Goal: Task Accomplishment & Management: Manage account settings

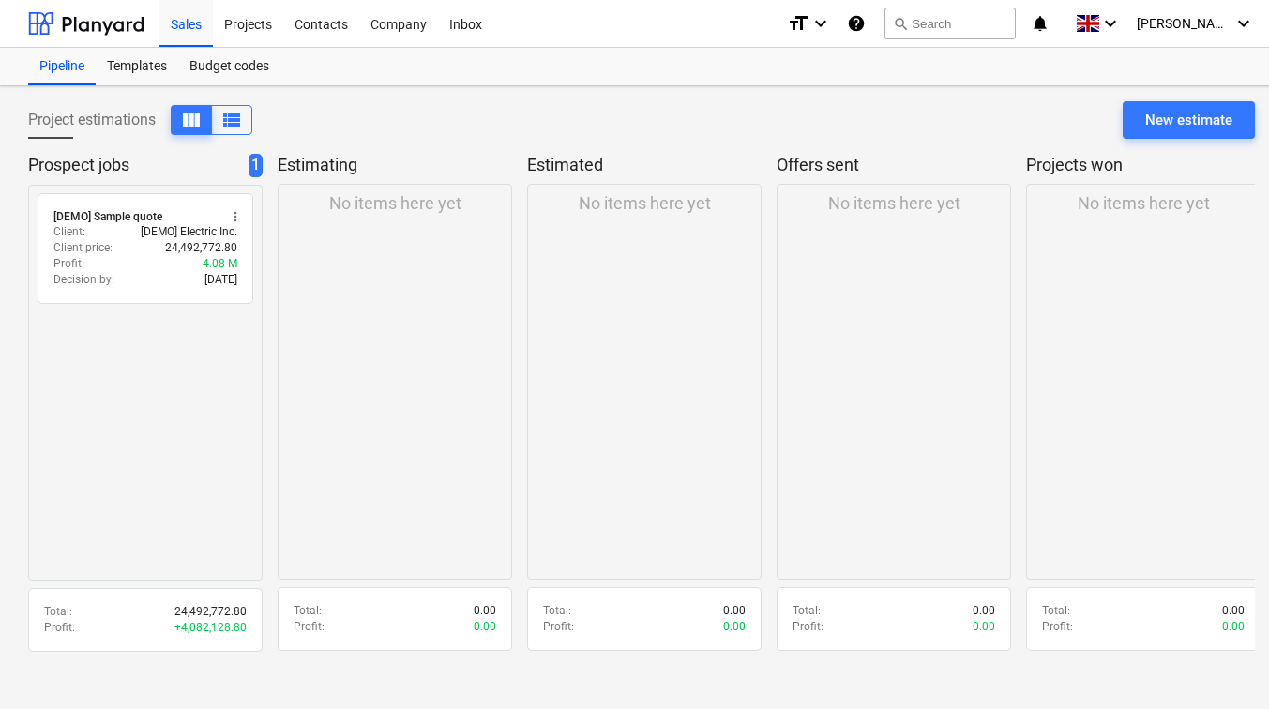
scroll to position [18, 0]
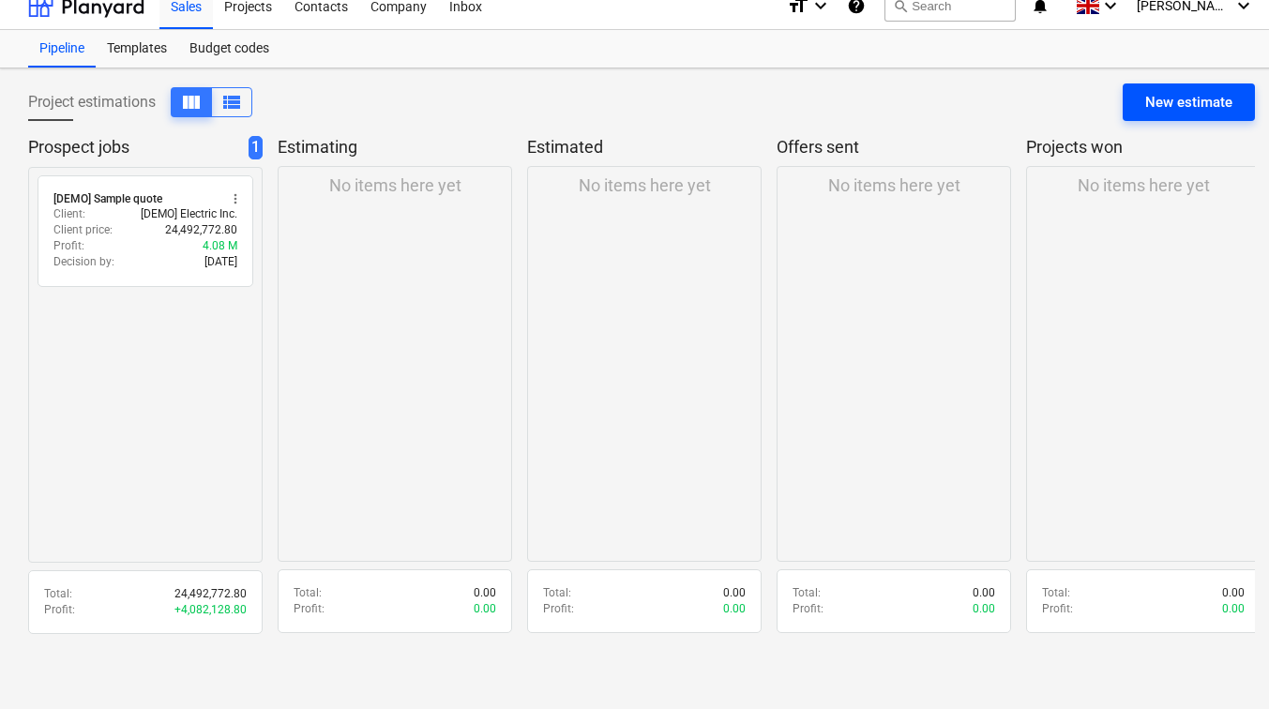
click at [1230, 103] on div "New estimate" at bounding box center [1188, 102] width 87 height 24
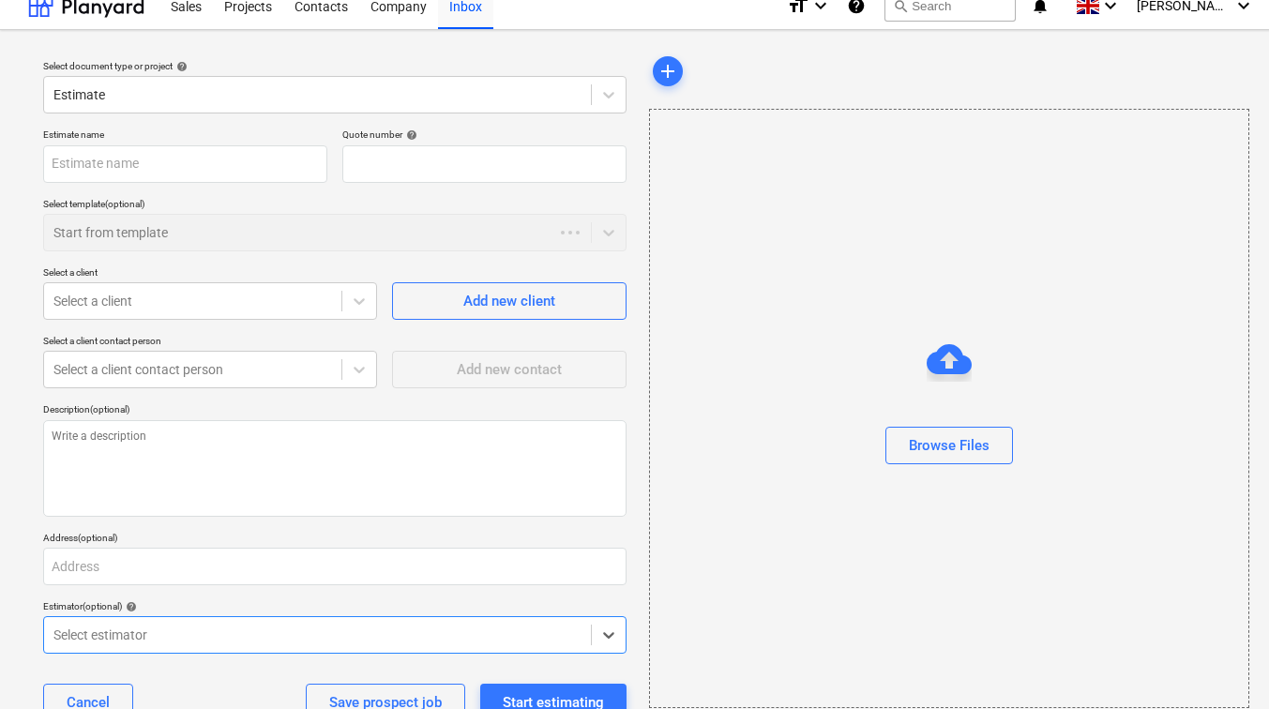
type textarea "x"
type input "QU-0001"
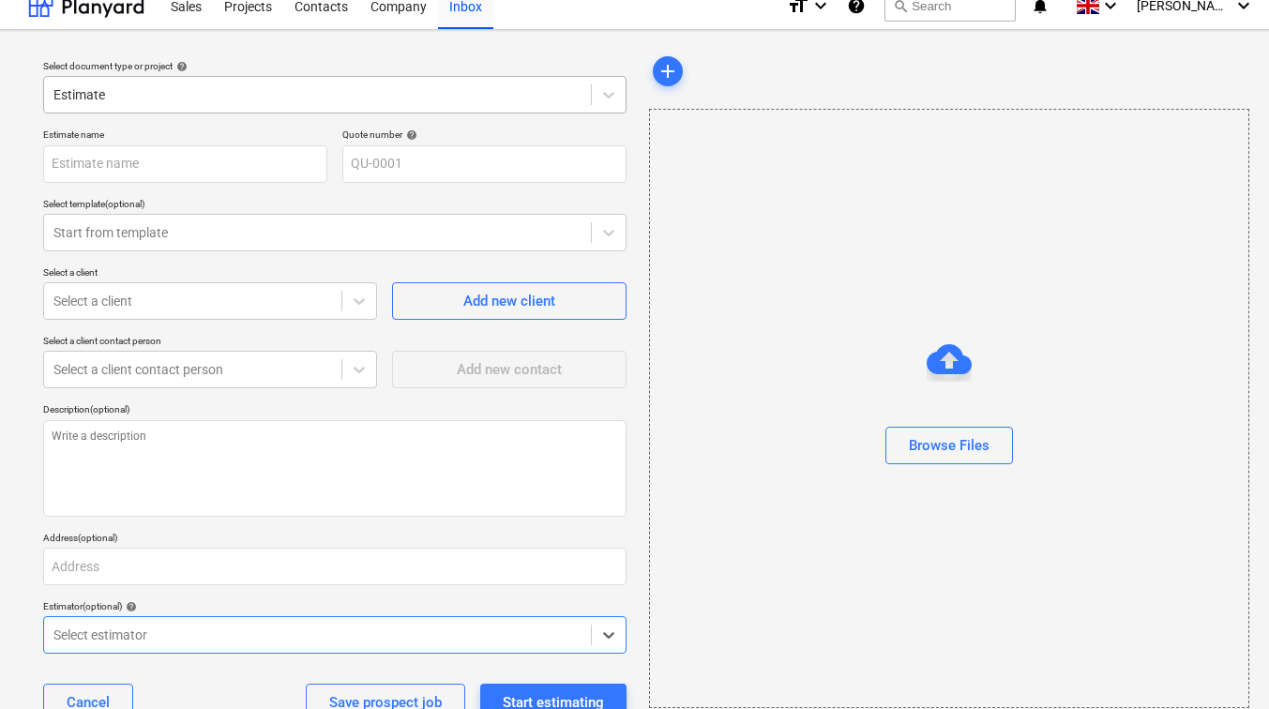
click at [227, 95] on div at bounding box center [317, 94] width 528 height 19
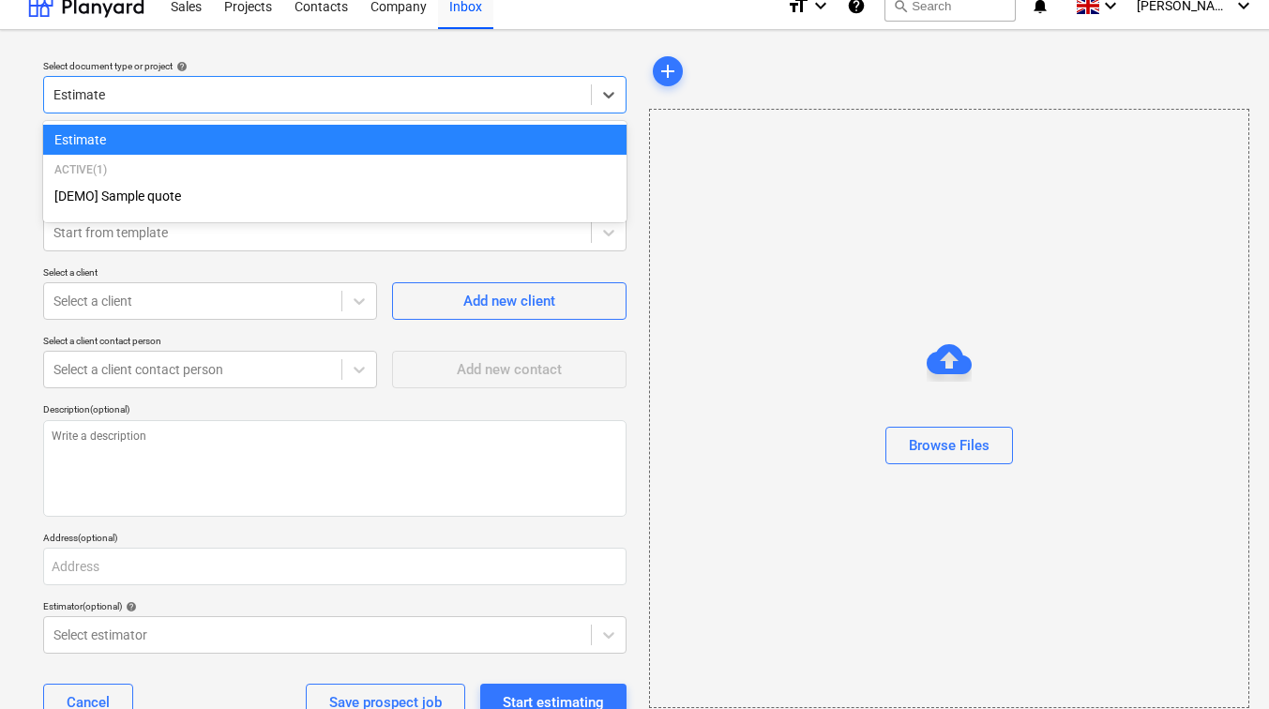
click at [0, 115] on html "Sales Projects Contacts Company Inbox format_size keyboard_arrow_down help sear…" at bounding box center [634, 345] width 1269 height 727
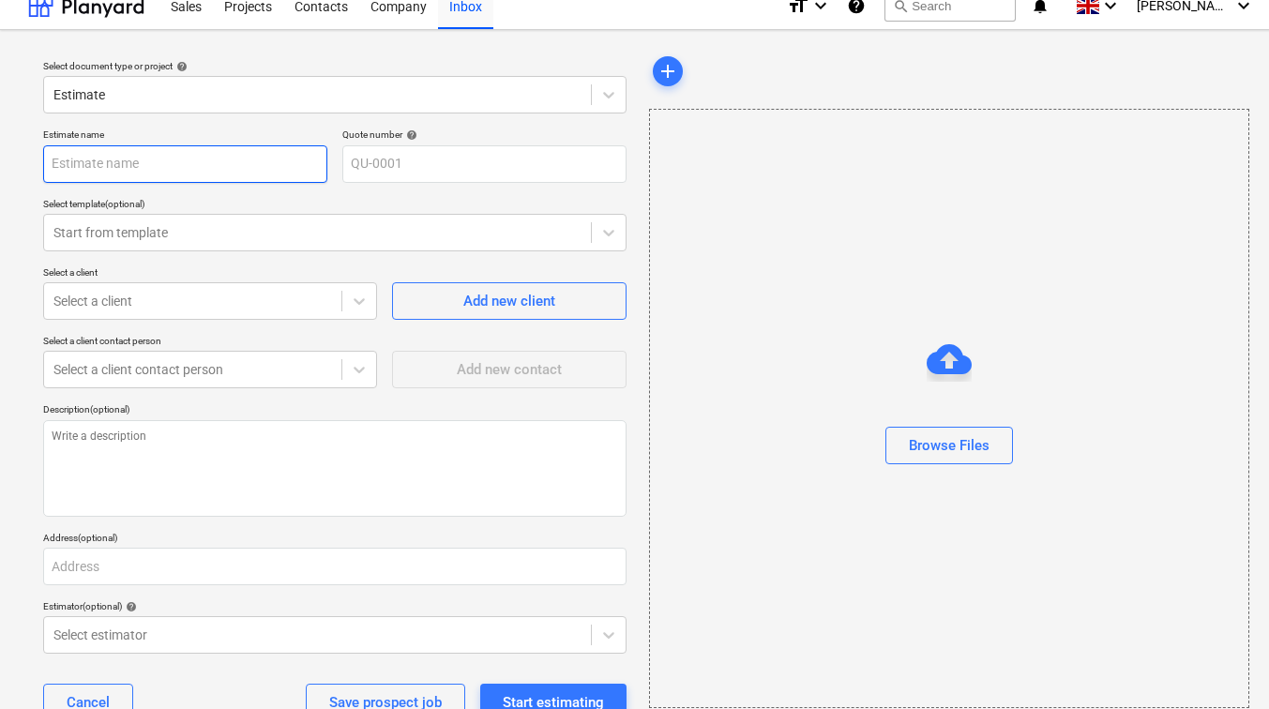
click at [109, 167] on input "text" at bounding box center [185, 164] width 284 height 38
type textarea "x"
type input "1"
type textarea "x"
type input "12"
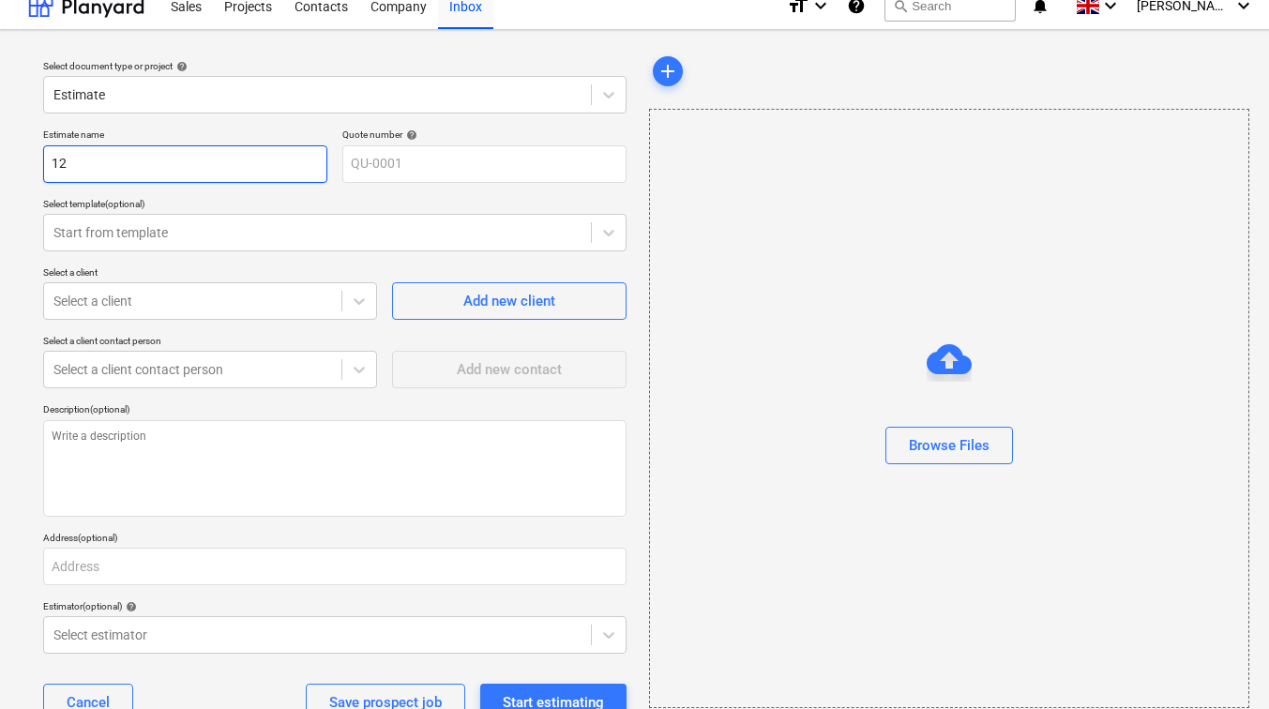
type textarea "x"
type input "129"
type textarea "x"
type input "129"
type textarea "x"
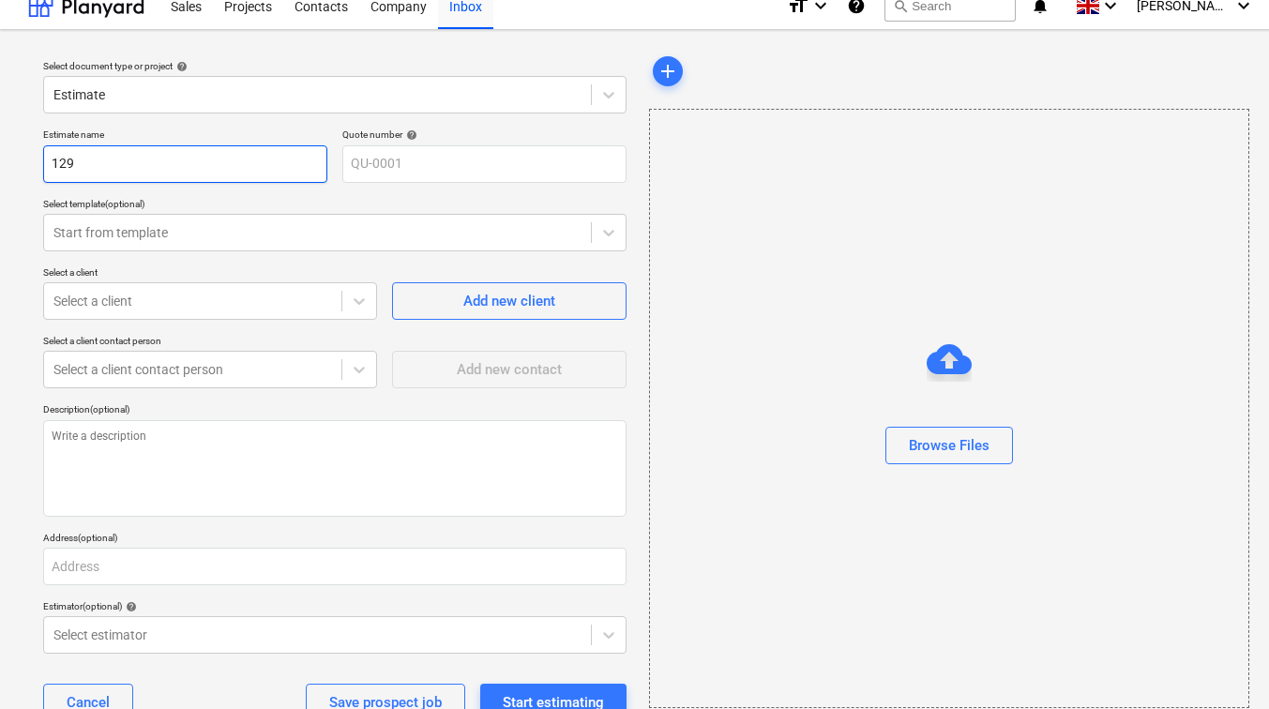
type input "129 L"
type textarea "x"
type input "129 Lo"
type textarea "x"
type input "129 Low"
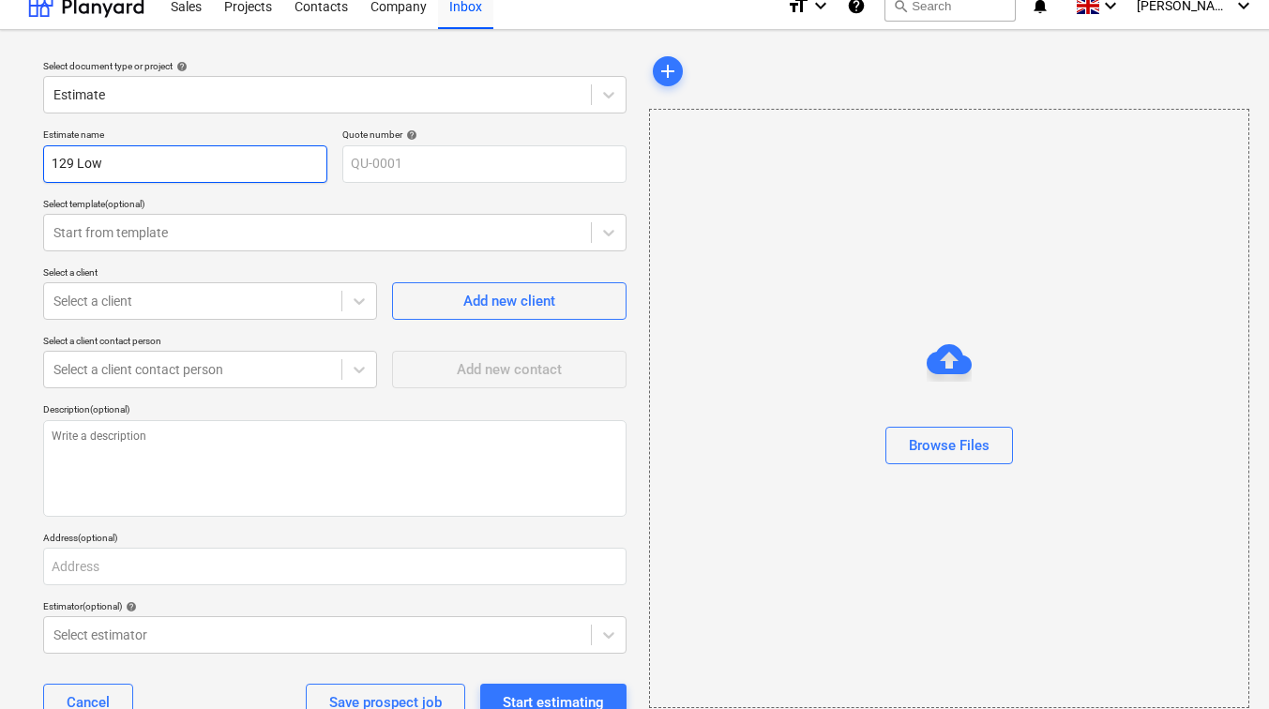
type textarea "x"
type input "129 [PERSON_NAME]"
type textarea "x"
type input "129 Lower"
type textarea "x"
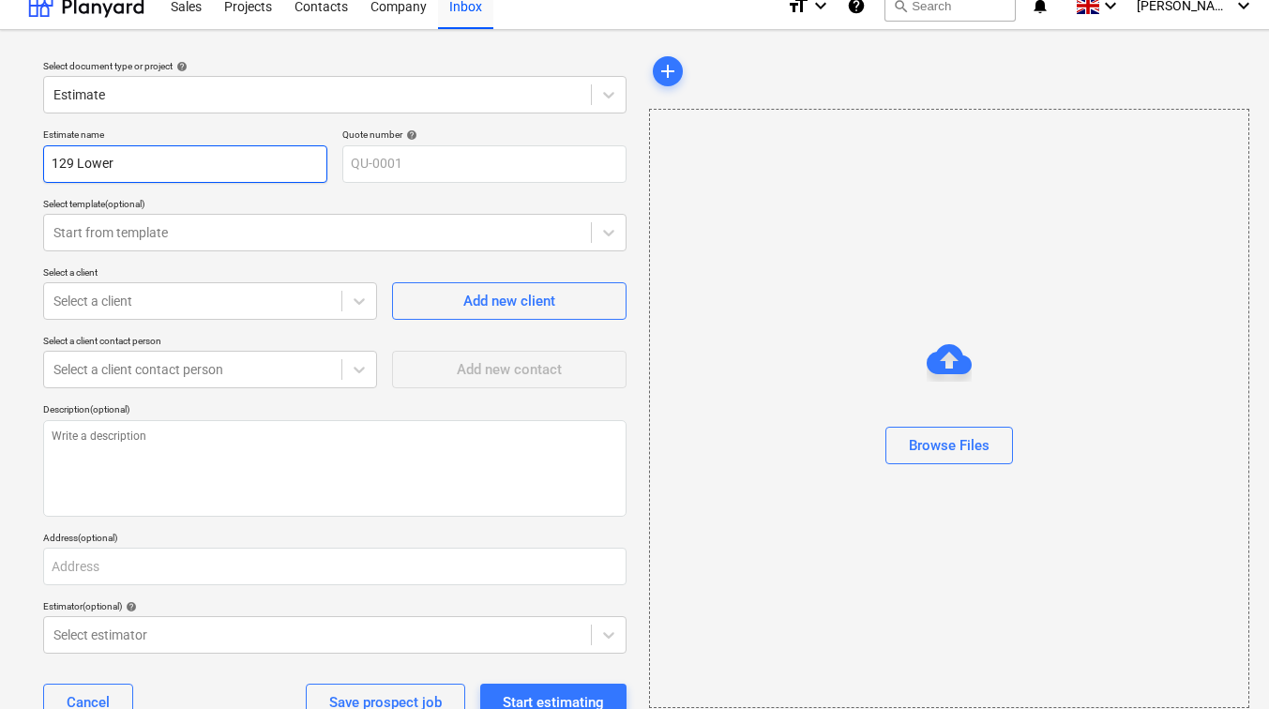
type input "129 Lower"
type textarea "x"
type input "[STREET_ADDRESS]"
type textarea "x"
type input "129 [GEOGRAPHIC_DATA]"
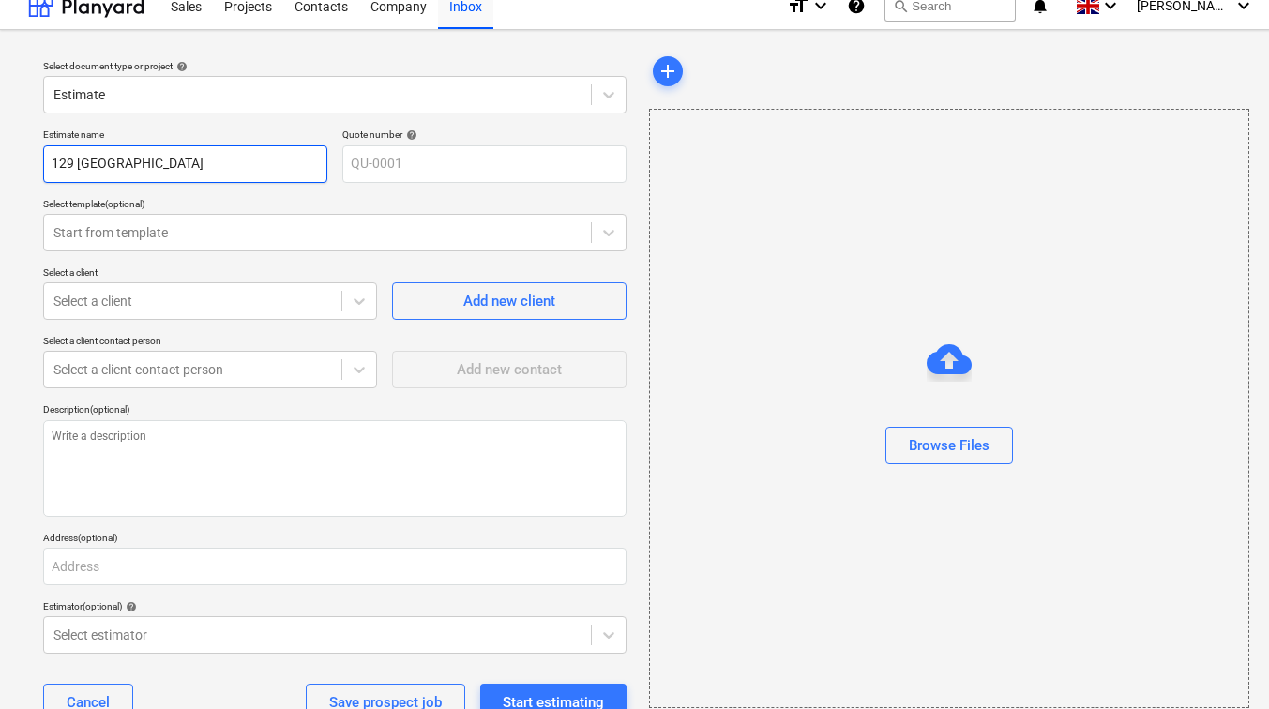
type textarea "x"
type input "129 Lower Ric"
type textarea "x"
type input "129 Lower Rich"
type textarea "x"
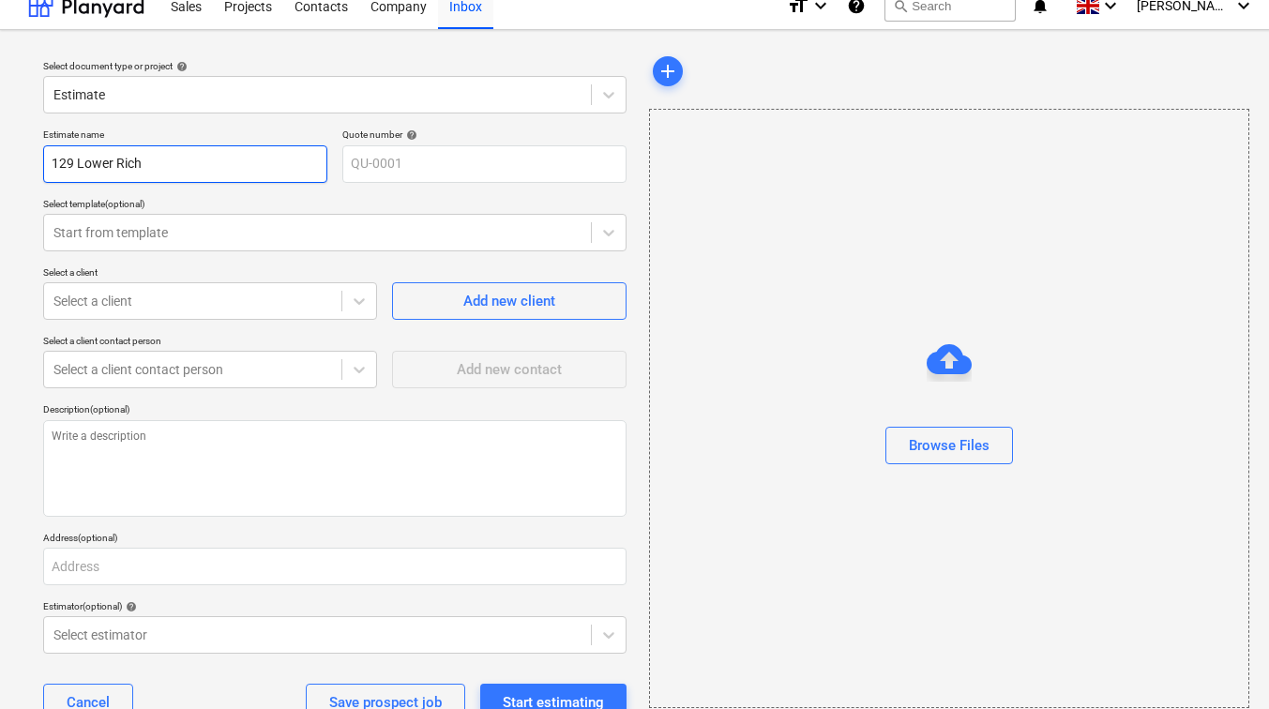
type input "129 Lower Richm"
type textarea "x"
type input "129 Lower Richmo"
type textarea "x"
type input "129 Lower Richmon"
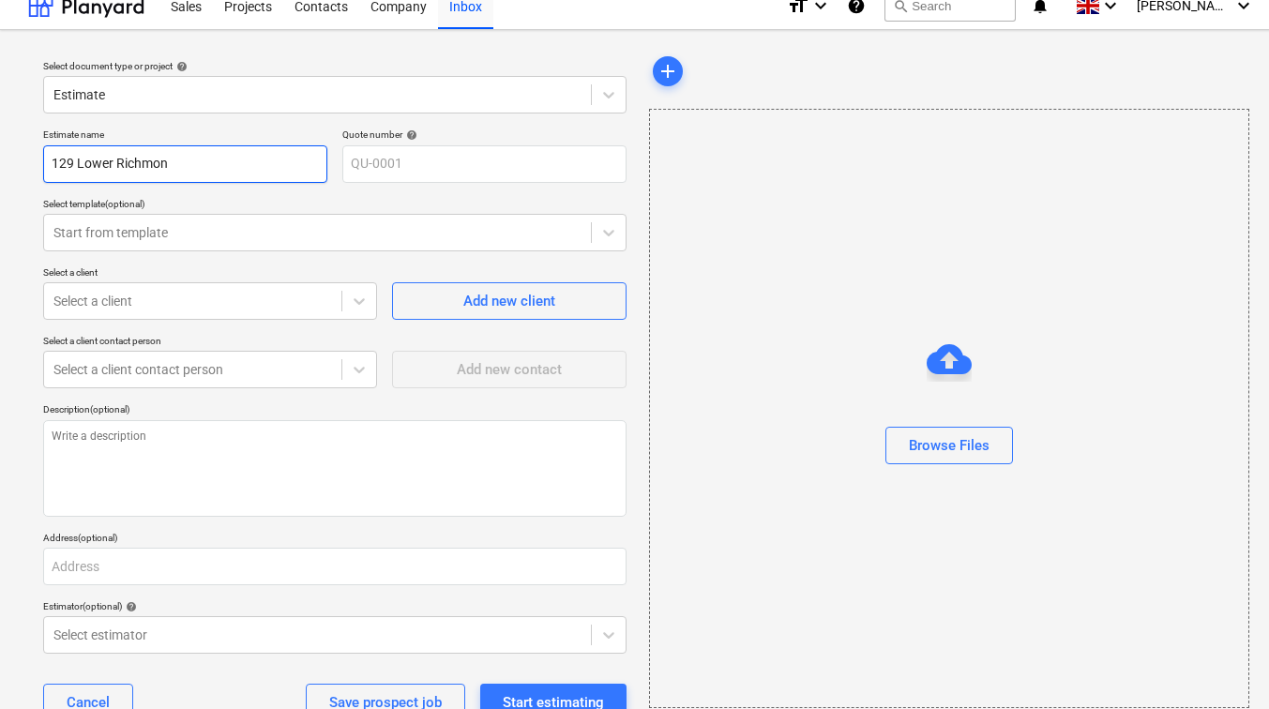
type textarea "x"
type input "[STREET_ADDRESS]"
type textarea "x"
type input "[STREET_ADDRESS]"
type textarea "x"
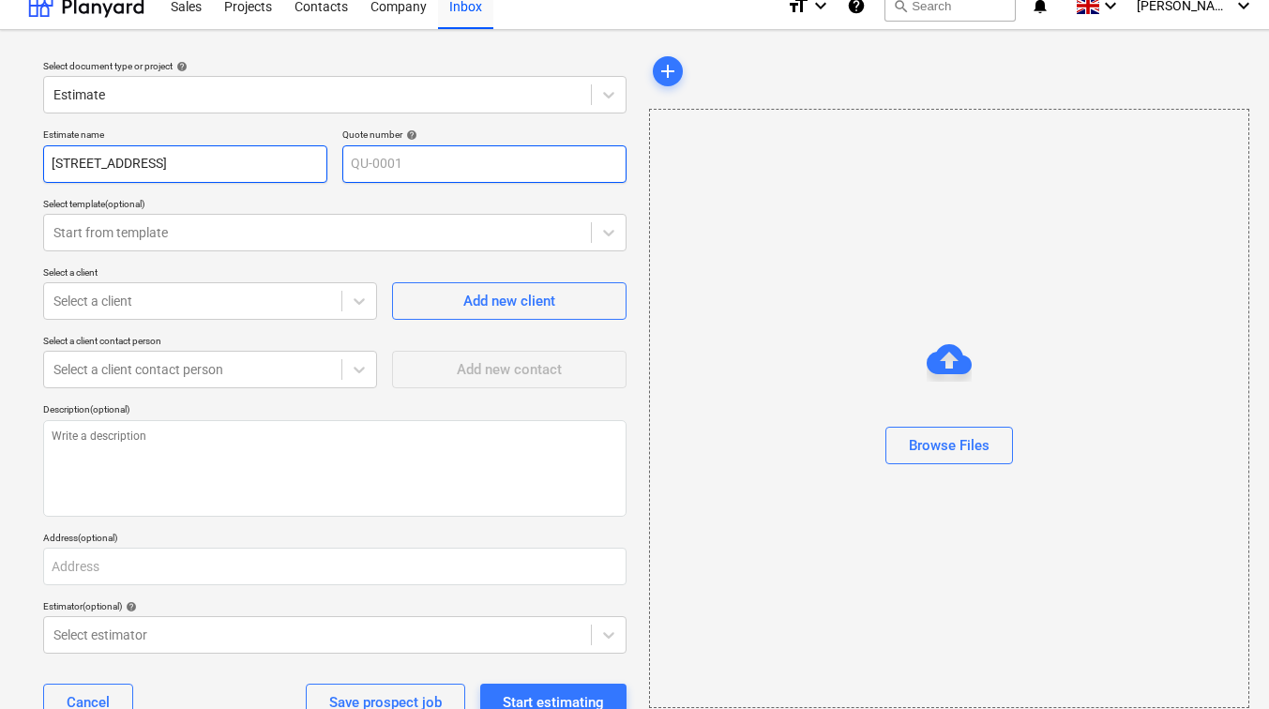
type input "[STREET_ADDRESS]"
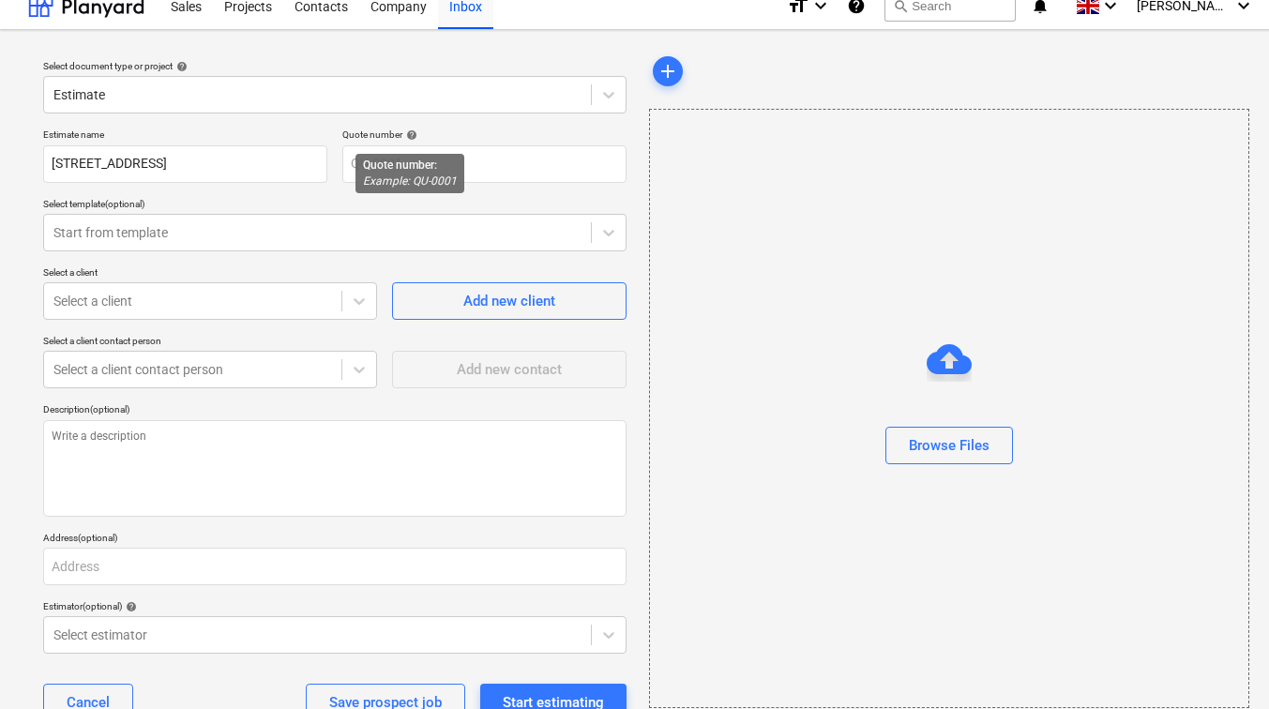
click at [406, 129] on span "help" at bounding box center [409, 134] width 15 height 11
click at [307, 195] on div "Estimate name [STREET_ADDRESS] Quote number help QU-0001 Select template (optio…" at bounding box center [335, 432] width 599 height 623
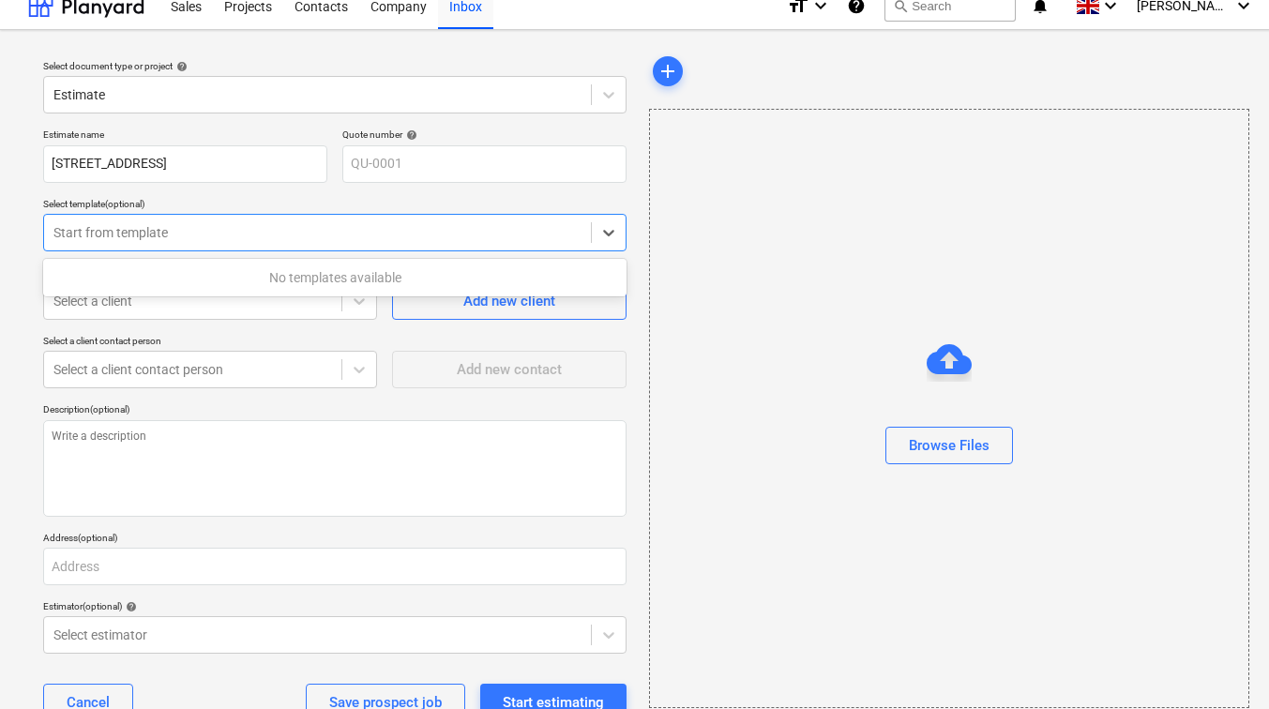
click at [250, 237] on div at bounding box center [317, 232] width 528 height 19
click at [198, 342] on div "Select a client contact person" at bounding box center [210, 341] width 334 height 12
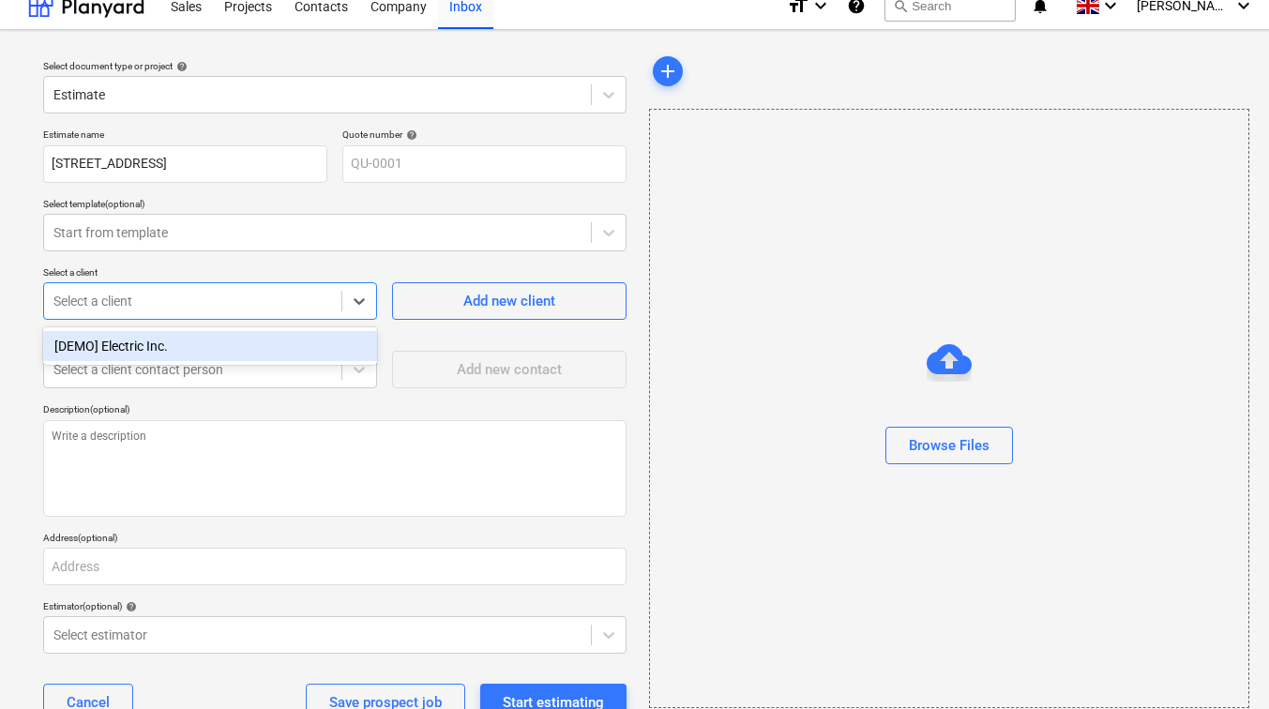
click at [204, 308] on div at bounding box center [192, 301] width 279 height 19
click at [439, 337] on div "Add new contact" at bounding box center [509, 361] width 235 height 53
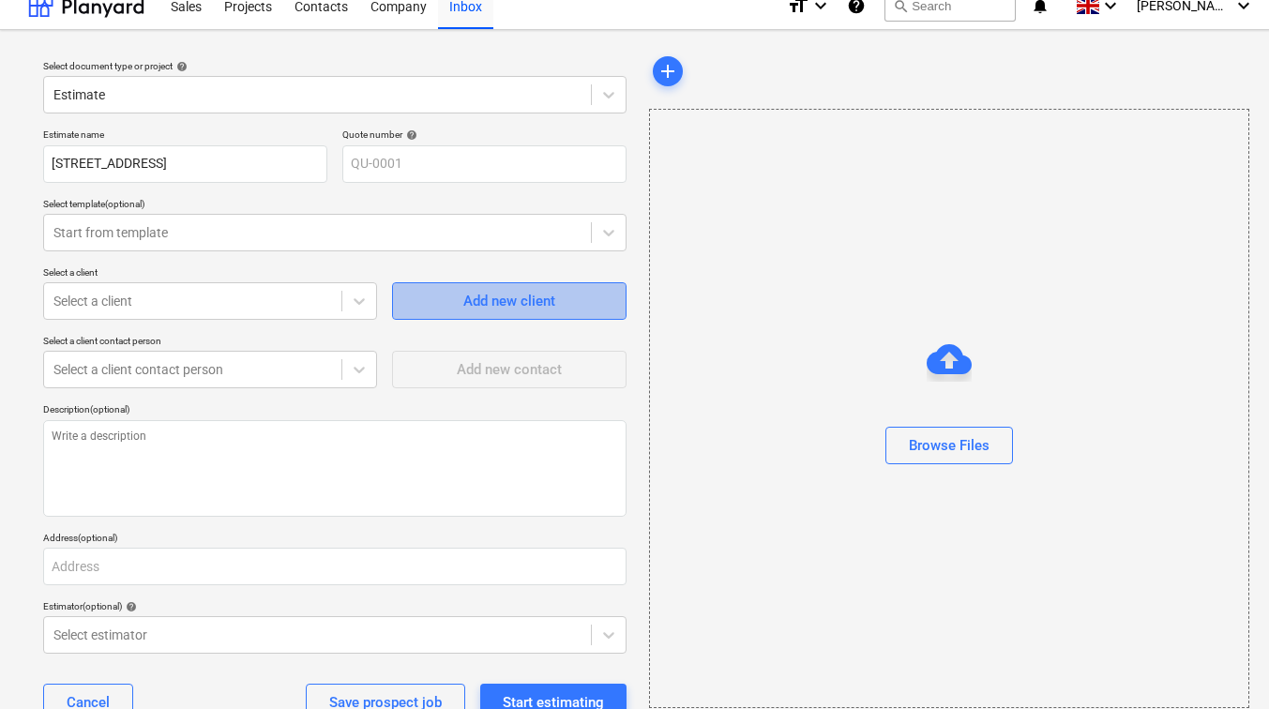
click at [449, 299] on span "Add new client" at bounding box center [510, 301] width 188 height 24
type textarea "x"
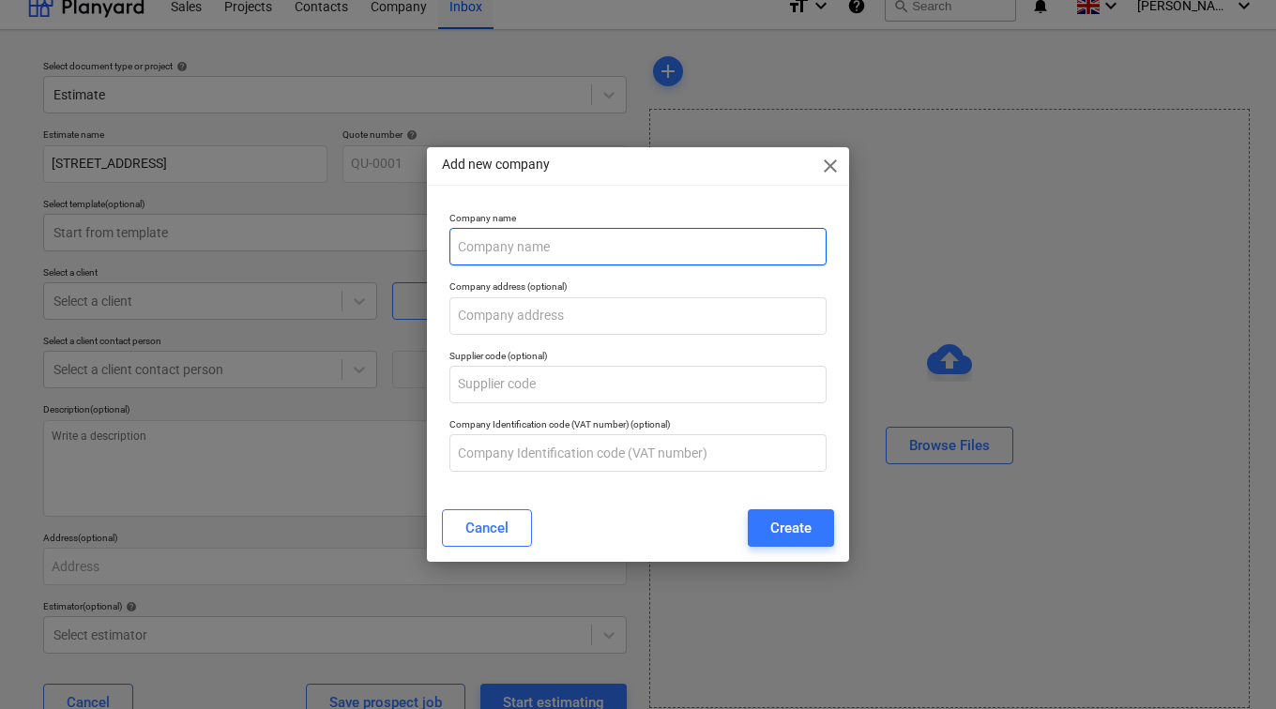
click at [523, 249] on input "text" at bounding box center [637, 247] width 377 height 38
type input "N"
type input "Nutbrook Property Ltd"
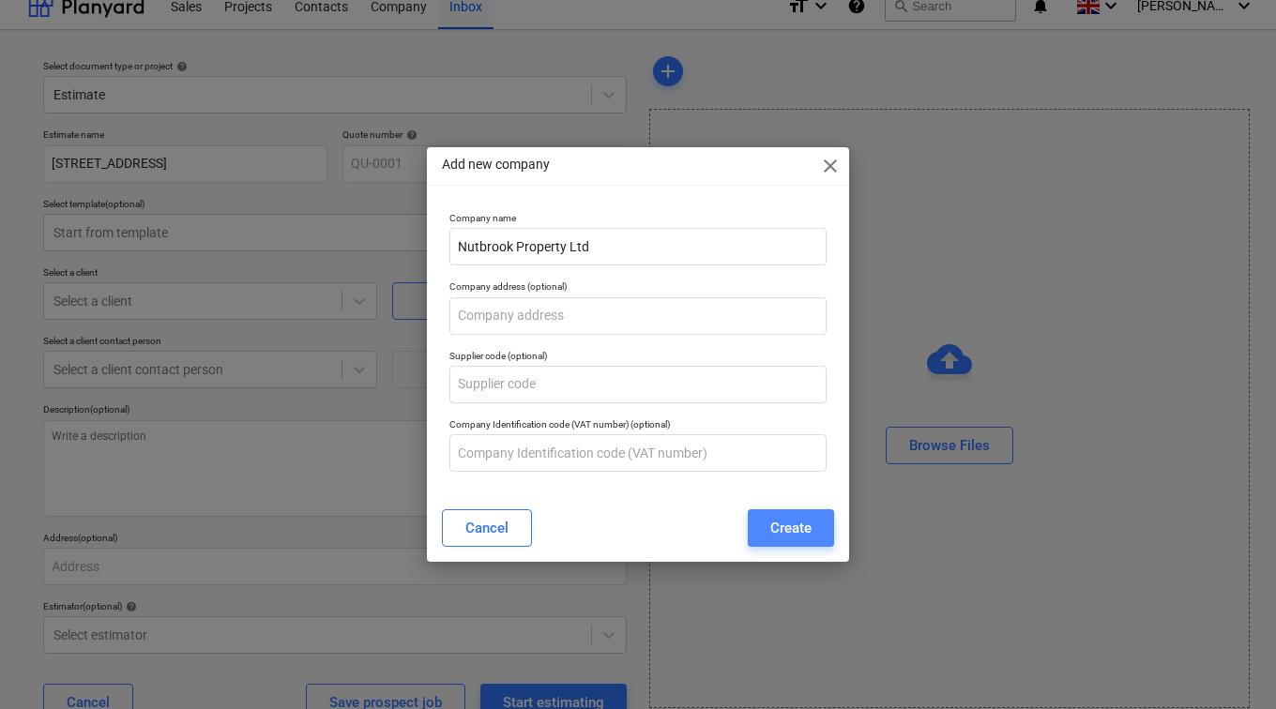
click at [771, 519] on div "Create" at bounding box center [790, 528] width 41 height 24
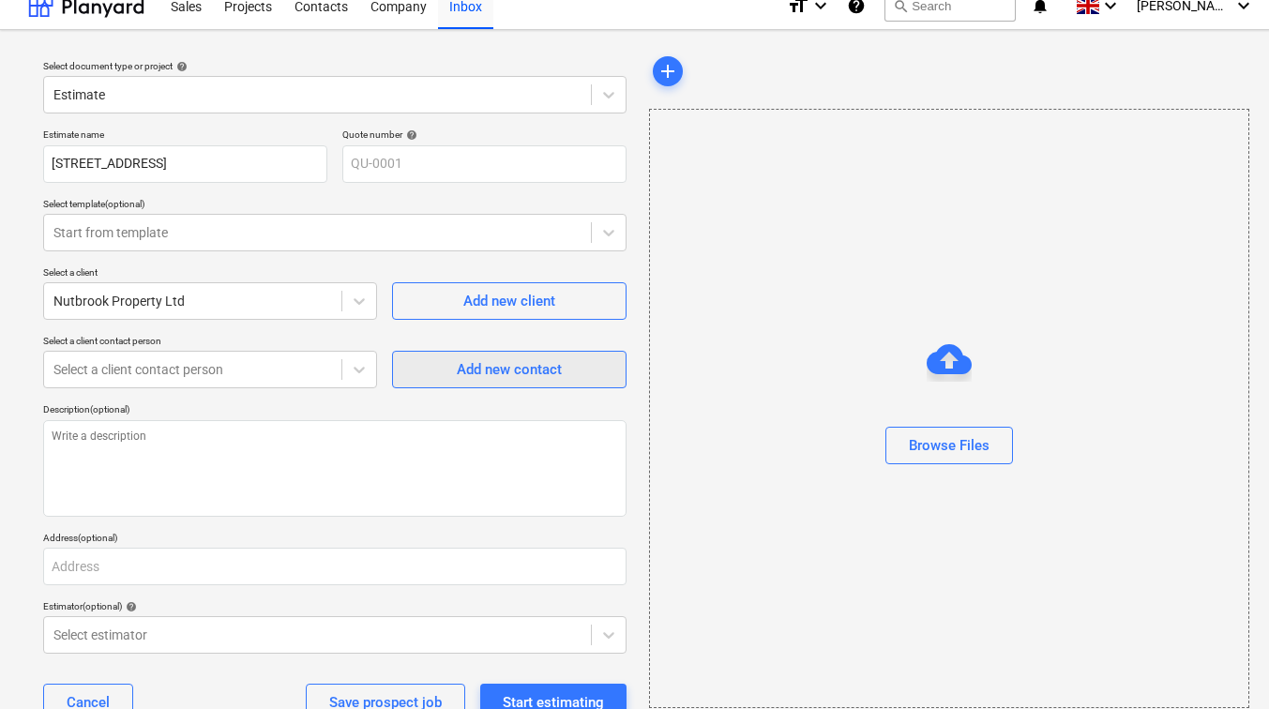
click at [415, 366] on button "Add new contact" at bounding box center [509, 370] width 235 height 38
type textarea "x"
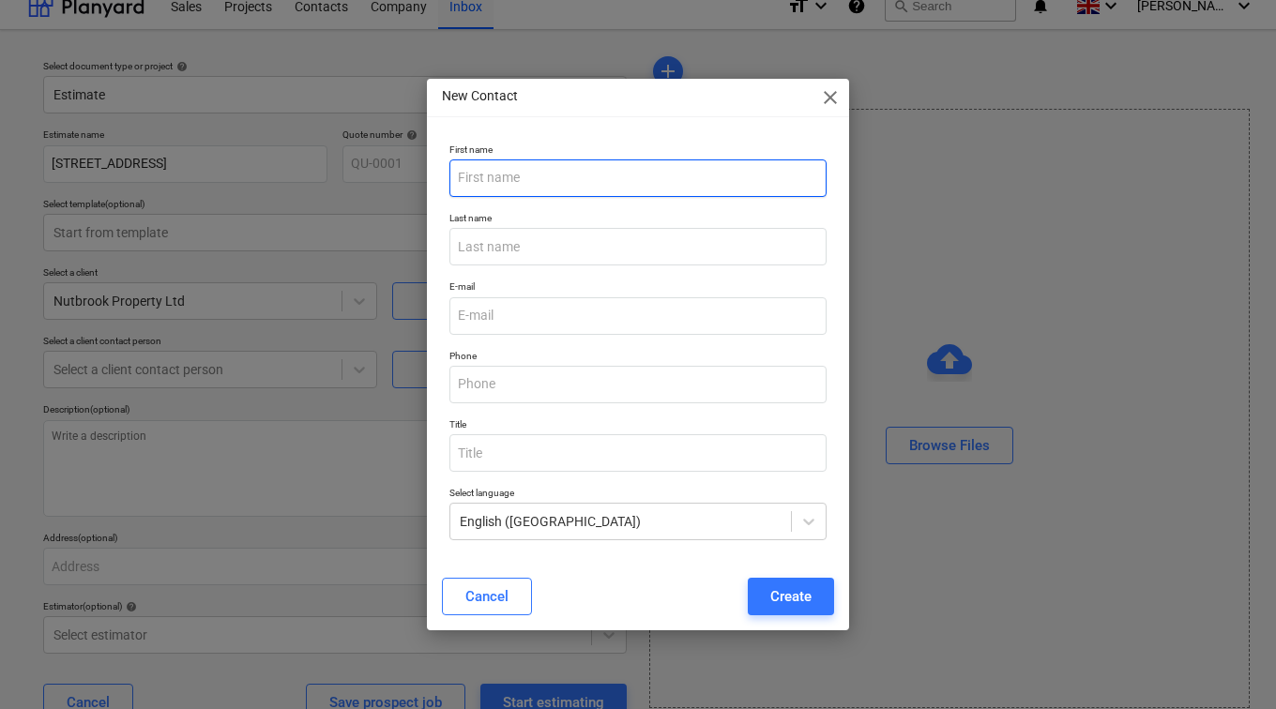
click at [490, 186] on input "text" at bounding box center [637, 178] width 377 height 38
type input "[PERSON_NAME]"
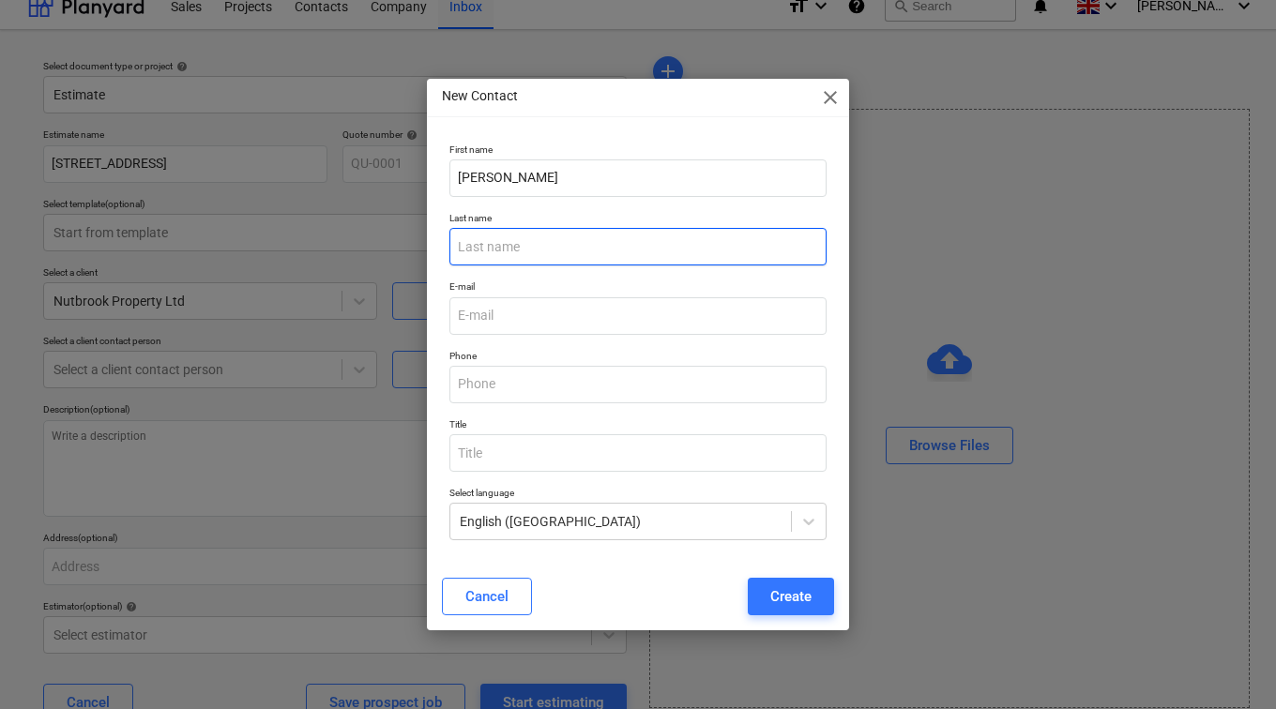
click at [490, 236] on input "text" at bounding box center [637, 247] width 377 height 38
type input "[PERSON_NAME]"
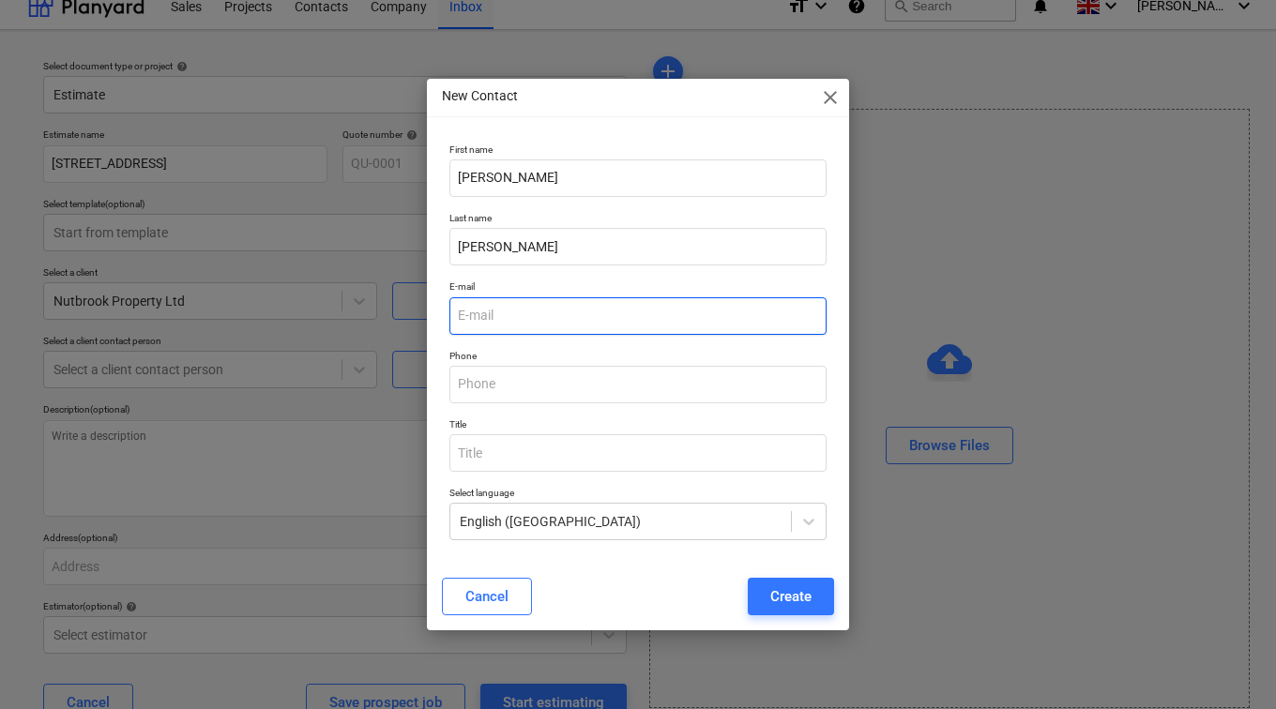
click at [490, 316] on input "email" at bounding box center [637, 316] width 377 height 38
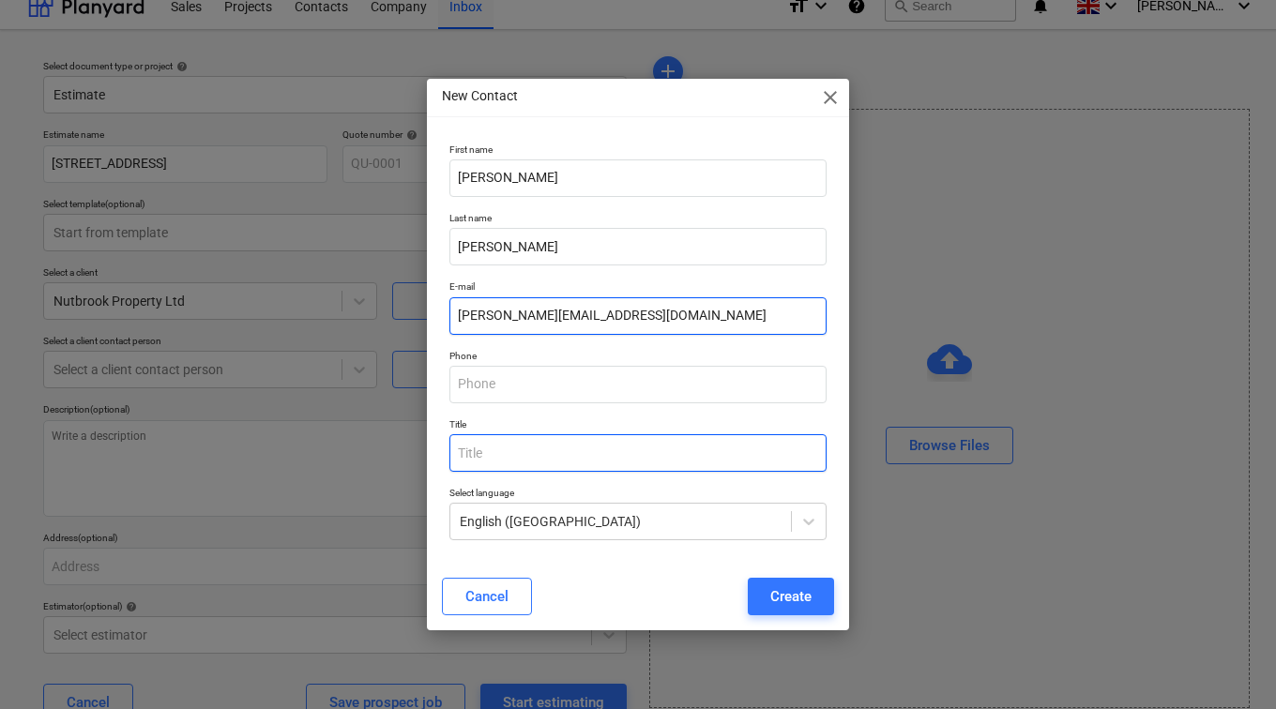
type input "[PERSON_NAME][EMAIL_ADDRESS][DOMAIN_NAME]"
click at [526, 457] on input "text" at bounding box center [637, 453] width 377 height 38
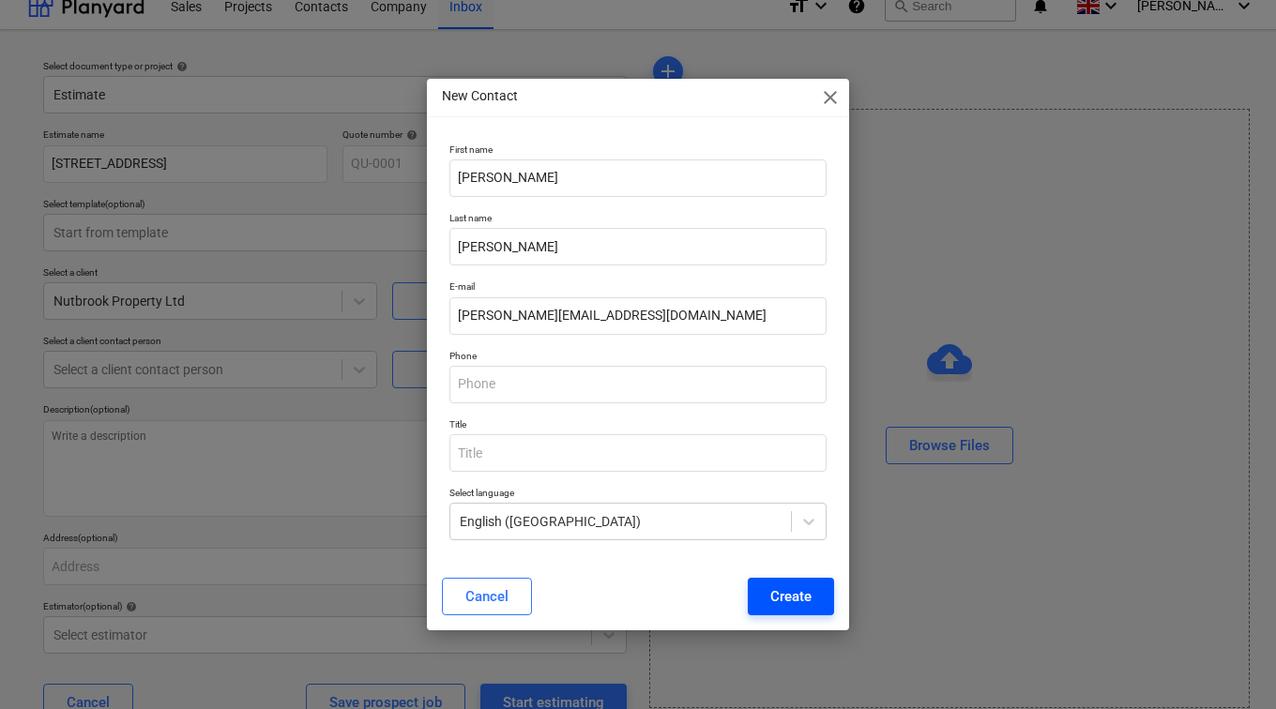
click at [761, 587] on button "Create" at bounding box center [791, 597] width 86 height 38
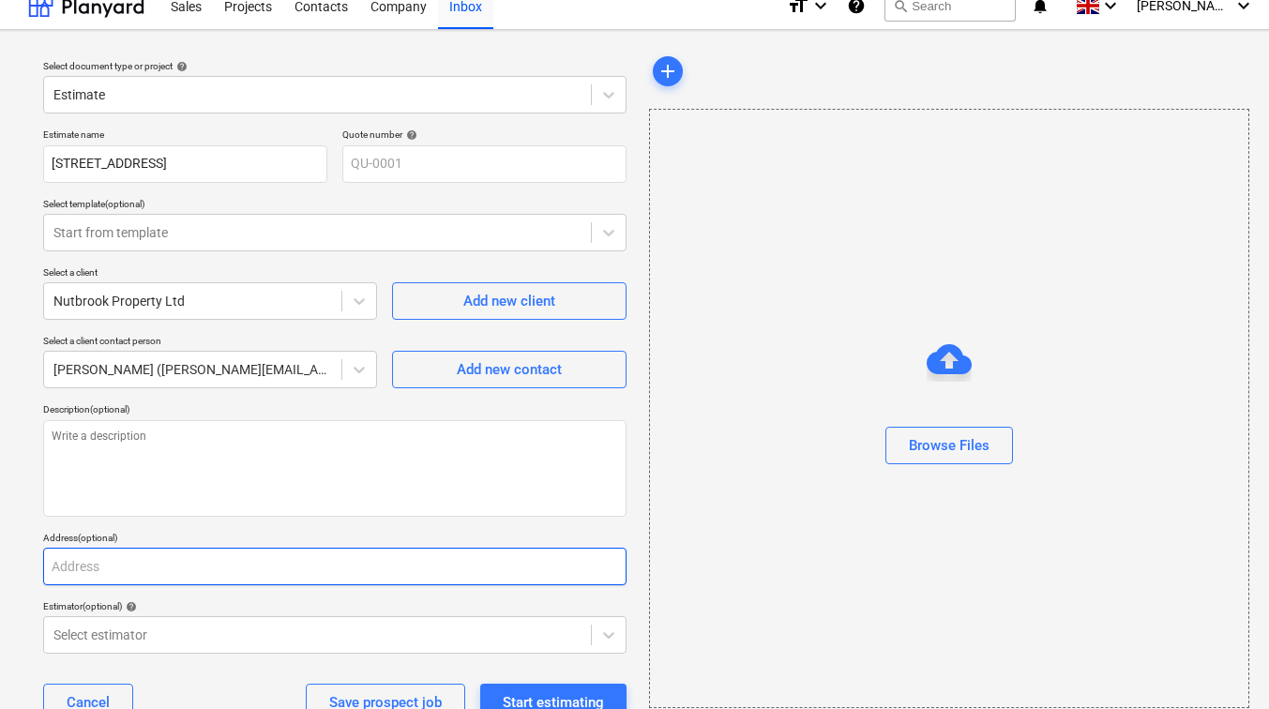
click at [170, 567] on input "text" at bounding box center [335, 567] width 584 height 38
type textarea "x"
type input "1"
type textarea "x"
type input "12"
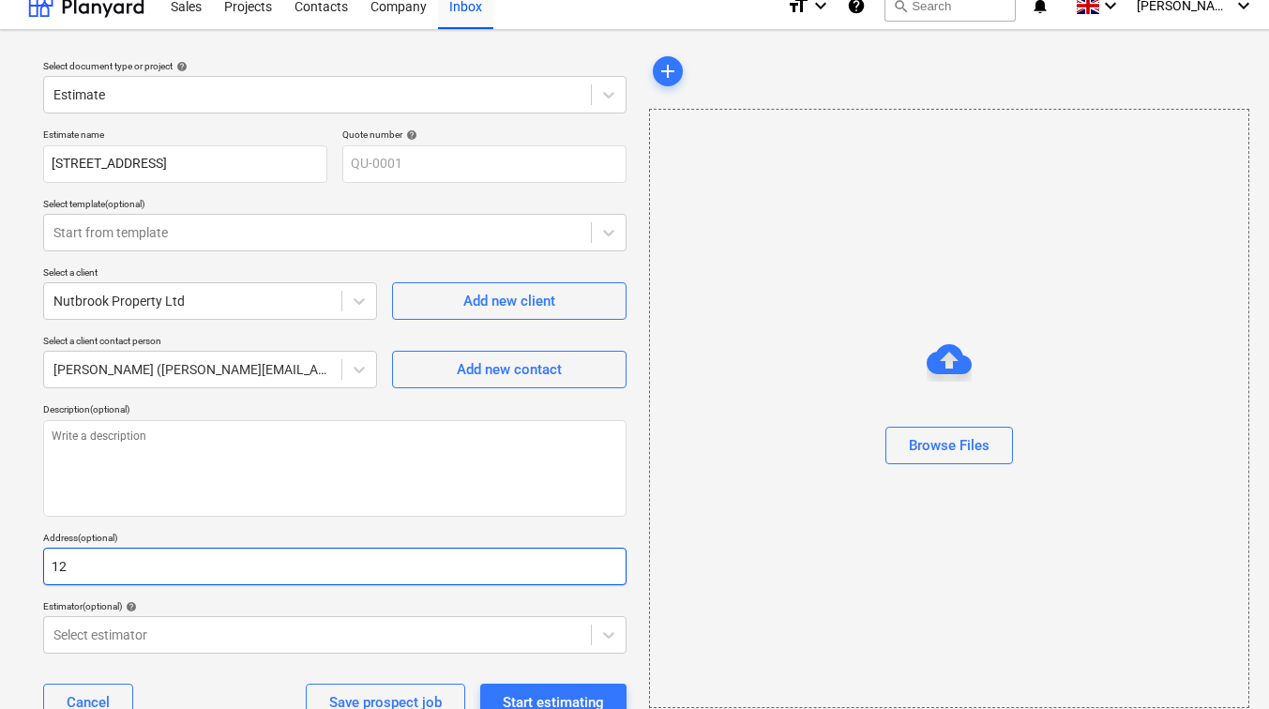
type textarea "x"
type input "129"
type textarea "x"
type input "129"
type textarea "x"
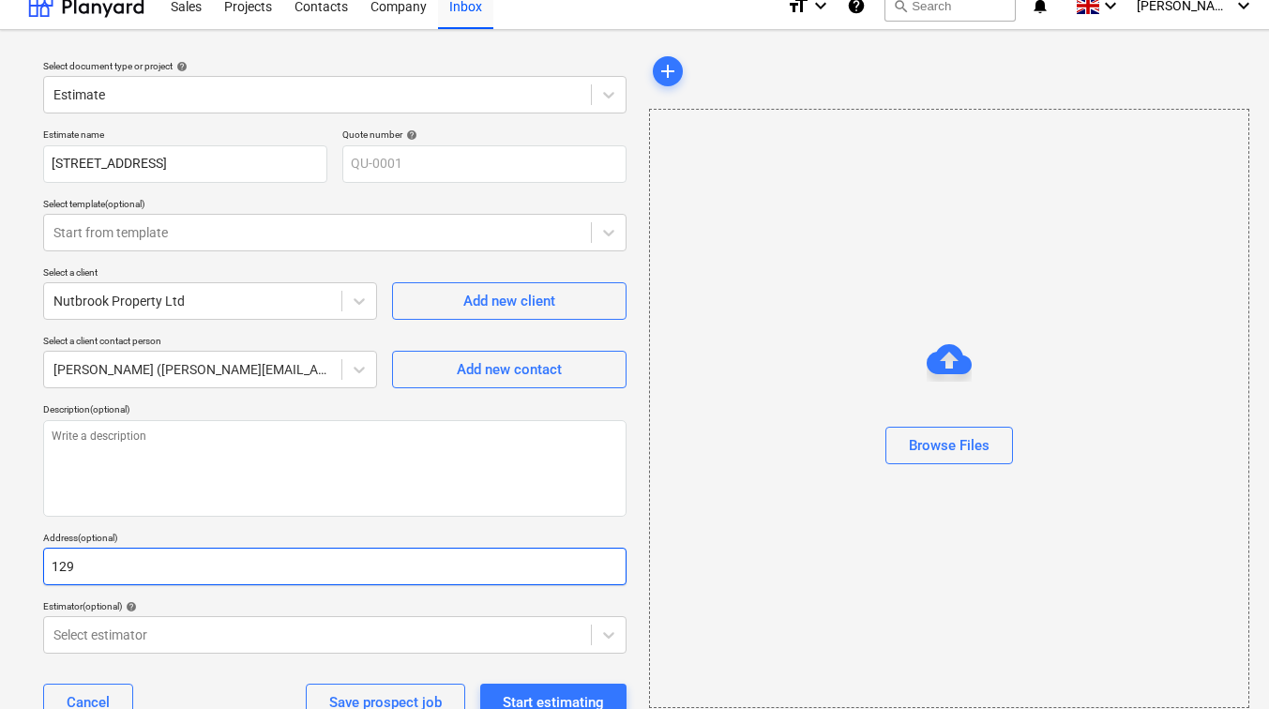
type input "129 L"
type textarea "x"
type input "129 Lo"
type textarea "x"
type input "129 Low"
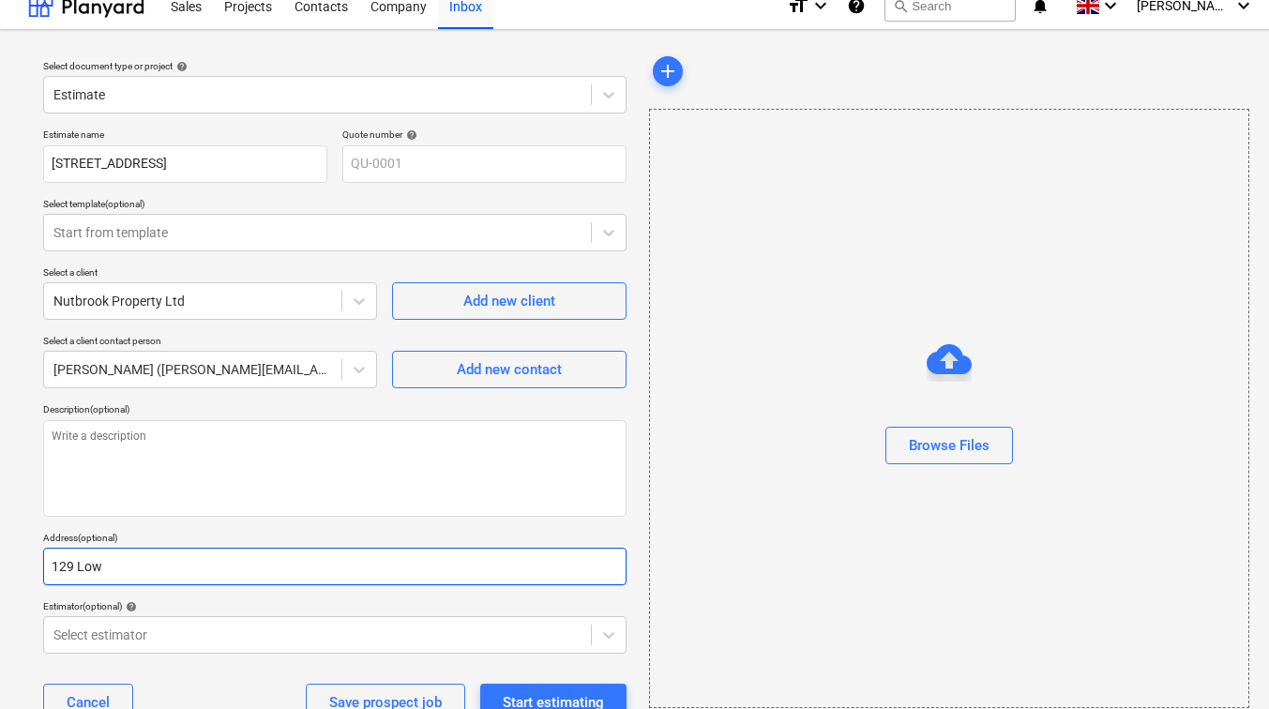
type textarea "x"
type input "129 [PERSON_NAME]"
type textarea "x"
type input "129 Lower"
type textarea "x"
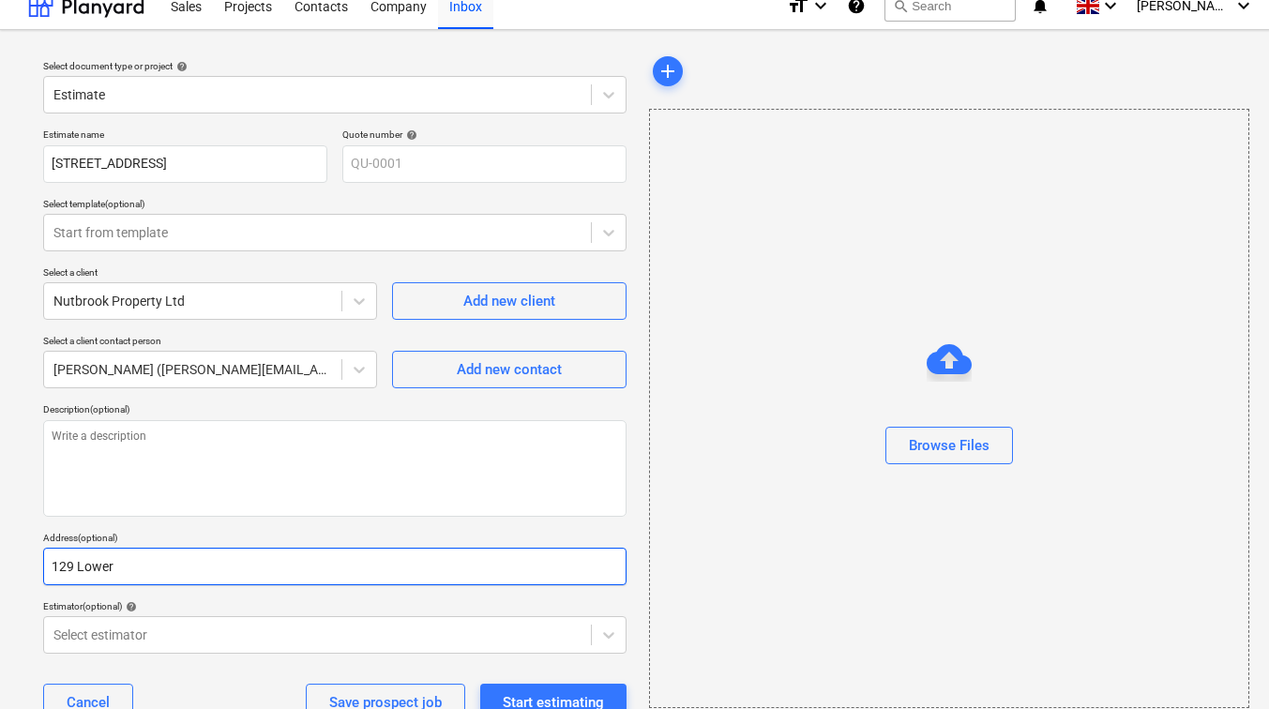
type input "129 Lower"
type textarea "x"
type input "[STREET_ADDRESS]"
type textarea "x"
type input "129 [GEOGRAPHIC_DATA]"
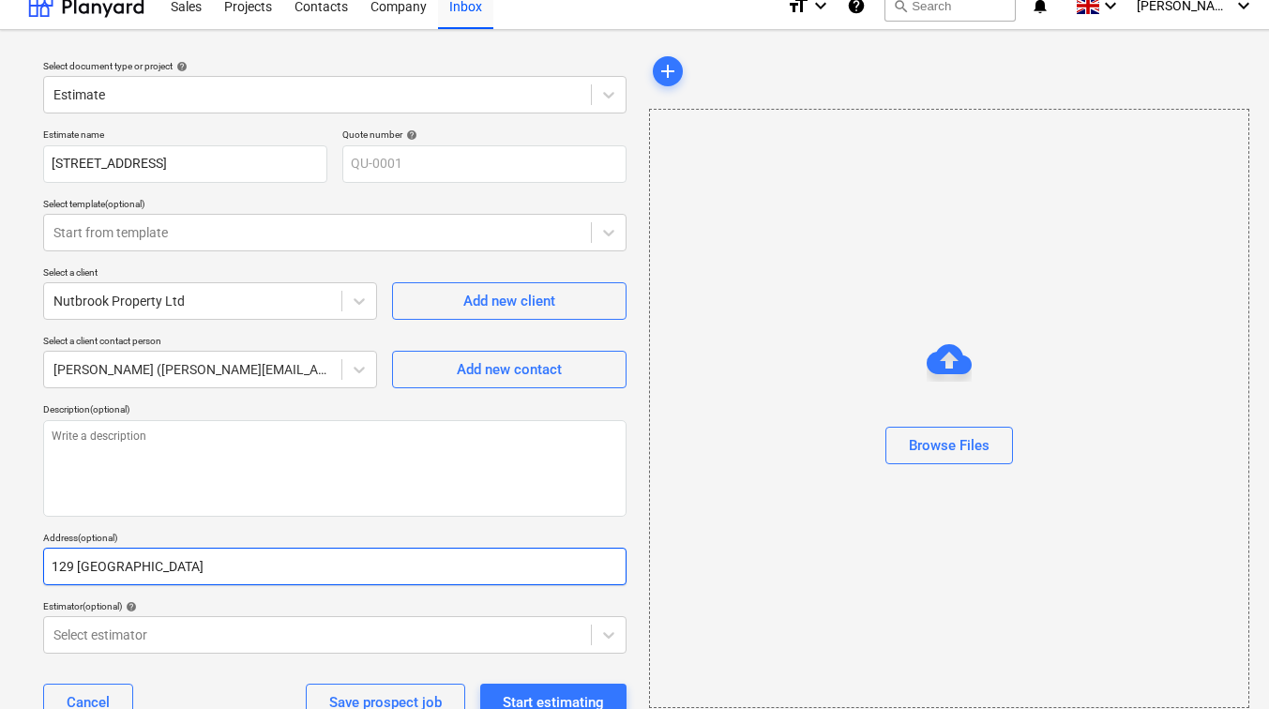
type textarea "x"
type input "129 Lower Ric"
type textarea "x"
type input "129 Lower Rich"
type textarea "x"
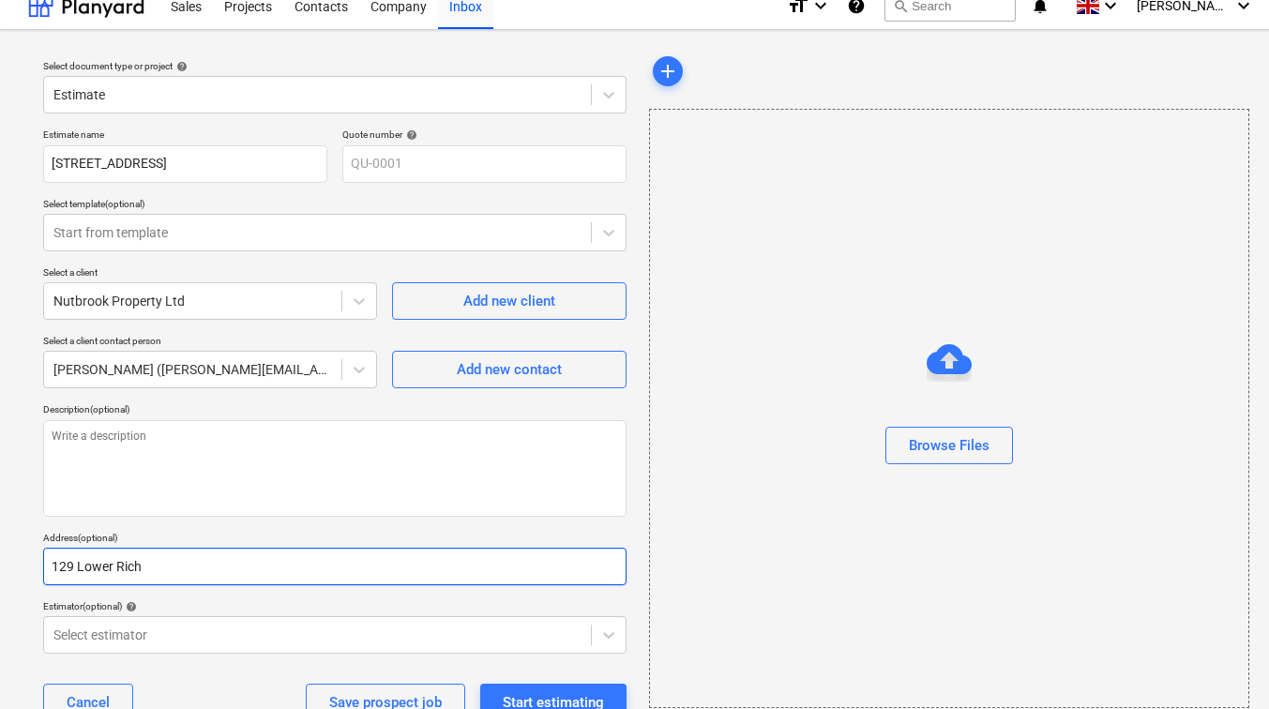
type input "129 Lower Richm"
type textarea "x"
type input "129 Lower Richmo"
type textarea "x"
type input "129 Lower Richmon"
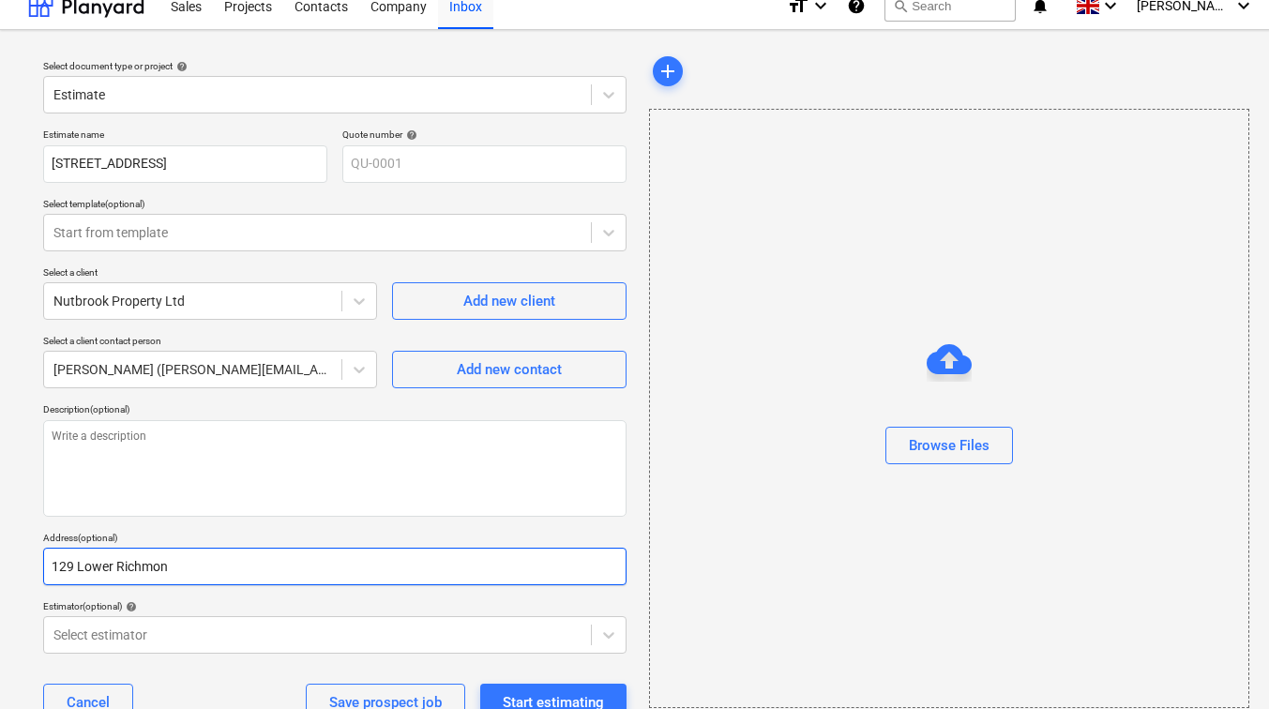
type textarea "x"
type input "[STREET_ADDRESS]"
type textarea "x"
type input "[STREET_ADDRESS]"
type textarea "x"
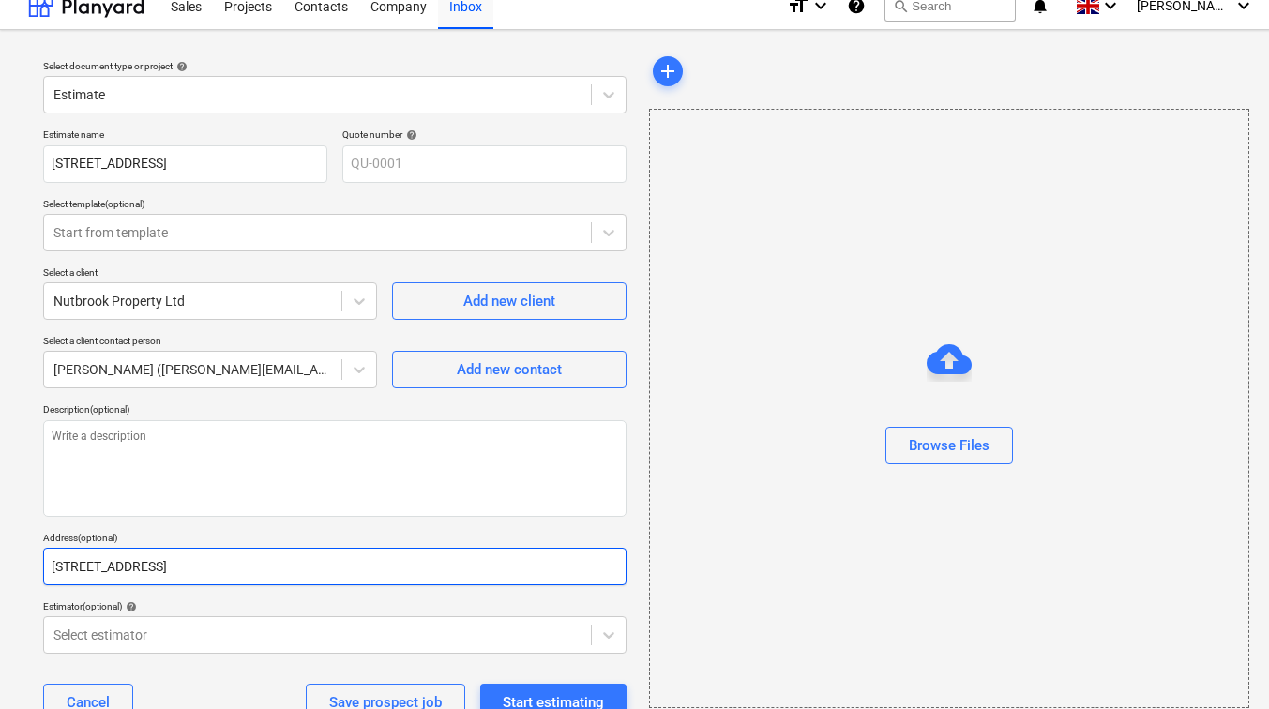
type input "[STREET_ADDRESS]"
type textarea "x"
type input "[STREET_ADDRESS]"
type textarea "x"
type input "[STREET_ADDRESS]"
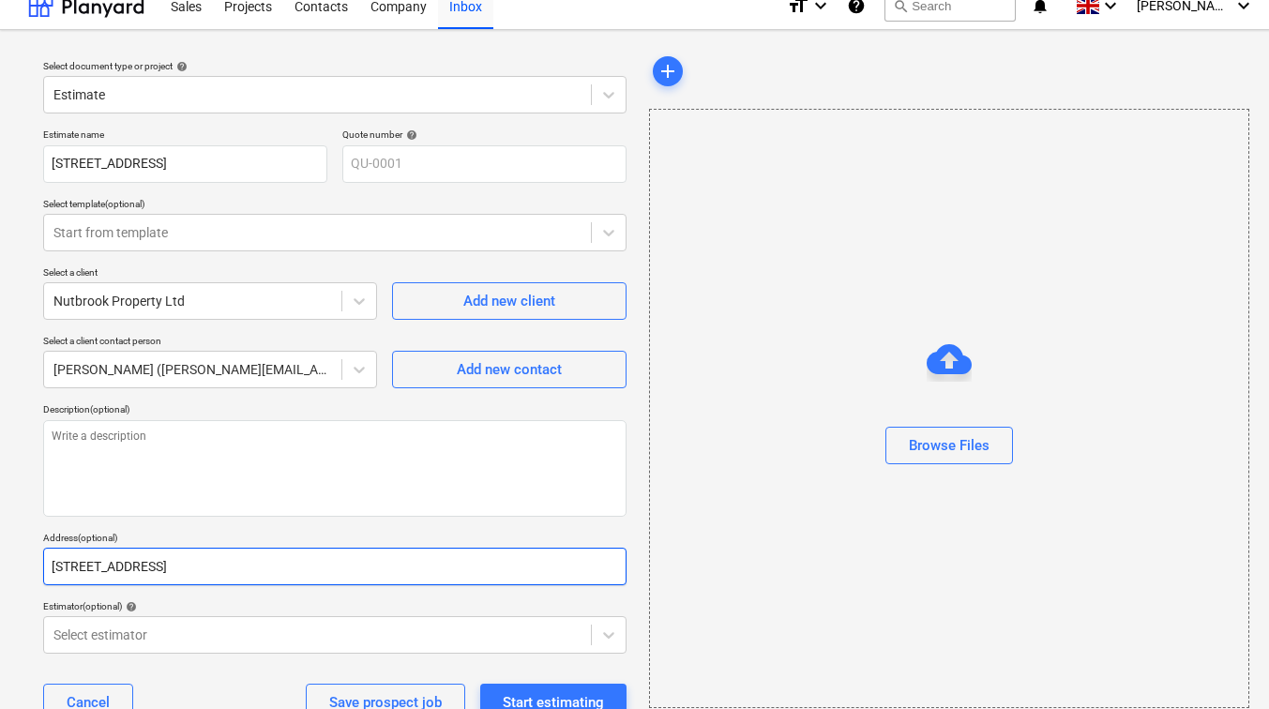
type textarea "x"
type input "[STREET_ADDRESS]"
type textarea "x"
type input "[STREET_ADDRESS],"
type textarea "x"
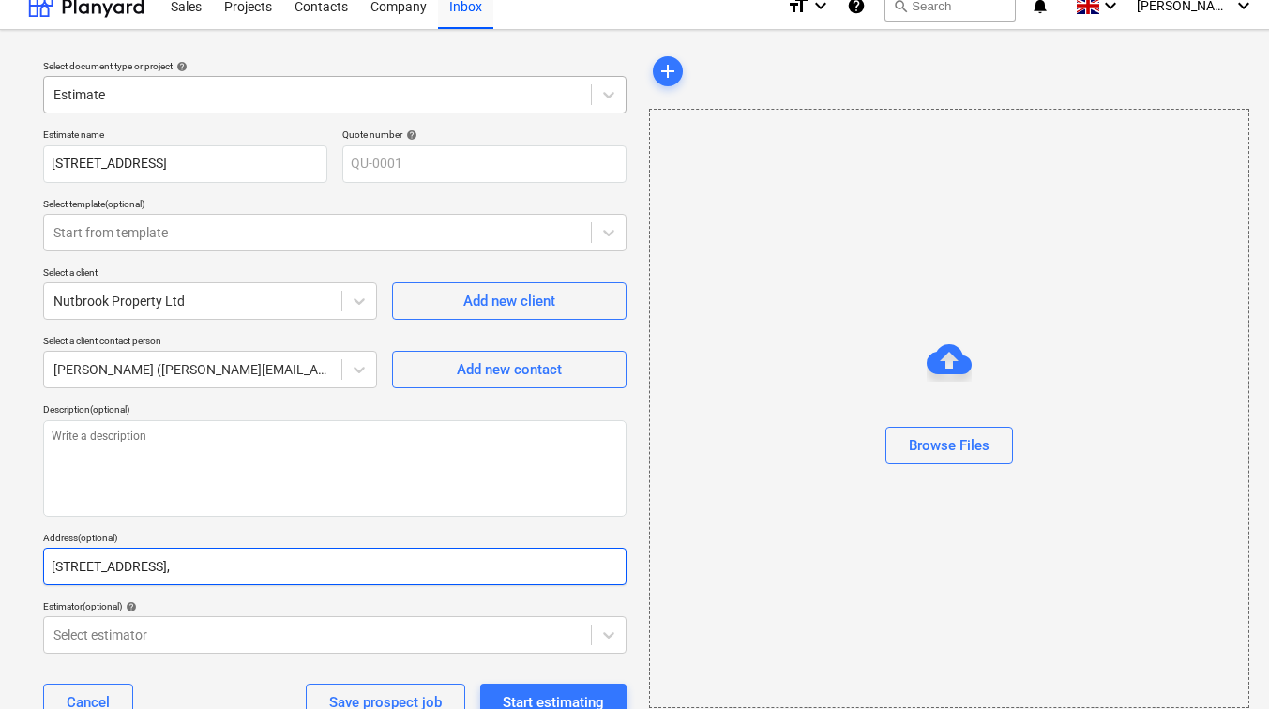
type input "[STREET_ADDRESS],"
type textarea "x"
type input "[STREET_ADDRESS]"
type textarea "x"
type input "[STREET_ADDRESS]"
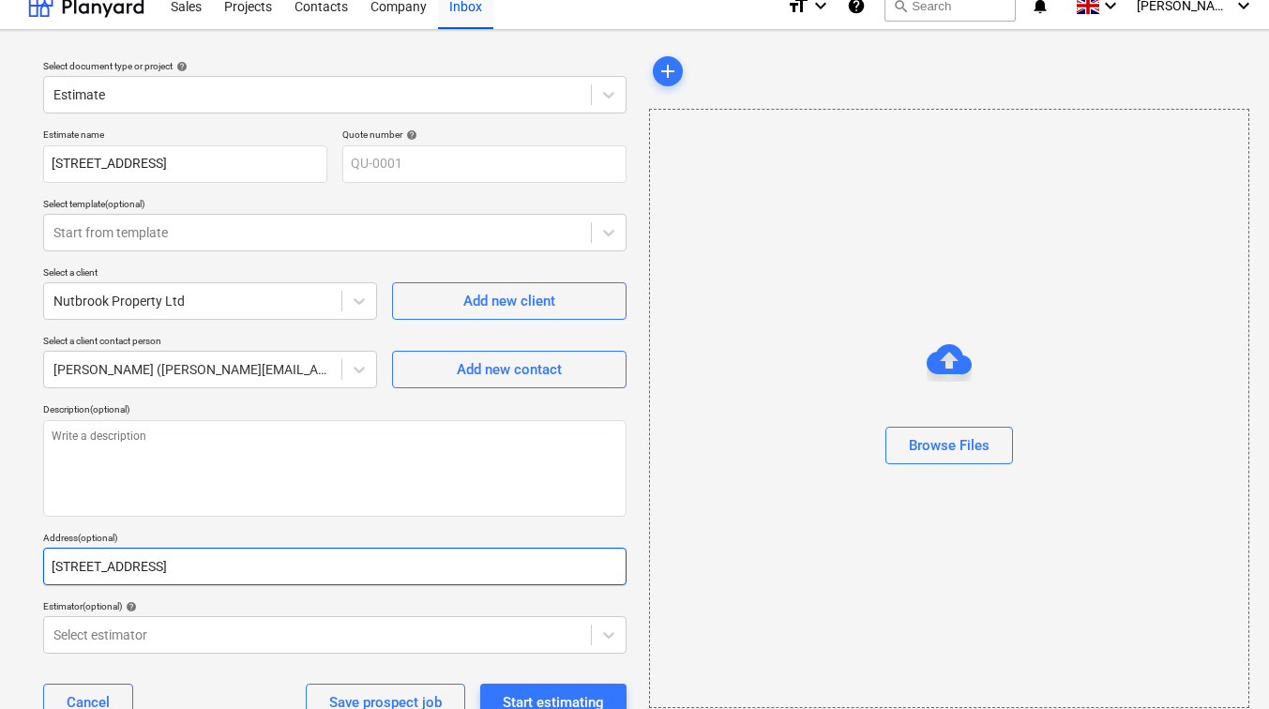
type textarea "x"
type input "[STREET_ADDRESS]"
type textarea "x"
type input "[STREET_ADDRESS]"
type textarea "x"
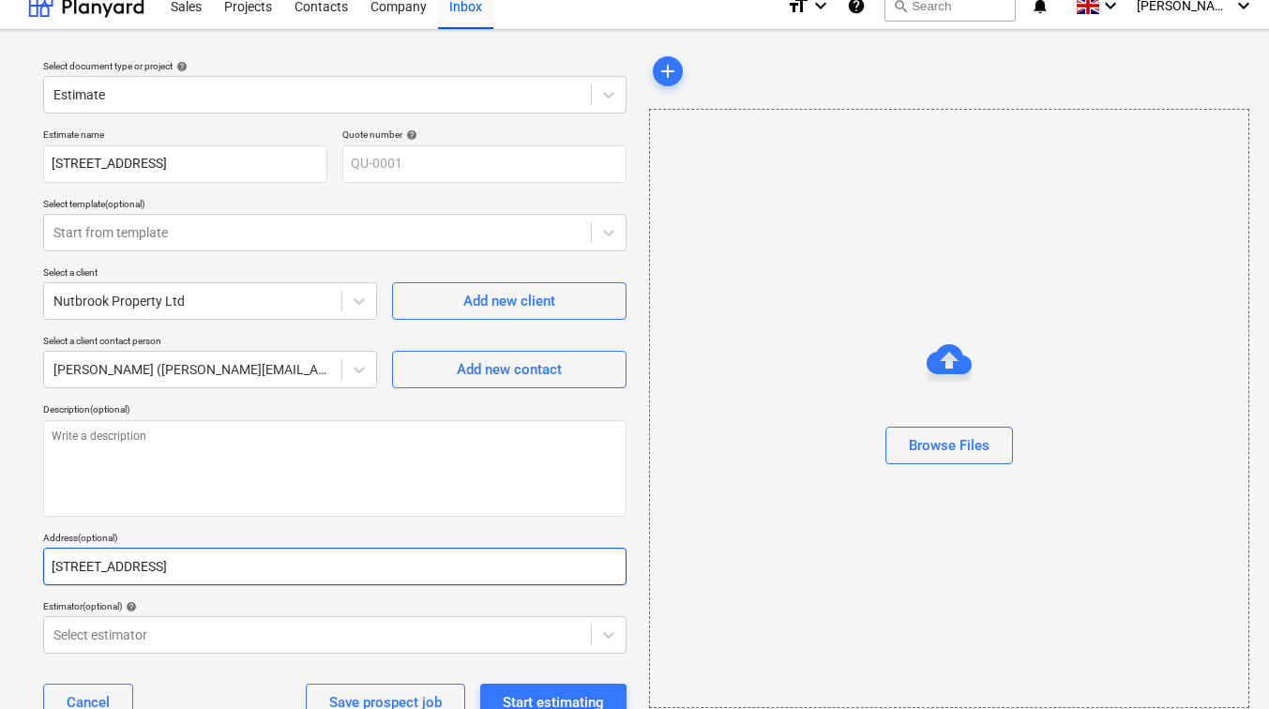
type input "[STREET_ADDRESS]"
type textarea "x"
type input "[STREET_ADDRESS]"
type textarea "x"
type input "[STREET_ADDRESS]"
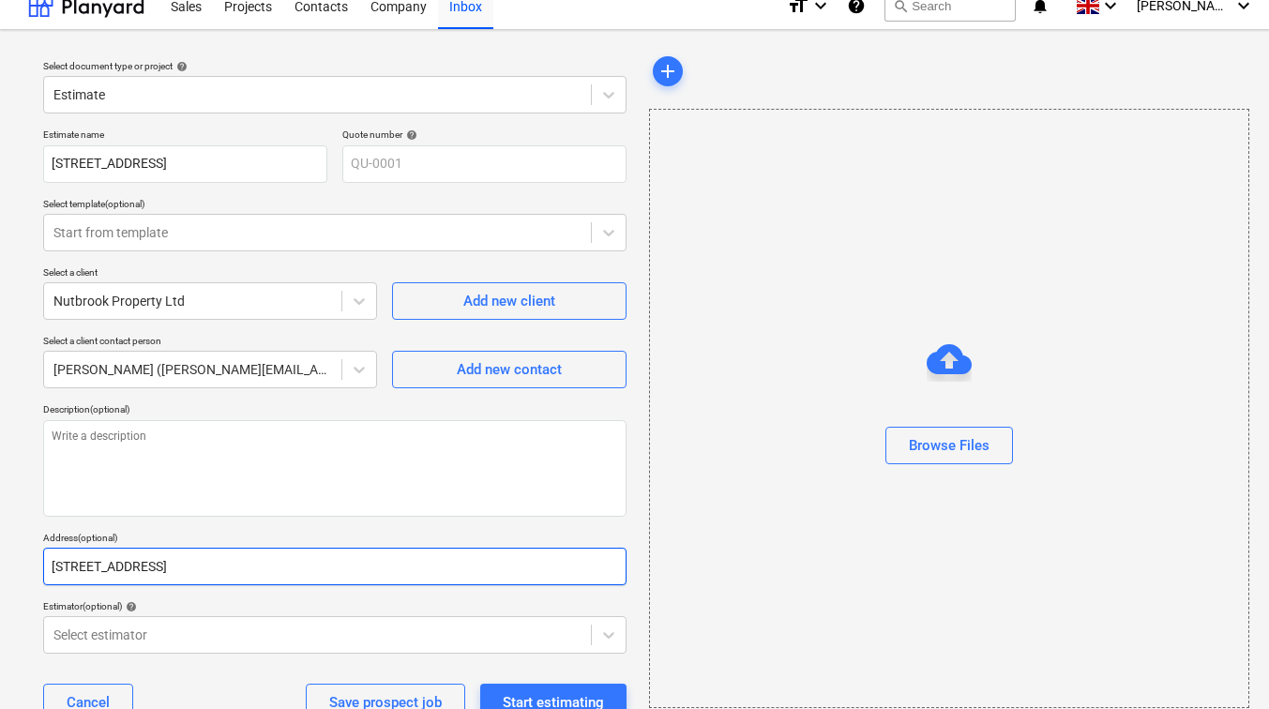
type textarea "x"
type input "[STREET_ADDRESS]"
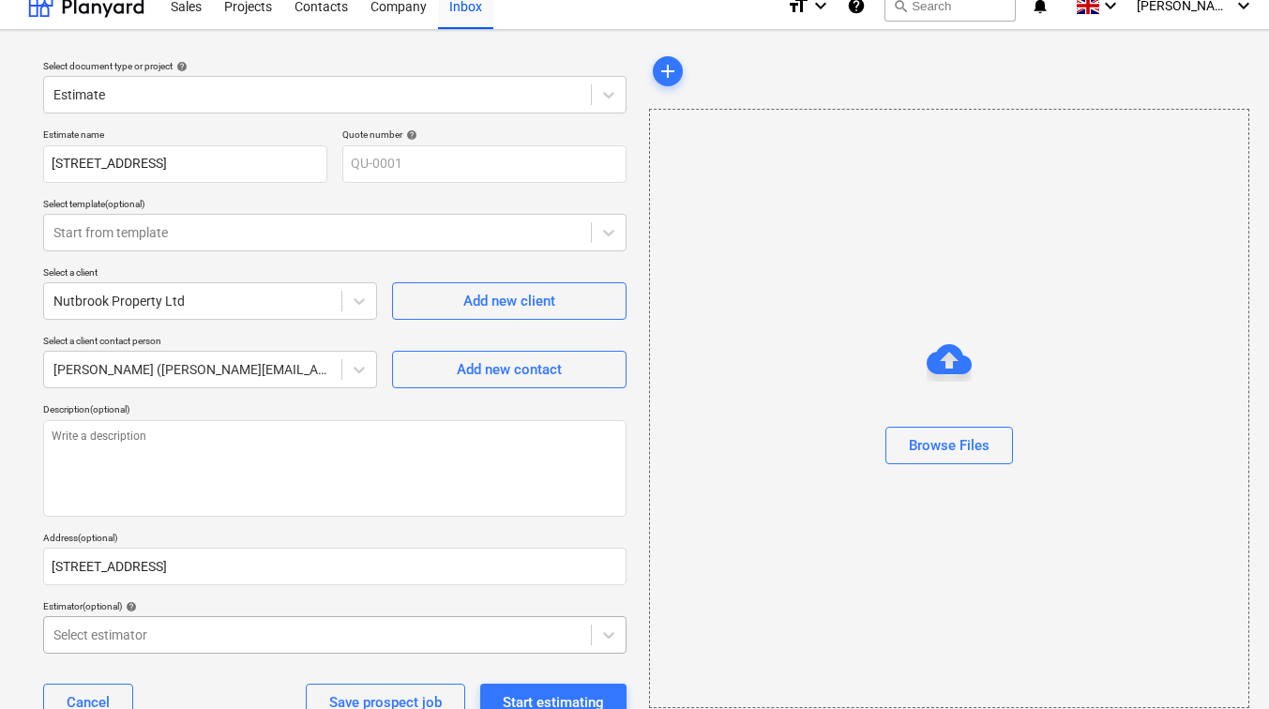
click at [270, 619] on div "Select estimator" at bounding box center [335, 635] width 584 height 38
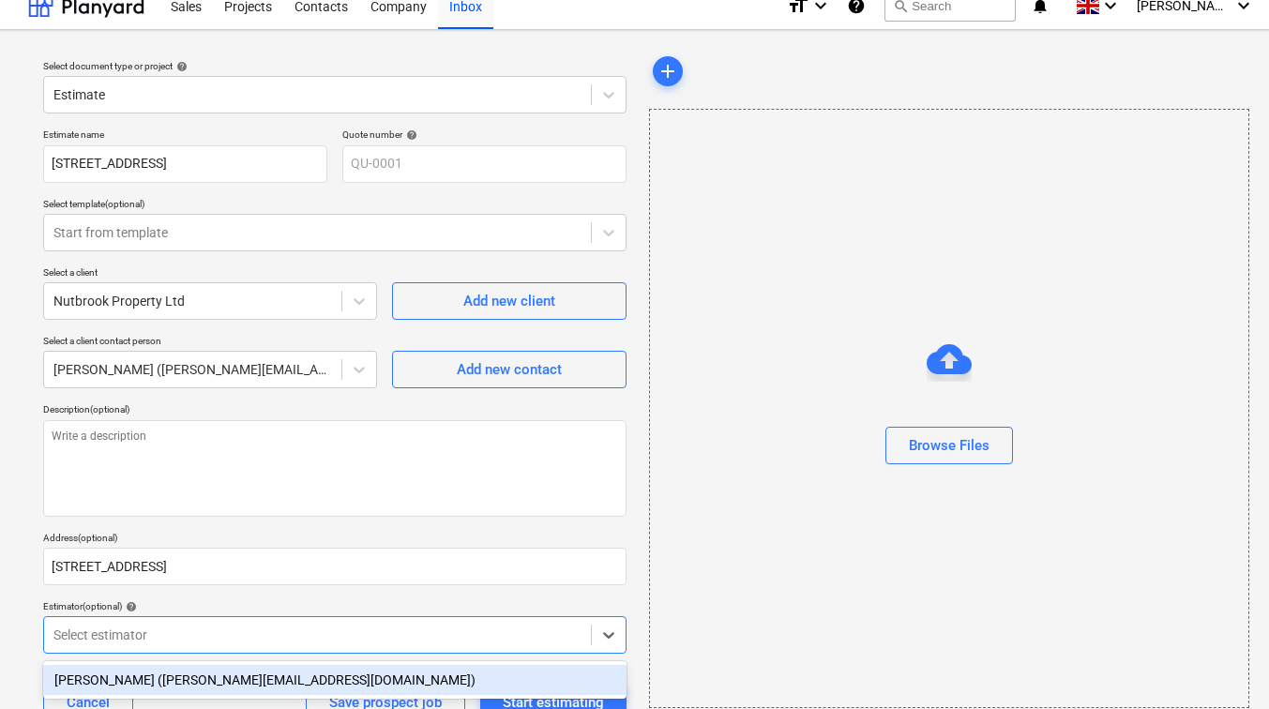
click at [271, 669] on div "[PERSON_NAME] ([PERSON_NAME][EMAIL_ADDRESS][DOMAIN_NAME])" at bounding box center [335, 680] width 584 height 30
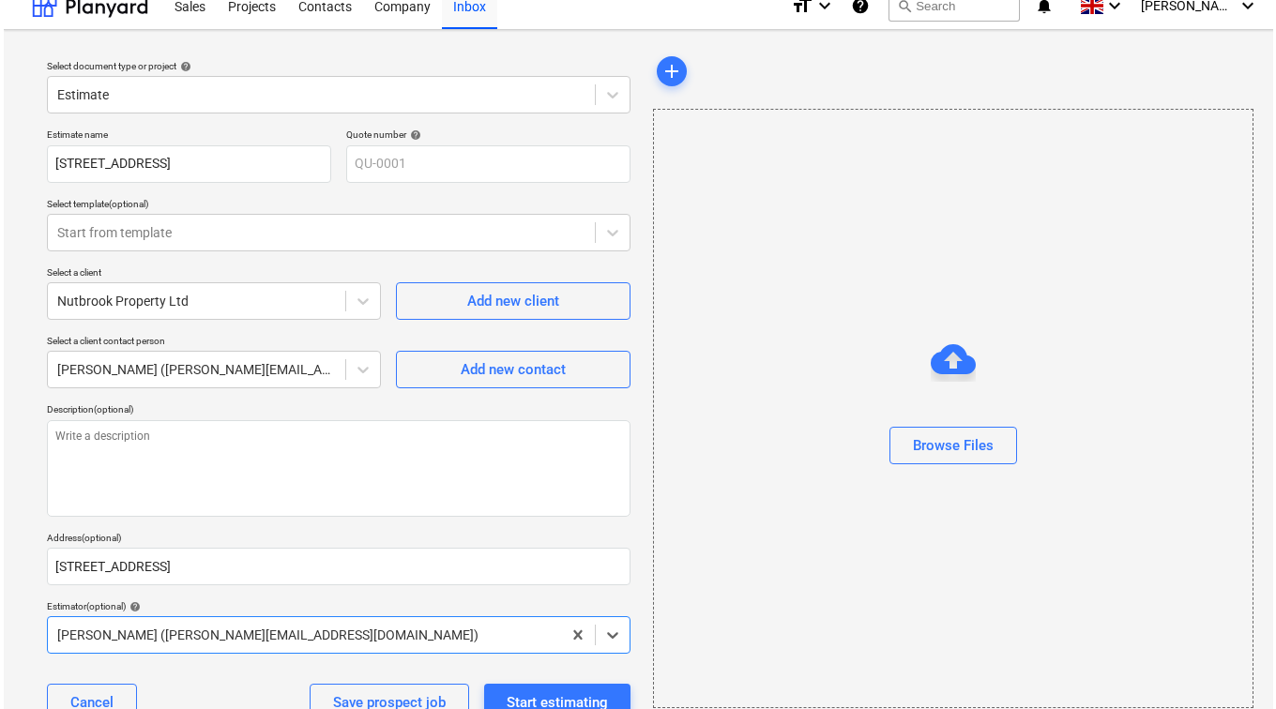
scroll to position [75, 0]
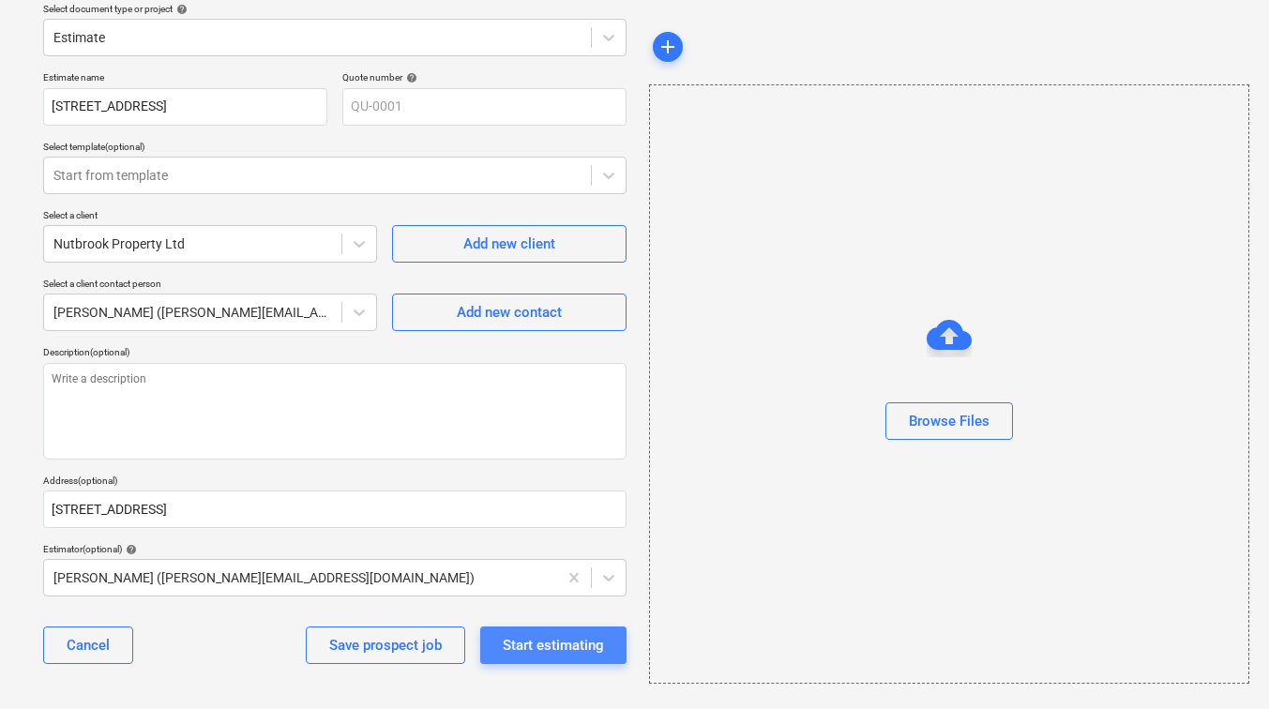
click at [563, 638] on div "Start estimating" at bounding box center [553, 645] width 101 height 24
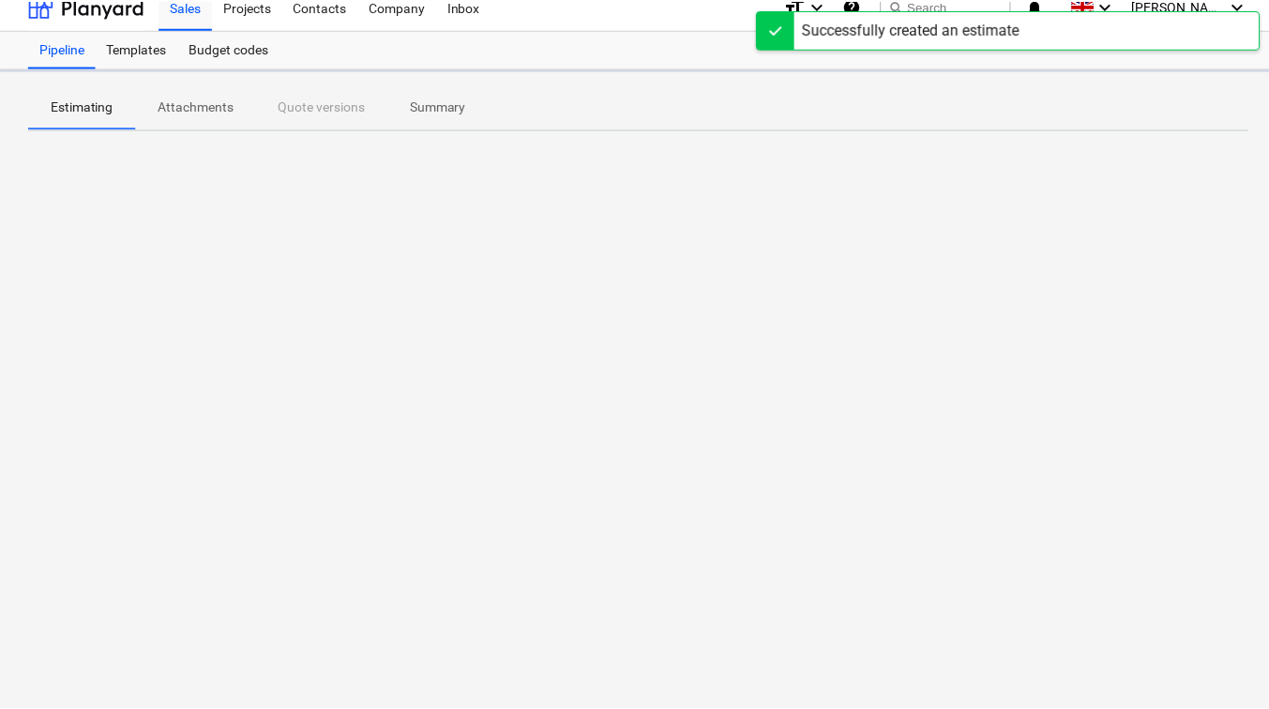
scroll to position [18, 0]
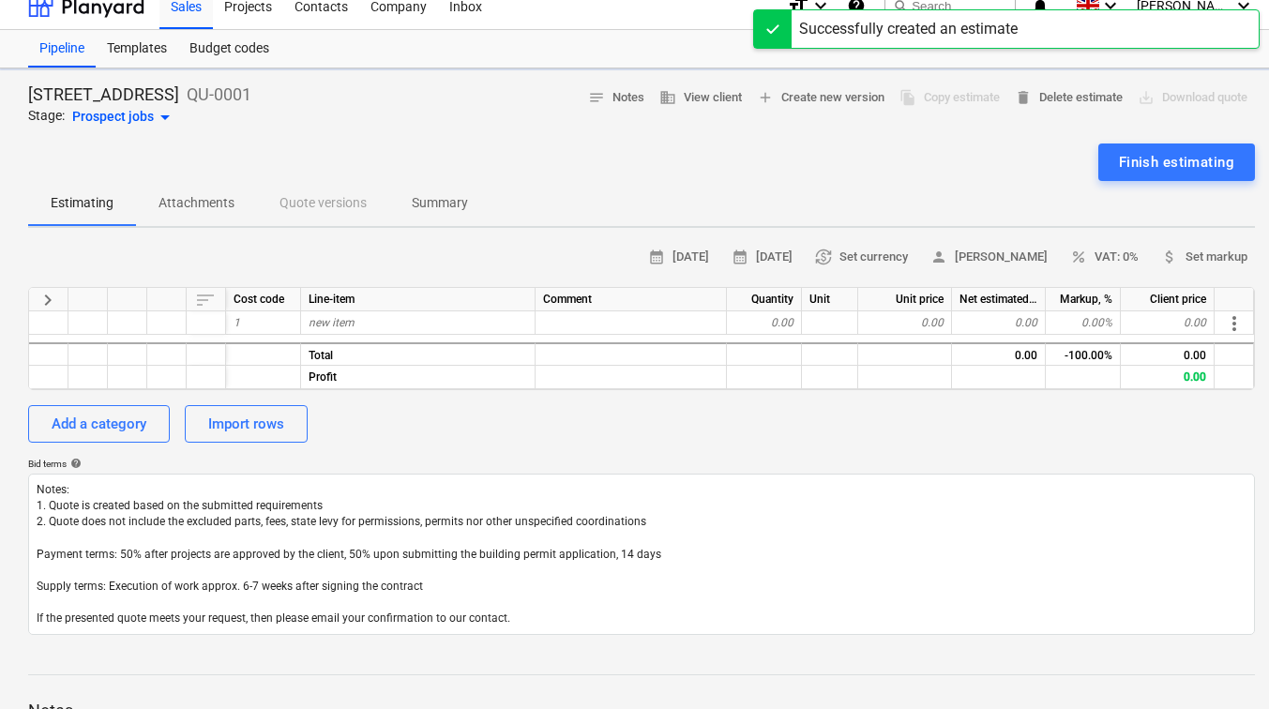
type textarea "x"
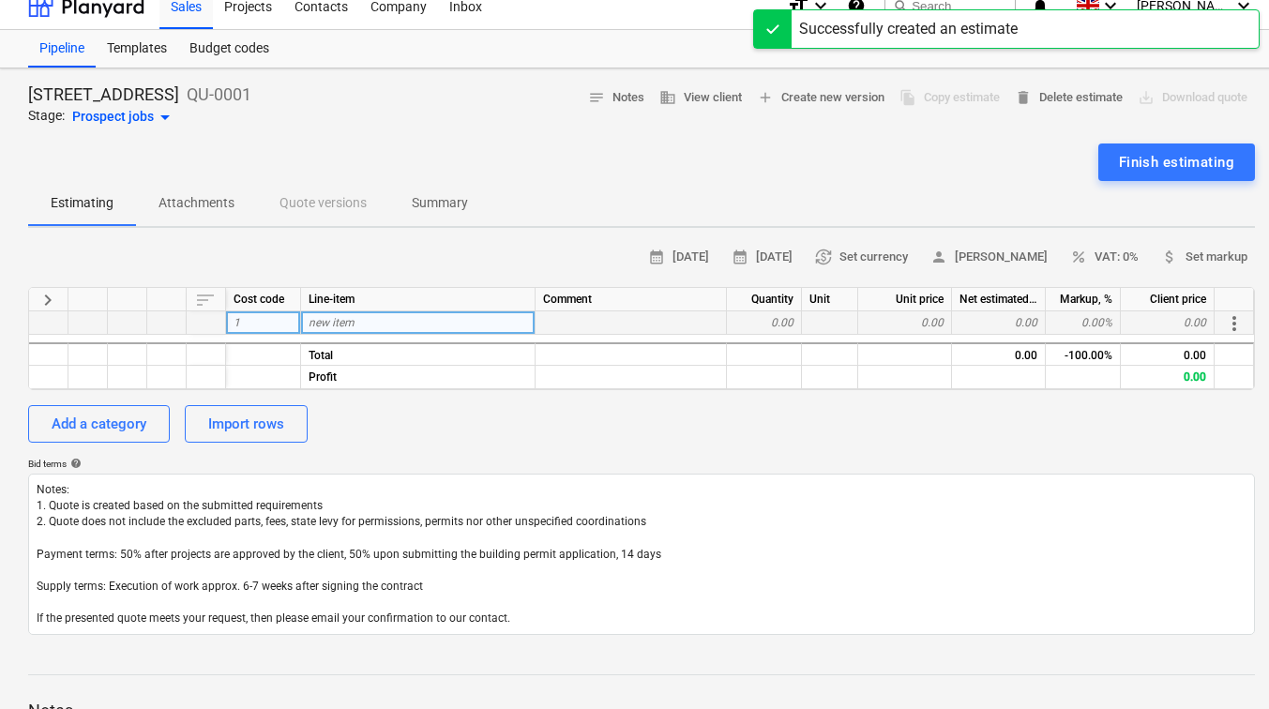
click at [253, 319] on div "1" at bounding box center [263, 322] width 75 height 23
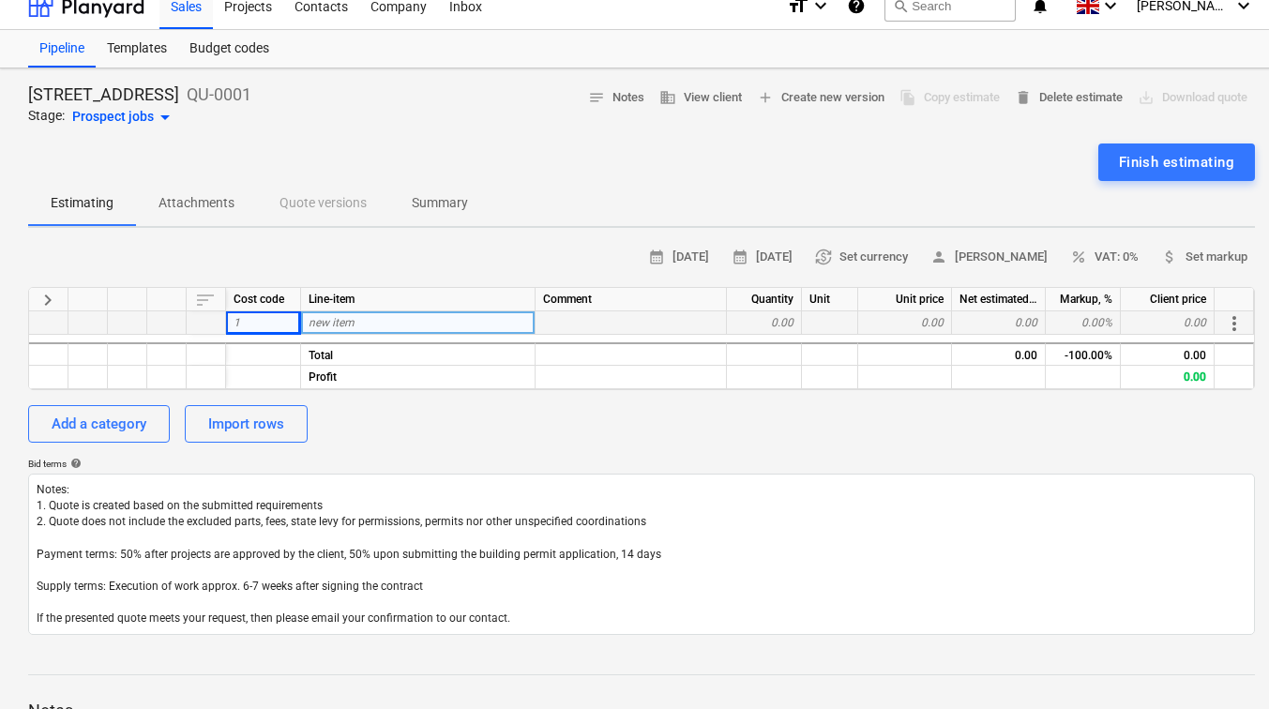
click at [326, 325] on span "new item" at bounding box center [332, 322] width 46 height 13
type input "Joinery Work"
click at [563, 321] on div at bounding box center [631, 322] width 191 height 23
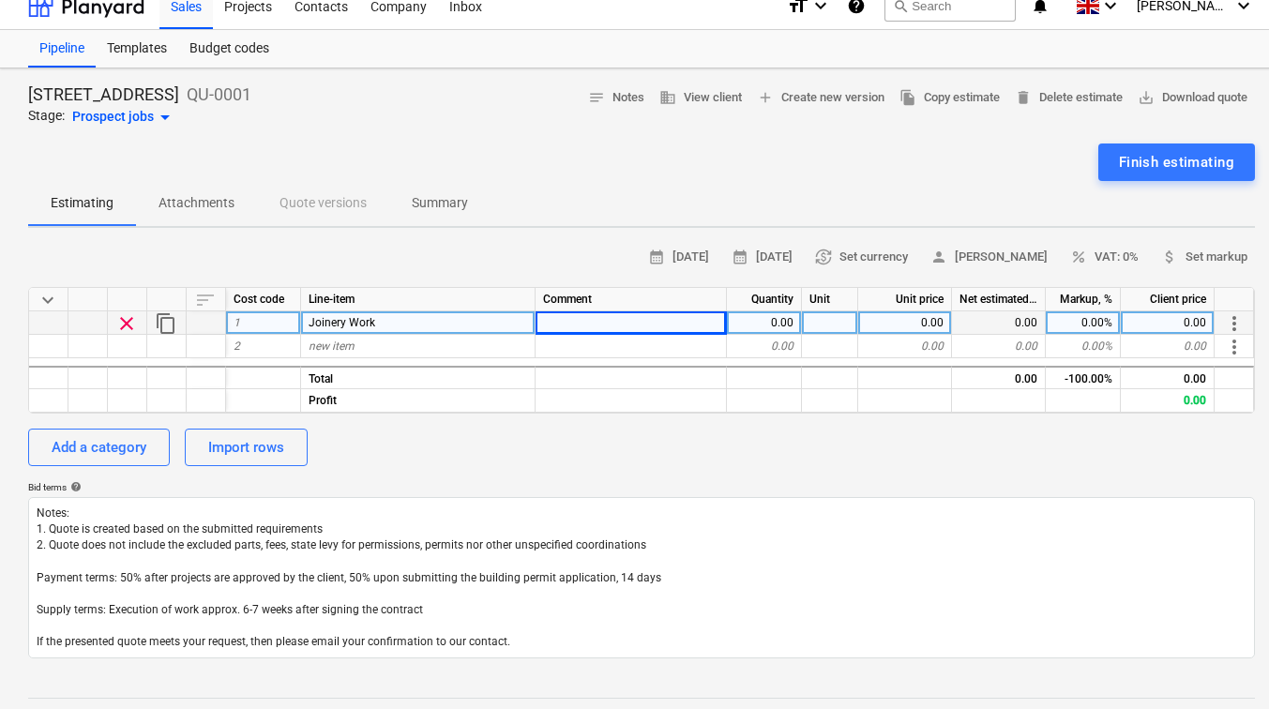
click at [337, 322] on span "Joinery Work" at bounding box center [342, 322] width 67 height 13
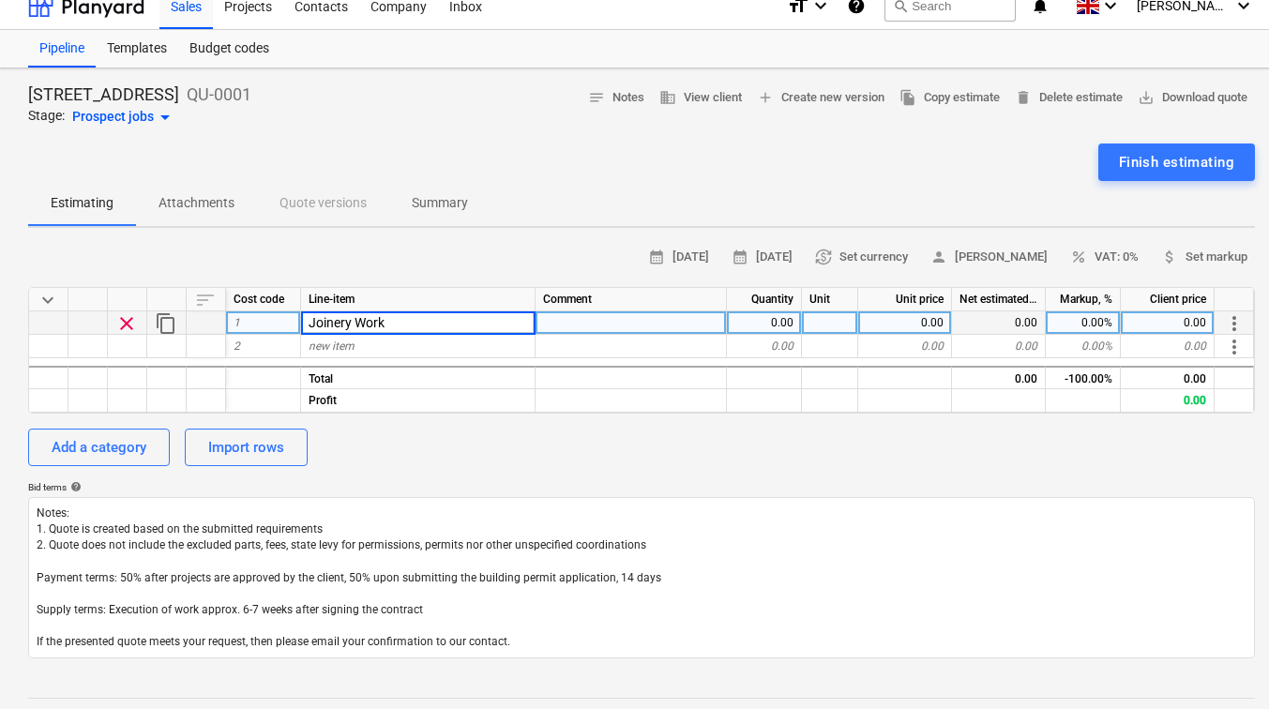
click at [279, 323] on div "1" at bounding box center [263, 322] width 75 height 23
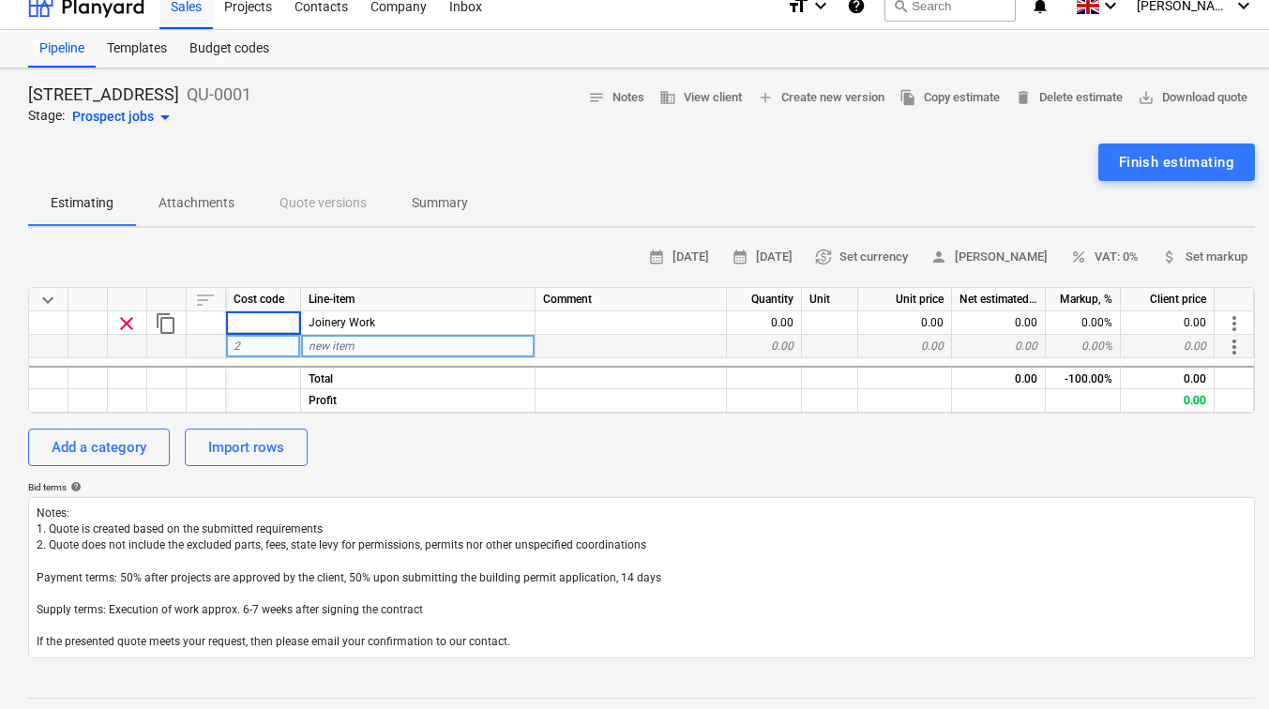
drag, startPoint x: 256, startPoint y: 326, endPoint x: 200, endPoint y: 349, distance: 61.0
click at [200, 349] on div at bounding box center [206, 346] width 39 height 23
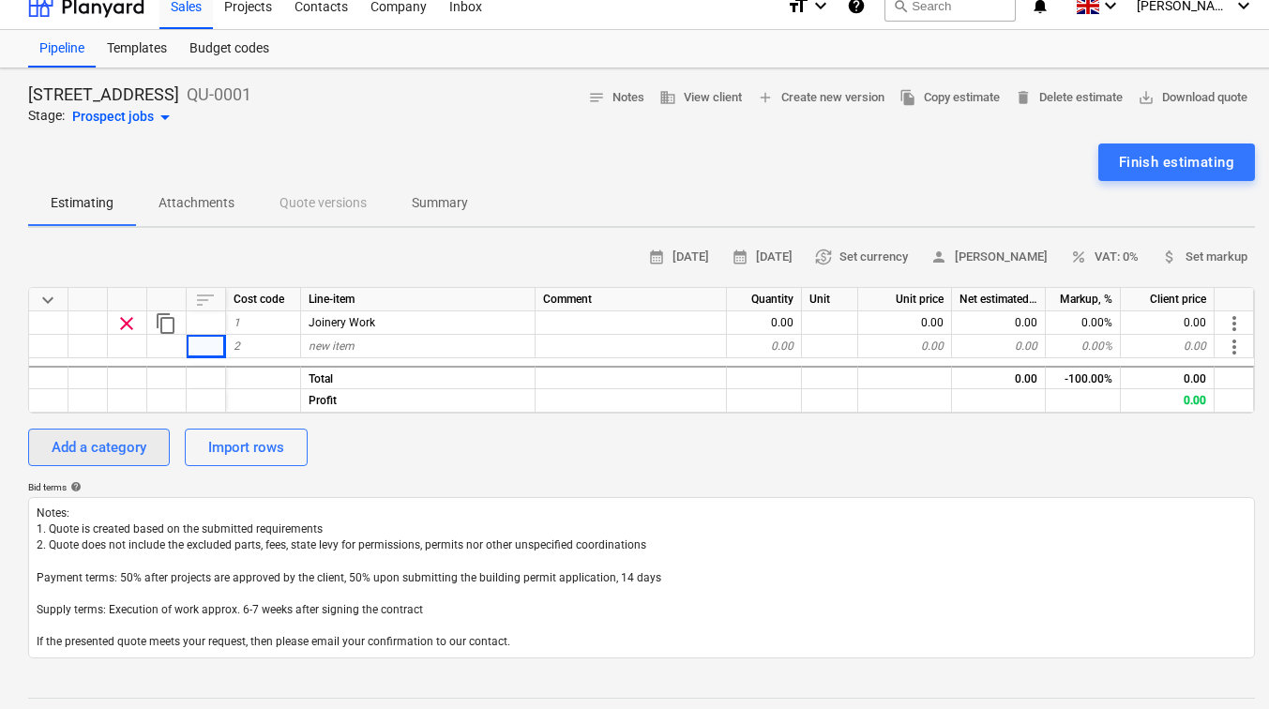
click at [95, 441] on div "Add a category" at bounding box center [99, 447] width 95 height 24
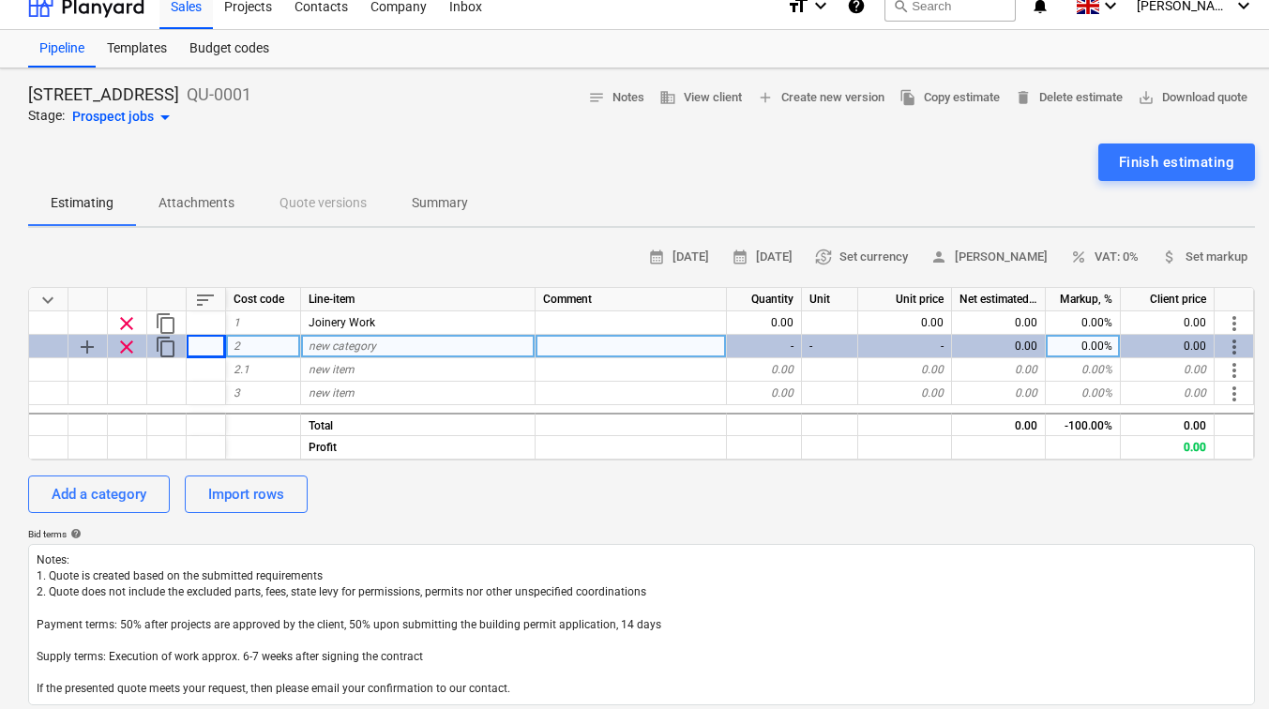
click at [127, 350] on span "clear" at bounding box center [126, 347] width 23 height 23
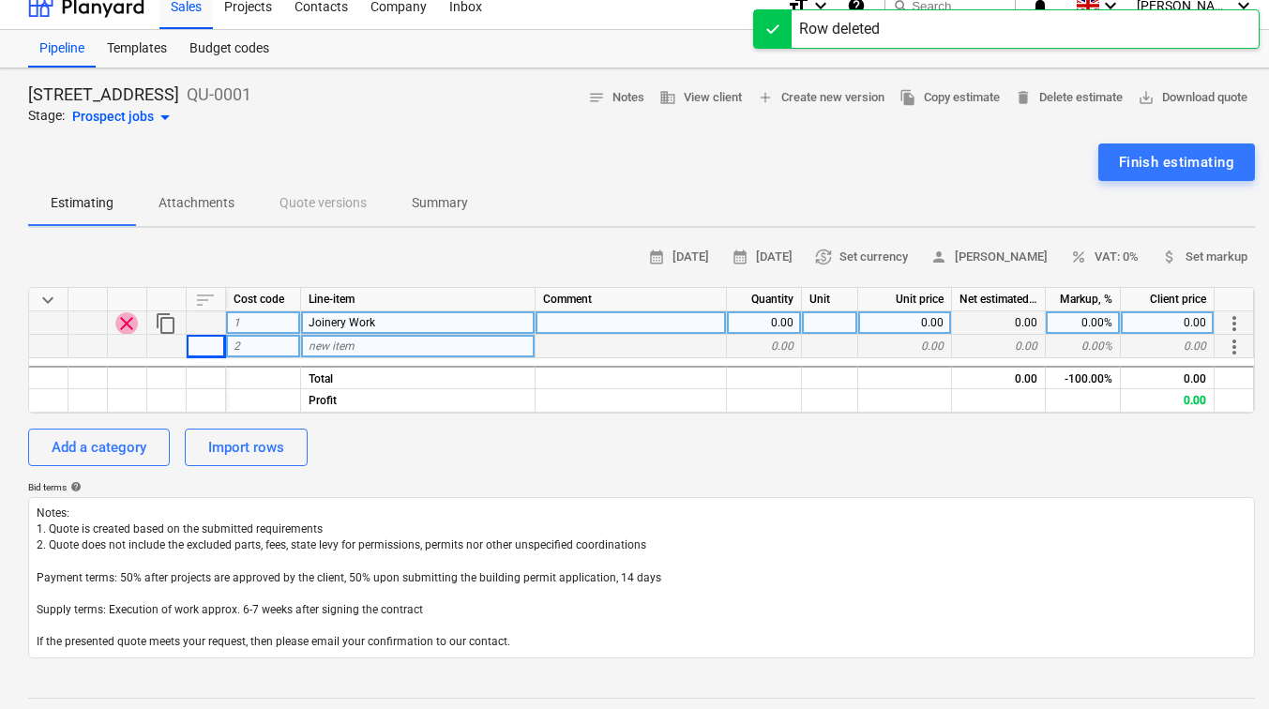
click at [129, 321] on span "clear" at bounding box center [126, 323] width 23 height 23
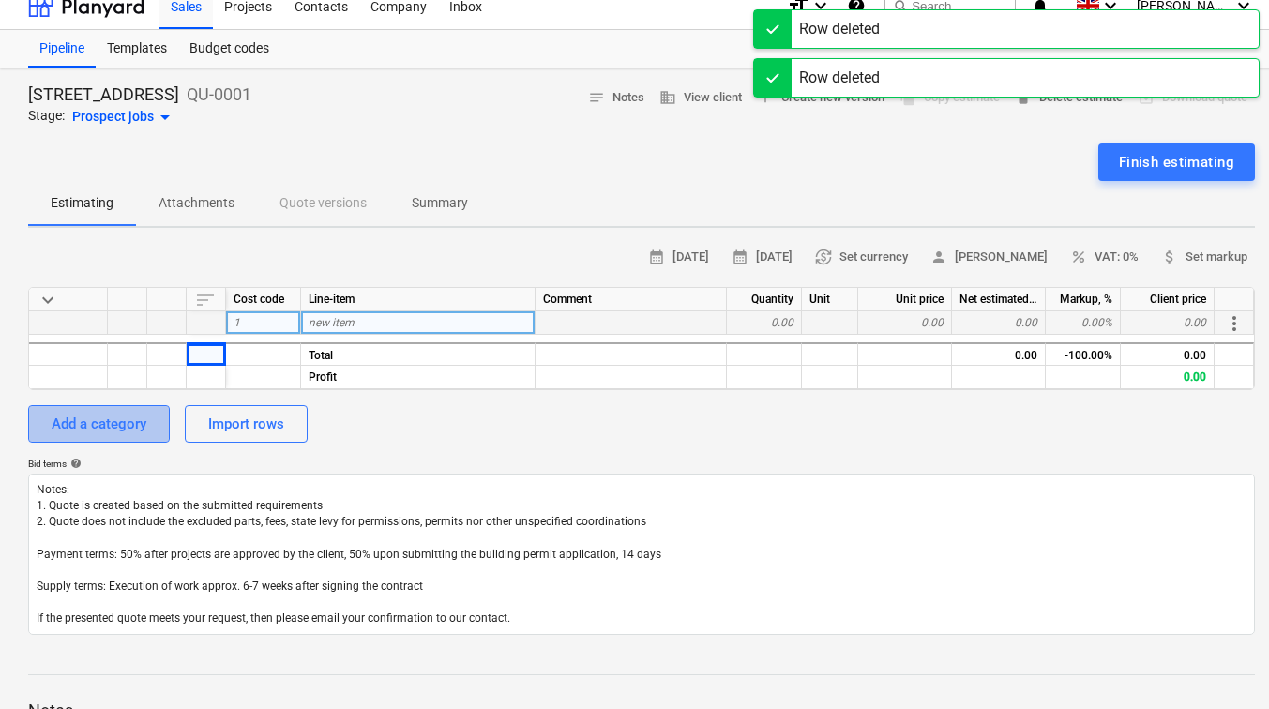
click at [115, 412] on div "Add a category" at bounding box center [99, 424] width 95 height 24
type textarea "x"
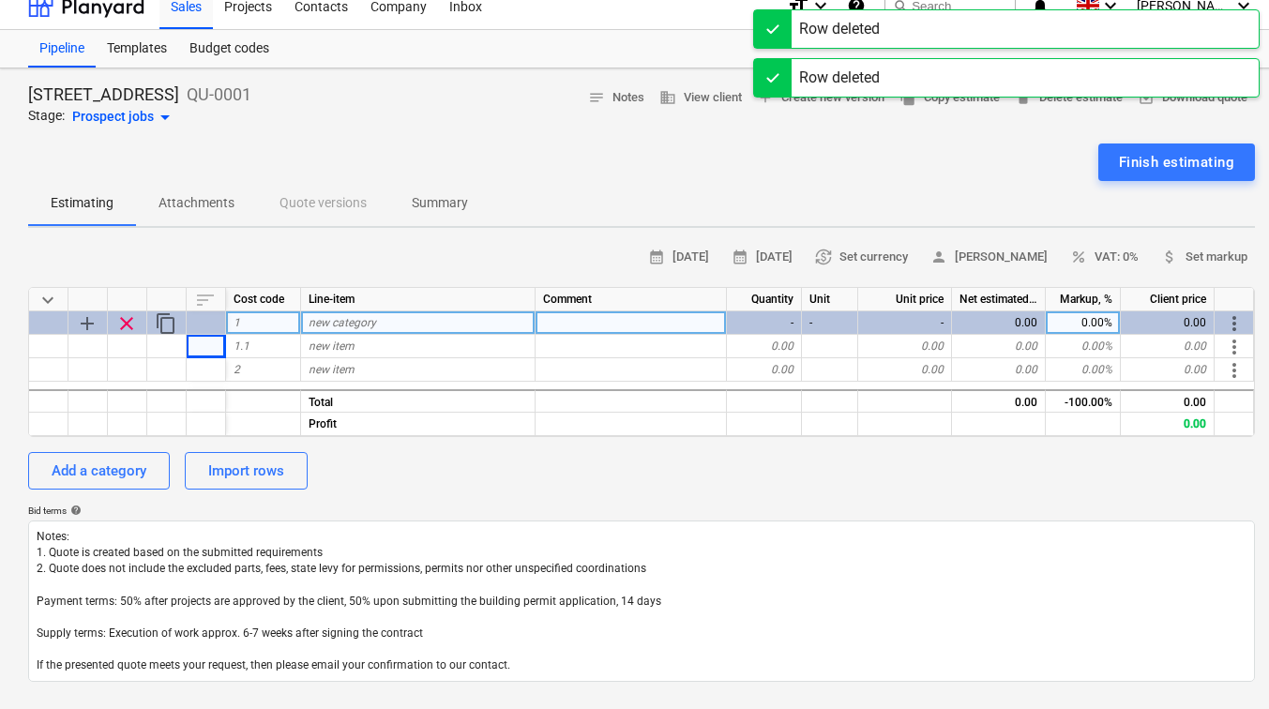
click at [325, 325] on span "new category" at bounding box center [343, 322] width 68 height 13
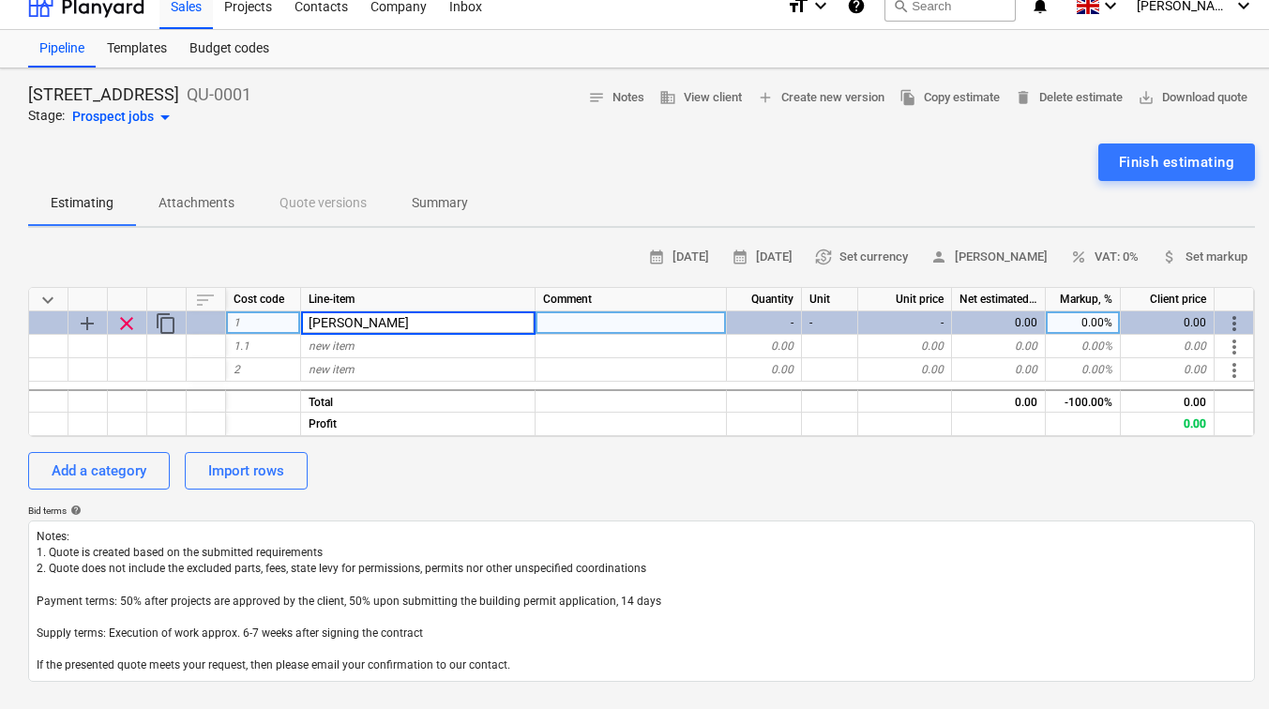
type input "Joinery"
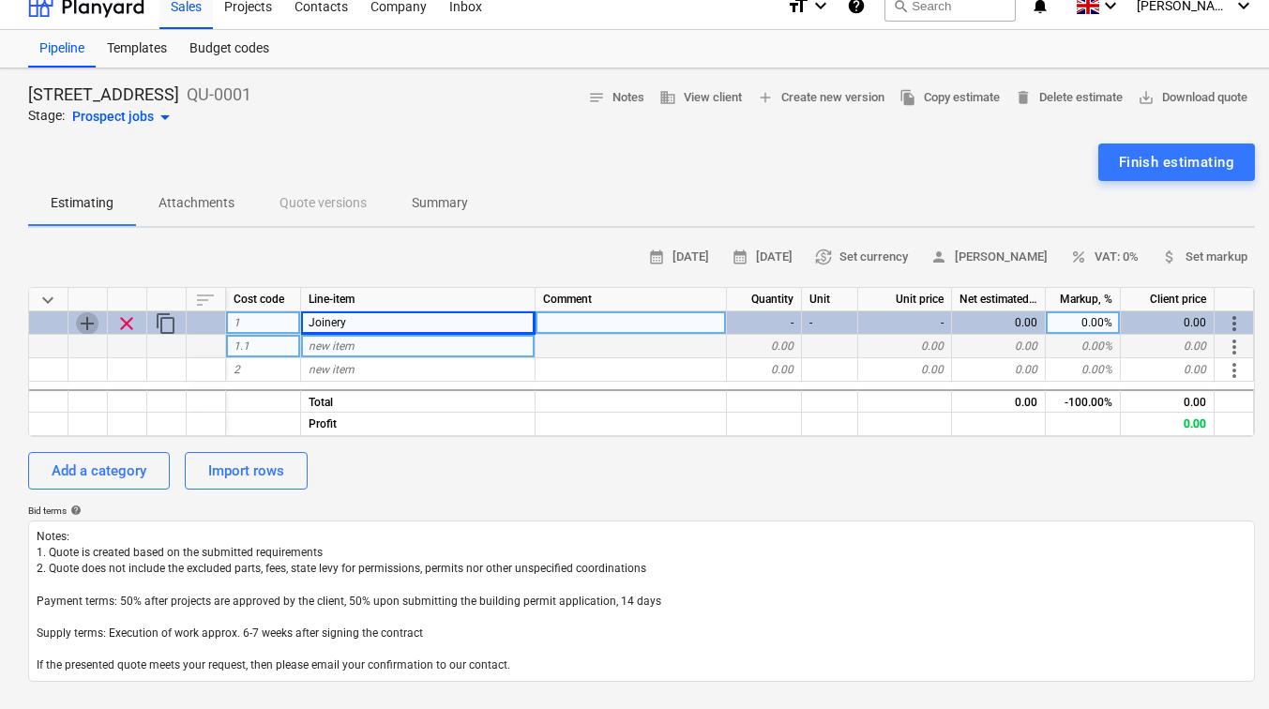
click at [89, 325] on span "add" at bounding box center [87, 323] width 23 height 23
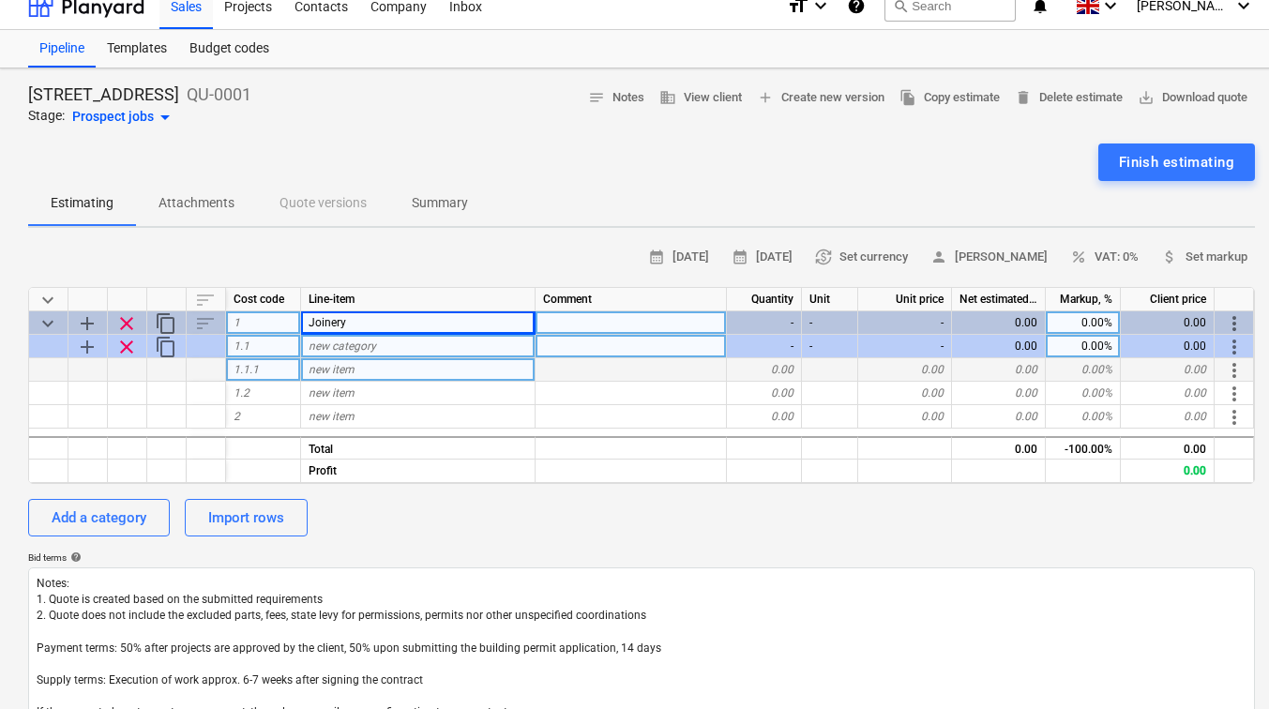
click at [133, 371] on div at bounding box center [127, 369] width 39 height 23
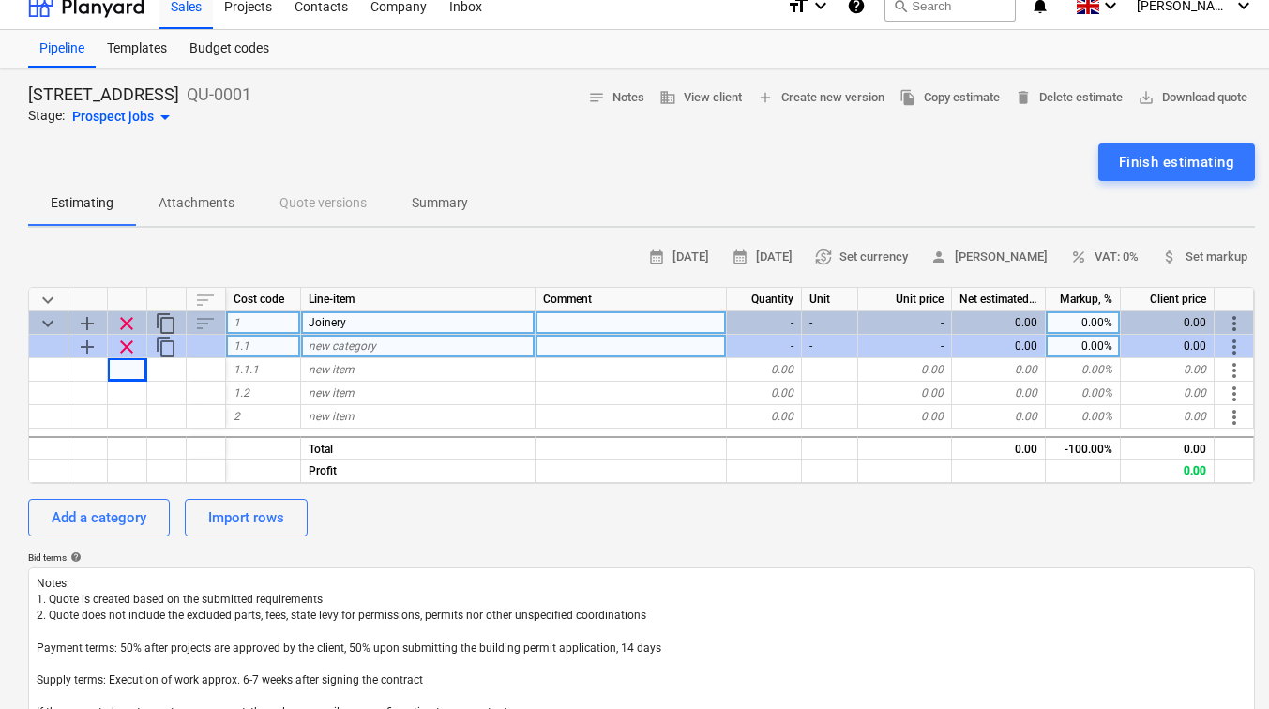
click at [129, 350] on span "clear" at bounding box center [126, 347] width 23 height 23
type textarea "x"
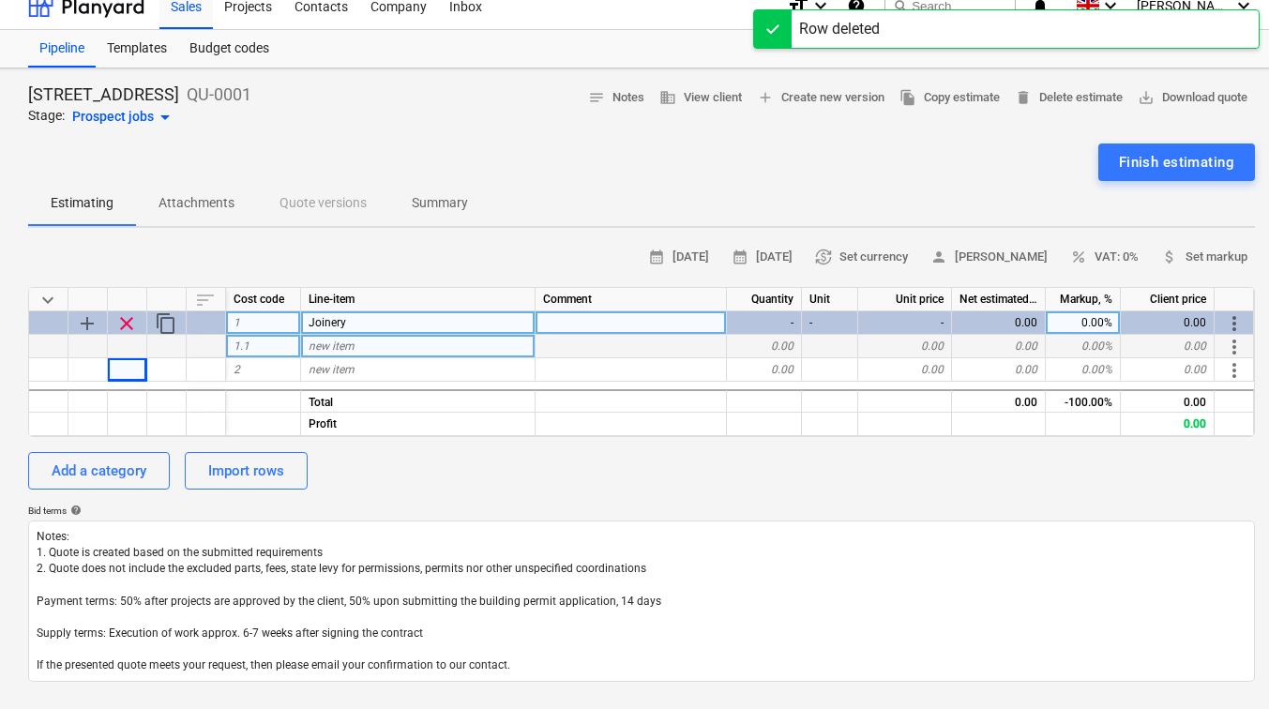
click at [336, 349] on span "new item" at bounding box center [332, 346] width 46 height 13
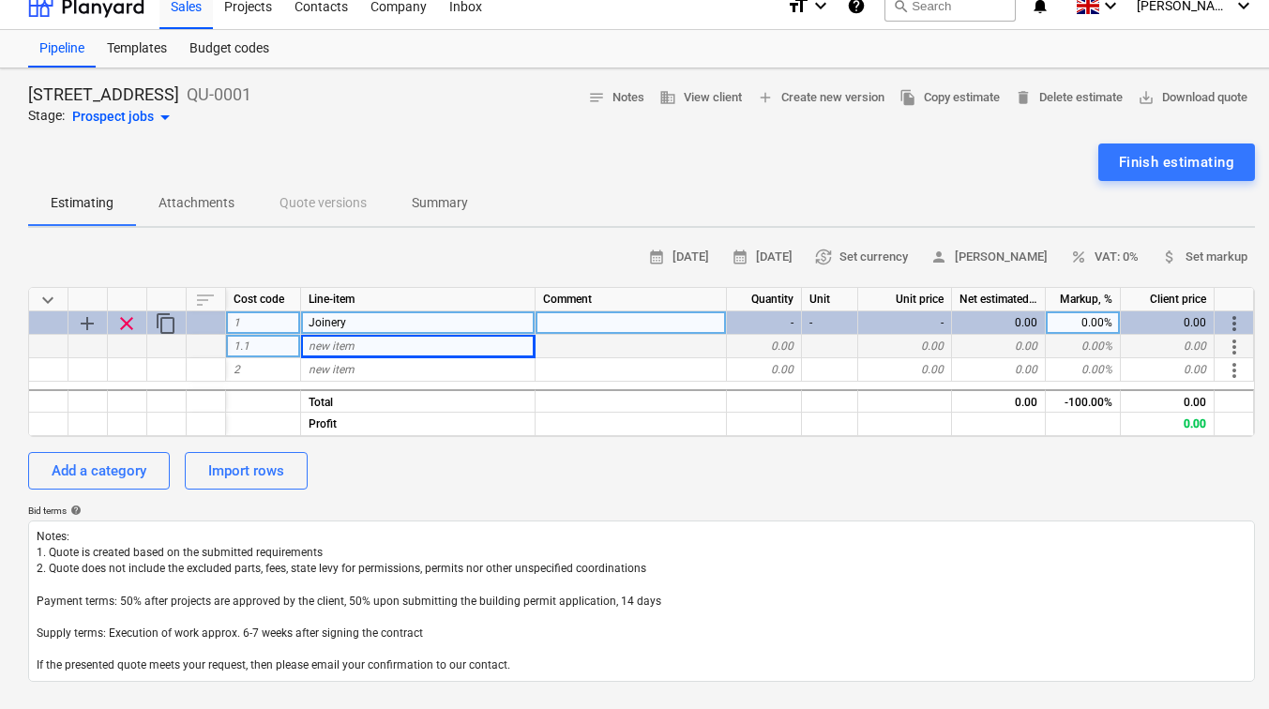
click at [332, 349] on span "new item" at bounding box center [332, 346] width 46 height 13
click at [341, 343] on input "Skirtiing" at bounding box center [418, 346] width 234 height 23
type input "Skirting"
click at [370, 346] on input "Skirting" at bounding box center [418, 346] width 234 height 23
type textarea "x"
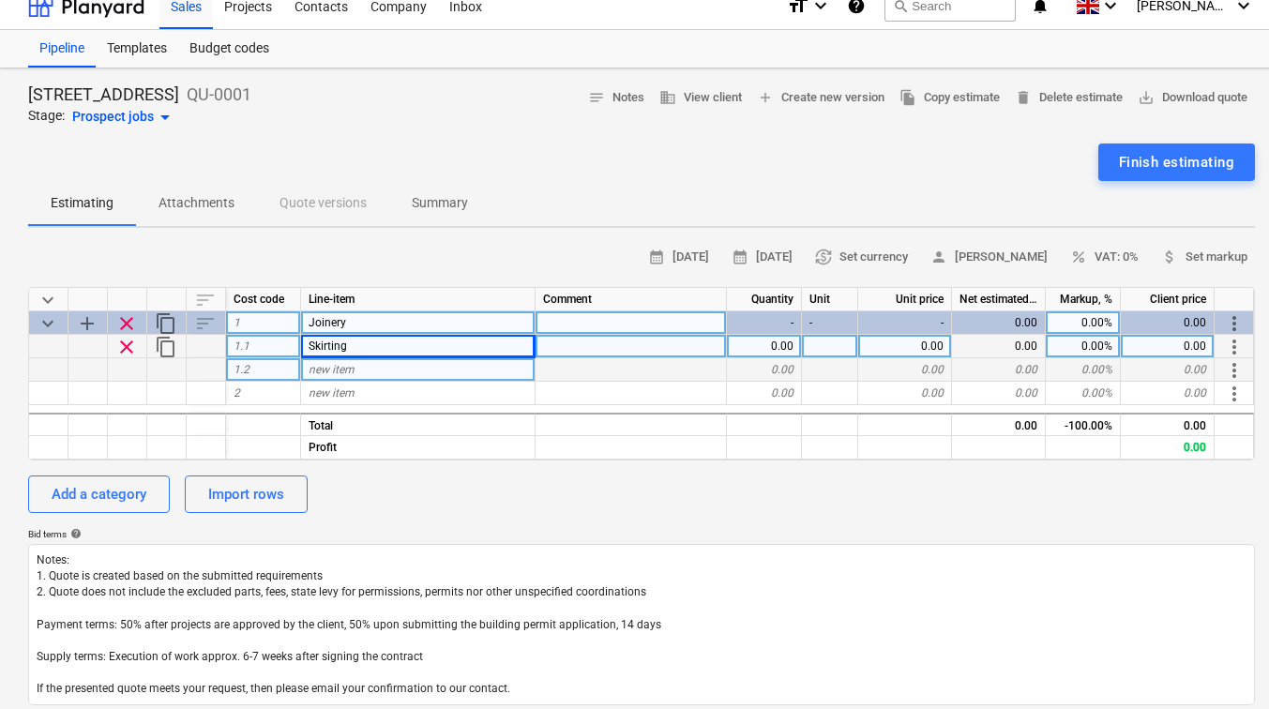
click at [341, 371] on span "new item" at bounding box center [332, 369] width 46 height 13
type input "Architrave"
type textarea "x"
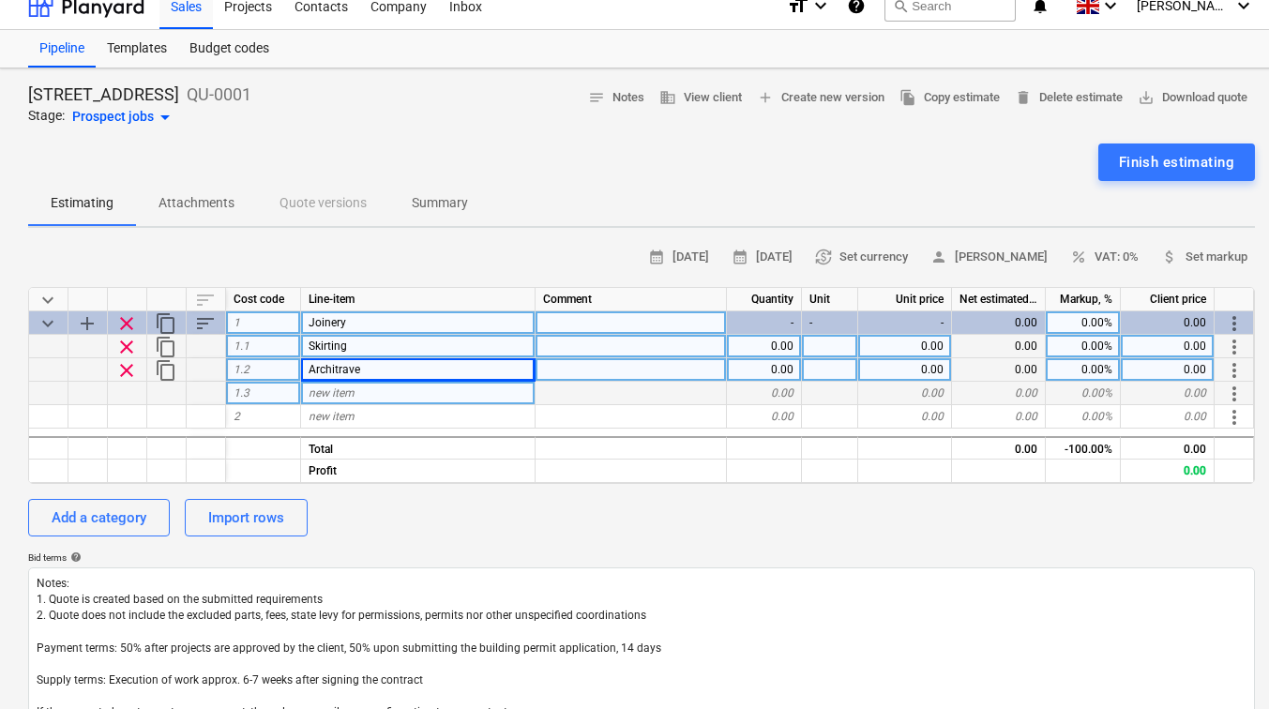
click at [345, 389] on span "new item" at bounding box center [332, 393] width 46 height 13
type input "Internal Doors & Linings"
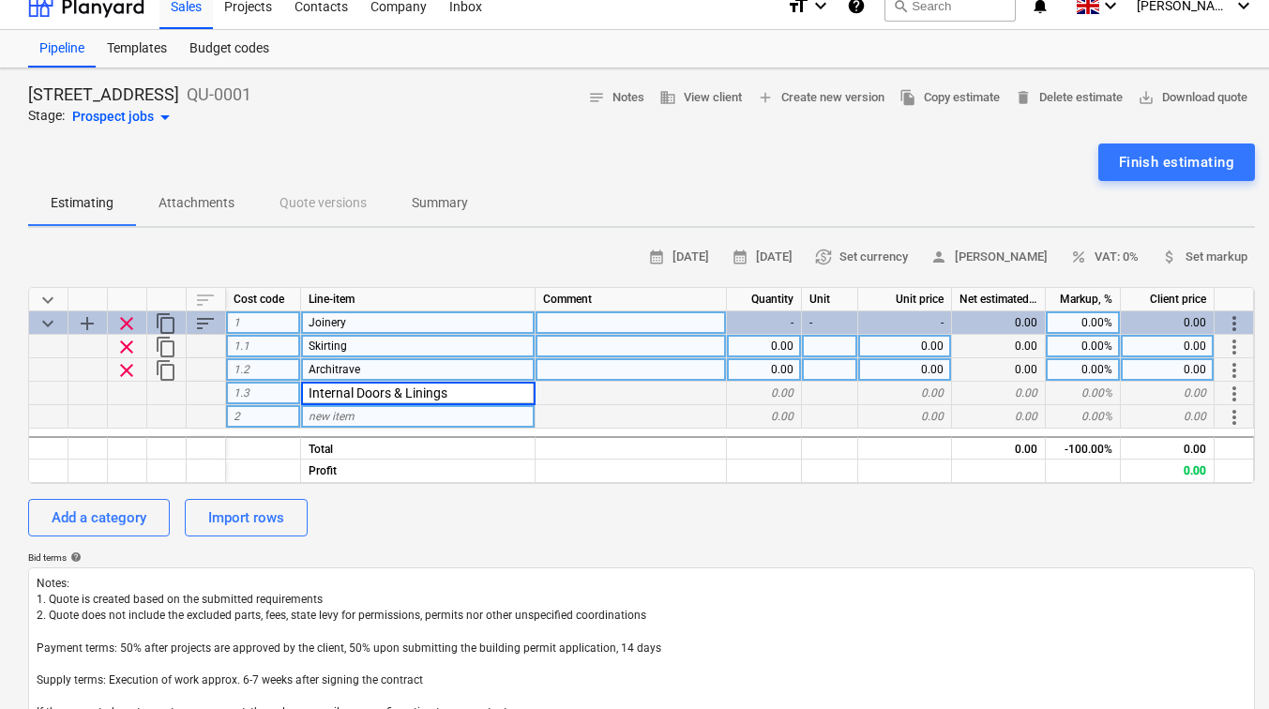
click at [357, 417] on div "new item" at bounding box center [418, 416] width 235 height 23
type textarea "x"
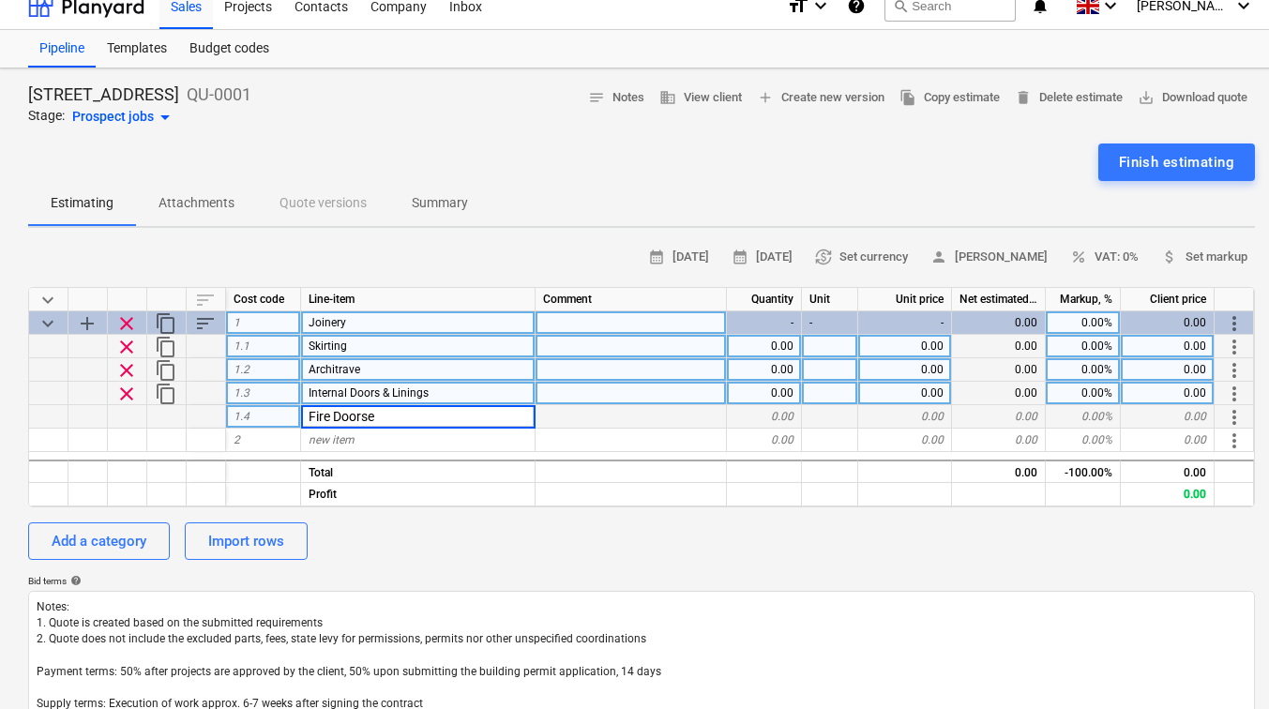
type input "Fire Doorset"
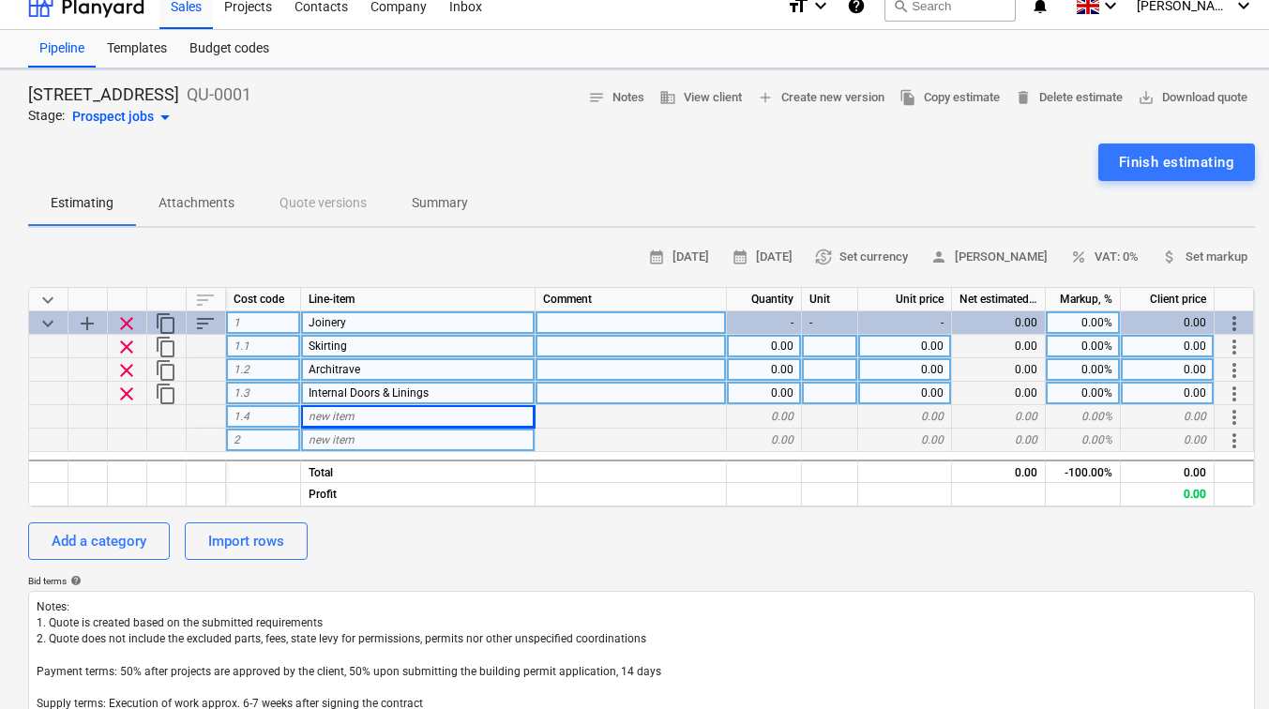
type textarea "x"
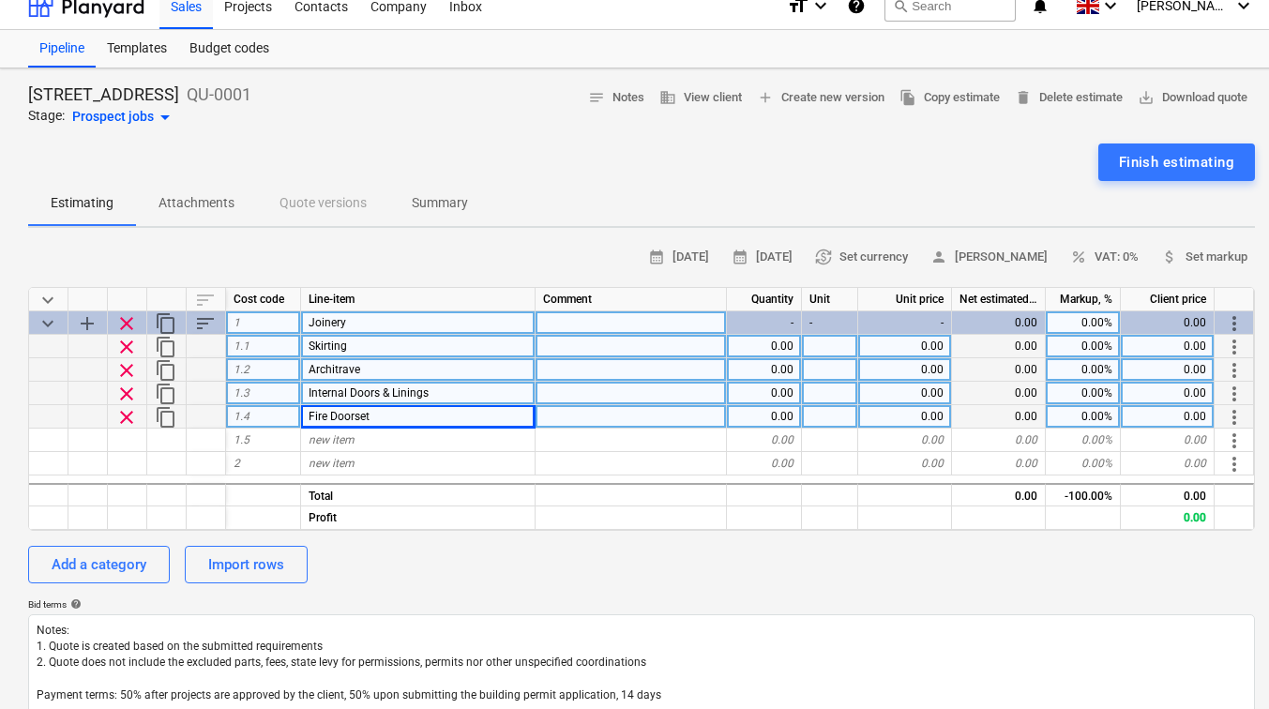
scroll to position [0, 0]
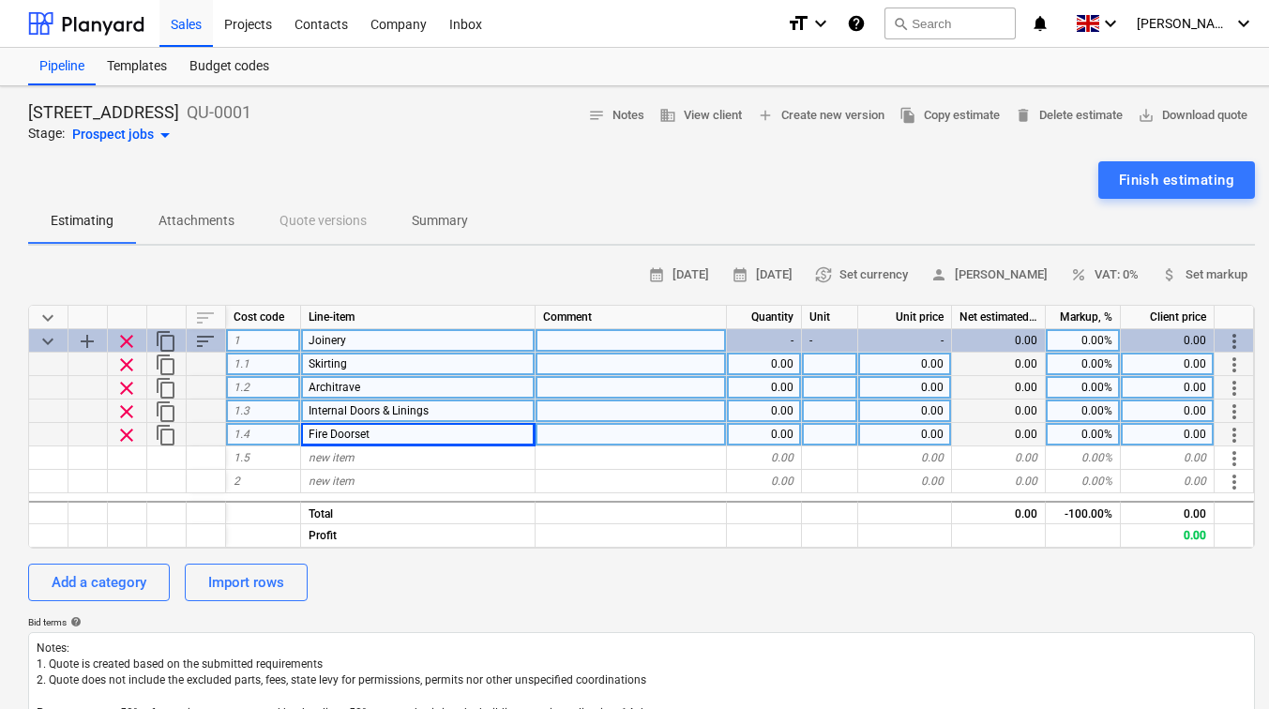
click at [343, 441] on div "keyboard_arrow_down sort Cost code Line-item Comment Quantity Unit Unit price N…" at bounding box center [641, 427] width 1227 height 244
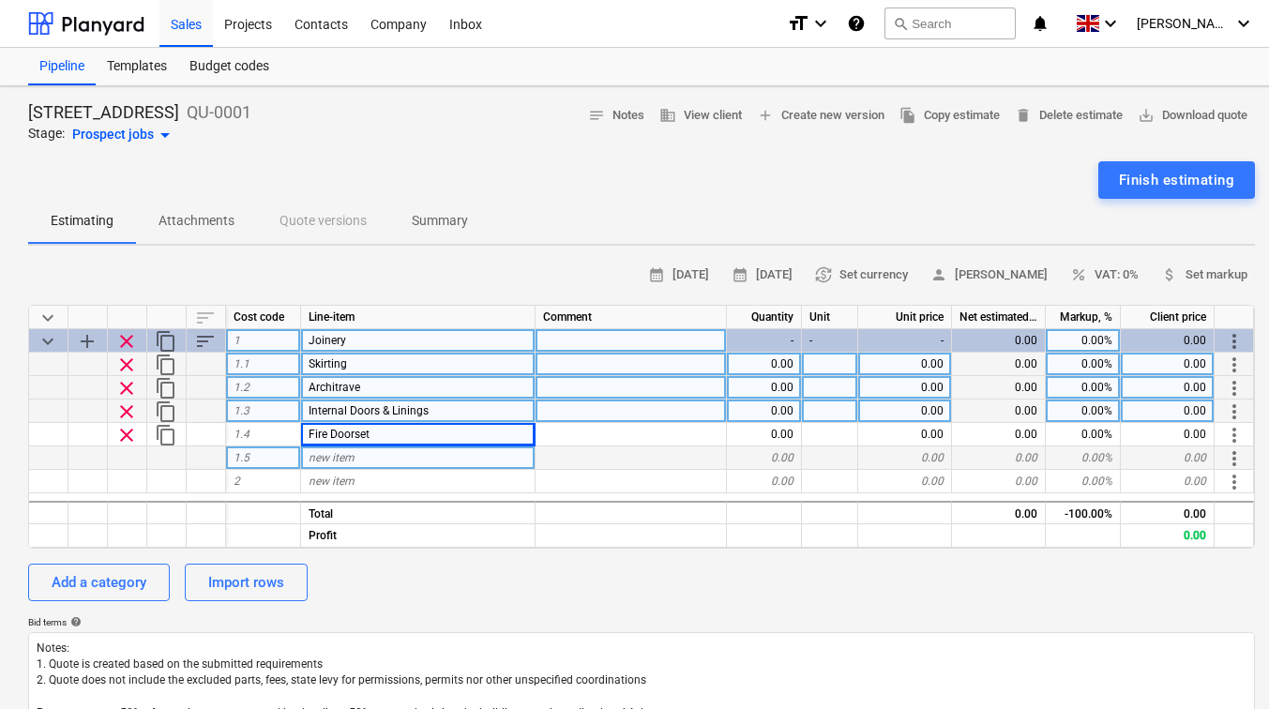
click at [328, 454] on span "new item" at bounding box center [332, 457] width 46 height 13
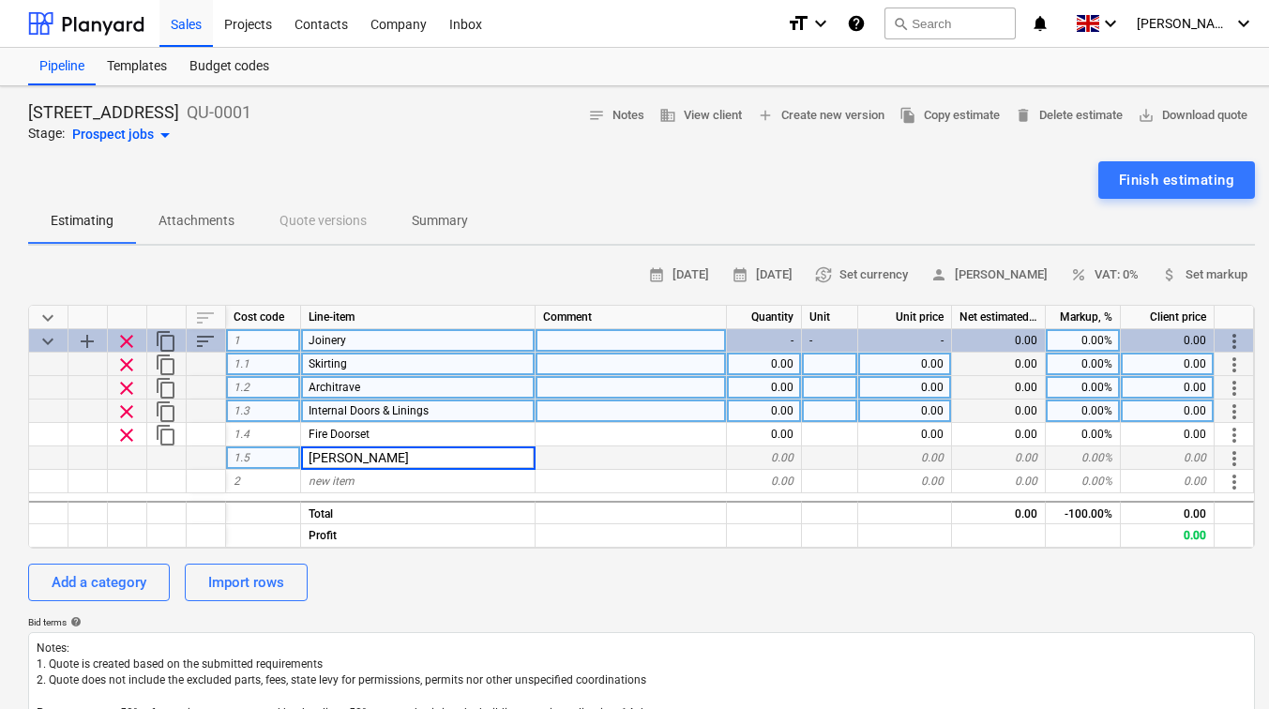
type input "Coving"
type textarea "x"
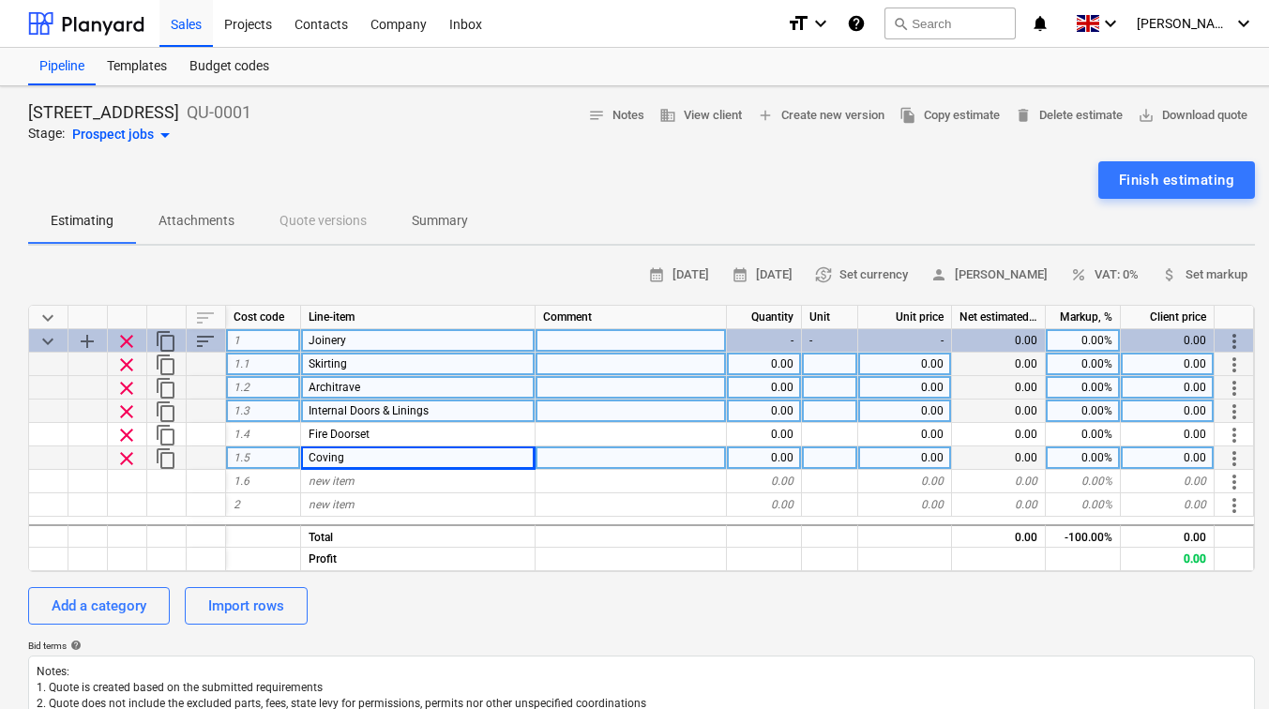
click at [328, 454] on span "Coving" at bounding box center [327, 457] width 36 height 13
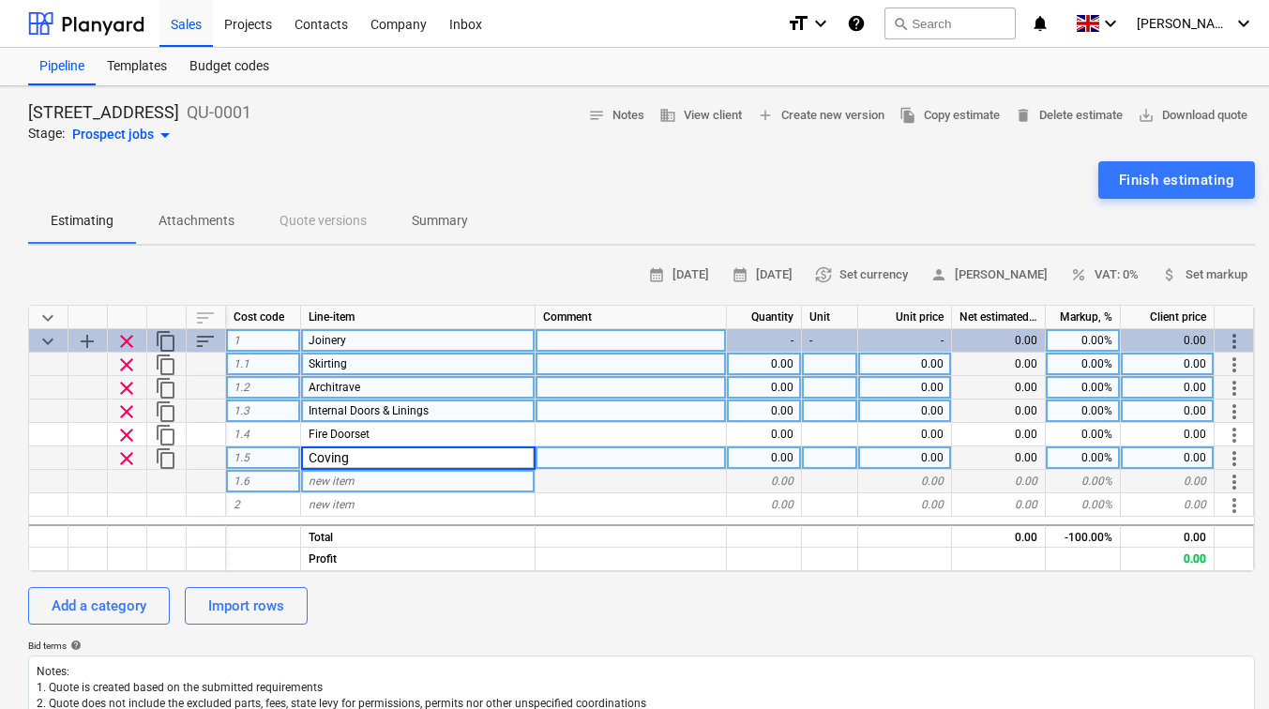
click at [329, 488] on div "new item" at bounding box center [418, 481] width 235 height 23
type input "Wardrobes"
type textarea "x"
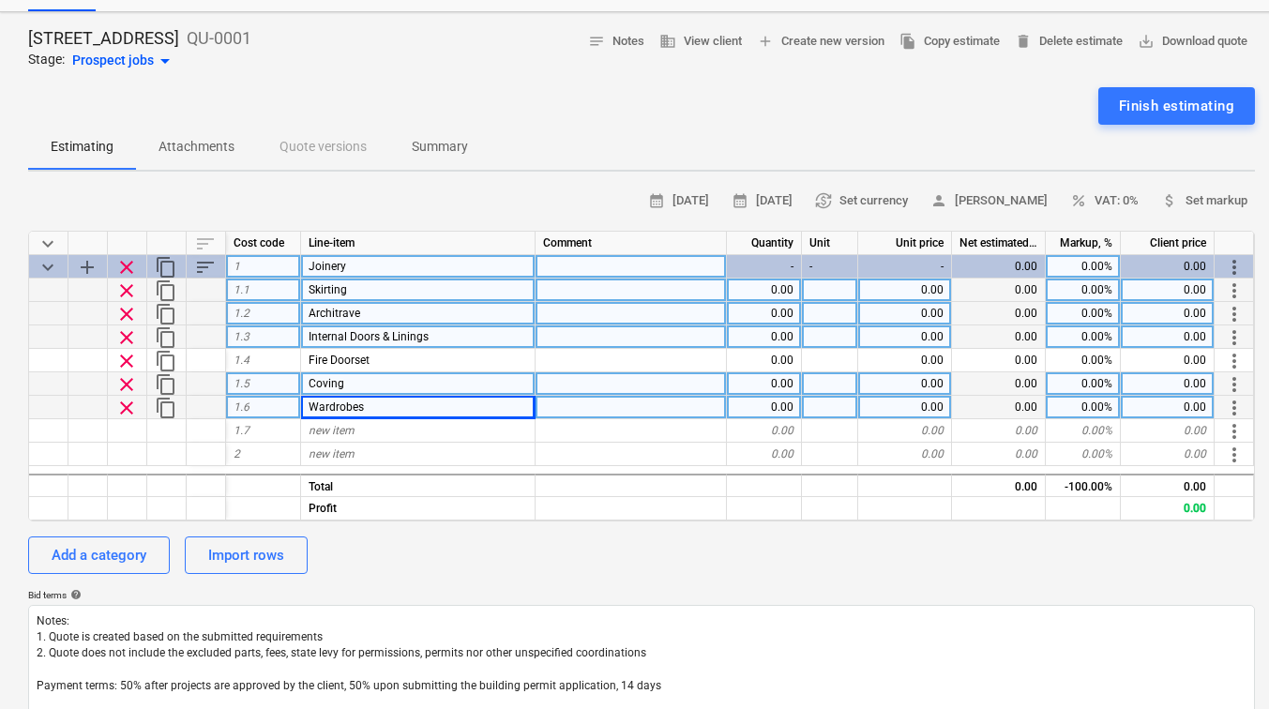
scroll to position [94, 0]
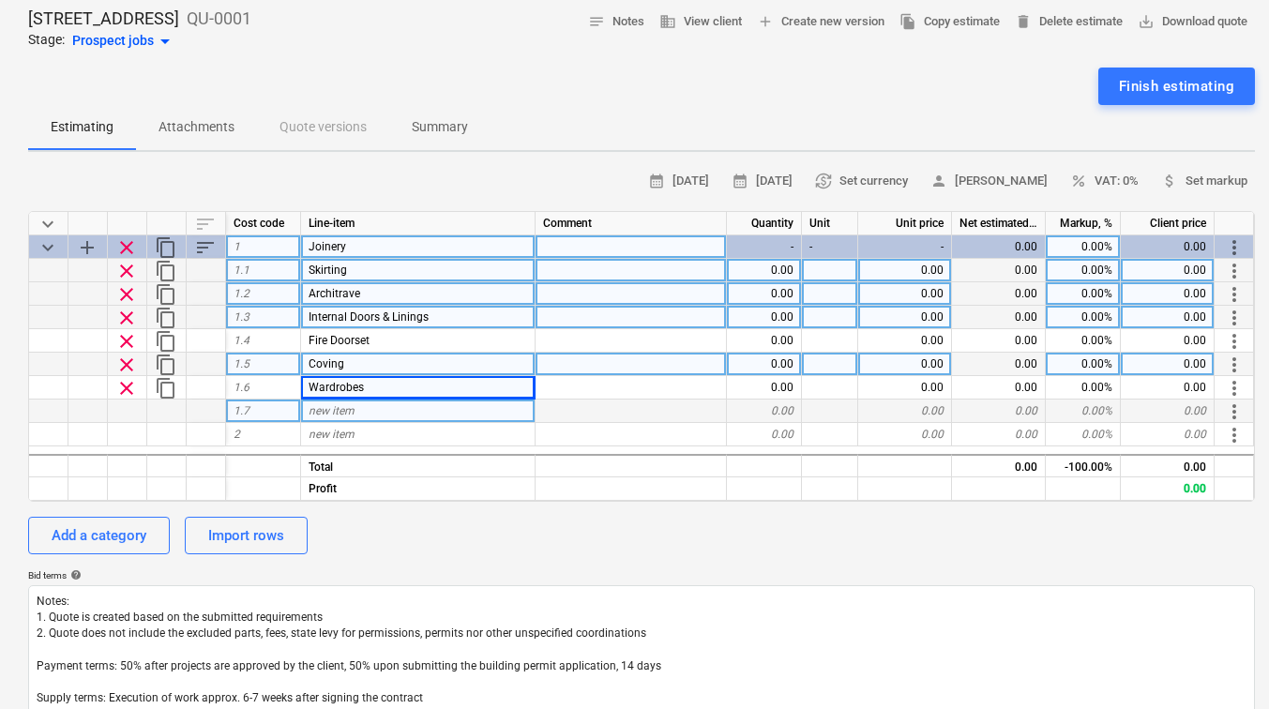
click at [343, 408] on span "new item" at bounding box center [332, 410] width 46 height 13
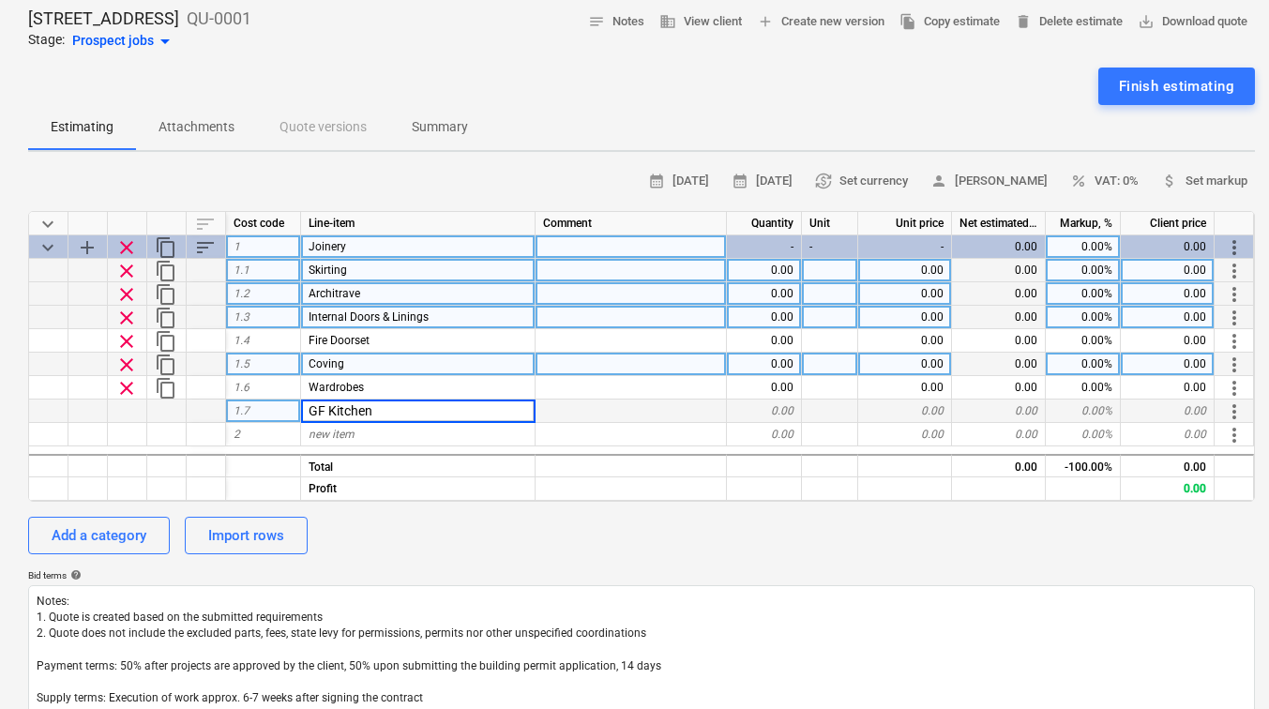
click at [331, 410] on input "GF Kitchen" at bounding box center [418, 411] width 234 height 23
click at [363, 412] on input "Kitchen" at bounding box center [418, 411] width 234 height 23
type input "Kitchen - GF"
type textarea "x"
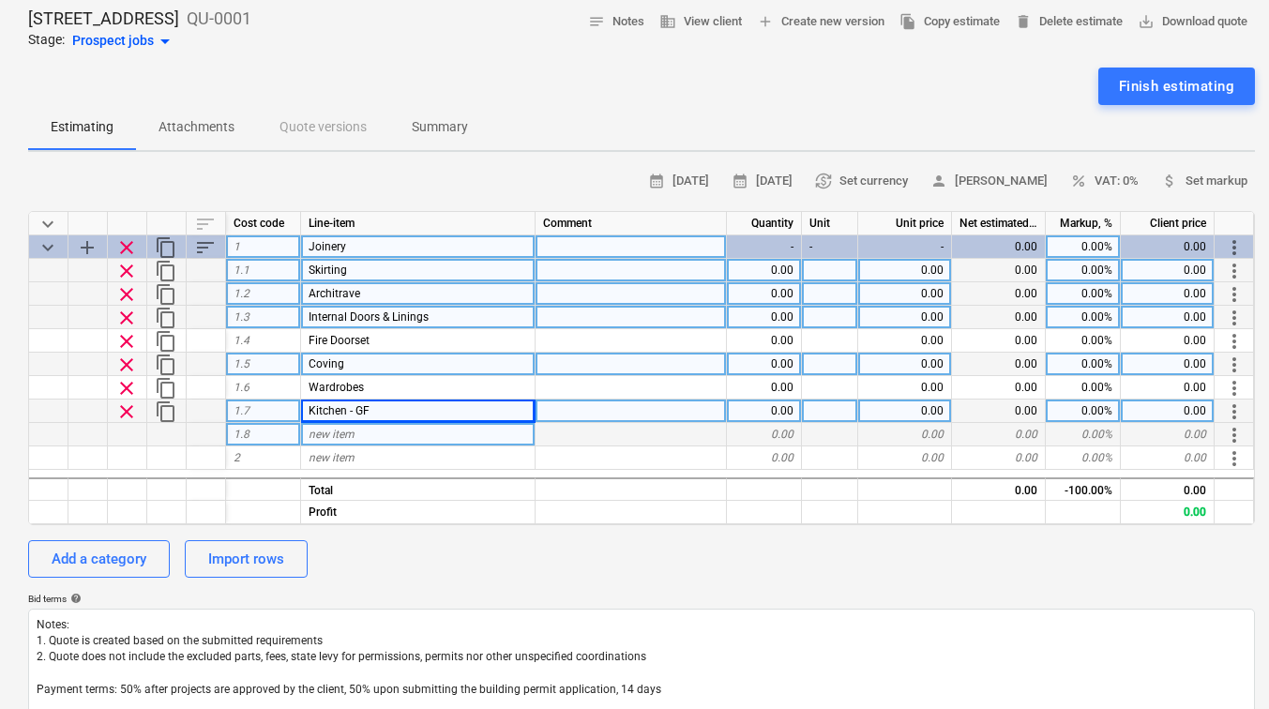
click at [351, 436] on span "new item" at bounding box center [332, 434] width 46 height 13
type input "Kitchen - FF"
type textarea "x"
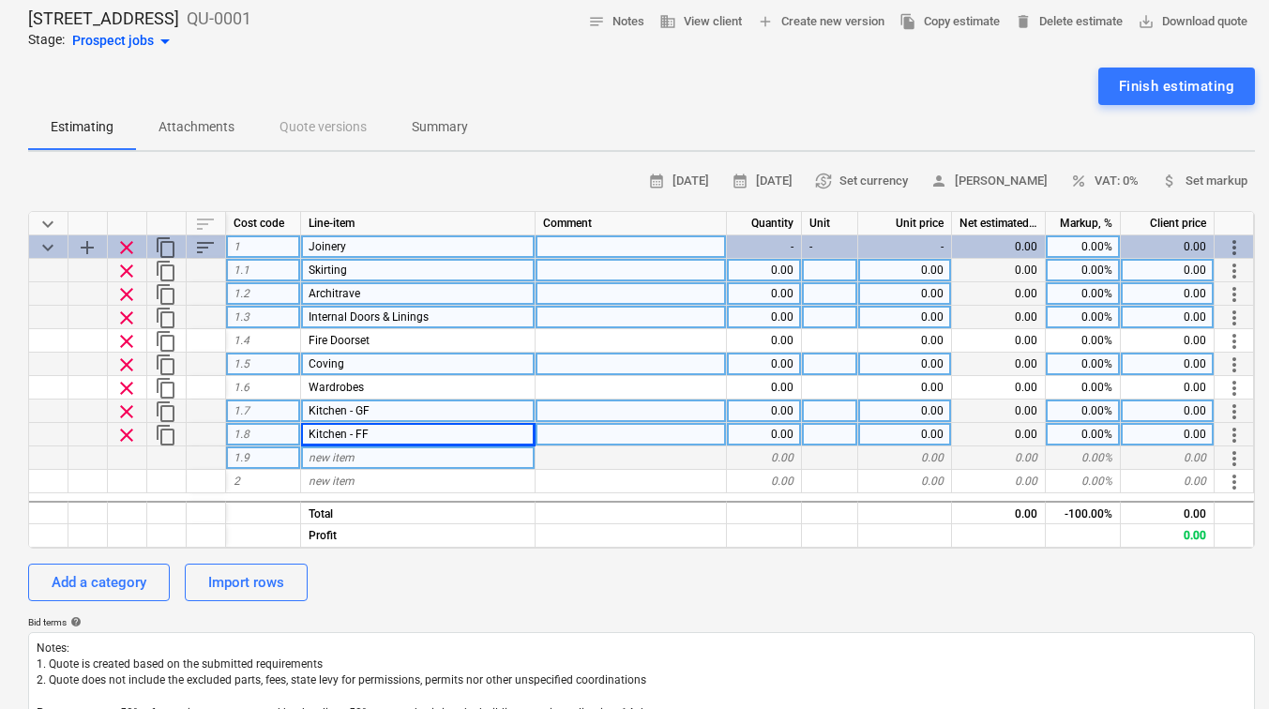
click at [334, 461] on span "new item" at bounding box center [332, 457] width 46 height 13
type input "Kitchen - SF"
type textarea "x"
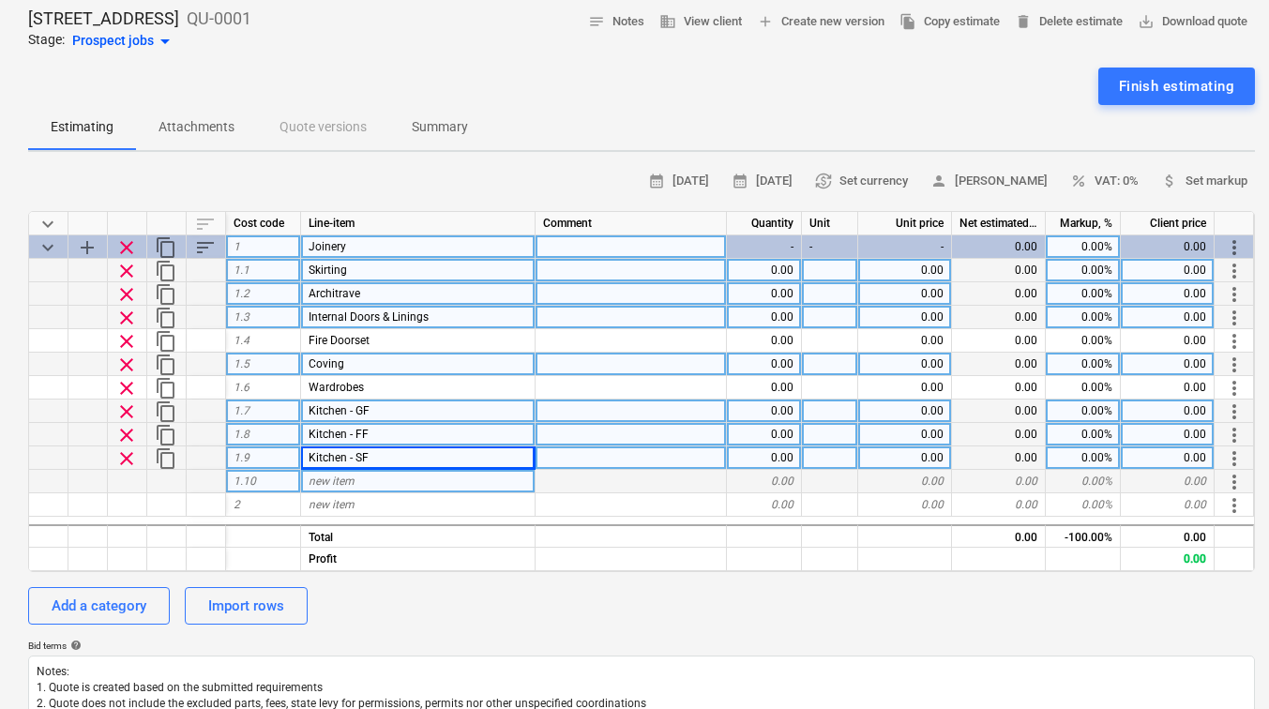
click at [341, 475] on span "new item" at bounding box center [332, 481] width 46 height 13
type input "Kitchen - LF"
type textarea "x"
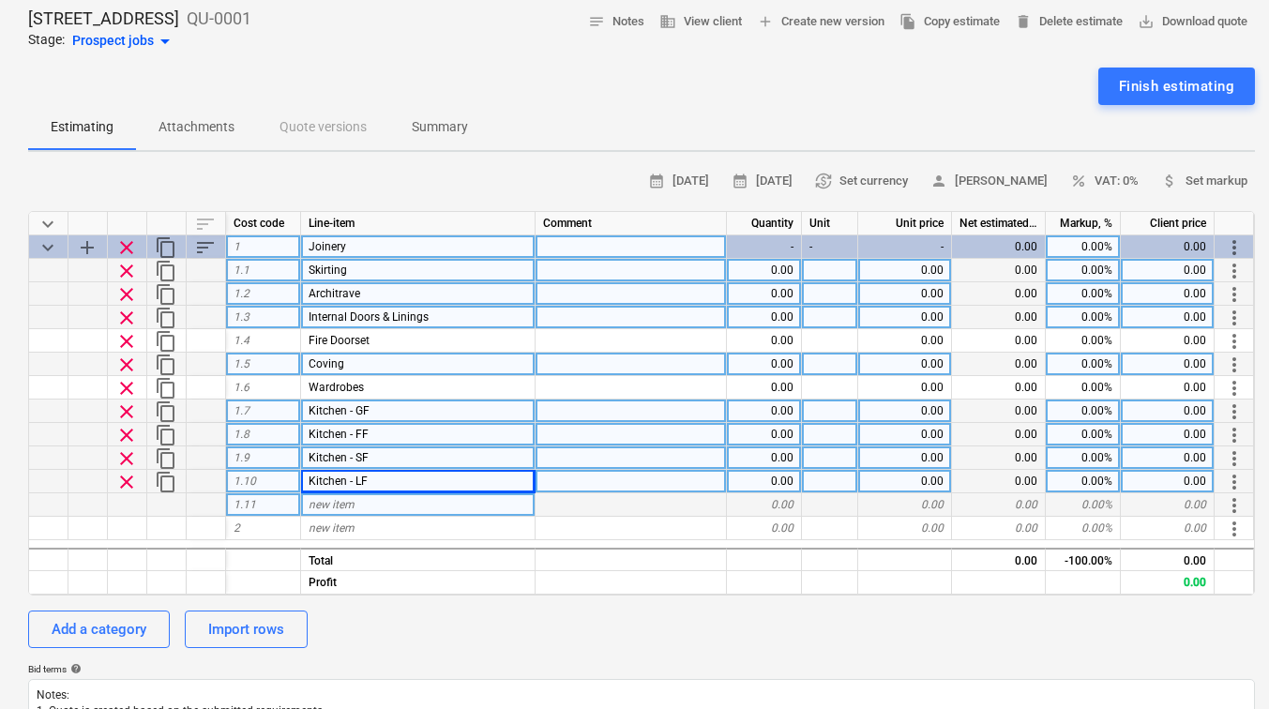
click at [342, 501] on span "new item" at bounding box center [332, 504] width 46 height 13
click at [311, 502] on input "Flooring" at bounding box center [418, 504] width 234 height 23
click at [402, 502] on input "Herringbone Flooring" at bounding box center [418, 504] width 234 height 23
type input "Herringbone LVT"
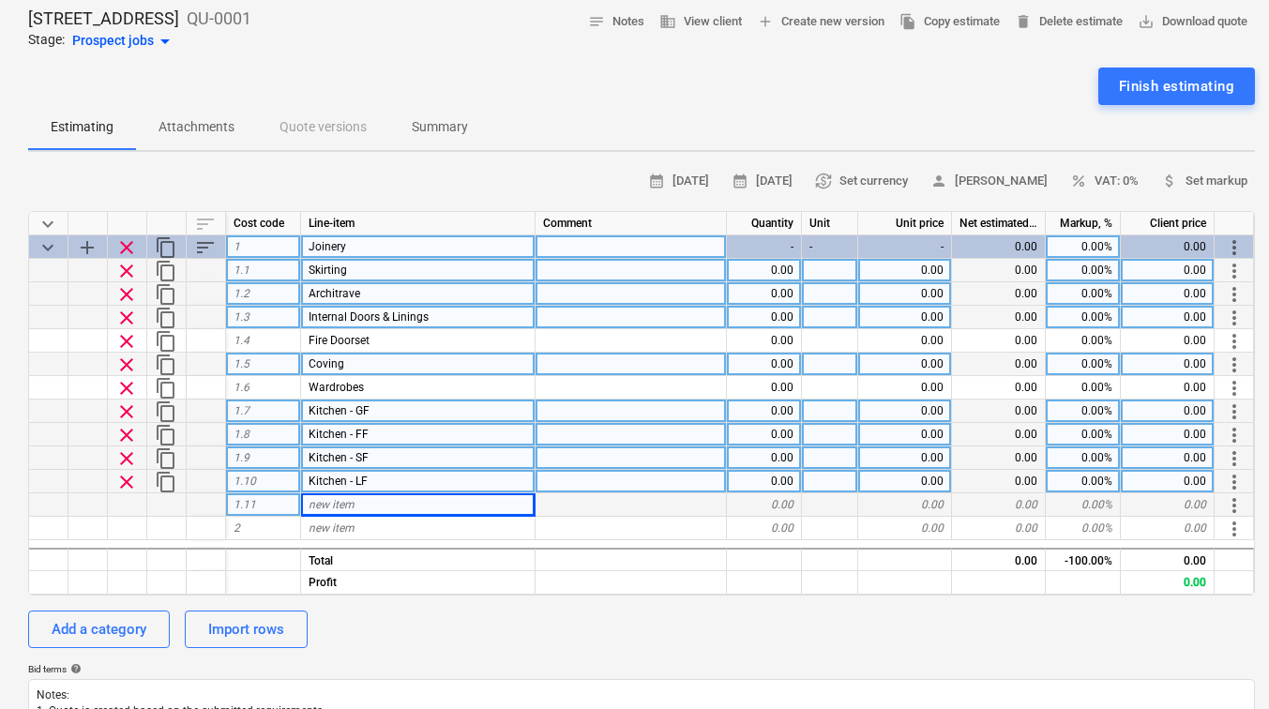
type textarea "x"
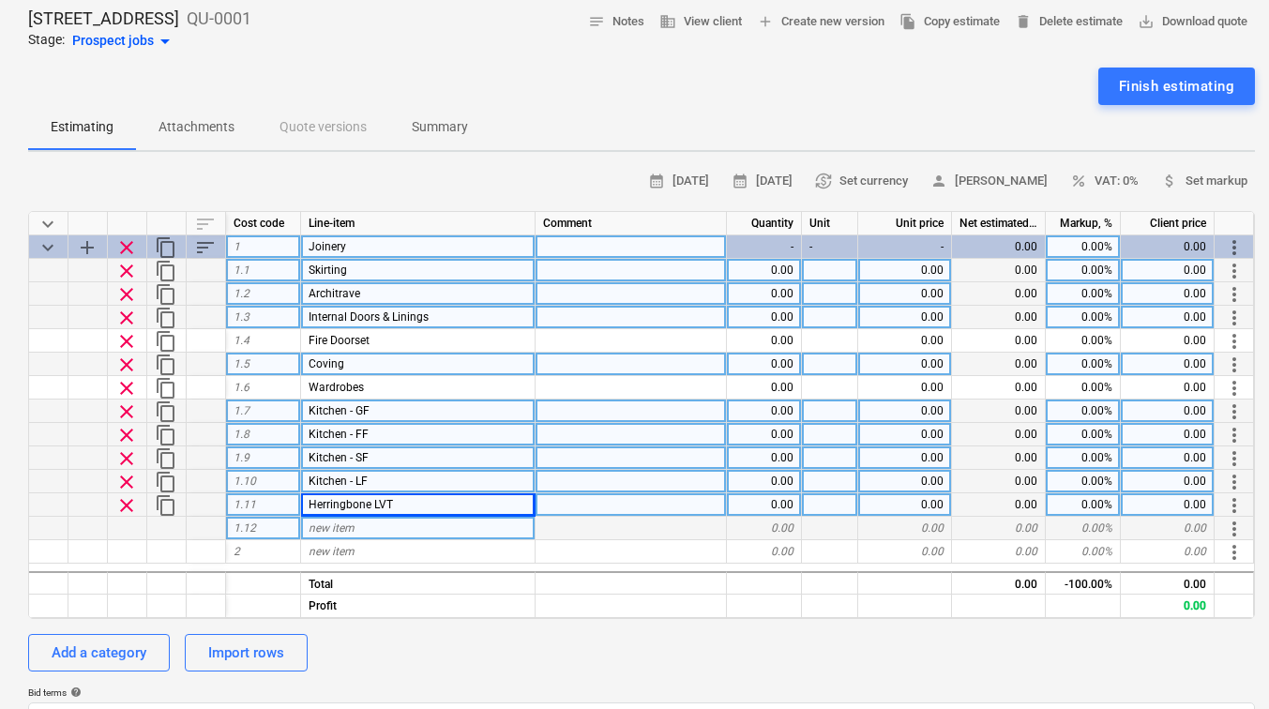
click at [407, 520] on div "new item" at bounding box center [418, 528] width 235 height 23
type input "Fixings and Consumables"
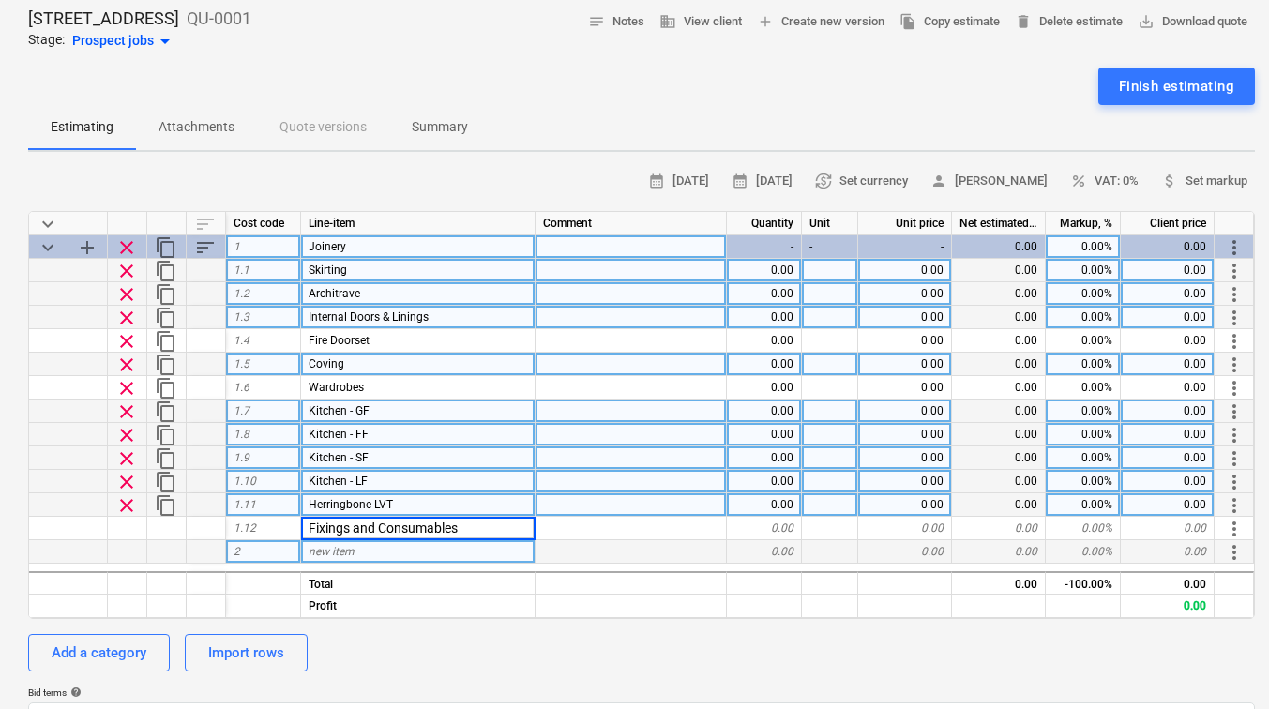
click at [410, 548] on div "new item" at bounding box center [418, 551] width 235 height 23
type textarea "x"
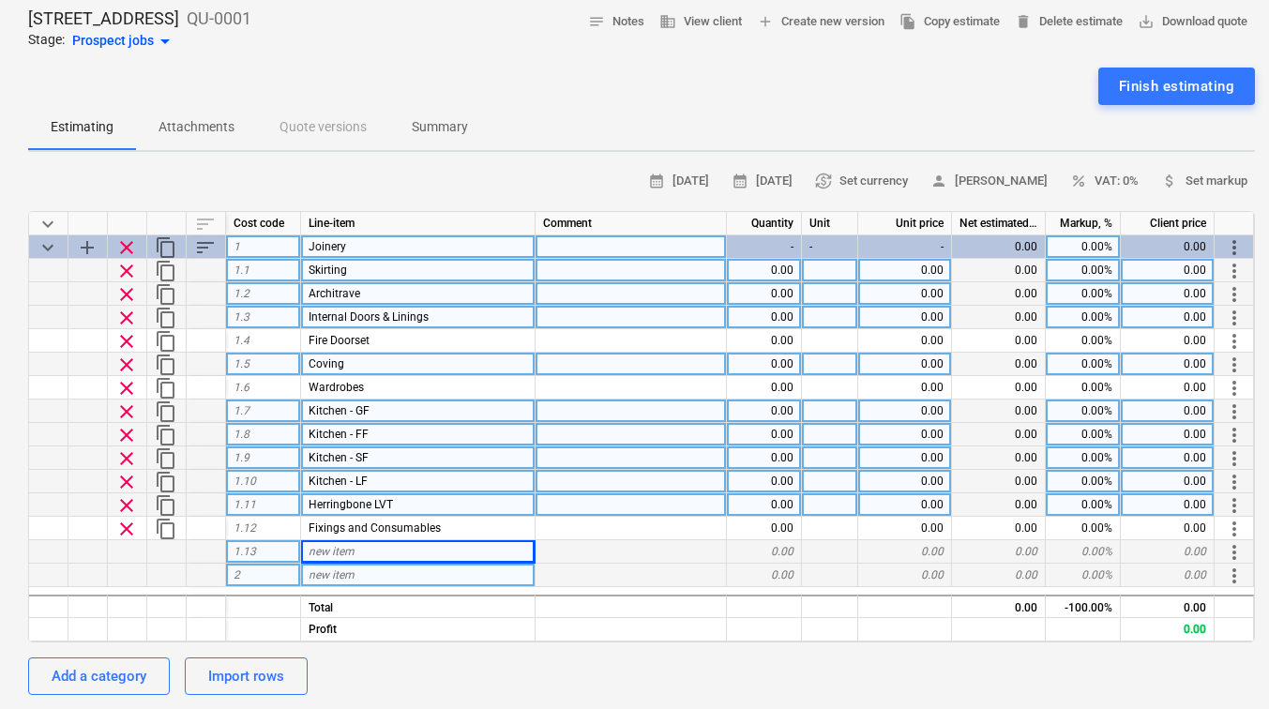
click at [314, 574] on span "new item" at bounding box center [332, 575] width 46 height 13
type input "yes"
type textarea "x"
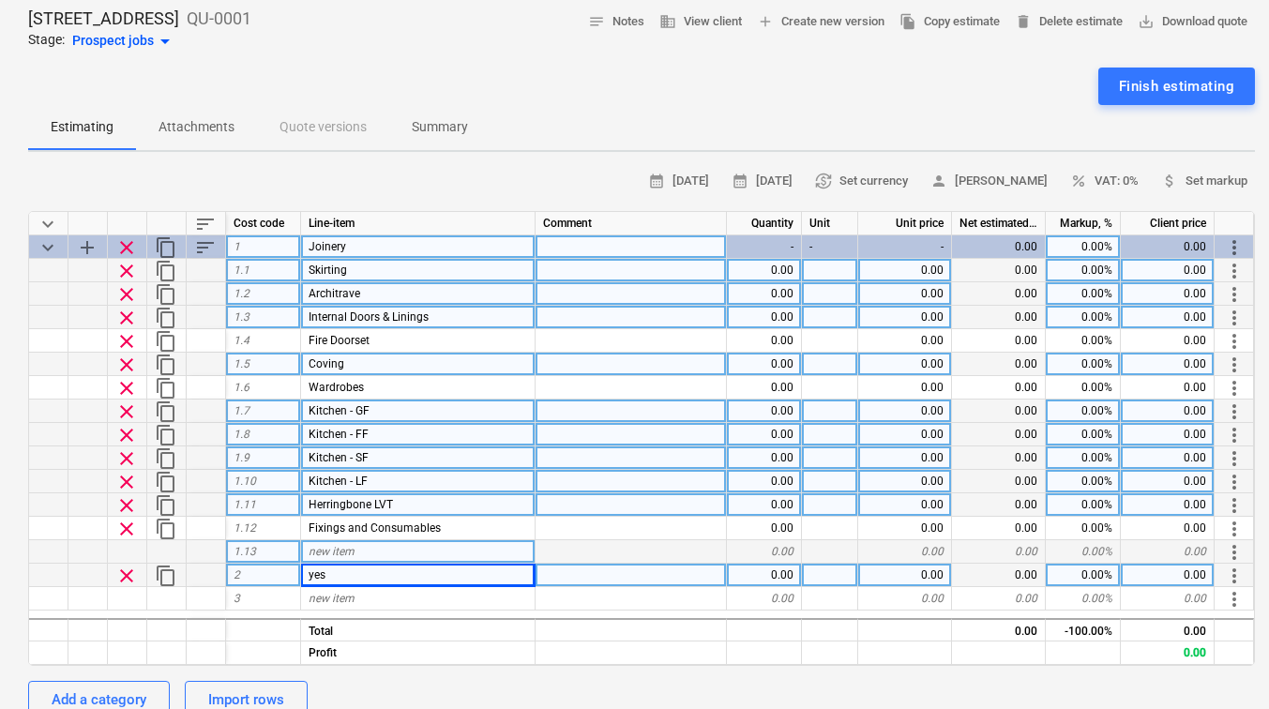
click at [286, 549] on div "1.13" at bounding box center [263, 551] width 75 height 23
click at [137, 552] on div at bounding box center [127, 551] width 39 height 23
drag, startPoint x: 253, startPoint y: 546, endPoint x: 222, endPoint y: 547, distance: 31.0
click at [216, 547] on div at bounding box center [206, 551] width 39 height 23
click at [1232, 550] on span "more_vert" at bounding box center [1234, 552] width 23 height 23
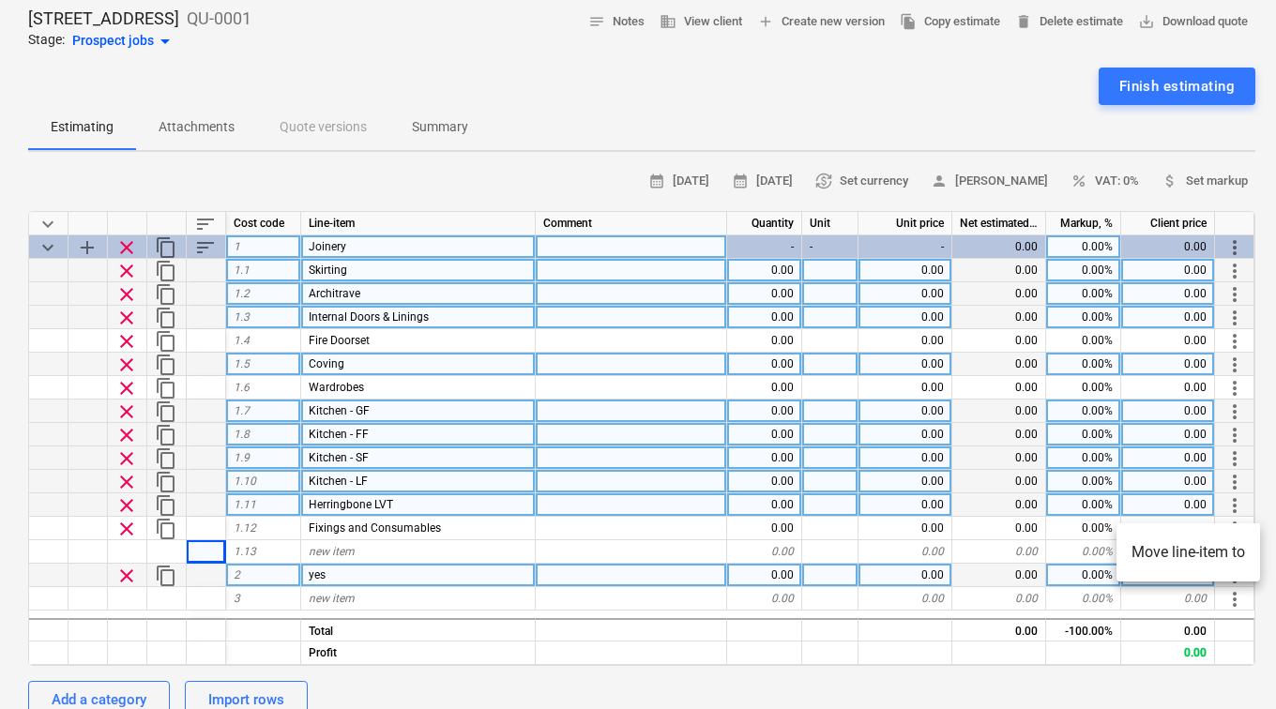
click at [487, 540] on div at bounding box center [638, 354] width 1276 height 709
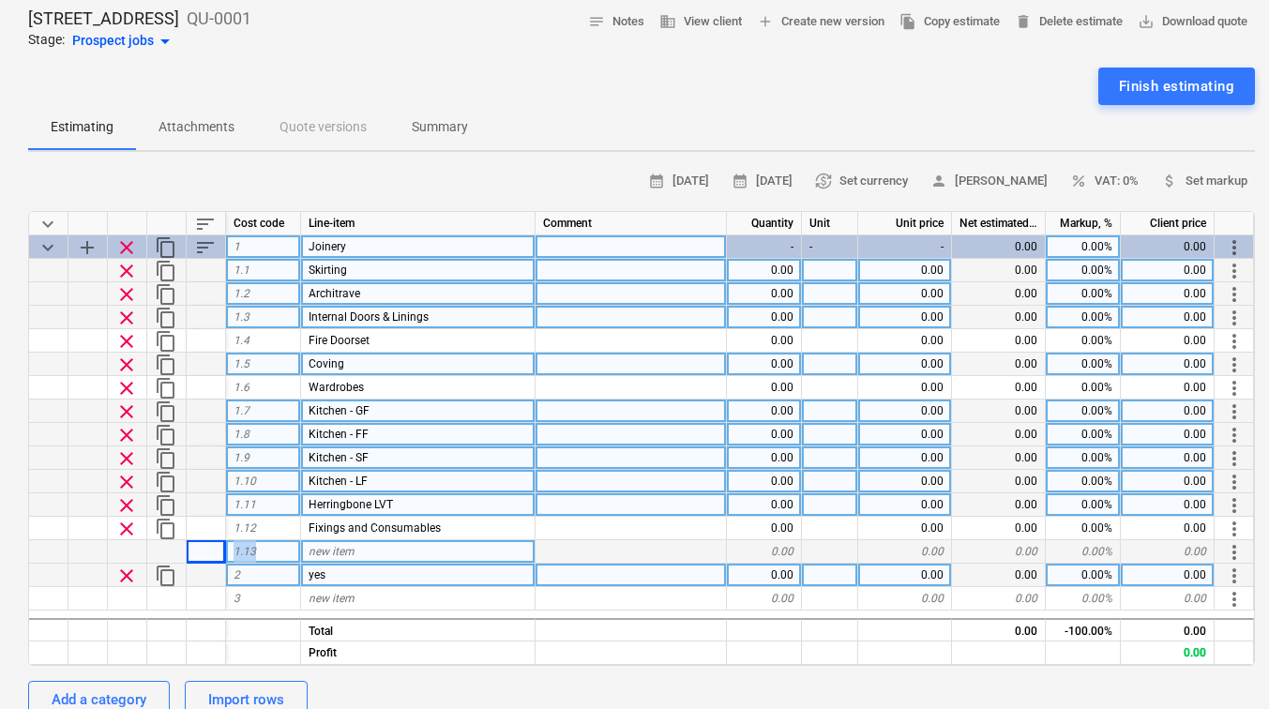
drag, startPoint x: 259, startPoint y: 551, endPoint x: 235, endPoint y: 546, distance: 24.8
click at [235, 546] on div "1.13" at bounding box center [263, 551] width 75 height 23
type input "4"
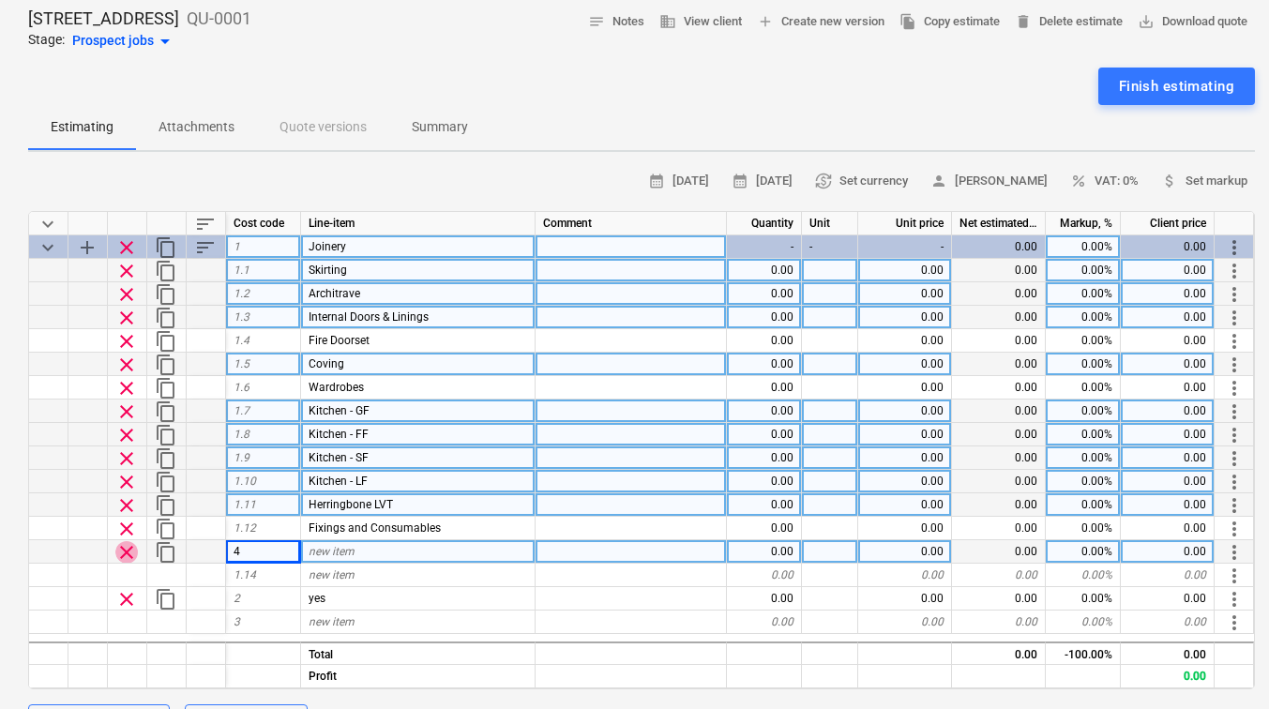
click at [122, 553] on span "clear" at bounding box center [126, 552] width 23 height 23
type textarea "x"
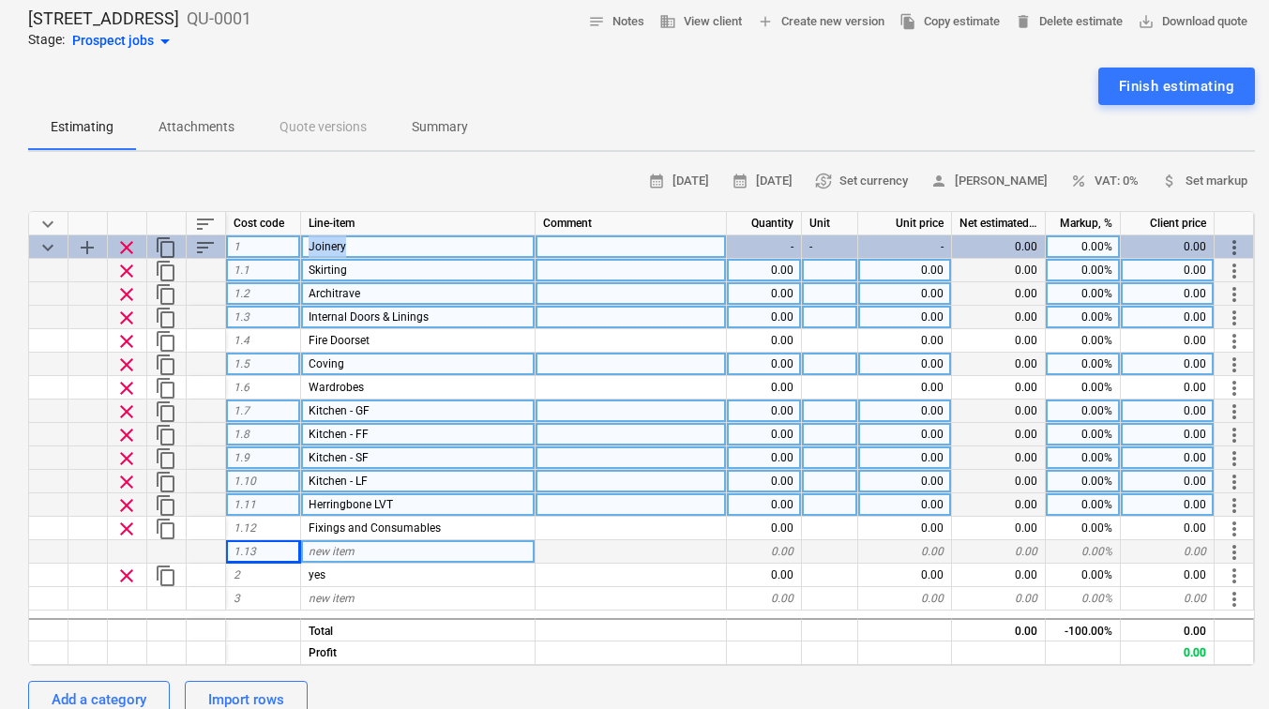
drag, startPoint x: 380, startPoint y: 242, endPoint x: 303, endPoint y: 240, distance: 76.9
click at [303, 240] on div "Joinery" at bounding box center [418, 246] width 235 height 23
click at [770, 271] on div "0.00" at bounding box center [764, 270] width 75 height 23
type input "154"
type textarea "x"
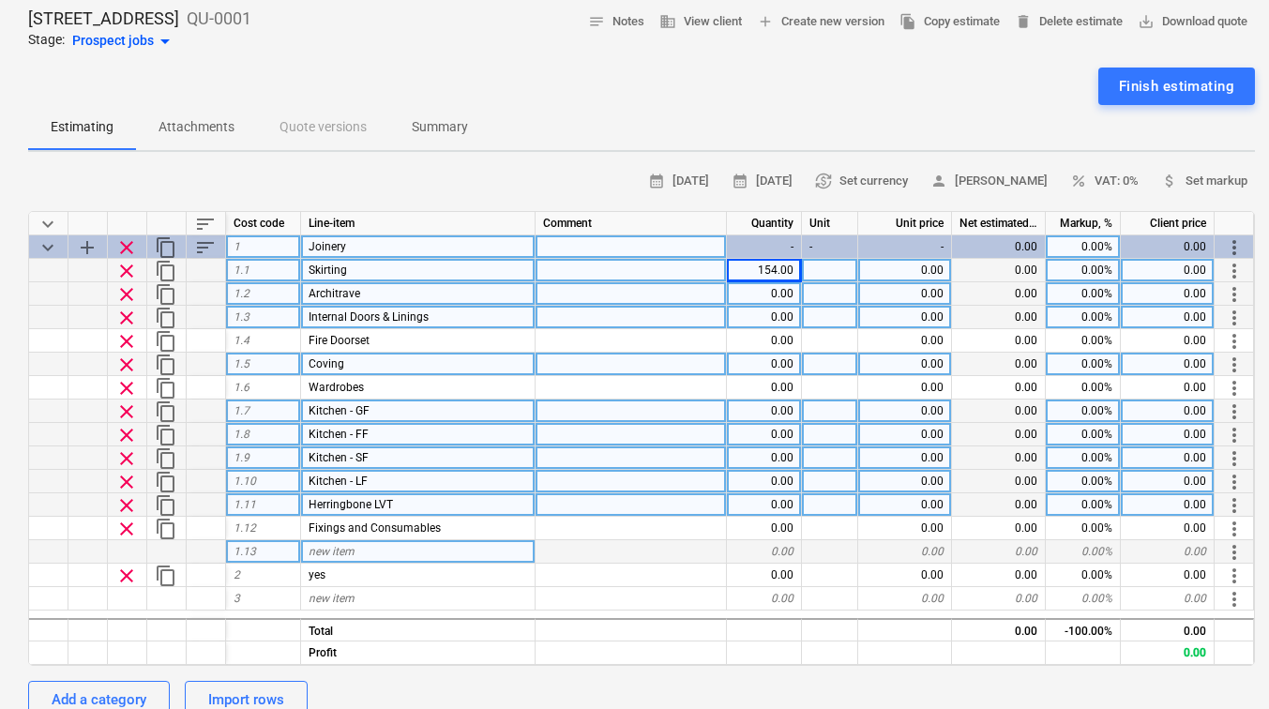
click at [823, 274] on div at bounding box center [830, 270] width 56 height 23
type input "m"
type textarea "x"
click at [903, 268] on div "0.00" at bounding box center [905, 270] width 94 height 23
type input "12"
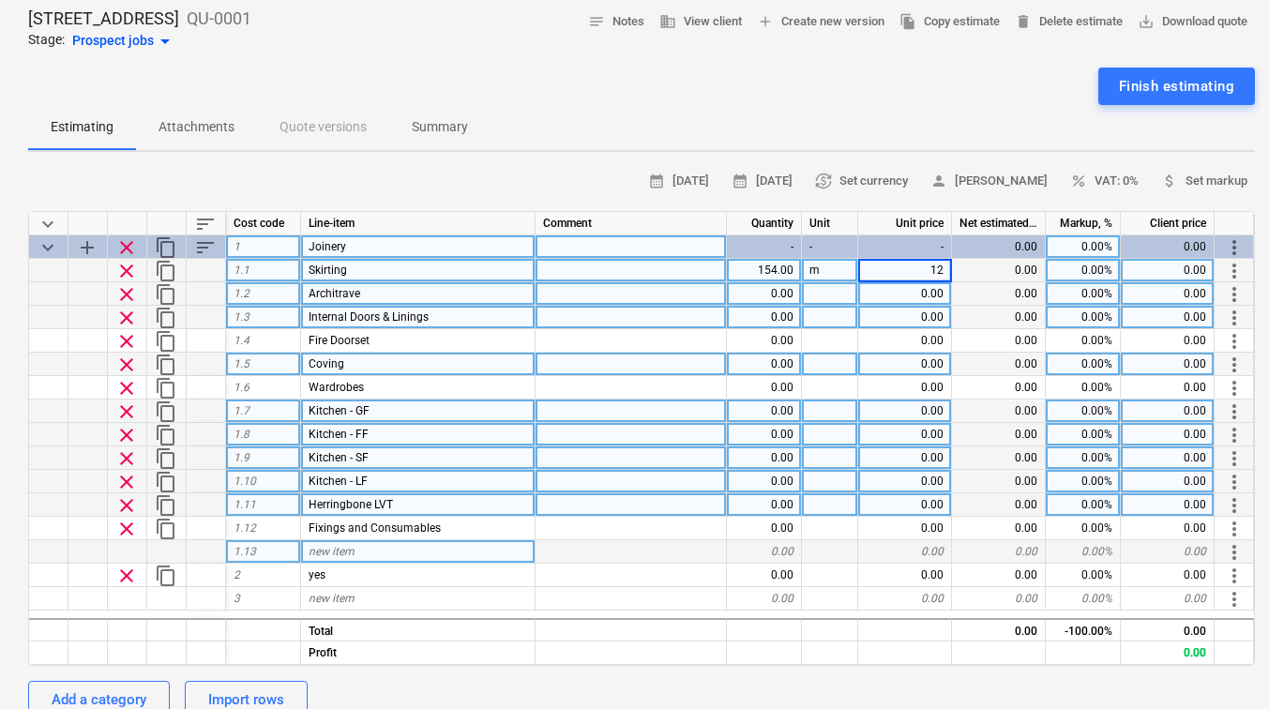
type textarea "x"
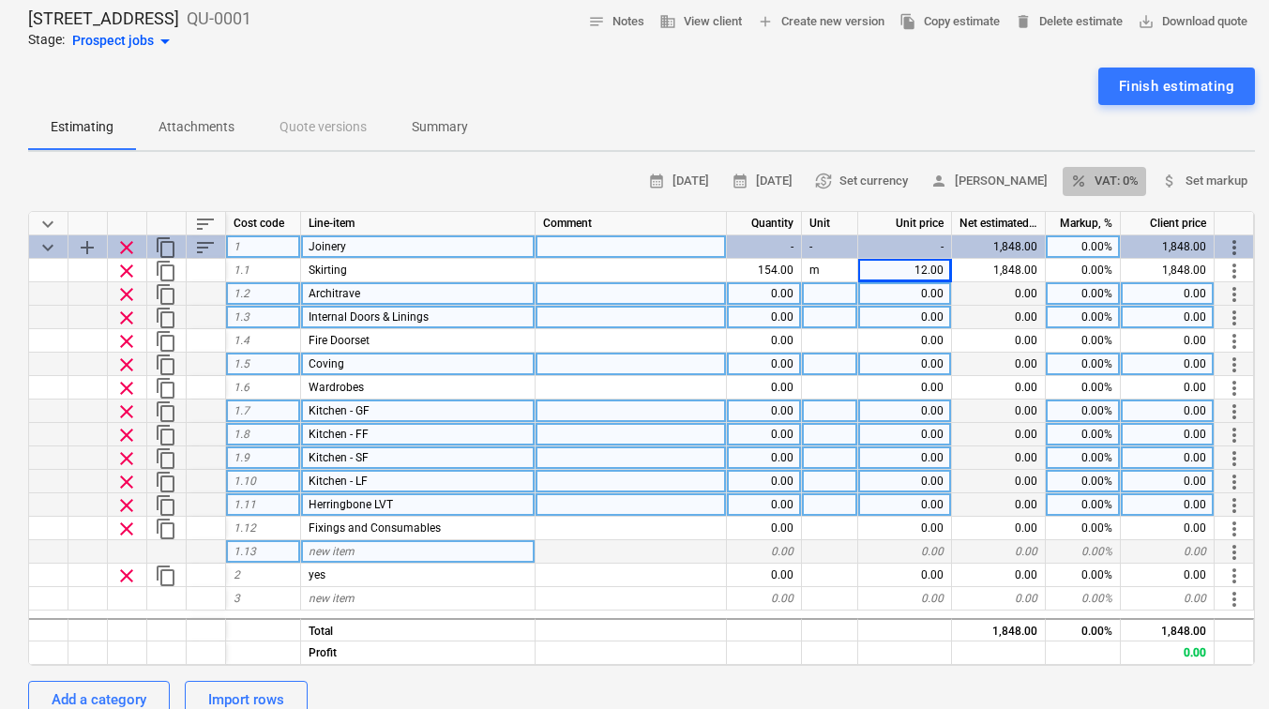
click at [1119, 178] on span "percent VAT: 0%" at bounding box center [1104, 182] width 68 height 22
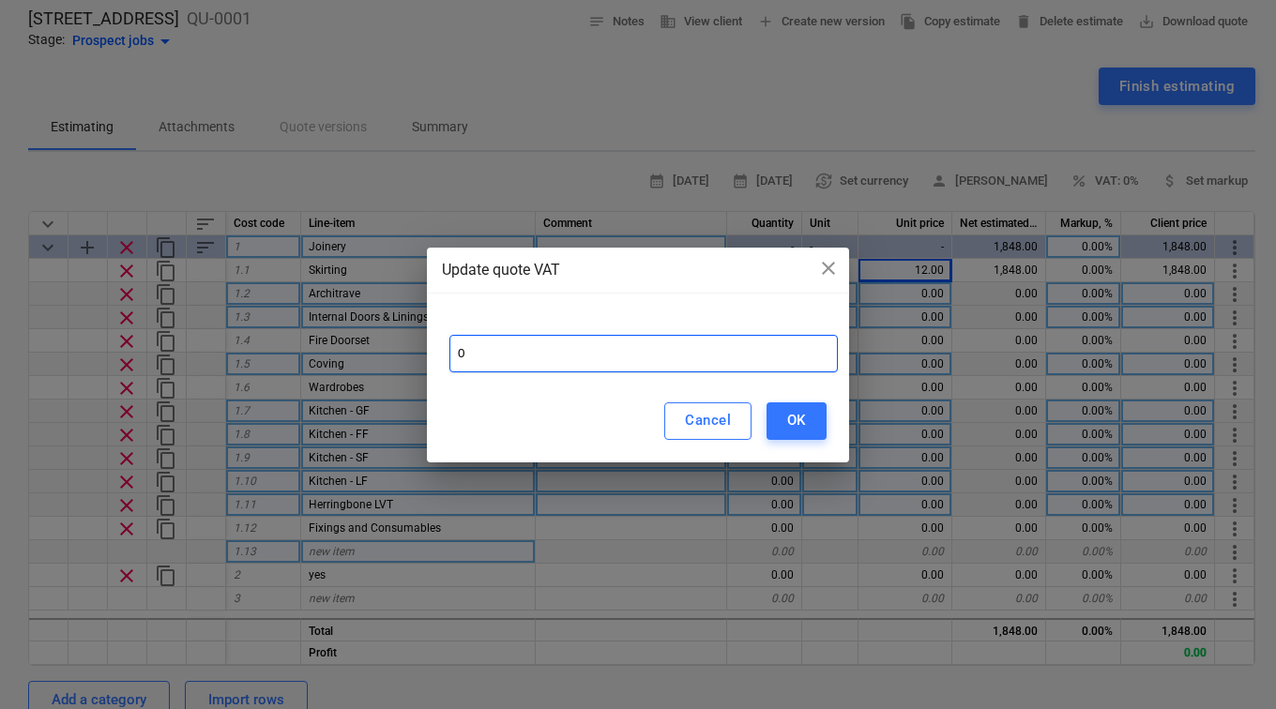
click at [474, 354] on input "0" at bounding box center [643, 354] width 388 height 38
type input "20"
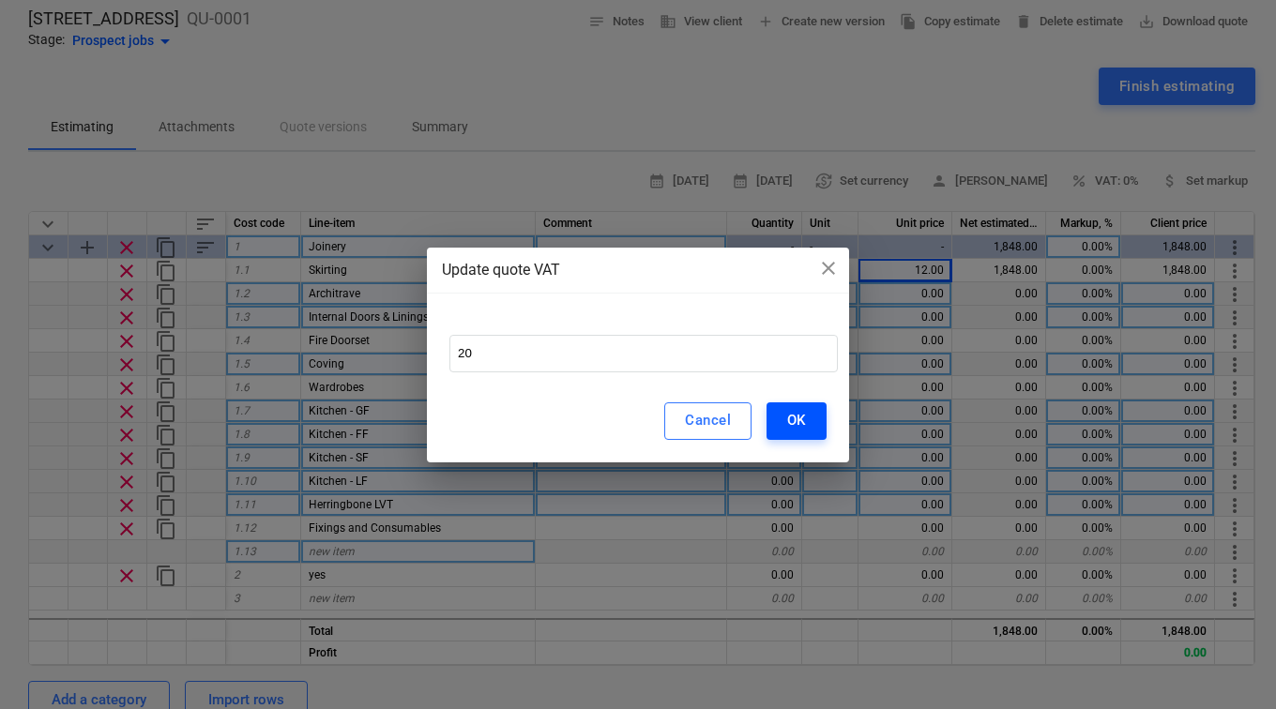
click at [793, 412] on div "OK" at bounding box center [796, 420] width 19 height 24
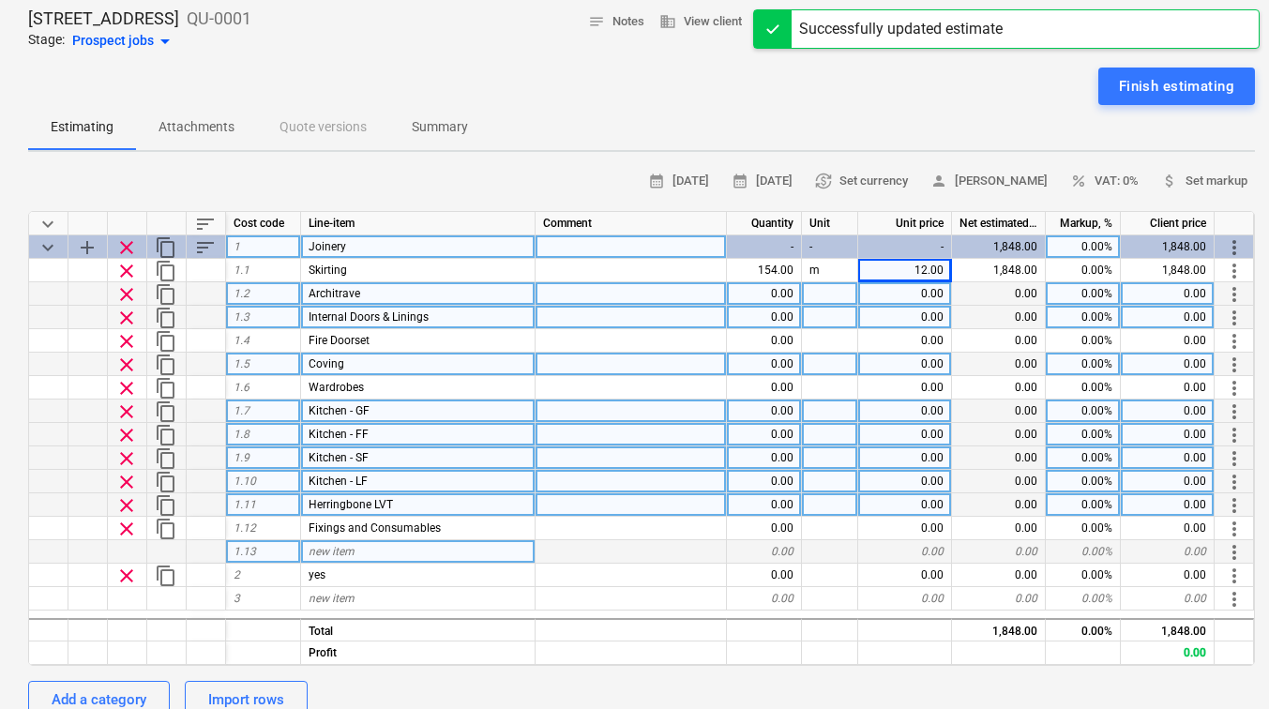
type textarea "x"
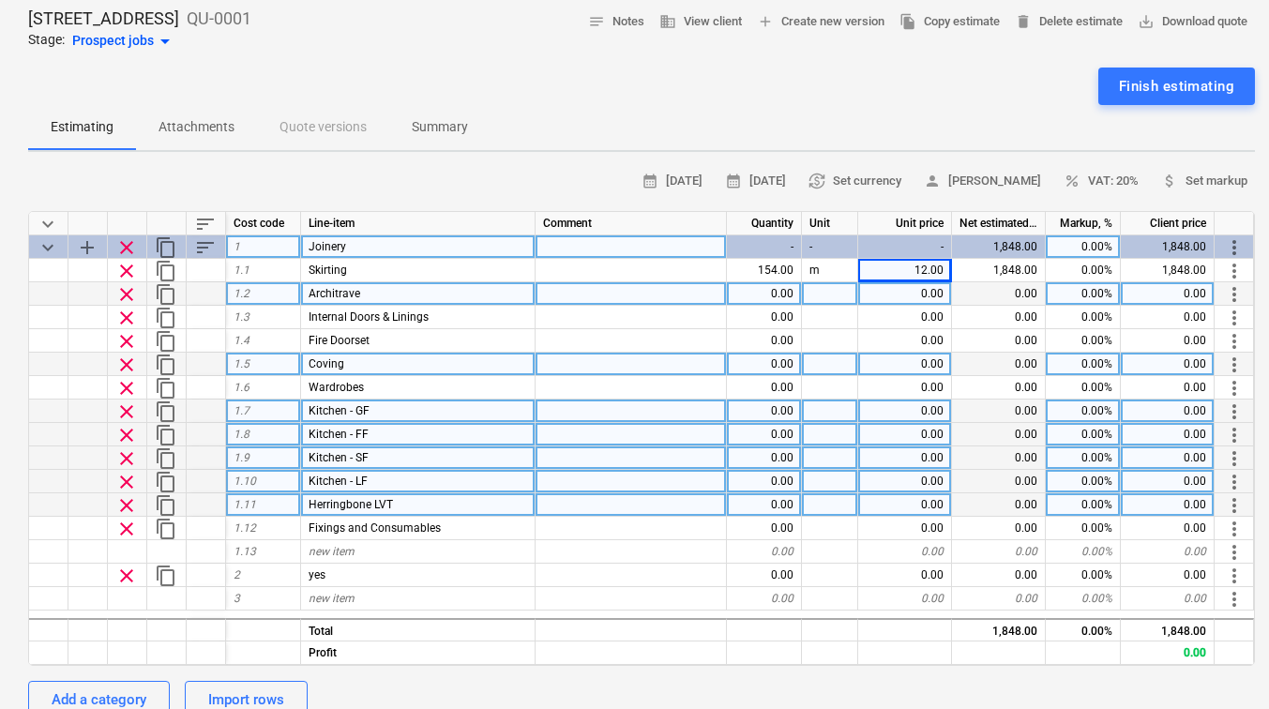
click at [1097, 221] on div "Markup, %" at bounding box center [1083, 223] width 75 height 23
click at [1096, 246] on div "0.00%" at bounding box center [1083, 246] width 75 height 23
click at [1060, 203] on div "calendar_month [DATE] calendar_month [DATE] currency_exchange Set currency pers…" at bounding box center [641, 539] width 1227 height 744
click at [883, 185] on span "currency_exchange Set currency" at bounding box center [855, 182] width 93 height 22
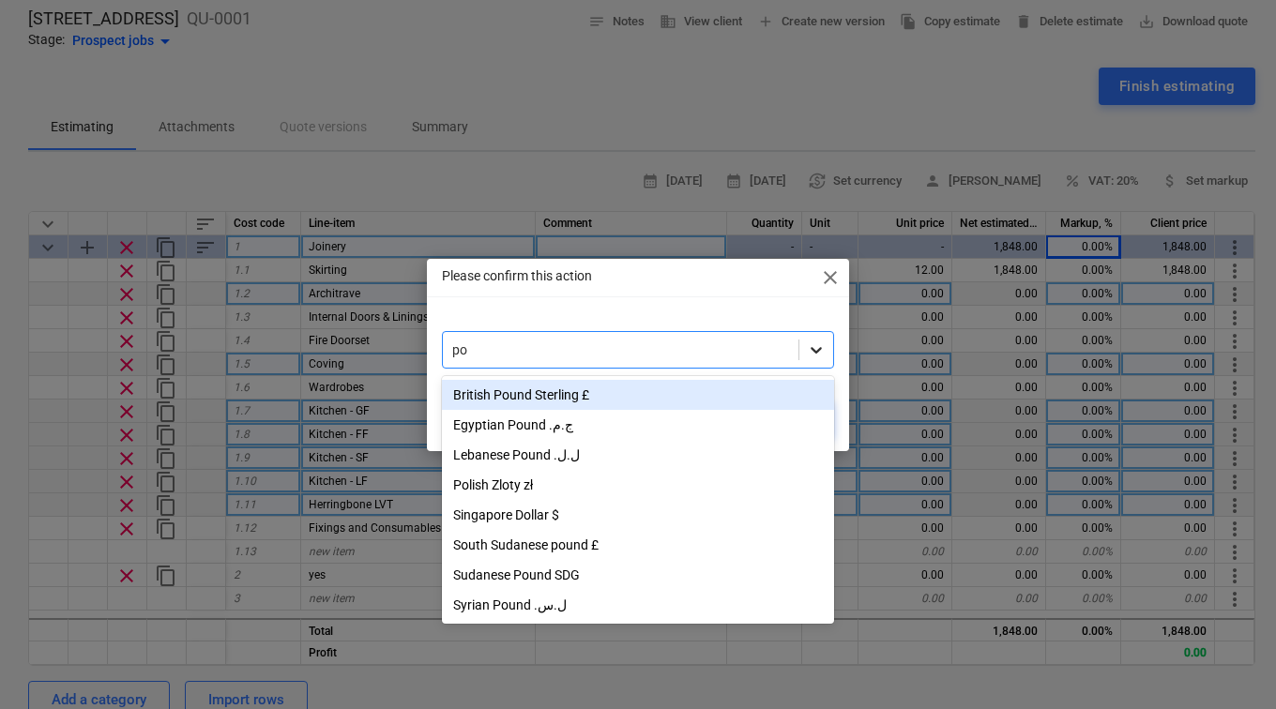
type input "pou"
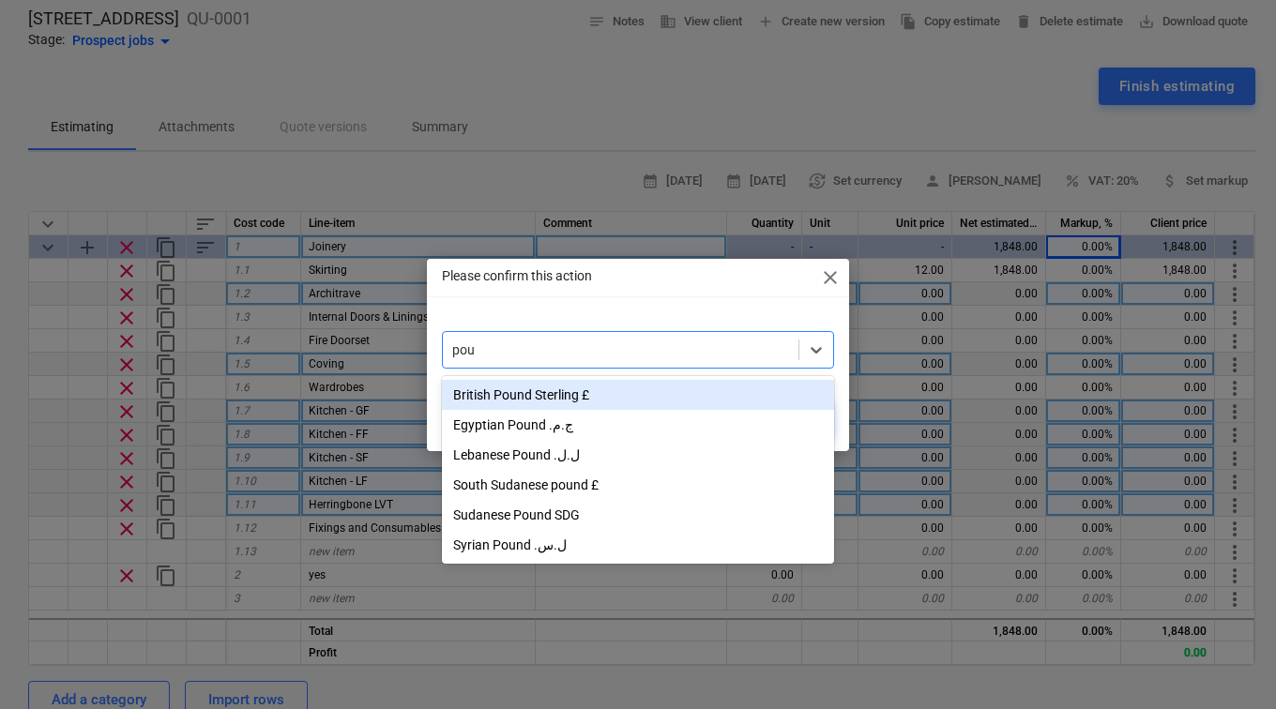
click at [636, 401] on div "British Pound Sterling £" at bounding box center [638, 395] width 392 height 30
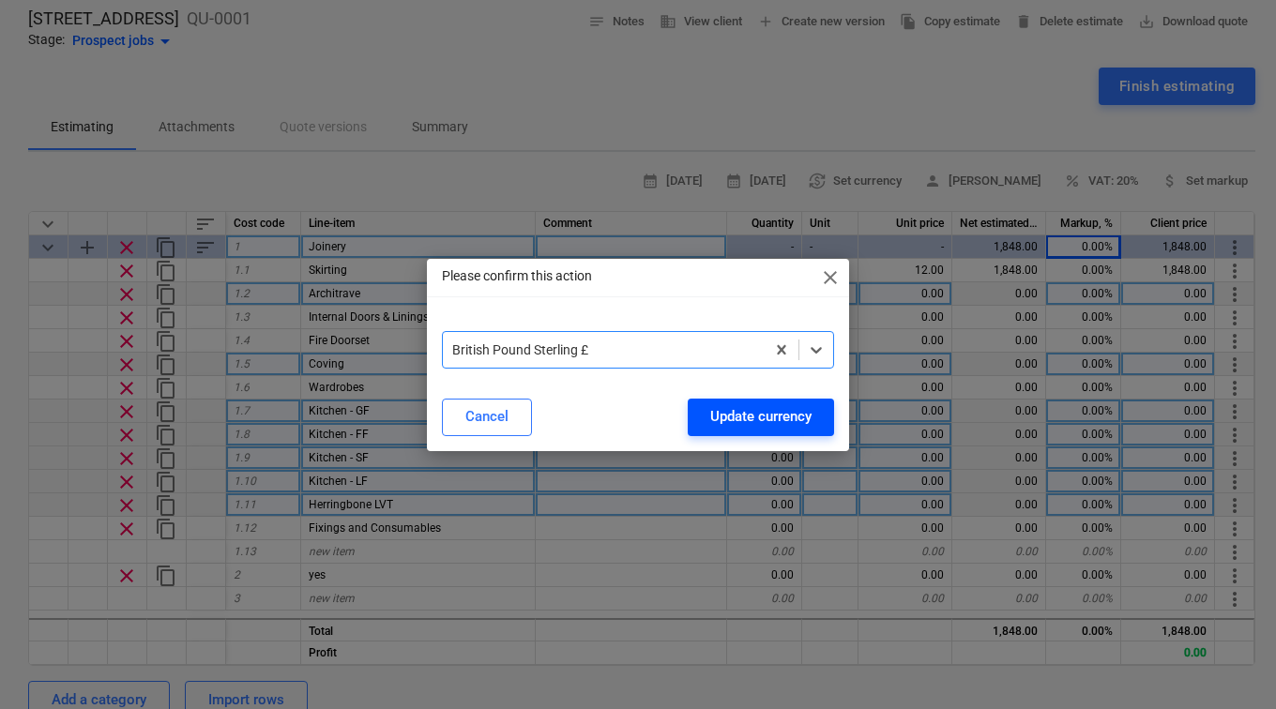
click at [732, 411] on div "Update currency" at bounding box center [760, 416] width 101 height 24
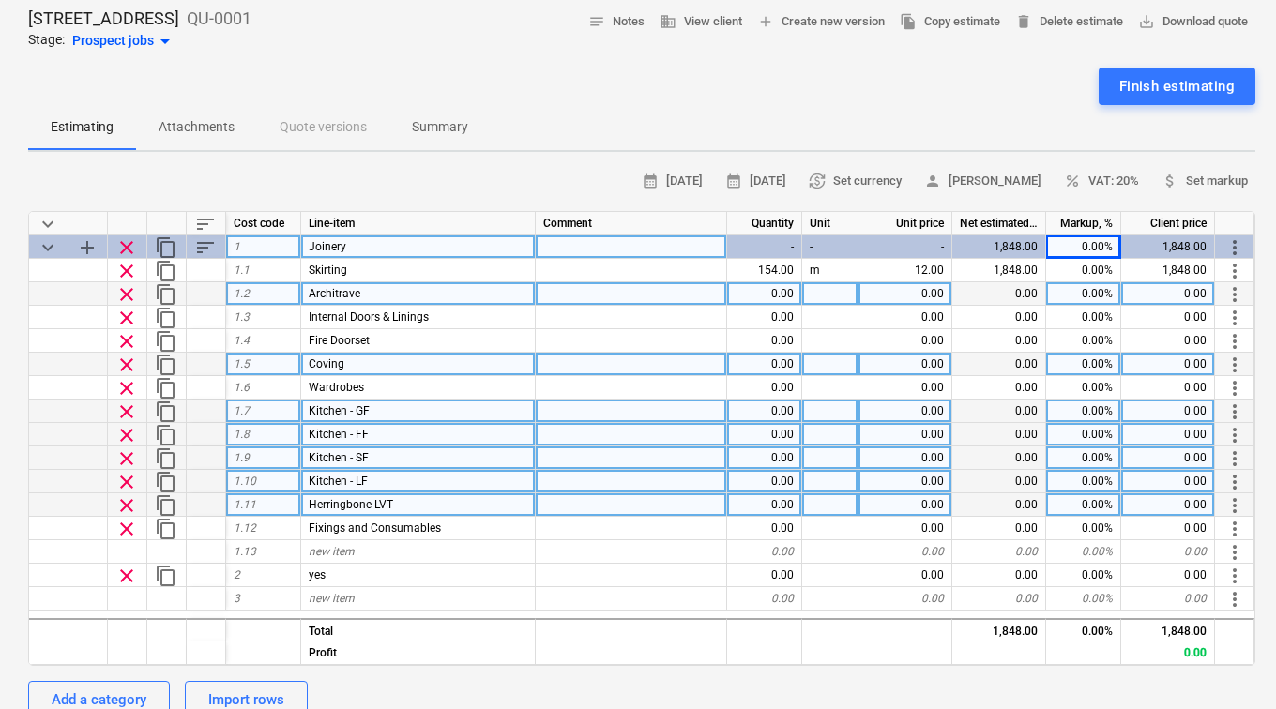
type textarea "x"
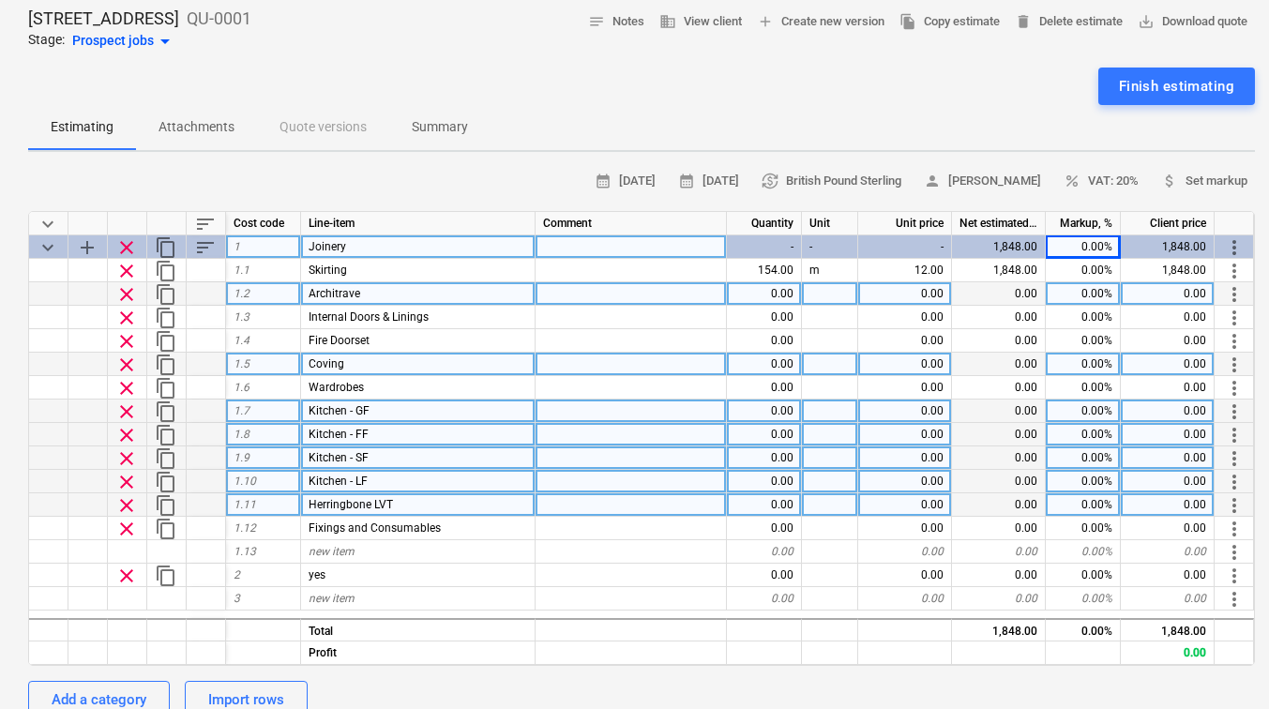
click at [789, 291] on div "0.00" at bounding box center [764, 293] width 75 height 23
type input "175"
type textarea "x"
click at [817, 291] on div at bounding box center [830, 293] width 56 height 23
type input "m"
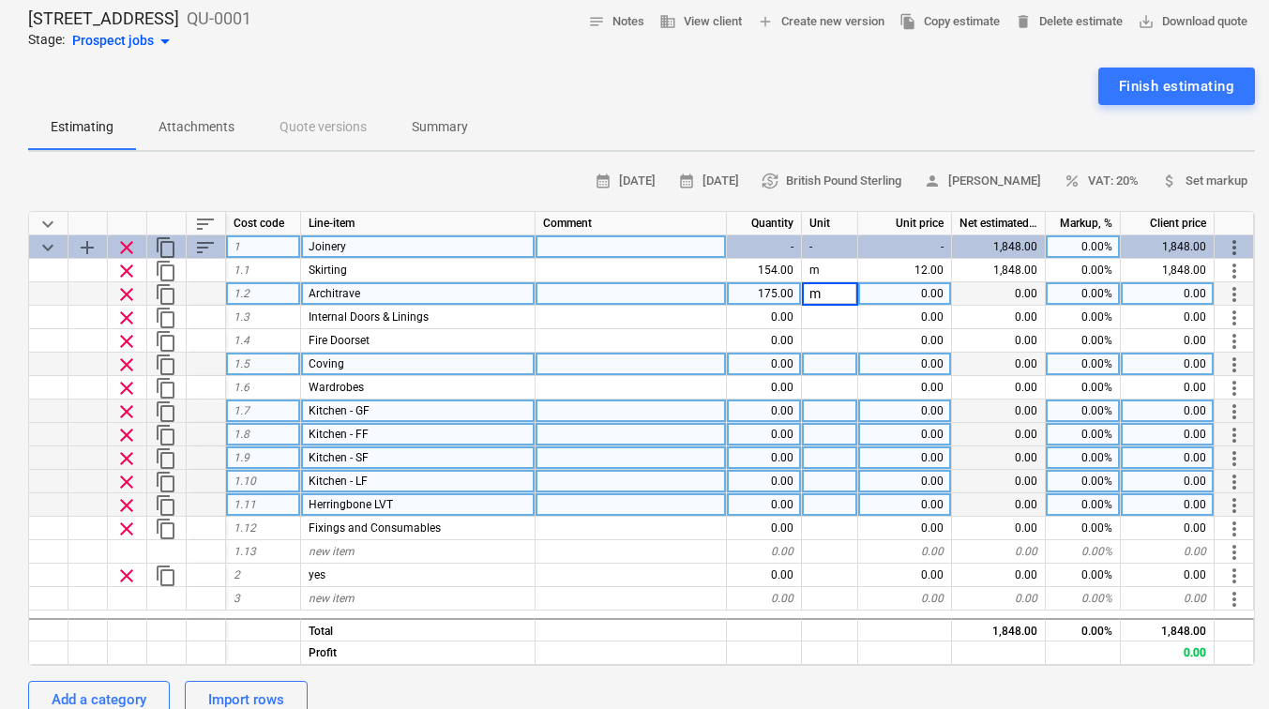
type textarea "x"
click at [916, 285] on div "0.00" at bounding box center [905, 293] width 94 height 23
type input "12"
type textarea "x"
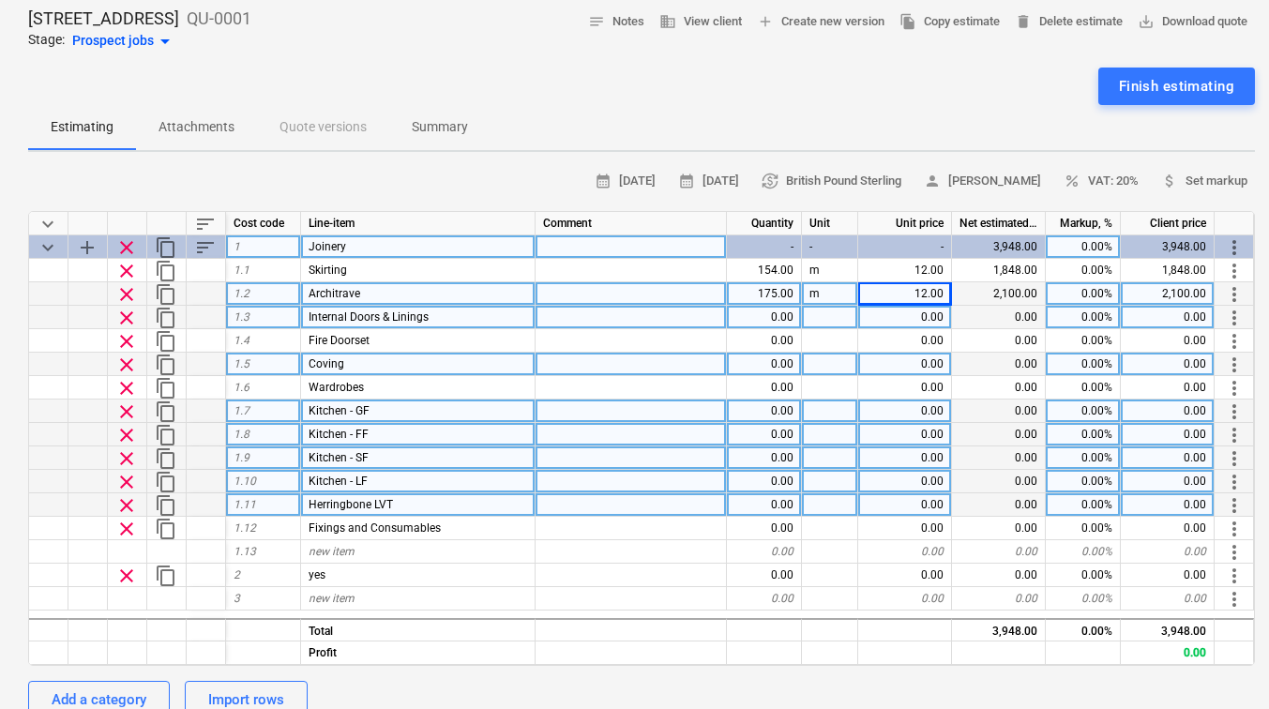
click at [784, 320] on div "0.00" at bounding box center [764, 317] width 75 height 23
type input "15"
type textarea "x"
click at [838, 313] on div at bounding box center [830, 317] width 56 height 23
type input "m"
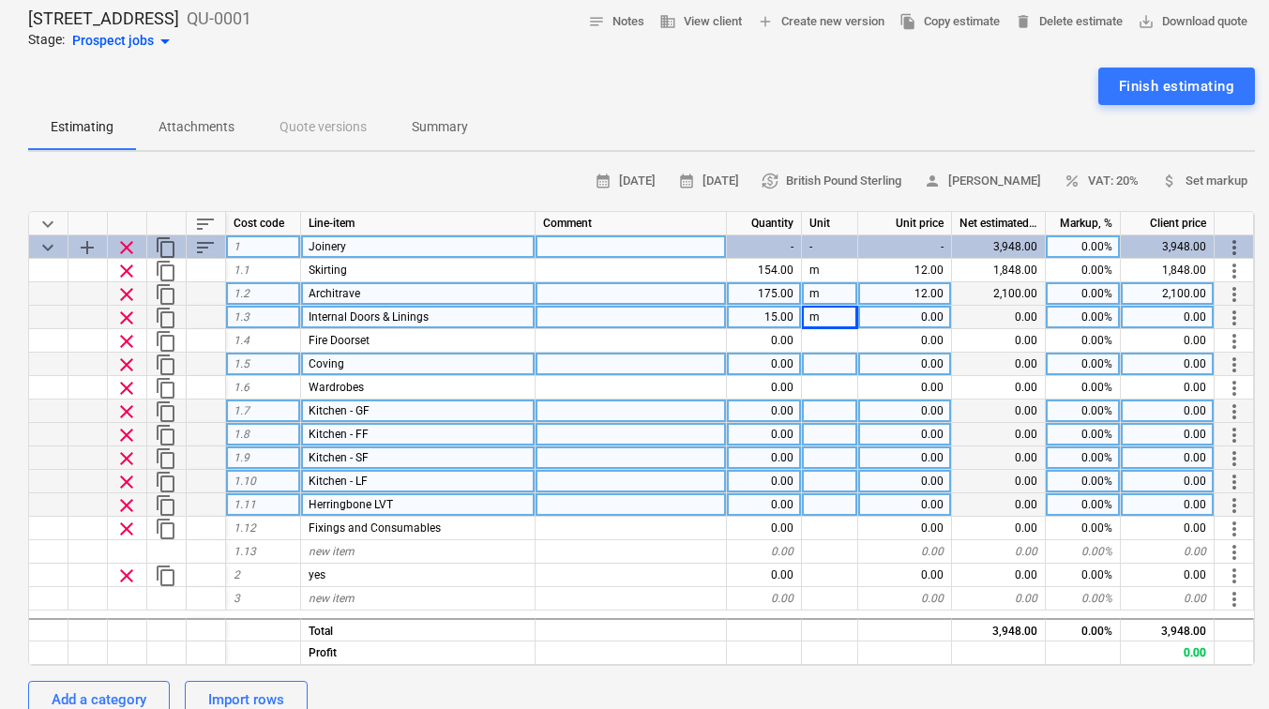
type textarea "x"
click at [893, 320] on div "0.00" at bounding box center [905, 317] width 94 height 23
type input "180"
type textarea "x"
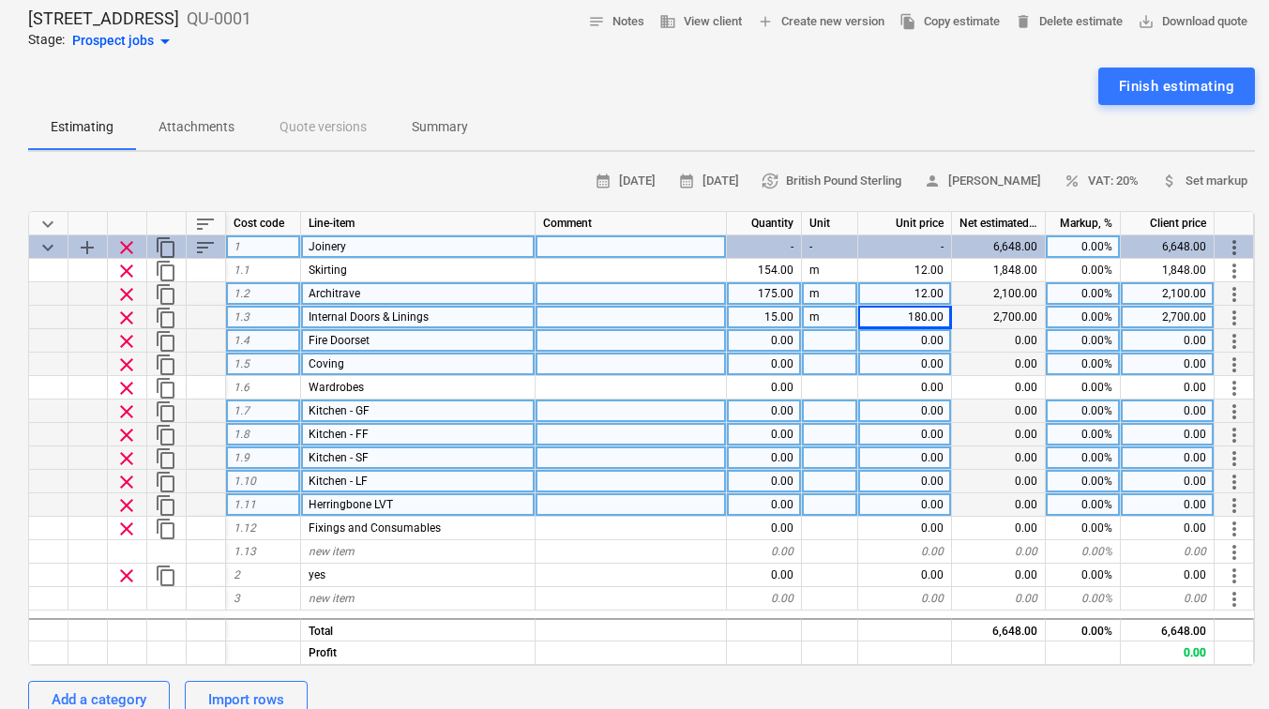
click at [772, 340] on div "0.00" at bounding box center [764, 340] width 75 height 23
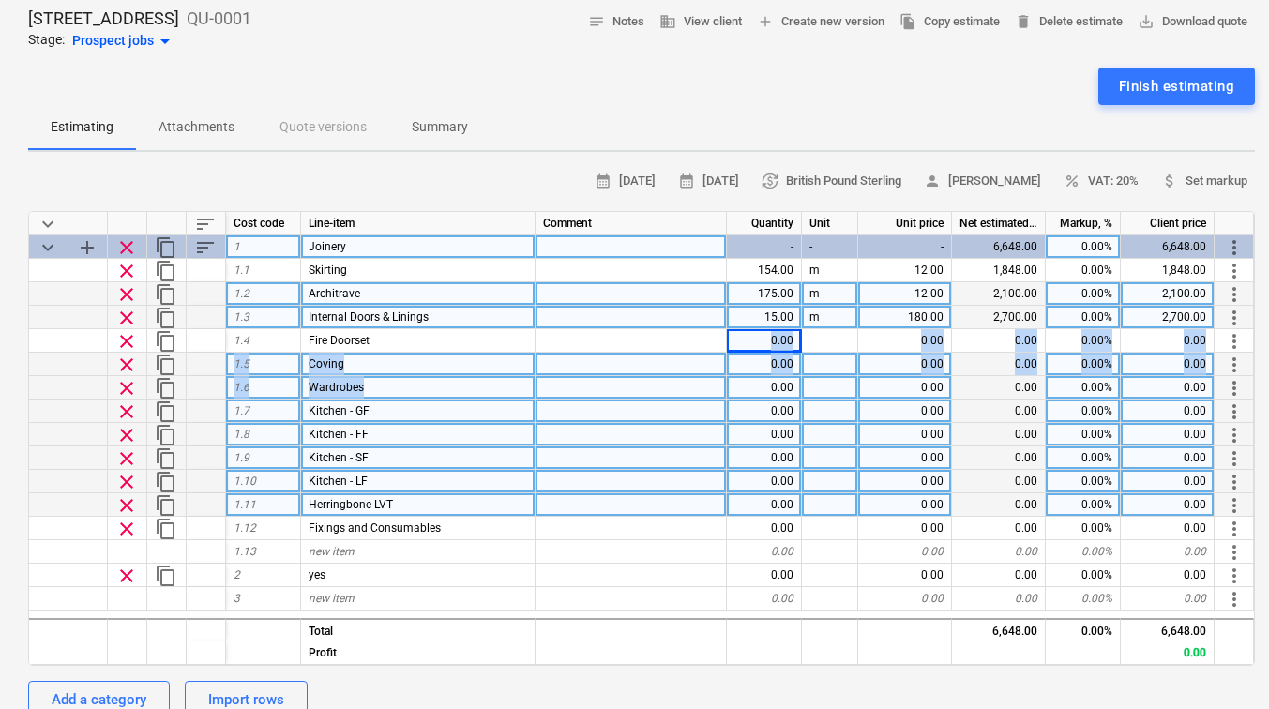
drag, startPoint x: 774, startPoint y: 342, endPoint x: 774, endPoint y: 381, distance: 38.5
click at [774, 381] on div "keyboard_arrow_down sort Cost code Line-item Comment Quantity Unit Unit price N…" at bounding box center [641, 438] width 1227 height 455
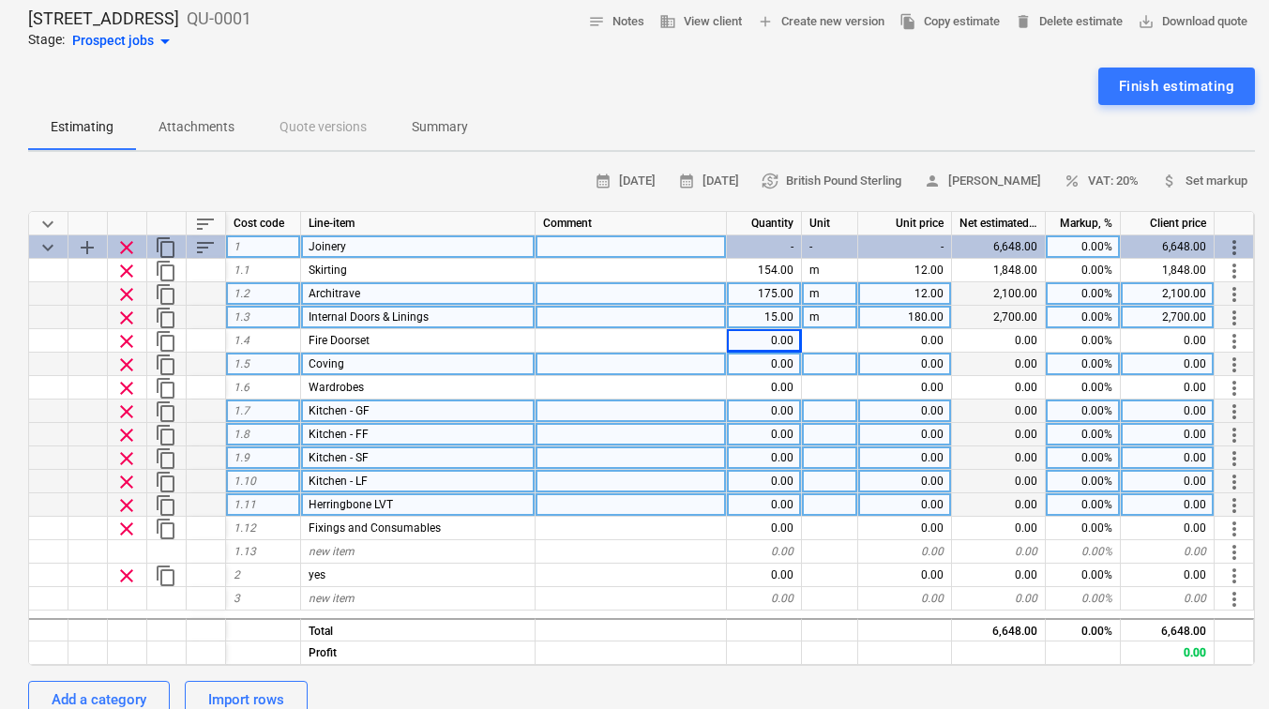
drag, startPoint x: 774, startPoint y: 381, endPoint x: 812, endPoint y: 416, distance: 51.8
click at [812, 416] on div at bounding box center [830, 411] width 56 height 23
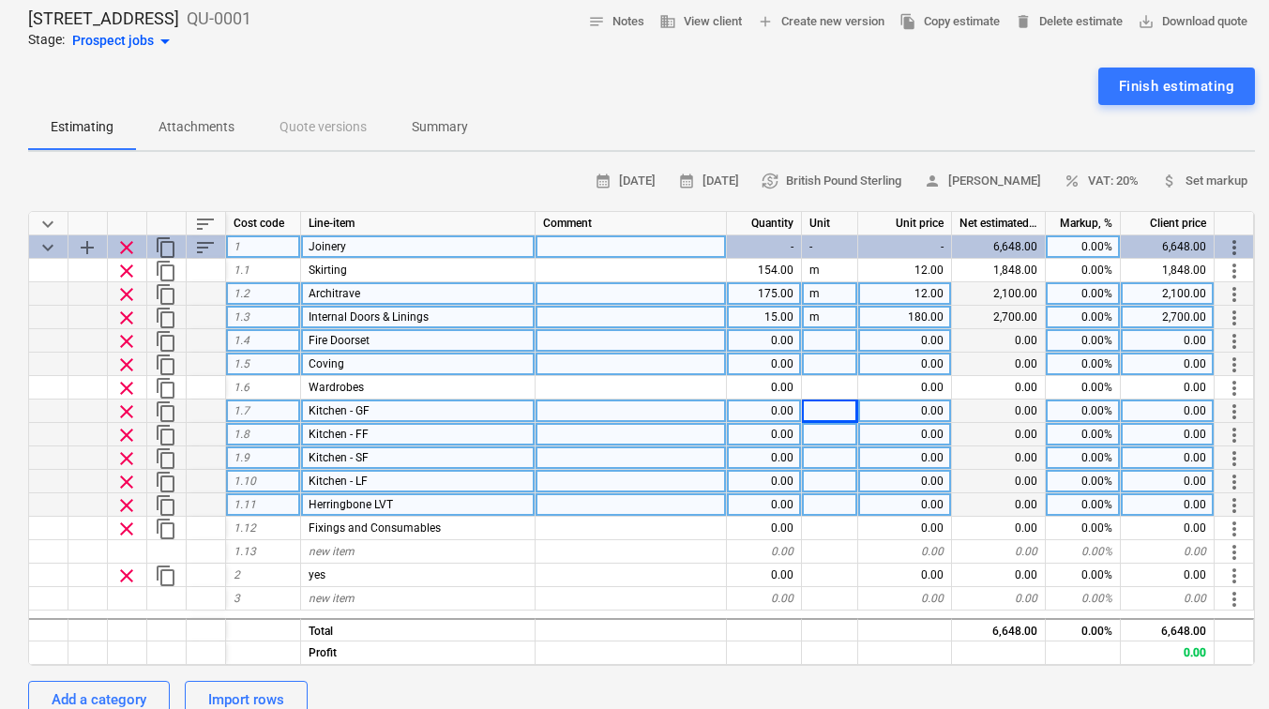
click at [764, 341] on div "0.00" at bounding box center [764, 340] width 75 height 23
click at [764, 362] on div "0.00" at bounding box center [764, 364] width 75 height 23
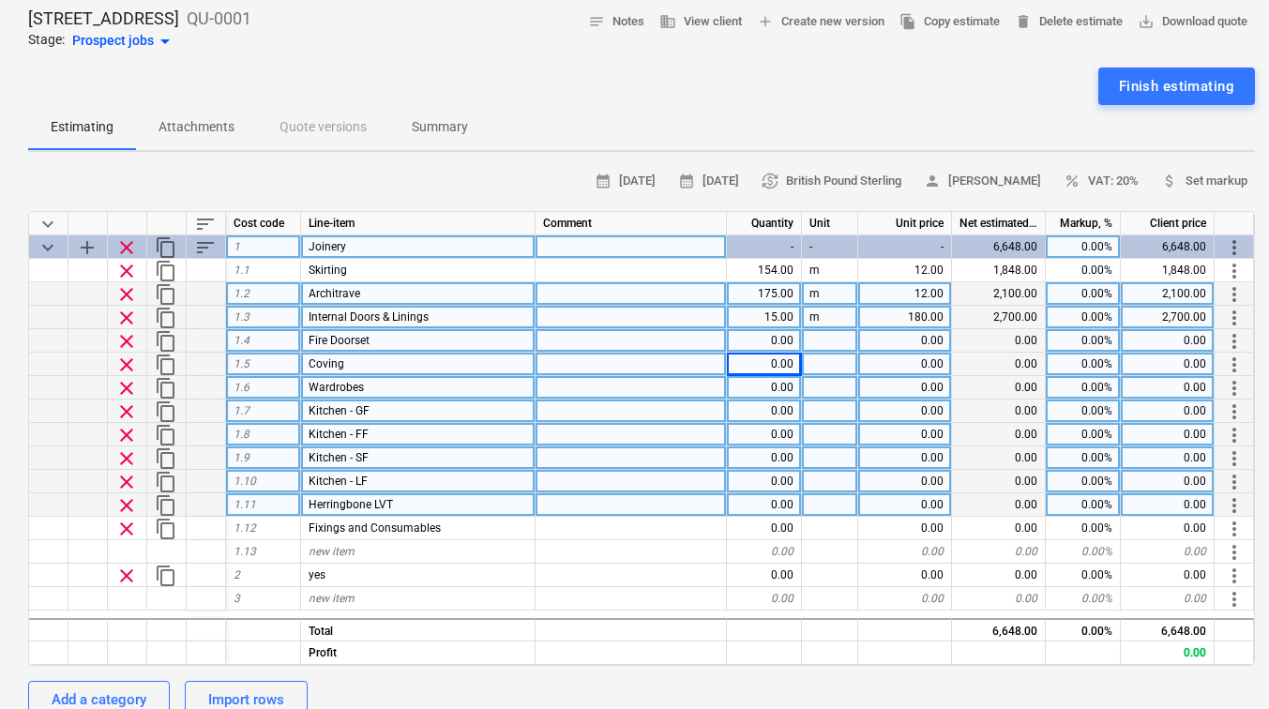
click at [758, 389] on div "0.00" at bounding box center [764, 387] width 75 height 23
click at [754, 341] on div "0.00" at bounding box center [764, 340] width 75 height 23
type input "4"
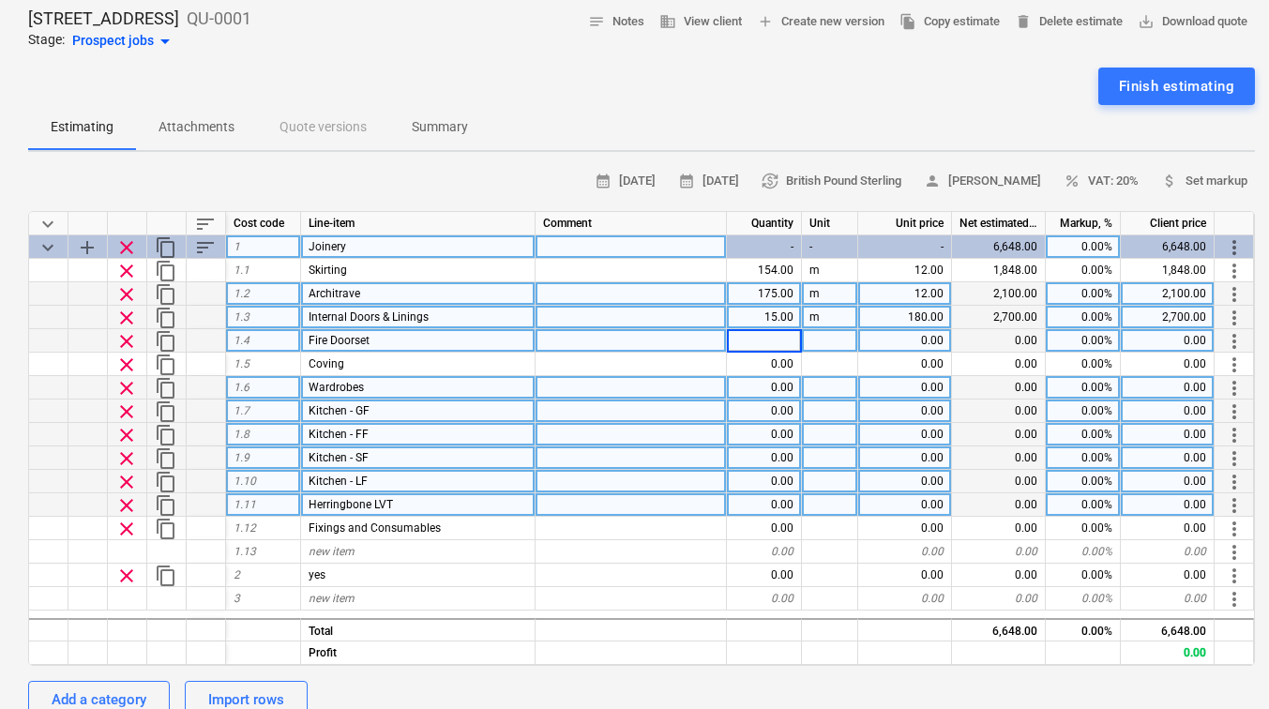
click at [791, 406] on div "0.00" at bounding box center [764, 411] width 75 height 23
click at [778, 344] on div "0.00" at bounding box center [764, 340] width 75 height 23
type input "4"
type textarea "x"
click at [823, 340] on div at bounding box center [830, 340] width 56 height 23
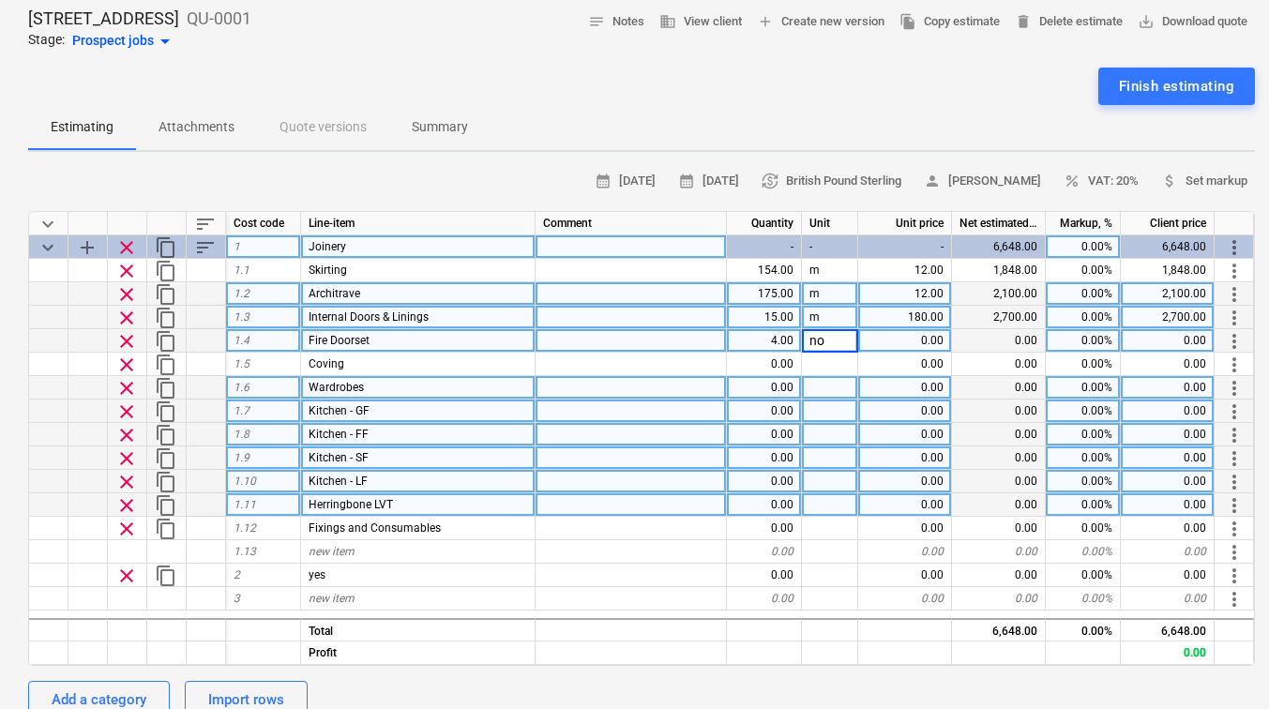
type input "no."
type textarea "x"
click at [934, 344] on div "0.00" at bounding box center [905, 340] width 94 height 23
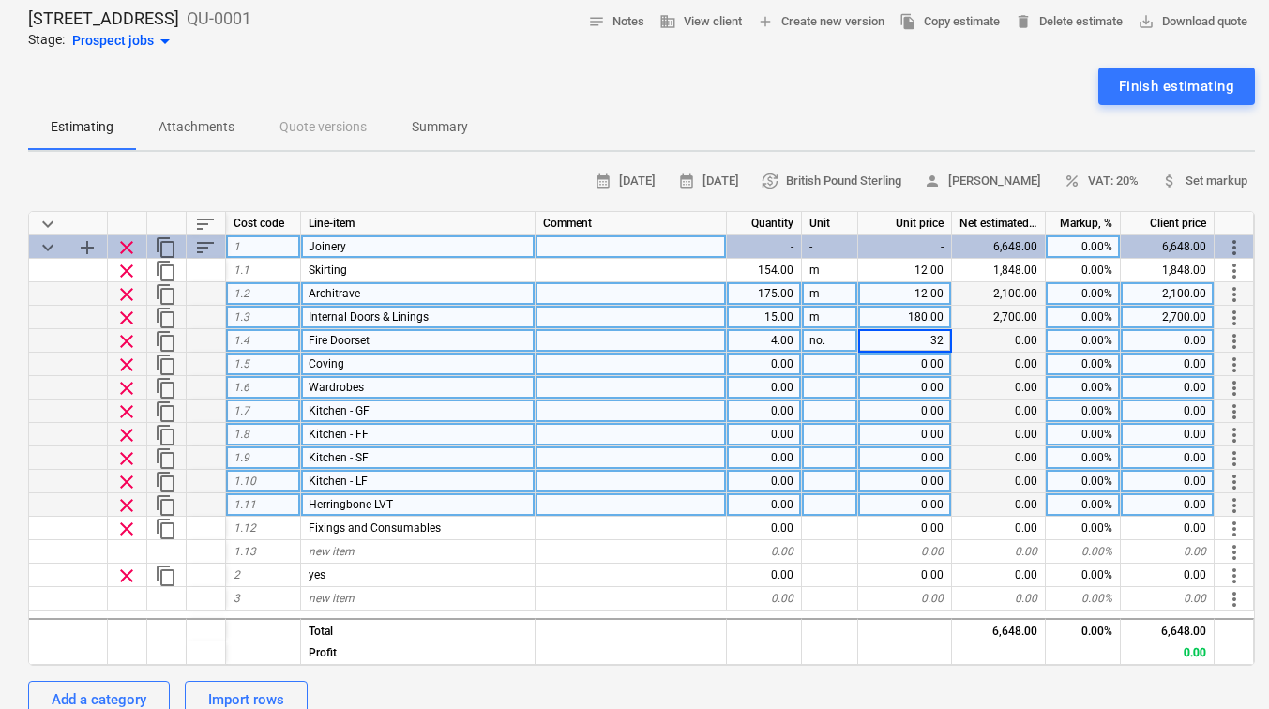
type input "320"
type textarea "x"
click at [1020, 363] on div "0.00" at bounding box center [999, 364] width 94 height 23
click at [774, 364] on div "0.00" at bounding box center [764, 364] width 75 height 23
type input "232"
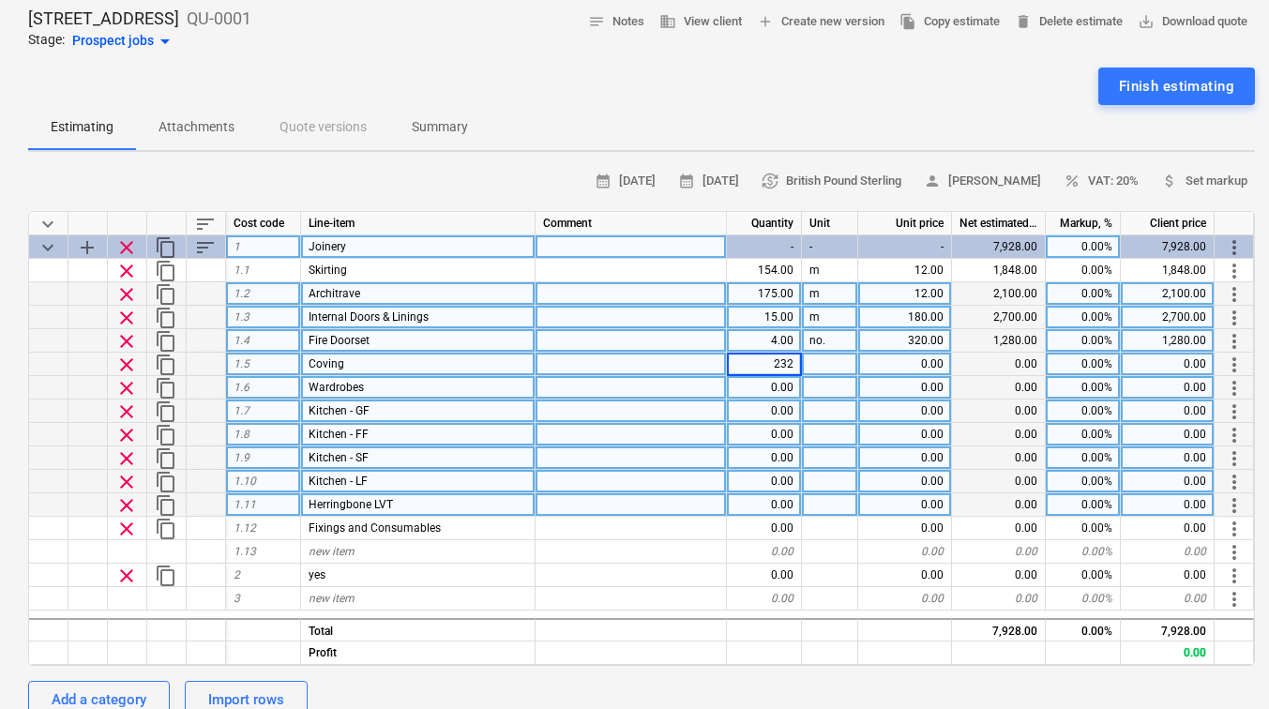
type textarea "x"
click at [829, 365] on div at bounding box center [830, 364] width 56 height 23
type input "m"
type textarea "x"
click at [887, 362] on div "0.00" at bounding box center [905, 364] width 94 height 23
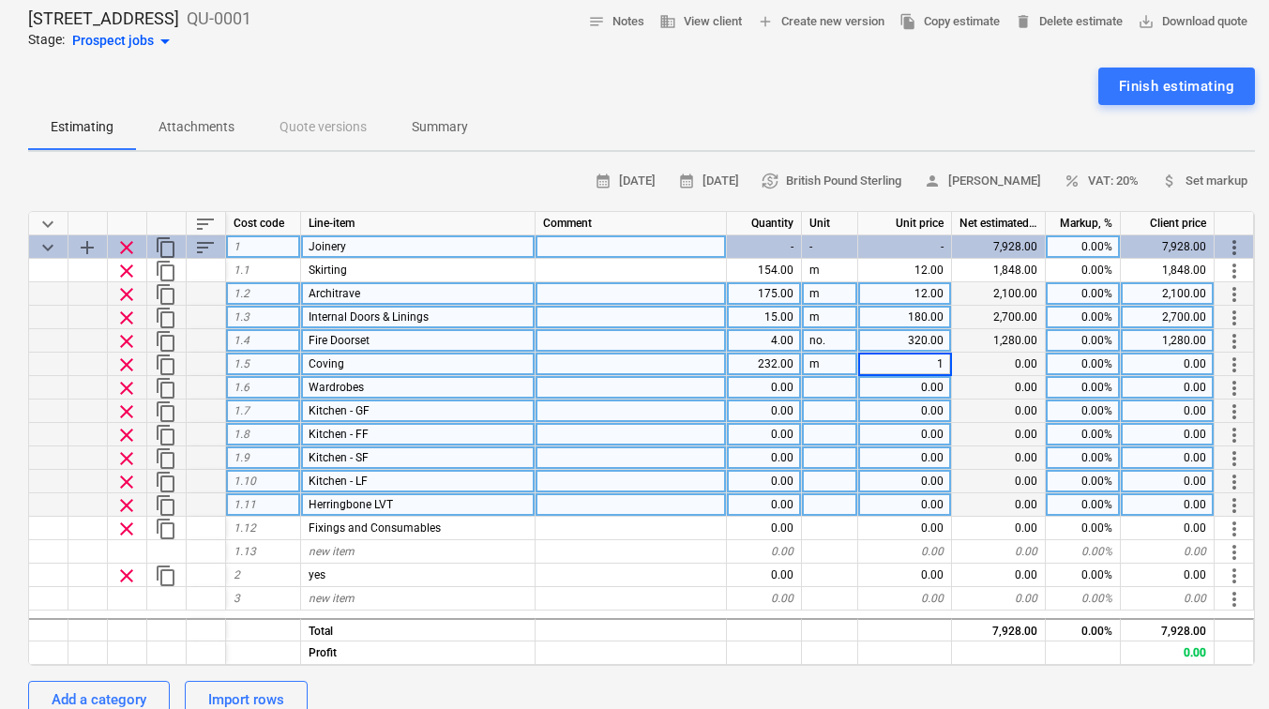
type input "16"
type textarea "x"
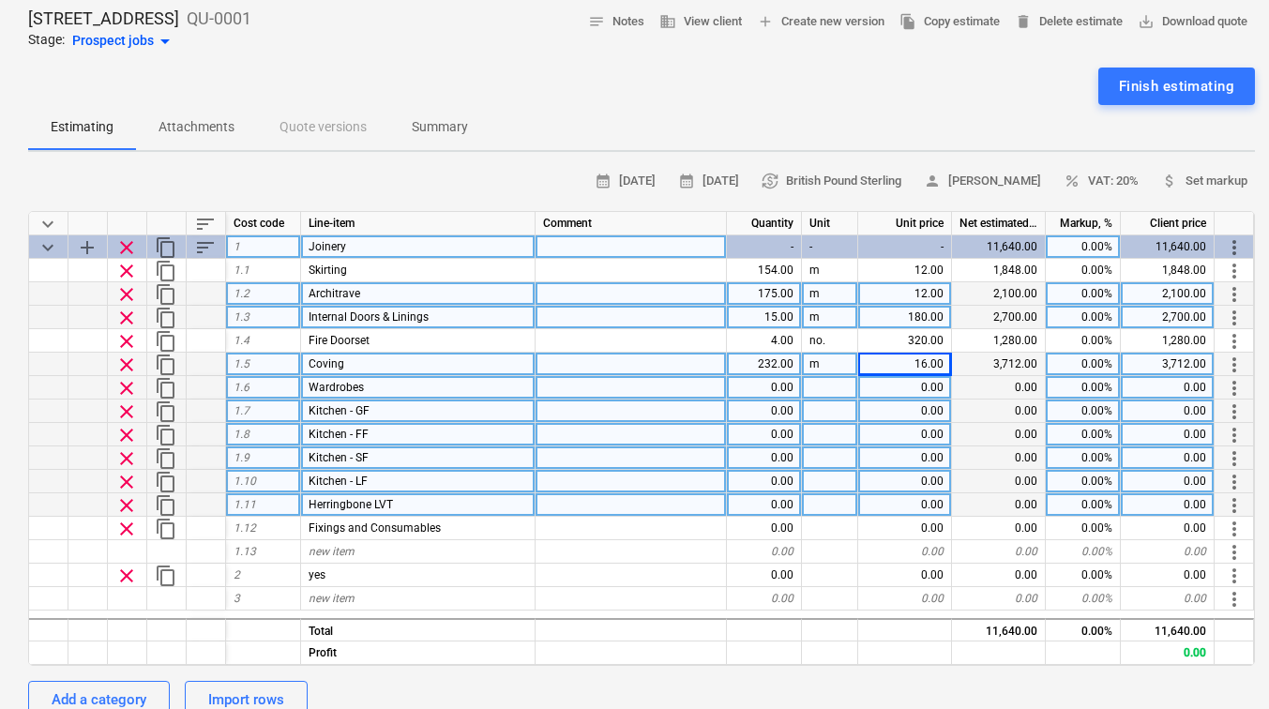
click at [788, 388] on div "0.00" at bounding box center [764, 387] width 75 height 23
type input "35"
type textarea "x"
click at [812, 388] on div at bounding box center [830, 387] width 56 height 23
type input "no."
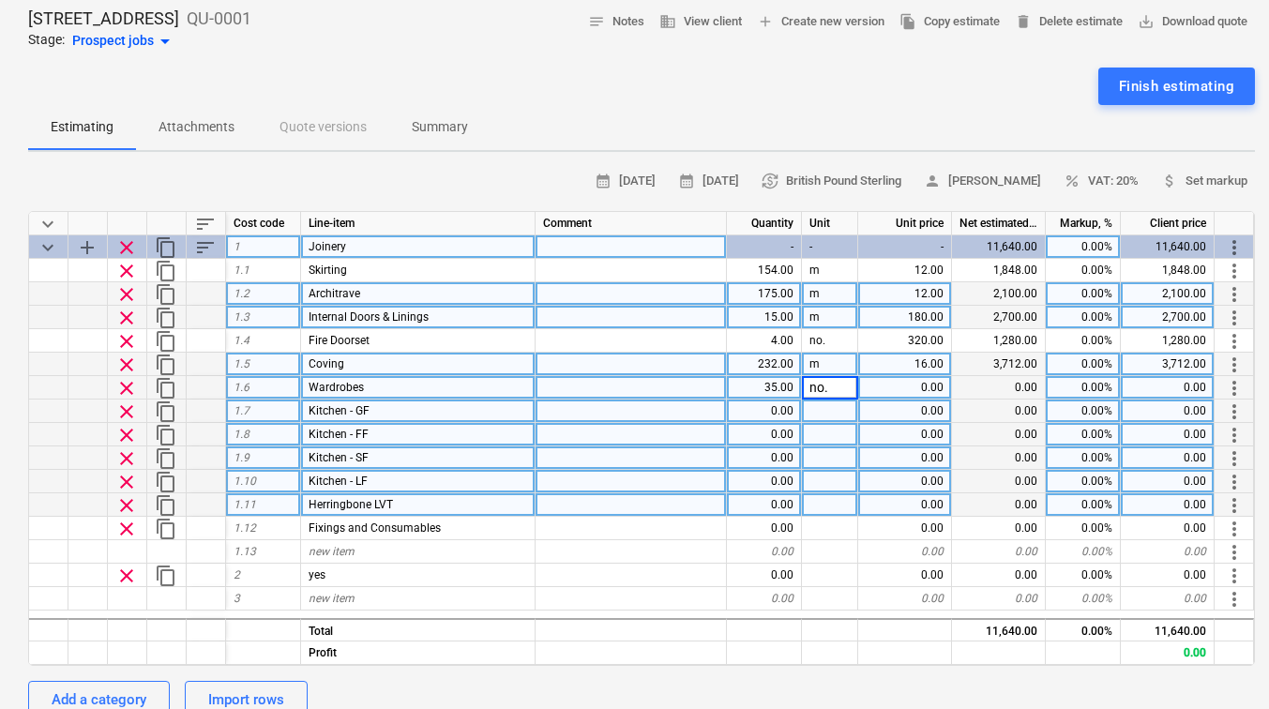
type textarea "x"
click at [916, 390] on div "0.00" at bounding box center [905, 387] width 94 height 23
type input "140"
type textarea "x"
click at [930, 409] on div "0.00" at bounding box center [905, 411] width 94 height 23
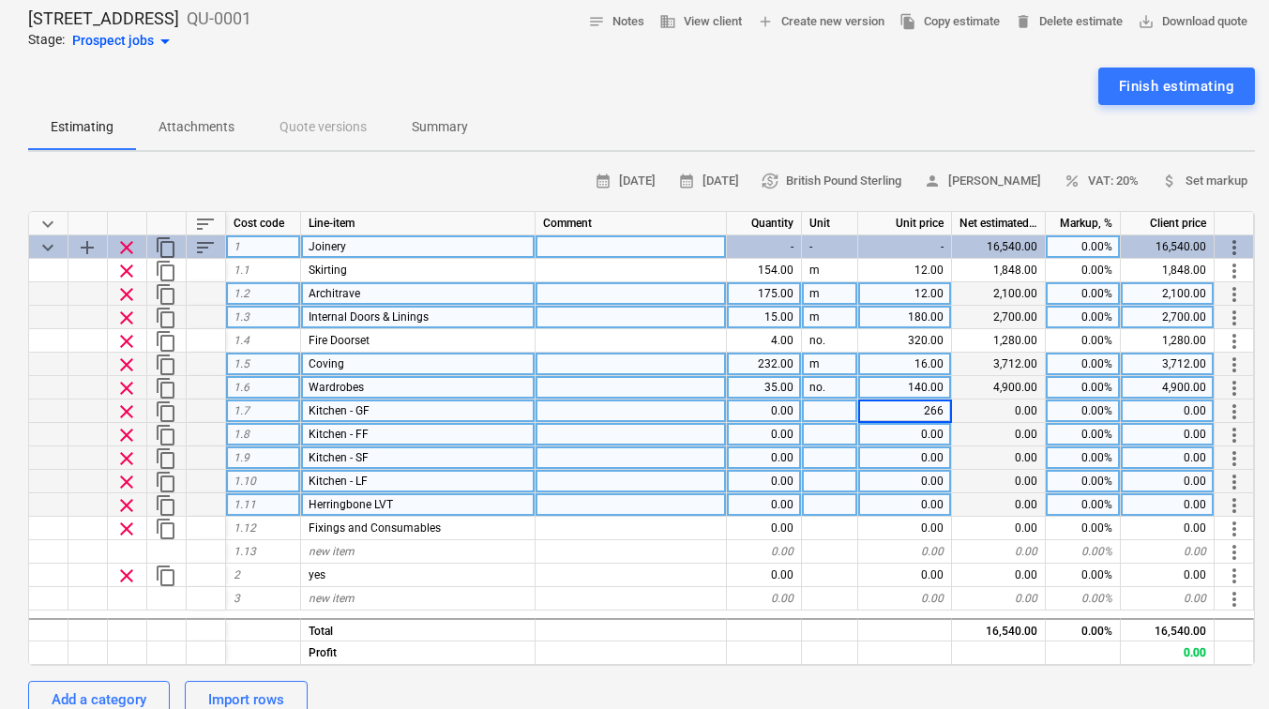
type input "2664"
type textarea "x"
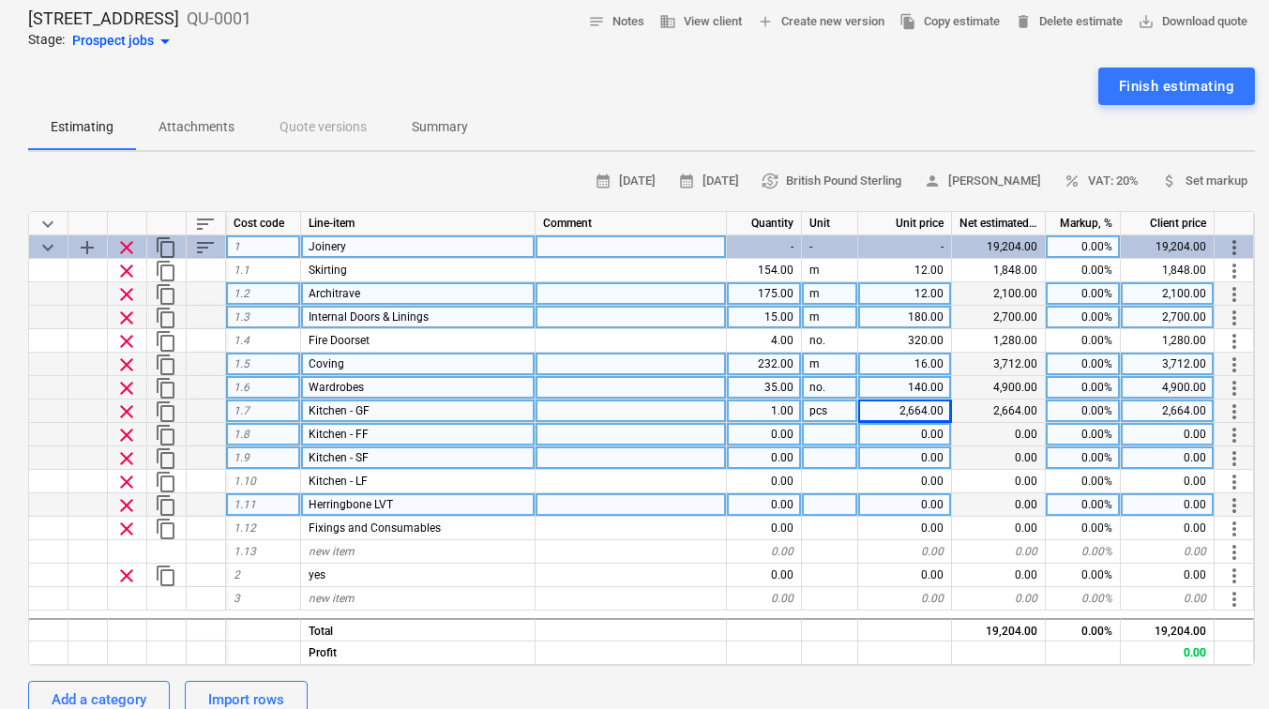
click at [828, 404] on div "pcs" at bounding box center [830, 411] width 56 height 23
type input "no."
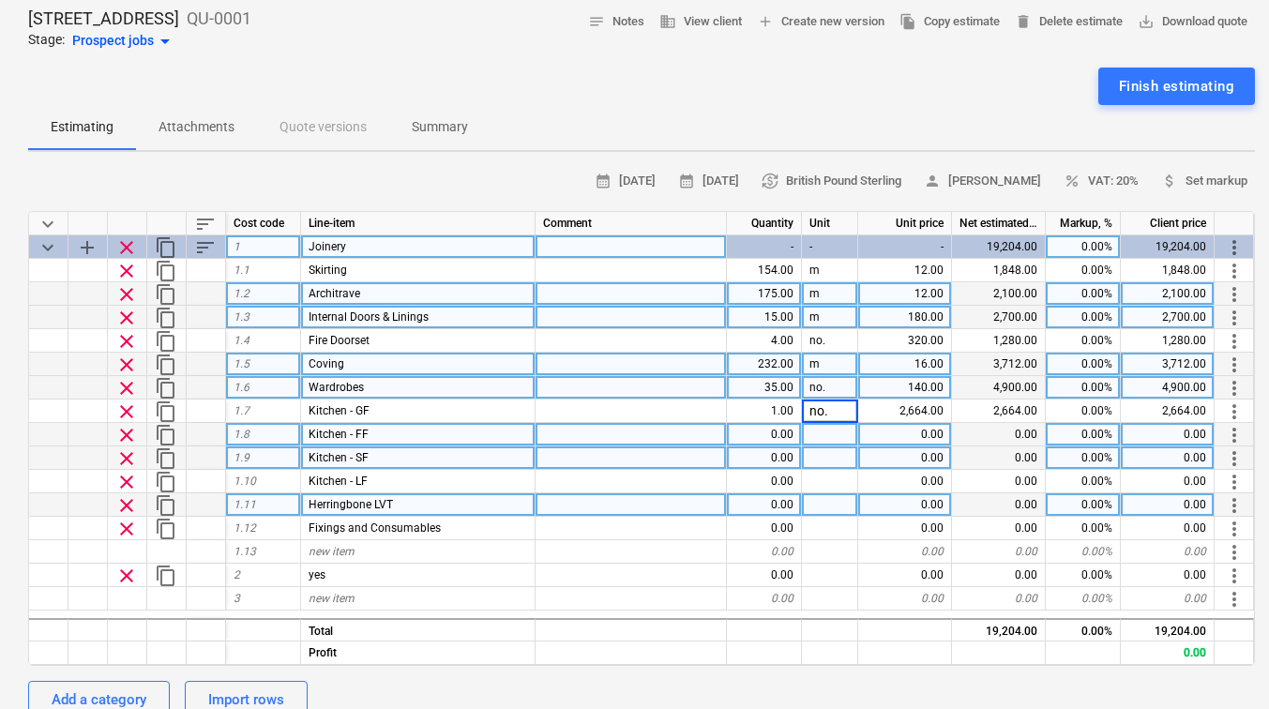
type textarea "x"
click at [907, 438] on div "0.00" at bounding box center [905, 434] width 94 height 23
click at [789, 431] on div "0.00" at bounding box center [764, 434] width 75 height 23
click at [915, 432] on div "0.00" at bounding box center [905, 434] width 94 height 23
type input "1782"
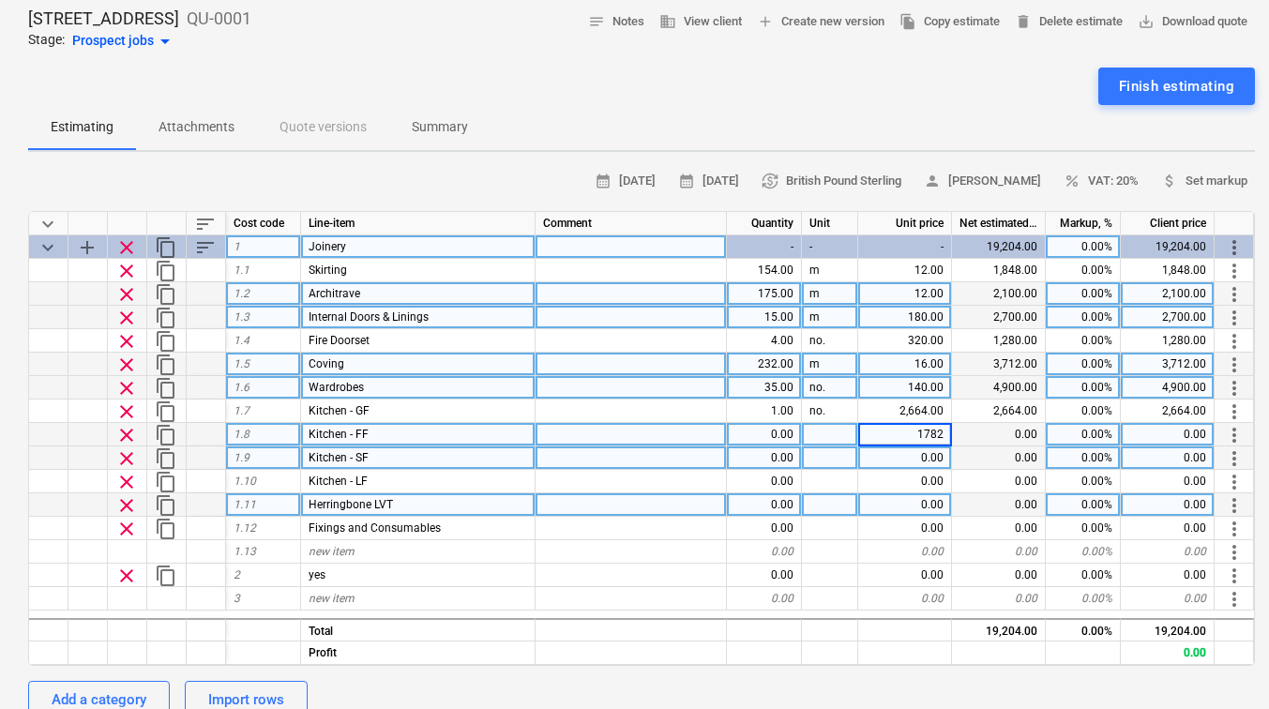
type textarea "x"
click at [906, 451] on div "0.00" at bounding box center [905, 458] width 94 height 23
type input "1782"
type textarea "x"
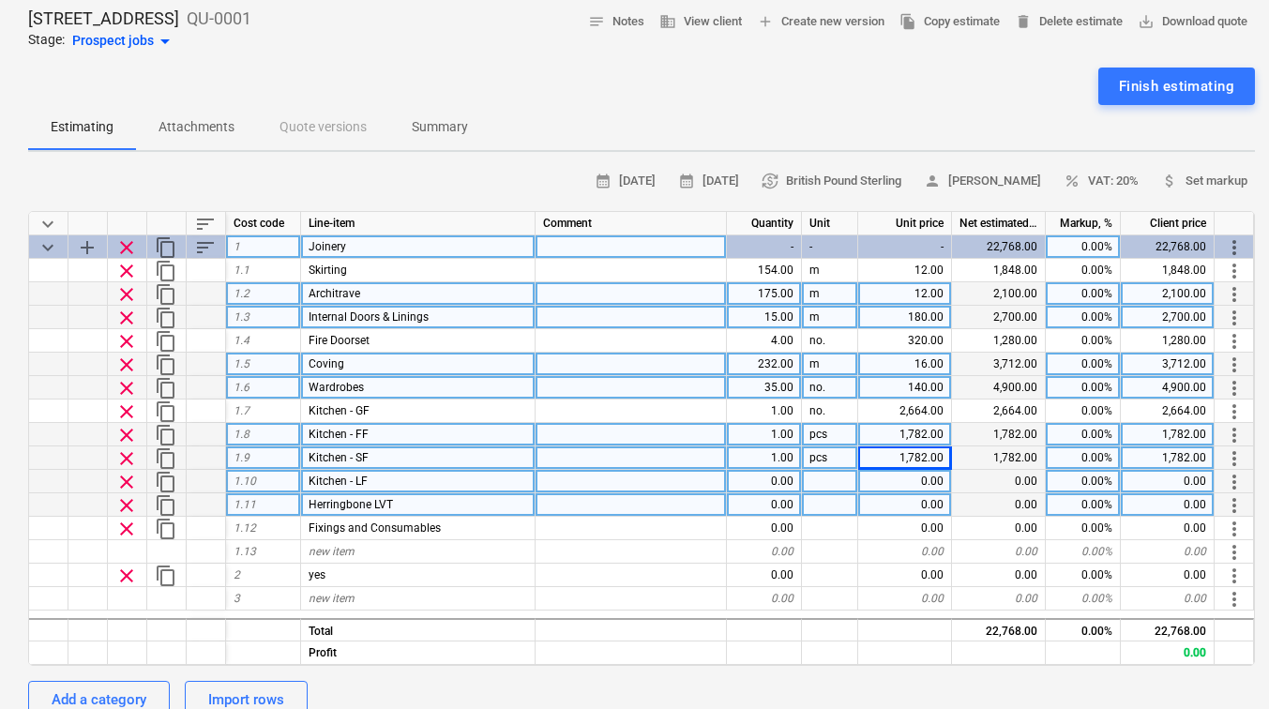
click at [897, 485] on div "0.00" at bounding box center [905, 481] width 94 height 23
type input "1623"
click at [831, 435] on div "pcs" at bounding box center [830, 434] width 56 height 23
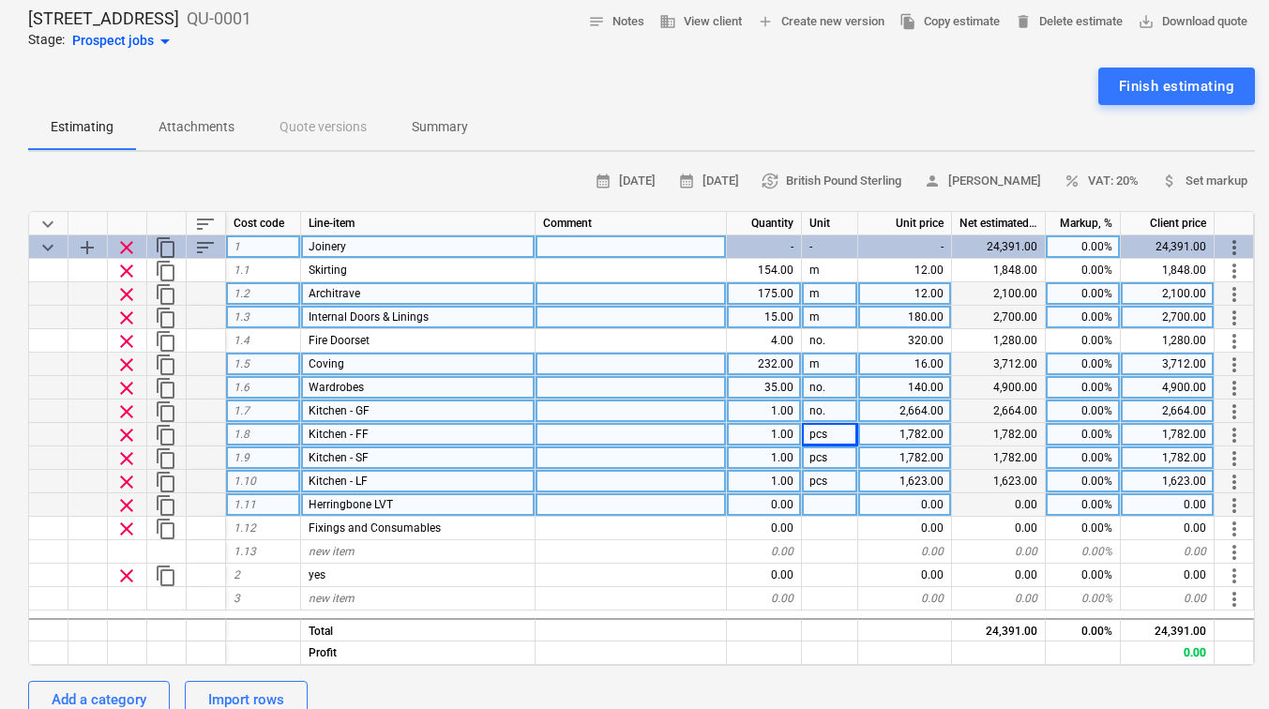
click at [828, 413] on div "no." at bounding box center [830, 411] width 56 height 23
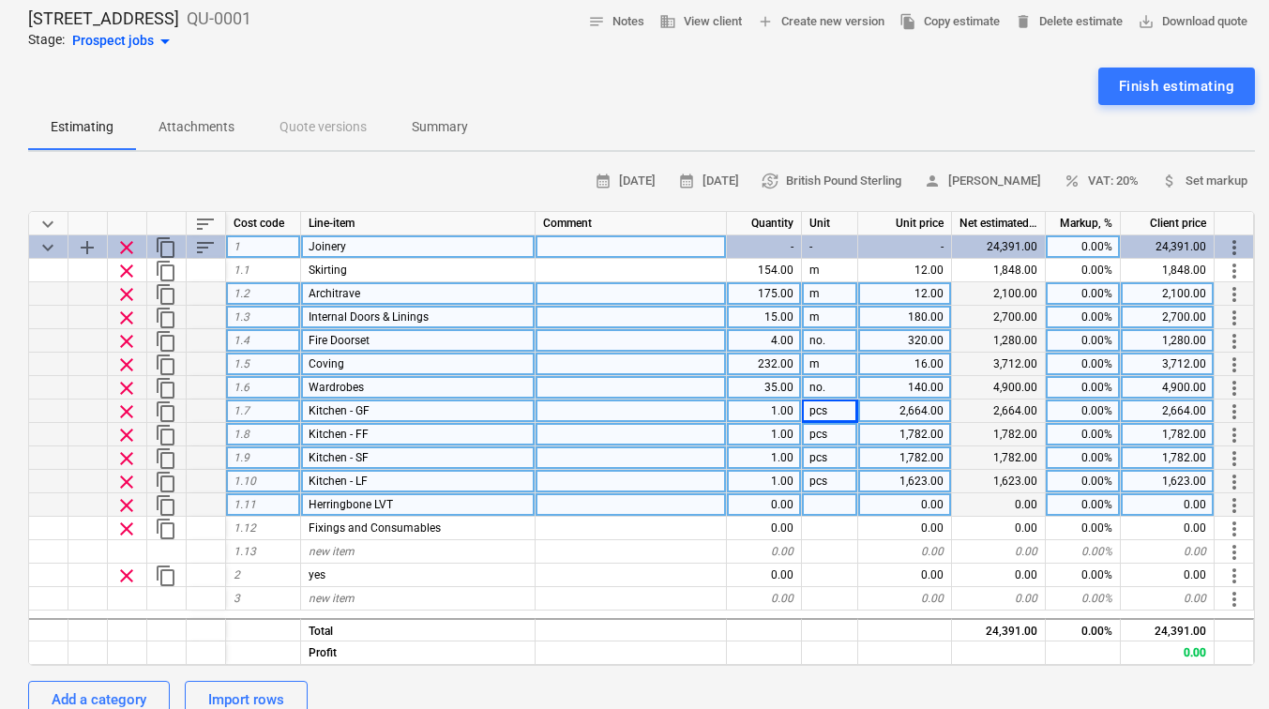
click at [829, 337] on div "no." at bounding box center [830, 340] width 56 height 23
click at [823, 386] on div "no." at bounding box center [830, 387] width 56 height 23
click at [823, 499] on div at bounding box center [830, 504] width 56 height 23
click at [788, 496] on div "0.00" at bounding box center [764, 504] width 75 height 23
click at [843, 502] on div at bounding box center [830, 504] width 56 height 23
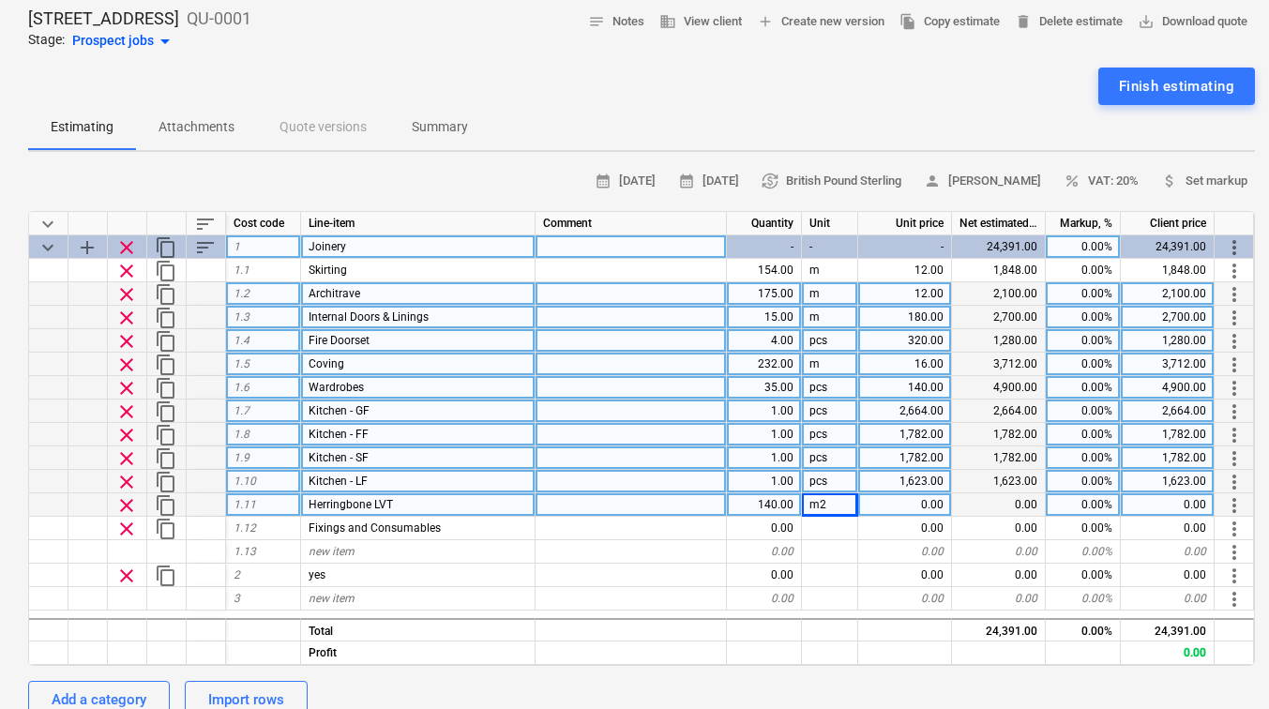
click at [902, 500] on div "0.00" at bounding box center [905, 504] width 94 height 23
click at [826, 500] on div "m2" at bounding box center [830, 504] width 56 height 23
click at [881, 499] on div "0.00" at bounding box center [905, 504] width 94 height 23
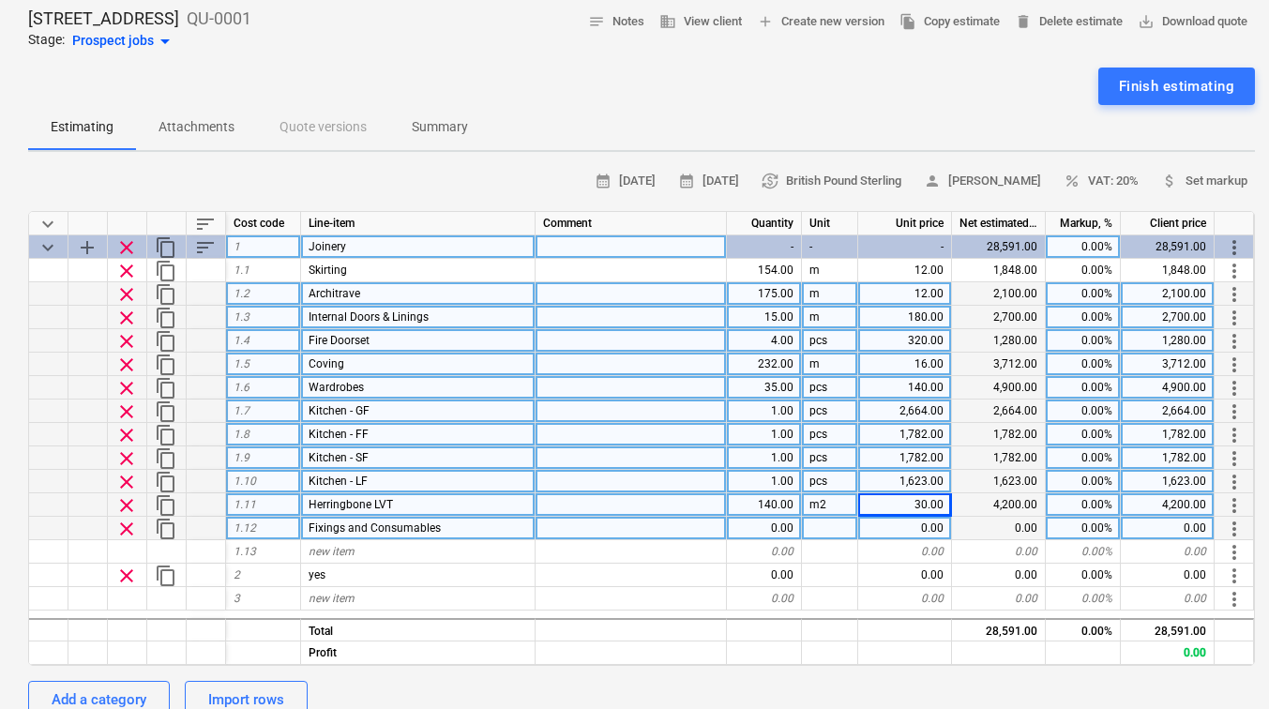
click at [786, 528] on div "0.00" at bounding box center [764, 528] width 75 height 23
click at [811, 529] on div at bounding box center [830, 528] width 56 height 23
click at [925, 529] on div "0.00" at bounding box center [905, 528] width 94 height 23
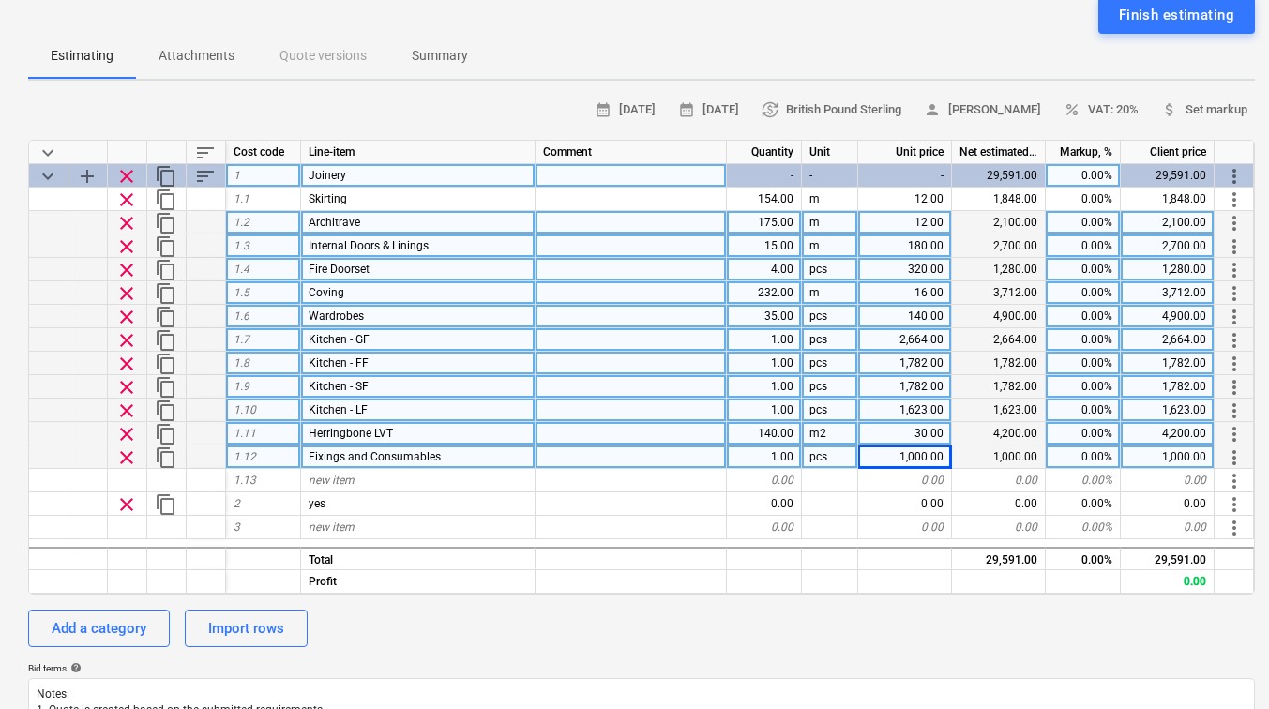
scroll to position [188, 0]
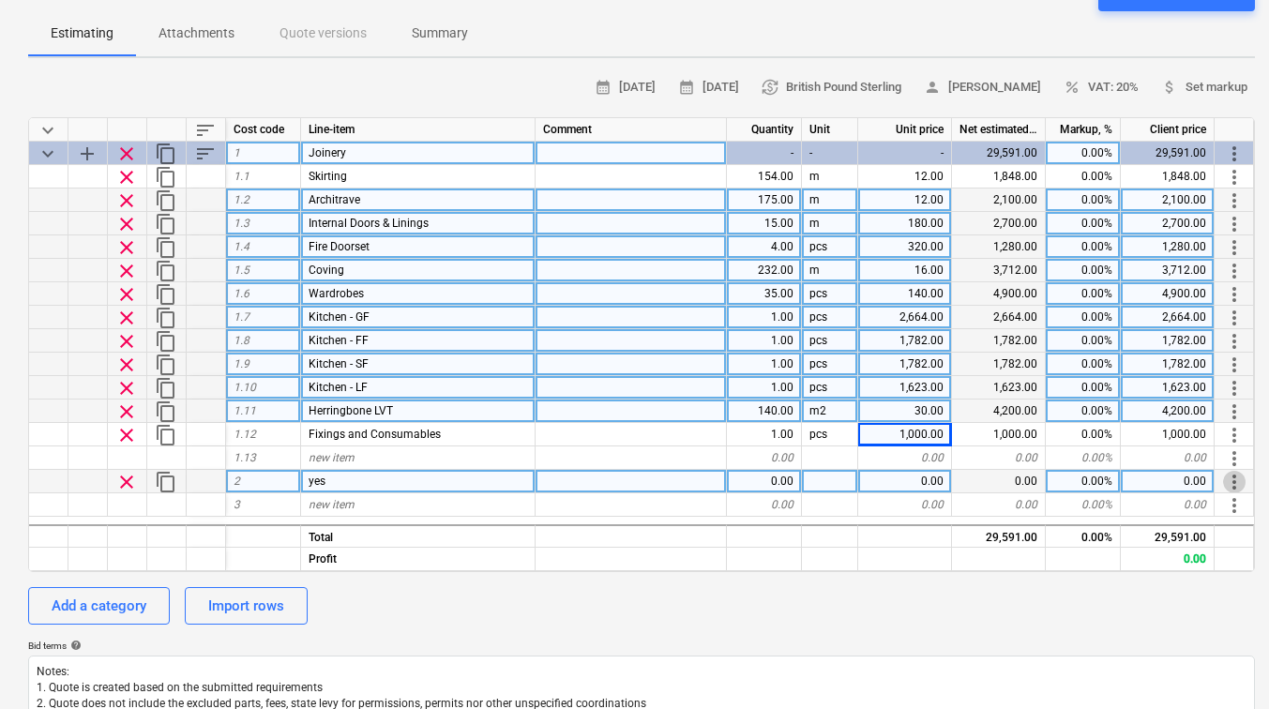
click at [1229, 477] on span "more_vert" at bounding box center [1234, 482] width 23 height 23
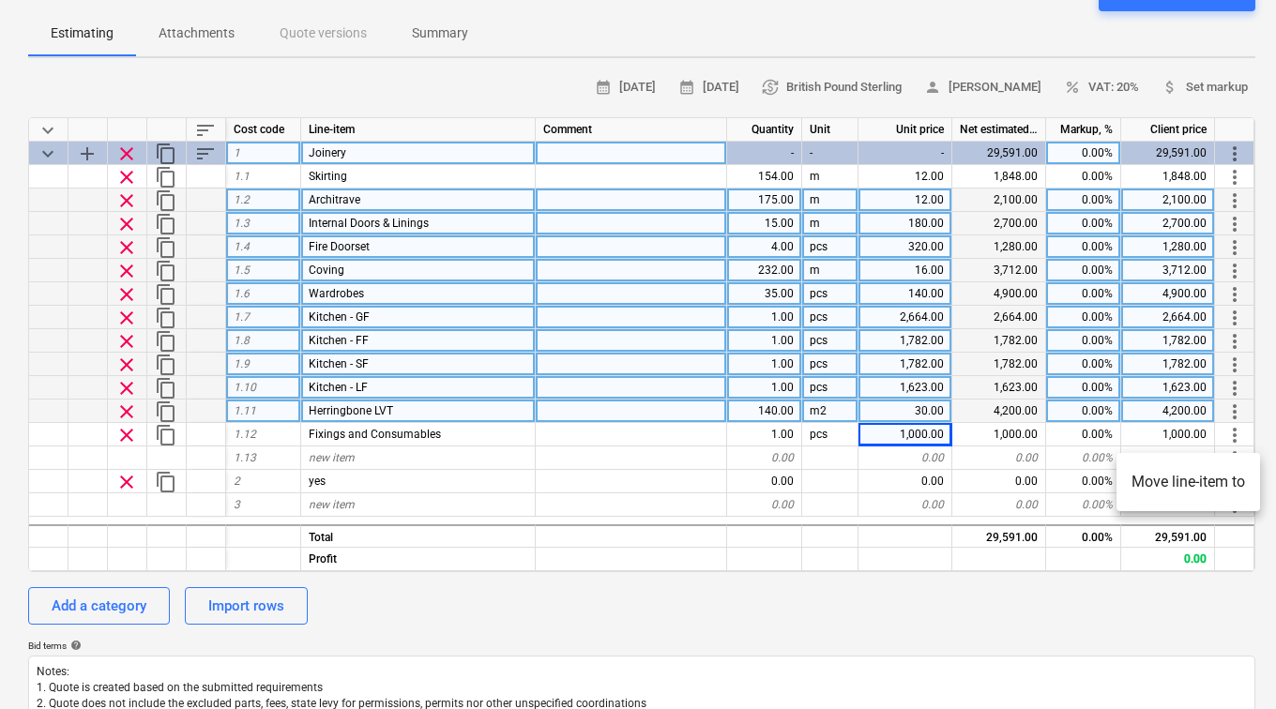
click at [1039, 600] on div at bounding box center [638, 354] width 1276 height 709
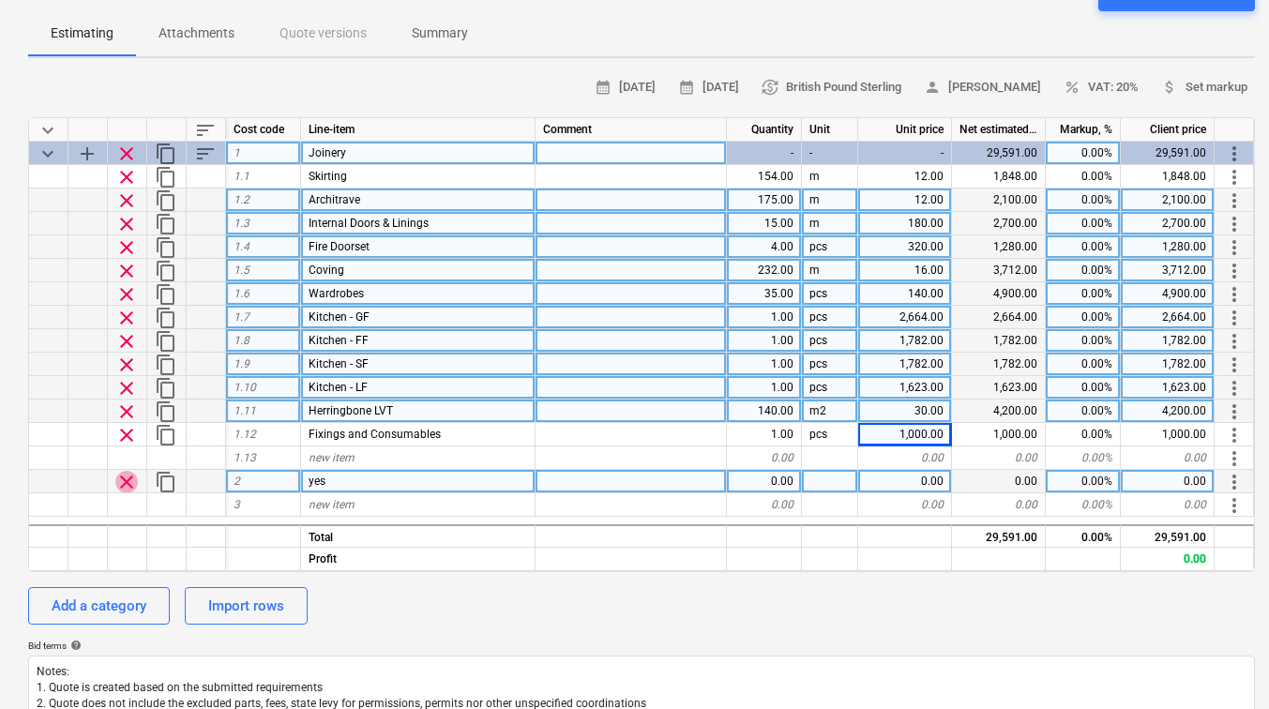
click at [127, 476] on span "clear" at bounding box center [126, 482] width 23 height 23
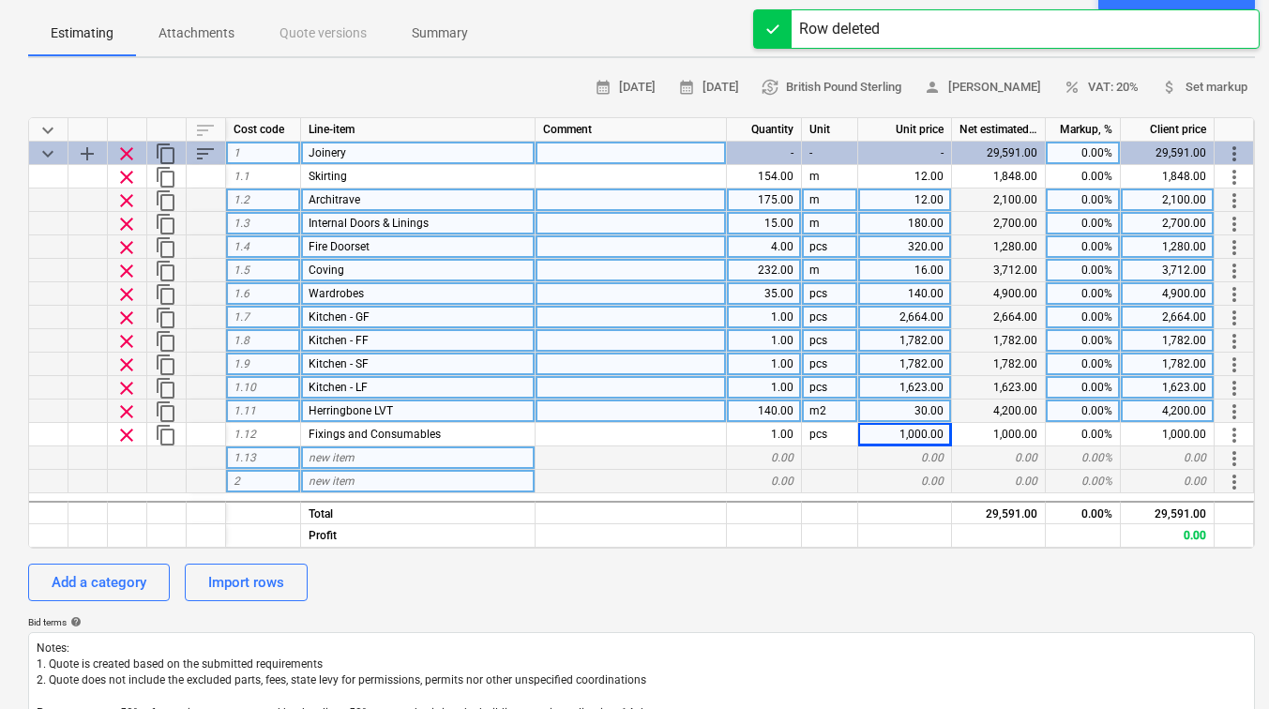
click at [272, 456] on div "1.13" at bounding box center [263, 458] width 75 height 23
drag, startPoint x: 311, startPoint y: 459, endPoint x: 269, endPoint y: 459, distance: 42.2
click at [269, 459] on div "1.13" at bounding box center [263, 458] width 75 height 23
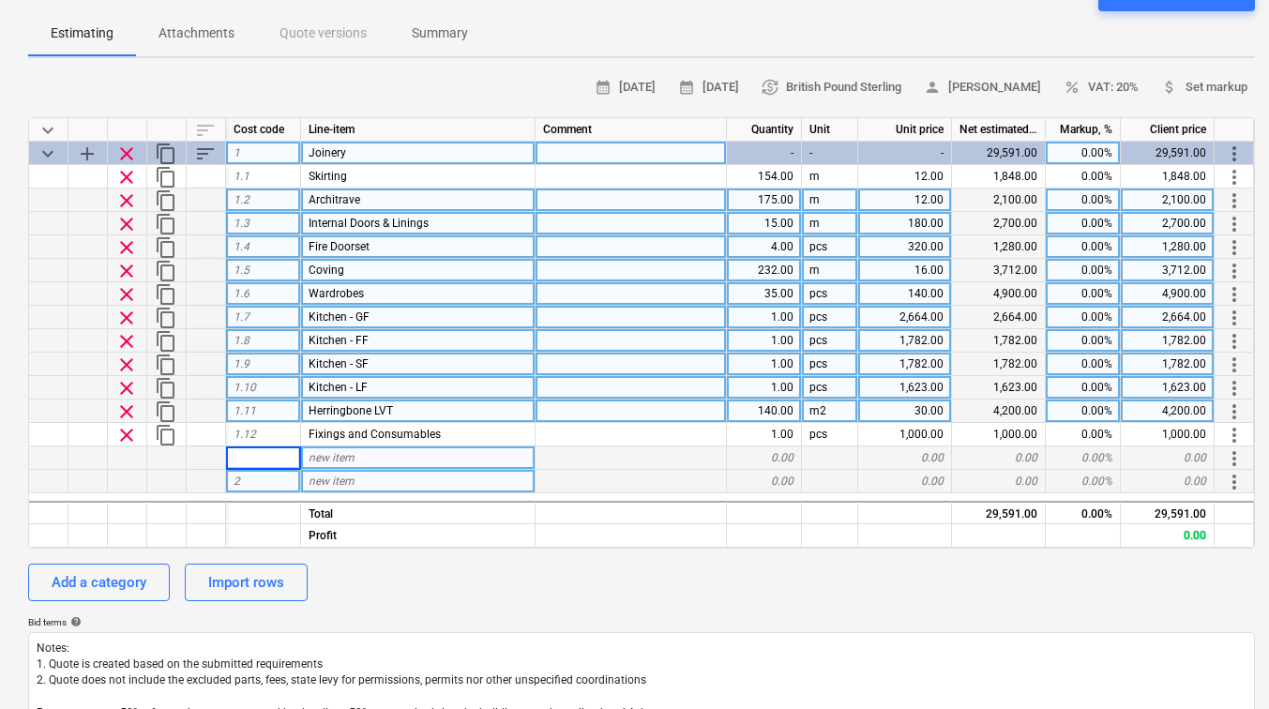
click at [256, 486] on div "2" at bounding box center [263, 481] width 75 height 23
click at [352, 482] on span "new item" at bounding box center [332, 481] width 46 height 13
click at [82, 145] on span "add" at bounding box center [87, 154] width 23 height 23
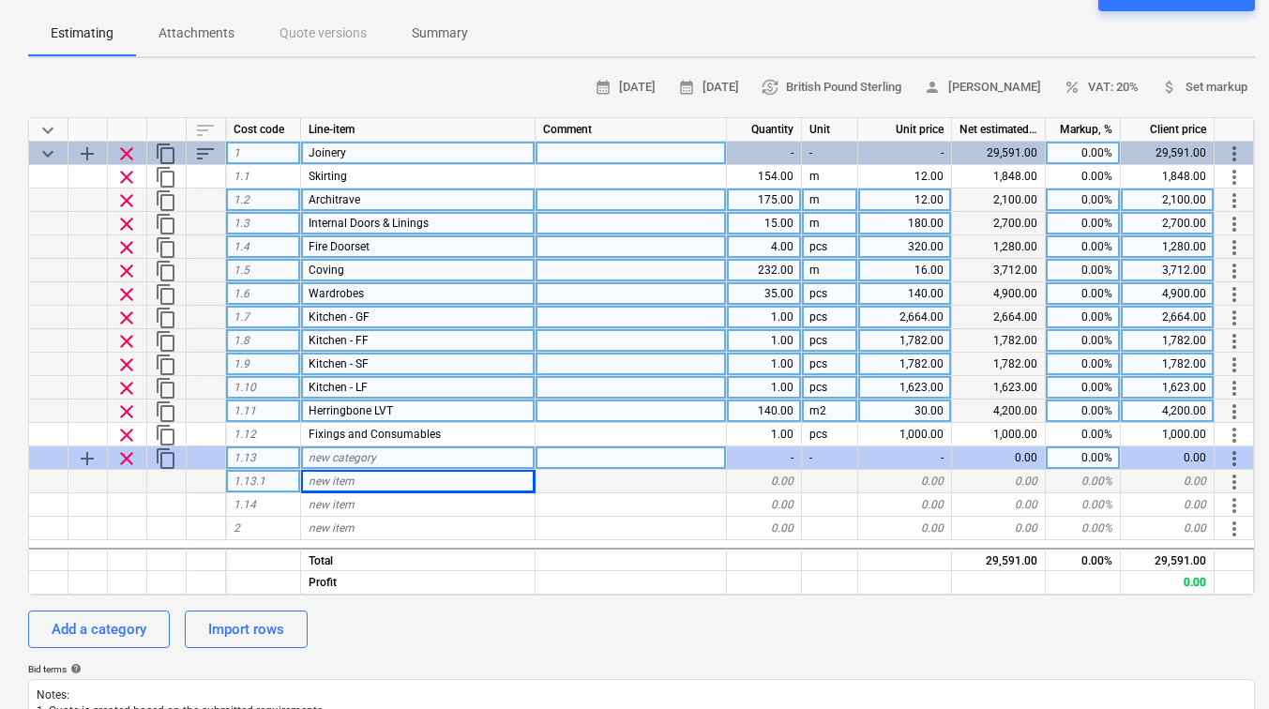
click at [123, 460] on span "clear" at bounding box center [126, 458] width 23 height 23
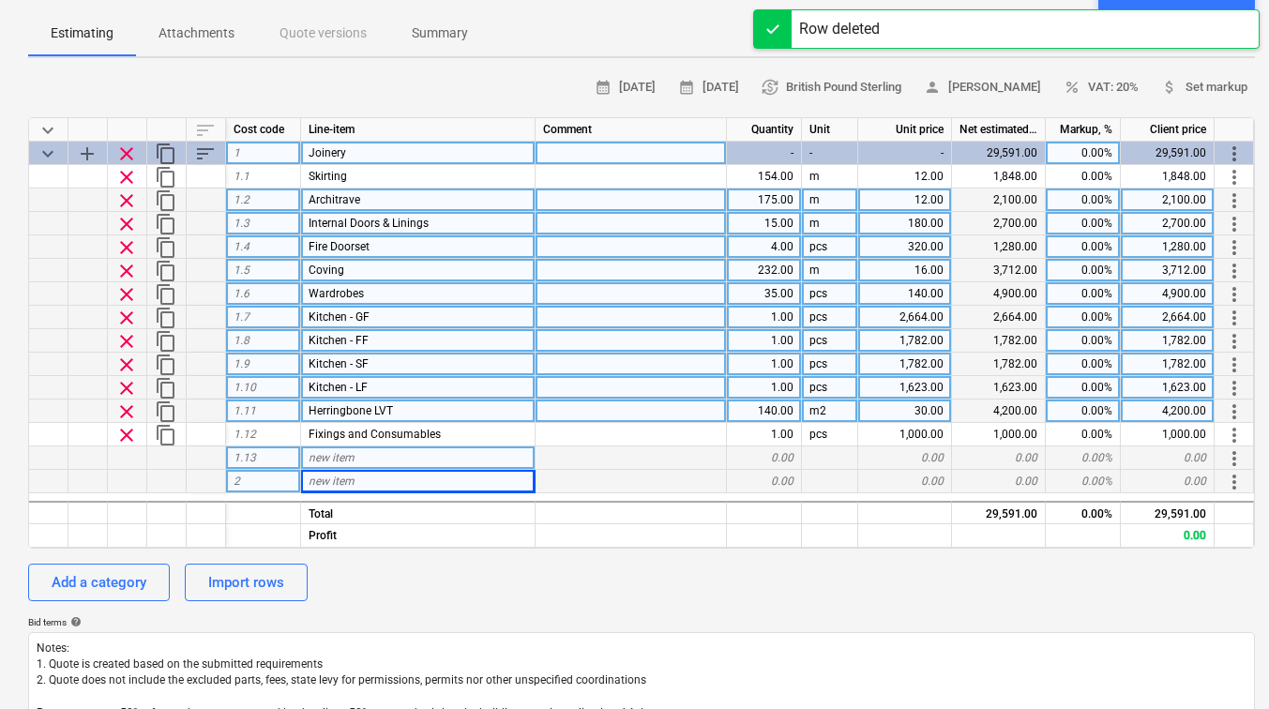
click at [322, 479] on span "new item" at bounding box center [332, 481] width 46 height 13
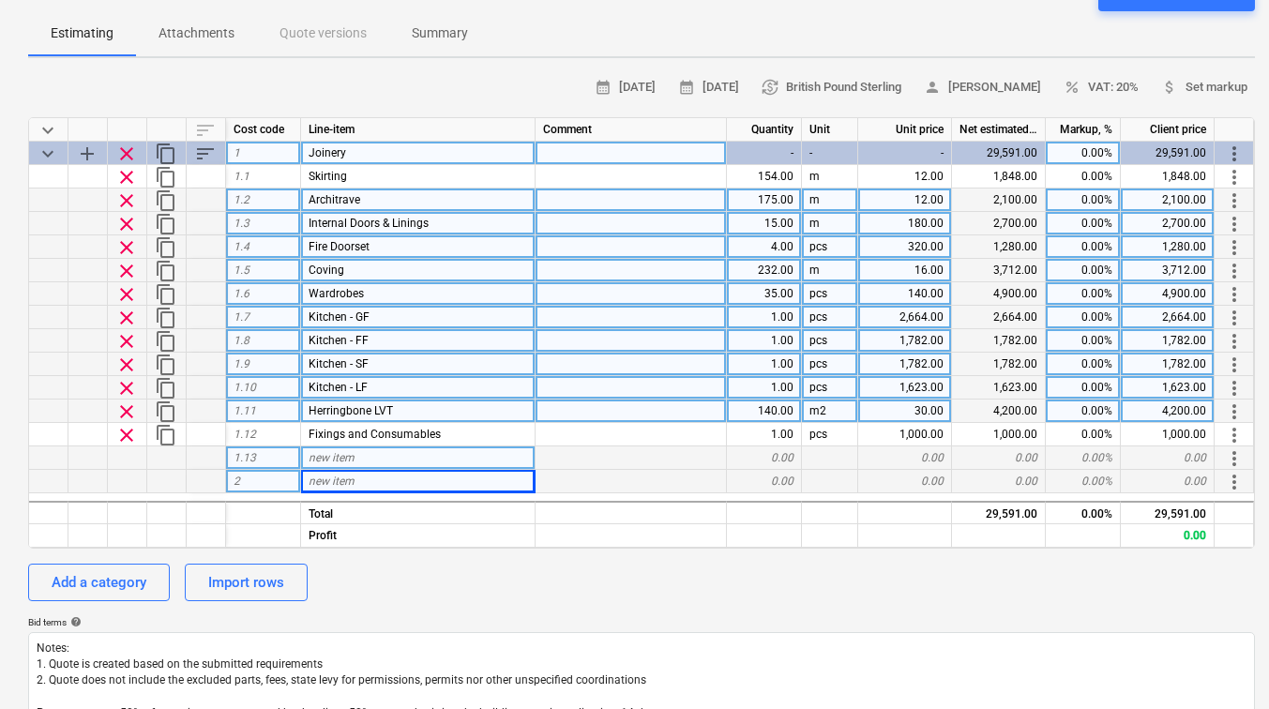
click at [351, 480] on span "new item" at bounding box center [332, 481] width 46 height 13
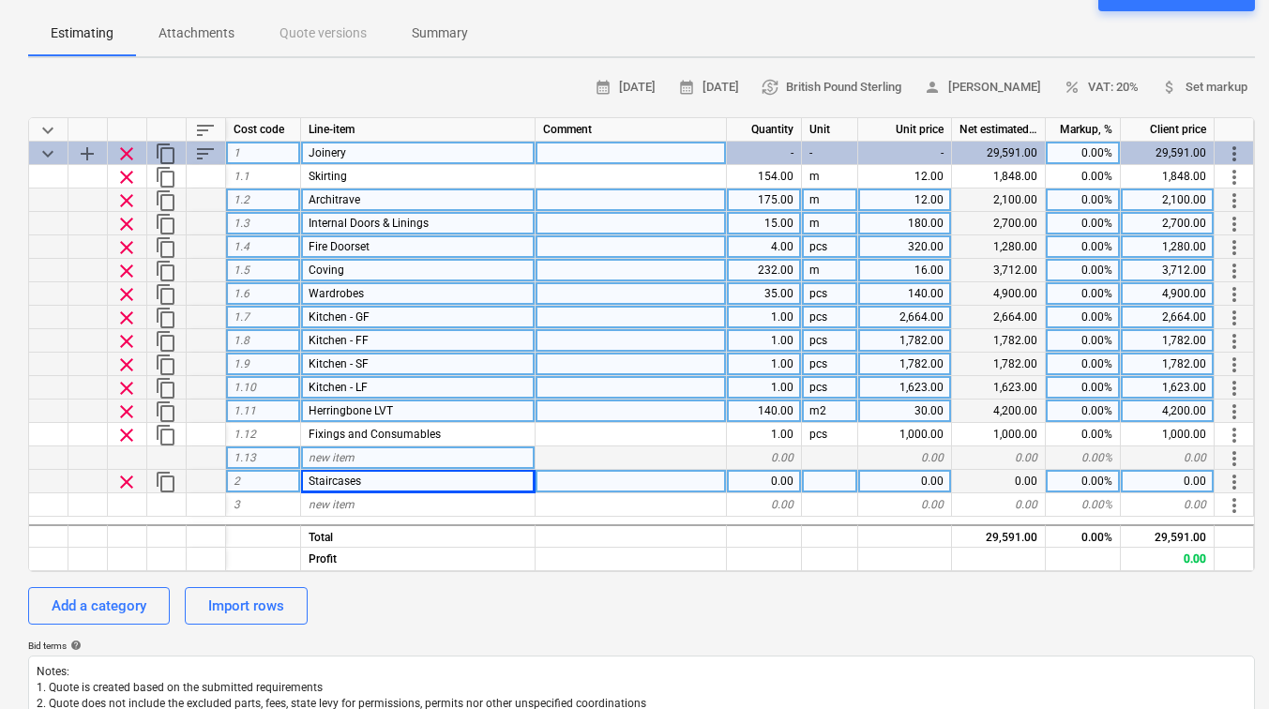
click at [279, 481] on div "2" at bounding box center [263, 481] width 75 height 23
click at [269, 478] on input at bounding box center [263, 481] width 74 height 23
click at [230, 481] on input at bounding box center [263, 481] width 74 height 23
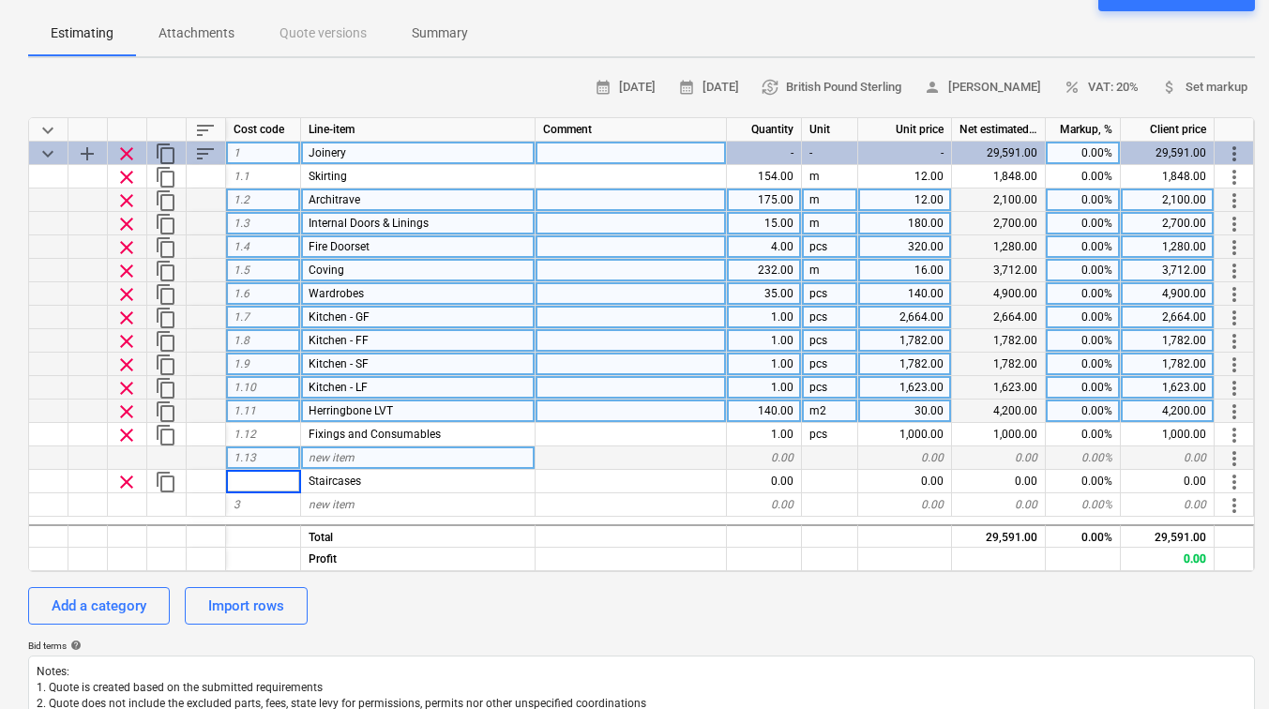
click at [82, 152] on span "add" at bounding box center [87, 154] width 23 height 23
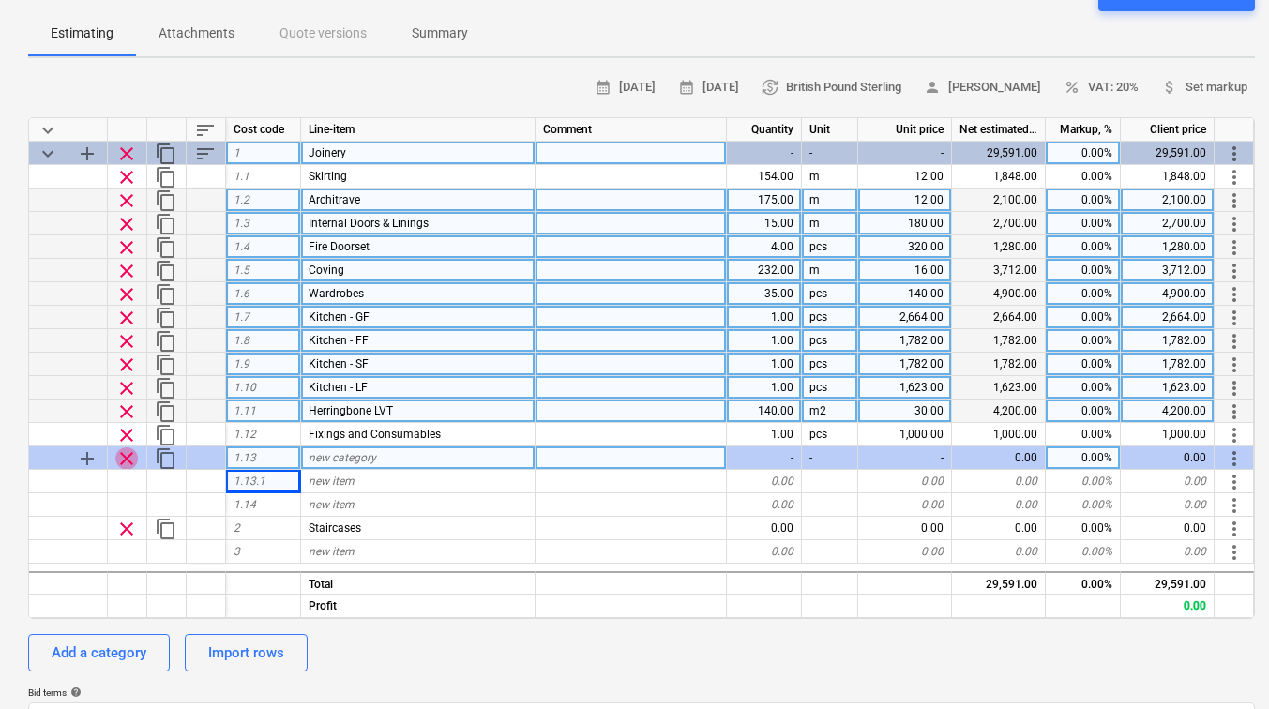
click at [119, 456] on span "clear" at bounding box center [126, 458] width 23 height 23
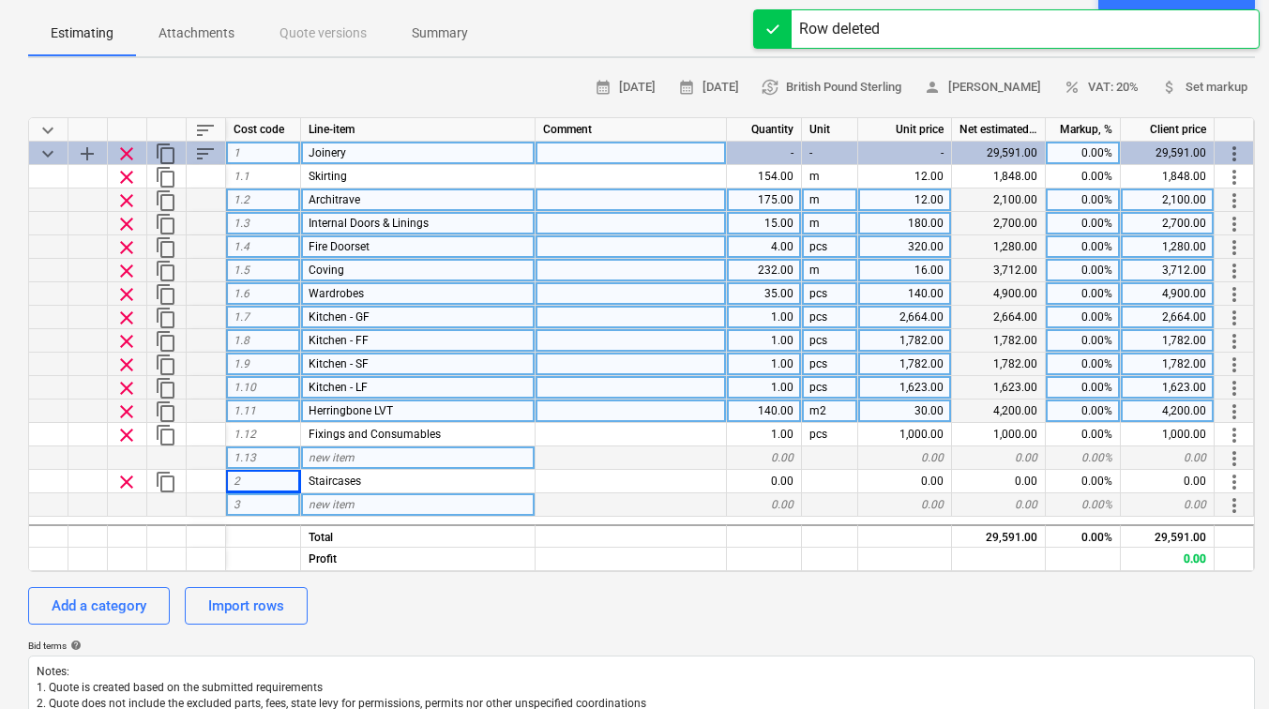
click at [265, 512] on div "3" at bounding box center [263, 504] width 75 height 23
click at [80, 145] on span "add" at bounding box center [87, 154] width 23 height 23
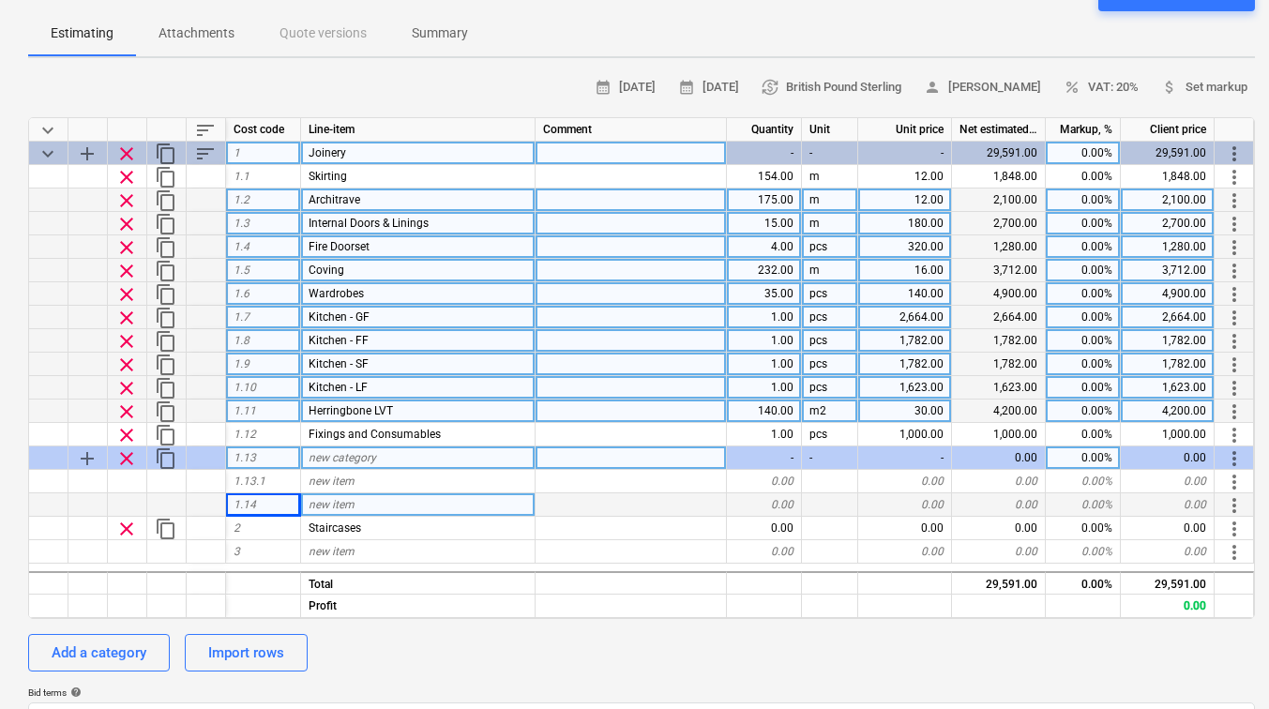
click at [127, 459] on span "clear" at bounding box center [126, 458] width 23 height 23
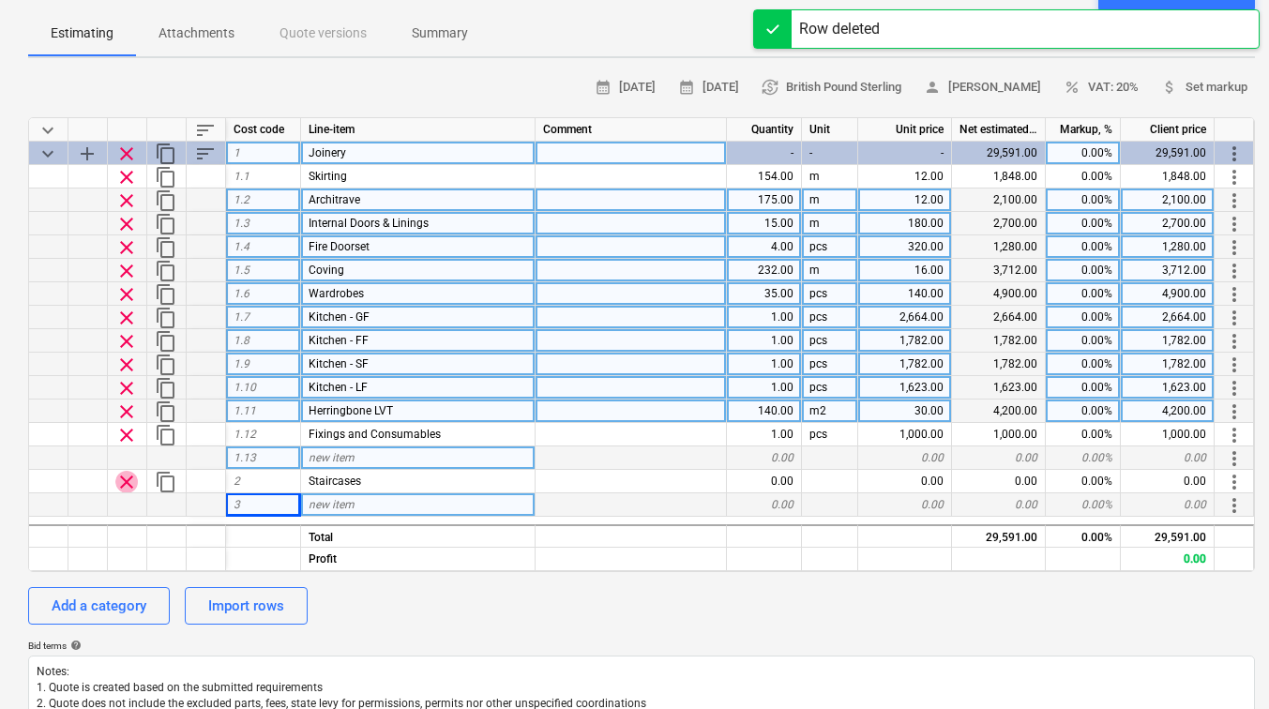
click at [127, 472] on span "clear" at bounding box center [126, 482] width 23 height 23
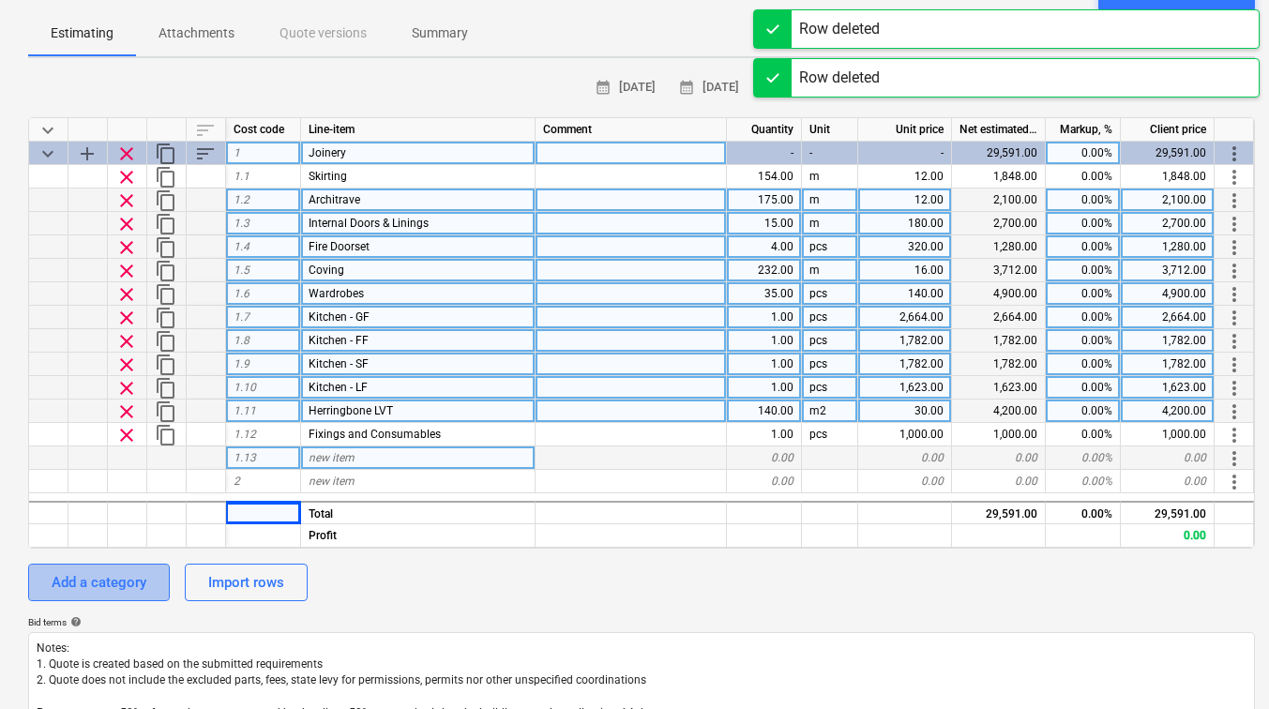
click at [131, 582] on div "Add a category" at bounding box center [99, 582] width 95 height 24
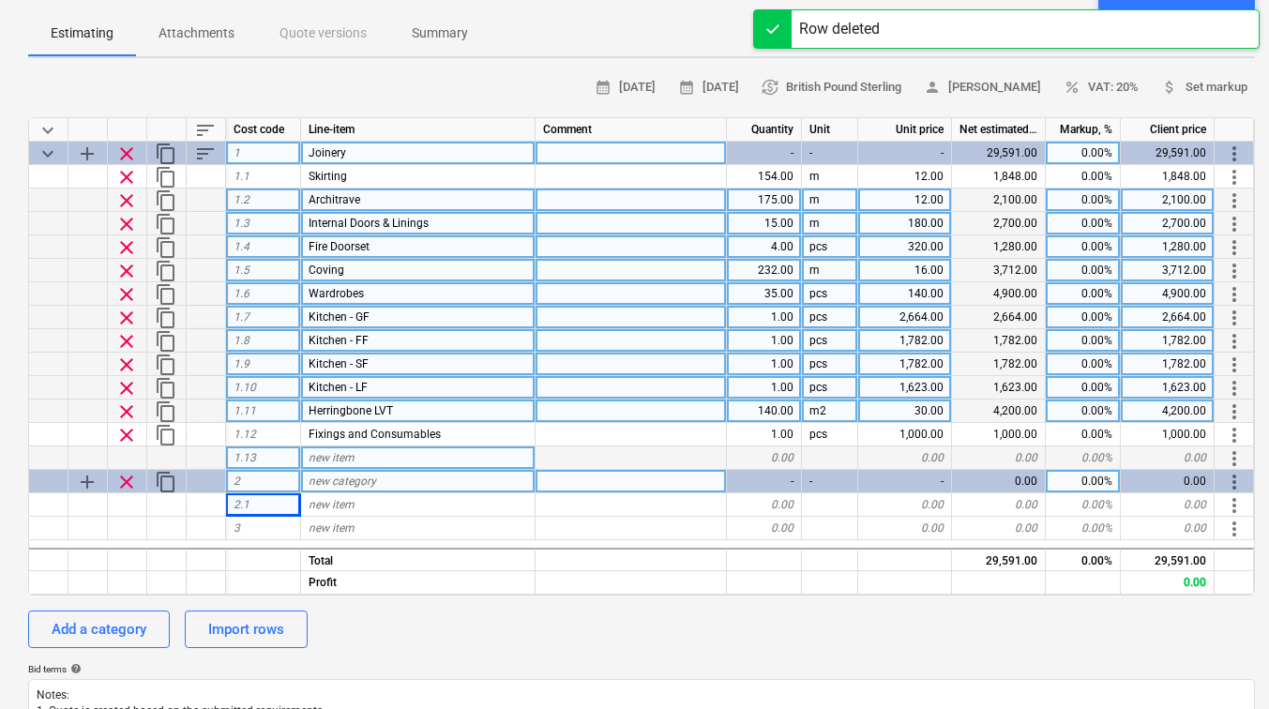
click at [337, 489] on div "new category" at bounding box center [418, 481] width 235 height 23
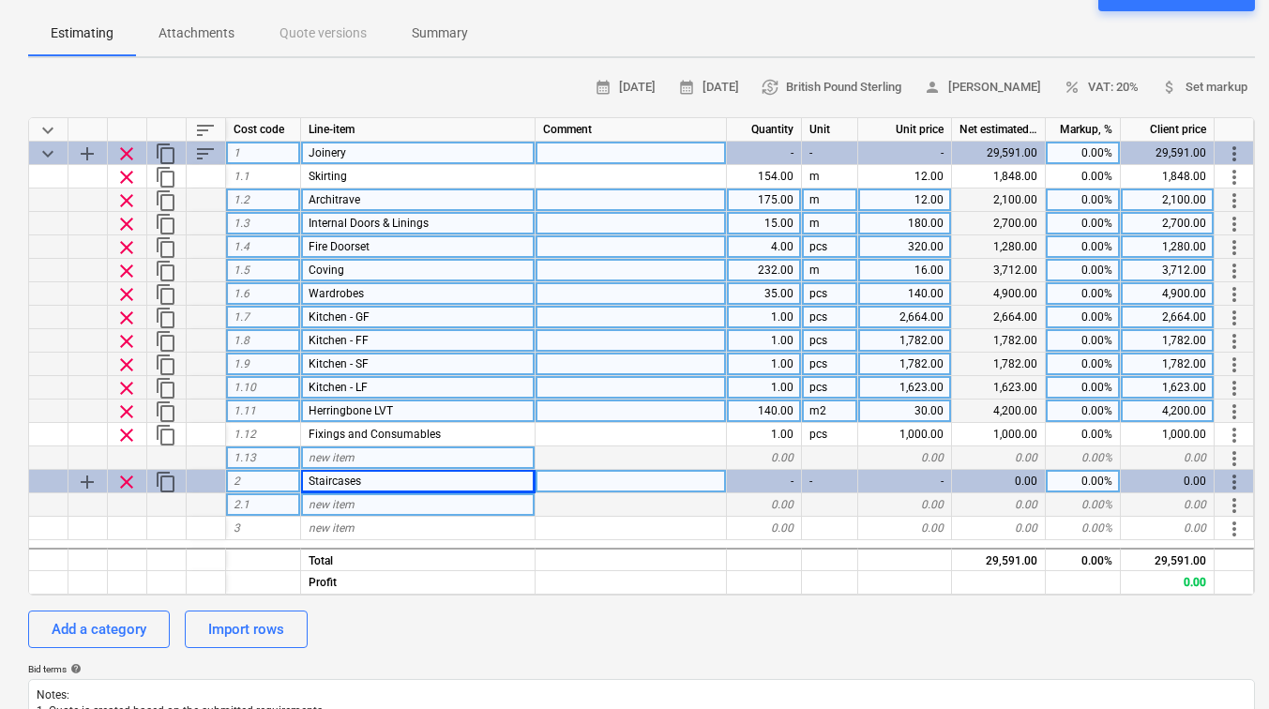
click at [348, 500] on span "new item" at bounding box center [332, 504] width 46 height 13
click at [447, 494] on div "new item" at bounding box center [418, 504] width 235 height 23
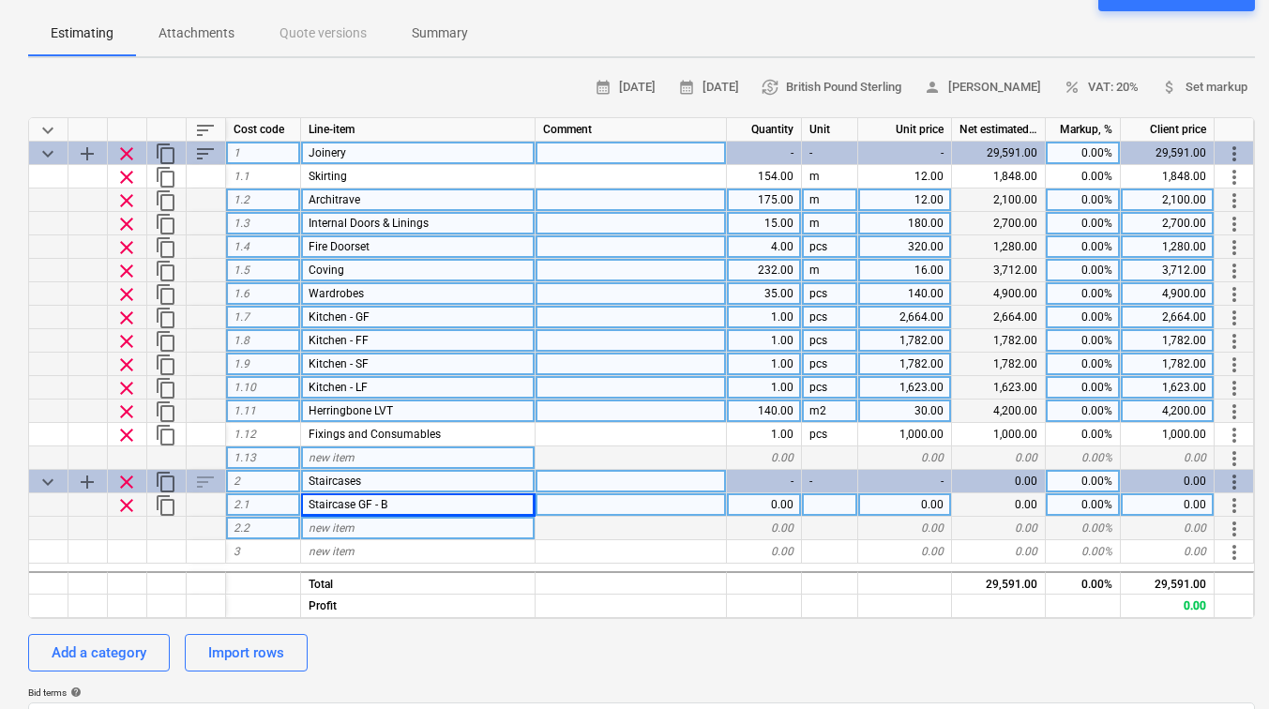
click at [401, 526] on div "new item" at bounding box center [418, 528] width 235 height 23
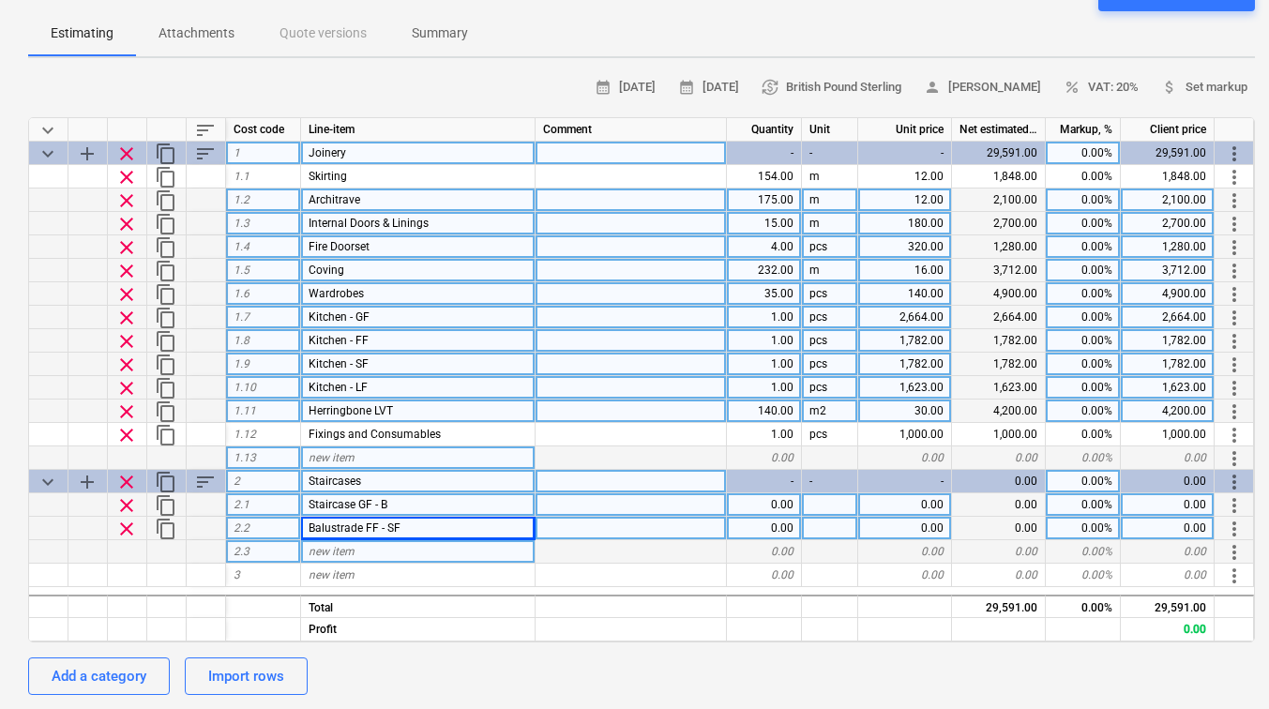
click at [365, 554] on div "new item" at bounding box center [418, 551] width 235 height 23
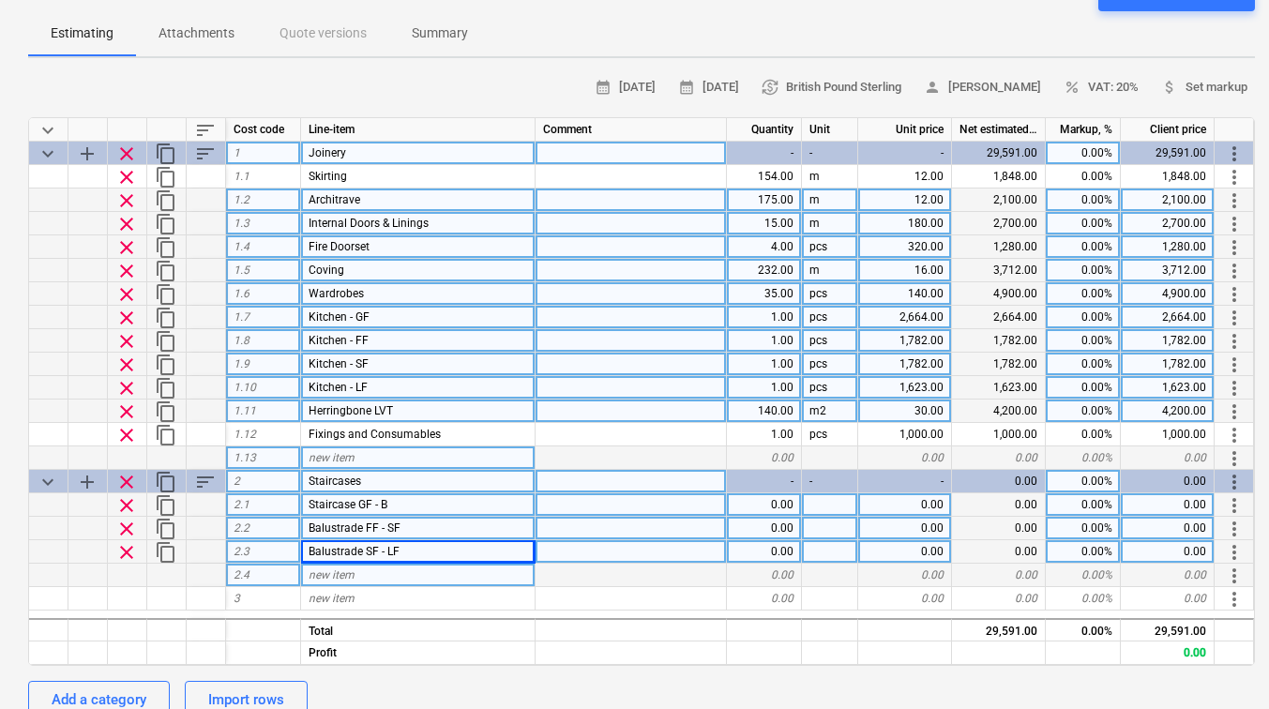
click at [373, 570] on div "new item" at bounding box center [418, 575] width 235 height 23
drag, startPoint x: 373, startPoint y: 570, endPoint x: 340, endPoint y: 569, distance: 33.8
click at [340, 569] on input at bounding box center [418, 575] width 234 height 23
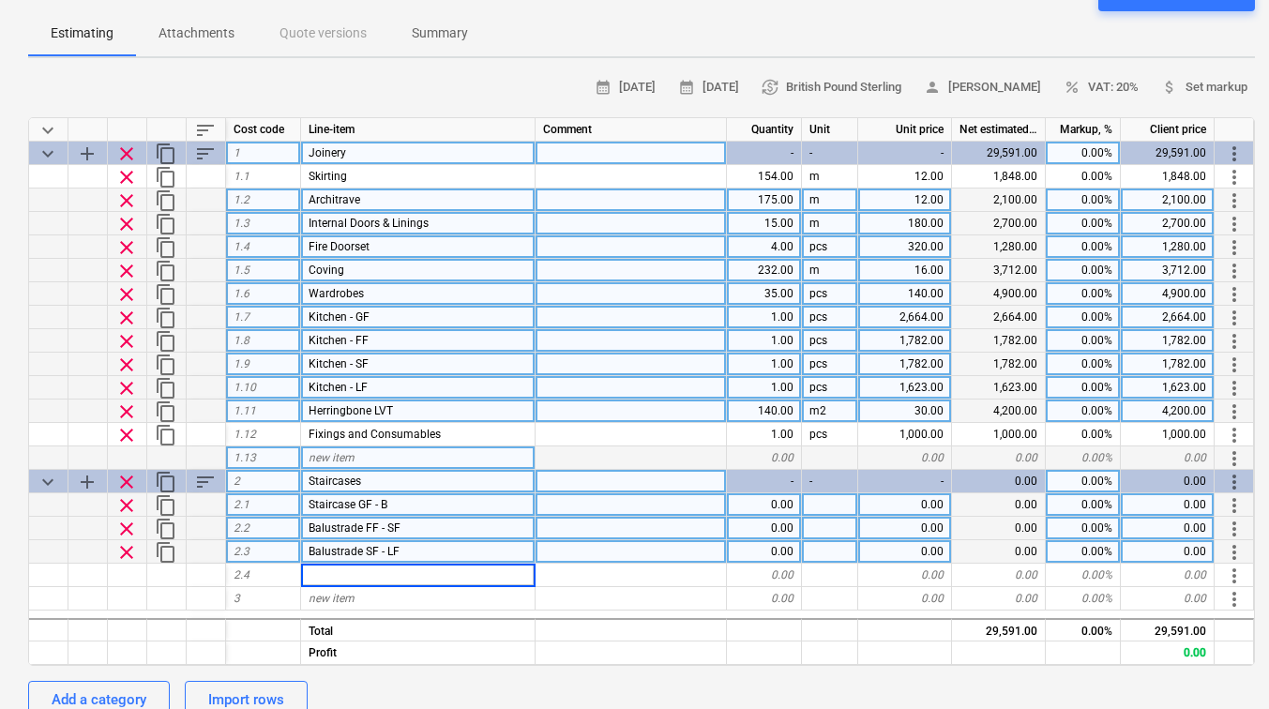
click at [371, 535] on div "Balustrade FF - SF" at bounding box center [418, 528] width 235 height 23
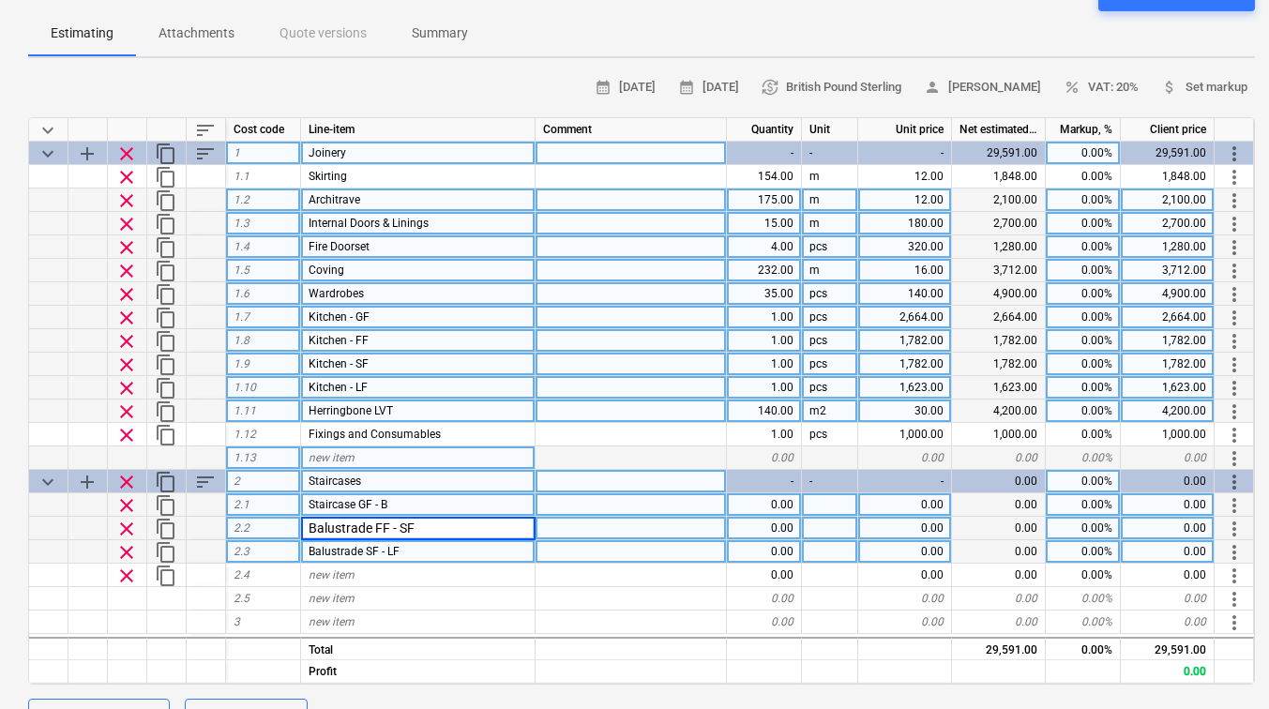
click at [255, 526] on div "2.2" at bounding box center [263, 528] width 75 height 23
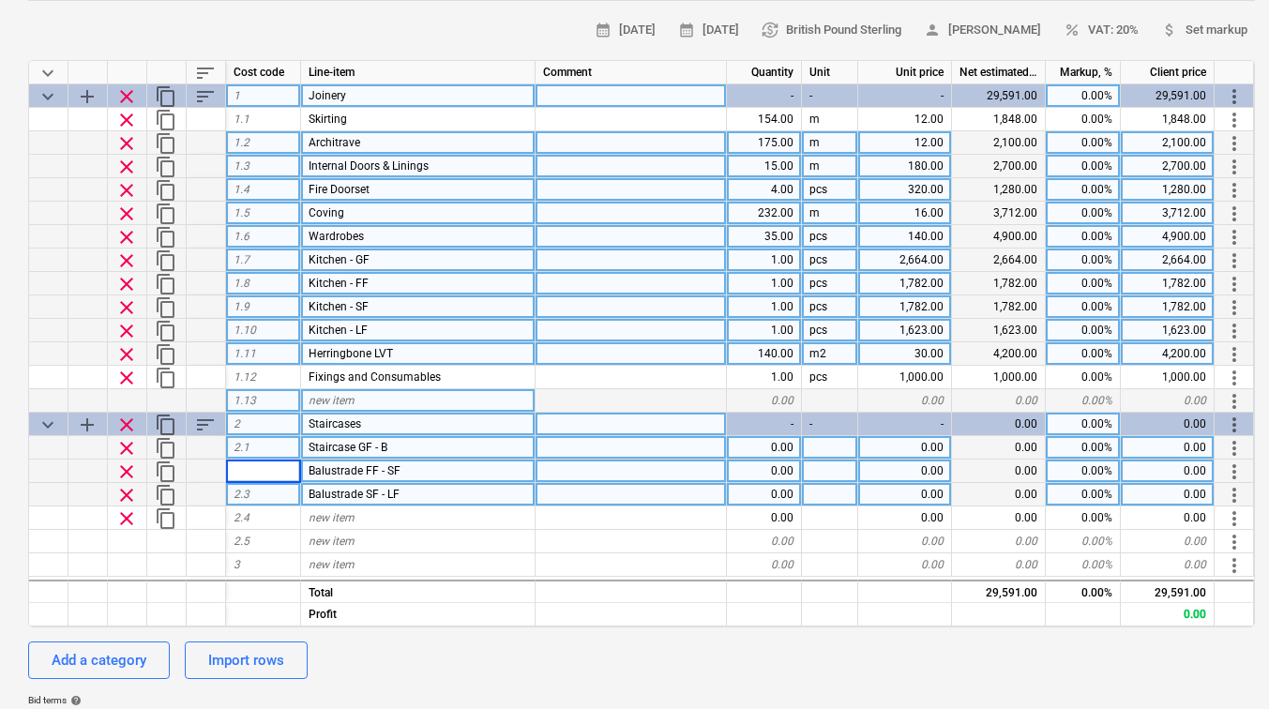
scroll to position [281, 0]
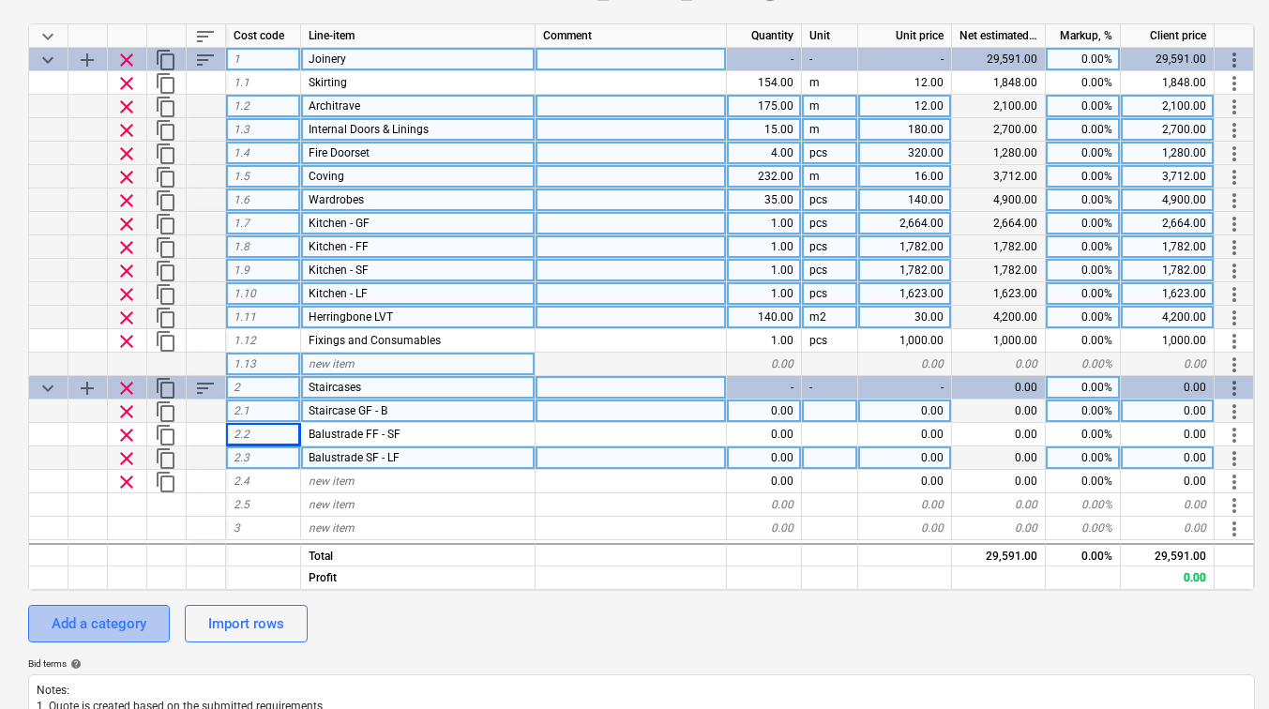
click at [161, 621] on button "Add a category" at bounding box center [99, 624] width 142 height 38
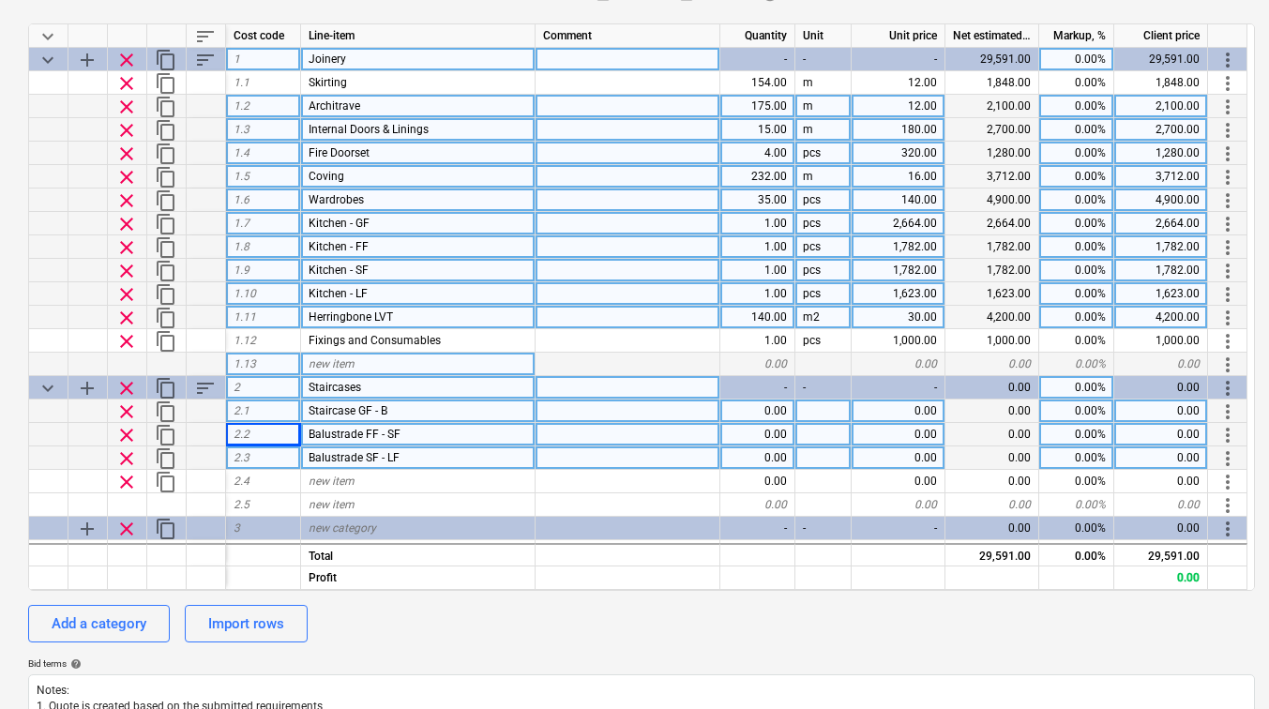
click at [263, 437] on div "2.2" at bounding box center [263, 434] width 75 height 23
click at [342, 432] on span "Balustrade FF - SF" at bounding box center [355, 434] width 92 height 13
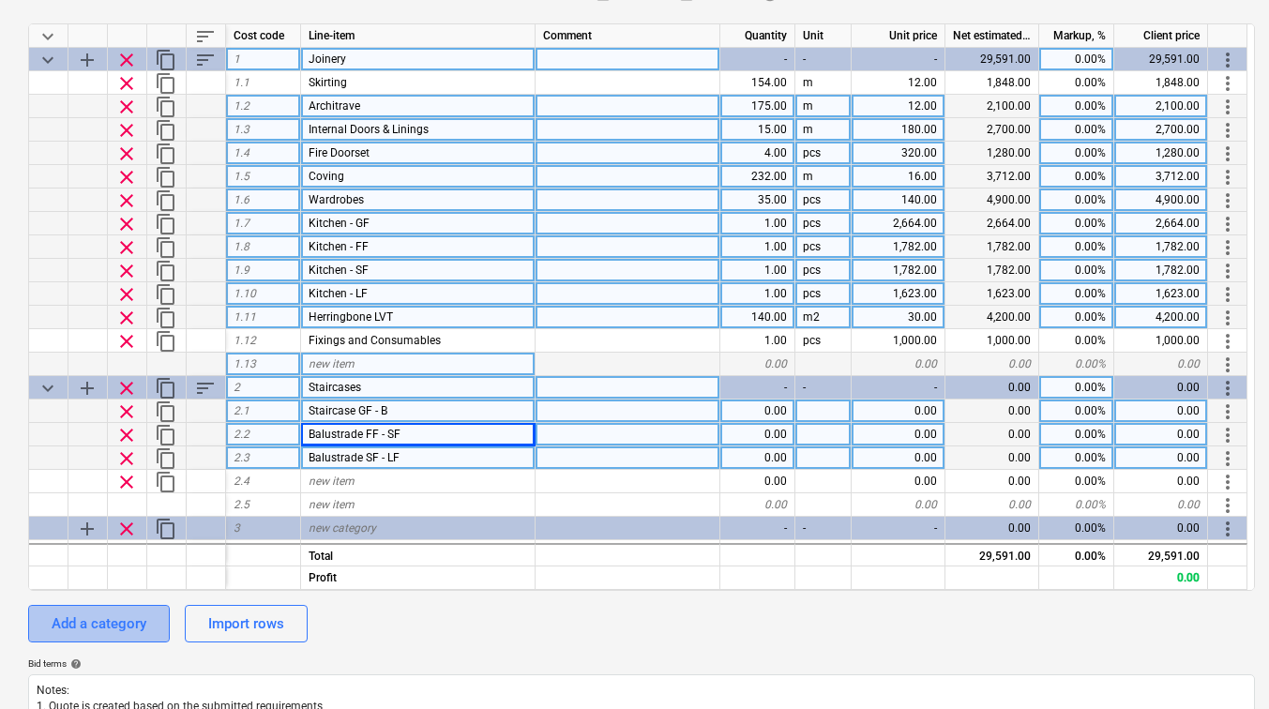
click at [119, 617] on div "Add a category" at bounding box center [99, 624] width 95 height 24
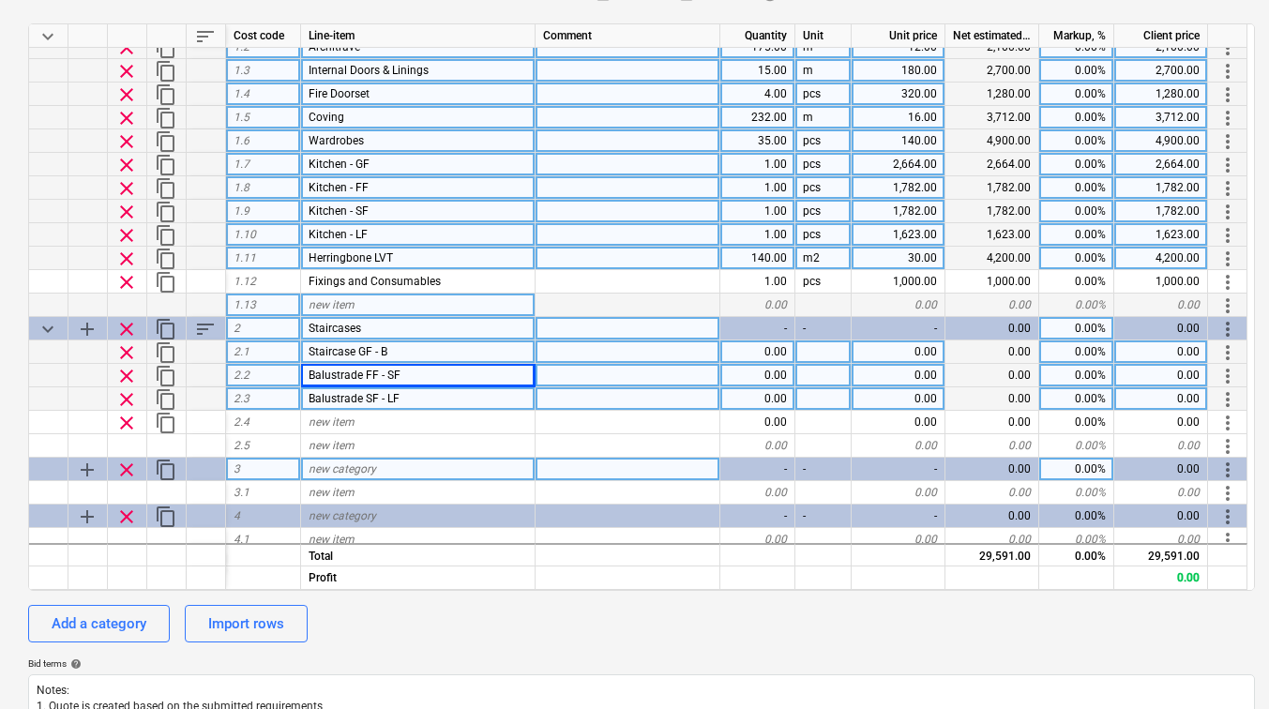
scroll to position [91, 0]
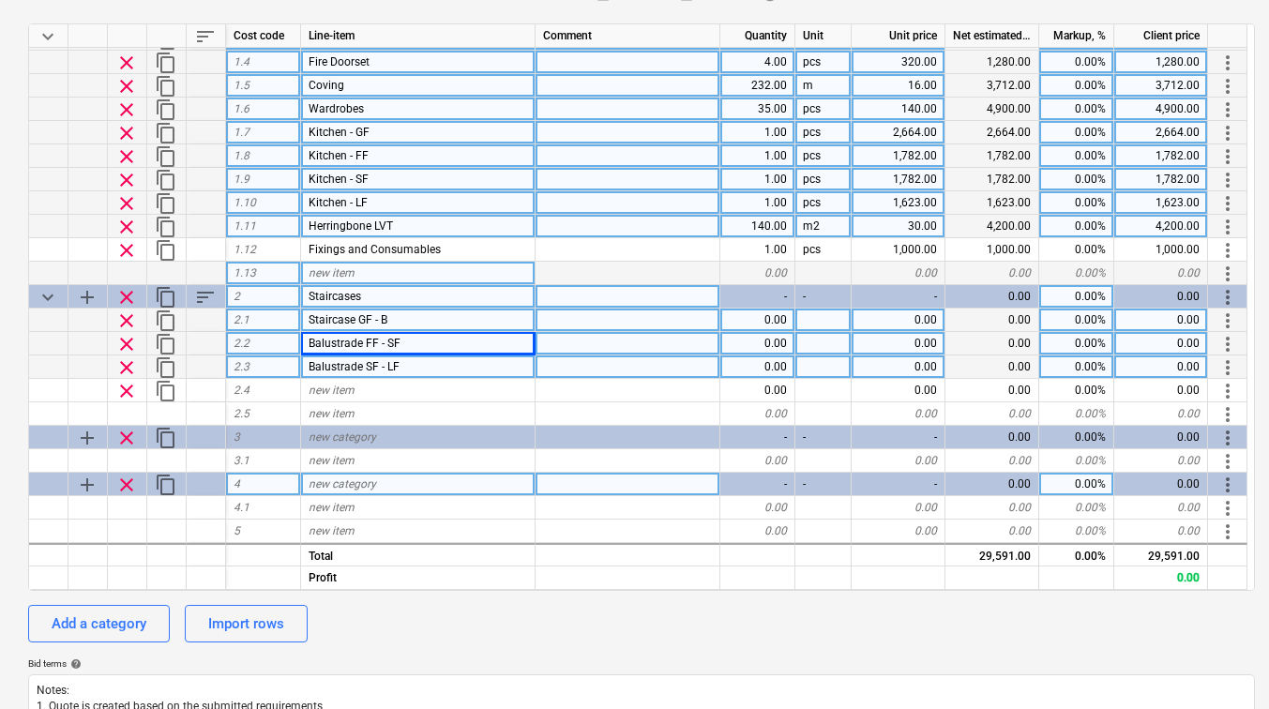
click at [131, 487] on span "clear" at bounding box center [126, 485] width 23 height 23
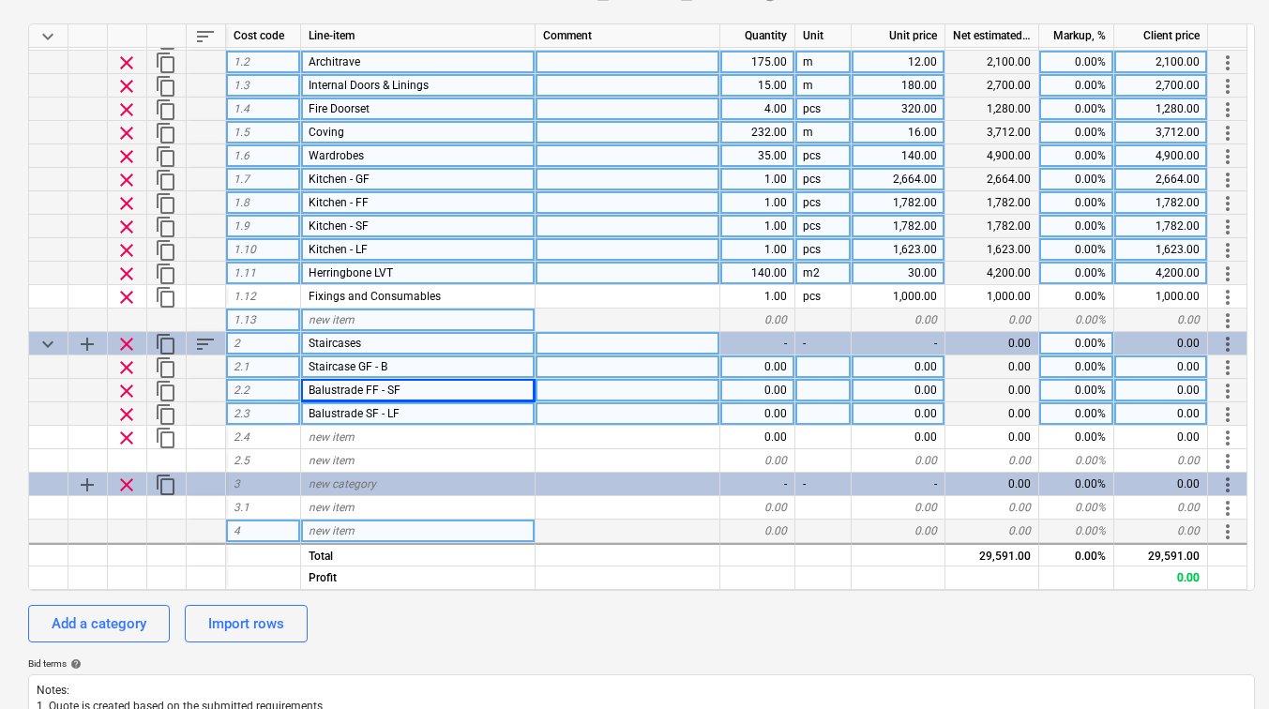
scroll to position [44, 0]
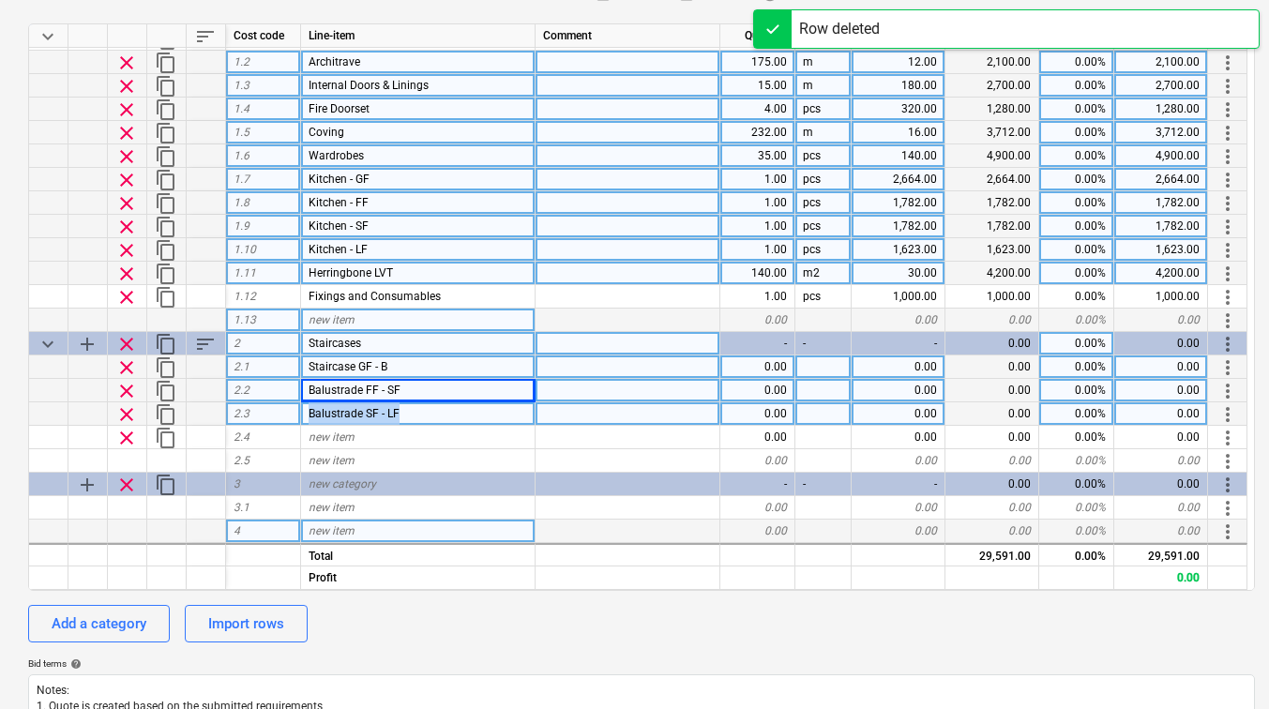
drag, startPoint x: 419, startPoint y: 411, endPoint x: 306, endPoint y: 413, distance: 113.5
click at [306, 413] on div "Balustrade SF - LF" at bounding box center [418, 413] width 235 height 23
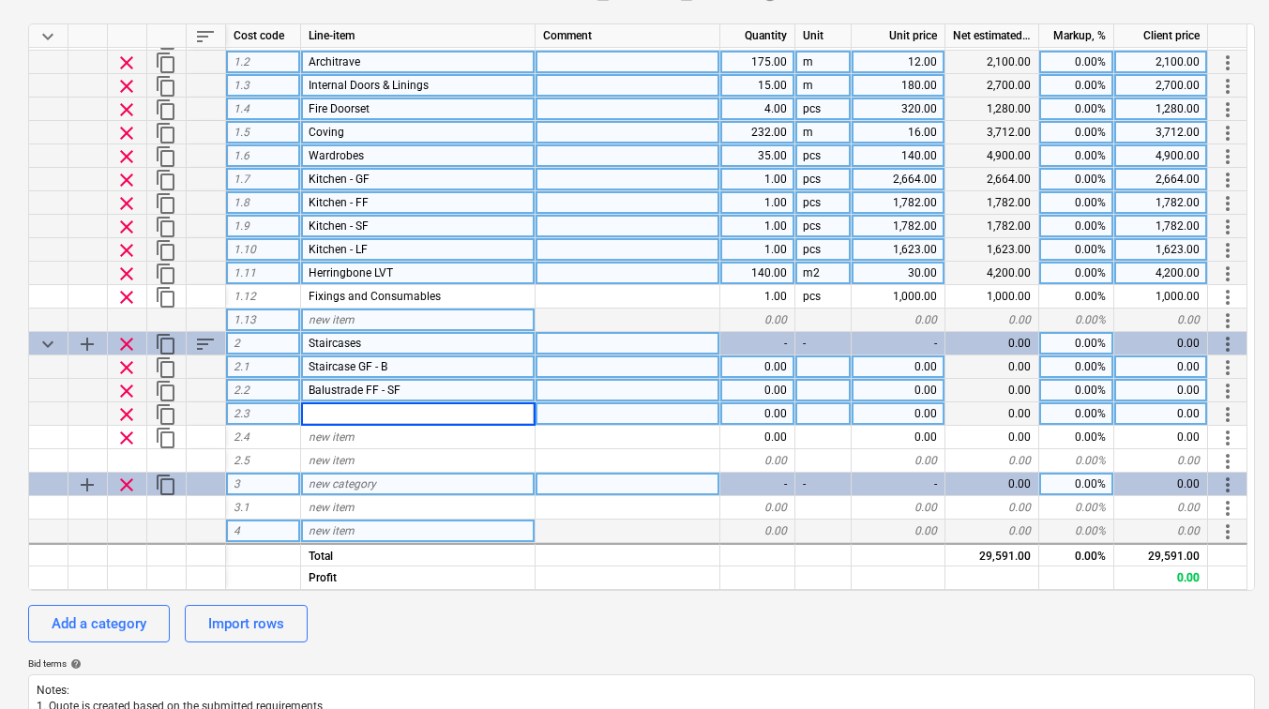
click at [129, 485] on span "clear" at bounding box center [126, 485] width 23 height 23
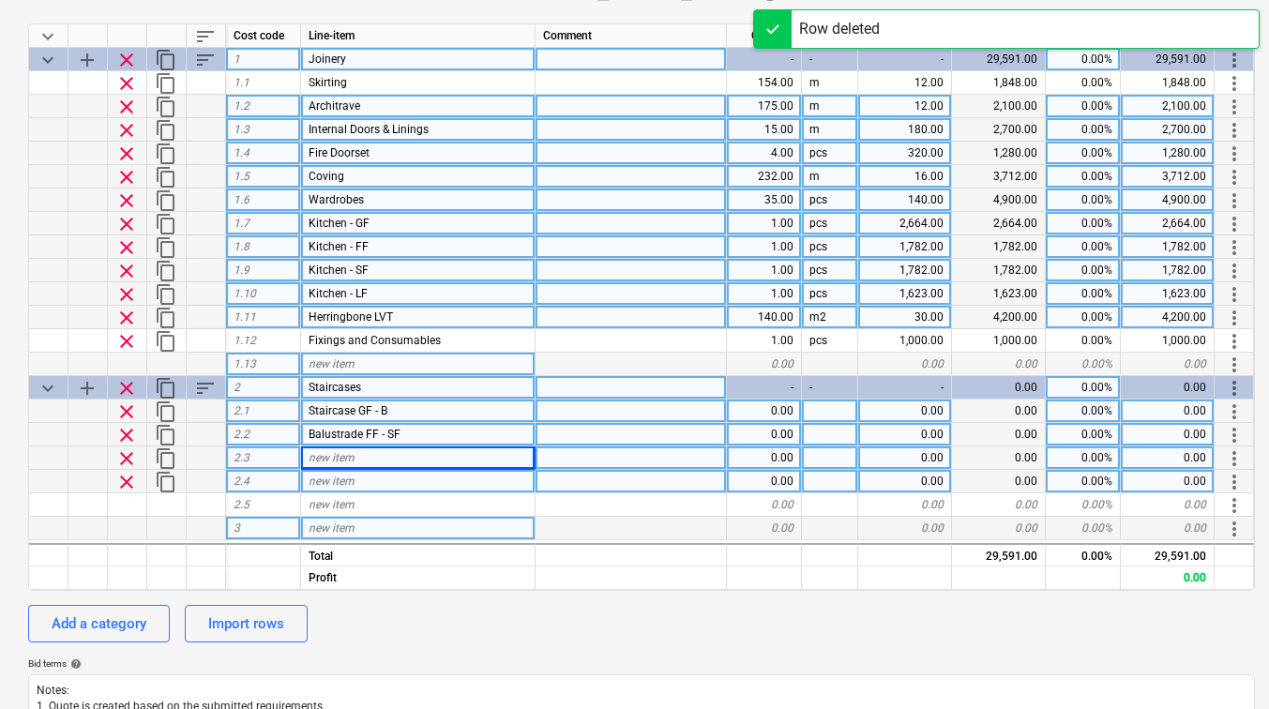
scroll to position [0, 0]
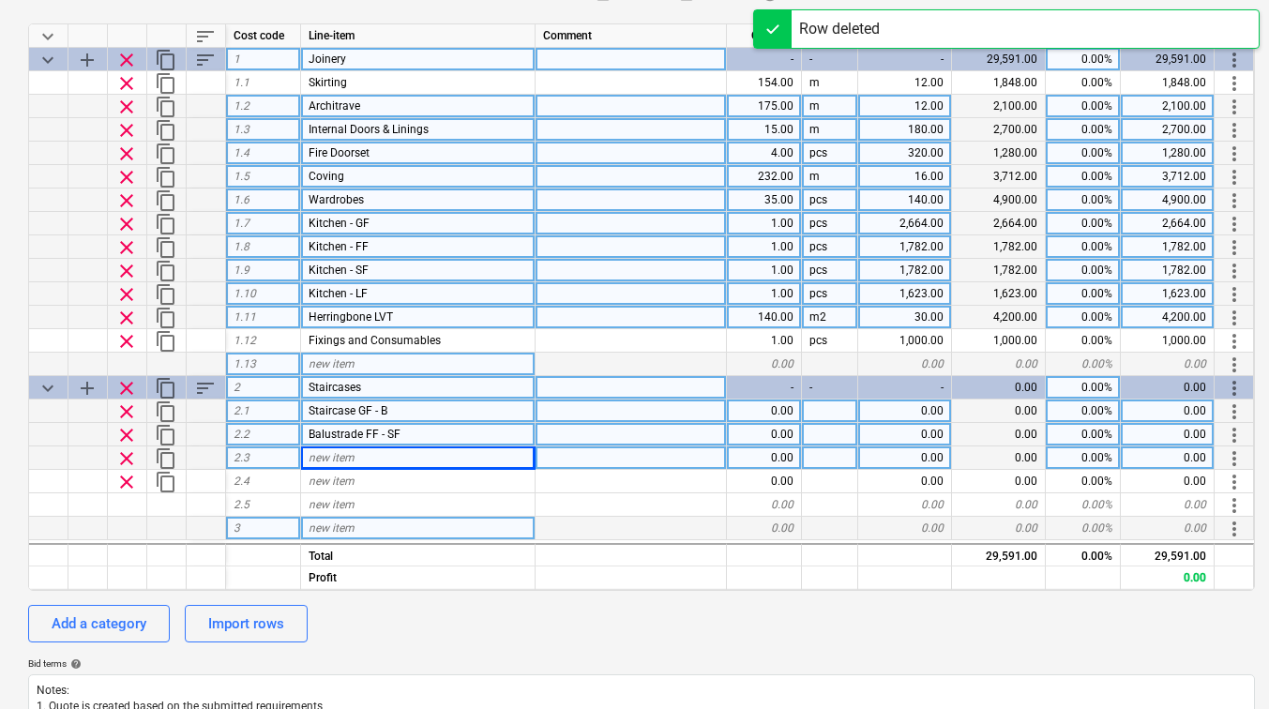
click at [281, 457] on div "2.3" at bounding box center [263, 458] width 75 height 23
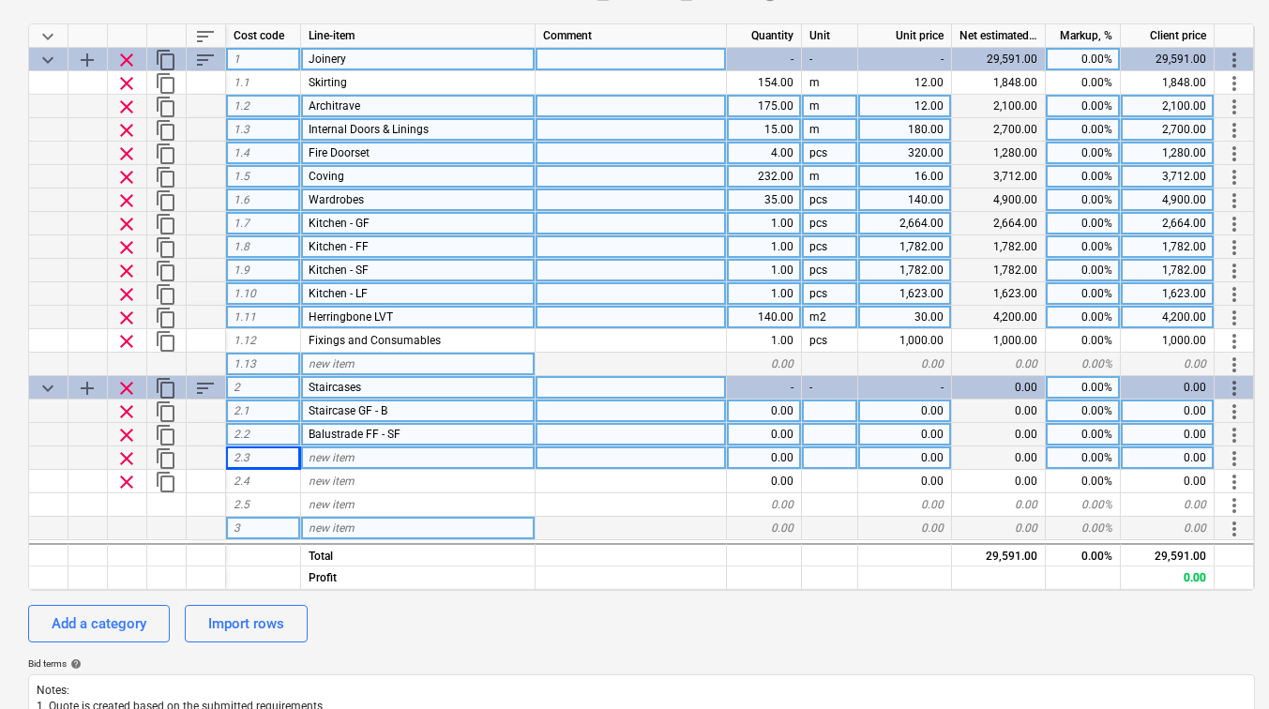
click at [279, 528] on div "3" at bounding box center [263, 528] width 75 height 23
click at [275, 456] on div "2.3" at bounding box center [263, 458] width 75 height 23
click at [83, 389] on span "add" at bounding box center [87, 388] width 23 height 23
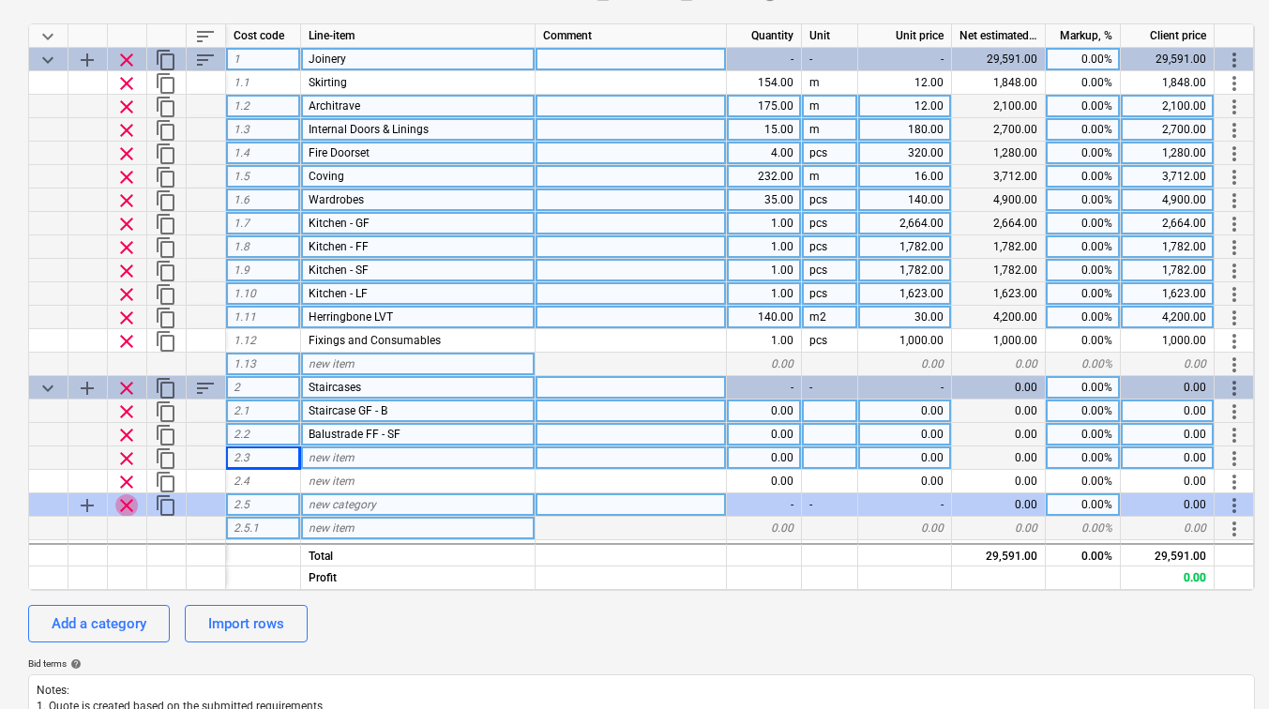
click at [118, 506] on span "clear" at bounding box center [126, 505] width 23 height 23
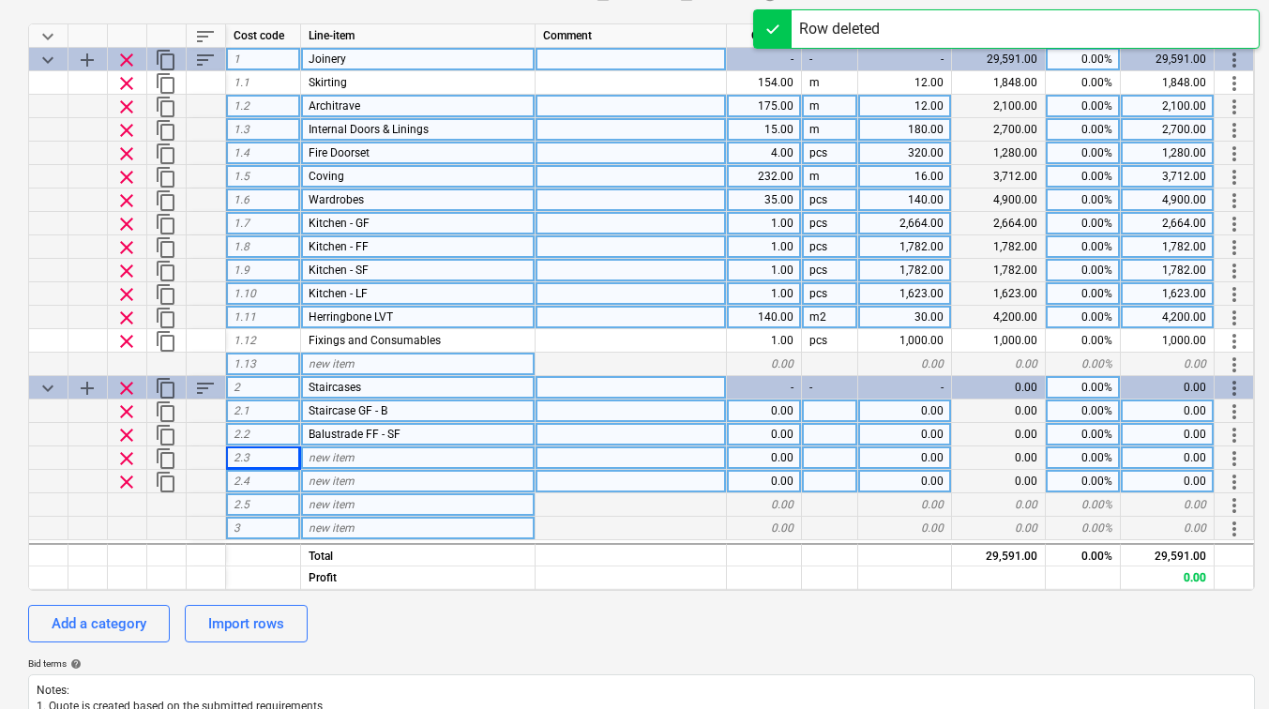
click at [123, 486] on span "clear" at bounding box center [126, 482] width 23 height 23
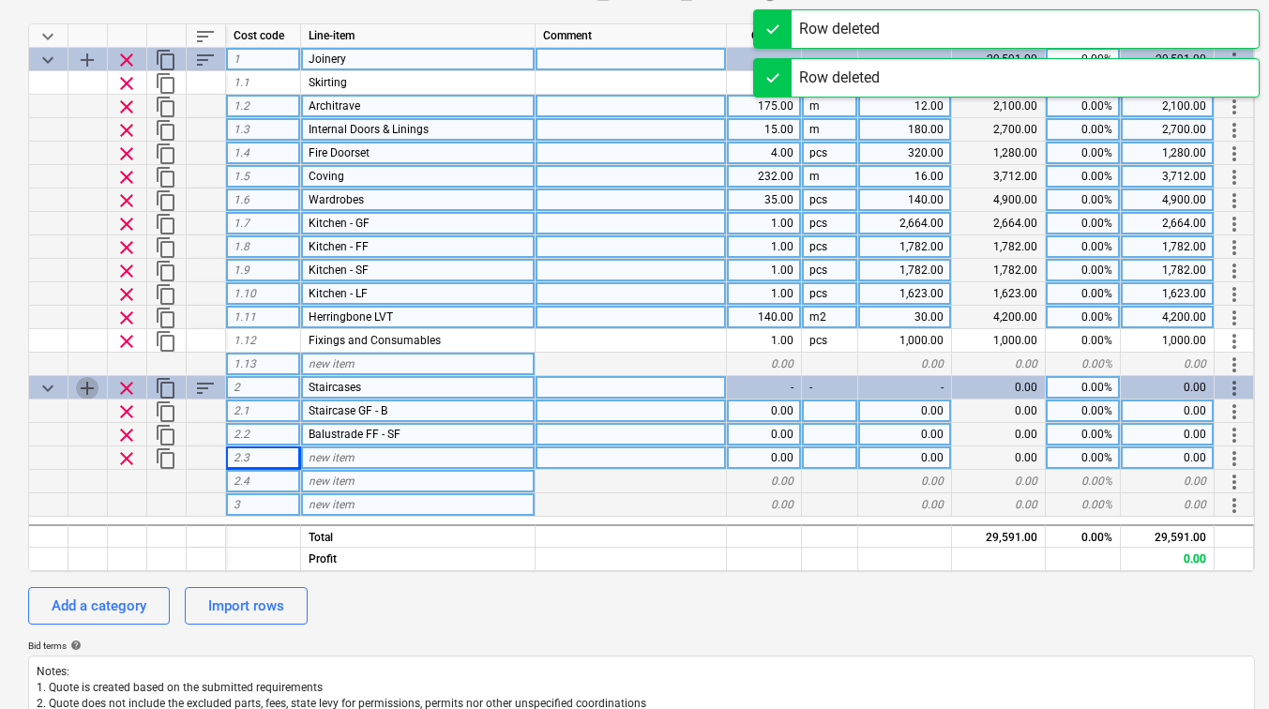
click at [90, 389] on span "add" at bounding box center [87, 388] width 23 height 23
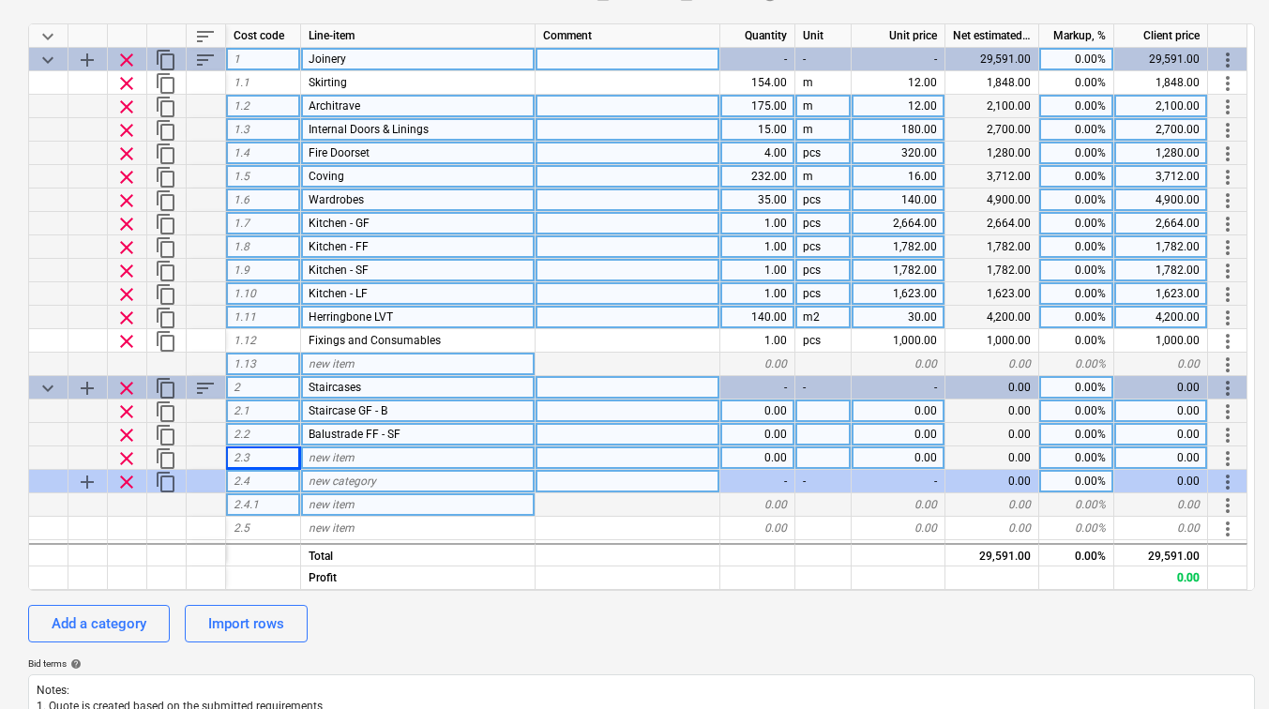
click at [326, 460] on span "new item" at bounding box center [332, 457] width 46 height 13
click at [129, 457] on span "clear" at bounding box center [126, 458] width 23 height 23
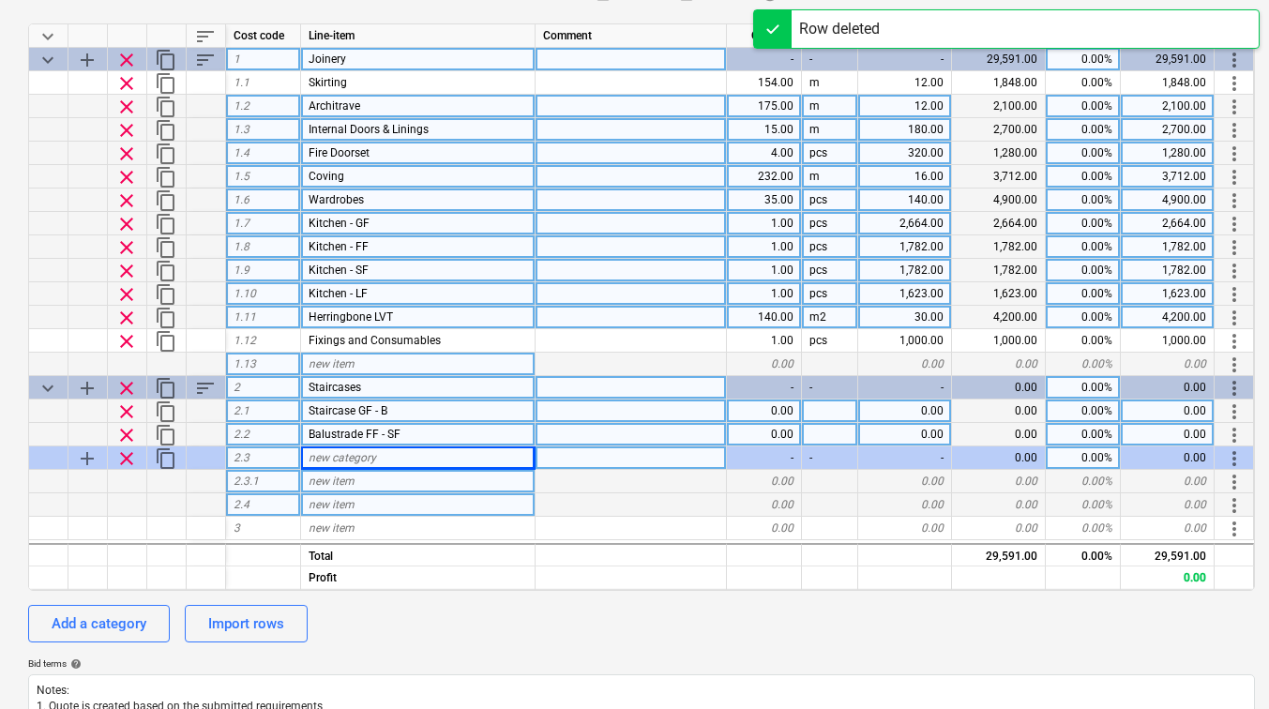
click at [326, 462] on span "new category" at bounding box center [343, 457] width 68 height 13
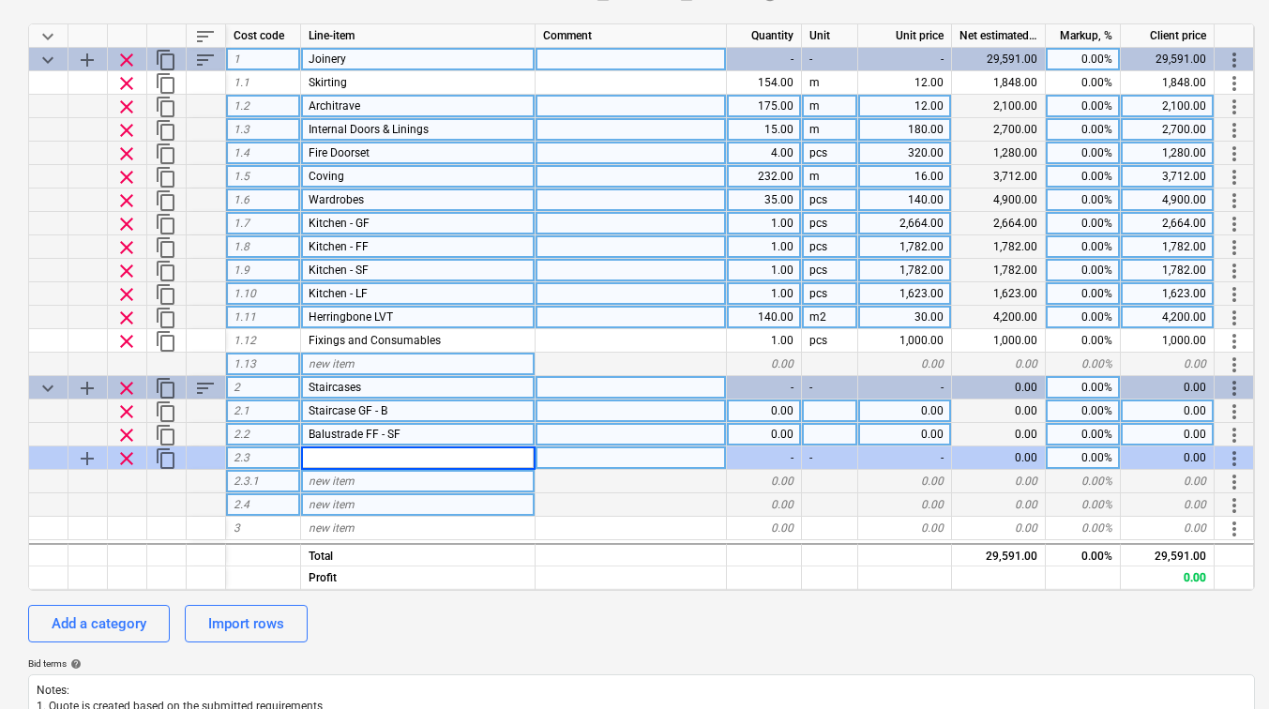
click at [349, 427] on div "Balustrade FF - SF" at bounding box center [418, 434] width 235 height 23
click at [335, 430] on input "Balustrade FF - SF" at bounding box center [418, 434] width 234 height 23
click at [122, 455] on span "clear" at bounding box center [126, 458] width 23 height 23
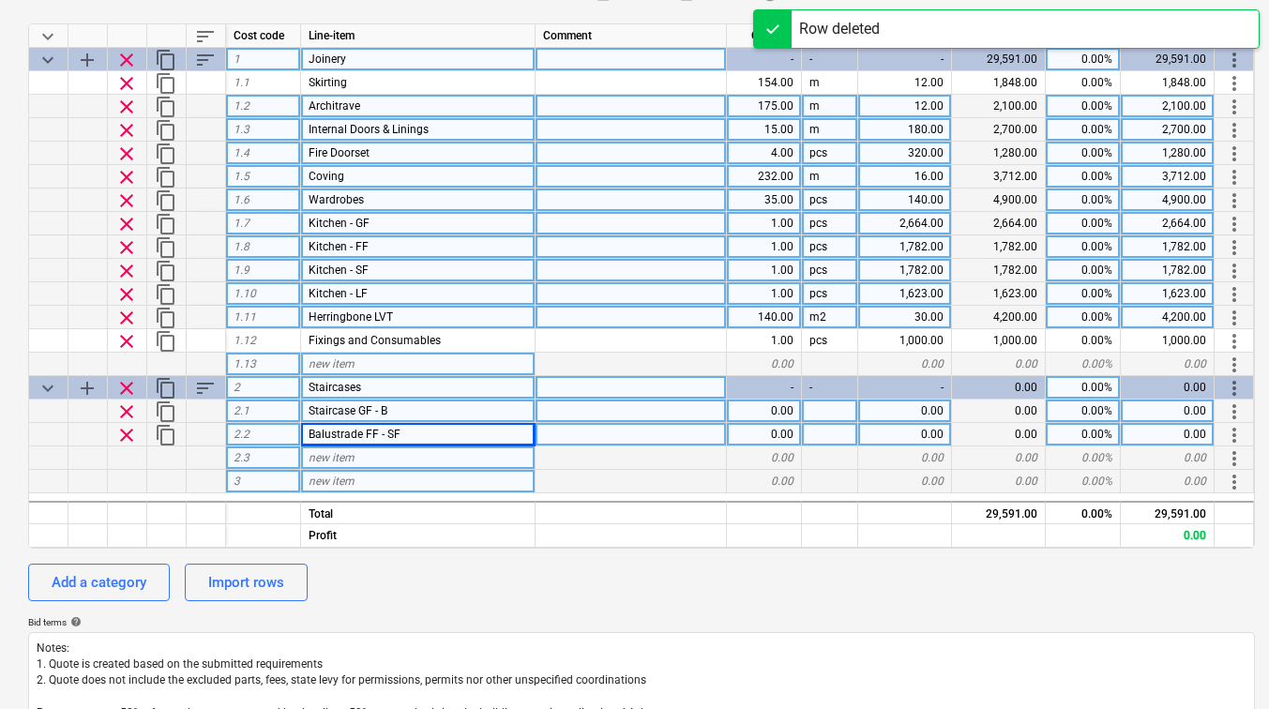
click at [326, 435] on span "Balustrade FF - SF" at bounding box center [355, 434] width 92 height 13
click at [241, 436] on span "2.2" at bounding box center [242, 434] width 16 height 13
click at [83, 386] on span "add" at bounding box center [87, 388] width 23 height 23
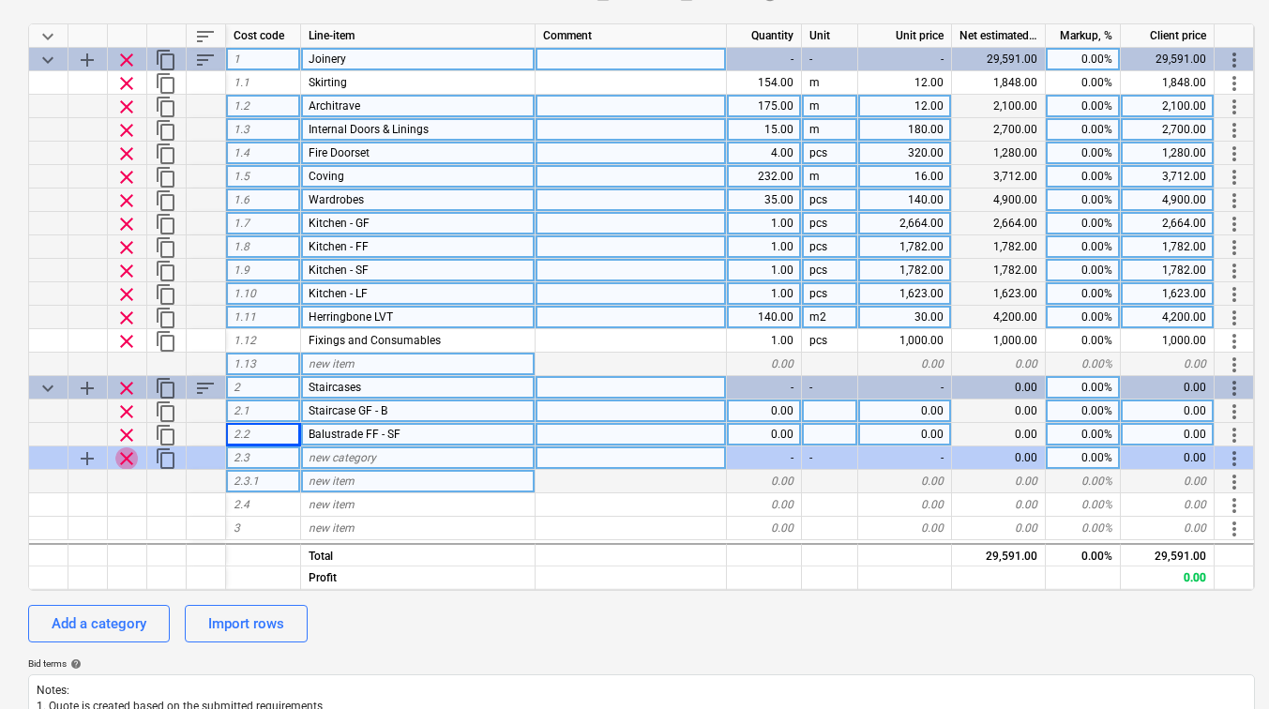
click at [126, 460] on span "clear" at bounding box center [126, 458] width 23 height 23
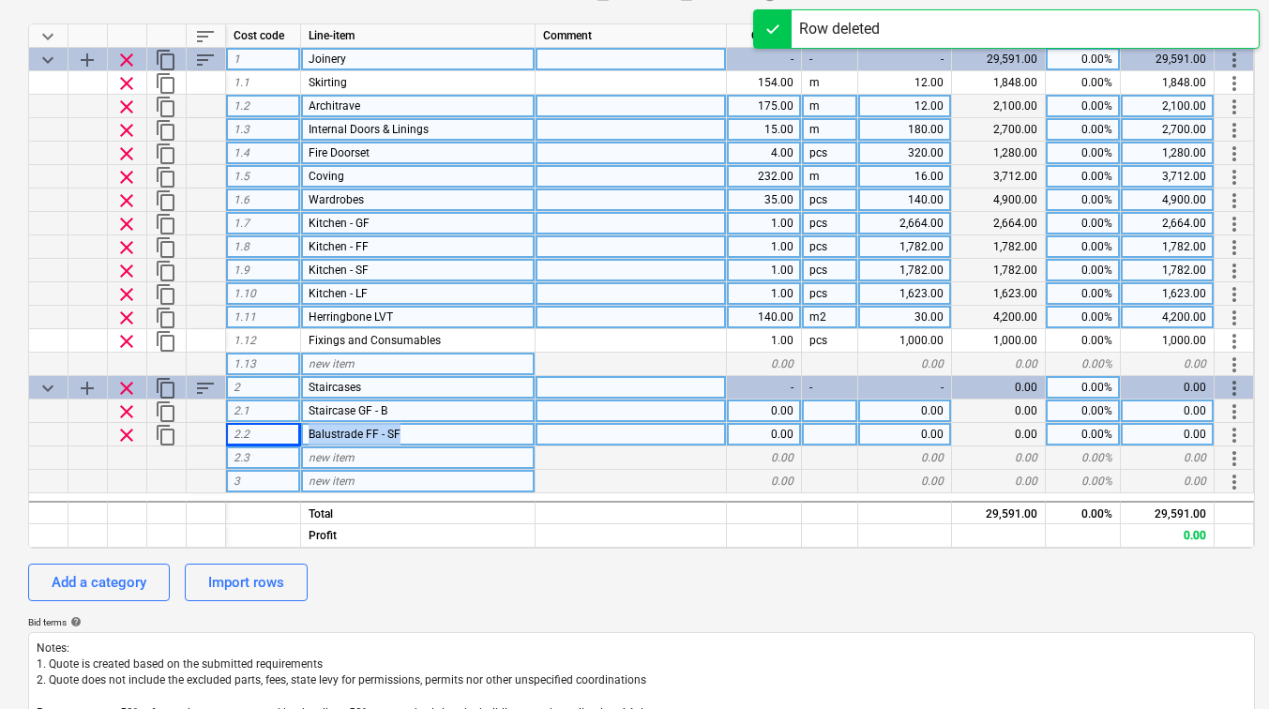
drag, startPoint x: 422, startPoint y: 433, endPoint x: 296, endPoint y: 433, distance: 125.7
click at [0, 0] on div "clear content_copy 2.2 Balustrade FF - SF 0.00 0.00 0.00 0.00% 0.00 more_vert" at bounding box center [0, 0] width 0 height 0
click at [123, 434] on span "clear" at bounding box center [126, 435] width 23 height 23
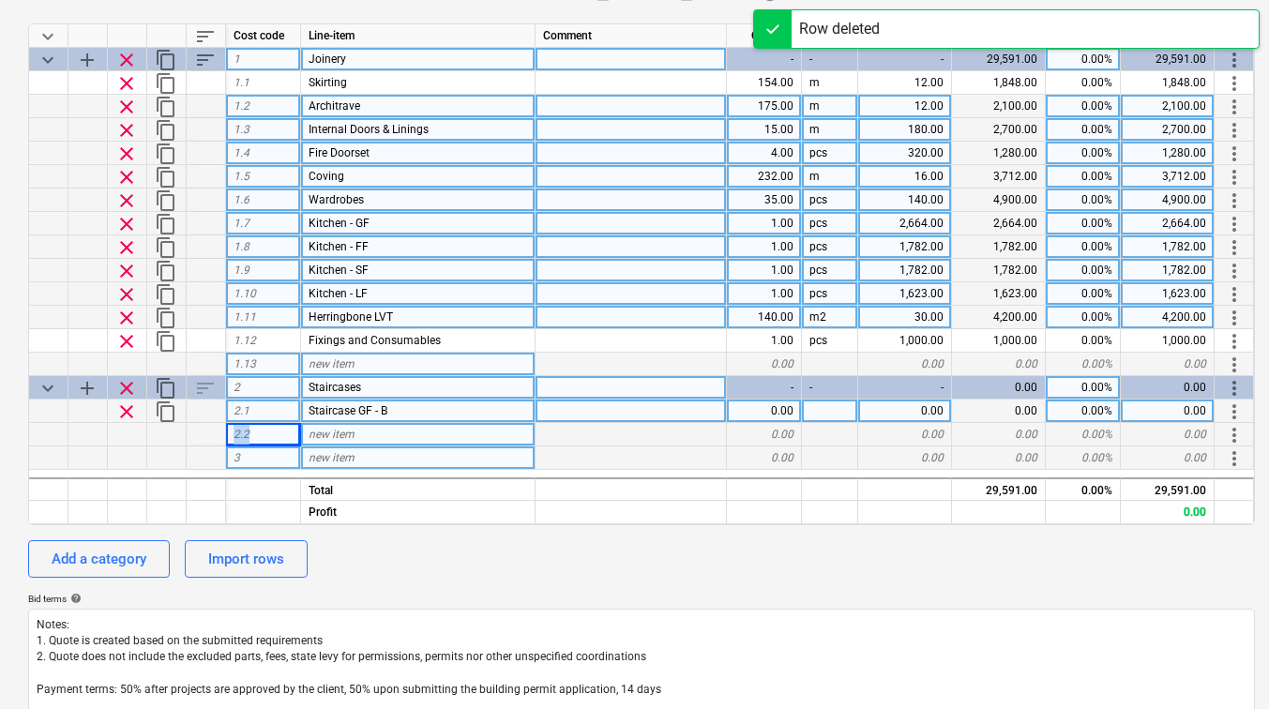
click at [89, 390] on span "add" at bounding box center [87, 388] width 23 height 23
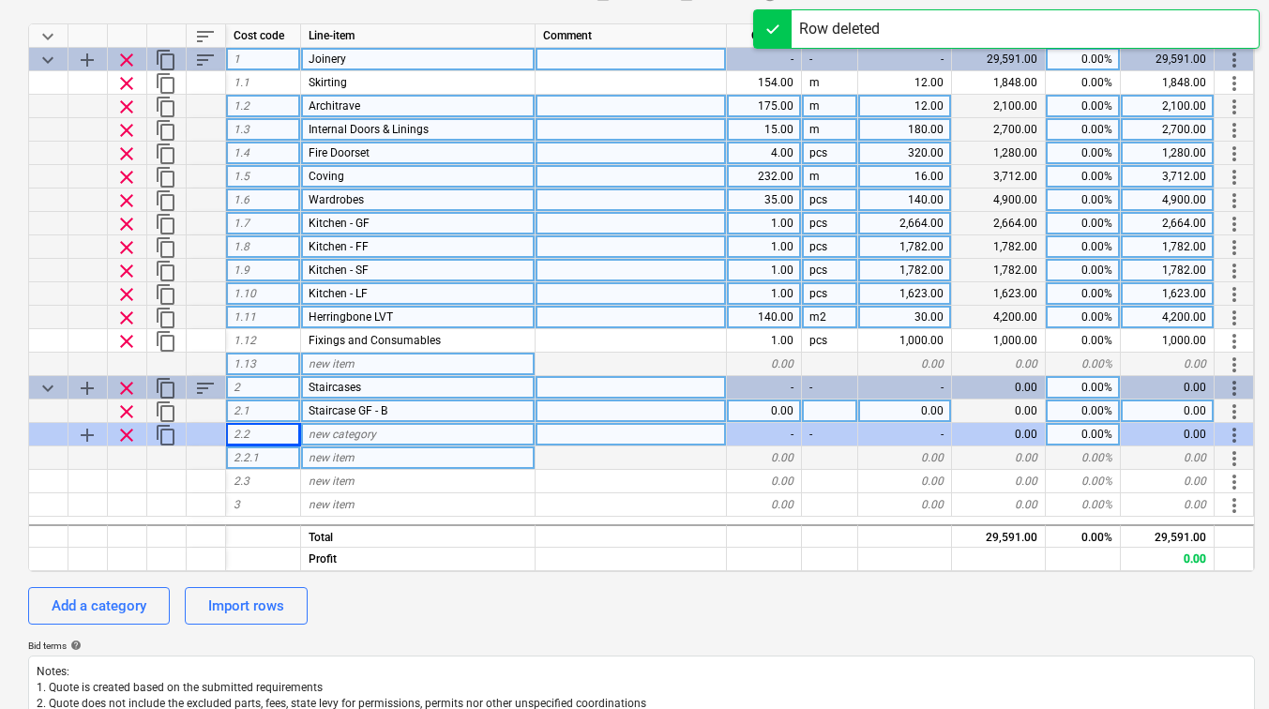
click at [342, 434] on span "new category" at bounding box center [343, 434] width 68 height 13
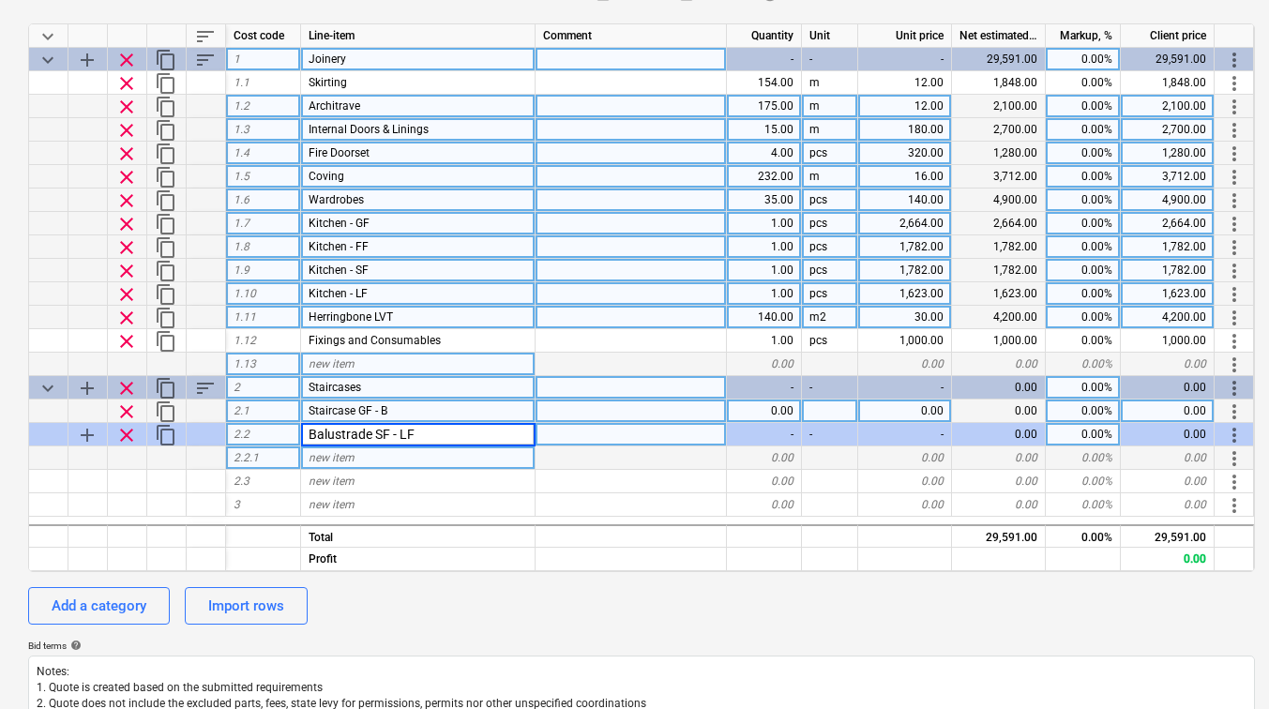
click at [380, 434] on input "Balustrade SF - LF" at bounding box center [418, 434] width 234 height 23
click at [406, 434] on input "Balustrade FF - LF" at bounding box center [418, 434] width 234 height 23
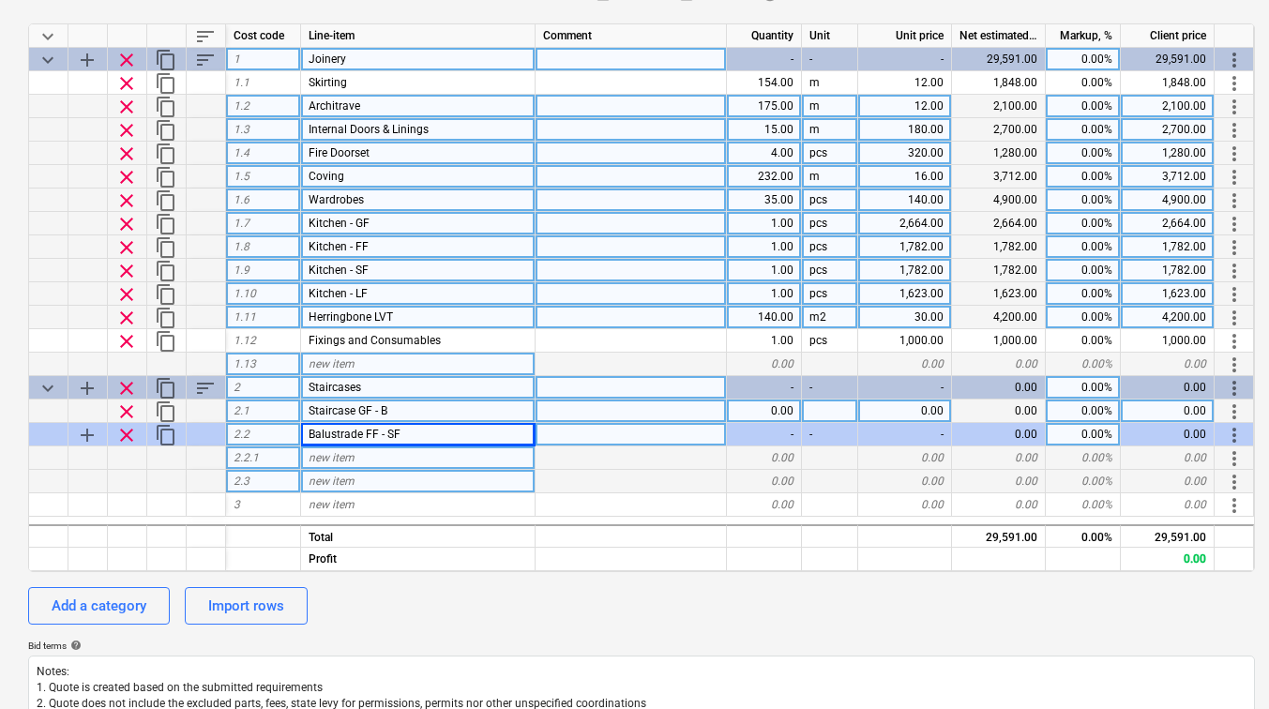
click at [380, 482] on div "new item" at bounding box center [418, 481] width 235 height 23
click at [334, 453] on span "new item" at bounding box center [332, 457] width 46 height 13
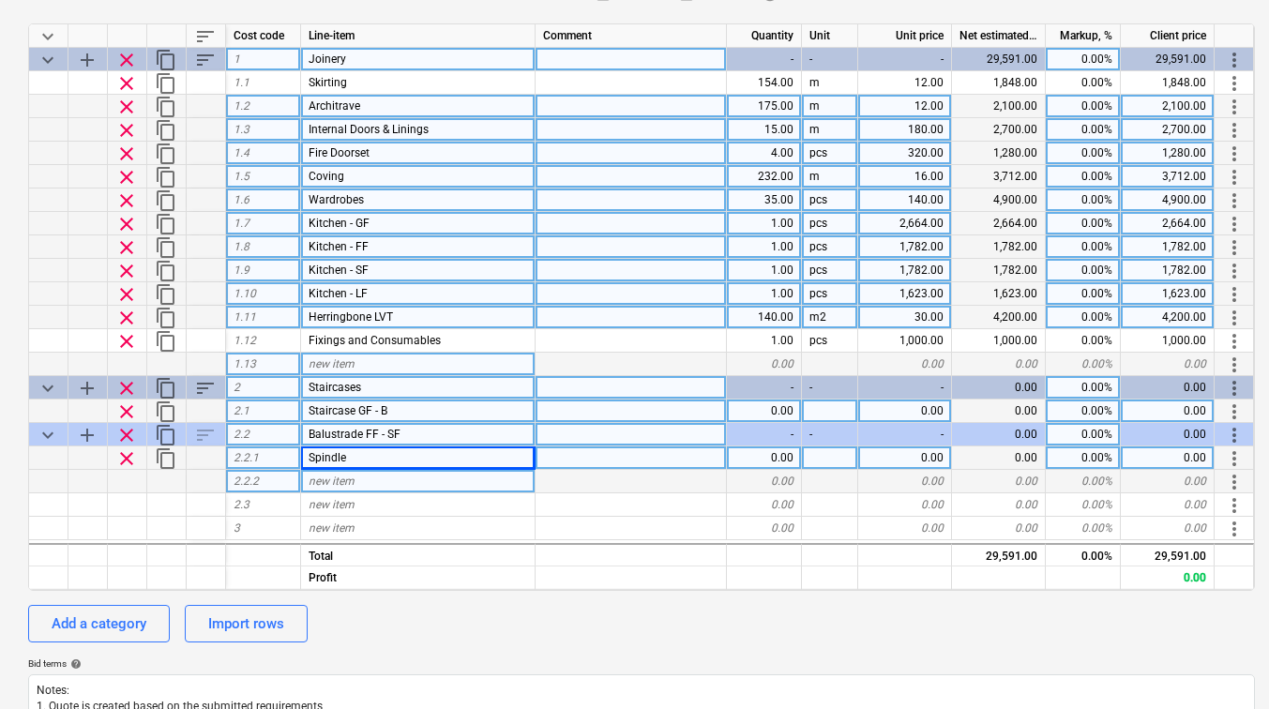
click at [334, 481] on span "new item" at bounding box center [332, 481] width 46 height 13
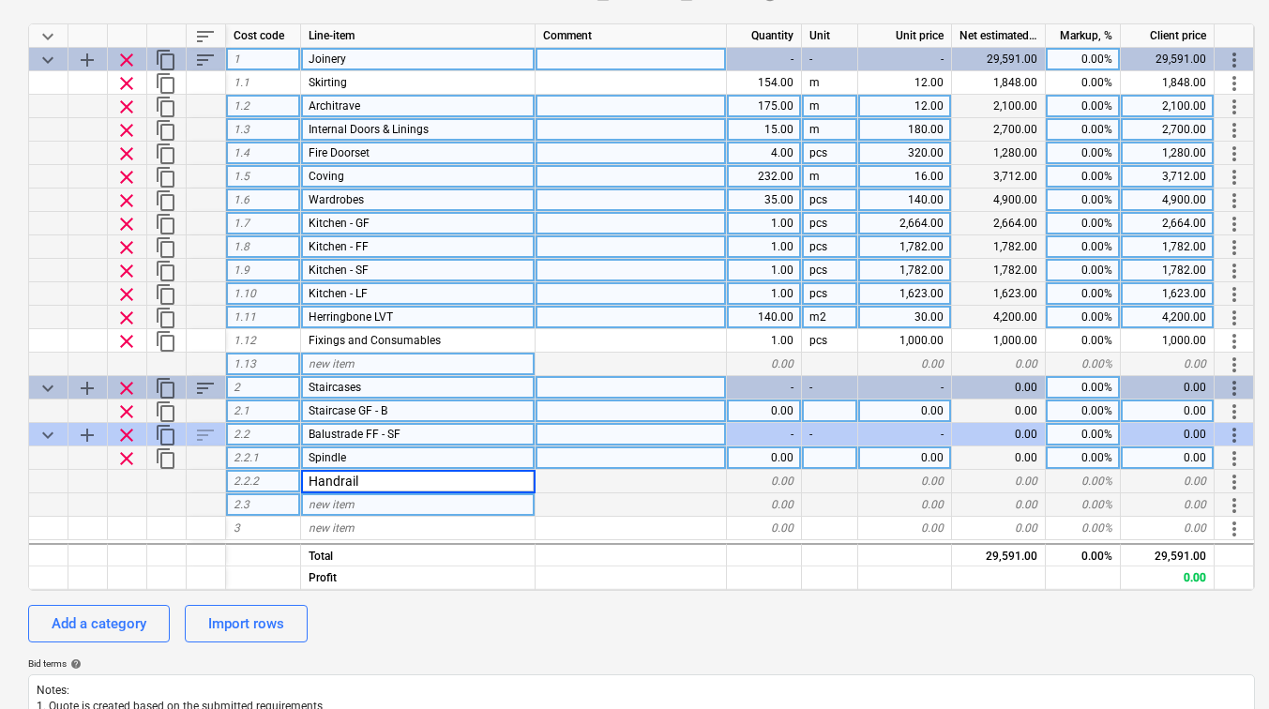
click at [333, 514] on div "new item" at bounding box center [418, 504] width 235 height 23
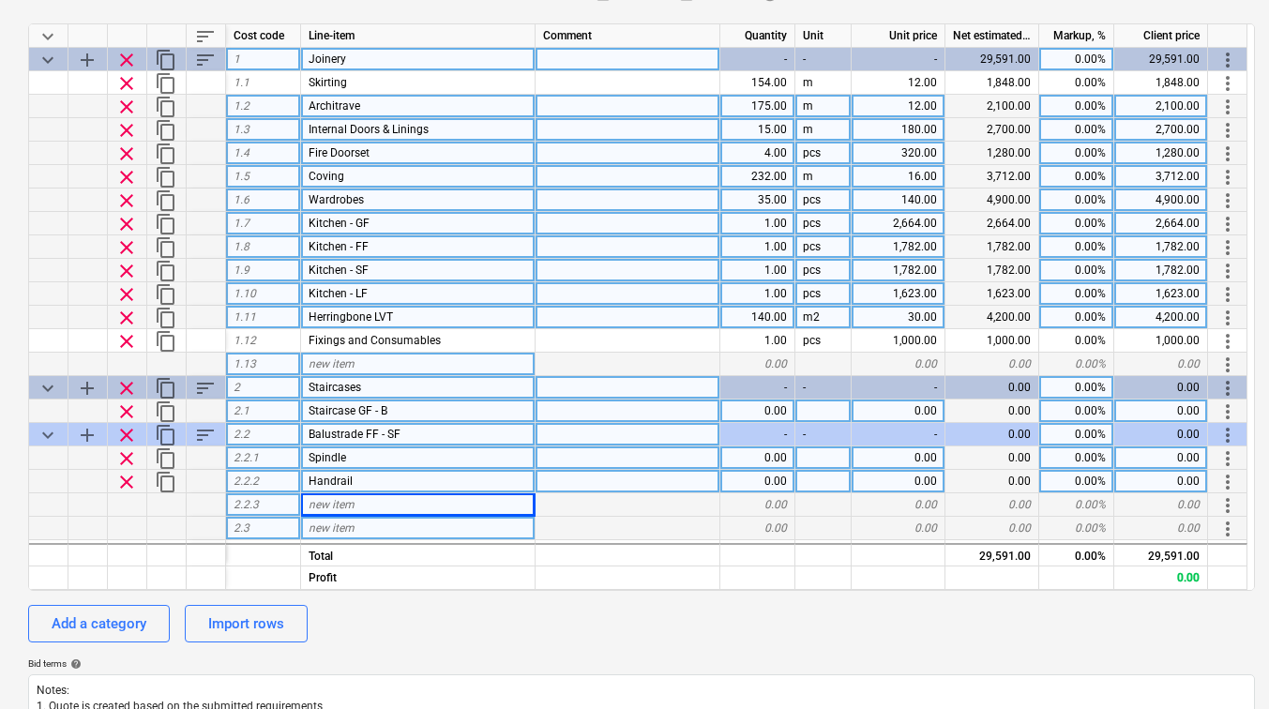
click at [347, 525] on span "new item" at bounding box center [332, 528] width 46 height 13
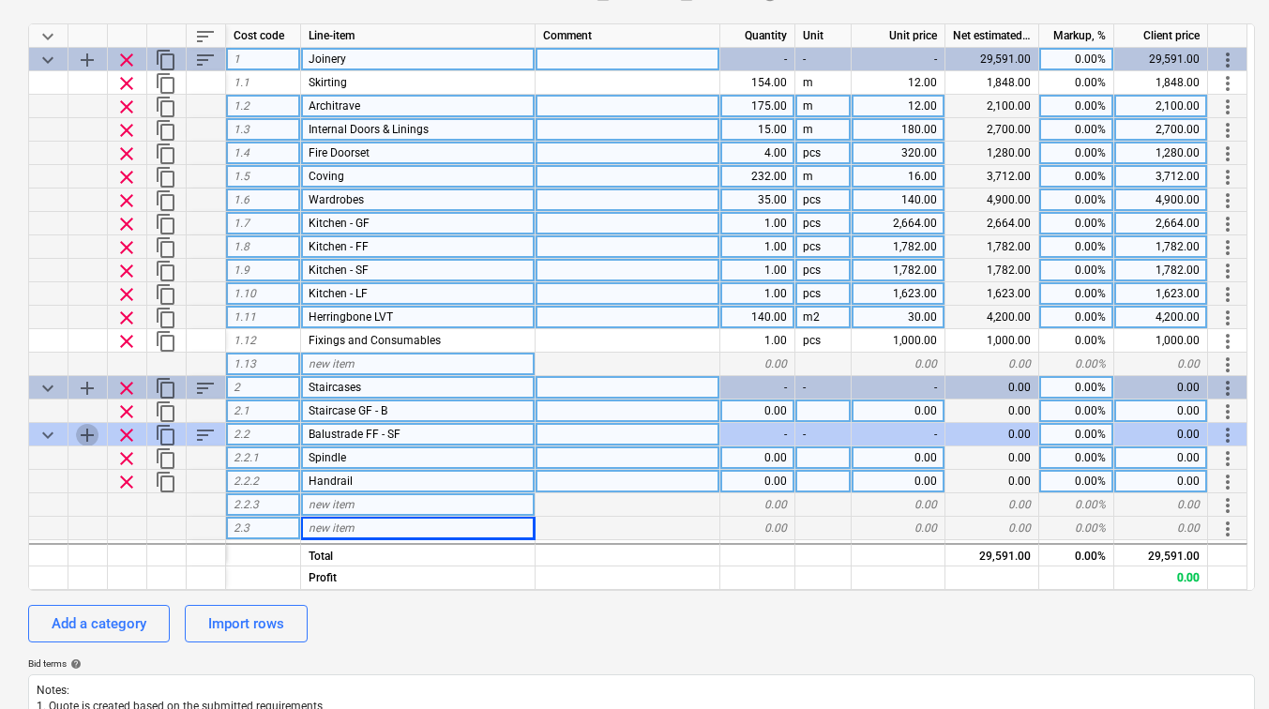
click at [84, 425] on span "add" at bounding box center [87, 435] width 23 height 23
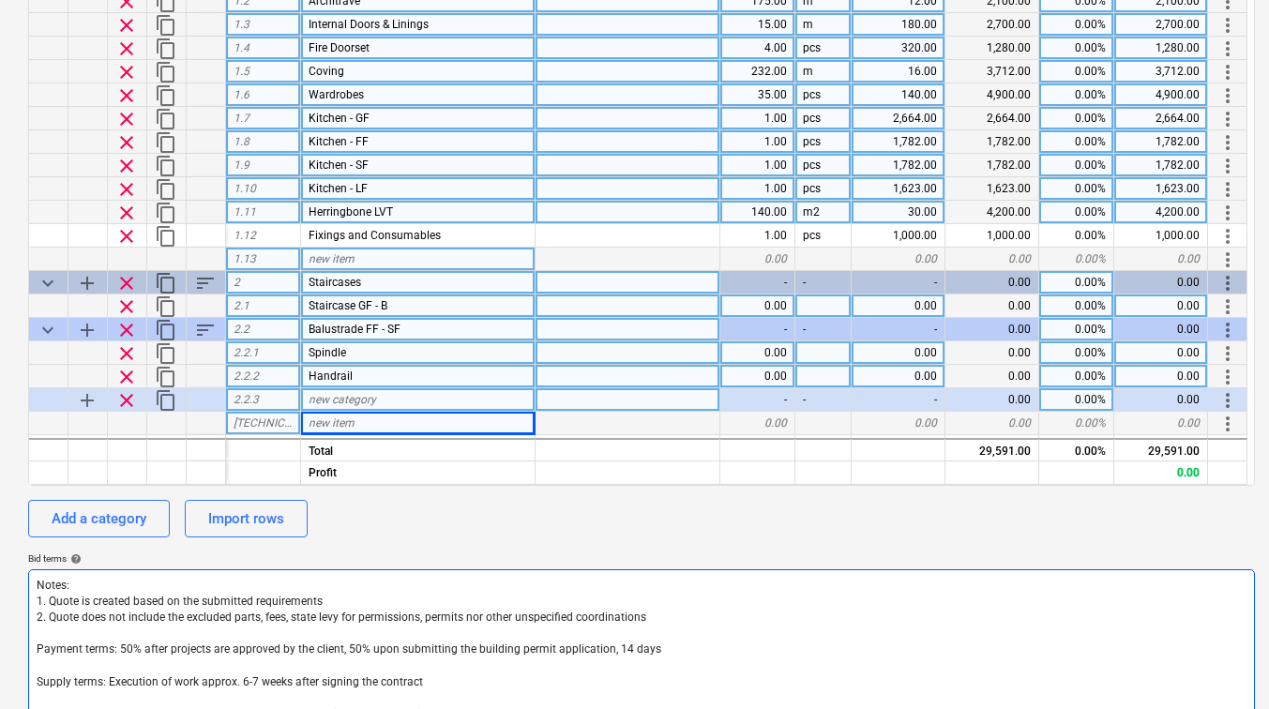
scroll to position [469, 0]
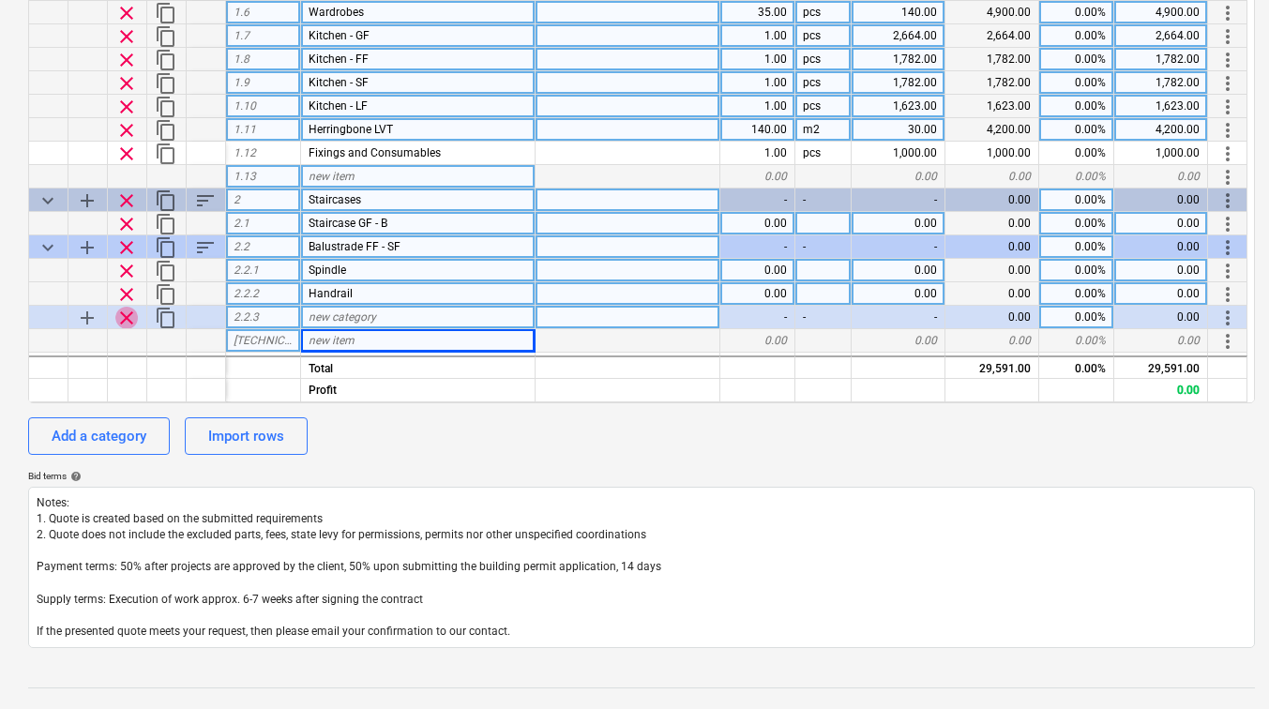
click at [118, 314] on span "clear" at bounding box center [126, 318] width 23 height 23
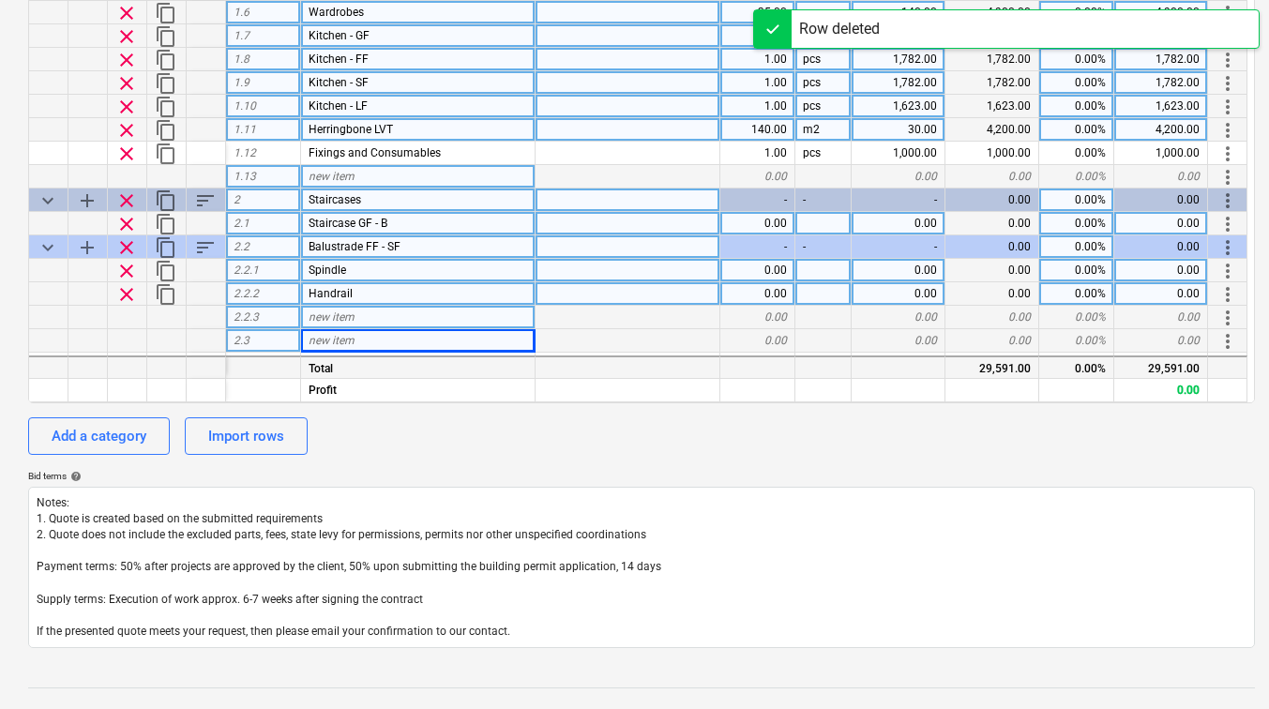
scroll to position [375, 0]
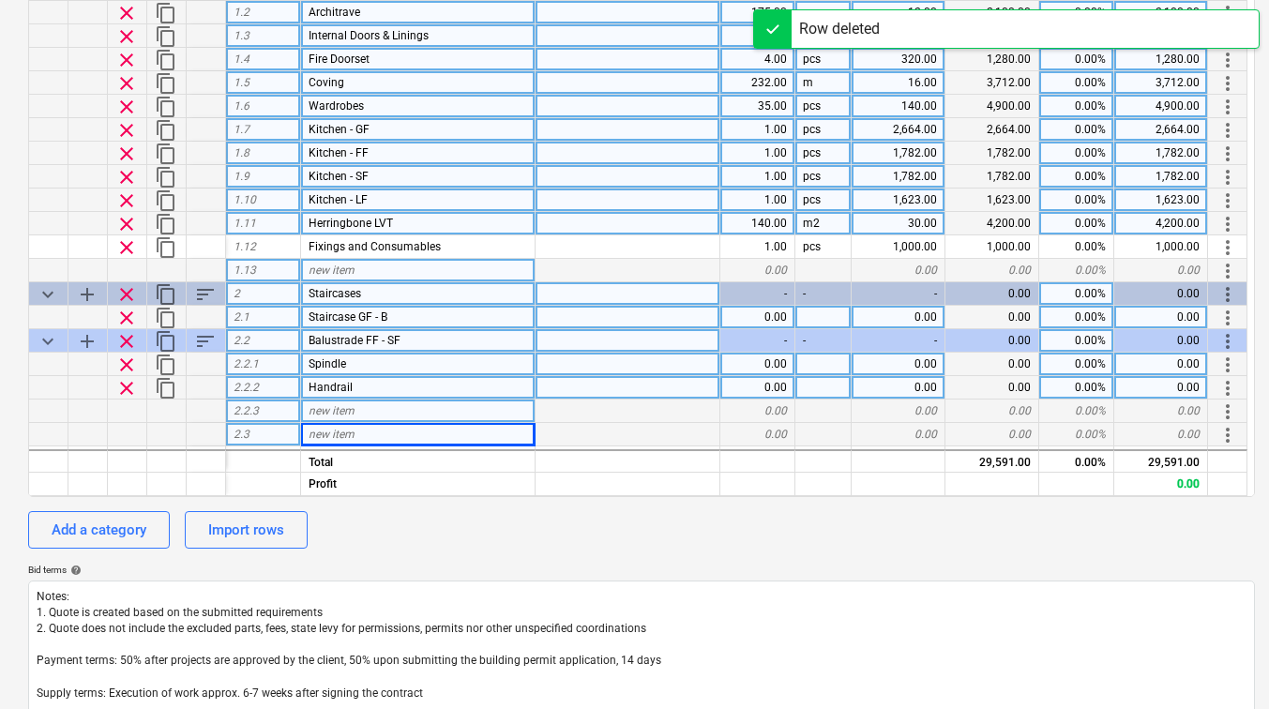
click at [355, 432] on div "new item" at bounding box center [418, 434] width 235 height 23
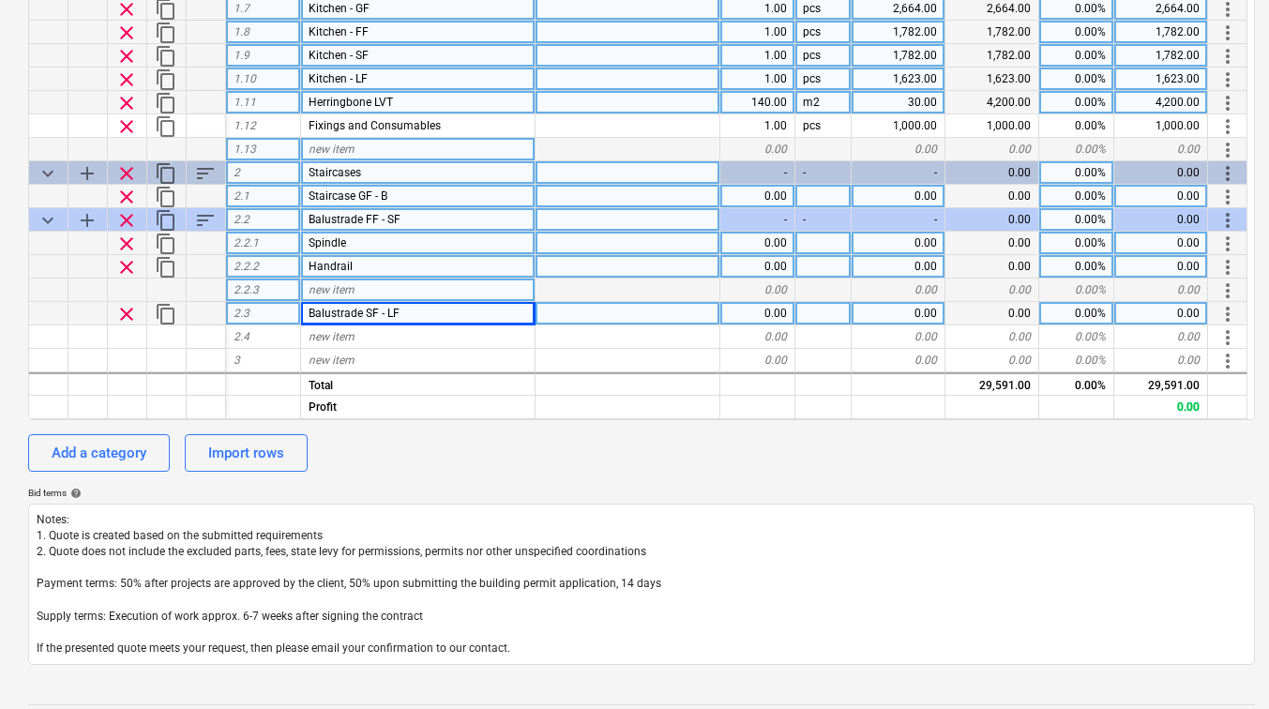
scroll to position [469, 0]
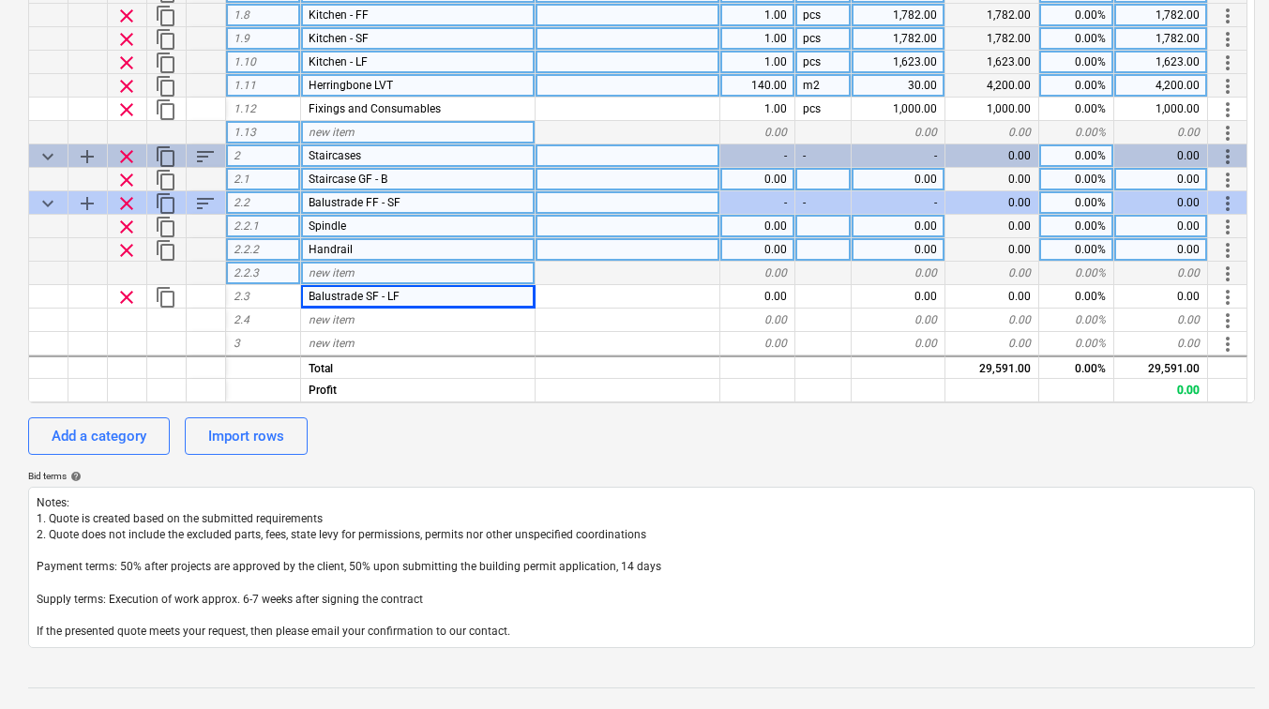
click at [80, 201] on span "add" at bounding box center [87, 203] width 23 height 23
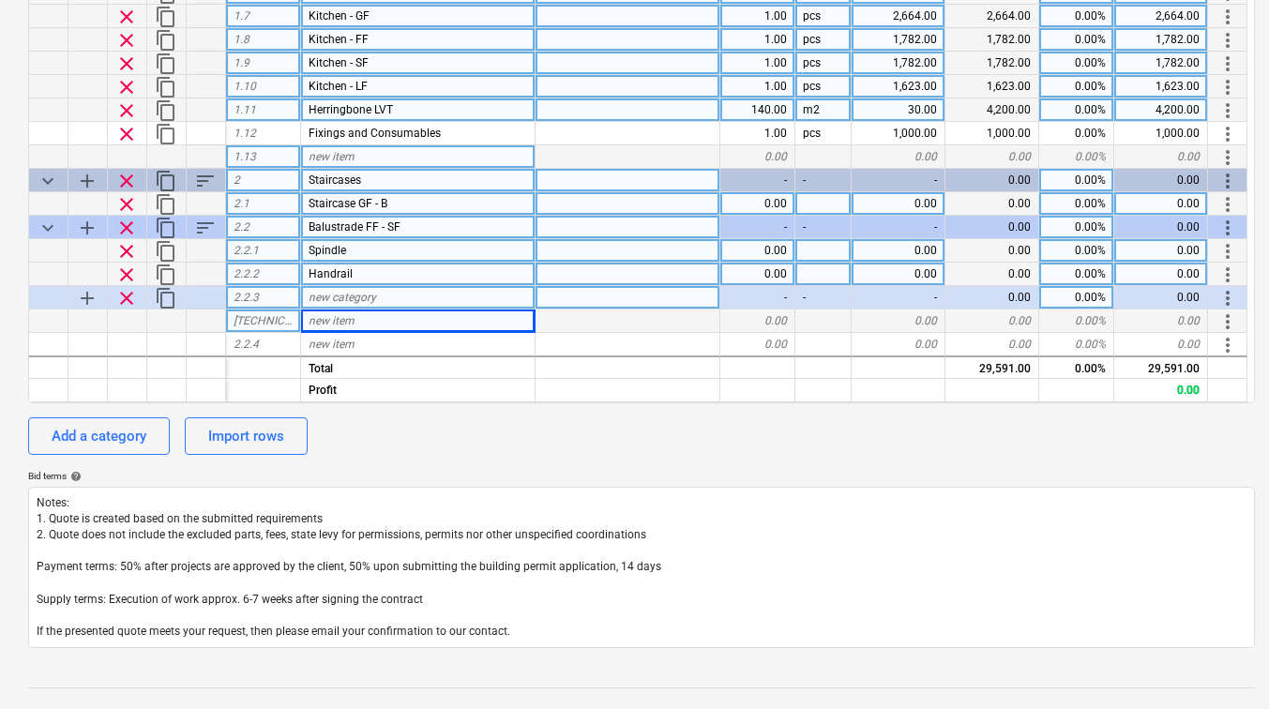
scroll to position [0, 0]
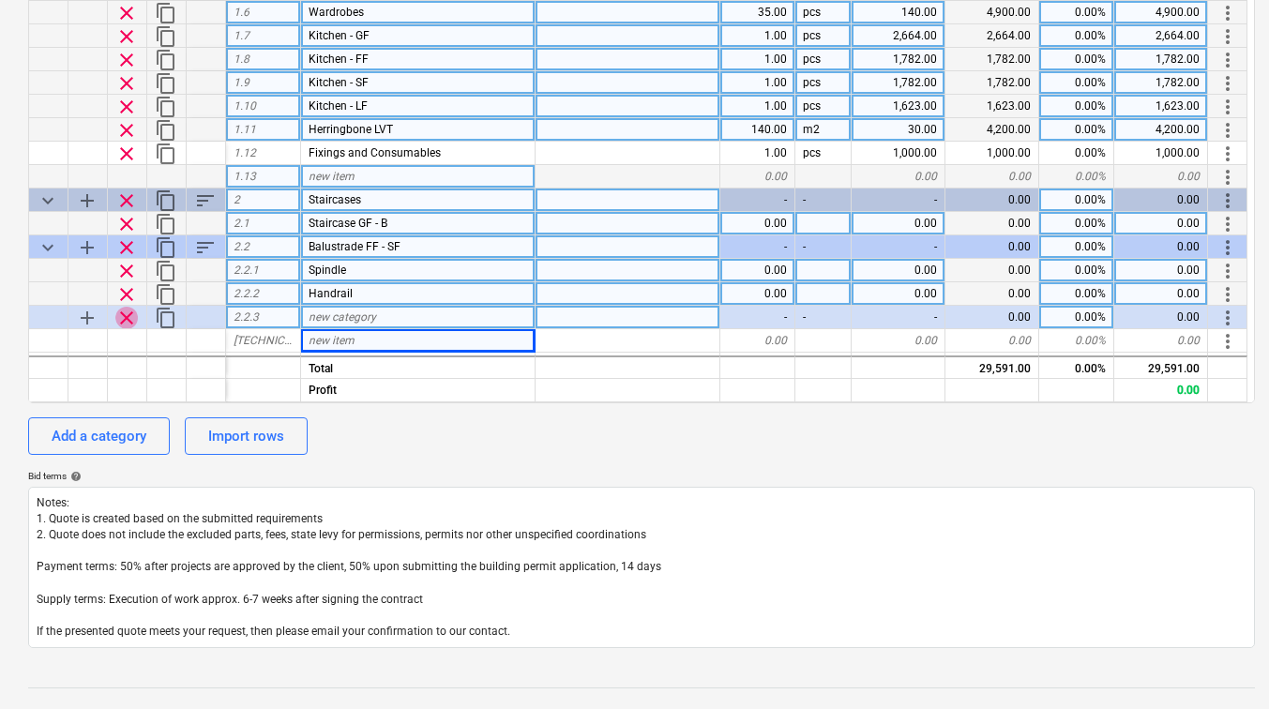
click at [121, 314] on span "clear" at bounding box center [126, 318] width 23 height 23
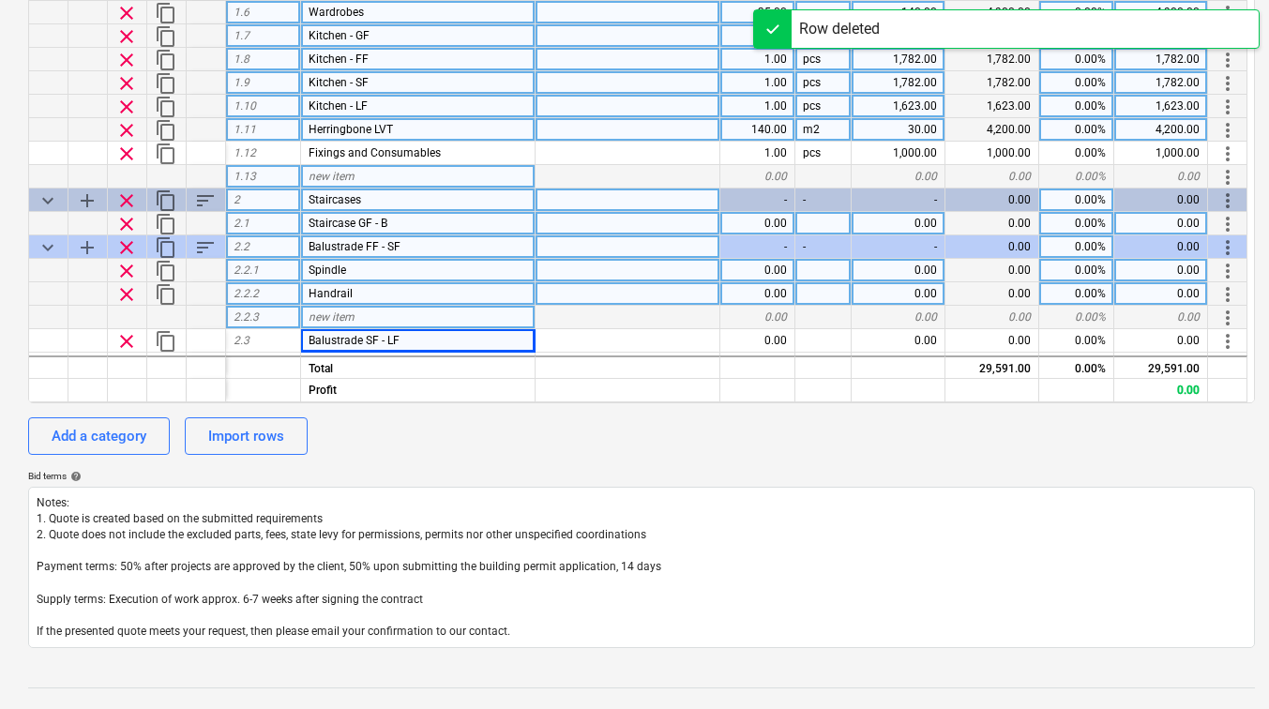
click at [318, 320] on span "new item" at bounding box center [332, 317] width 46 height 13
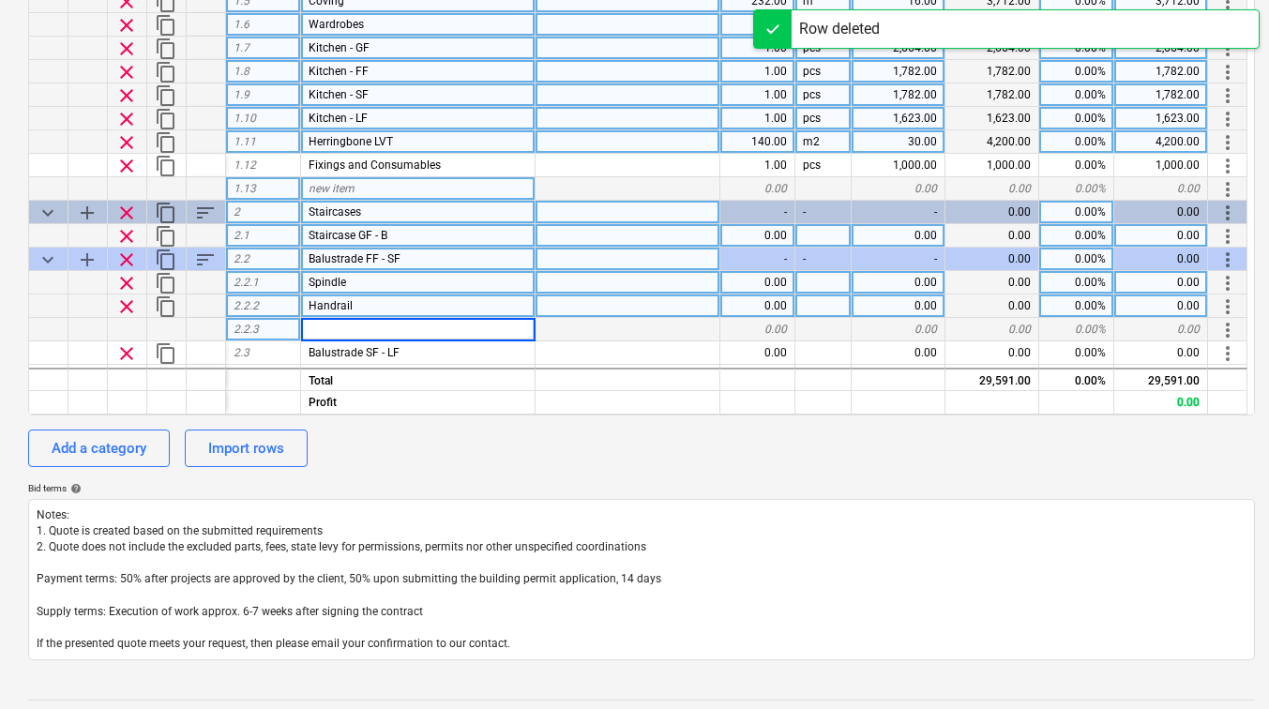
scroll to position [469, 0]
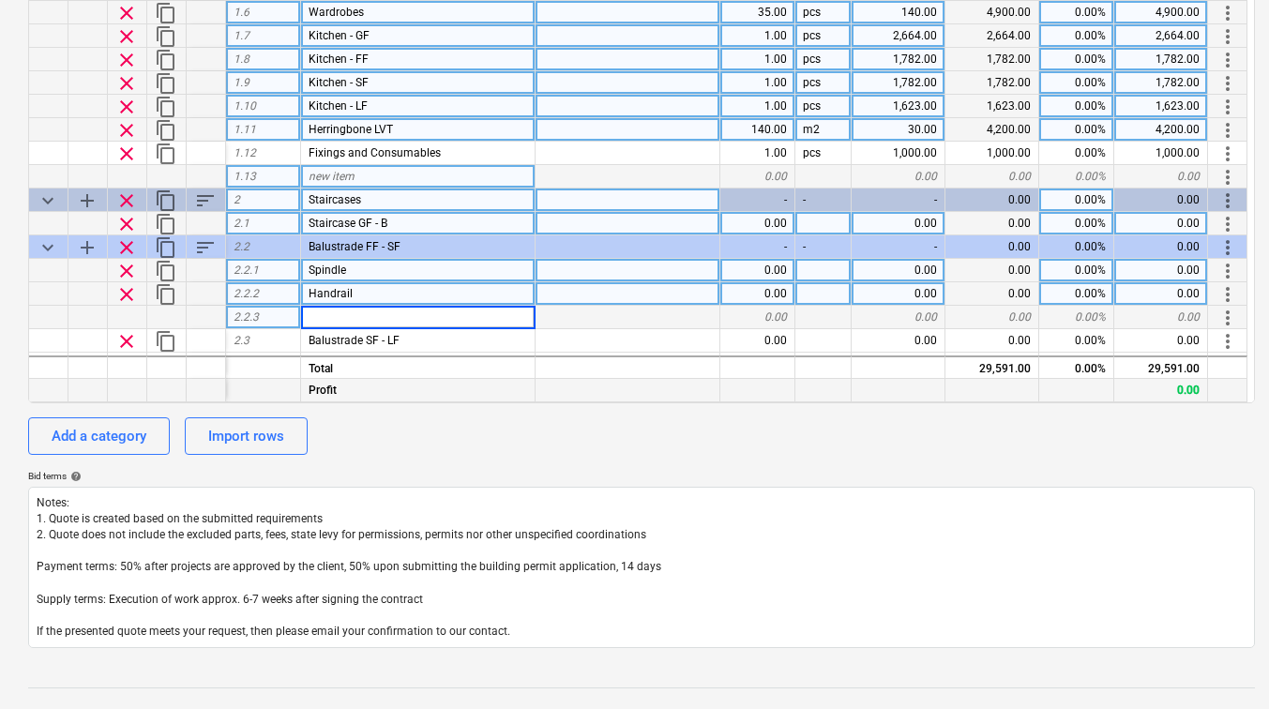
click at [605, 397] on div at bounding box center [628, 389] width 185 height 23
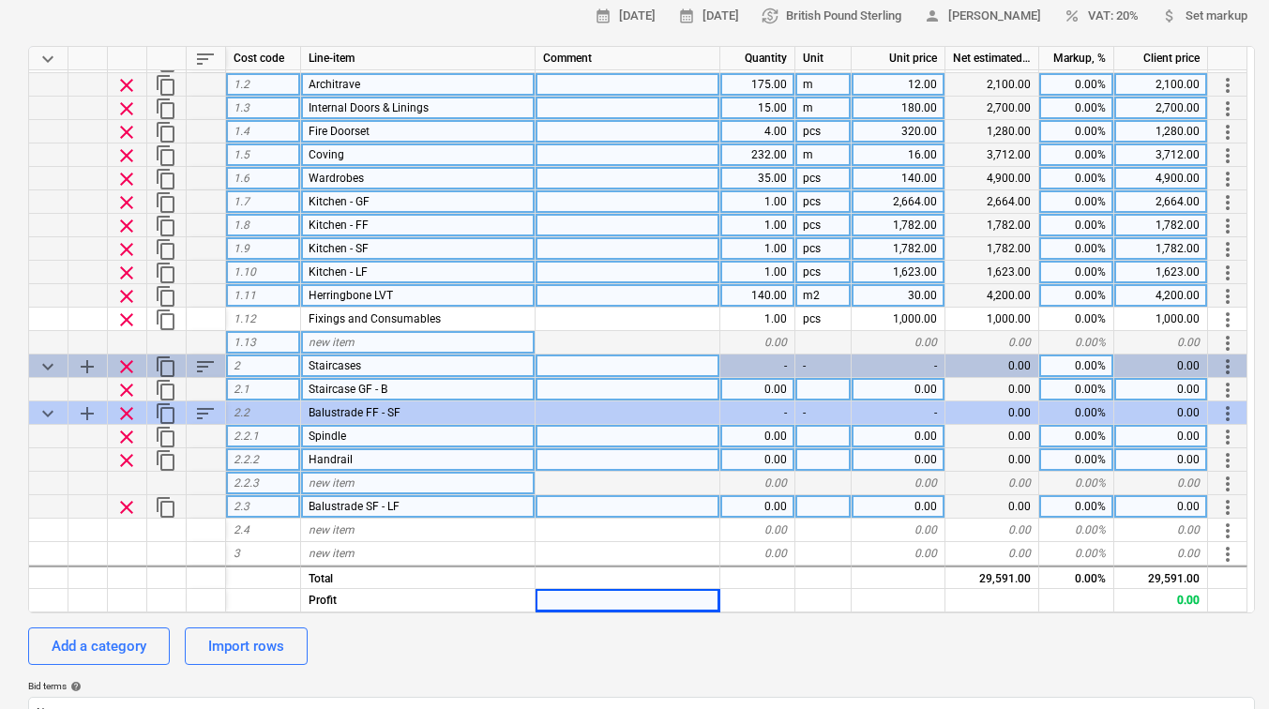
scroll to position [281, 0]
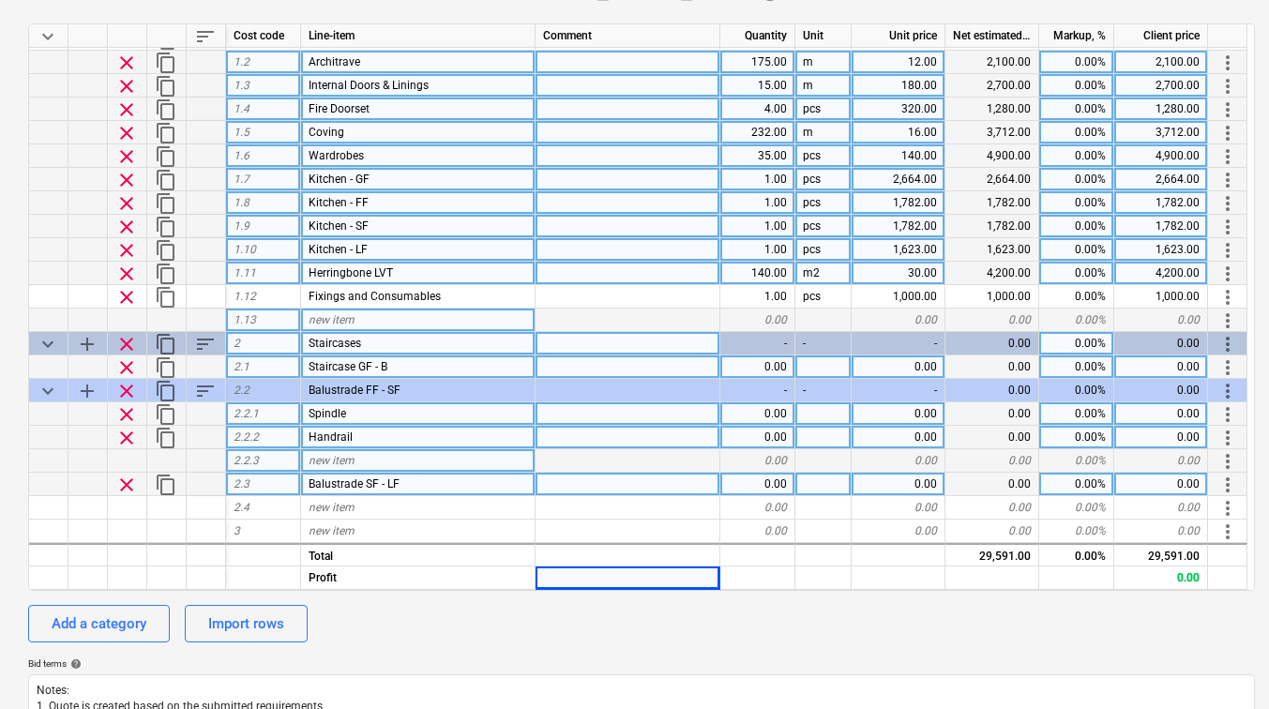
click at [132, 478] on span "clear" at bounding box center [126, 485] width 23 height 23
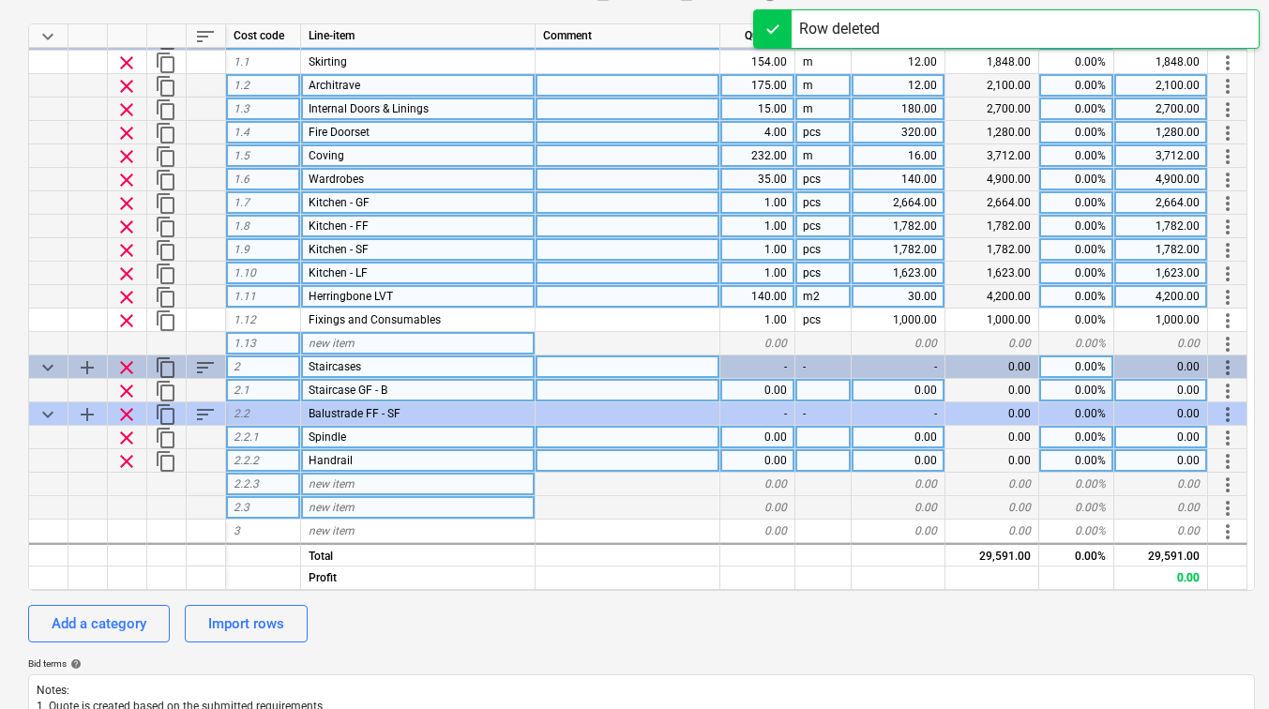
scroll to position [21, 0]
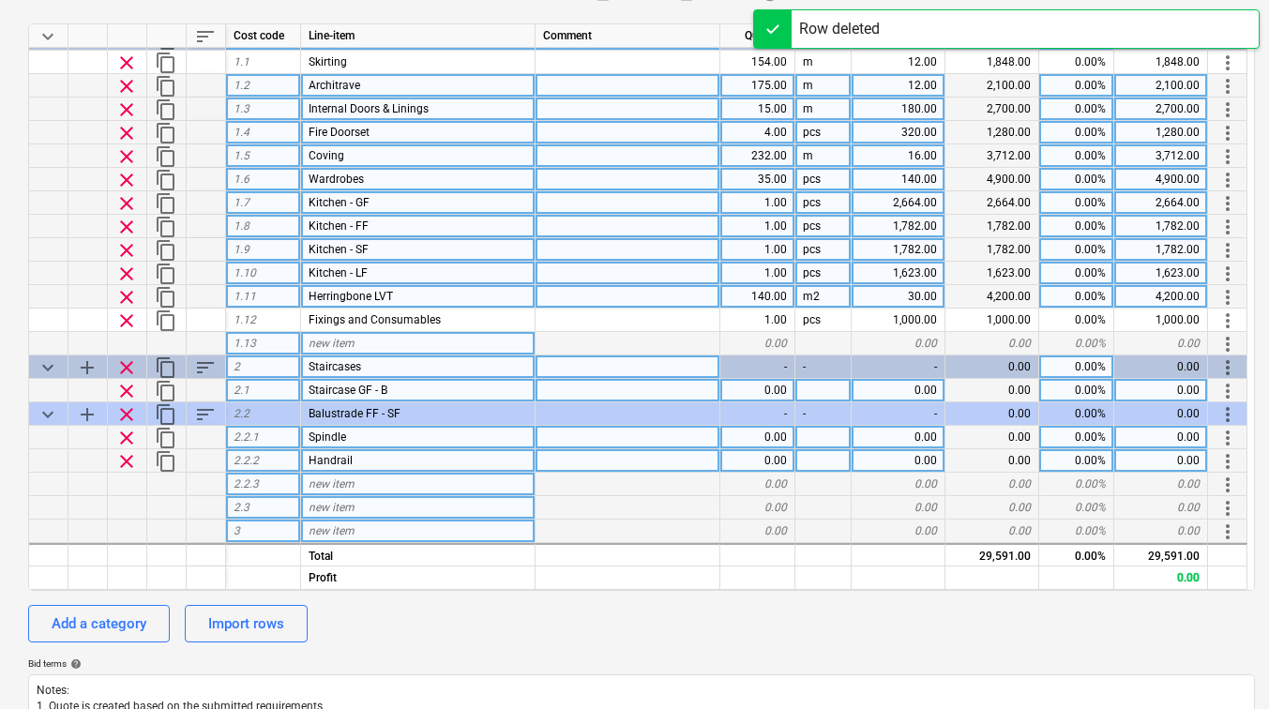
click at [397, 527] on div "new item" at bounding box center [418, 531] width 235 height 23
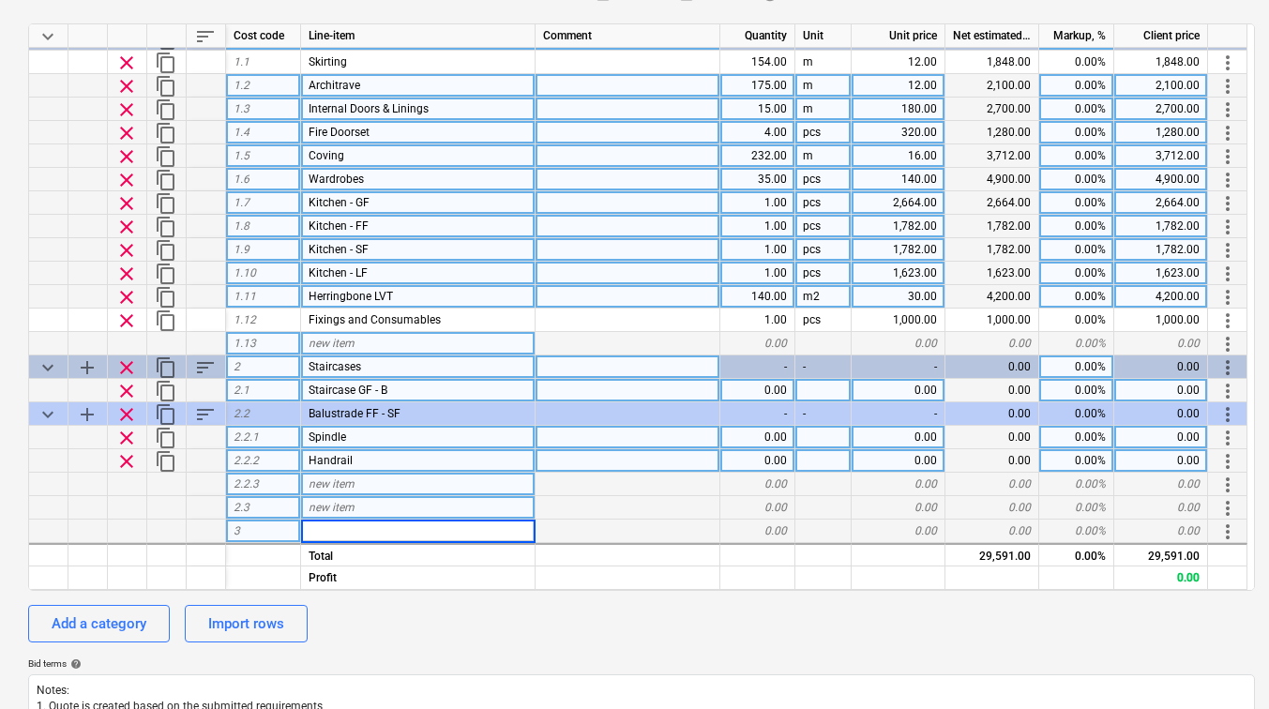
click at [370, 493] on div "new item" at bounding box center [418, 484] width 235 height 23
click at [135, 611] on button "Add a category" at bounding box center [99, 624] width 142 height 38
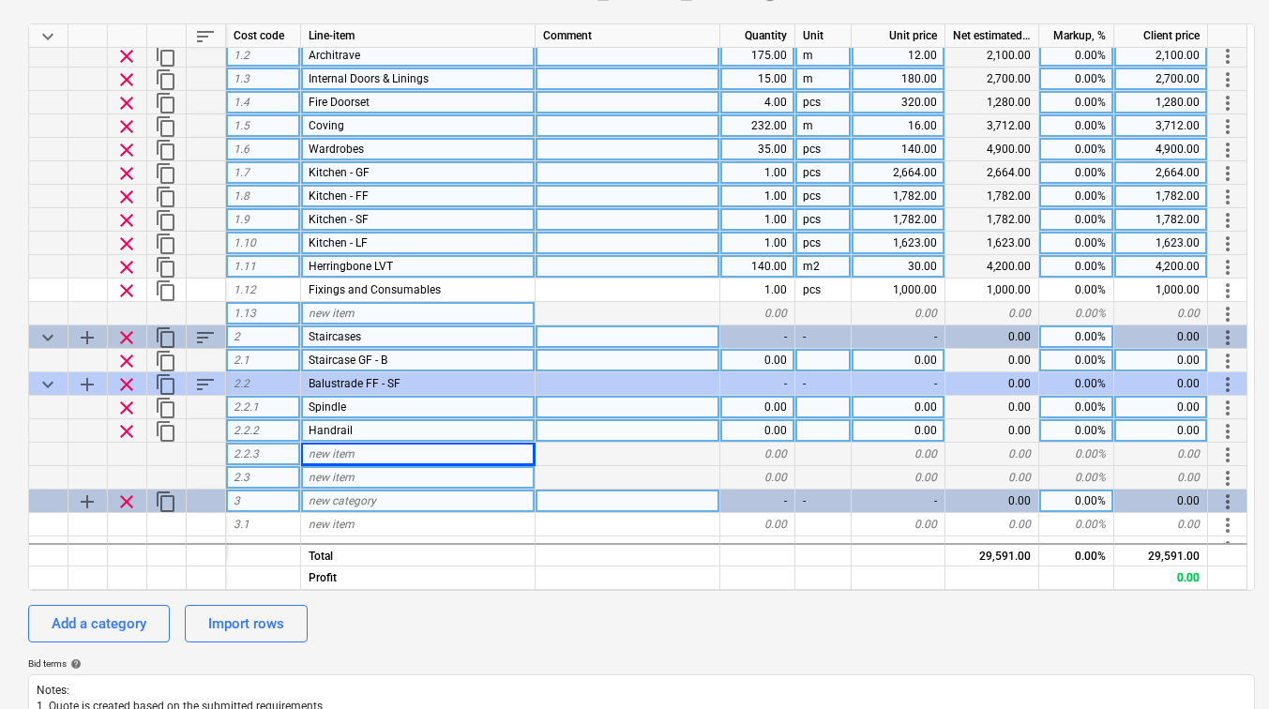
scroll to position [68, 0]
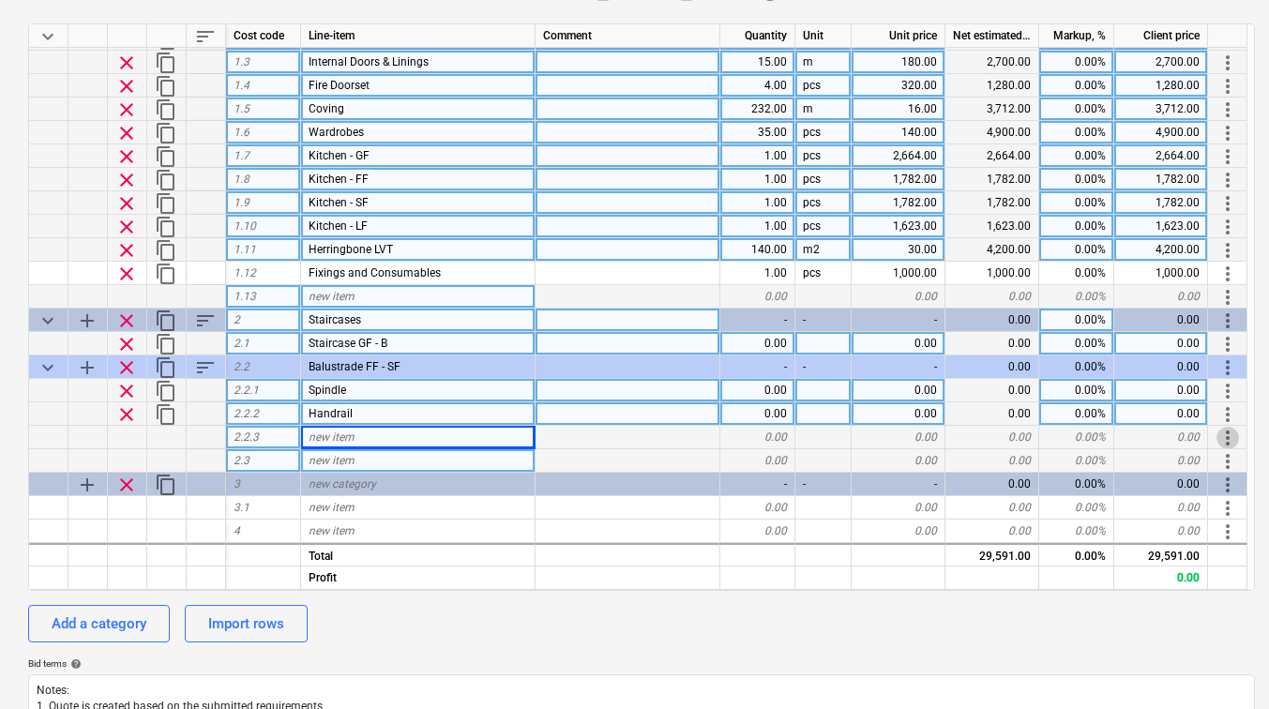
click at [1227, 440] on span "more_vert" at bounding box center [1228, 438] width 23 height 23
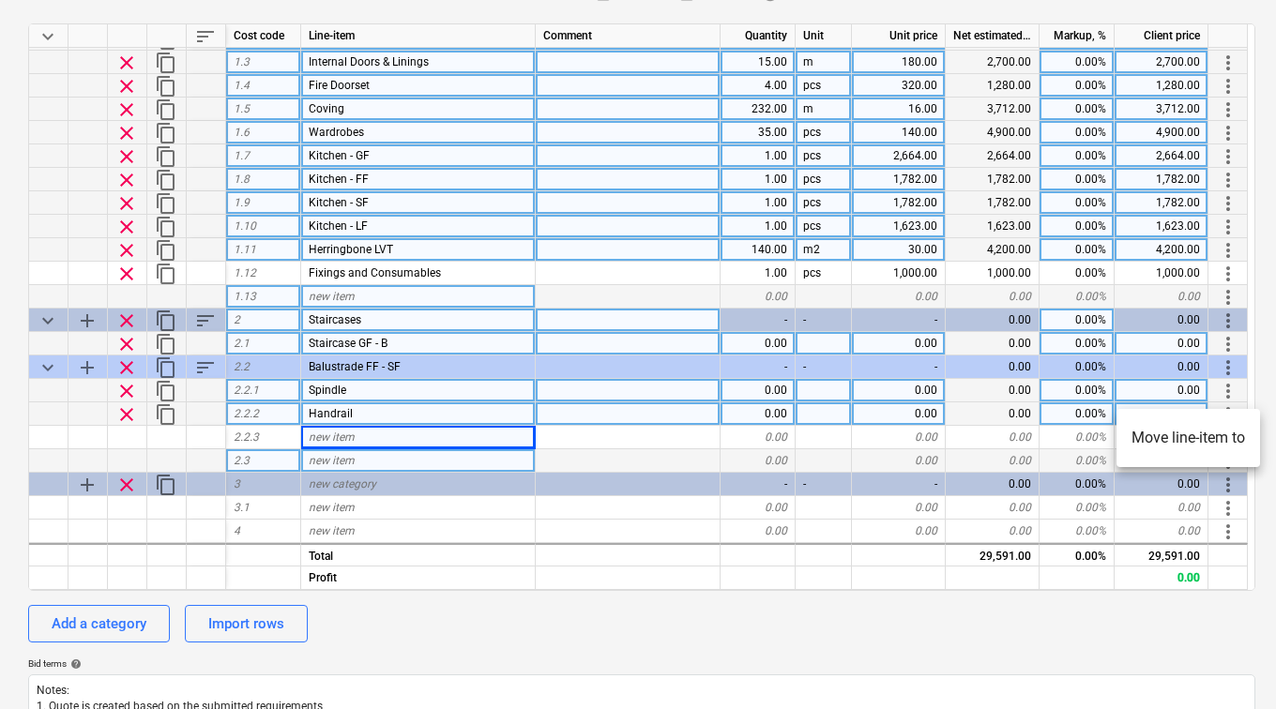
click at [557, 431] on div at bounding box center [638, 354] width 1276 height 709
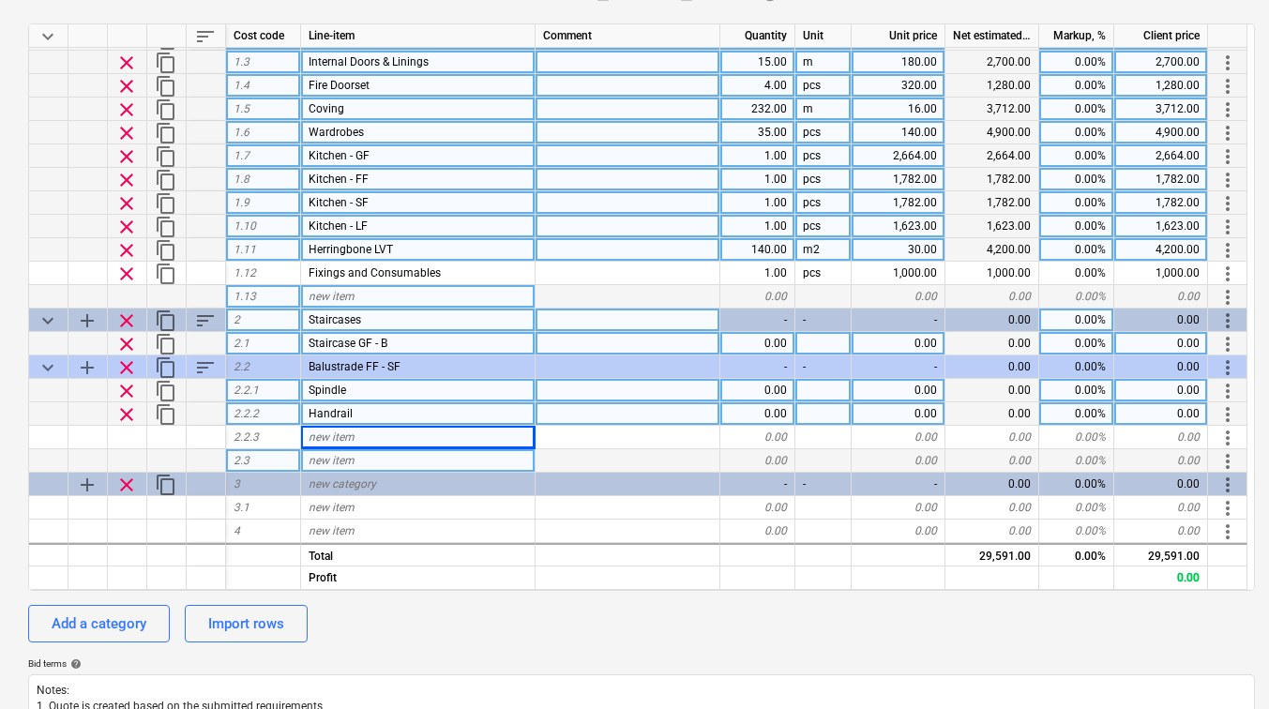
click at [70, 424] on div at bounding box center [87, 413] width 39 height 23
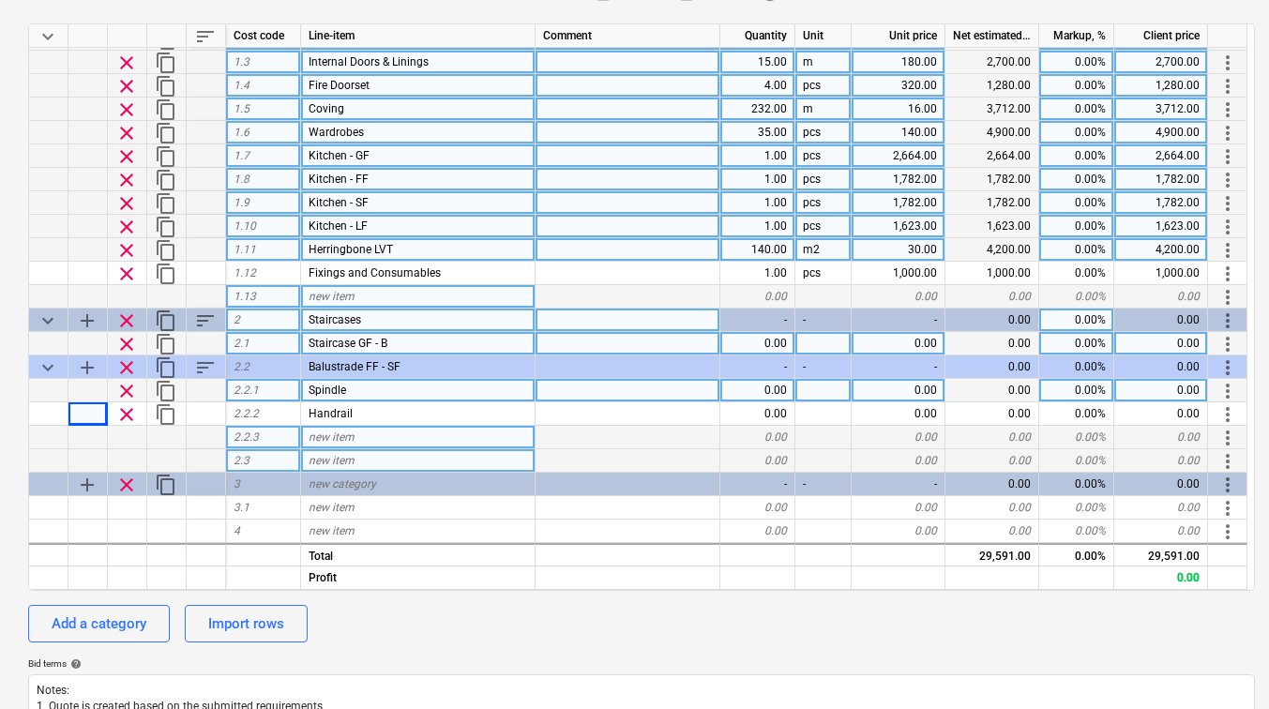
click at [53, 431] on div at bounding box center [48, 437] width 39 height 23
drag, startPoint x: 66, startPoint y: 431, endPoint x: 190, endPoint y: 431, distance: 124.8
click at [0, 0] on div "2.2.3 new item 0.00 0.00 0.00 0.00% 0.00 more_vert" at bounding box center [0, 0] width 0 height 0
drag, startPoint x: 726, startPoint y: 434, endPoint x: 570, endPoint y: 446, distance: 156.1
click at [0, 0] on div "2.2.3 new item 0.00 0.00 0.00 0.00% 0.00 more_vert" at bounding box center [0, 0] width 0 height 0
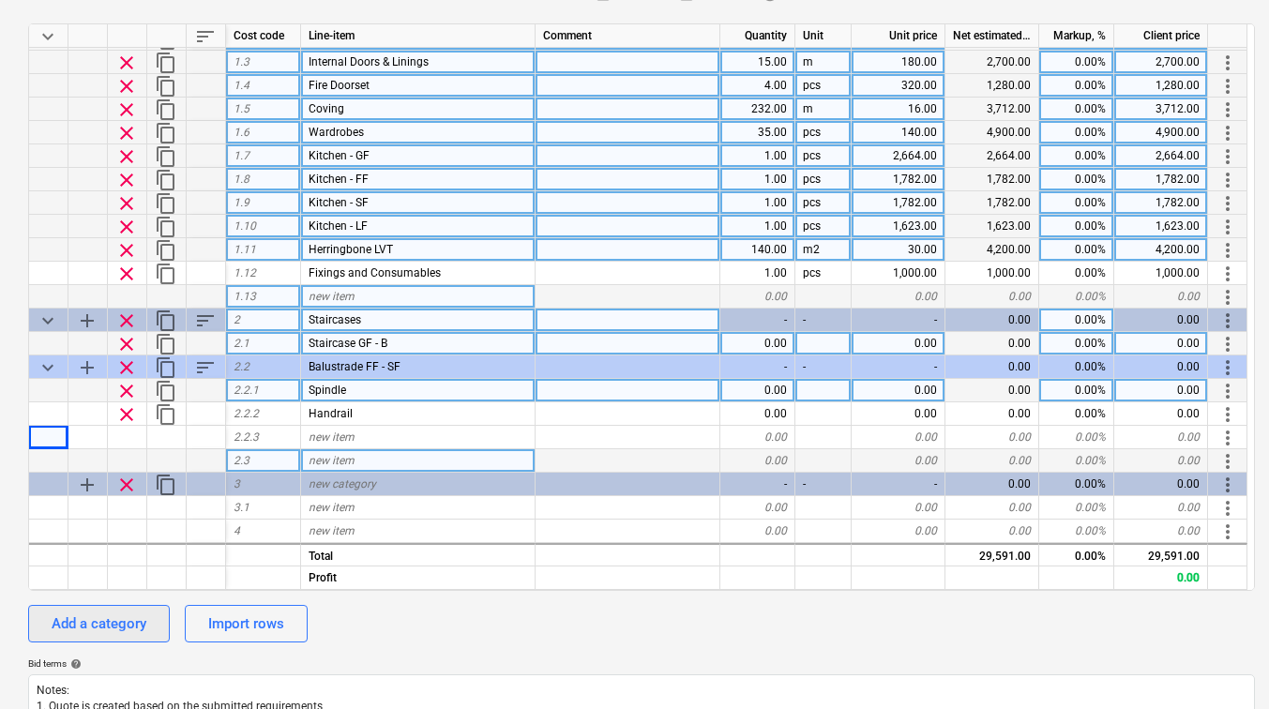
click at [149, 613] on button "Add a category" at bounding box center [99, 624] width 142 height 38
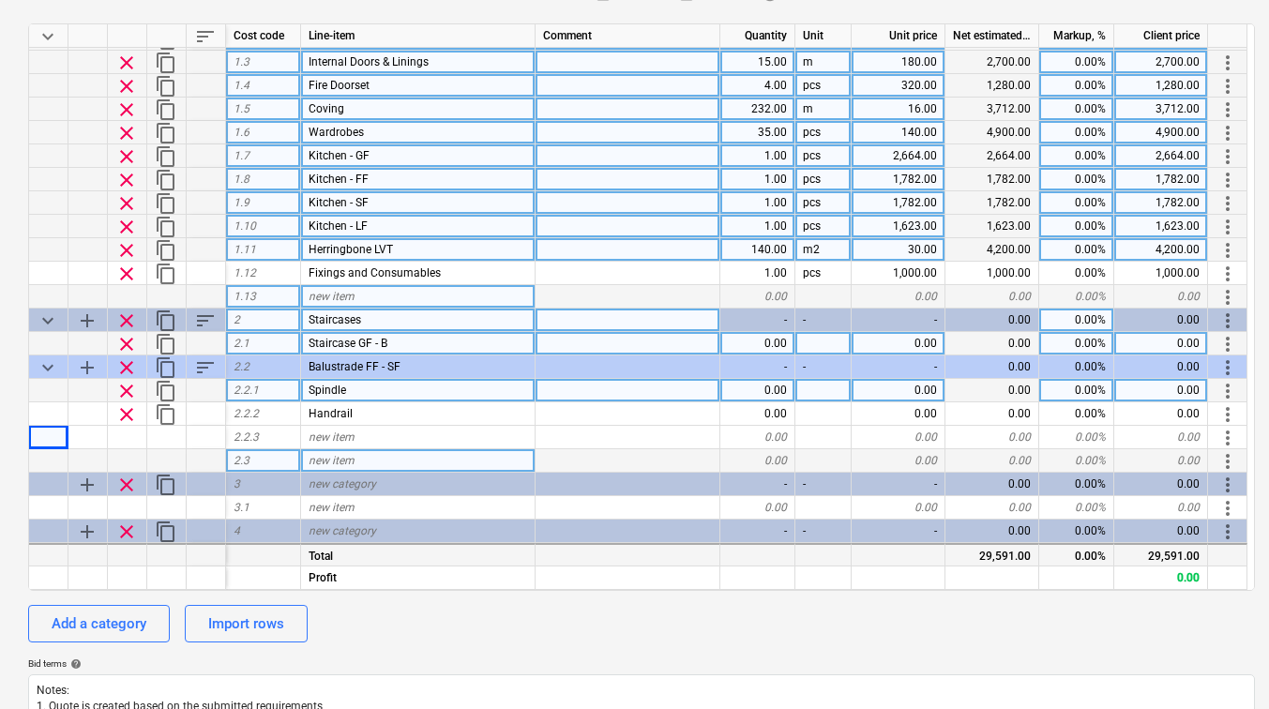
scroll to position [114, 0]
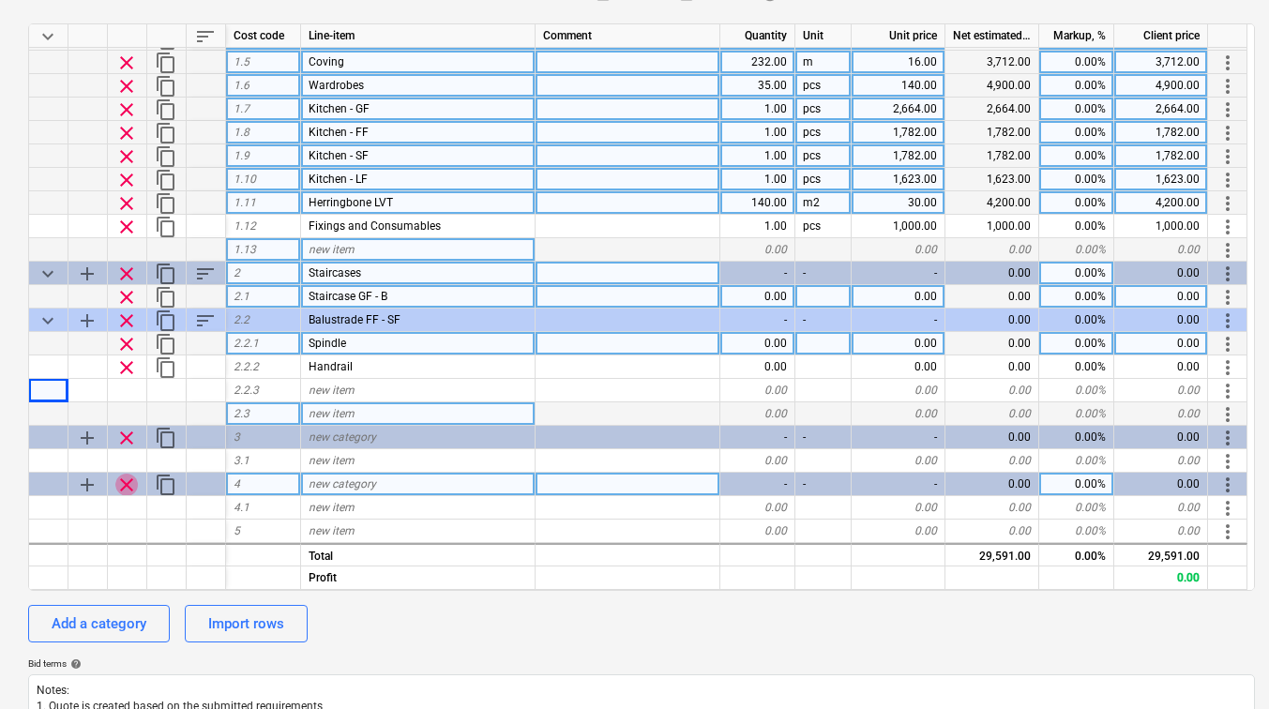
click at [122, 478] on span "clear" at bounding box center [126, 485] width 23 height 23
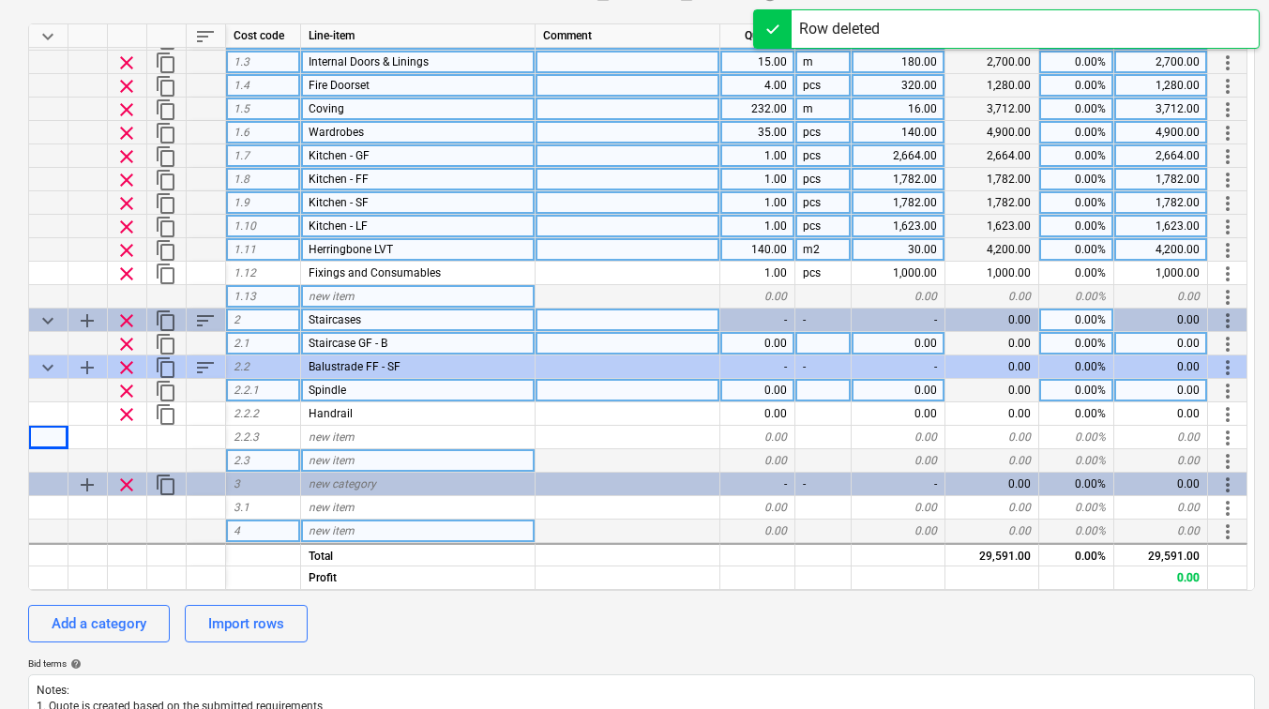
scroll to position [68, 0]
click at [122, 478] on span "clear" at bounding box center [126, 485] width 23 height 23
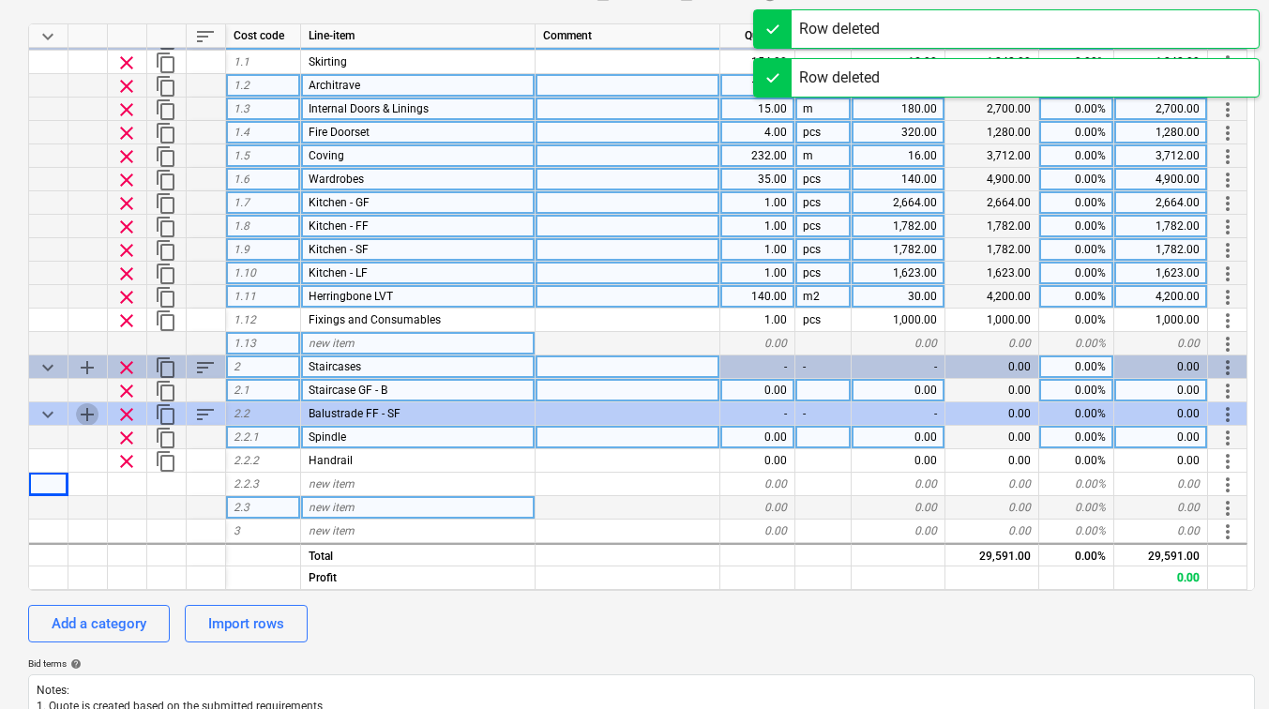
click at [84, 413] on span "add" at bounding box center [87, 414] width 23 height 23
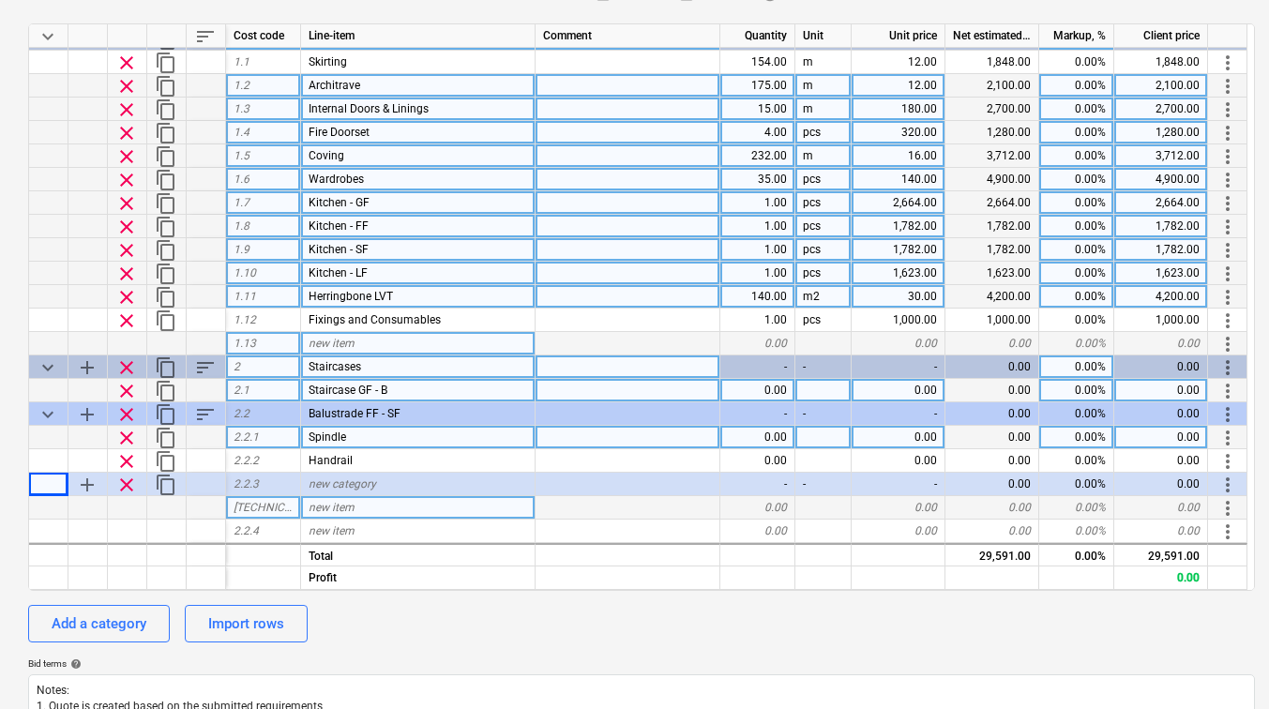
click at [128, 483] on span "clear" at bounding box center [126, 485] width 23 height 23
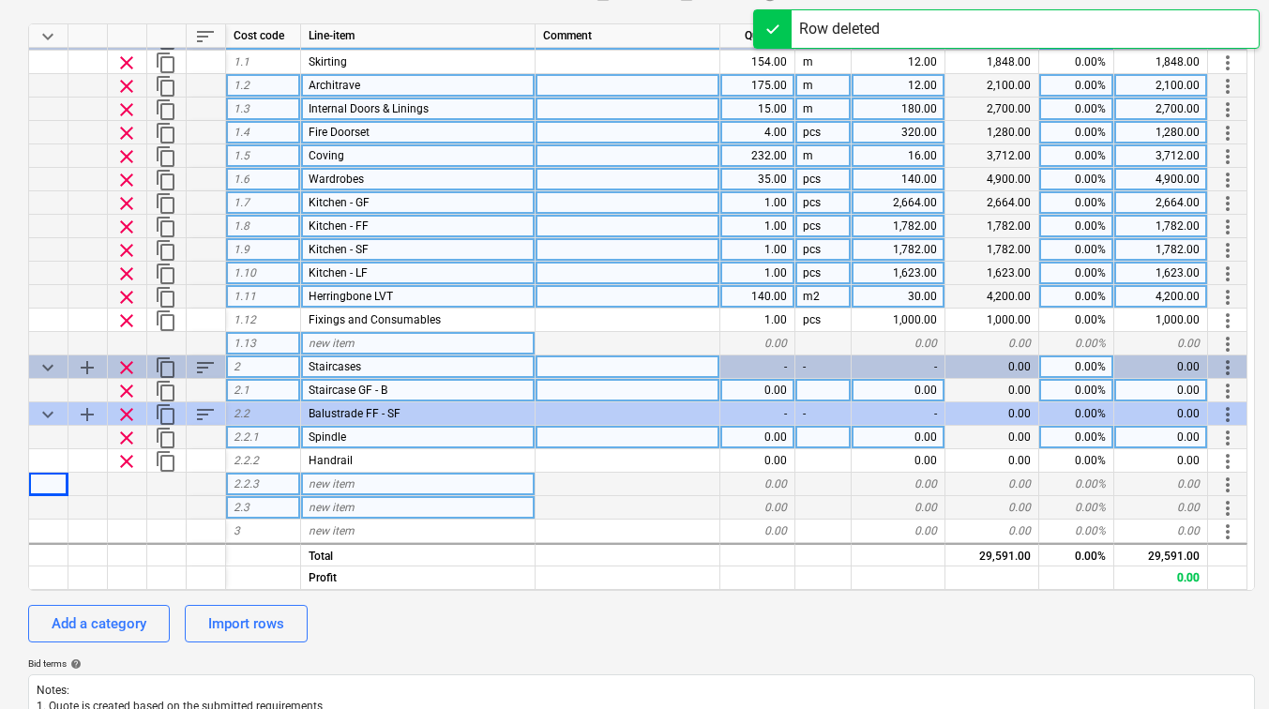
click at [251, 485] on span "2.2.3" at bounding box center [246, 484] width 25 height 13
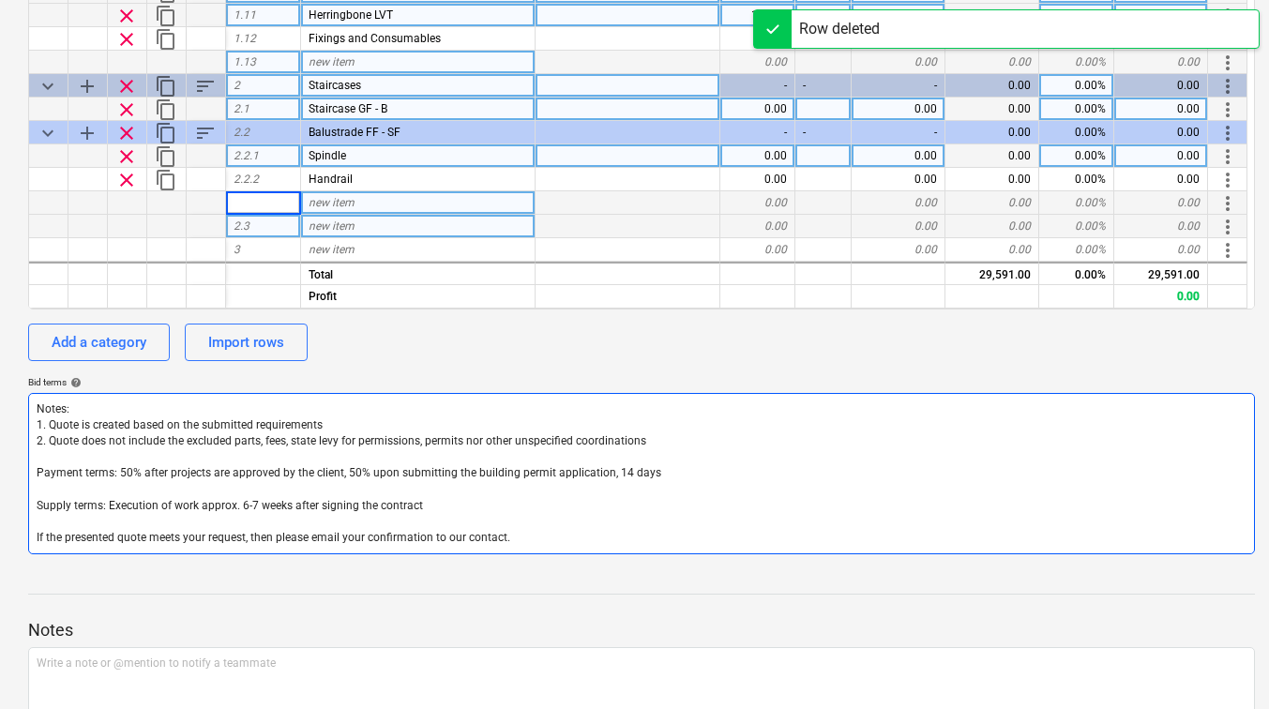
scroll to position [375, 0]
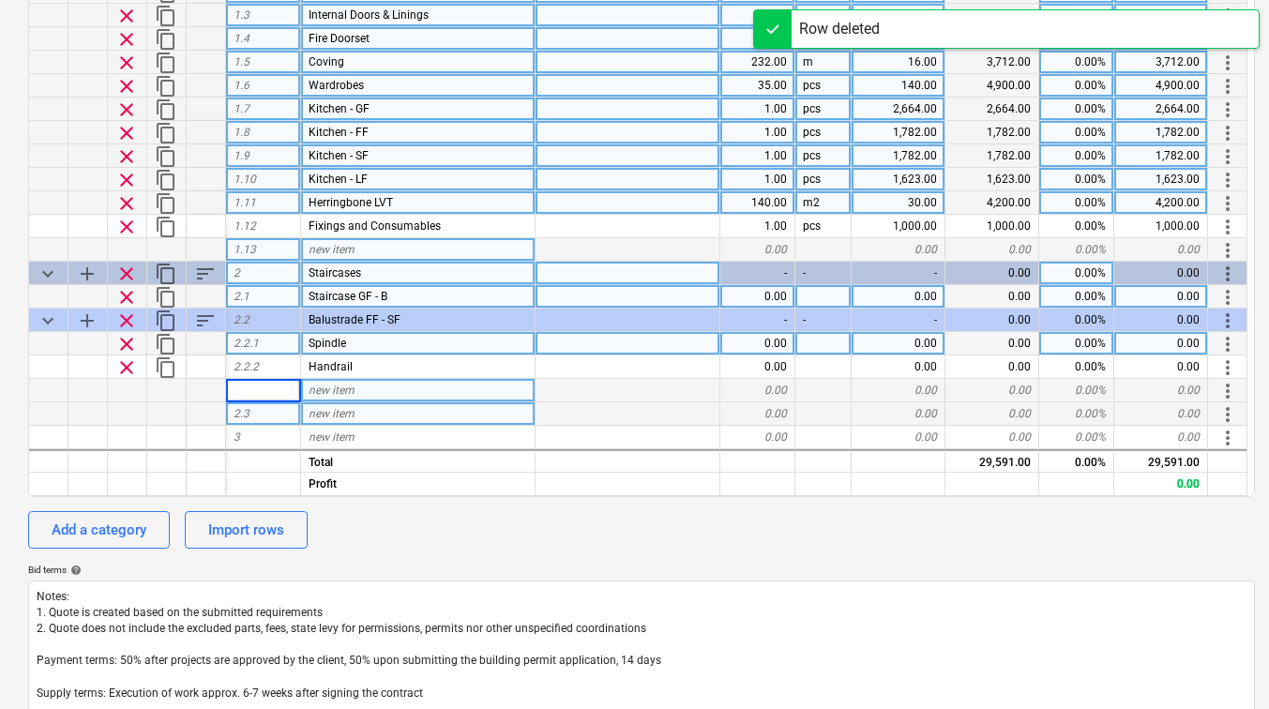
click at [258, 423] on div "2.3" at bounding box center [263, 413] width 75 height 23
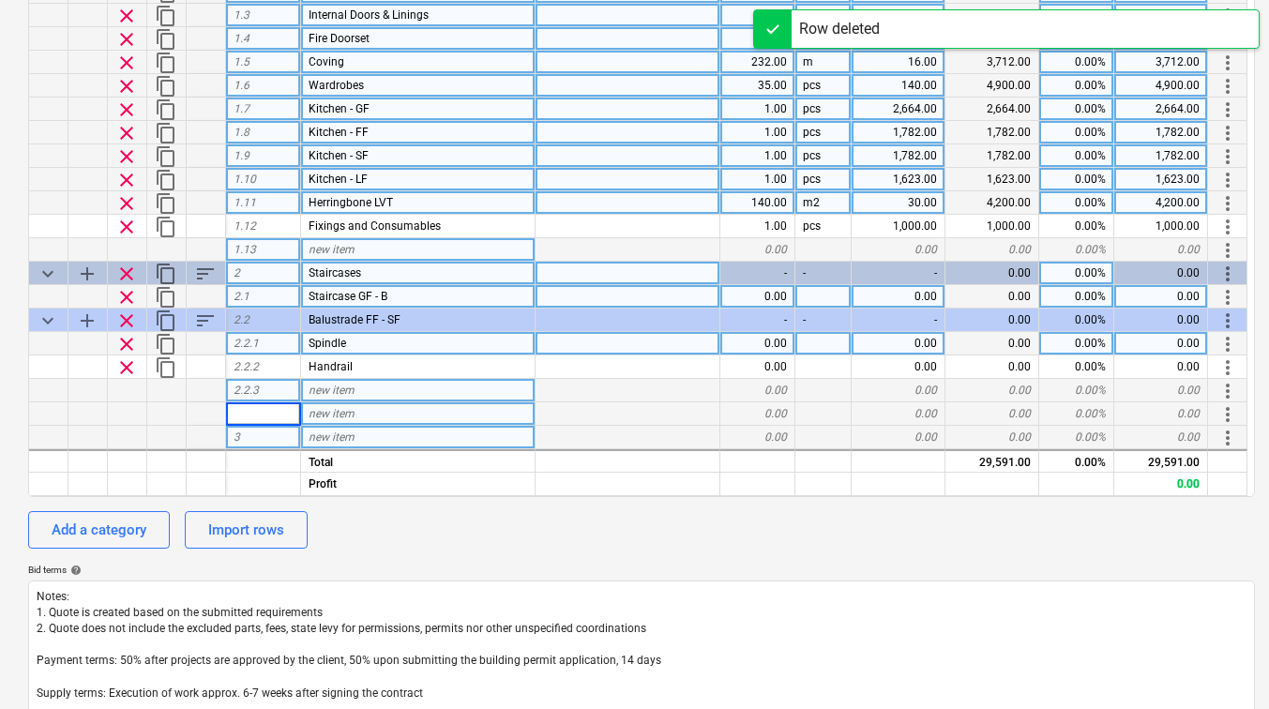
click at [253, 436] on div "3" at bounding box center [263, 437] width 75 height 23
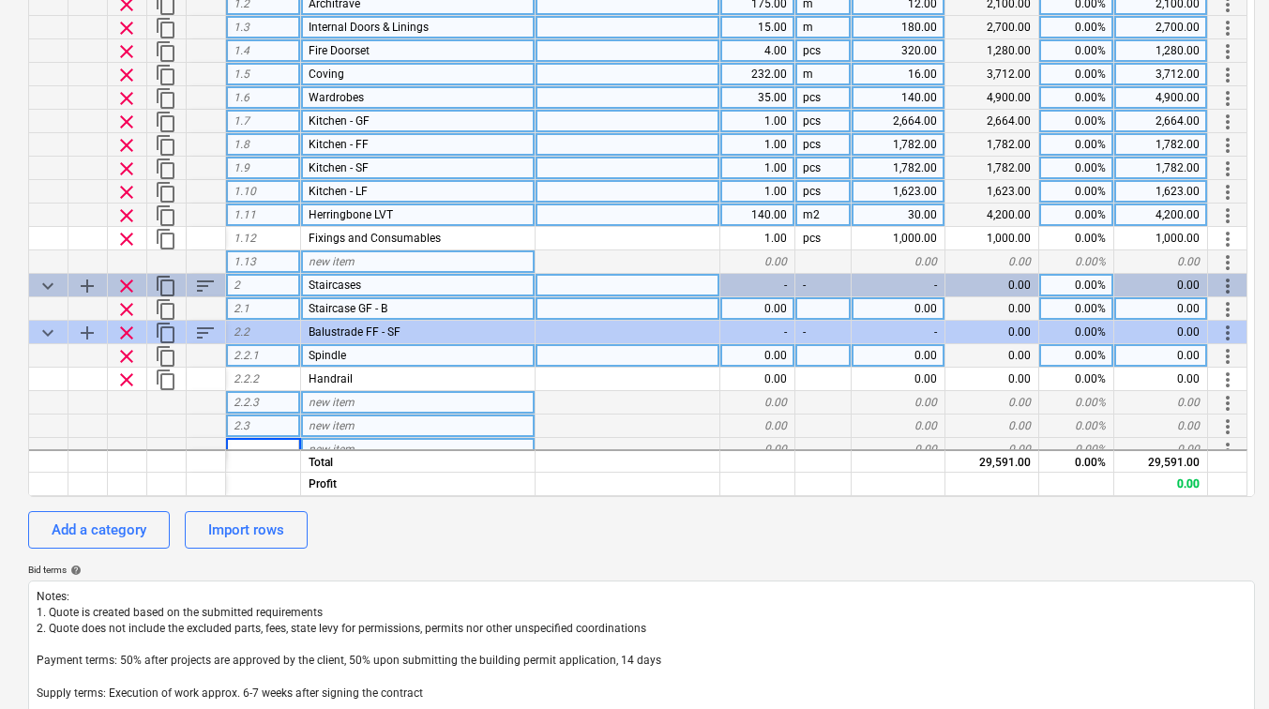
scroll to position [0, 0]
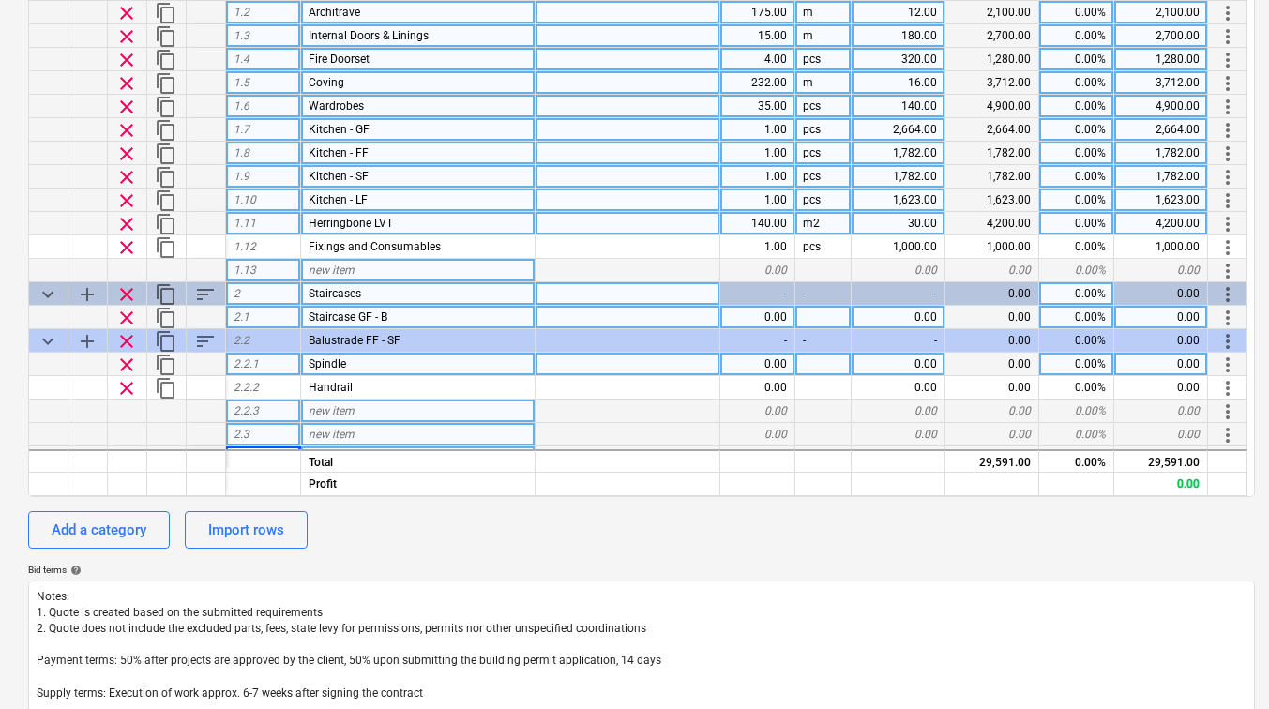
click at [253, 436] on div "2.3" at bounding box center [263, 434] width 75 height 23
click at [315, 431] on span "new item" at bounding box center [332, 434] width 46 height 13
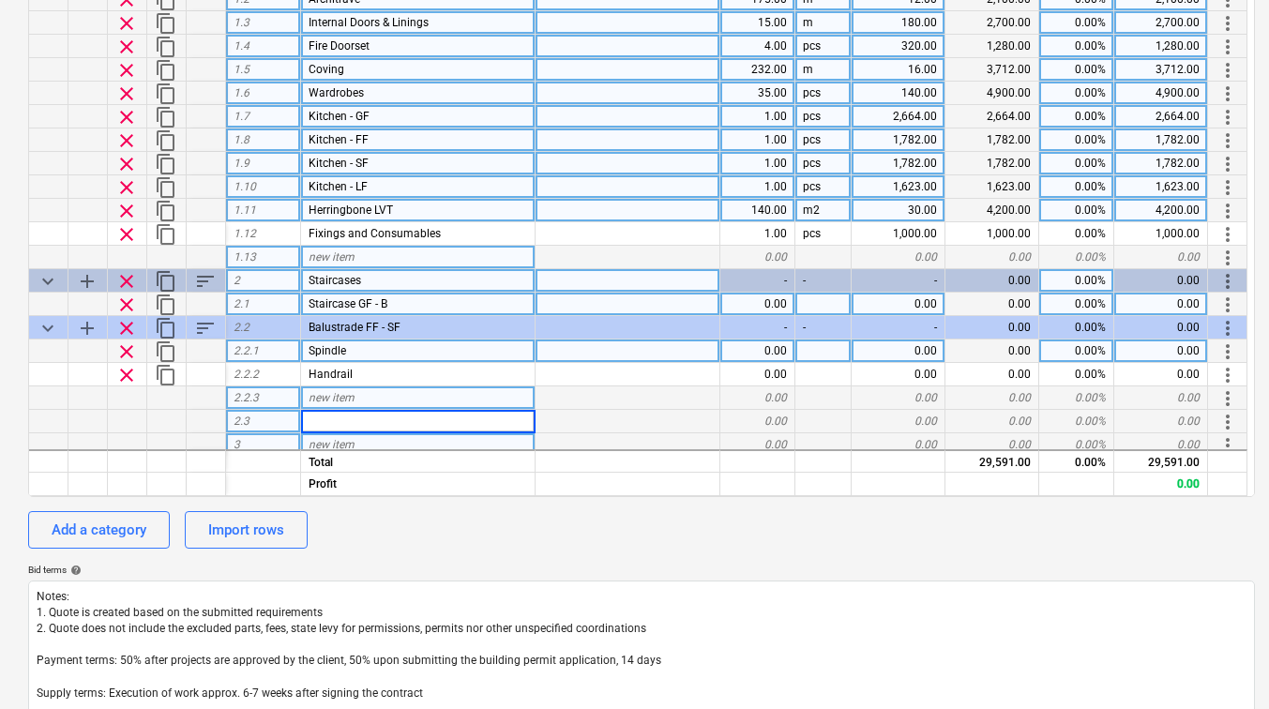
scroll to position [21, 0]
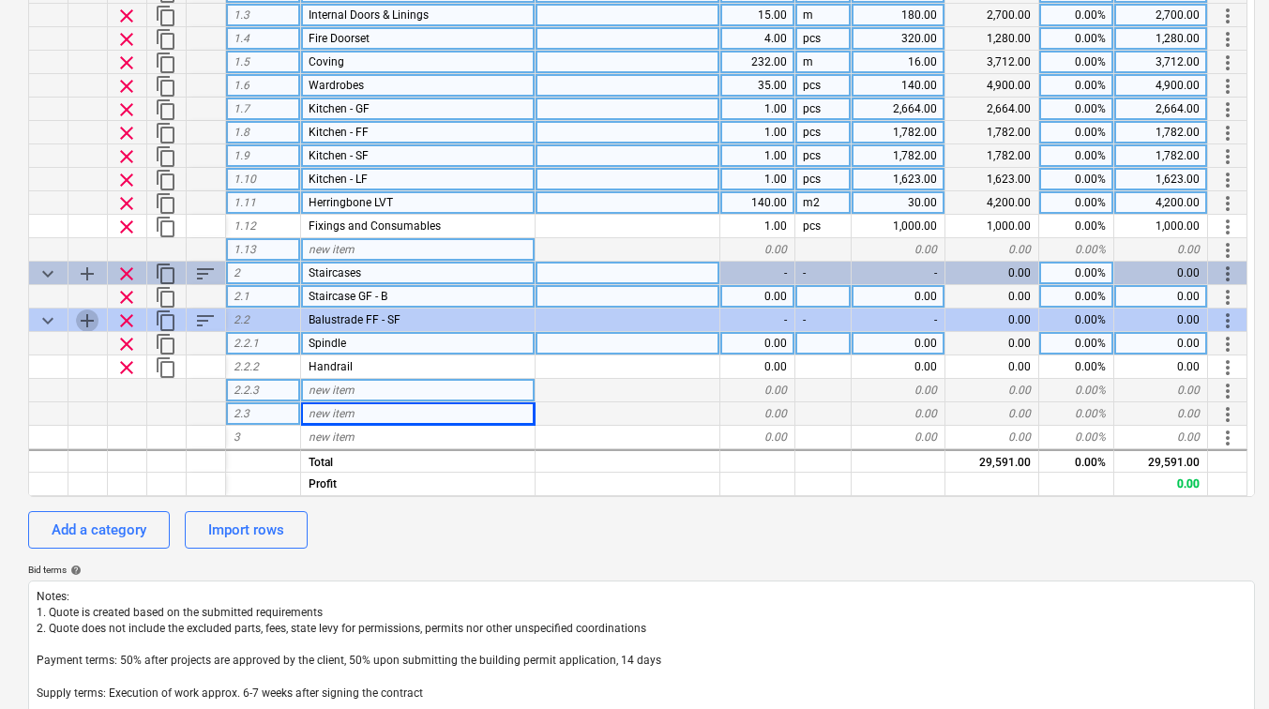
click at [89, 317] on span "add" at bounding box center [87, 321] width 23 height 23
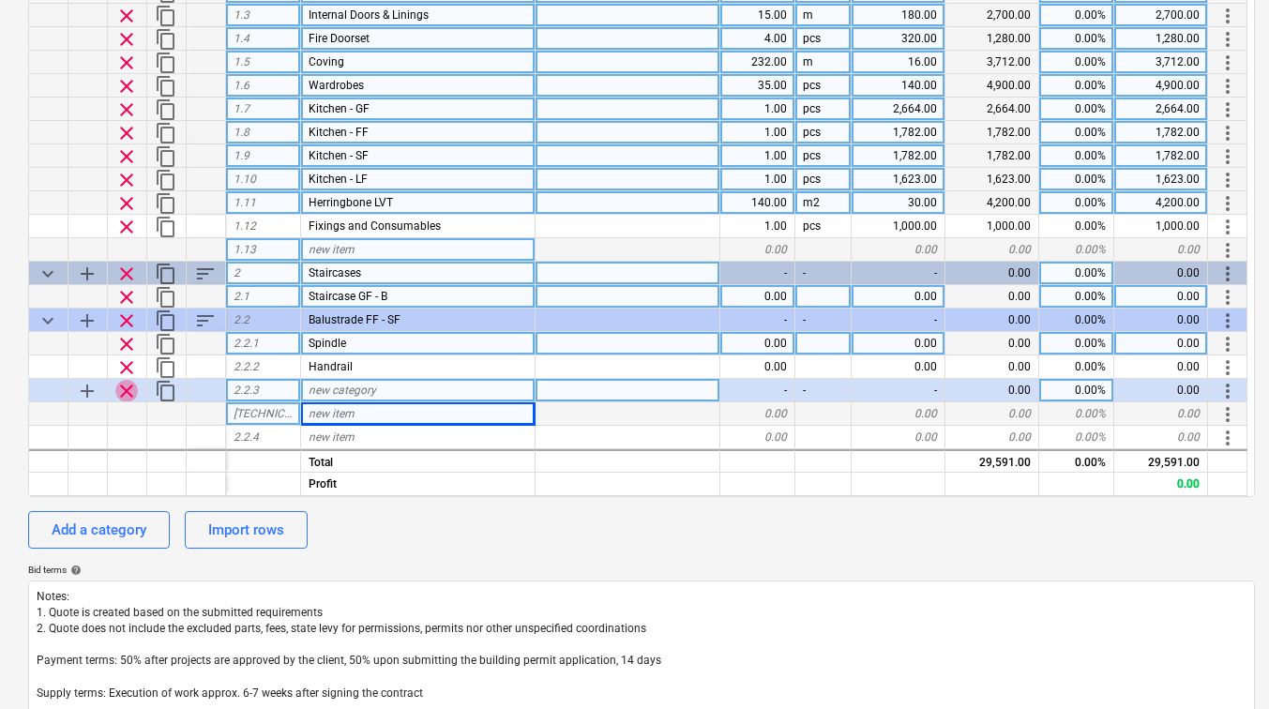
click at [132, 394] on span "clear" at bounding box center [126, 391] width 23 height 23
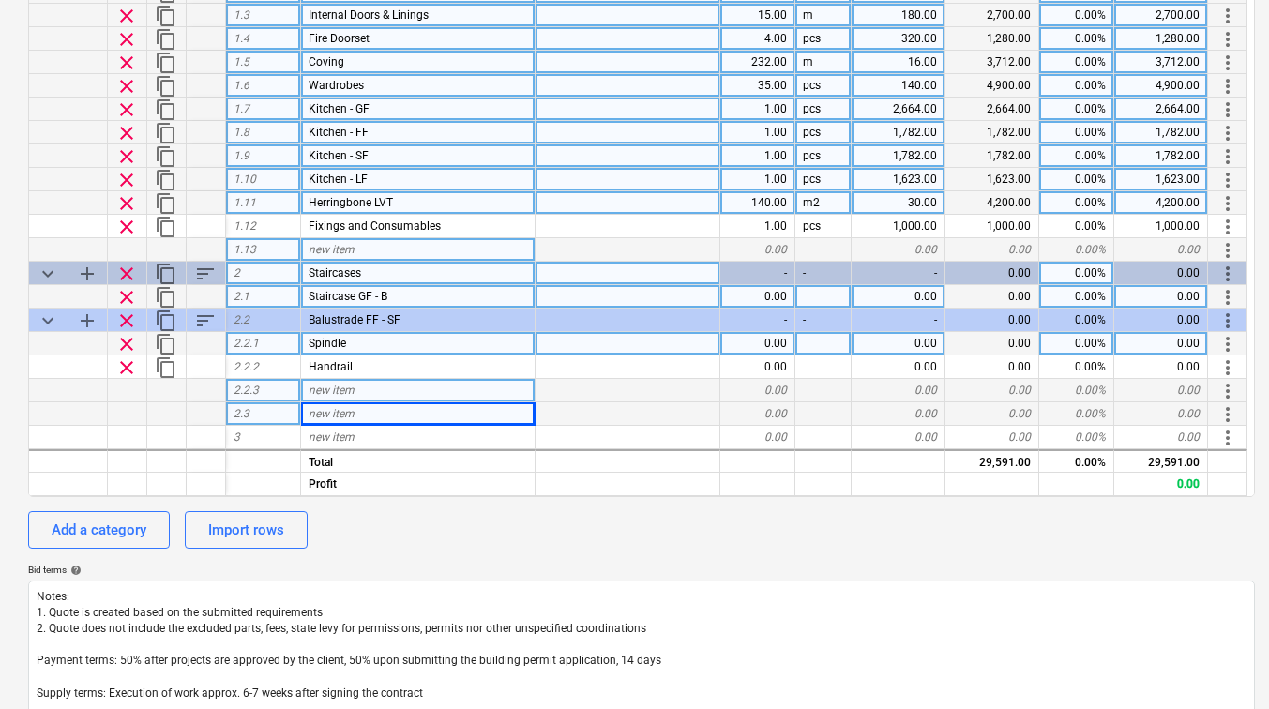
scroll to position [0, 0]
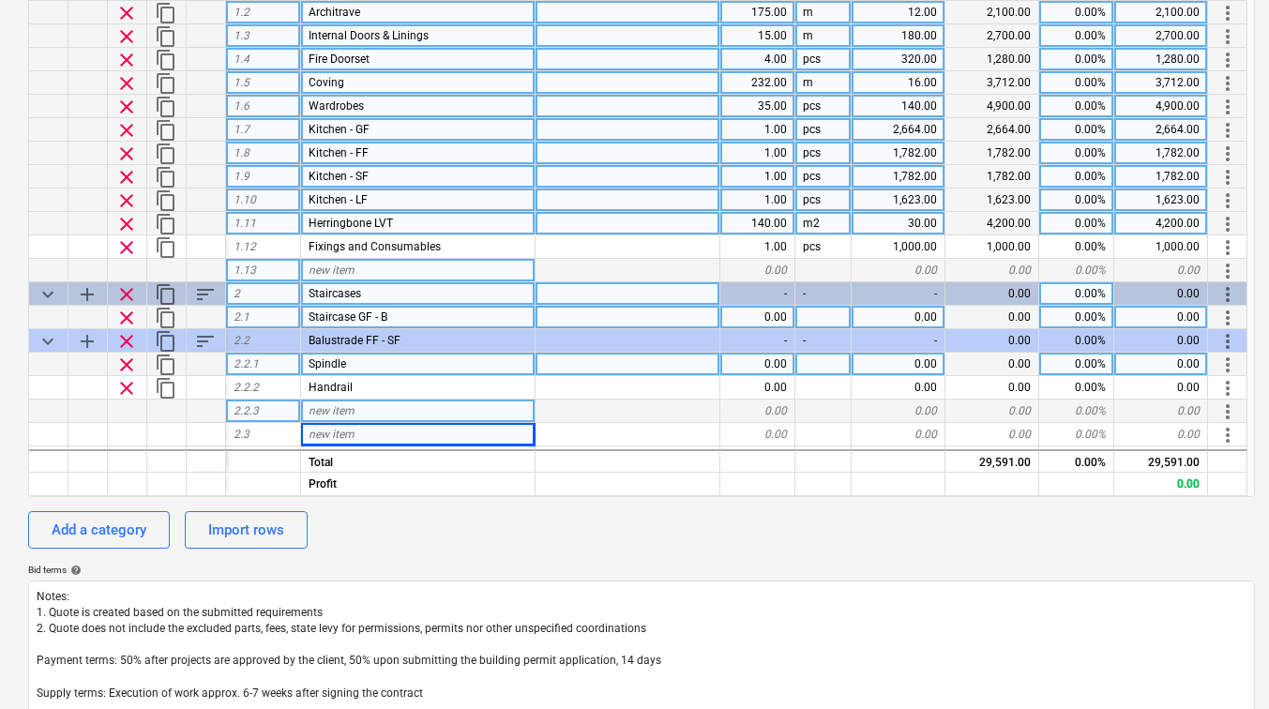
click at [374, 413] on div "new item" at bounding box center [418, 411] width 235 height 23
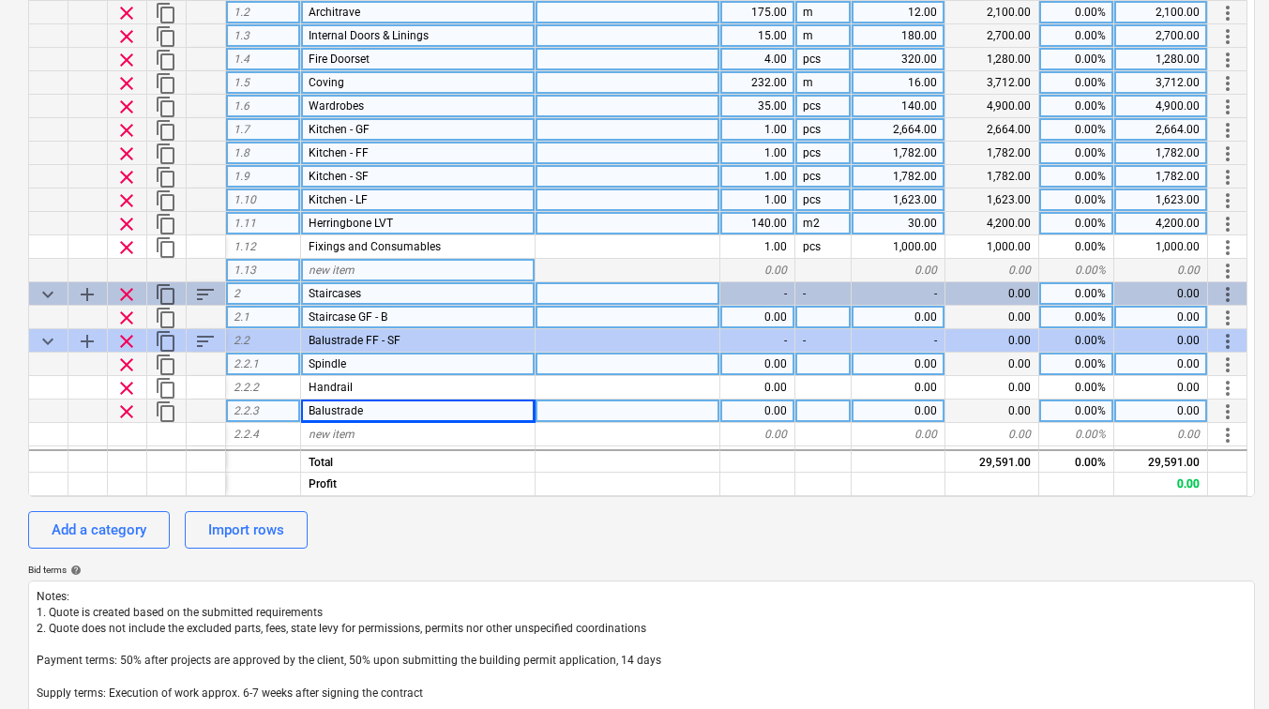
click at [374, 413] on div "Balustrade" at bounding box center [418, 411] width 235 height 23
click at [216, 409] on div at bounding box center [206, 411] width 39 height 23
click at [54, 410] on div at bounding box center [48, 411] width 39 height 23
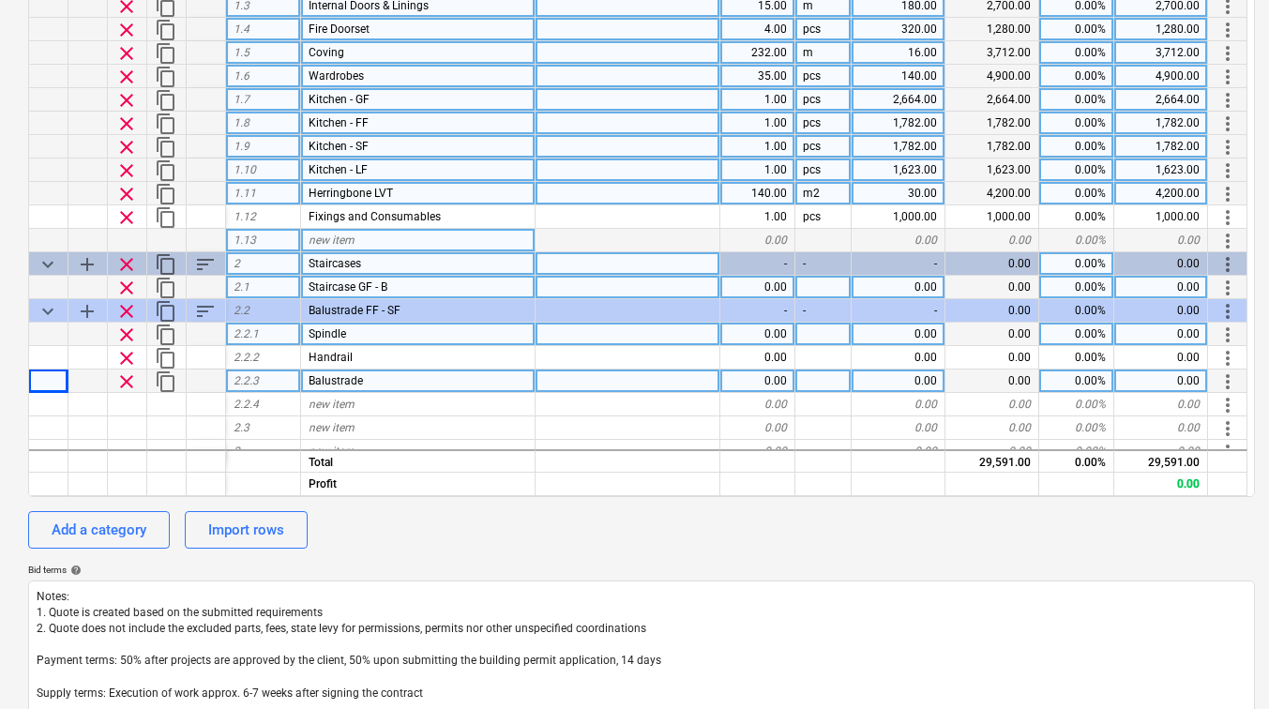
scroll to position [44, 0]
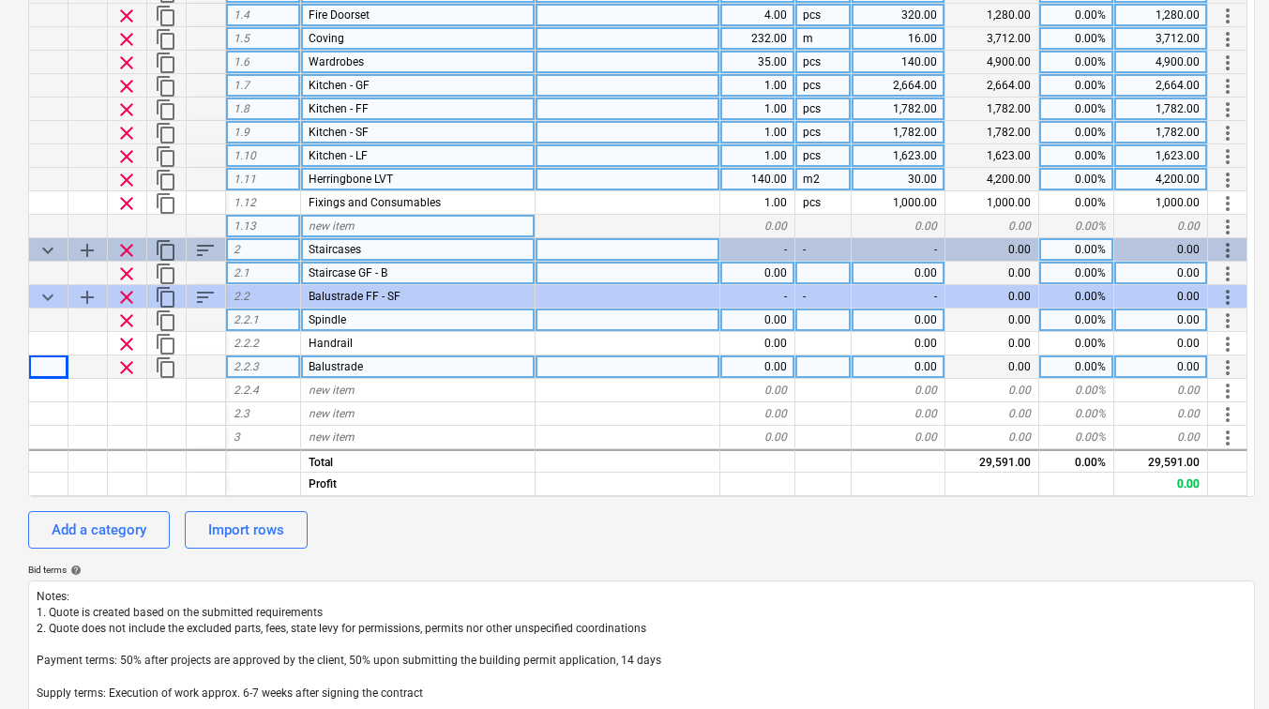
click at [288, 365] on div "2.2.3" at bounding box center [263, 367] width 75 height 23
click at [315, 368] on span "Balustrade" at bounding box center [336, 366] width 54 height 13
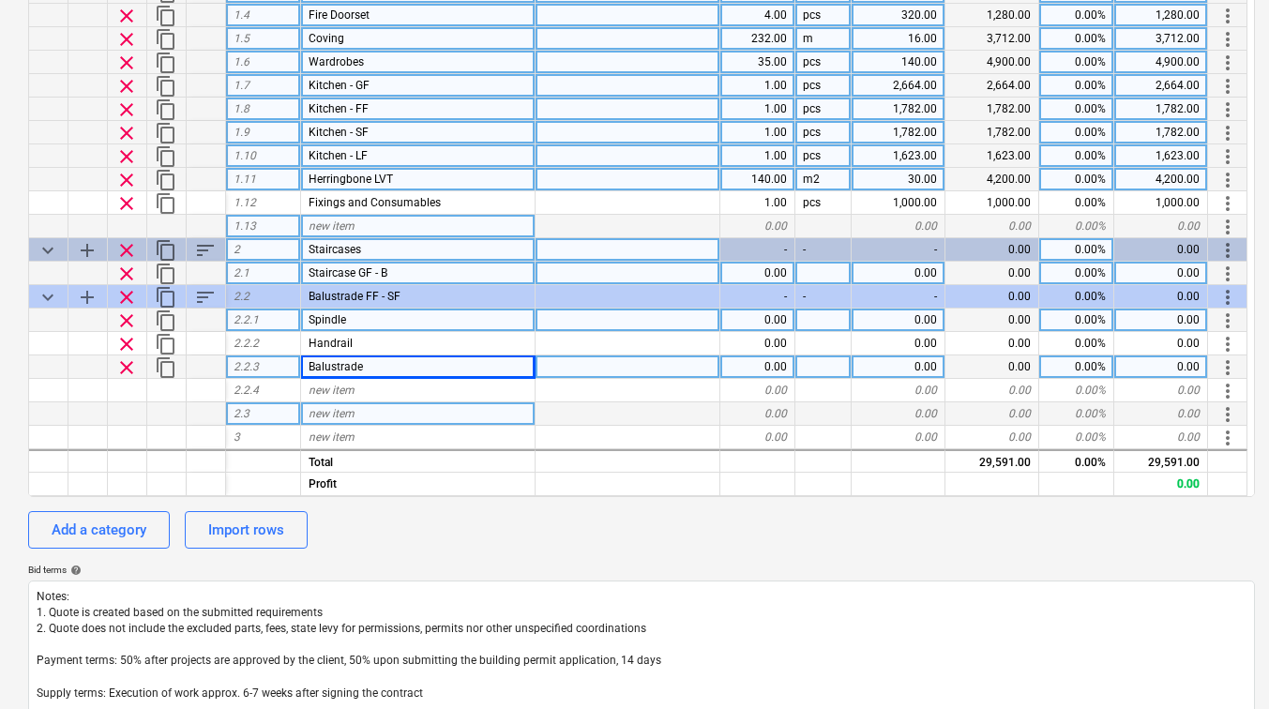
click at [275, 416] on div "2.3" at bounding box center [263, 413] width 75 height 23
click at [324, 424] on div "keyboard_arrow_down sort Cost code Line-item Comment Quantity Unit Unit price N…" at bounding box center [641, 214] width 1227 height 568
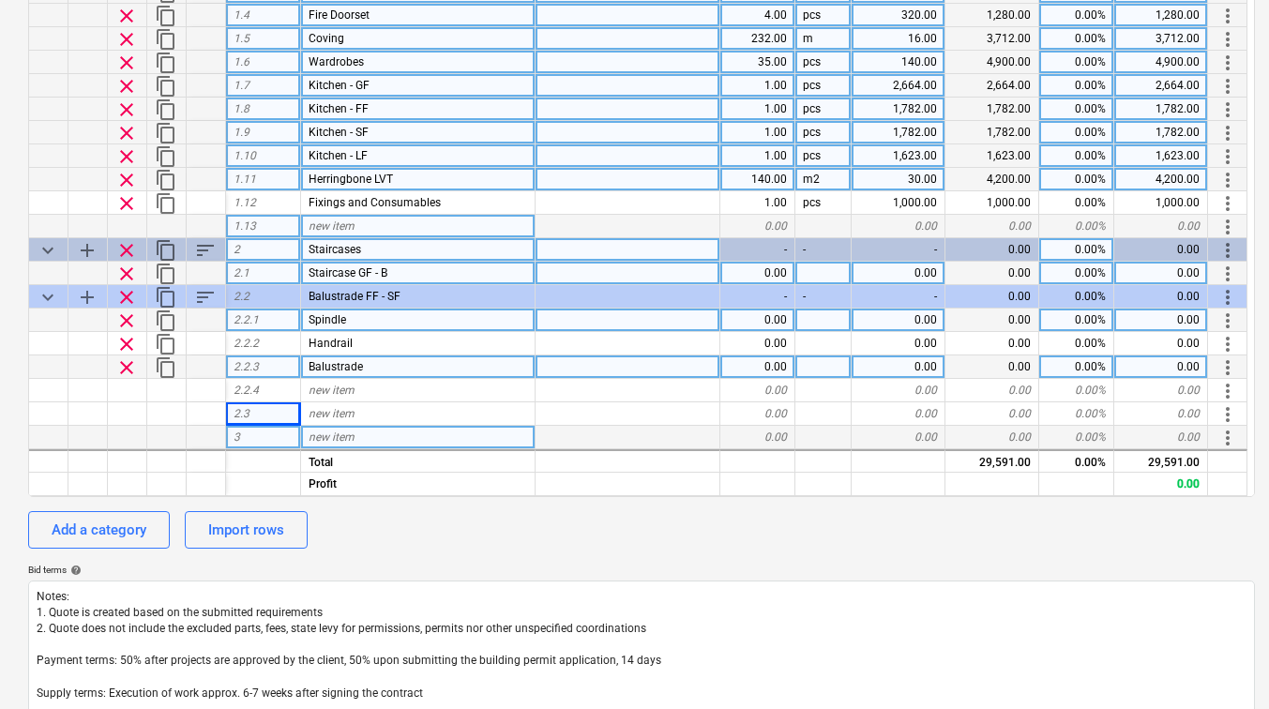
click at [324, 427] on div "new item" at bounding box center [418, 437] width 235 height 23
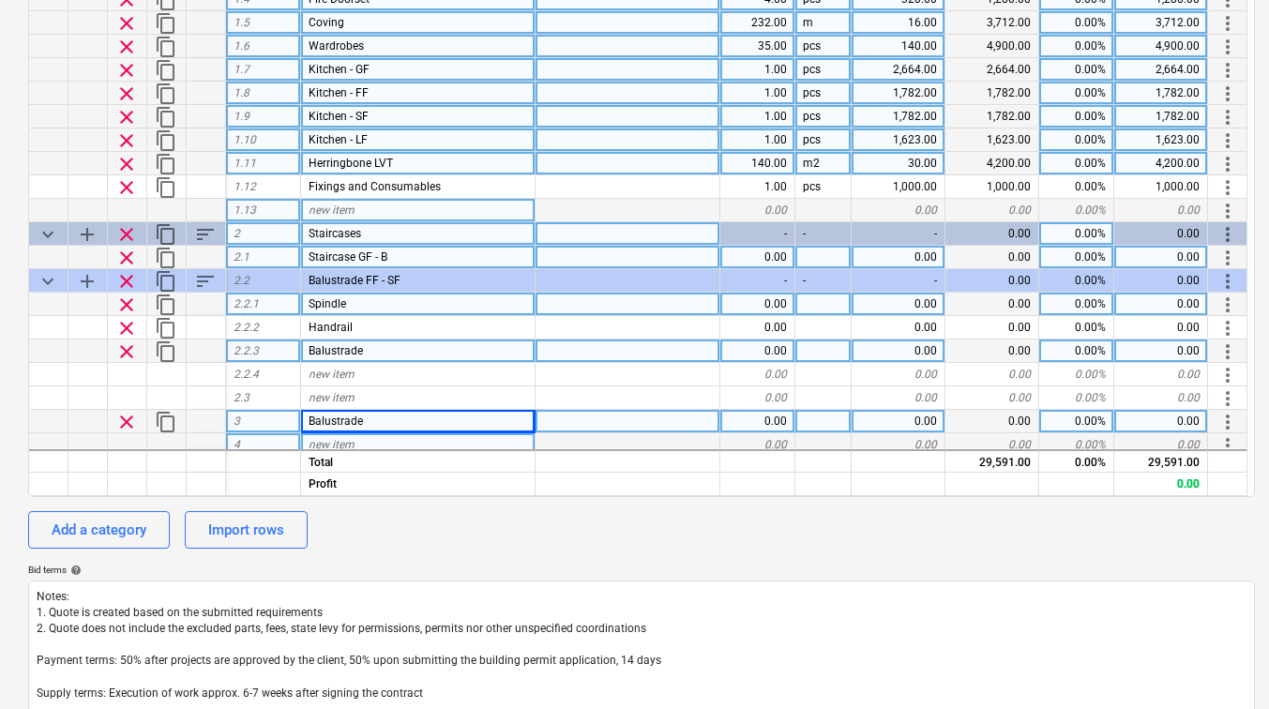
scroll to position [68, 0]
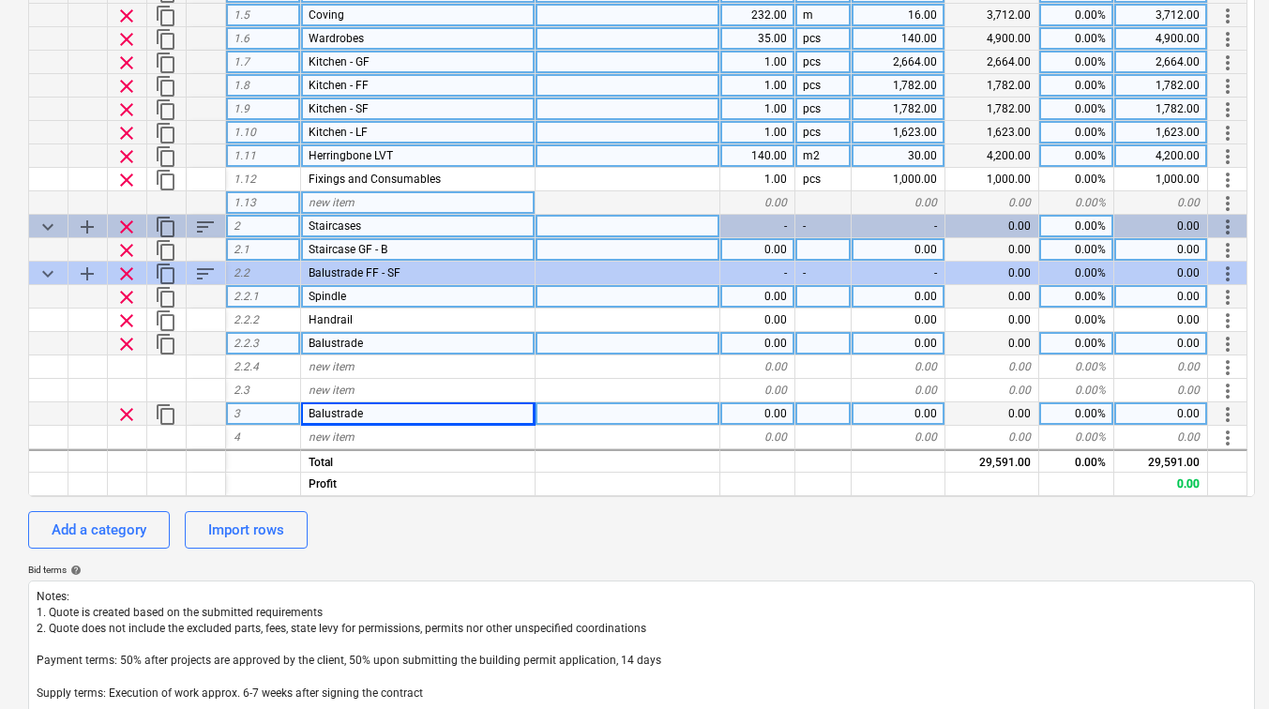
click at [131, 417] on span "clear" at bounding box center [126, 414] width 23 height 23
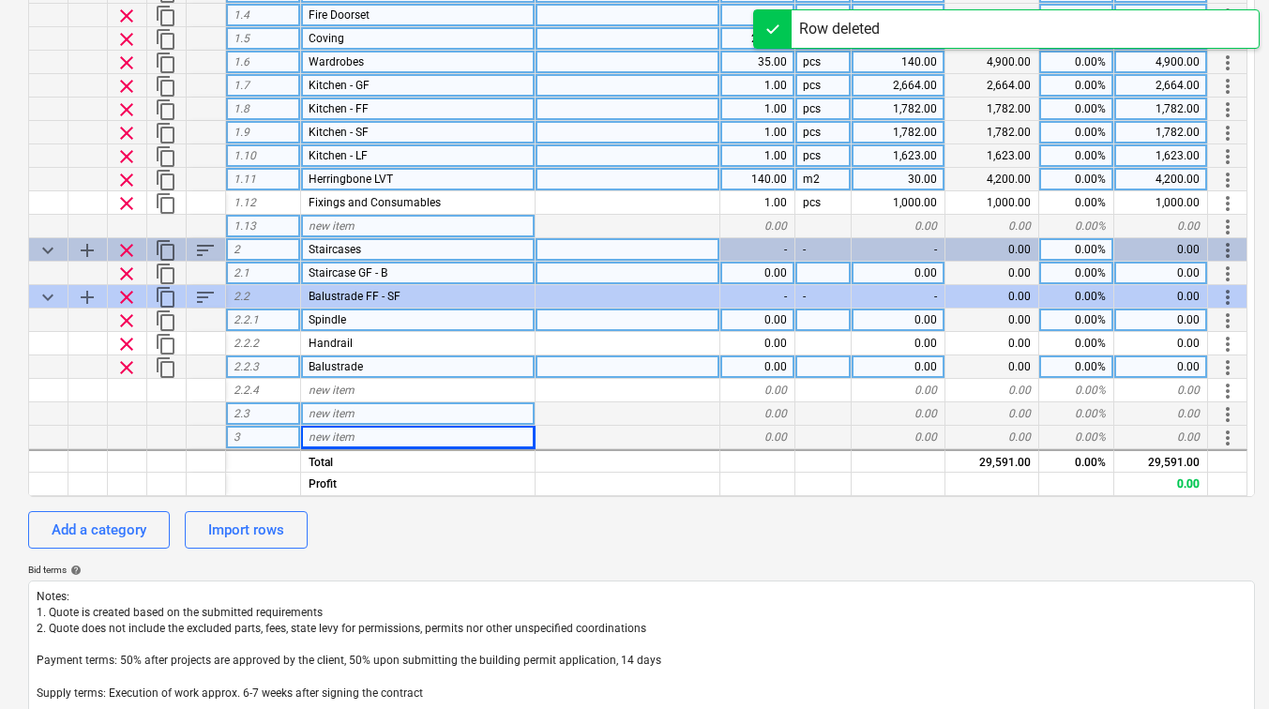
scroll to position [44, 0]
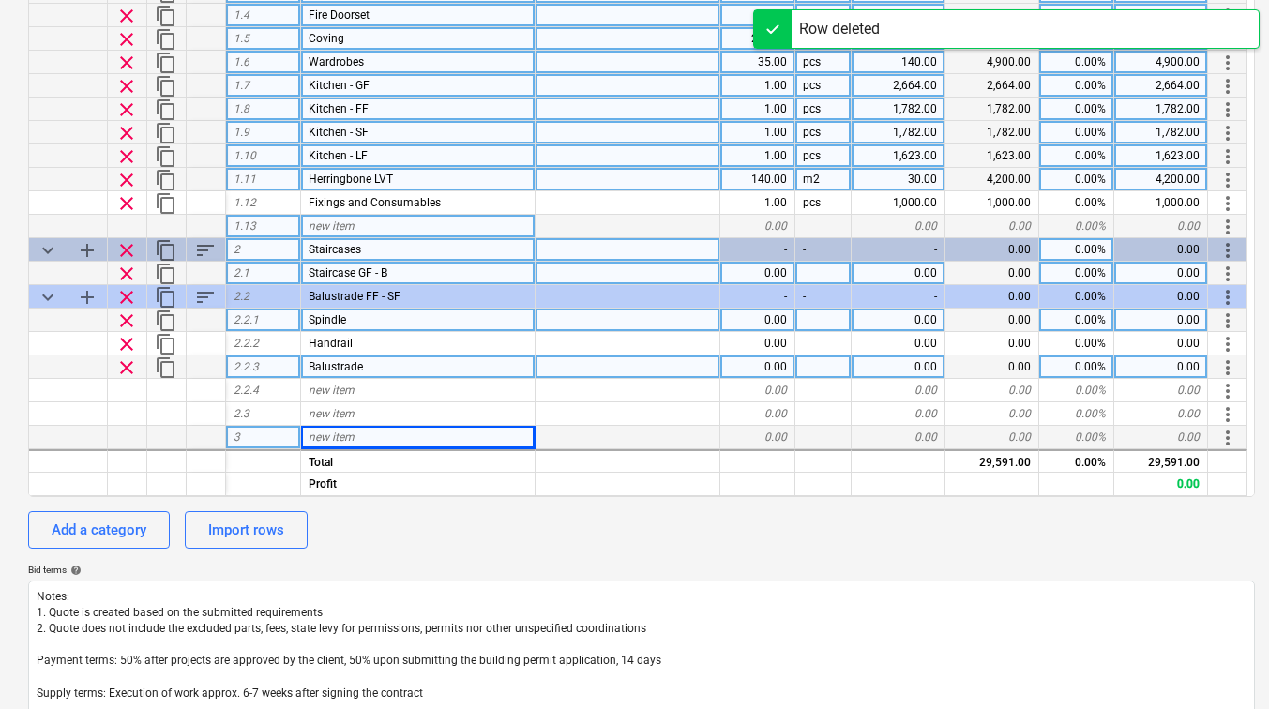
click at [311, 366] on span "Balustrade" at bounding box center [336, 366] width 54 height 13
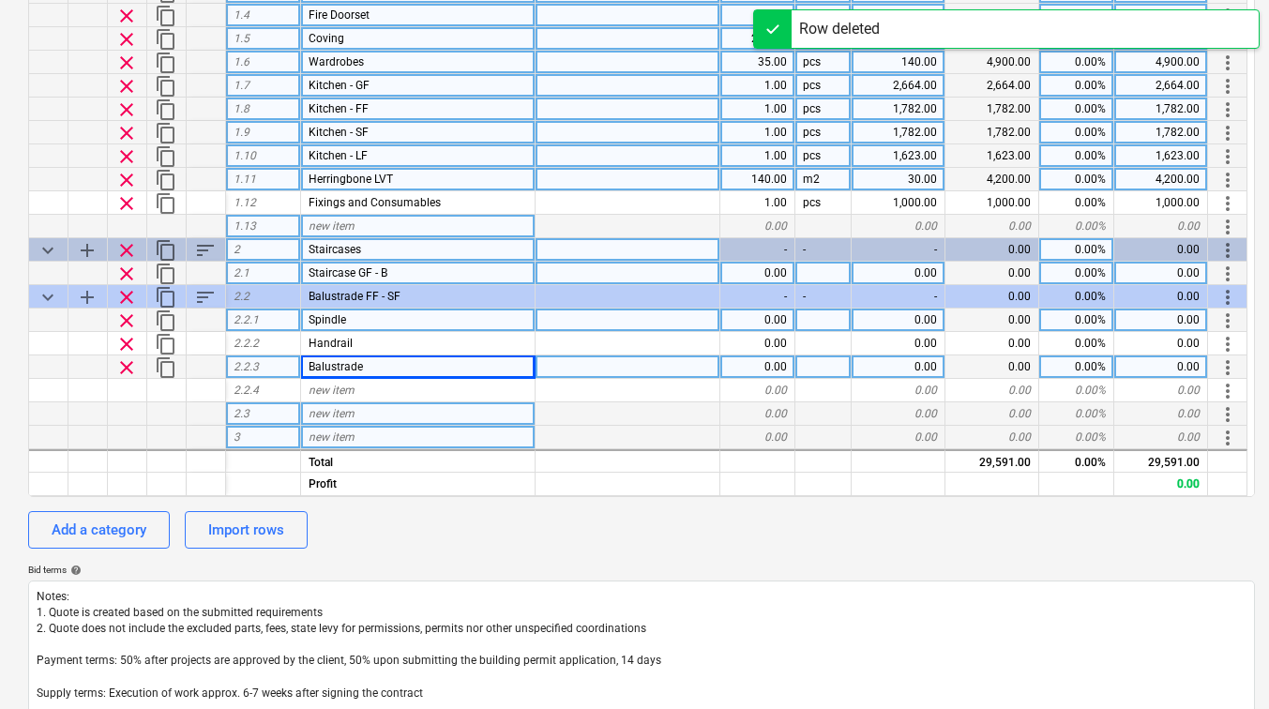
click at [344, 415] on span "new item" at bounding box center [332, 413] width 46 height 13
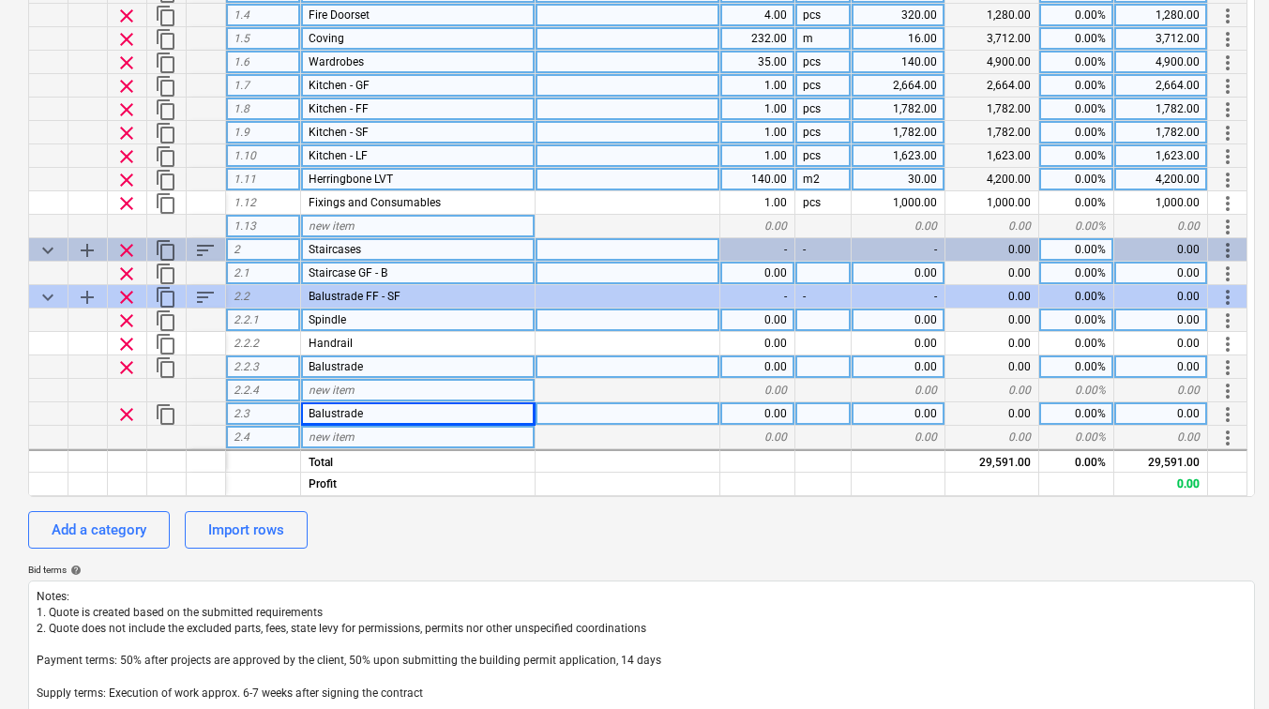
click at [369, 390] on div "new item" at bounding box center [418, 390] width 235 height 23
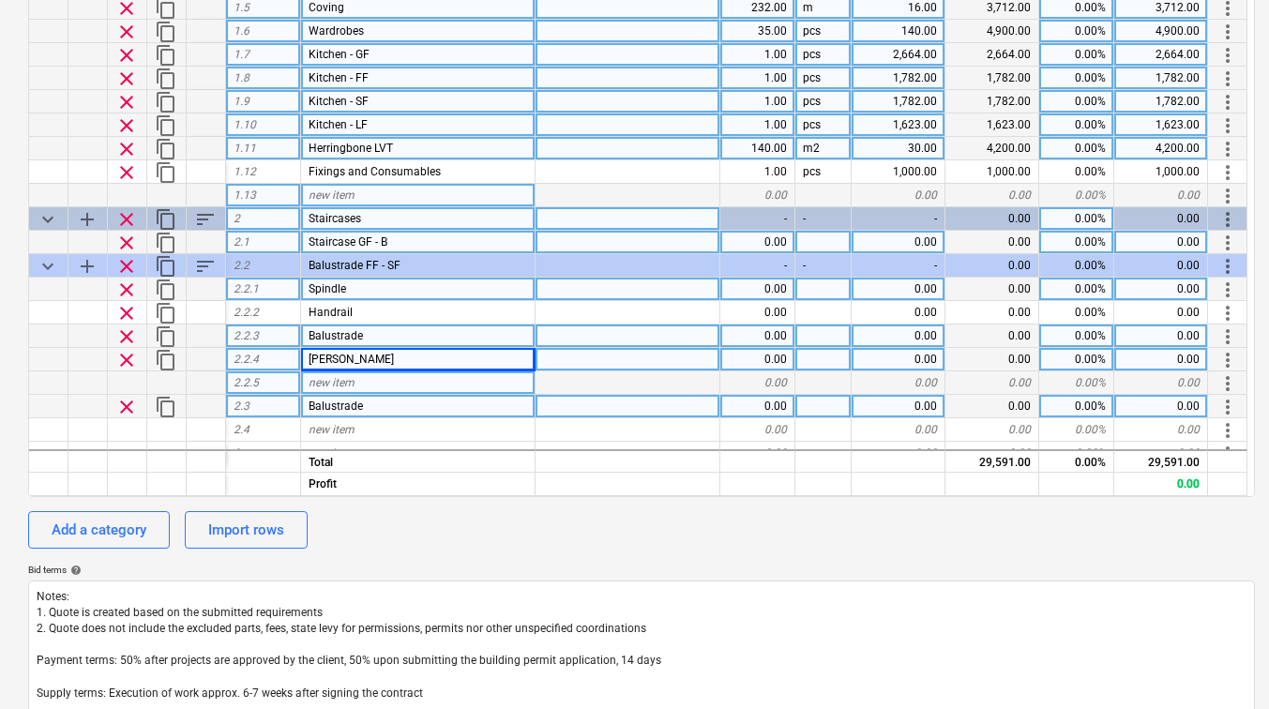
scroll to position [91, 0]
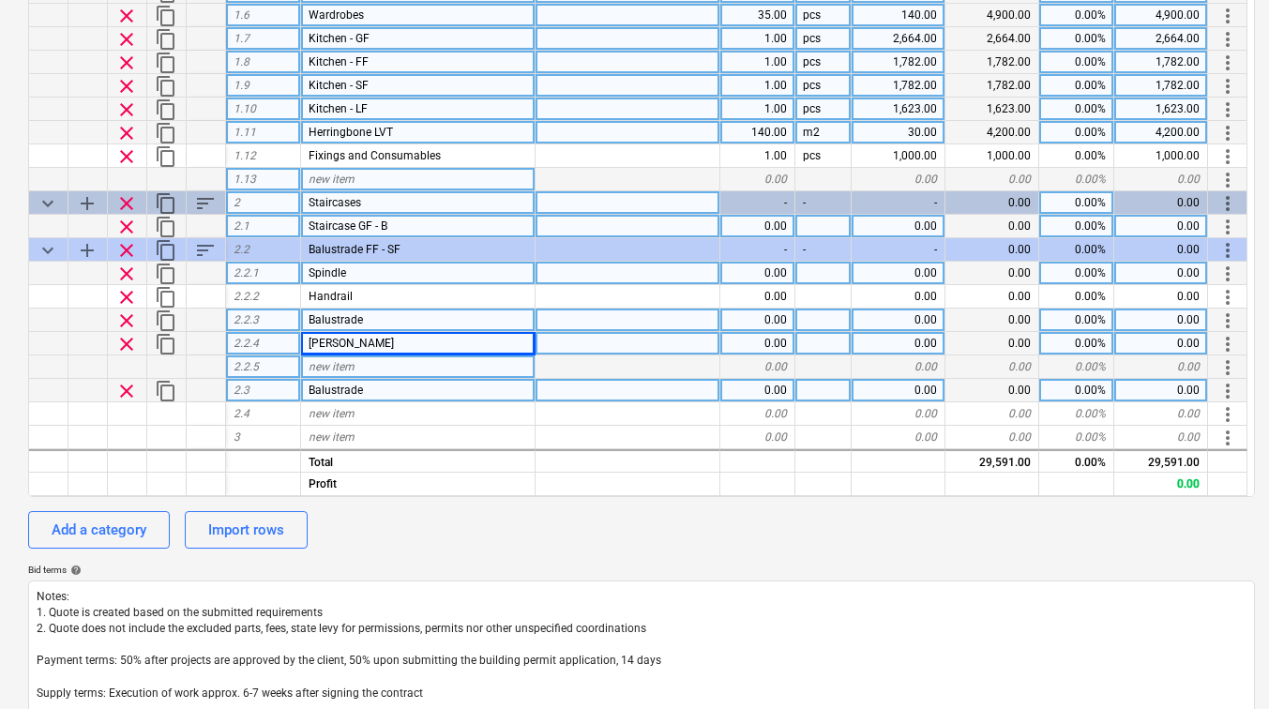
click at [367, 394] on div "Balustrade" at bounding box center [418, 390] width 235 height 23
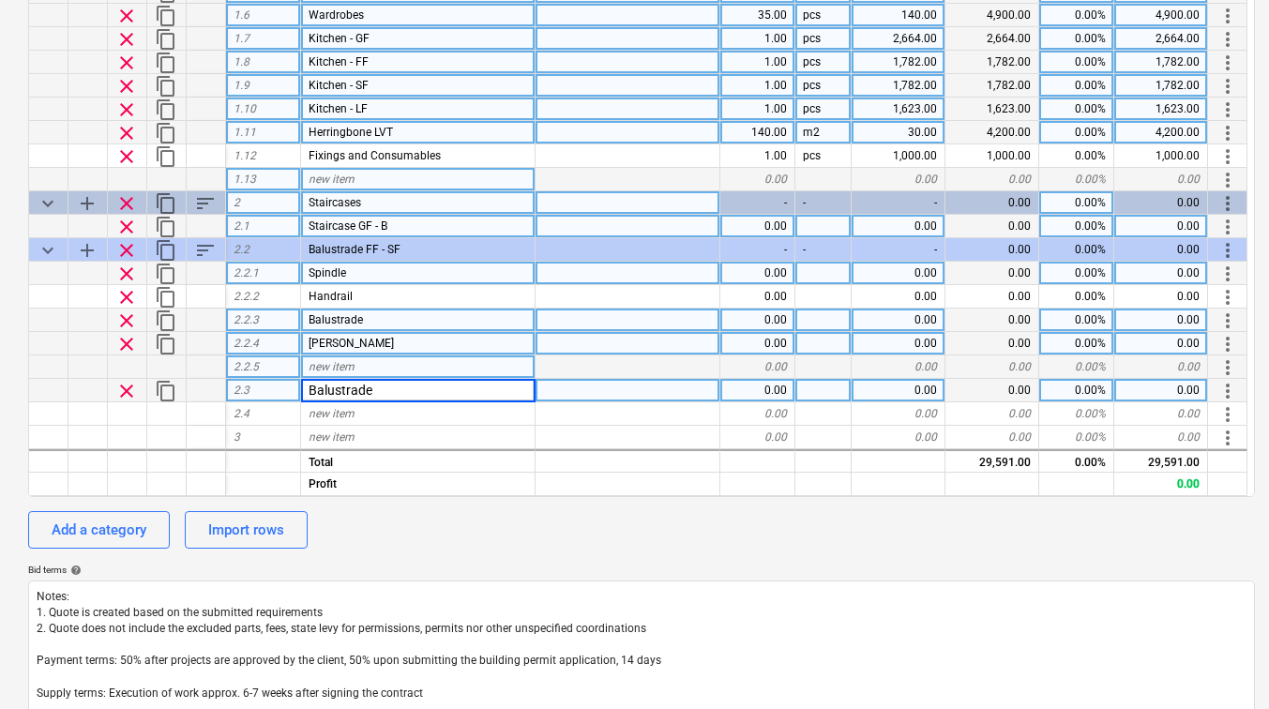
click at [83, 249] on span "add" at bounding box center [87, 250] width 23 height 23
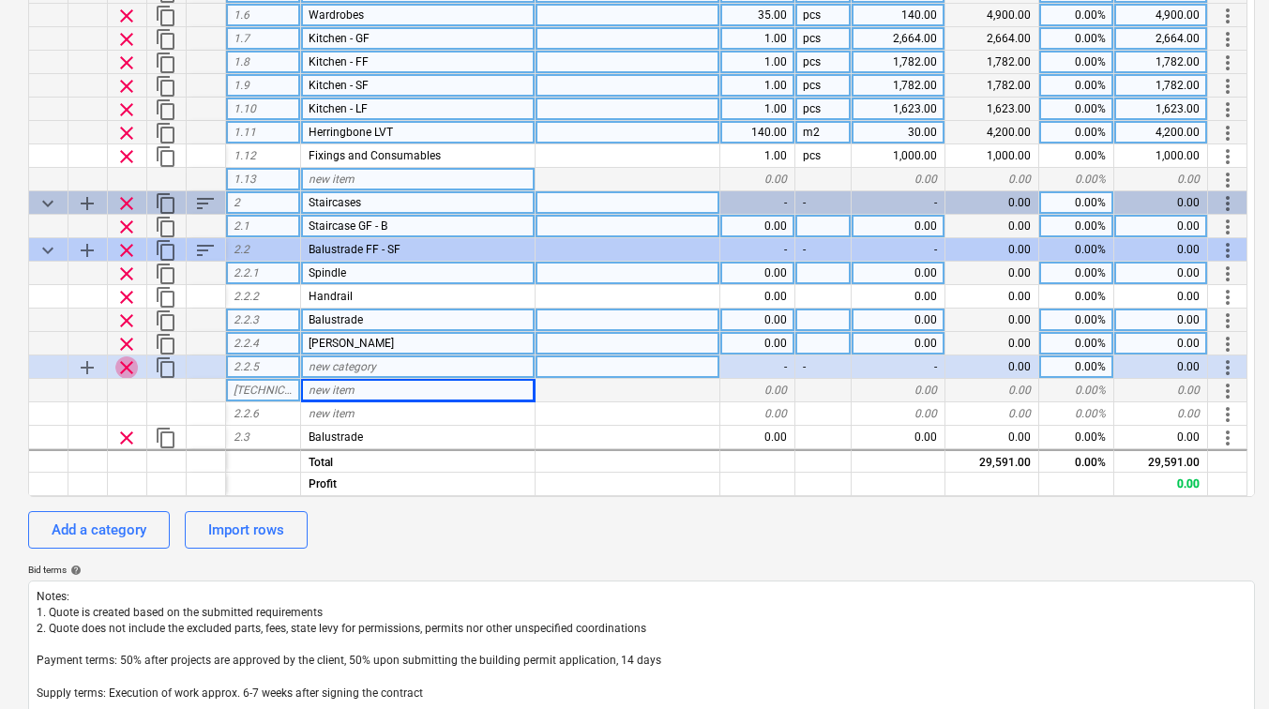
click at [130, 362] on span "clear" at bounding box center [126, 367] width 23 height 23
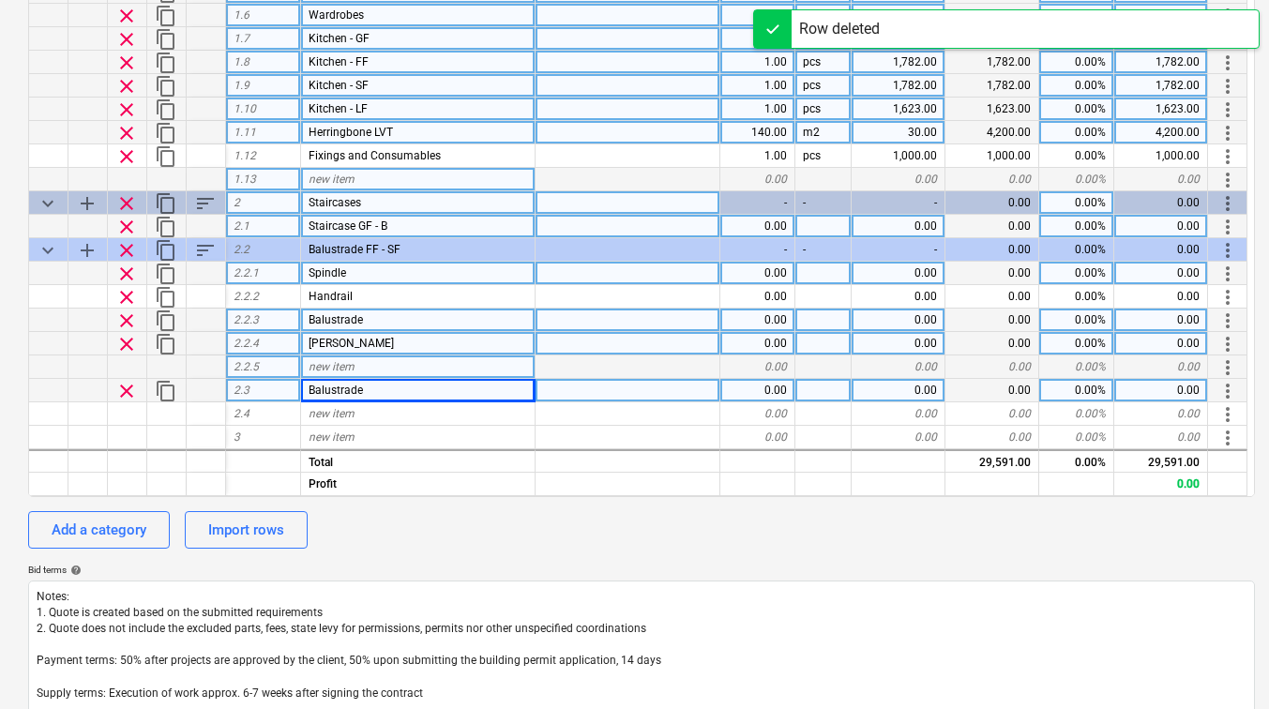
drag, startPoint x: 292, startPoint y: 371, endPoint x: 311, endPoint y: 369, distance: 18.9
click at [0, 0] on div "2.2.5 new item 0.00 0.00 0.00 0.00% 0.00 more_vert" at bounding box center [0, 0] width 0 height 0
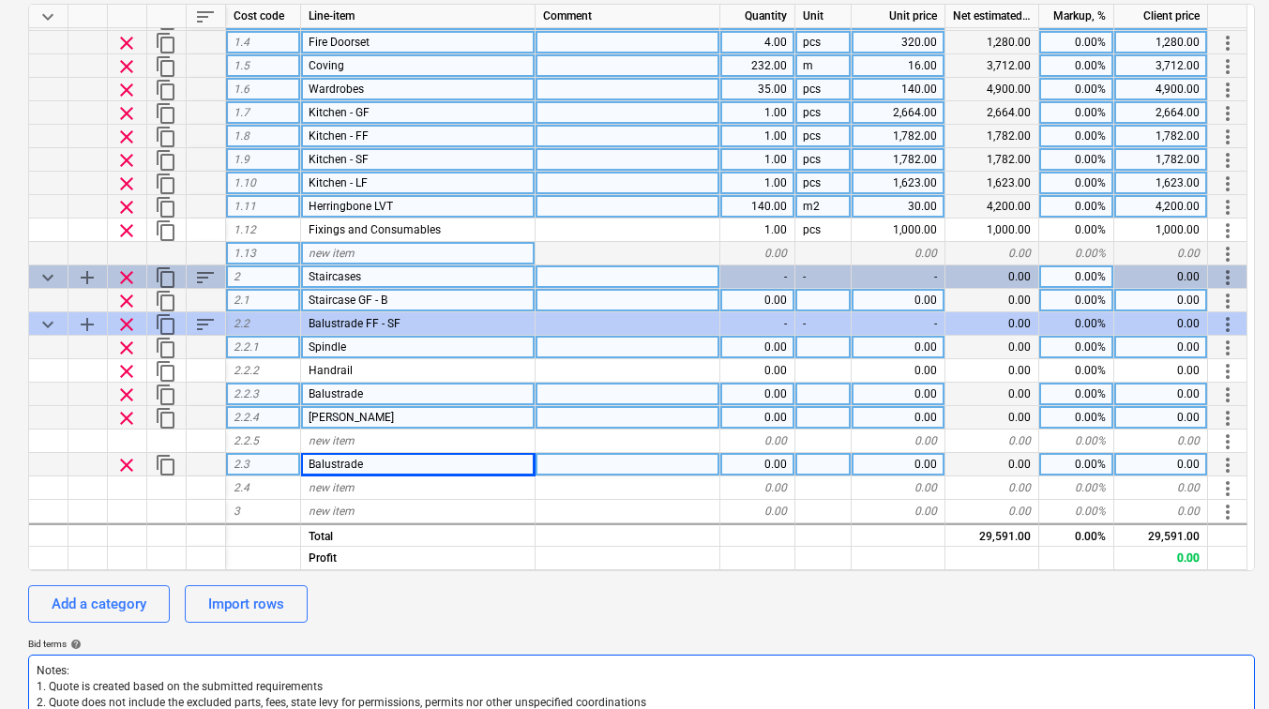
scroll to position [281, 0]
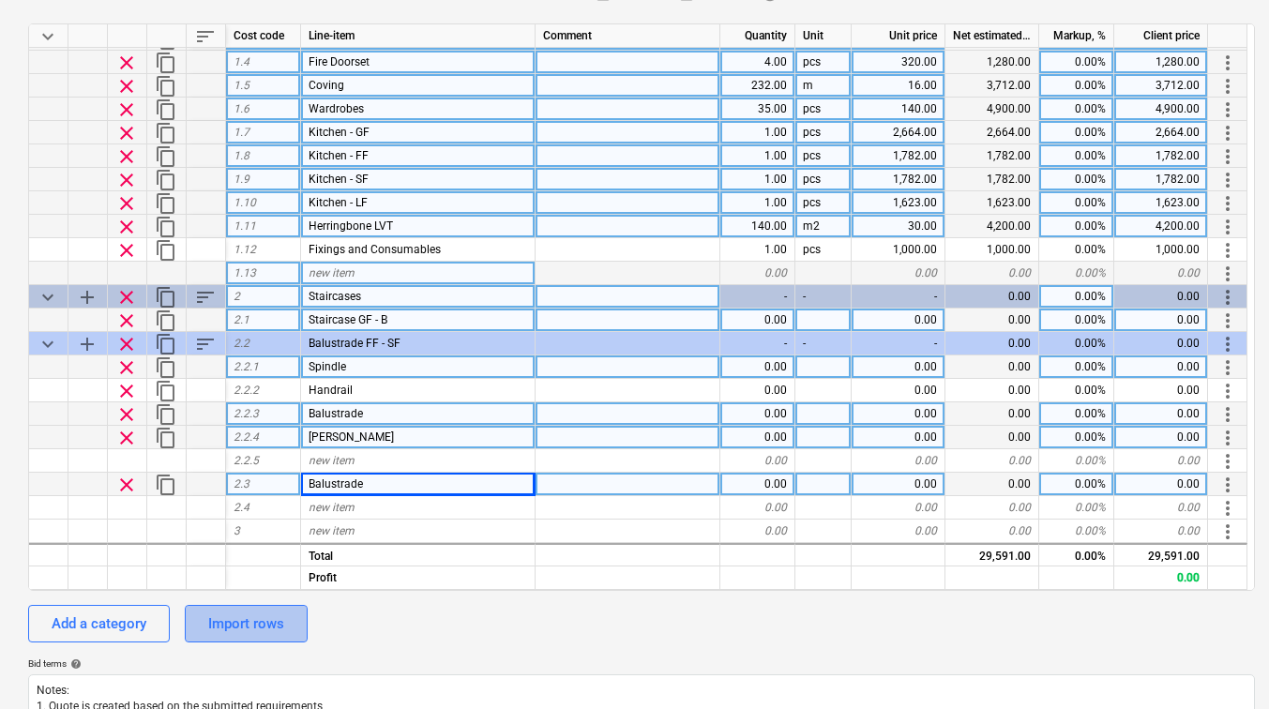
click at [266, 619] on div "Import rows" at bounding box center [246, 624] width 76 height 24
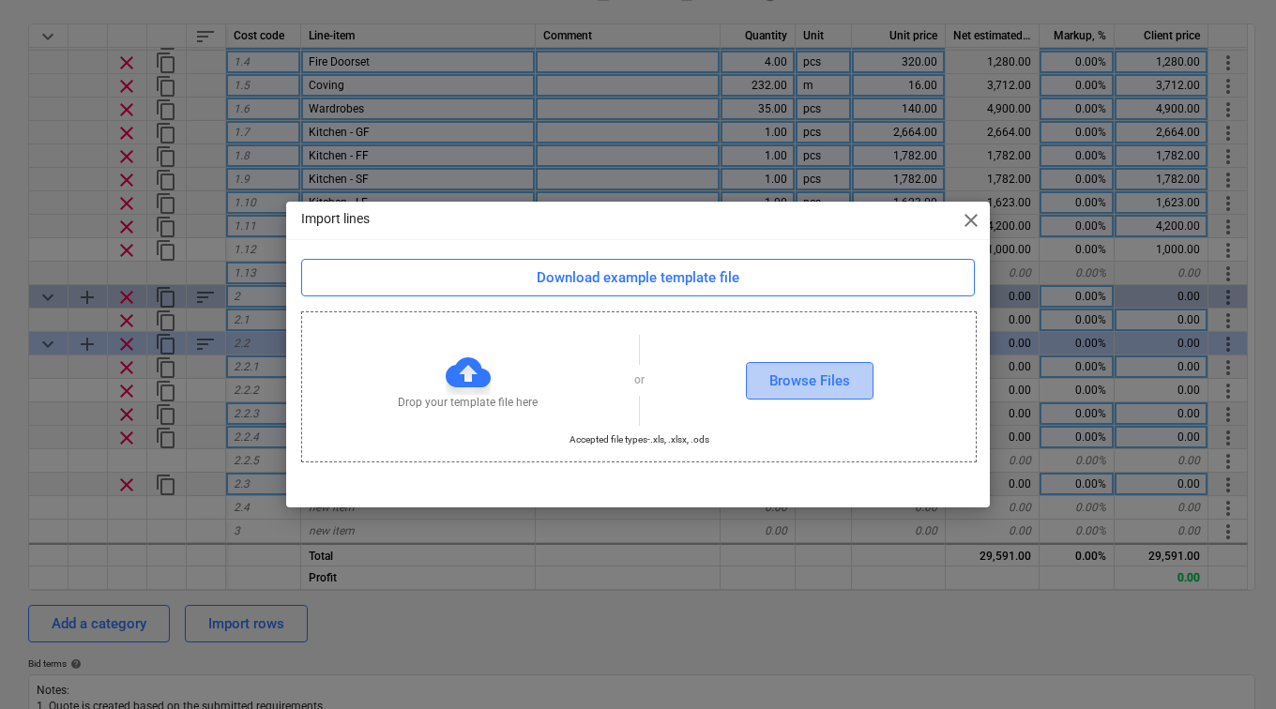
click at [828, 370] on div "Browse Files" at bounding box center [809, 381] width 81 height 24
click at [967, 220] on span "close" at bounding box center [971, 220] width 23 height 23
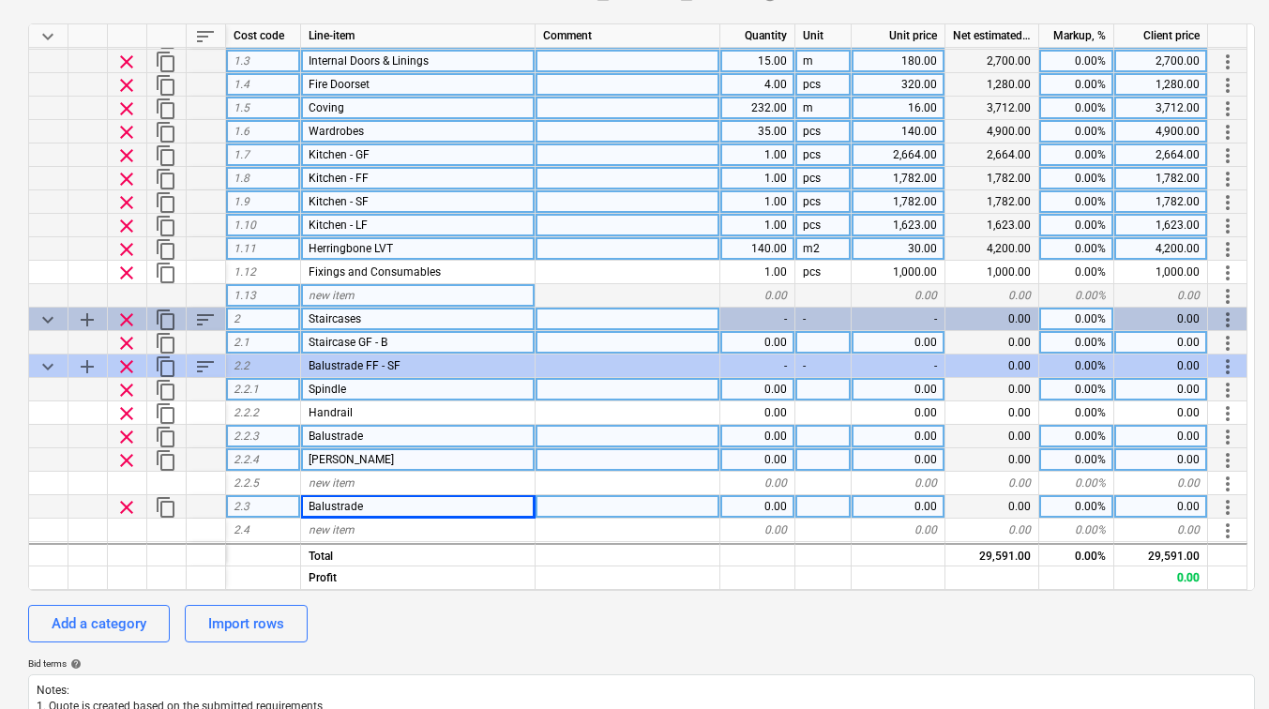
scroll to position [91, 0]
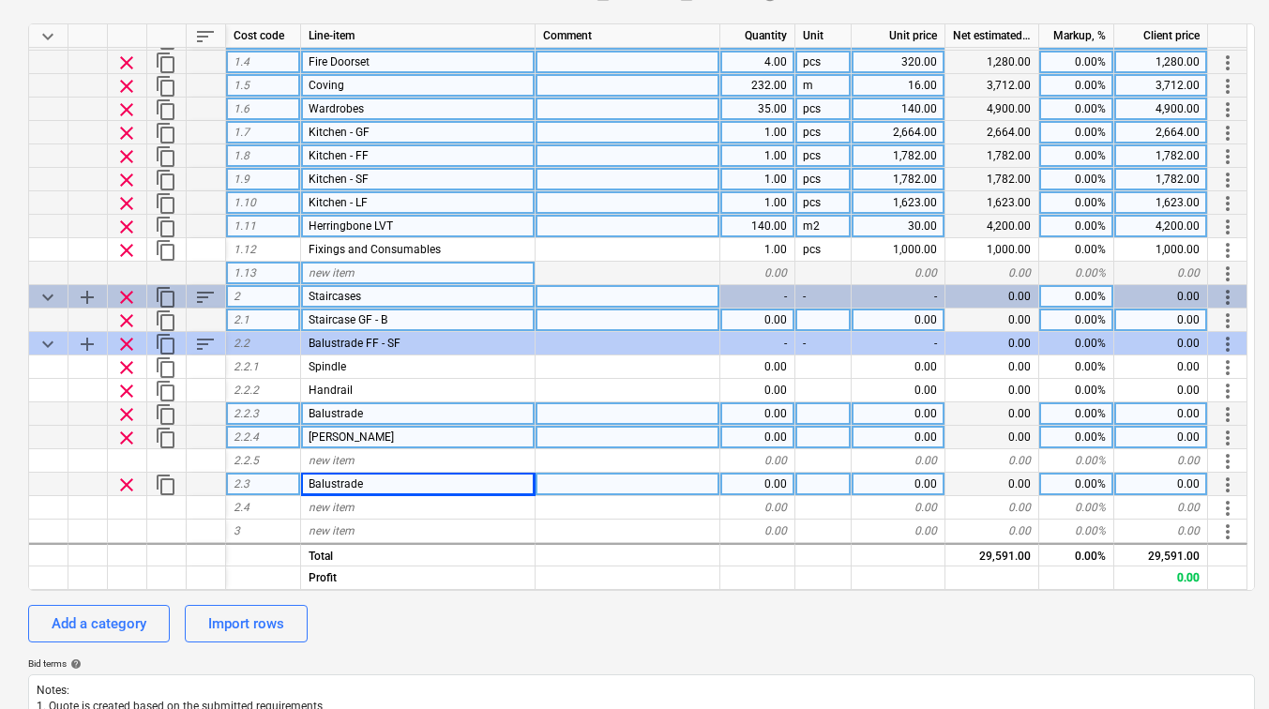
click at [272, 409] on div "2.2.3" at bounding box center [263, 413] width 75 height 23
click at [417, 418] on div "Balustrade" at bounding box center [418, 413] width 235 height 23
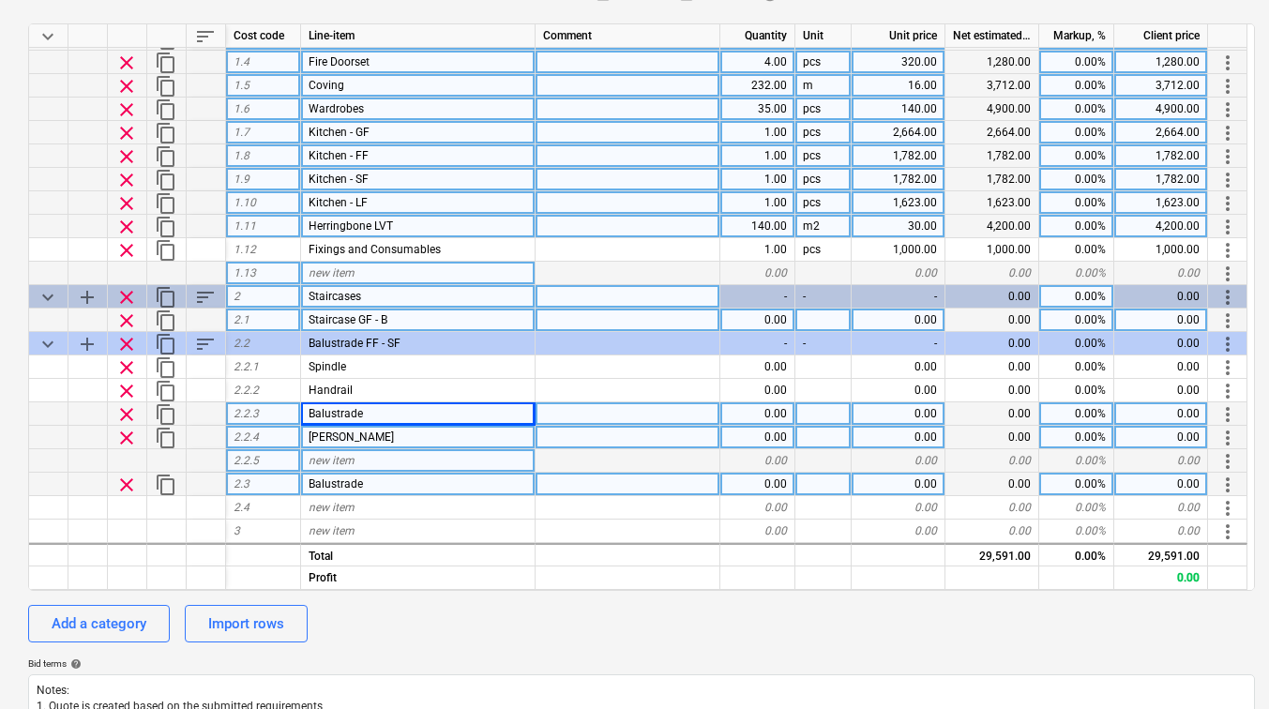
click at [406, 471] on div "new item" at bounding box center [418, 460] width 235 height 23
click at [268, 414] on div "2.2.3" at bounding box center [263, 413] width 75 height 23
click at [94, 348] on span "add" at bounding box center [87, 344] width 23 height 23
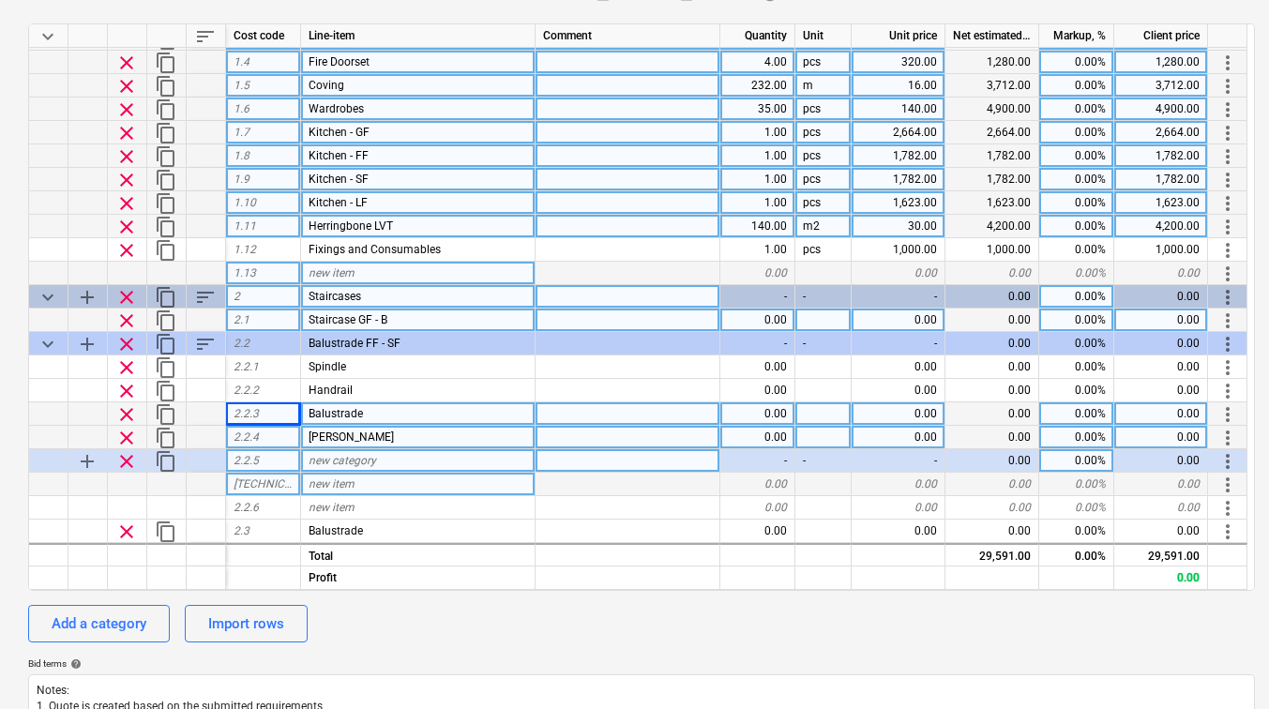
click at [120, 449] on div "clear" at bounding box center [127, 460] width 39 height 23
click at [125, 462] on span "clear" at bounding box center [126, 461] width 23 height 23
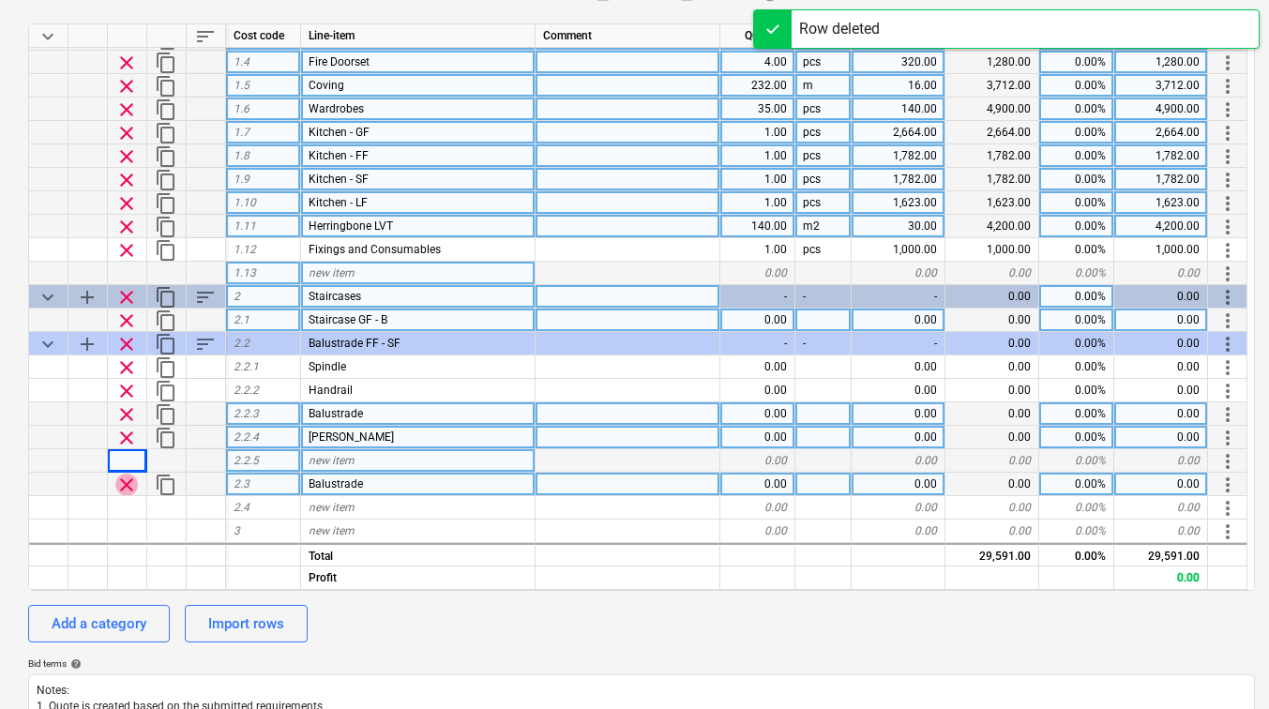
click at [133, 479] on span "clear" at bounding box center [126, 485] width 23 height 23
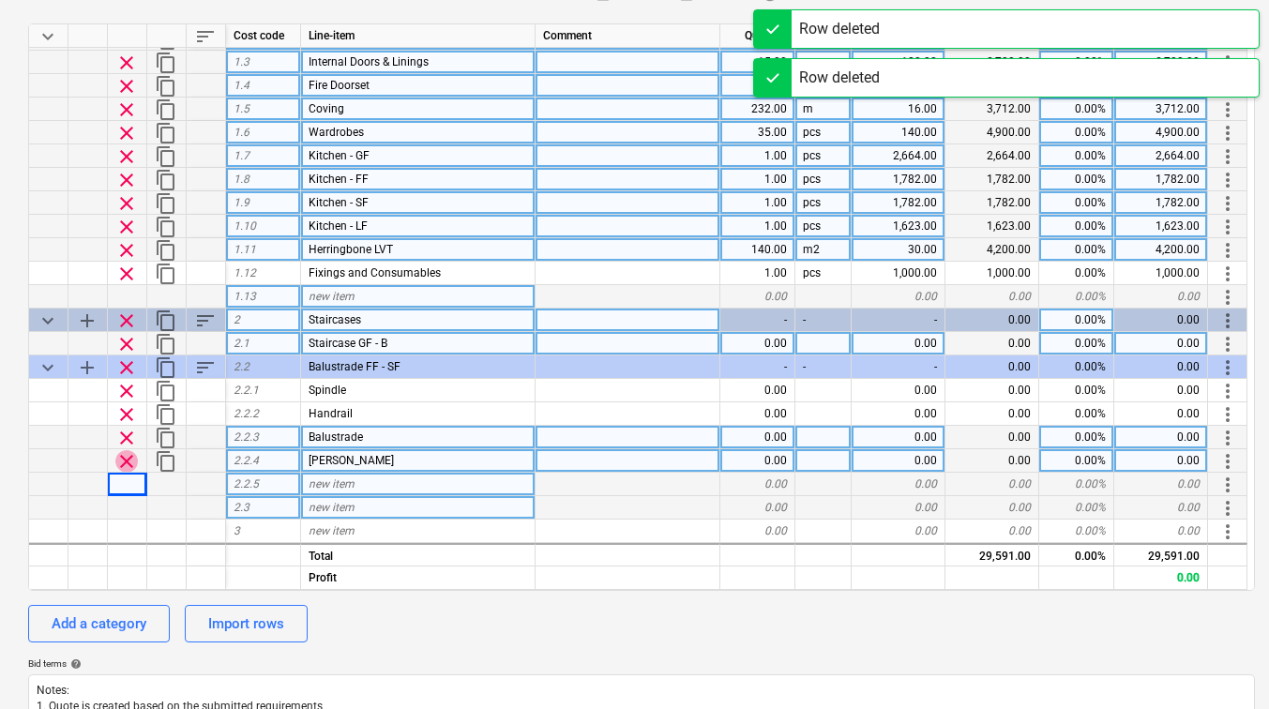
click at [133, 459] on span "clear" at bounding box center [126, 461] width 23 height 23
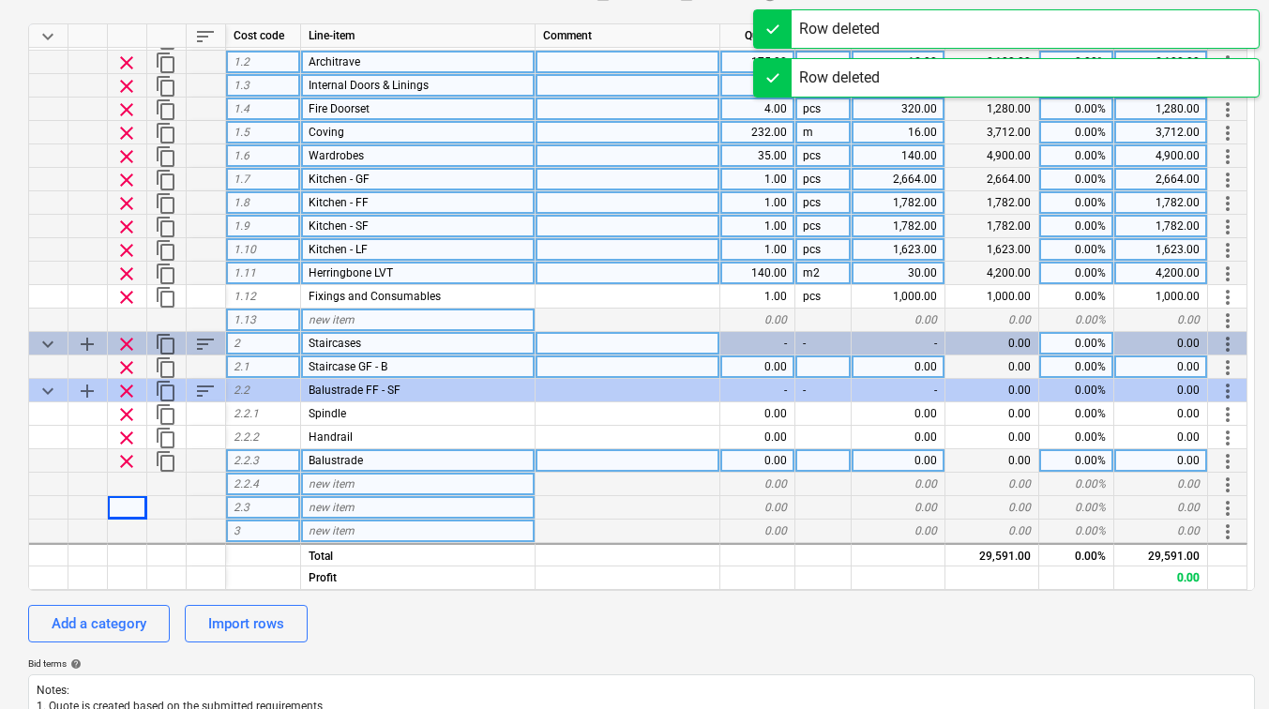
click at [78, 389] on span "add" at bounding box center [87, 391] width 23 height 23
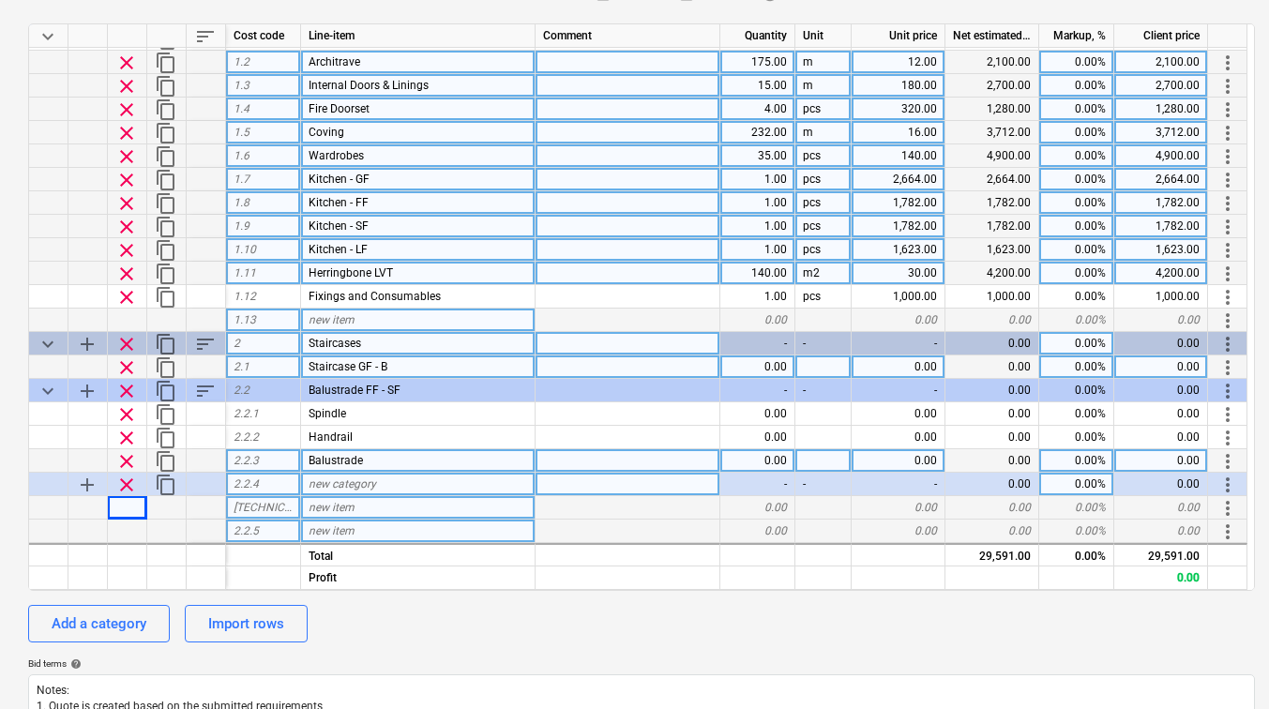
drag, startPoint x: 215, startPoint y: 485, endPoint x: 162, endPoint y: 477, distance: 53.2
click at [0, 0] on div "add clear content_copy 2.2.4 new category - - - 0.00 0.00% 0.00 more_vert" at bounding box center [0, 0] width 0 height 0
click at [1222, 478] on span "more_vert" at bounding box center [1228, 485] width 23 height 23
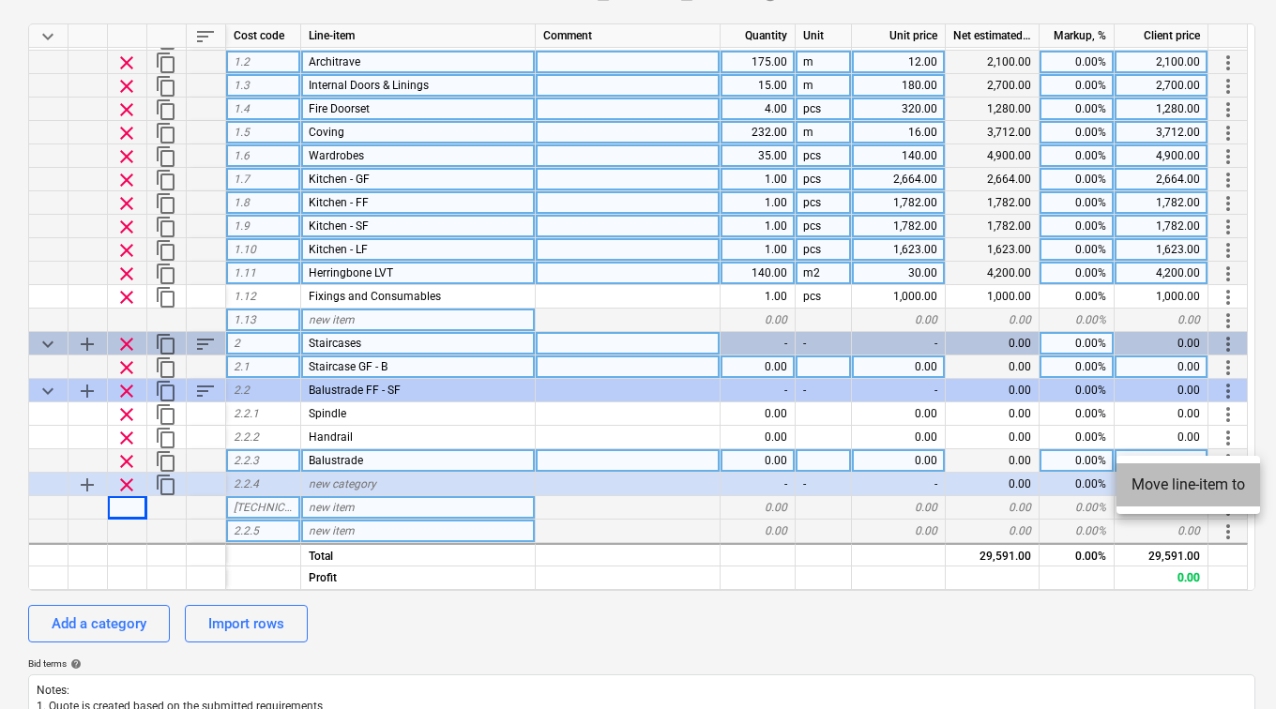
click at [1193, 478] on li "Move line-item to" at bounding box center [1188, 484] width 144 height 43
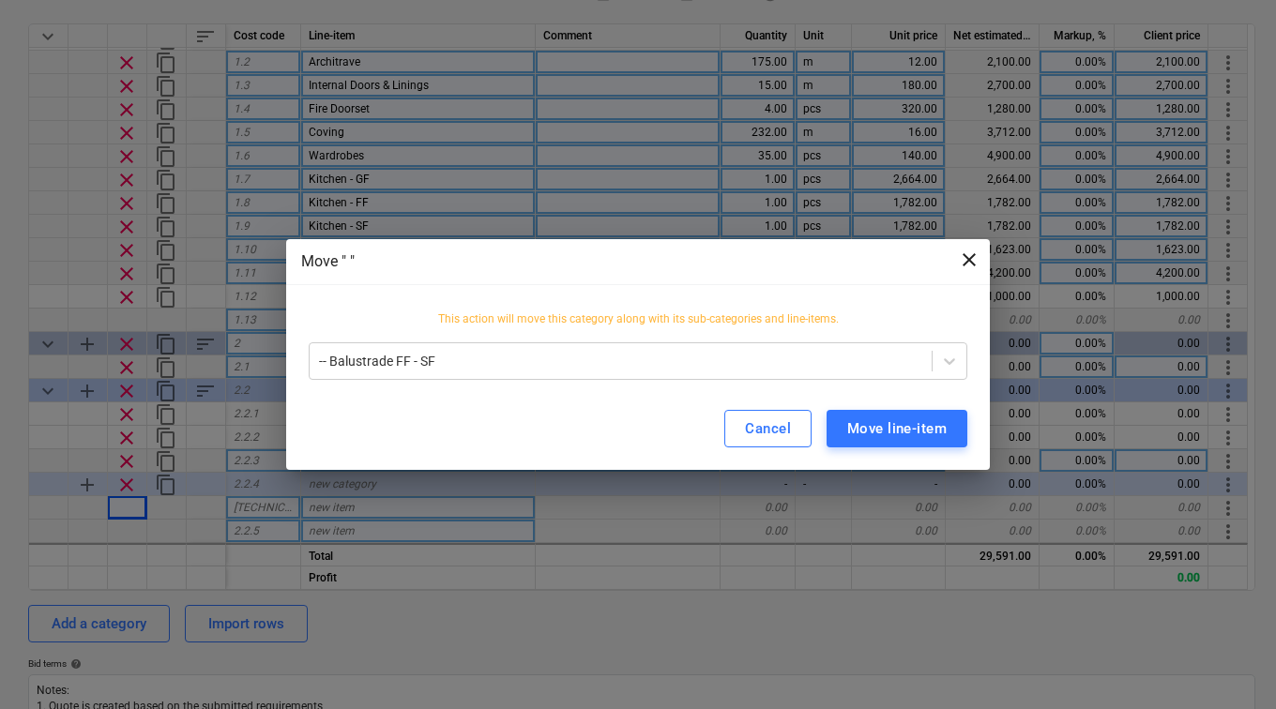
click at [966, 251] on span "close" at bounding box center [969, 260] width 23 height 23
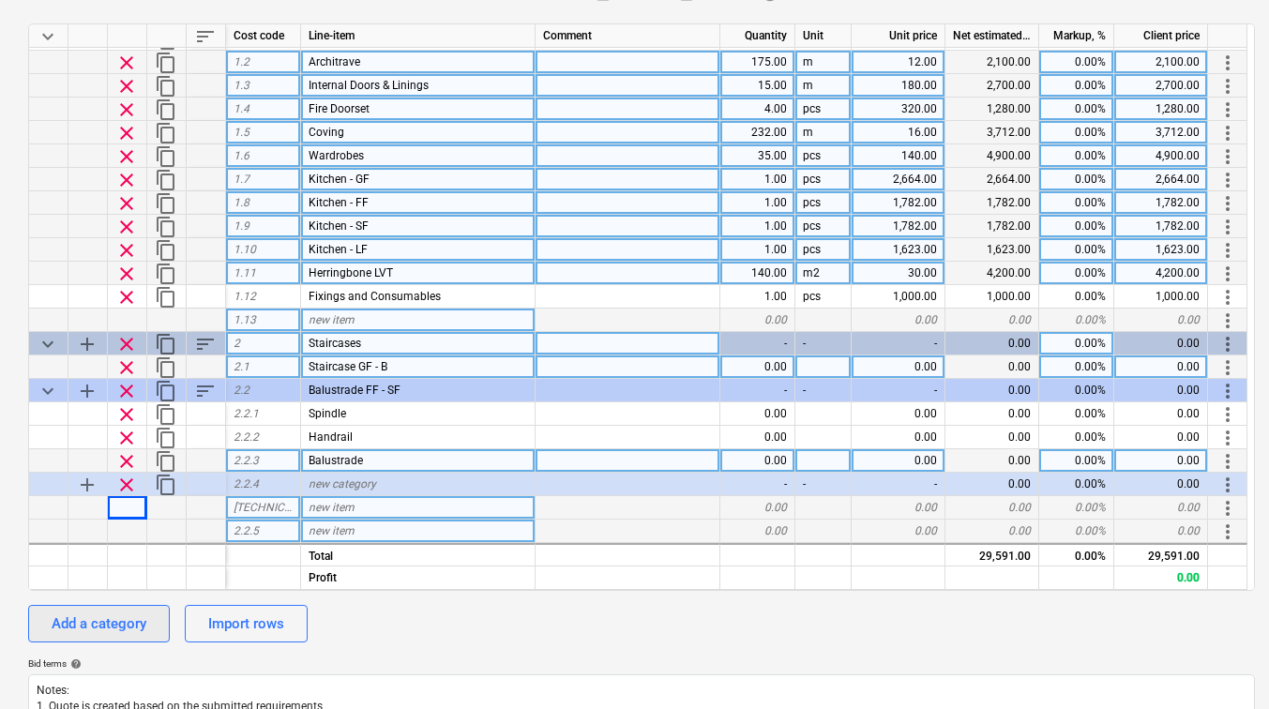
click at [137, 608] on button "Add a category" at bounding box center [99, 624] width 142 height 38
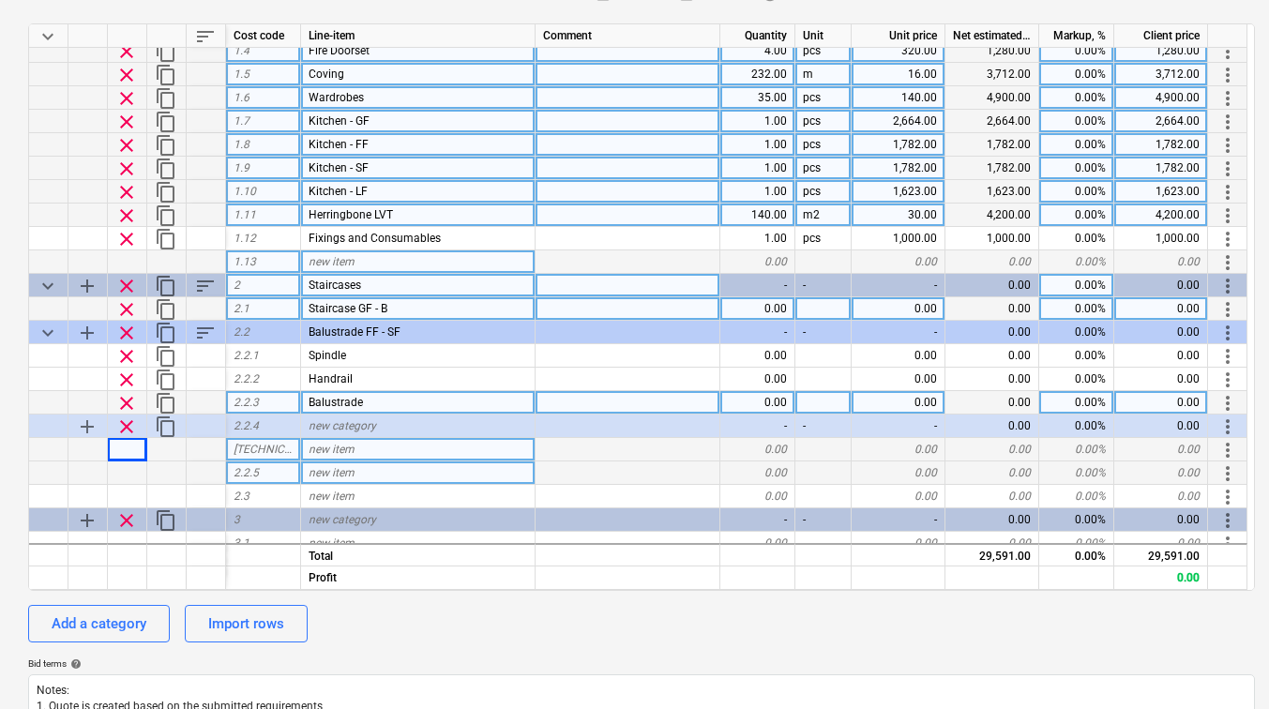
scroll to position [138, 0]
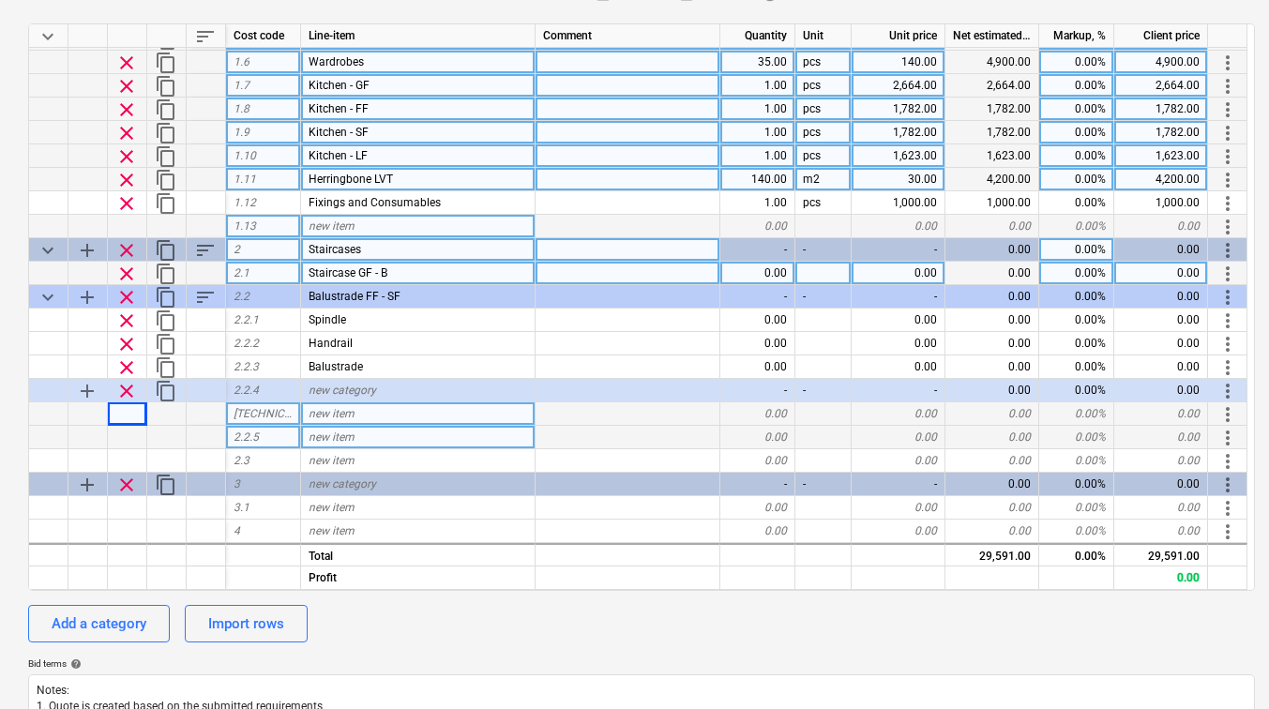
click at [127, 396] on span "clear" at bounding box center [126, 391] width 23 height 23
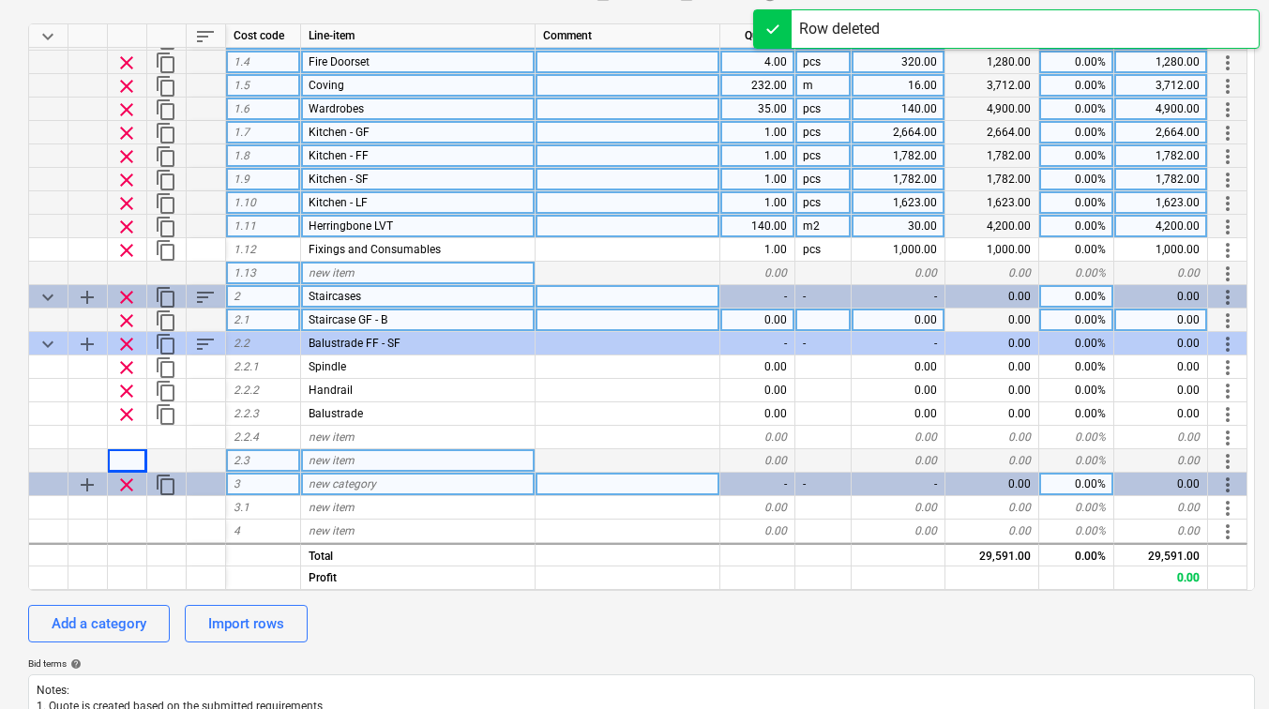
scroll to position [91, 0]
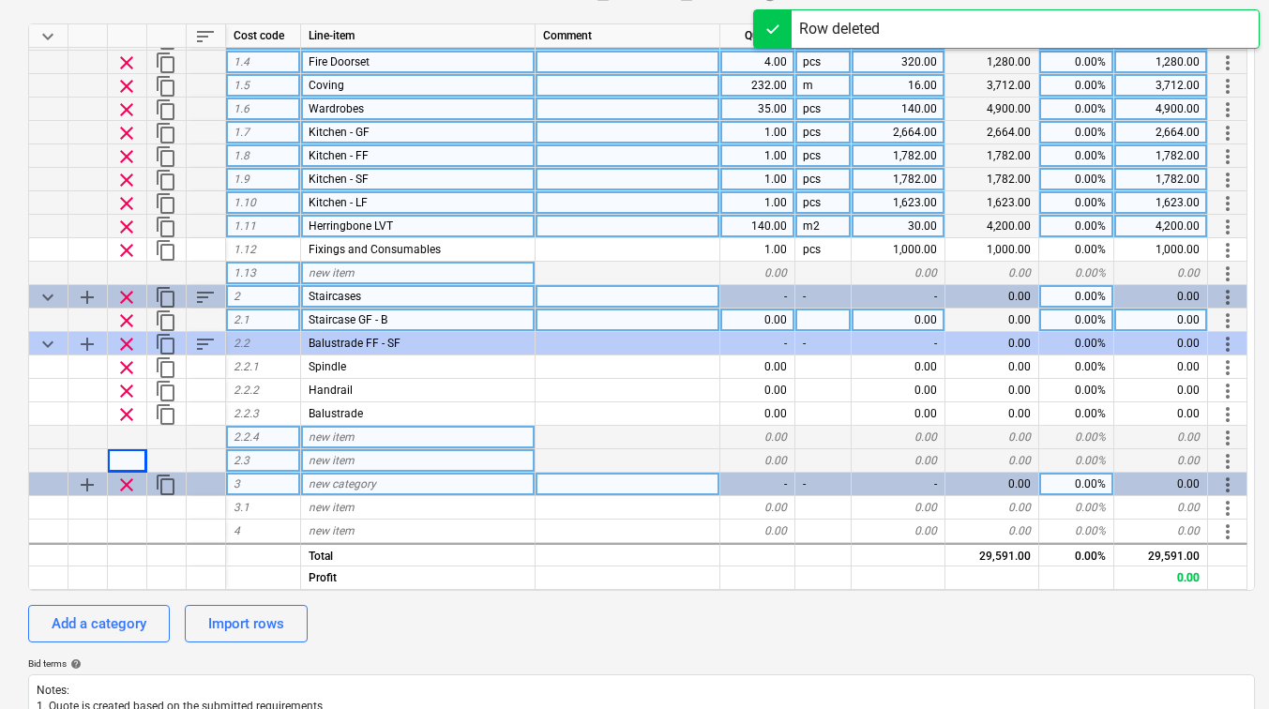
click at [272, 436] on div "2.2.4" at bounding box center [263, 437] width 75 height 23
click at [268, 455] on div "2.3" at bounding box center [263, 460] width 75 height 23
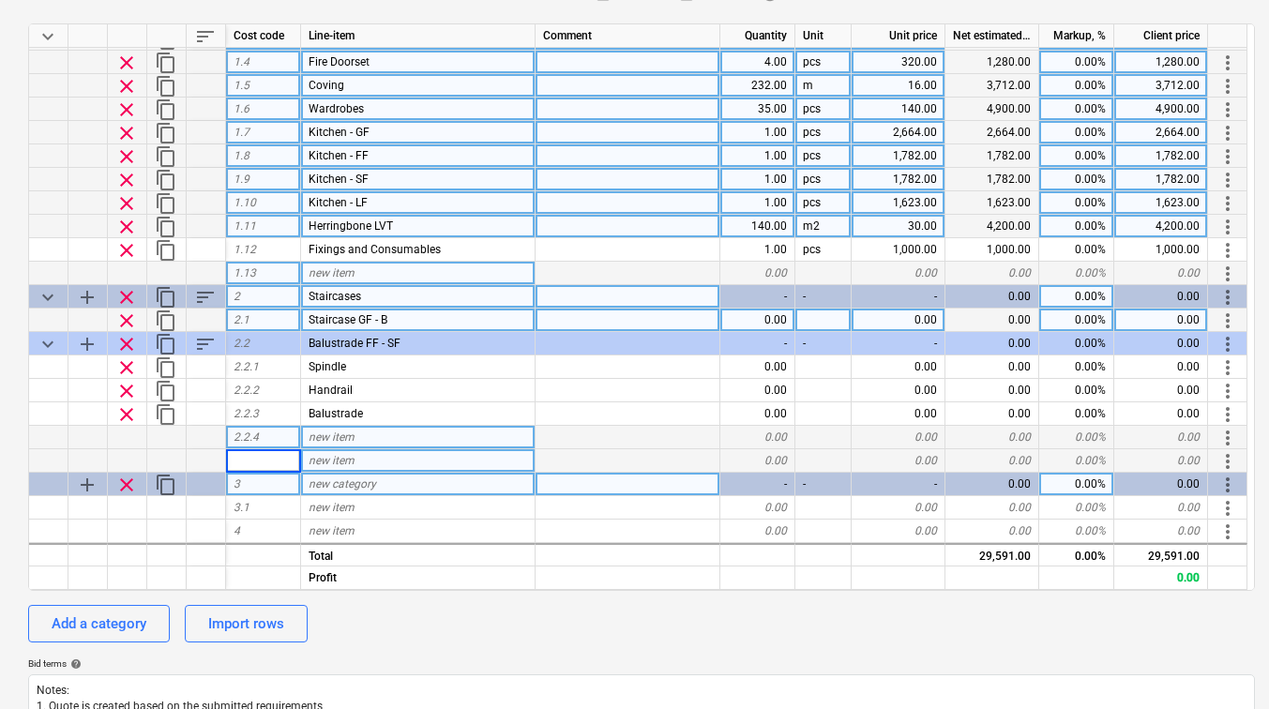
click at [127, 479] on span "clear" at bounding box center [126, 485] width 23 height 23
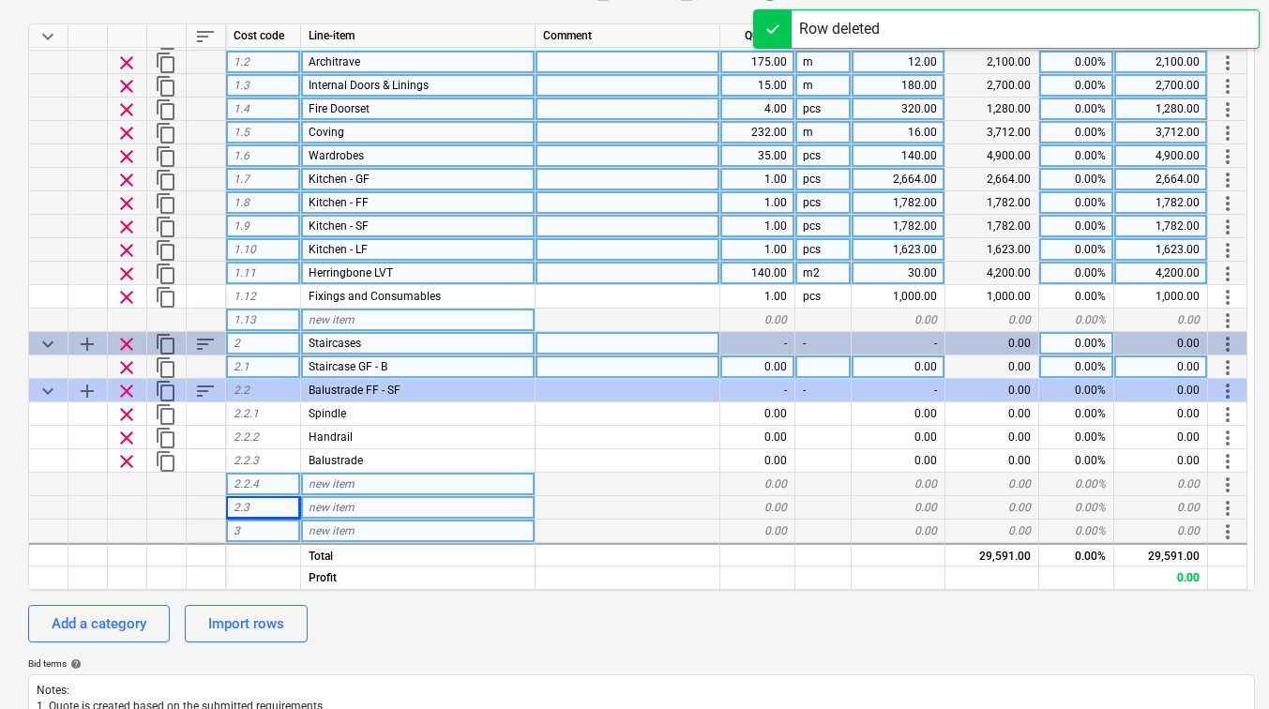
scroll to position [44, 0]
click at [339, 505] on span "new item" at bounding box center [332, 507] width 46 height 13
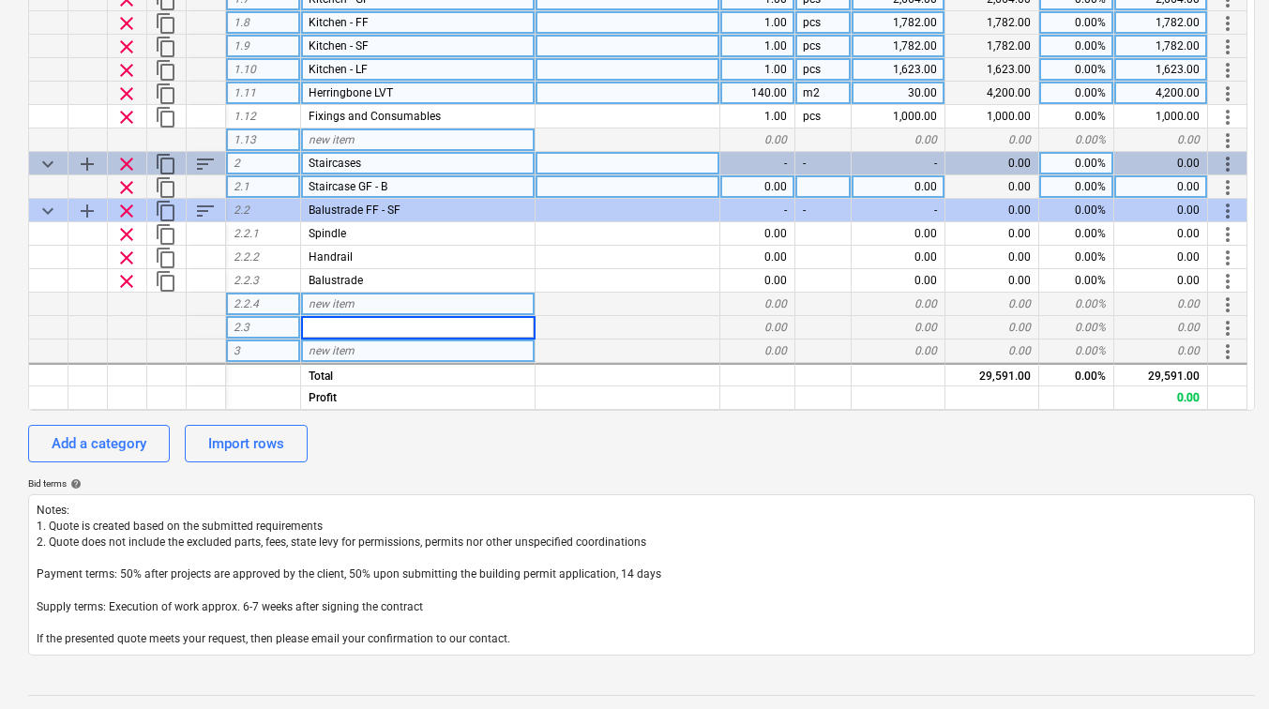
scroll to position [469, 0]
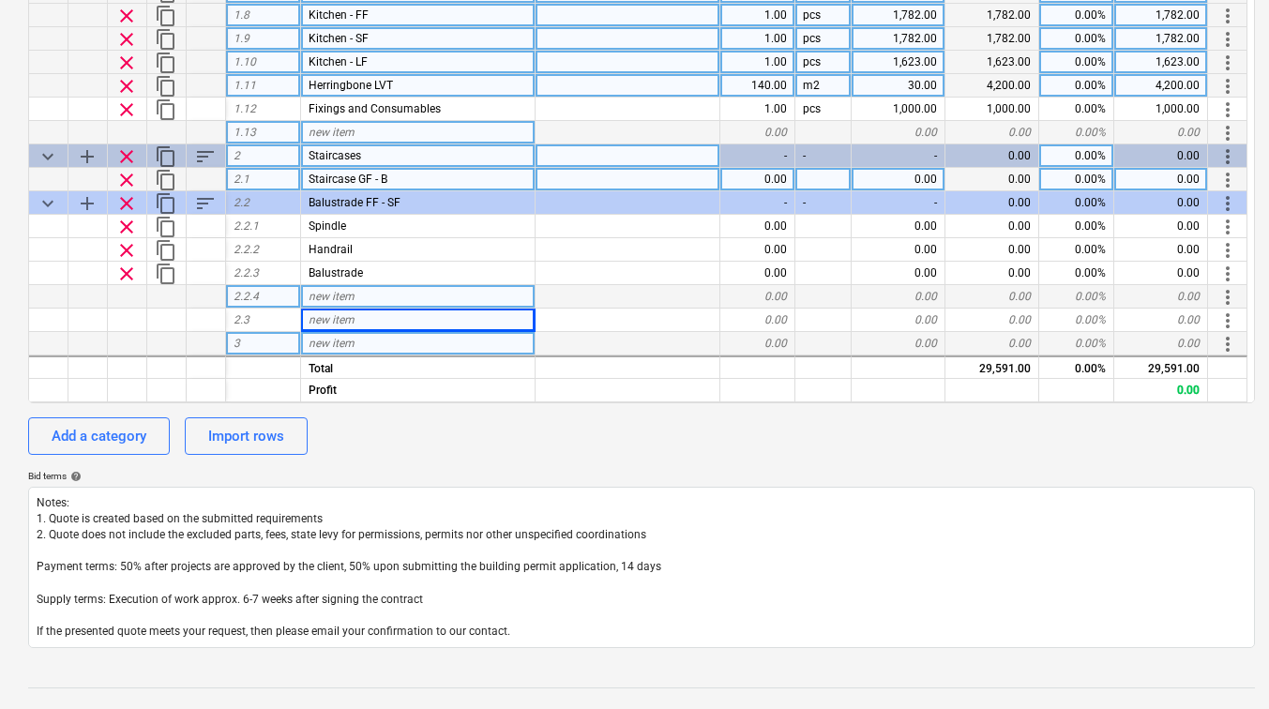
click at [285, 340] on div "3" at bounding box center [263, 343] width 75 height 23
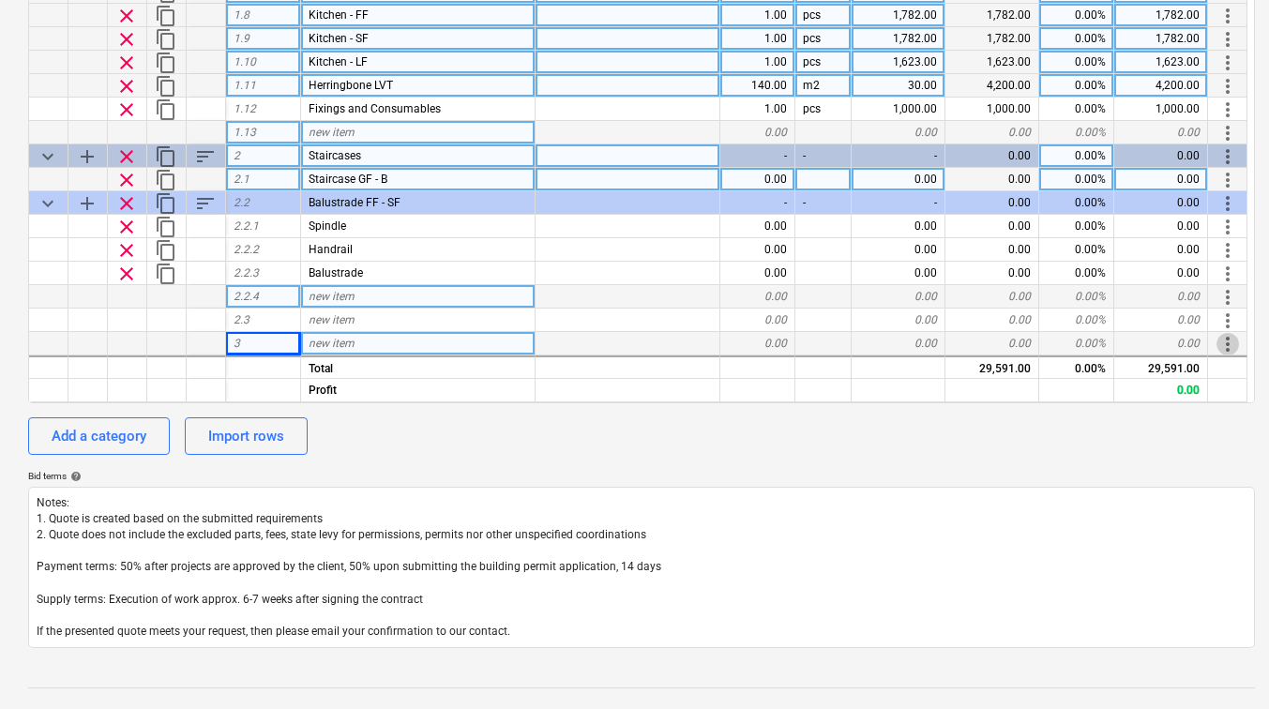
click at [1234, 345] on span "more_vert" at bounding box center [1228, 344] width 23 height 23
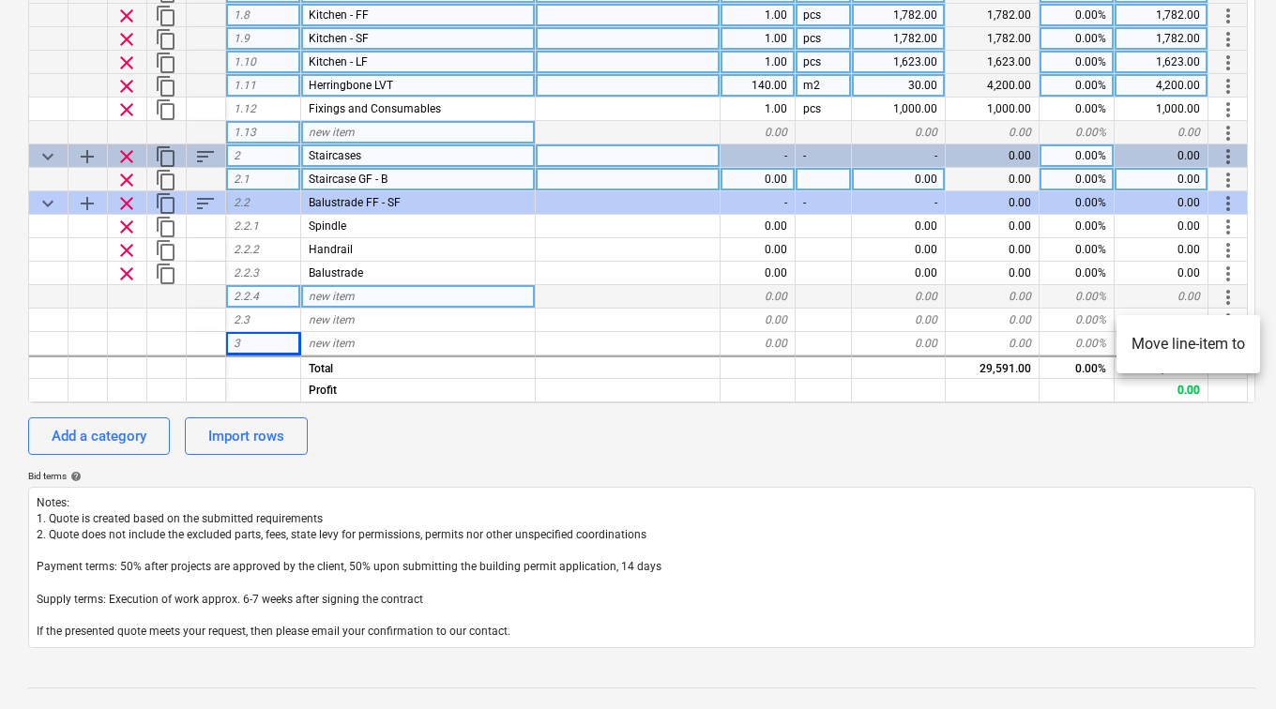
click at [639, 338] on div at bounding box center [638, 354] width 1276 height 709
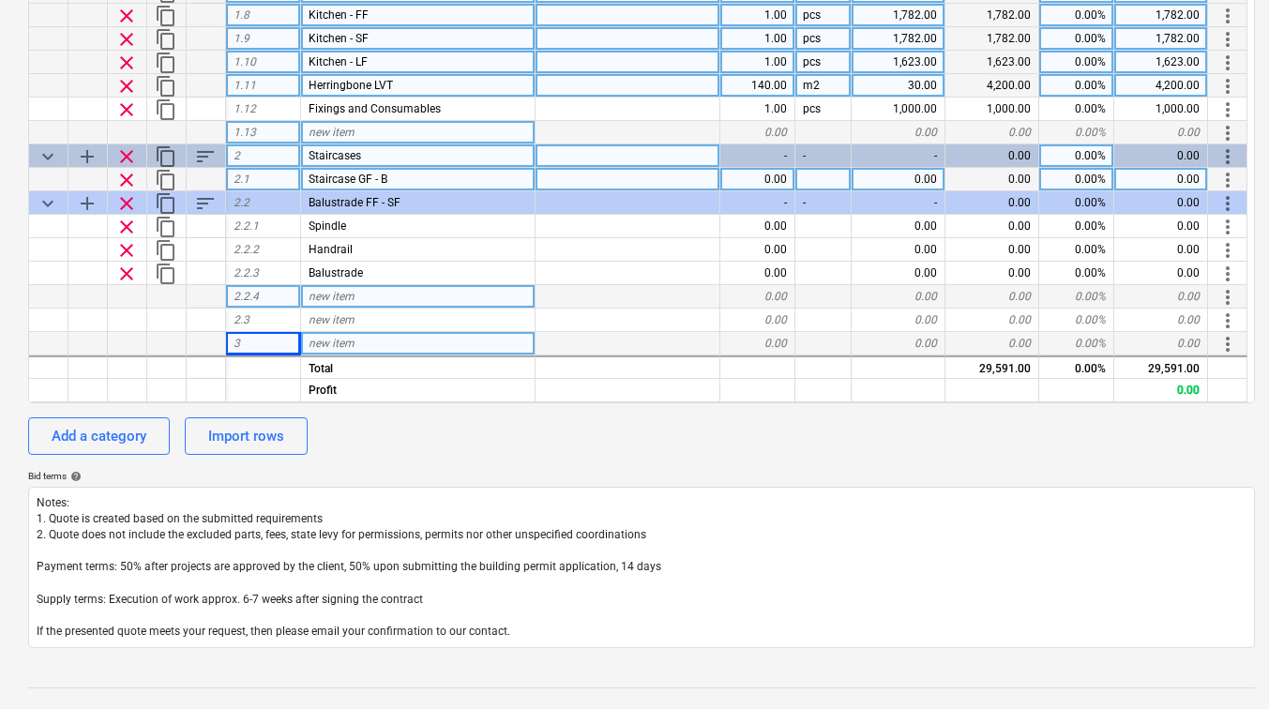
click at [605, 343] on div at bounding box center [628, 343] width 185 height 23
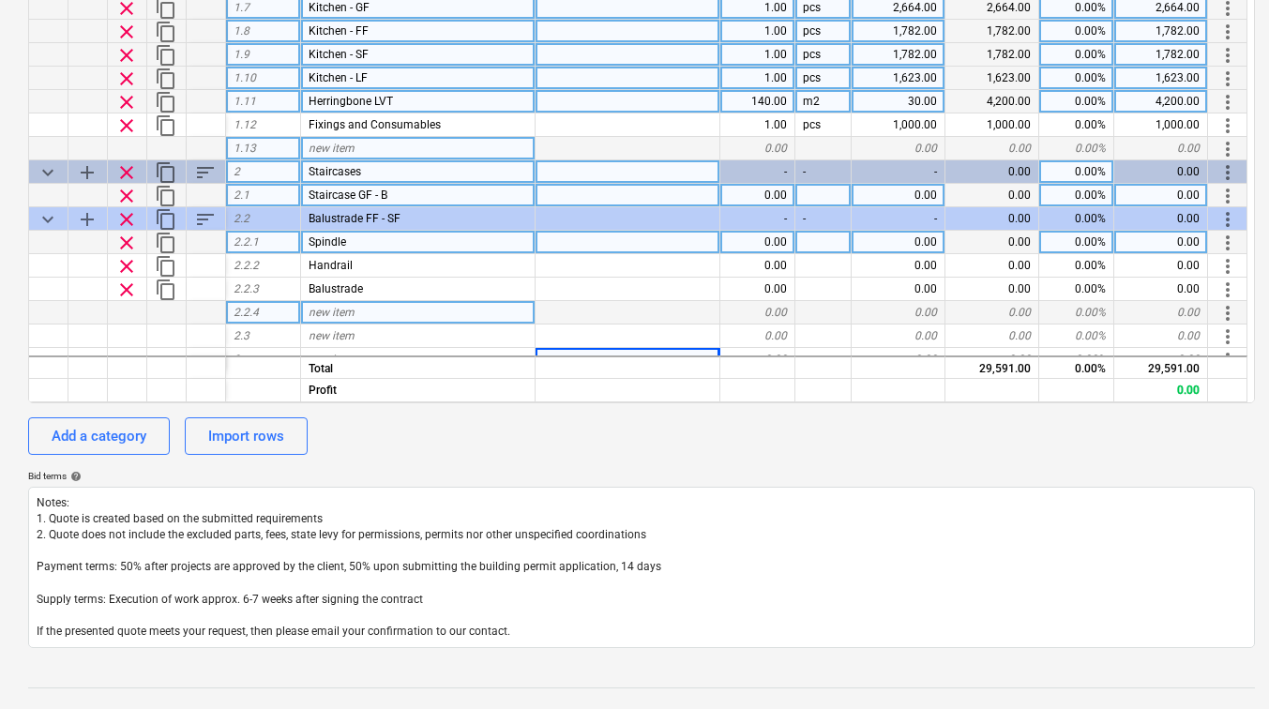
scroll to position [44, 0]
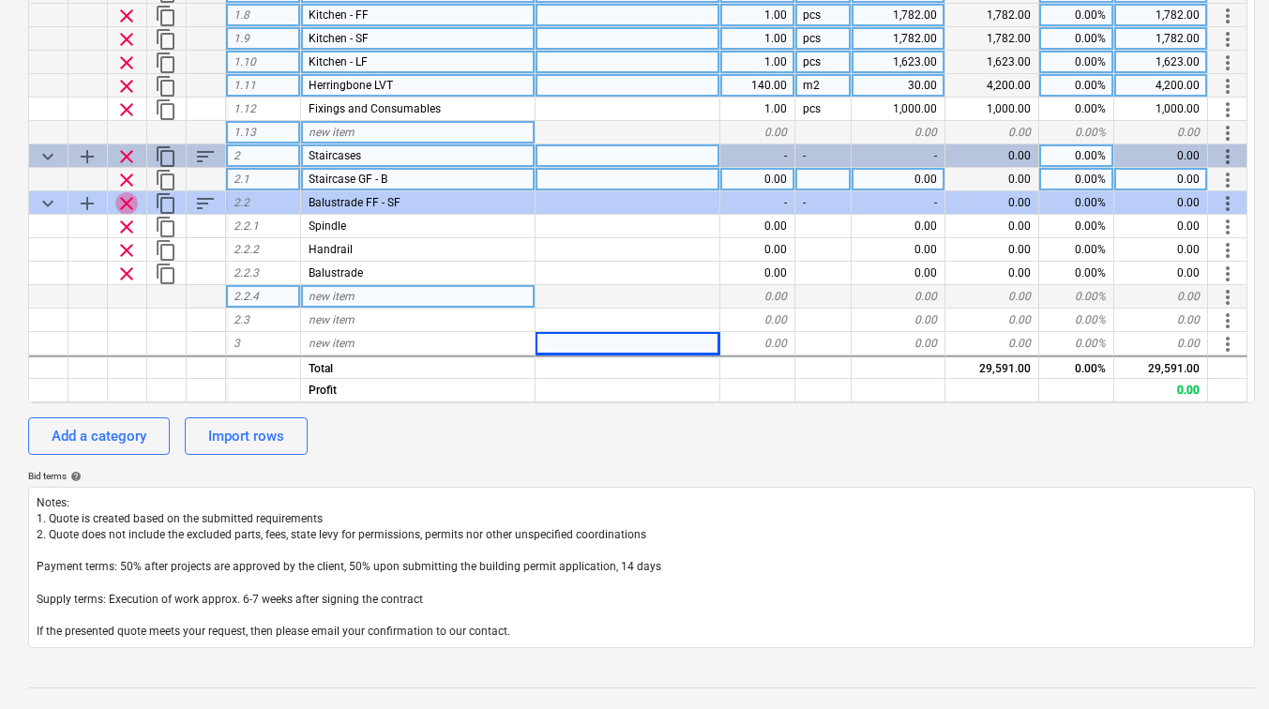
click at [123, 201] on span "clear" at bounding box center [126, 203] width 23 height 23
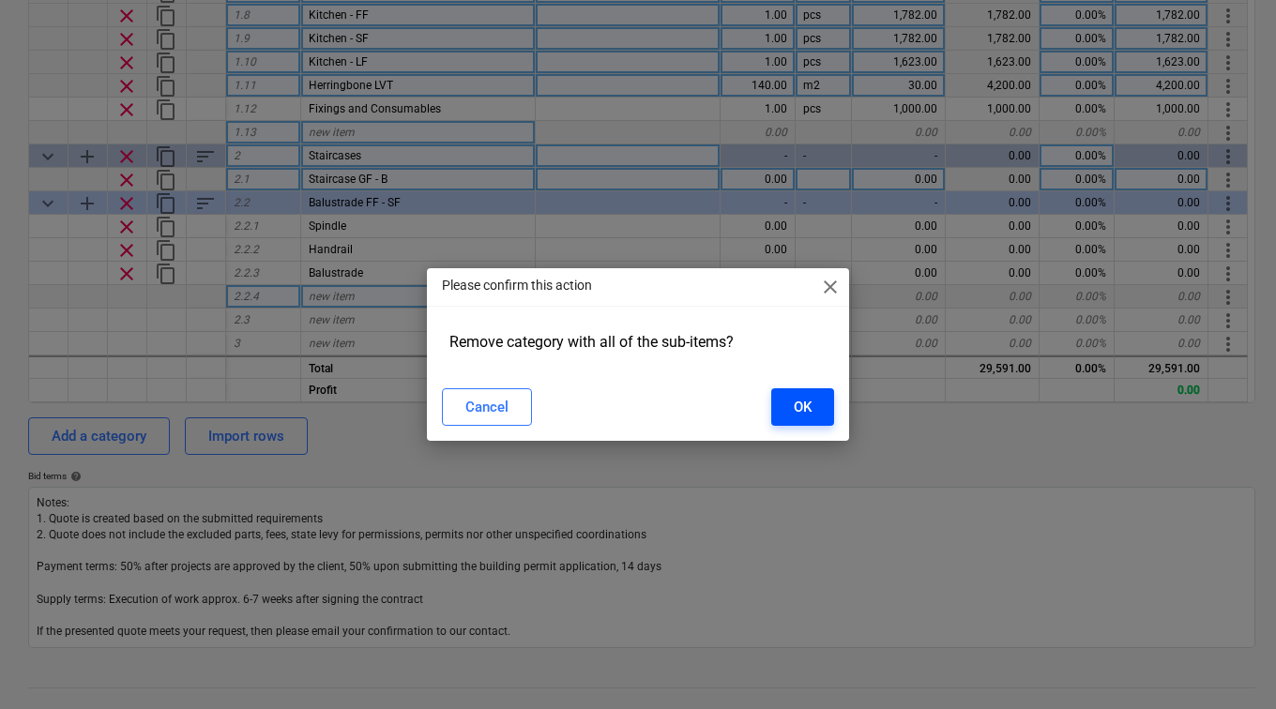
click at [799, 409] on div "OK" at bounding box center [803, 407] width 18 height 24
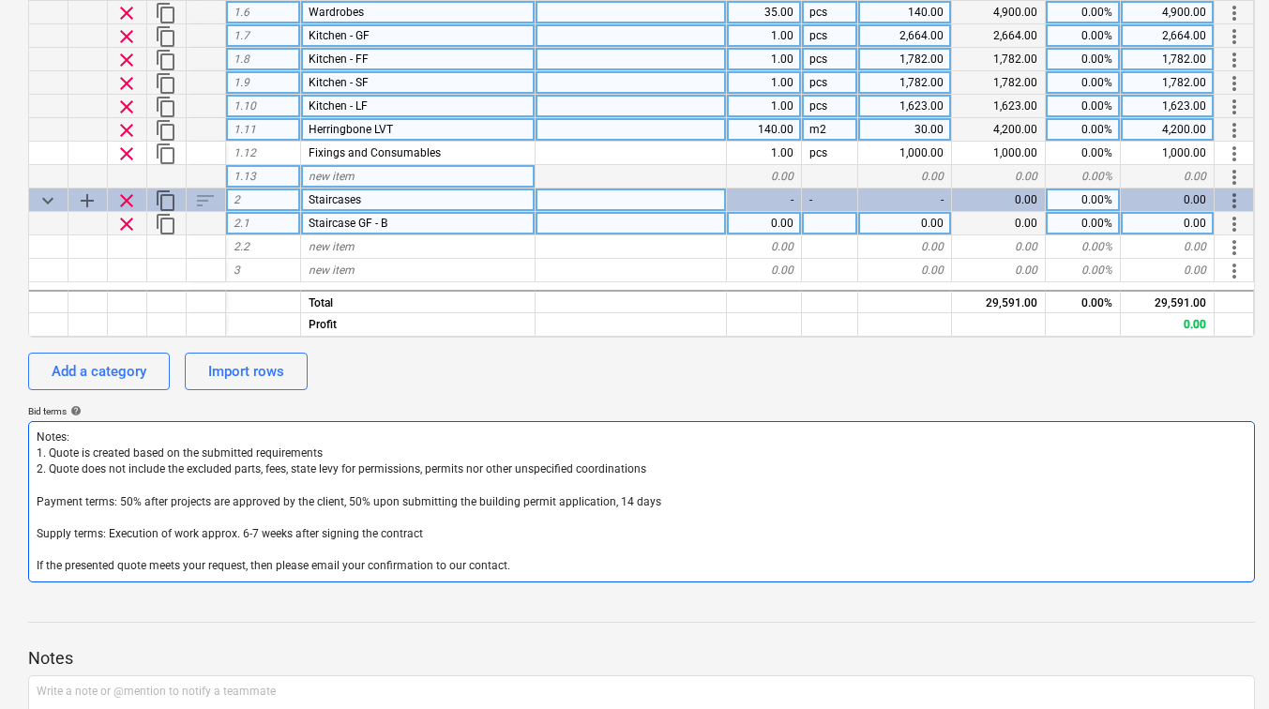
scroll to position [0, 0]
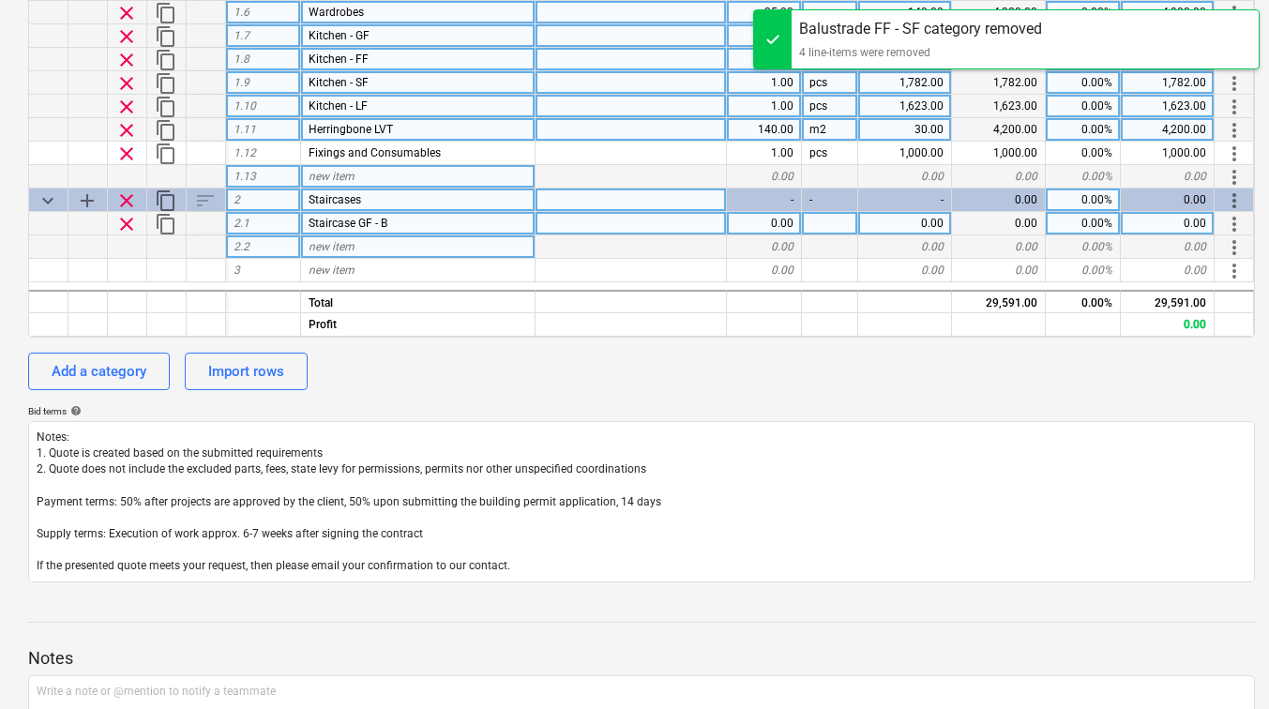
click at [326, 242] on span "new item" at bounding box center [332, 246] width 46 height 13
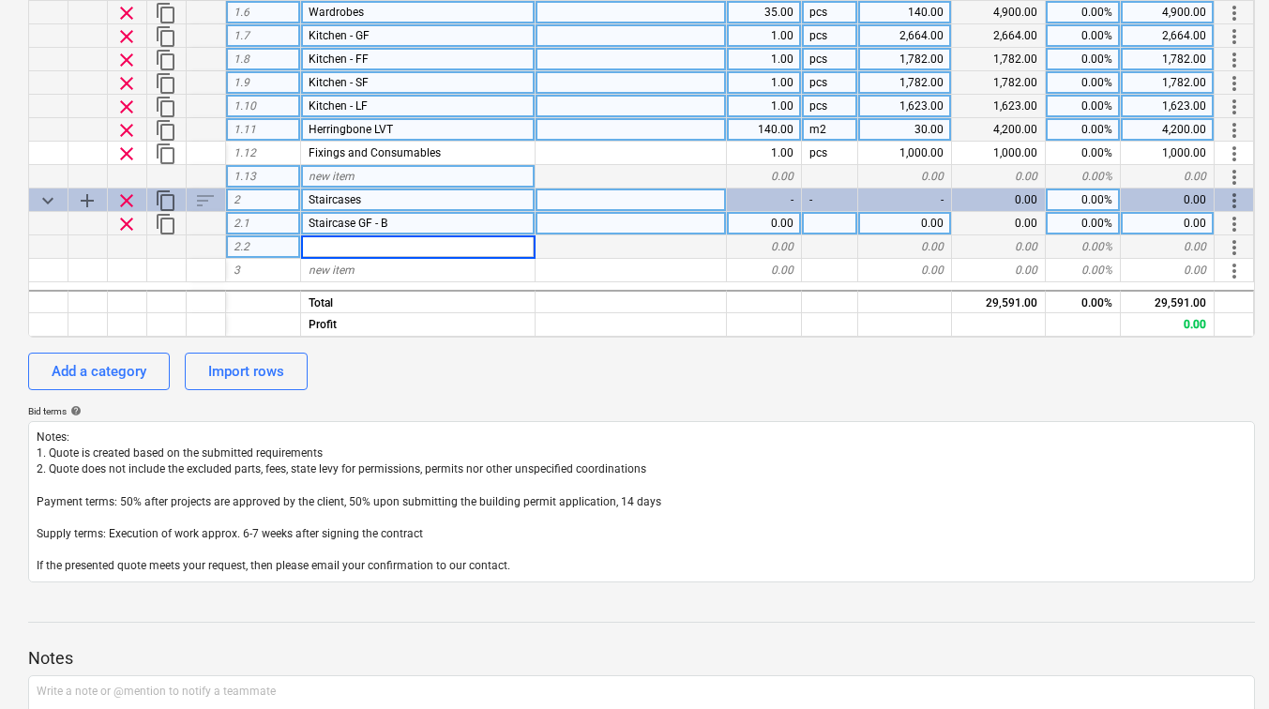
click at [93, 199] on span "add" at bounding box center [87, 201] width 23 height 23
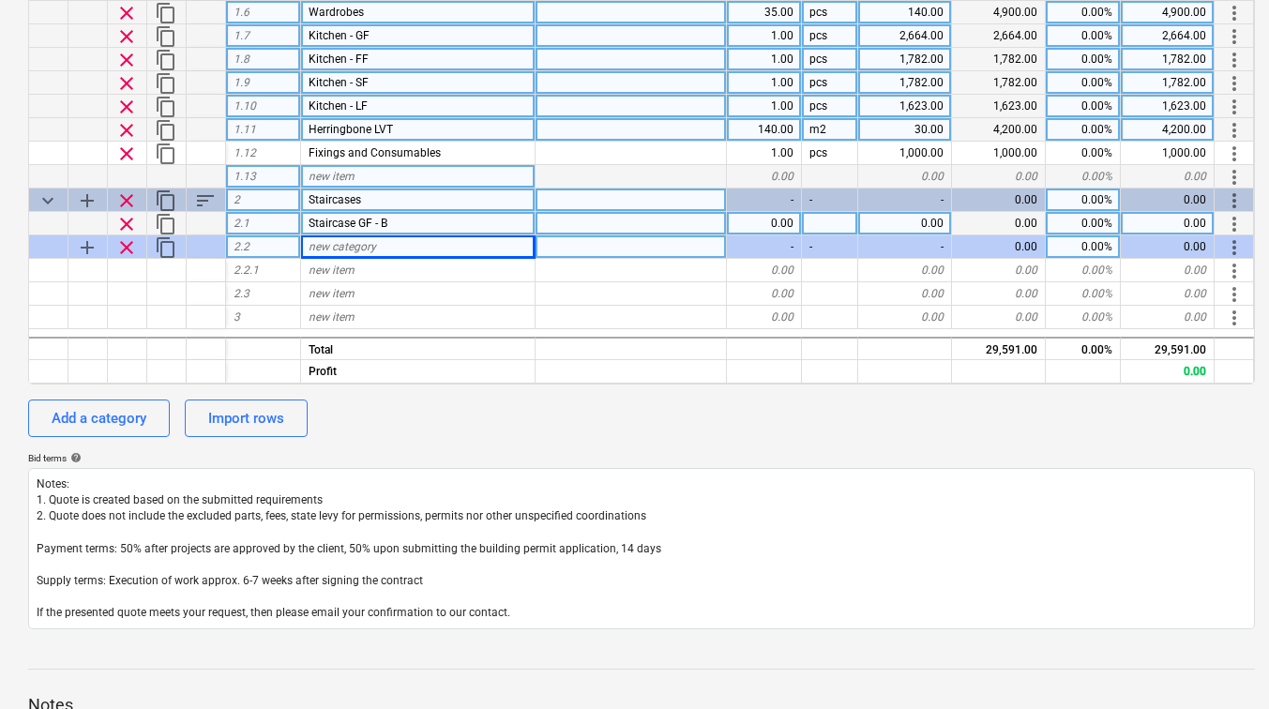
click at [125, 240] on span "clear" at bounding box center [126, 247] width 23 height 23
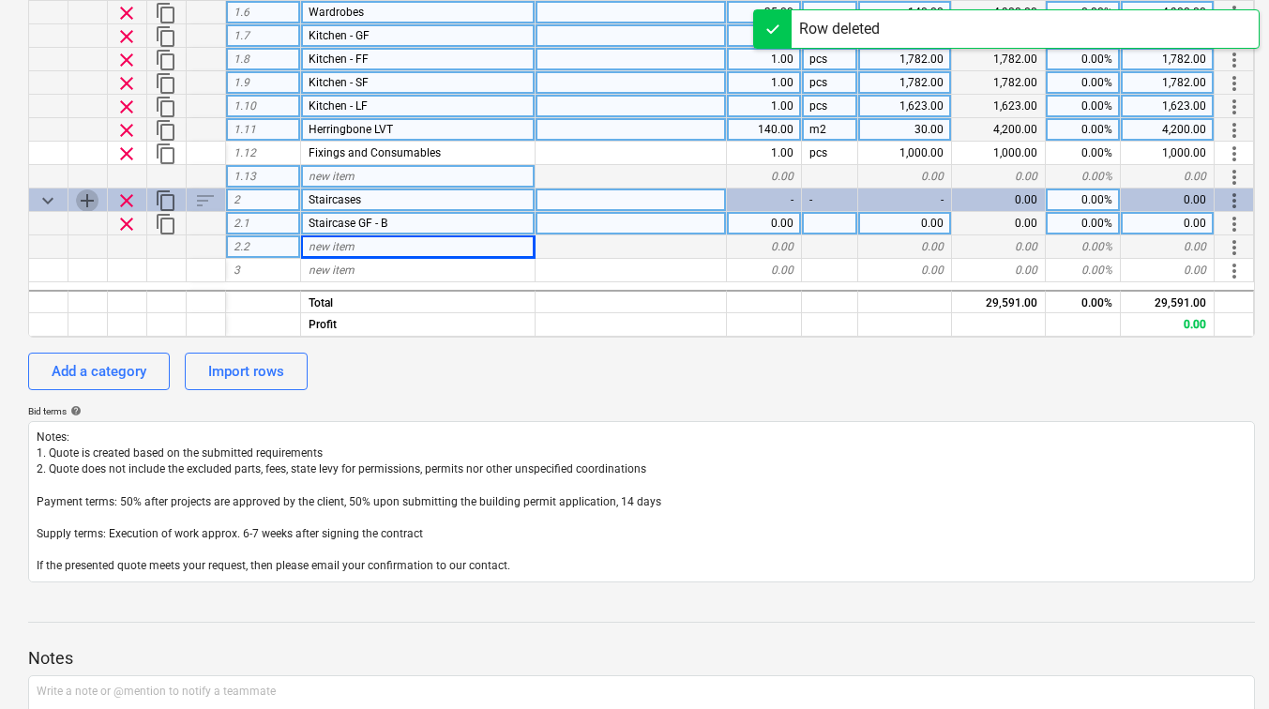
click at [86, 199] on span "add" at bounding box center [87, 201] width 23 height 23
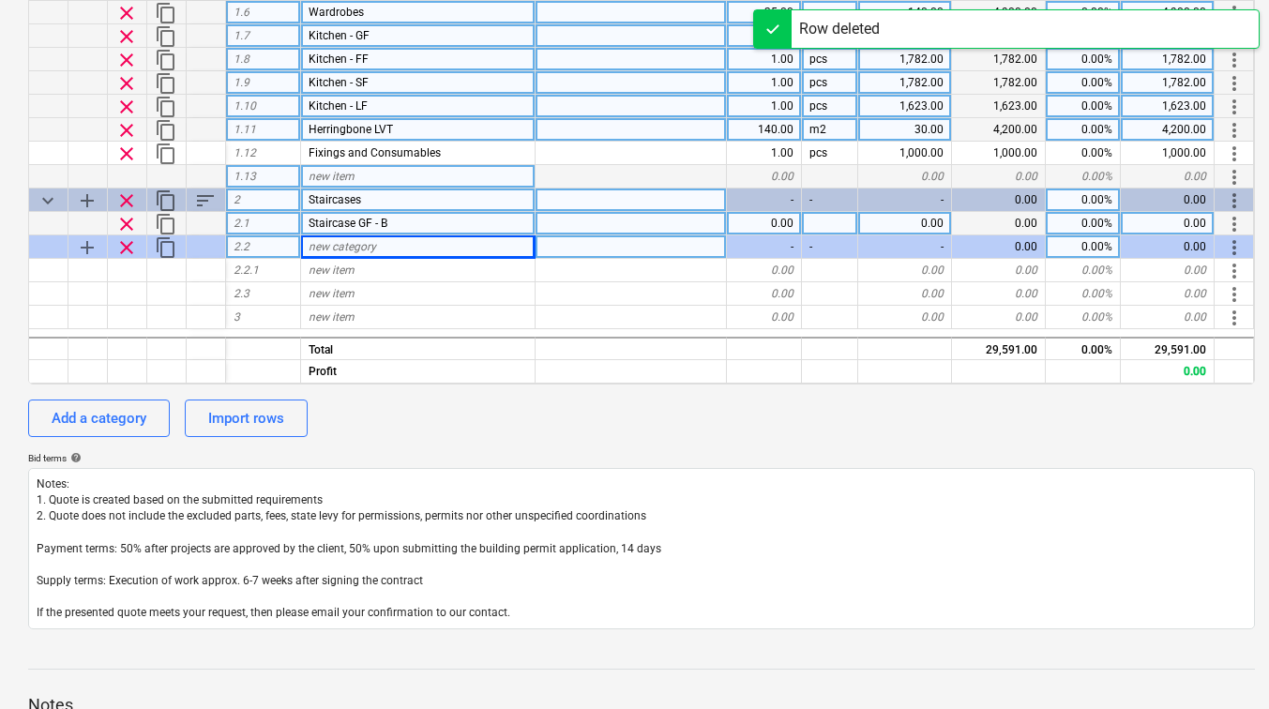
click at [361, 250] on span "new category" at bounding box center [343, 246] width 68 height 13
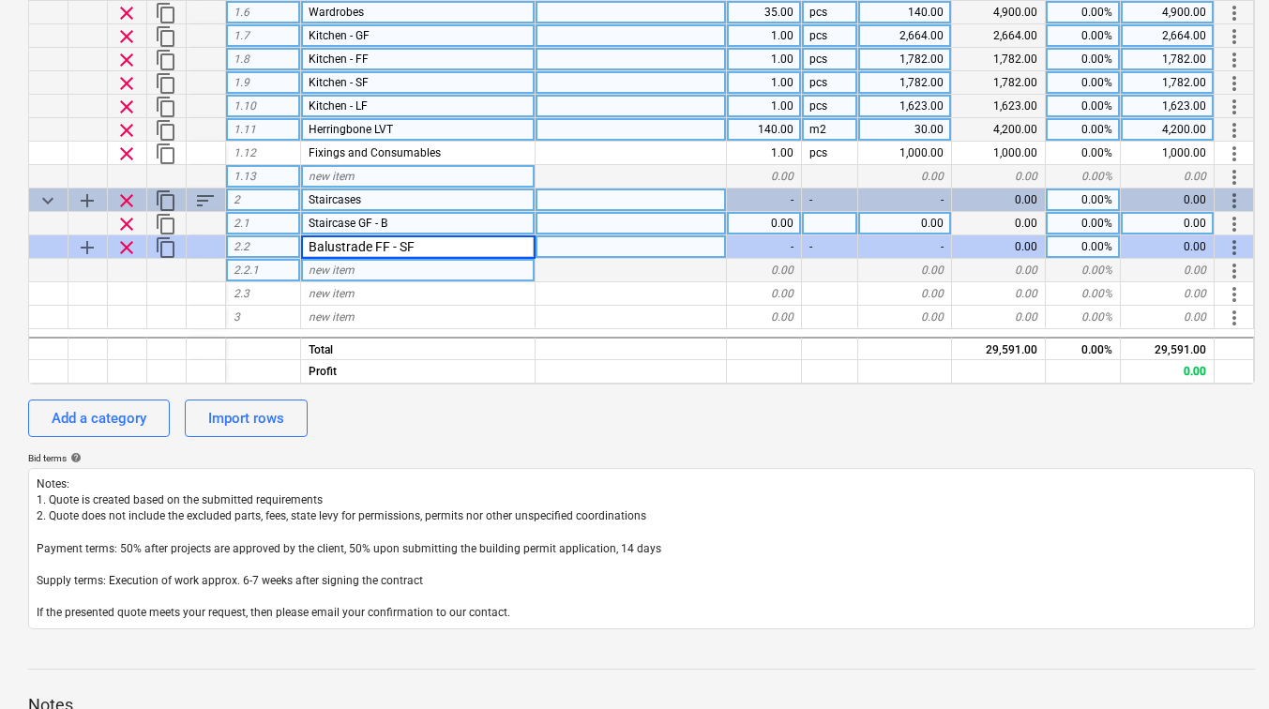
click at [365, 272] on div "new item" at bounding box center [418, 270] width 235 height 23
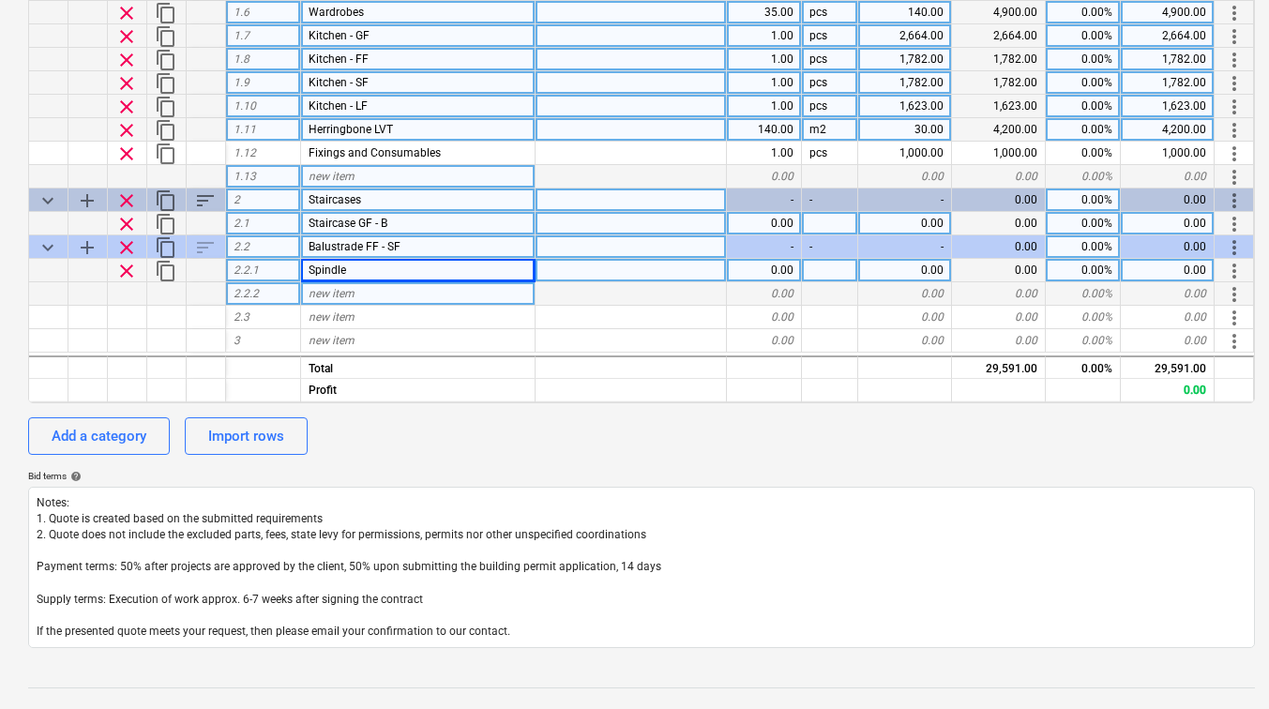
click at [367, 296] on div "new item" at bounding box center [418, 293] width 235 height 23
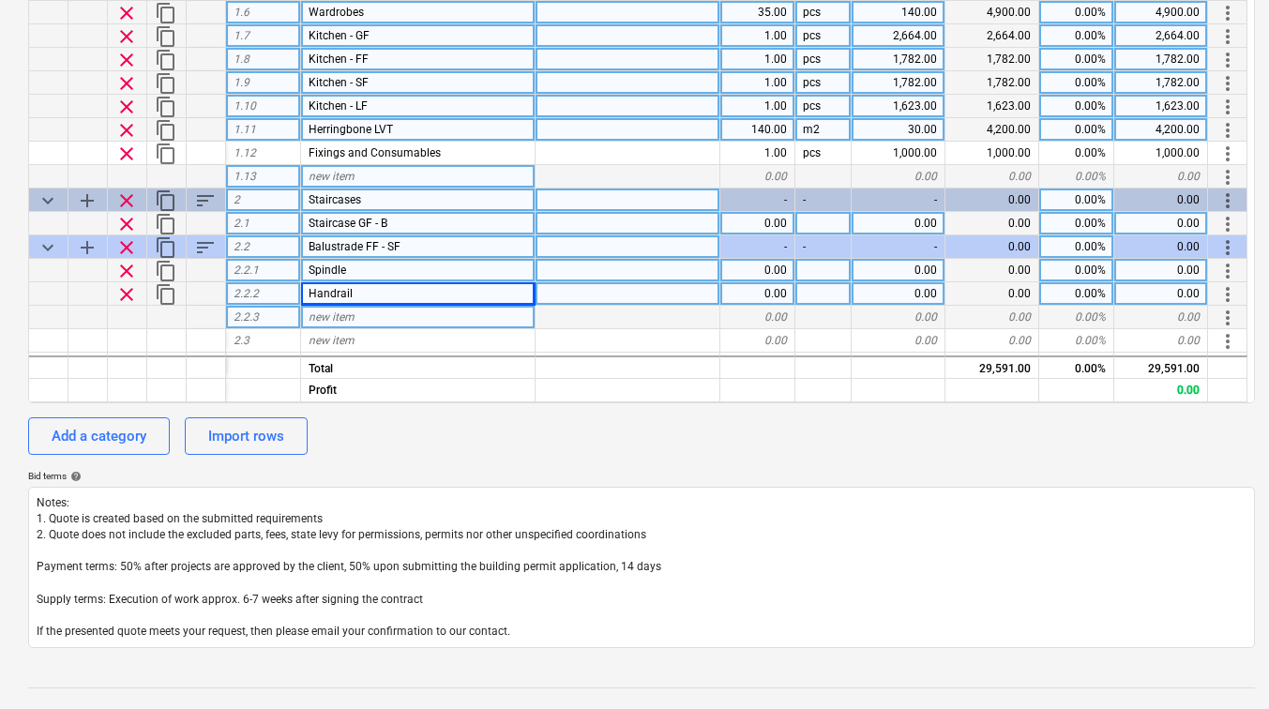
scroll to position [21, 0]
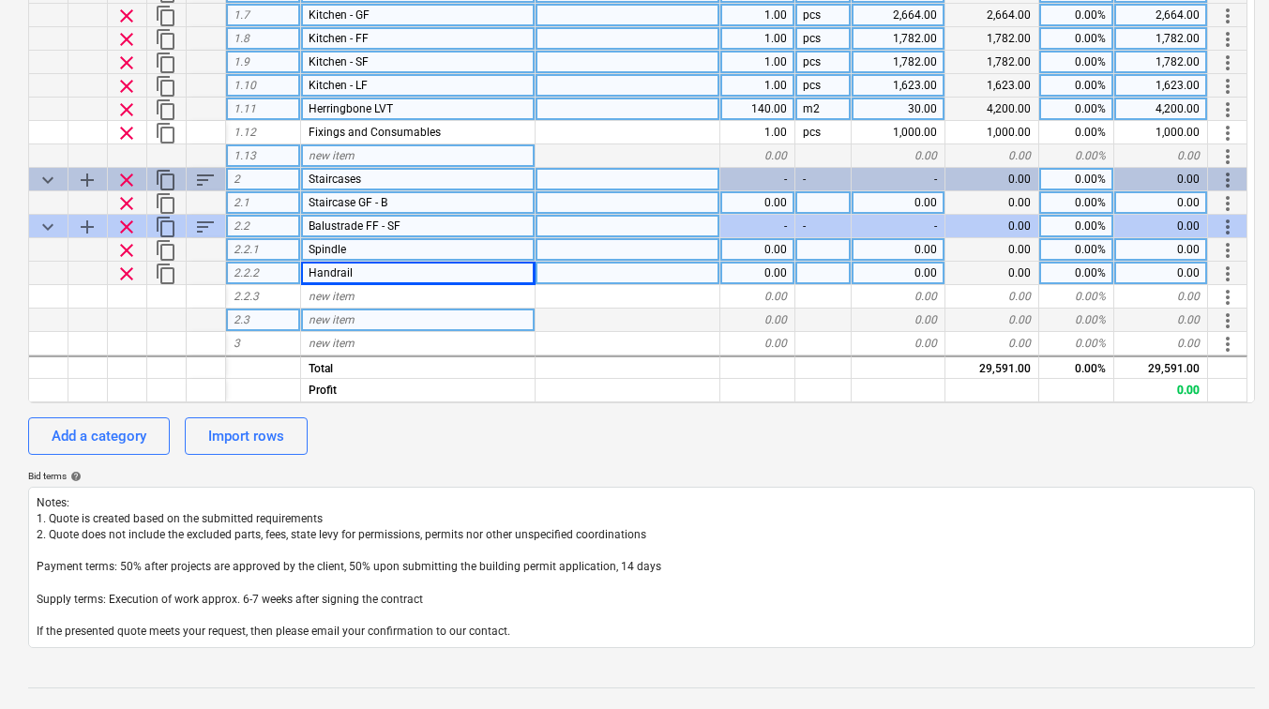
click at [349, 319] on span "new item" at bounding box center [332, 319] width 46 height 13
click at [89, 227] on span "add" at bounding box center [87, 227] width 23 height 23
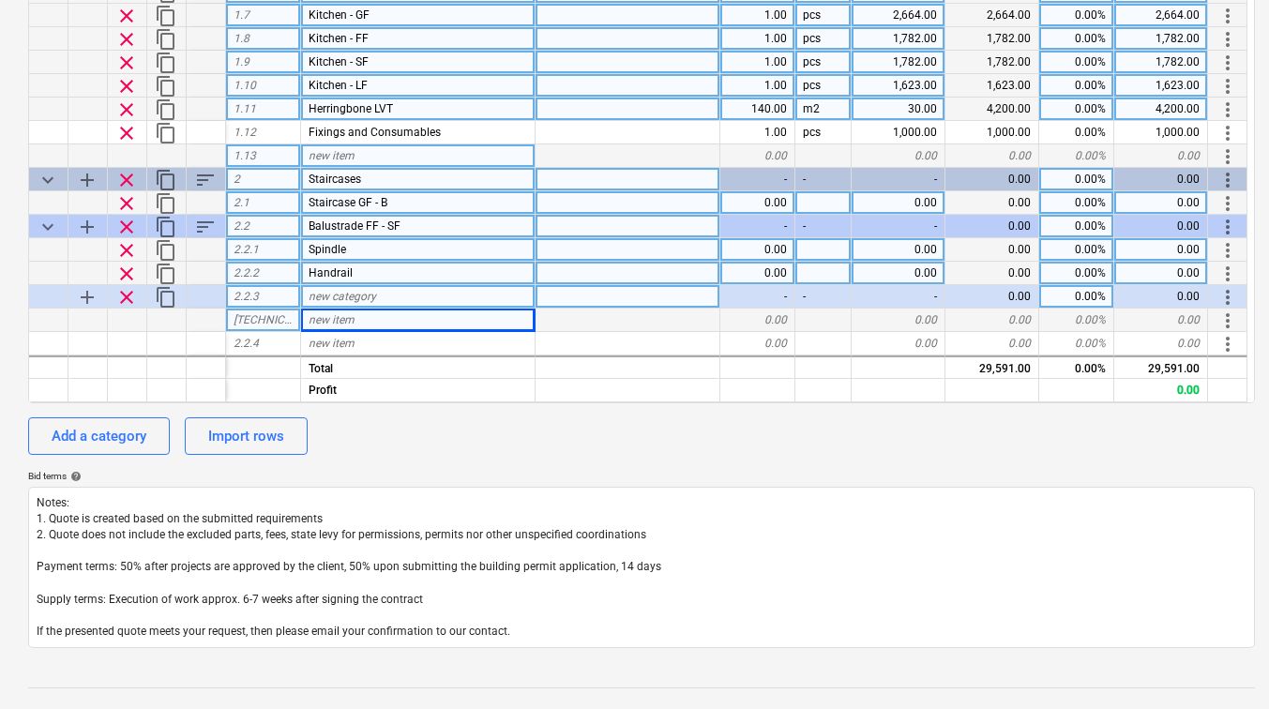
click at [128, 303] on span "clear" at bounding box center [126, 297] width 23 height 23
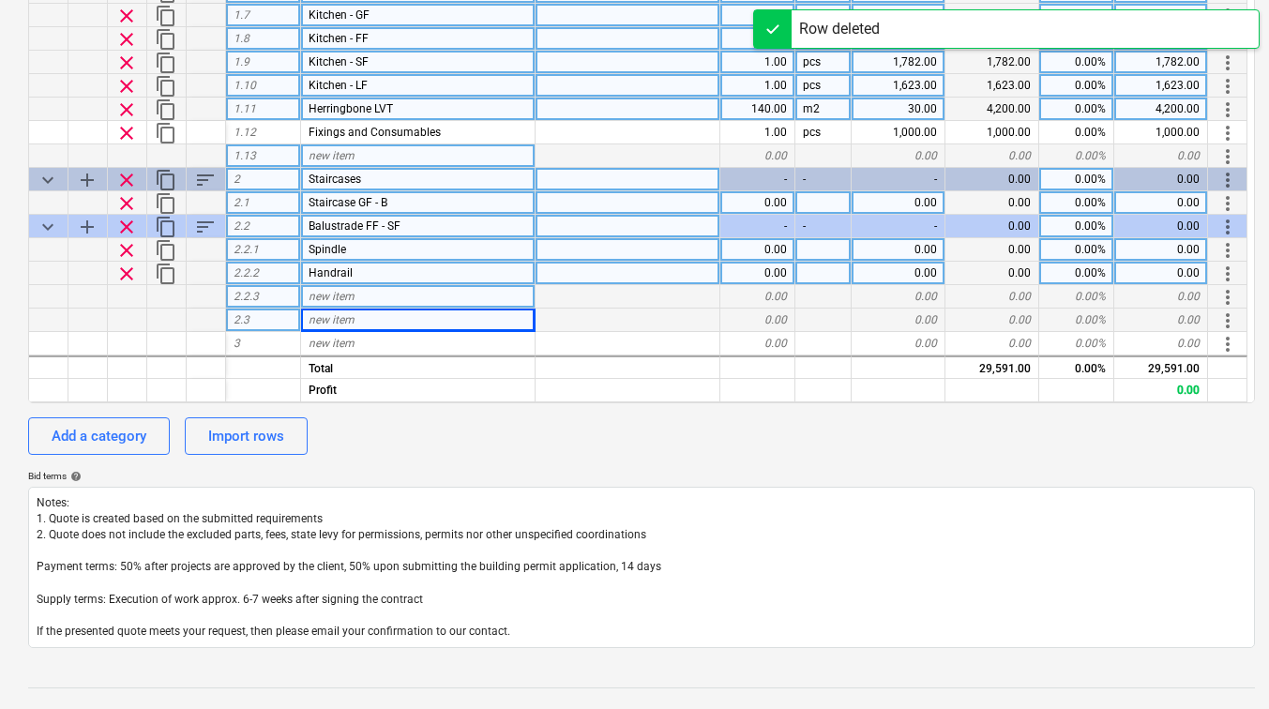
scroll to position [0, 0]
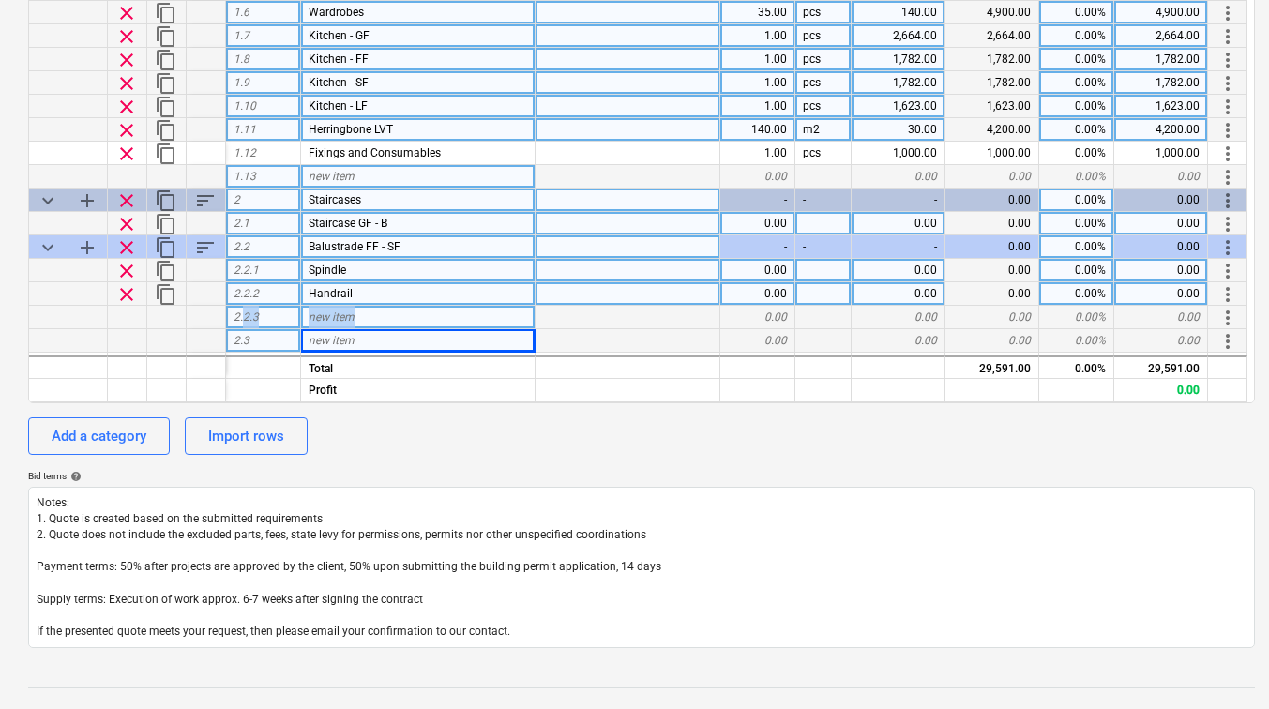
drag, startPoint x: 245, startPoint y: 311, endPoint x: 350, endPoint y: 312, distance: 105.1
click at [0, 0] on div "2.2.3 new item 0.00 0.00 0.00 0.00% 0.00 more_vert" at bounding box center [0, 0] width 0 height 0
drag, startPoint x: 350, startPoint y: 312, endPoint x: 413, endPoint y: 312, distance: 62.9
click at [413, 312] on div "new item" at bounding box center [418, 317] width 235 height 23
click at [131, 290] on span "clear" at bounding box center [126, 294] width 23 height 23
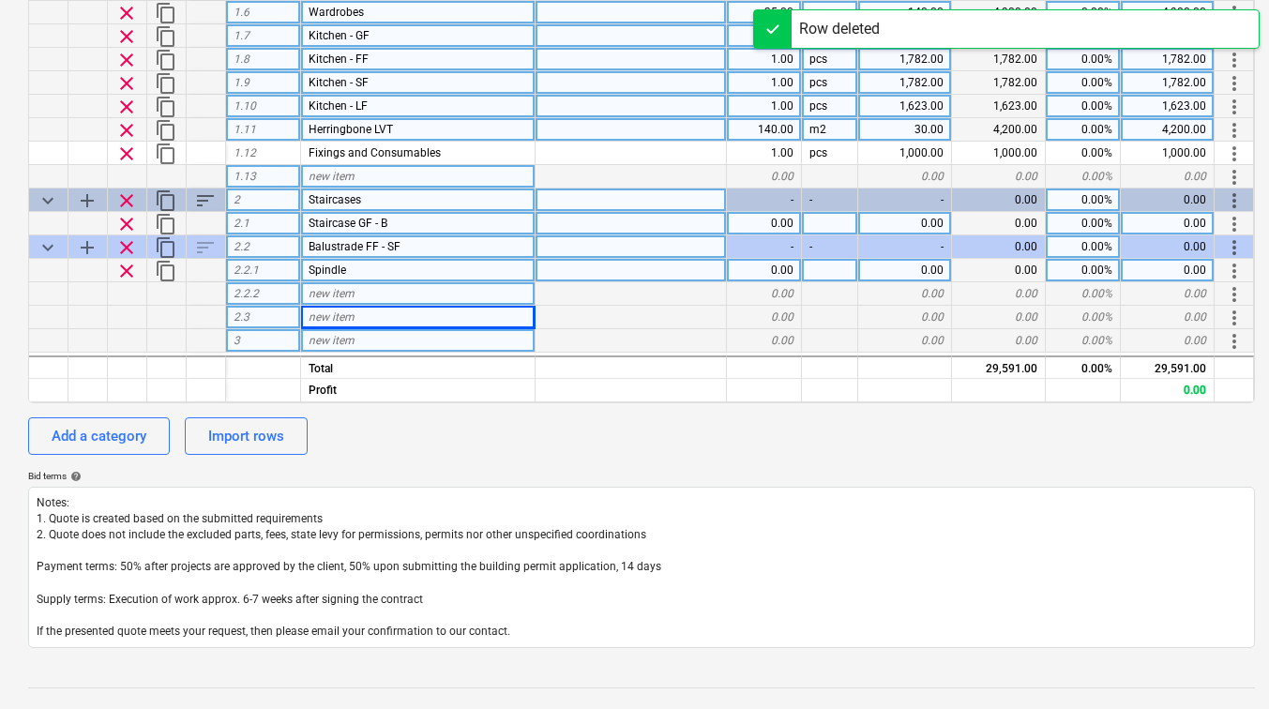
click at [326, 310] on div "new item" at bounding box center [418, 317] width 235 height 23
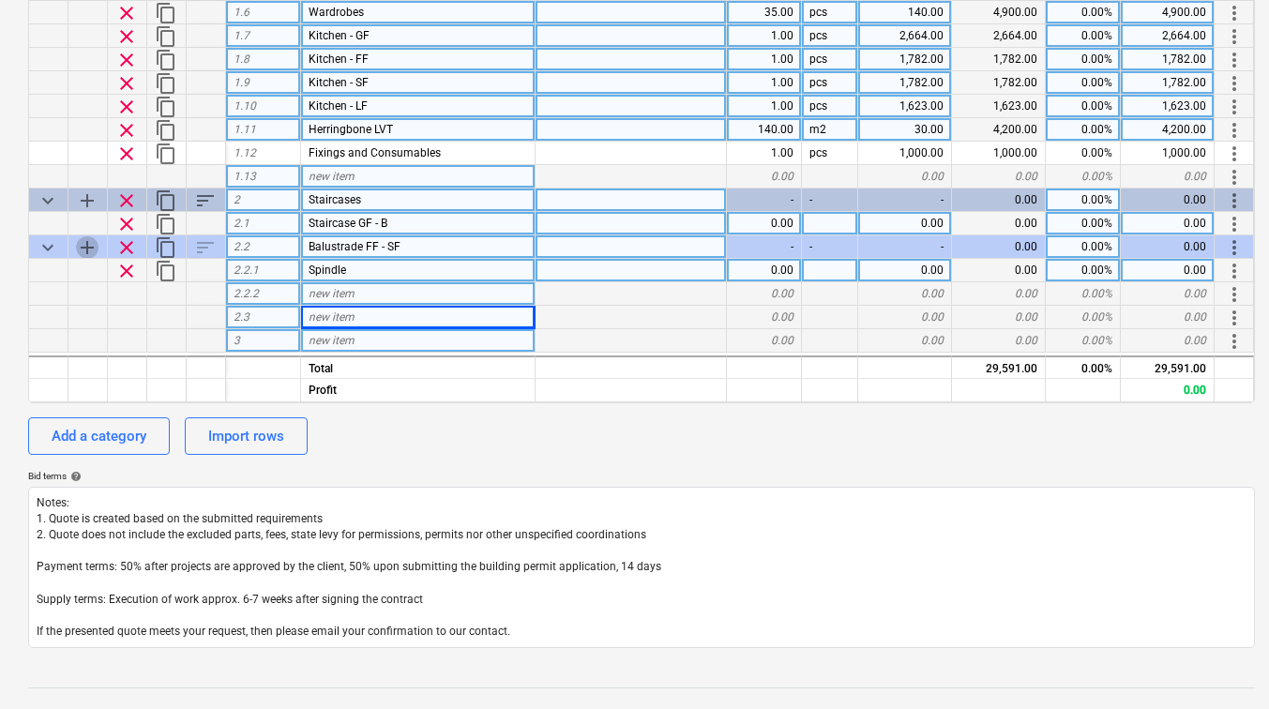
click at [87, 249] on span "add" at bounding box center [87, 247] width 23 height 23
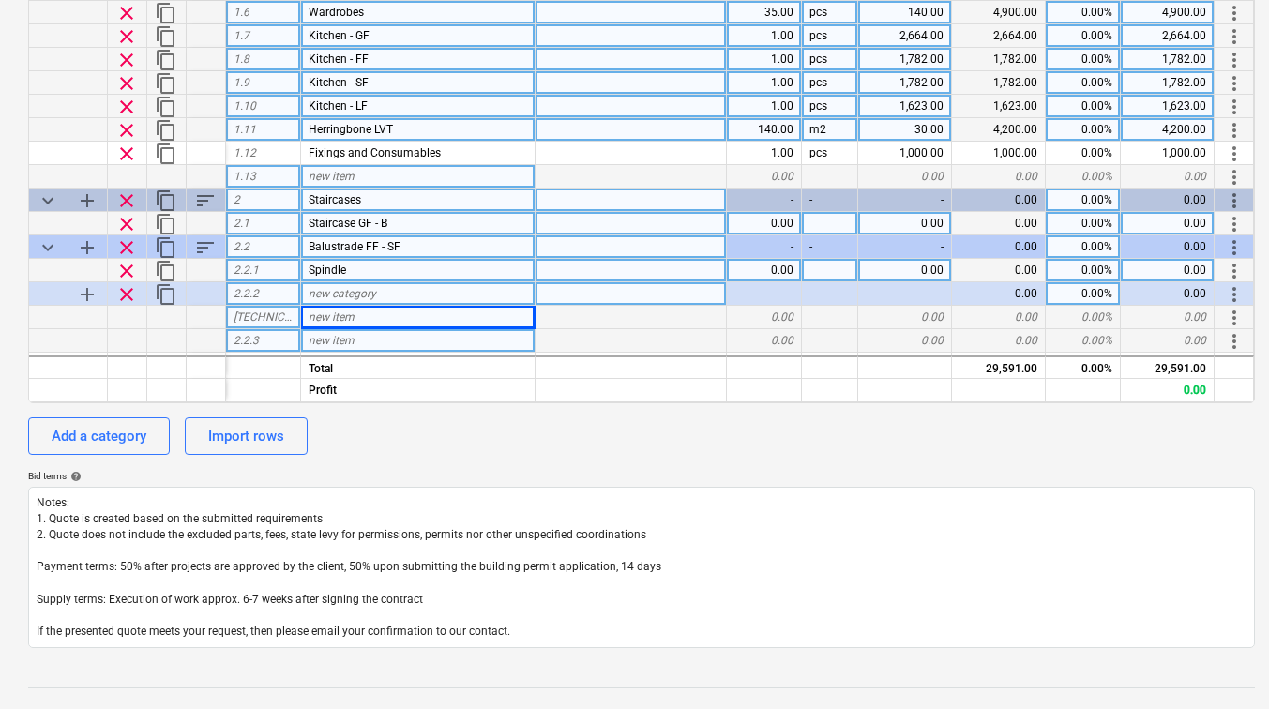
click at [124, 286] on span "clear" at bounding box center [126, 294] width 23 height 23
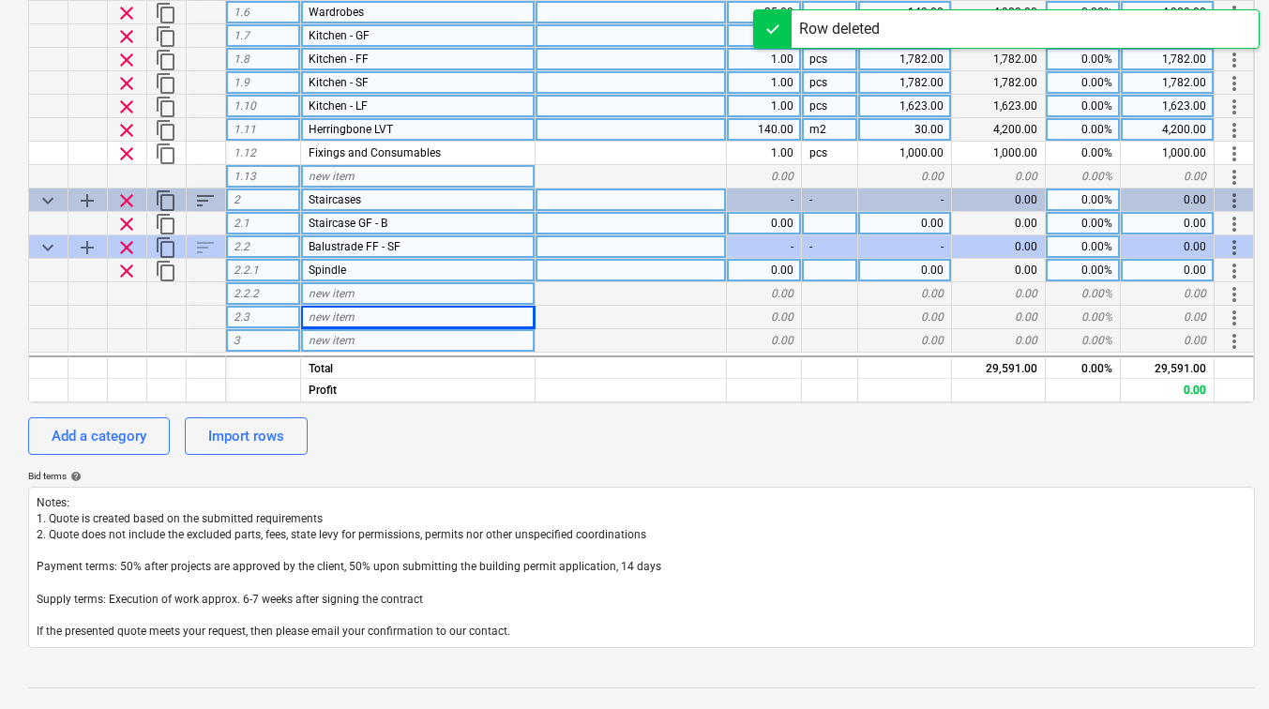
click at [327, 315] on span "new item" at bounding box center [332, 317] width 46 height 13
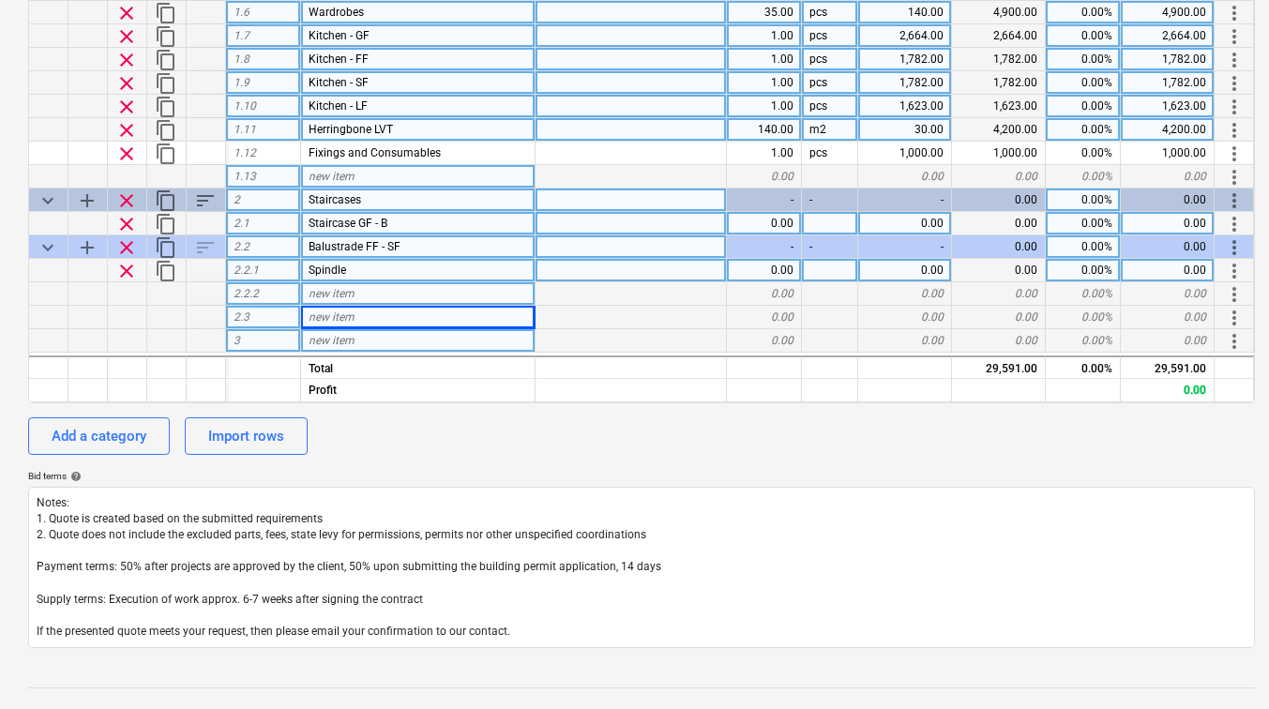
click at [384, 300] on div "new item" at bounding box center [418, 293] width 235 height 23
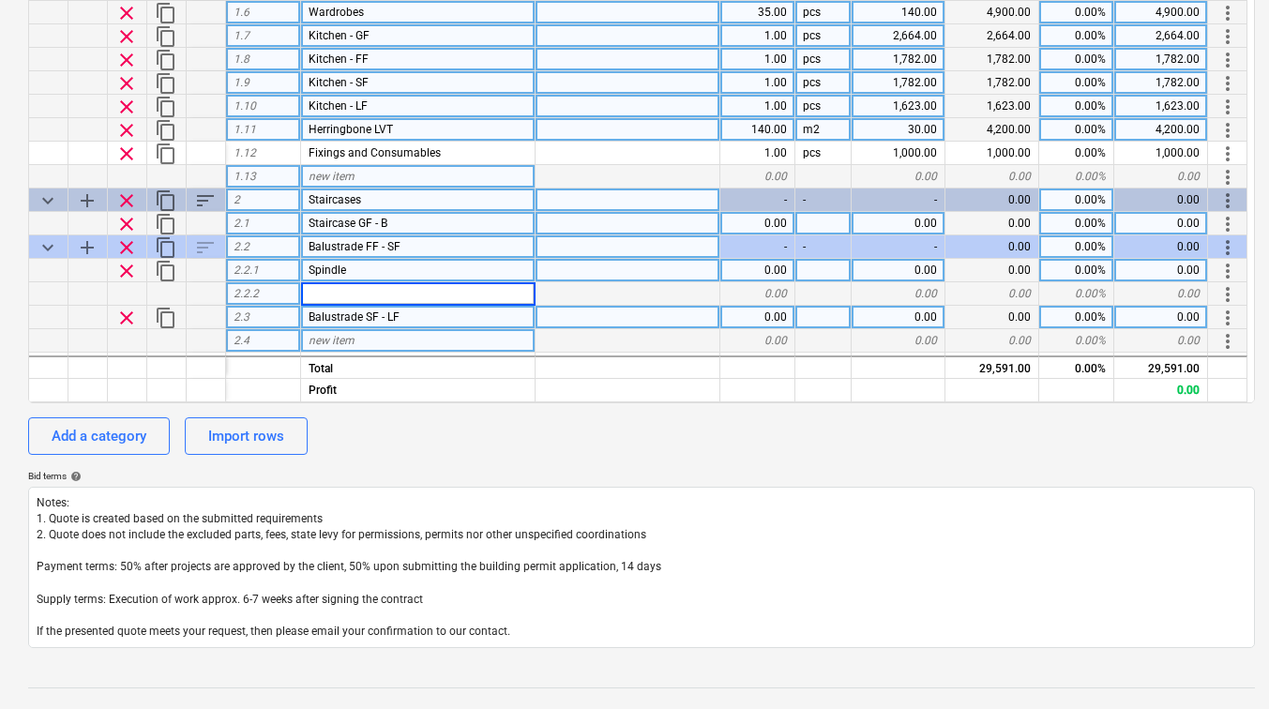
click at [371, 321] on span "Balustrade SF - LF" at bounding box center [354, 317] width 91 height 13
click at [208, 312] on div at bounding box center [206, 317] width 39 height 23
click at [329, 320] on span "Balustrade SF - LF" at bounding box center [354, 317] width 91 height 13
click at [83, 244] on span "add" at bounding box center [87, 247] width 23 height 23
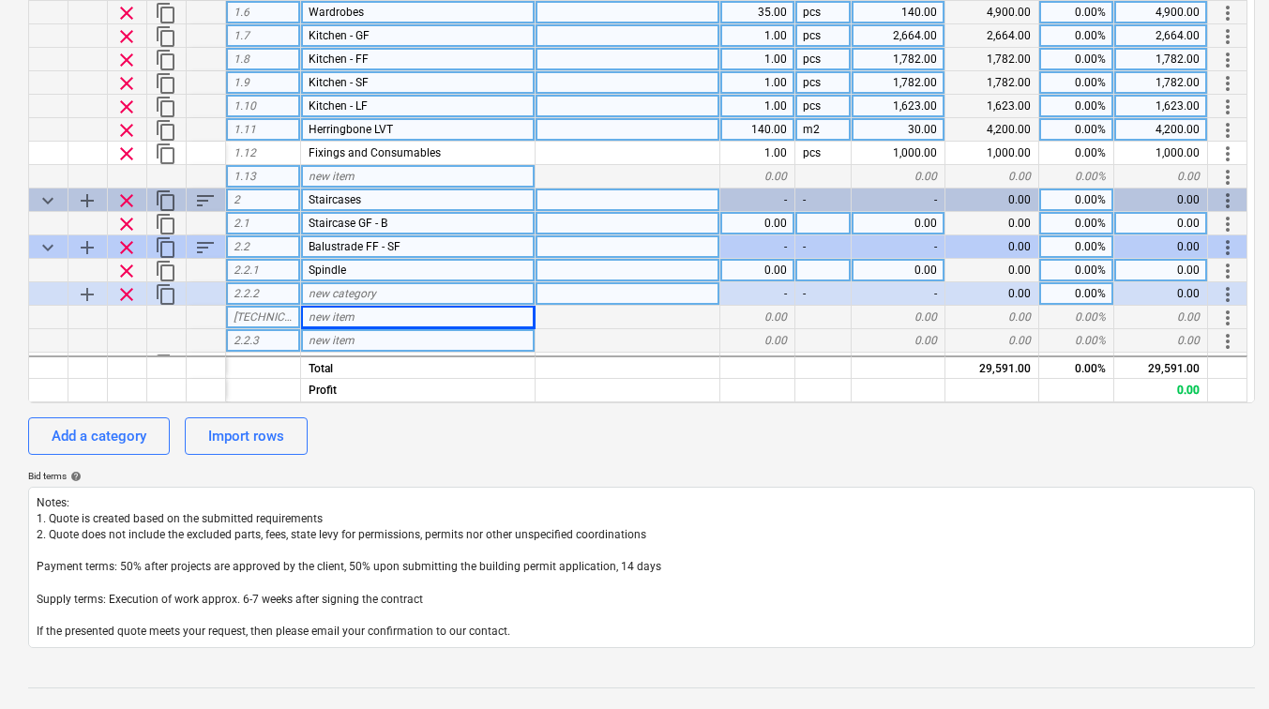
click at [123, 292] on span "clear" at bounding box center [126, 294] width 23 height 23
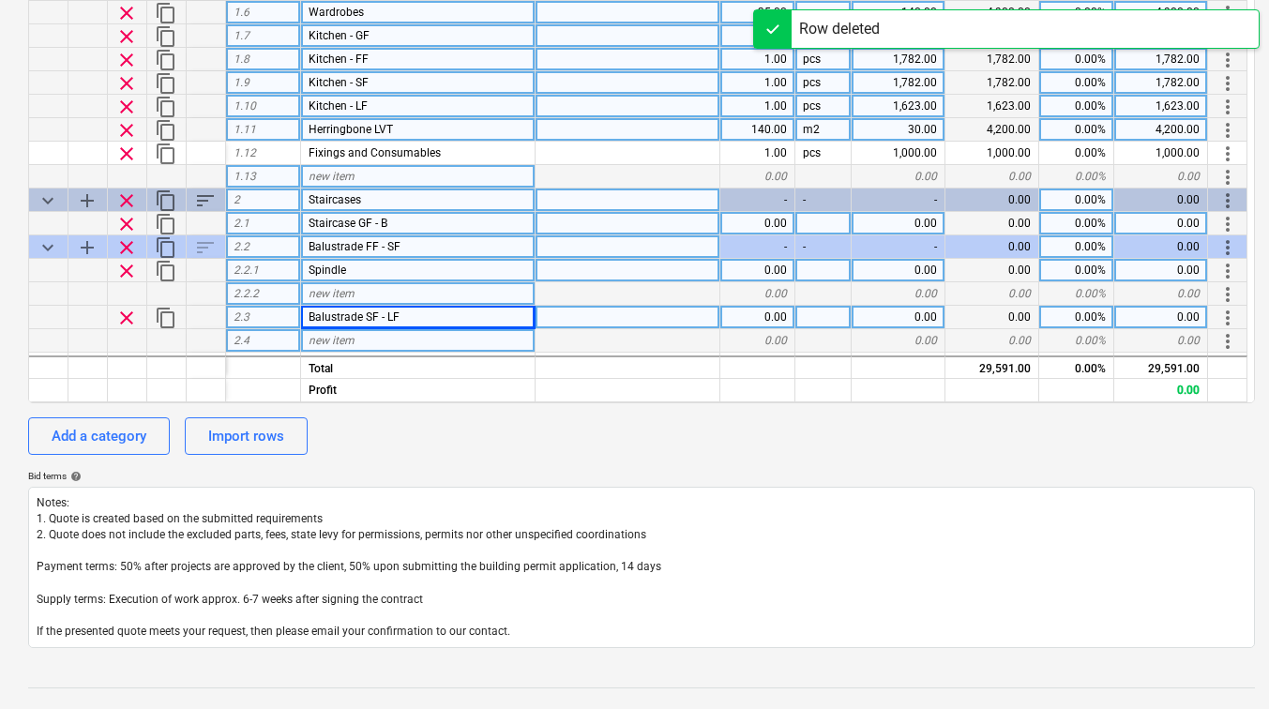
click at [338, 298] on span "new item" at bounding box center [332, 293] width 46 height 13
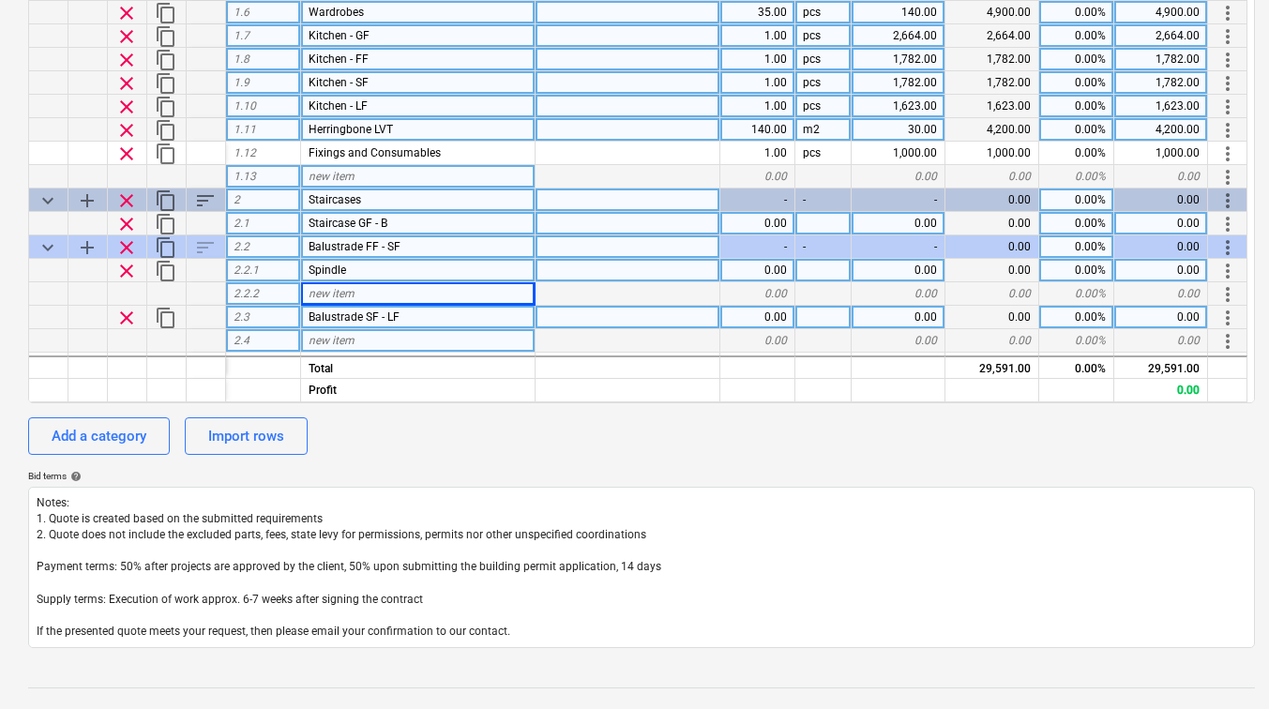
click at [396, 344] on div "new item" at bounding box center [418, 340] width 235 height 23
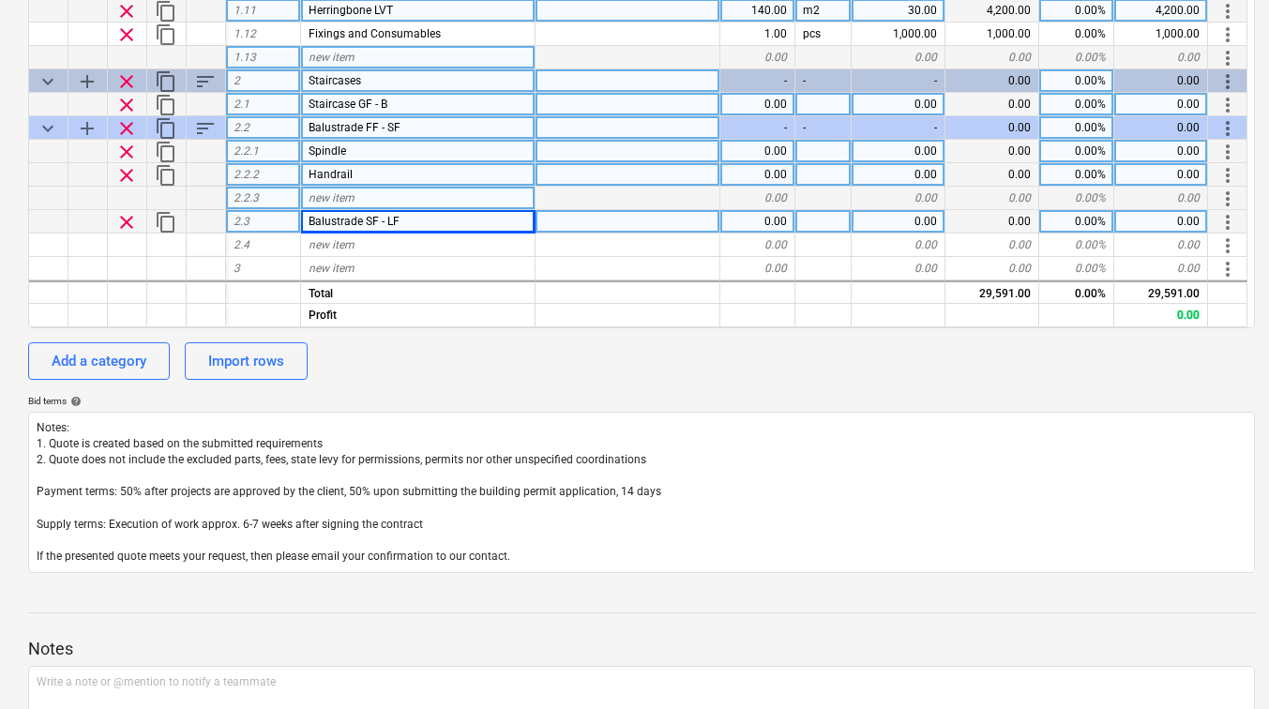
scroll to position [563, 0]
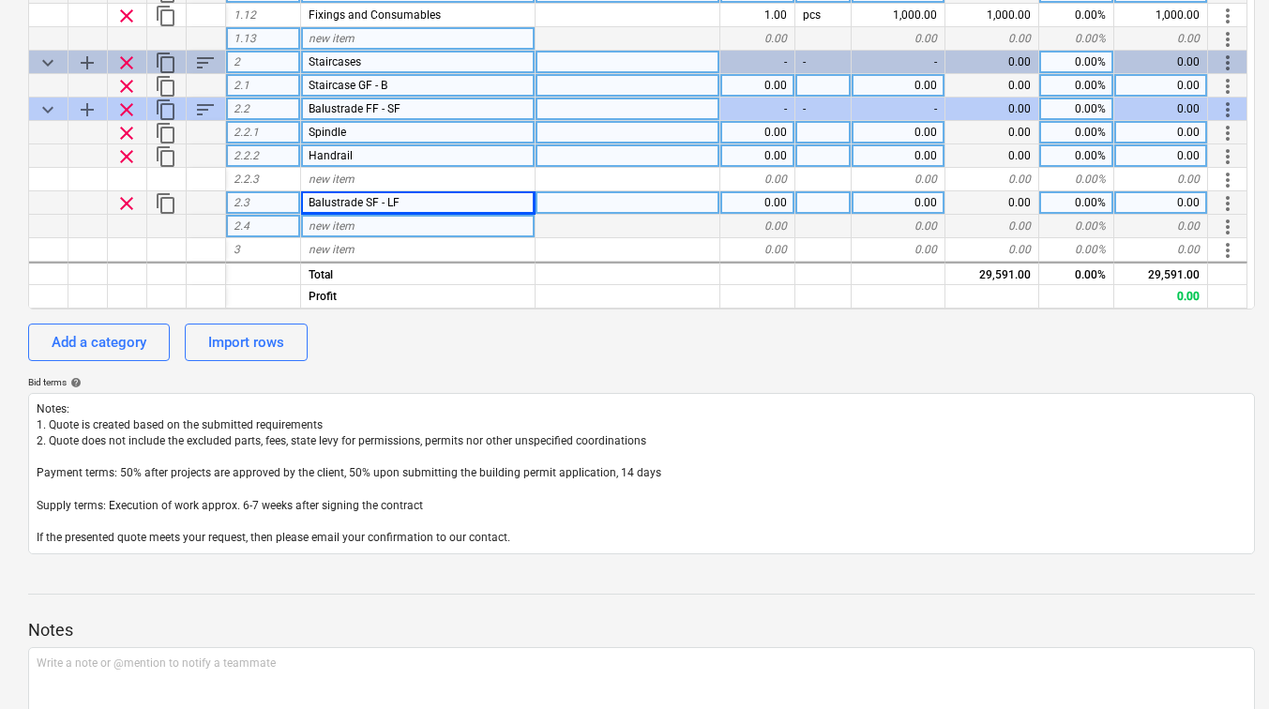
click at [348, 222] on span "new item" at bounding box center [332, 226] width 46 height 13
click at [326, 204] on span "Balustrade SF - LF" at bounding box center [354, 202] width 91 height 13
click at [361, 204] on input "Balustrade SF - LF" at bounding box center [418, 202] width 234 height 23
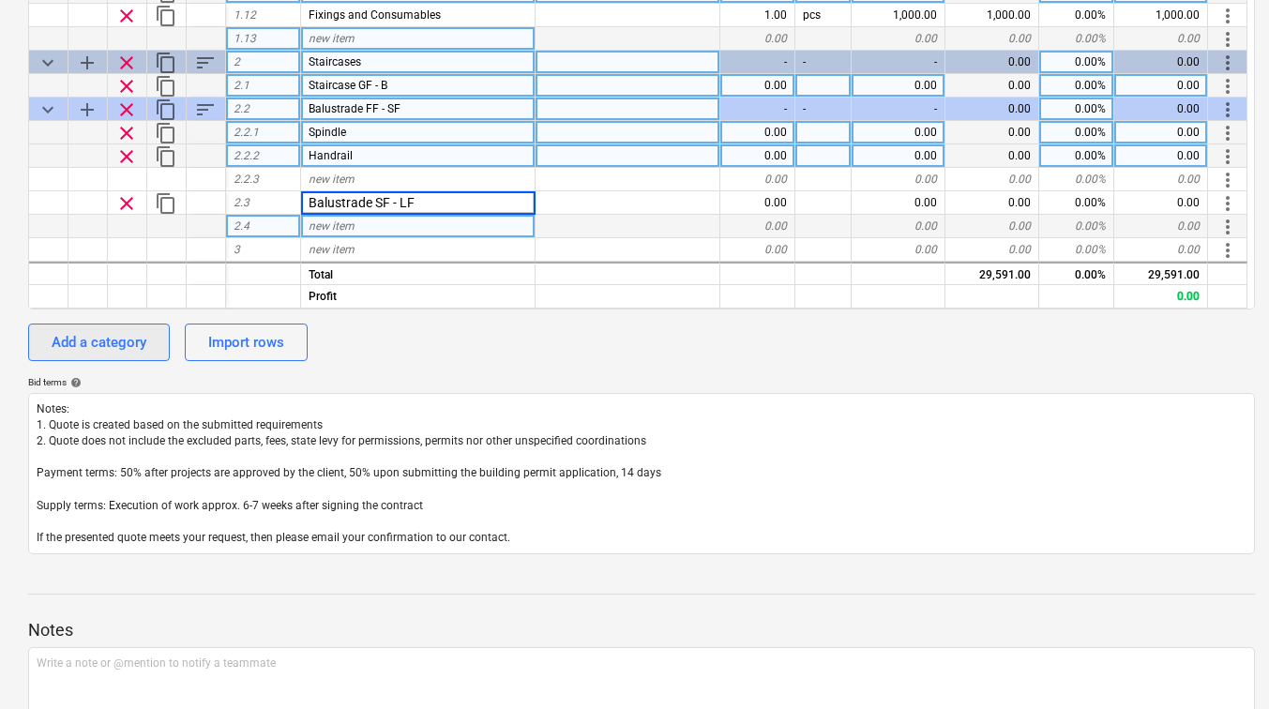
click at [132, 344] on div "Add a category" at bounding box center [99, 342] width 95 height 24
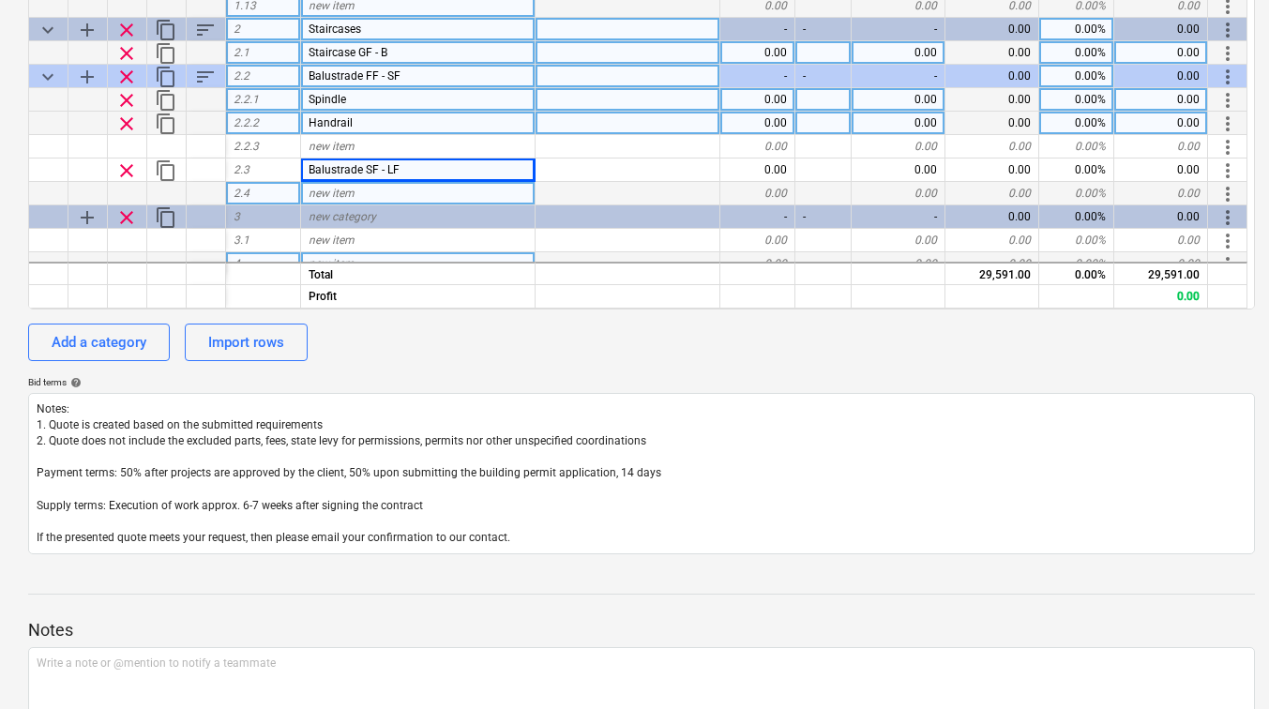
scroll to position [91, 0]
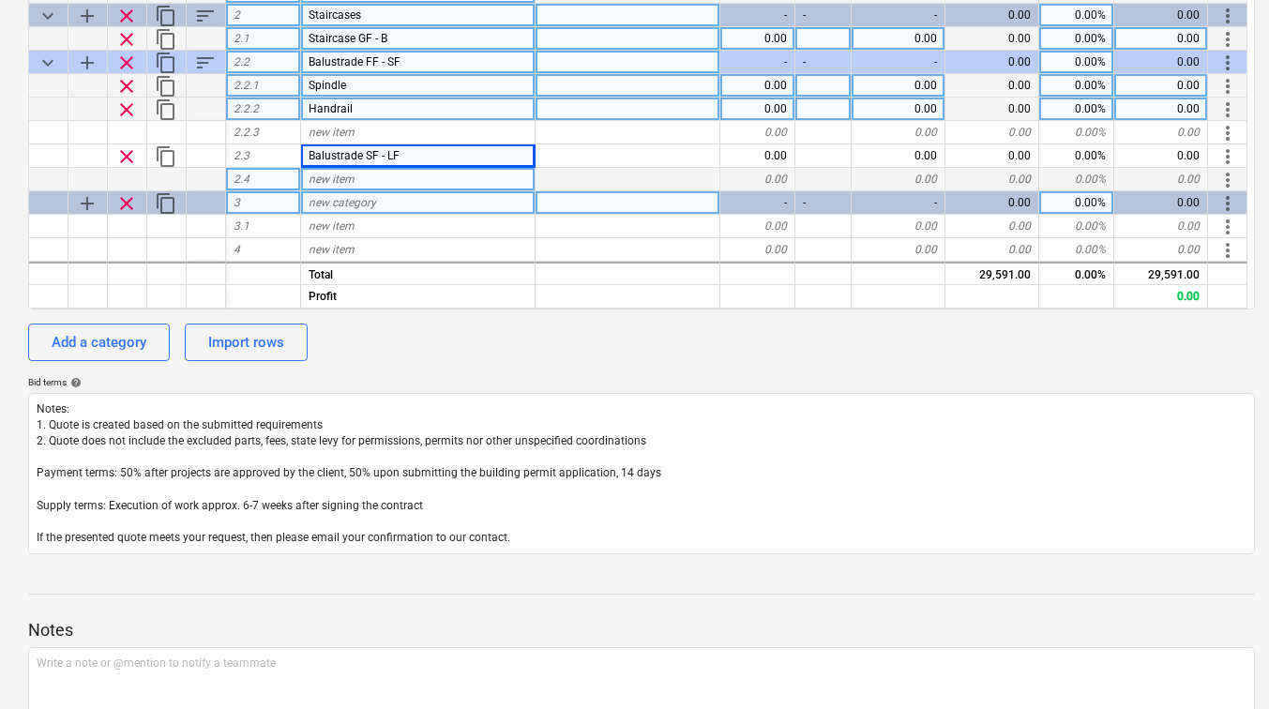
click at [123, 202] on span "clear" at bounding box center [126, 203] width 23 height 23
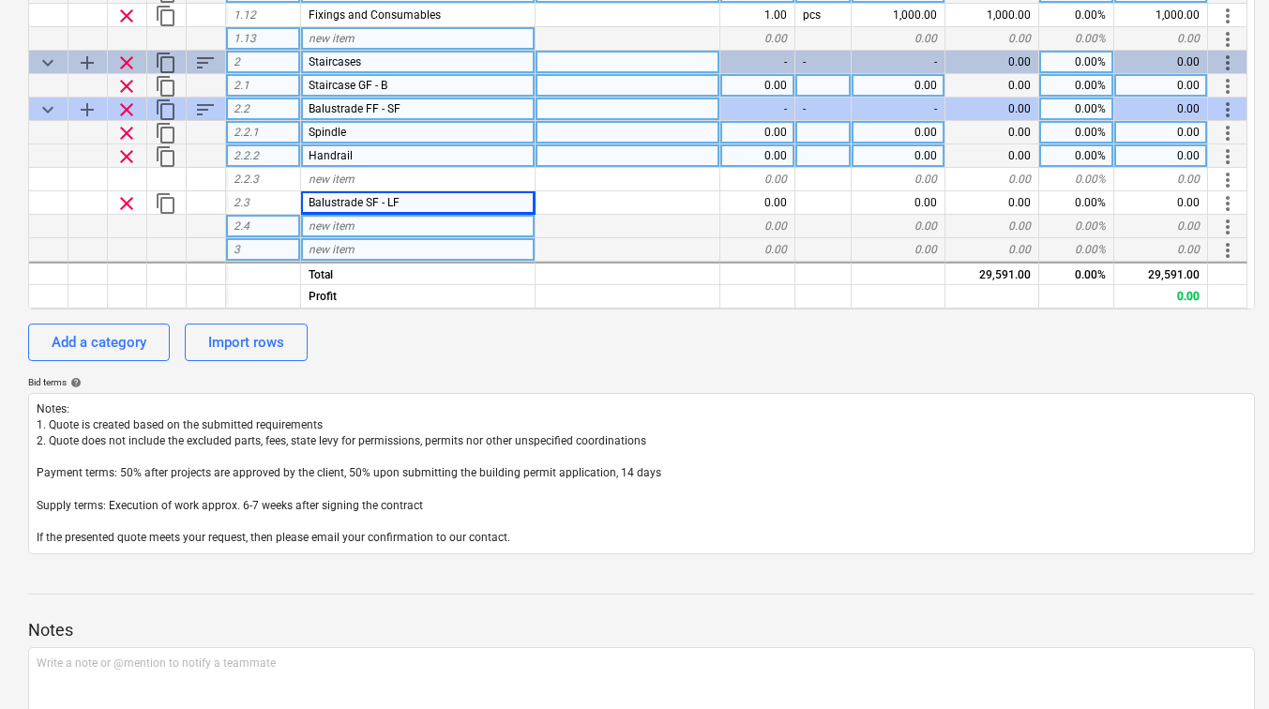
click at [84, 105] on span "add" at bounding box center [87, 110] width 23 height 23
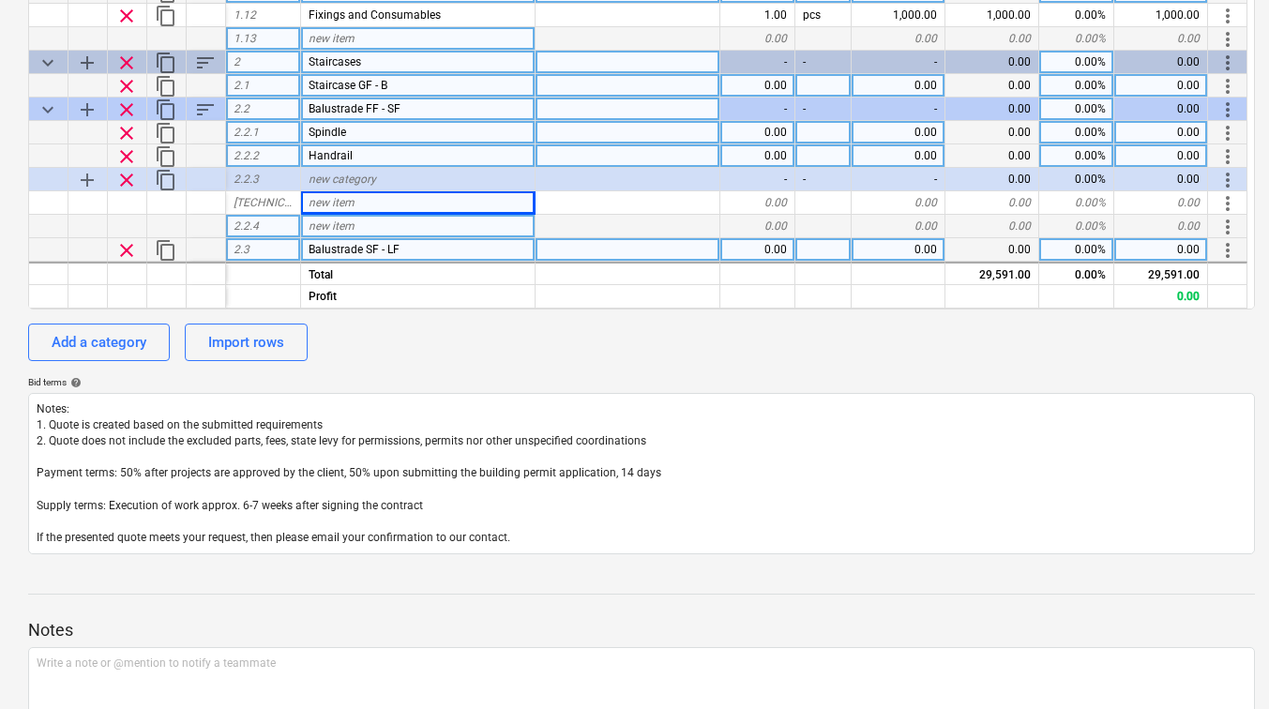
click at [123, 184] on span "clear" at bounding box center [126, 180] width 23 height 23
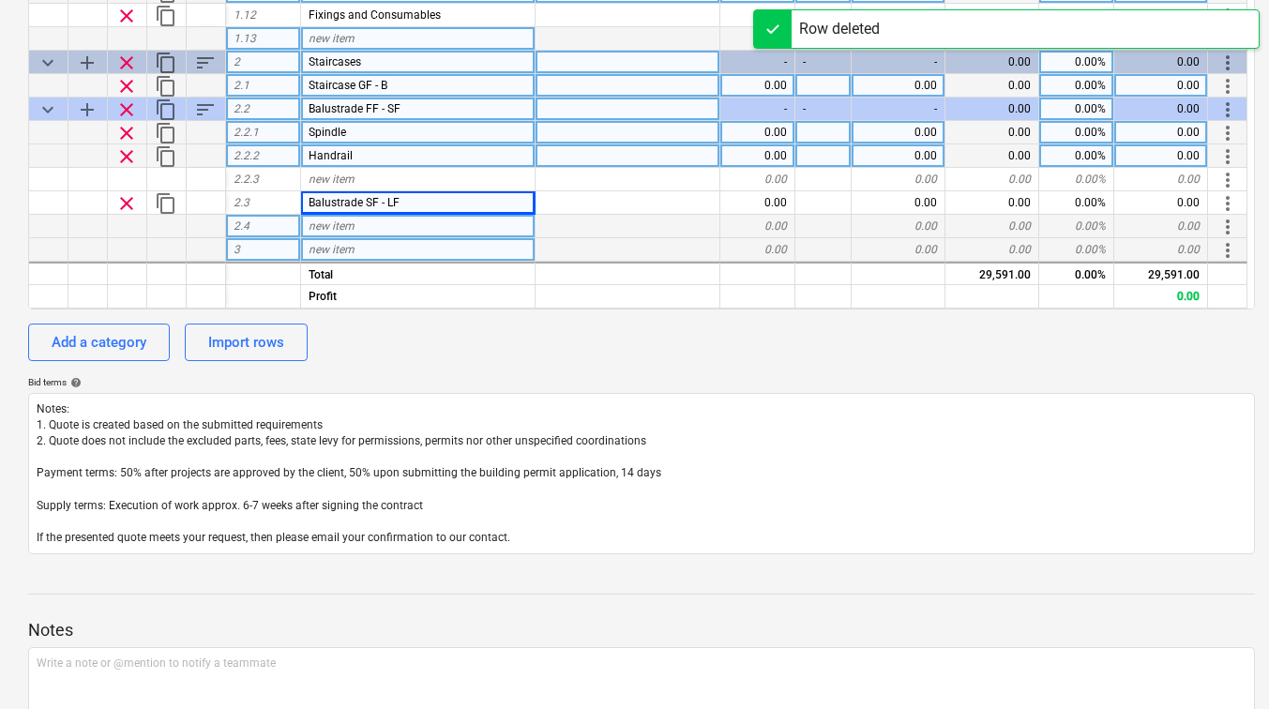
click at [344, 222] on span "new item" at bounding box center [332, 226] width 46 height 13
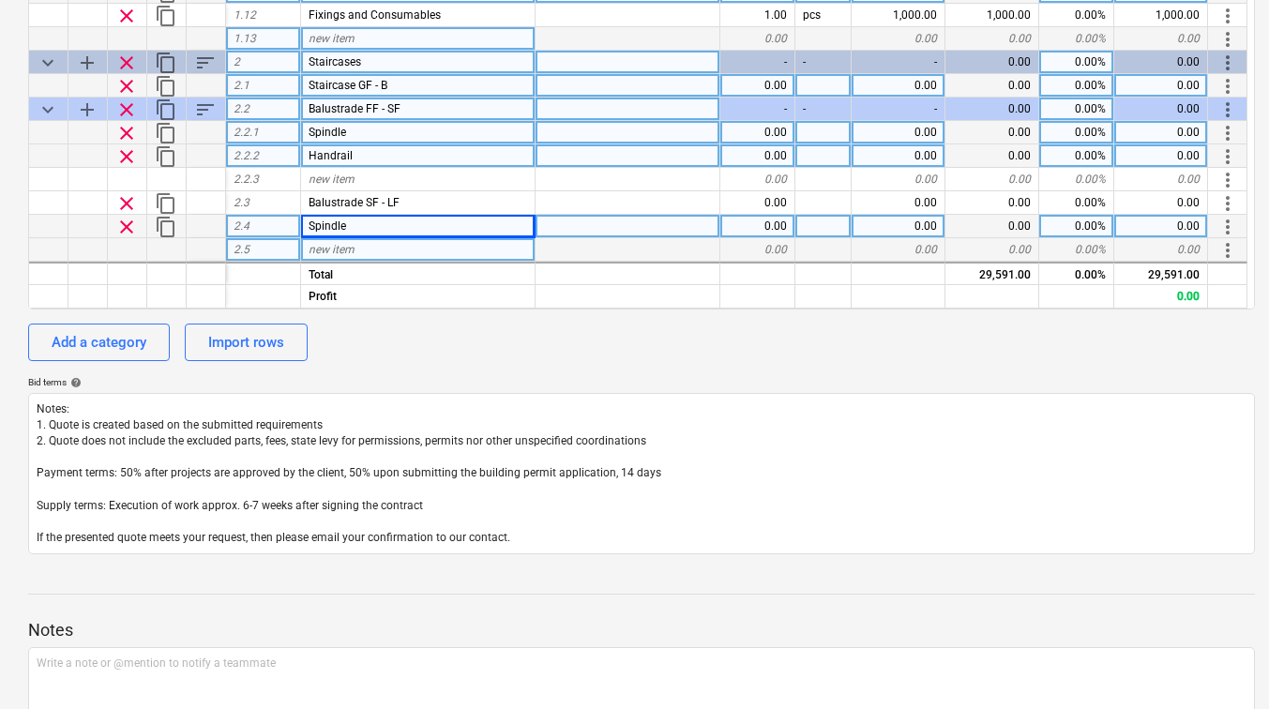
click at [341, 247] on span "new item" at bounding box center [332, 249] width 46 height 13
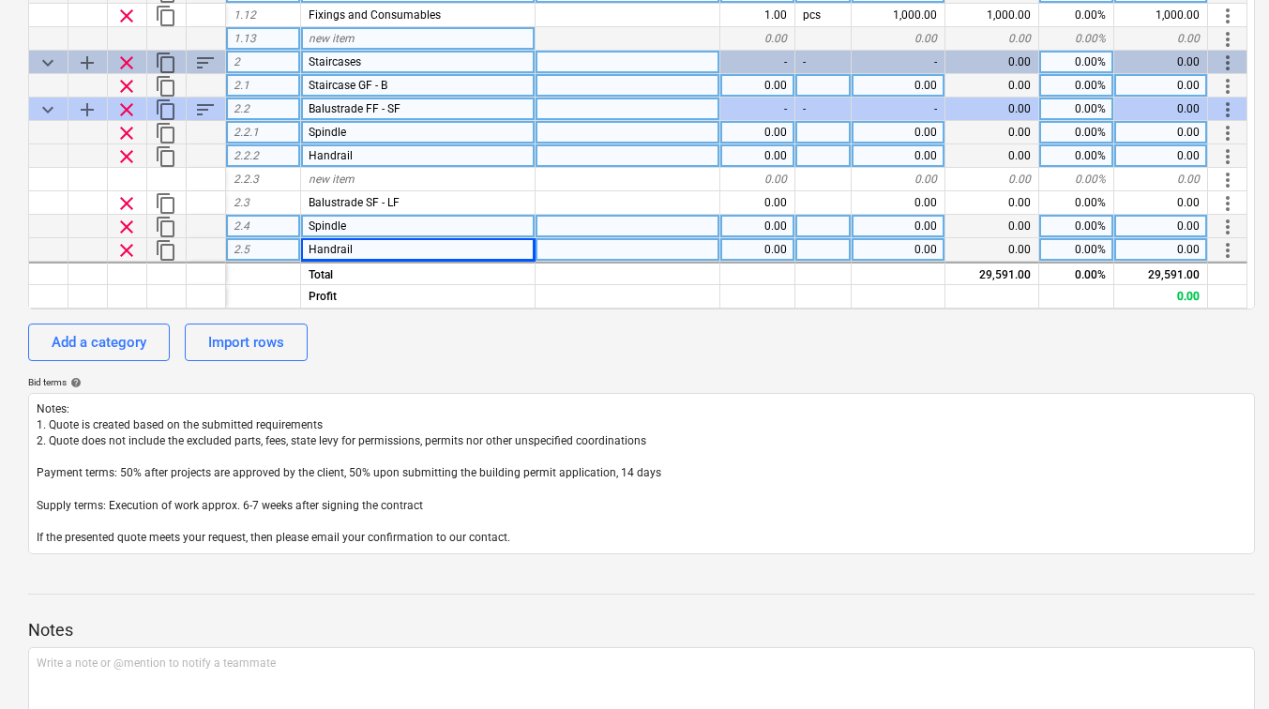
scroll to position [91, 0]
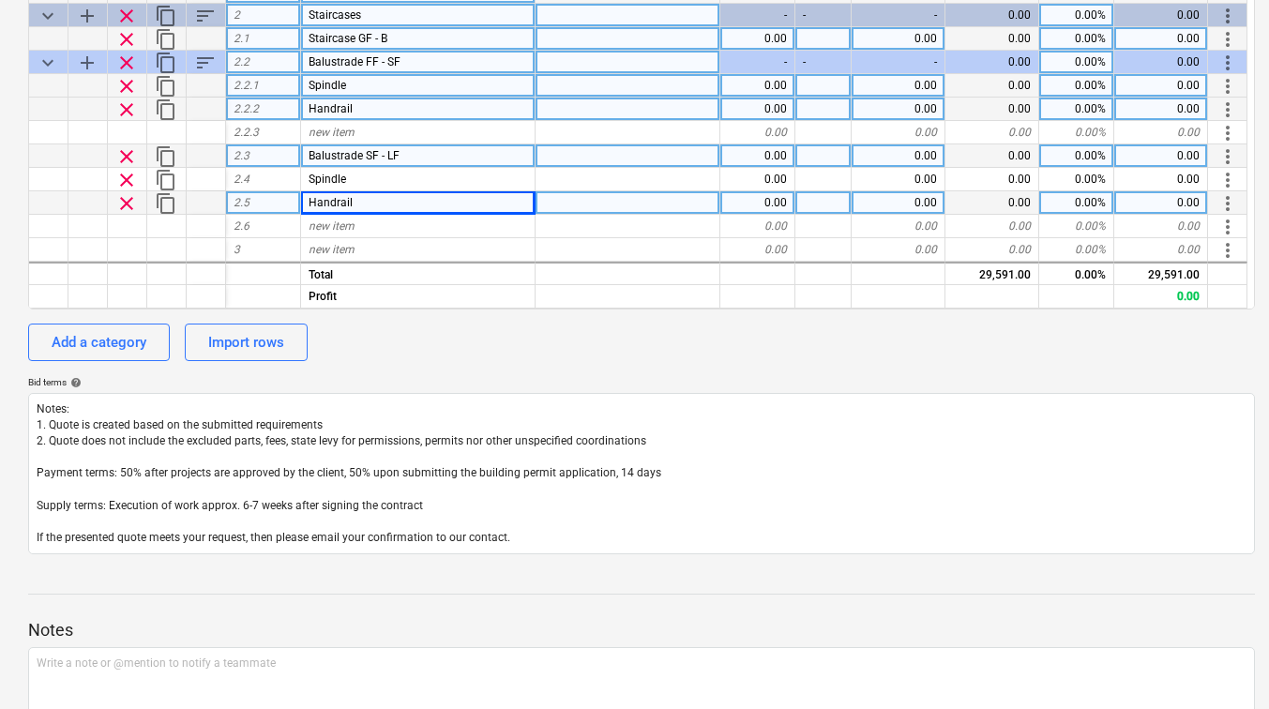
click at [316, 150] on span "Balustrade SF - LF" at bounding box center [354, 155] width 91 height 13
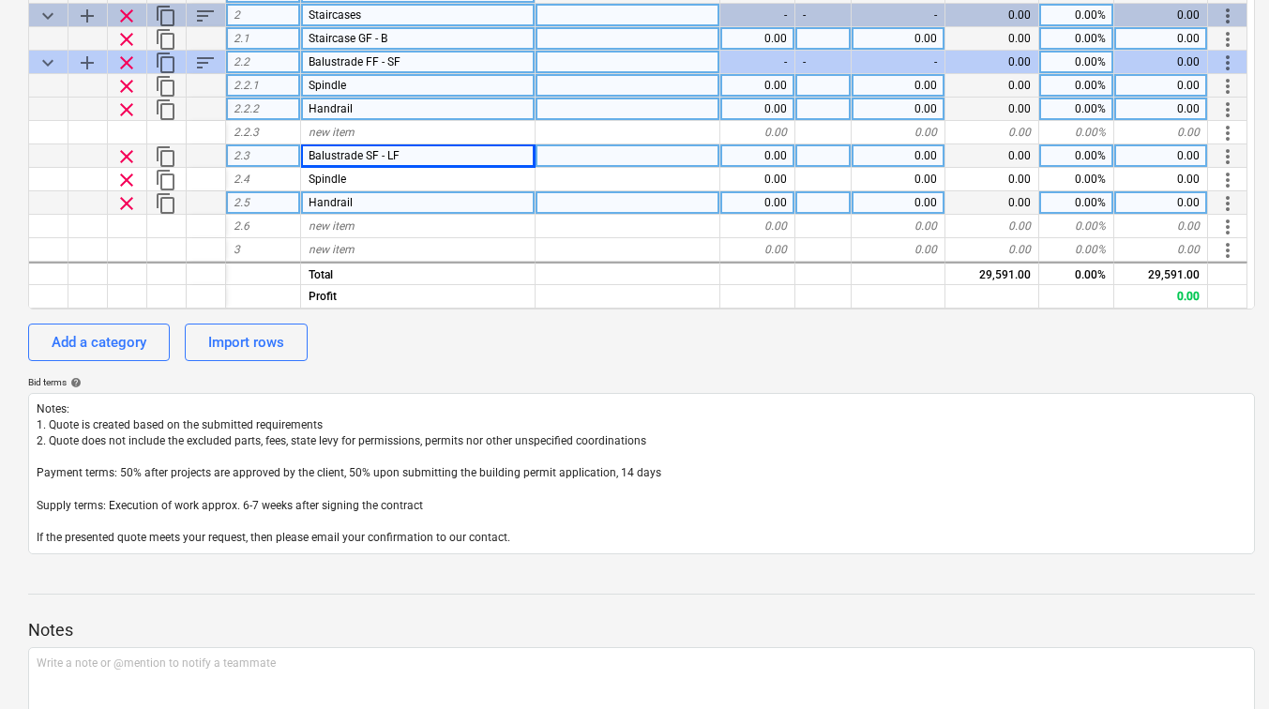
click at [340, 197] on span "Handrail" at bounding box center [331, 202] width 44 height 13
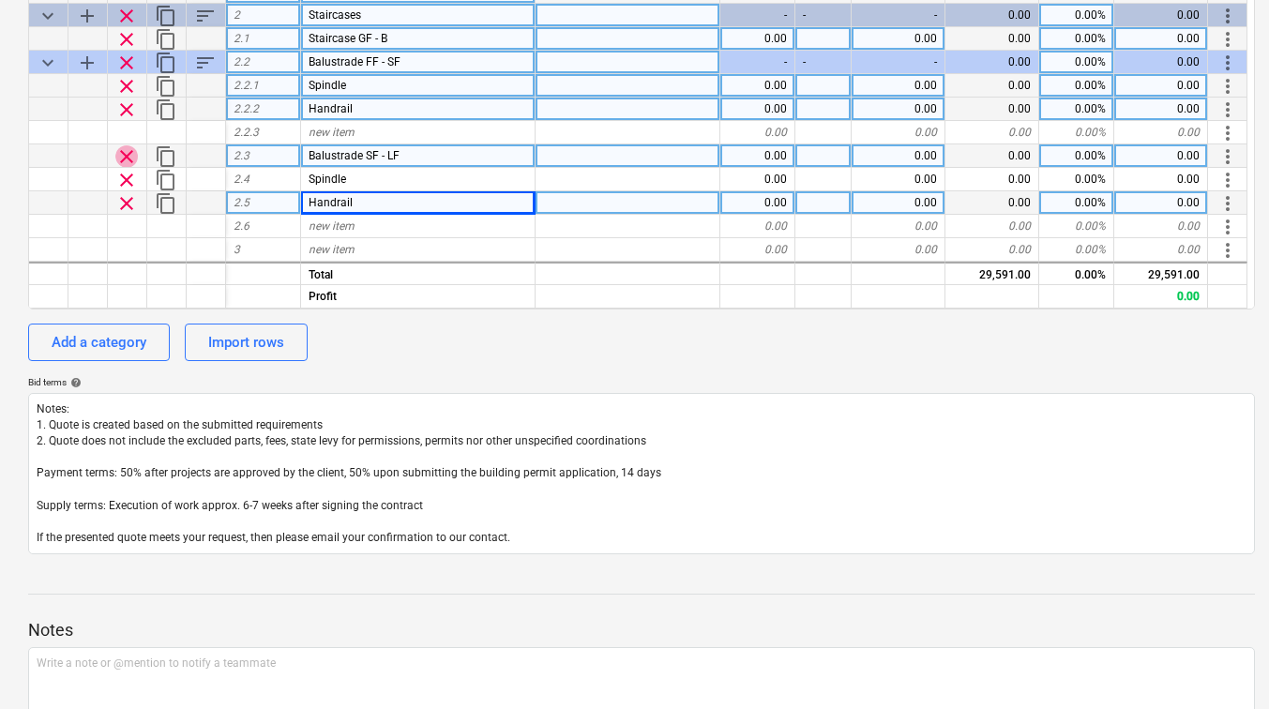
click at [129, 153] on span "clear" at bounding box center [126, 156] width 23 height 23
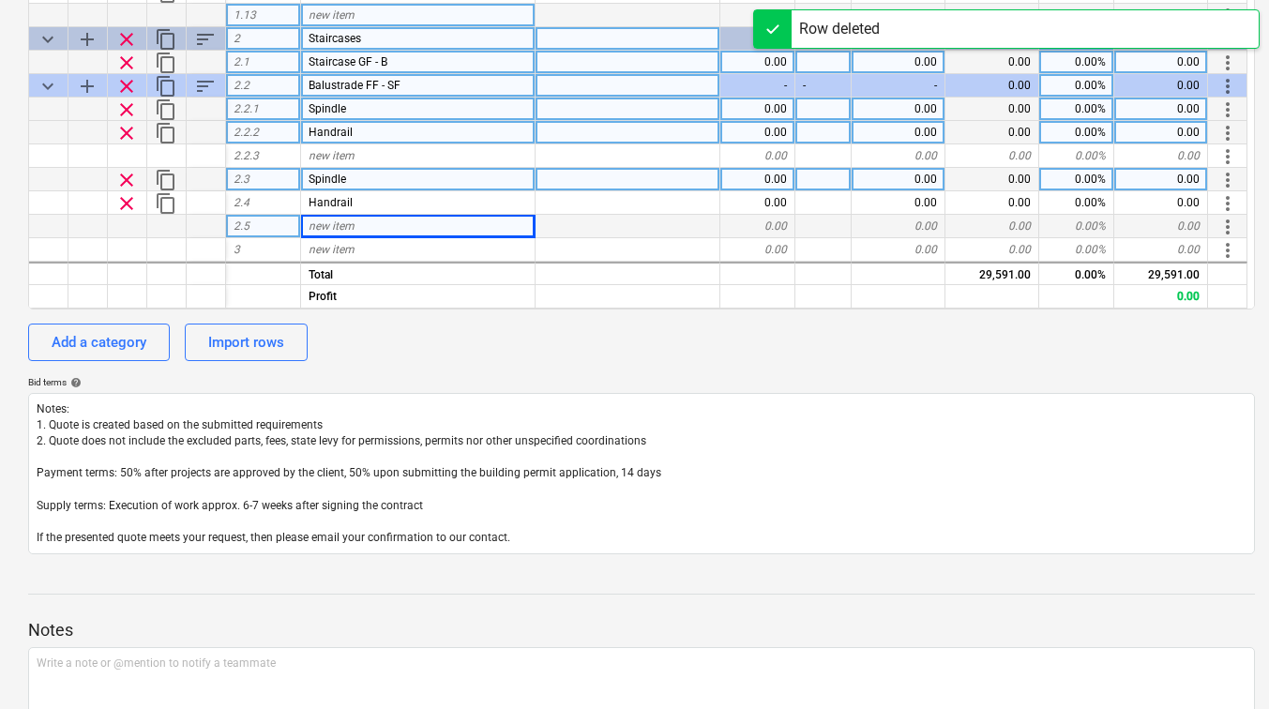
scroll to position [68, 0]
click at [129, 183] on span "clear" at bounding box center [126, 180] width 23 height 23
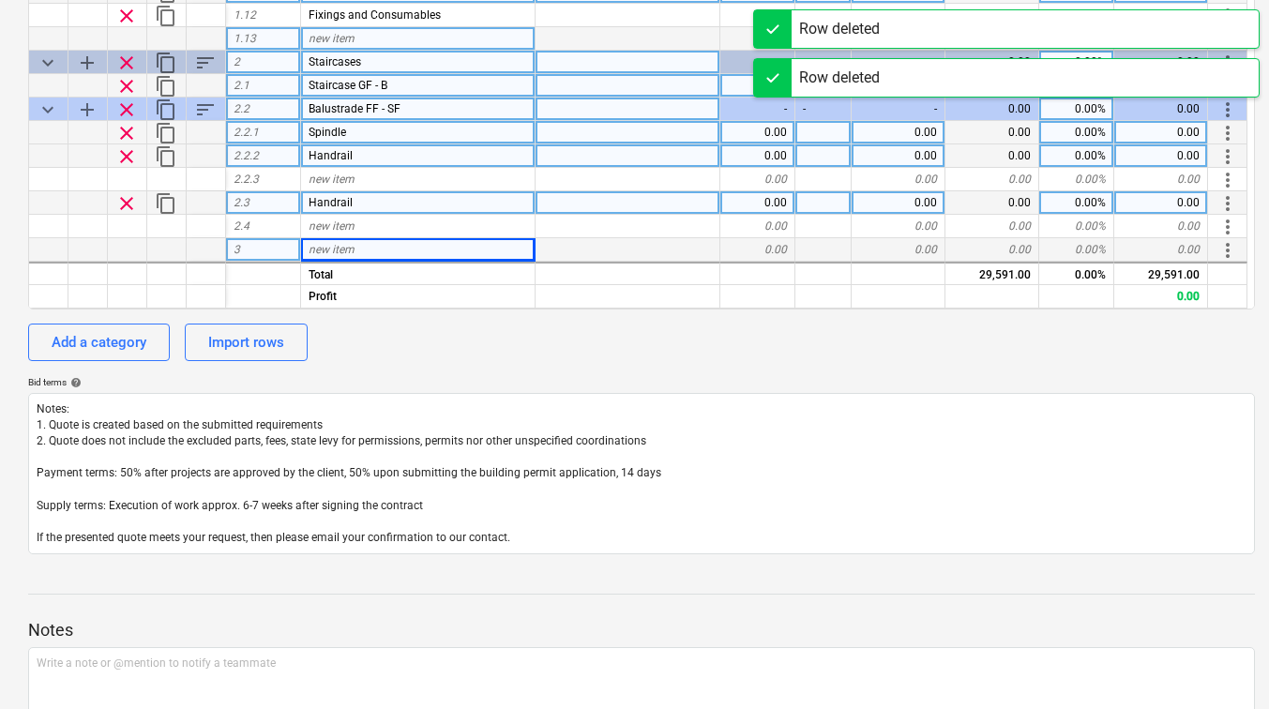
click at [129, 201] on span "clear" at bounding box center [126, 203] width 23 height 23
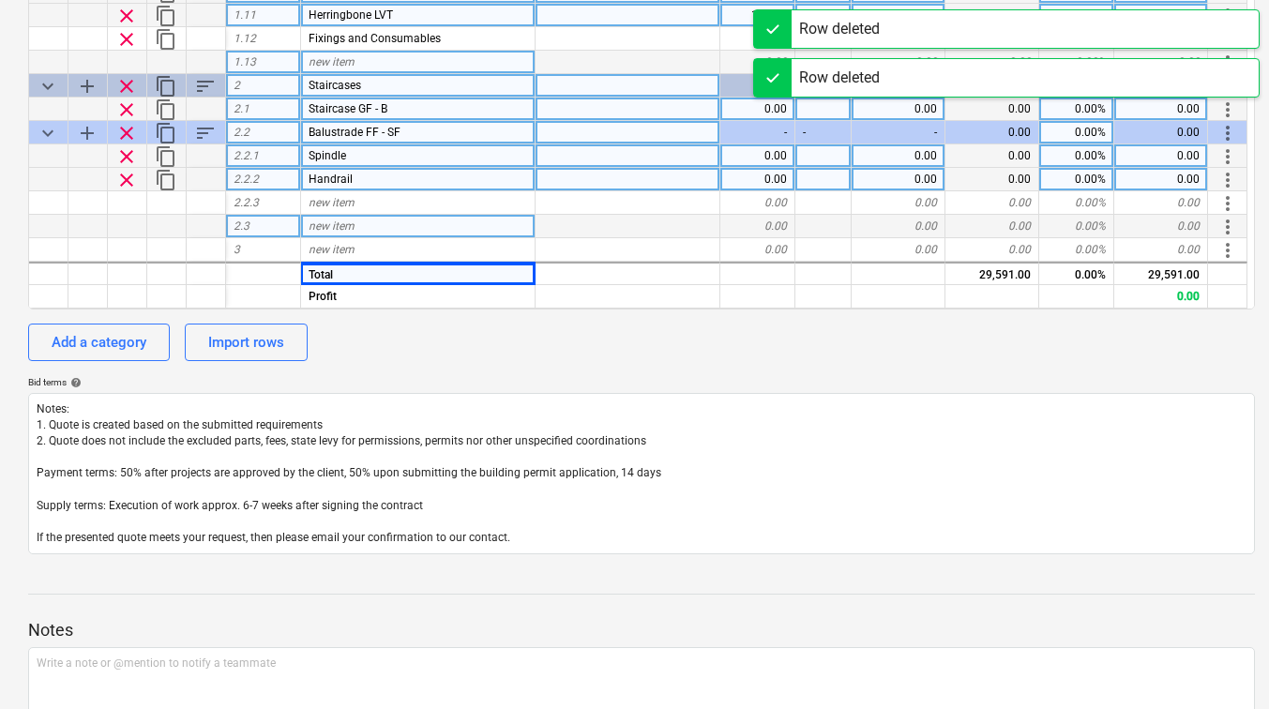
scroll to position [21, 0]
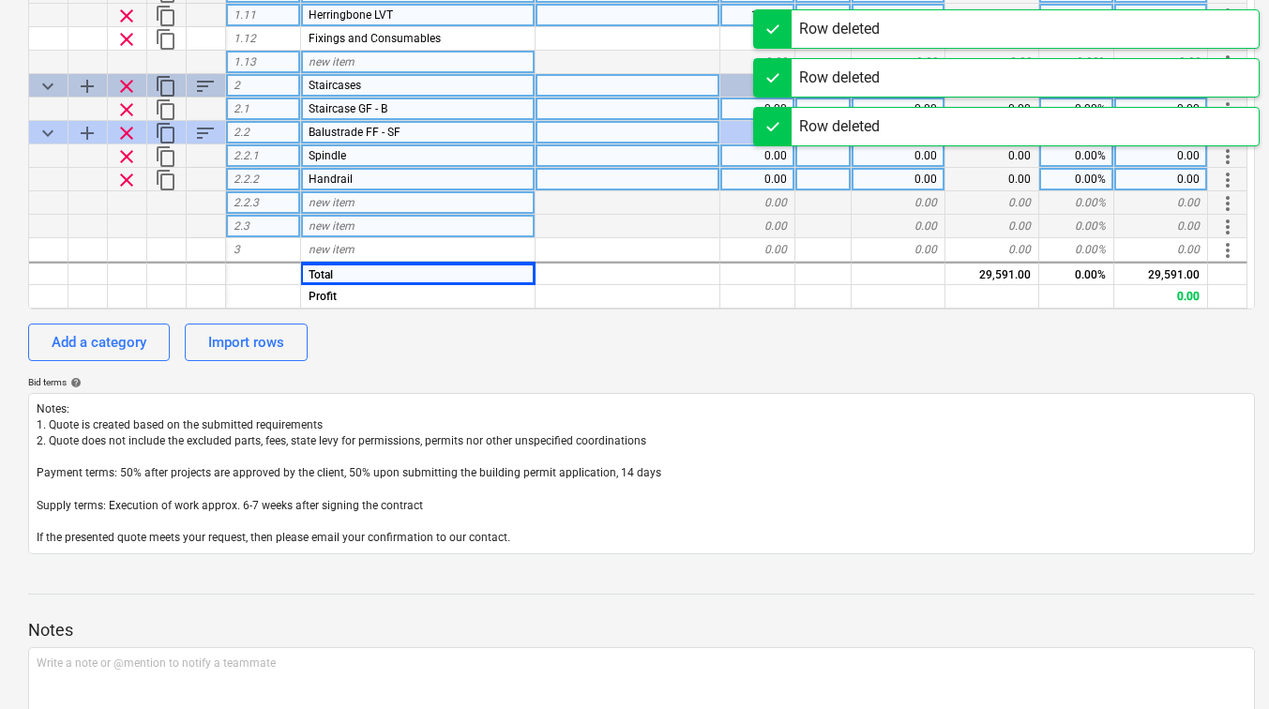
click at [251, 199] on span "2.2.3" at bounding box center [246, 202] width 25 height 13
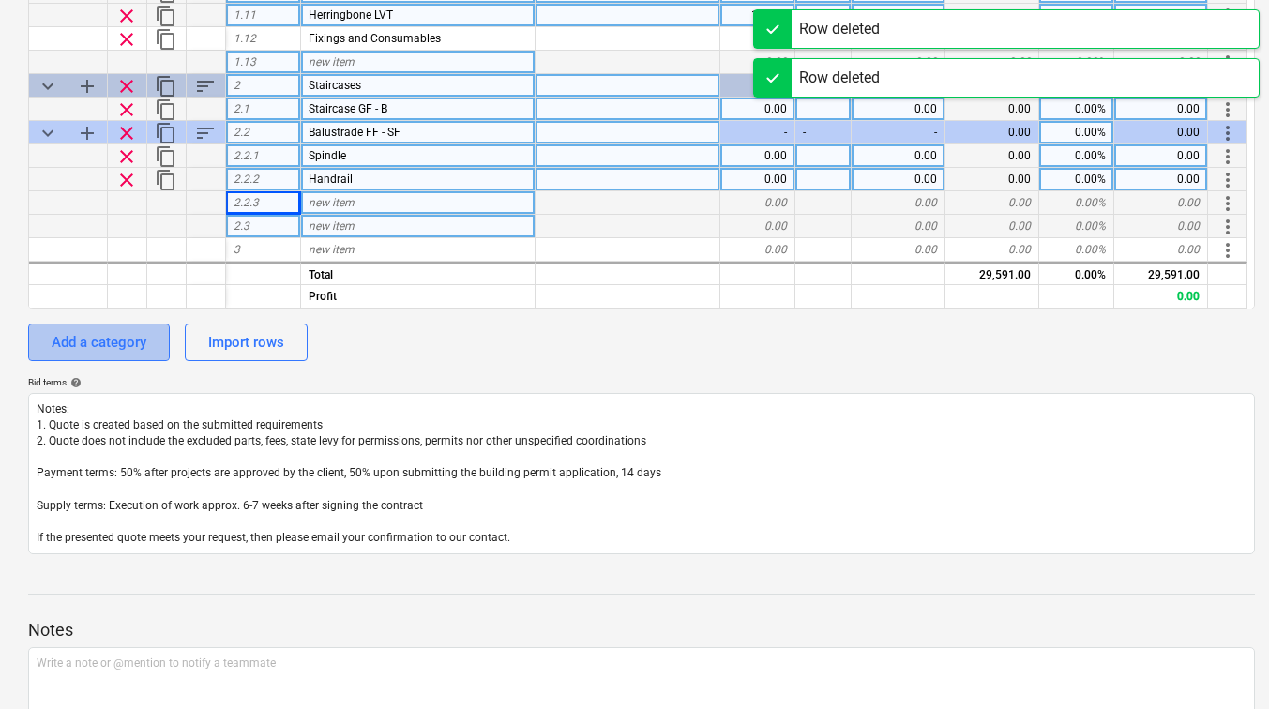
click at [112, 345] on div "Add a category" at bounding box center [99, 342] width 95 height 24
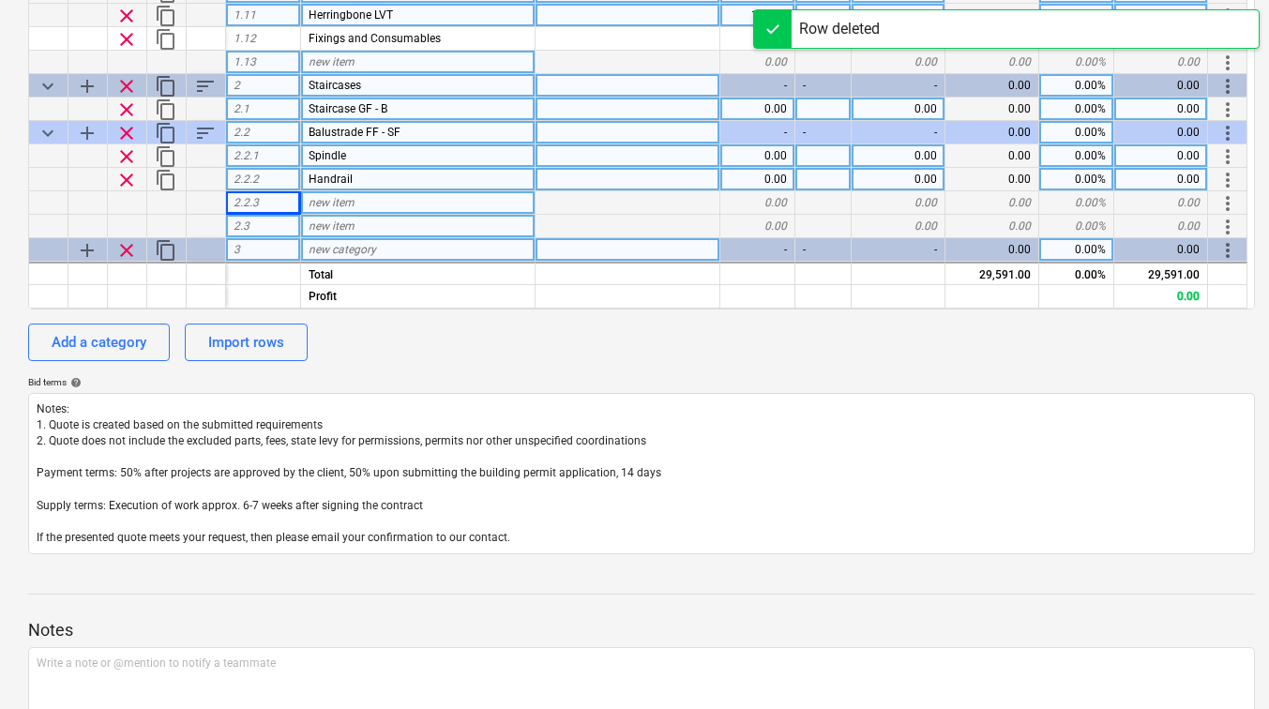
click at [119, 243] on span "clear" at bounding box center [126, 250] width 23 height 23
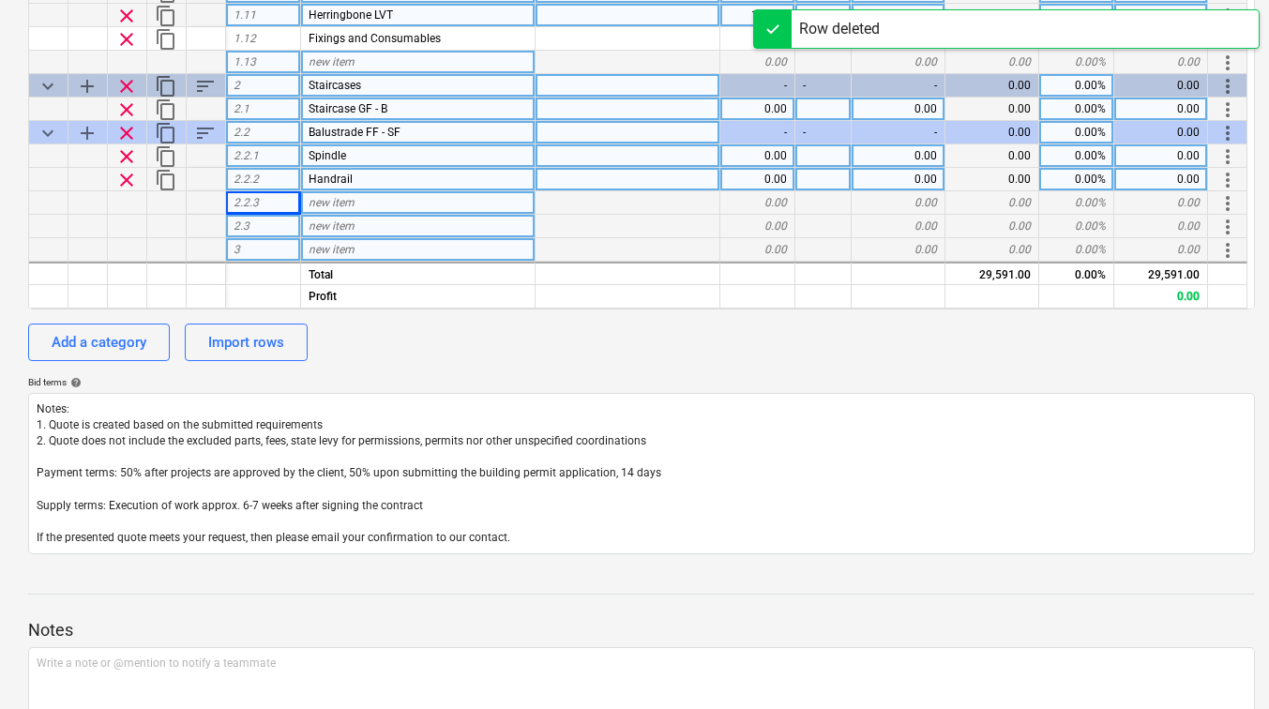
click at [251, 247] on div "3" at bounding box center [263, 249] width 75 height 23
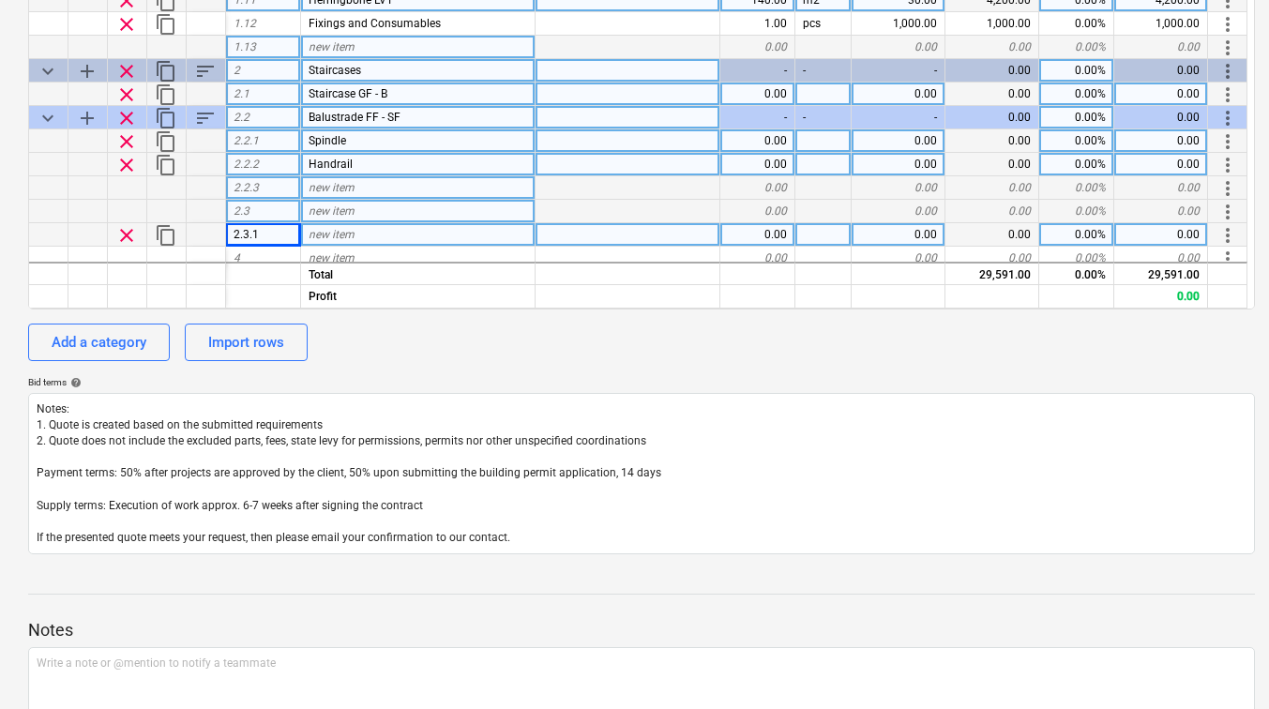
scroll to position [44, 0]
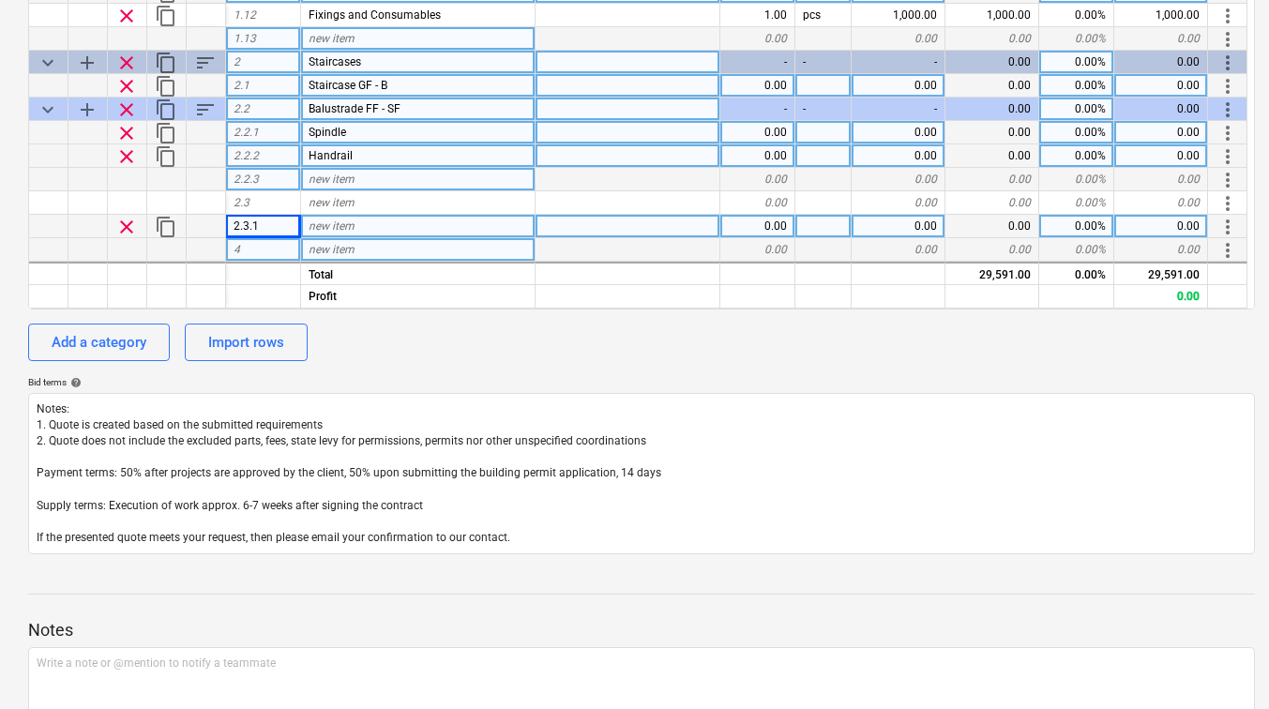
click at [281, 252] on div "4" at bounding box center [263, 249] width 75 height 23
click at [143, 346] on div "Add a category" at bounding box center [99, 342] width 95 height 24
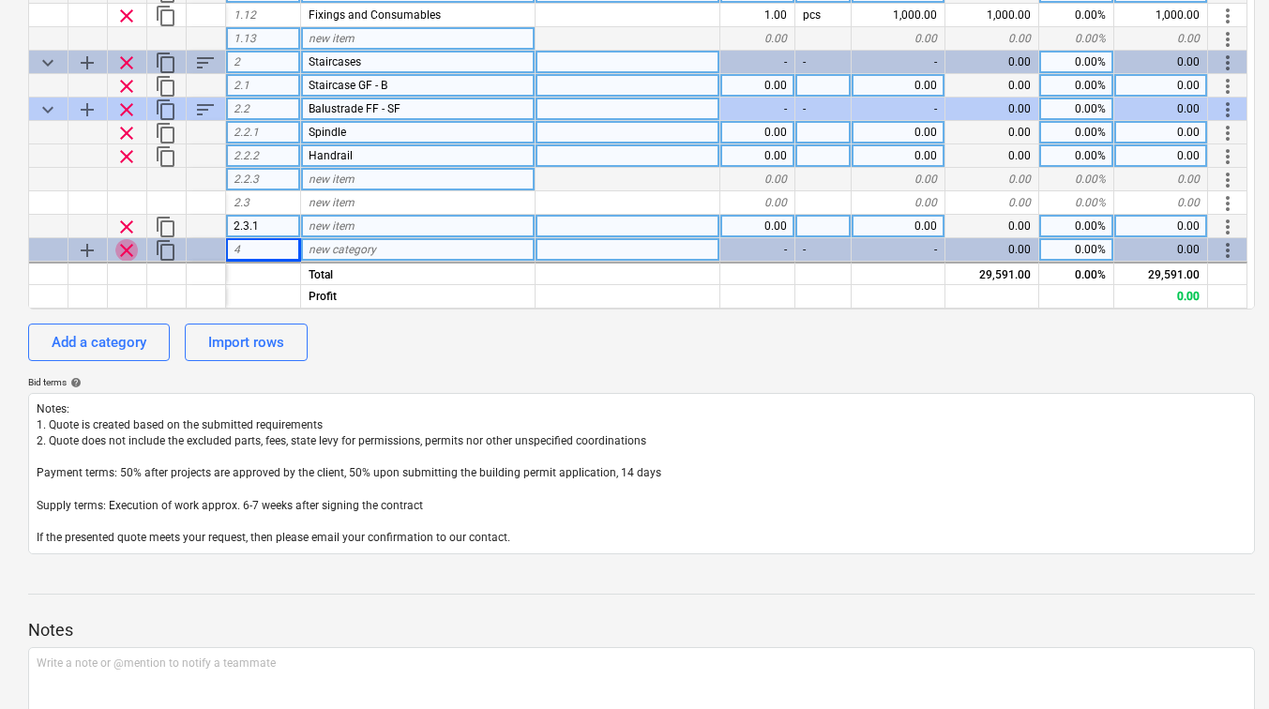
click at [125, 251] on span "clear" at bounding box center [126, 250] width 23 height 23
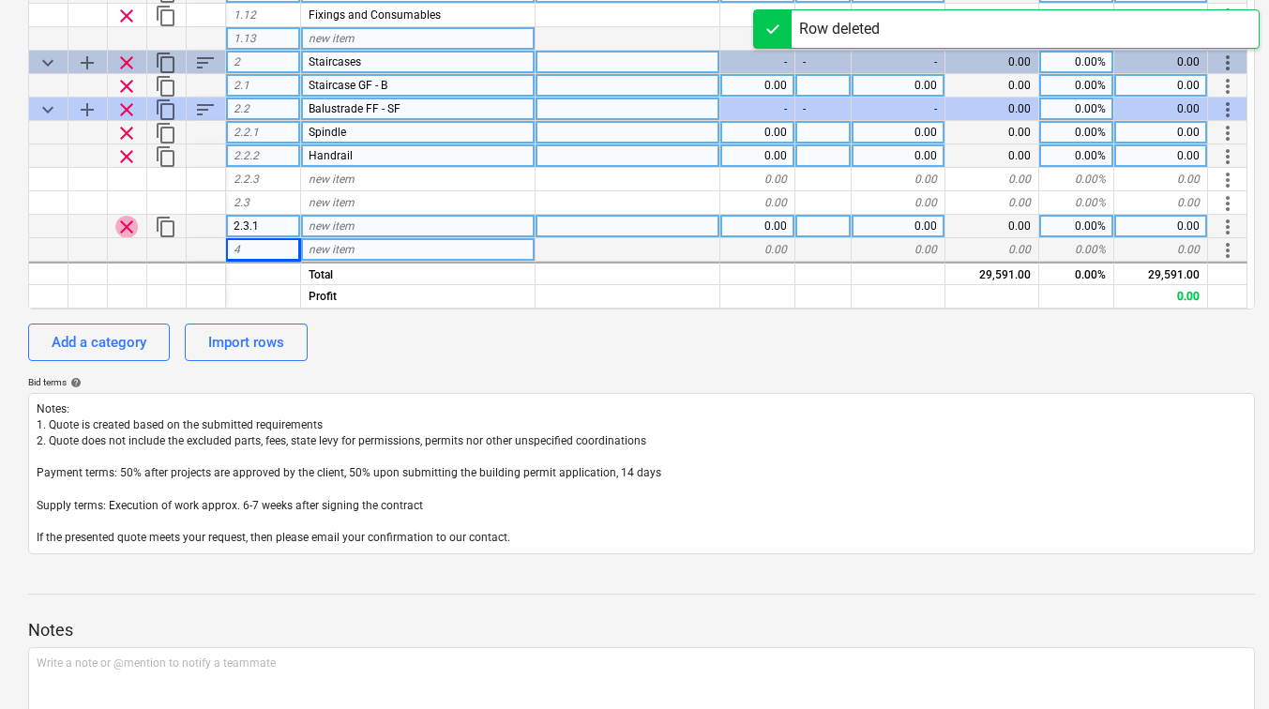
click at [133, 229] on span "clear" at bounding box center [126, 227] width 23 height 23
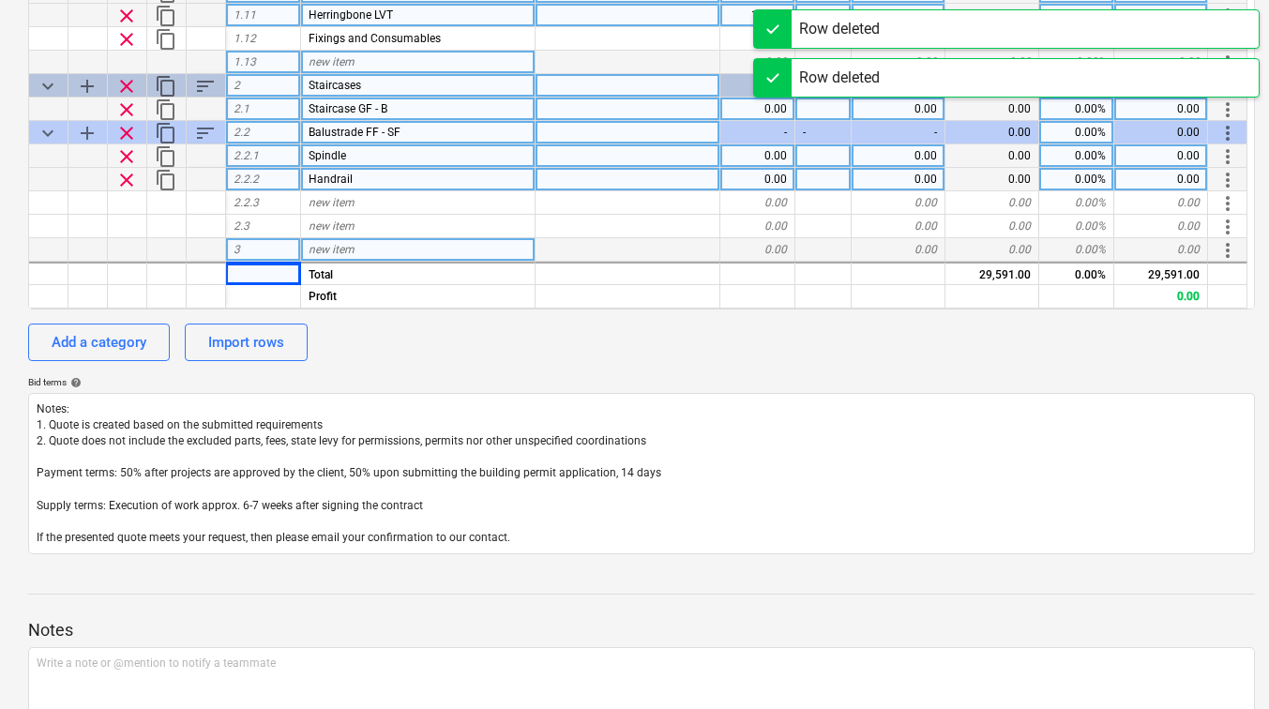
scroll to position [21, 0]
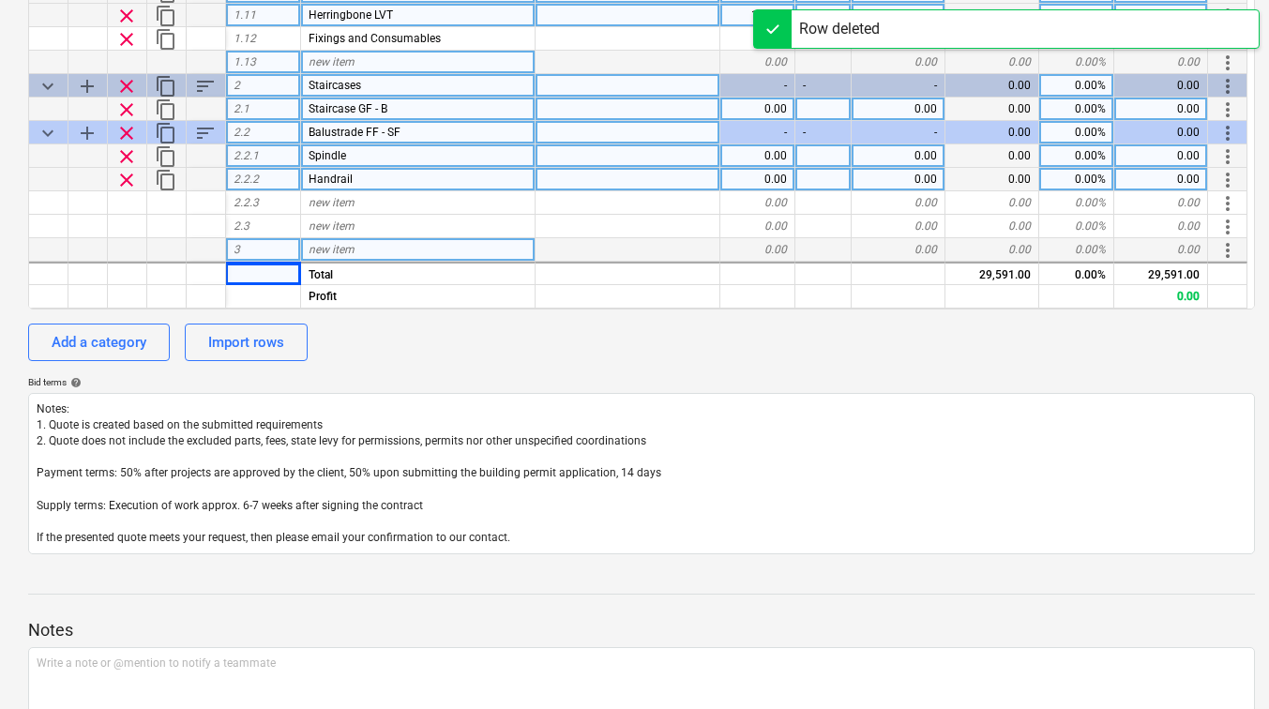
click at [270, 184] on div "2.2.2" at bounding box center [263, 179] width 75 height 23
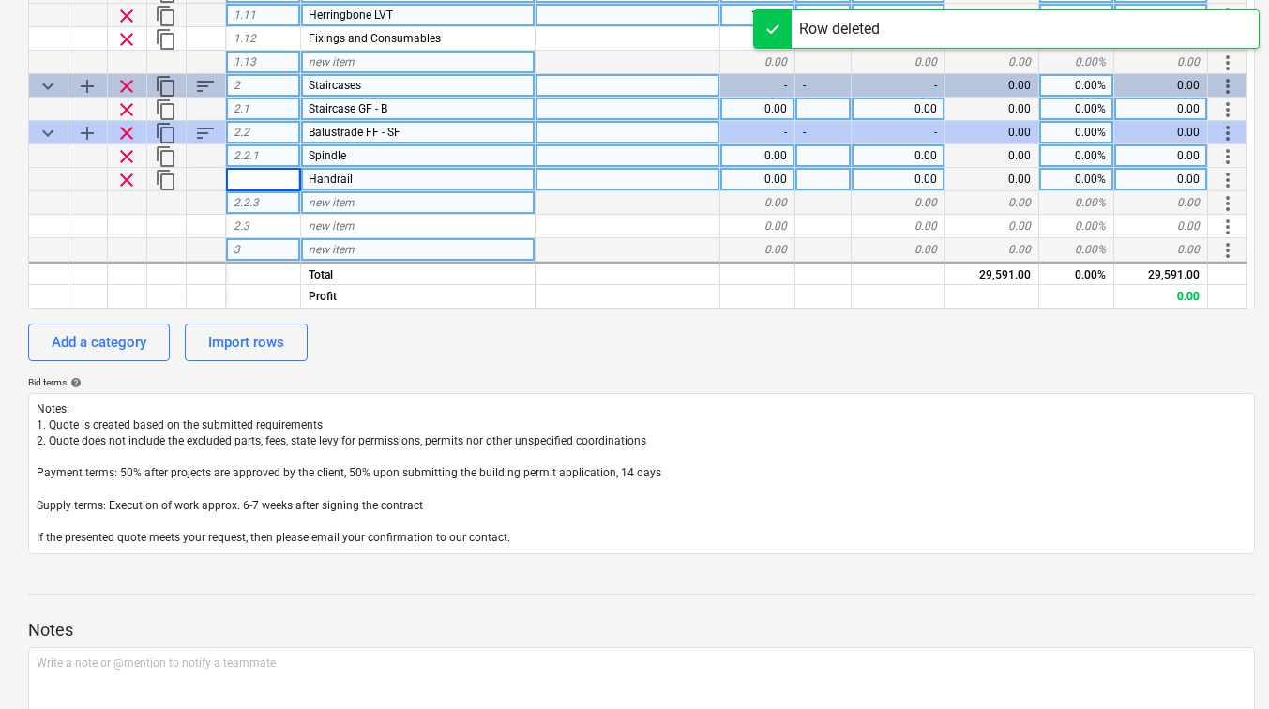
scroll to position [0, 0]
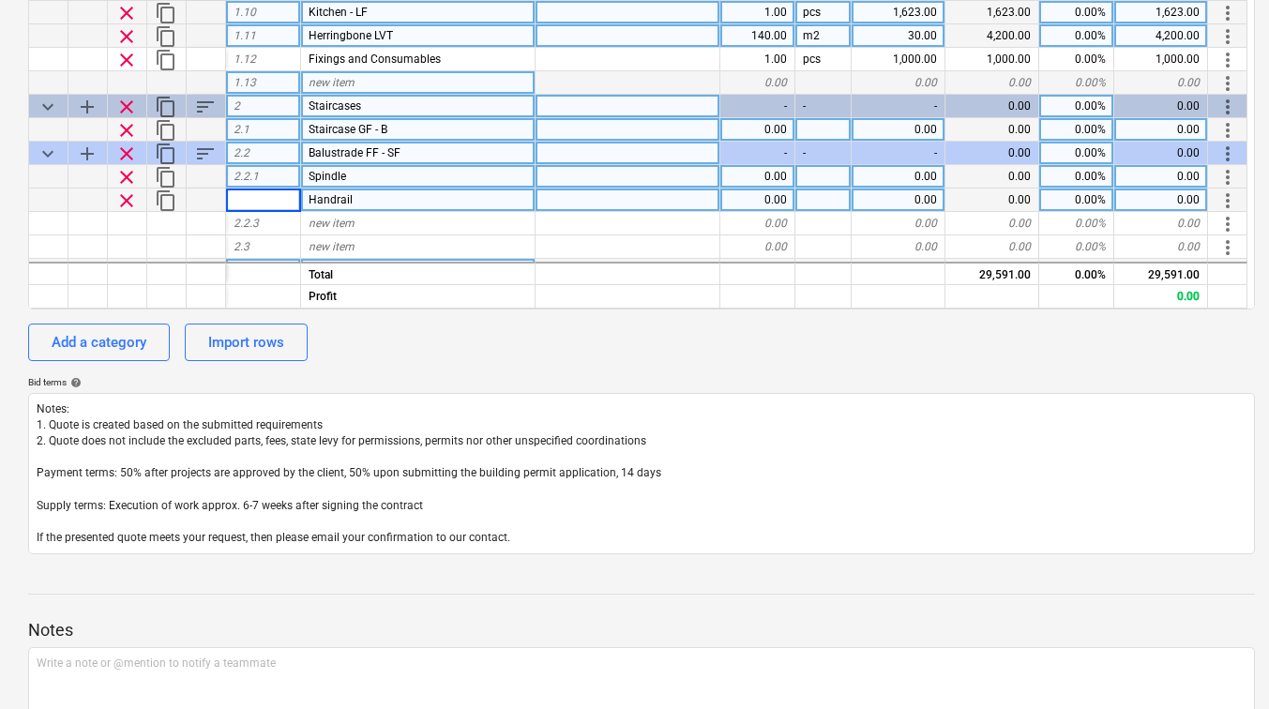
click at [160, 195] on span "content_copy" at bounding box center [166, 201] width 23 height 23
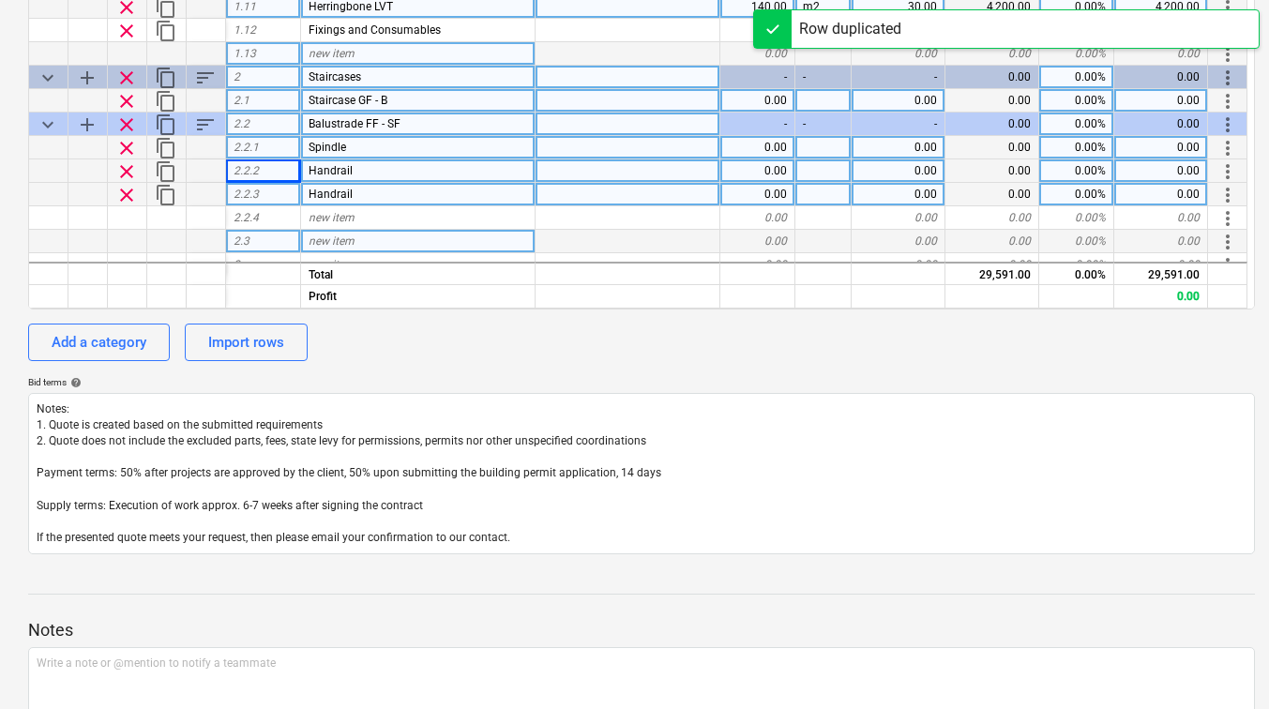
scroll to position [44, 0]
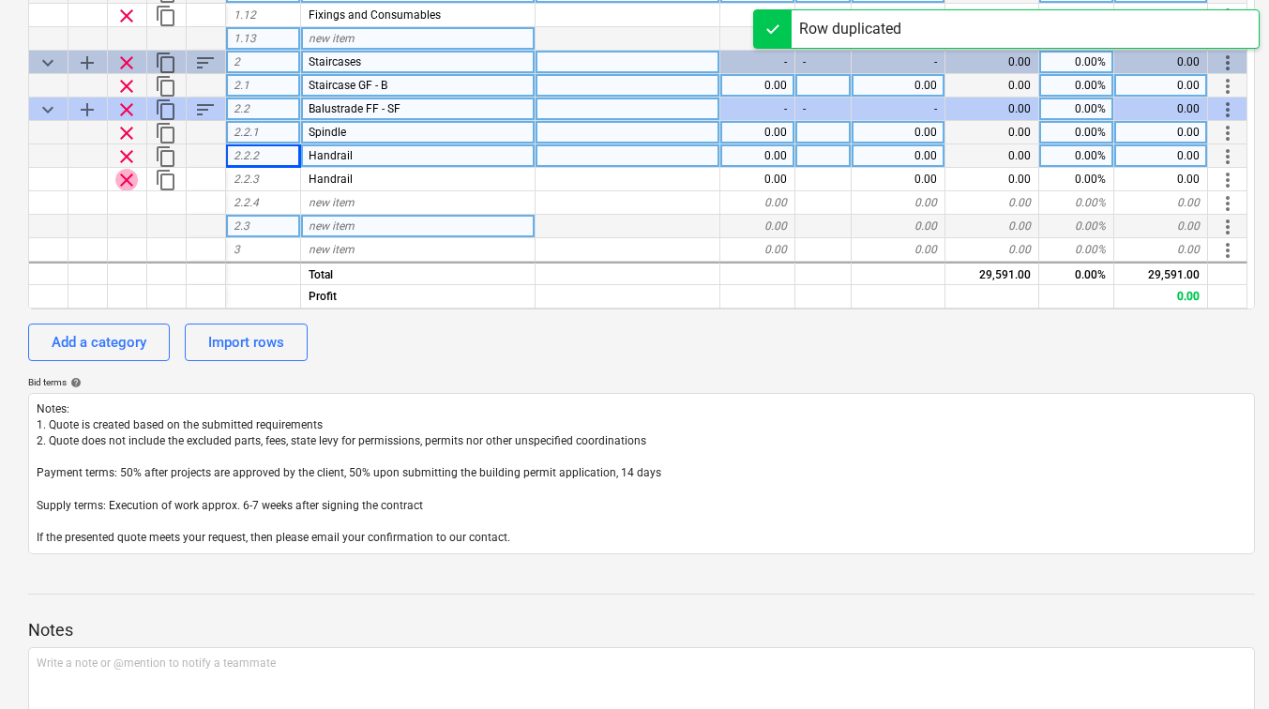
click at [124, 179] on span "clear" at bounding box center [126, 180] width 23 height 23
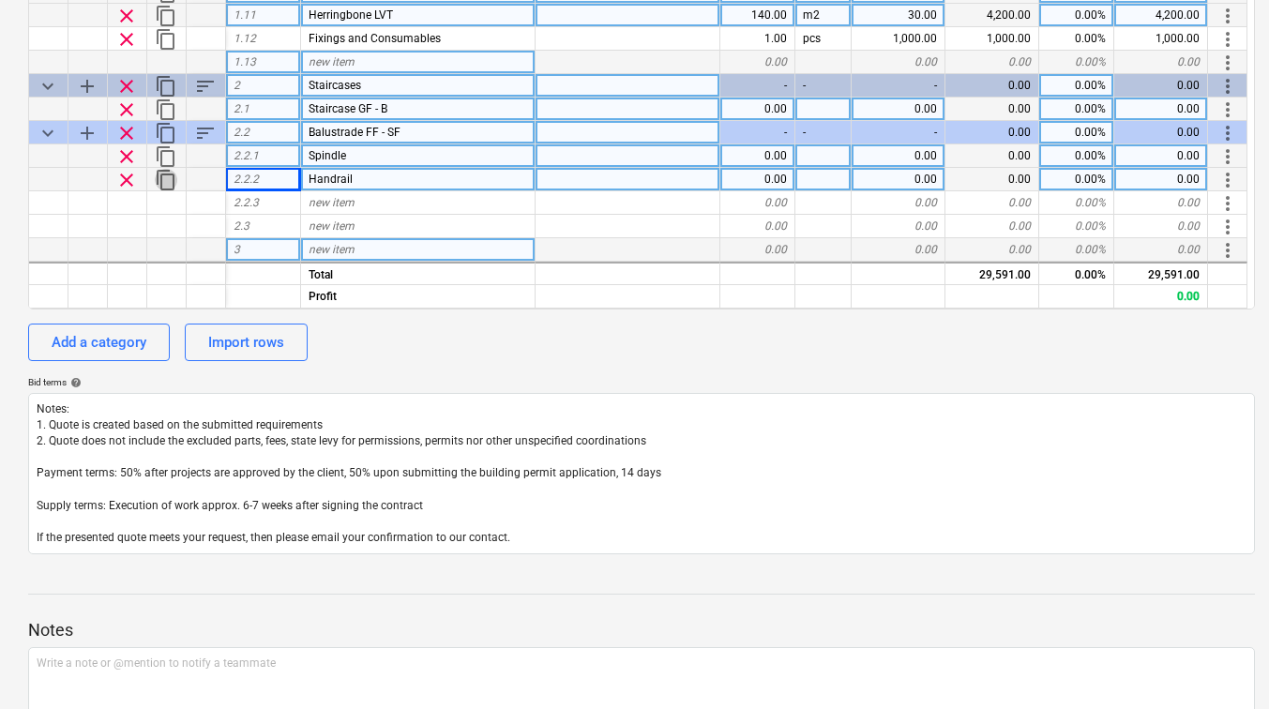
click at [157, 180] on span "content_copy" at bounding box center [166, 180] width 23 height 23
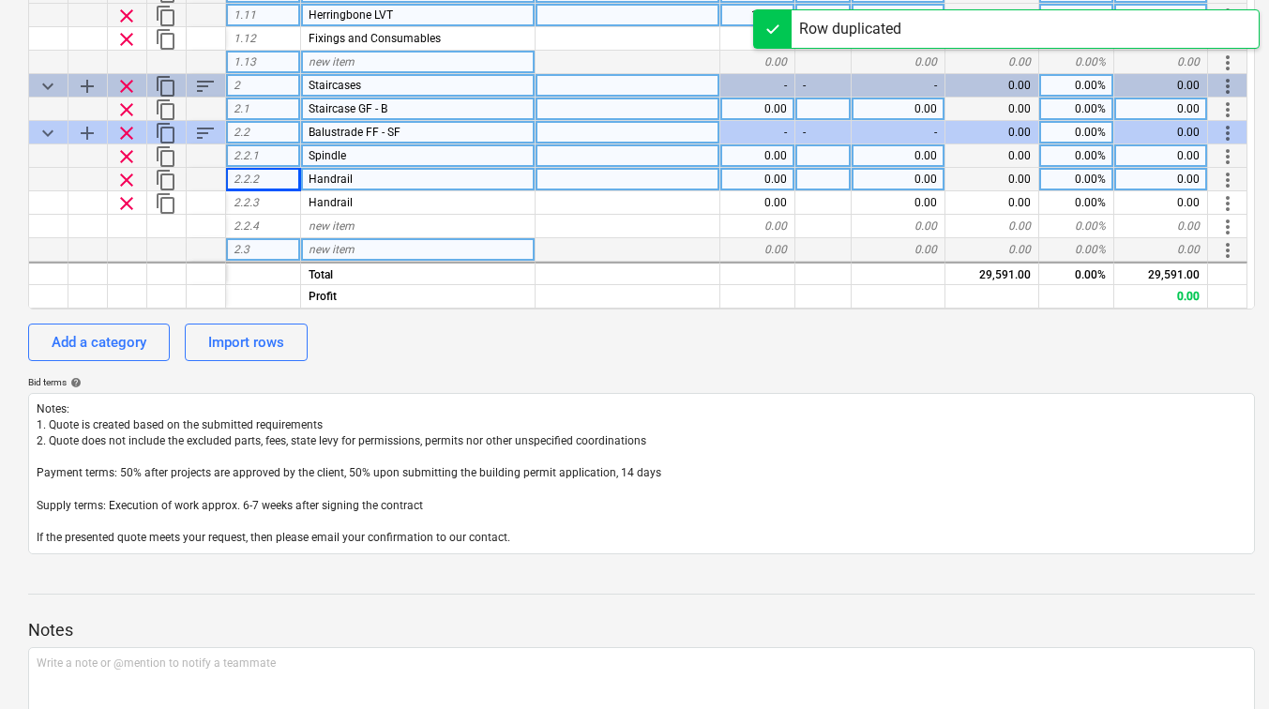
click at [132, 192] on span "clear" at bounding box center [126, 203] width 23 height 23
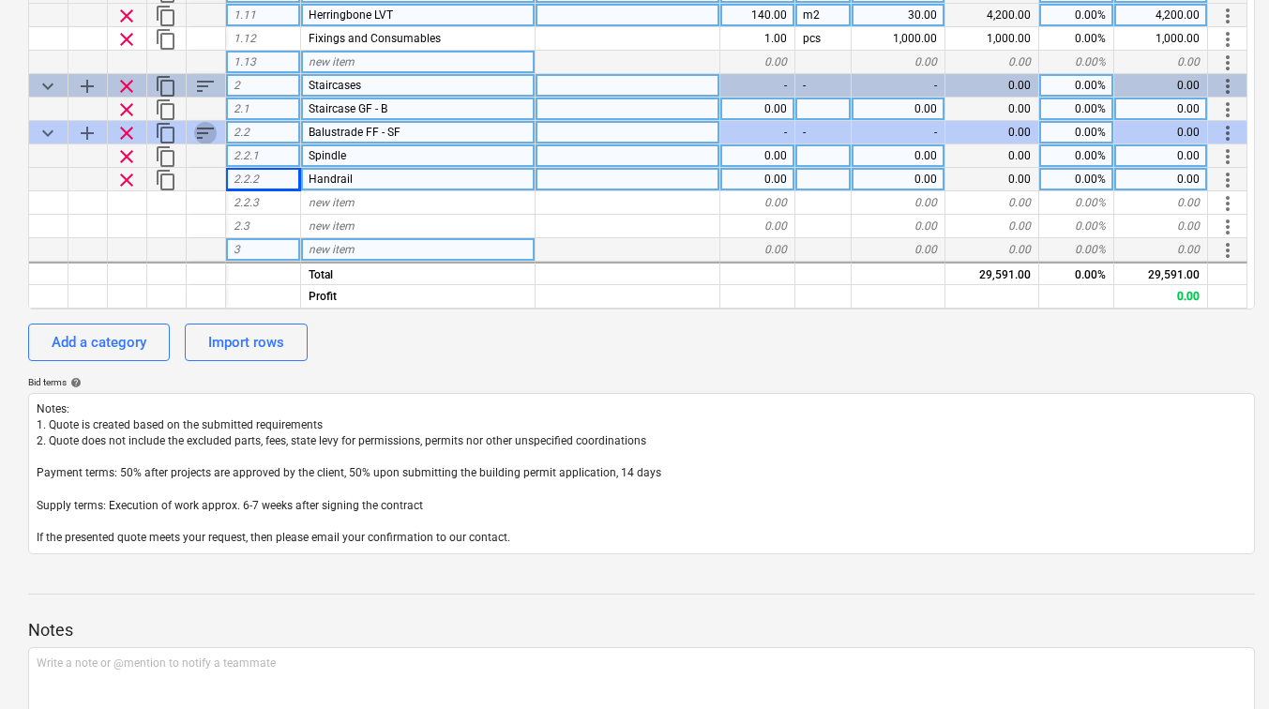
click at [194, 142] on span "sort" at bounding box center [205, 133] width 23 height 23
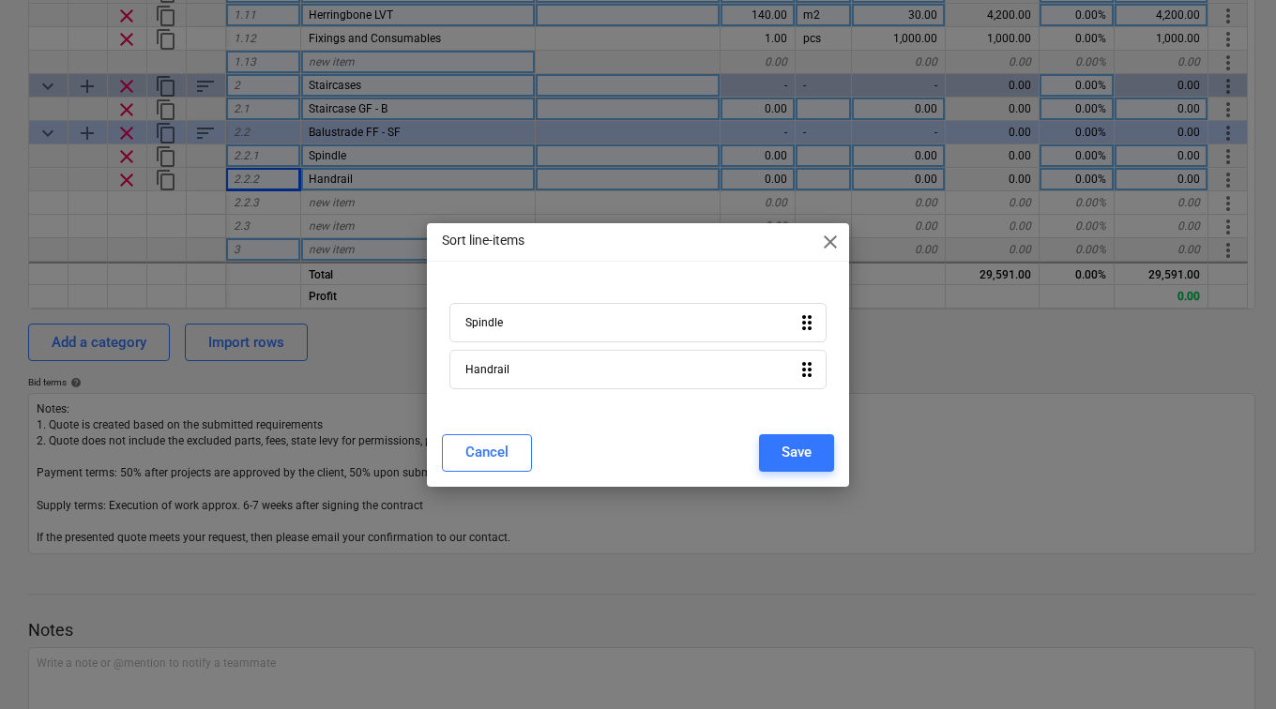
click at [831, 239] on span "close" at bounding box center [830, 242] width 23 height 23
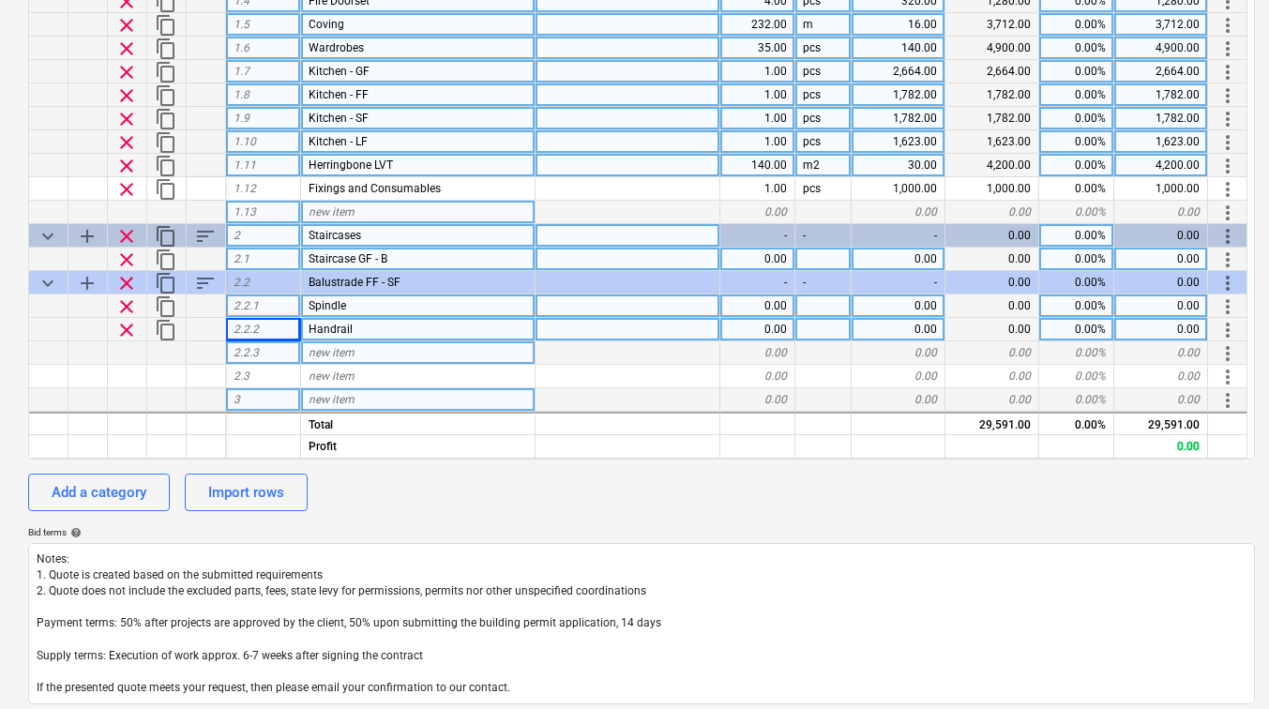
scroll to position [375, 0]
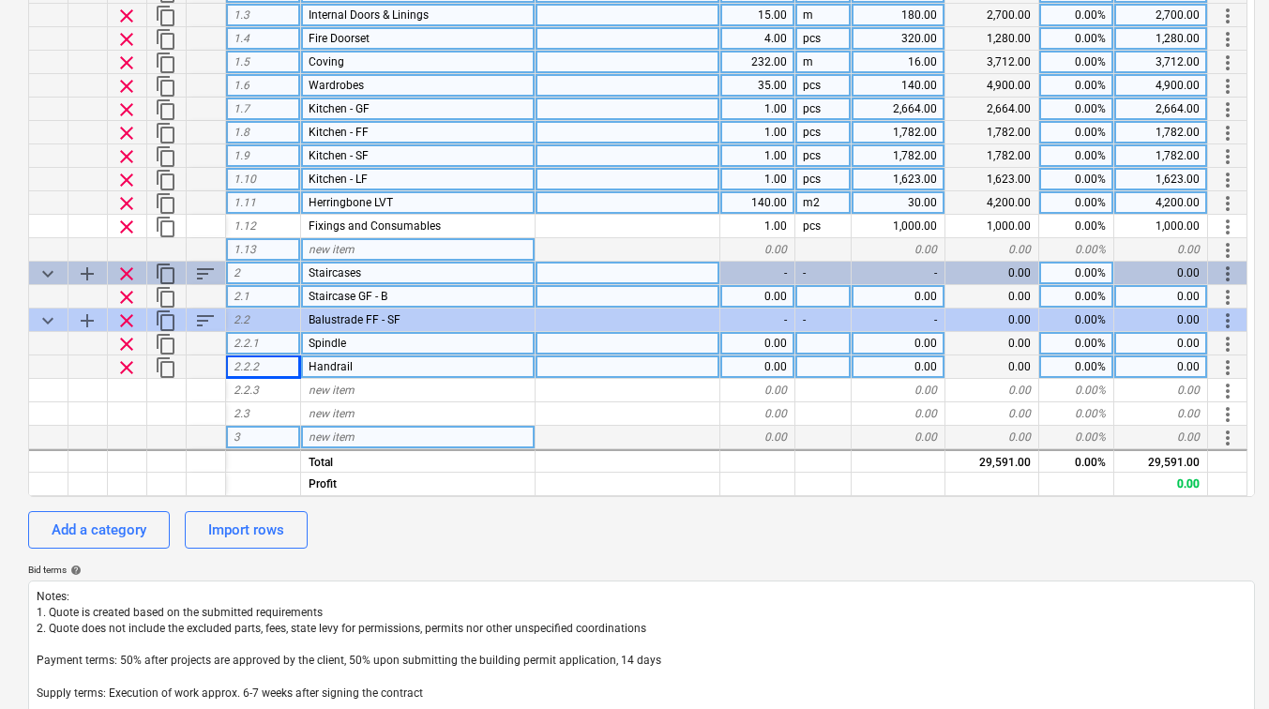
click at [424, 338] on div "Spindle" at bounding box center [418, 343] width 235 height 23
click at [424, 338] on input "Spindle" at bounding box center [418, 343] width 234 height 23
click at [125, 313] on span "clear" at bounding box center [126, 321] width 23 height 23
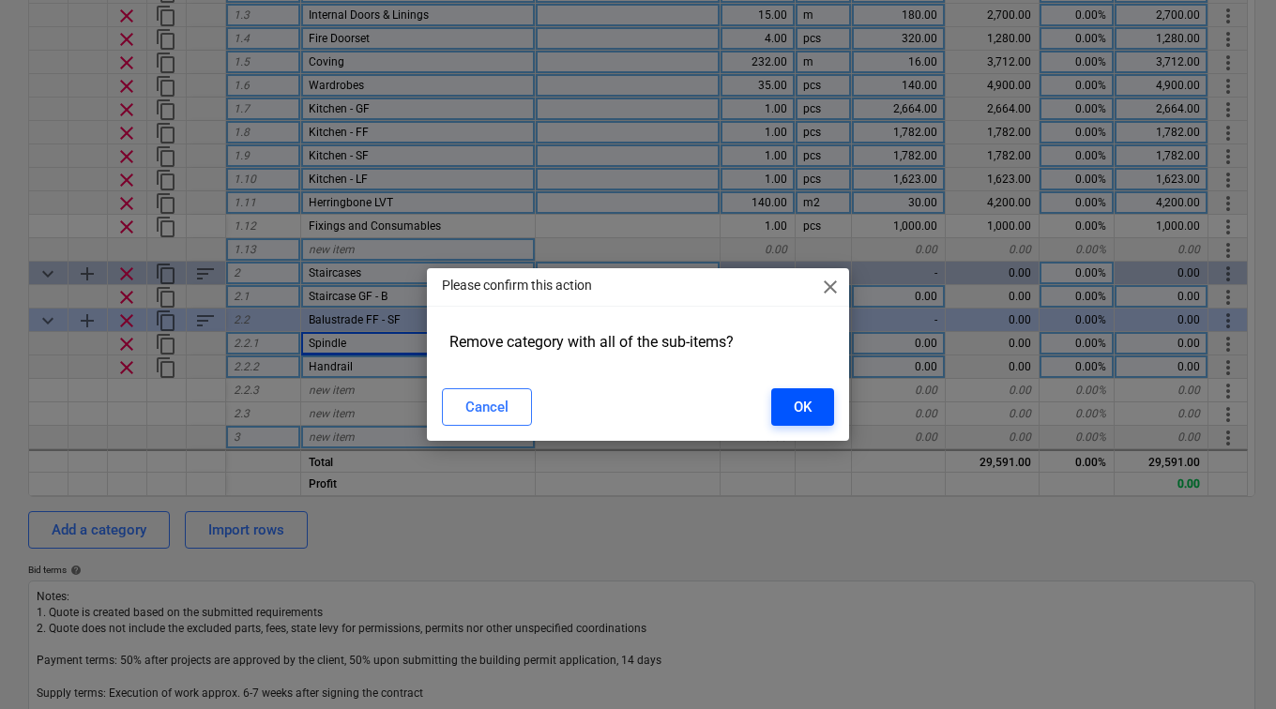
click at [784, 398] on button "OK" at bounding box center [802, 407] width 63 height 38
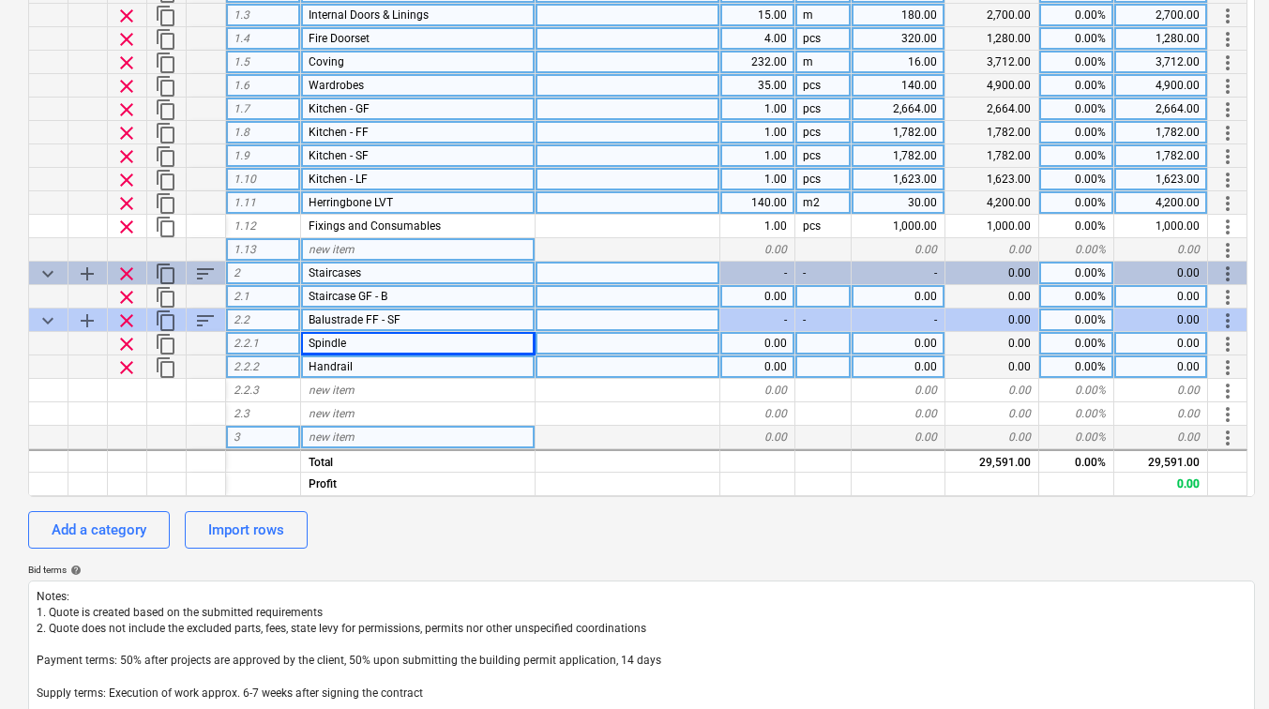
scroll to position [0, 0]
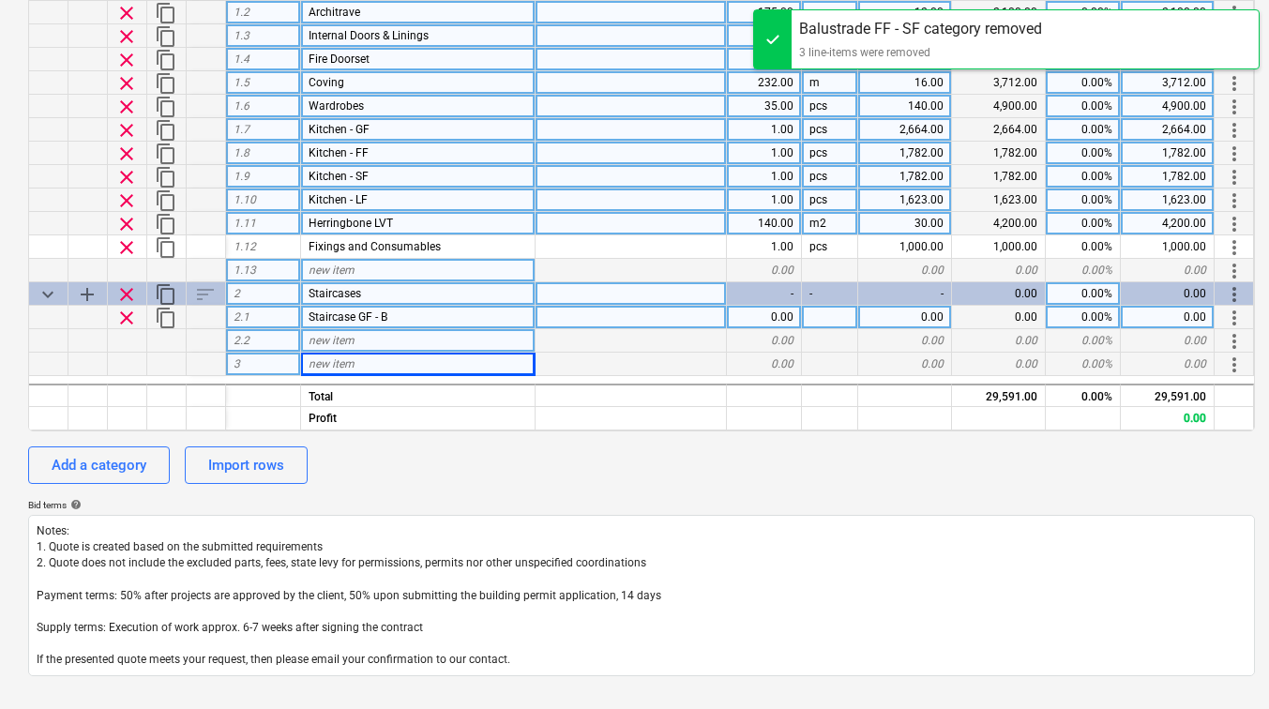
click at [339, 335] on span "new item" at bounding box center [332, 340] width 46 height 13
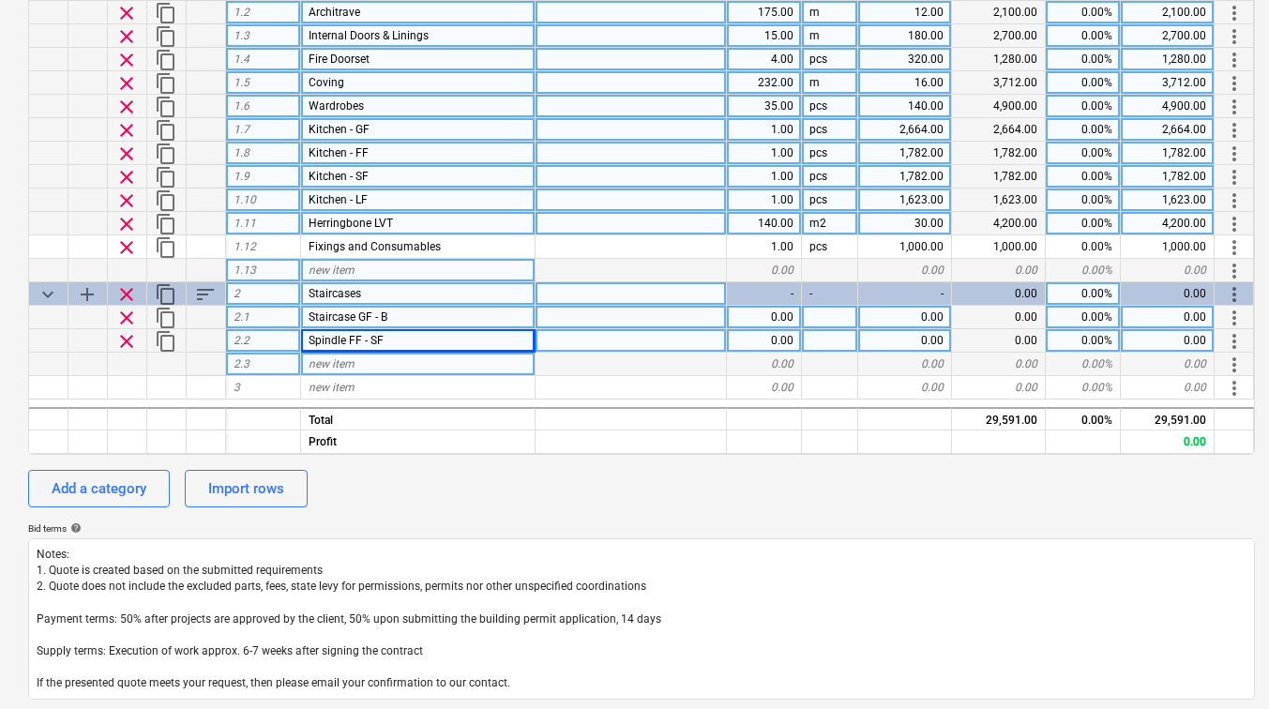
click at [349, 362] on span "new item" at bounding box center [332, 363] width 46 height 13
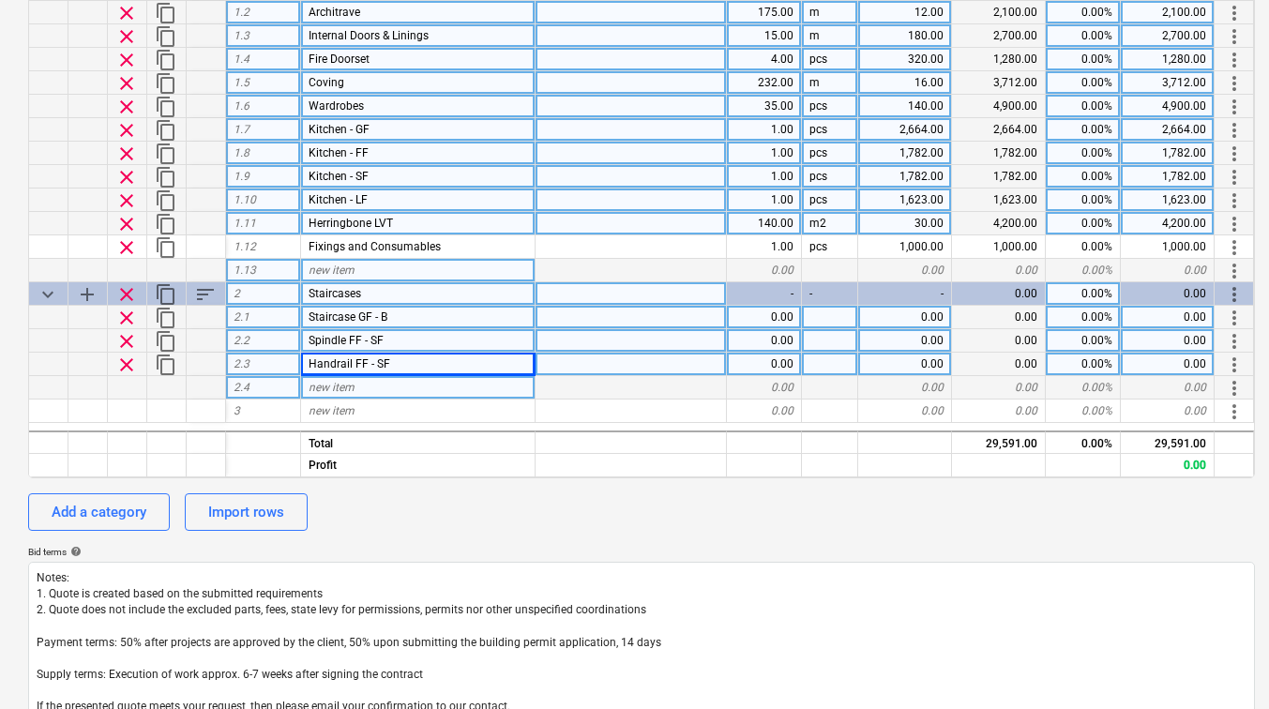
click at [167, 358] on span "content_copy" at bounding box center [166, 365] width 23 height 23
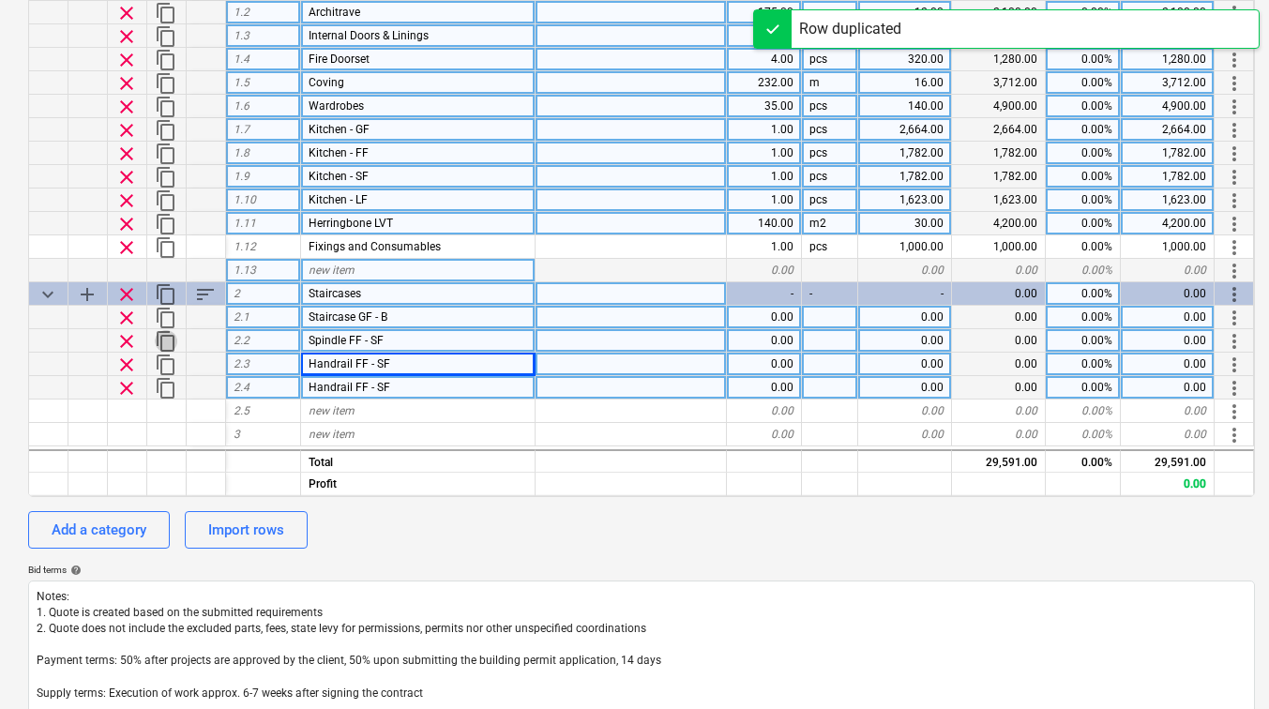
click at [169, 338] on span "content_copy" at bounding box center [166, 341] width 23 height 23
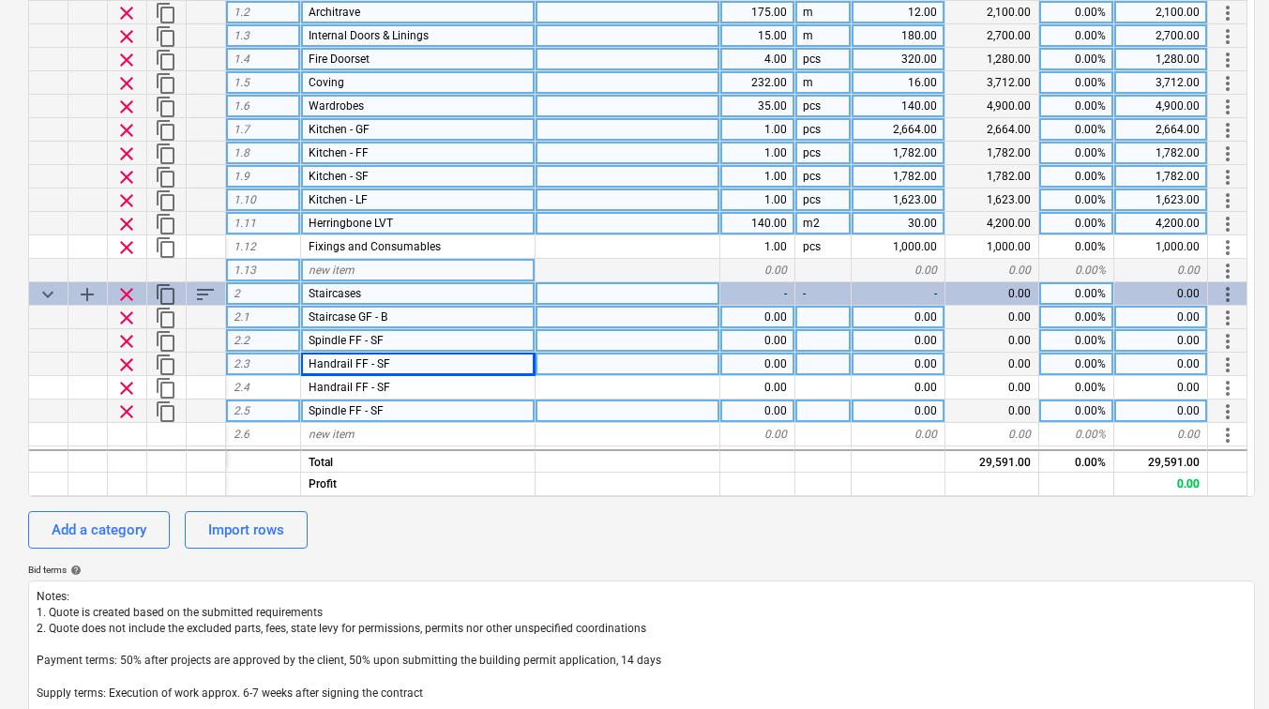
drag, startPoint x: 1228, startPoint y: 386, endPoint x: 1230, endPoint y: 411, distance: 25.4
click at [1230, 411] on div "keyboard_arrow_down sort Cost code Line-item Comment Quantity Unit Unit price N…" at bounding box center [641, 214] width 1227 height 568
click at [1230, 411] on span "more_vert" at bounding box center [1228, 412] width 23 height 23
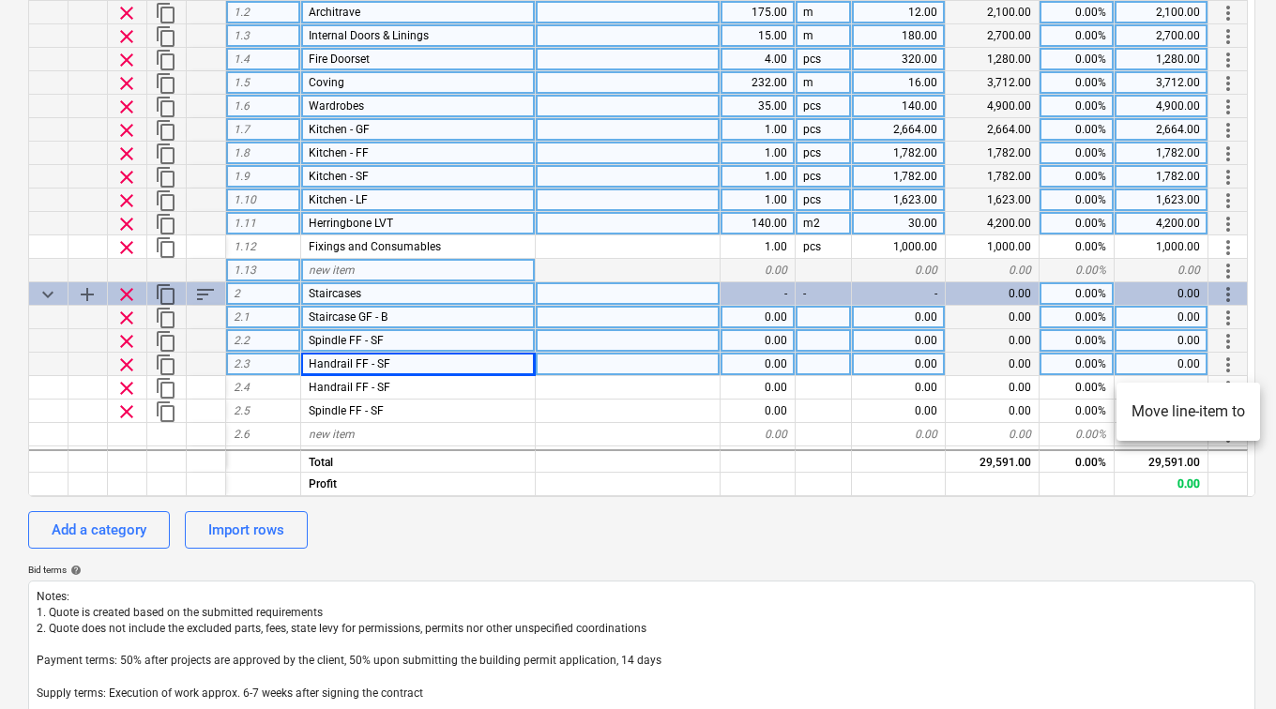
click at [1224, 411] on li "Move line-item to" at bounding box center [1188, 411] width 144 height 43
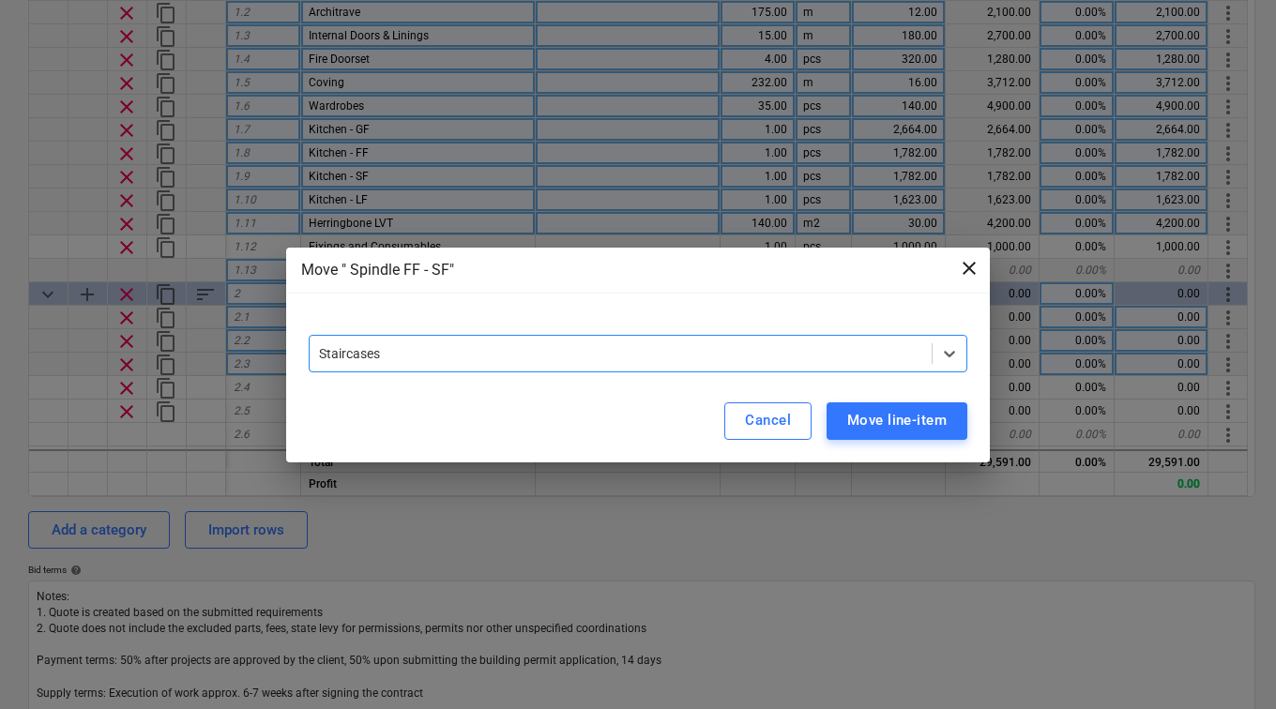
click at [966, 265] on span "close" at bounding box center [969, 268] width 23 height 23
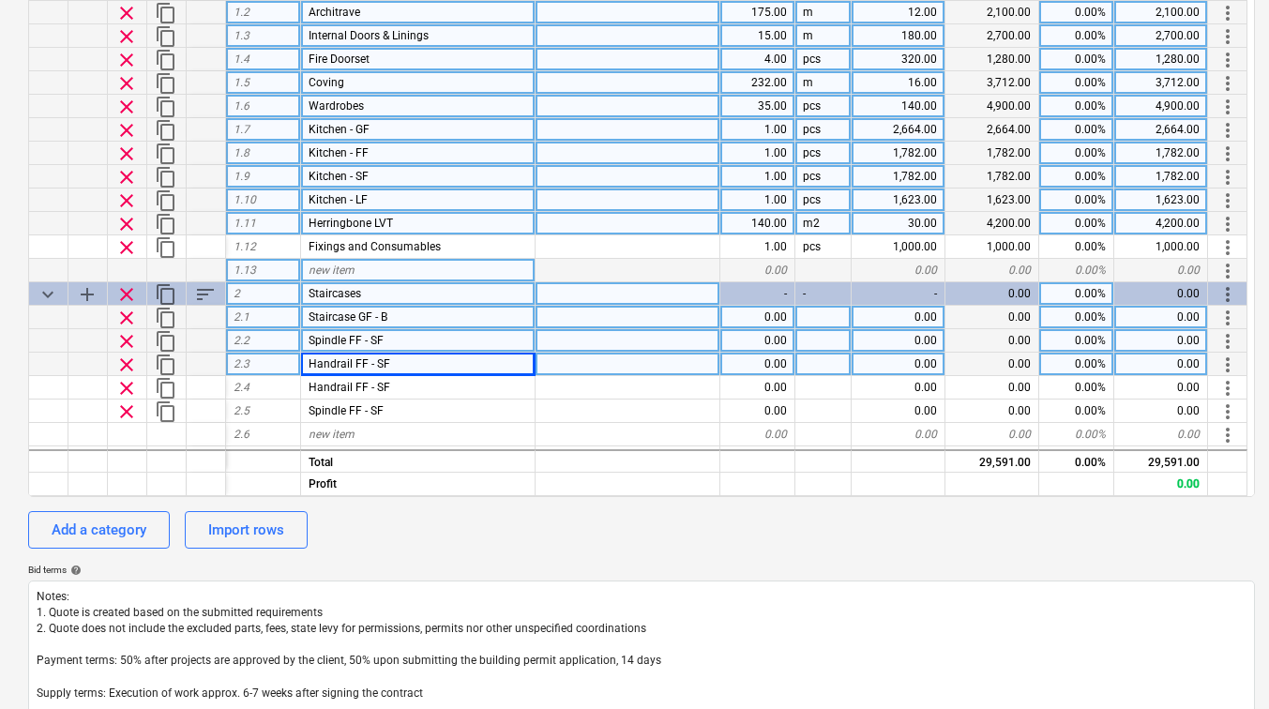
click at [200, 296] on span "sort" at bounding box center [205, 294] width 23 height 23
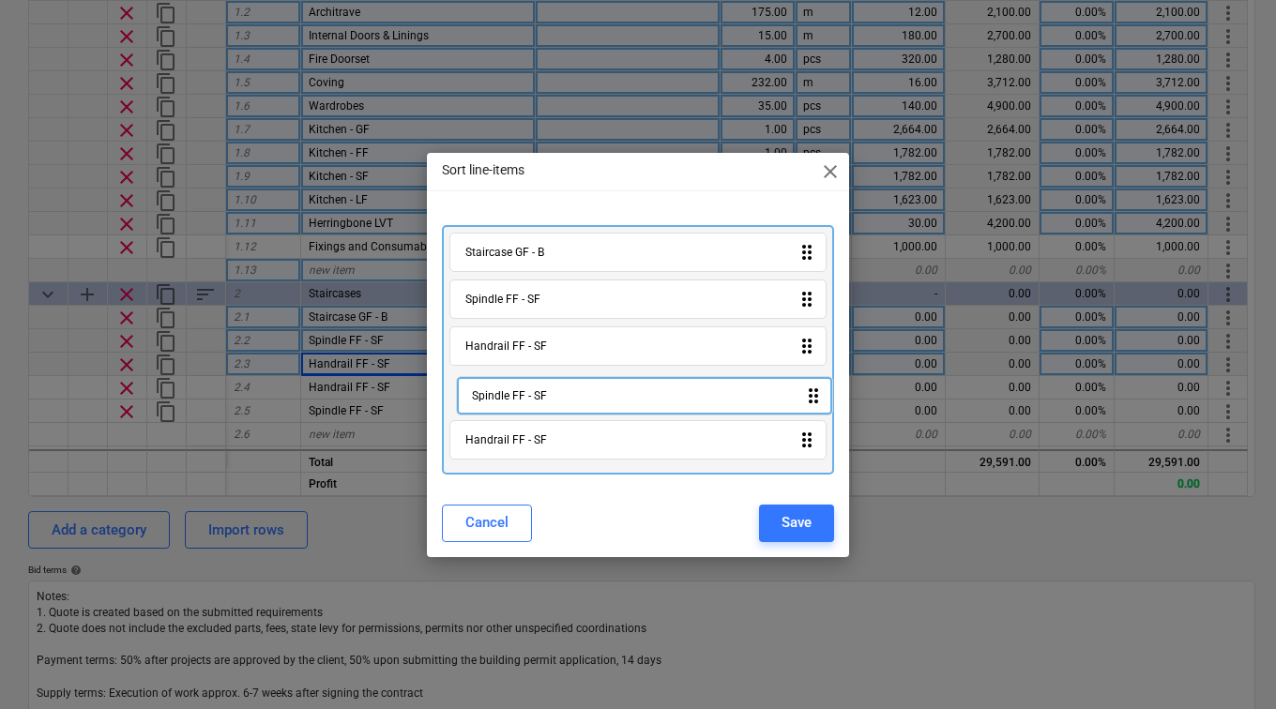
click at [814, 384] on div "Staircase GF - B drag_indicator Spindle FF - SF drag_indicator Handrail FF - SF…" at bounding box center [638, 350] width 392 height 250
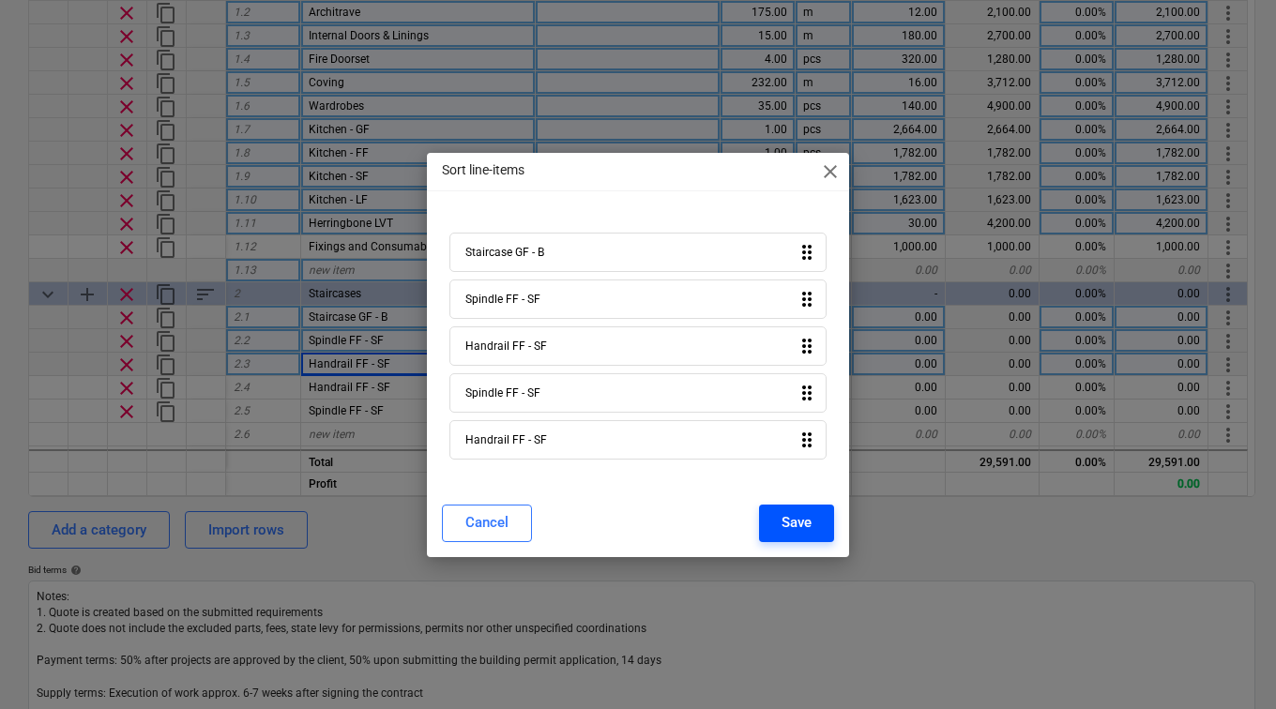
click at [778, 508] on button "Save" at bounding box center [796, 524] width 75 height 38
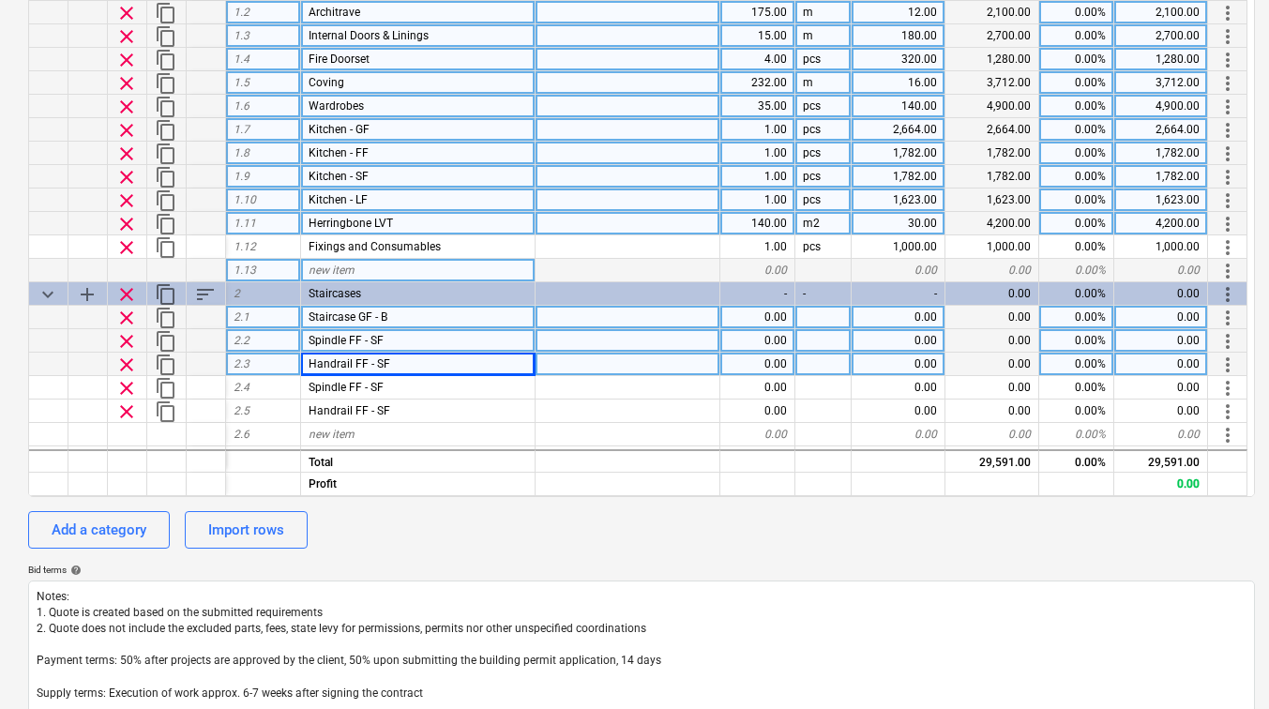
click at [400, 388] on div "Spindle FF - SF" at bounding box center [418, 387] width 235 height 23
click at [400, 388] on input "Spindle FF - SF" at bounding box center [418, 387] width 234 height 23
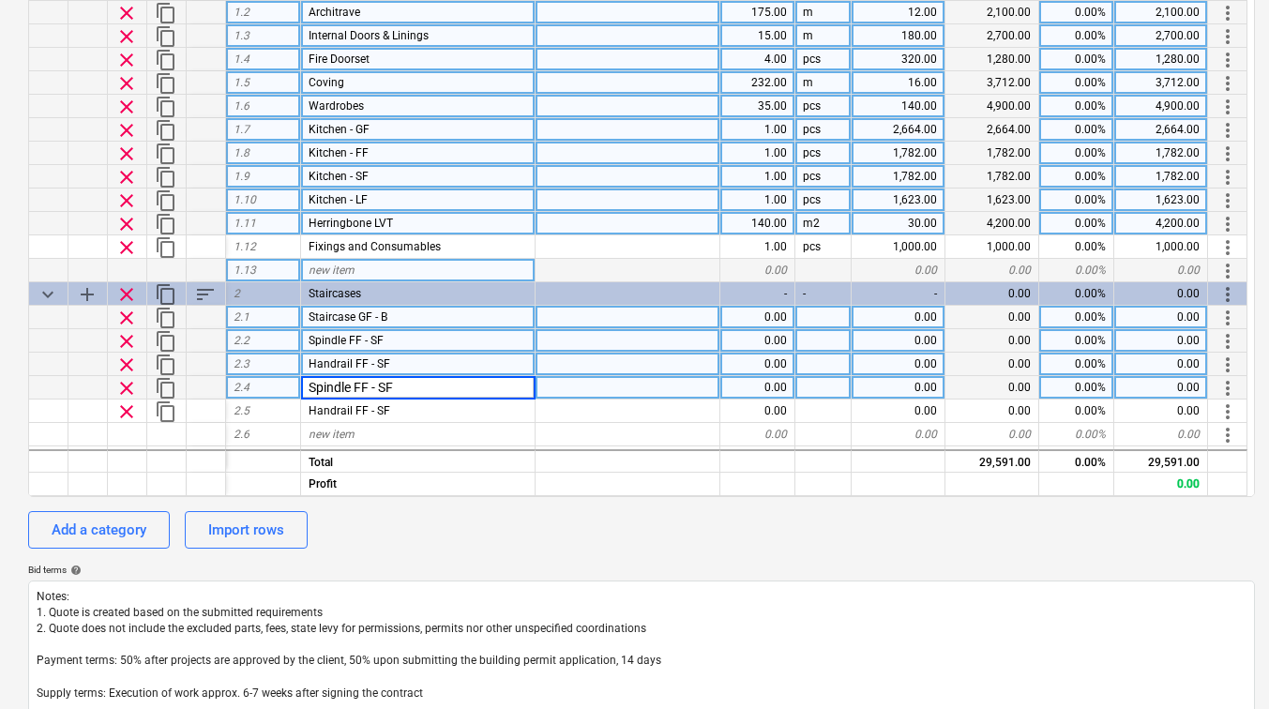
click at [398, 388] on input "Spindle FF - SF" at bounding box center [418, 387] width 234 height 23
drag, startPoint x: 398, startPoint y: 388, endPoint x: 358, endPoint y: 387, distance: 39.4
click at [358, 387] on input "Spindle FF - SF" at bounding box center [418, 387] width 234 height 23
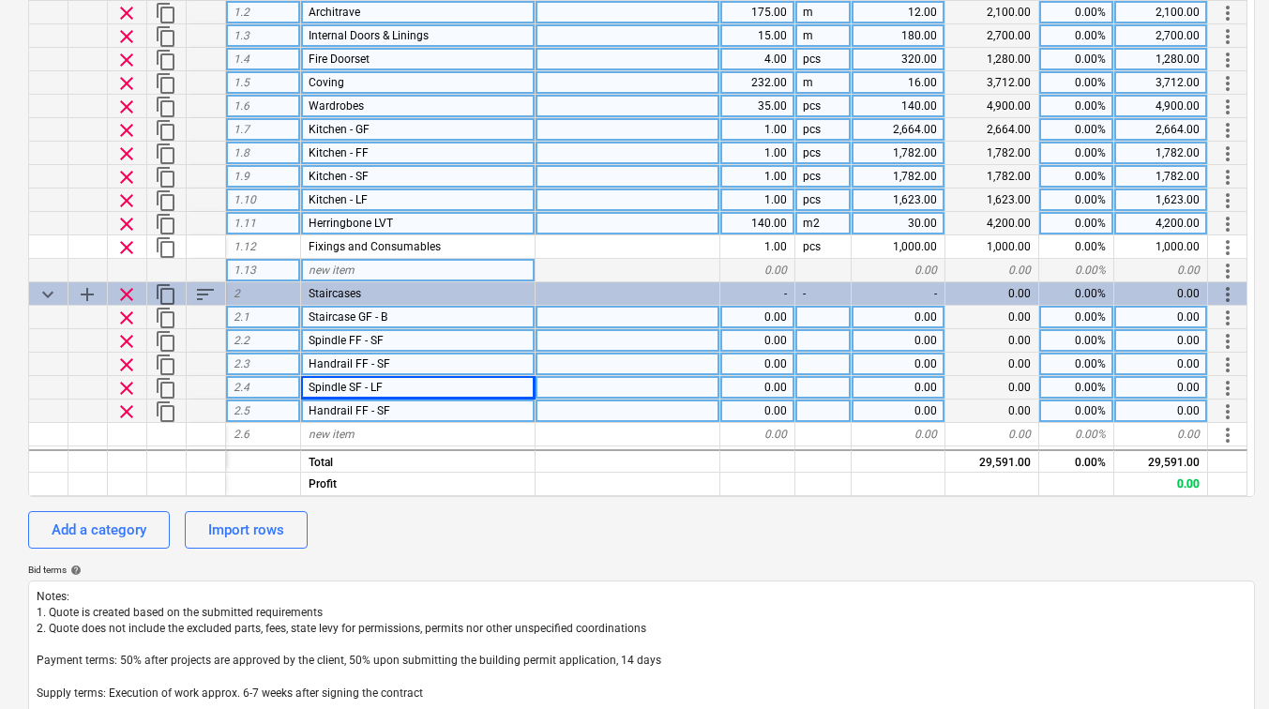
click at [402, 410] on div "Handrail FF - SF" at bounding box center [418, 411] width 235 height 23
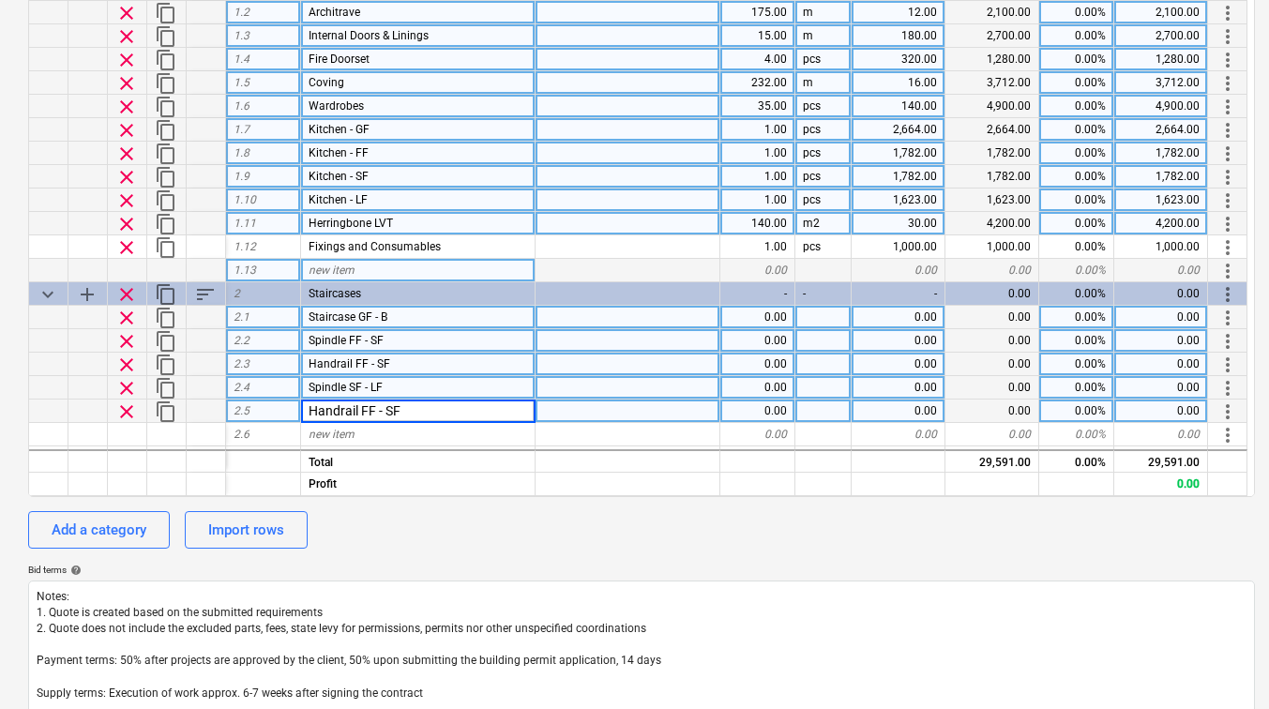
click at [402, 410] on input "Handrail FF - SF" at bounding box center [418, 411] width 234 height 23
click at [389, 429] on div "new item" at bounding box center [418, 434] width 235 height 23
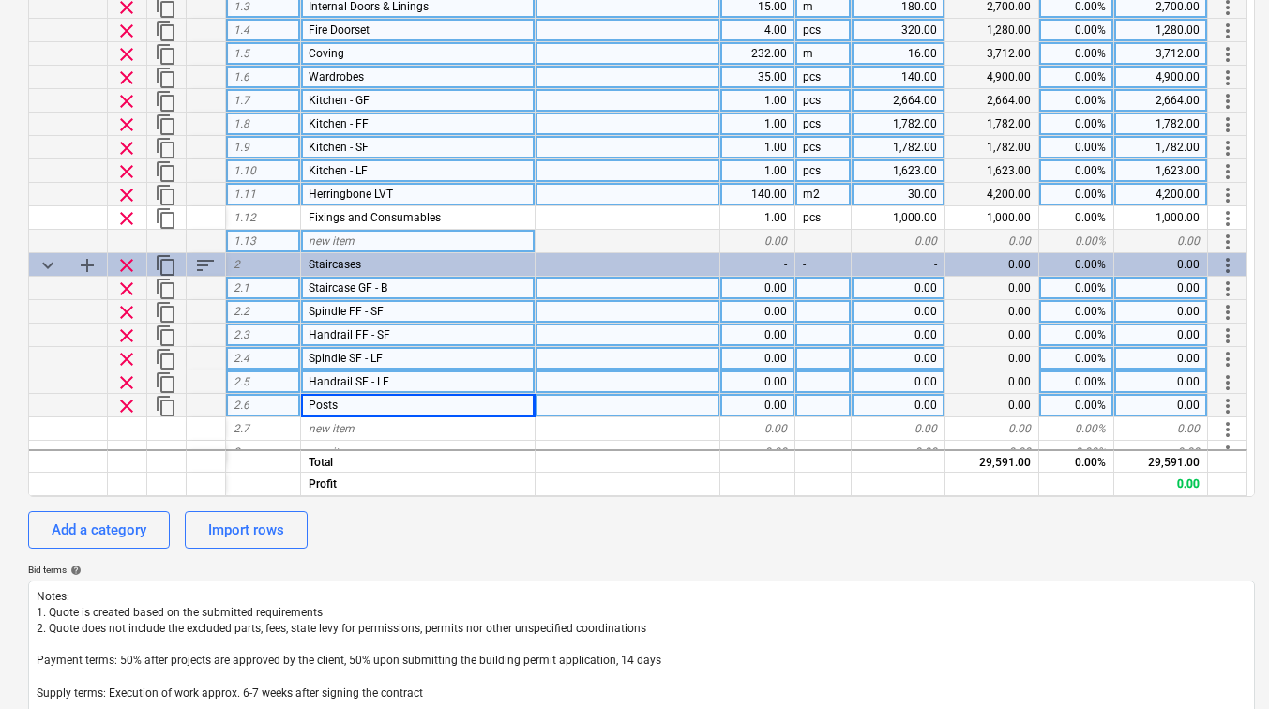
scroll to position [44, 0]
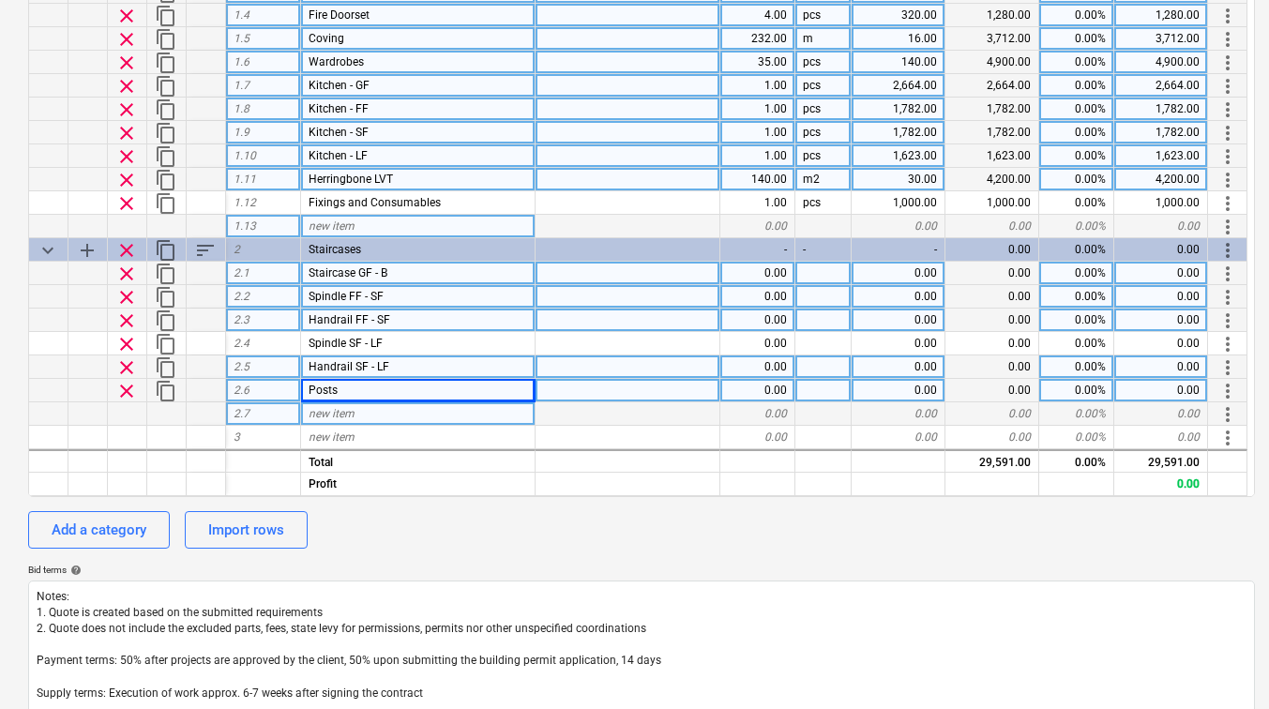
click at [370, 415] on div "new item" at bounding box center [418, 413] width 235 height 23
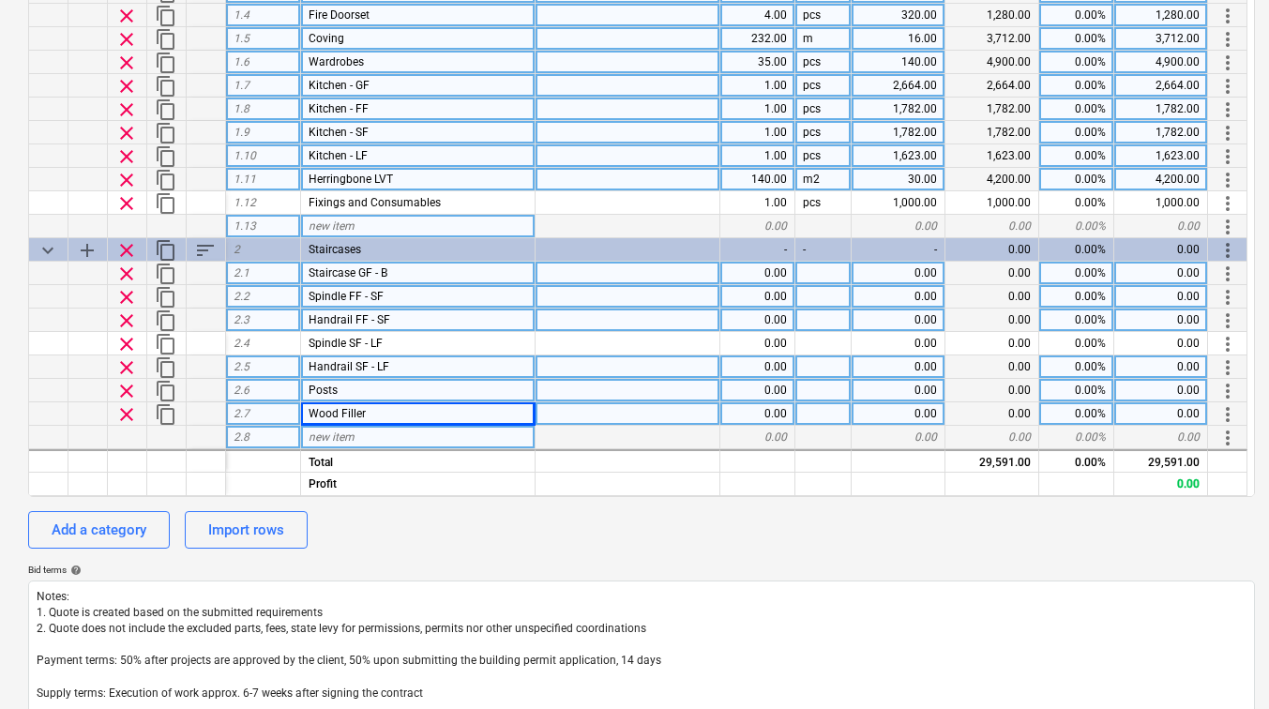
click at [356, 437] on div "new item" at bounding box center [418, 437] width 235 height 23
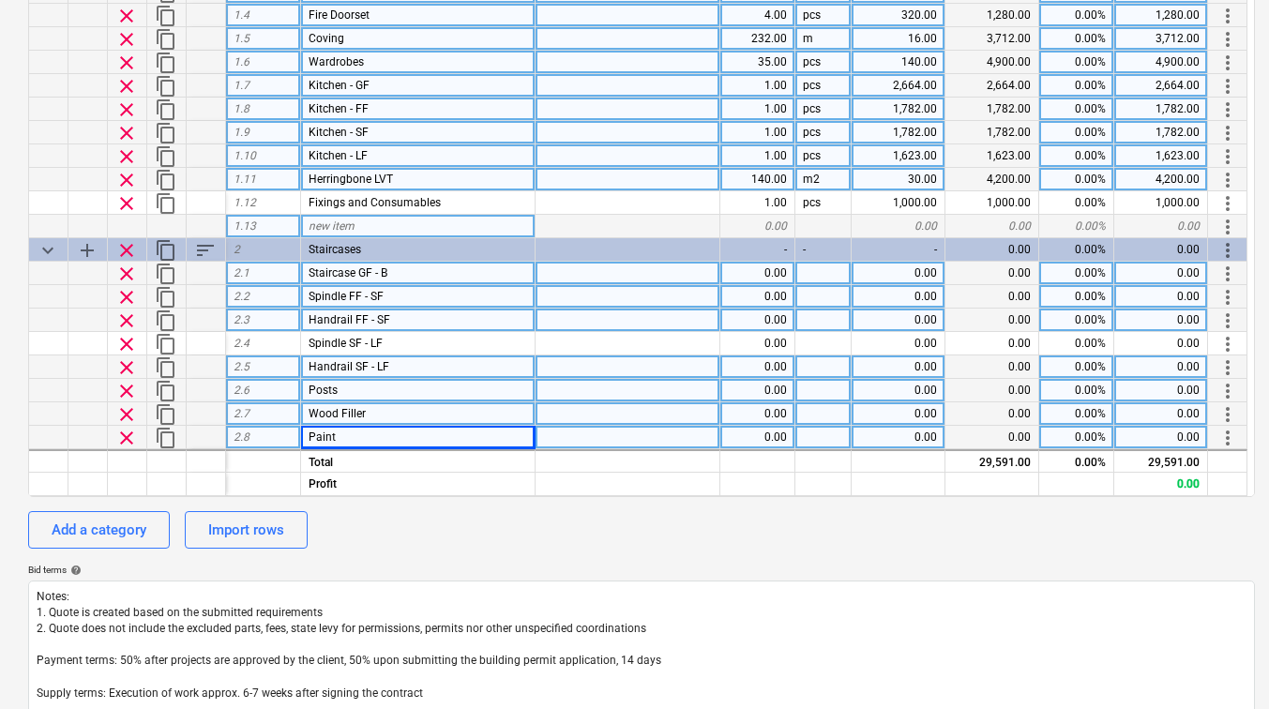
scroll to position [91, 0]
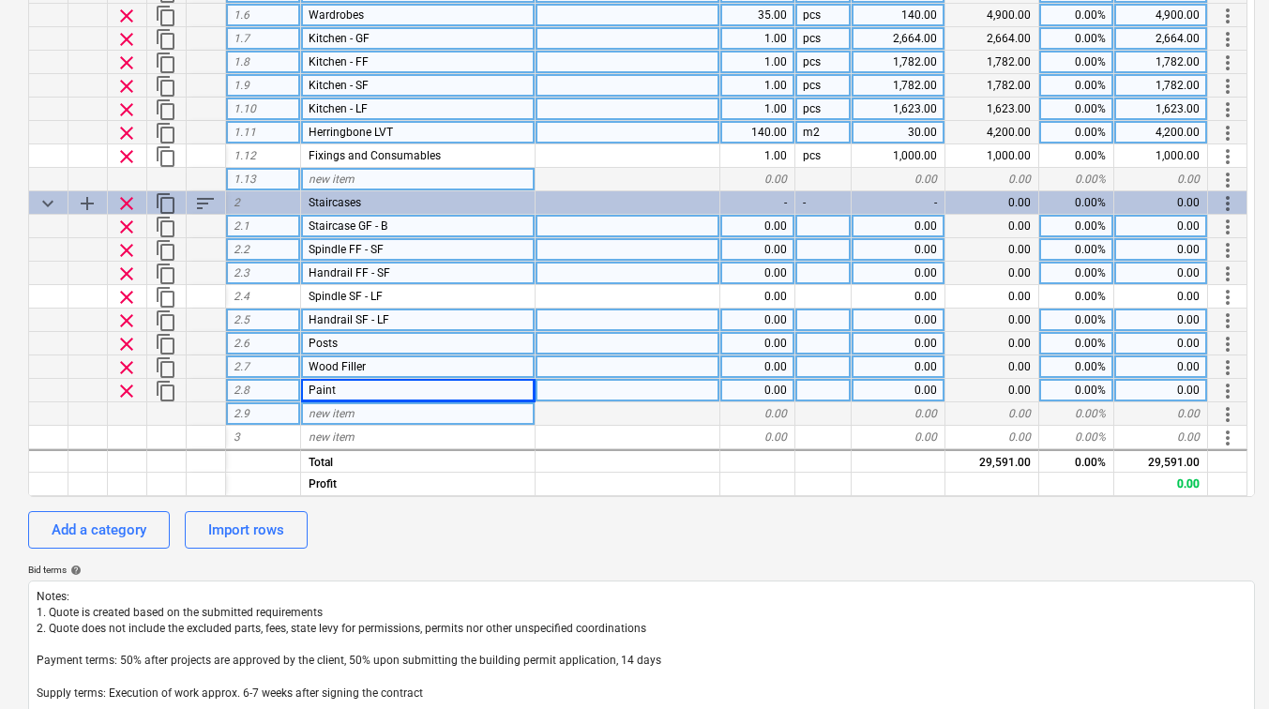
click at [347, 412] on span "new item" at bounding box center [332, 413] width 46 height 13
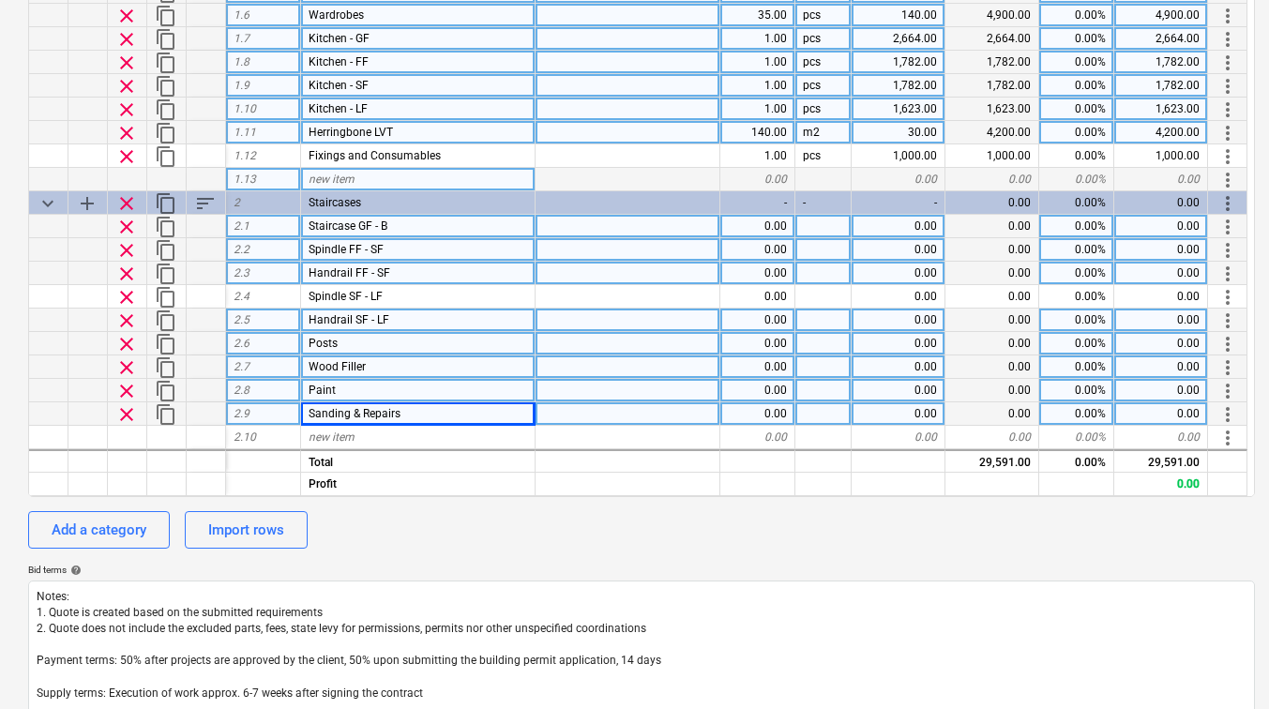
scroll to position [114, 0]
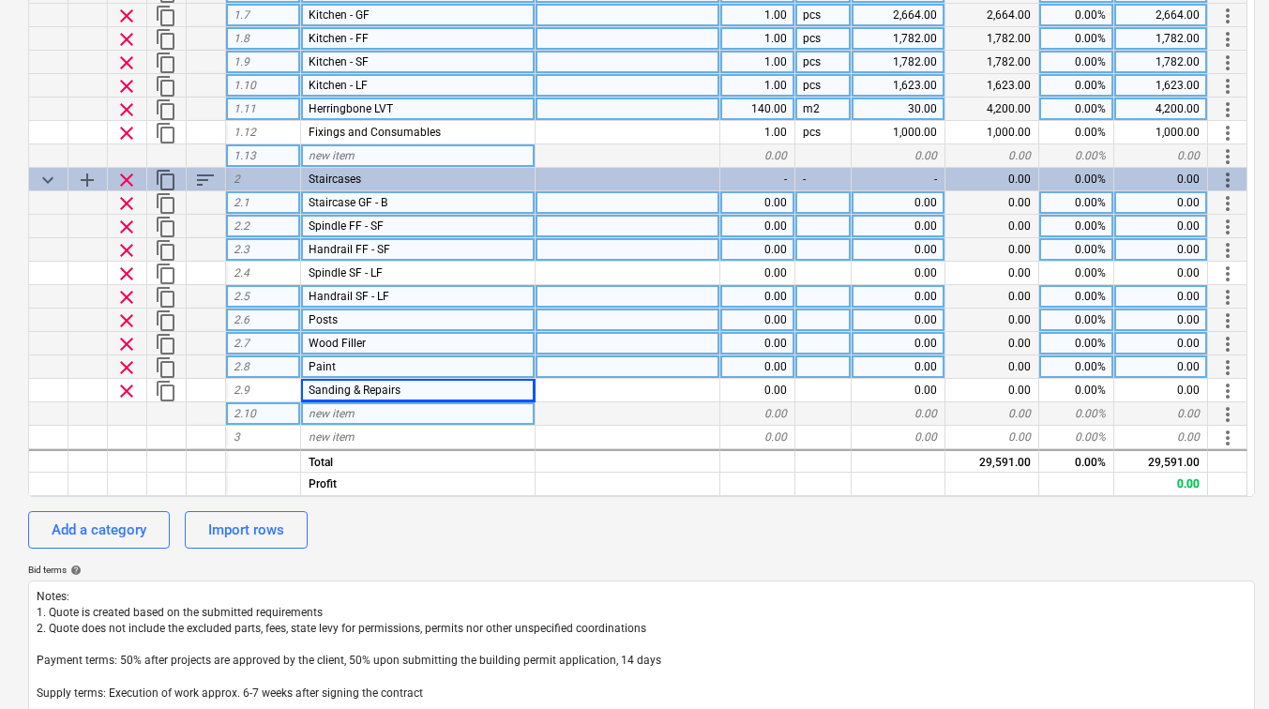
click at [345, 415] on span "new item" at bounding box center [332, 413] width 46 height 13
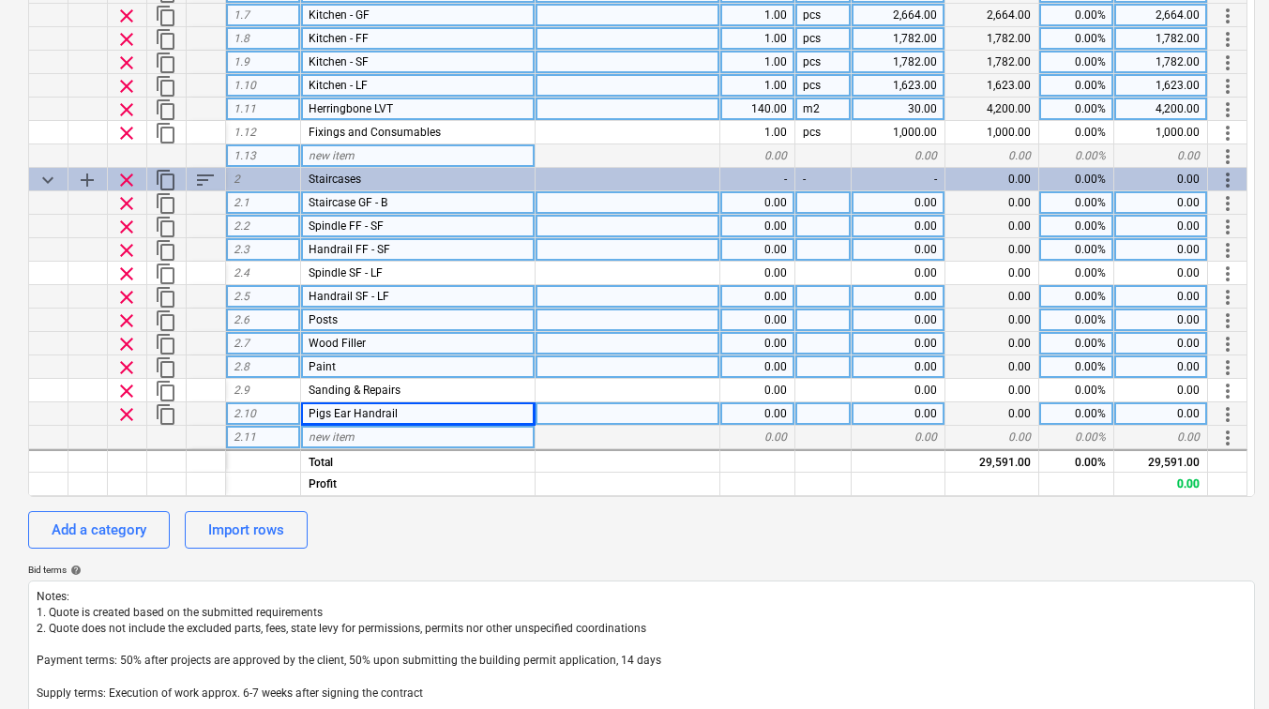
click at [347, 434] on span "new item" at bounding box center [332, 437] width 46 height 13
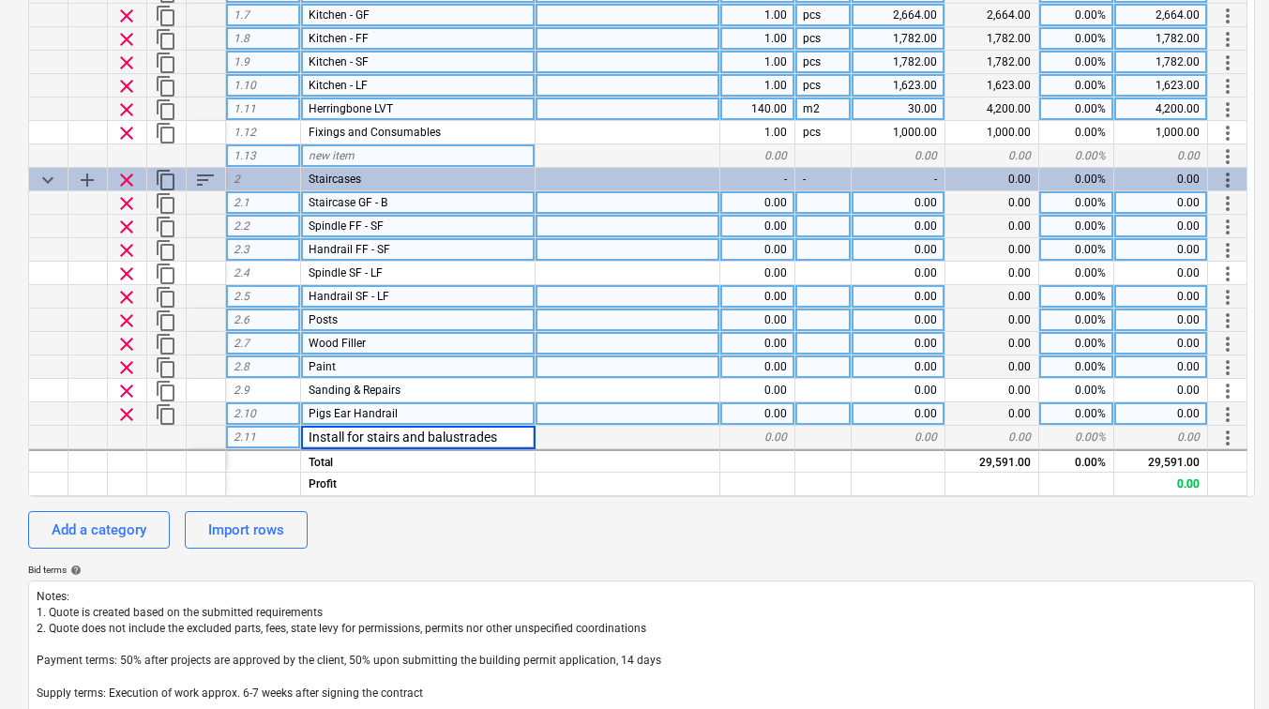
click at [560, 441] on div at bounding box center [628, 437] width 185 height 23
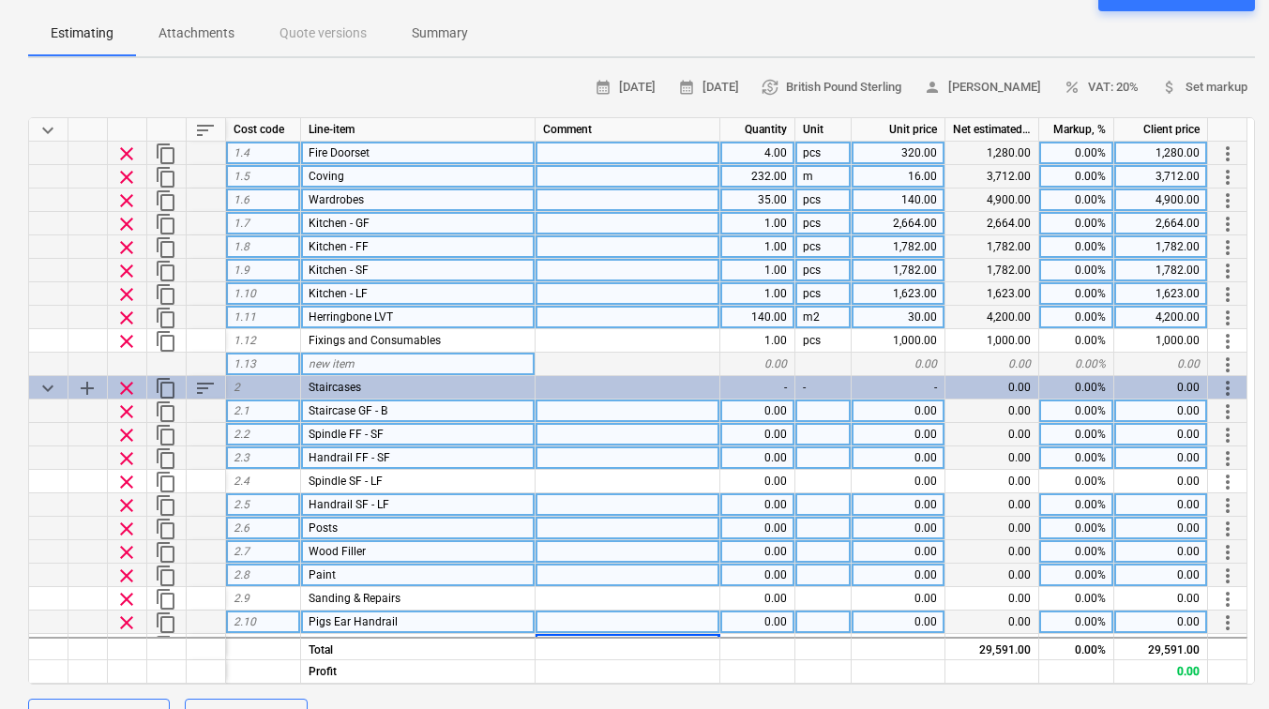
scroll to position [161, 0]
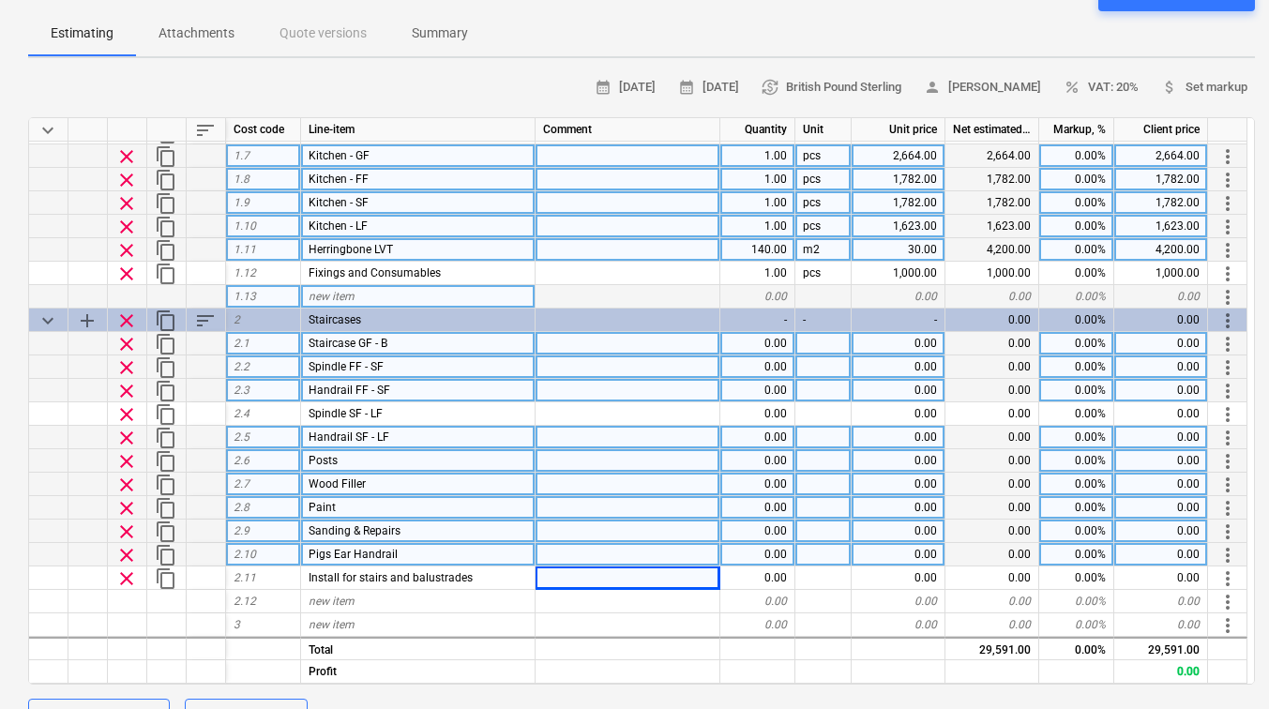
click at [590, 526] on div at bounding box center [628, 531] width 185 height 23
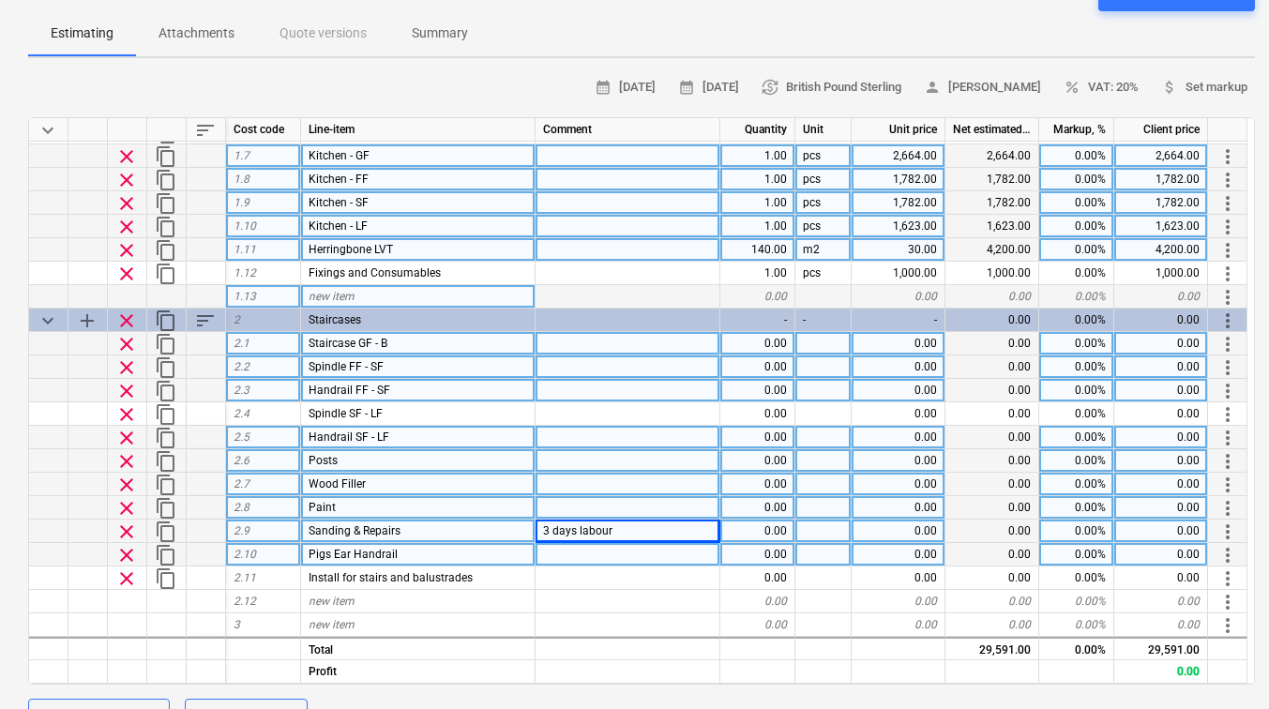
click at [583, 509] on div at bounding box center [628, 507] width 185 height 23
click at [748, 341] on div "0.00" at bounding box center [757, 343] width 75 height 23
click at [816, 344] on div at bounding box center [824, 343] width 56 height 23
click at [895, 344] on div "0.00" at bounding box center [899, 343] width 94 height 23
click at [821, 344] on div at bounding box center [824, 343] width 56 height 23
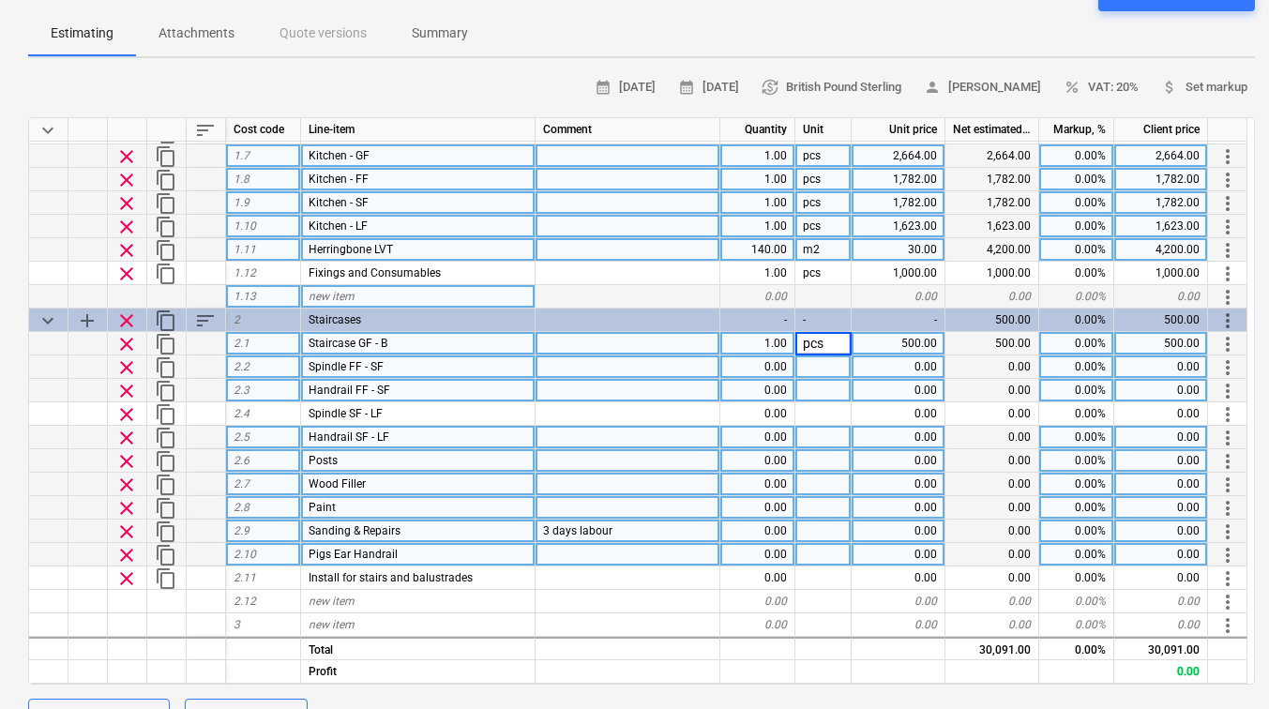
click at [1055, 366] on div "0.00%" at bounding box center [1076, 367] width 75 height 23
click at [827, 368] on div at bounding box center [824, 367] width 56 height 23
click at [876, 368] on div "0.00" at bounding box center [899, 367] width 94 height 23
click at [783, 364] on div "1.00" at bounding box center [757, 367] width 75 height 23
click at [773, 386] on div "0.00" at bounding box center [757, 390] width 75 height 23
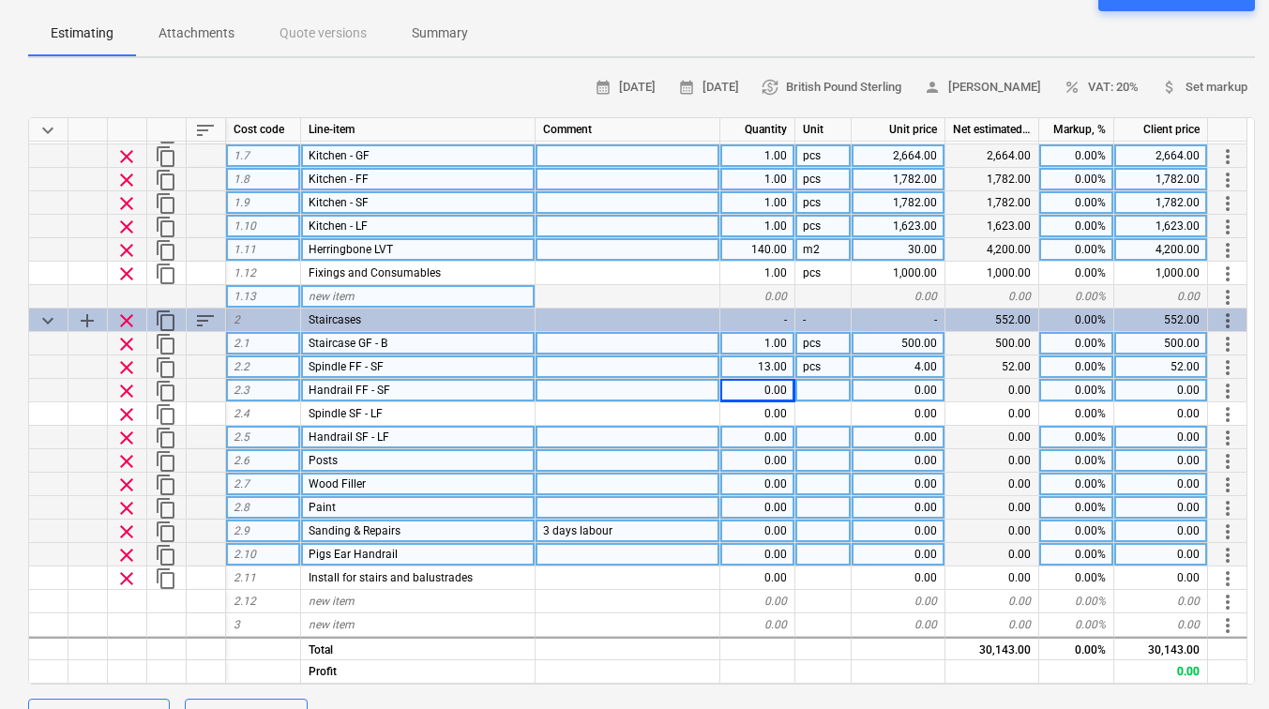
click at [921, 392] on div "0.00" at bounding box center [899, 390] width 94 height 23
click at [777, 388] on div "1.00" at bounding box center [757, 390] width 75 height 23
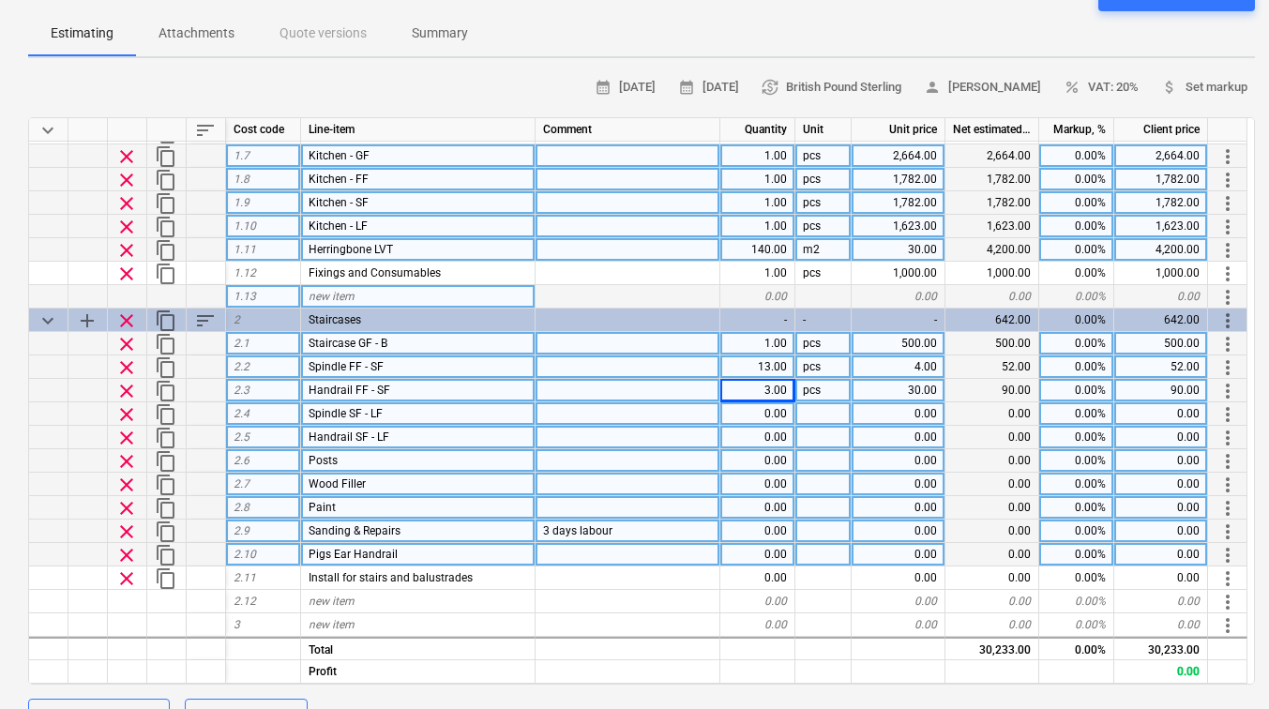
click at [796, 408] on div at bounding box center [824, 413] width 56 height 23
click at [771, 410] on div "0.00" at bounding box center [757, 413] width 75 height 23
click at [902, 410] on div "0.00" at bounding box center [899, 413] width 94 height 23
click at [990, 409] on div "52.00" at bounding box center [993, 413] width 94 height 23
click at [838, 417] on div at bounding box center [824, 413] width 56 height 23
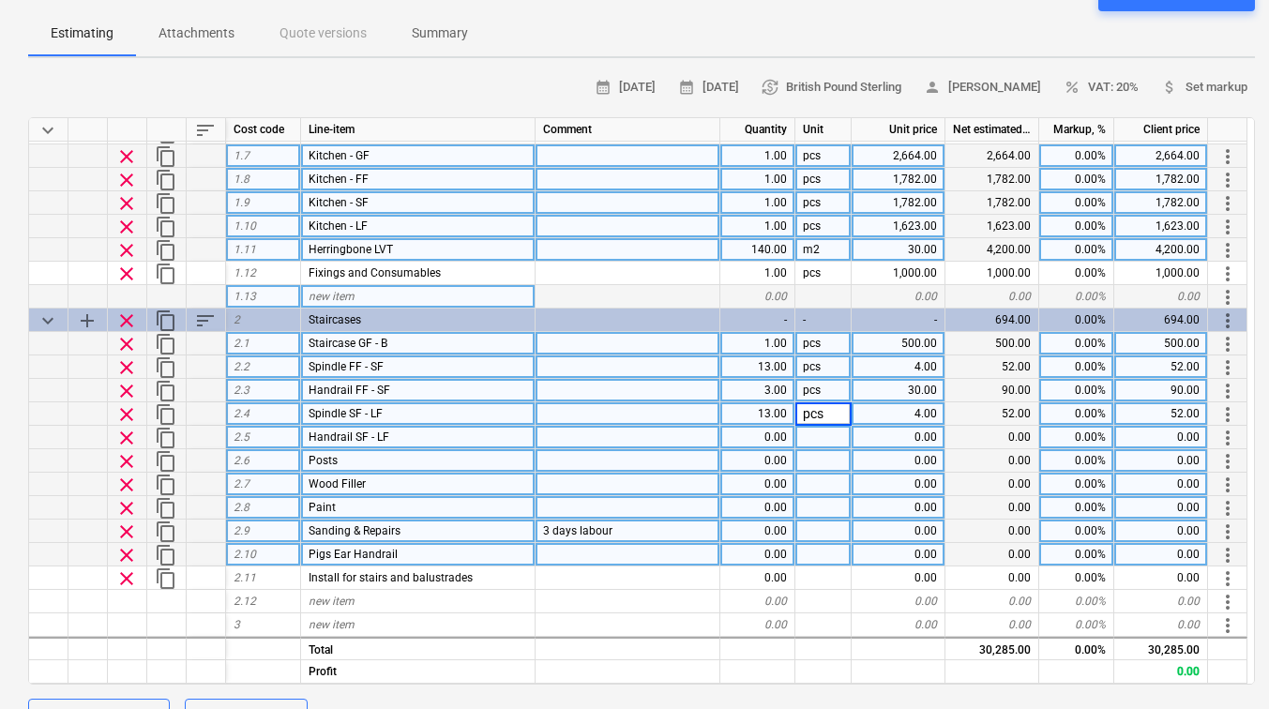
click at [939, 432] on div "0.00" at bounding box center [899, 437] width 94 height 23
click at [781, 431] on div "1.00" at bounding box center [757, 437] width 75 height 23
click at [872, 467] on div "0.00" at bounding box center [899, 460] width 94 height 23
click at [776, 449] on div "1.00" at bounding box center [757, 460] width 75 height 23
click at [859, 480] on div "0.00" at bounding box center [899, 484] width 94 height 23
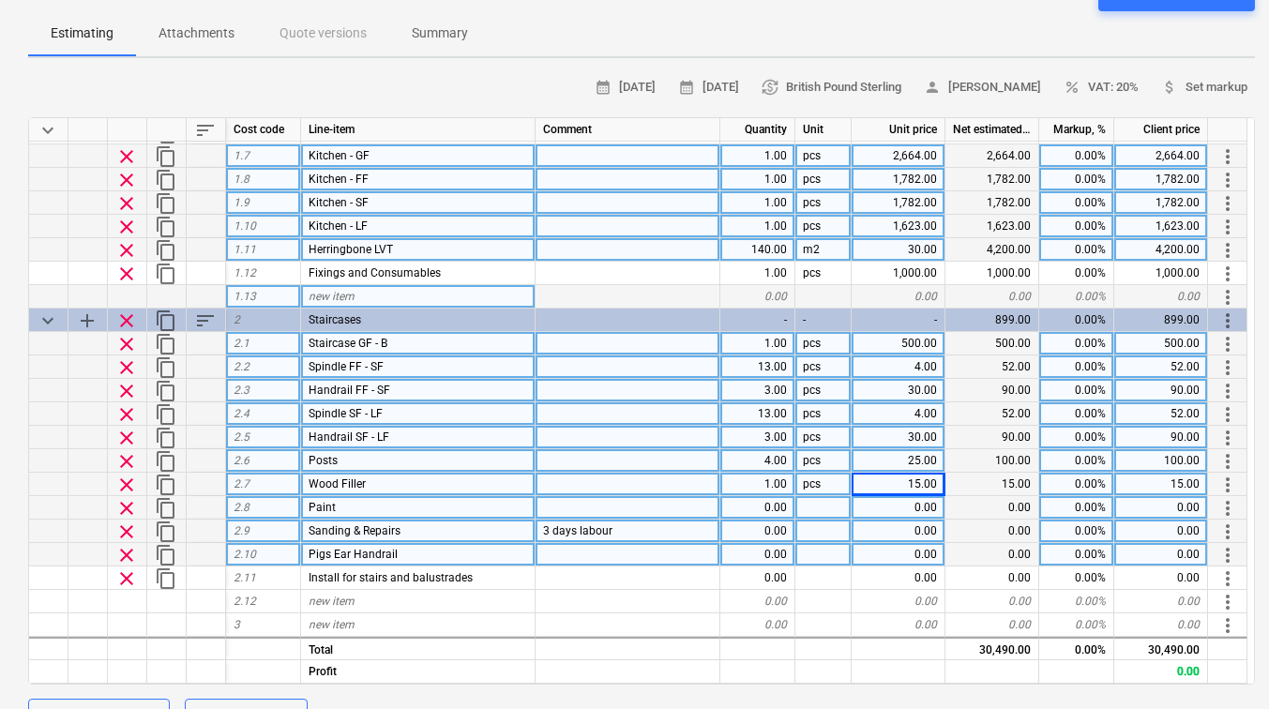
click at [780, 481] on div "1.00" at bounding box center [757, 484] width 75 height 23
click at [824, 437] on div "pcs" at bounding box center [824, 437] width 56 height 23
click at [818, 387] on div "pcs" at bounding box center [824, 390] width 56 height 23
click at [697, 415] on div at bounding box center [628, 413] width 185 height 23
click at [897, 508] on div "0.00" at bounding box center [899, 507] width 94 height 23
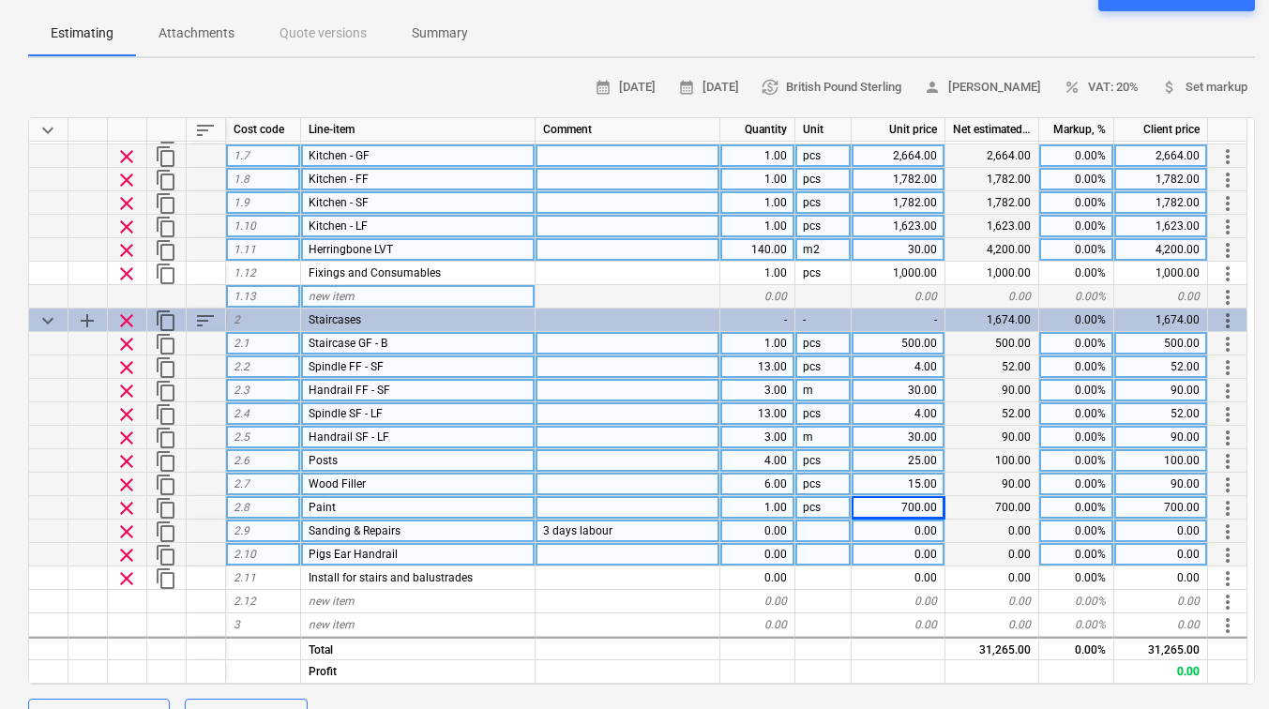
click at [872, 536] on div "0.00" at bounding box center [899, 531] width 94 height 23
click at [832, 527] on div at bounding box center [824, 531] width 56 height 23
click at [767, 532] on div "1.00" at bounding box center [757, 531] width 75 height 23
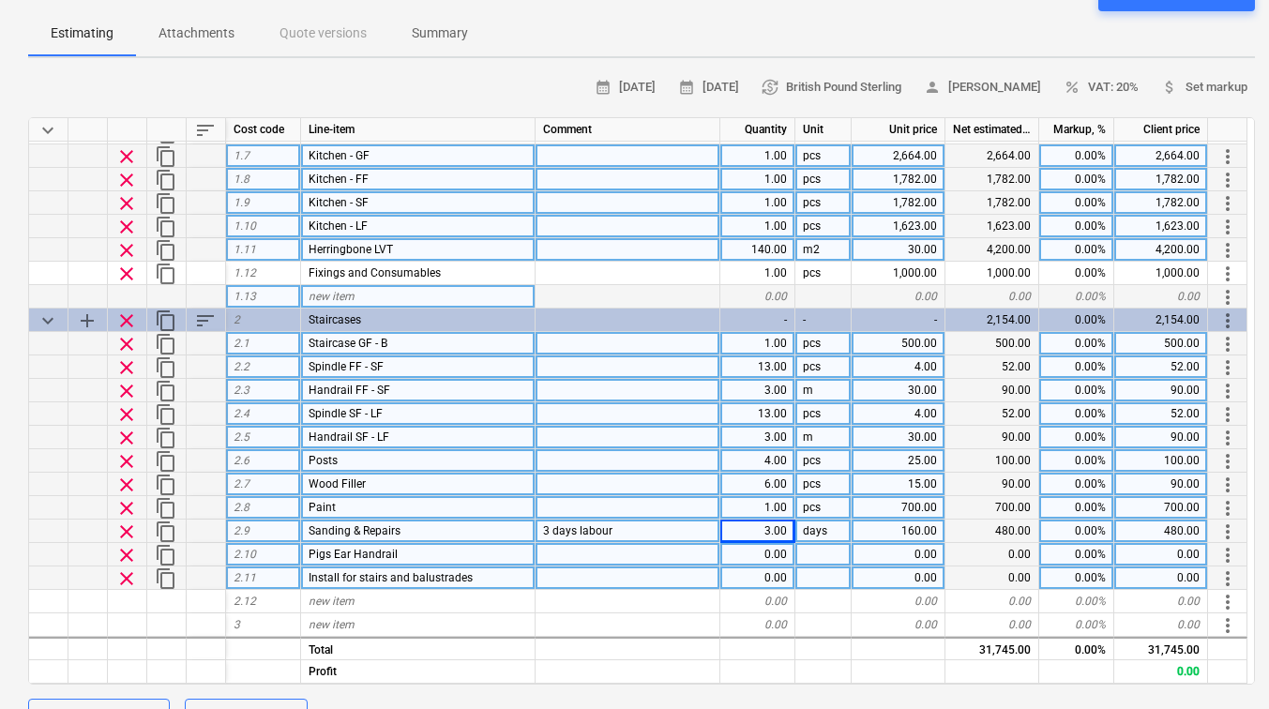
scroll to position [281, 0]
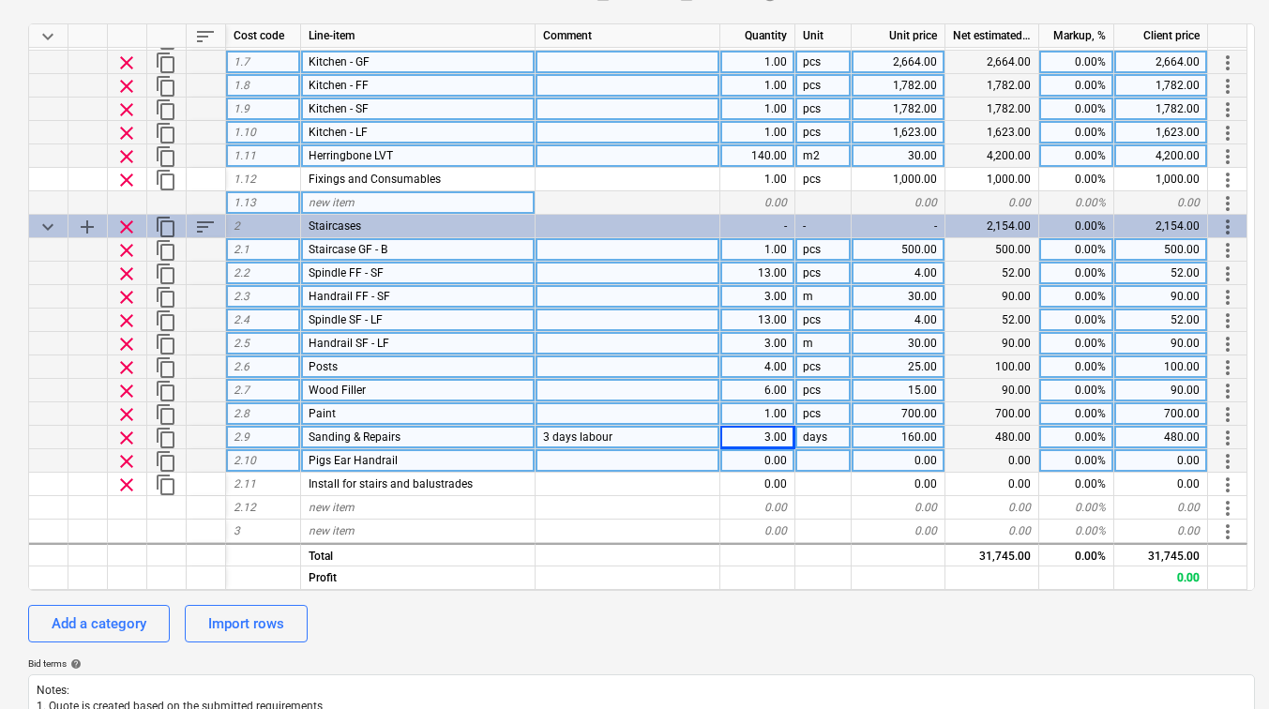
click at [922, 456] on div "0.00" at bounding box center [899, 460] width 94 height 23
click at [777, 451] on div "1.00" at bounding box center [757, 460] width 75 height 23
click at [811, 456] on div "pcs" at bounding box center [824, 460] width 56 height 23
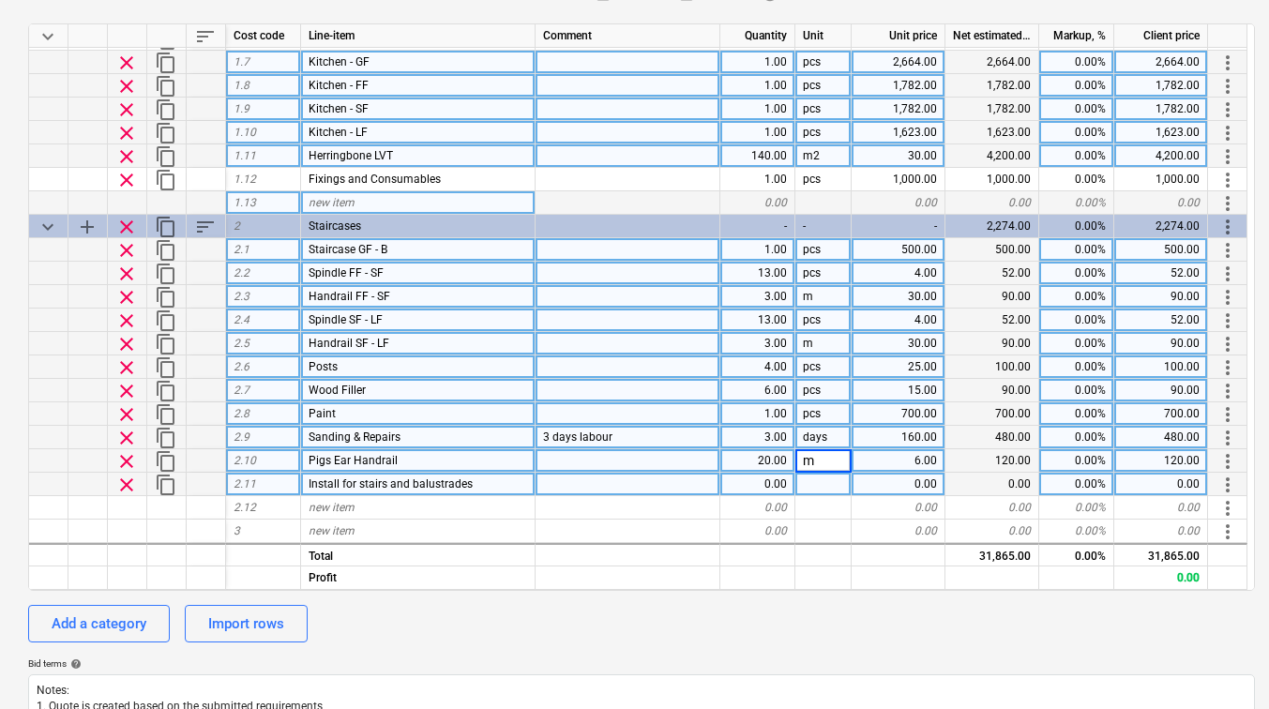
click at [817, 478] on div at bounding box center [824, 484] width 56 height 23
click at [902, 483] on div "0.00" at bounding box center [899, 484] width 94 height 23
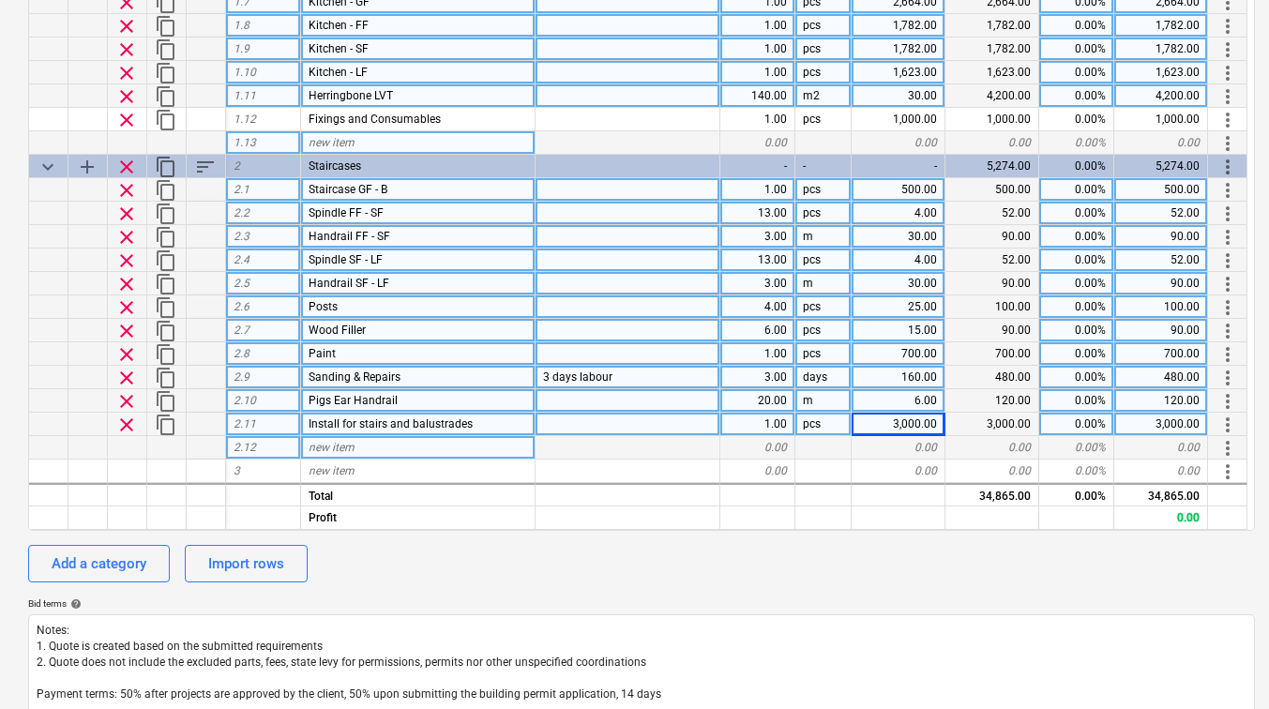
scroll to position [375, 0]
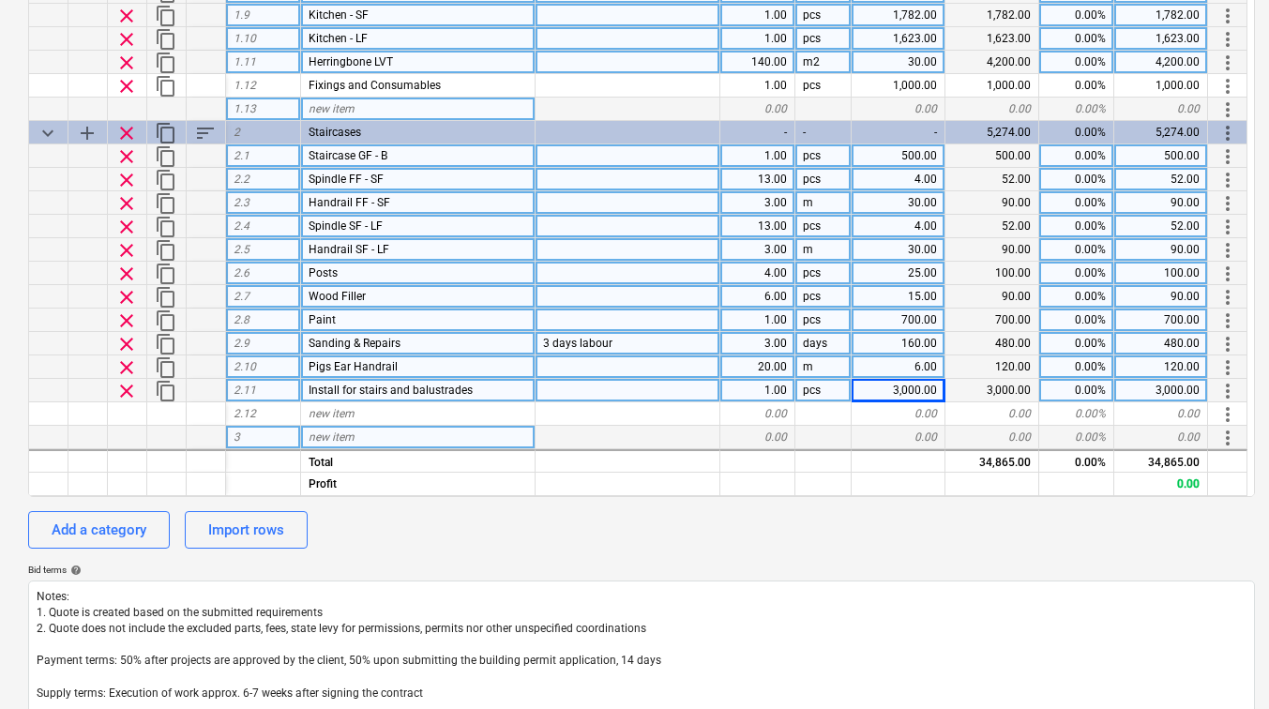
click at [333, 433] on span "new item" at bounding box center [332, 437] width 46 height 13
click at [90, 519] on div "Add a category" at bounding box center [99, 530] width 95 height 24
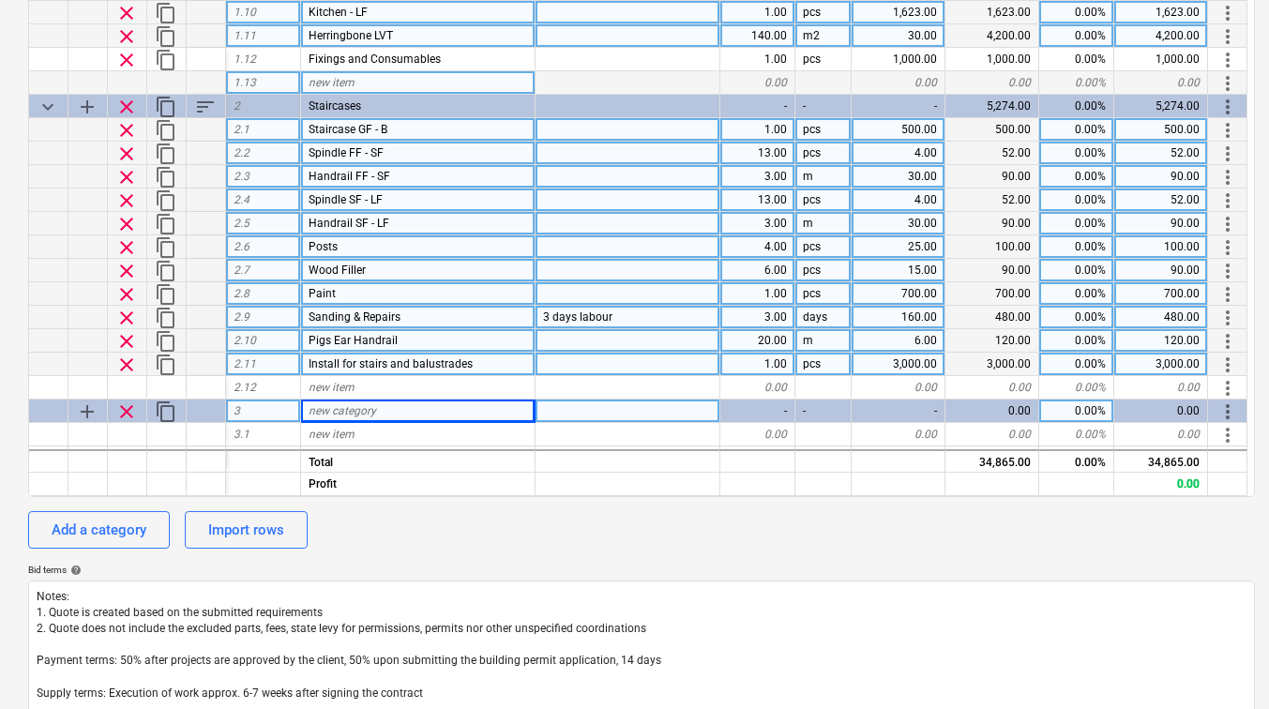
scroll to position [208, 0]
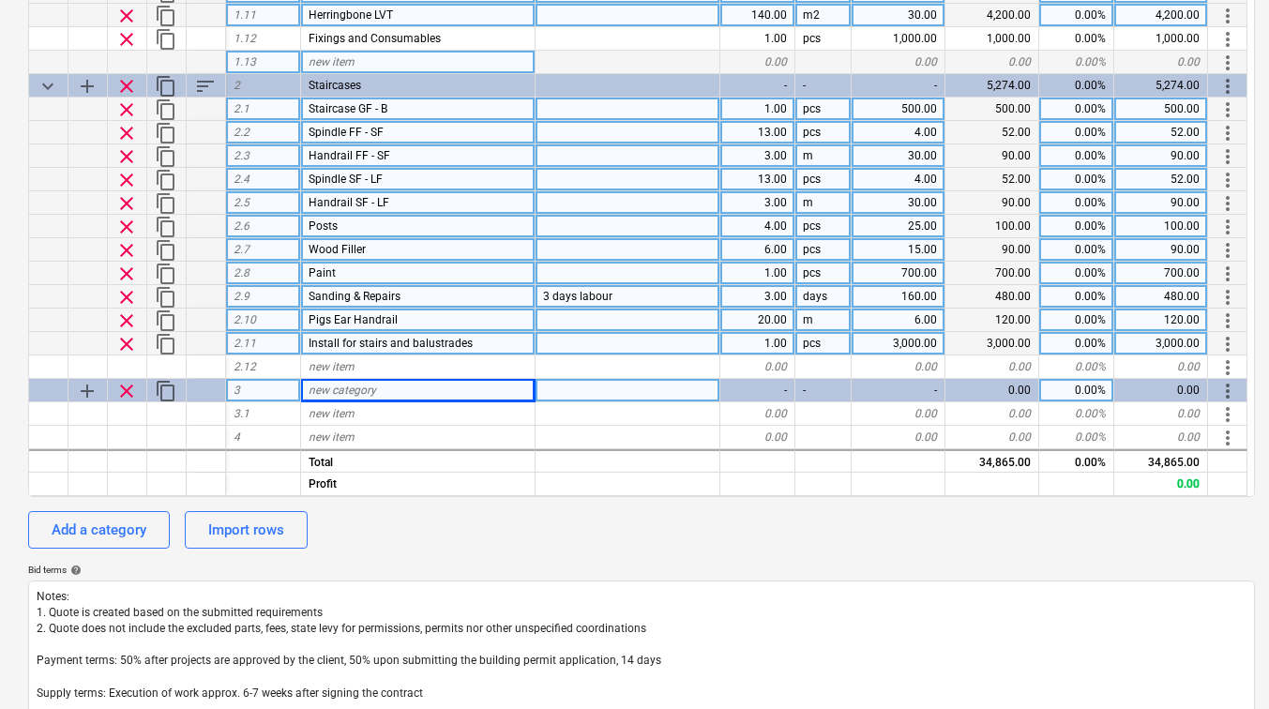
click at [325, 395] on span "new category" at bounding box center [343, 390] width 68 height 13
click at [915, 158] on div "30.00" at bounding box center [899, 155] width 94 height 23
click at [925, 206] on div "30.00" at bounding box center [899, 202] width 94 height 23
click at [423, 386] on div "new category" at bounding box center [418, 390] width 235 height 23
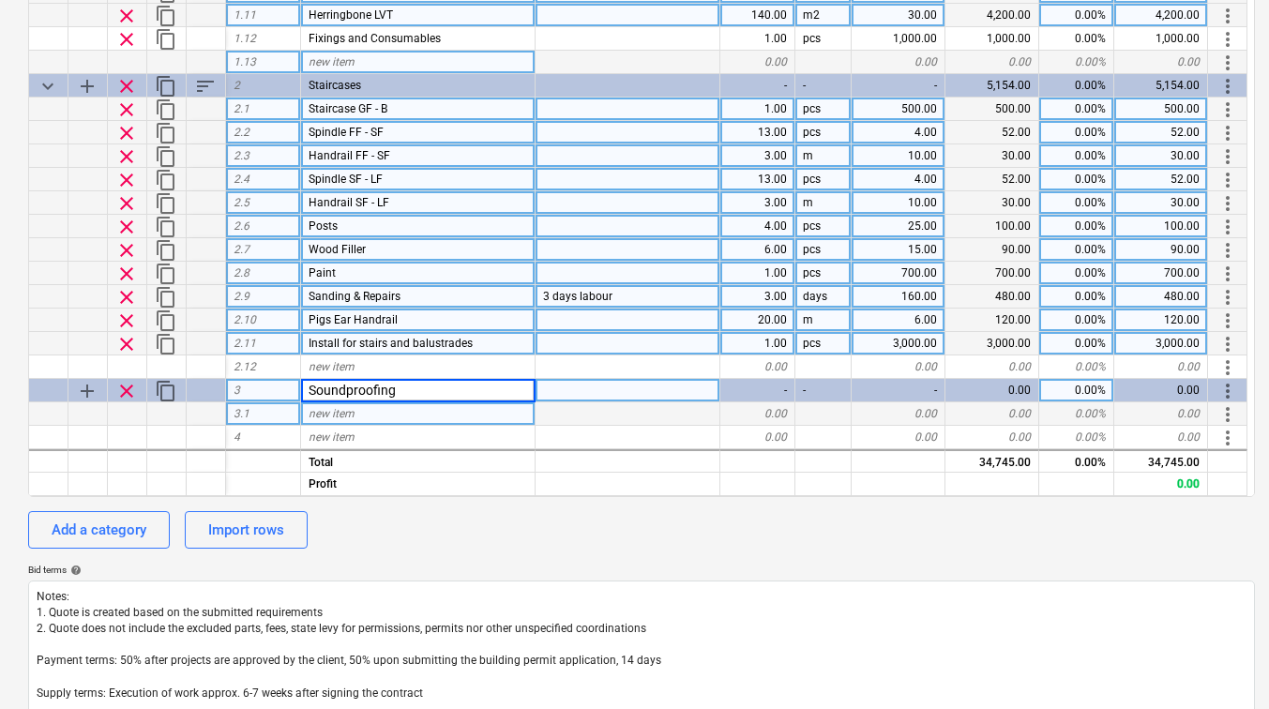
click at [393, 407] on div "new item" at bounding box center [418, 413] width 235 height 23
click at [887, 414] on div "0.00" at bounding box center [899, 413] width 94 height 23
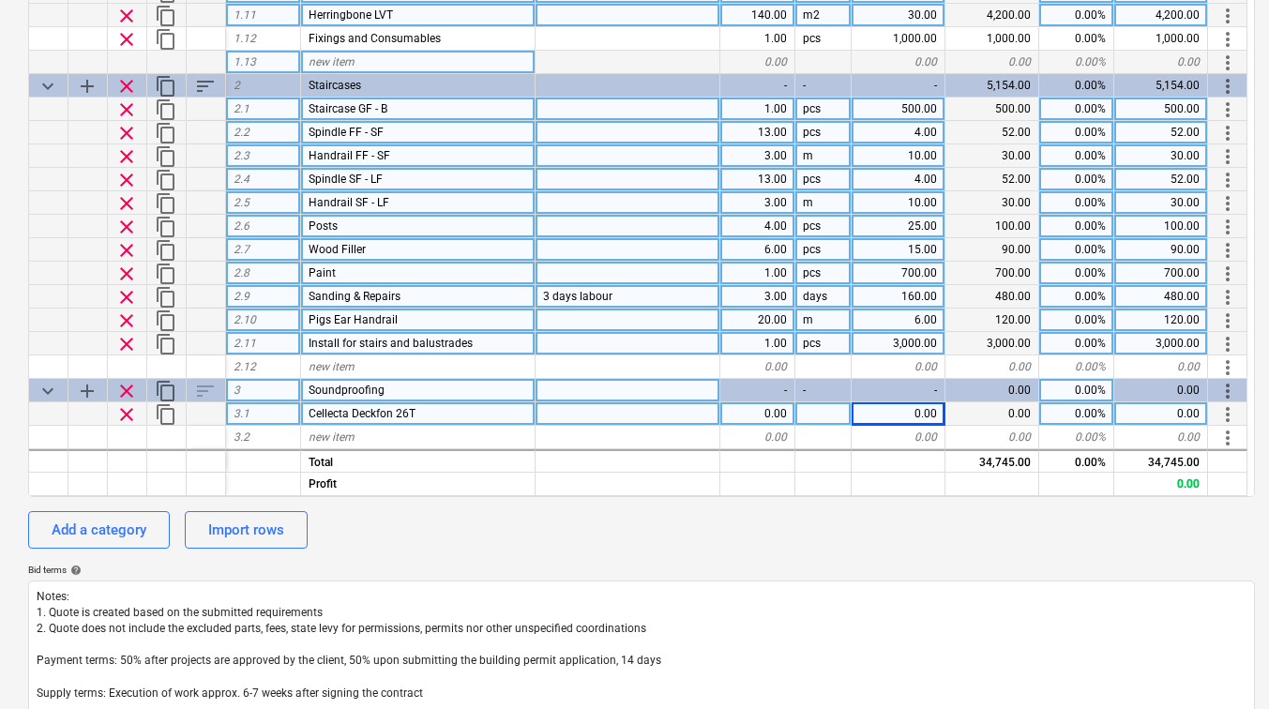
click at [773, 414] on div "0.00" at bounding box center [757, 413] width 75 height 23
click at [824, 415] on div at bounding box center [824, 413] width 56 height 23
click at [1007, 416] on div "0.00" at bounding box center [993, 413] width 94 height 23
click at [1001, 421] on div "0.00" at bounding box center [993, 413] width 94 height 23
click at [924, 416] on div "0.00" at bounding box center [899, 413] width 94 height 23
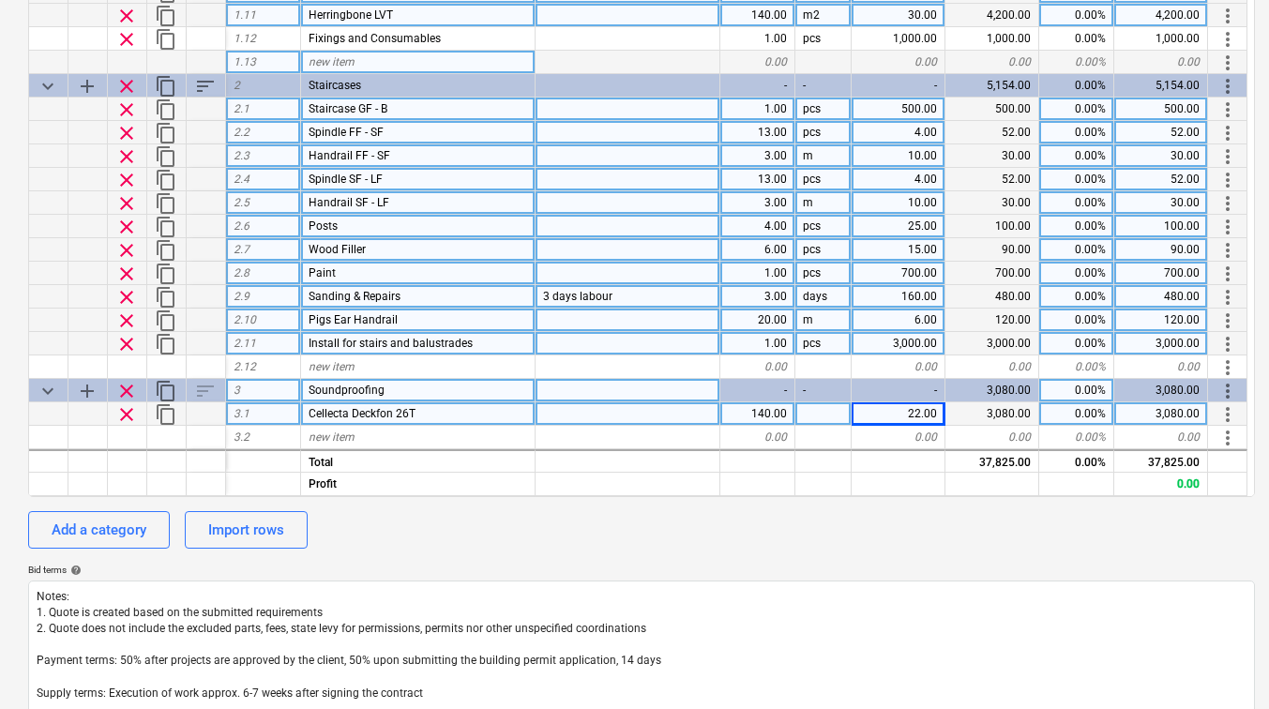
click at [924, 414] on div "22.00" at bounding box center [899, 413] width 94 height 23
click at [810, 413] on div at bounding box center [824, 413] width 56 height 23
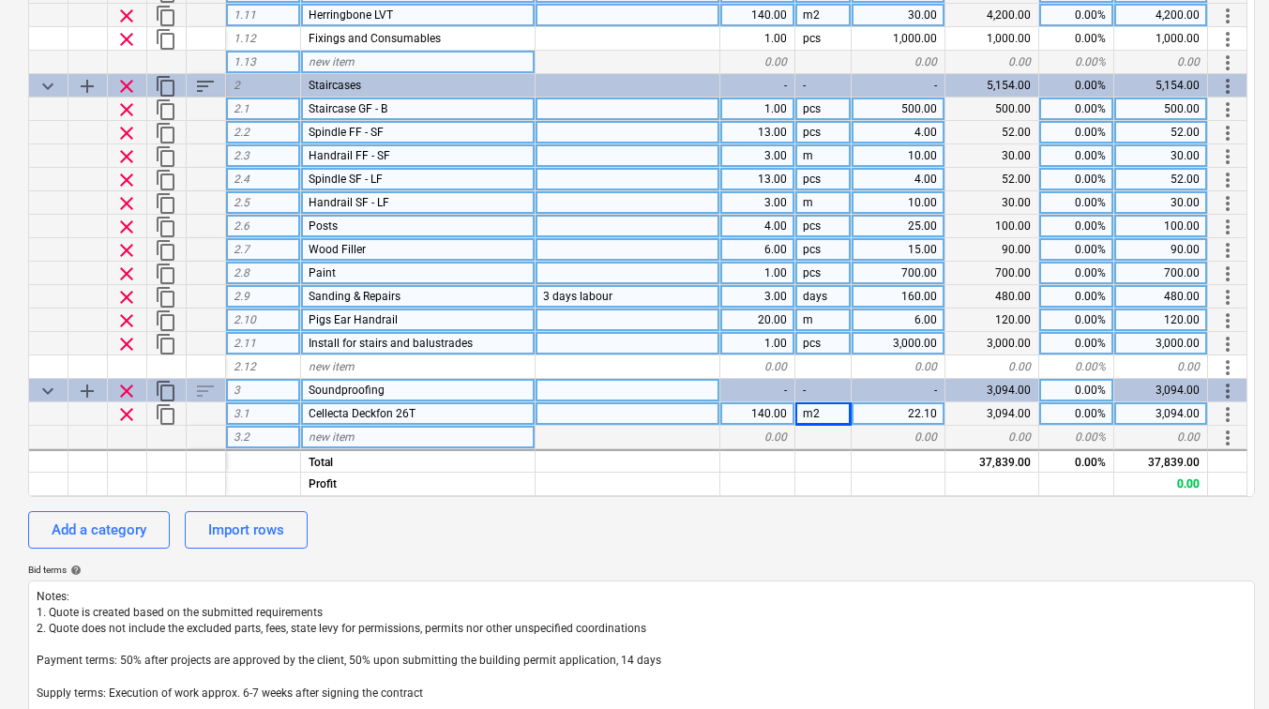
click at [806, 435] on div at bounding box center [824, 437] width 56 height 23
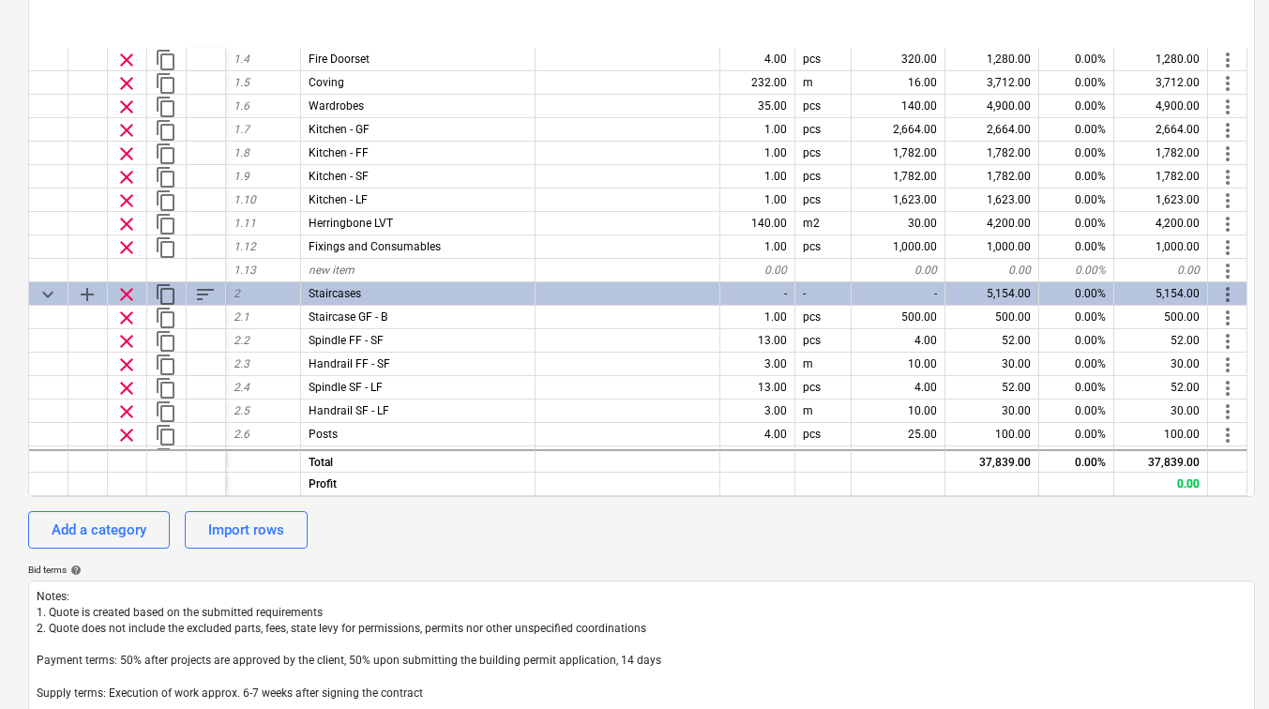
scroll to position [208, 0]
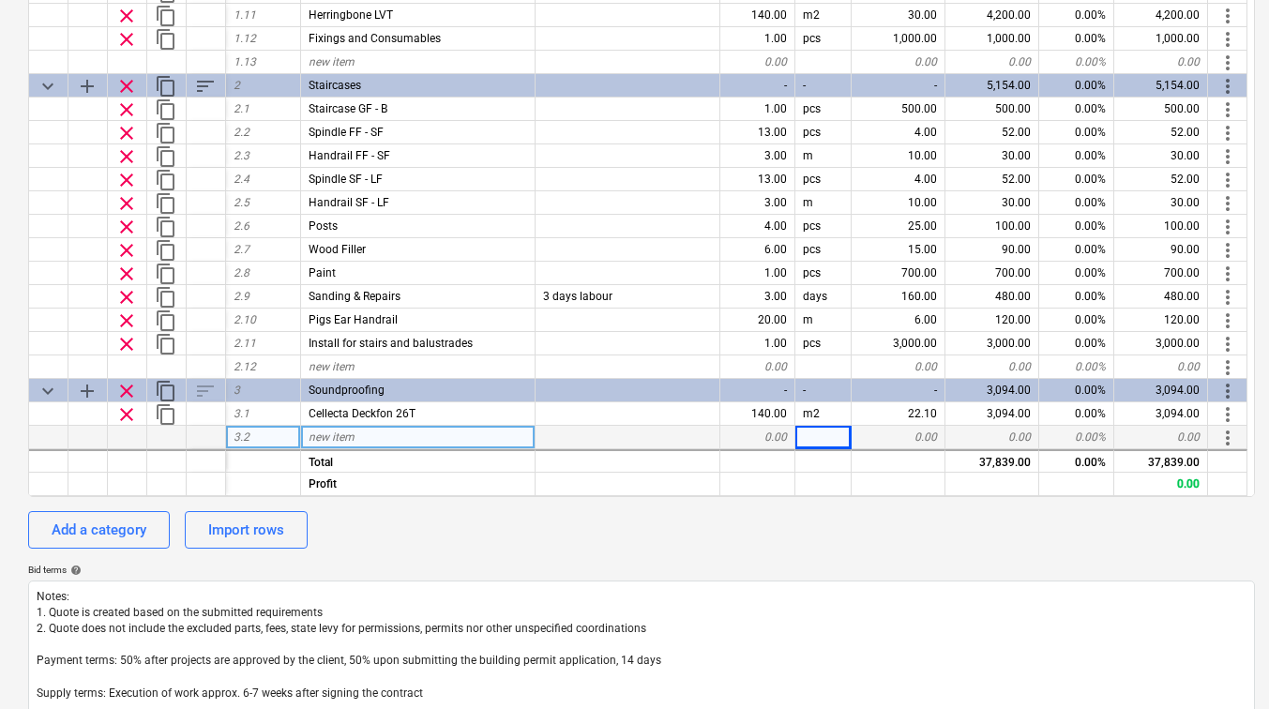
click at [900, 437] on div "0.00" at bounding box center [899, 437] width 94 height 23
click at [890, 437] on div "0.00" at bounding box center [899, 437] width 94 height 23
click at [417, 436] on div "new item" at bounding box center [418, 437] width 235 height 23
type input "Install for Deckfon"
click at [811, 432] on div at bounding box center [824, 437] width 56 height 23
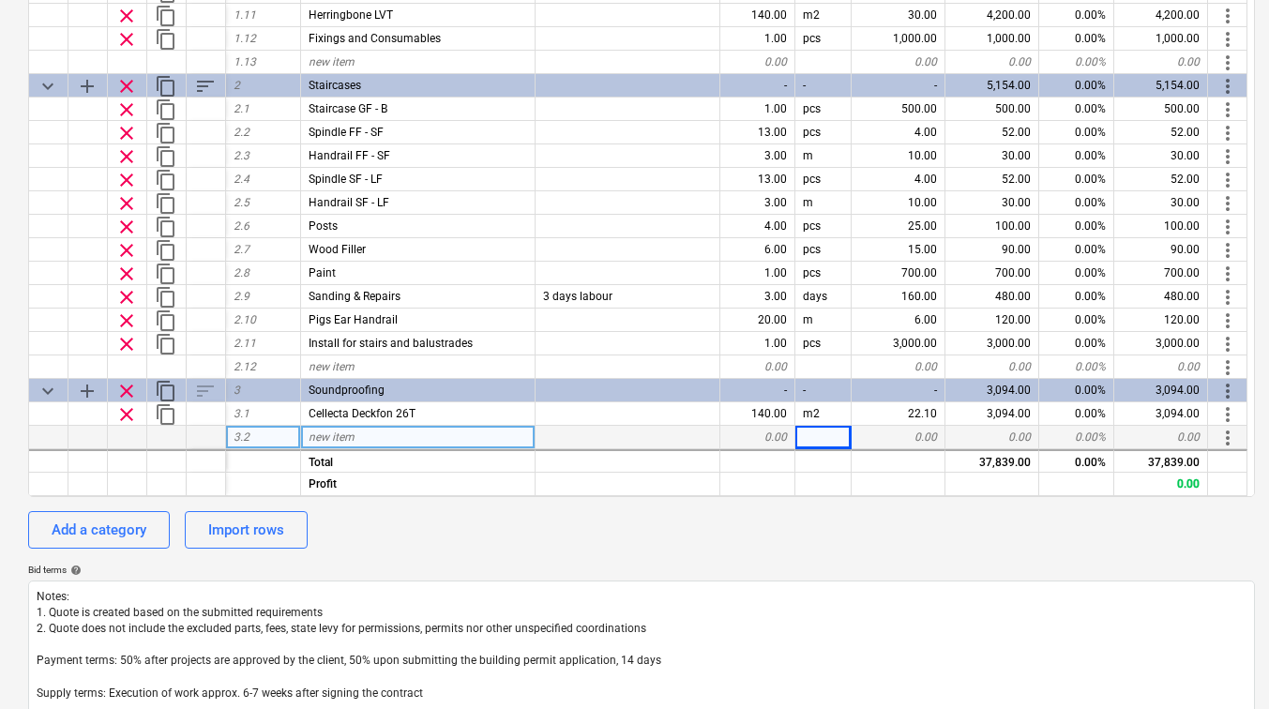
type textarea "x"
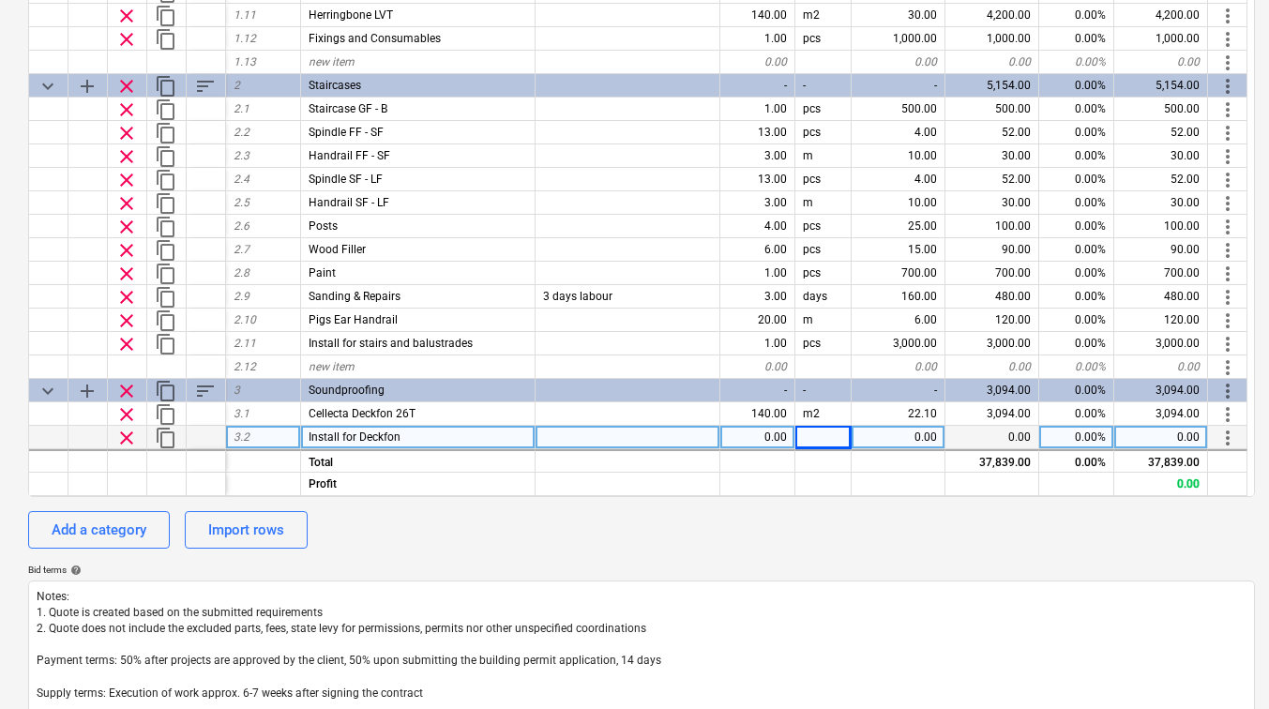
click at [885, 437] on div "0.00" at bounding box center [899, 437] width 94 height 23
type input "1633"
type textarea "x"
click at [778, 432] on div "1.00" at bounding box center [757, 437] width 75 height 23
type input "3"
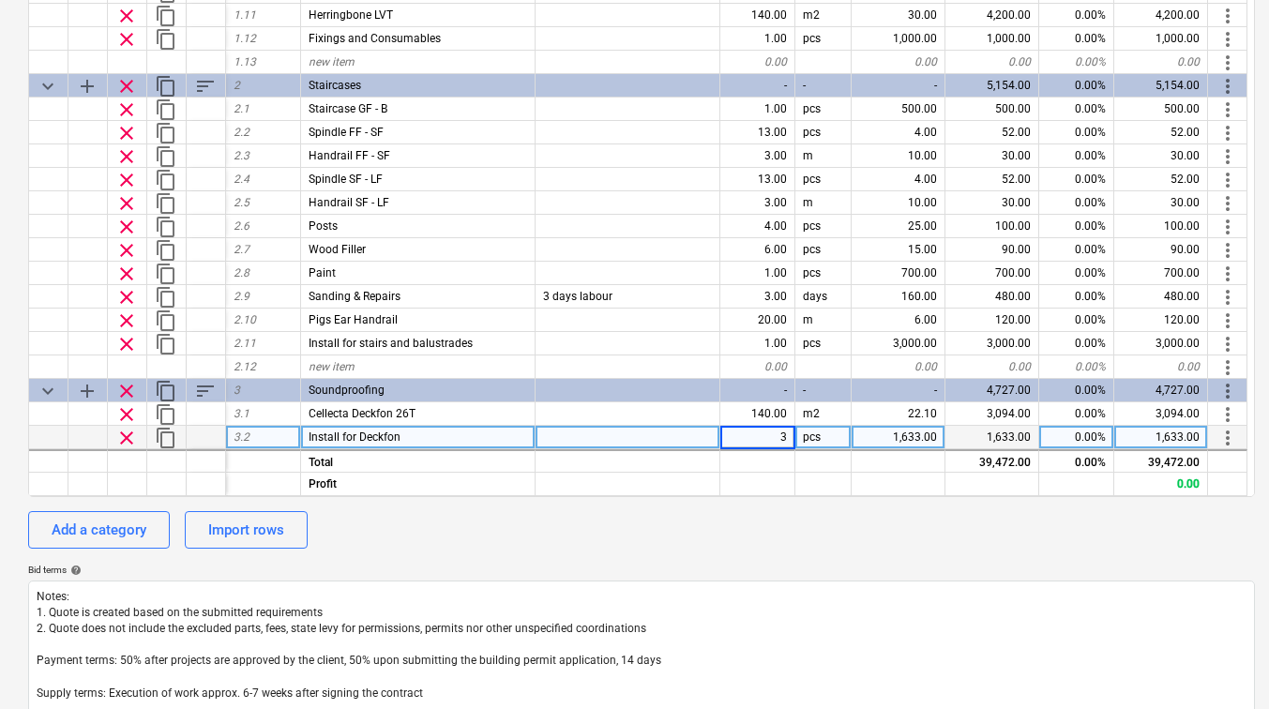
type textarea "x"
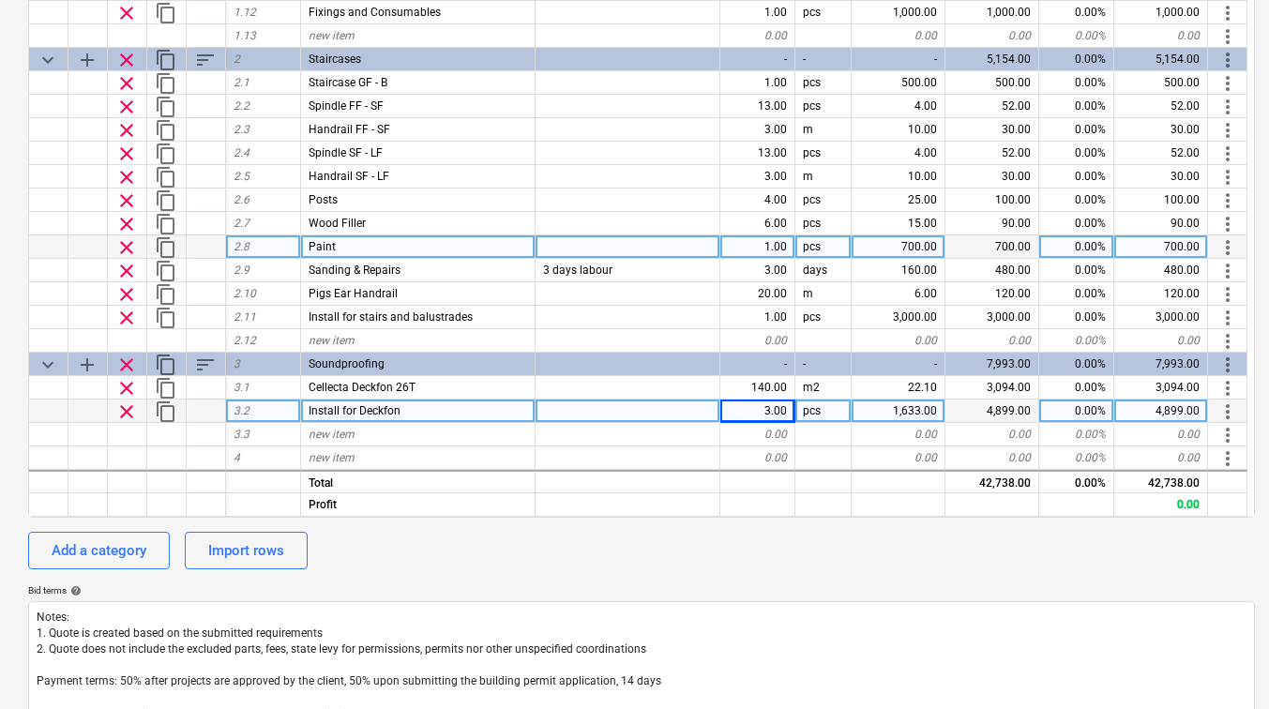
scroll to position [375, 0]
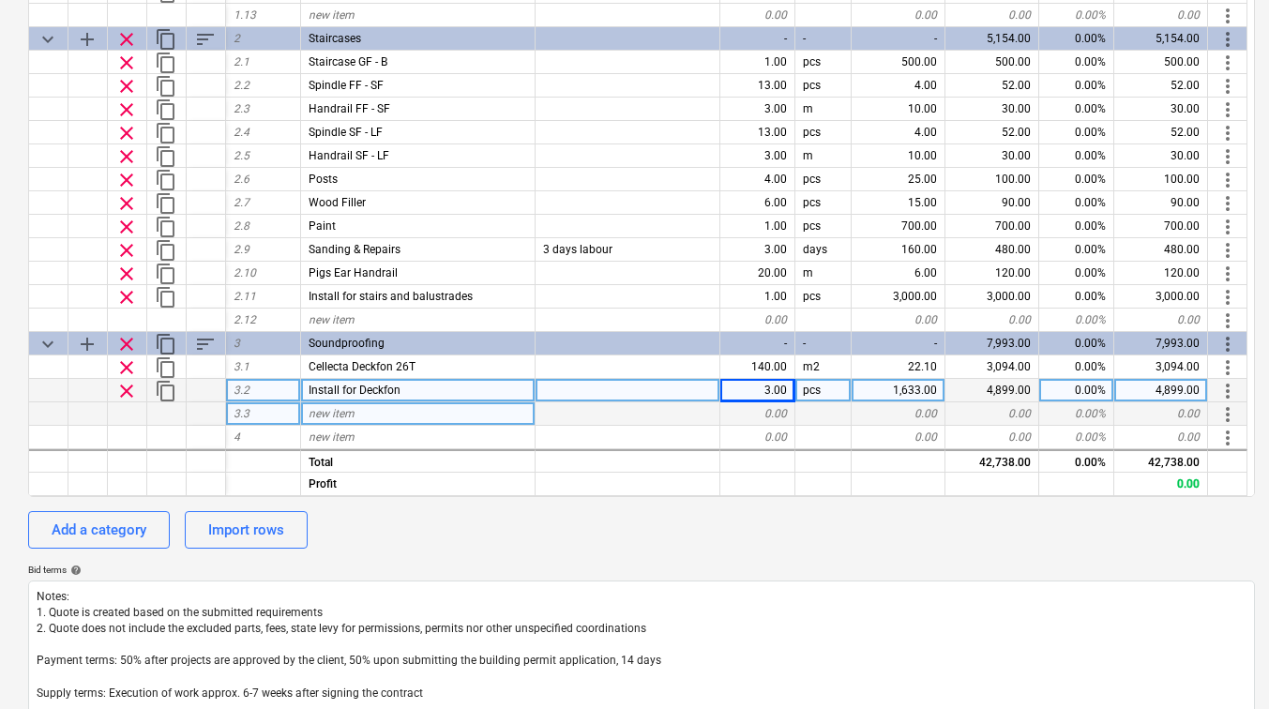
click at [406, 408] on div "new item" at bounding box center [418, 413] width 235 height 23
type input "O"
type input "Lawmens Offloaders"
type textarea "x"
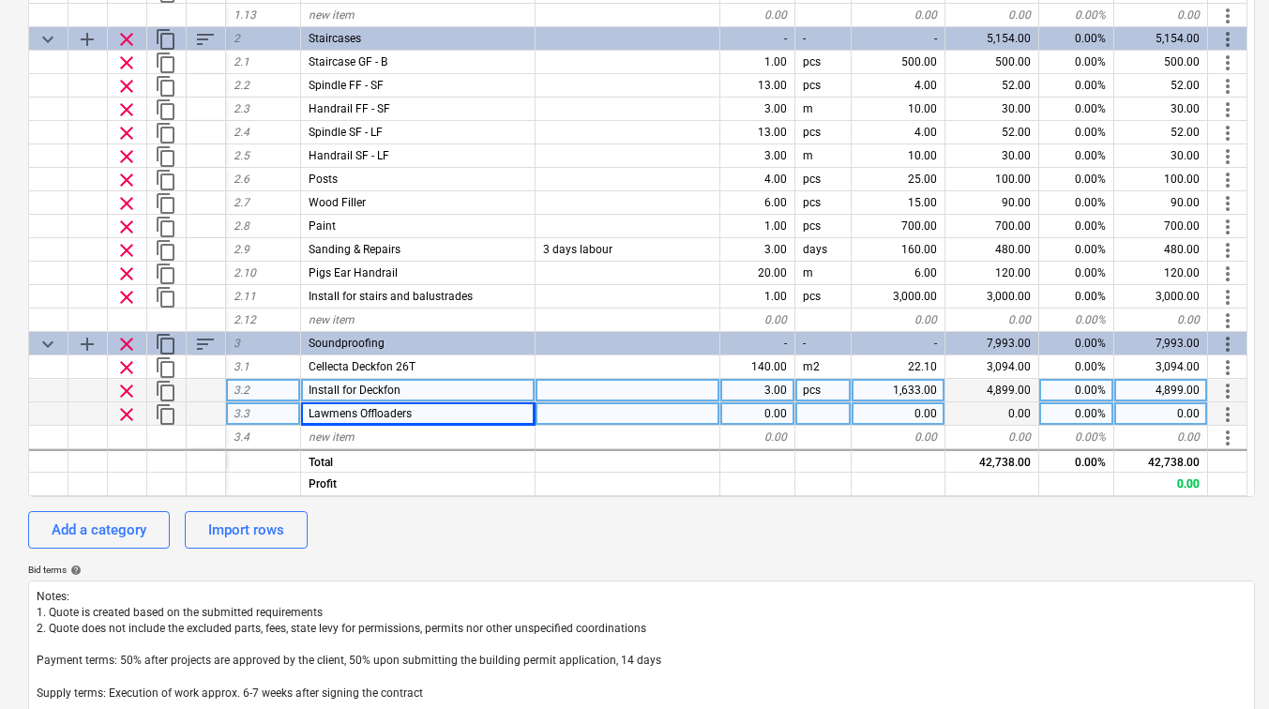
click at [783, 396] on div "3.00" at bounding box center [757, 390] width 75 height 23
type input "4"
type textarea "x"
click at [914, 392] on div "1,633.00" at bounding box center [899, 390] width 94 height 23
type input "800"
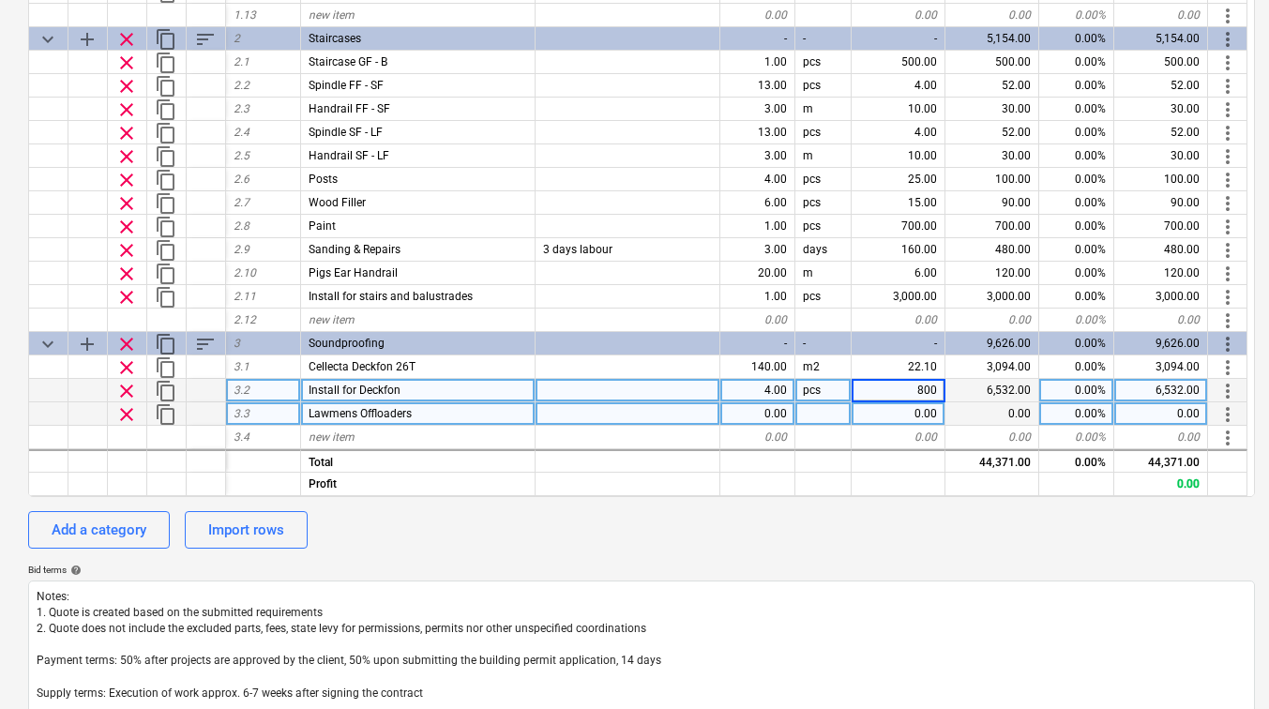
type textarea "x"
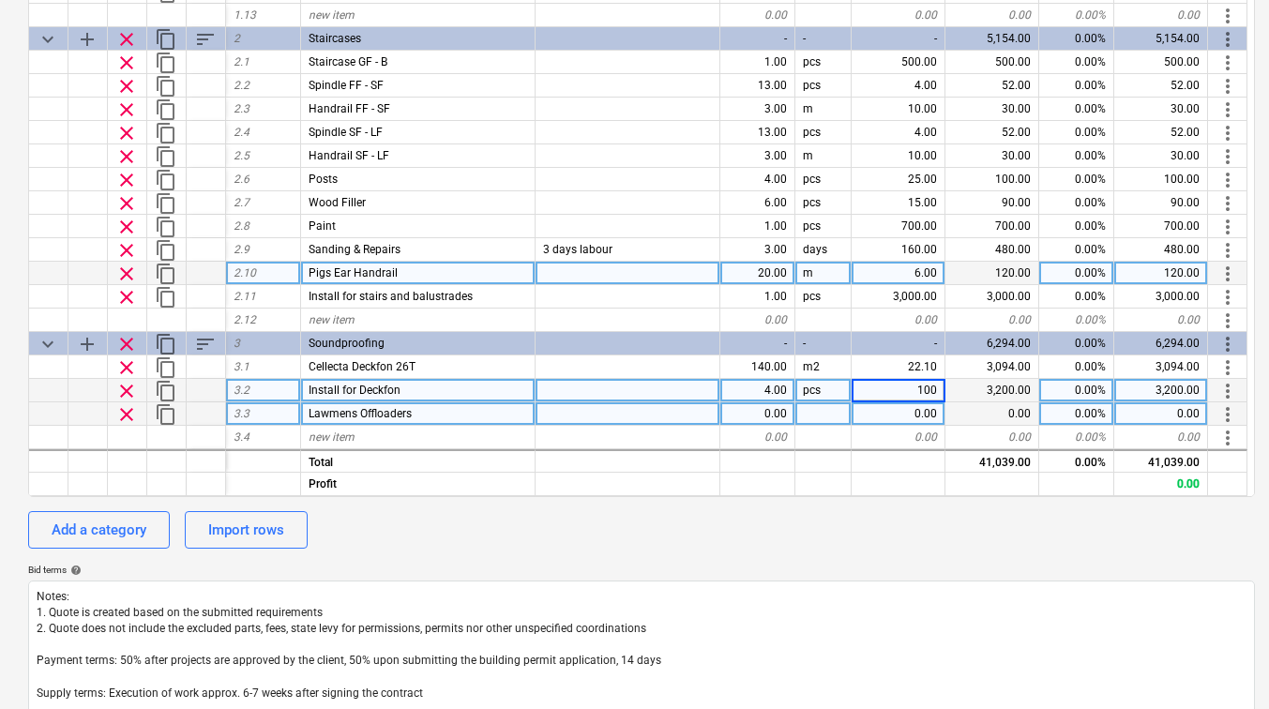
type input "1000"
type textarea "x"
click at [766, 414] on div "0.00" at bounding box center [757, 413] width 75 height 23
type input "4"
click at [894, 416] on div "0.00" at bounding box center [899, 413] width 94 height 23
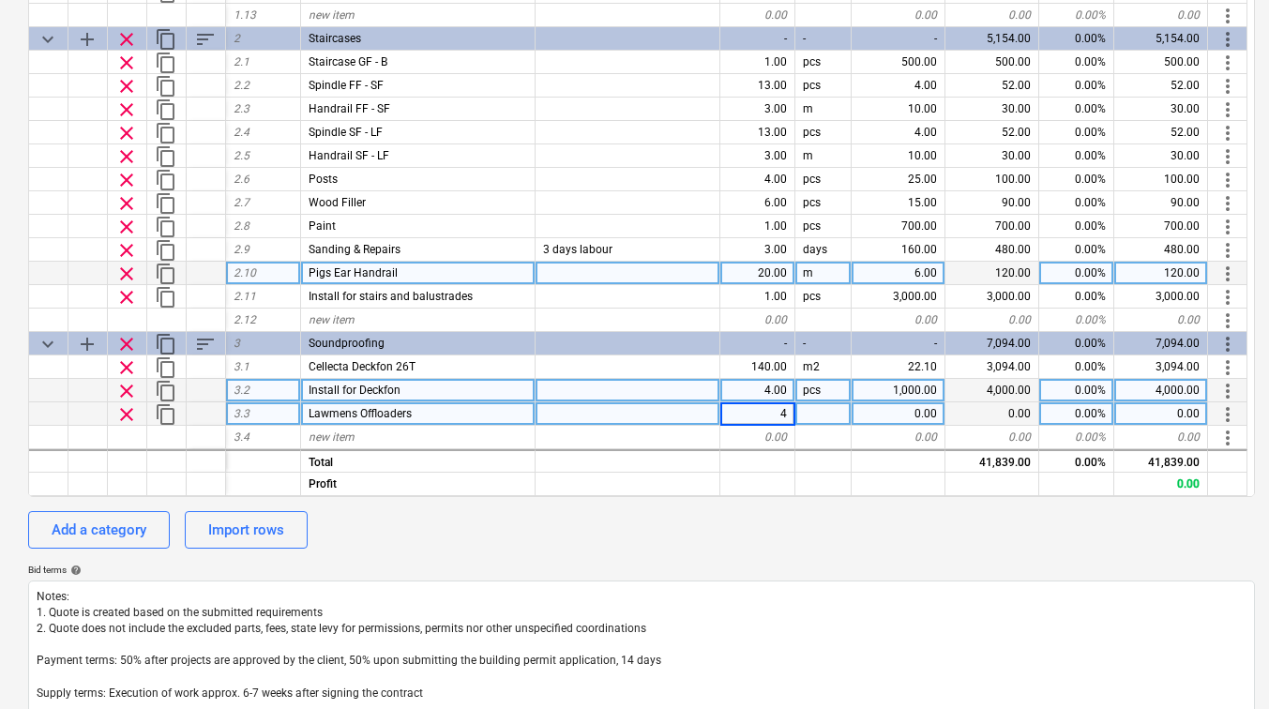
type textarea "x"
type input "150"
type textarea "x"
click at [817, 417] on div at bounding box center [824, 413] width 56 height 23
type input "pcs"
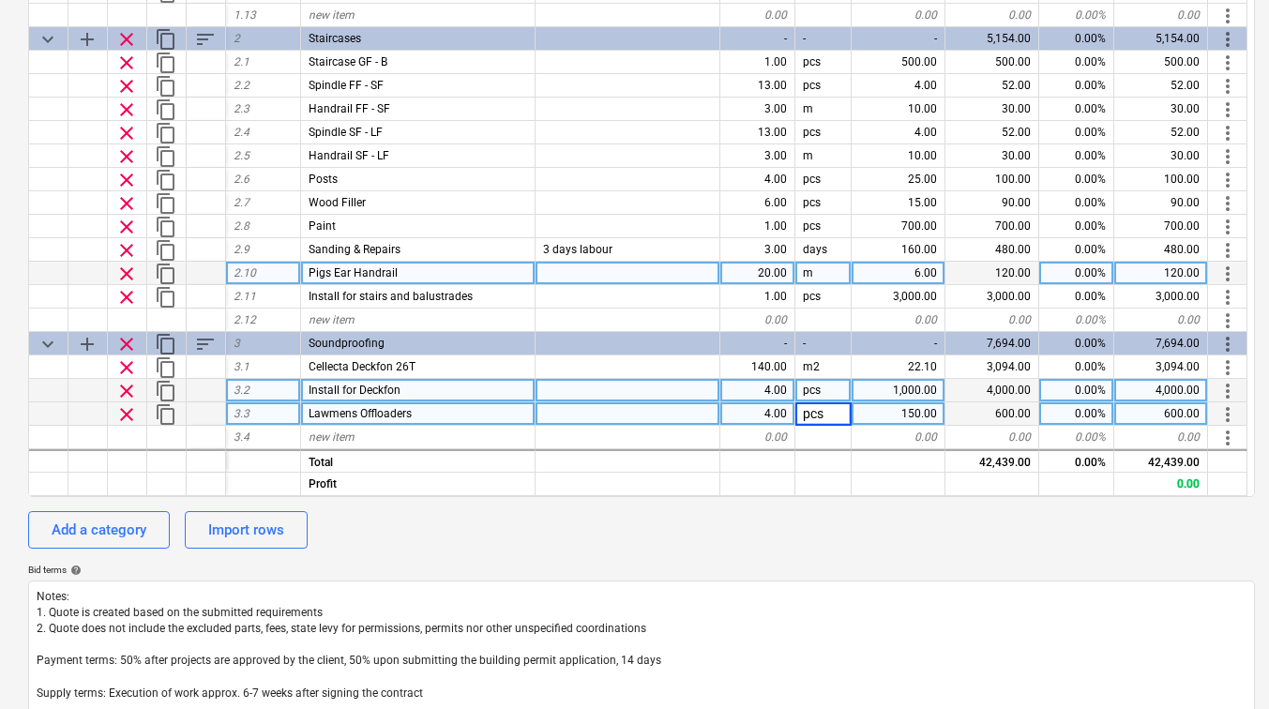
click at [862, 526] on div "Add a category Import rows" at bounding box center [641, 530] width 1227 height 38
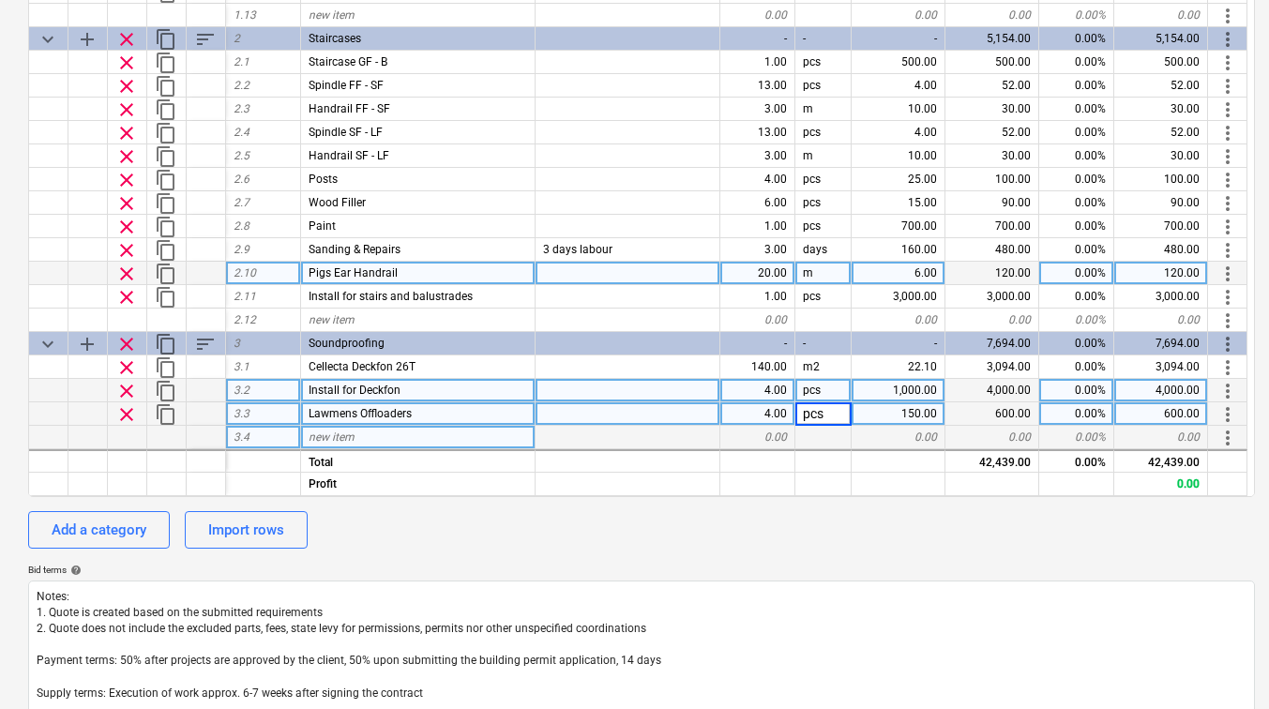
click at [156, 437] on div at bounding box center [166, 437] width 39 height 23
click at [266, 442] on div "3.4" at bounding box center [263, 437] width 75 height 23
click at [104, 522] on div "Add a category" at bounding box center [99, 530] width 95 height 24
type textarea "x"
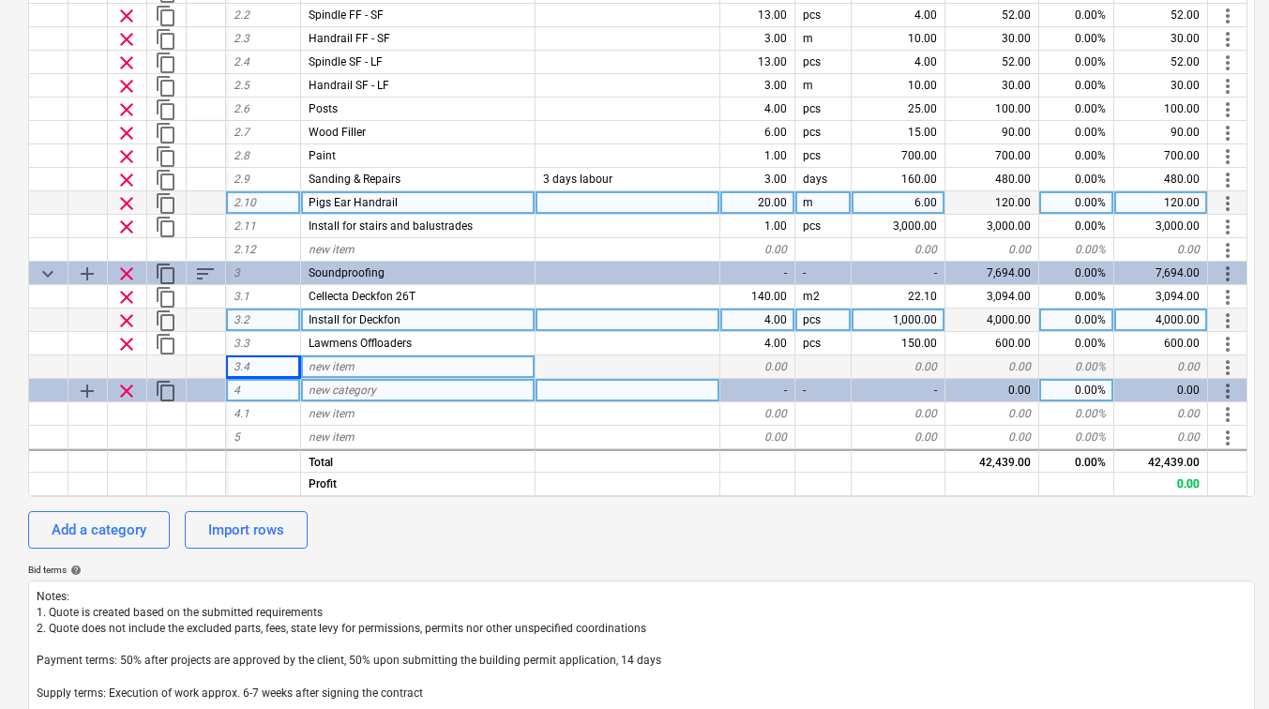
click at [361, 391] on span "new category" at bounding box center [343, 390] width 68 height 13
click at [485, 389] on div "new category" at bounding box center [418, 390] width 235 height 23
type input "Electrical"
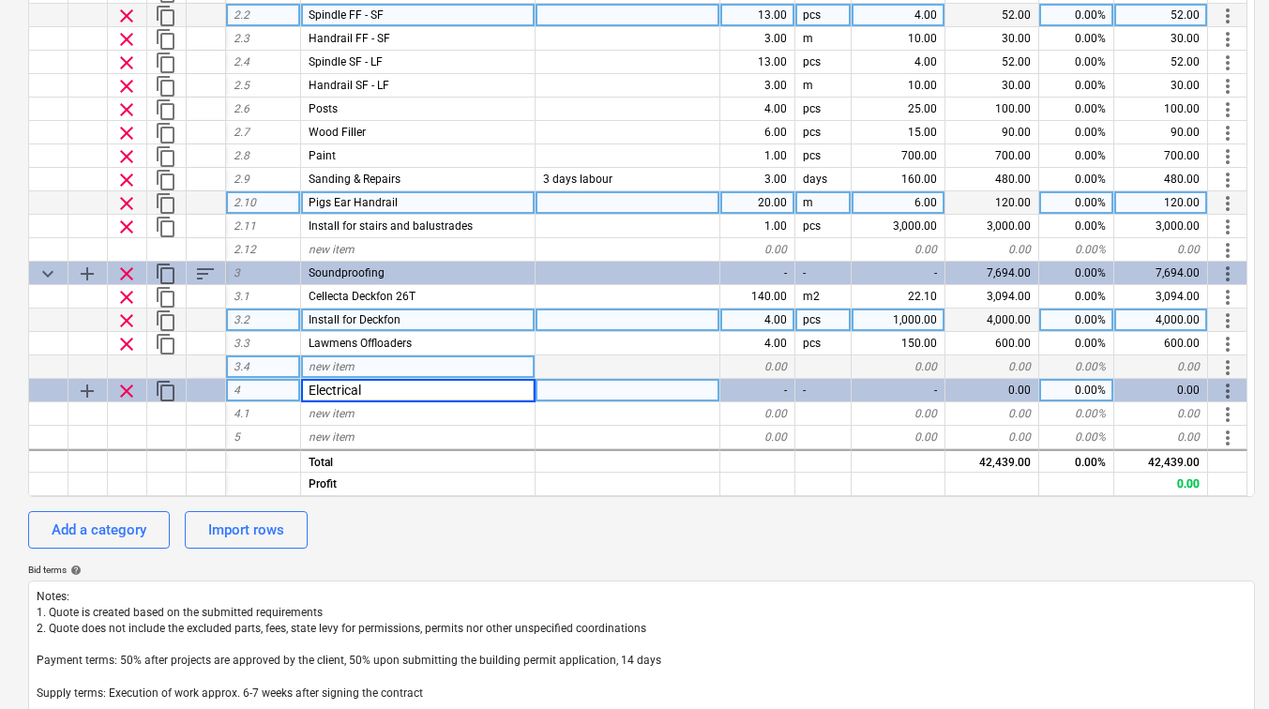
type textarea "x"
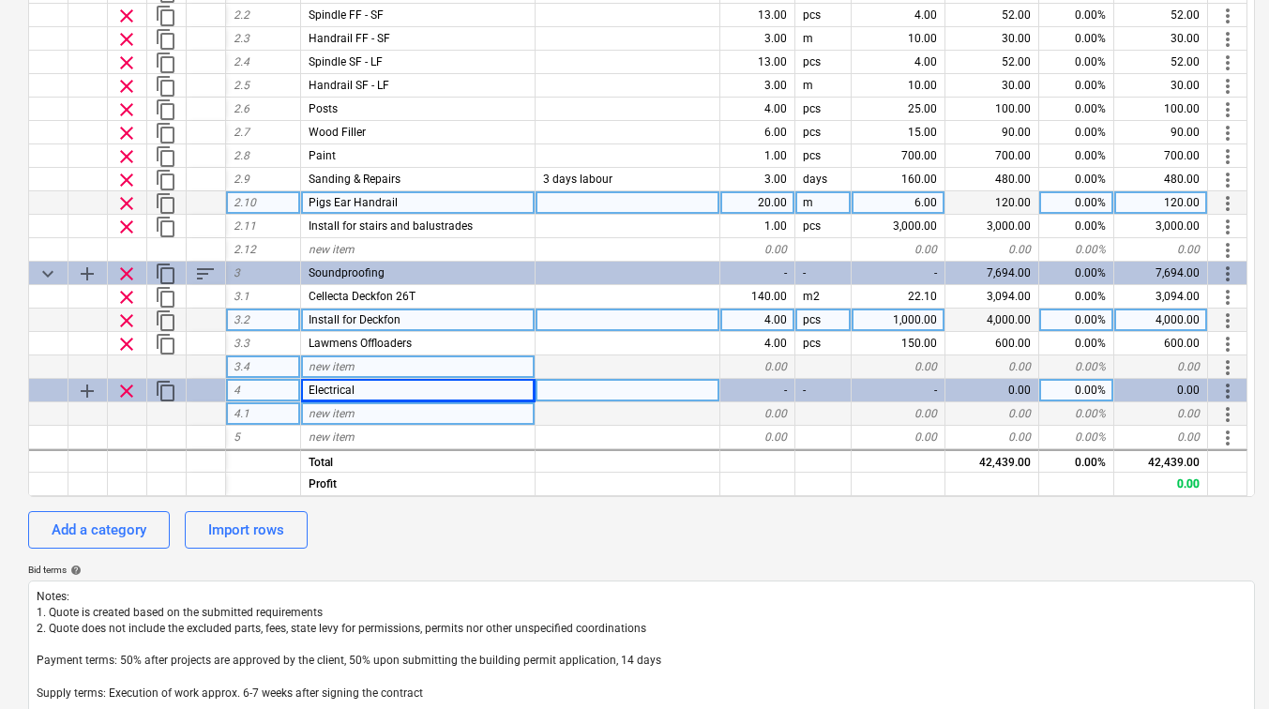
click at [343, 407] on span "new item" at bounding box center [332, 413] width 46 height 13
type input "First Fix"
type textarea "x"
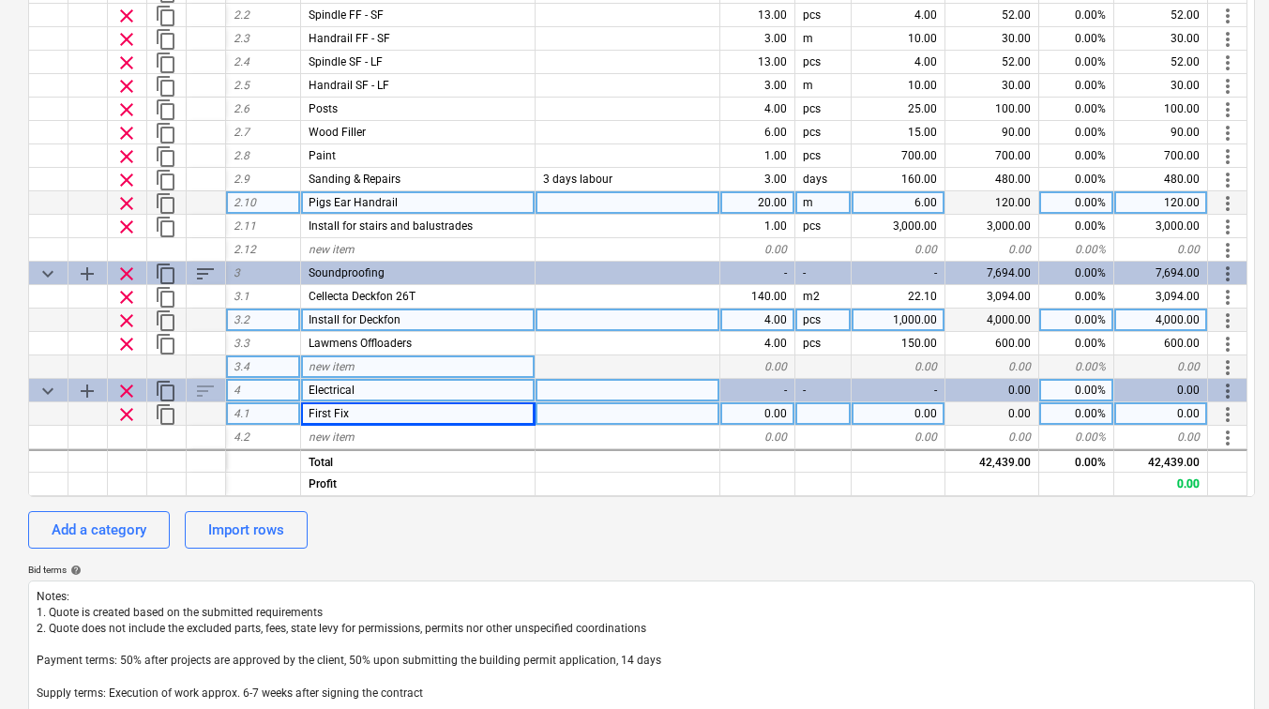
click at [321, 414] on span "First Fix" at bounding box center [329, 413] width 40 height 13
click at [321, 414] on input "First Fix" at bounding box center [418, 413] width 234 height 23
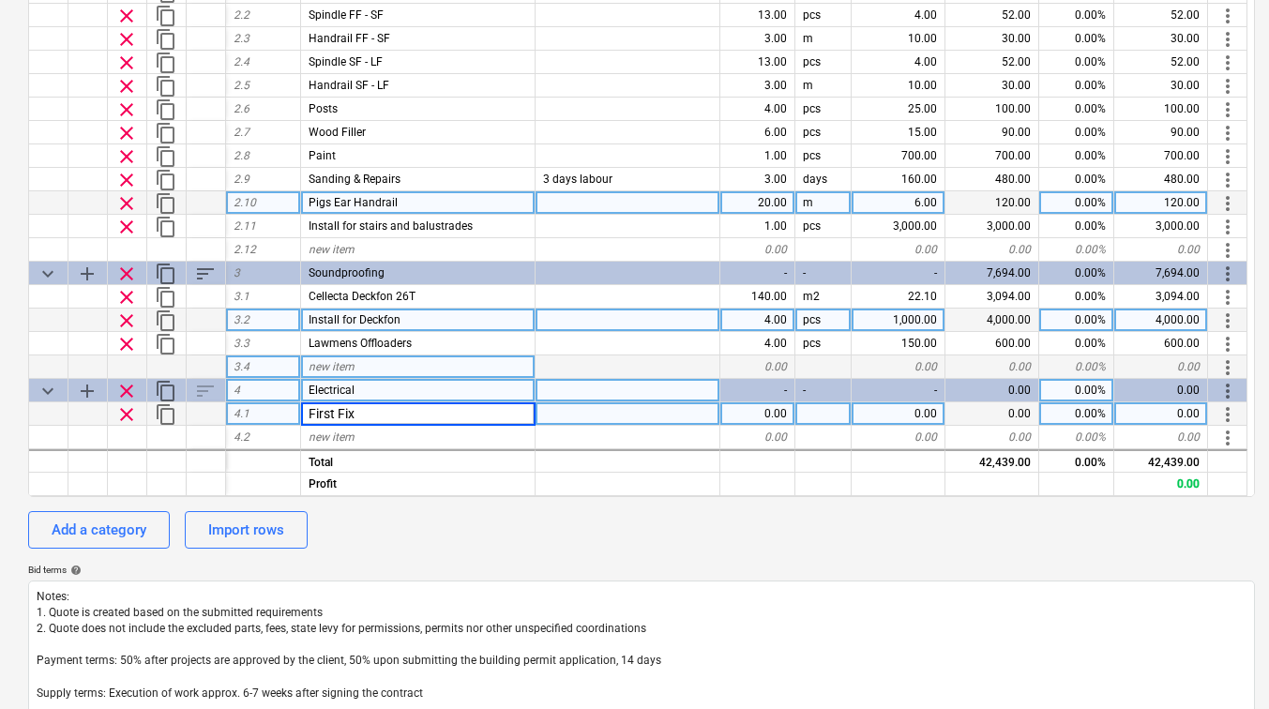
click at [321, 414] on input "First Fix" at bounding box center [418, 413] width 234 height 23
type input "1st Fix"
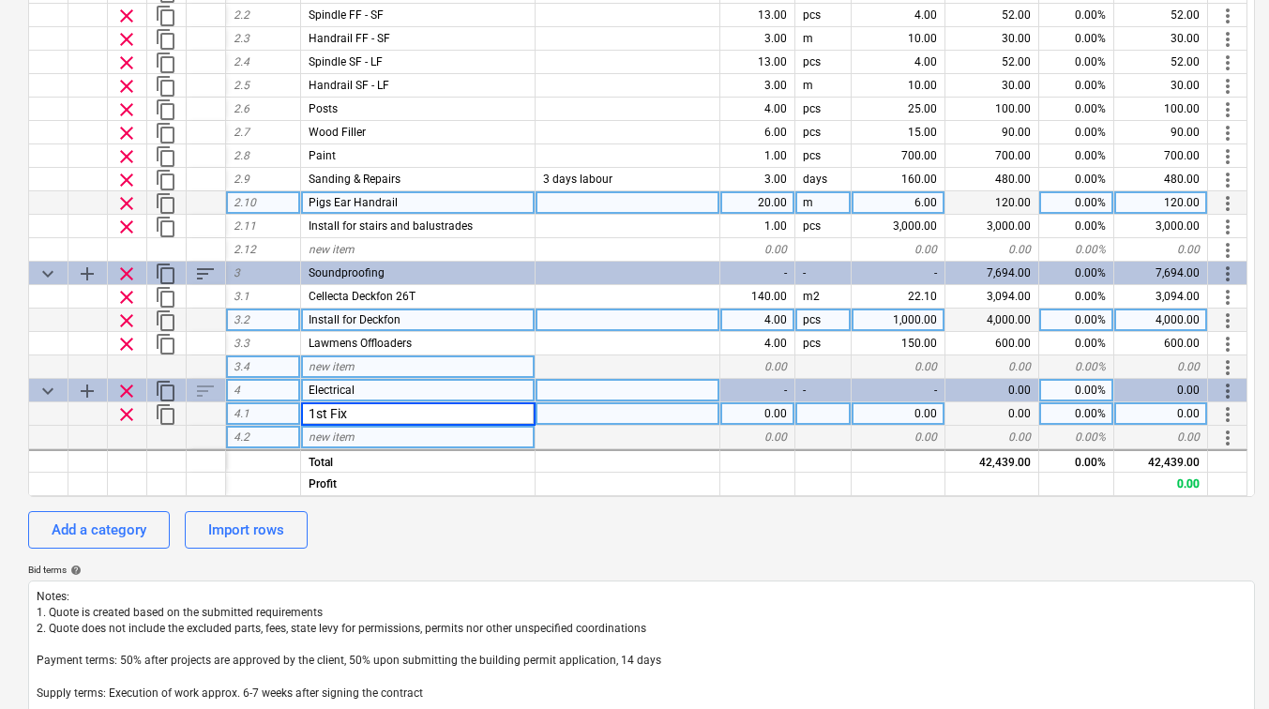
type textarea "x"
click at [329, 432] on span "new item" at bounding box center [332, 437] width 46 height 13
type input """
type input "2nd Fix"
type textarea "x"
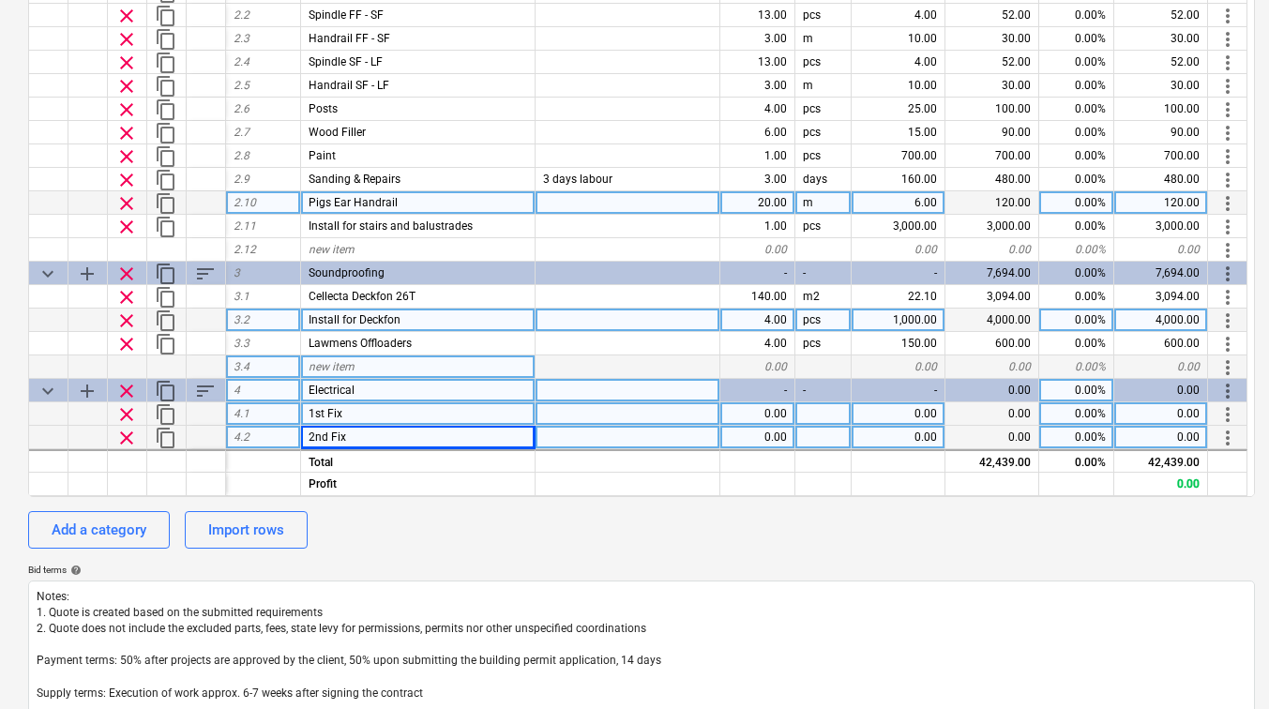
scroll to position [372, 0]
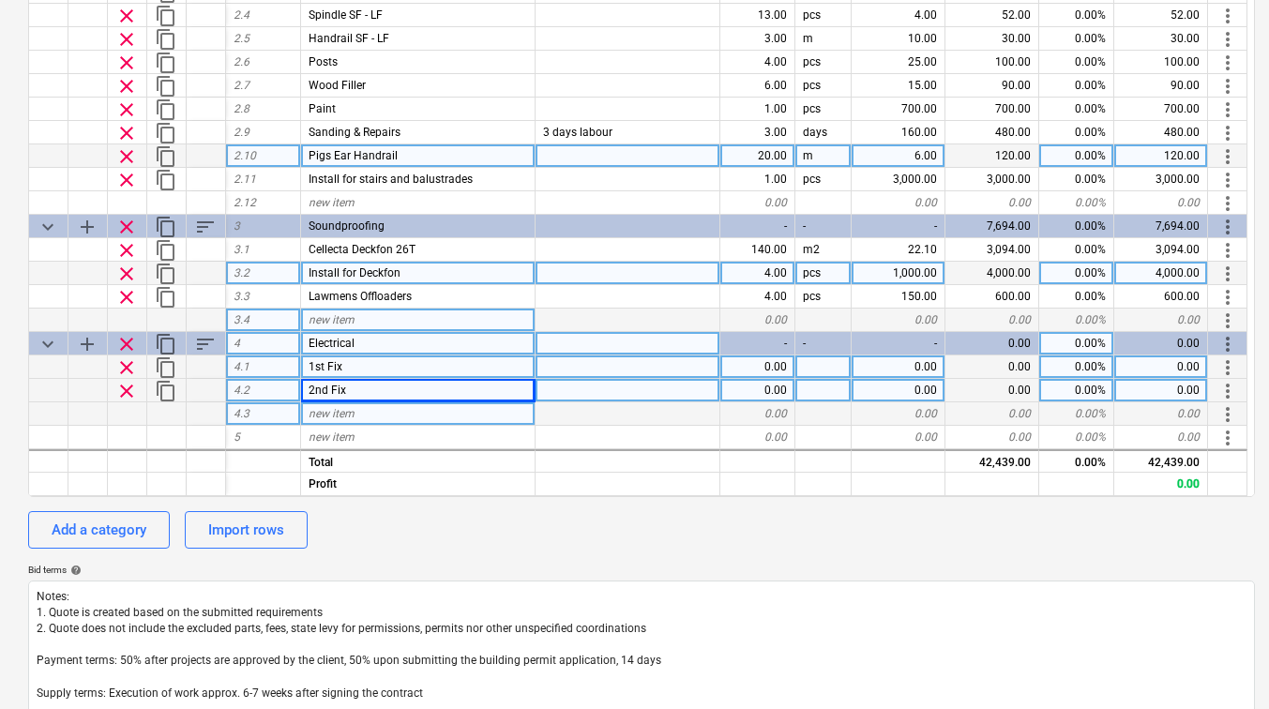
click at [334, 417] on span "new item" at bounding box center [332, 413] width 46 height 13
type input "Mains Distribution"
type textarea "x"
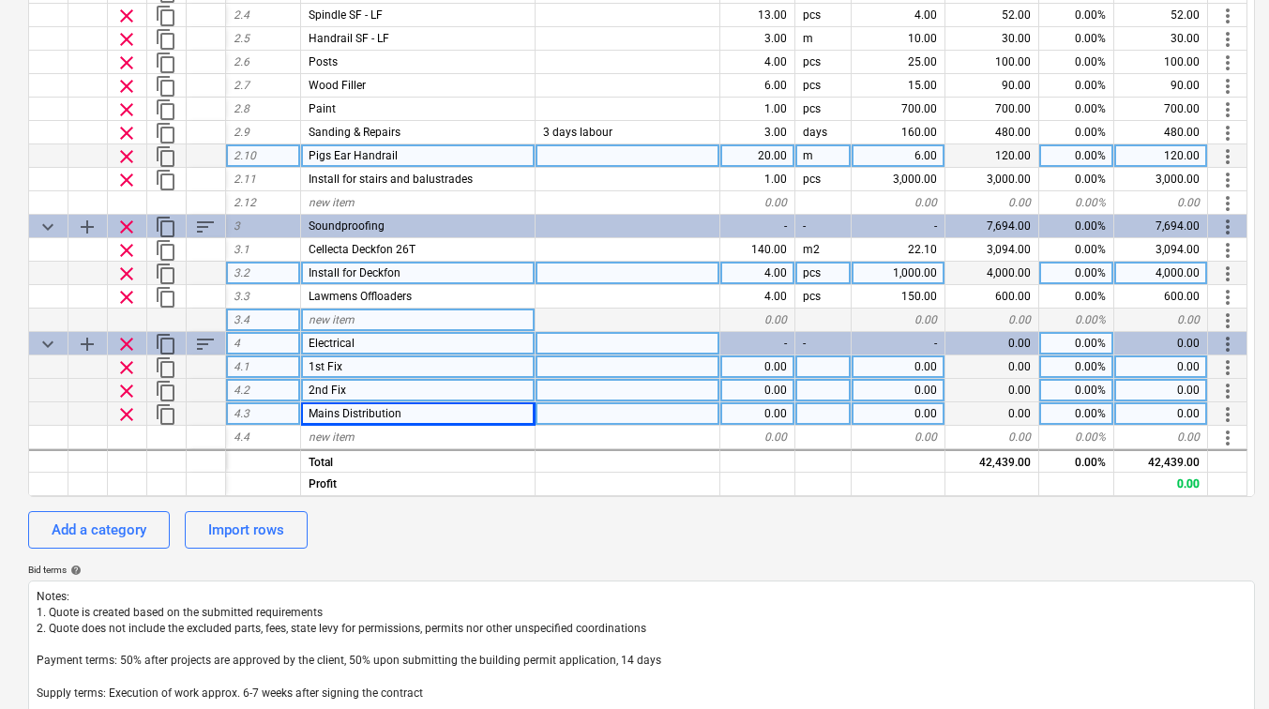
scroll to position [396, 0]
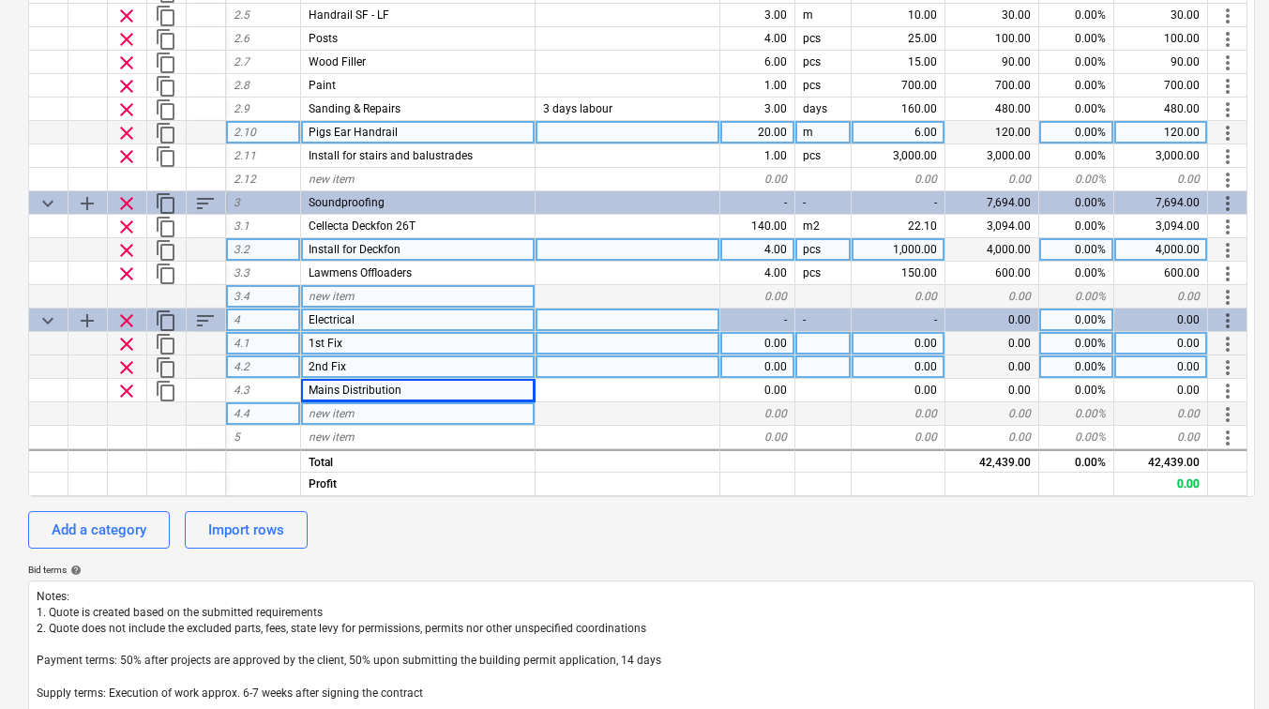
click at [389, 412] on div "new item" at bounding box center [418, 413] width 235 height 23
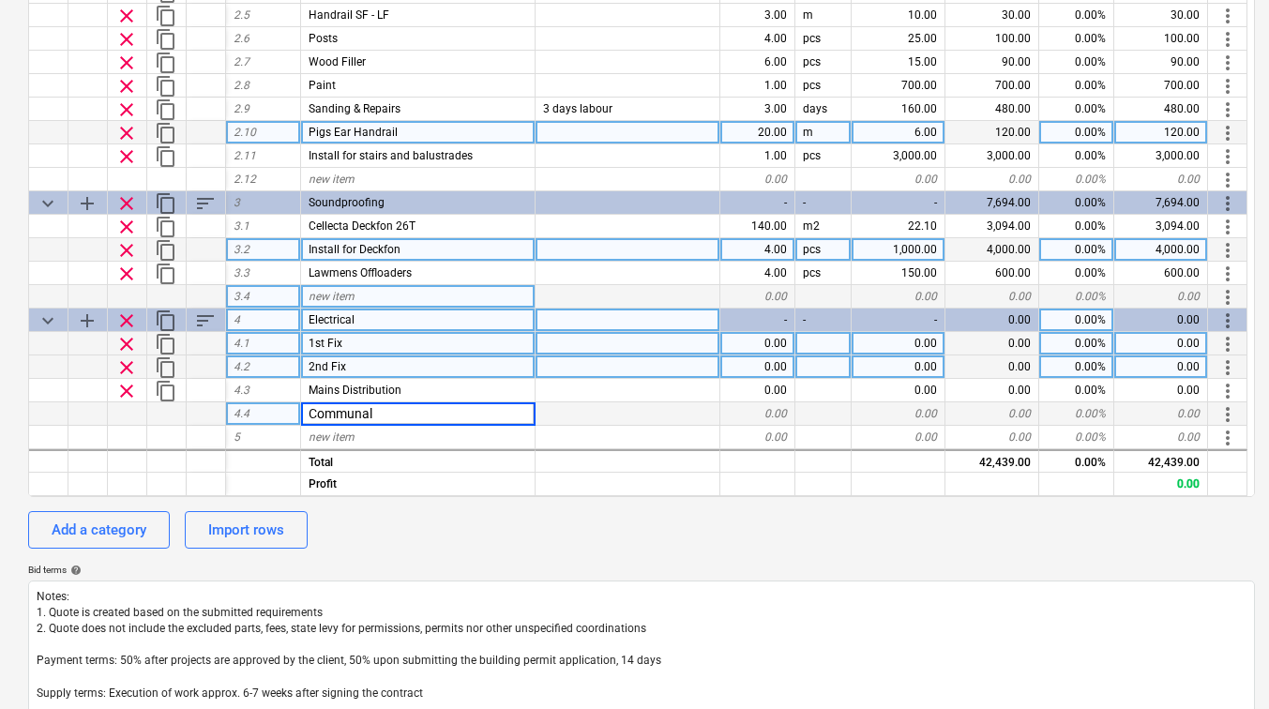
type input "Communals"
type textarea "x"
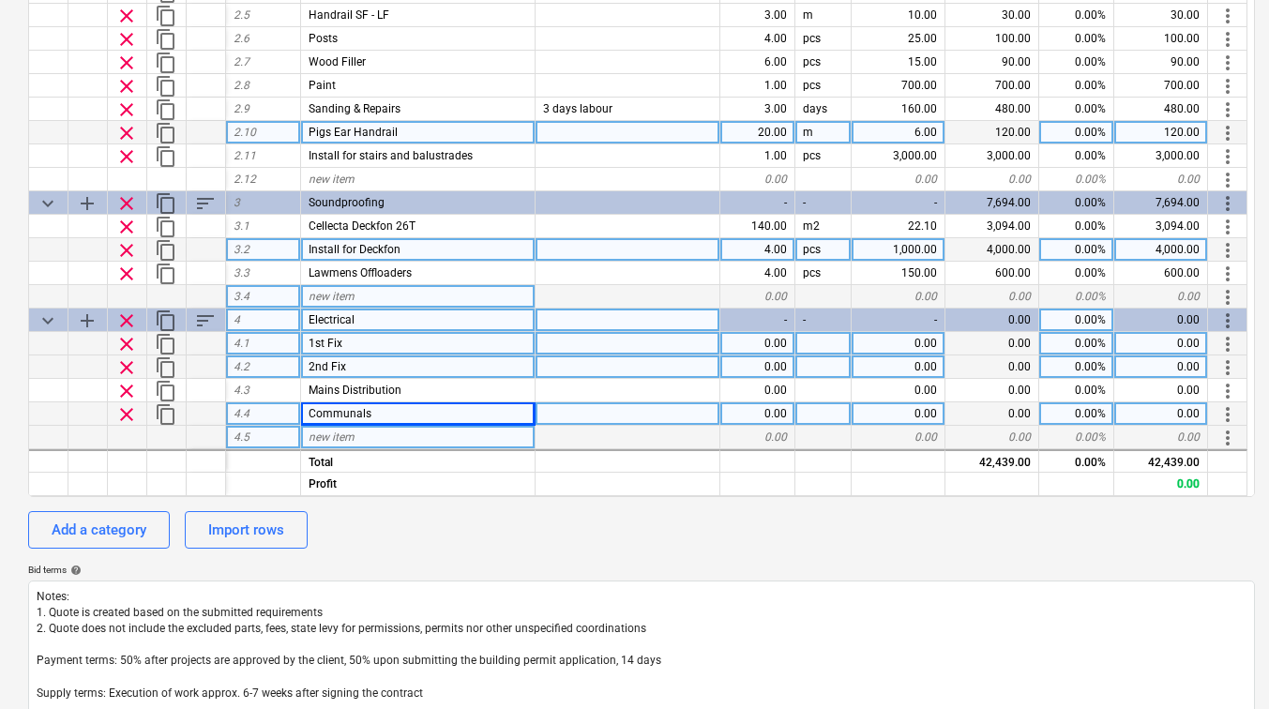
scroll to position [419, 0]
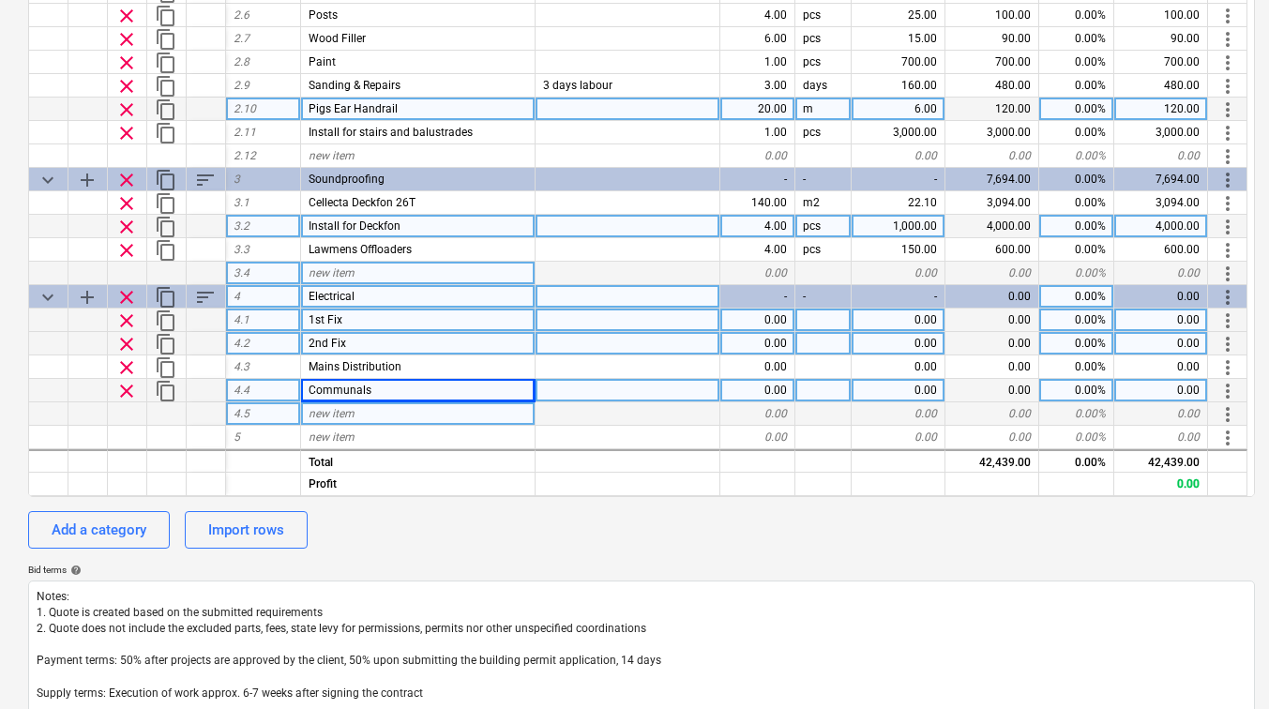
click at [352, 421] on div "new item" at bounding box center [418, 413] width 235 height 23
type input "AOV"
type textarea "x"
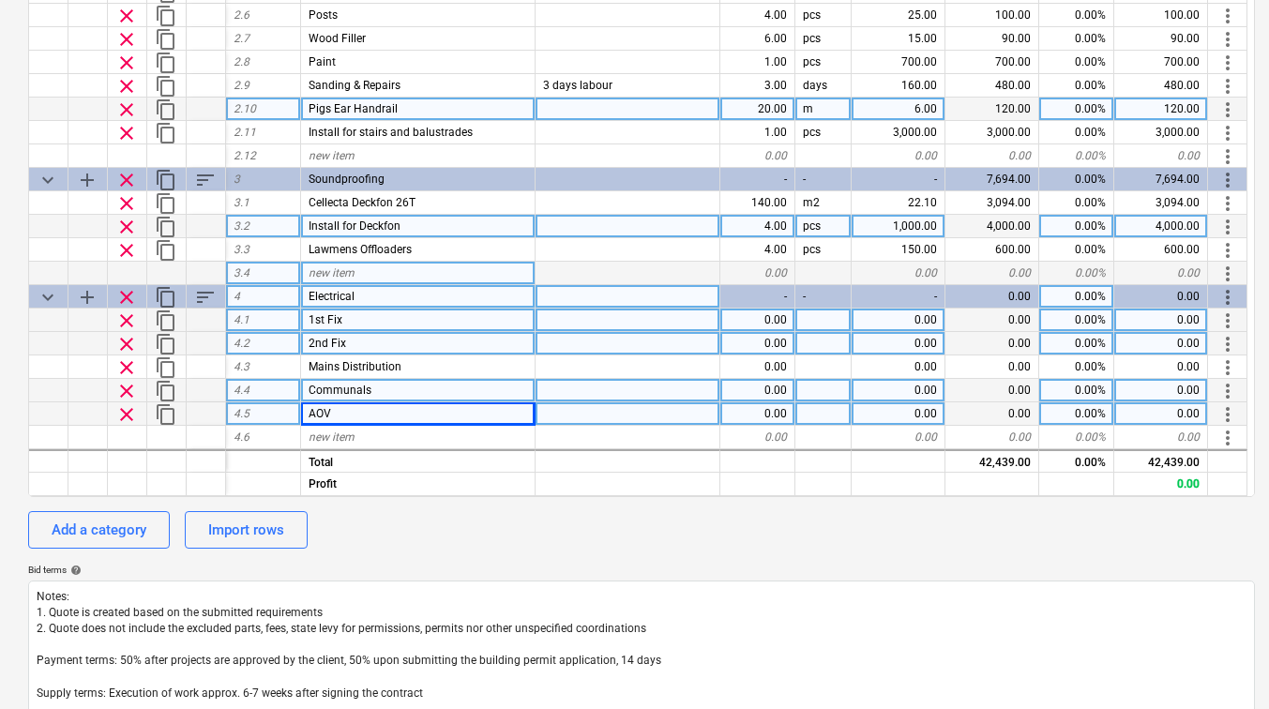
click at [913, 321] on div "0.00" at bounding box center [899, 320] width 94 height 23
type input "1700"
type textarea "x"
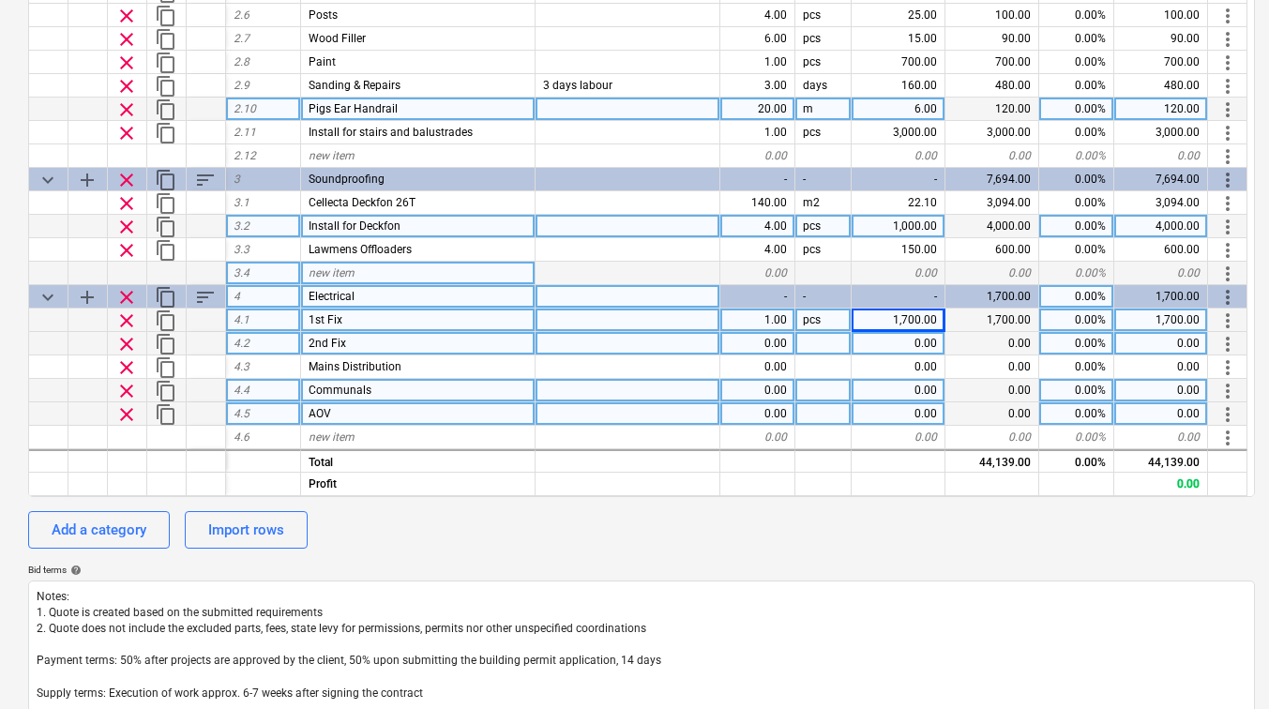
click at [910, 341] on div "0.00" at bounding box center [899, 343] width 94 height 23
type input "1700"
type textarea "x"
click at [771, 322] on div "1.00" at bounding box center [757, 320] width 75 height 23
type input "4"
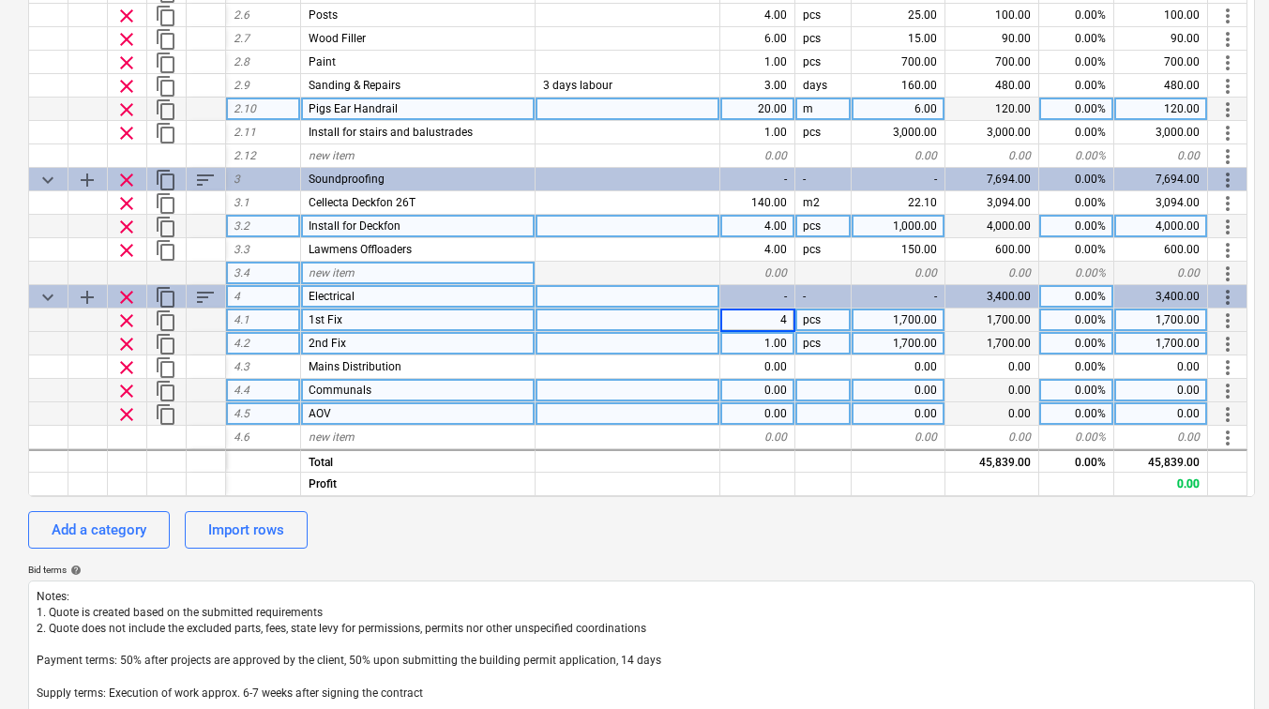
type textarea "x"
click at [781, 342] on div "1.00" at bounding box center [757, 343] width 75 height 23
type input "4"
type textarea "x"
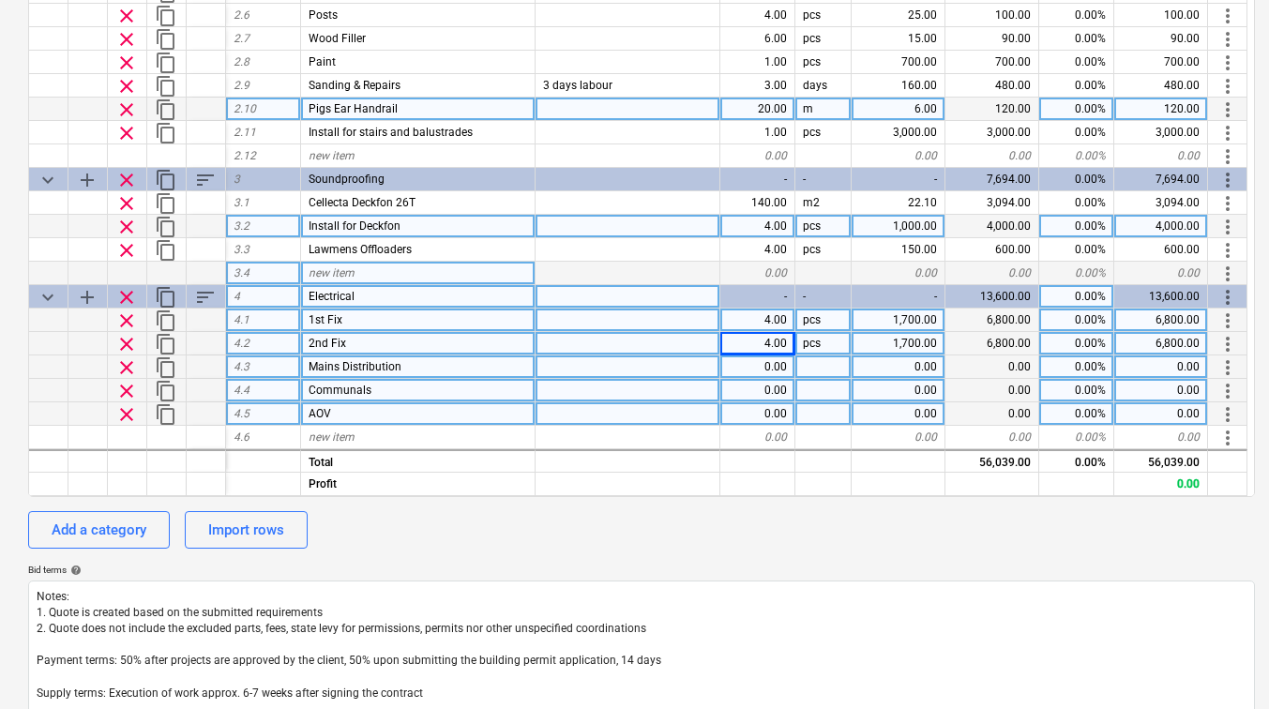
click at [901, 364] on div "0.00" at bounding box center [899, 367] width 94 height 23
type input "4000"
type textarea "x"
click at [890, 397] on div "0.00" at bounding box center [899, 390] width 94 height 23
type input "1800"
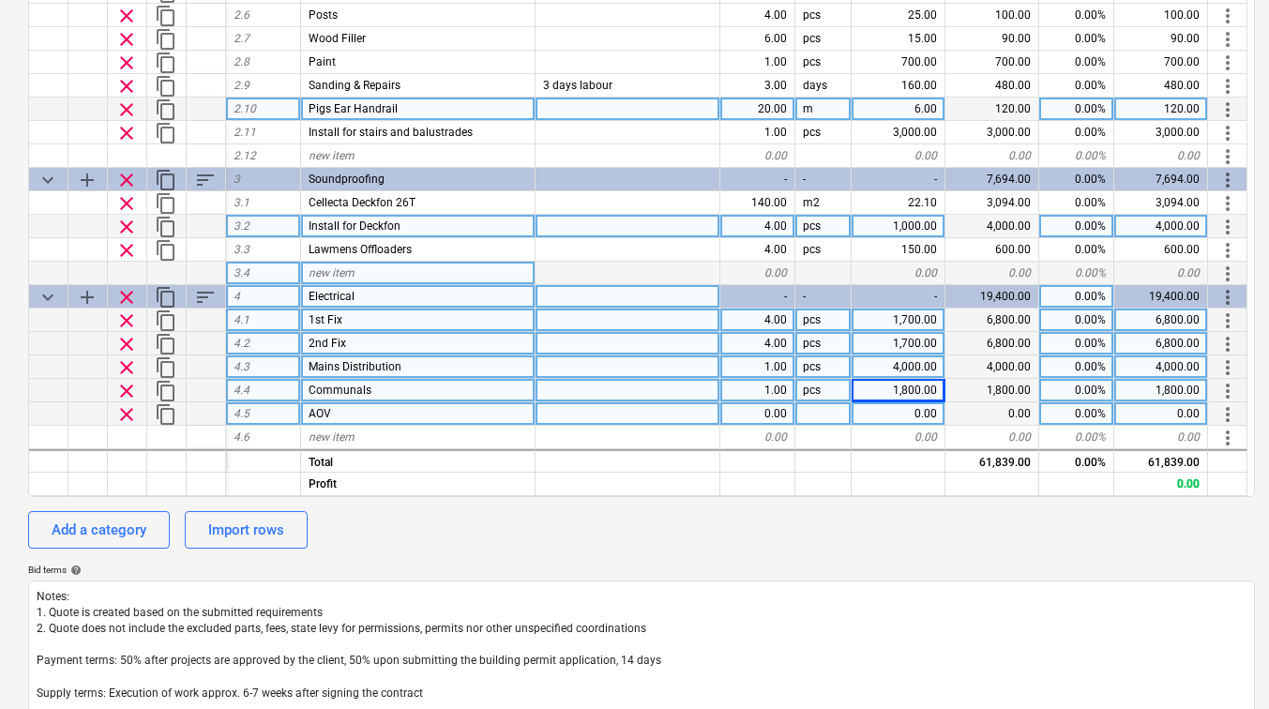
type textarea "x"
click at [896, 417] on div "0.00" at bounding box center [899, 413] width 94 height 23
type input "200"
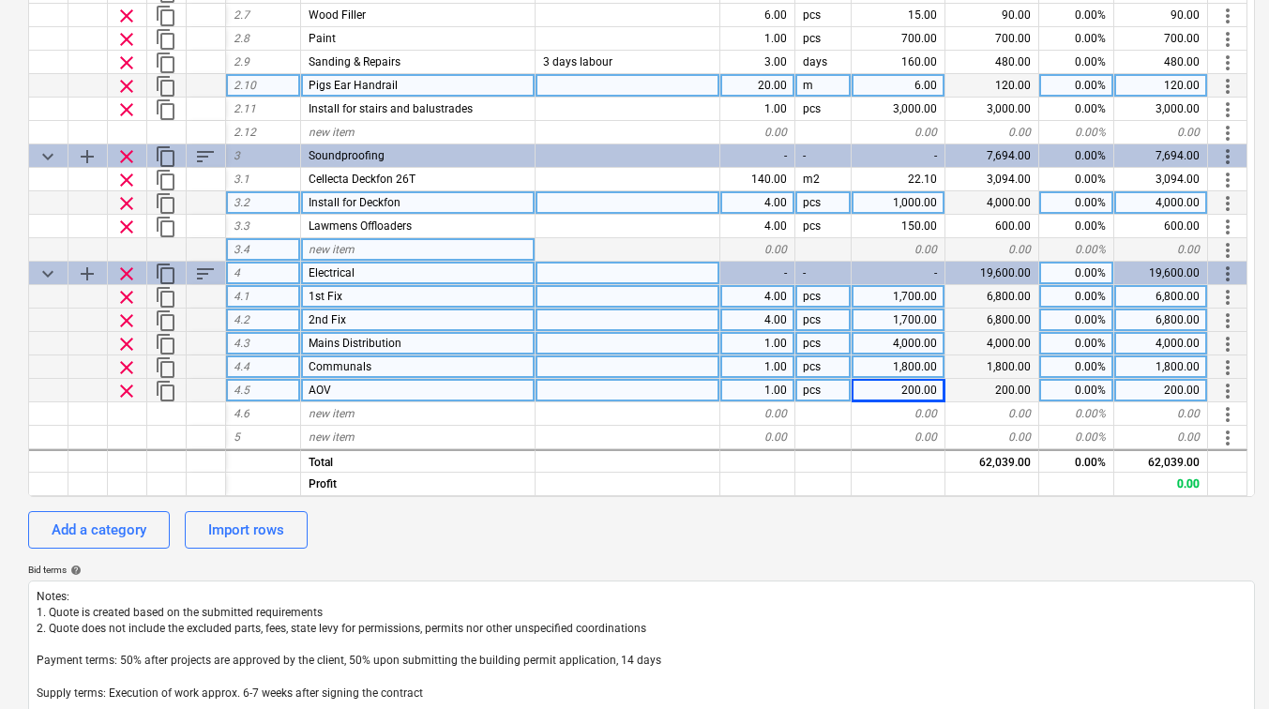
scroll to position [469, 0]
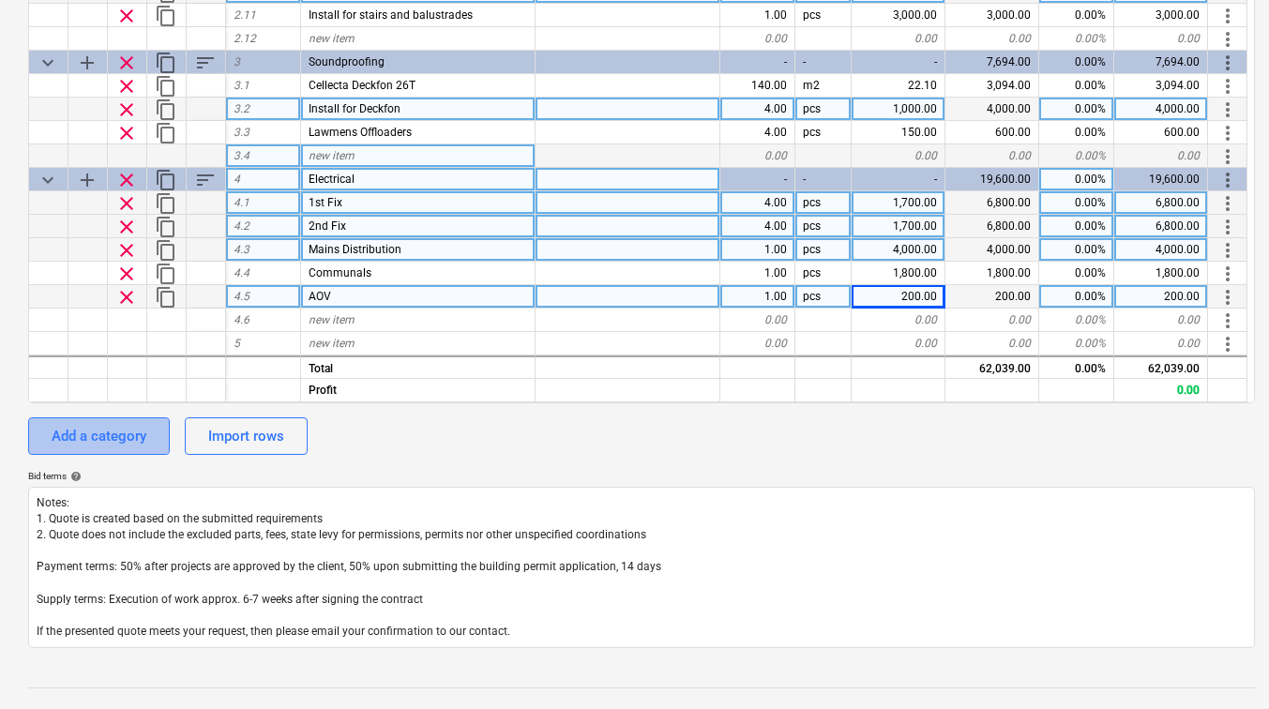
click at [106, 428] on div "Add a category" at bounding box center [99, 436] width 95 height 24
type textarea "x"
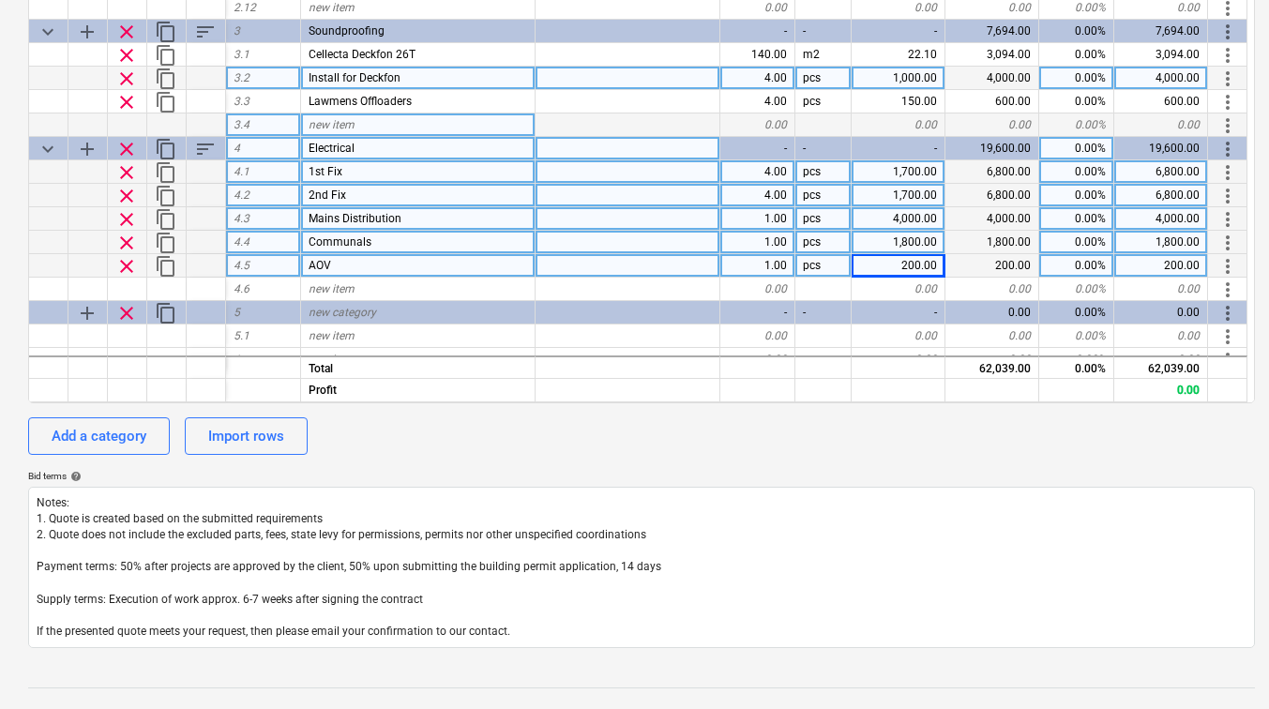
scroll to position [490, 0]
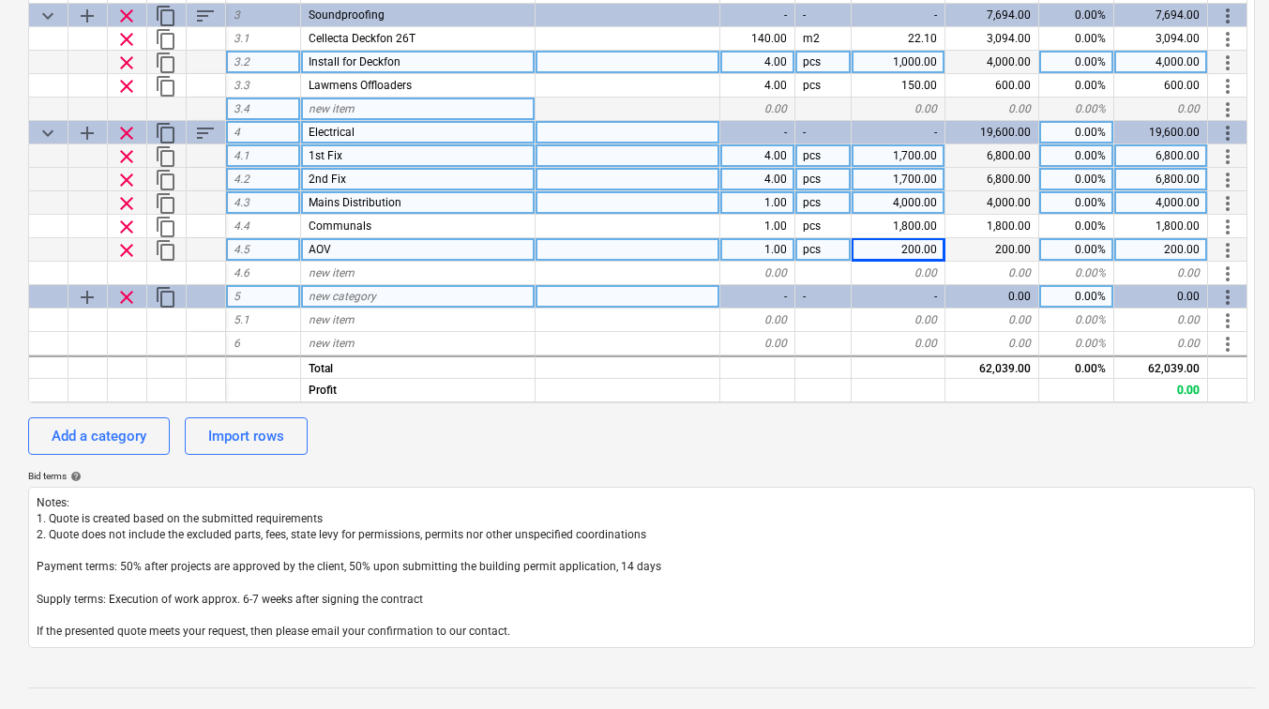
click at [435, 288] on div "new category" at bounding box center [418, 296] width 235 height 23
click at [460, 303] on div "new category" at bounding box center [418, 296] width 235 height 23
type input "Mechanical"
type textarea "x"
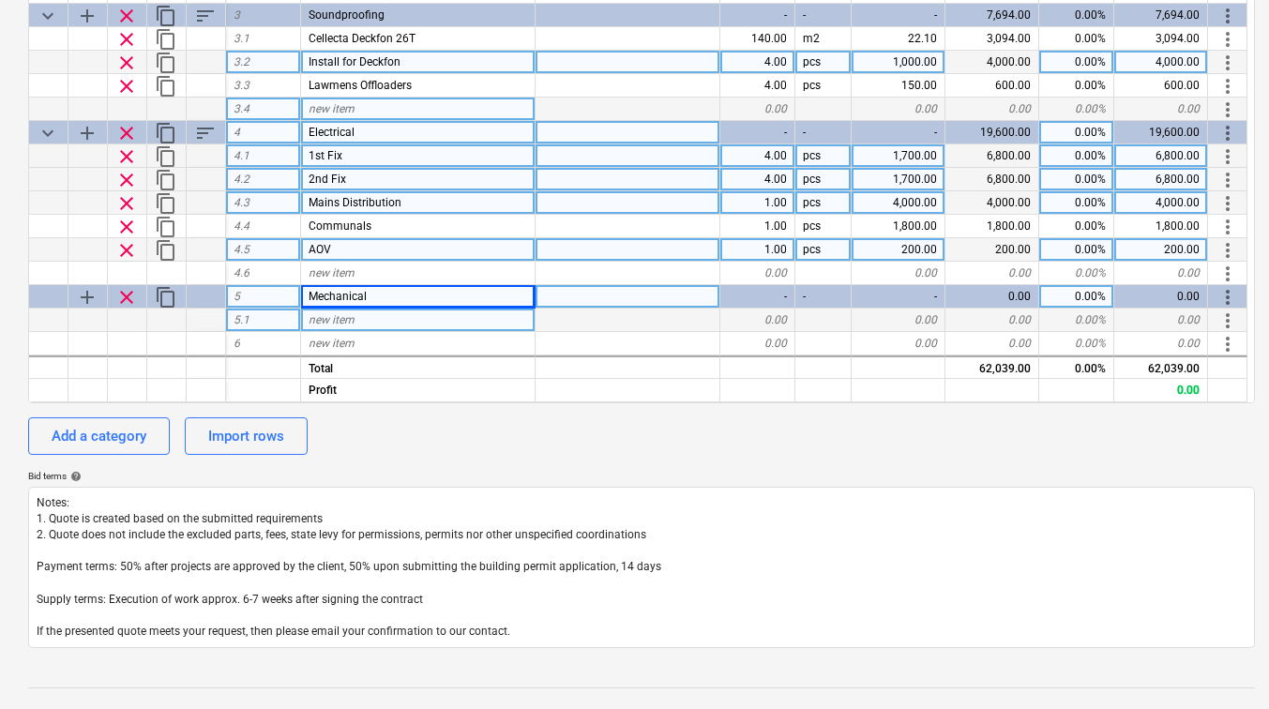
click at [343, 328] on div "new item" at bounding box center [418, 320] width 235 height 23
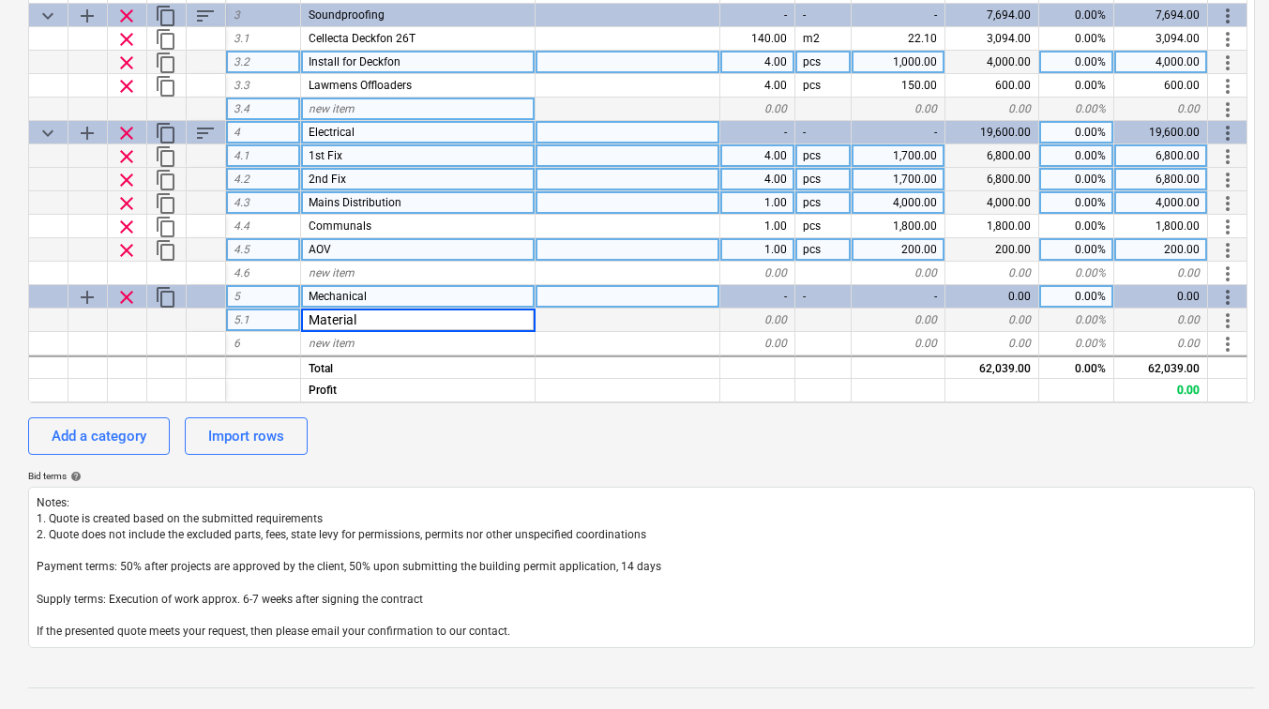
type input "Materials"
type textarea "x"
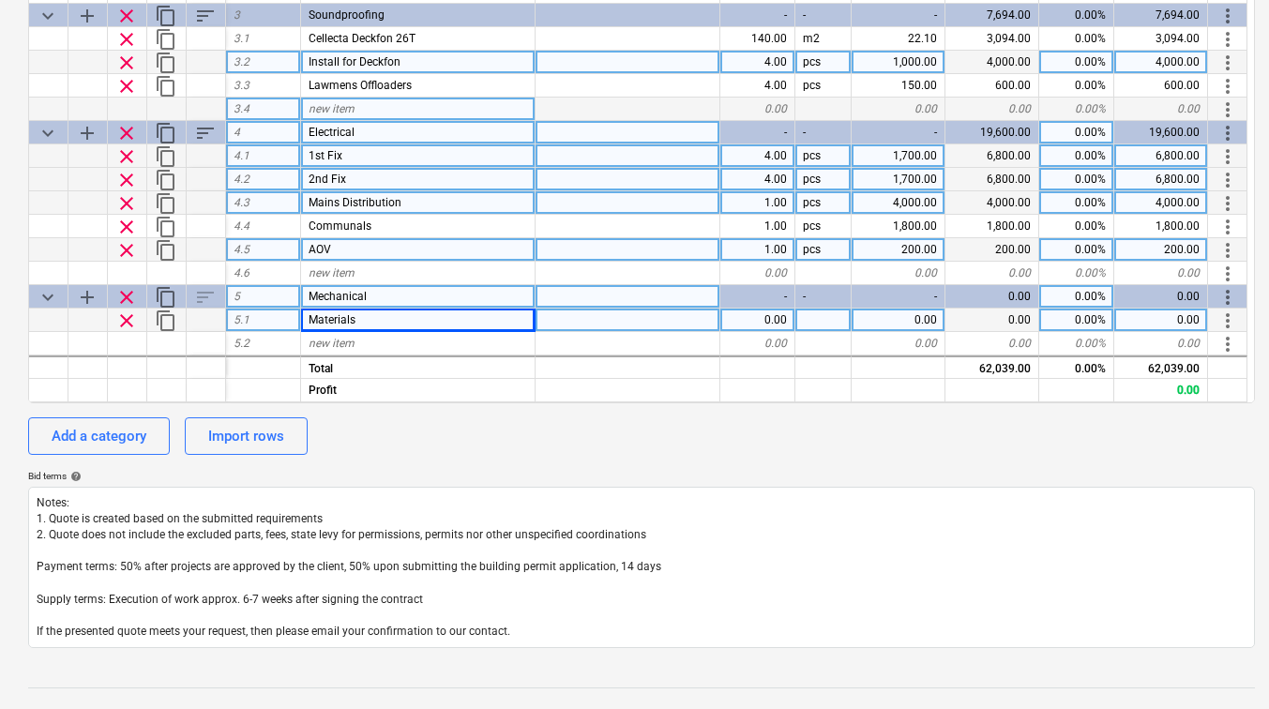
scroll to position [513, 0]
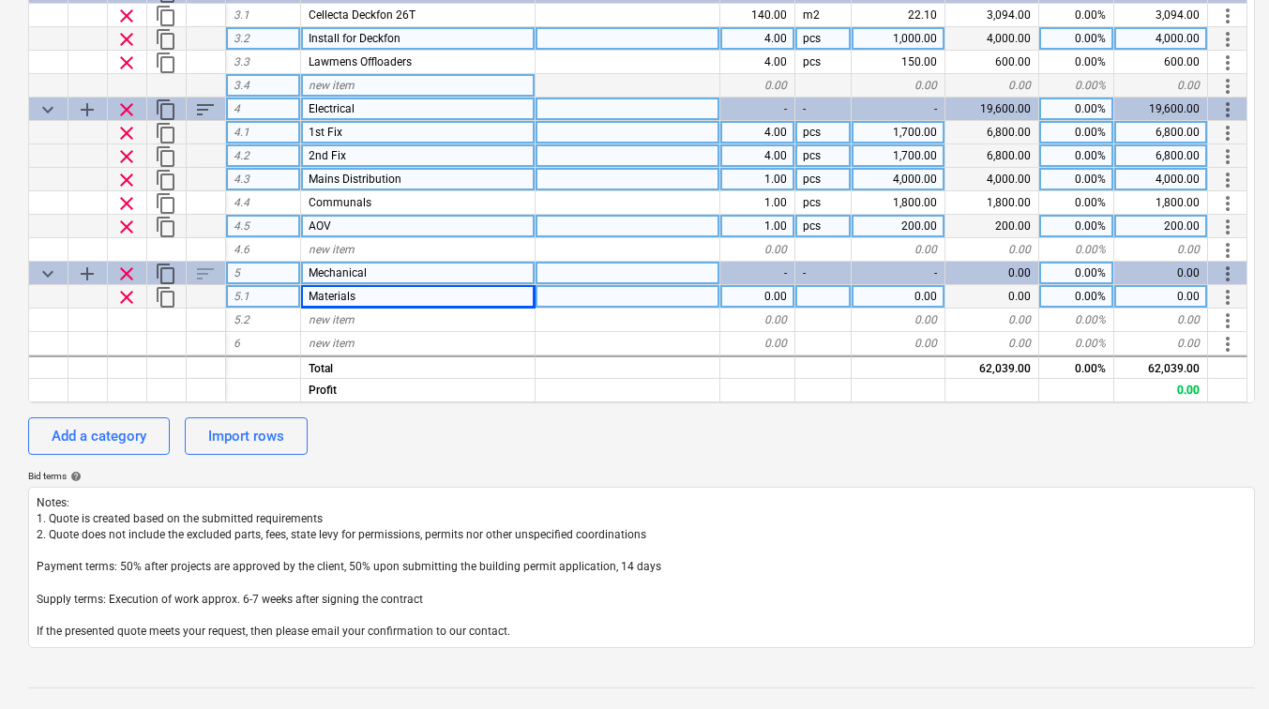
click at [341, 327] on div "new item" at bounding box center [418, 320] width 235 height 23
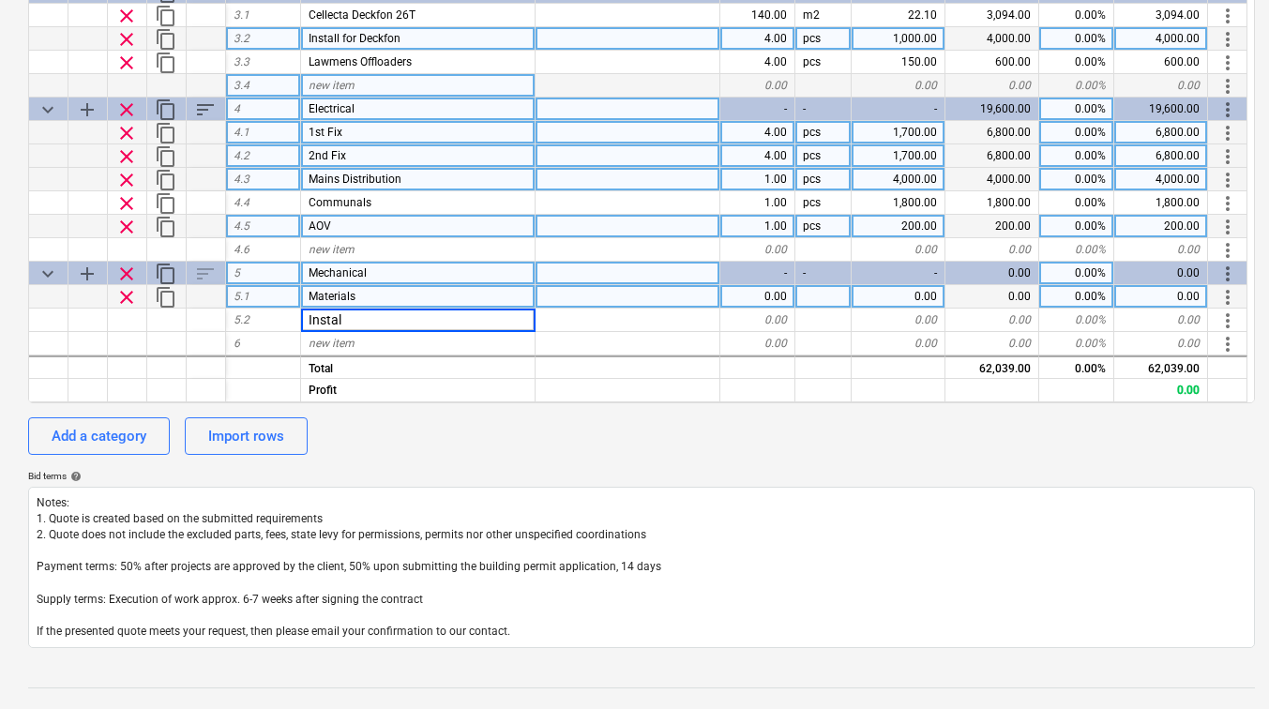
type input "Install"
type textarea "x"
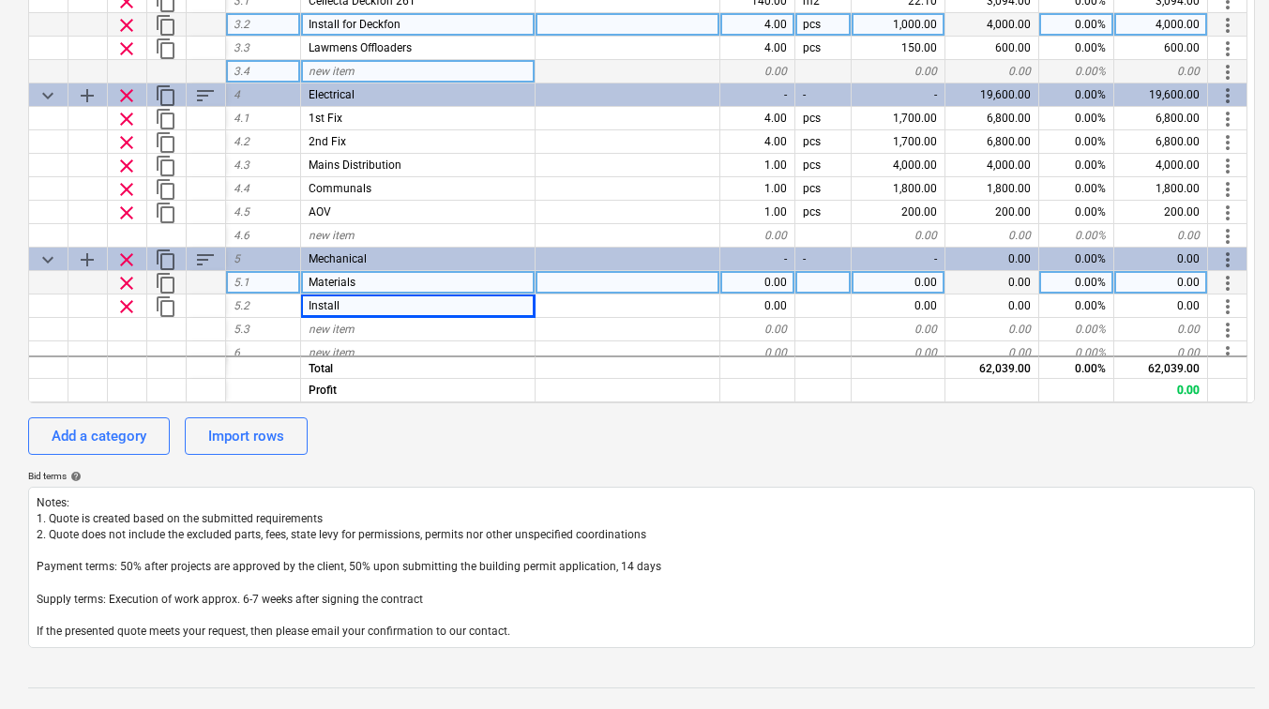
scroll to position [537, 0]
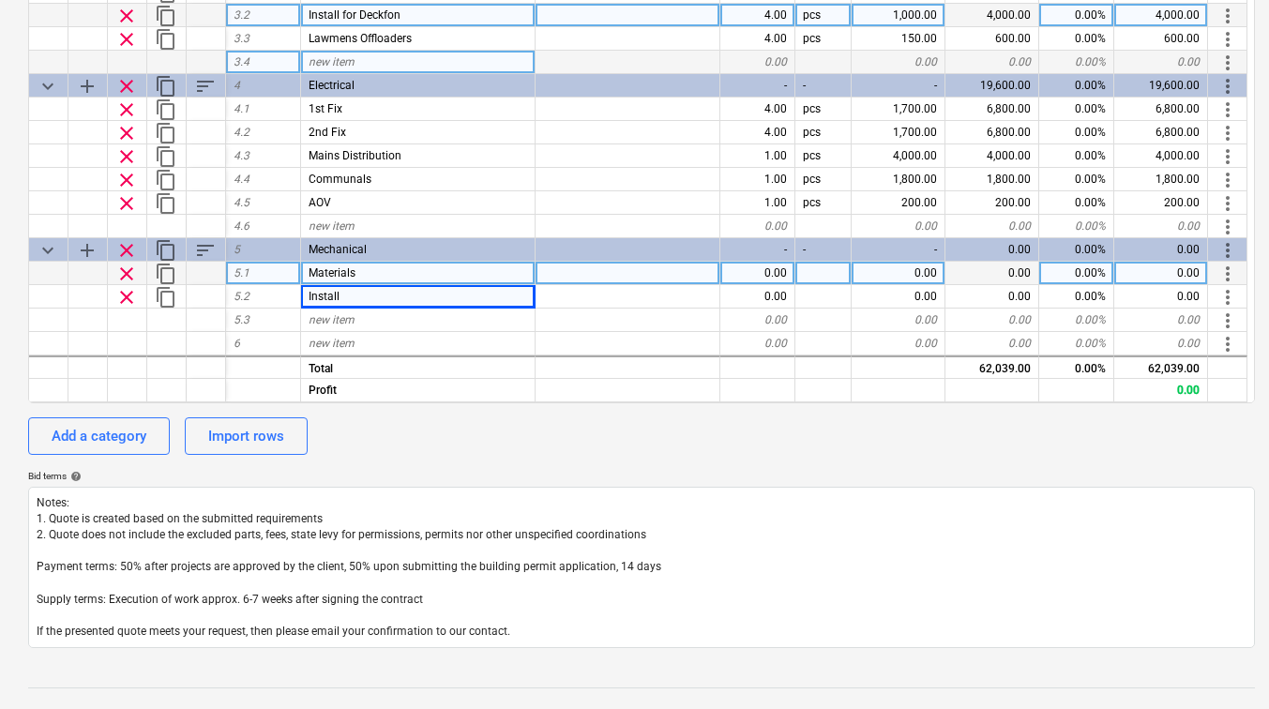
click at [884, 270] on div "0.00" at bounding box center [899, 273] width 94 height 23
type input "916"
type textarea "x"
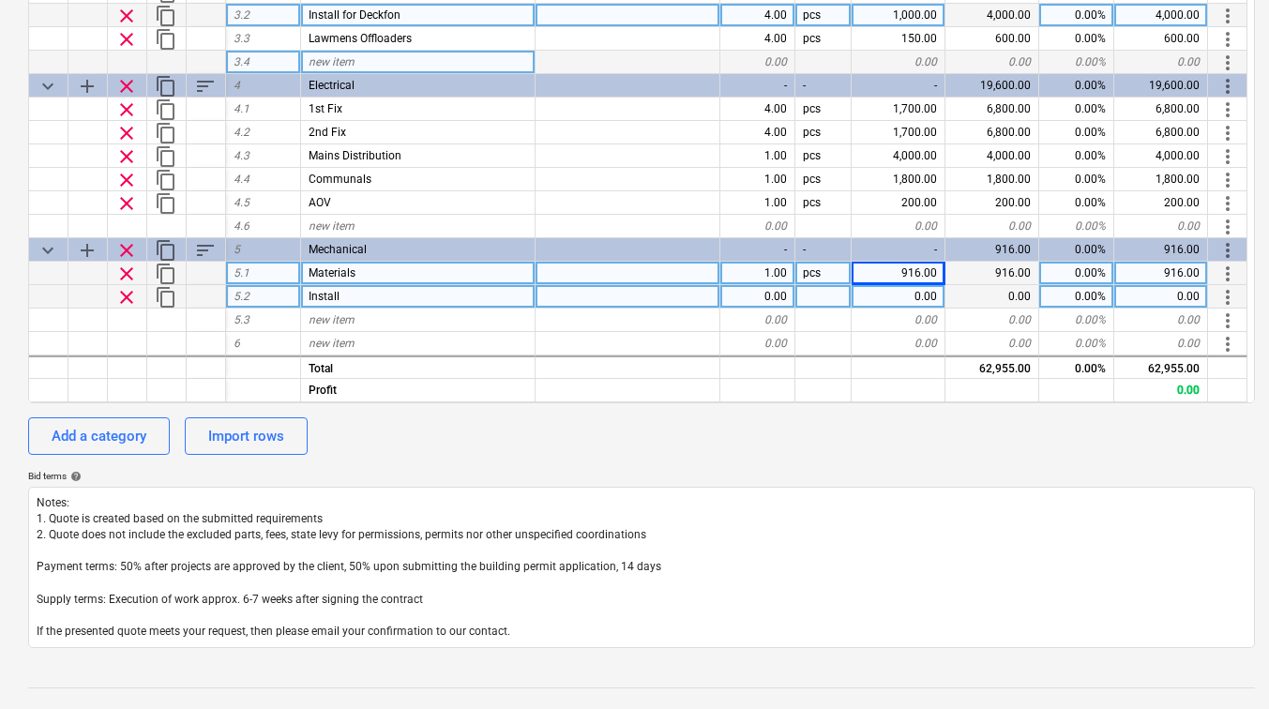
click at [878, 290] on div "0.00" at bounding box center [899, 296] width 94 height 23
type input "500"
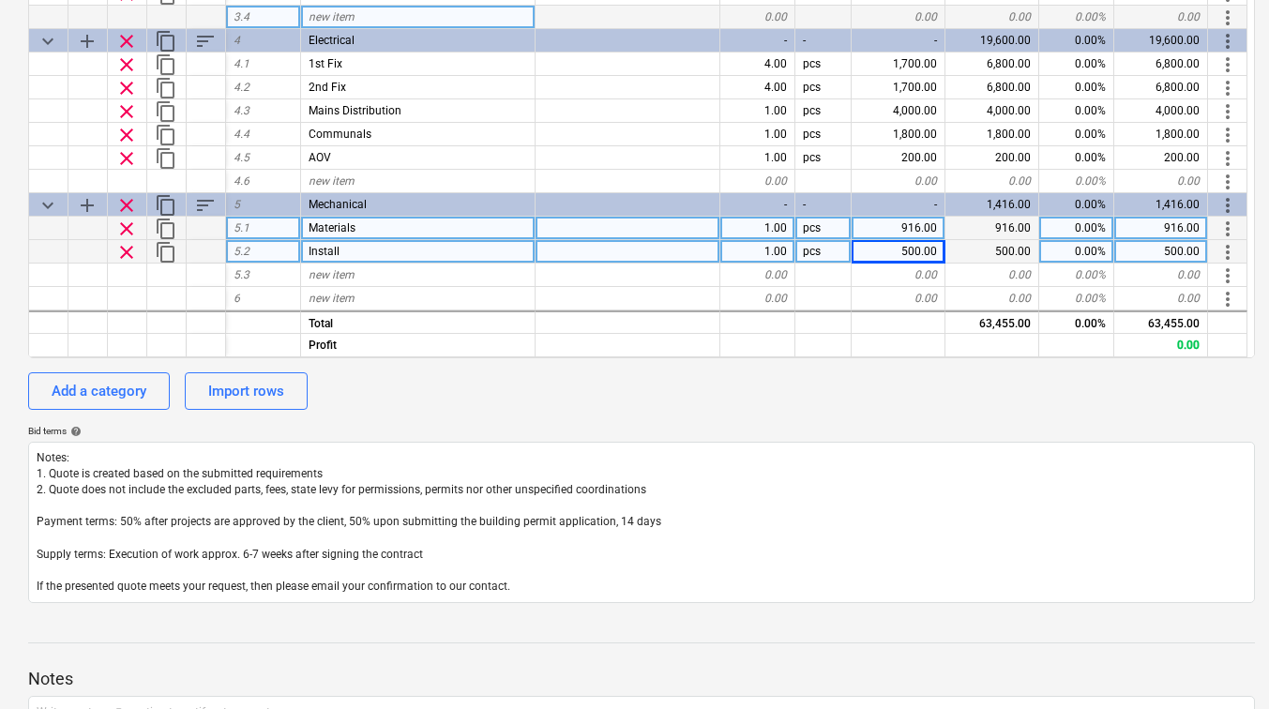
scroll to position [563, 0]
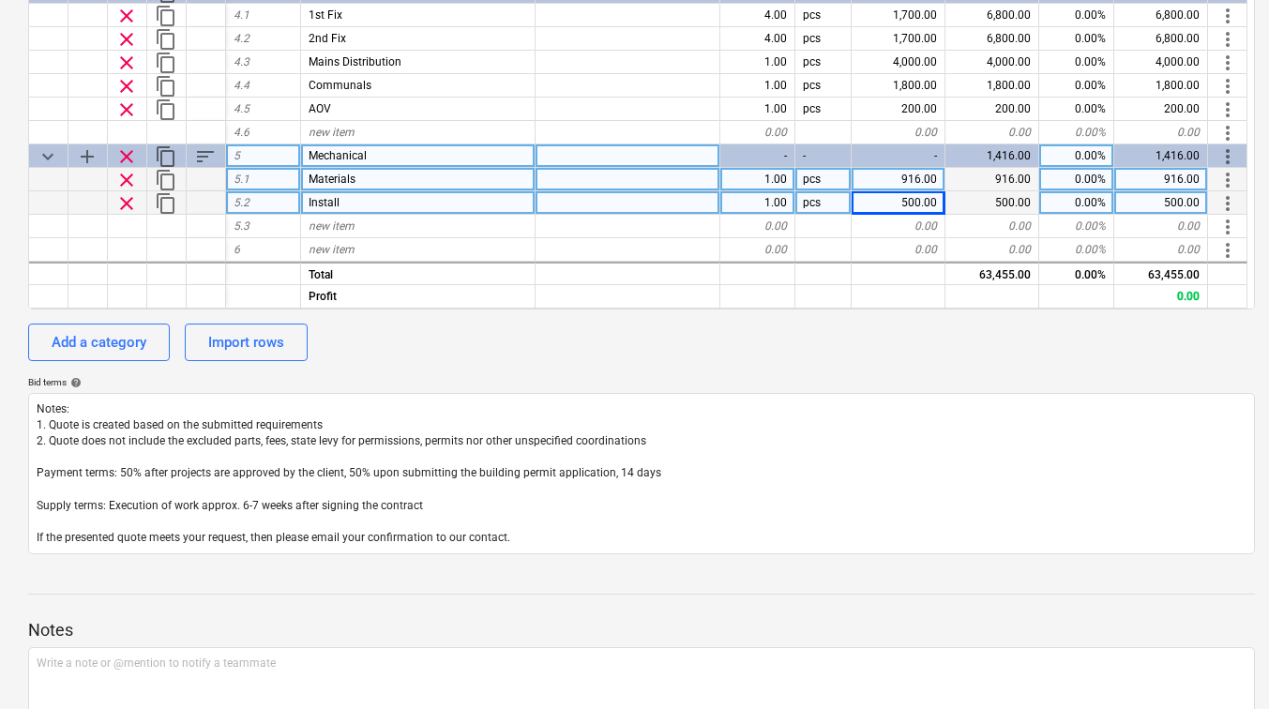
click at [87, 160] on span "add" at bounding box center [87, 156] width 23 height 23
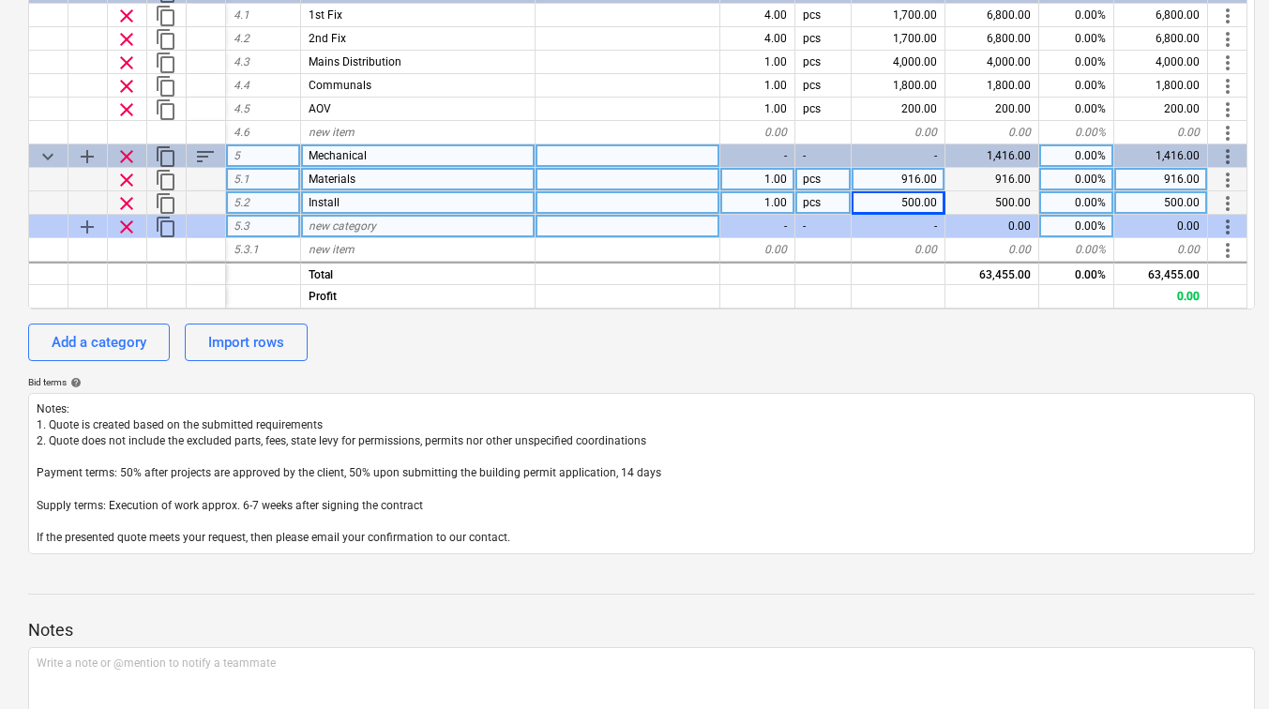
click at [347, 223] on span "new category" at bounding box center [343, 226] width 68 height 13
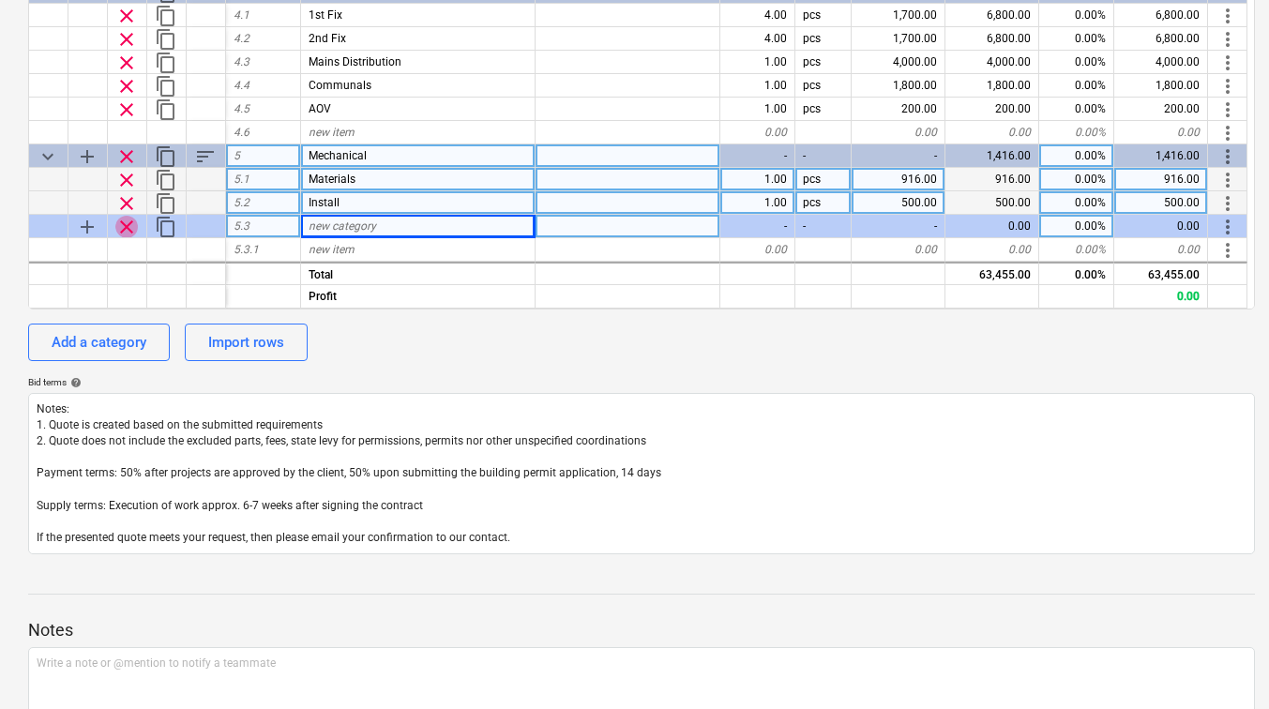
click at [132, 221] on span "clear" at bounding box center [126, 227] width 23 height 23
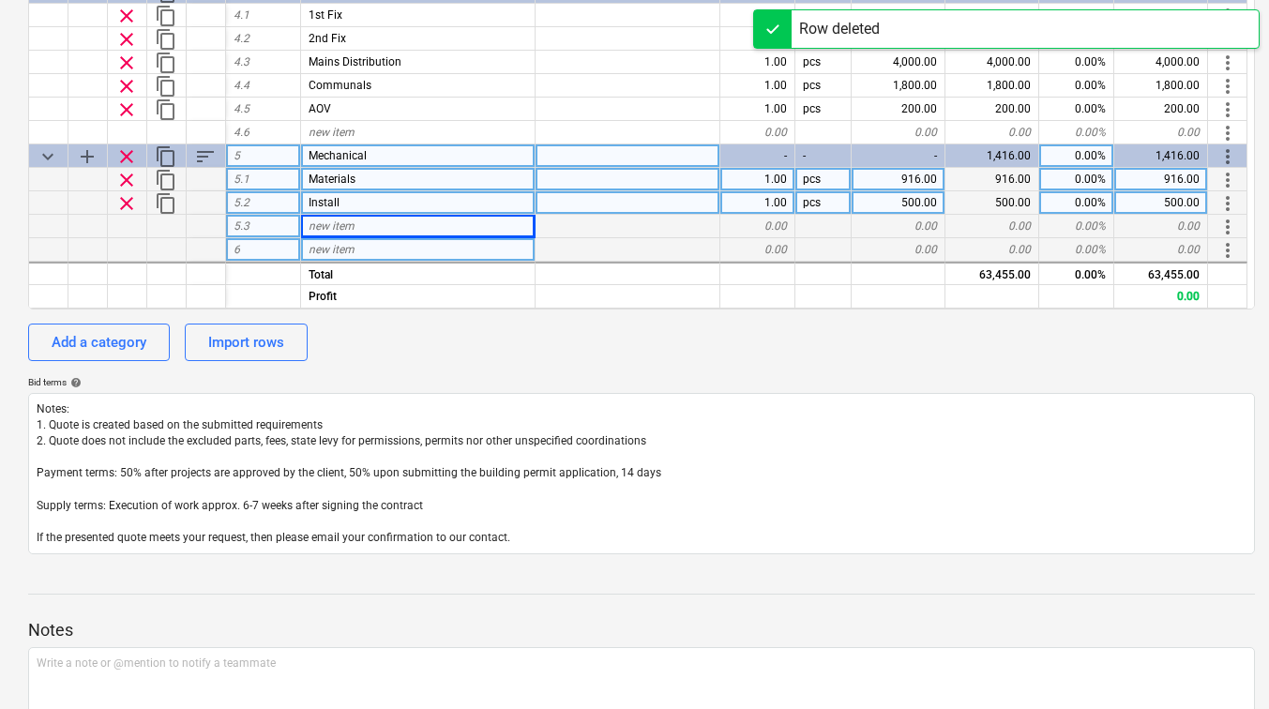
click at [396, 255] on div "new item" at bounding box center [418, 249] width 235 height 23
click at [79, 336] on div "Add a category" at bounding box center [99, 342] width 95 height 24
type textarea "x"
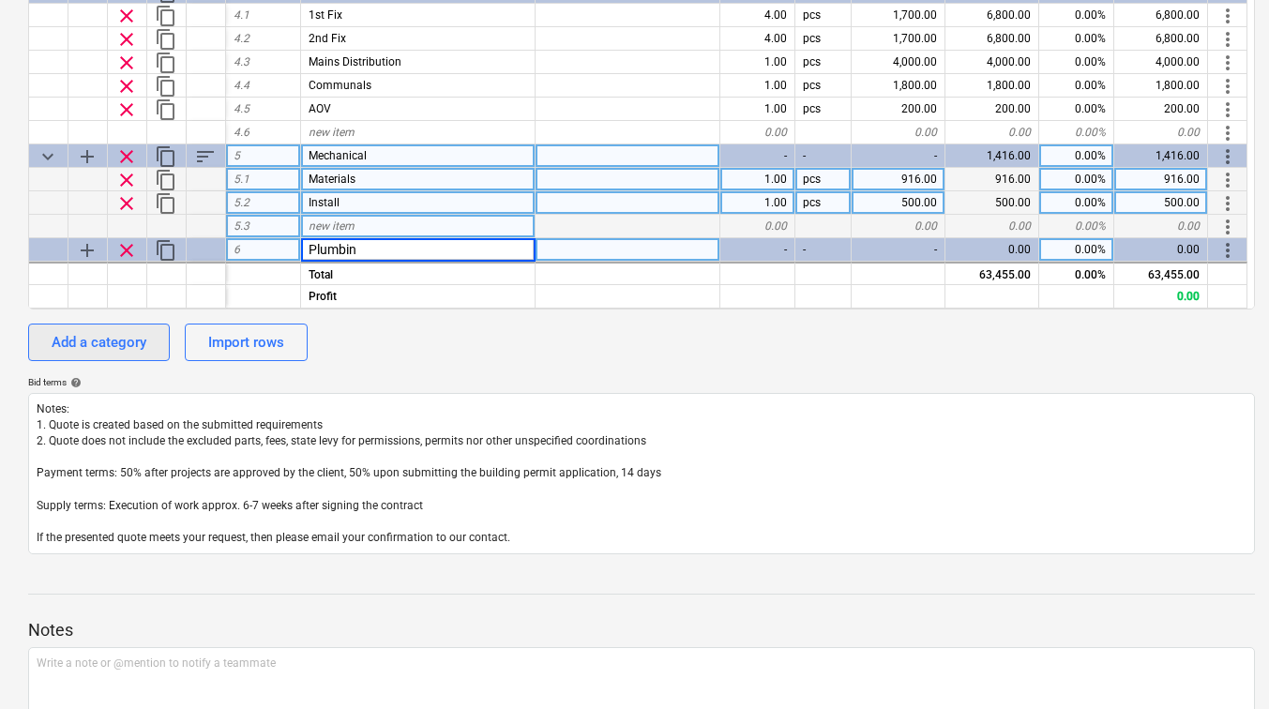
type input "Plumbing"
type textarea "x"
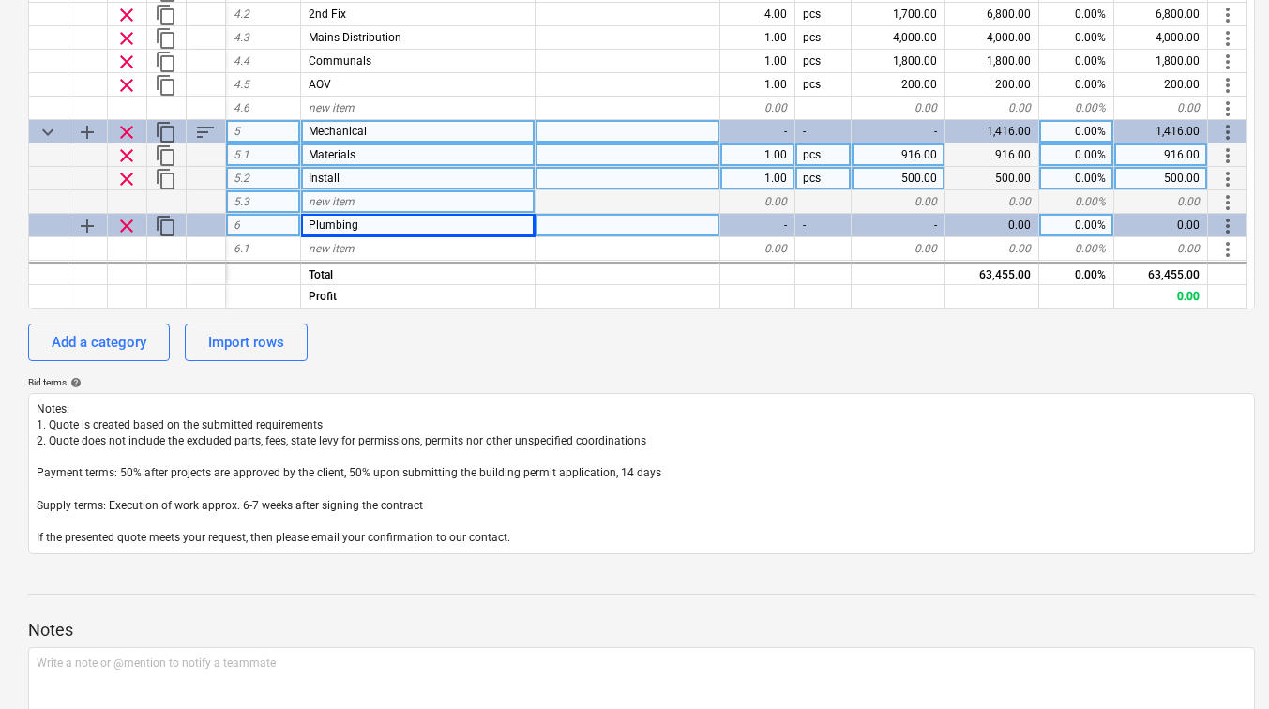
scroll to position [584, 0]
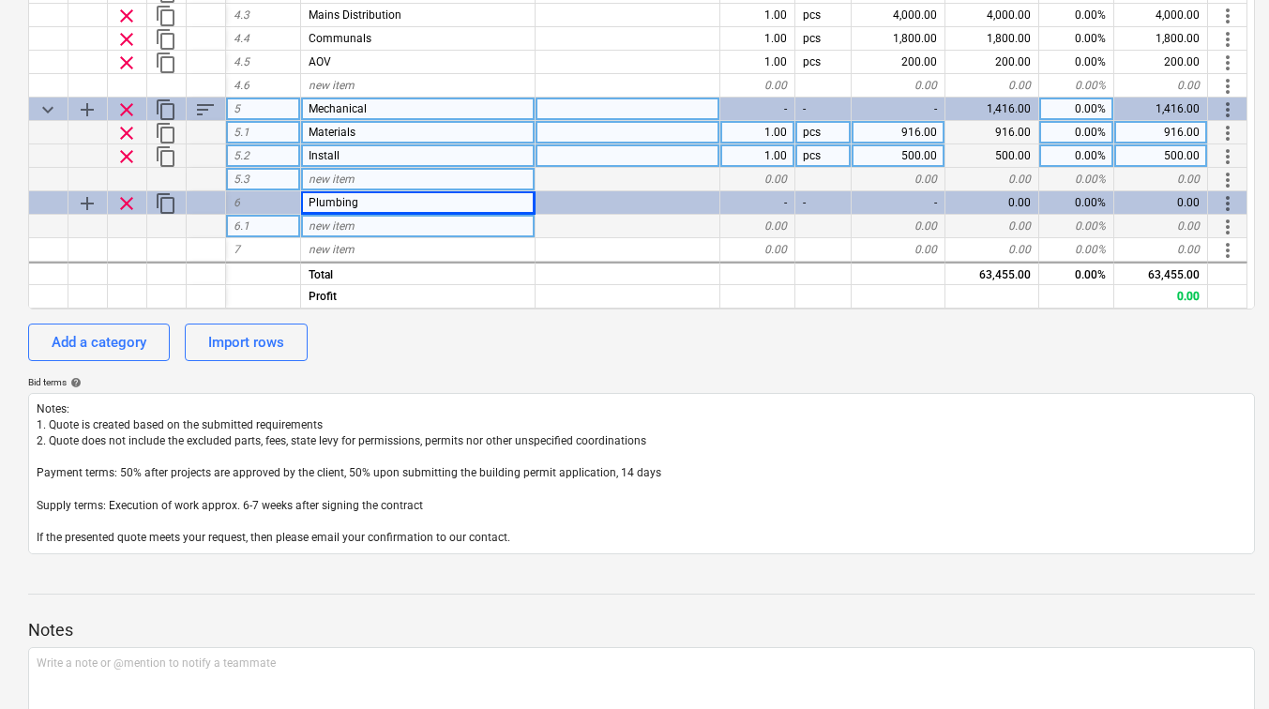
click at [355, 230] on div "new item" at bounding box center [418, 226] width 235 height 23
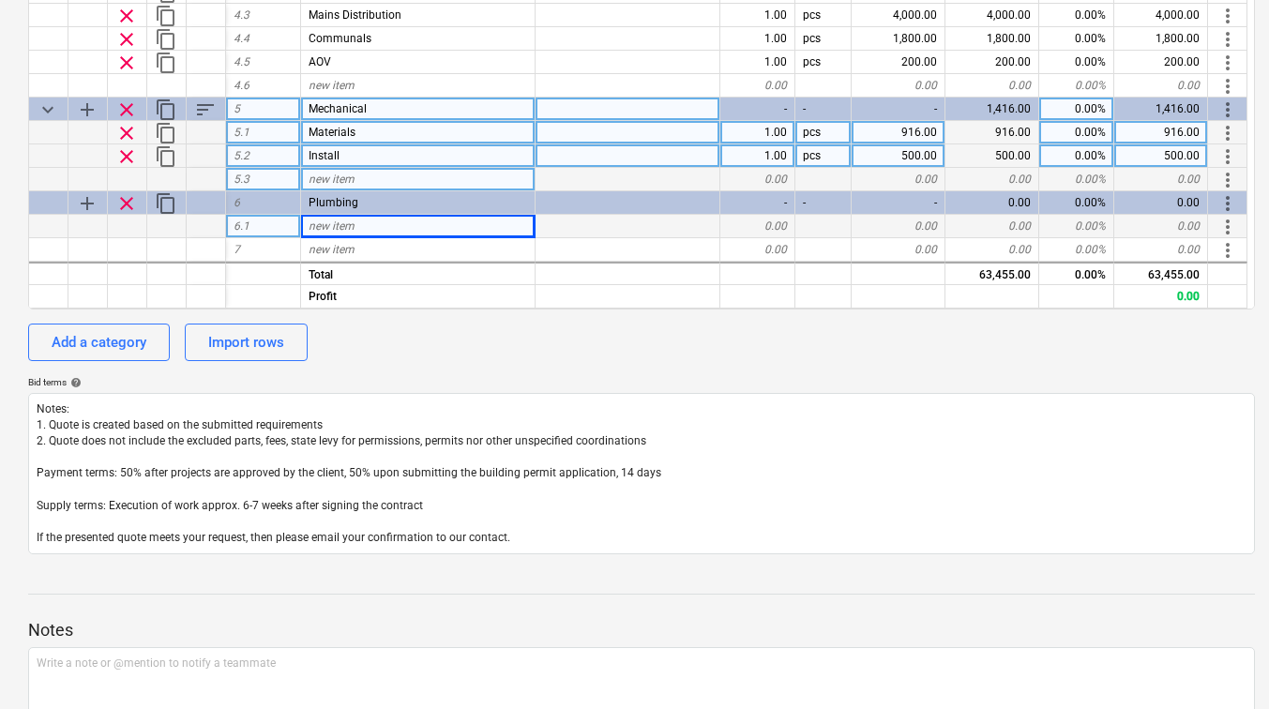
click at [465, 220] on div "new item" at bounding box center [418, 226] width 235 height 23
type input "1st Fix Materials"
type textarea "x"
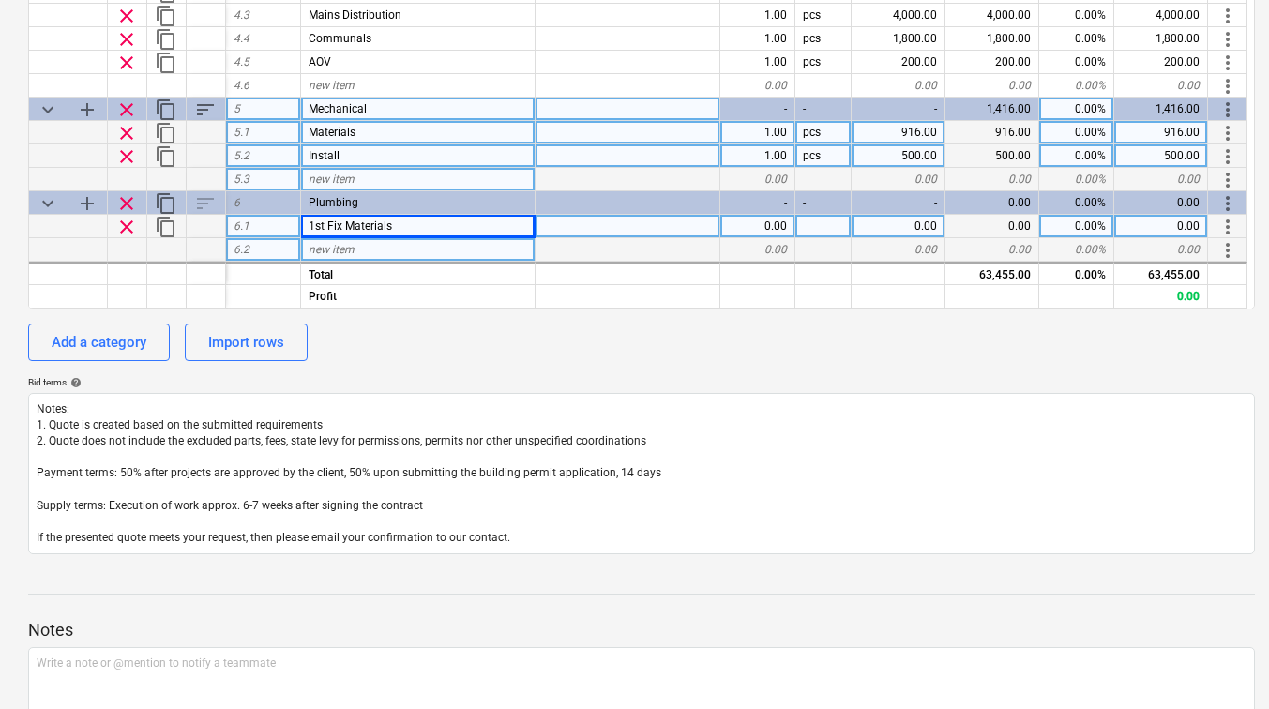
click at [441, 246] on div "new item" at bounding box center [418, 249] width 235 height 23
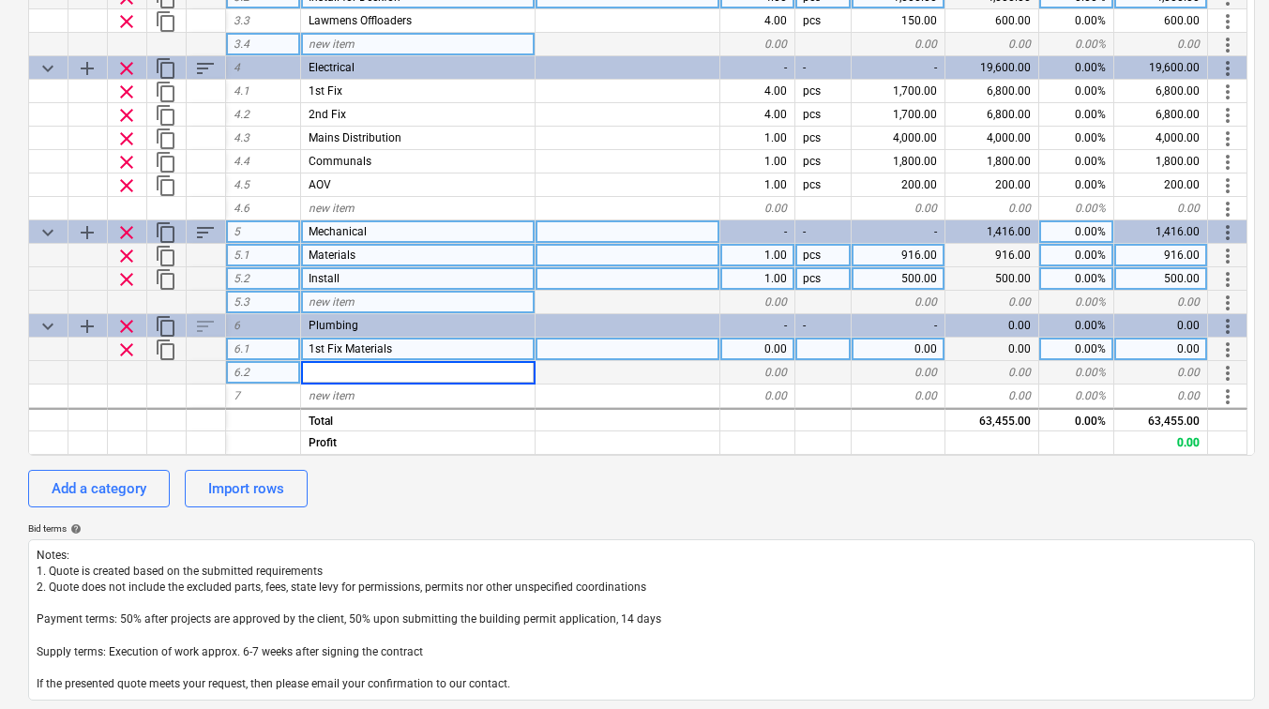
scroll to position [434, 0]
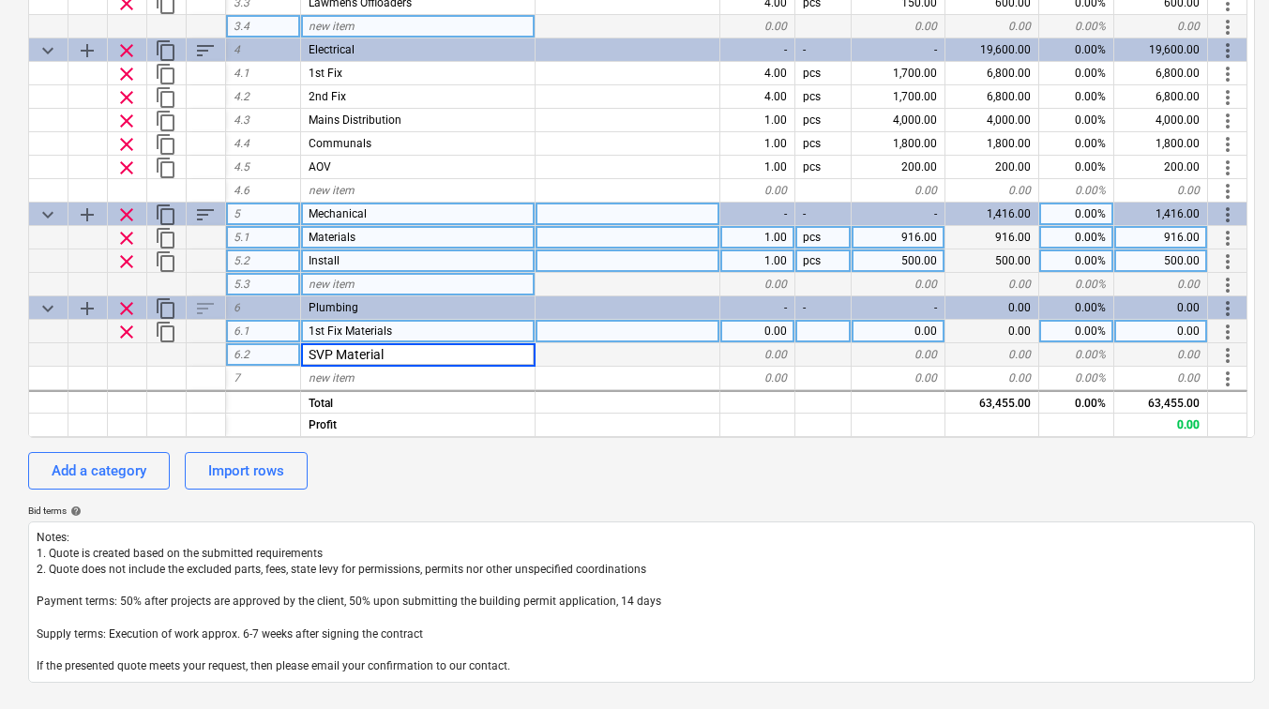
type input "SVP Materials"
type textarea "x"
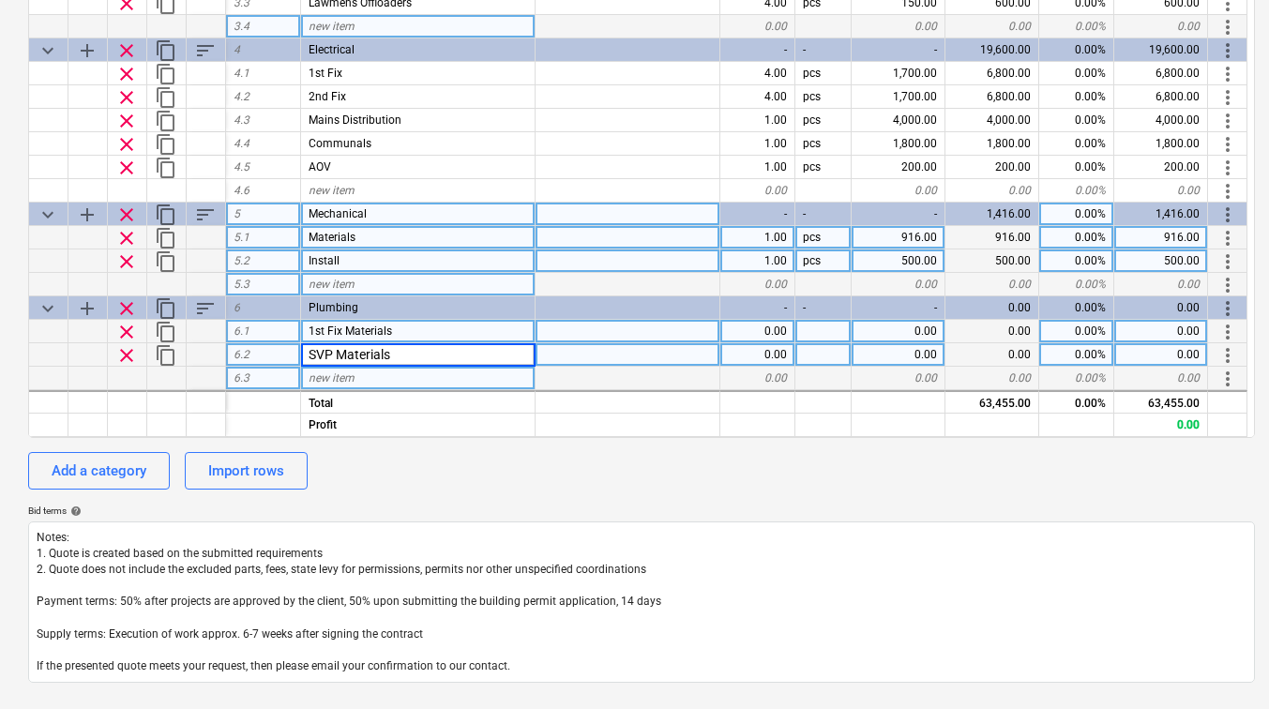
click at [378, 374] on div "new item" at bounding box center [418, 378] width 235 height 23
type input "1st Fix Install"
type textarea "x"
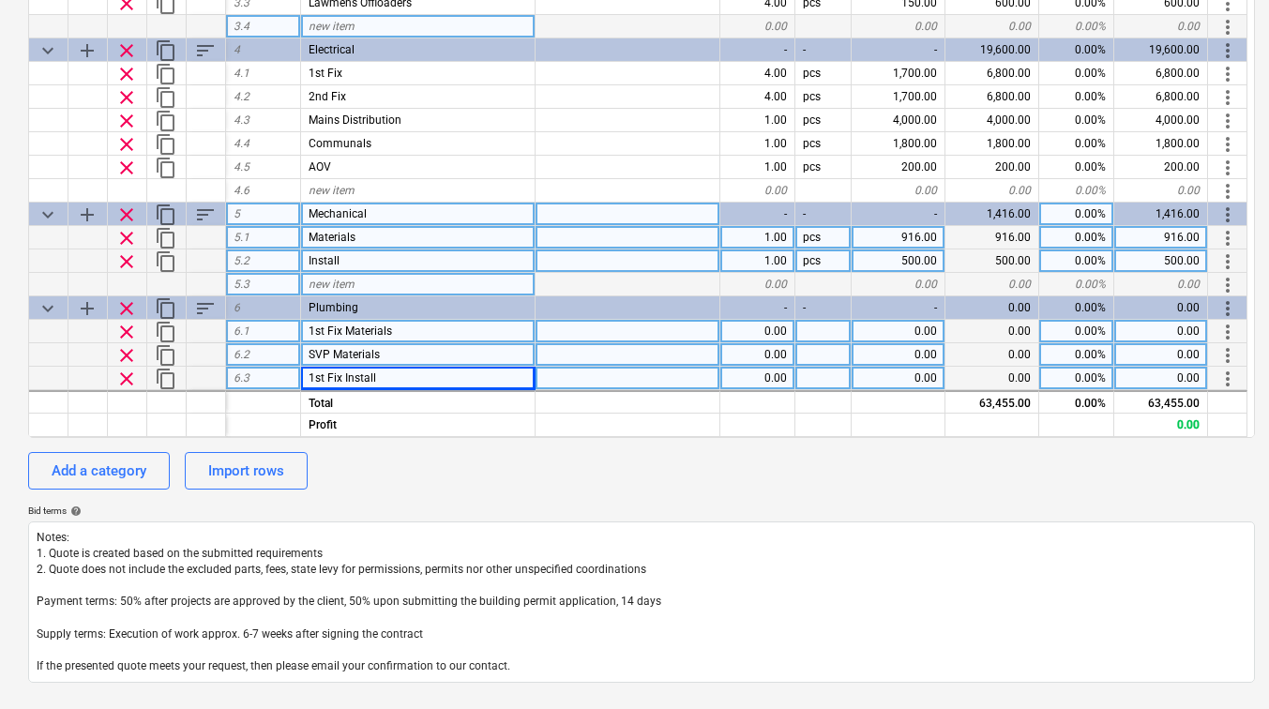
scroll to position [654, 0]
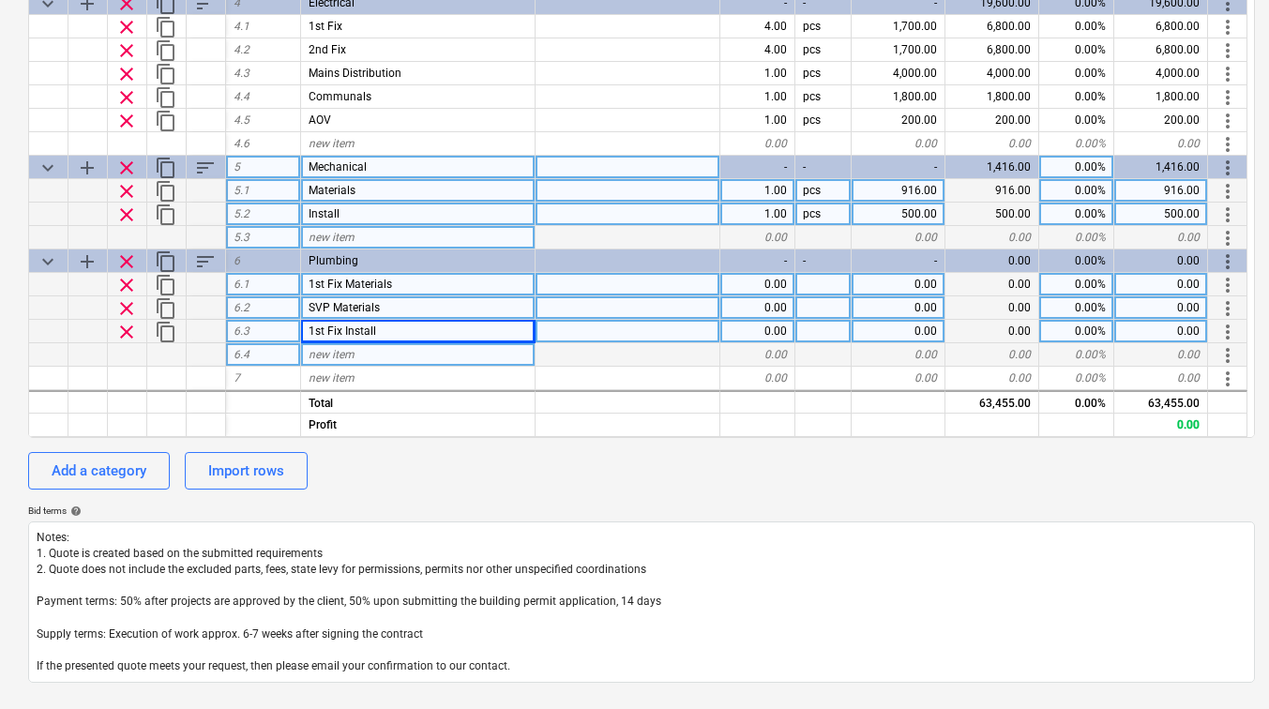
click at [362, 357] on div "new item" at bounding box center [418, 354] width 235 height 23
type input """
type input "2nd Fix Install"
type textarea "x"
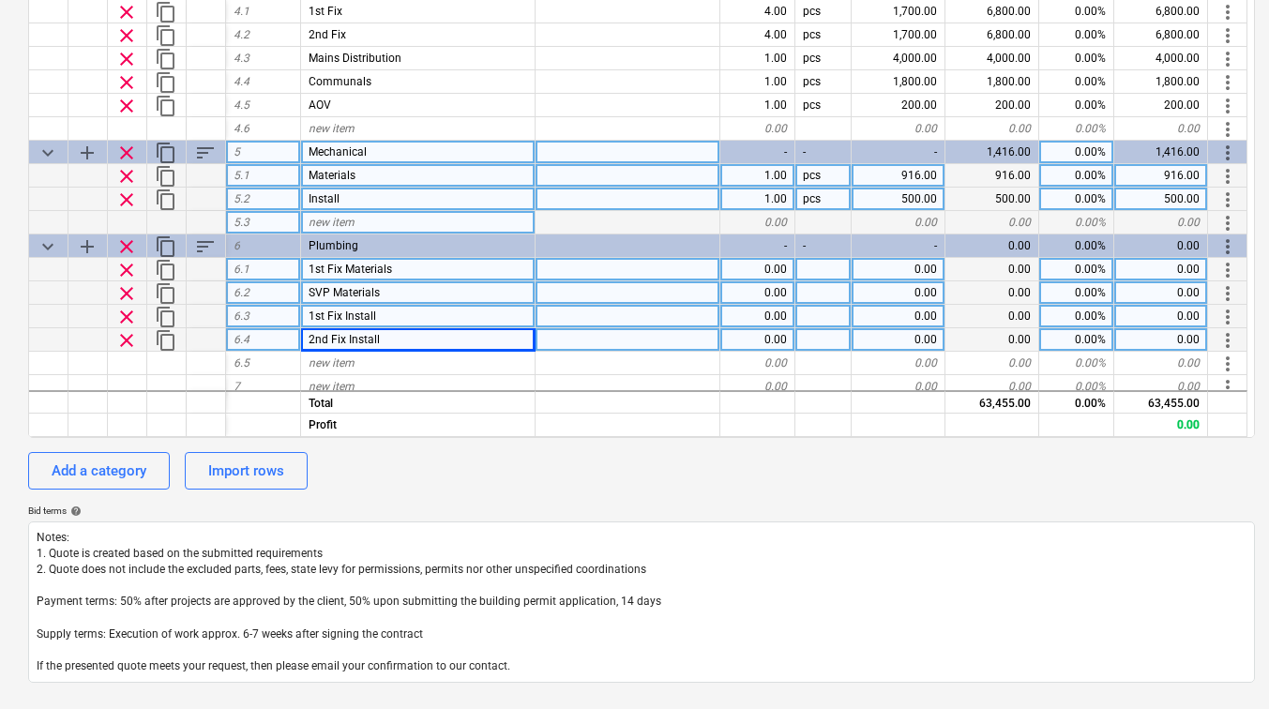
scroll to position [677, 0]
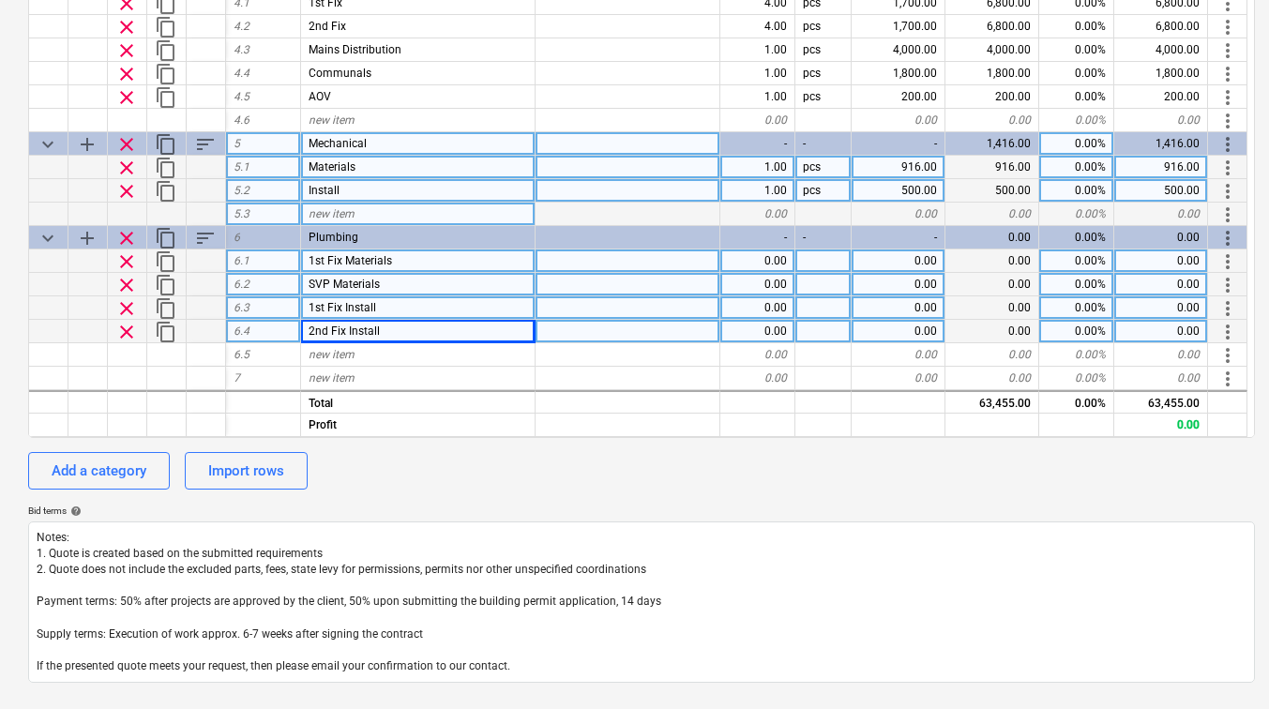
click at [887, 261] on div "0.00" at bounding box center [899, 261] width 94 height 23
type input "808.36"
type textarea "x"
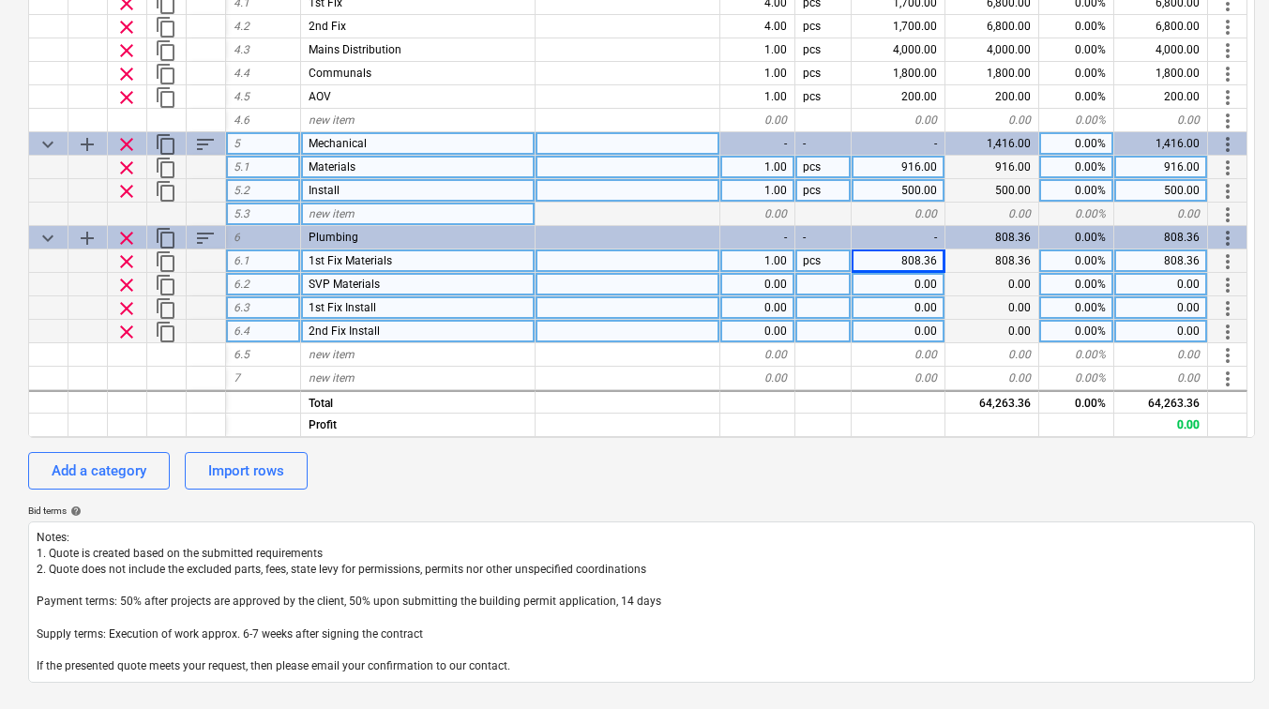
click at [917, 284] on div "0.00" at bounding box center [899, 284] width 94 height 23
type input "1000"
type textarea "x"
click at [922, 304] on div "0.00" at bounding box center [899, 307] width 94 height 23
type input "190"
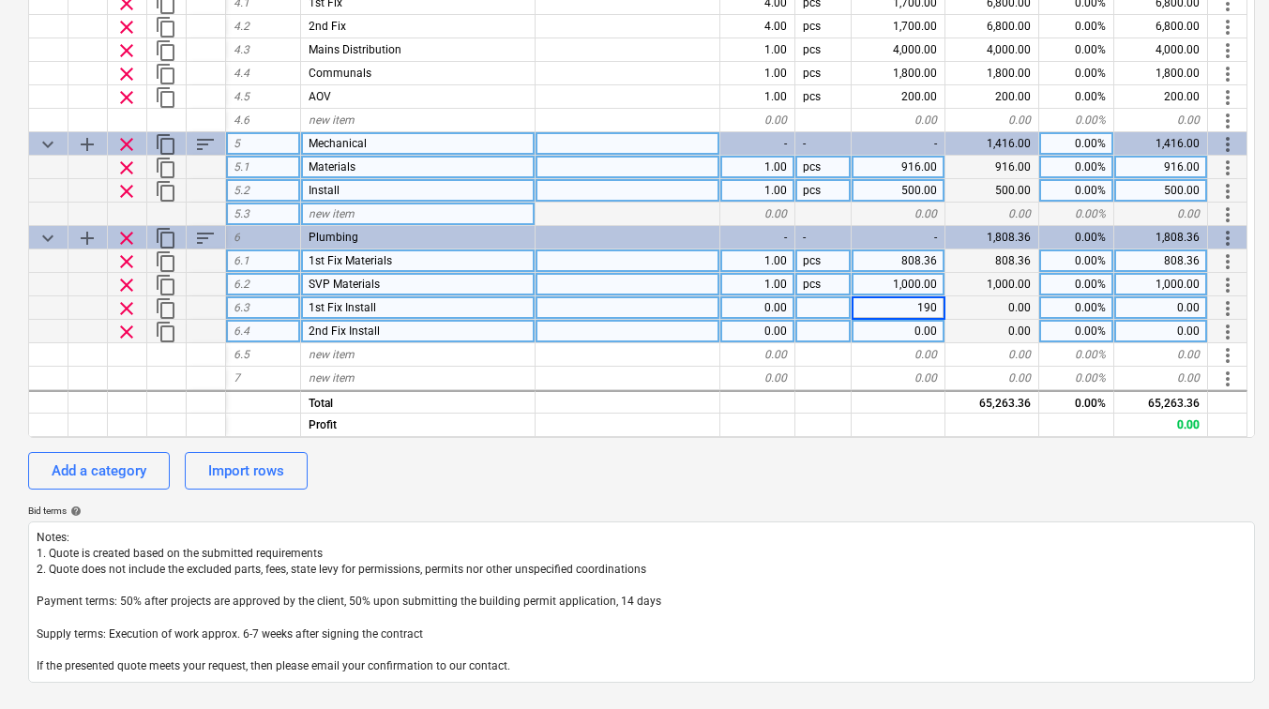
type textarea "x"
click at [820, 311] on div "pcs" at bounding box center [824, 307] width 56 height 23
type input "days"
type textarea "x"
click at [695, 303] on div at bounding box center [628, 307] width 185 height 23
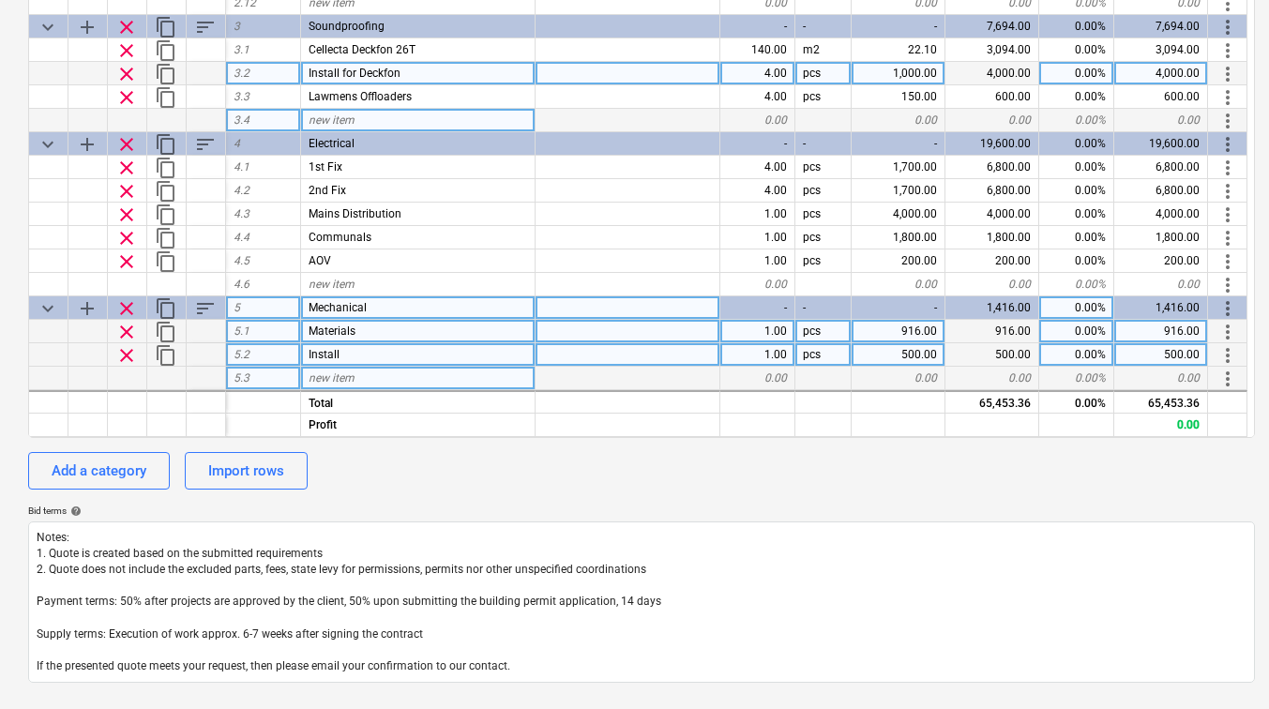
scroll to position [515, 0]
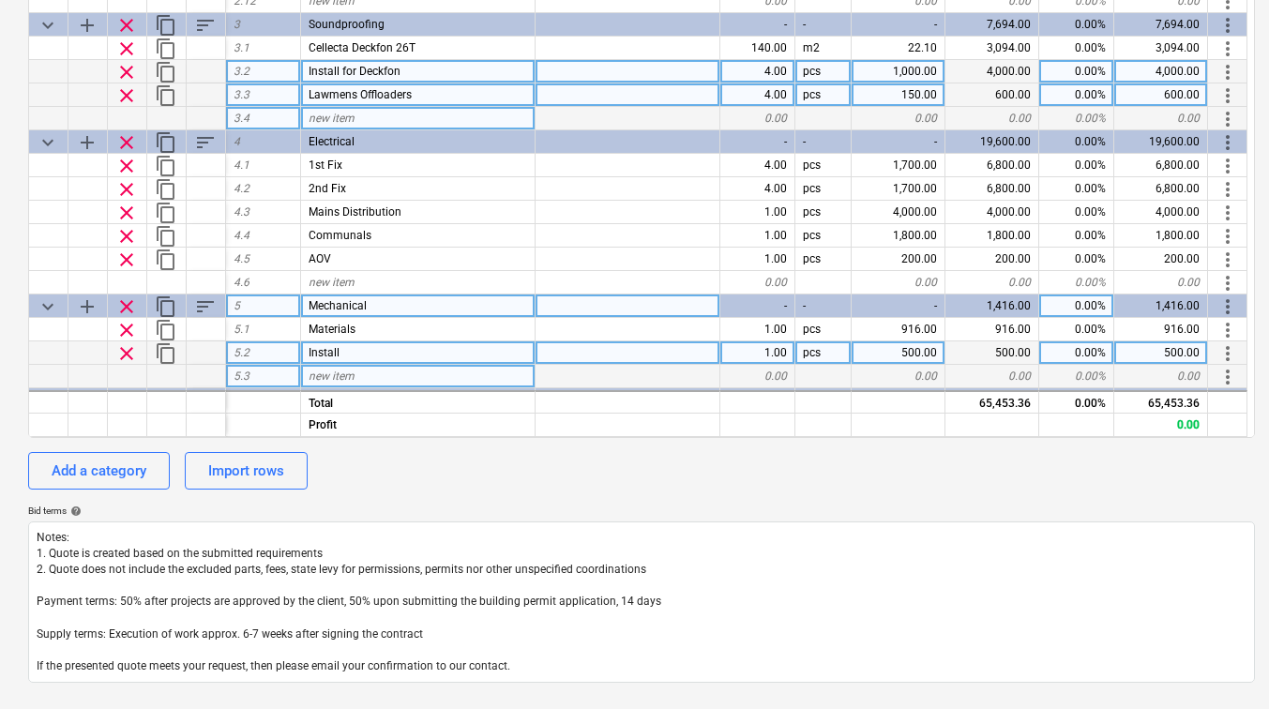
click at [817, 99] on div "pcs" at bounding box center [824, 94] width 56 height 23
type input "days"
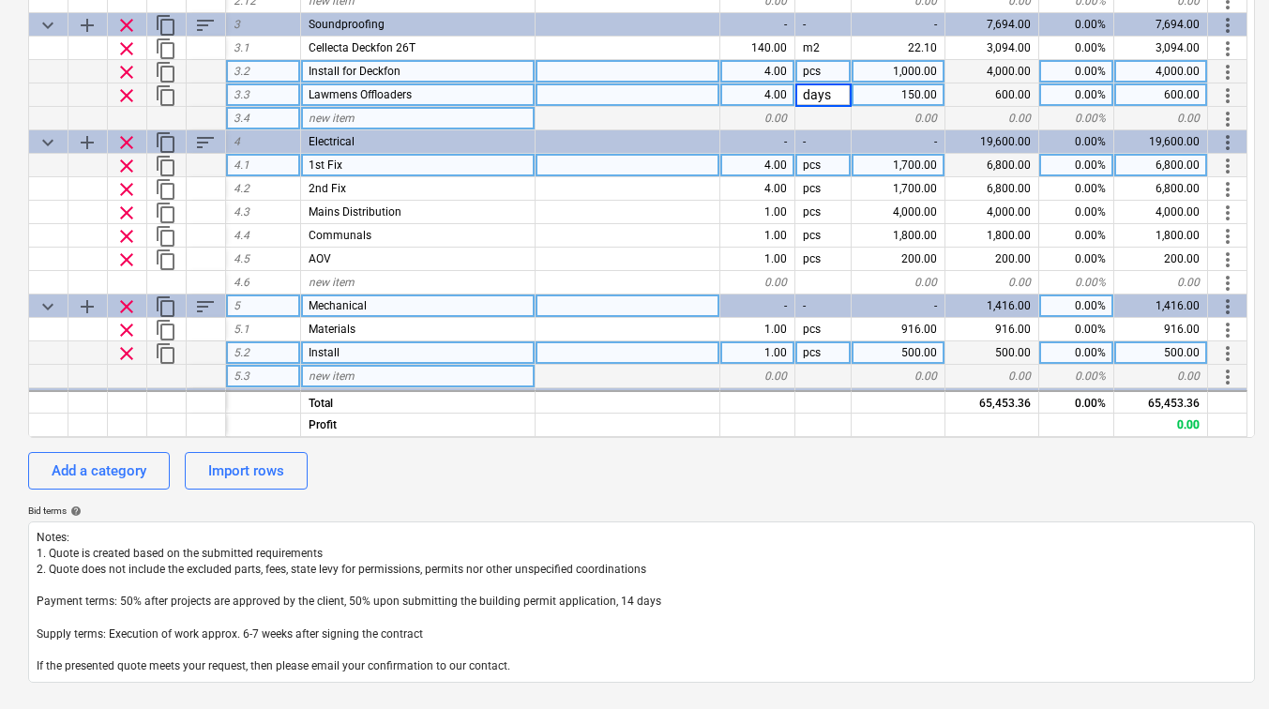
type textarea "x"
click at [676, 171] on div at bounding box center [628, 165] width 185 height 23
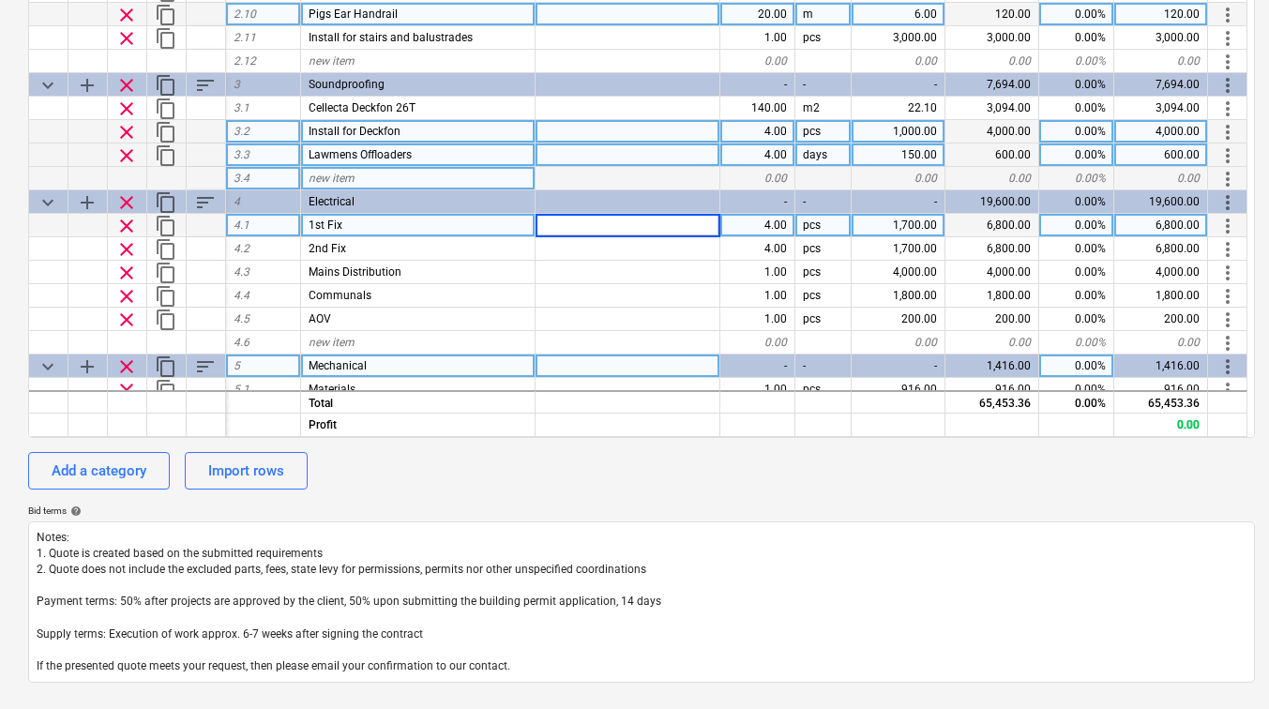
scroll to position [467, 0]
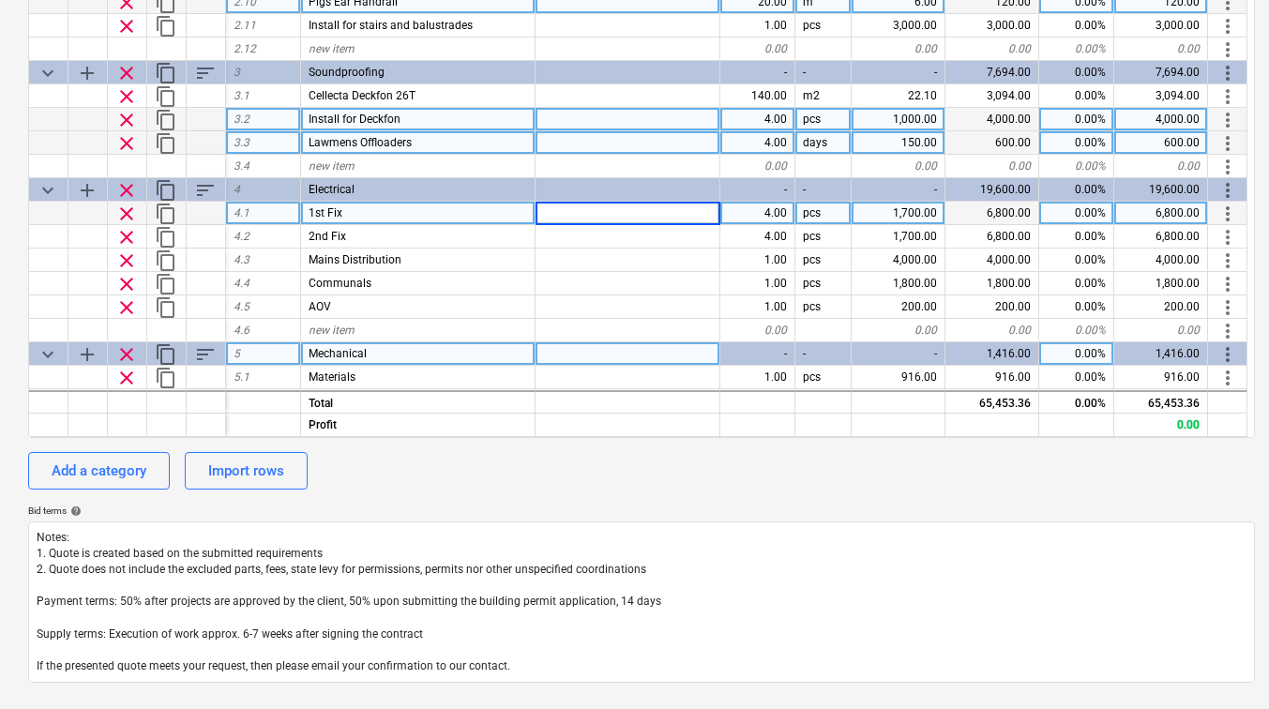
click at [580, 143] on div at bounding box center [628, 142] width 185 height 23
type input "4x offloaders 1 day"
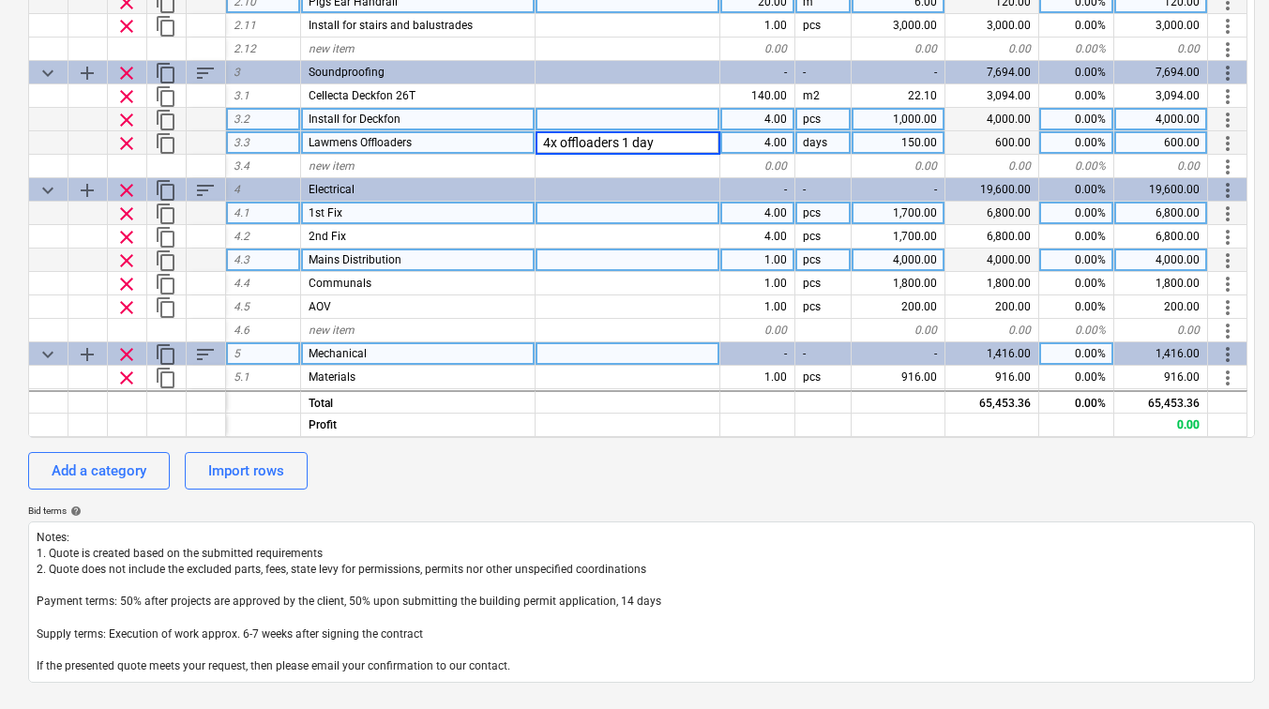
click at [591, 250] on div at bounding box center [628, 260] width 185 height 23
type textarea "x"
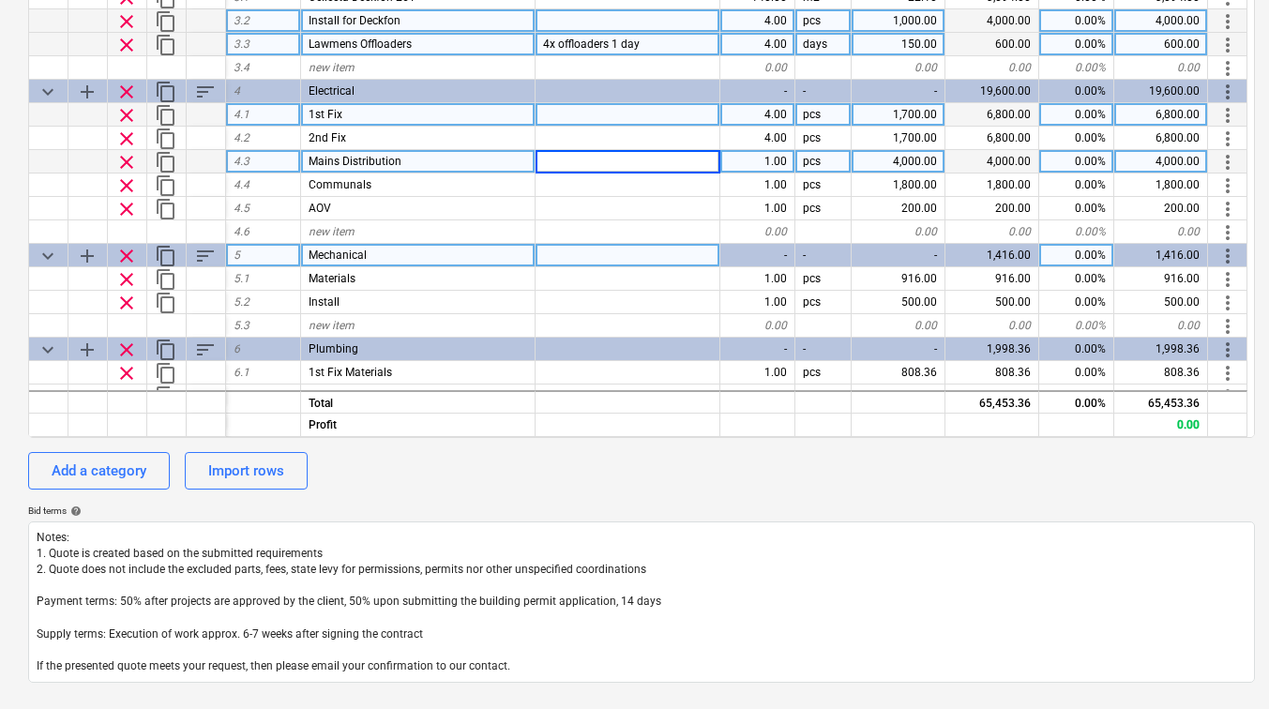
scroll to position [601, 0]
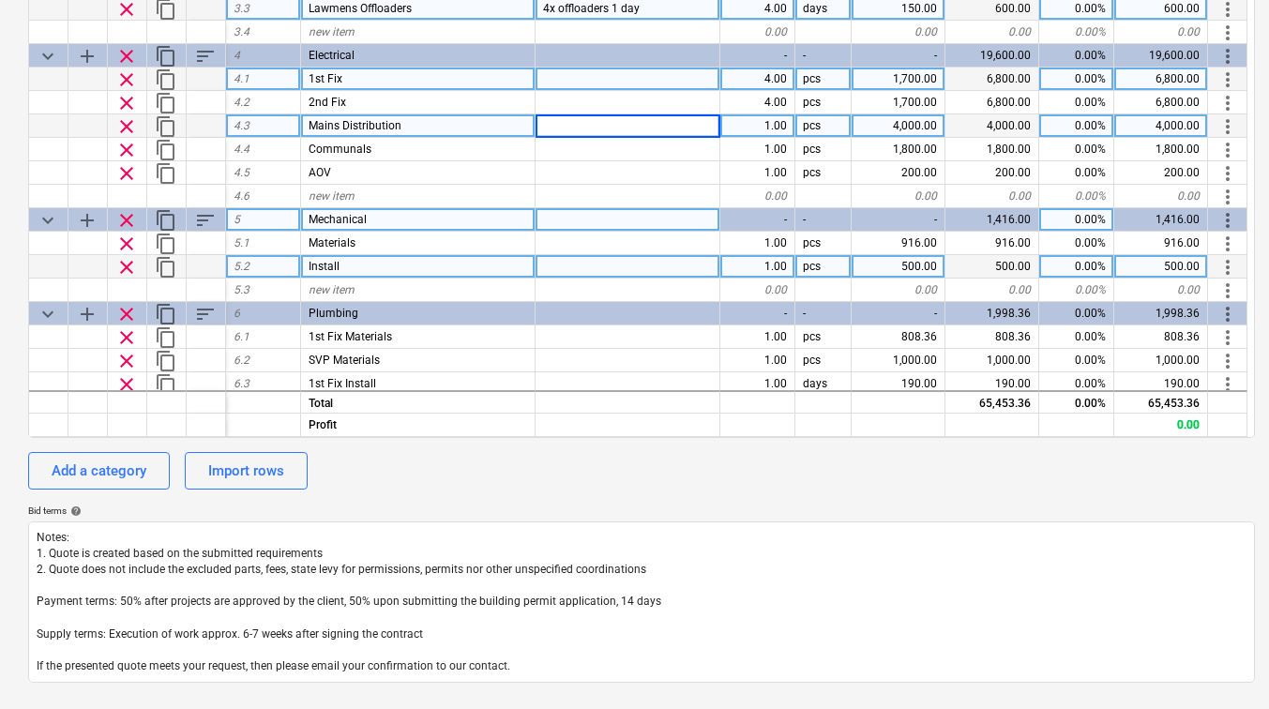
click at [585, 262] on div at bounding box center [628, 266] width 185 height 23
type input "AC"
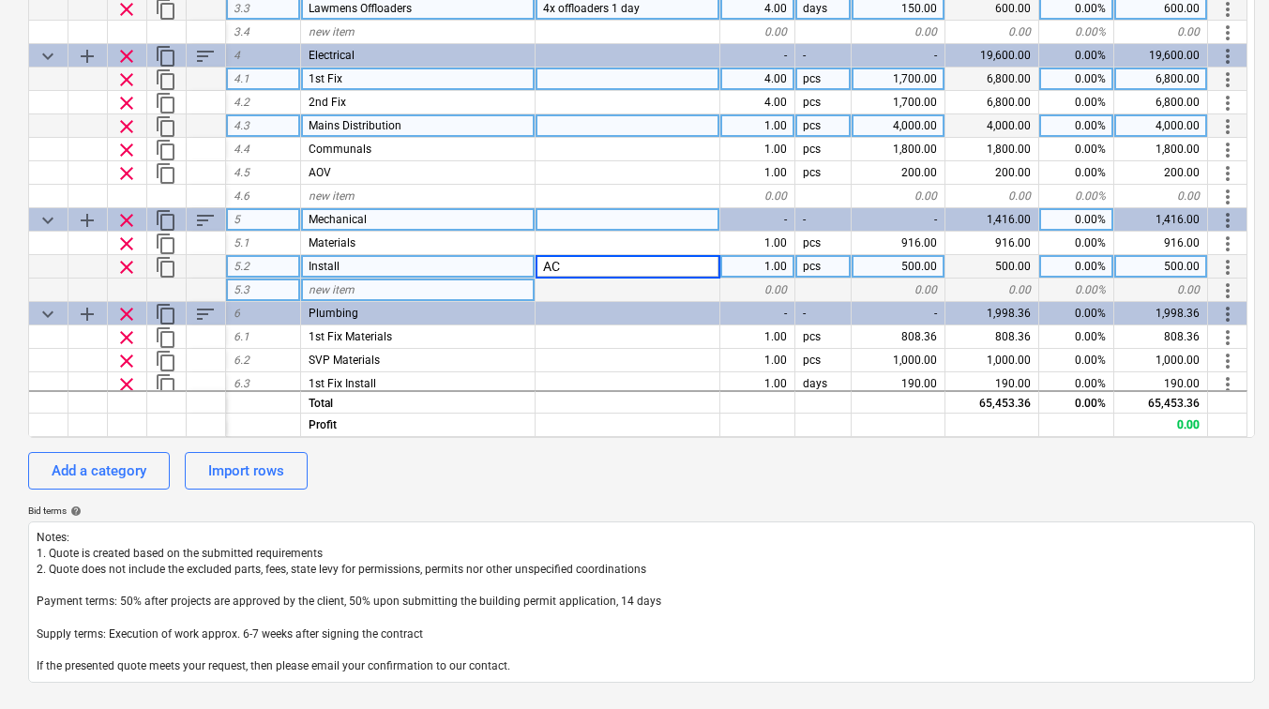
click at [594, 285] on div at bounding box center [628, 290] width 185 height 23
type textarea "x"
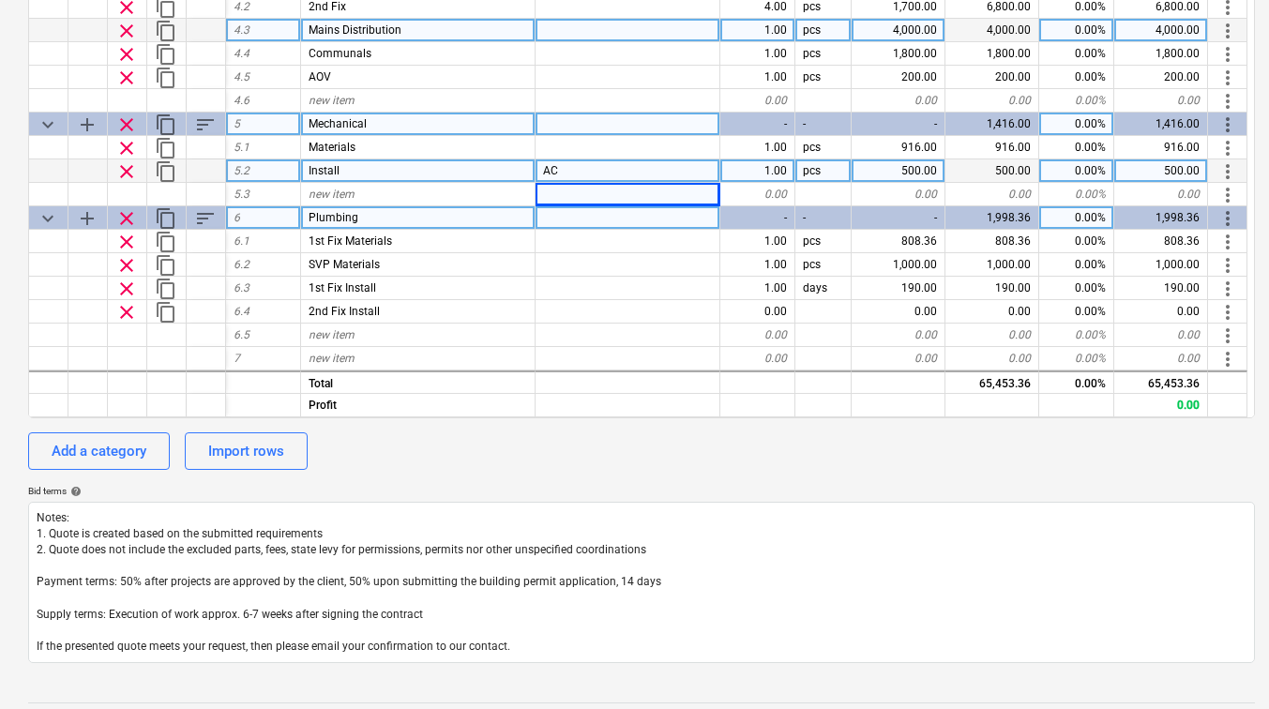
scroll to position [455, 0]
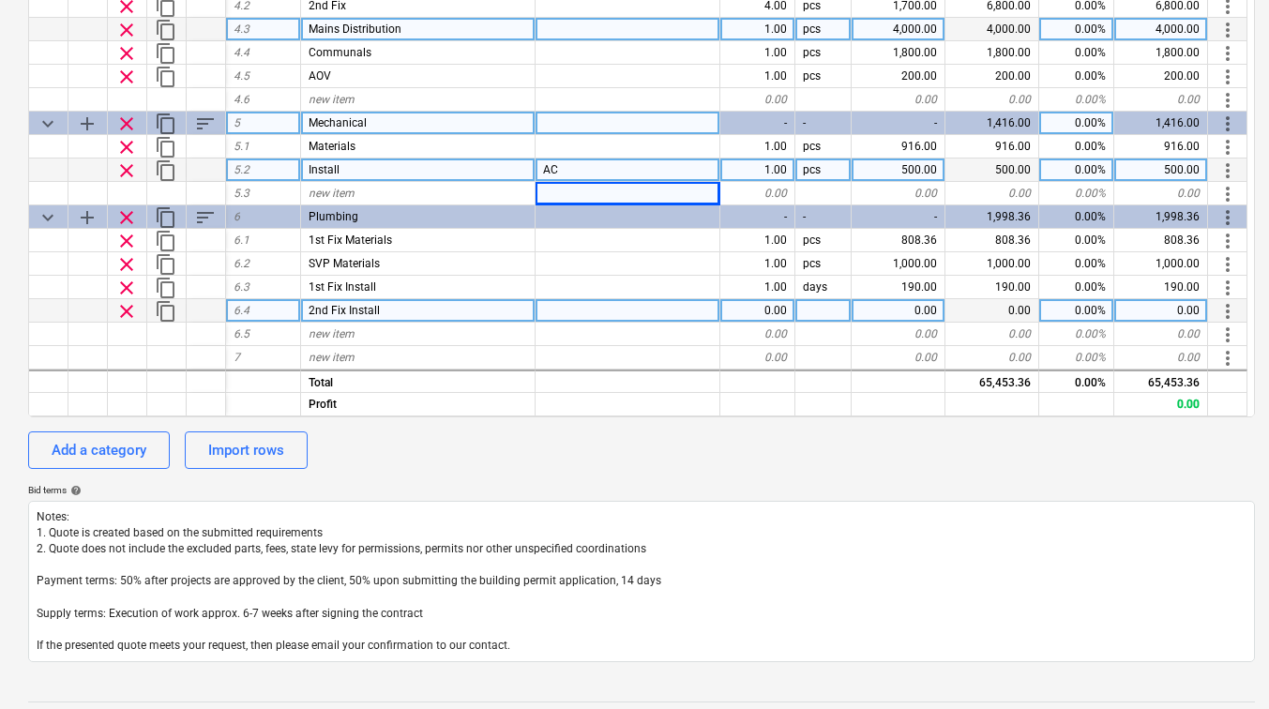
click at [901, 315] on div "0.00" at bounding box center [899, 310] width 94 height 23
type input "190"
type textarea "x"
click at [816, 304] on div "pcs" at bounding box center [824, 310] width 56 height 23
type input "days"
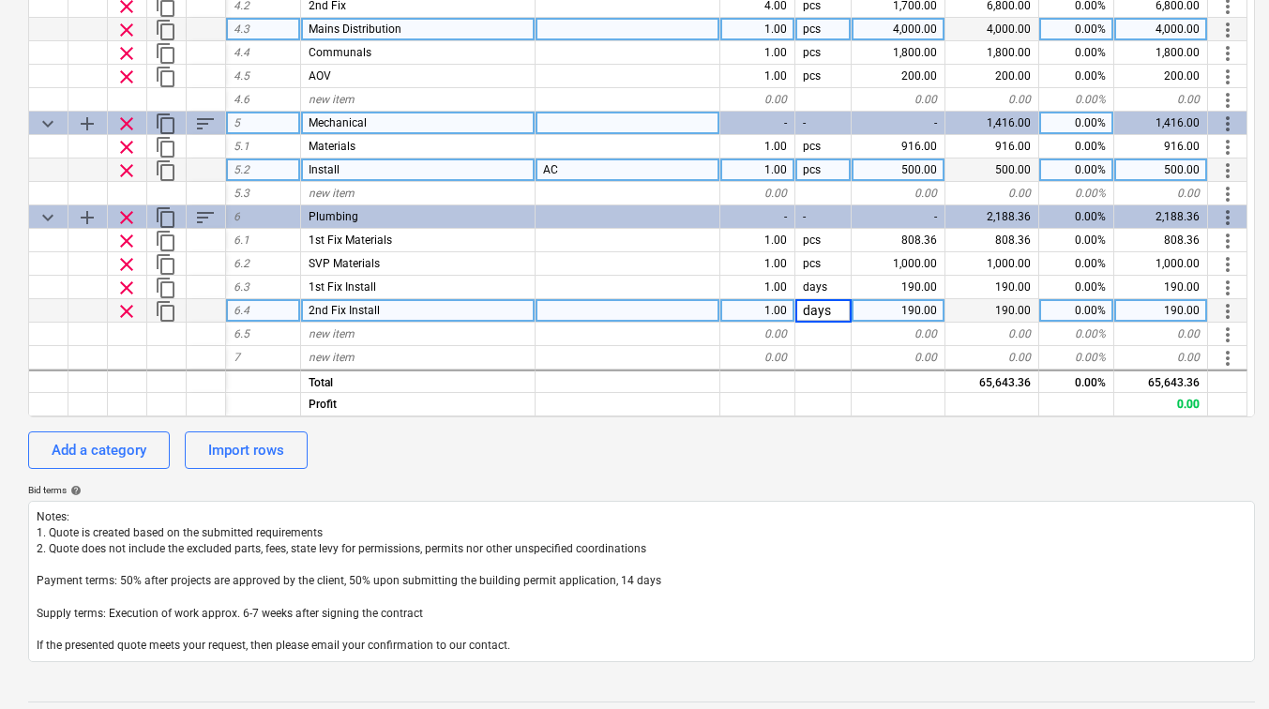
type textarea "x"
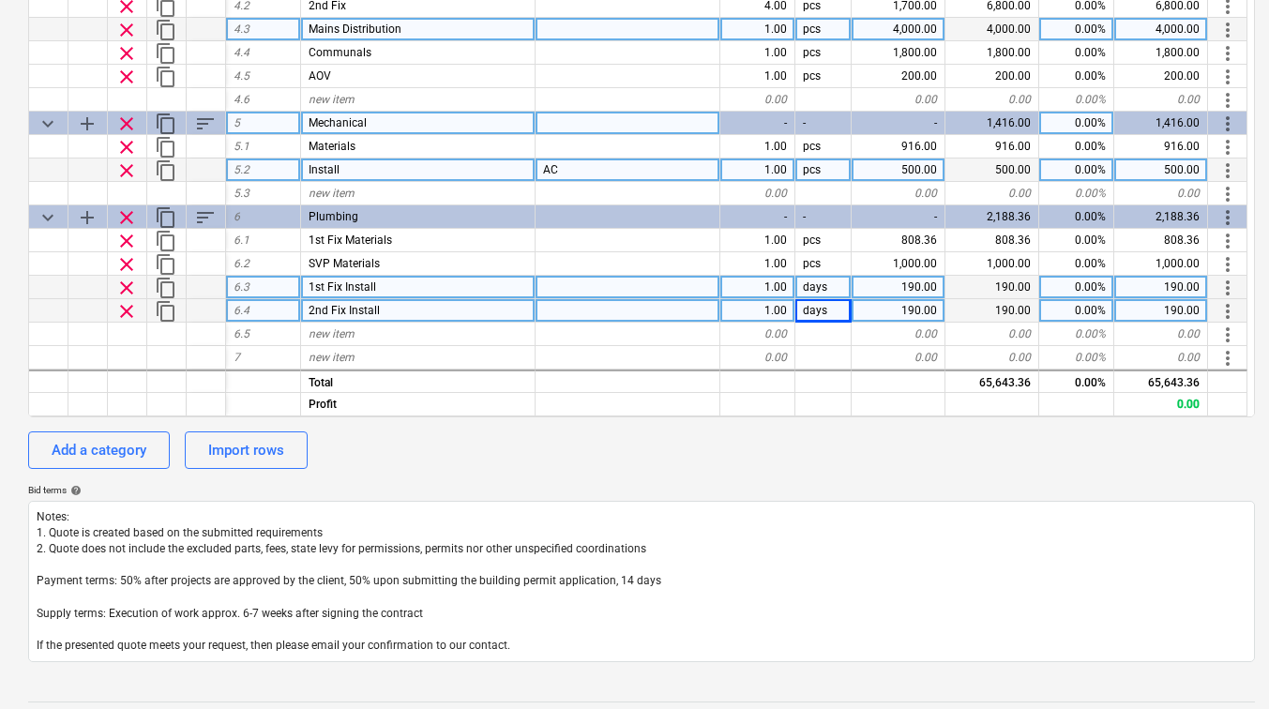
click at [766, 288] on div "1.00" at bounding box center [757, 287] width 75 height 23
type input "15"
type textarea "x"
click at [772, 307] on div "1.00" at bounding box center [757, 310] width 75 height 23
type input "10"
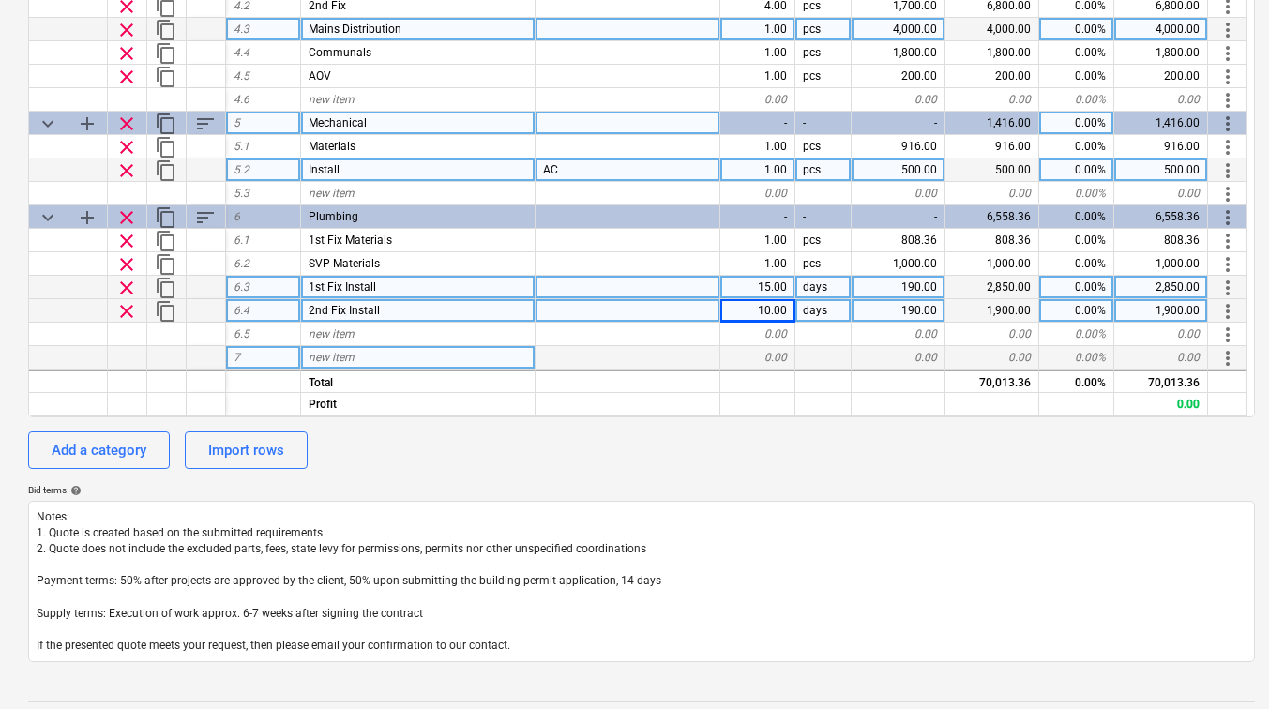
click at [390, 364] on div "new item" at bounding box center [418, 357] width 235 height 23
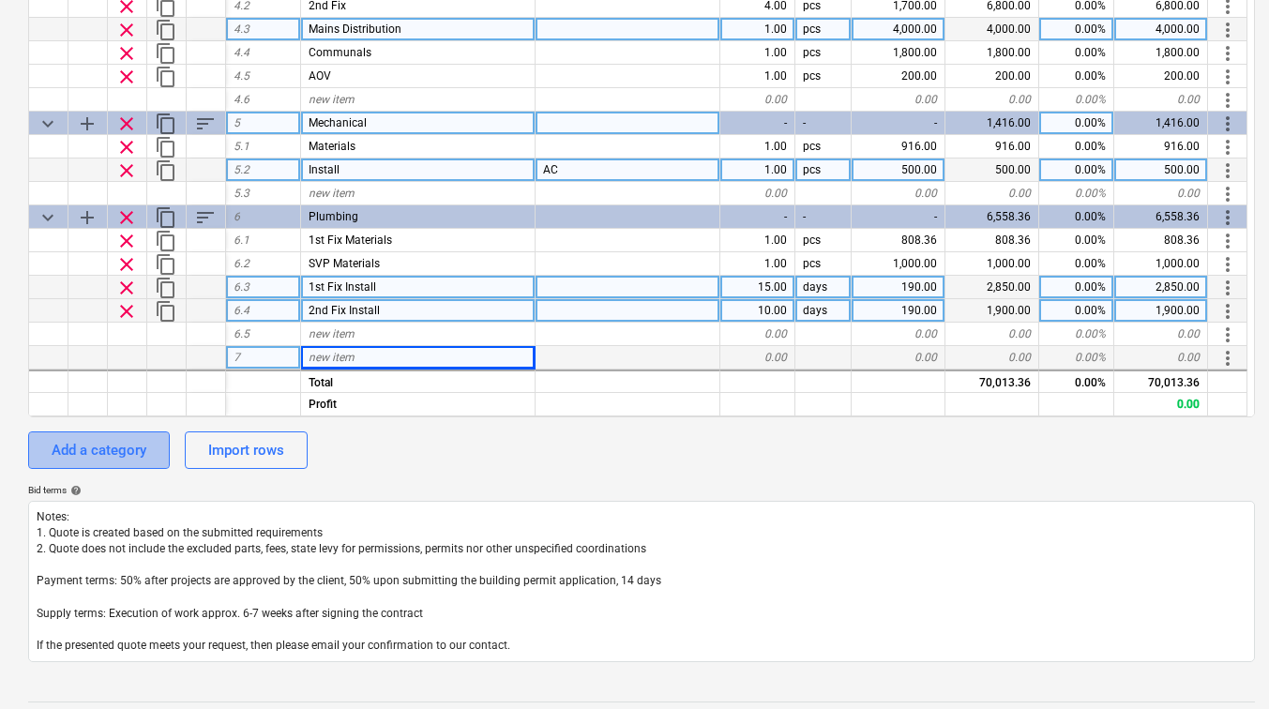
click at [145, 464] on button "Add a category" at bounding box center [99, 451] width 142 height 38
type textarea "x"
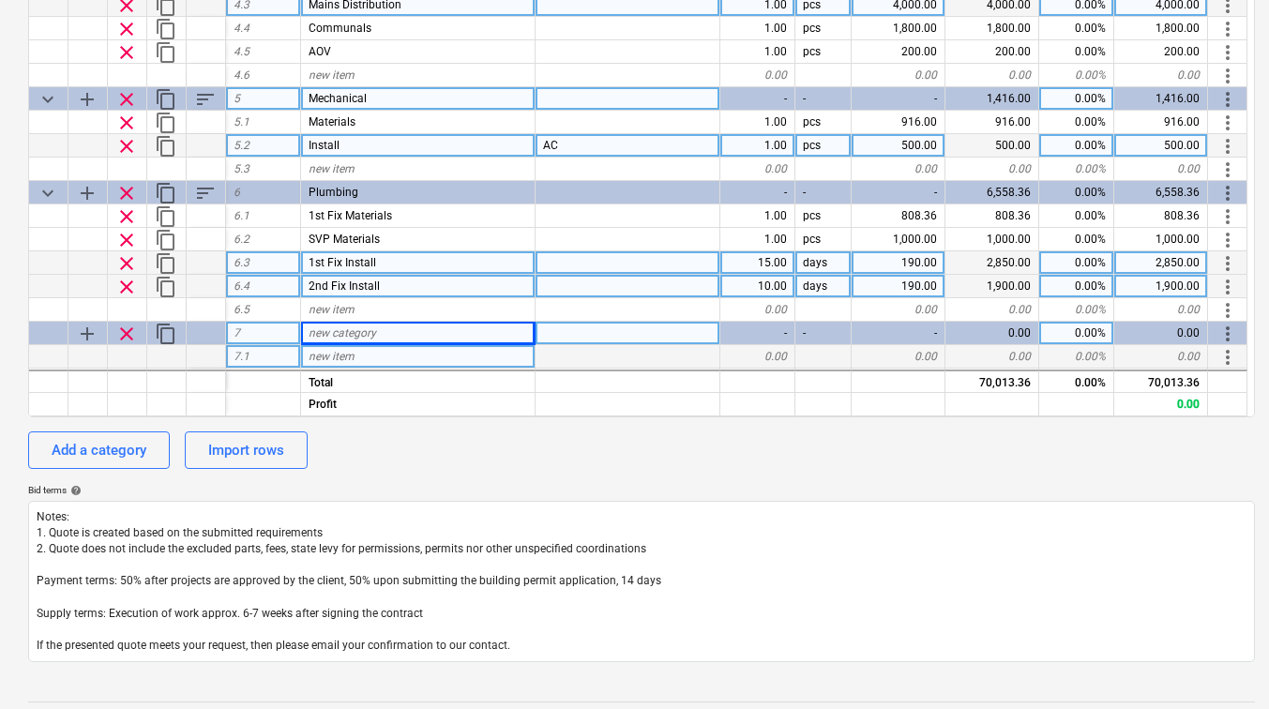
scroll to position [724, 0]
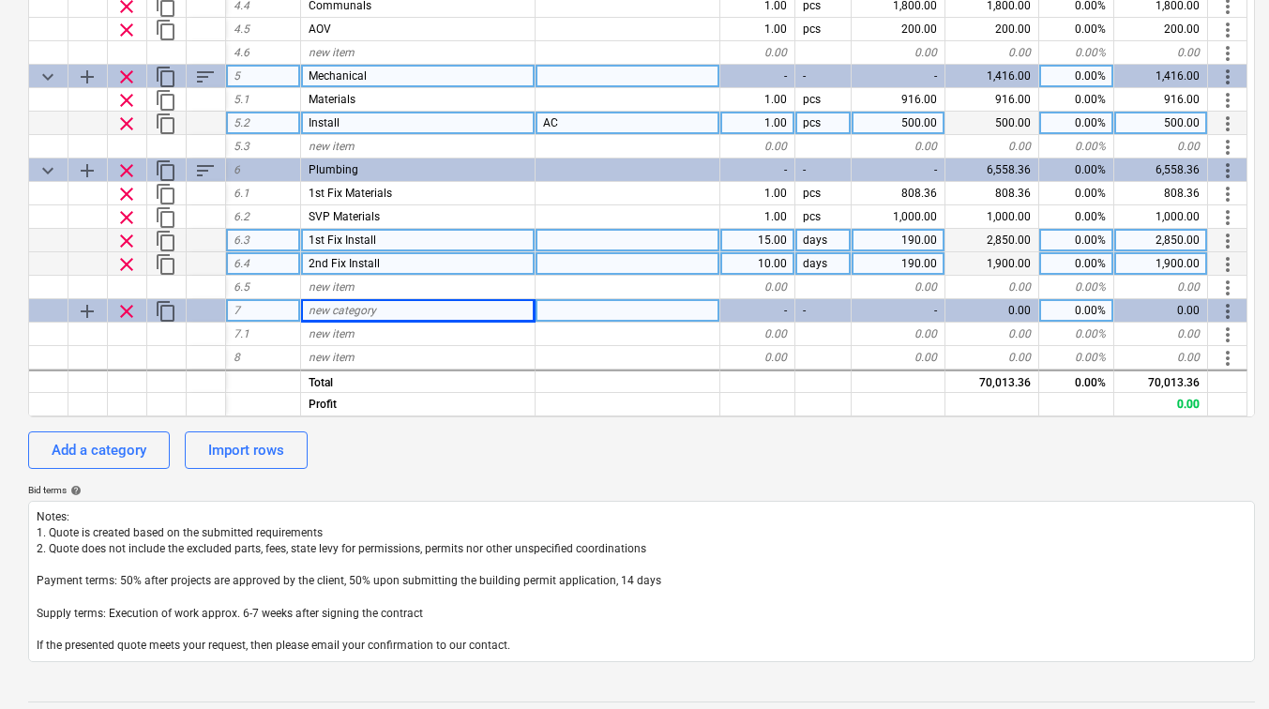
click at [335, 308] on span "new category" at bounding box center [343, 310] width 68 height 13
type input "P"
type input "Drylining"
type textarea "x"
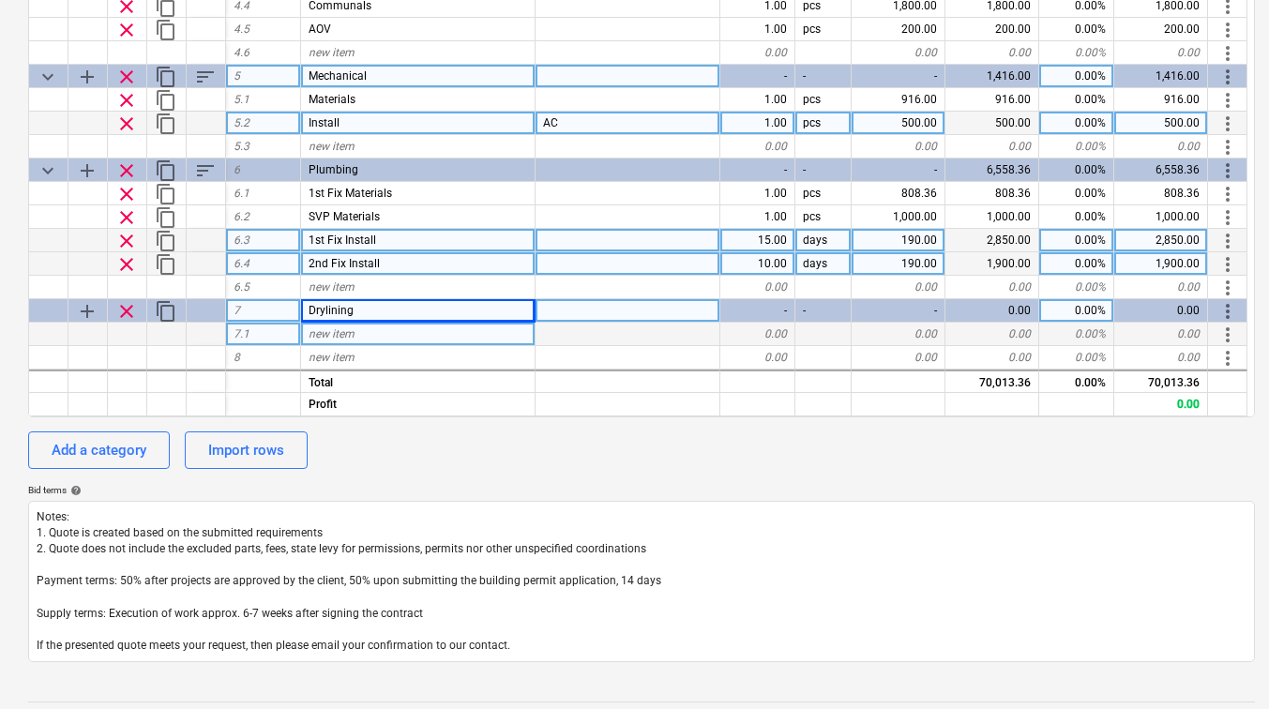
click at [469, 334] on div "new item" at bounding box center [418, 334] width 235 height 23
click at [329, 339] on span "new item" at bounding box center [332, 333] width 46 height 13
type input "Materials"
click at [902, 335] on div "0.00" at bounding box center [899, 334] width 94 height 23
type textarea "x"
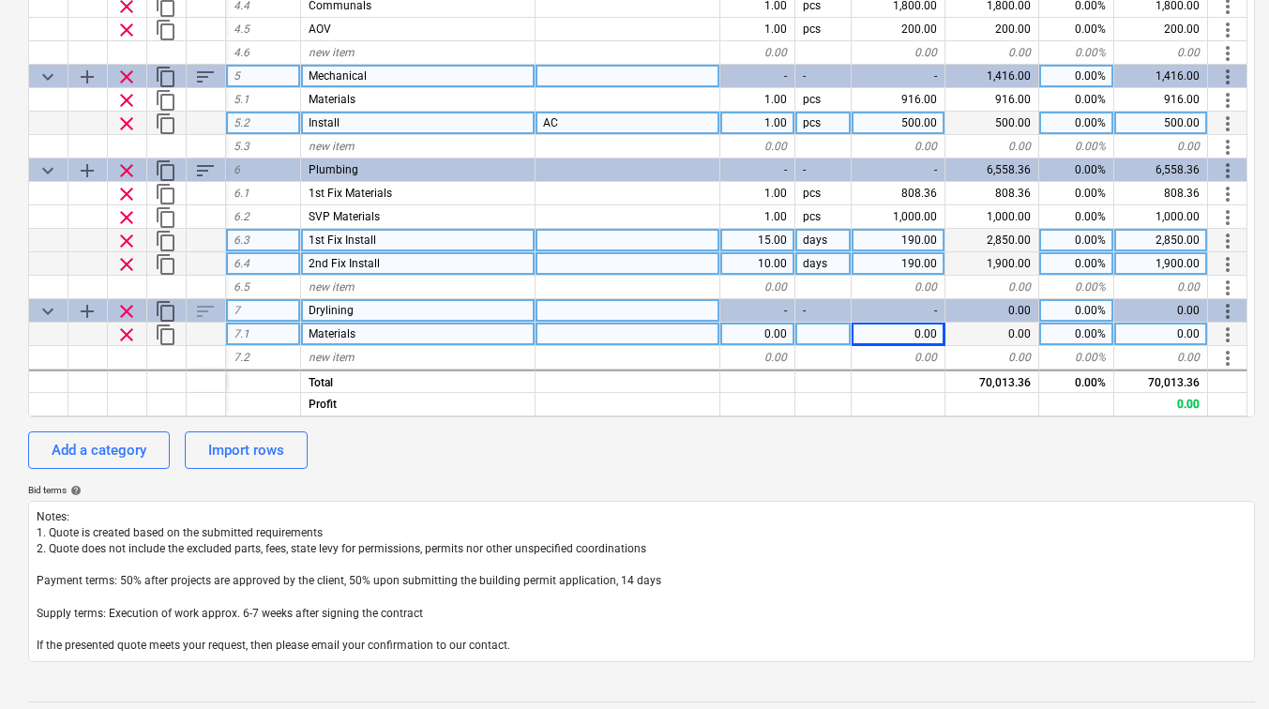
click at [902, 335] on div "0.00" at bounding box center [899, 334] width 94 height 23
type input "15270"
type textarea "x"
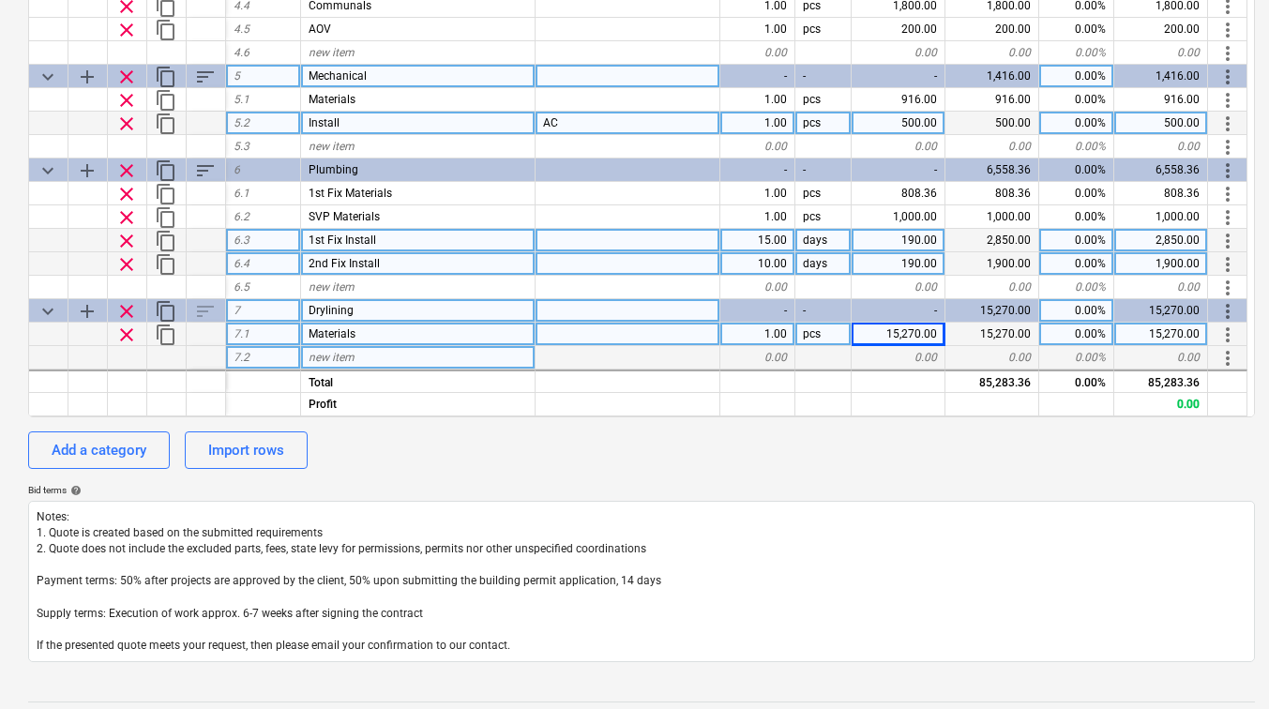
click at [327, 355] on span "new item" at bounding box center [332, 357] width 46 height 13
type input "Ground Floor"
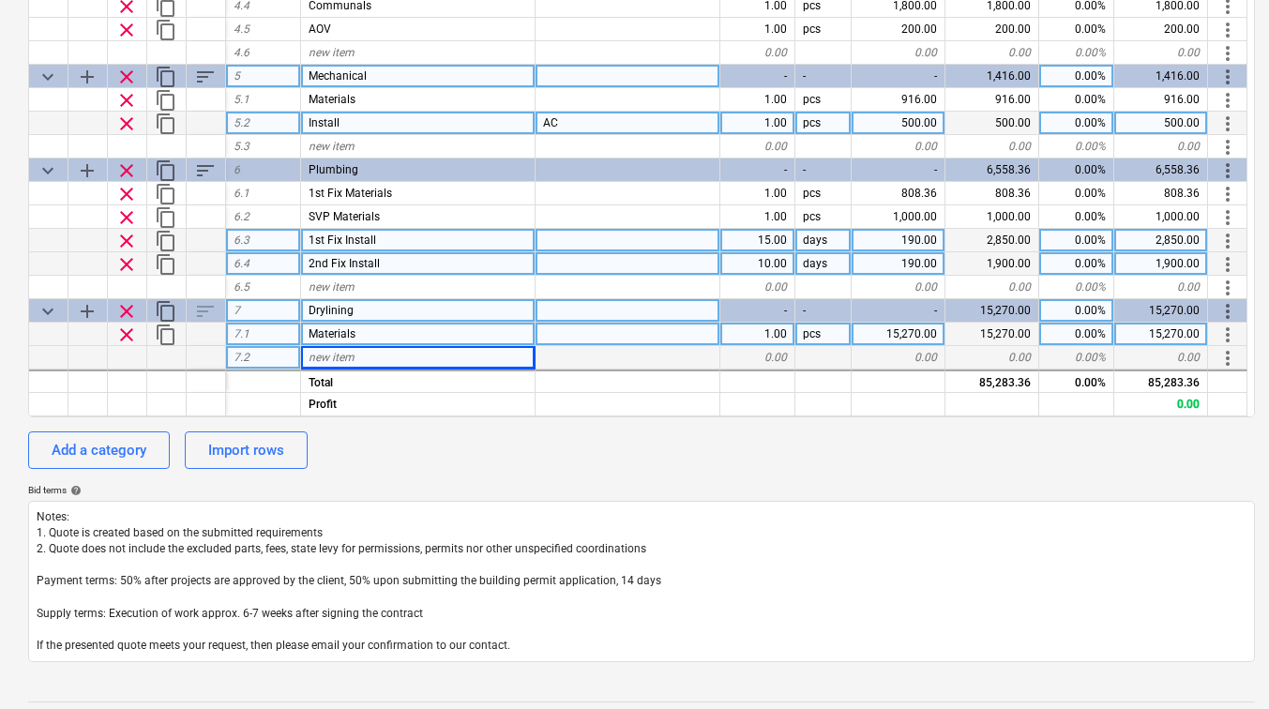
type textarea "x"
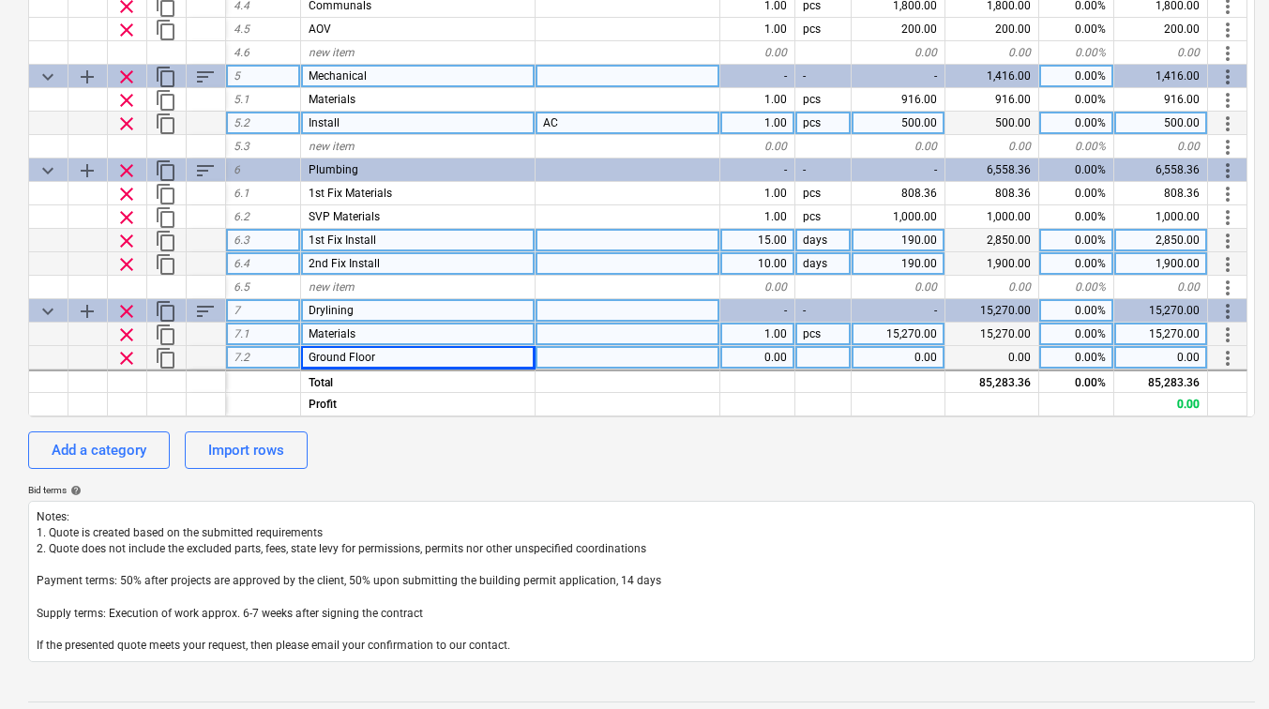
scroll to position [771, 0]
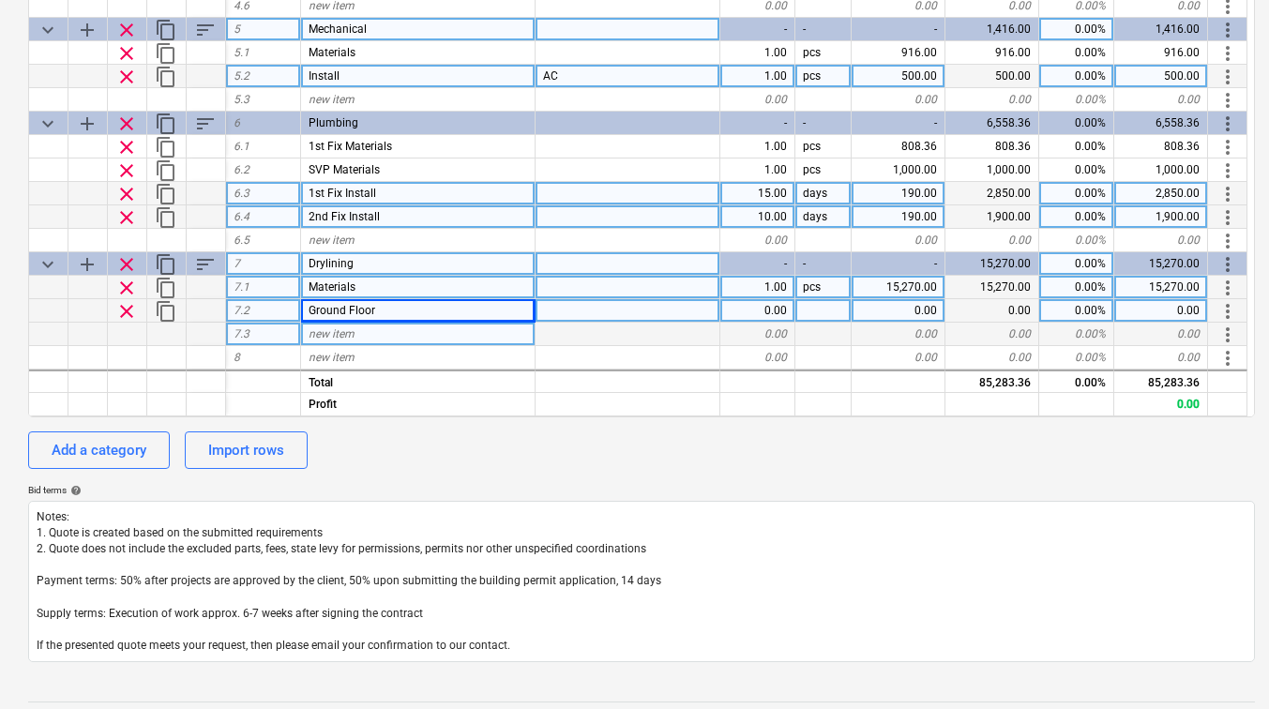
click at [332, 336] on span "new item" at bounding box center [332, 333] width 46 height 13
type input "First Floor"
type textarea "x"
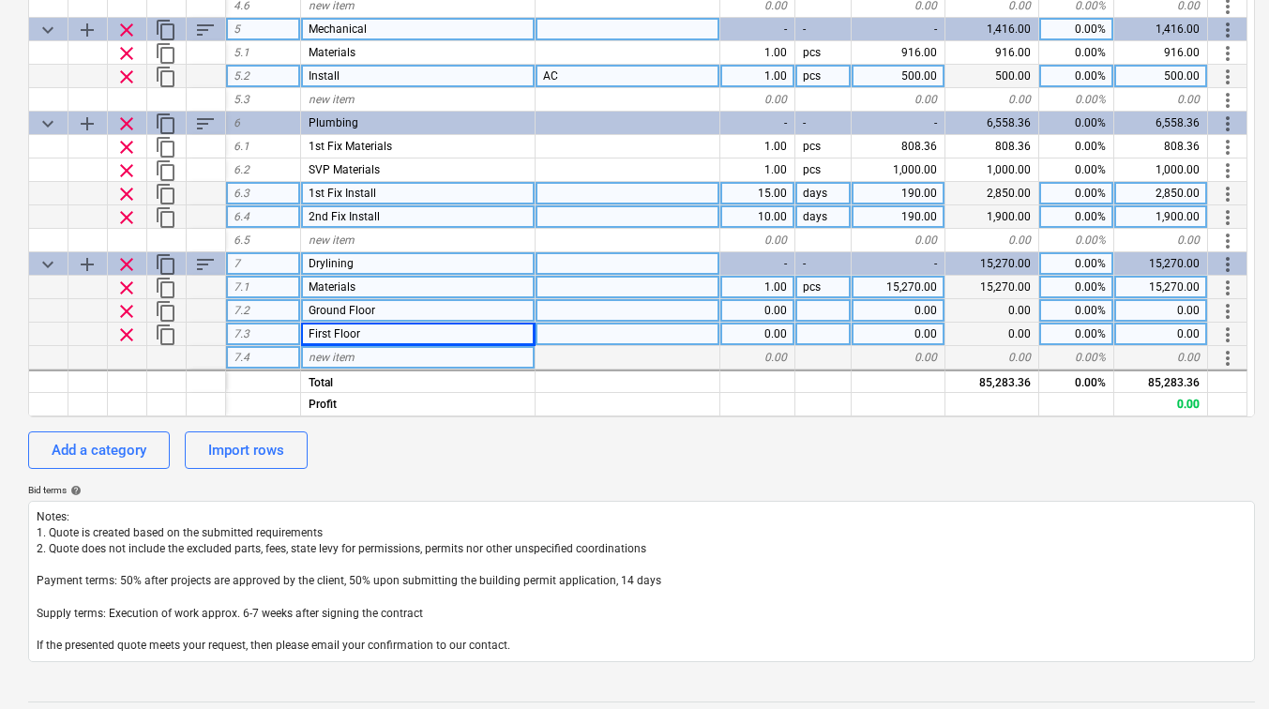
click at [329, 353] on span "new item" at bounding box center [332, 357] width 46 height 13
type input "Second Floor"
type textarea "x"
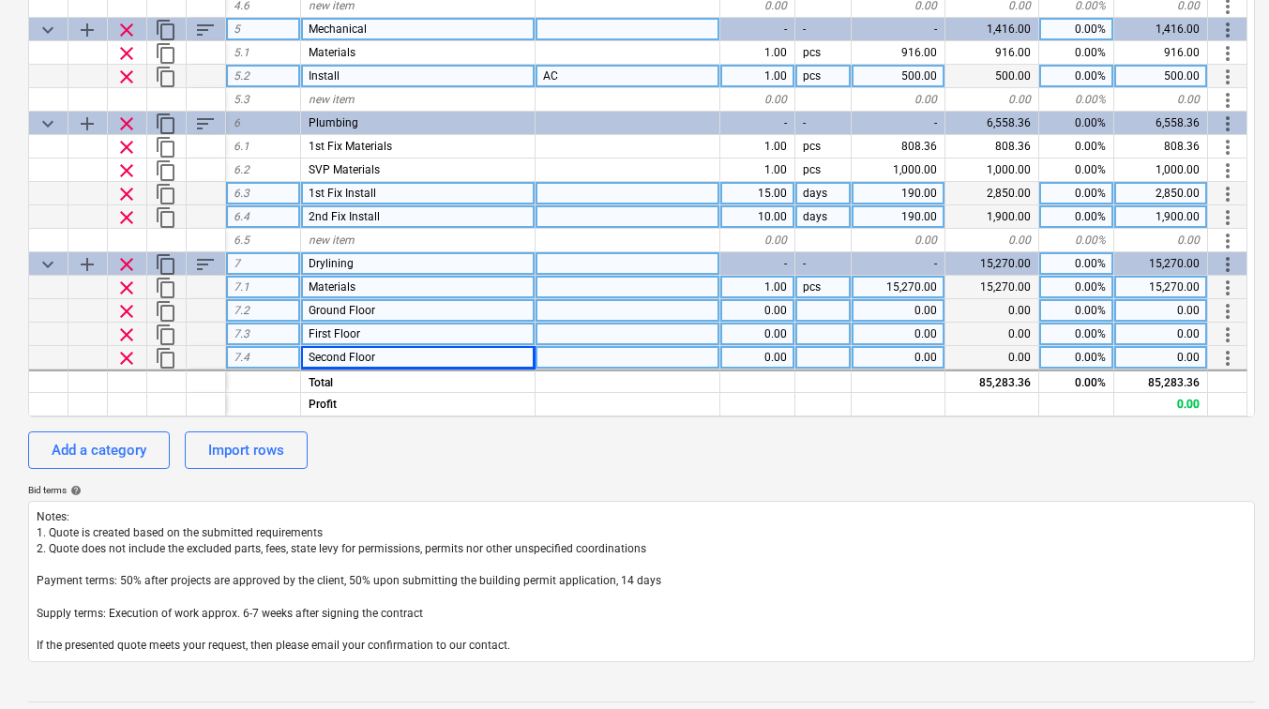
scroll to position [818, 0]
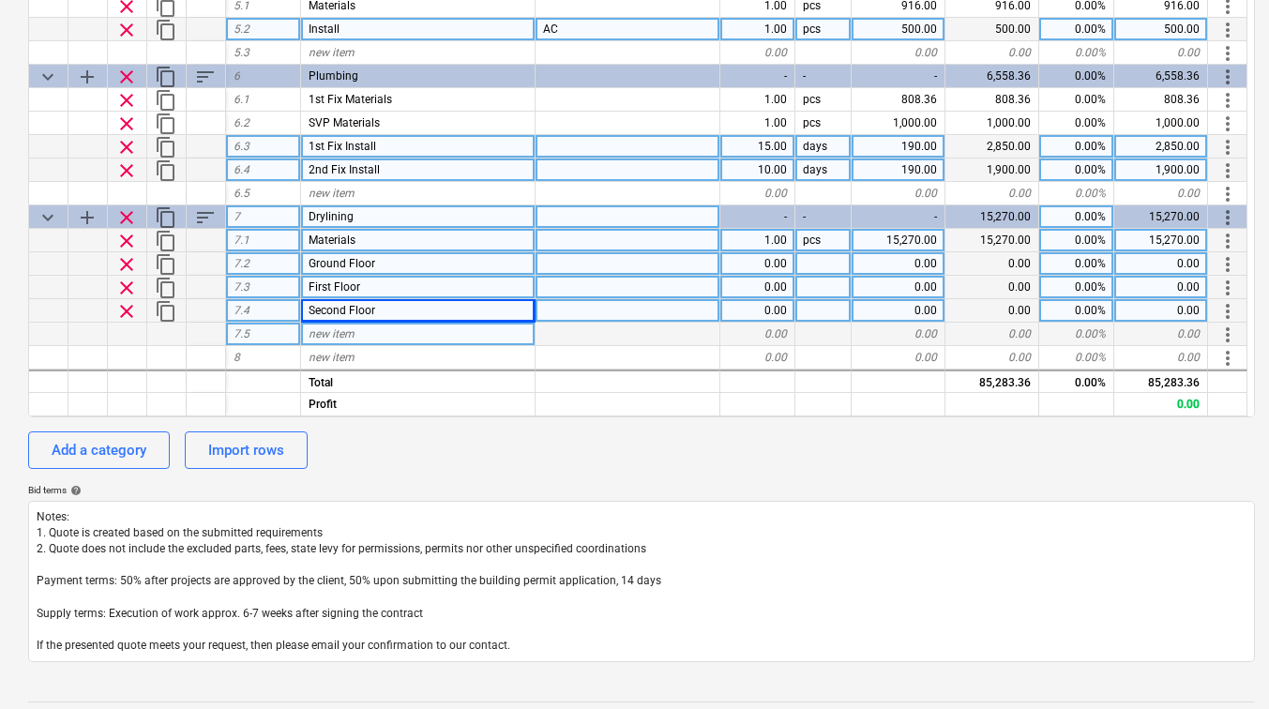
click at [338, 335] on span "new item" at bounding box center [332, 333] width 46 height 13
type input "Loft Floor"
type textarea "x"
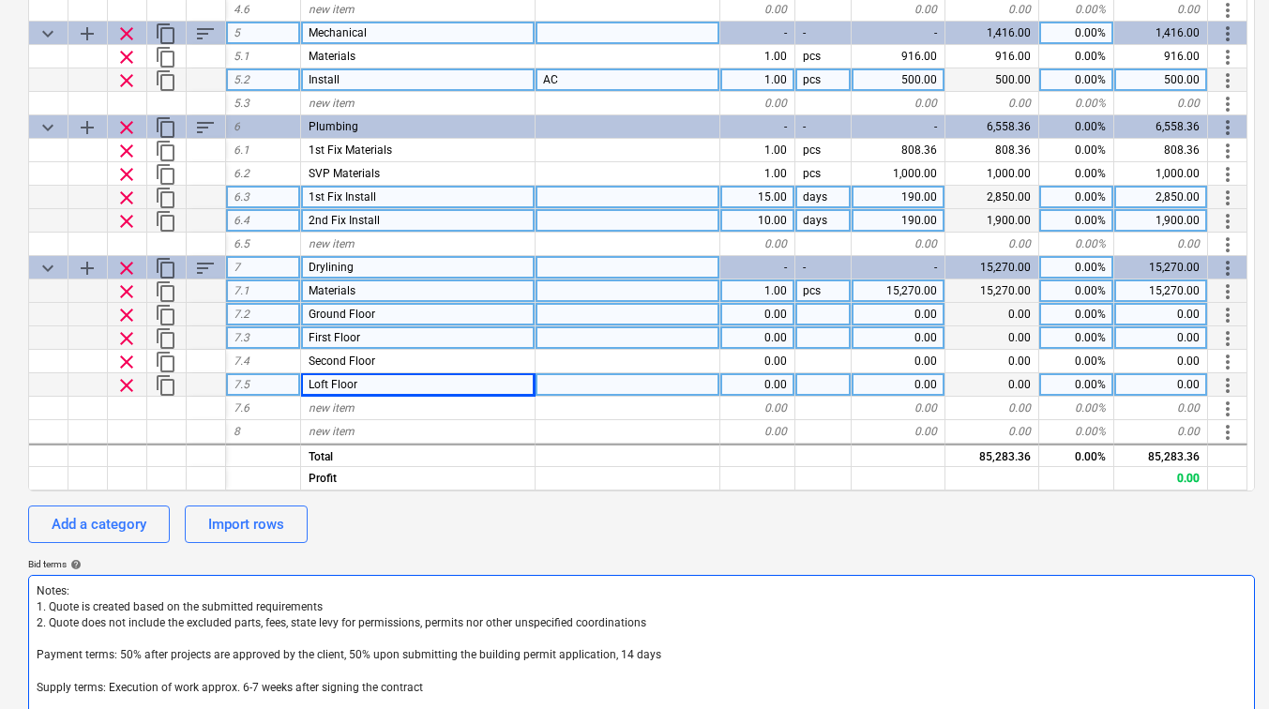
scroll to position [361, 0]
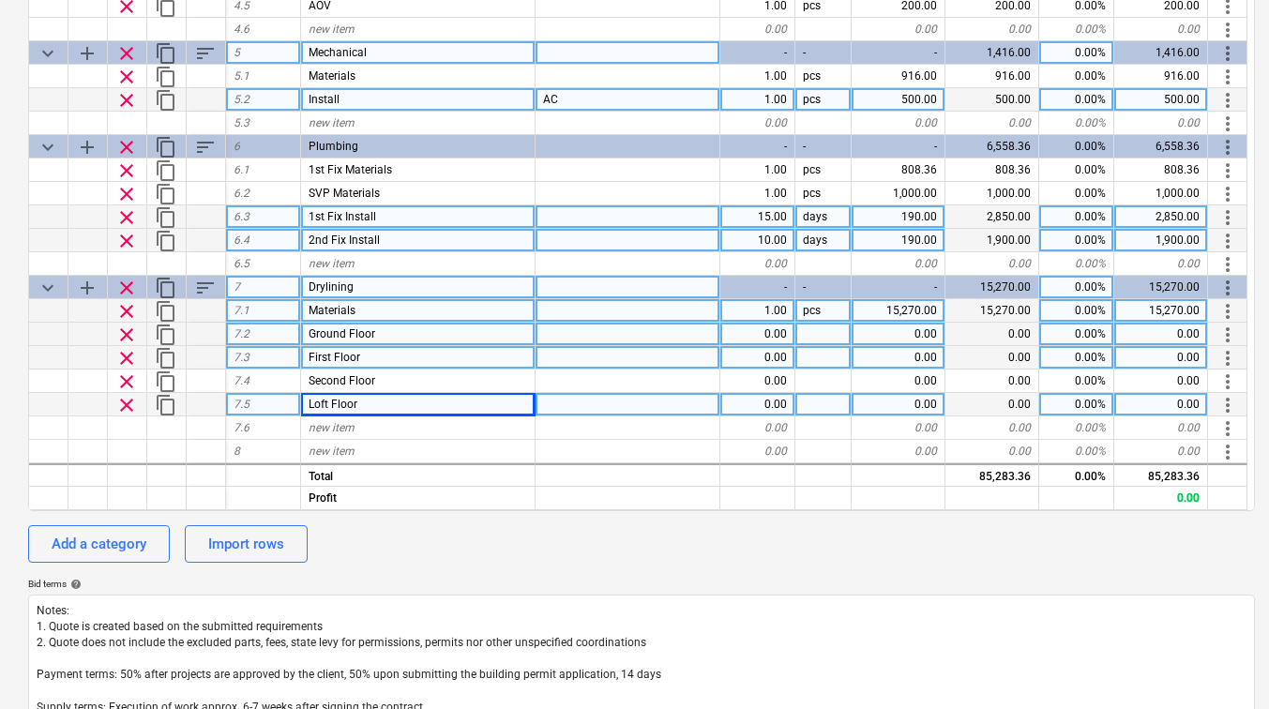
click at [922, 327] on div "0.00" at bounding box center [899, 334] width 94 height 23
type input "4400"
type textarea "x"
click at [919, 354] on div "0.00" at bounding box center [899, 357] width 94 height 23
type input "3540"
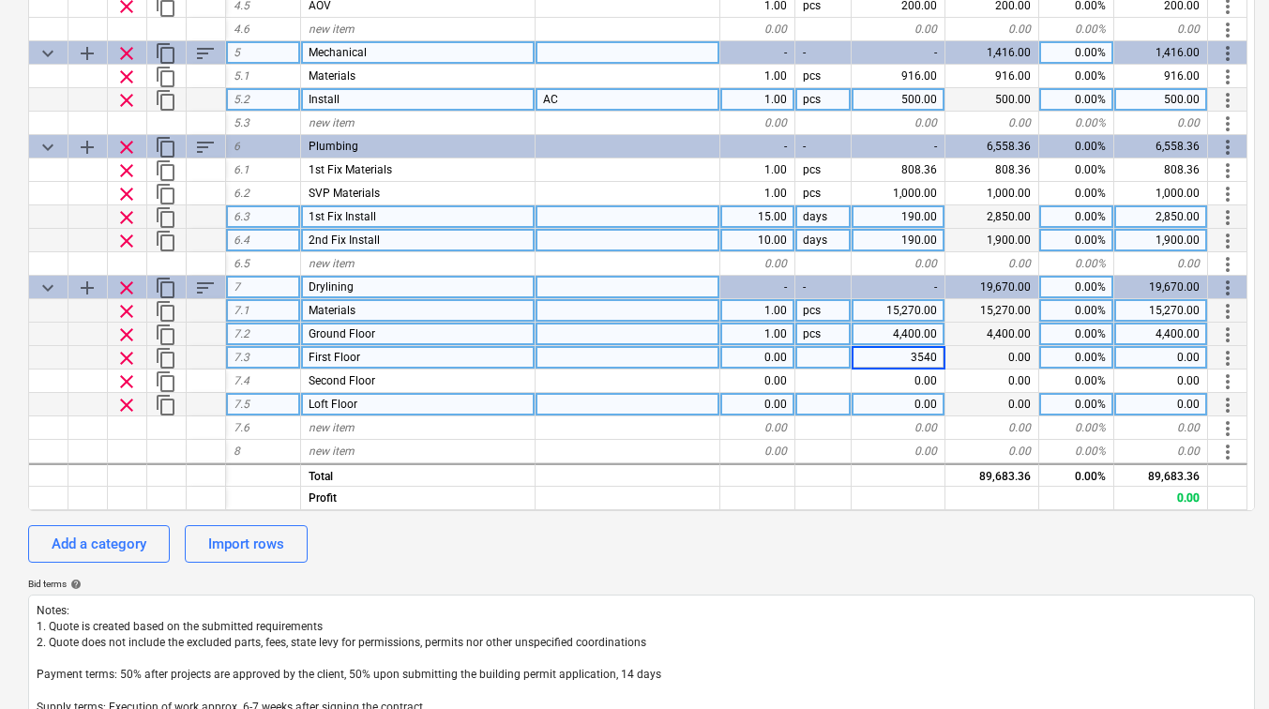
type textarea "x"
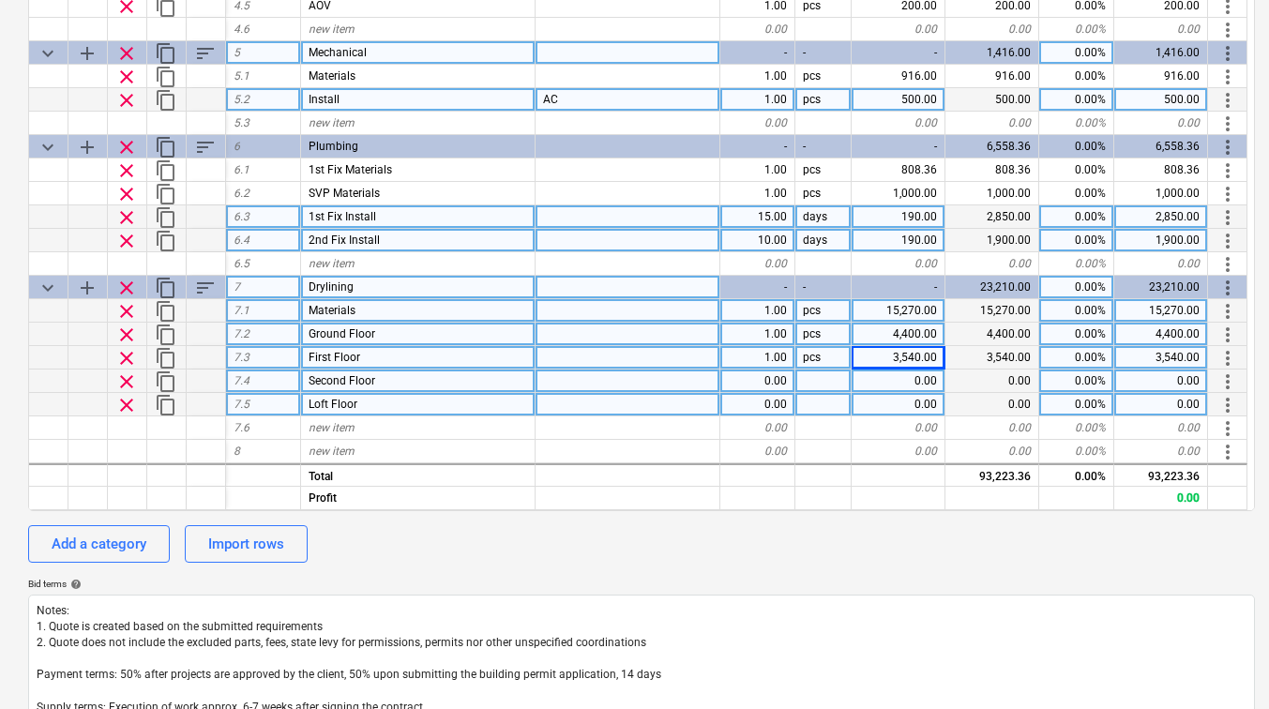
click at [910, 378] on div "0.00" at bounding box center [899, 381] width 94 height 23
type input "3540"
type textarea "x"
click at [915, 405] on div "0.00" at bounding box center [899, 404] width 94 height 23
type input "2750"
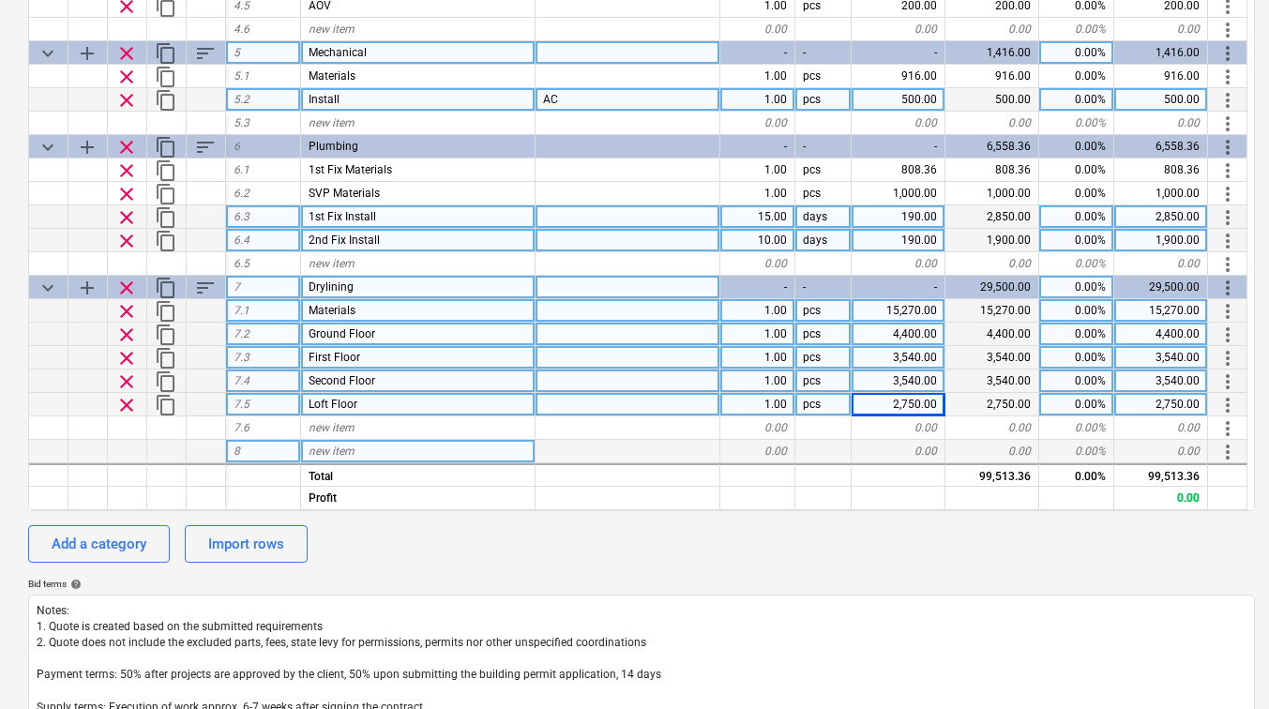
click at [331, 451] on span "new item" at bounding box center [332, 451] width 46 height 13
click at [112, 525] on button "Add a category" at bounding box center [99, 544] width 142 height 38
type textarea "x"
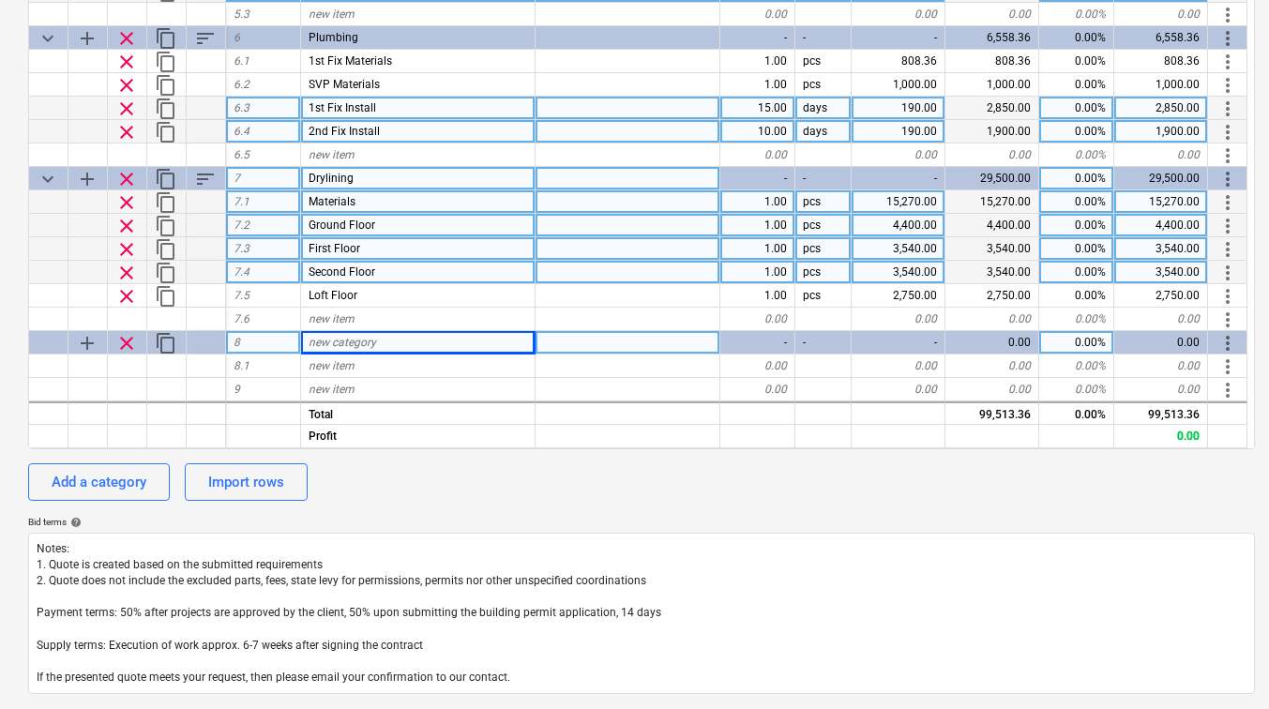
scroll to position [455, 0]
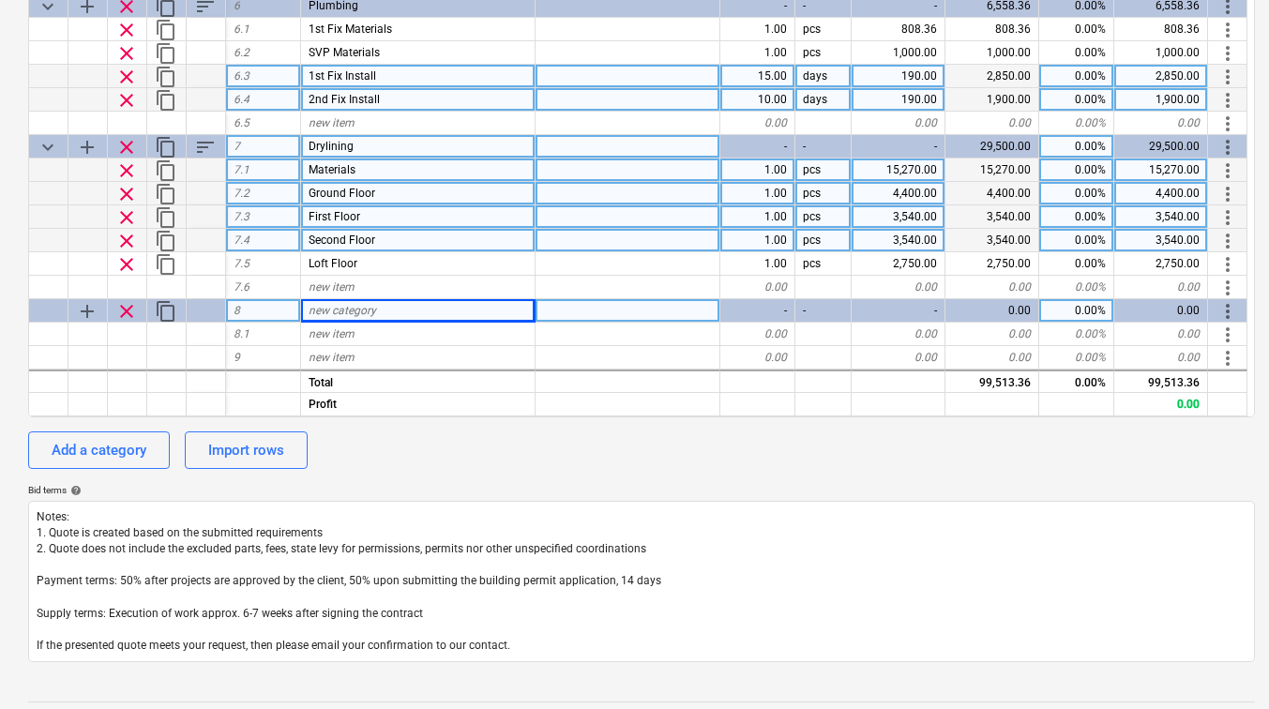
click at [381, 316] on div "new category" at bounding box center [418, 310] width 235 height 23
type input "Plastering"
type textarea "x"
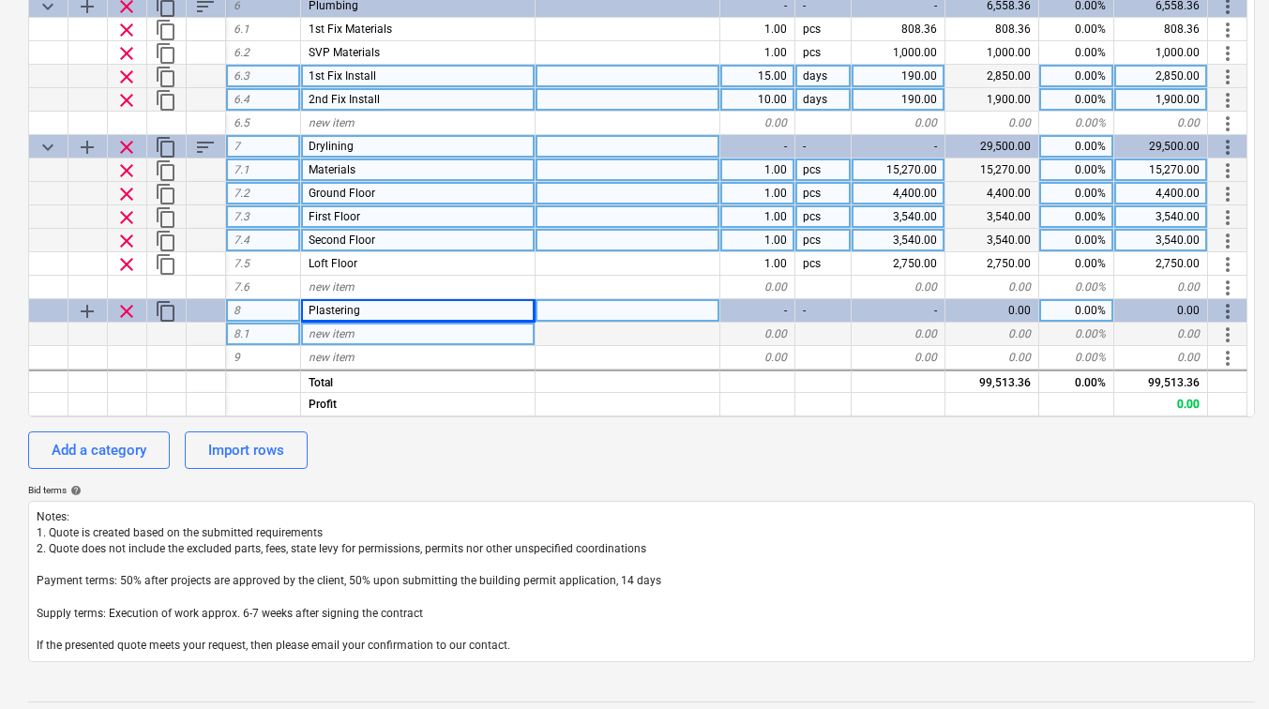
click at [420, 341] on div "new item" at bounding box center [418, 334] width 235 height 23
type input "Materials"
type textarea "x"
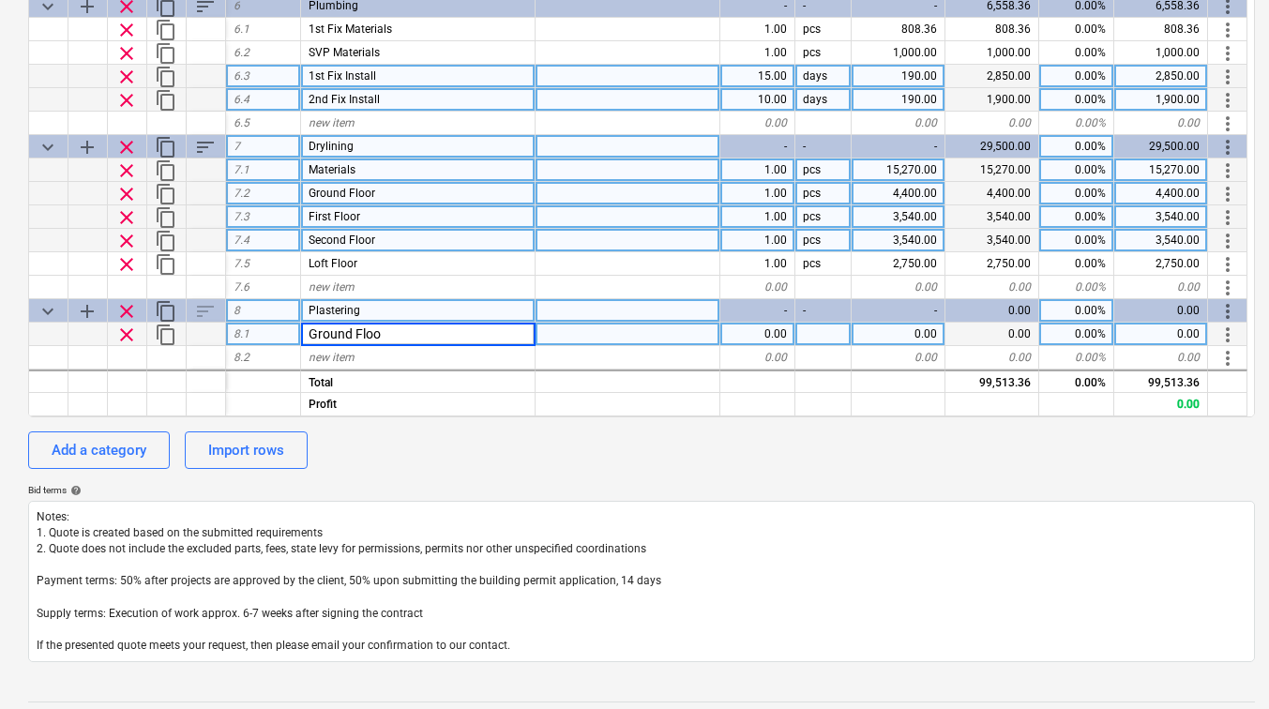
type input "Ground Floor"
type textarea "x"
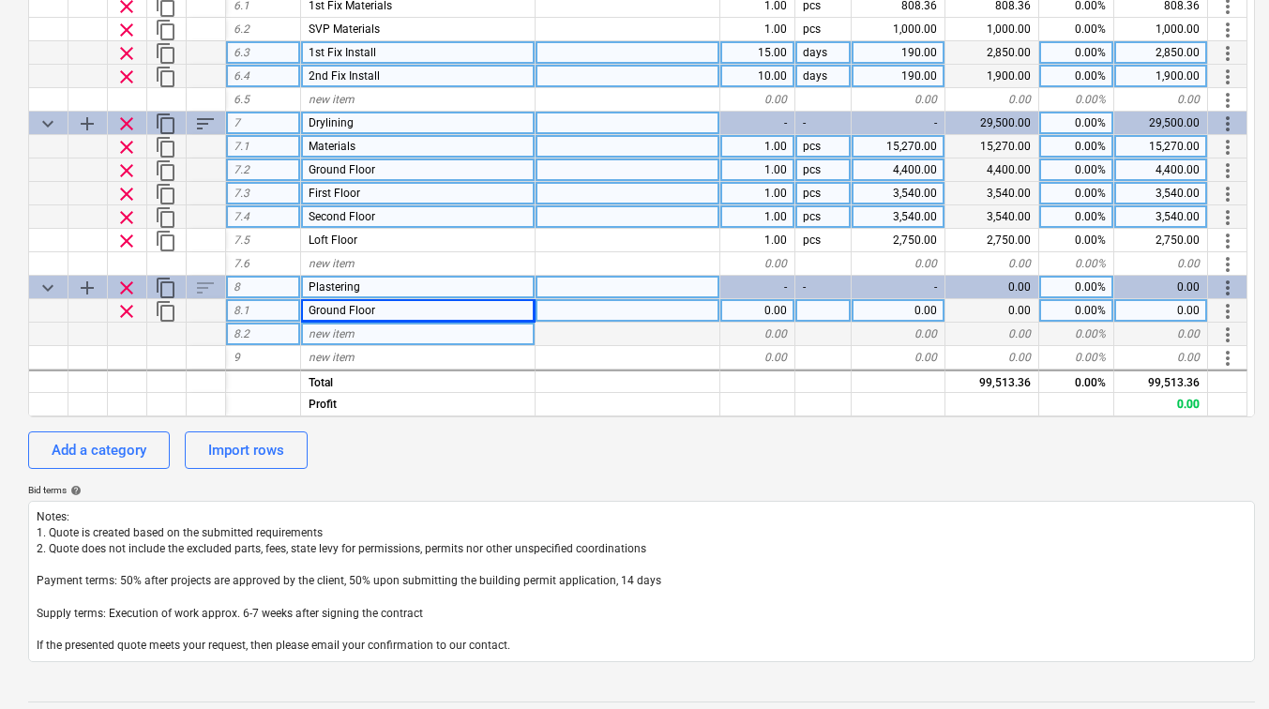
click at [402, 334] on div "new item" at bounding box center [418, 334] width 235 height 23
type input "First Floor"
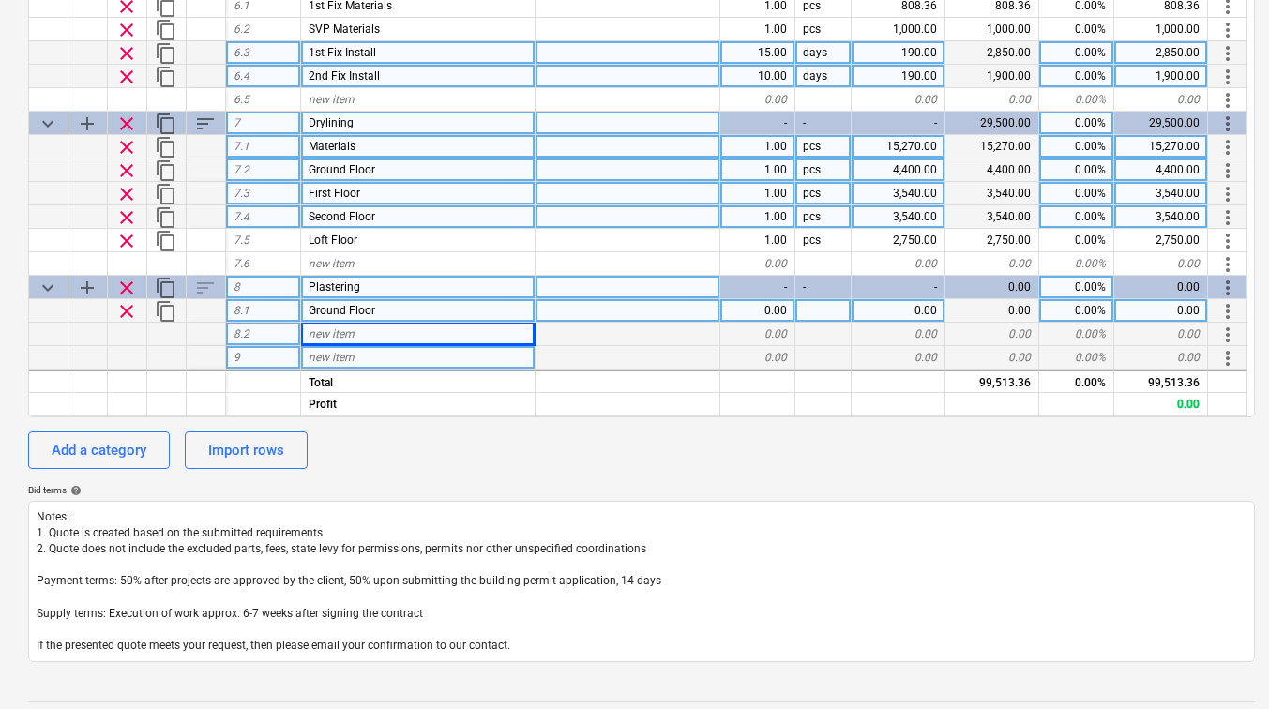
type textarea "x"
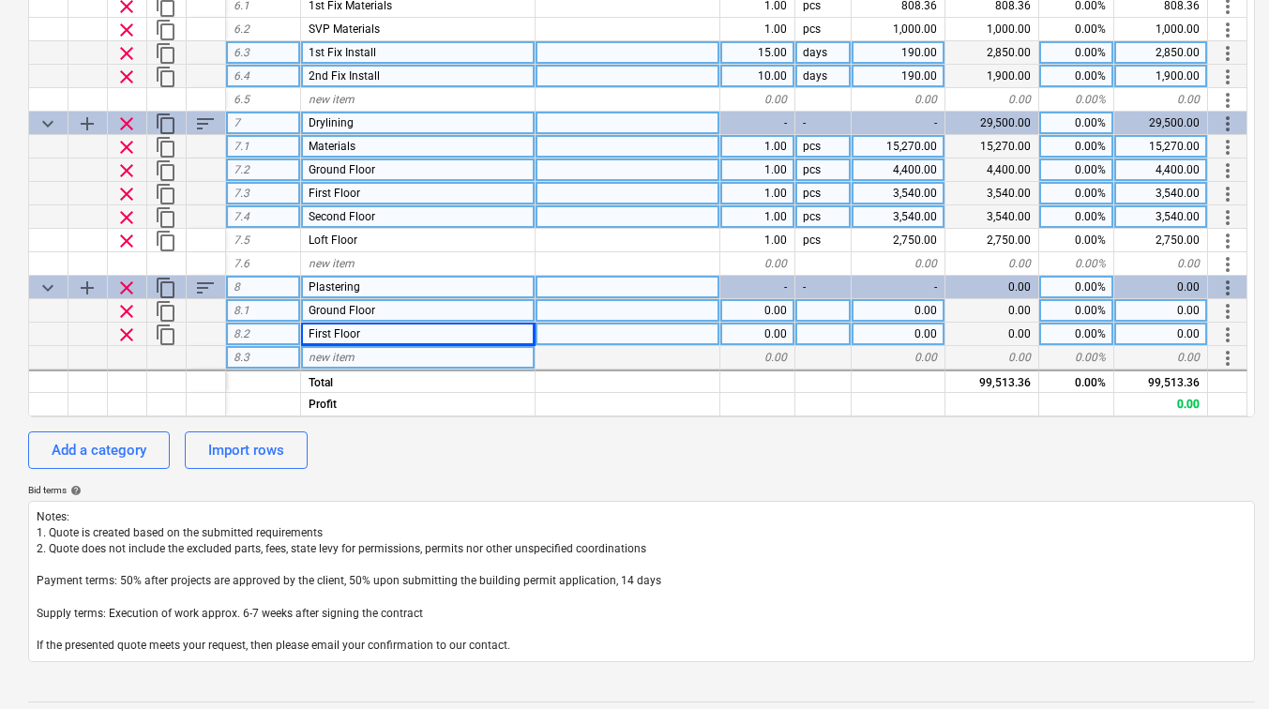
click at [383, 354] on div "new item" at bounding box center [418, 357] width 235 height 23
type input "Second Floor"
type textarea "x"
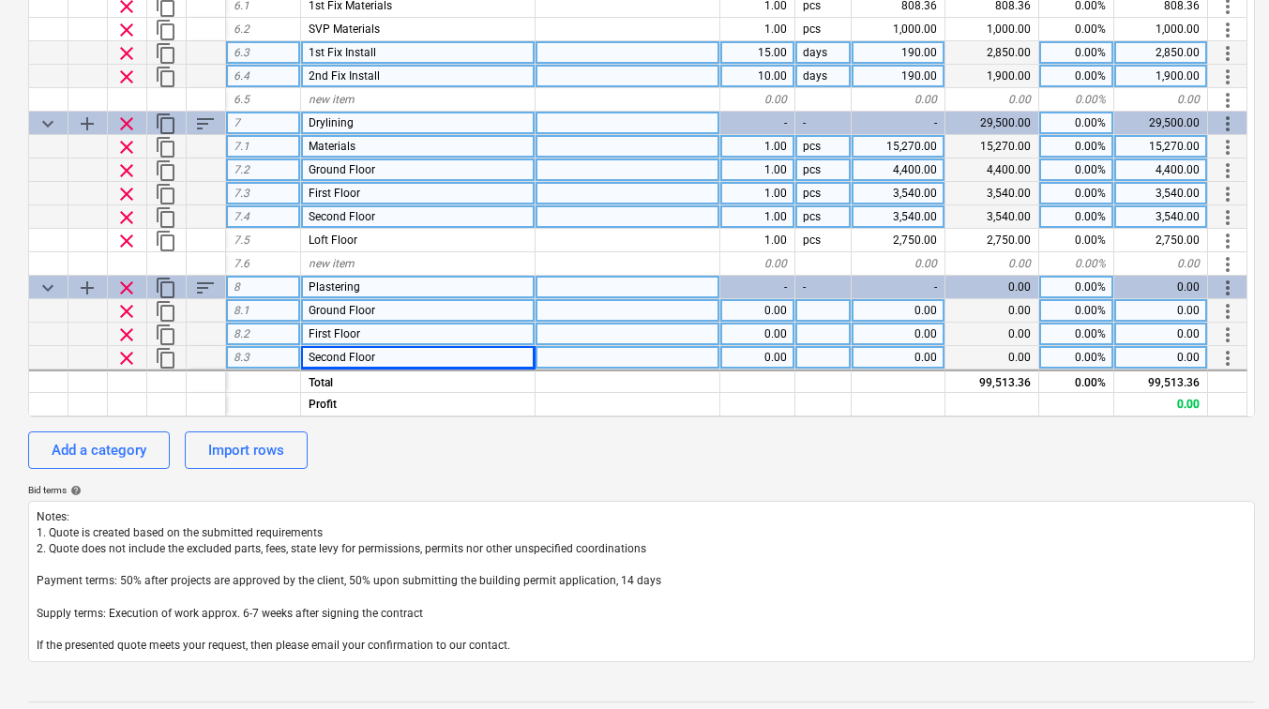
scroll to position [959, 0]
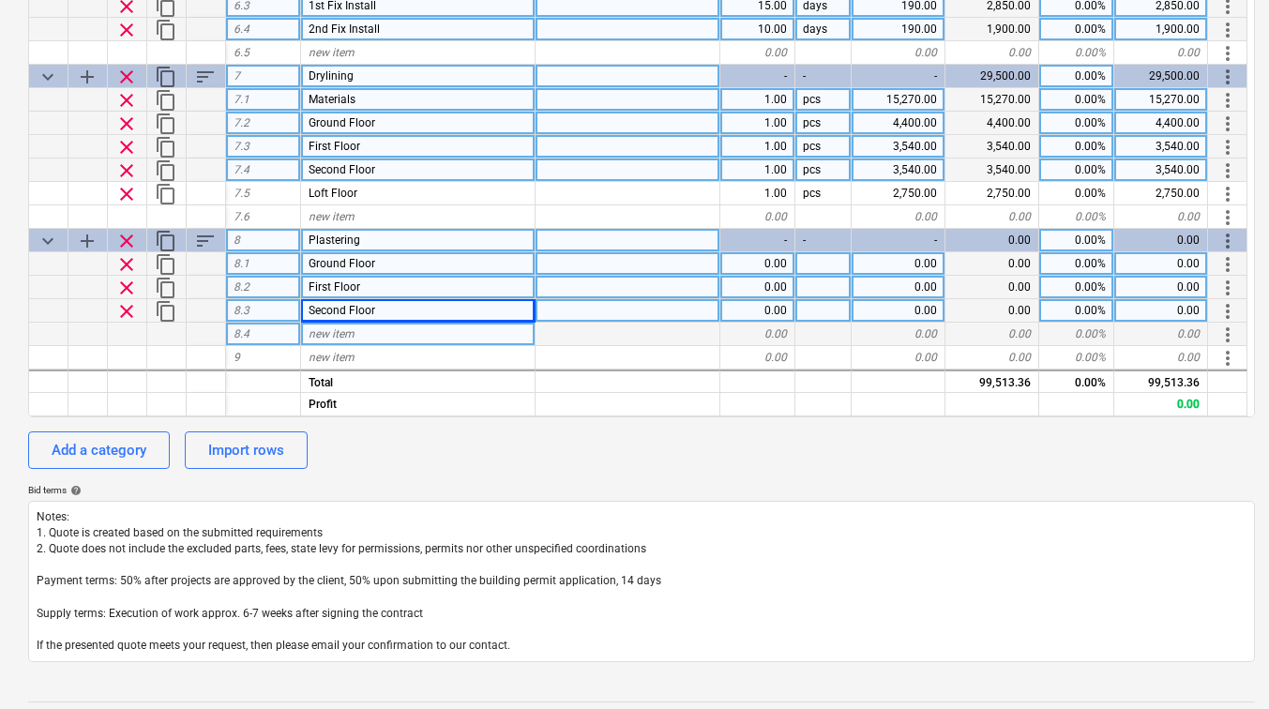
click at [365, 338] on div "new item" at bounding box center [418, 334] width 235 height 23
type input "Loft Floor"
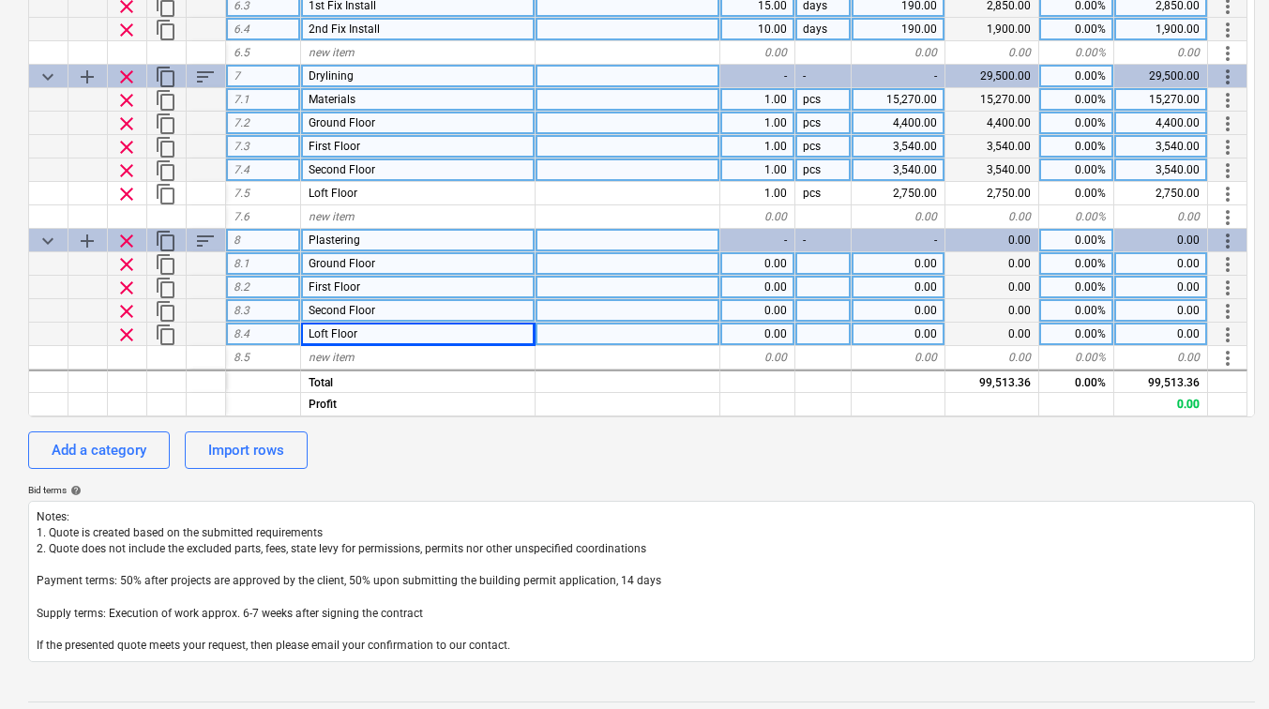
click at [167, 261] on span "content_copy" at bounding box center [166, 264] width 23 height 23
click at [204, 239] on span "sort" at bounding box center [205, 241] width 23 height 23
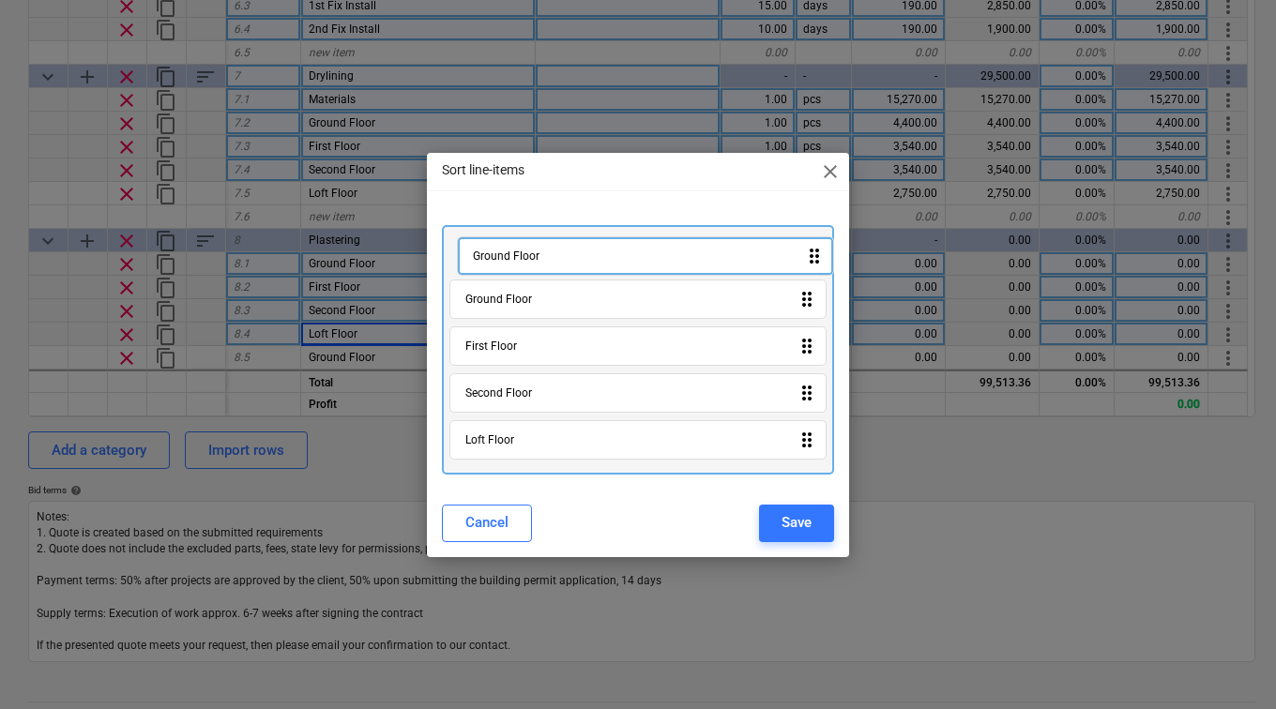
drag, startPoint x: 804, startPoint y: 444, endPoint x: 813, endPoint y: 233, distance: 211.3
click at [813, 233] on div "Ground Floor drag_indicator First Floor drag_indicator Second Floor drag_indica…" at bounding box center [638, 350] width 392 height 250
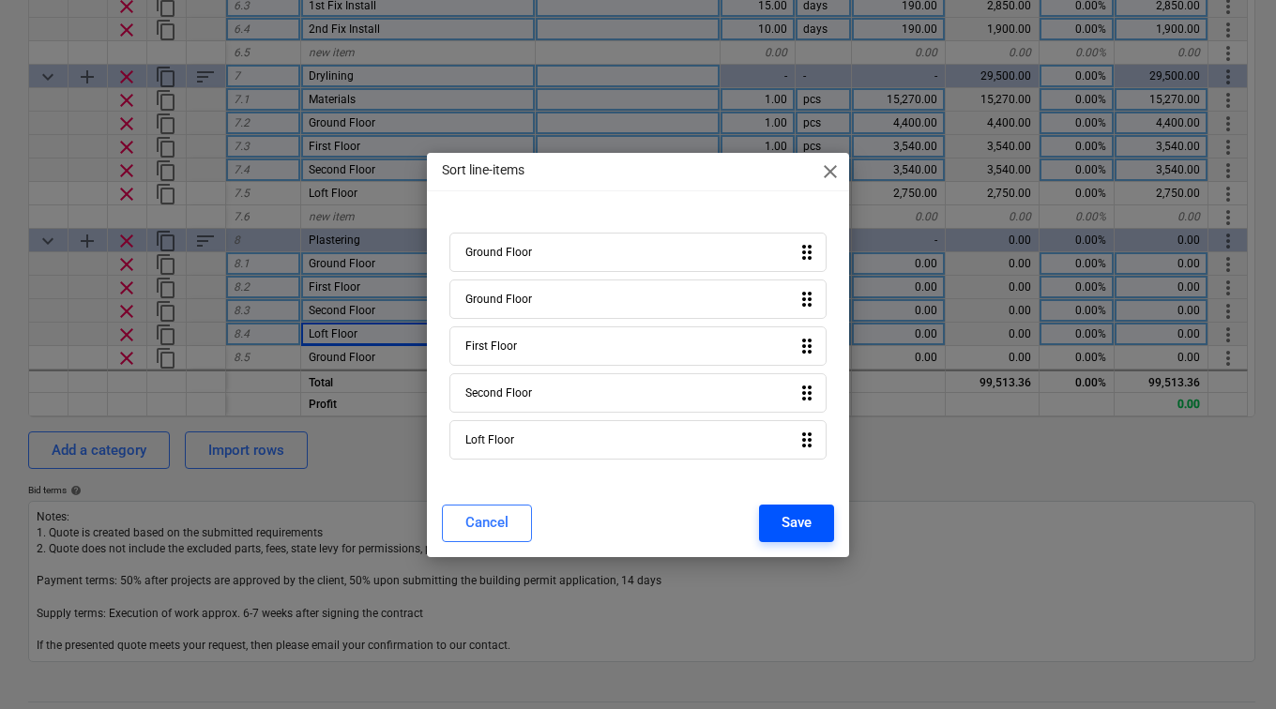
click at [814, 520] on button "Save" at bounding box center [796, 524] width 75 height 38
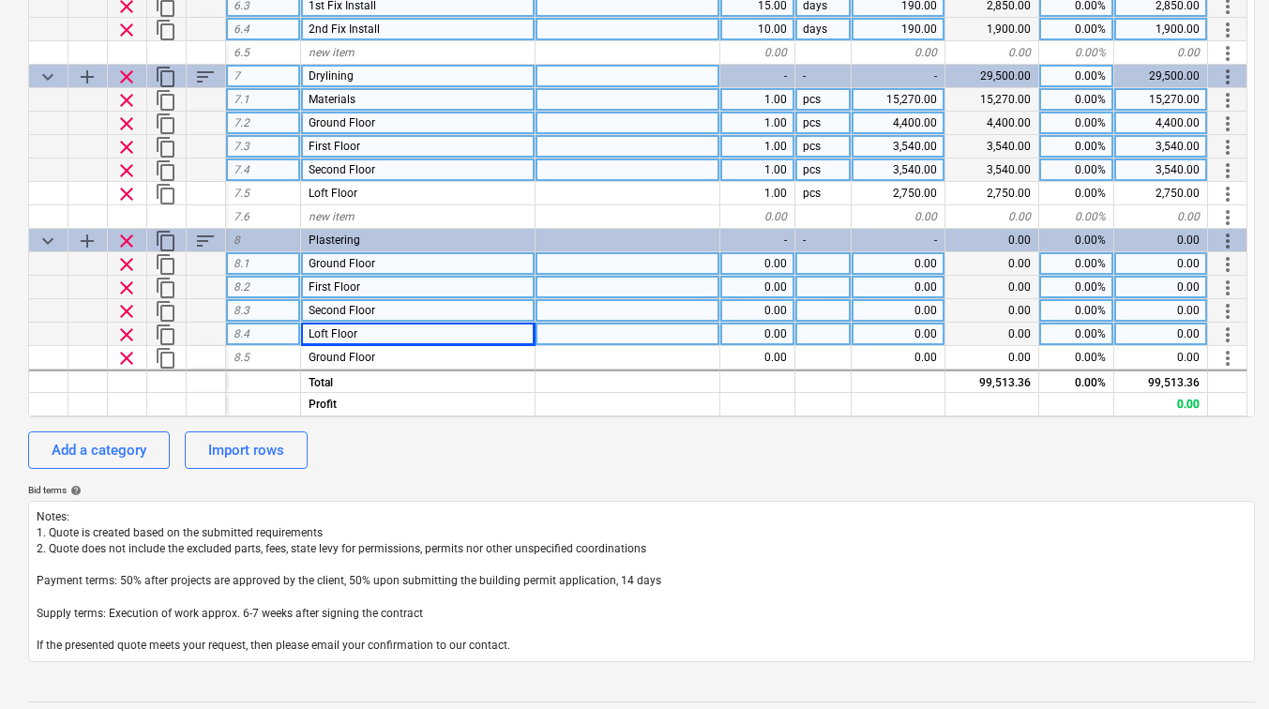
type textarea "x"
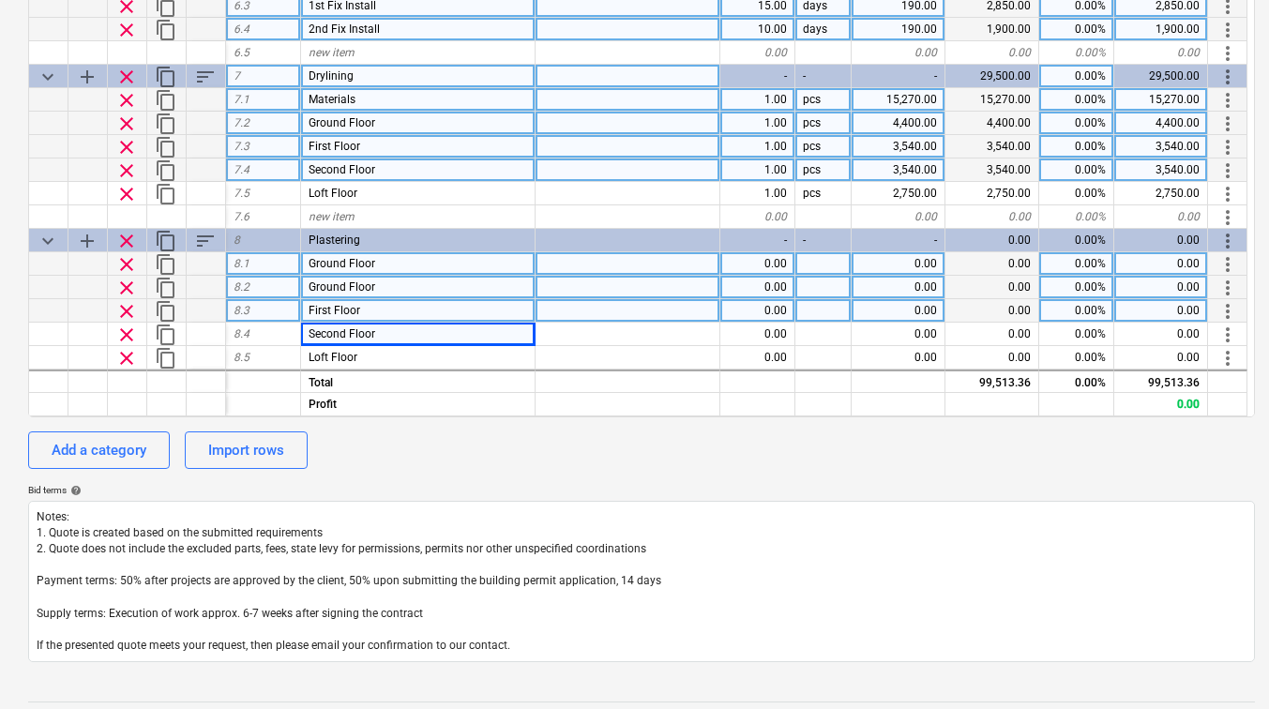
click at [350, 260] on span "Ground Floor" at bounding box center [342, 263] width 67 height 13
click at [350, 260] on input "Ground Floor" at bounding box center [418, 263] width 234 height 23
type input "Materials"
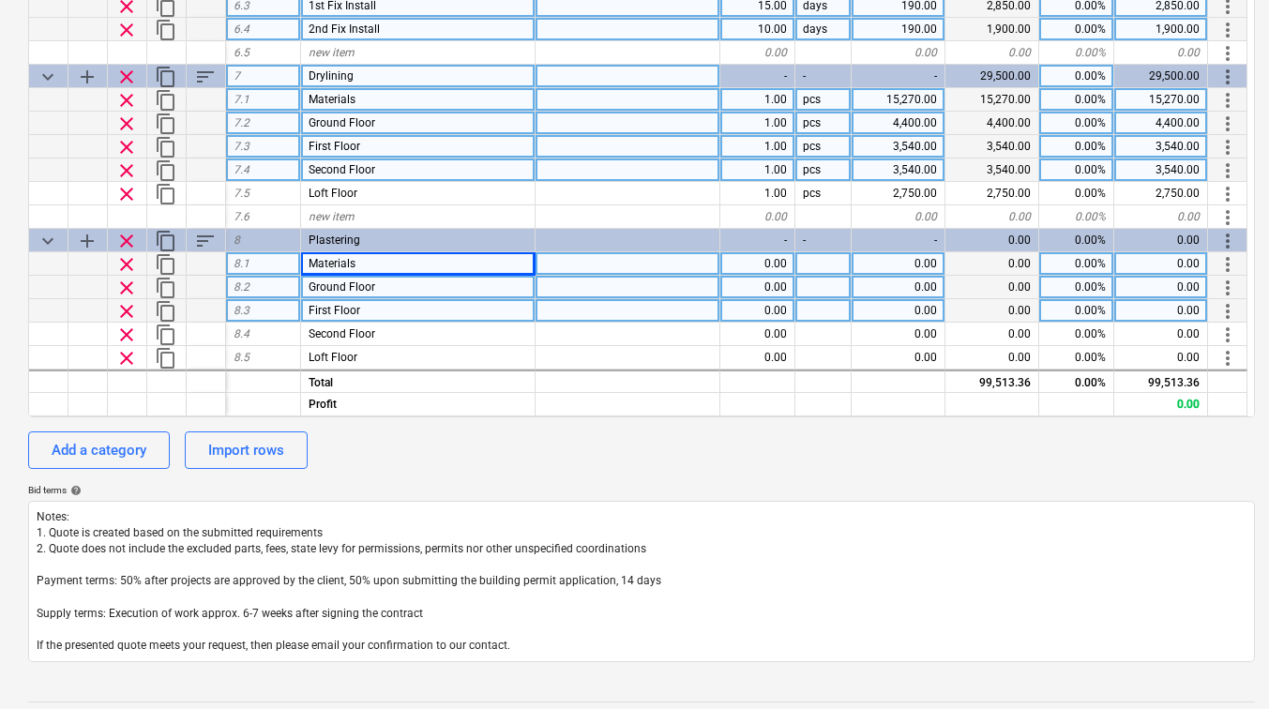
type textarea "x"
click at [919, 267] on div "0.00" at bounding box center [899, 263] width 94 height 23
type input "1650"
type textarea "x"
click at [912, 291] on div "0.00" at bounding box center [899, 287] width 94 height 23
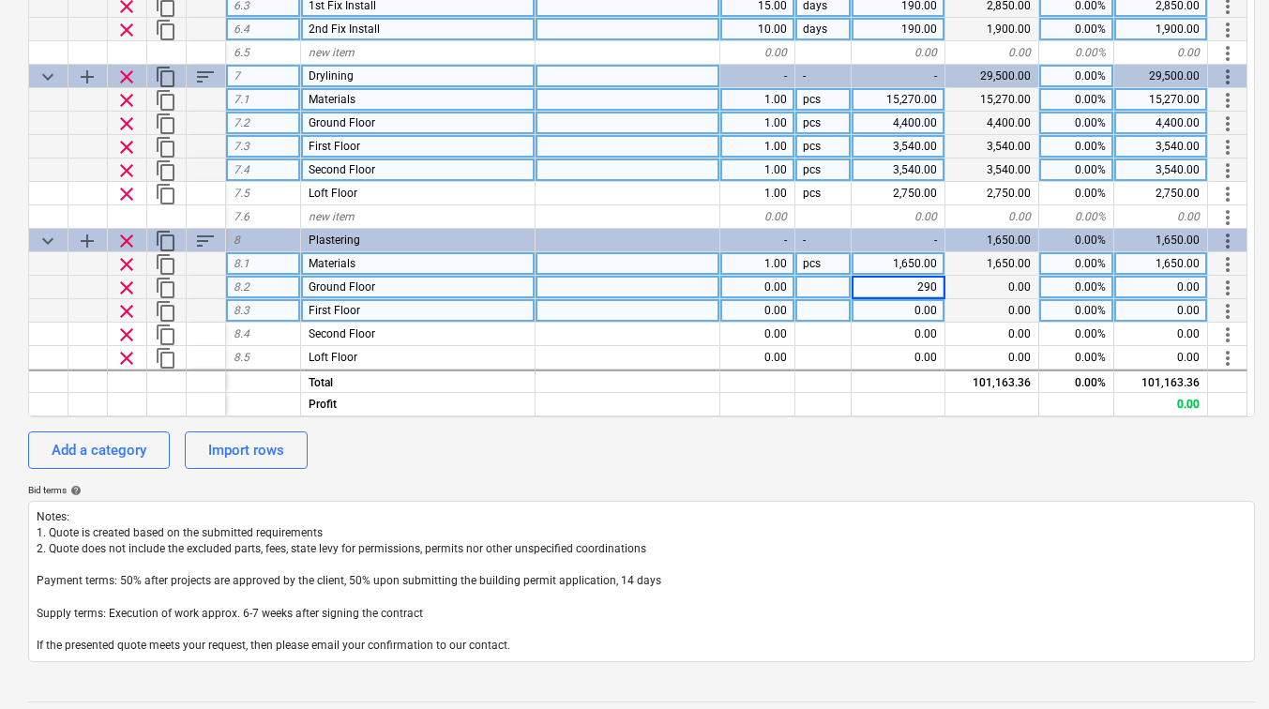
type input "2900"
type textarea "x"
click at [909, 305] on div "0.00" at bounding box center [899, 310] width 94 height 23
type input "2500"
type textarea "x"
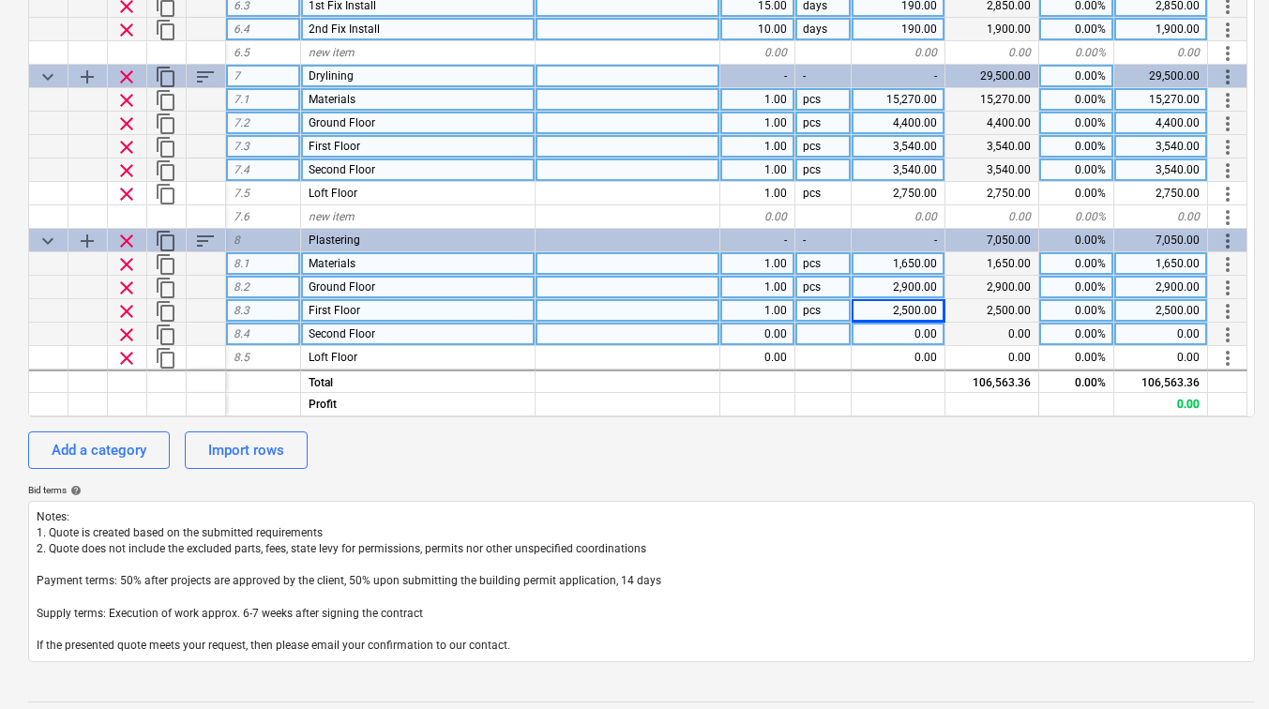
click at [915, 325] on div "0.00" at bounding box center [899, 334] width 94 height 23
type input "2500"
type textarea "x"
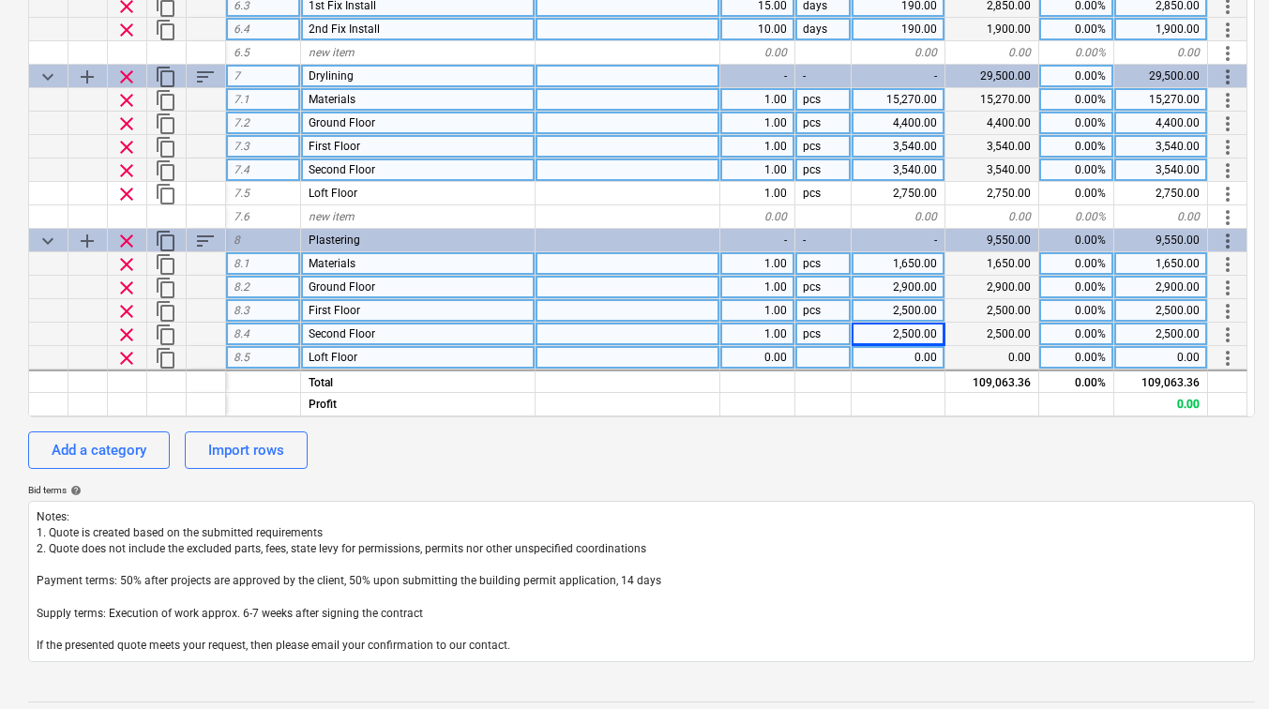
click at [902, 347] on div "0.00" at bounding box center [899, 357] width 94 height 23
type input "2500"
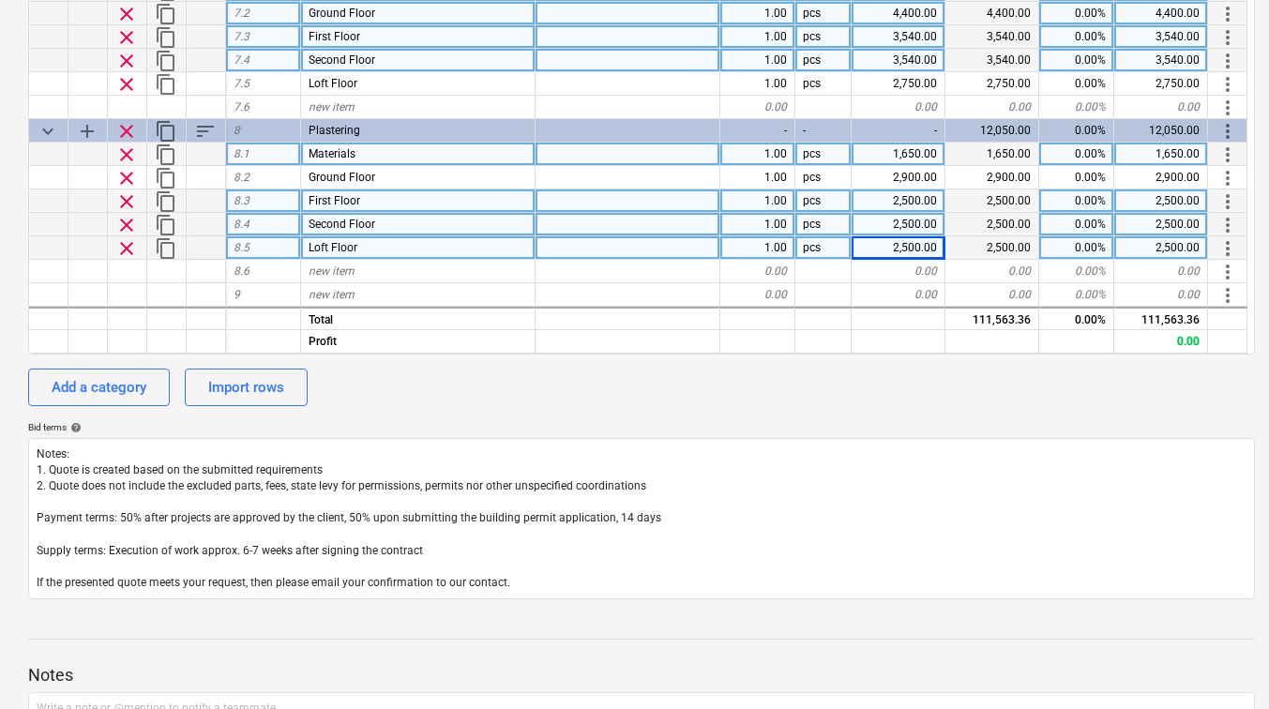
scroll to position [549, 0]
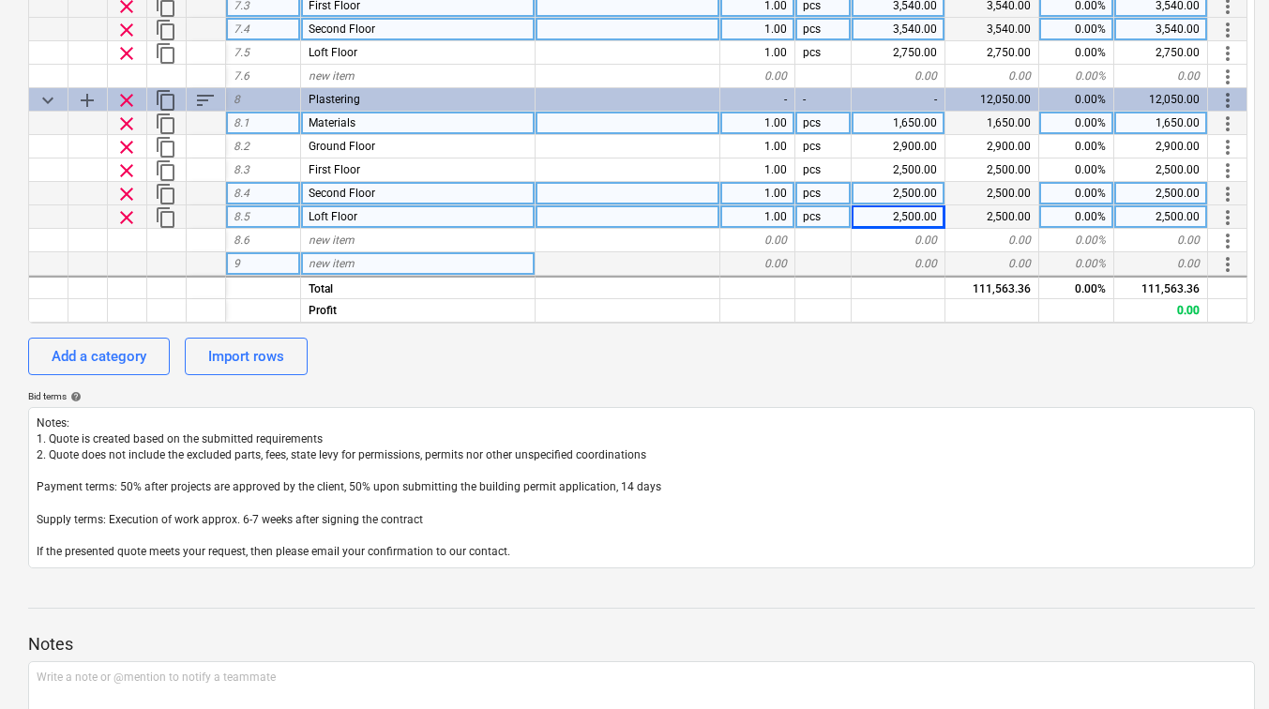
click at [242, 262] on div "9" at bounding box center [263, 263] width 75 height 23
click at [94, 348] on div "Add a category" at bounding box center [99, 356] width 95 height 24
type textarea "x"
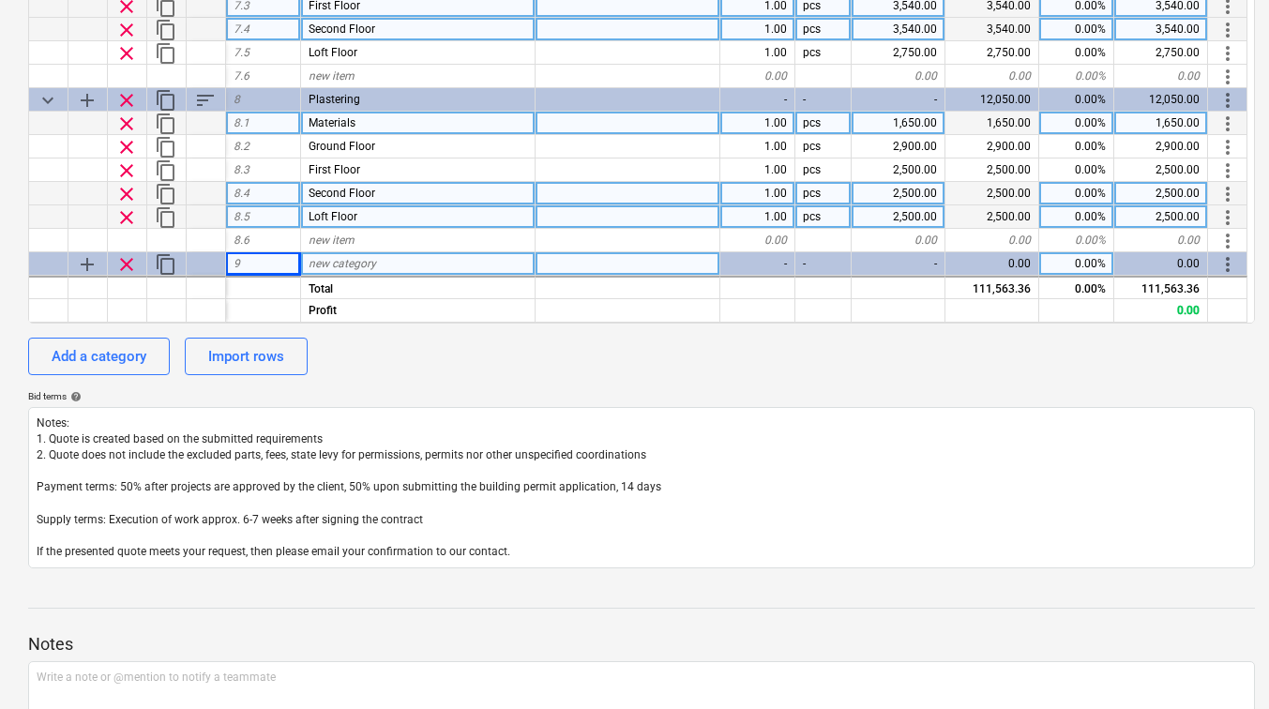
scroll to position [1053, 0]
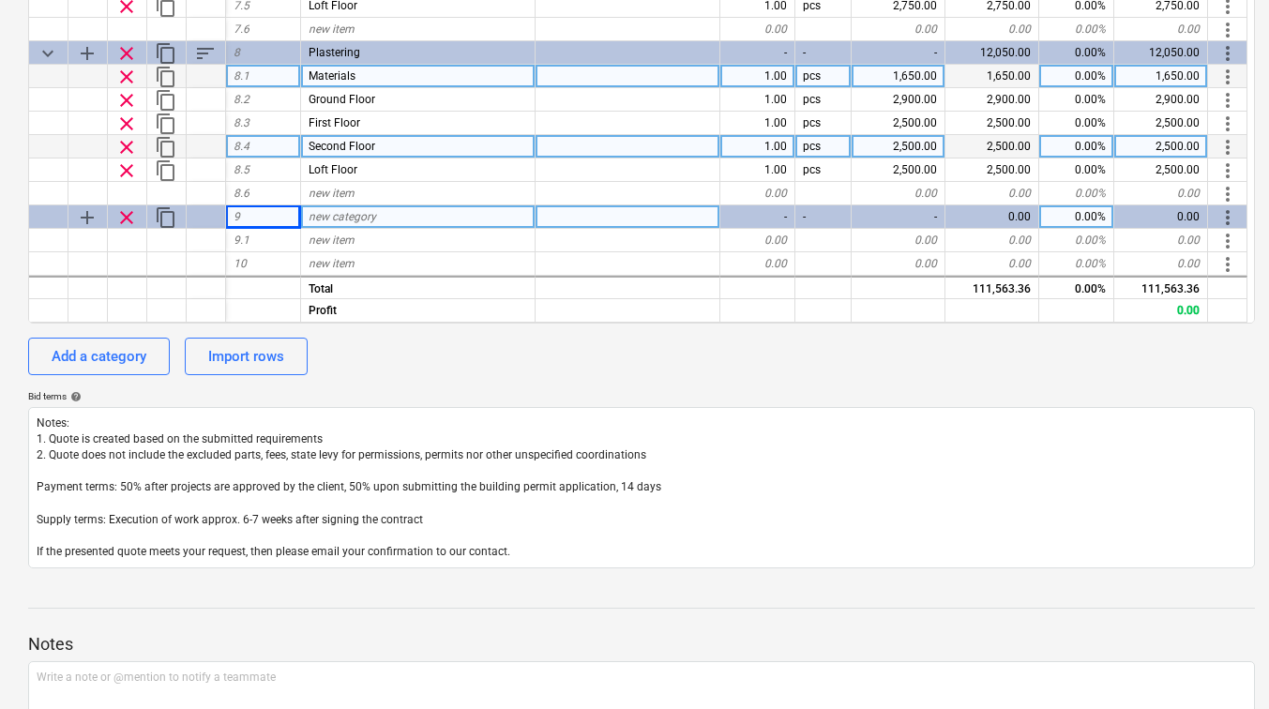
click at [388, 212] on div "new category" at bounding box center [418, 216] width 235 height 23
type input "Tiling"
type textarea "x"
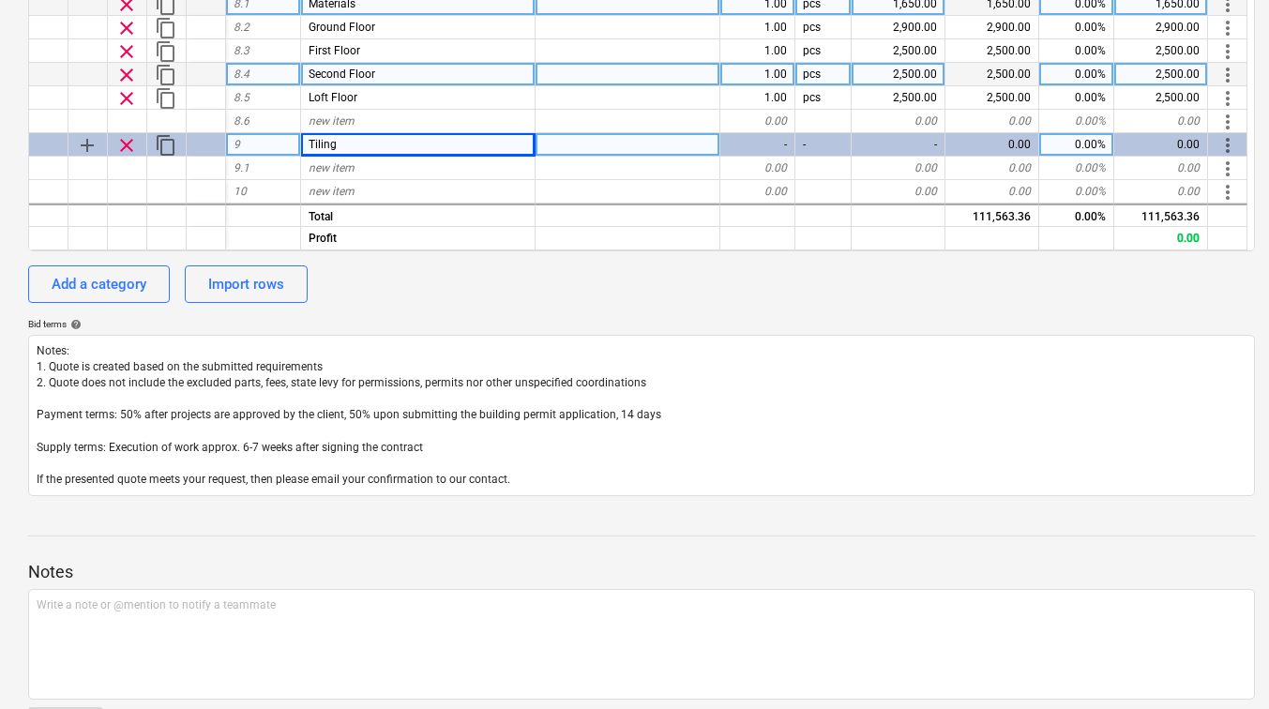
scroll to position [643, 0]
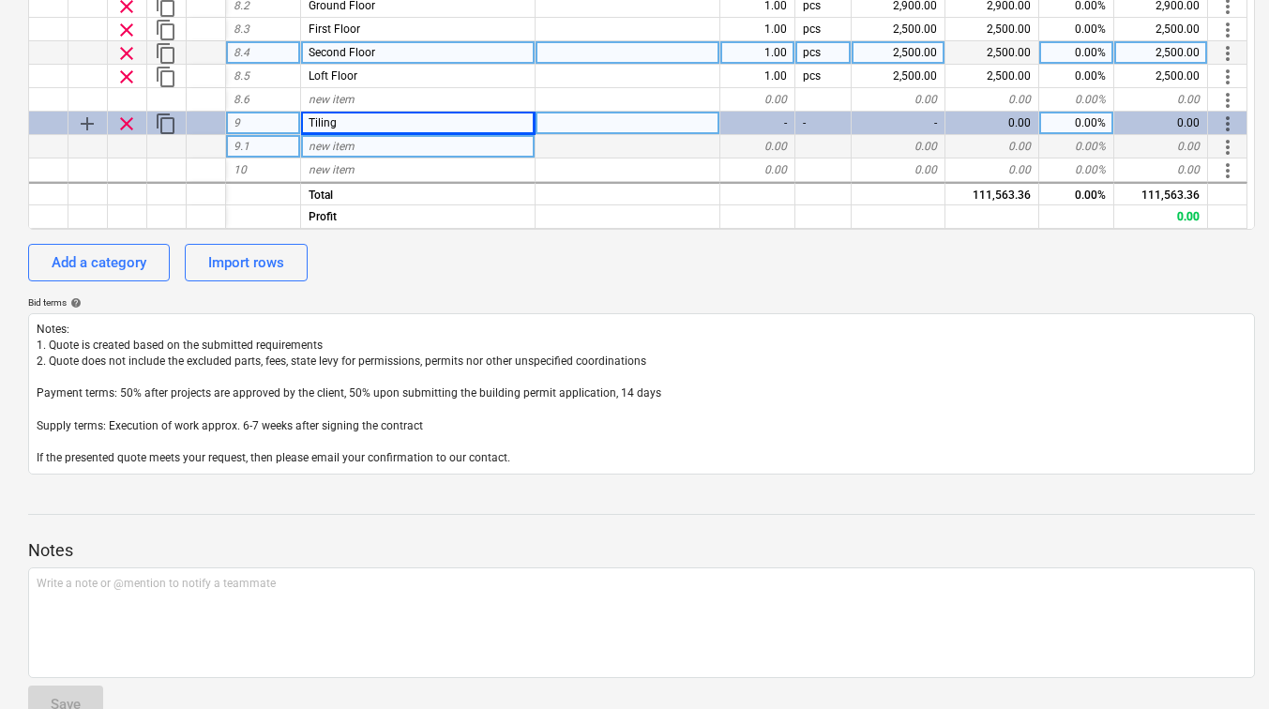
click at [345, 148] on span "new item" at bounding box center [332, 146] width 46 height 13
type input "I"
type input "Materials"
type textarea "x"
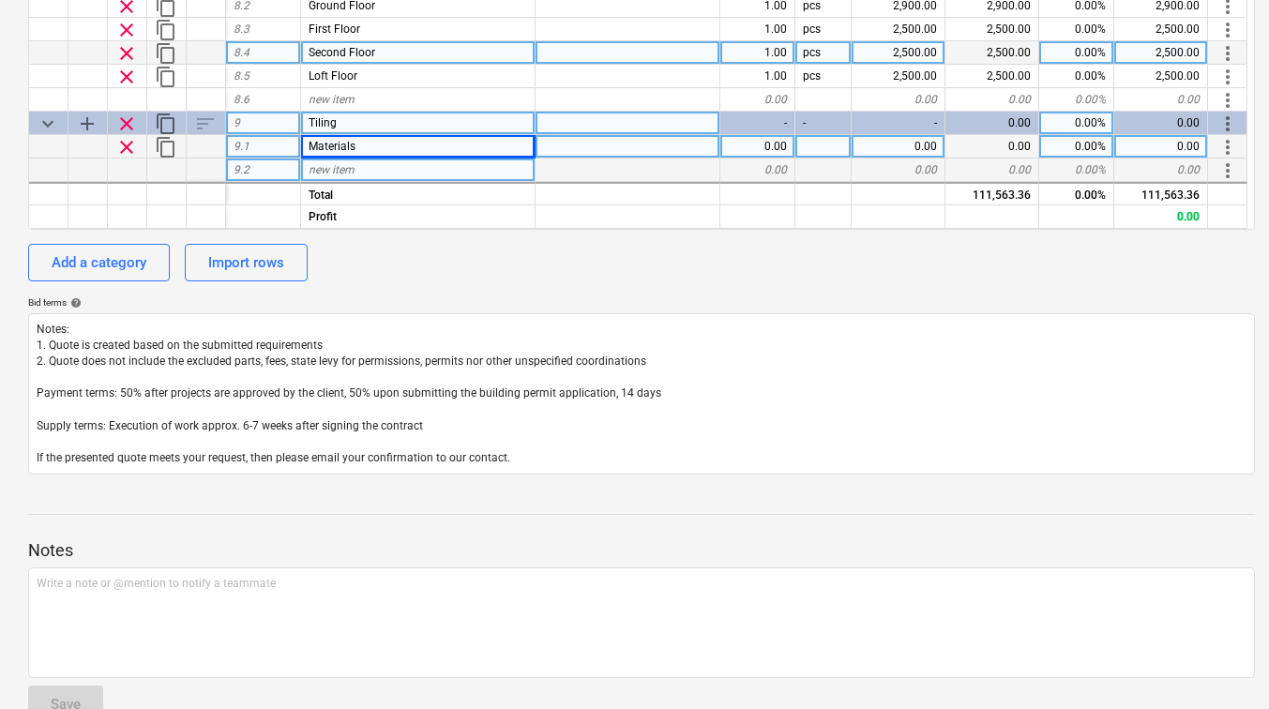
click at [339, 169] on span "new item" at bounding box center [332, 169] width 46 height 13
type input "Install rate per Bathroom"
type textarea "x"
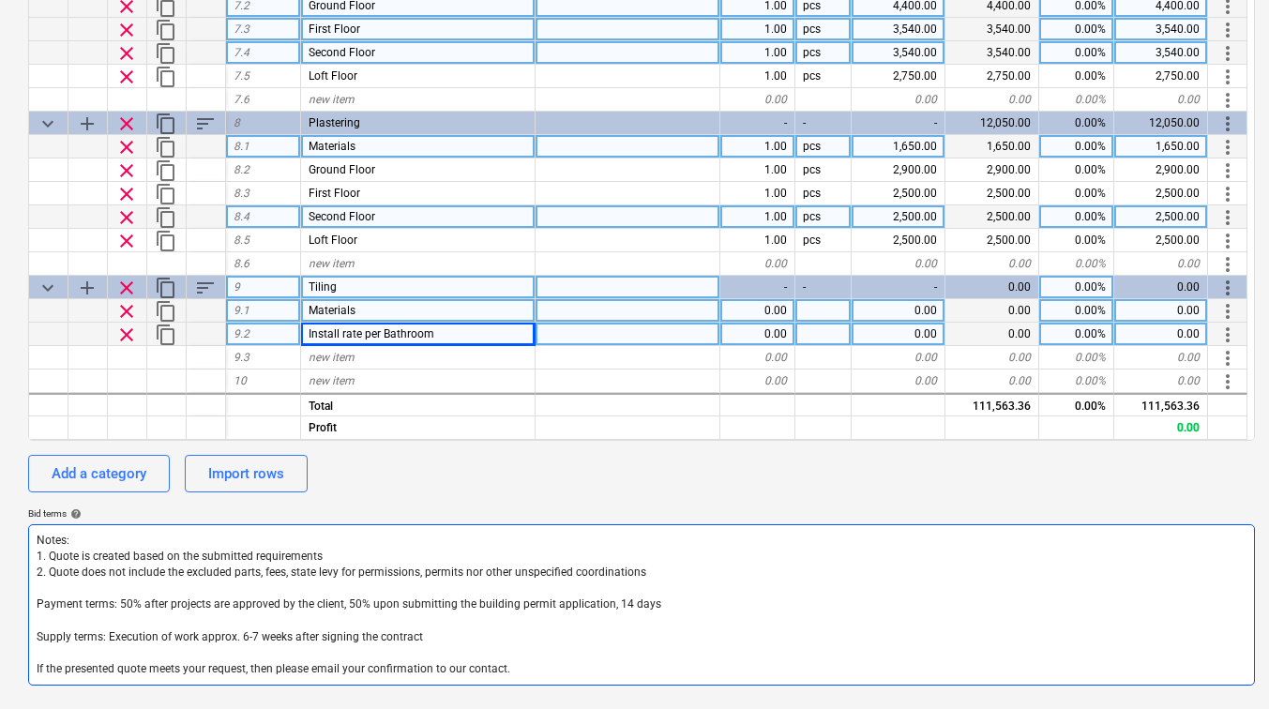
scroll to position [431, 0]
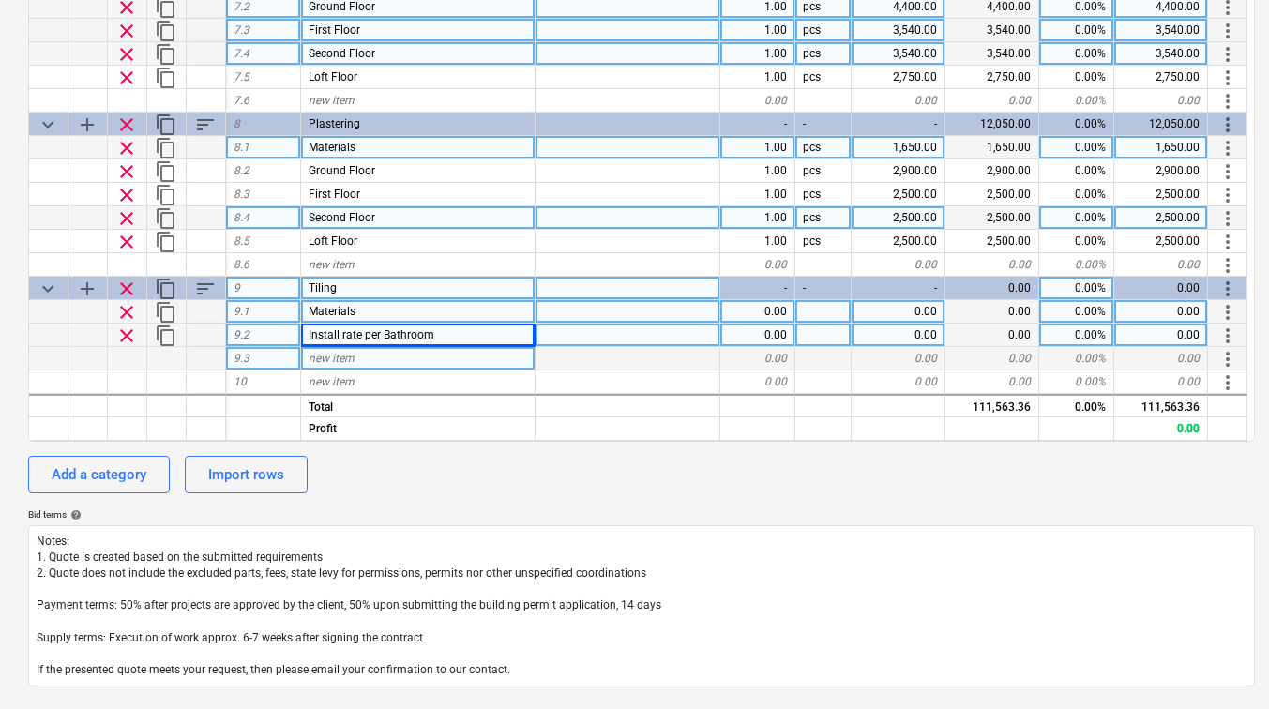
click at [364, 357] on div "new item" at bounding box center [418, 358] width 235 height 23
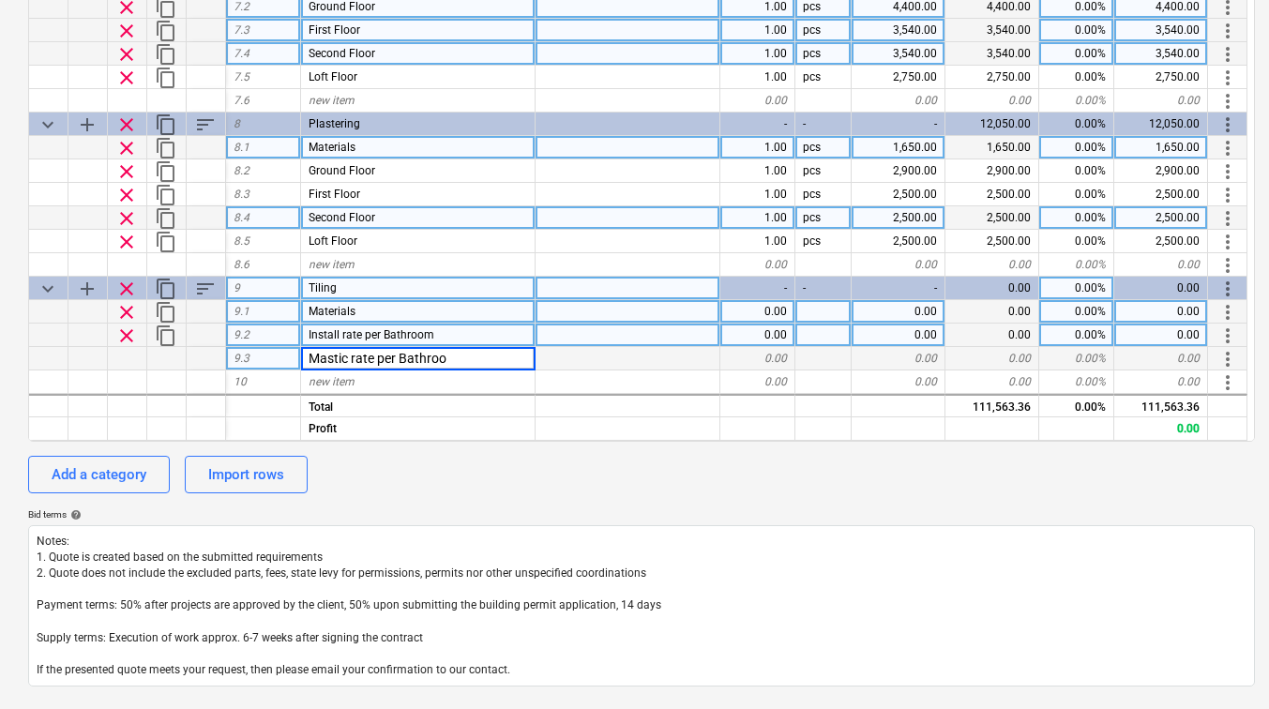
type input "Mastic rate per Bathroom"
type textarea "x"
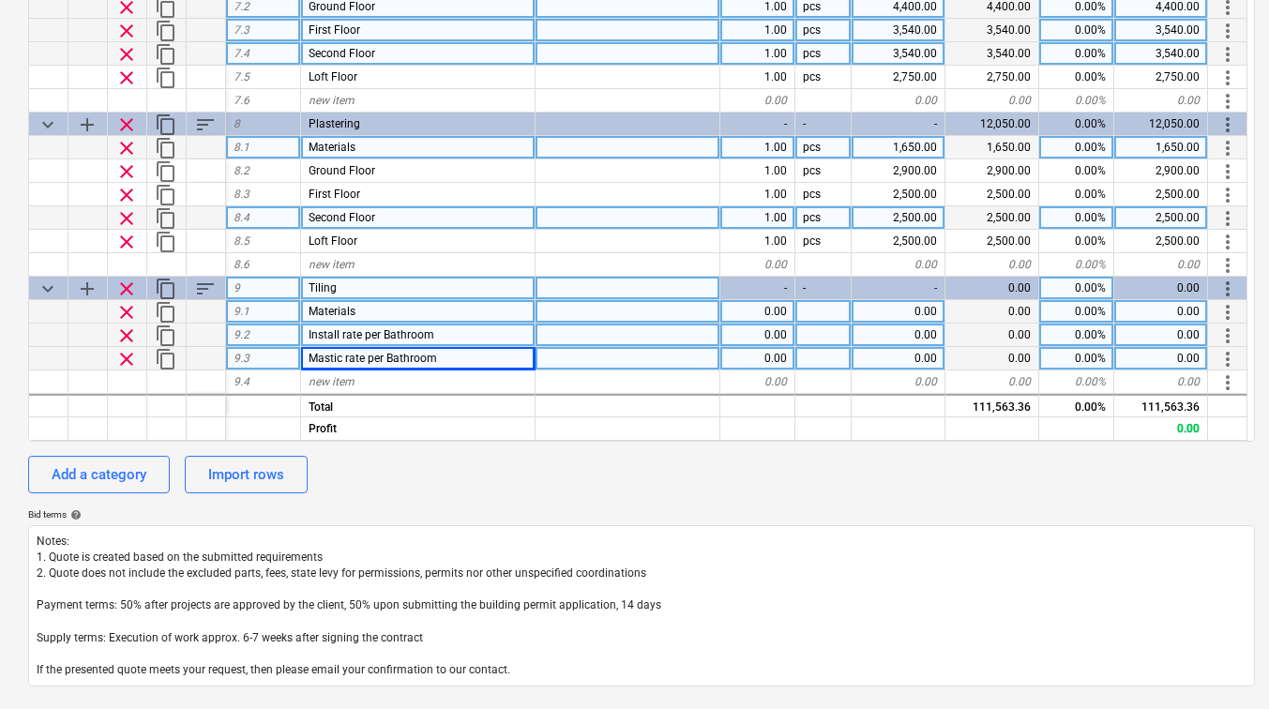
click at [881, 306] on div "0.00" at bounding box center [899, 311] width 94 height 23
type input "400"
type textarea "x"
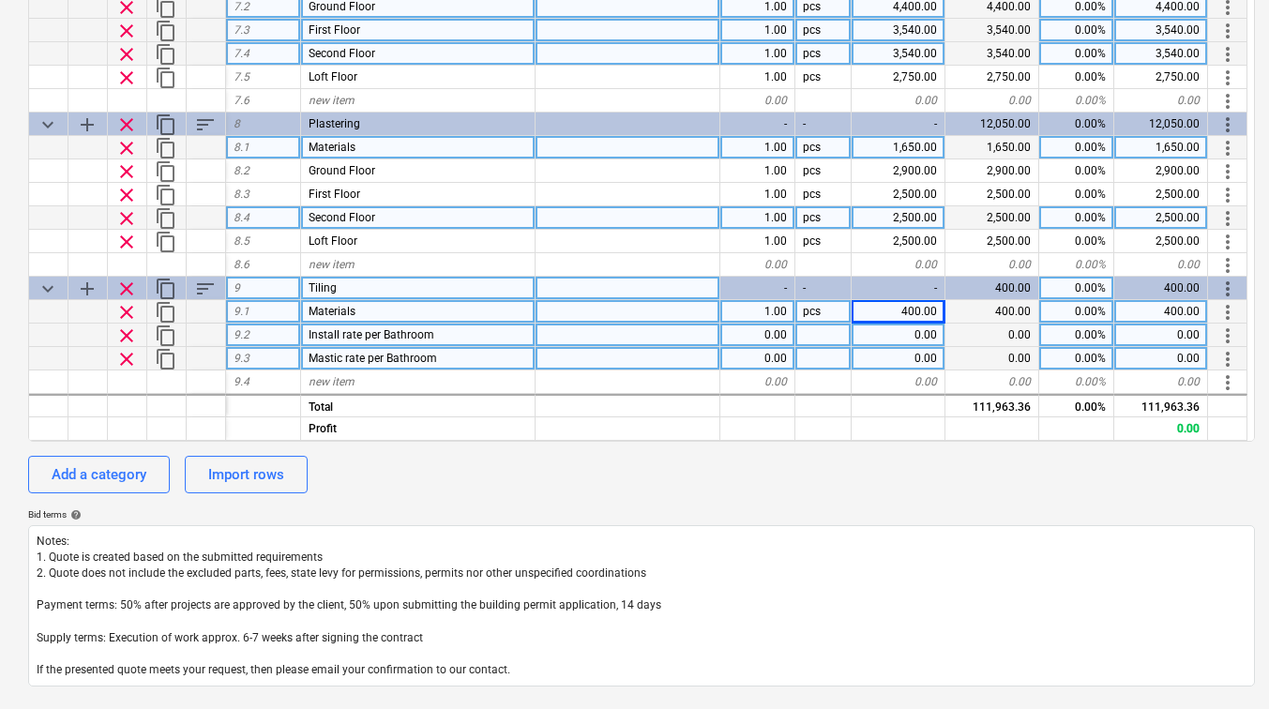
click at [894, 330] on div "0.00" at bounding box center [899, 335] width 94 height 23
type input "600"
type textarea "x"
click at [776, 336] on div "1.00" at bounding box center [757, 335] width 75 height 23
type input "5"
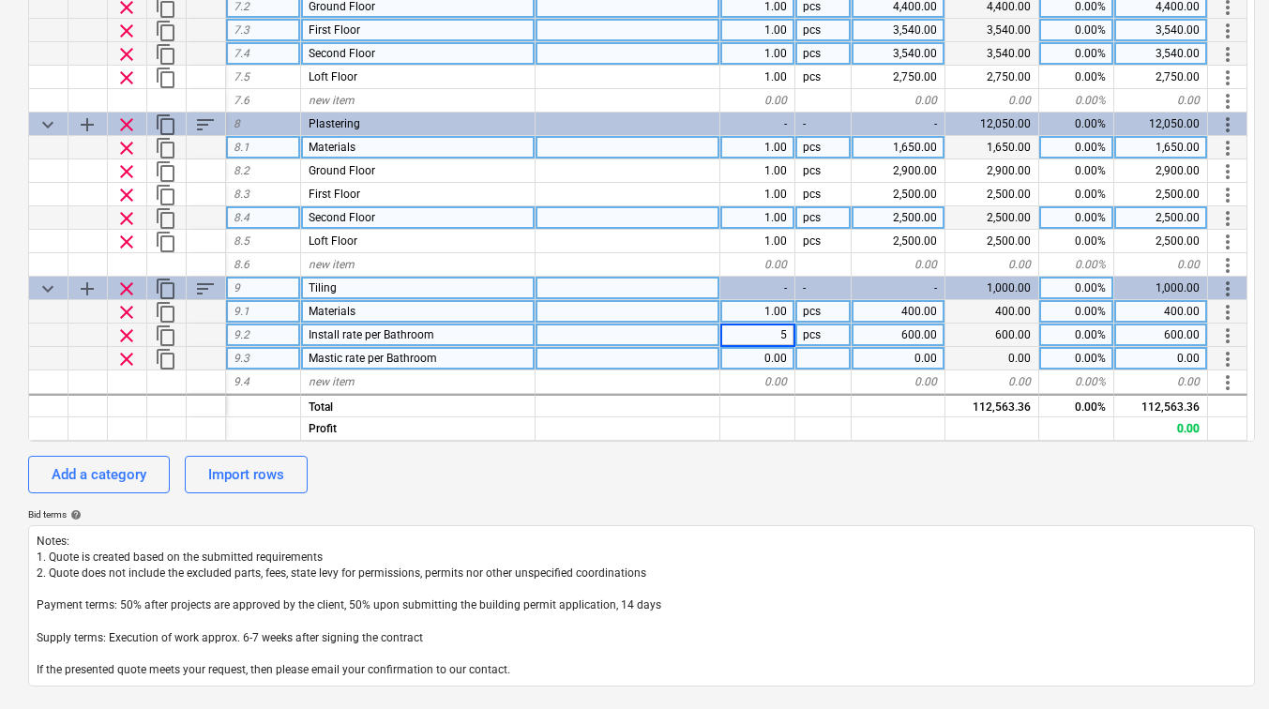
type textarea "x"
click at [869, 356] on div "0.00" at bounding box center [899, 358] width 94 height 23
type input "100"
type textarea "x"
click at [762, 359] on div "1.00" at bounding box center [757, 358] width 75 height 23
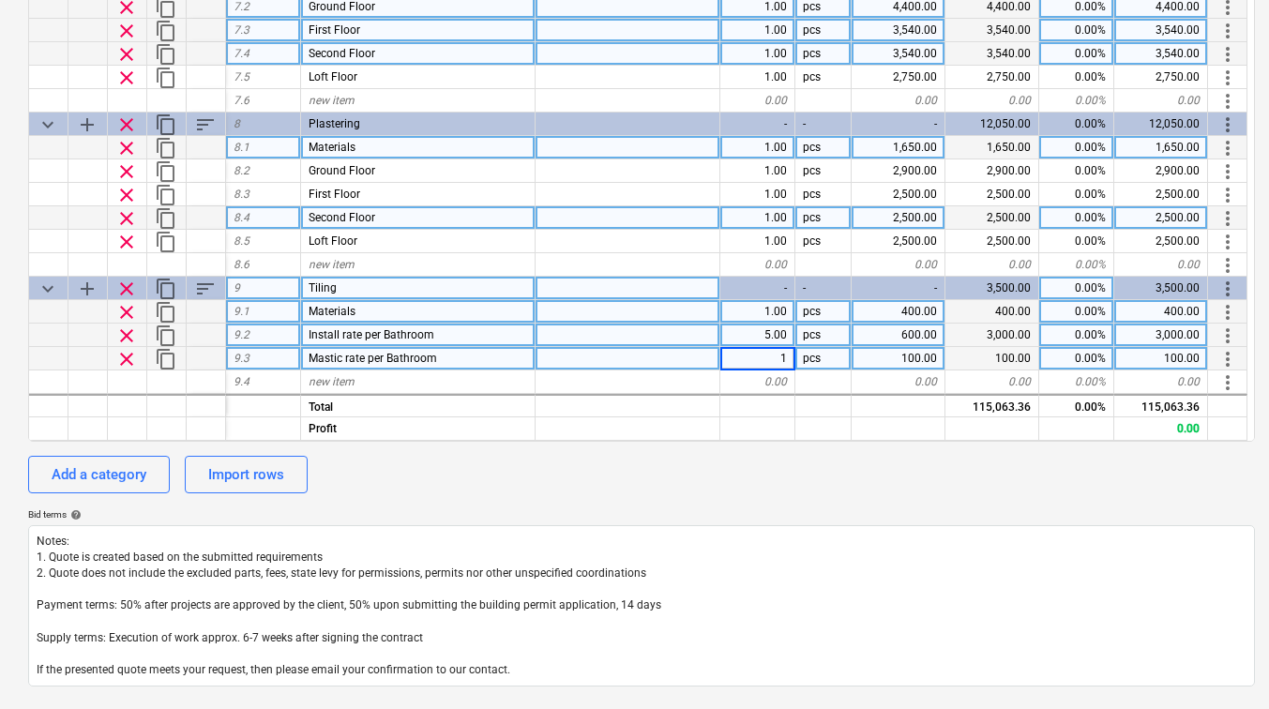
type input "5"
click at [394, 381] on div "new item" at bounding box center [418, 382] width 235 height 23
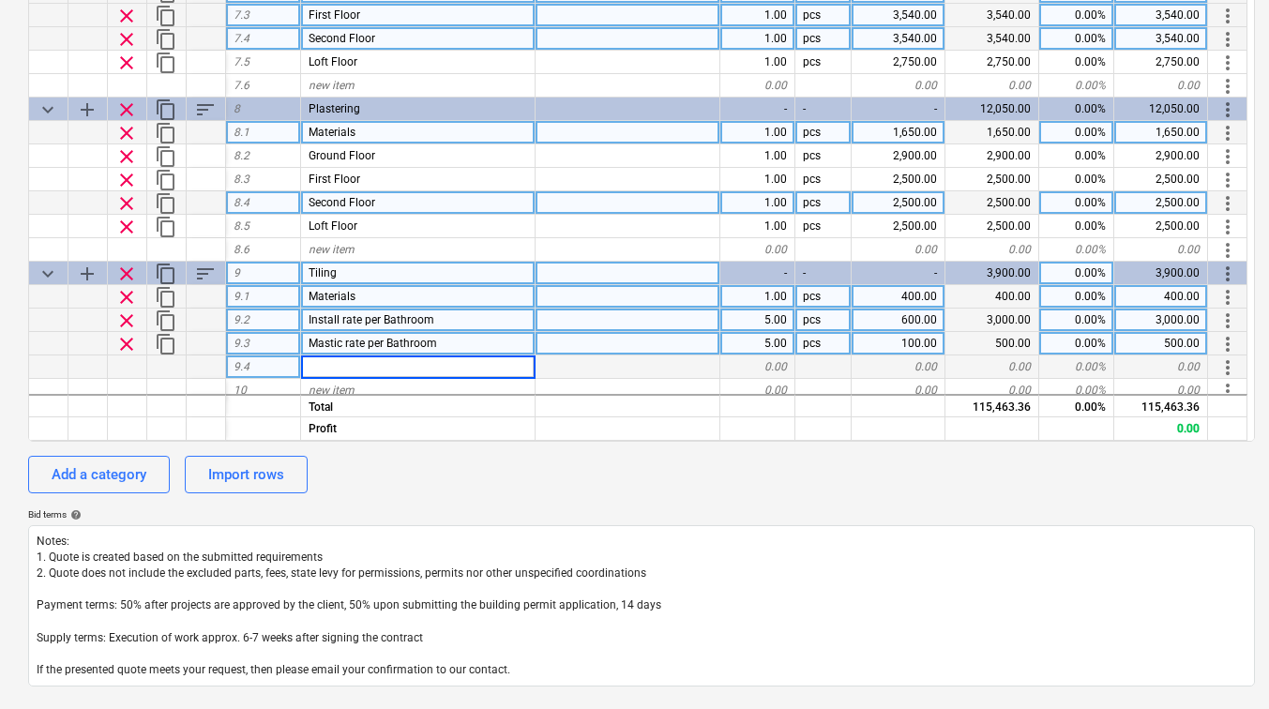
scroll to position [1123, 0]
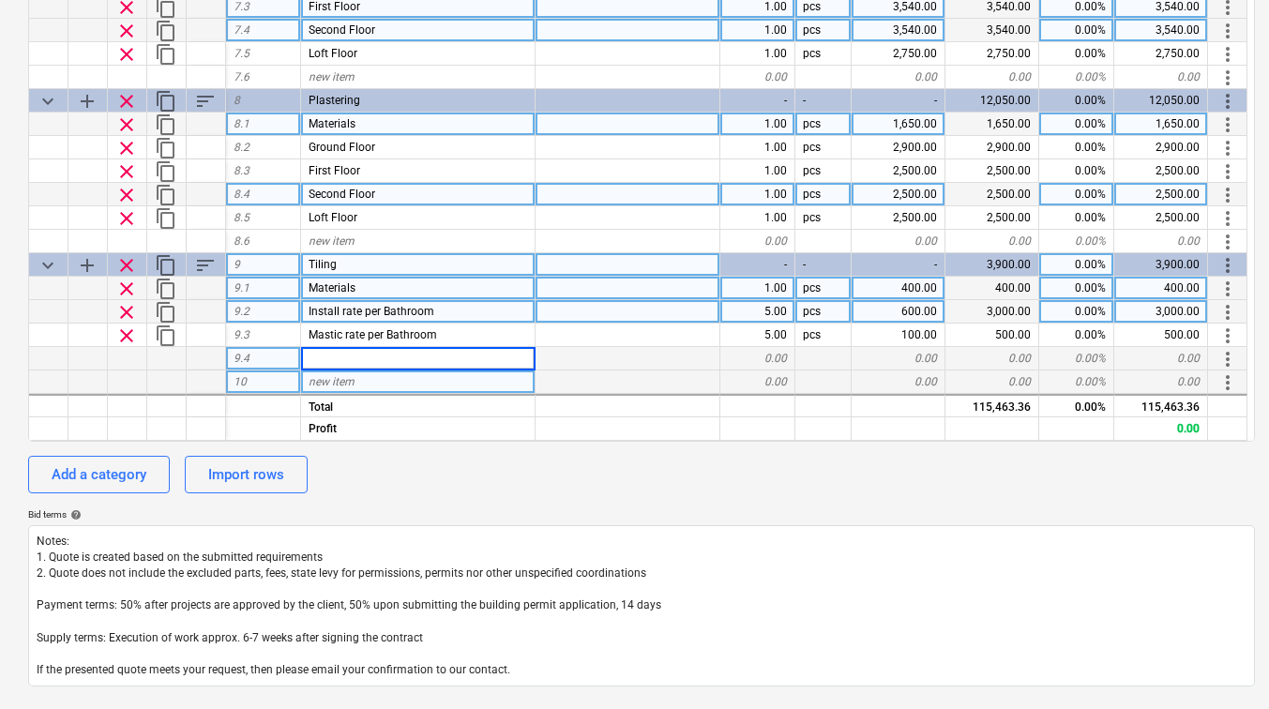
click at [331, 381] on span "new item" at bounding box center [332, 381] width 46 height 13
click at [100, 479] on div "Add a category" at bounding box center [99, 474] width 95 height 24
type textarea "x"
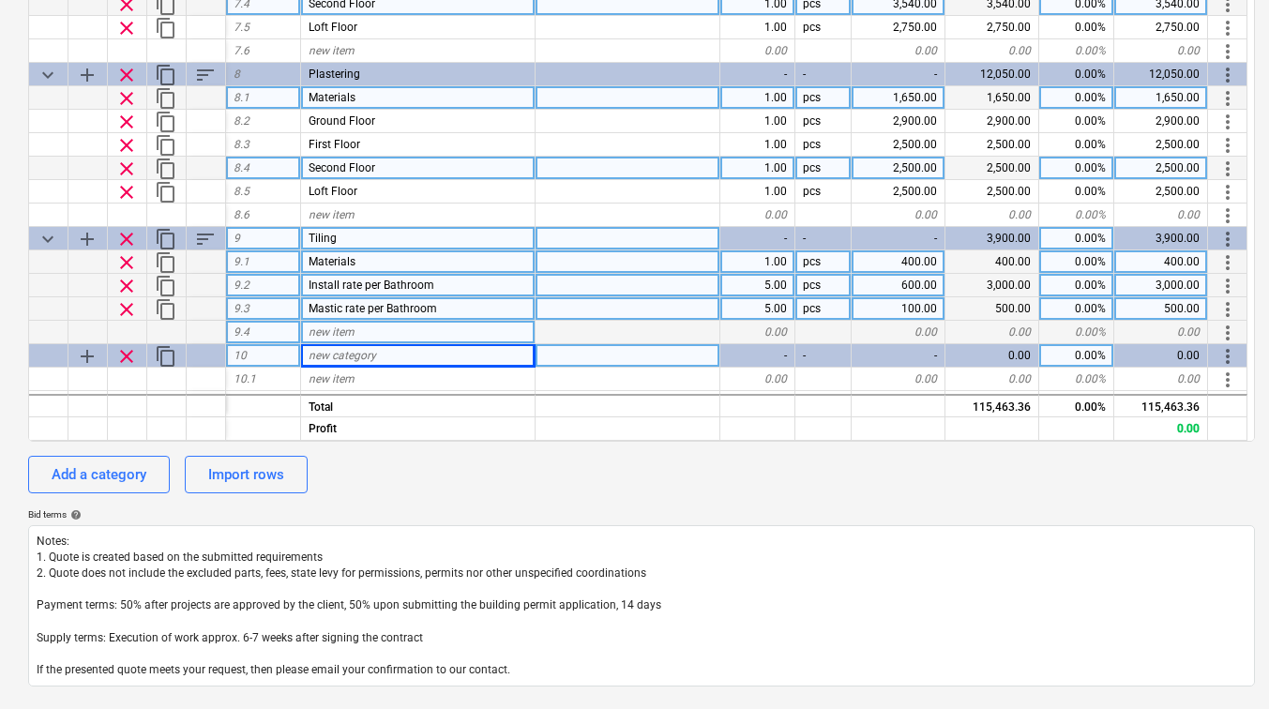
scroll to position [1170, 0]
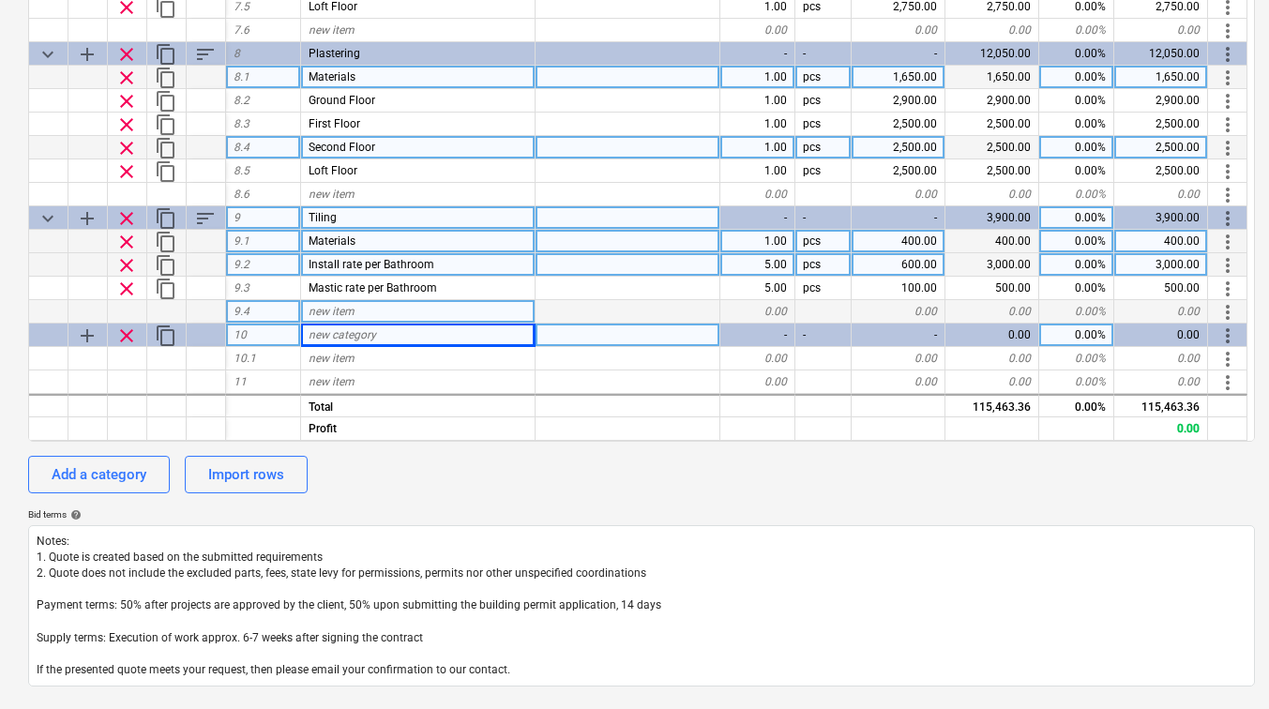
click at [348, 340] on span "new category" at bounding box center [343, 334] width 68 height 13
type input "Decoration"
type textarea "x"
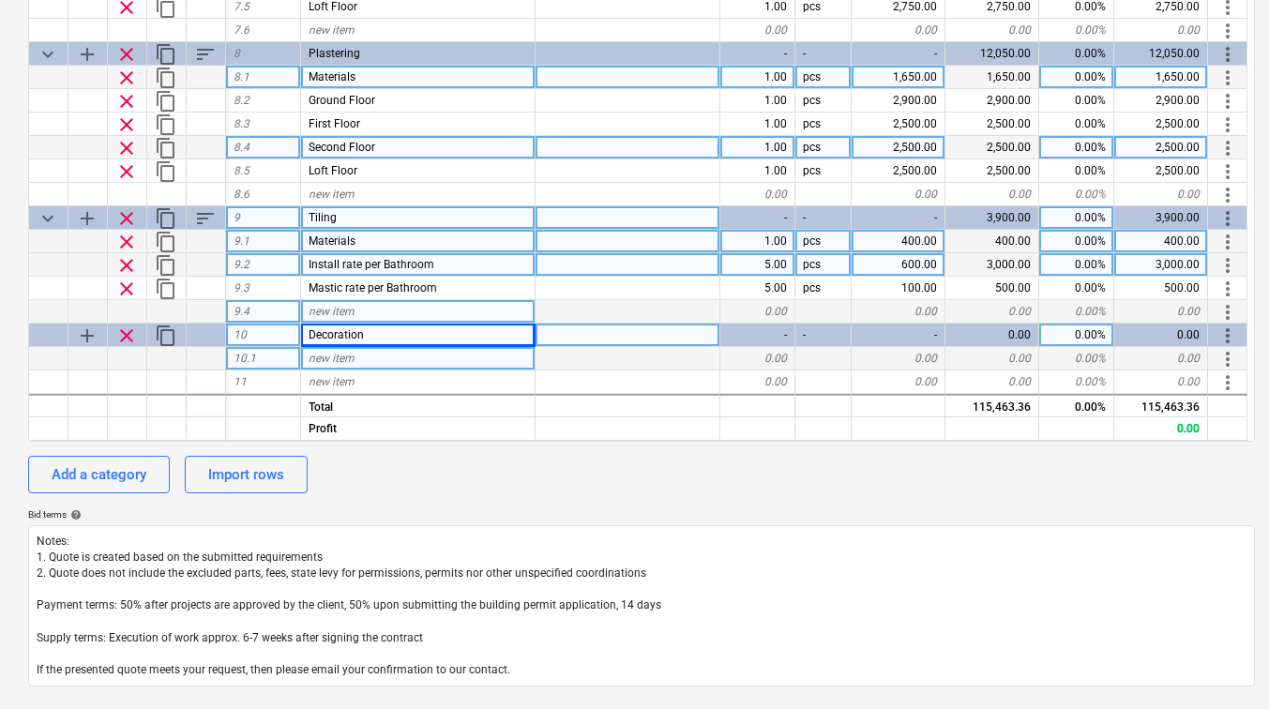
click at [349, 358] on span "new item" at bounding box center [332, 358] width 46 height 13
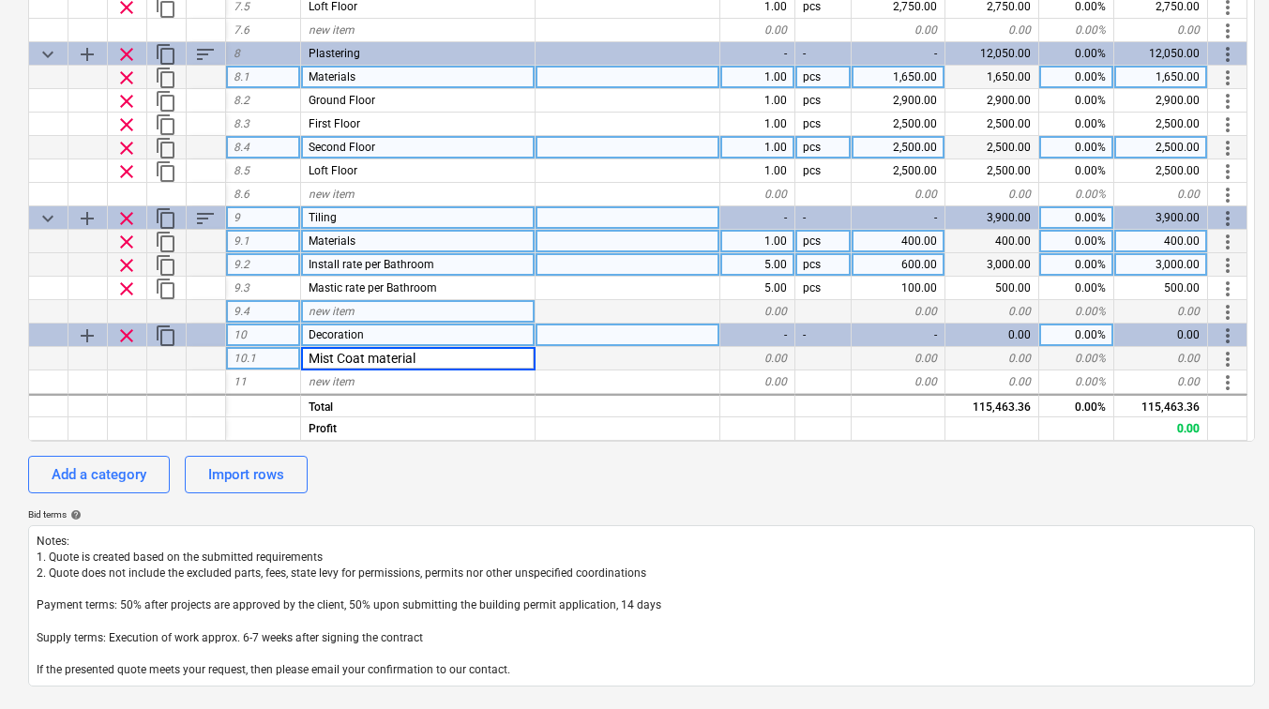
type input "Mist Coat materials"
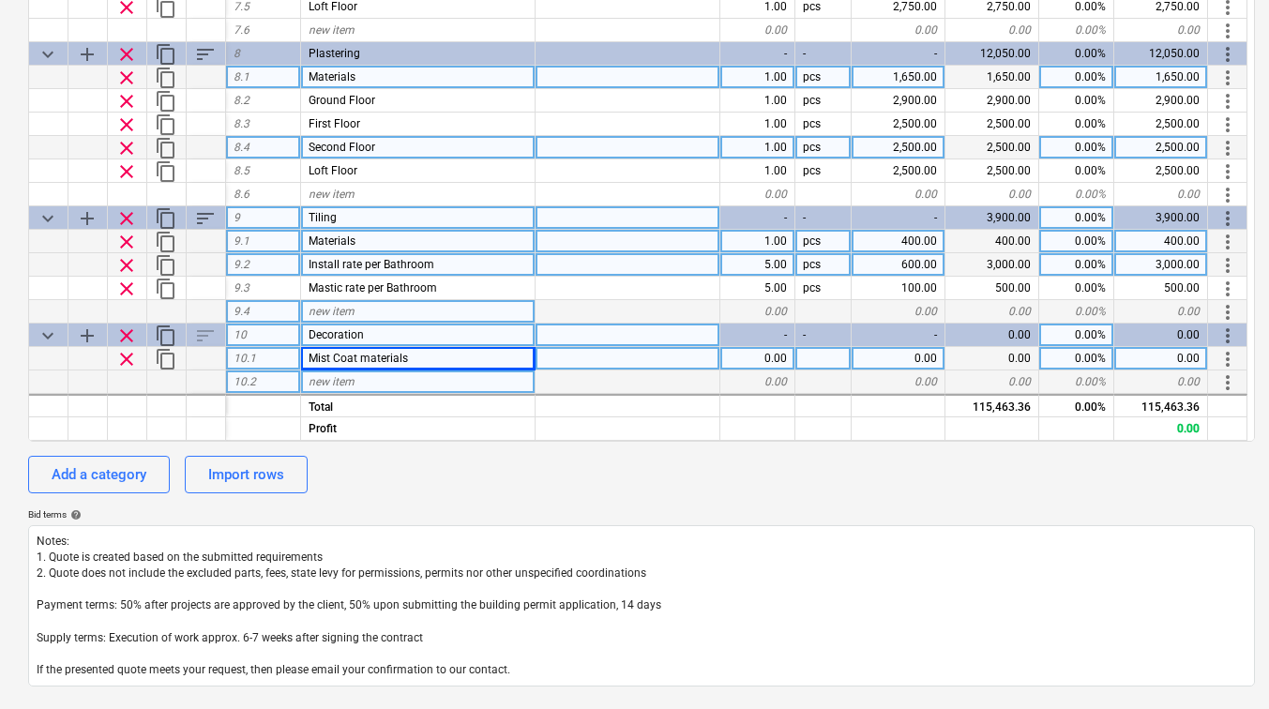
type textarea "x"
click at [343, 382] on span "new item" at bounding box center [332, 381] width 46 height 13
type input "Final Coat materials"
type textarea "x"
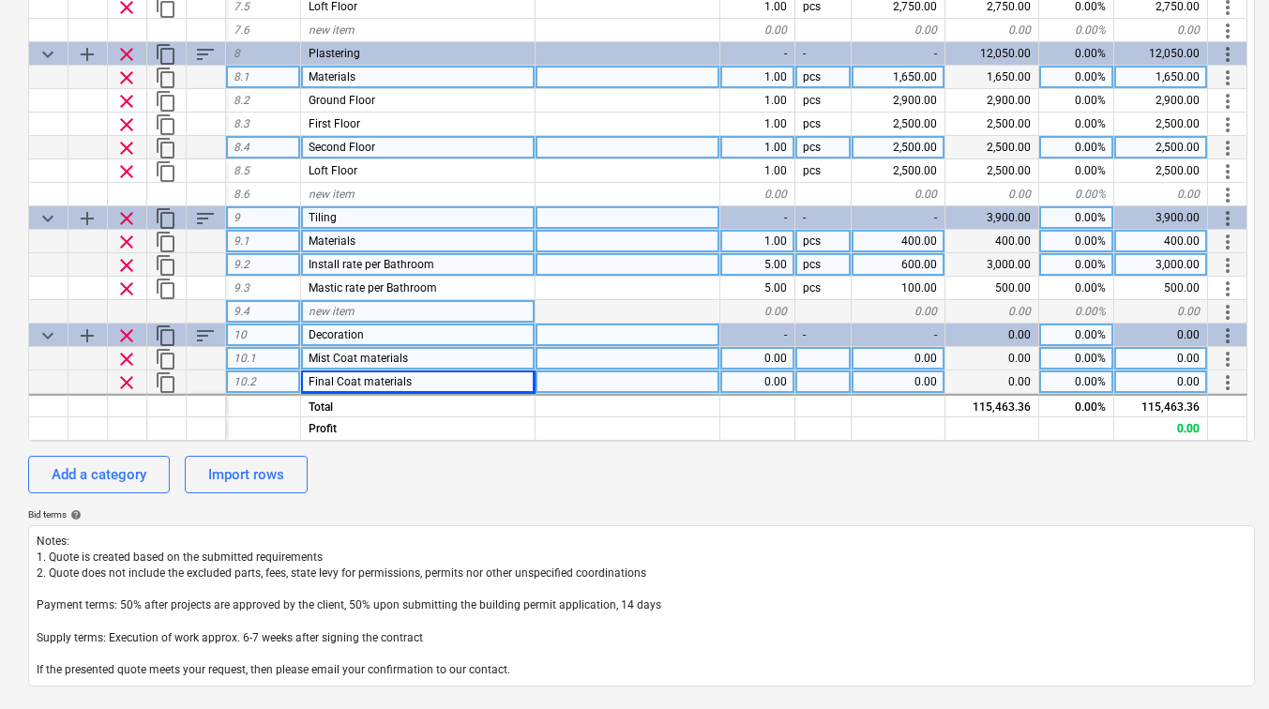
scroll to position [1217, 0]
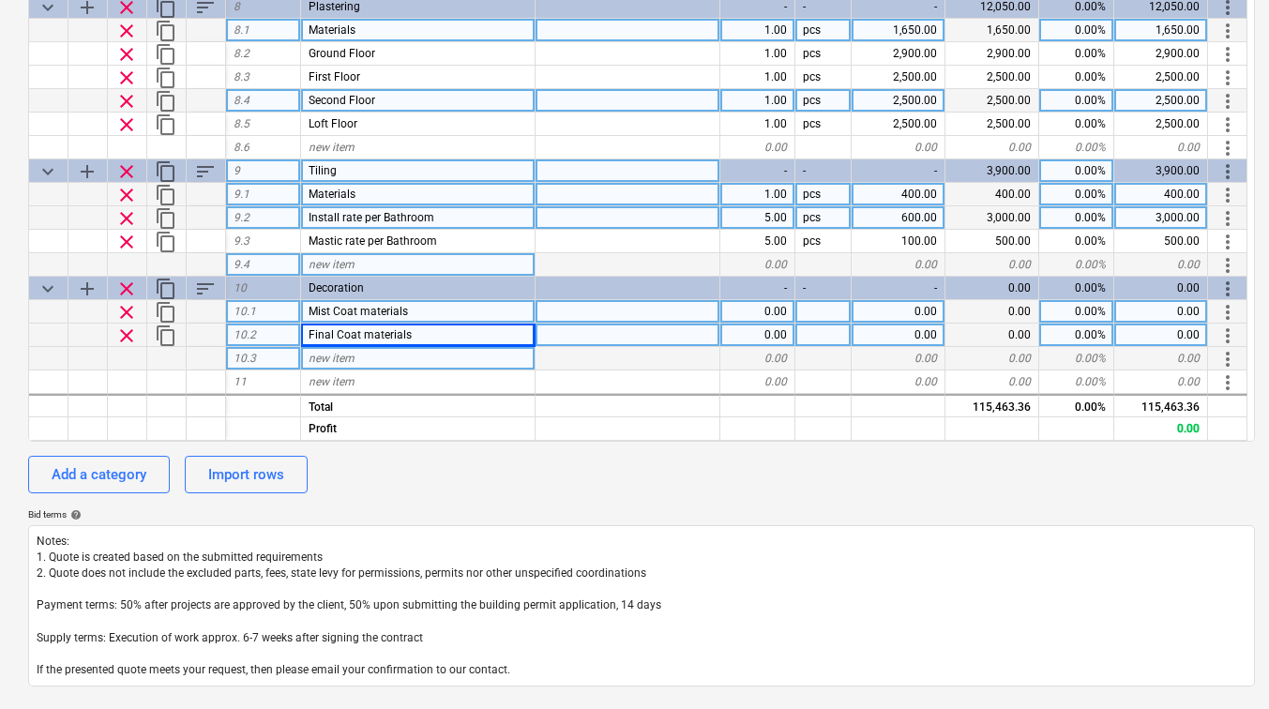
click at [347, 352] on span "new item" at bounding box center [332, 358] width 46 height 13
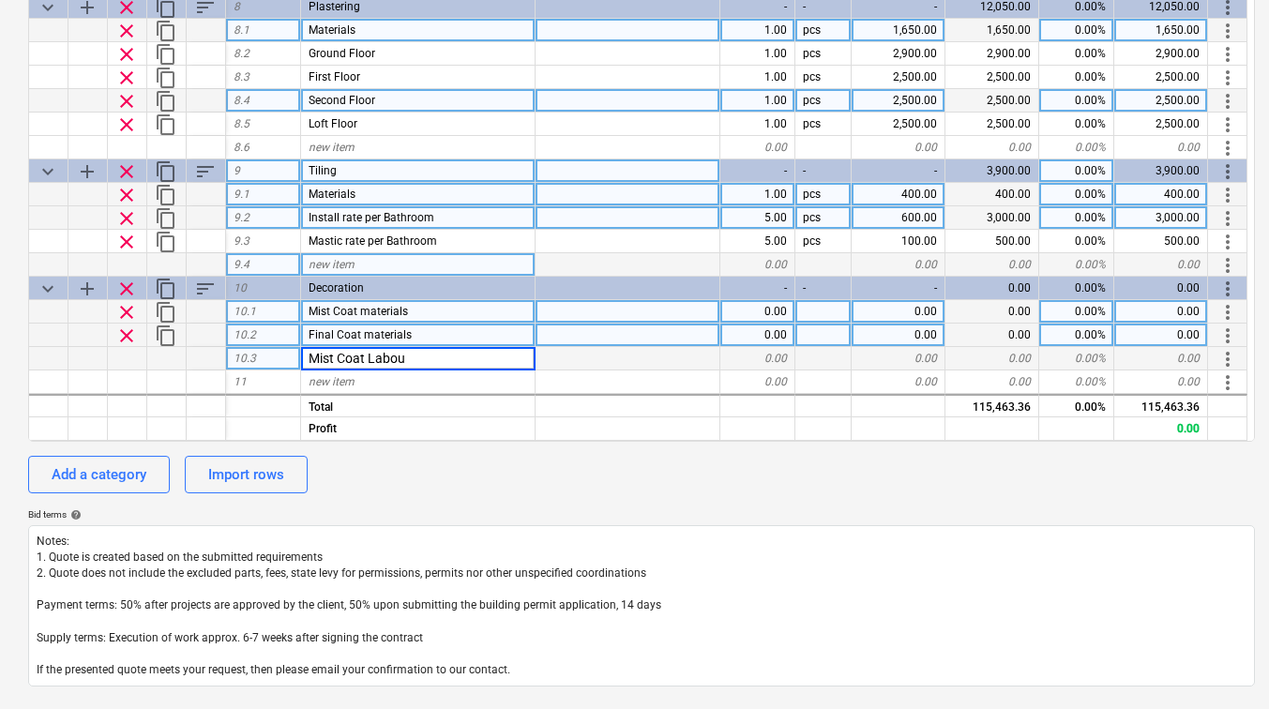
type input "Mist Coat Labour"
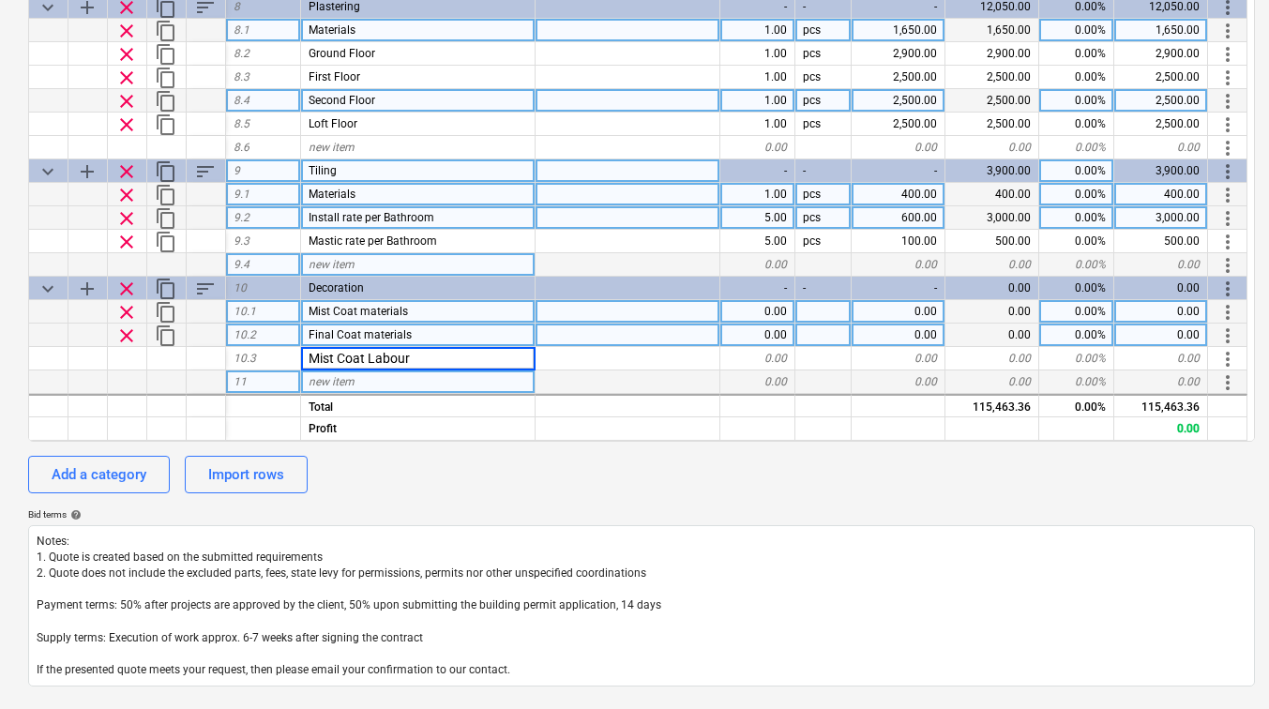
click at [361, 390] on div "new item" at bounding box center [418, 382] width 235 height 23
type textarea "x"
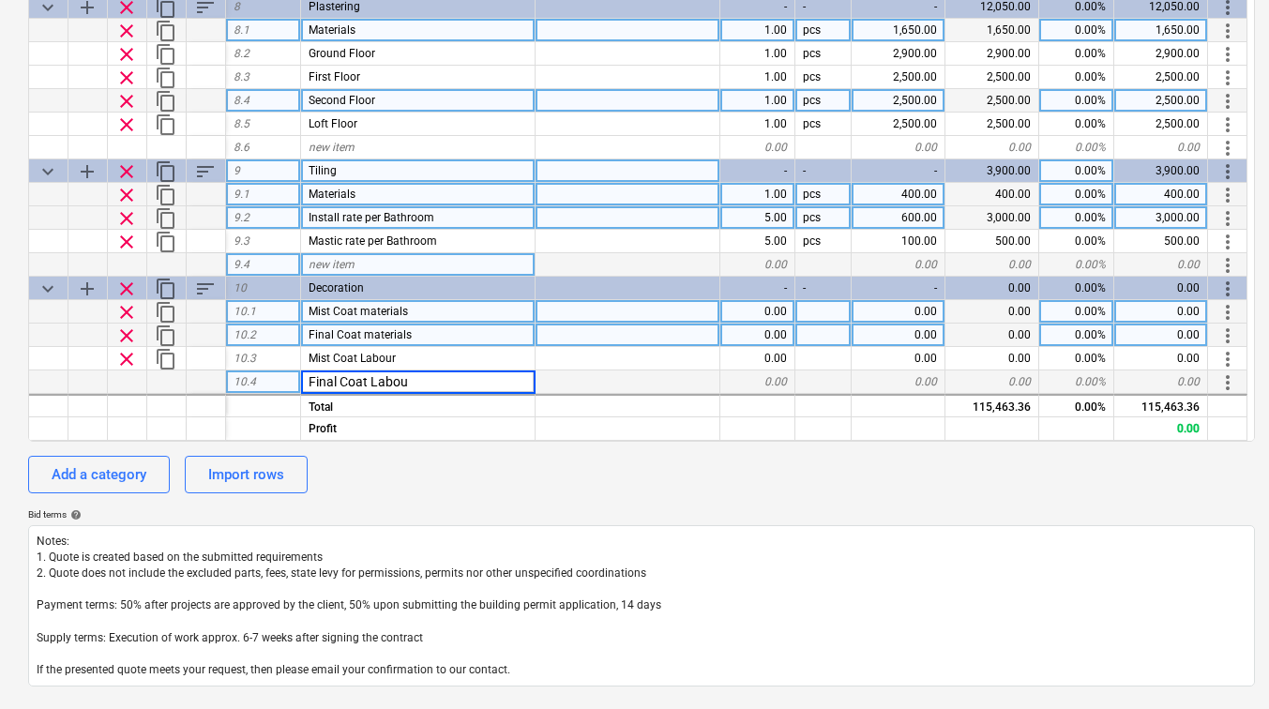
type input "Final Coat Labour"
type textarea "x"
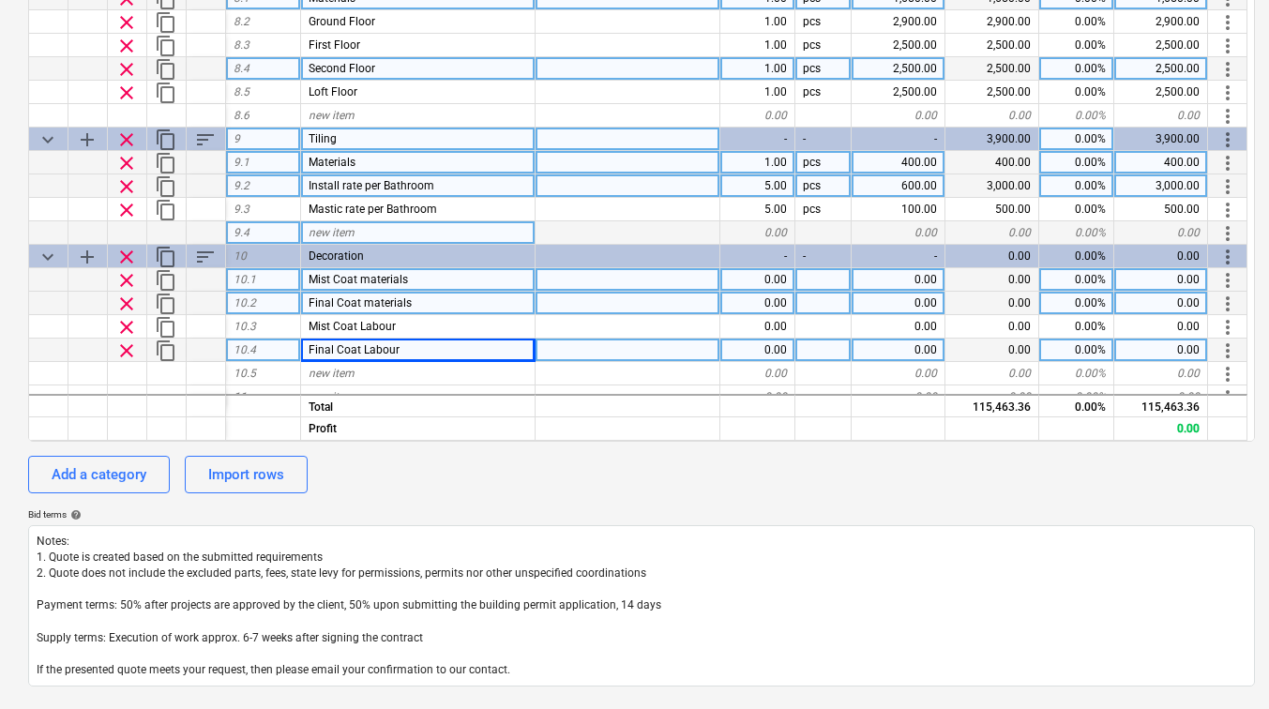
scroll to position [1264, 0]
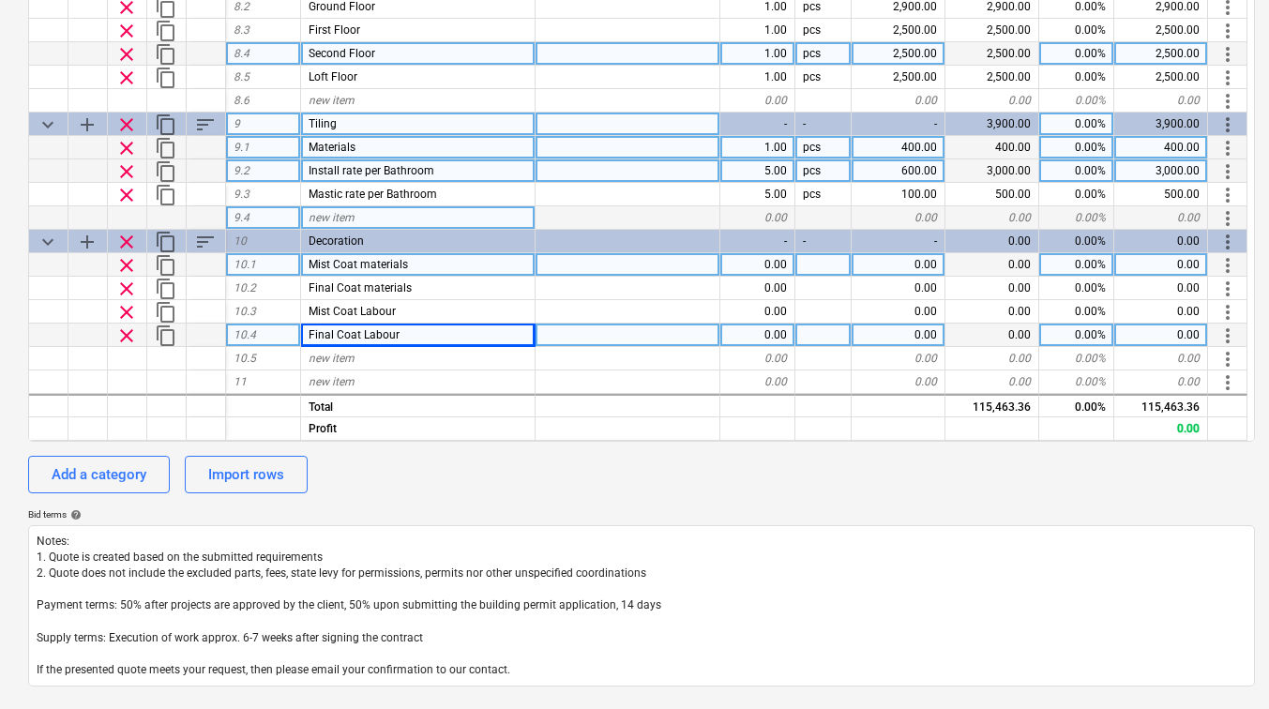
click at [924, 260] on div "0.00" at bounding box center [899, 264] width 94 height 23
type input "1600"
type textarea "x"
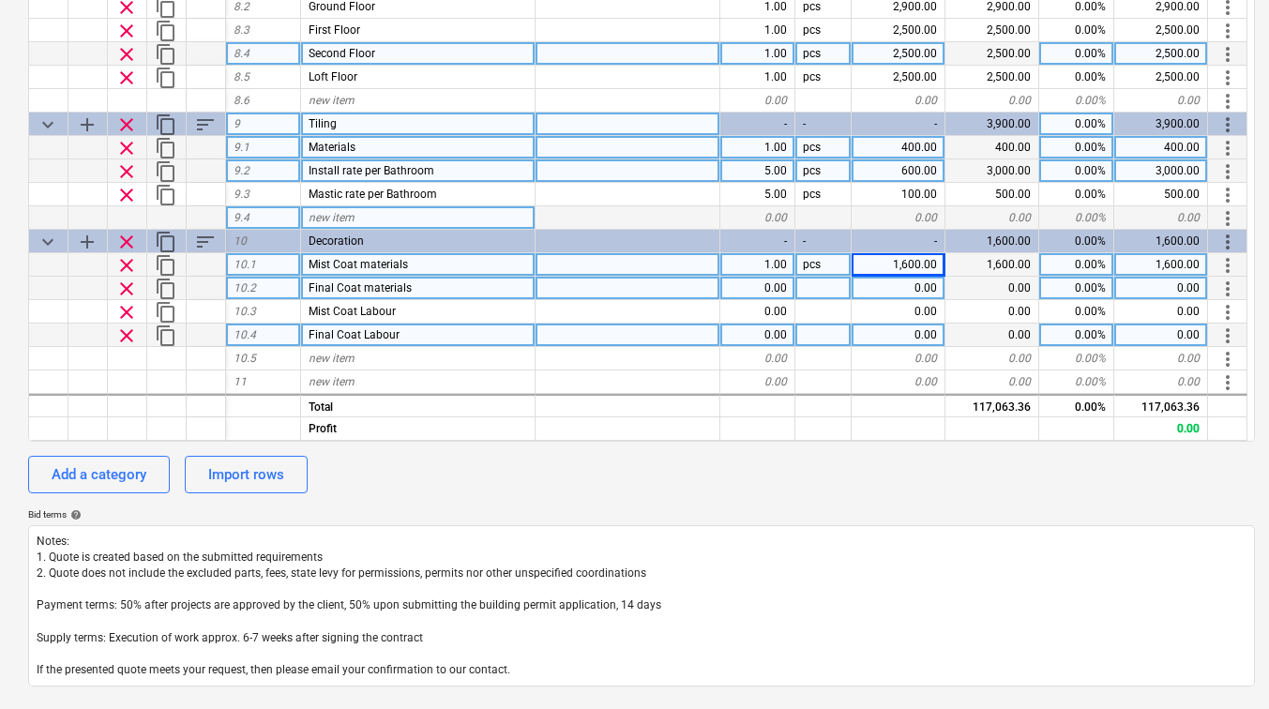
click at [916, 280] on div "0.00" at bounding box center [899, 288] width 94 height 23
type input "4000"
type textarea "x"
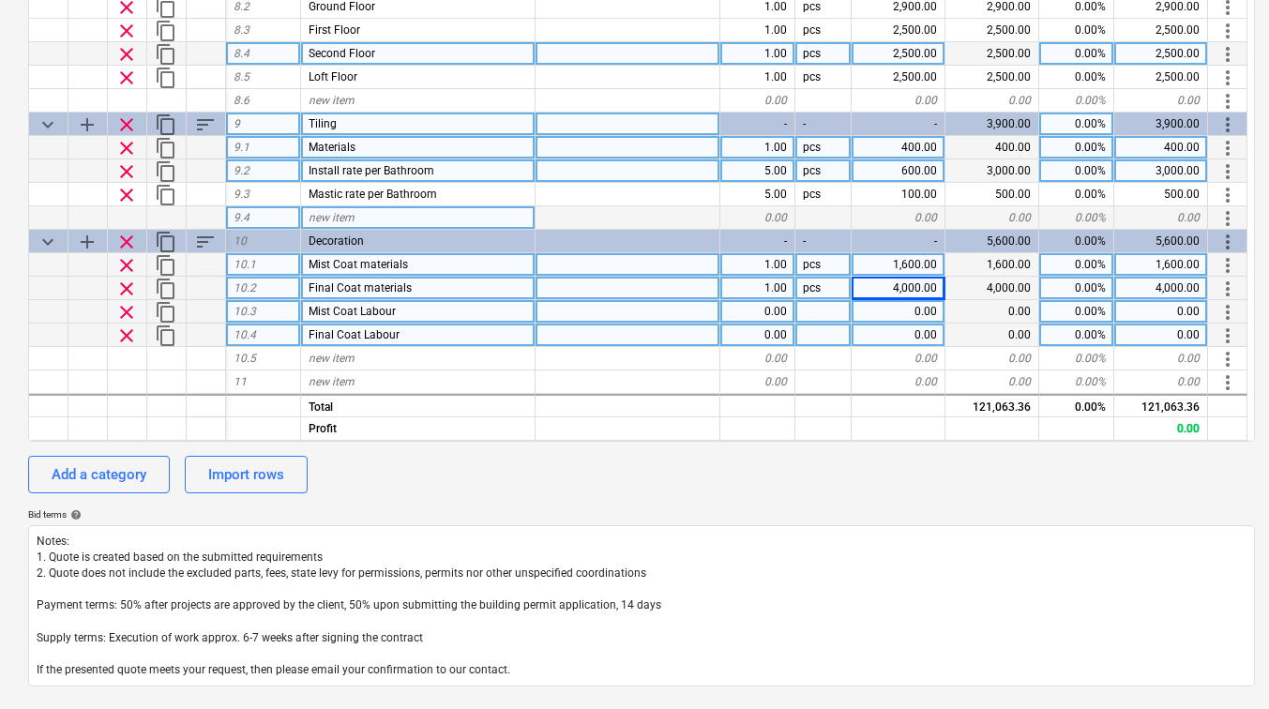
click at [922, 314] on div "0.00" at bounding box center [899, 311] width 94 height 23
type input "1800"
type textarea "x"
click at [928, 334] on div "0.00" at bounding box center [899, 335] width 94 height 23
type input "8000"
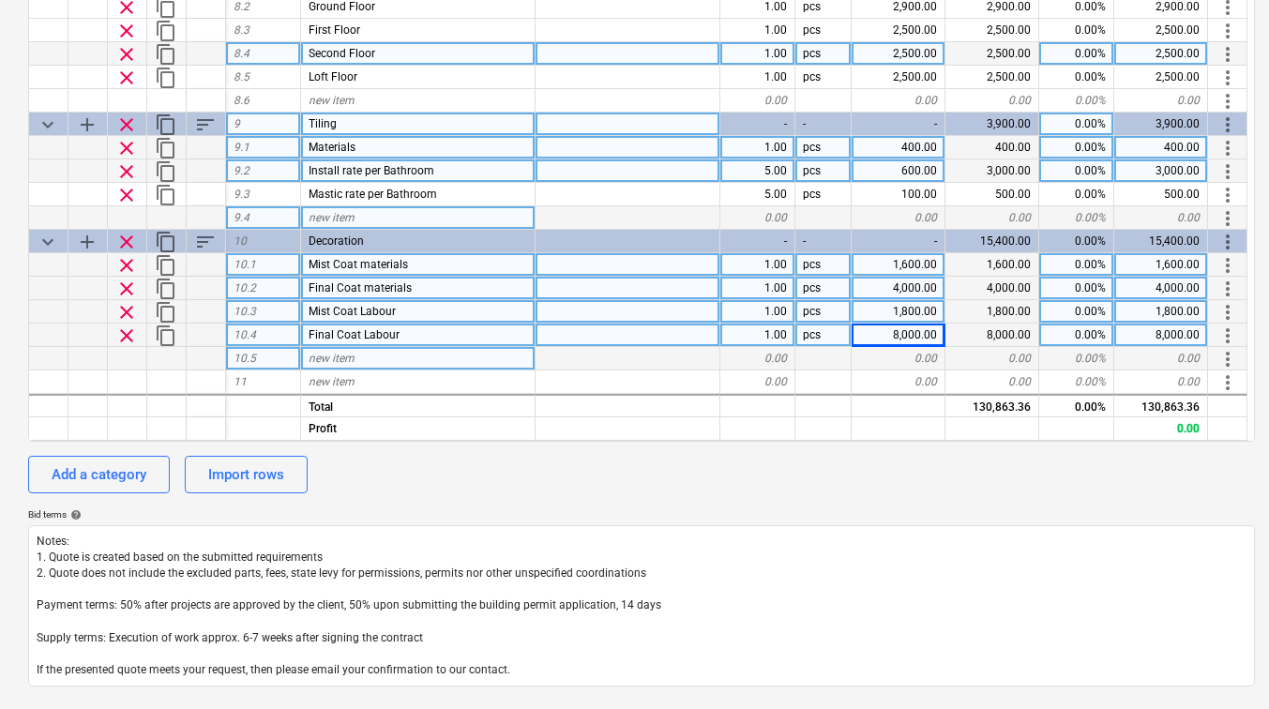
scroll to position [524, 0]
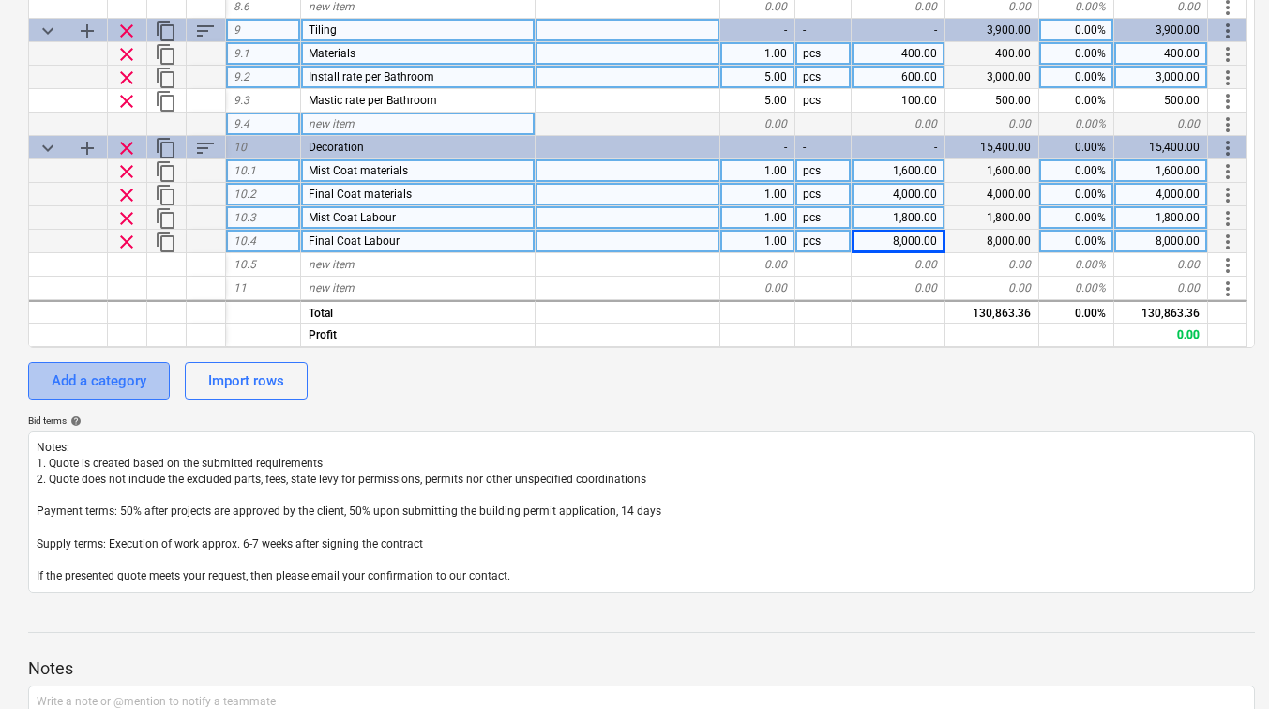
click at [94, 365] on button "Add a category" at bounding box center [99, 381] width 142 height 38
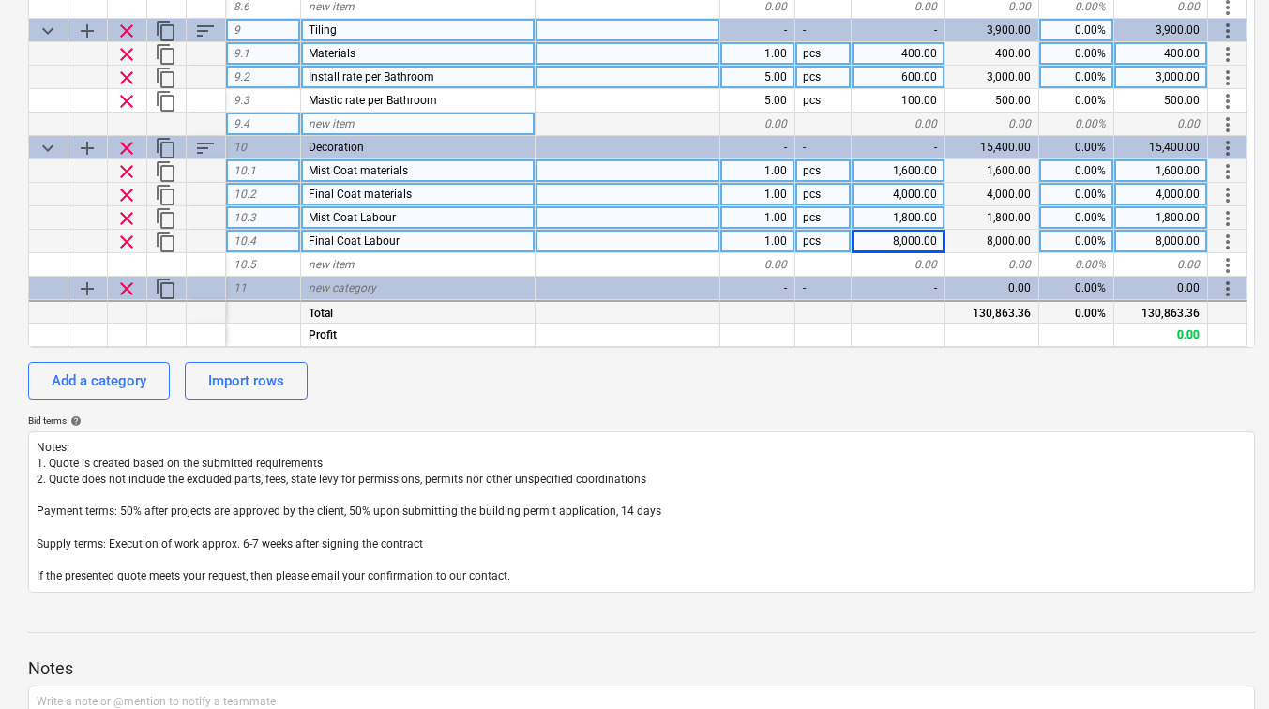
type textarea "x"
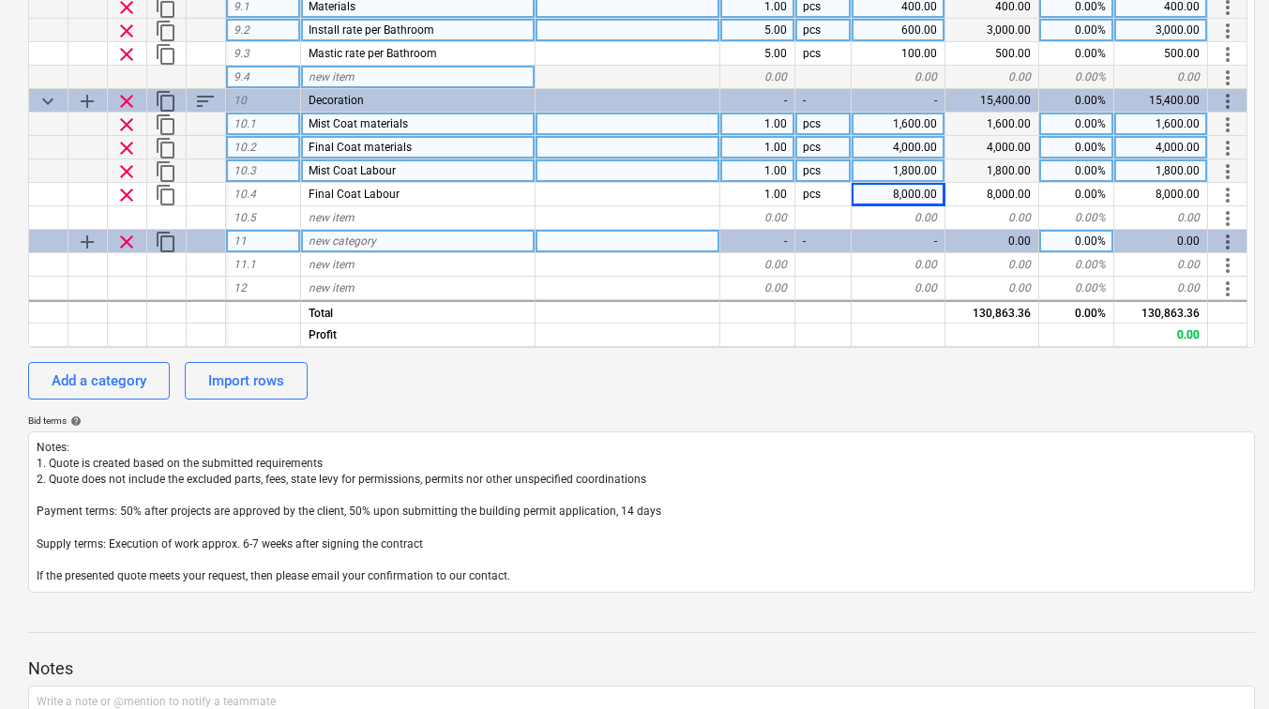
click at [343, 235] on span "new category" at bounding box center [343, 241] width 68 height 13
type input "Communal Area Fitout"
type textarea "x"
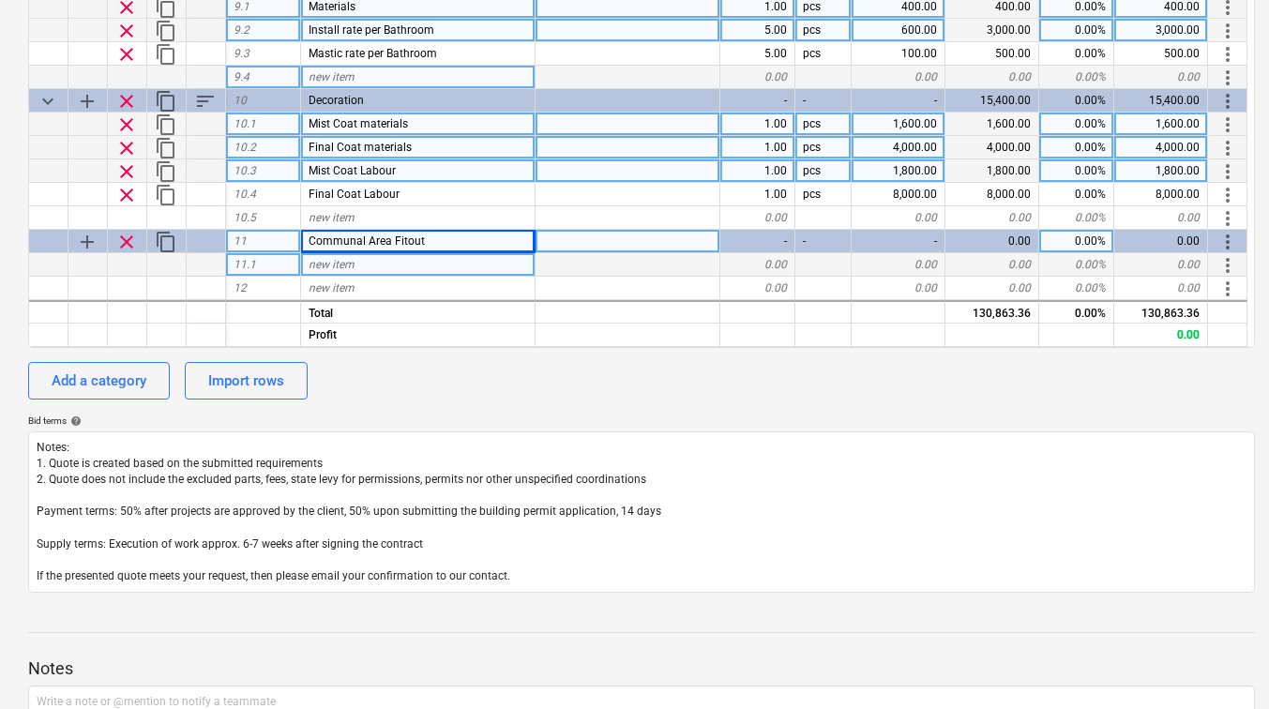
click at [508, 264] on div "new item" at bounding box center [418, 264] width 235 height 23
type input "Making good and painting"
type textarea "x"
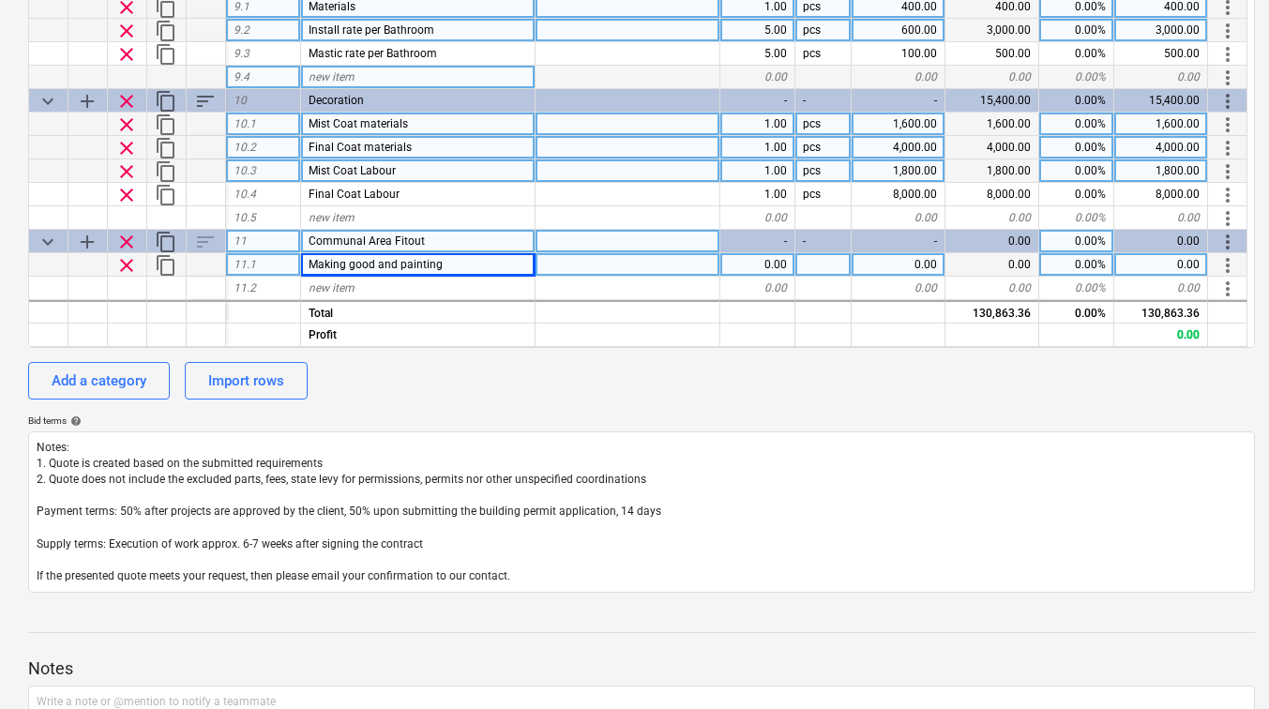
click at [902, 270] on div "0.00" at bounding box center [899, 264] width 94 height 23
type input "3480"
type textarea "x"
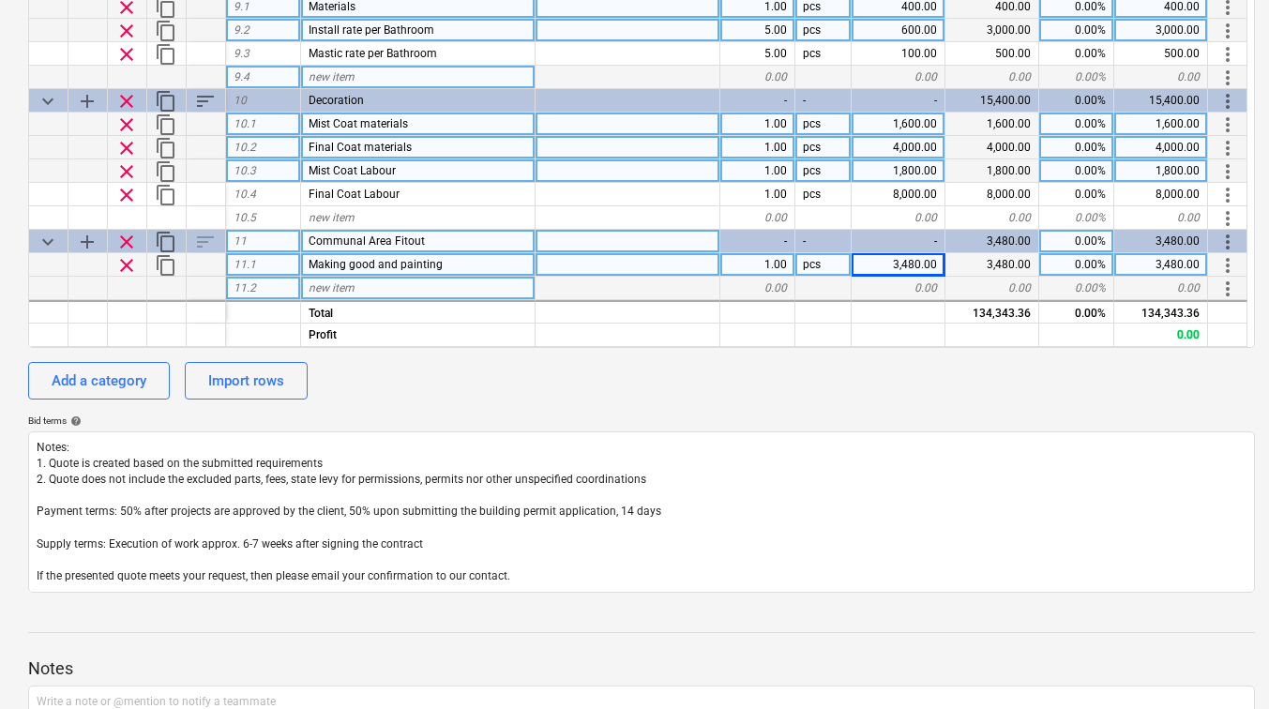
scroll to position [1334, 0]
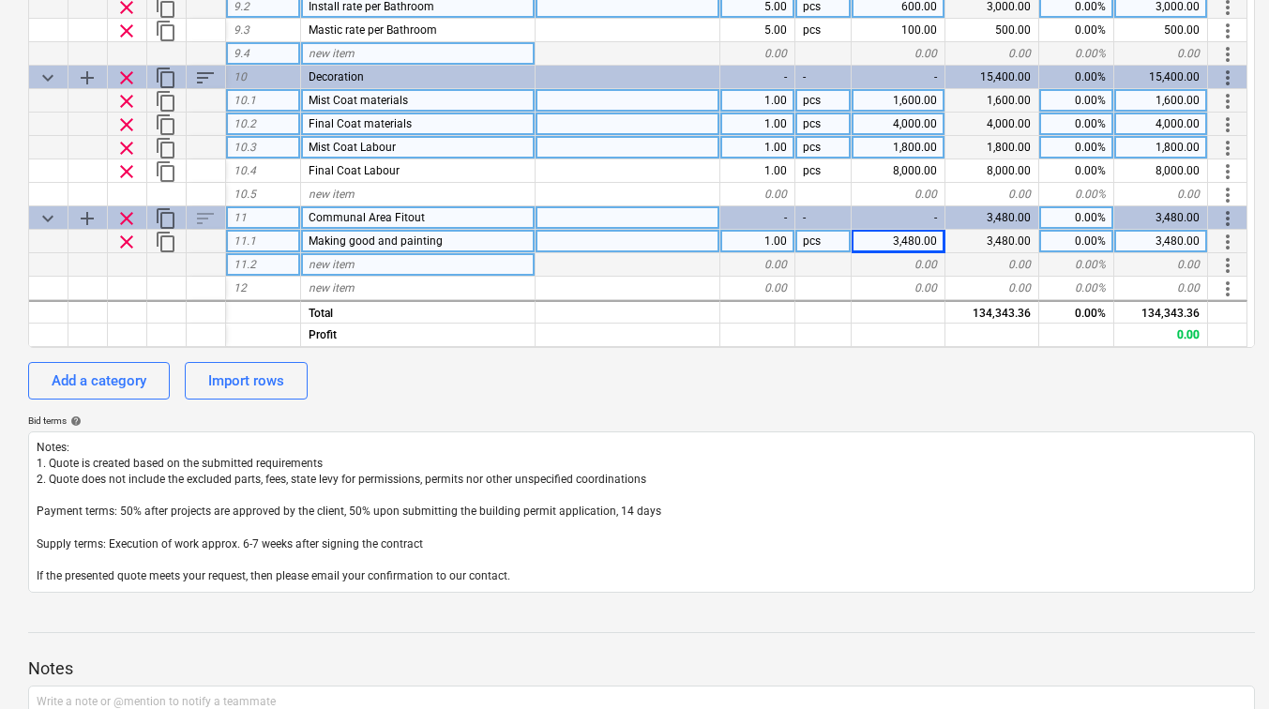
click at [339, 284] on span "new item" at bounding box center [332, 287] width 46 height 13
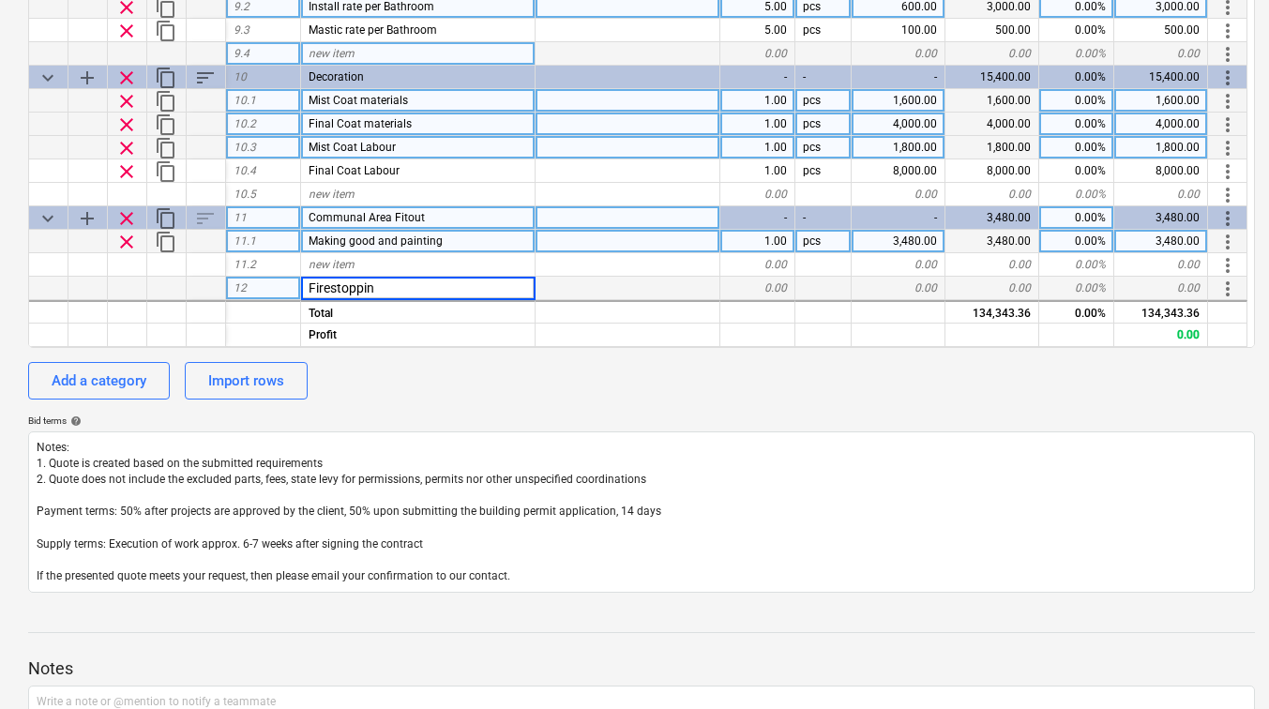
type input "Firestopping"
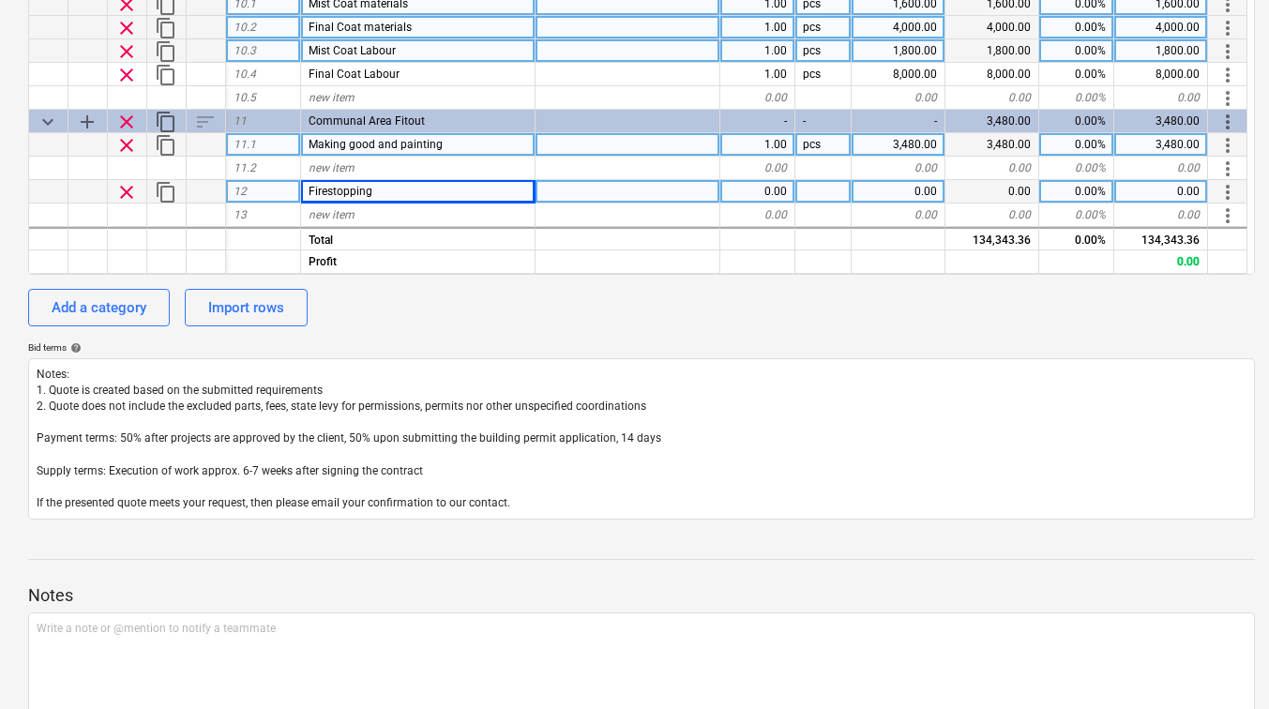
scroll to position [618, 0]
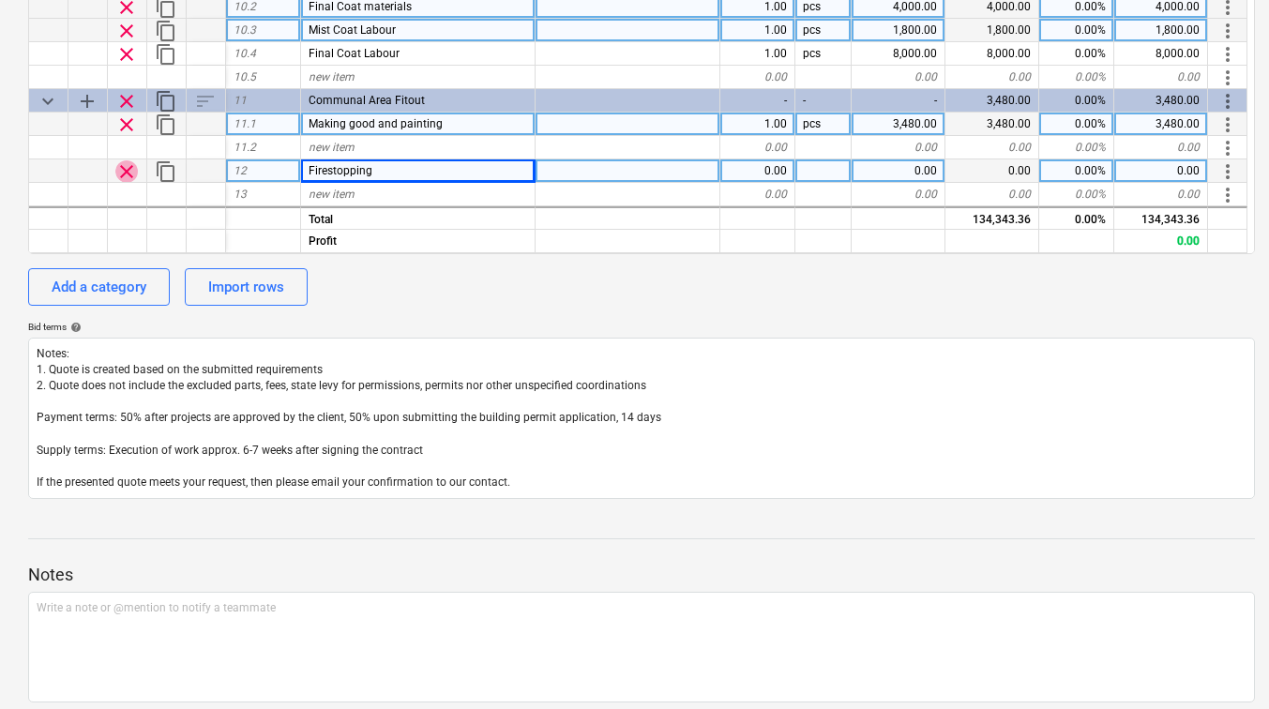
click at [119, 171] on span "clear" at bounding box center [126, 171] width 23 height 23
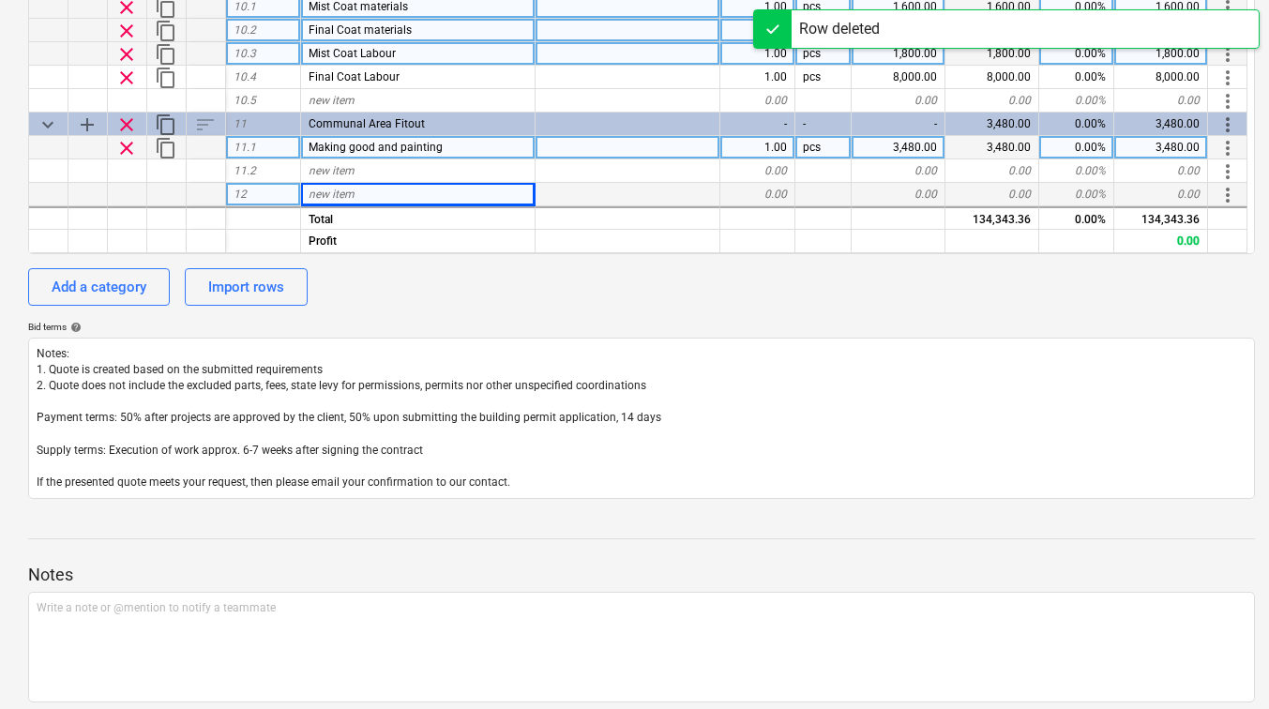
scroll to position [1334, 0]
click at [108, 289] on div "Add a category" at bounding box center [99, 287] width 95 height 24
type textarea "x"
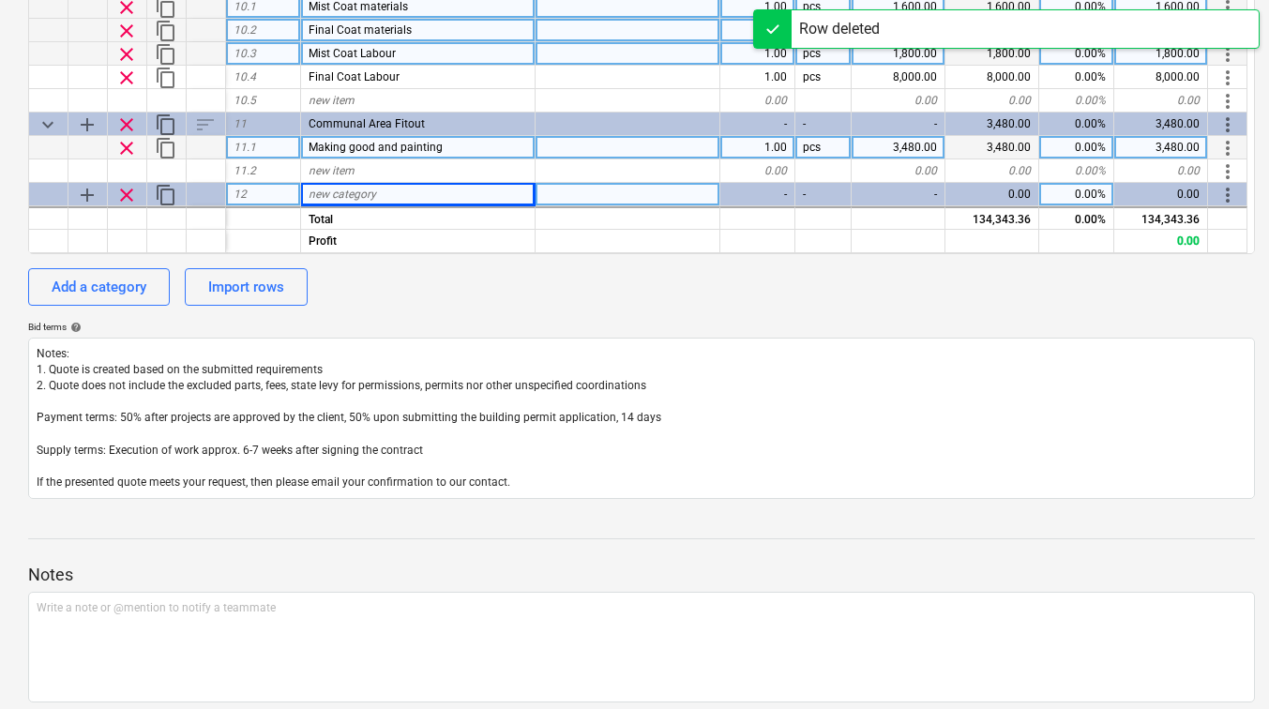
click at [340, 194] on span "new category" at bounding box center [343, 194] width 68 height 13
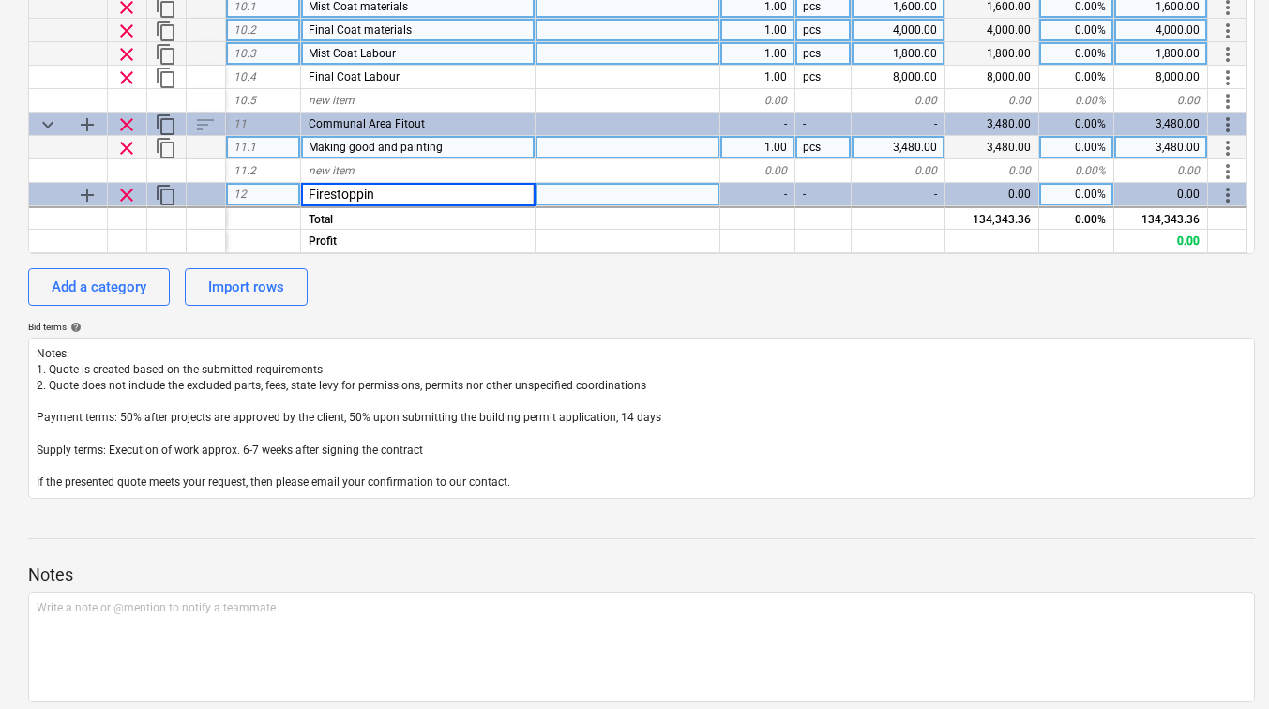
type input "Firestopping"
type textarea "x"
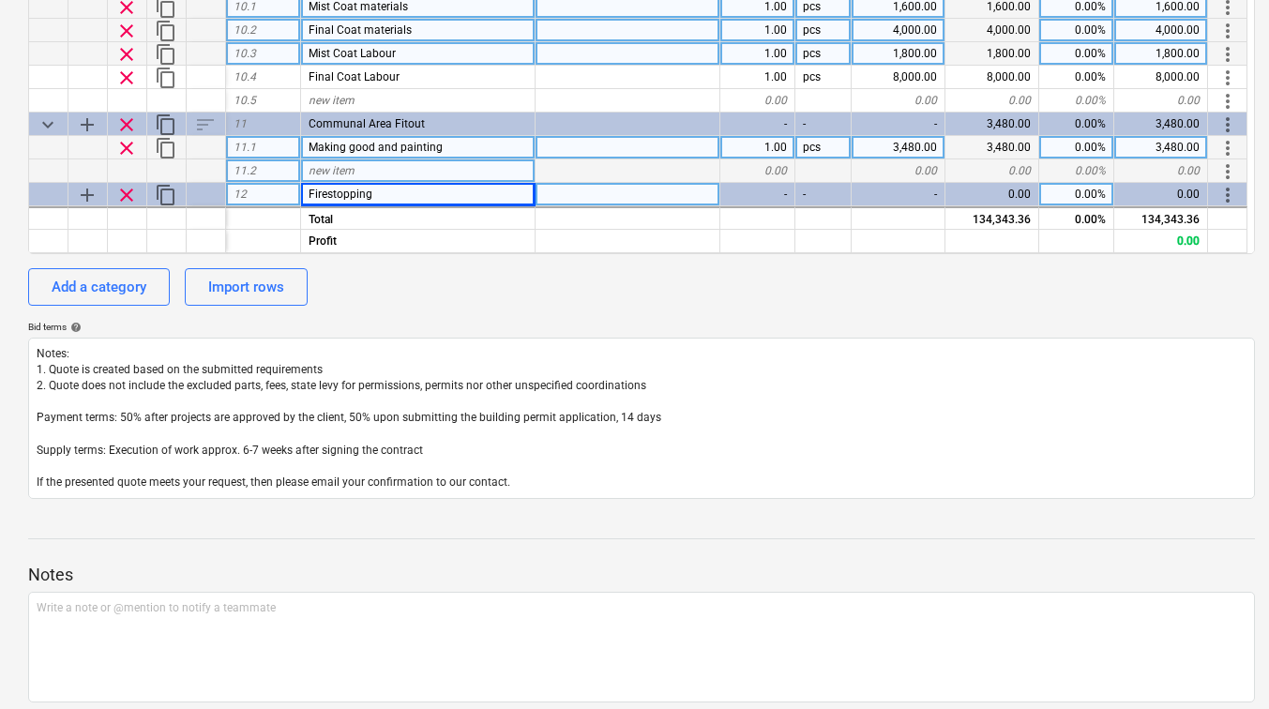
scroll to position [1381, 0]
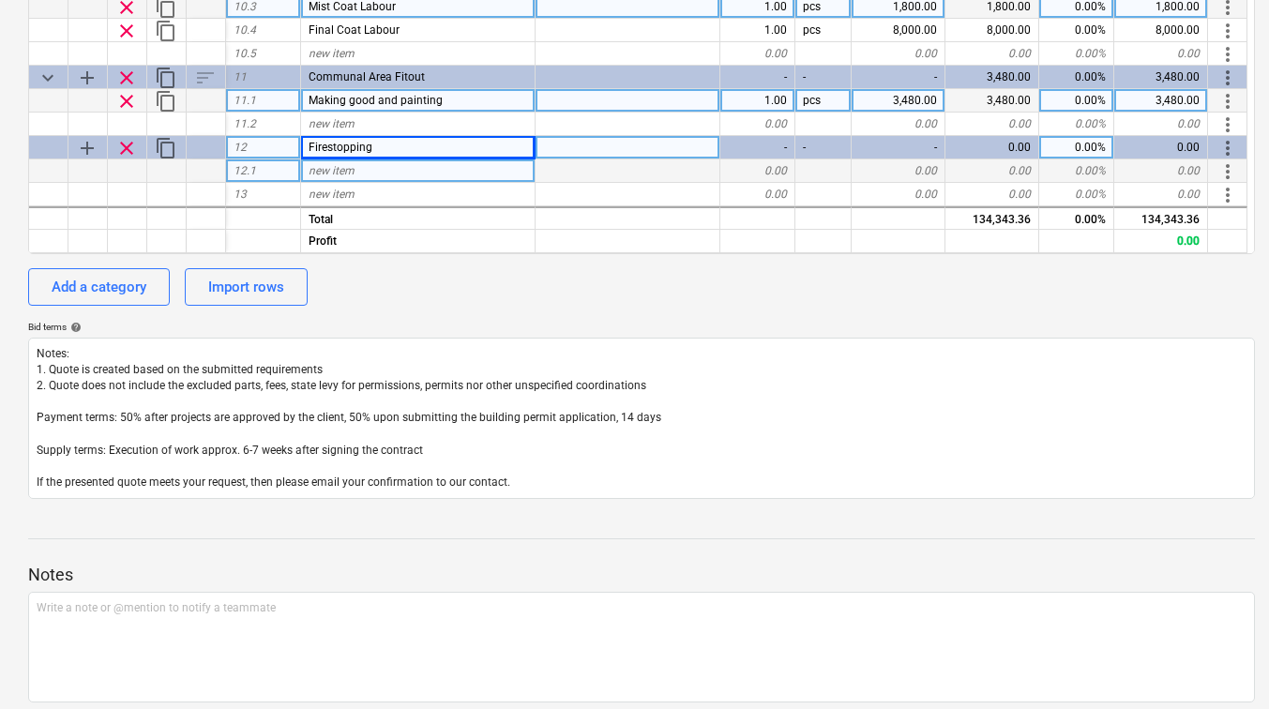
click at [401, 163] on div "new item" at bounding box center [418, 170] width 235 height 23
click at [375, 172] on div "new item" at bounding box center [418, 170] width 235 height 23
type input "Fire Batt"
type textarea "x"
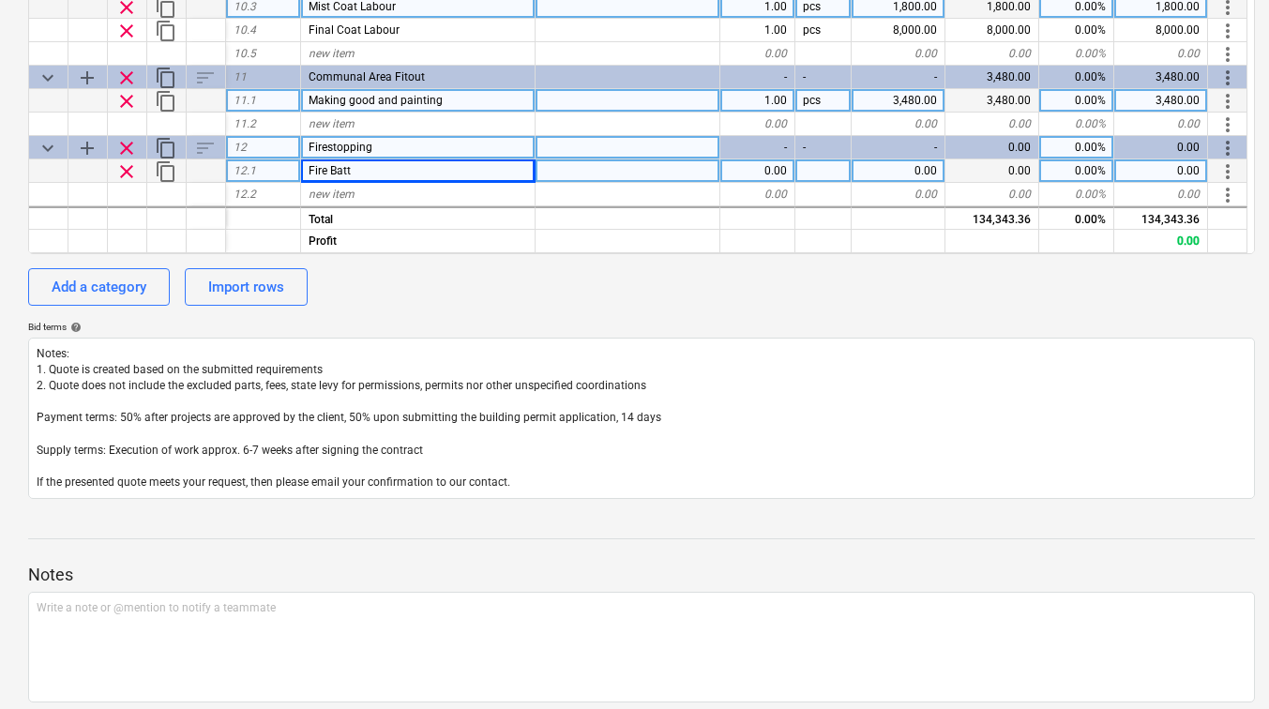
scroll to position [1404, 0]
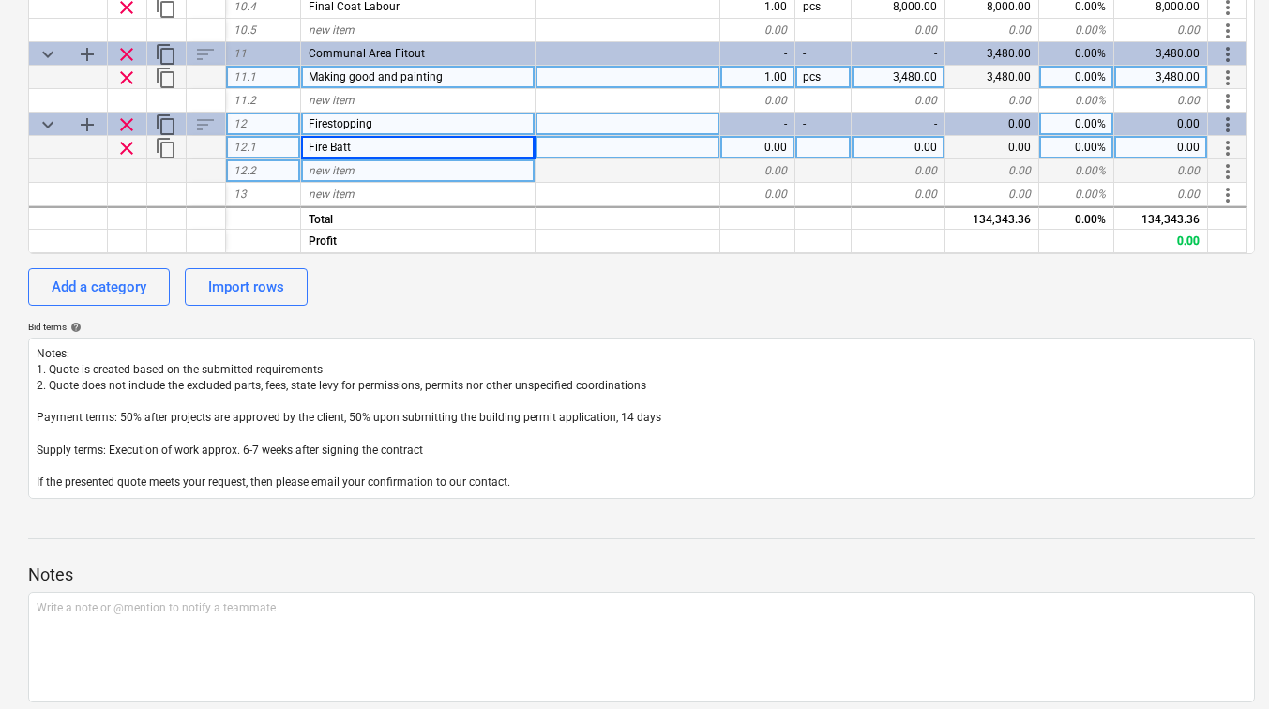
click at [366, 171] on div "new item" at bounding box center [418, 170] width 235 height 23
type input "Fire Mastic"
type textarea "x"
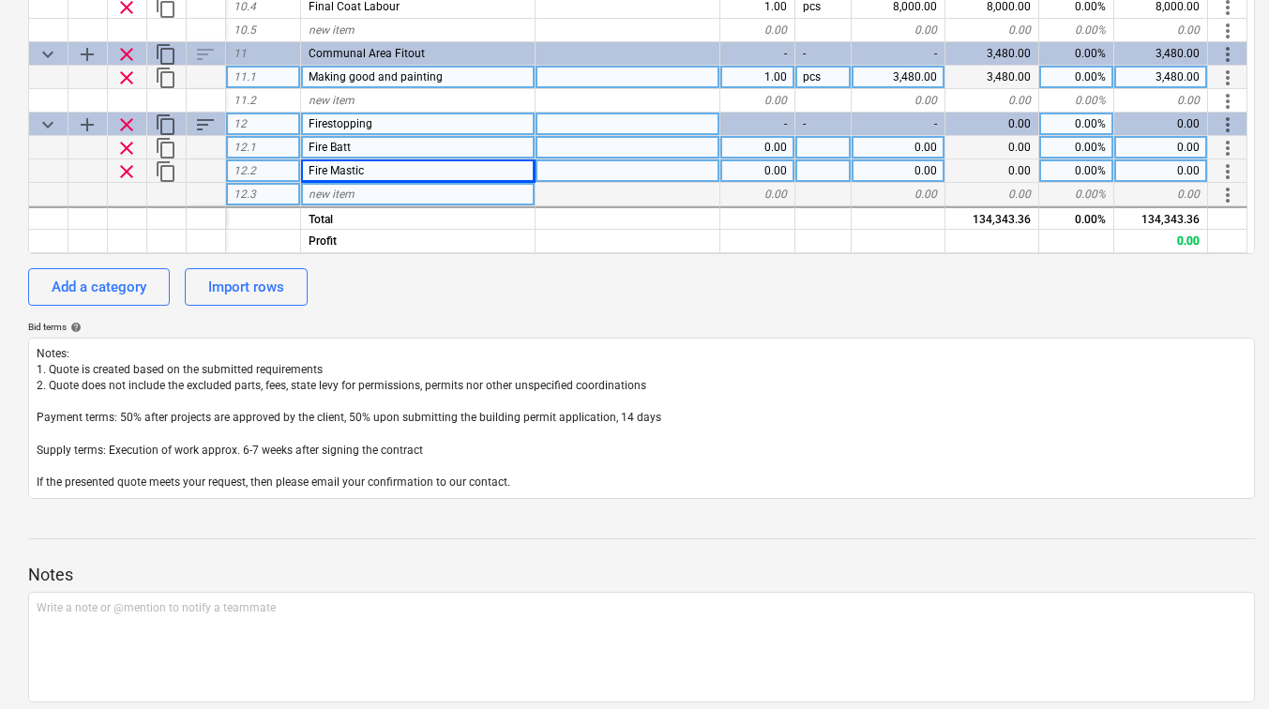
click at [368, 192] on div "new item" at bounding box center [418, 194] width 235 height 23
type input "Labour"
type textarea "x"
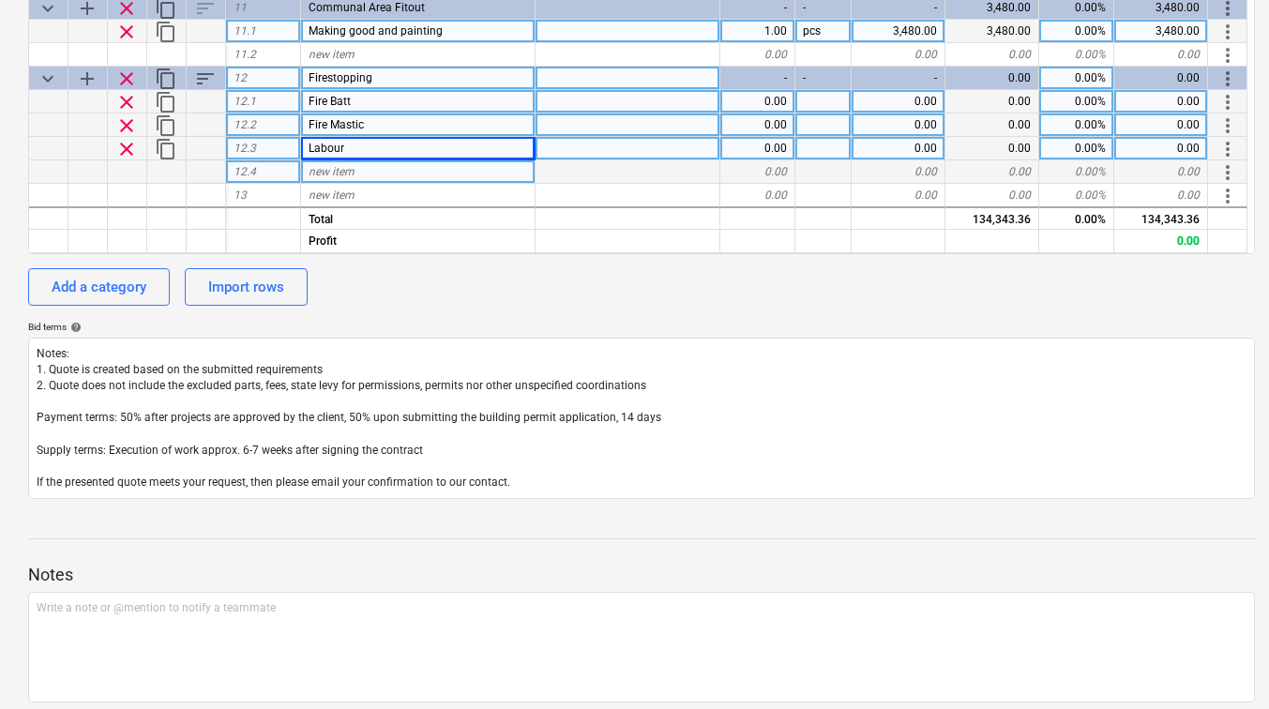
scroll to position [1451, 0]
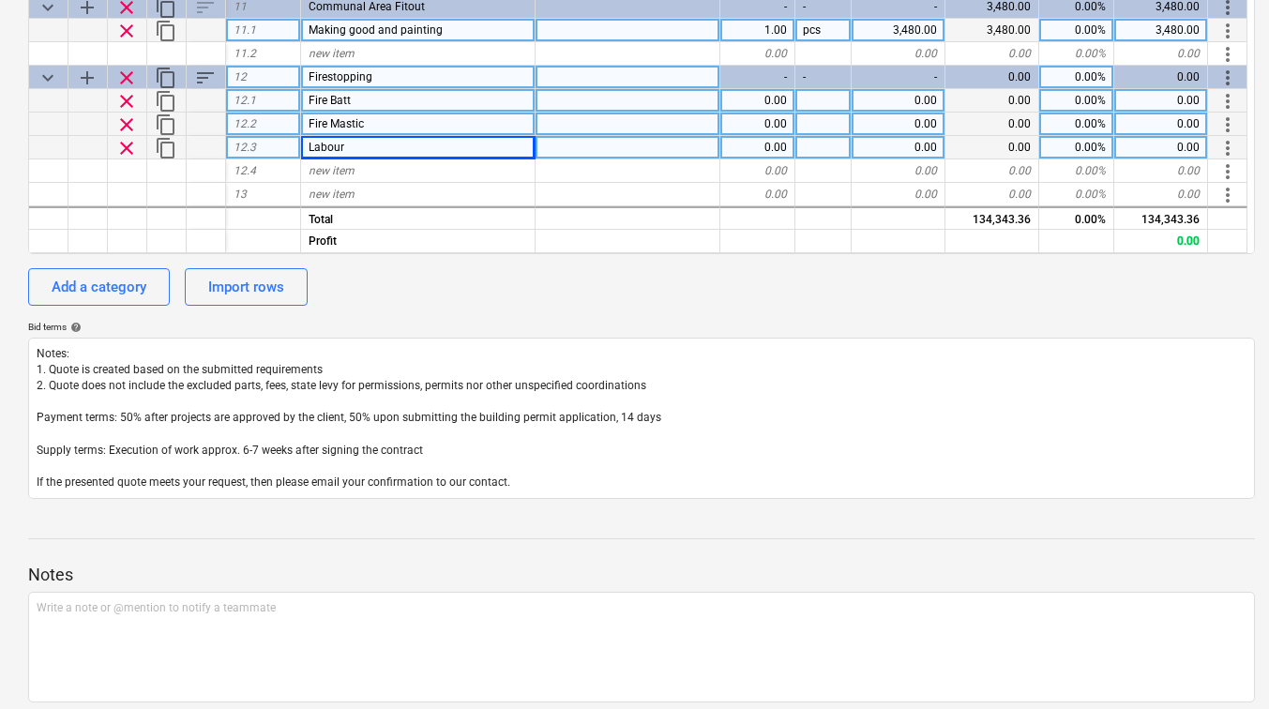
click at [922, 99] on div "0.00" at bounding box center [899, 100] width 94 height 23
type input "590"
type textarea "x"
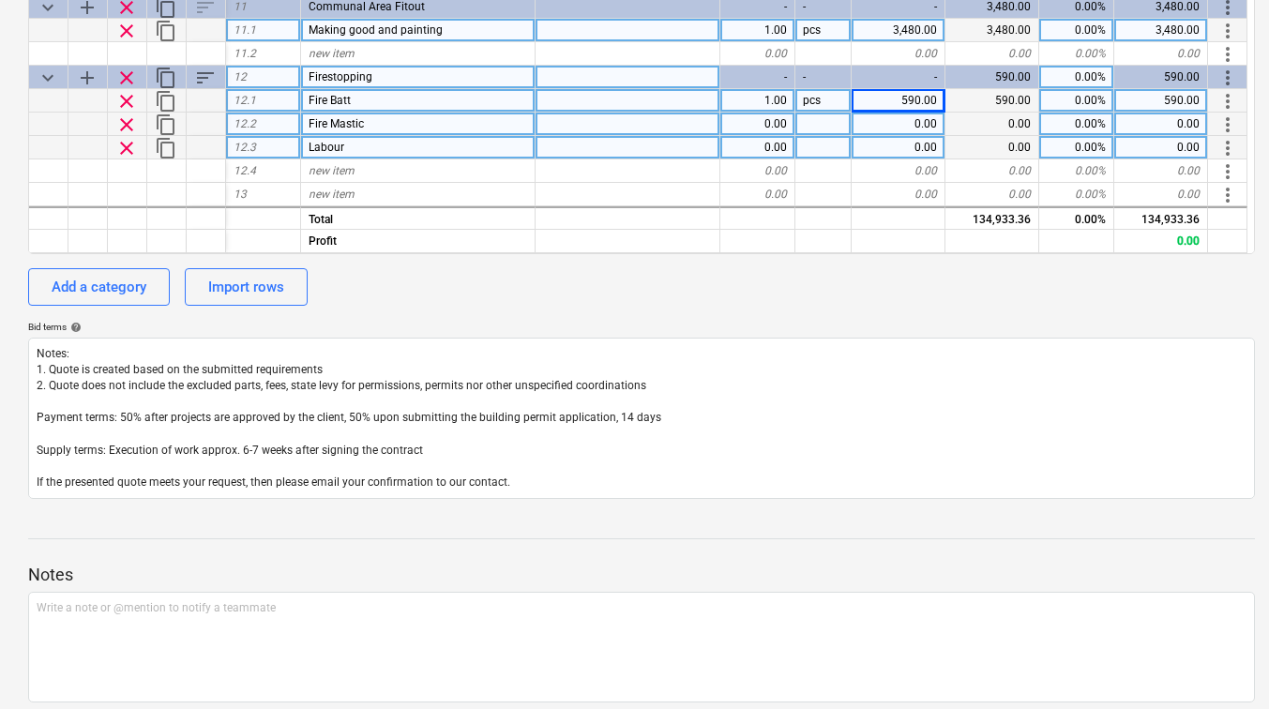
click at [903, 121] on div "0.00" at bounding box center [899, 124] width 94 height 23
type input "240"
type textarea "x"
click at [925, 141] on div "0.00" at bounding box center [899, 147] width 94 height 23
type input "500"
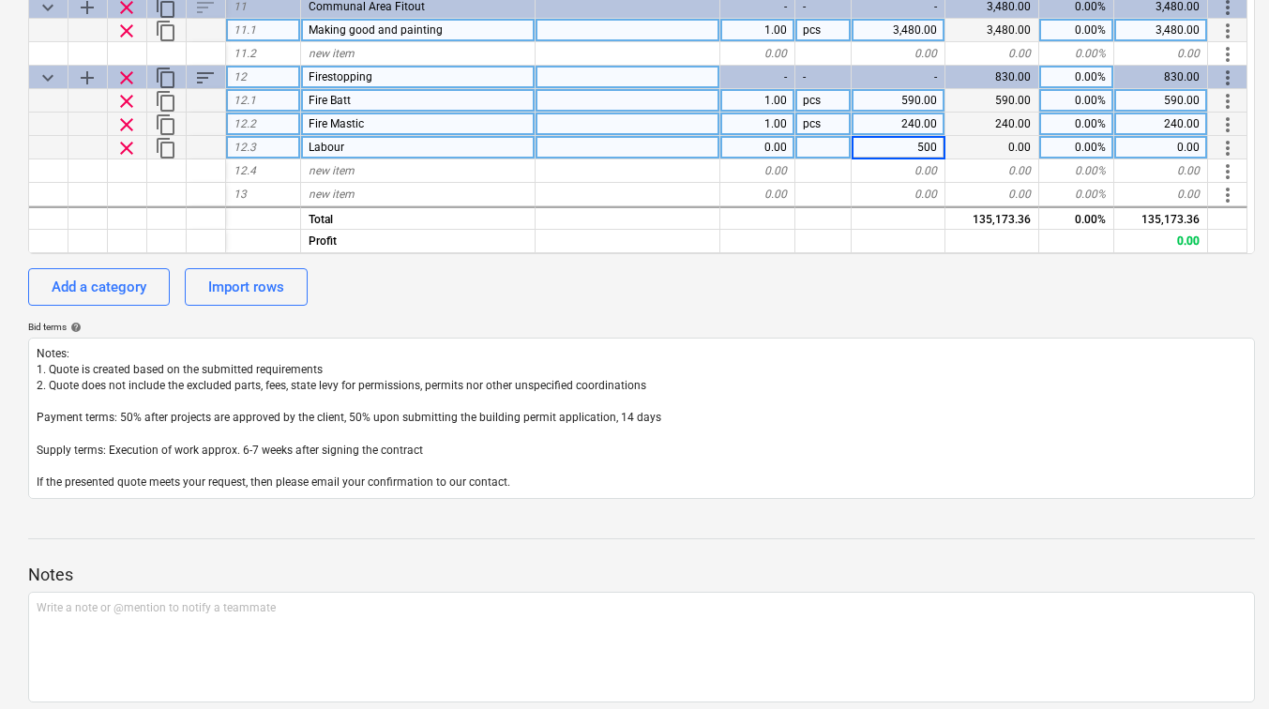
type textarea "x"
click at [445, 174] on div "new item" at bounding box center [418, 170] width 235 height 23
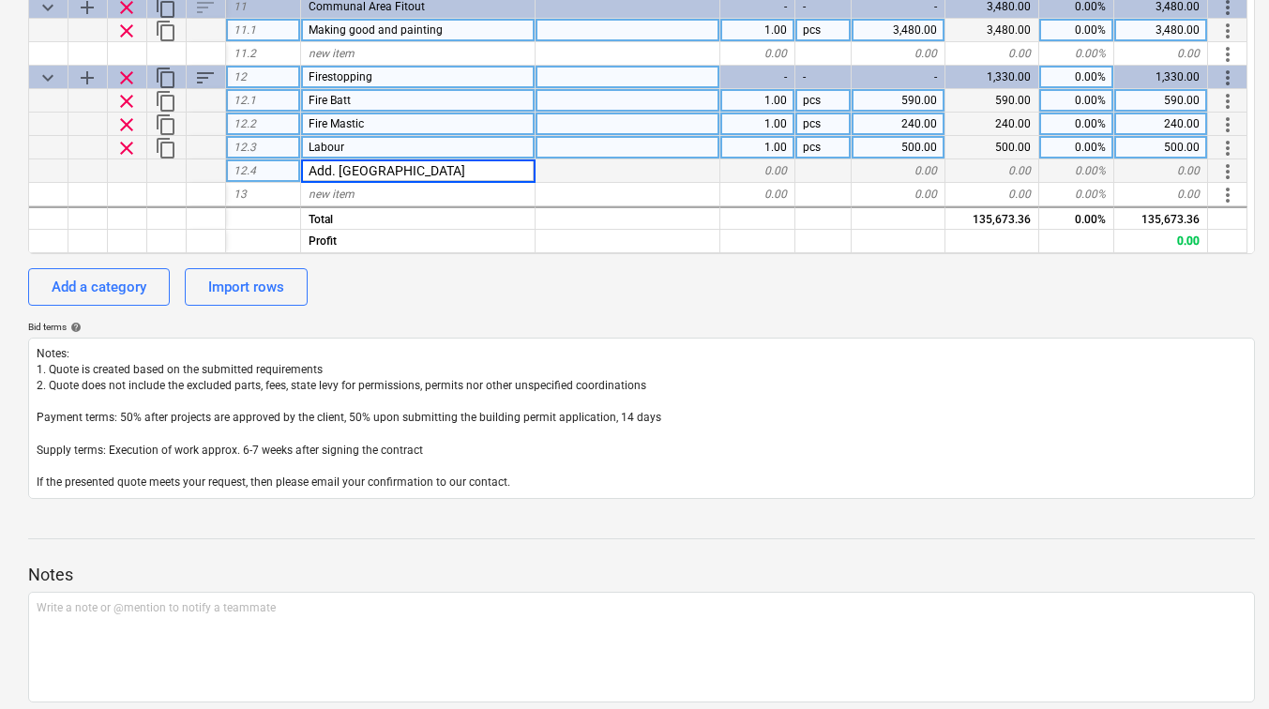
type input "Add. Labour"
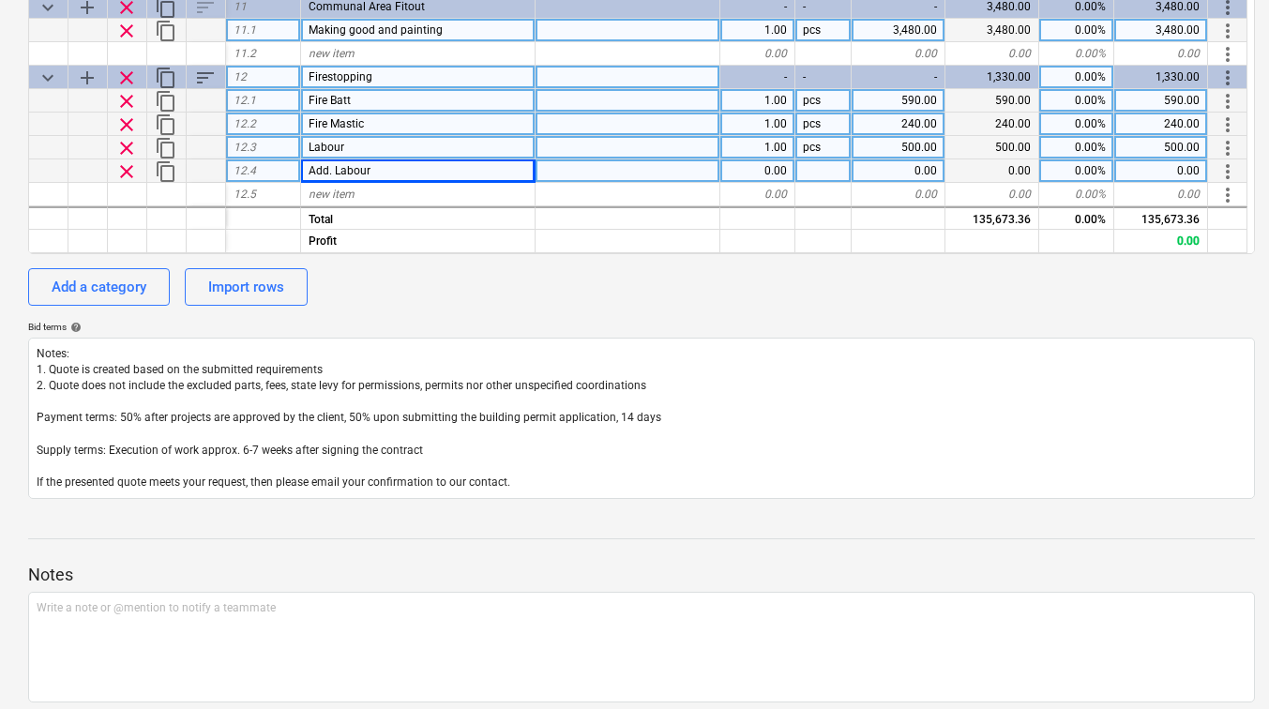
click at [875, 161] on div "0.00" at bounding box center [899, 170] width 94 height 23
click at [818, 174] on div "pcs" at bounding box center [824, 170] width 56 height 23
click at [773, 170] on div "1.00" at bounding box center [757, 170] width 75 height 23
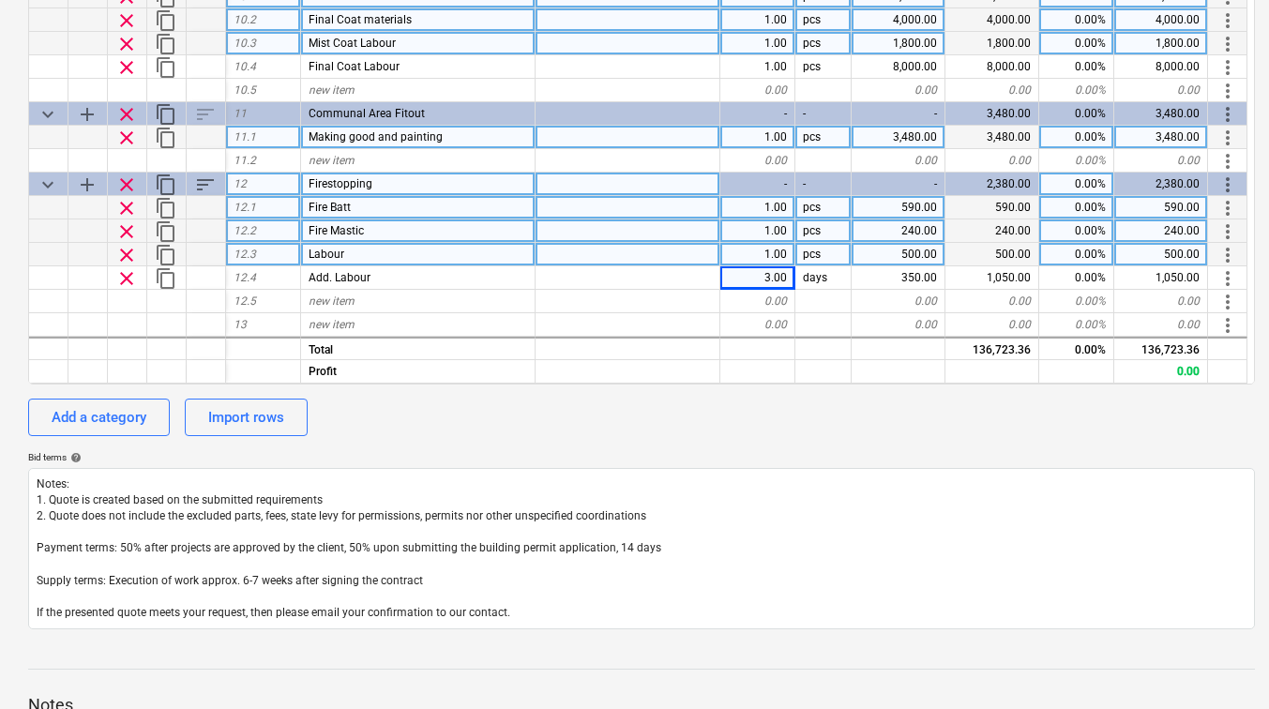
scroll to position [404, 0]
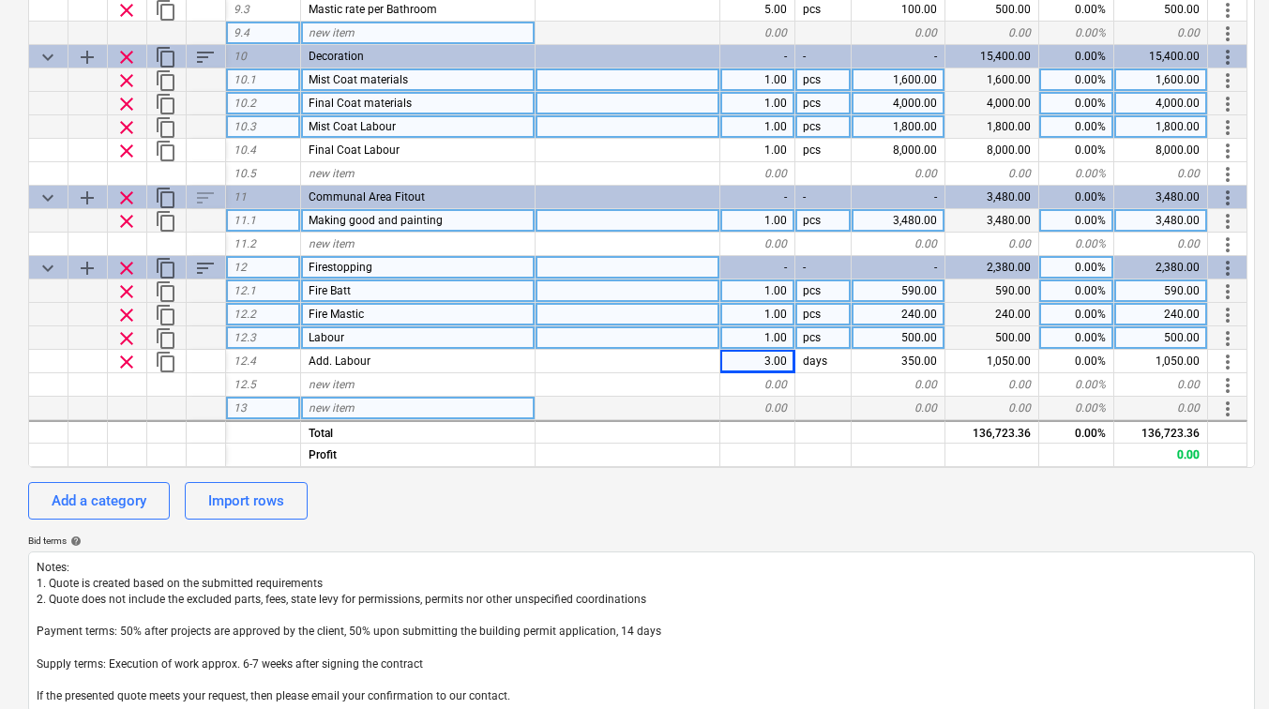
click at [338, 407] on span "new item" at bounding box center [332, 408] width 46 height 13
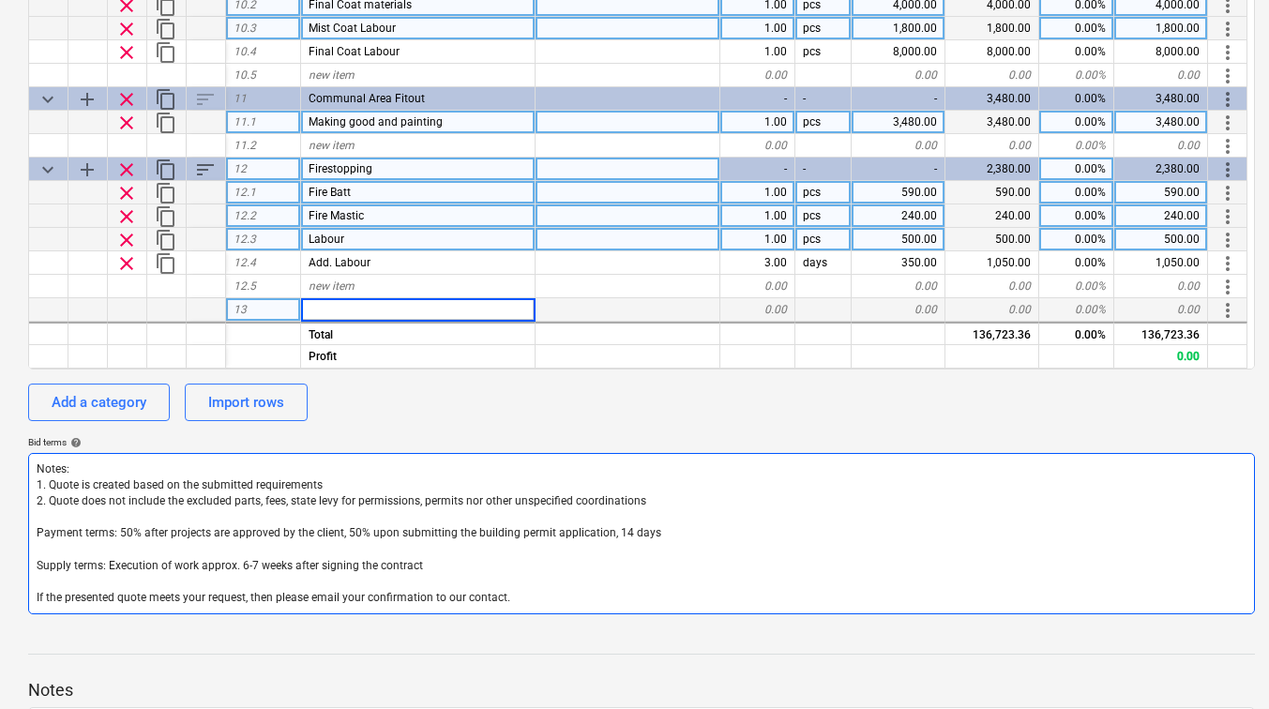
scroll to position [592, 0]
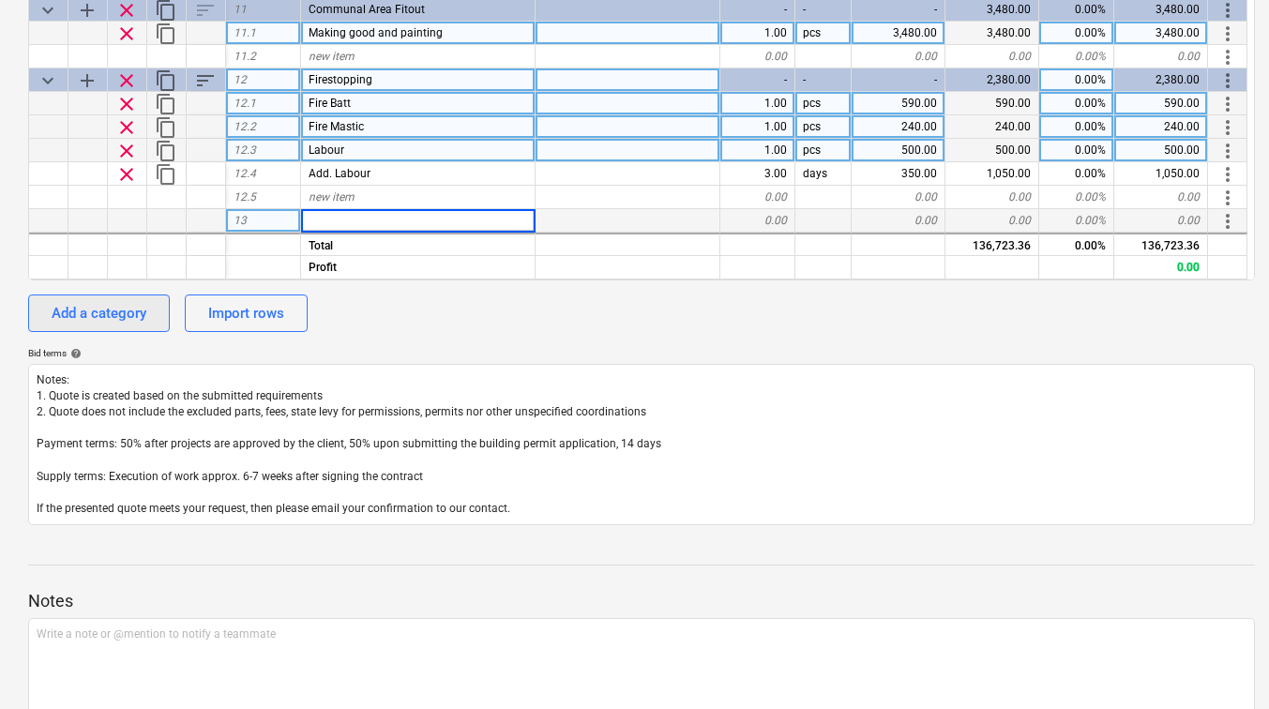
click at [111, 324] on div "Add a category" at bounding box center [99, 313] width 95 height 24
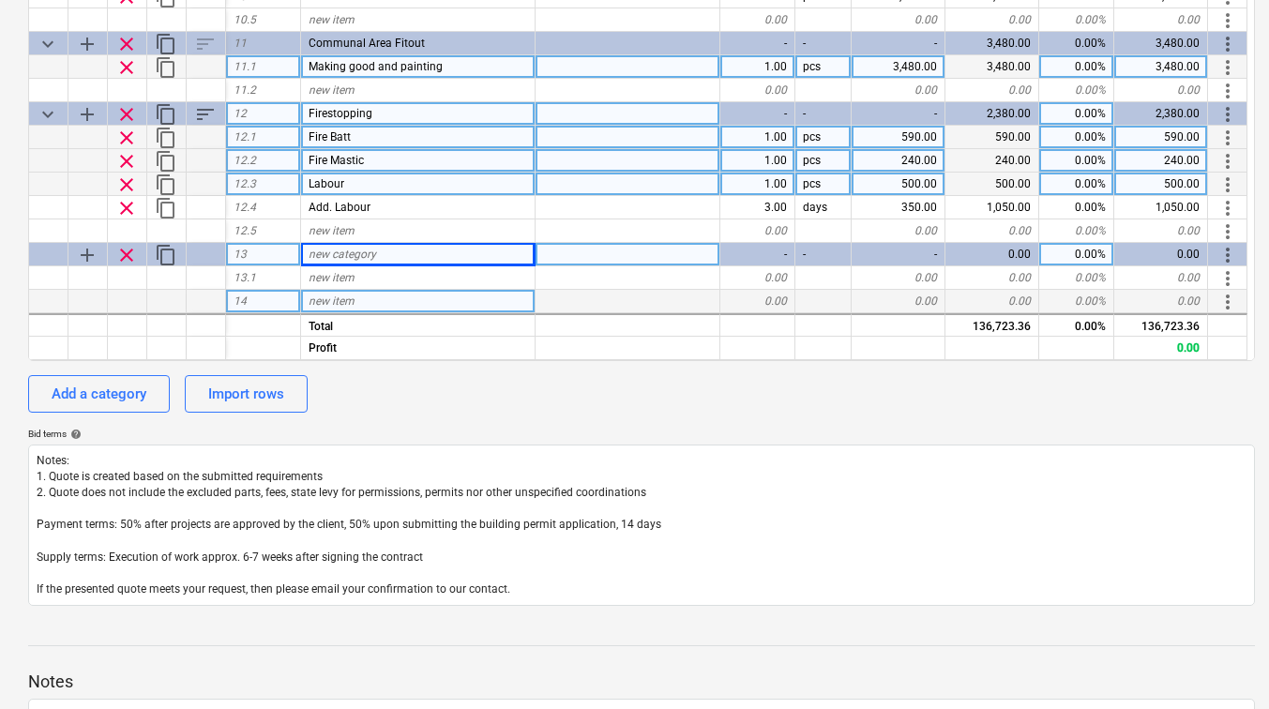
scroll to position [404, 0]
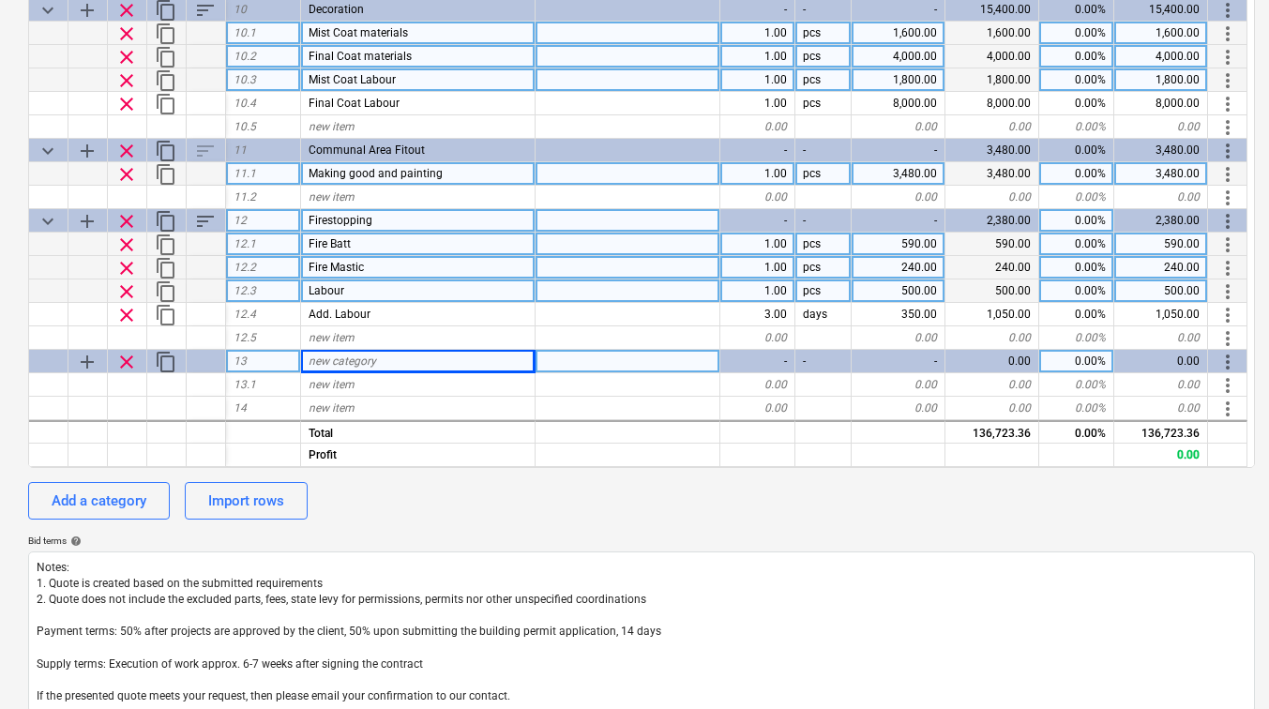
click at [416, 369] on div "new category" at bounding box center [418, 361] width 235 height 23
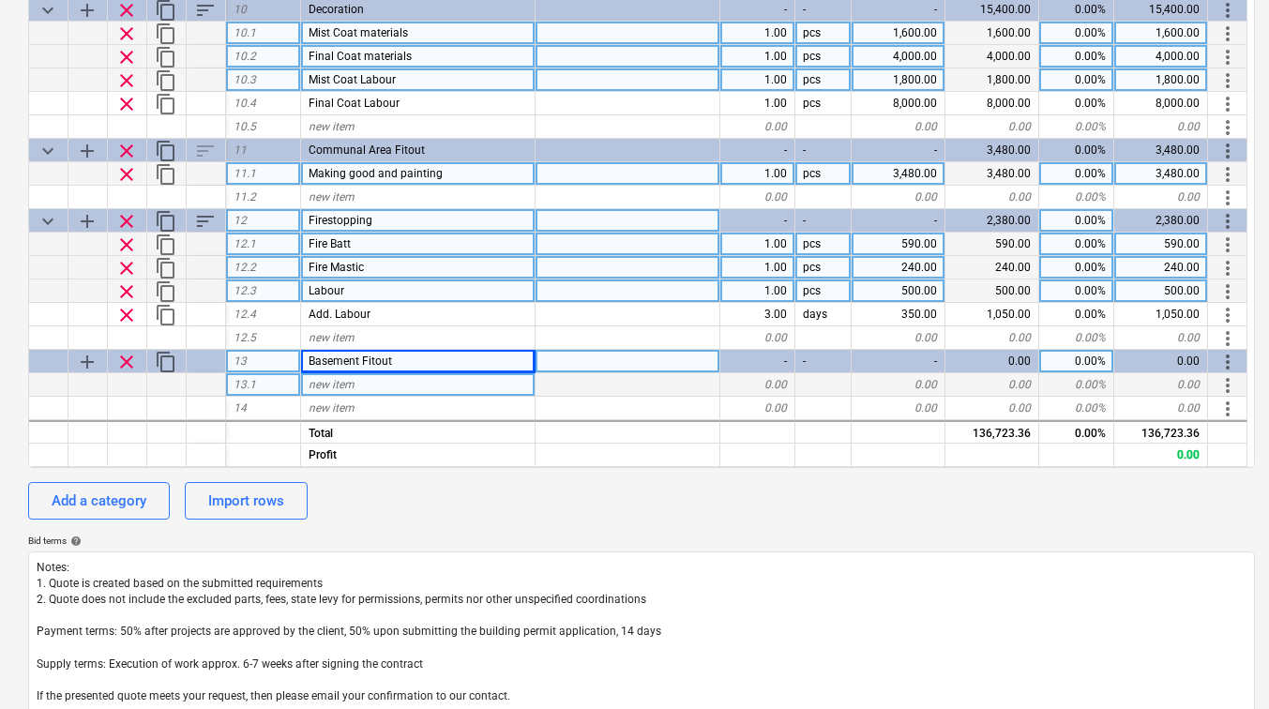
click at [420, 390] on div "new item" at bounding box center [418, 384] width 235 height 23
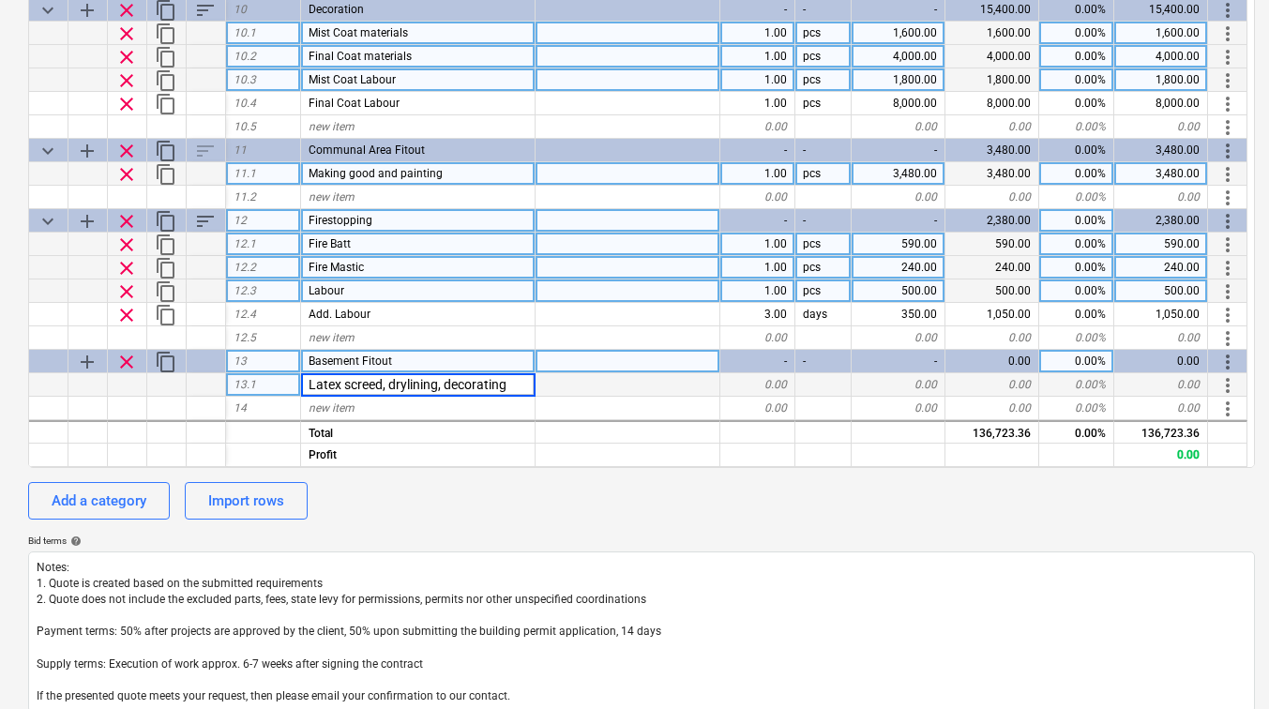
click at [933, 387] on div "0.00" at bounding box center [899, 384] width 94 height 23
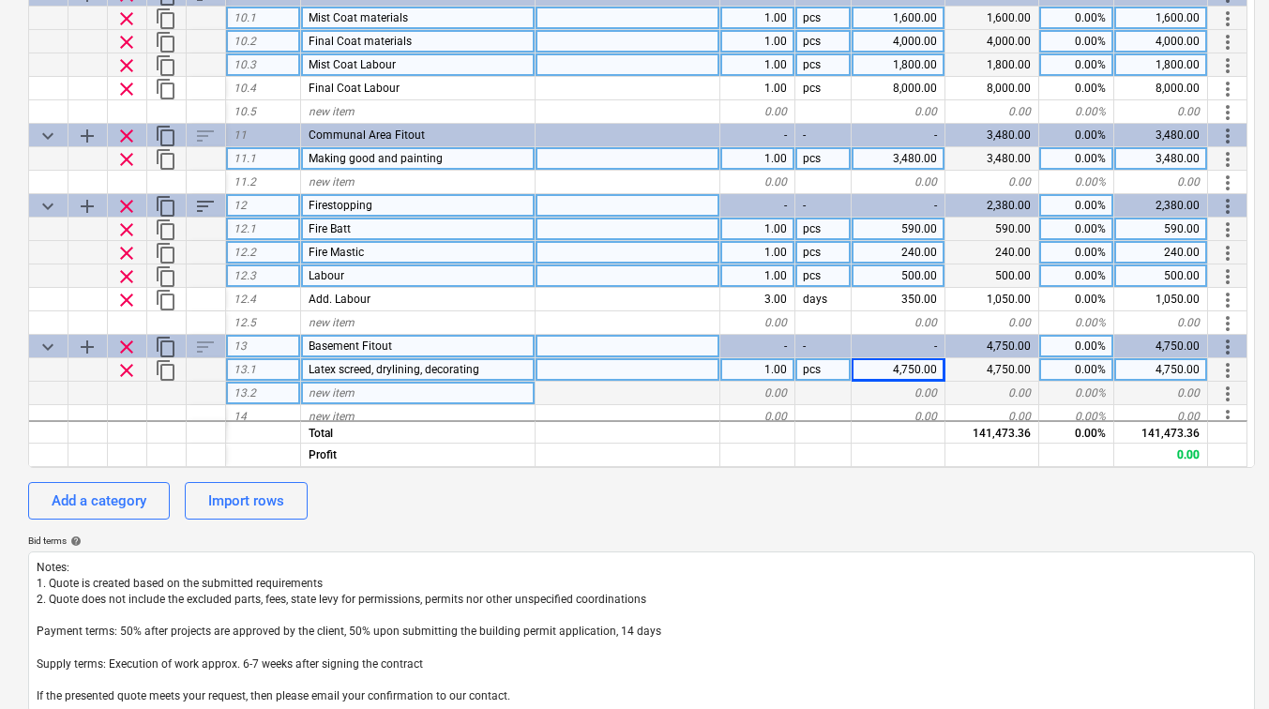
scroll to position [1545, 0]
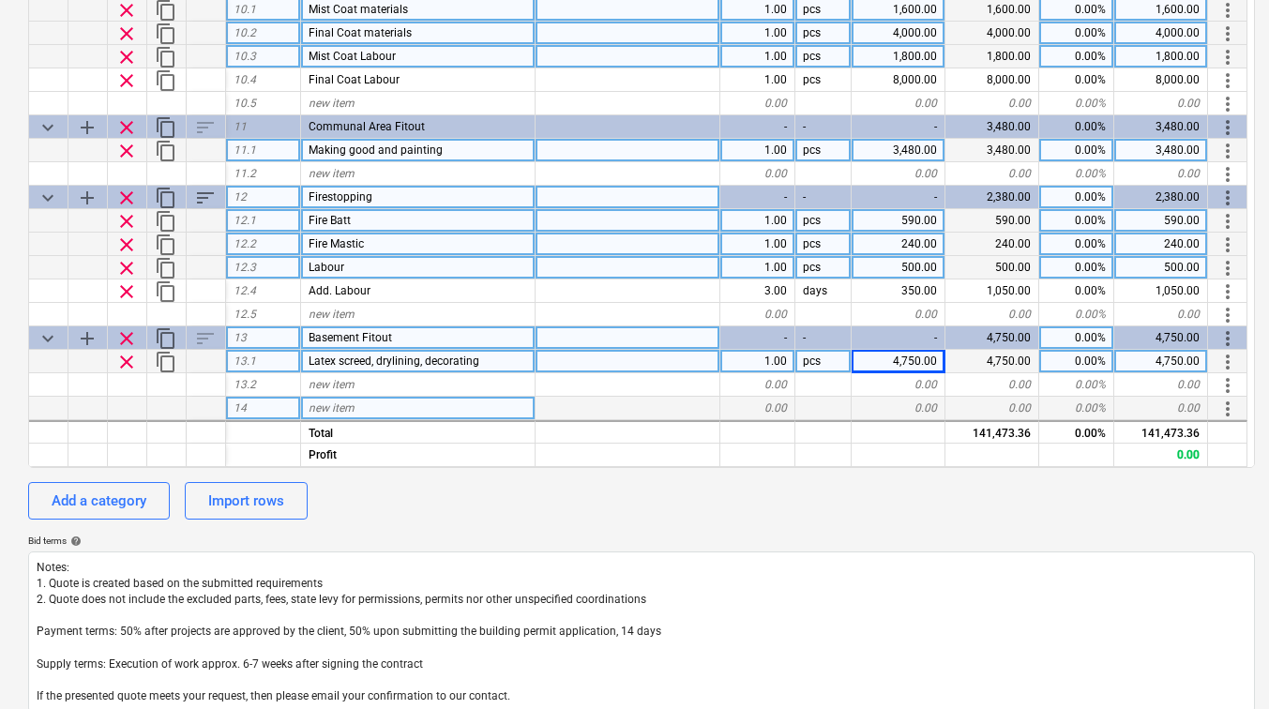
click at [372, 416] on div "new item" at bounding box center [418, 408] width 235 height 23
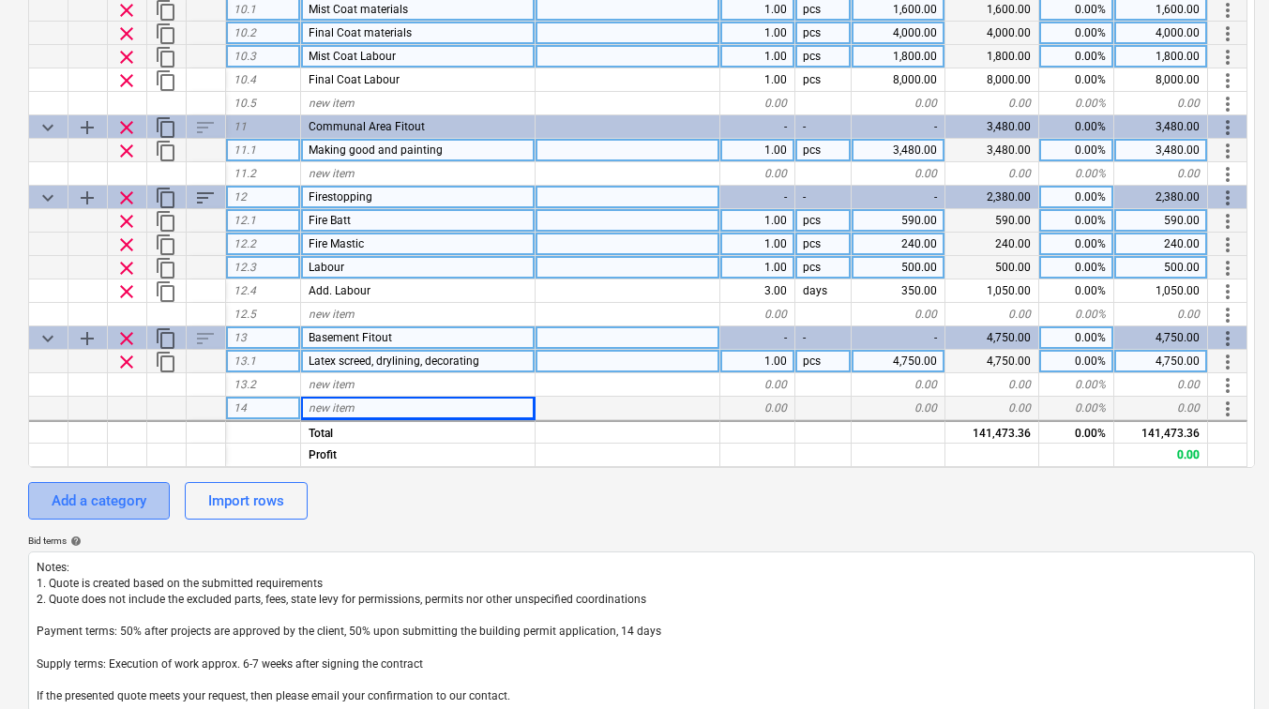
click at [87, 493] on div "Add a category" at bounding box center [99, 501] width 95 height 24
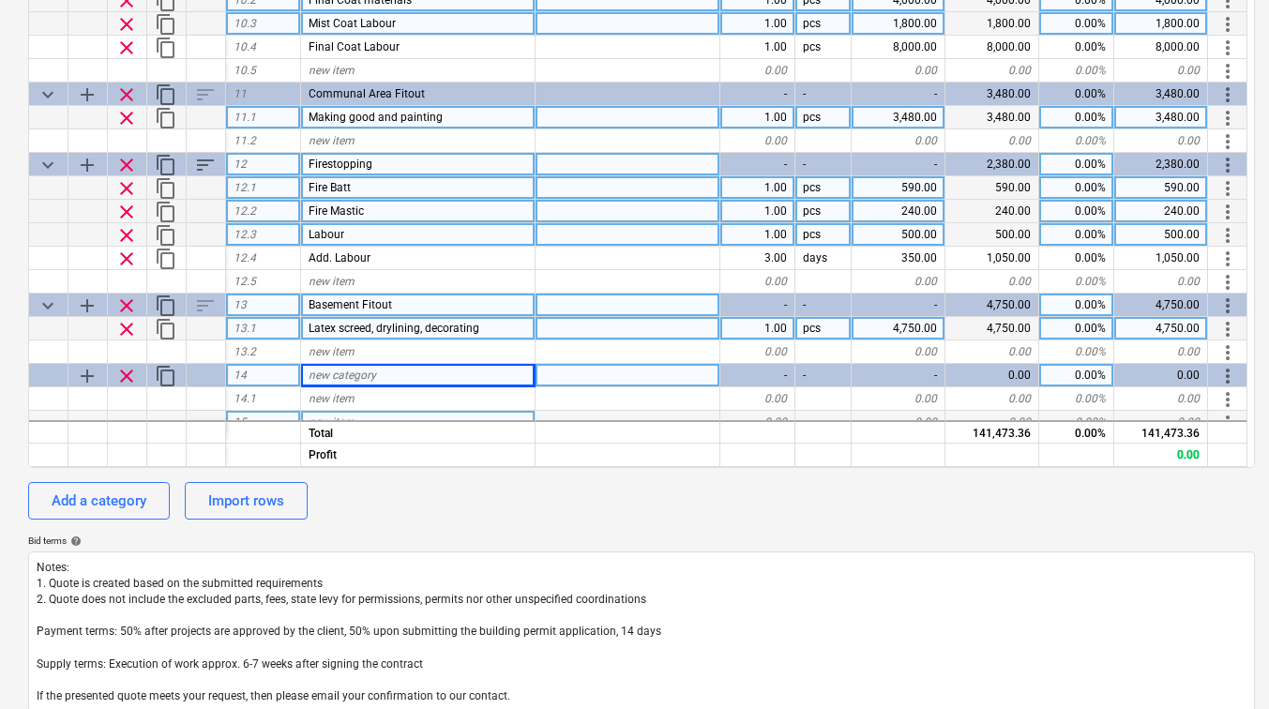
scroll to position [1592, 0]
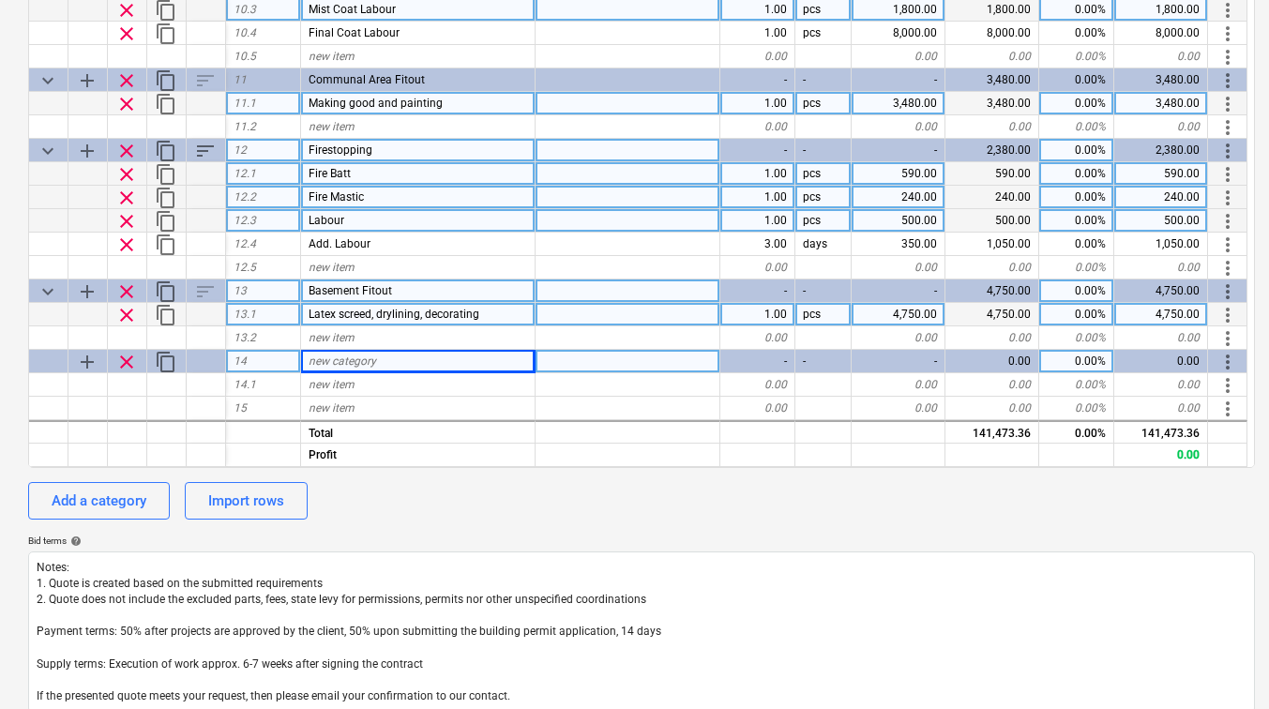
click at [341, 364] on span "new category" at bounding box center [343, 361] width 68 height 13
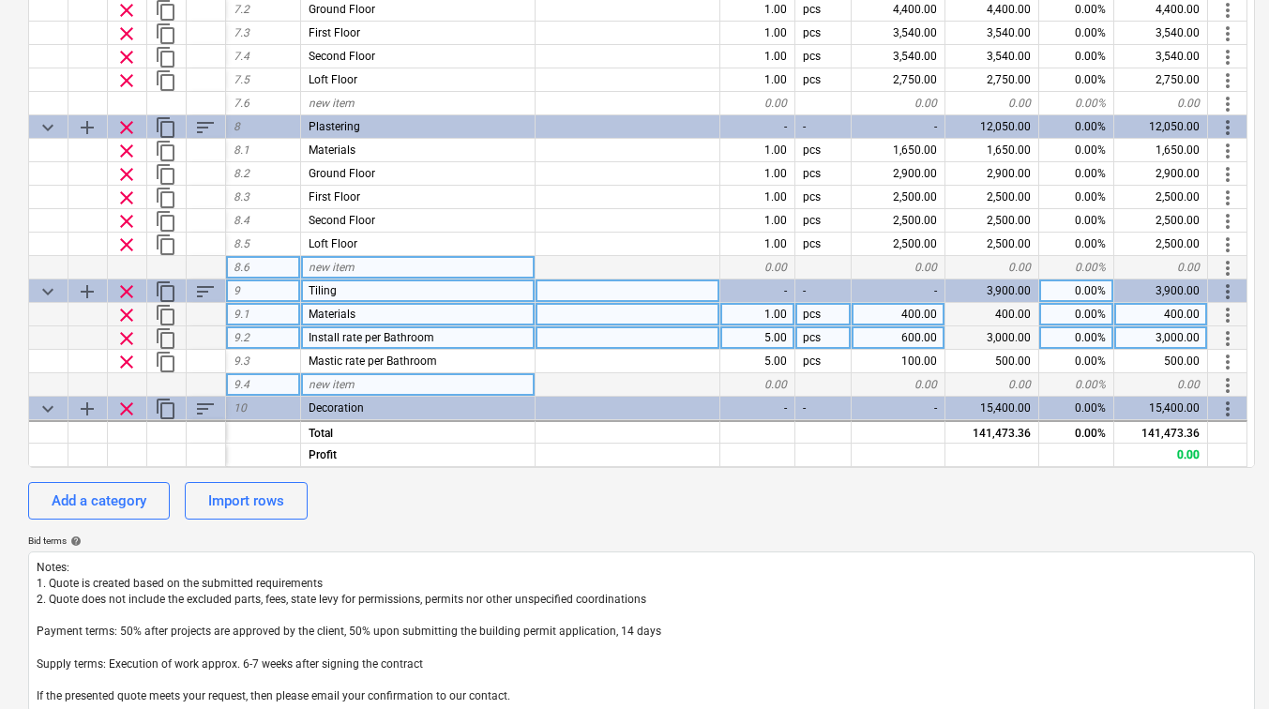
scroll to position [935, 0]
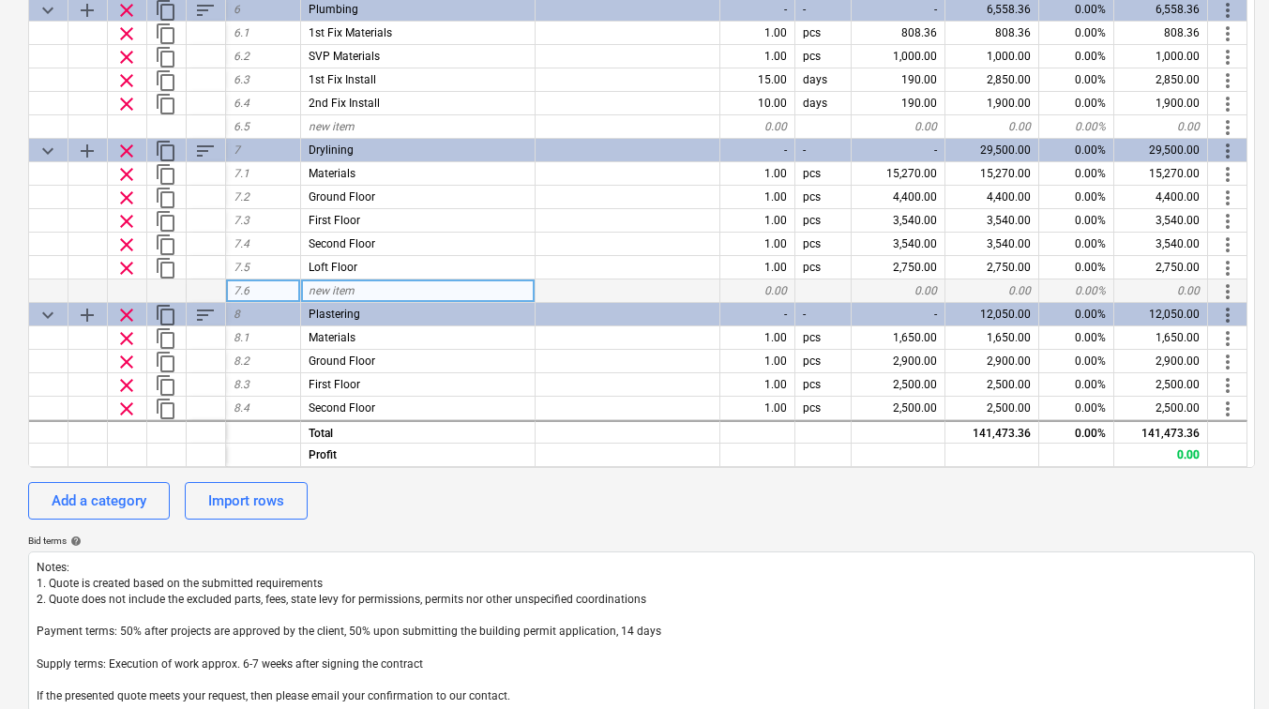
click at [353, 285] on span "new item" at bounding box center [332, 290] width 46 height 13
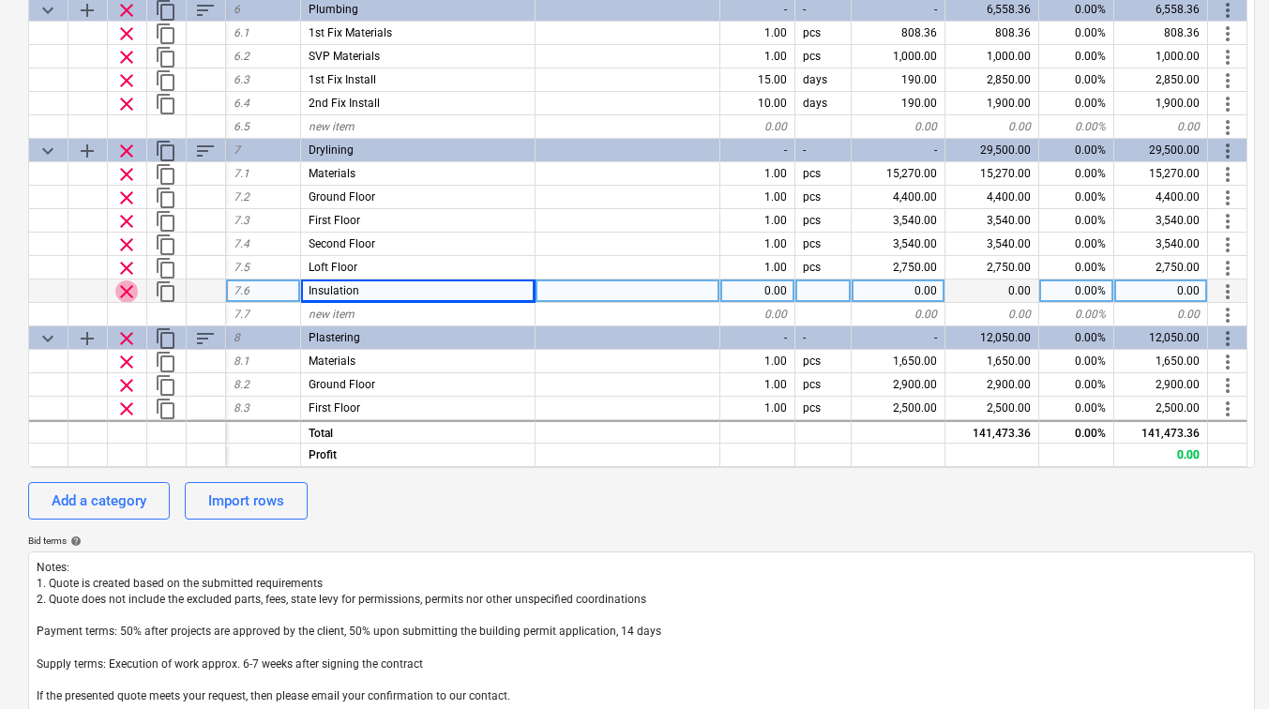
click at [123, 295] on span "clear" at bounding box center [126, 292] width 23 height 23
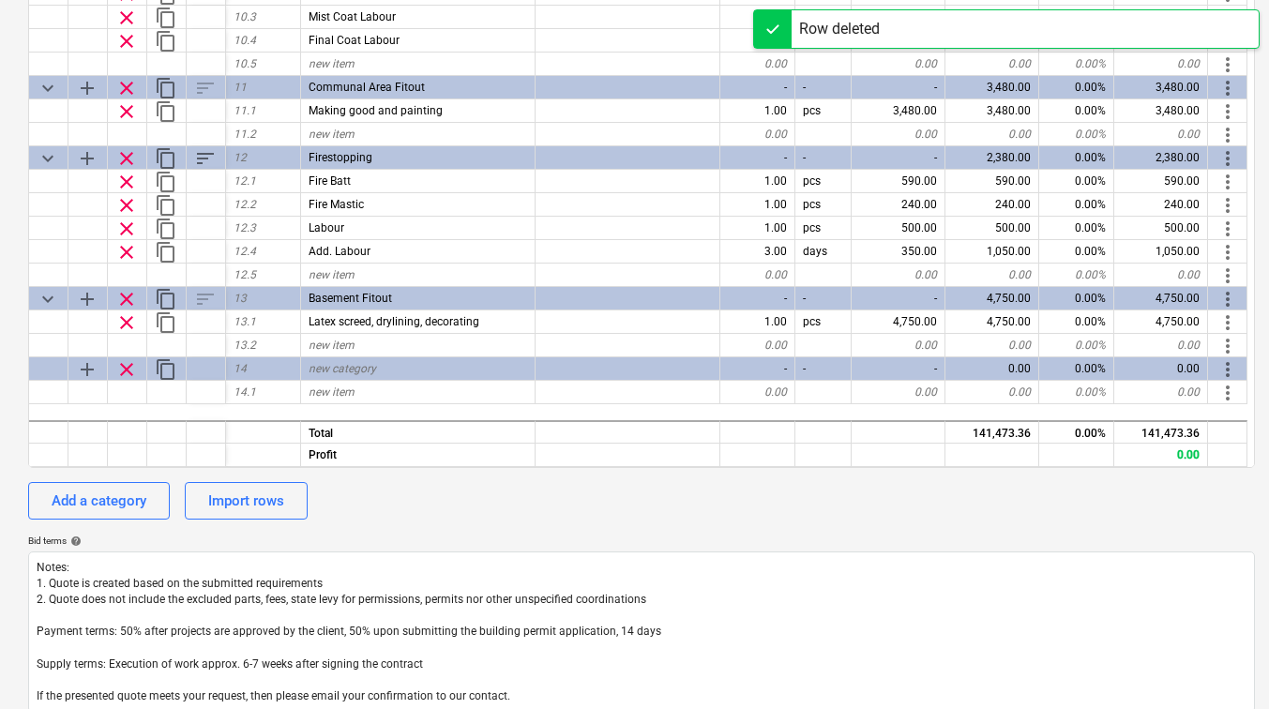
scroll to position [1592, 0]
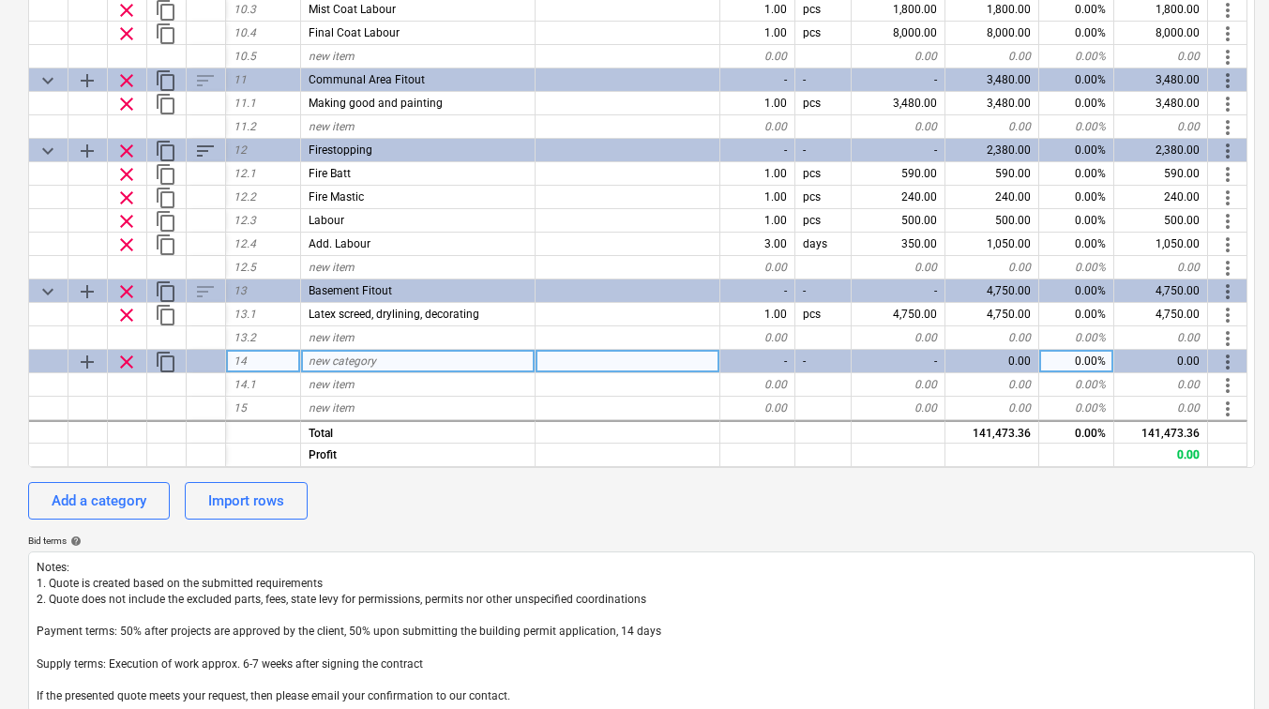
click at [312, 353] on div "new category" at bounding box center [418, 361] width 235 height 23
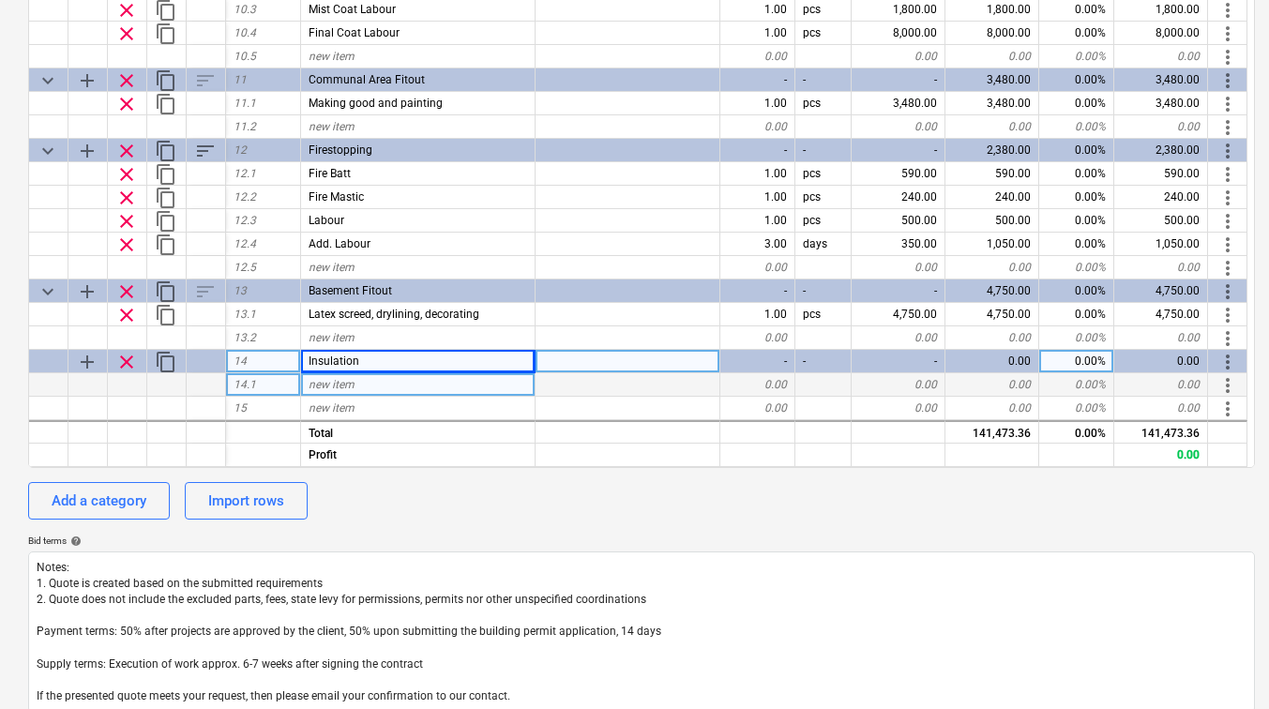
click at [330, 381] on span "new item" at bounding box center [332, 384] width 46 height 13
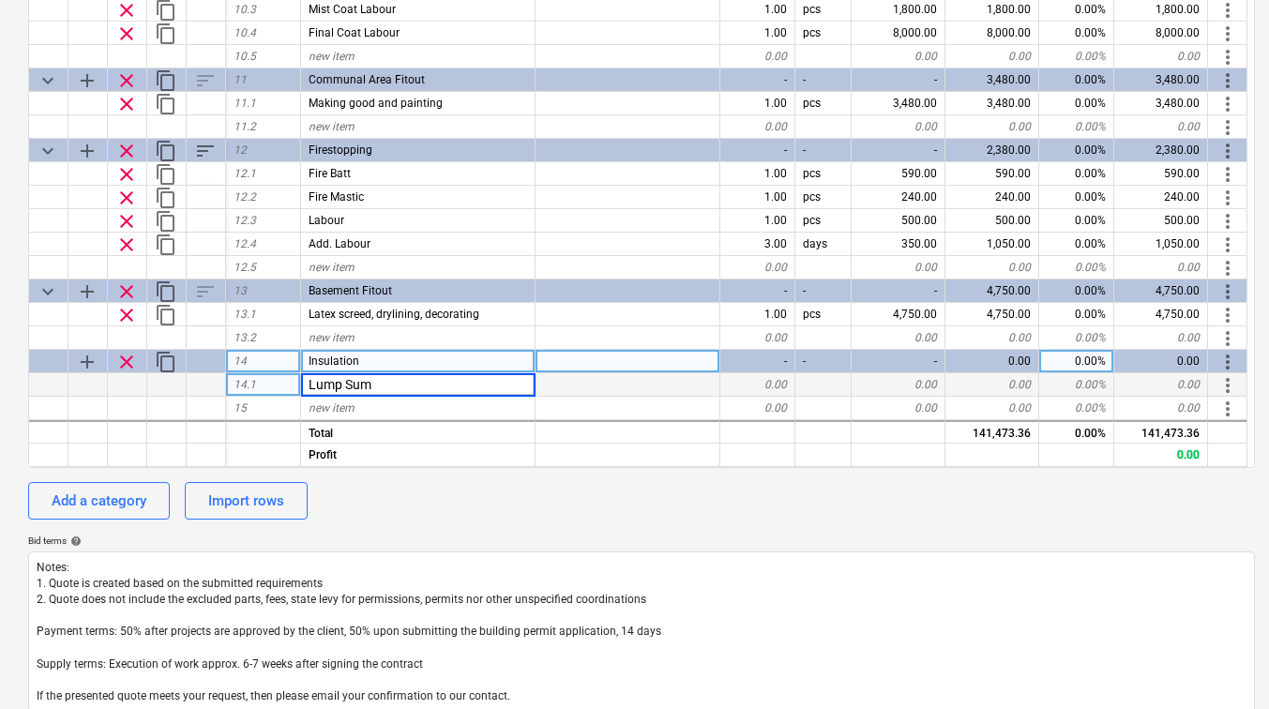
click at [909, 378] on div "0.00" at bounding box center [899, 384] width 94 height 23
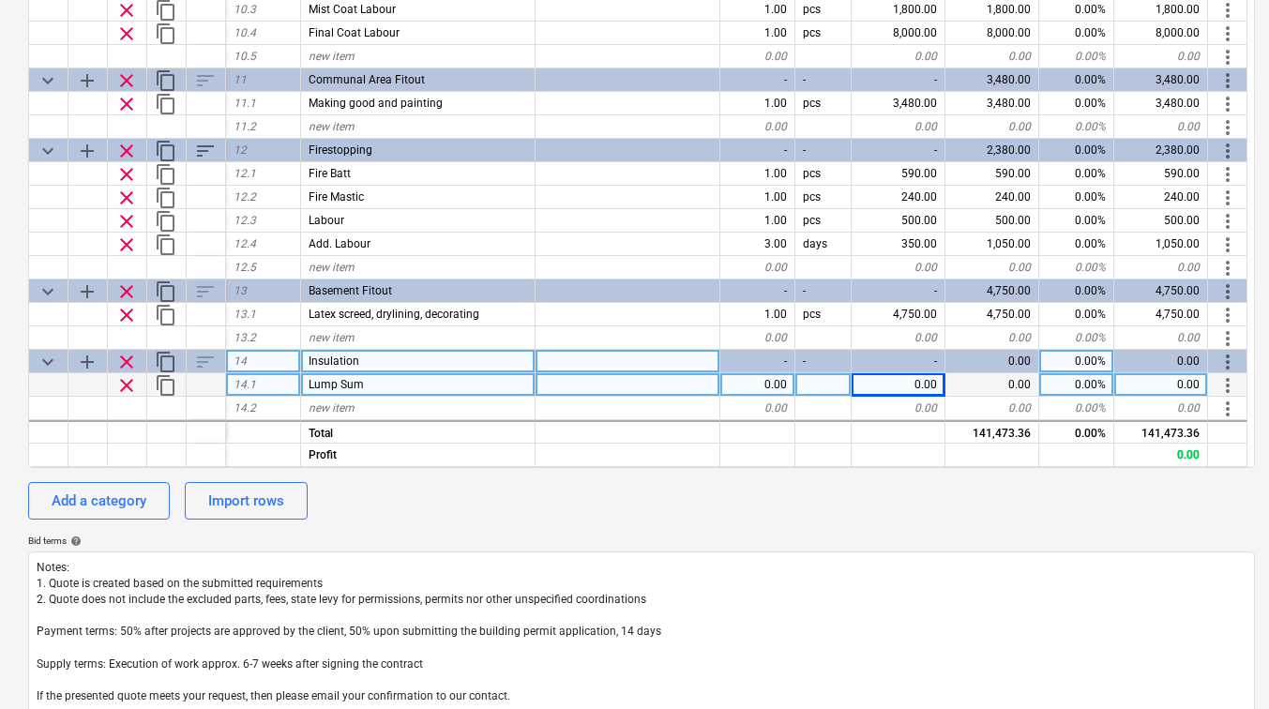
click at [916, 383] on div "0.00" at bounding box center [899, 384] width 94 height 23
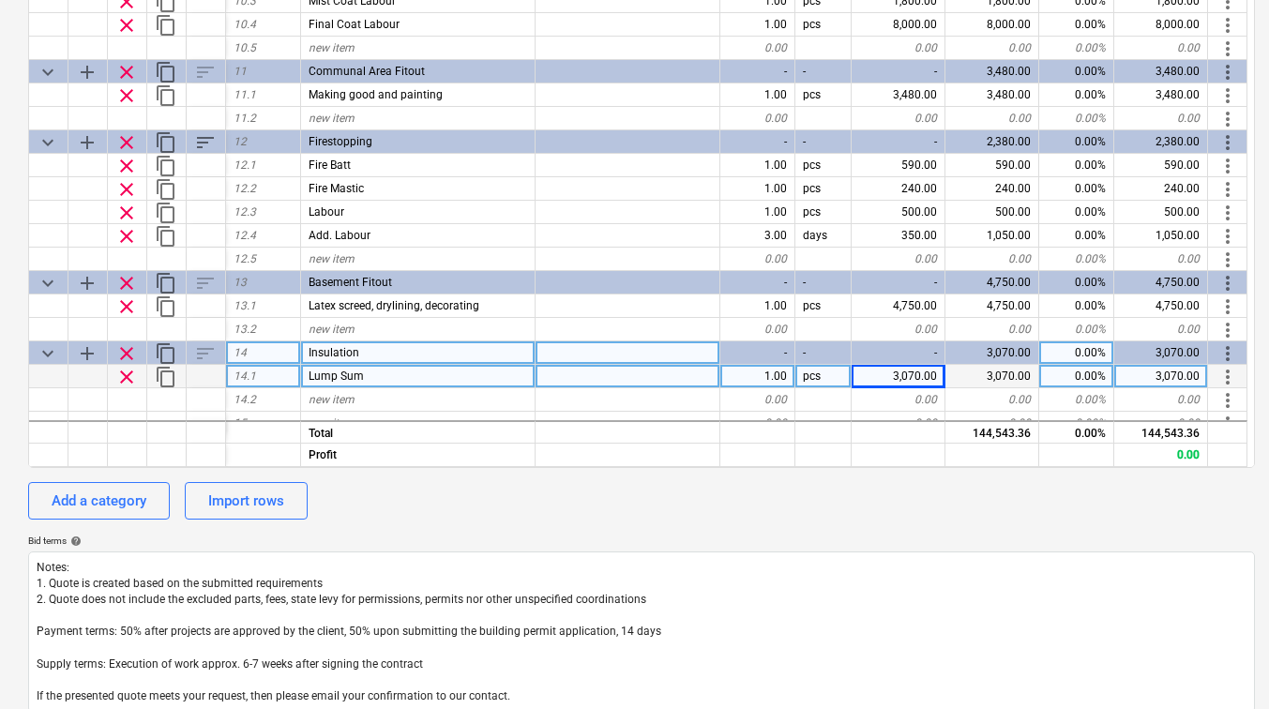
scroll to position [1615, 0]
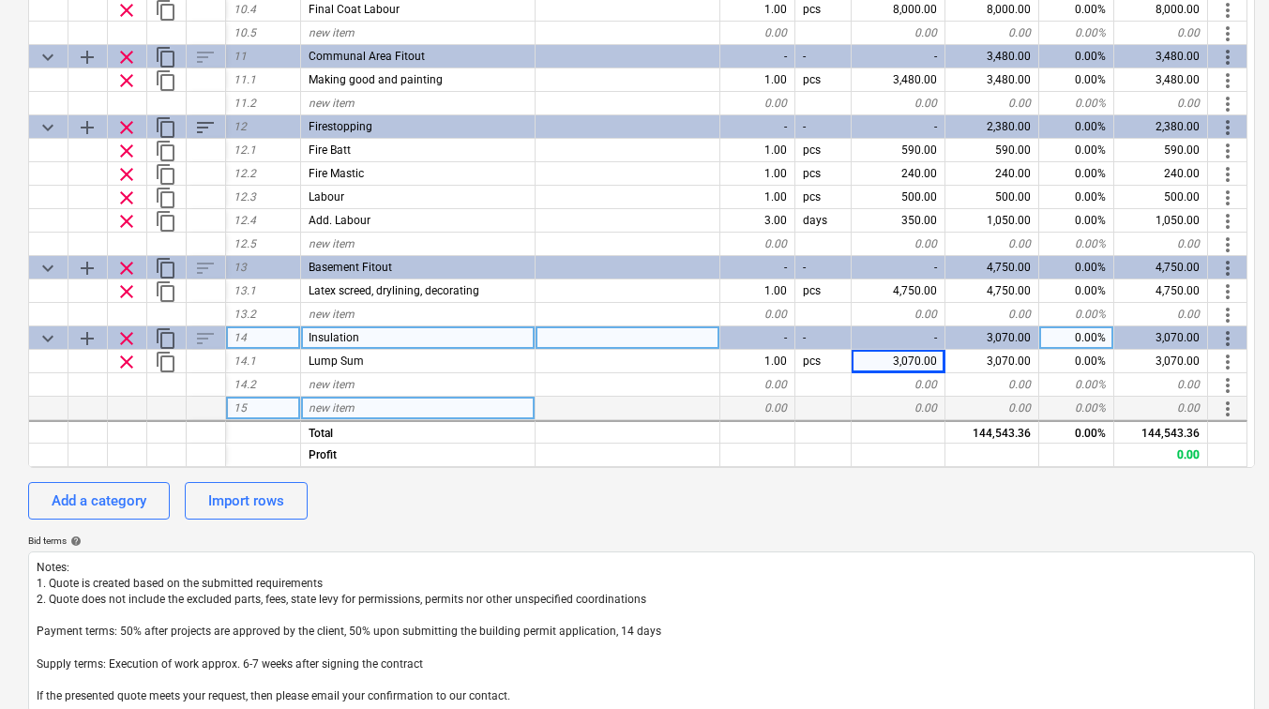
click at [330, 406] on span "new item" at bounding box center [332, 408] width 46 height 13
click at [105, 491] on div "Add a category" at bounding box center [99, 501] width 95 height 24
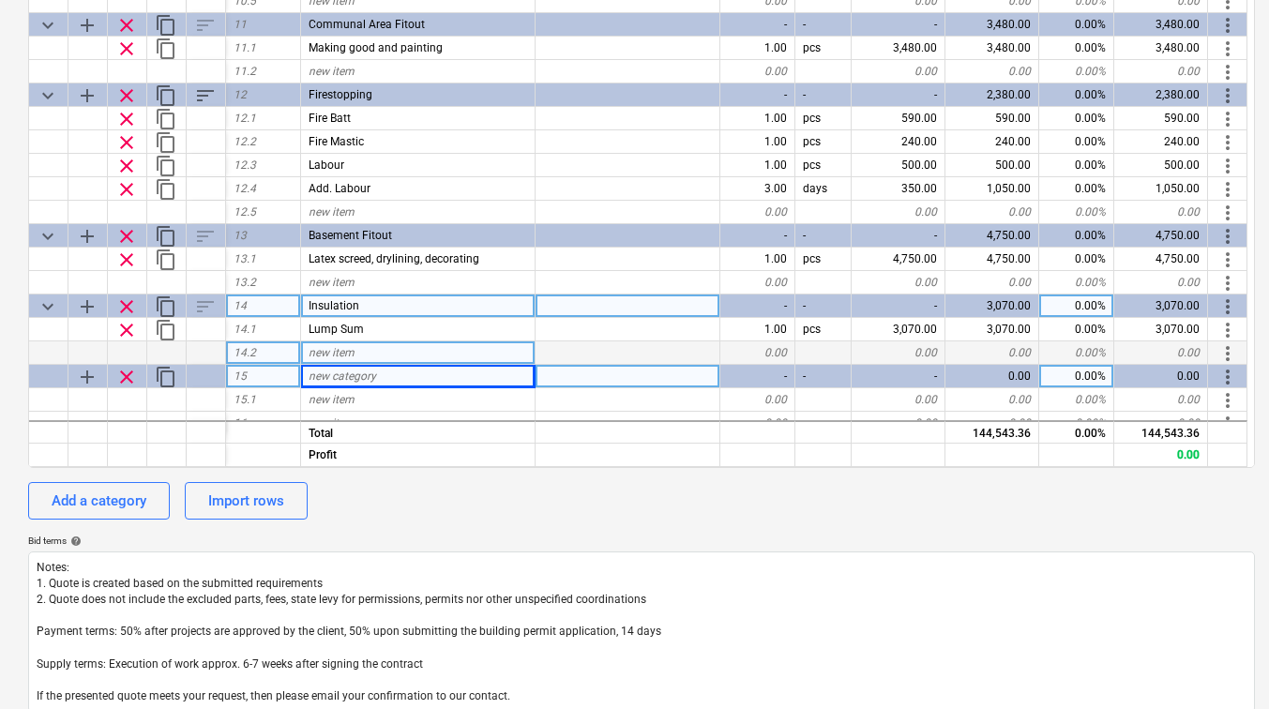
scroll to position [1662, 0]
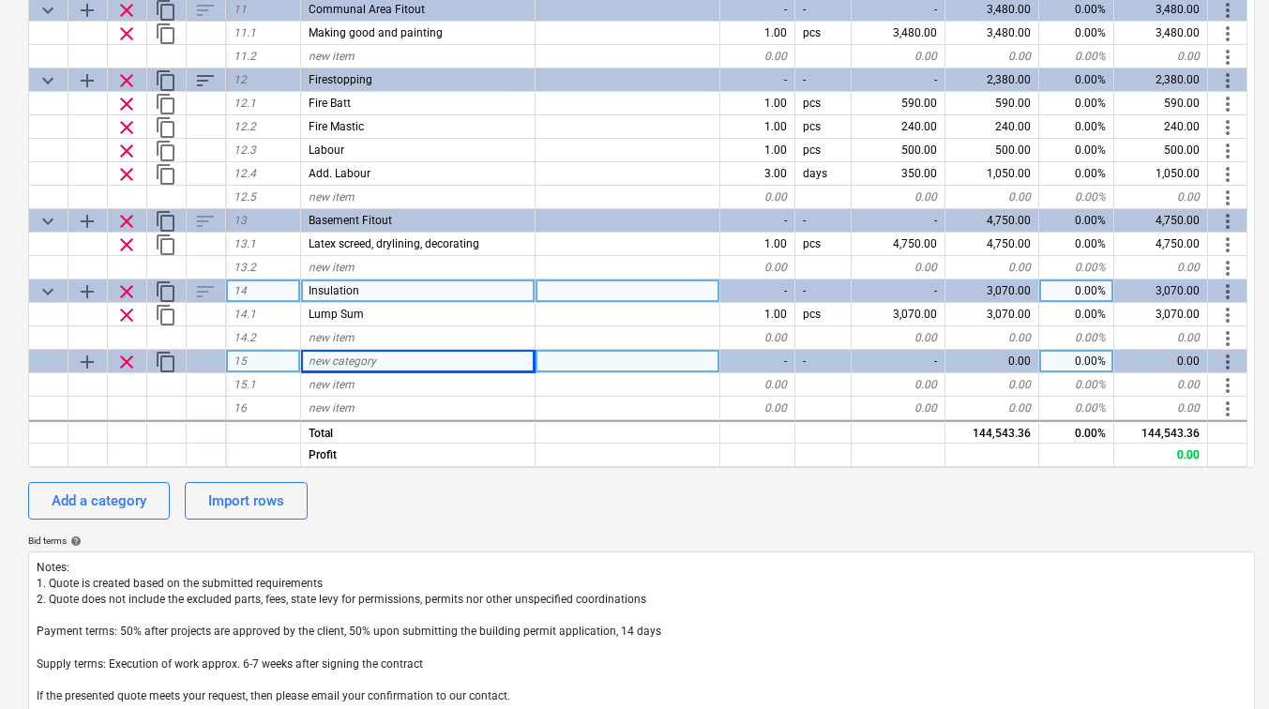
click at [372, 362] on span "new category" at bounding box center [343, 361] width 68 height 13
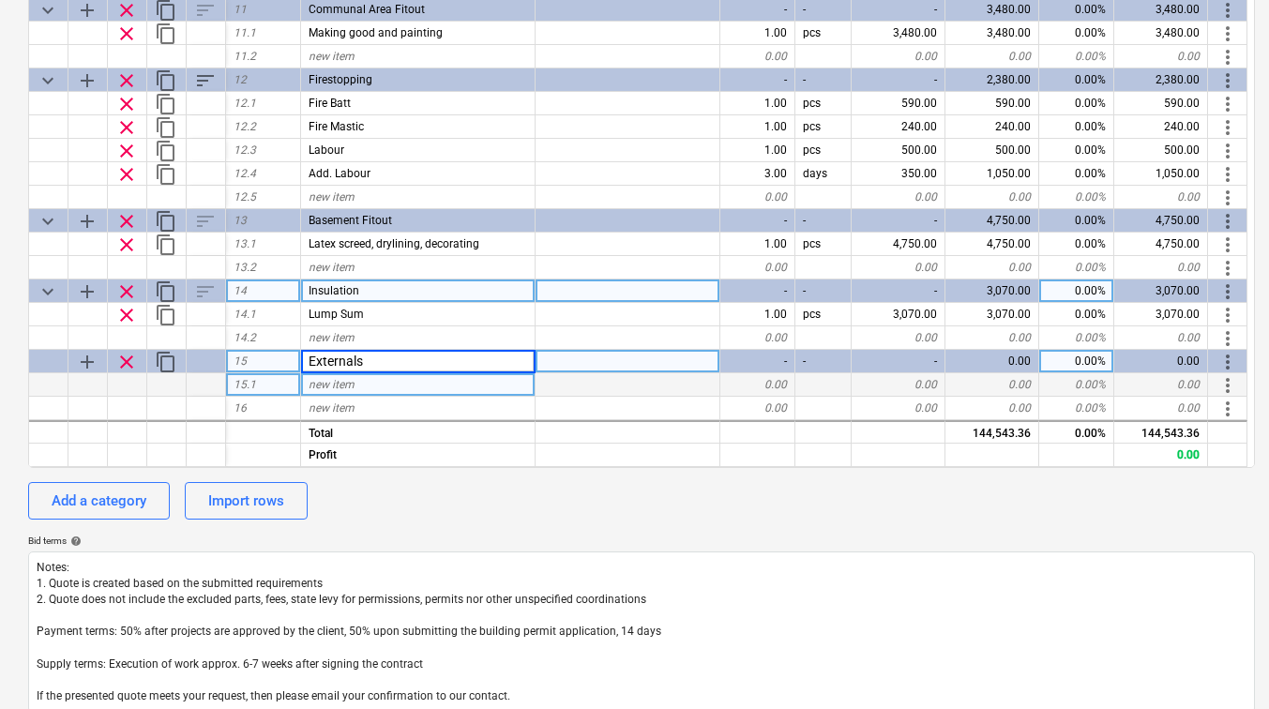
click at [366, 383] on div "new item" at bounding box center [418, 384] width 235 height 23
click at [985, 381] on div "0.00" at bounding box center [993, 384] width 94 height 23
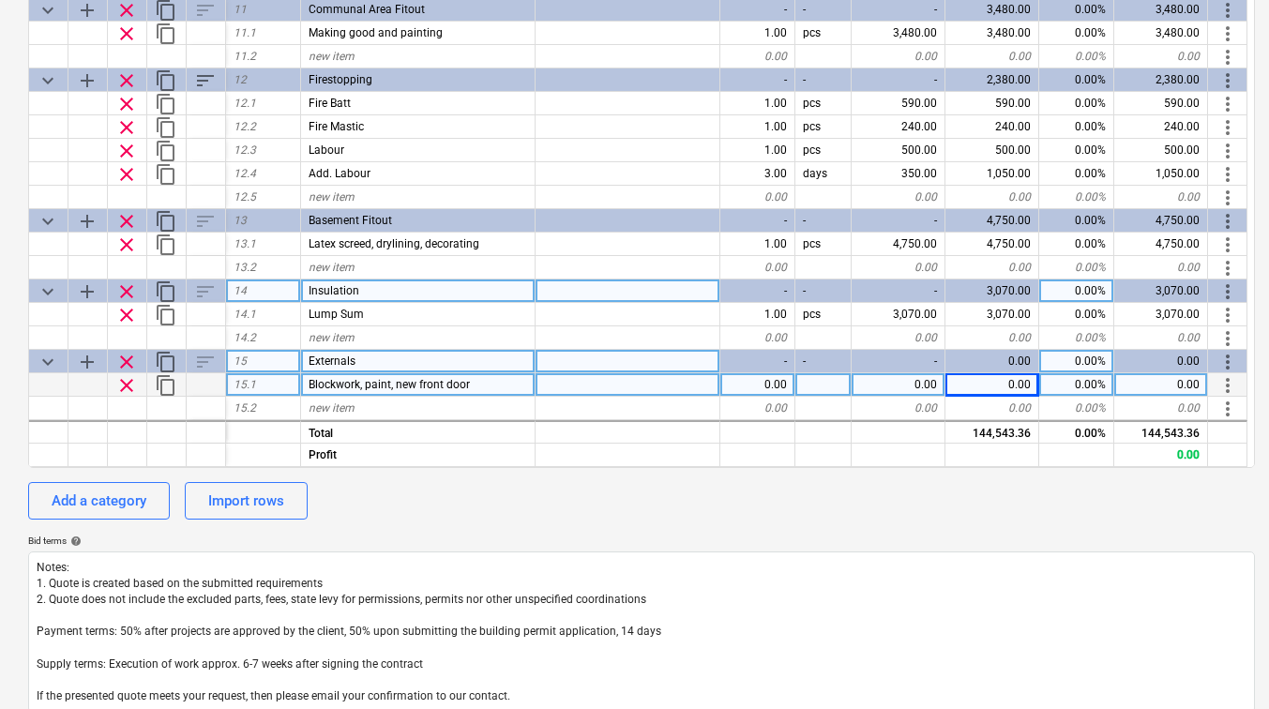
click at [930, 381] on div "0.00" at bounding box center [899, 384] width 94 height 23
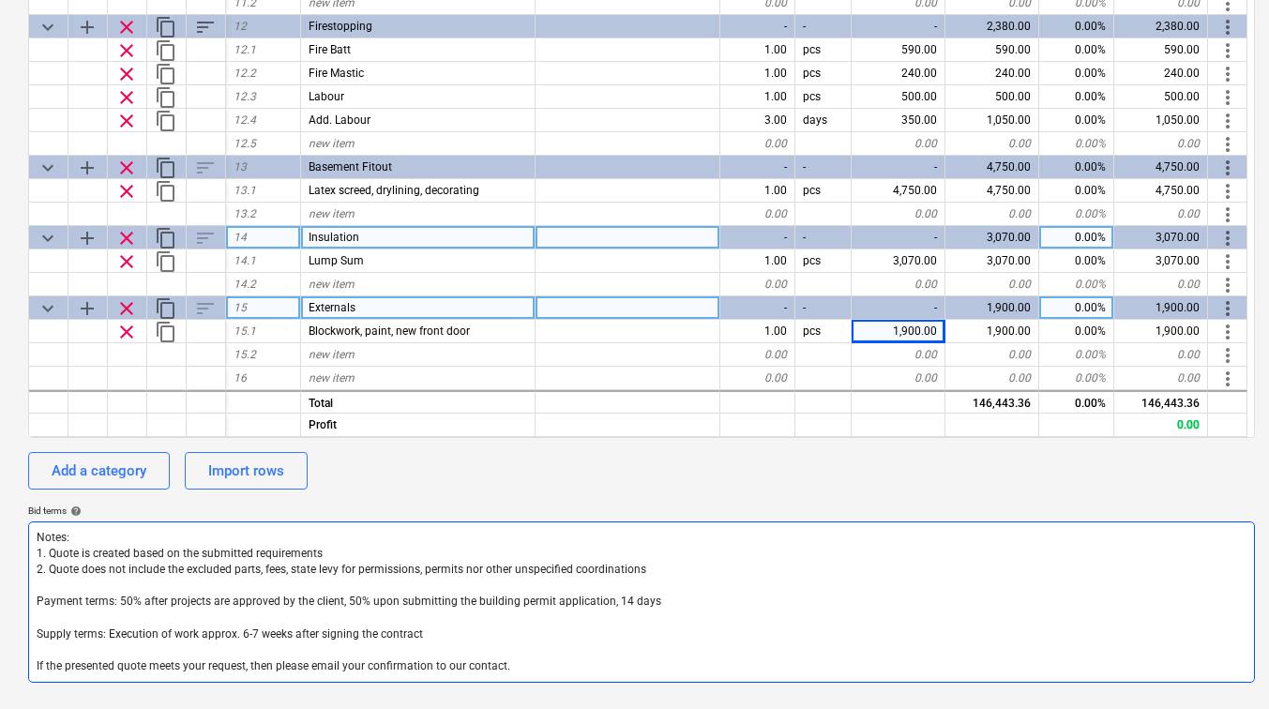
scroll to position [404, 0]
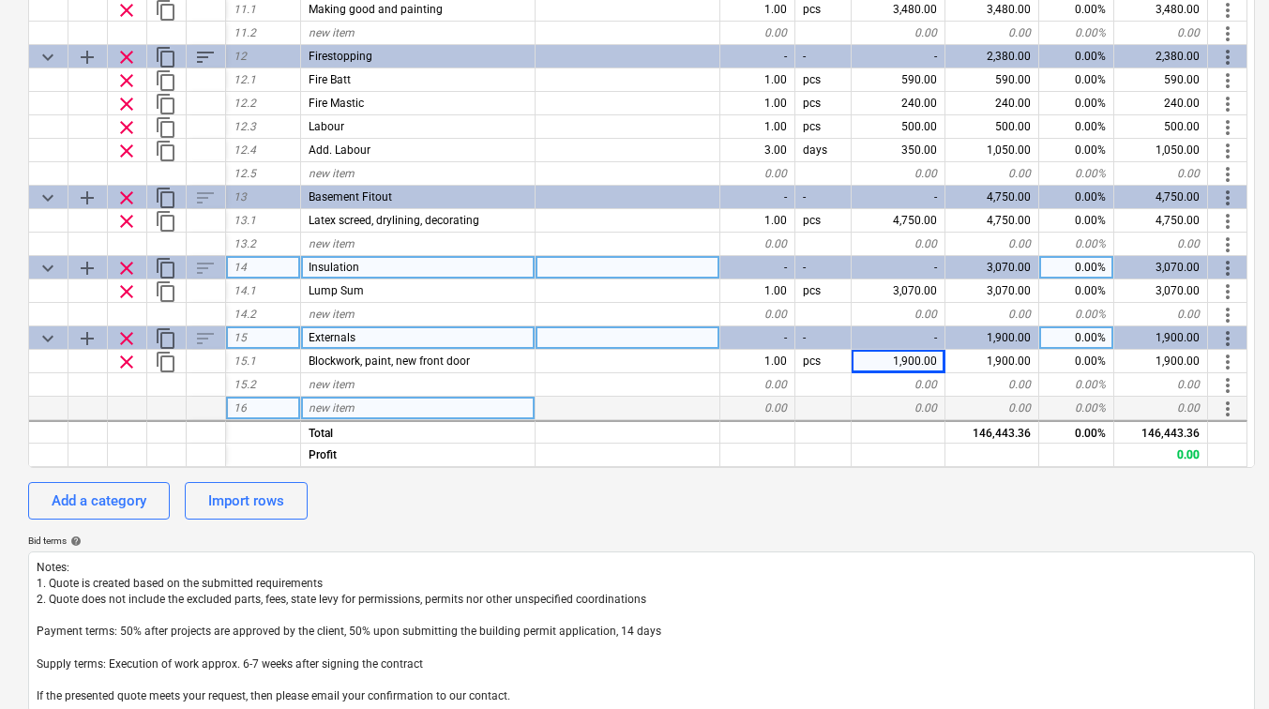
click at [337, 404] on span "new item" at bounding box center [332, 408] width 46 height 13
click at [133, 512] on div "Add a category" at bounding box center [99, 501] width 95 height 24
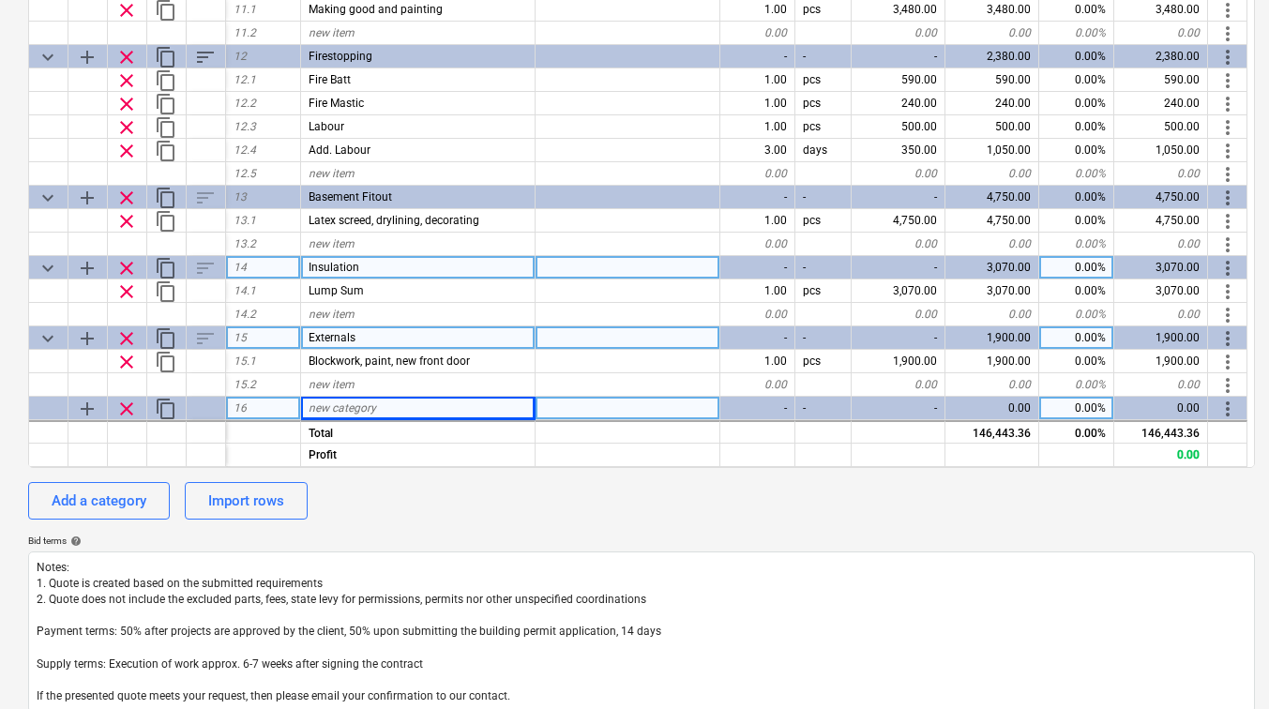
click at [333, 410] on span "new category" at bounding box center [343, 408] width 68 height 13
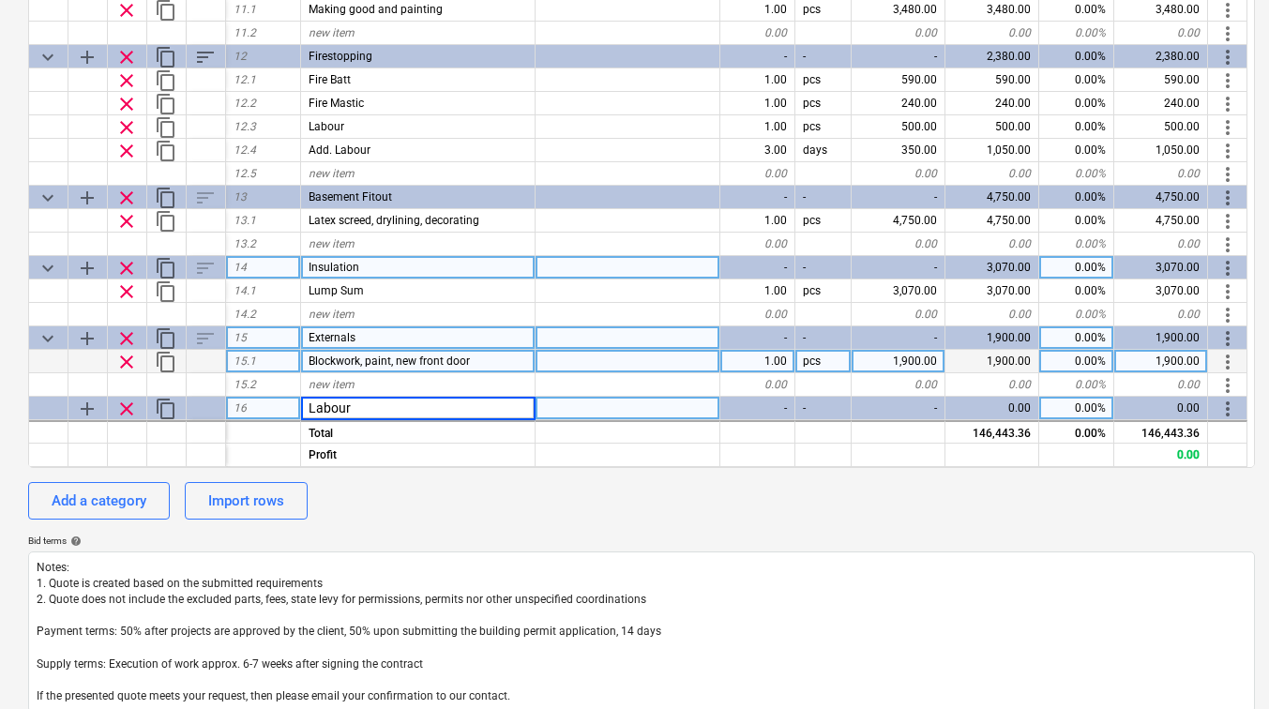
scroll to position [1733, 0]
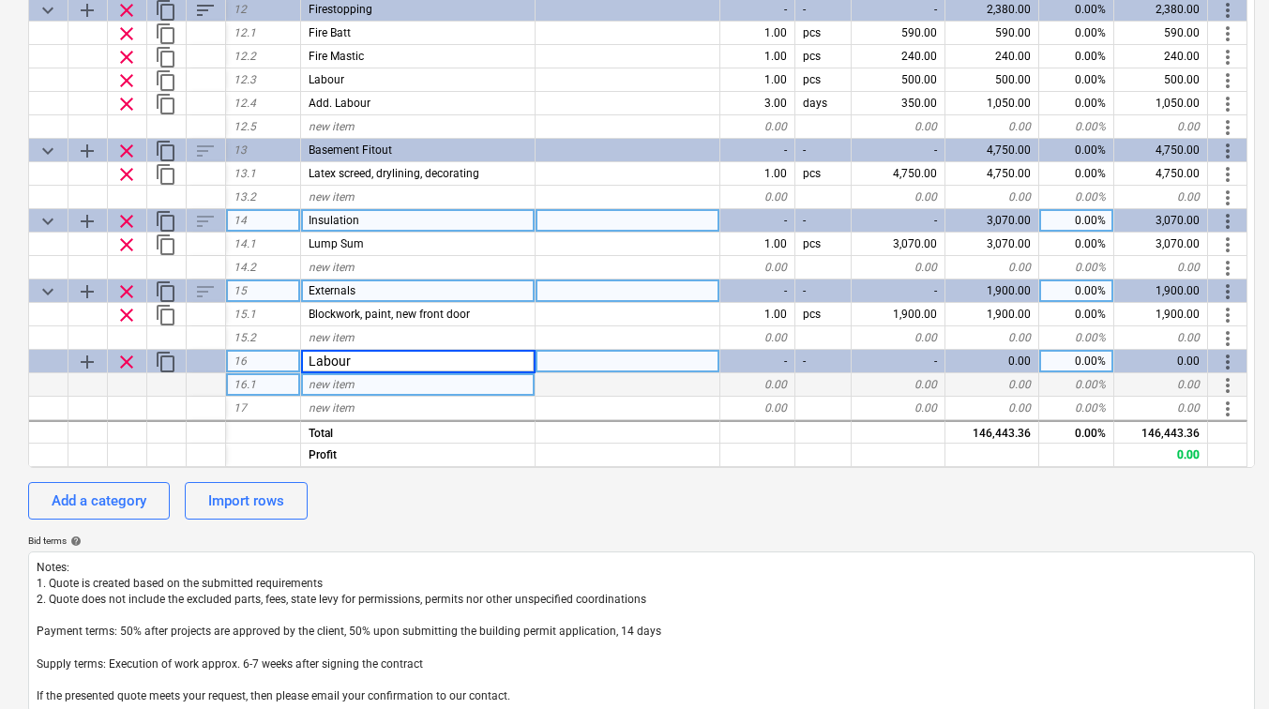
click at [393, 381] on div "new item" at bounding box center [418, 384] width 235 height 23
click at [472, 387] on div "new item" at bounding box center [418, 384] width 235 height 23
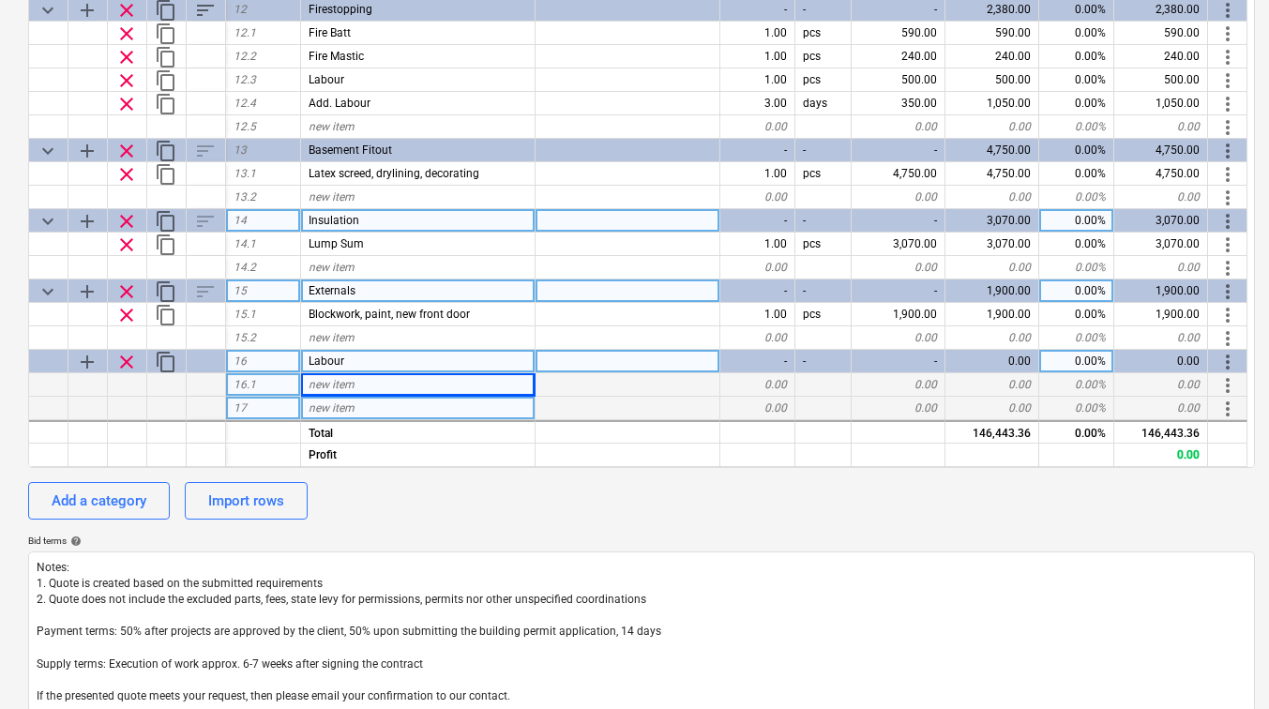
click at [446, 410] on div "new item" at bounding box center [418, 408] width 235 height 23
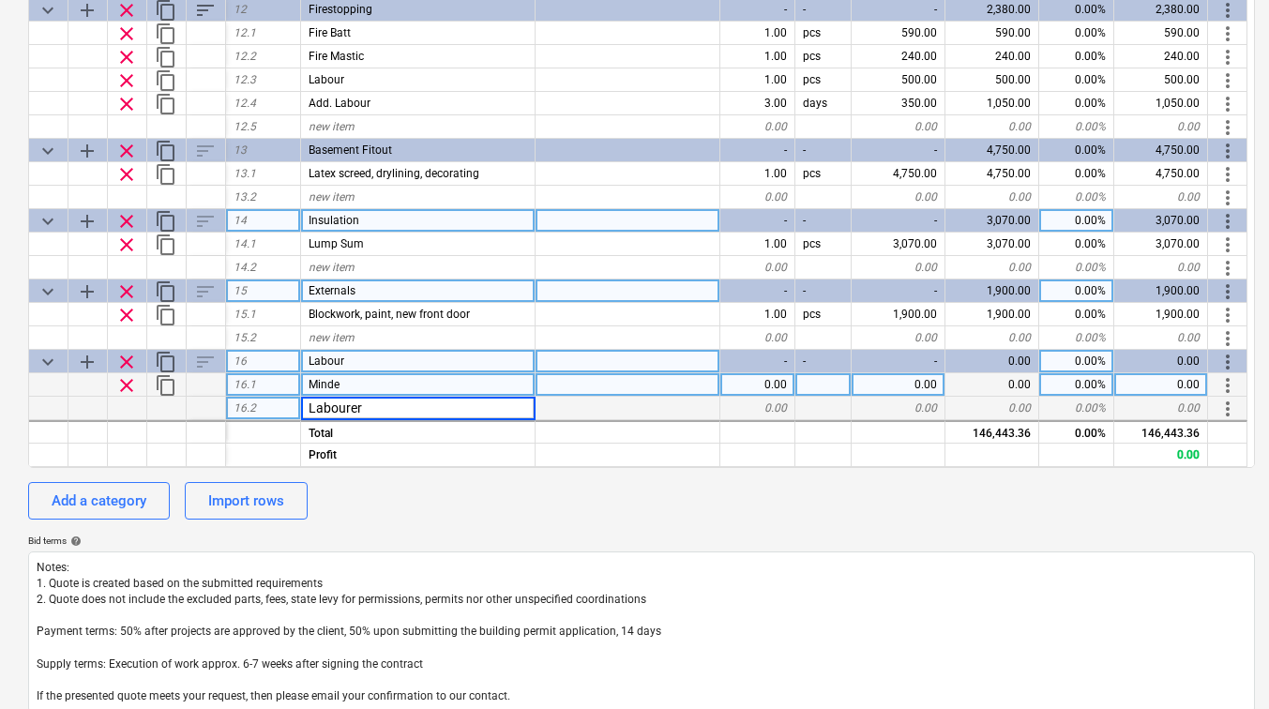
click at [926, 379] on div "0.00" at bounding box center [899, 384] width 94 height 23
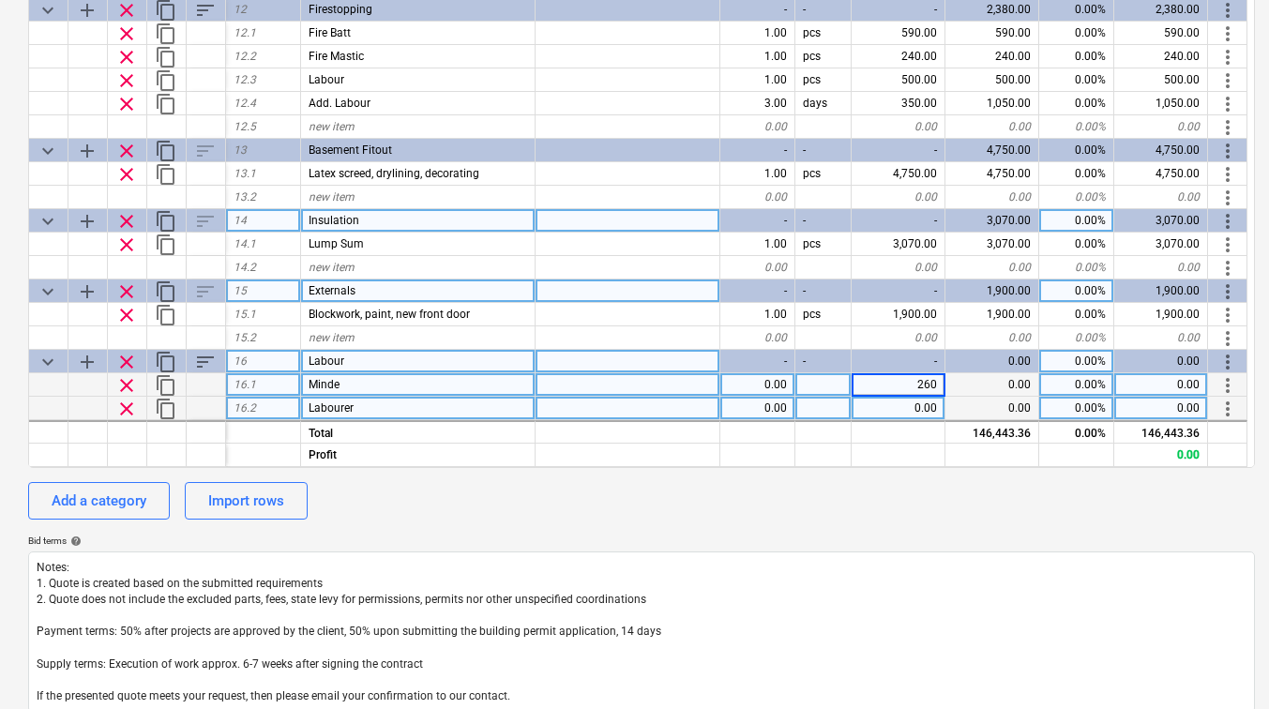
click at [917, 409] on div "0.00" at bounding box center [899, 408] width 94 height 23
click at [791, 397] on div "1.00" at bounding box center [757, 408] width 75 height 23
click at [808, 390] on div "pcs" at bounding box center [824, 384] width 56 height 23
click at [839, 406] on div "pcs" at bounding box center [824, 408] width 56 height 23
click at [772, 389] on div "1.00" at bounding box center [757, 384] width 75 height 23
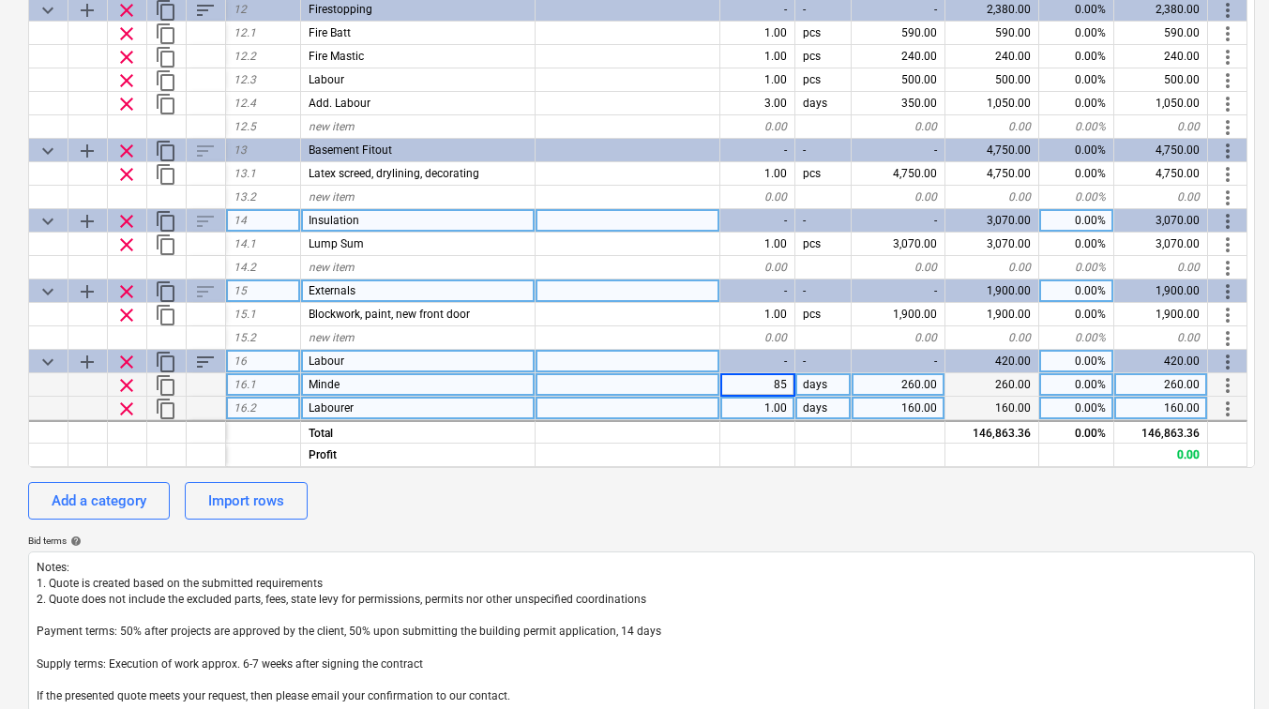
click at [767, 404] on div "1.00" at bounding box center [757, 408] width 75 height 23
click at [767, 433] on div at bounding box center [757, 430] width 75 height 23
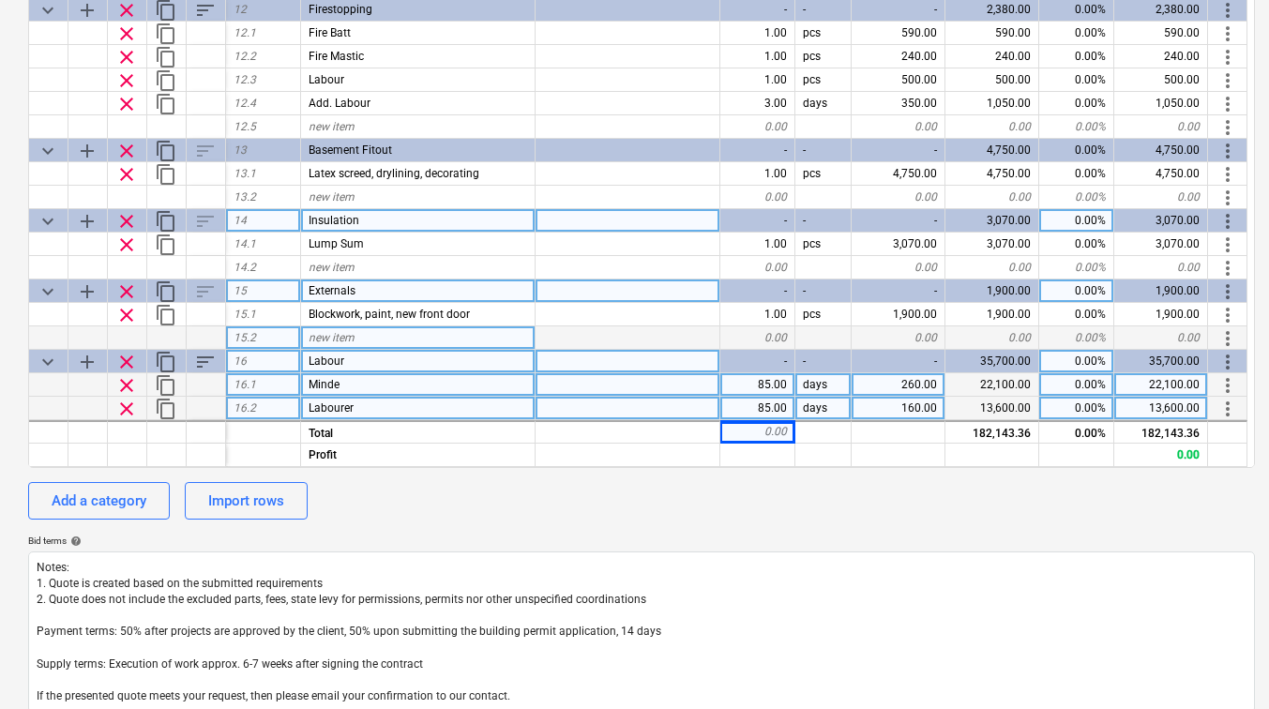
scroll to position [1780, 0]
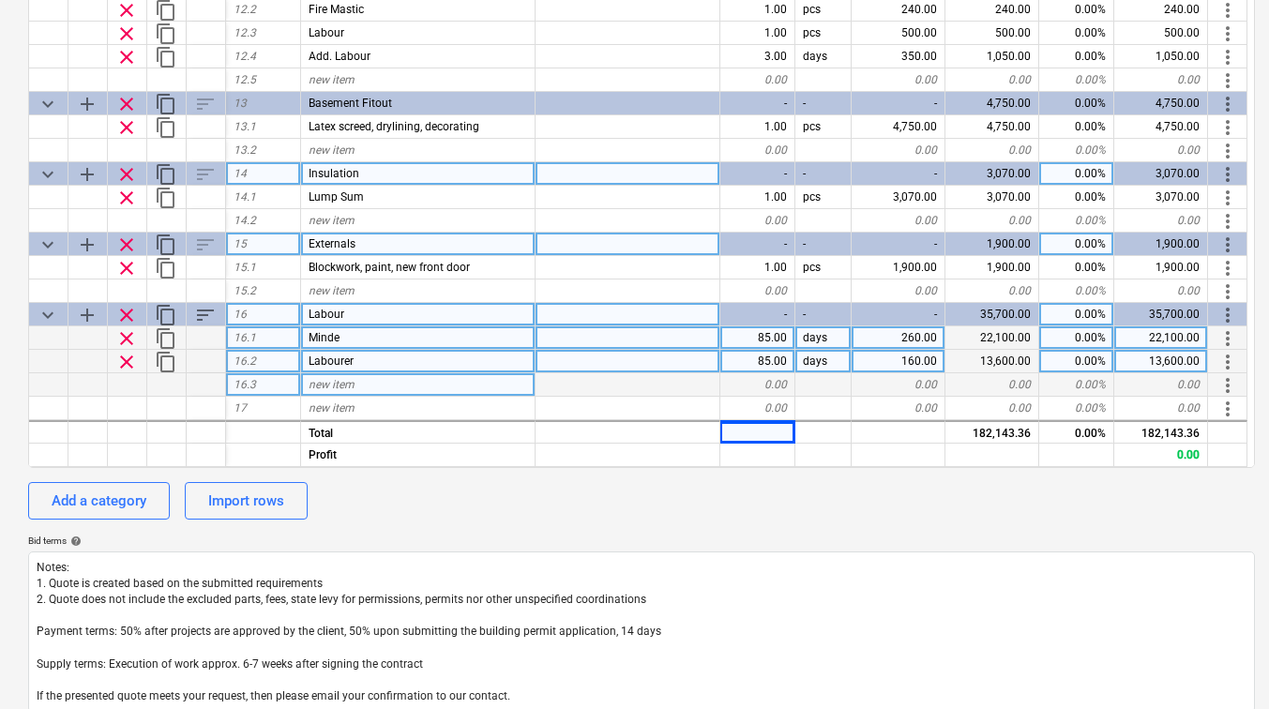
click at [370, 386] on div "new item" at bounding box center [418, 384] width 235 height 23
click at [902, 385] on div "0.00" at bounding box center [899, 384] width 94 height 23
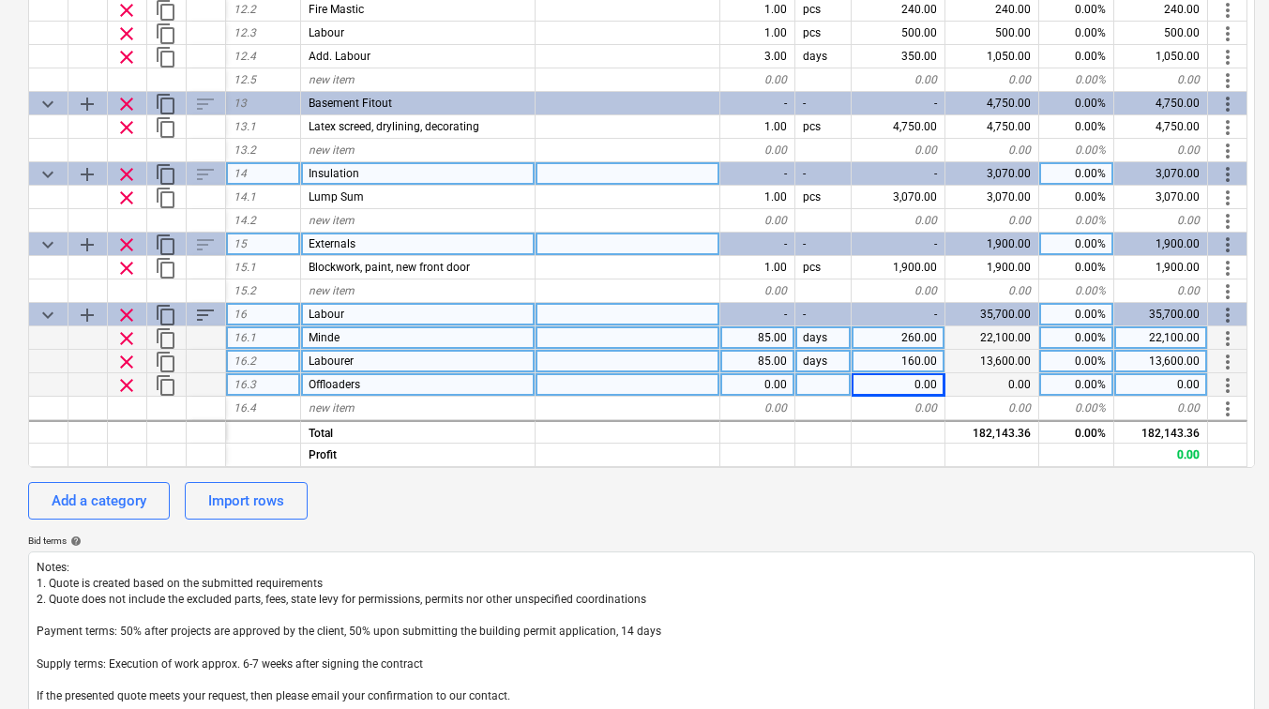
click at [902, 385] on div "0.00" at bounding box center [899, 384] width 94 height 23
click at [811, 387] on div "pcs" at bounding box center [824, 384] width 56 height 23
click at [763, 382] on div "1.00" at bounding box center [757, 384] width 75 height 23
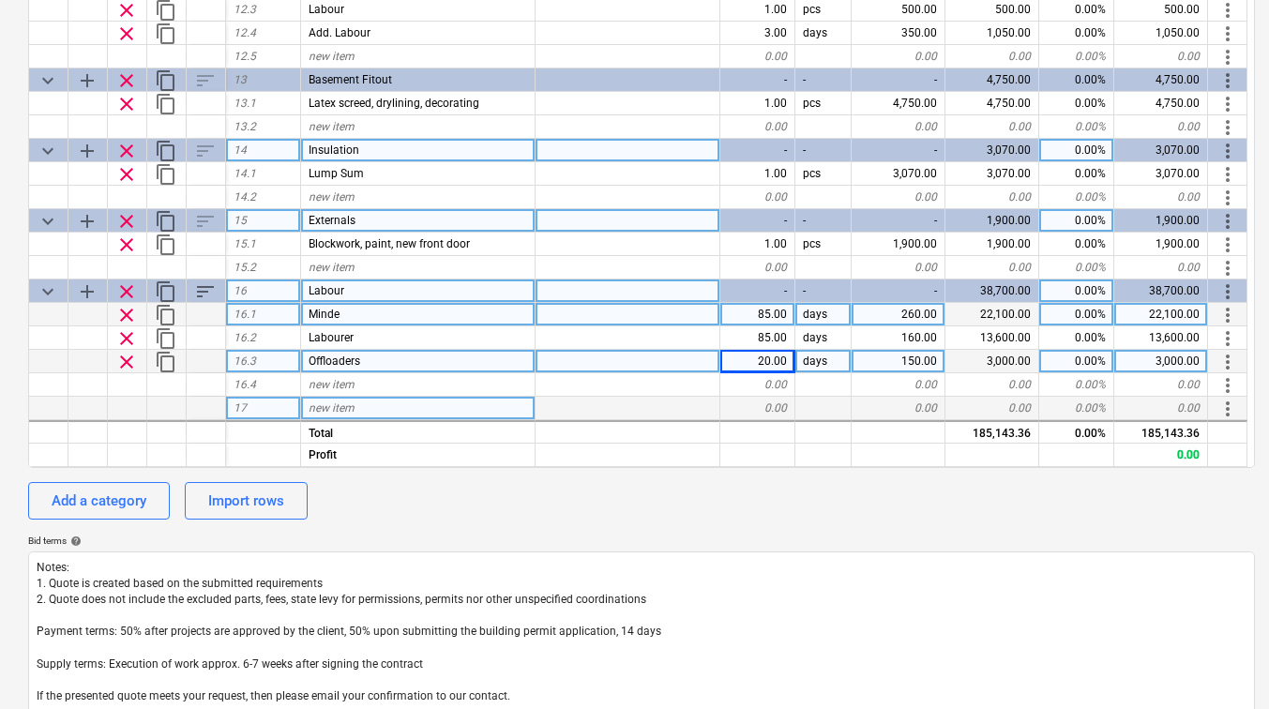
click at [331, 411] on span "new item" at bounding box center [332, 408] width 46 height 13
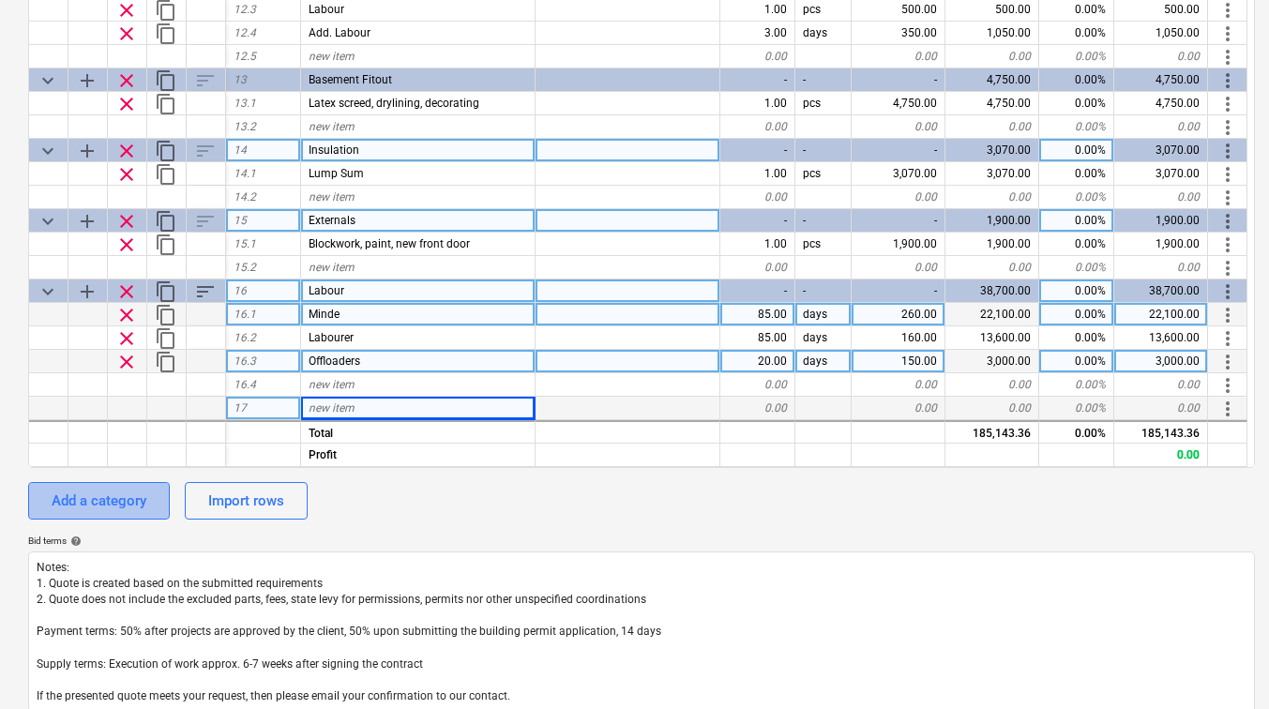
click at [72, 514] on button "Add a category" at bounding box center [99, 501] width 142 height 38
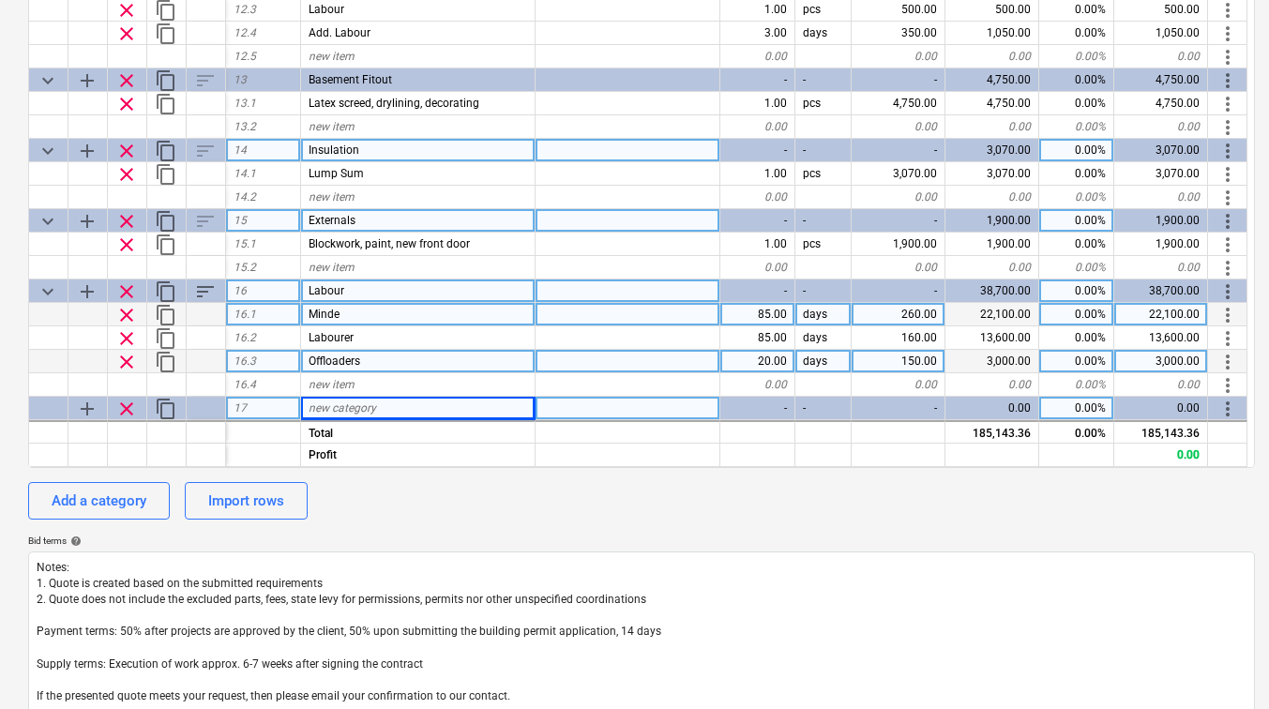
click at [356, 414] on span "new category" at bounding box center [343, 408] width 68 height 13
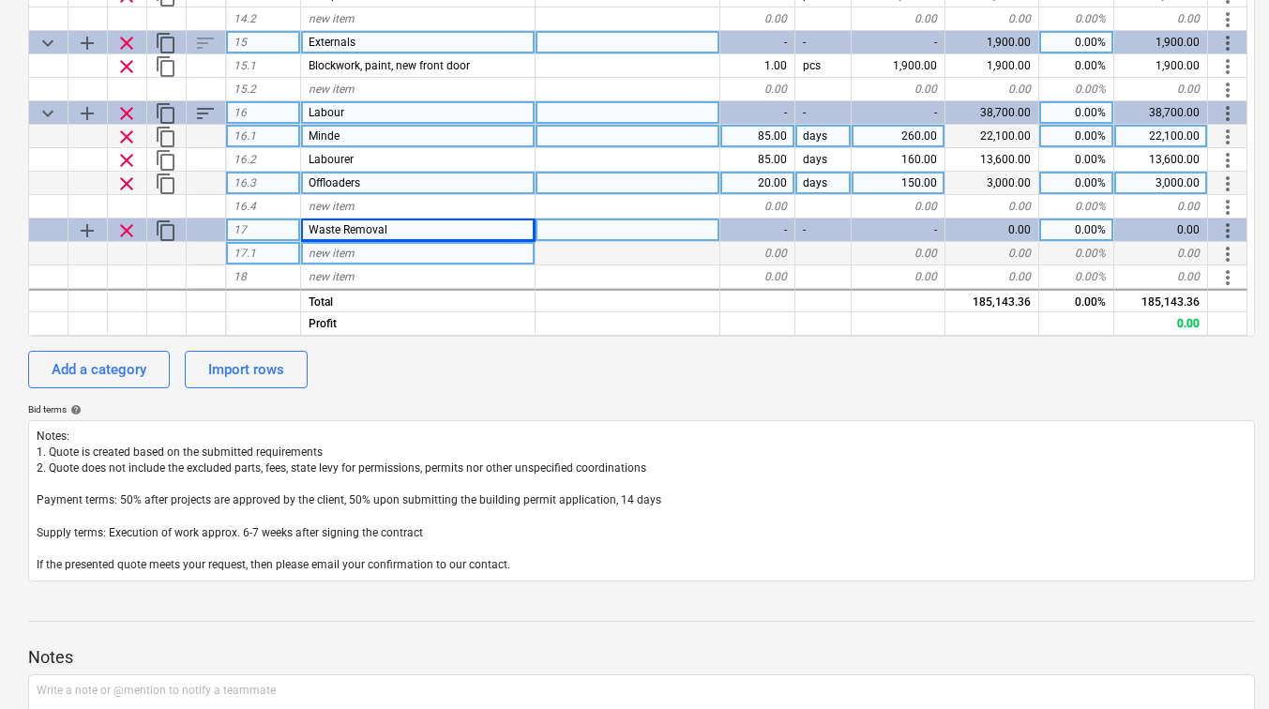
scroll to position [592, 0]
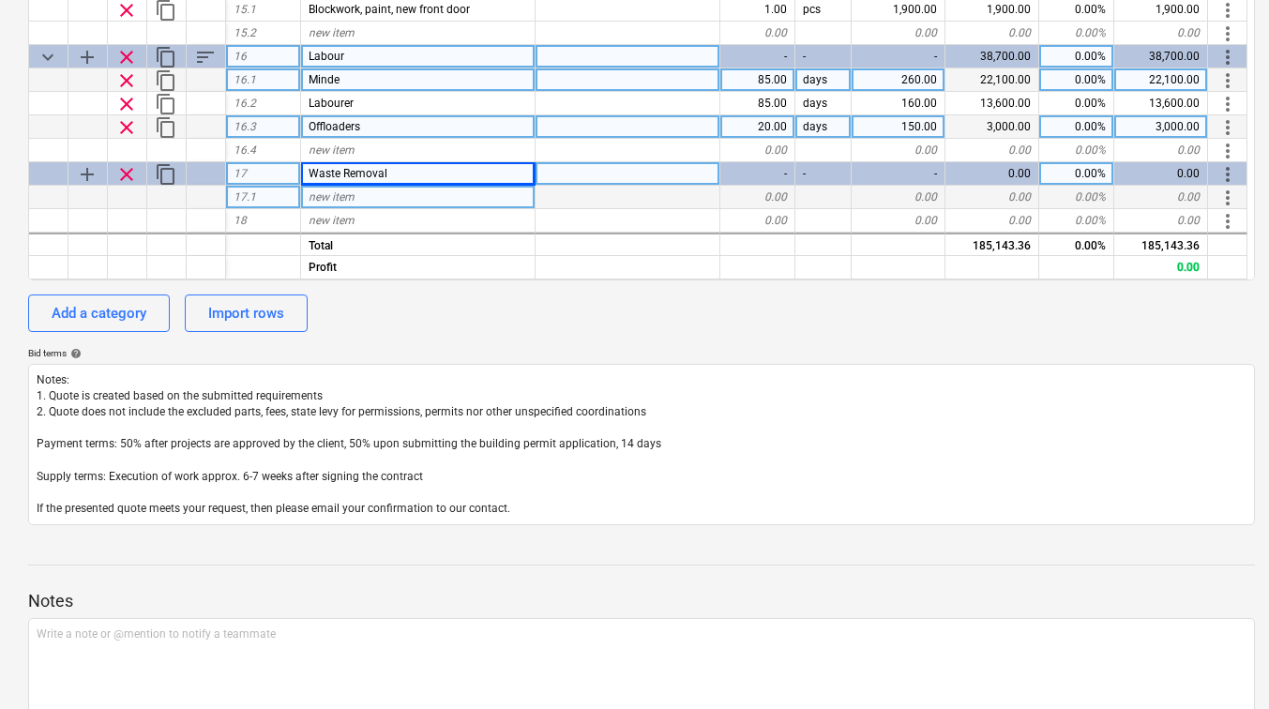
click at [928, 199] on div "0.00" at bounding box center [899, 197] width 94 height 23
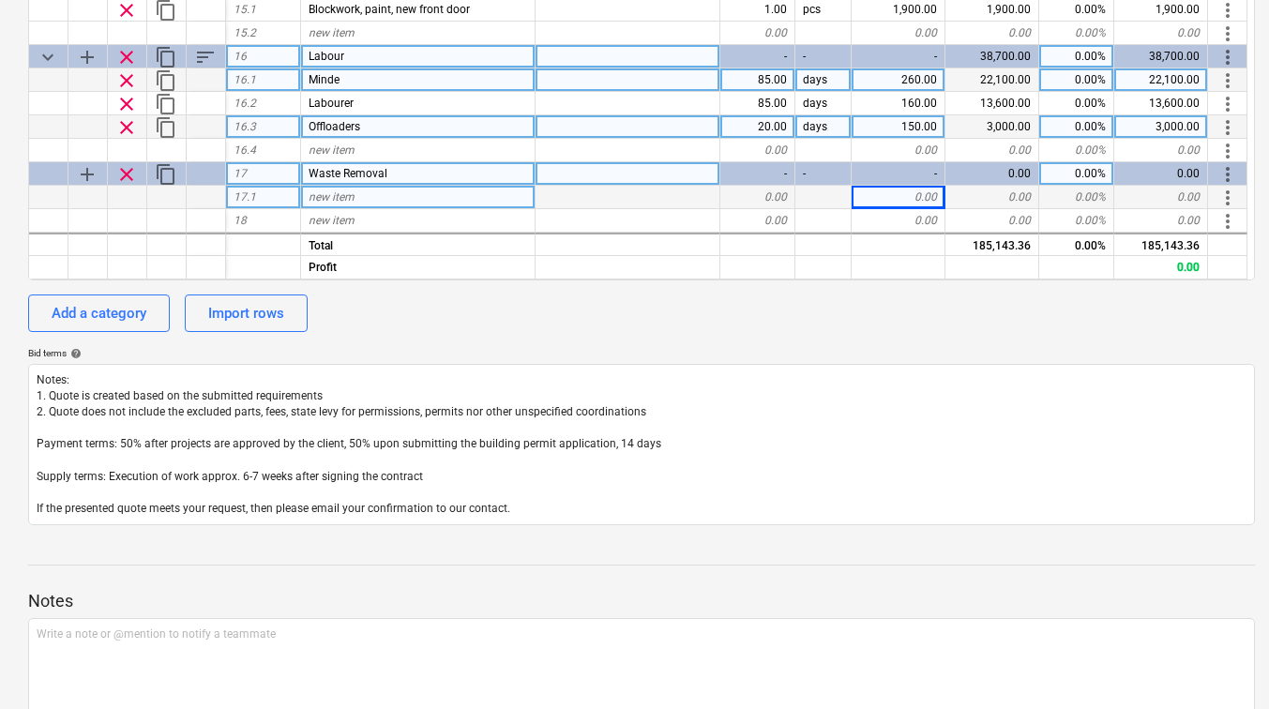
click at [928, 197] on div "0.00" at bounding box center [899, 197] width 94 height 23
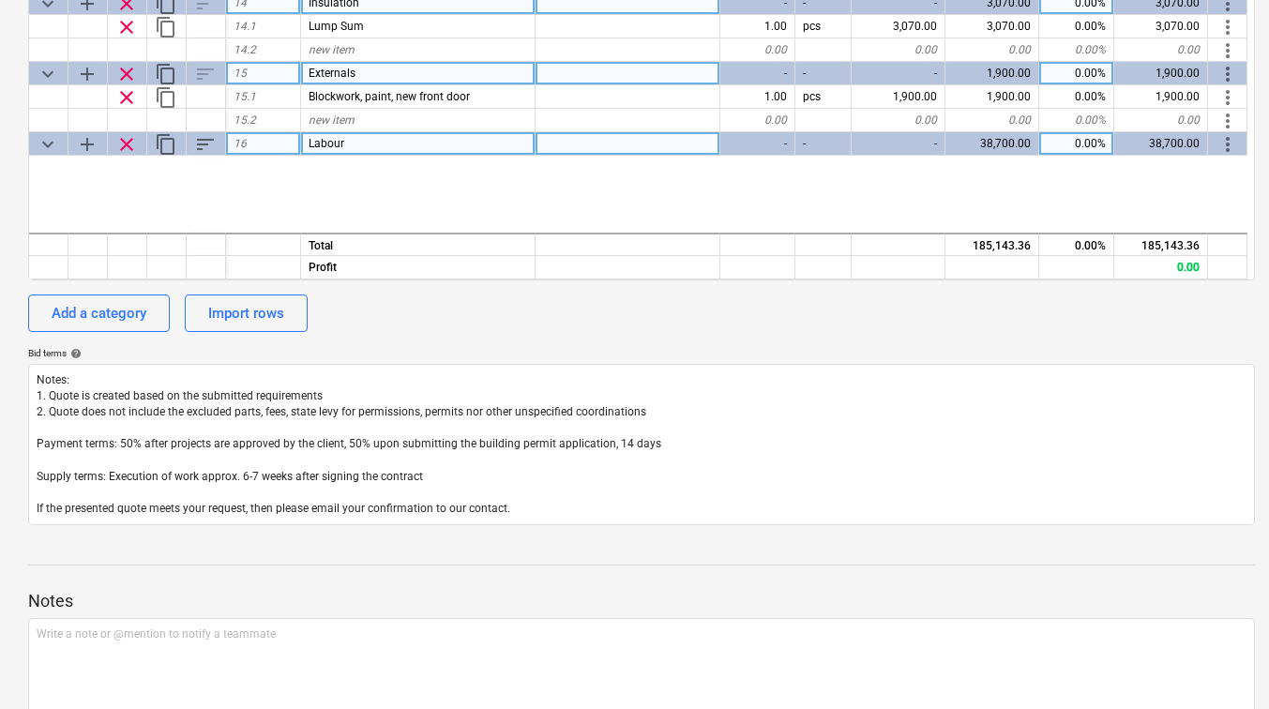
scroll to position [1850, 0]
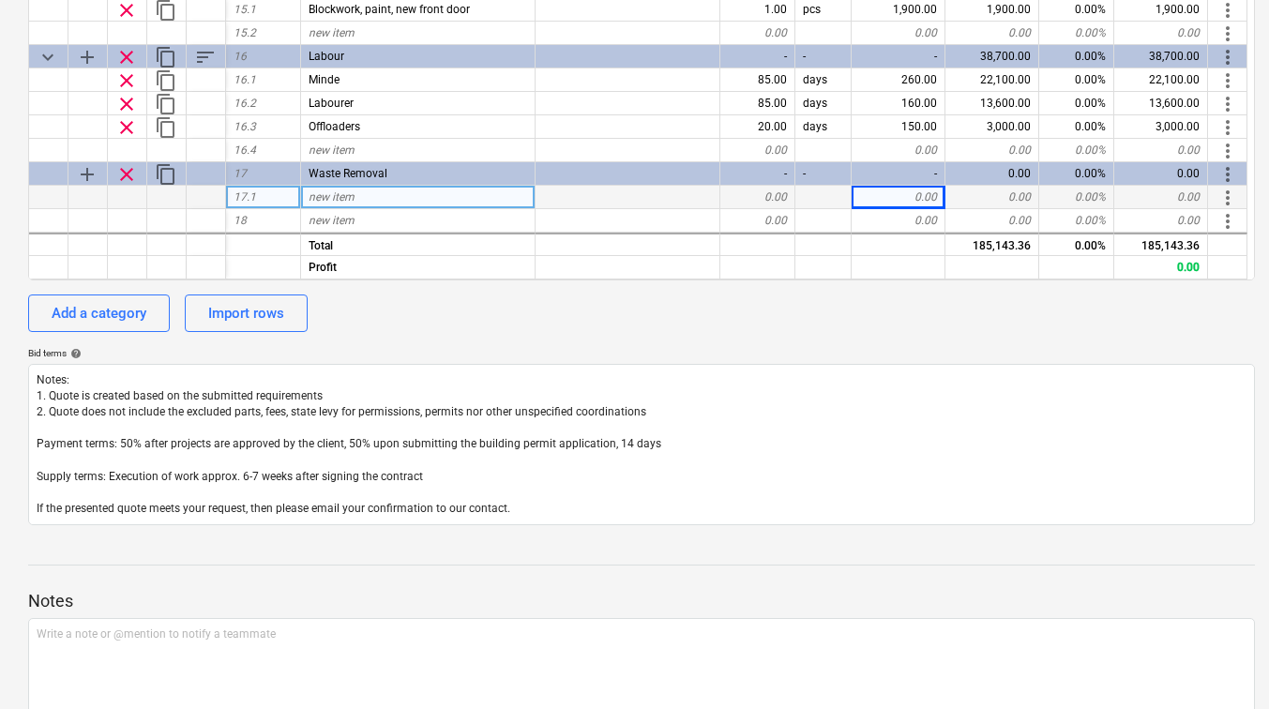
click at [899, 192] on div "0.00" at bounding box center [899, 197] width 94 height 23
click at [387, 201] on div "new item" at bounding box center [418, 197] width 235 height 23
drag, startPoint x: 378, startPoint y: 192, endPoint x: 308, endPoint y: 197, distance: 70.5
click at [308, 197] on input "Wait & load" at bounding box center [418, 197] width 234 height 23
click at [913, 198] on div "0.00" at bounding box center [899, 197] width 94 height 23
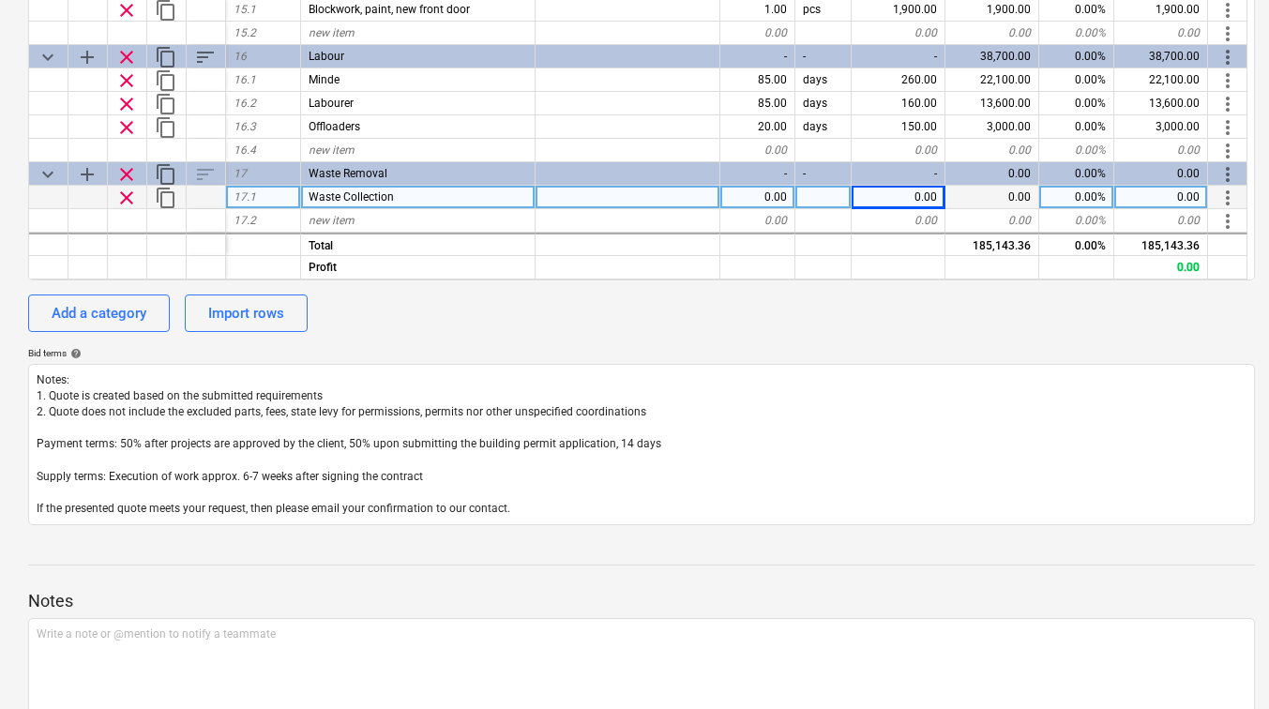
click at [913, 198] on div "0.00" at bounding box center [899, 197] width 94 height 23
click at [759, 193] on div "1.00" at bounding box center [757, 197] width 75 height 23
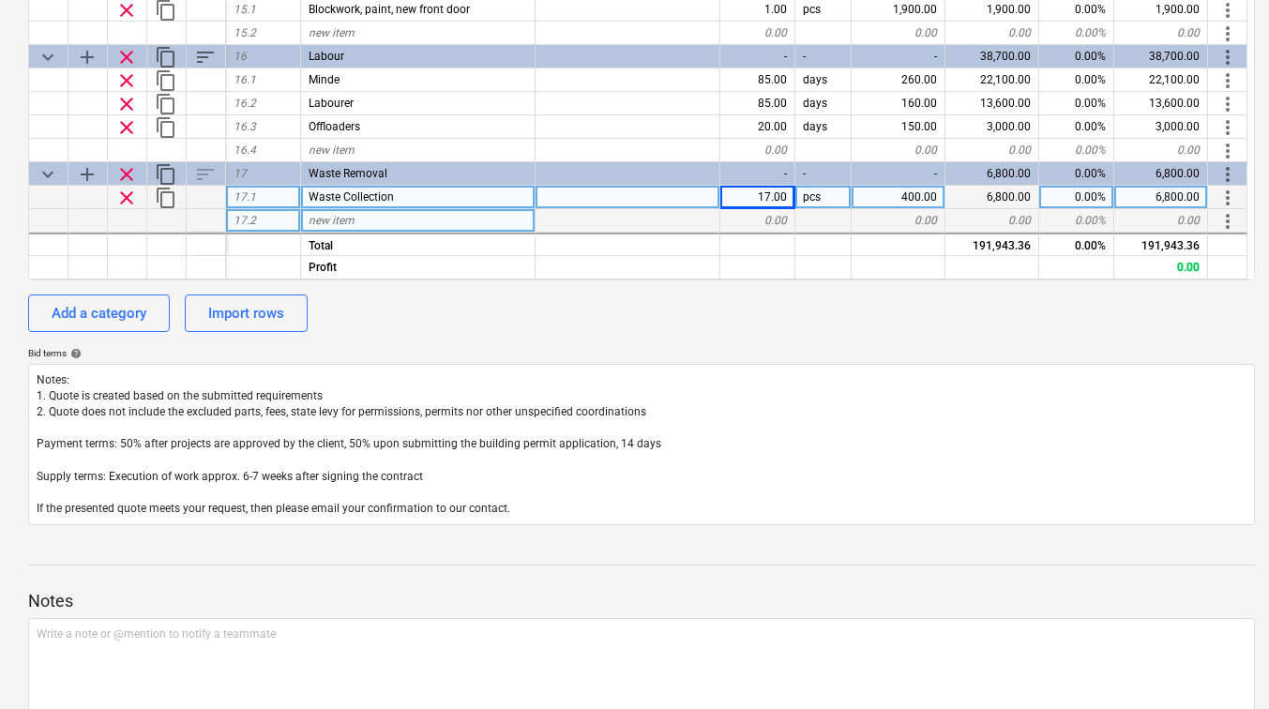
click at [680, 212] on div at bounding box center [628, 220] width 185 height 23
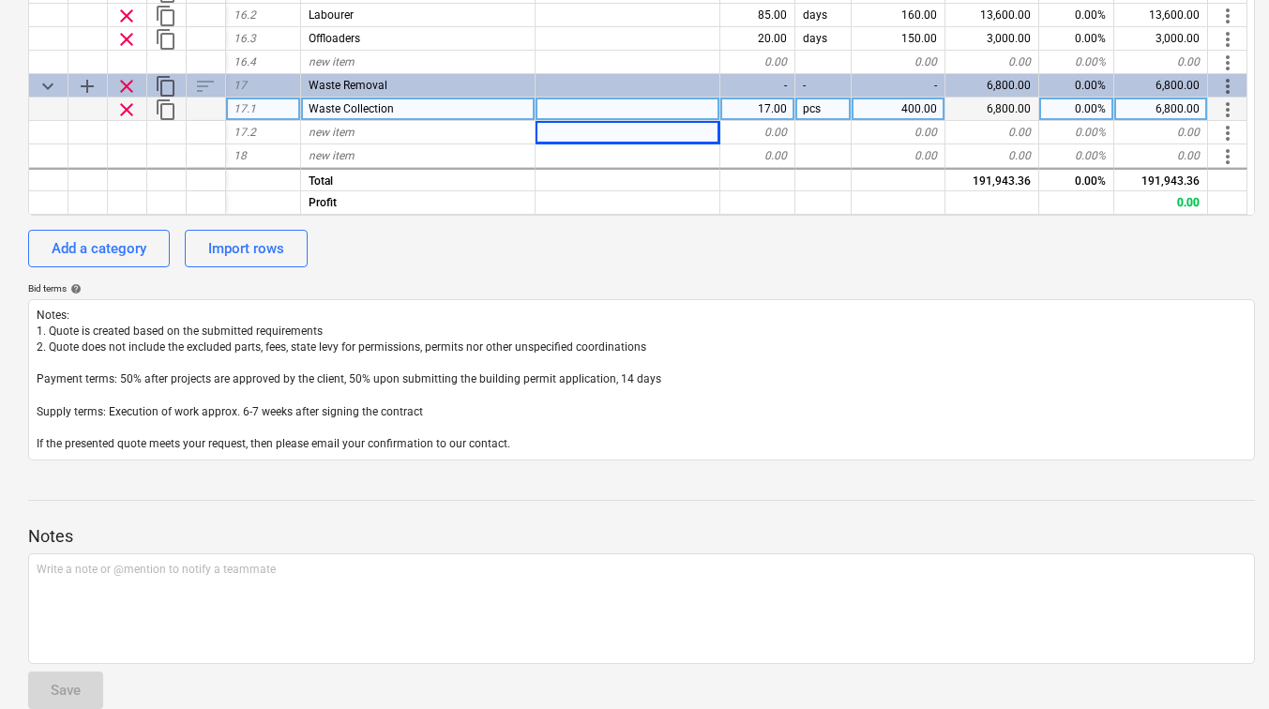
scroll to position [686, 0]
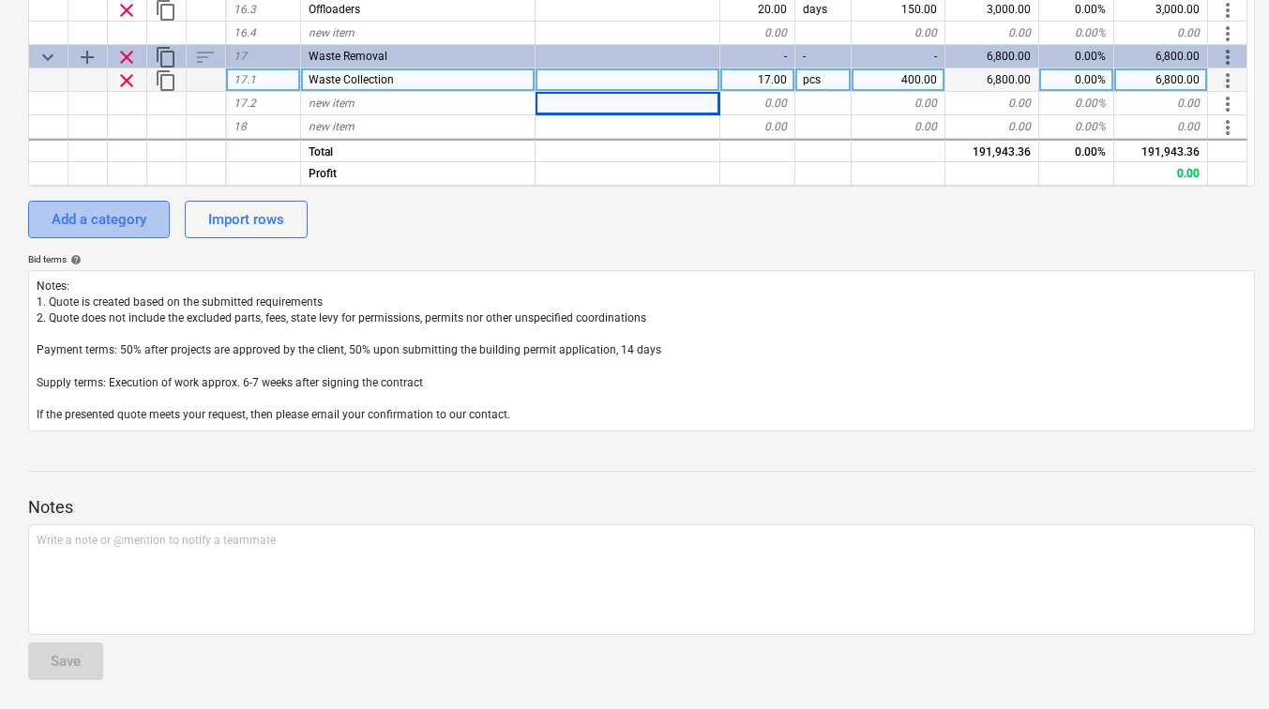
click at [136, 215] on div "Add a category" at bounding box center [99, 219] width 95 height 24
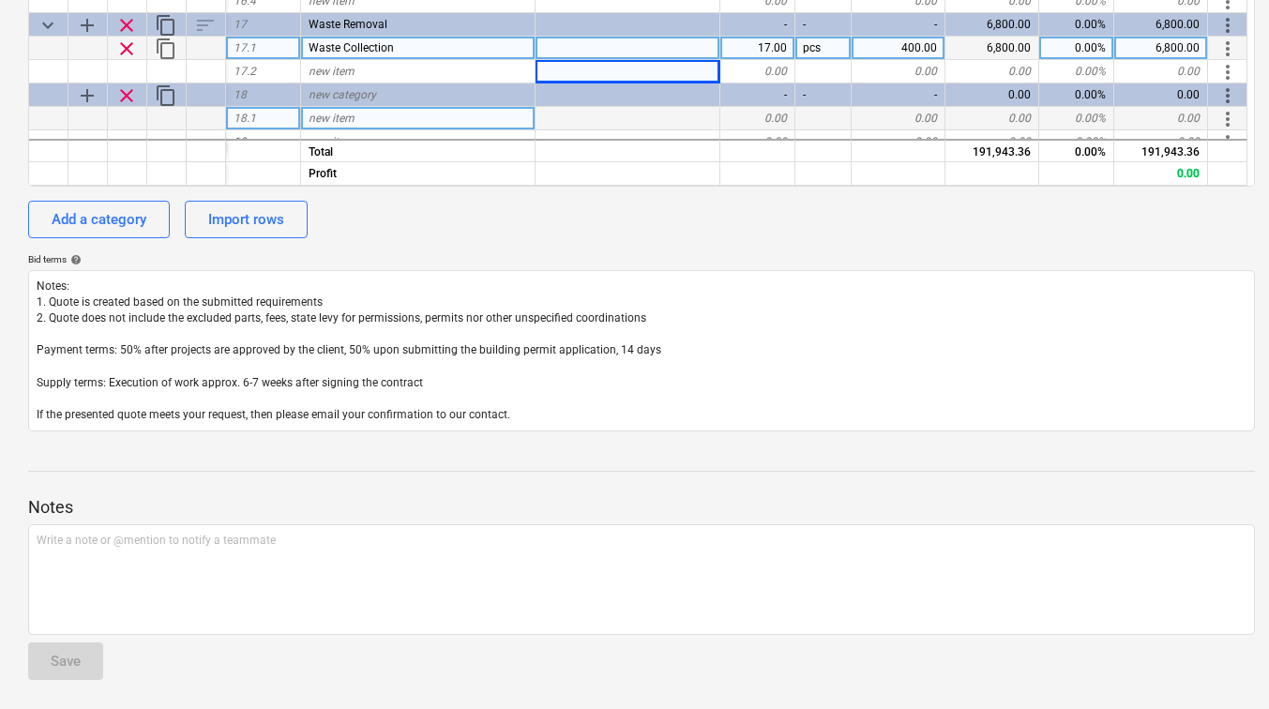
scroll to position [1920, 0]
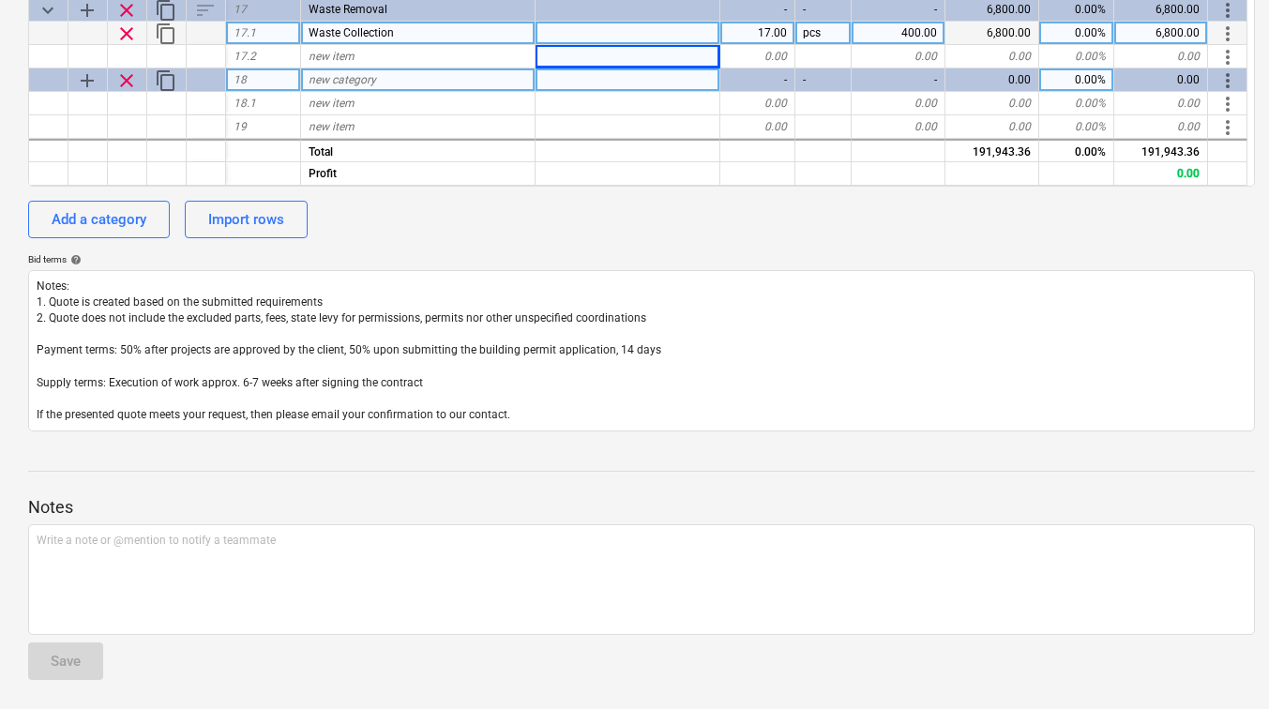
click at [350, 73] on span "new category" at bounding box center [343, 79] width 68 height 13
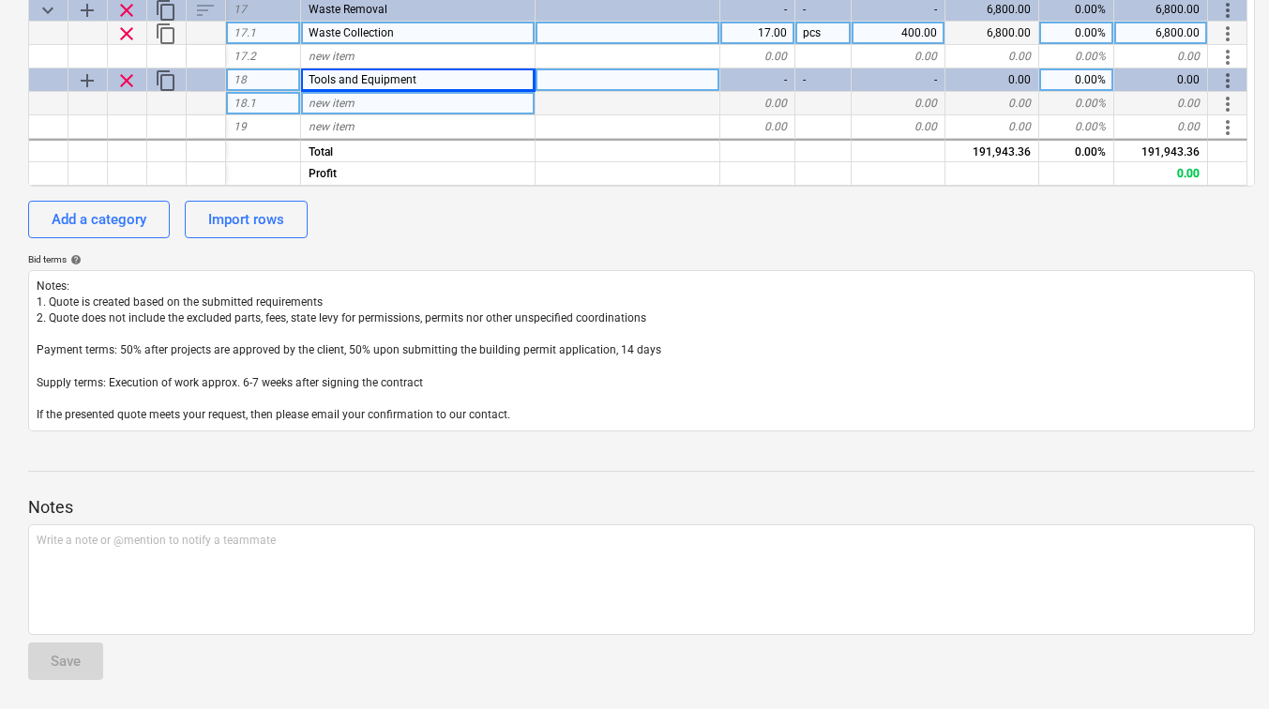
click at [341, 99] on span "new item" at bounding box center [332, 103] width 46 height 13
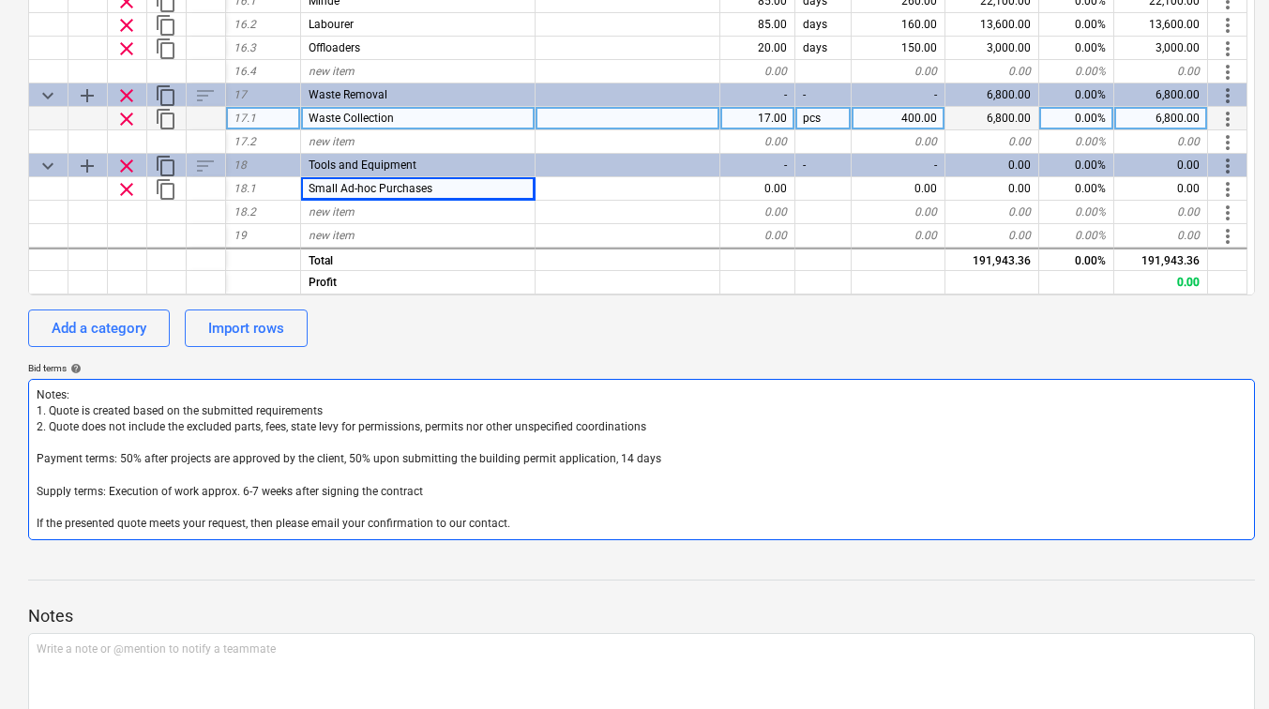
scroll to position [311, 0]
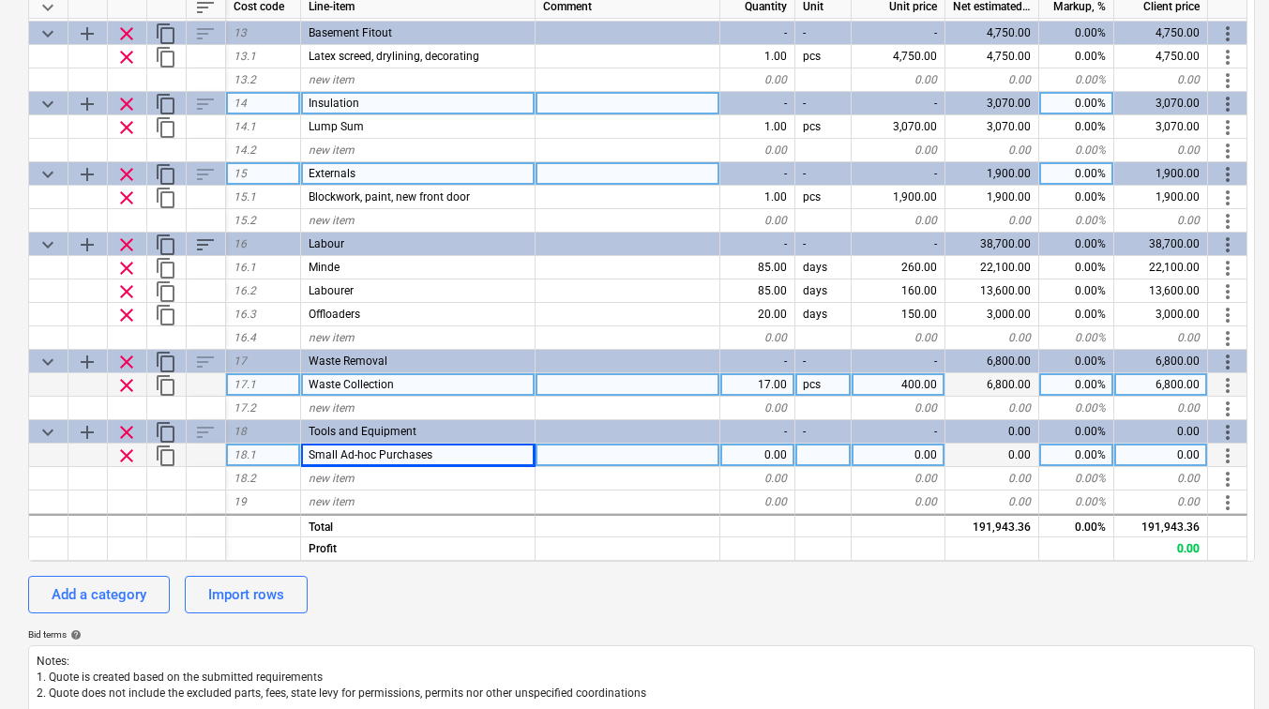
click at [913, 449] on div "0.00" at bounding box center [899, 455] width 94 height 23
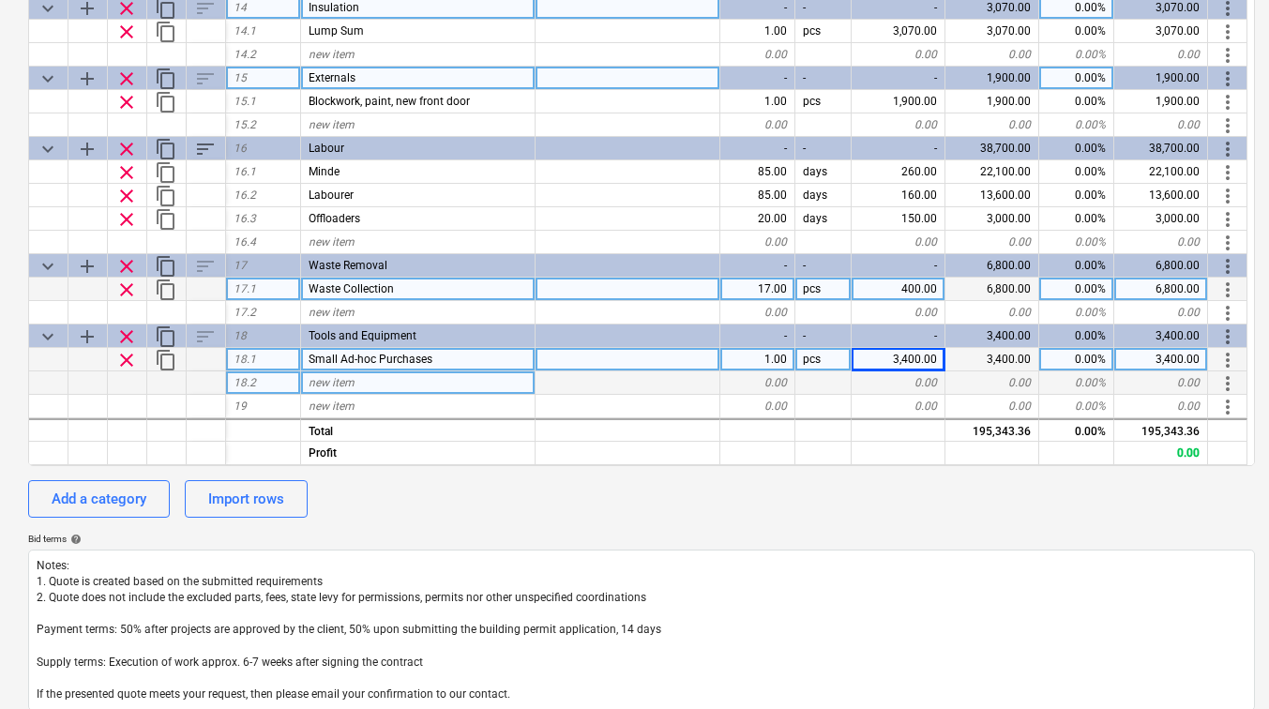
scroll to position [498, 0]
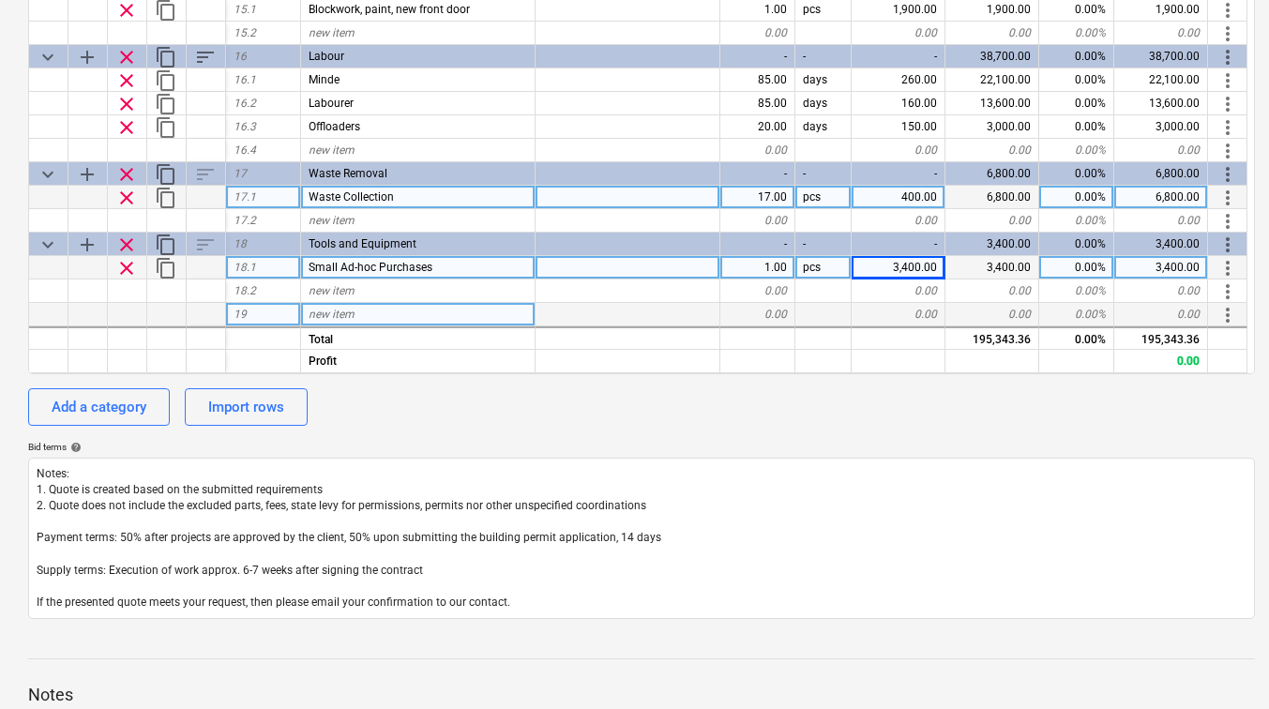
click at [362, 312] on div "new item" at bounding box center [418, 314] width 235 height 23
click at [113, 400] on div "Add a category" at bounding box center [99, 407] width 95 height 24
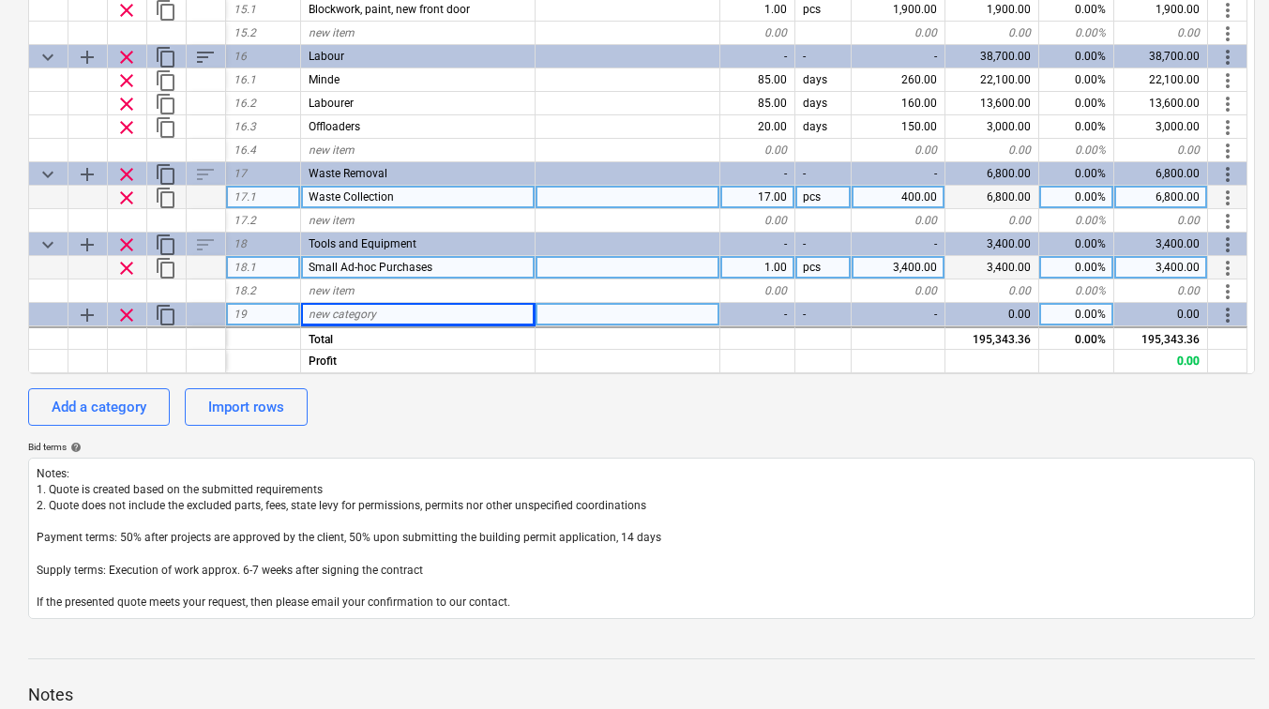
click at [326, 318] on span "new category" at bounding box center [343, 314] width 68 height 13
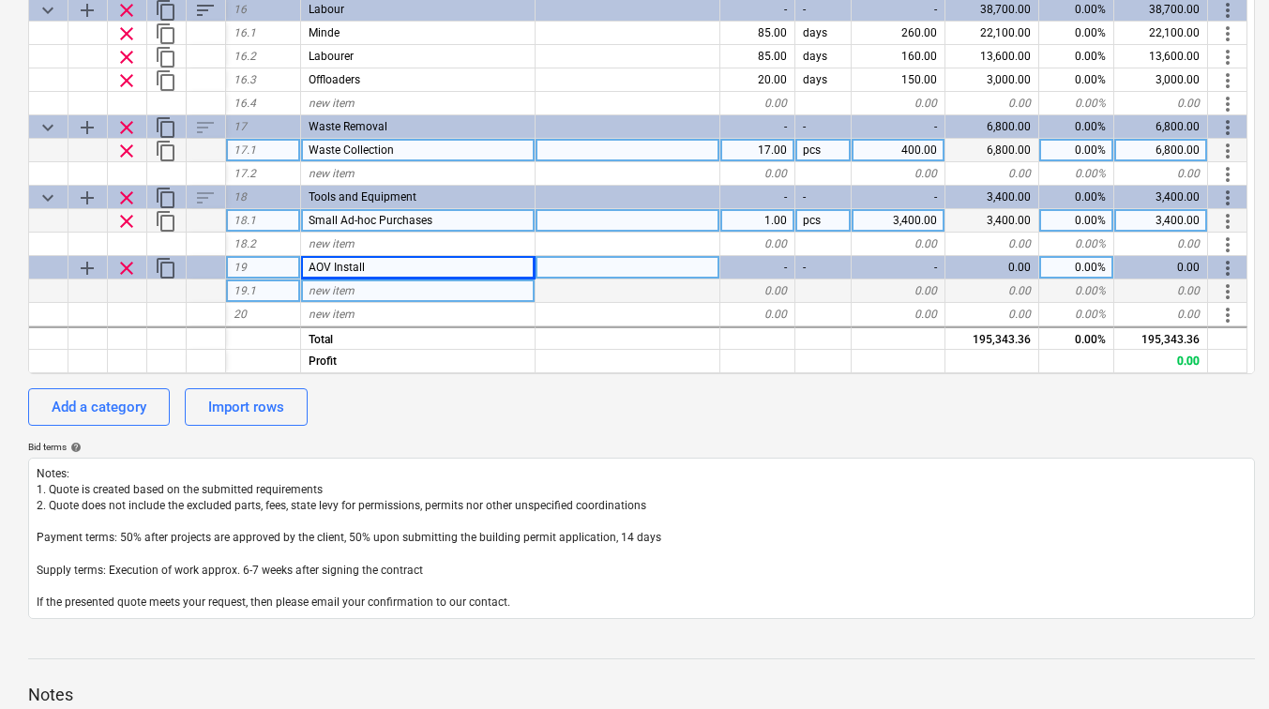
click at [403, 281] on div "new item" at bounding box center [418, 291] width 235 height 23
click at [438, 296] on div "new item" at bounding box center [418, 291] width 235 height 23
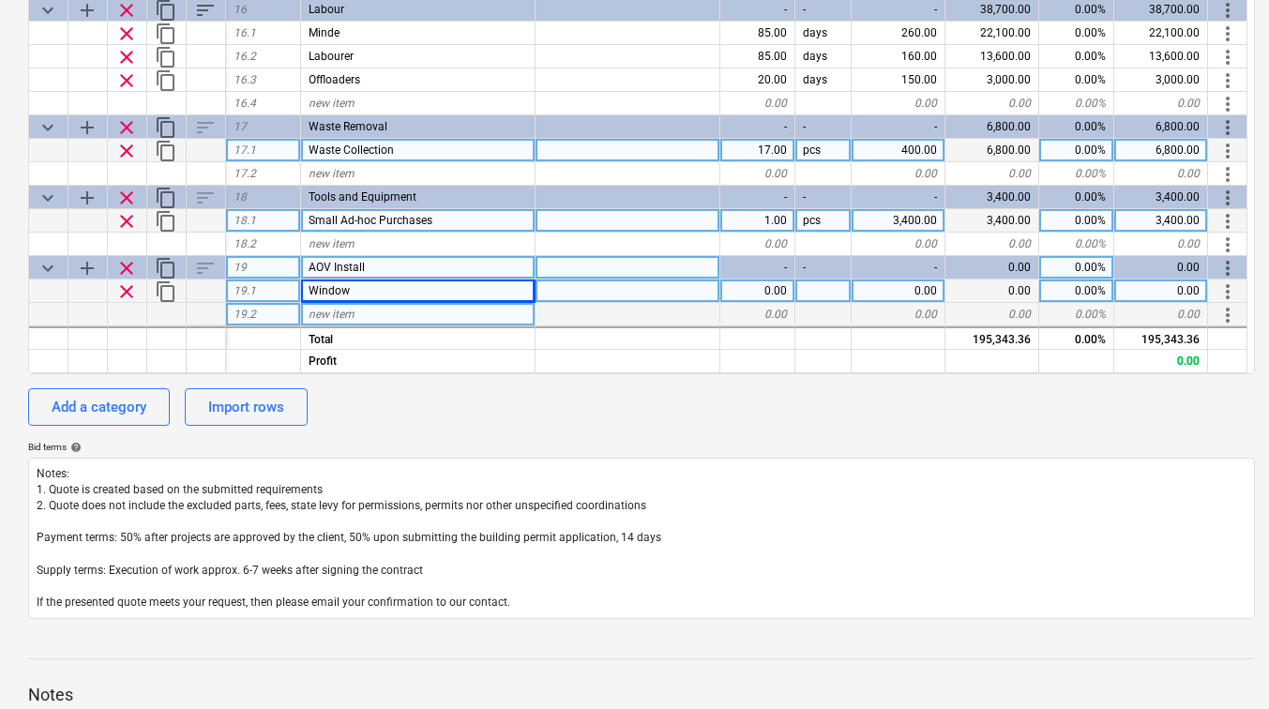
click at [382, 316] on div "new item" at bounding box center [418, 314] width 235 height 23
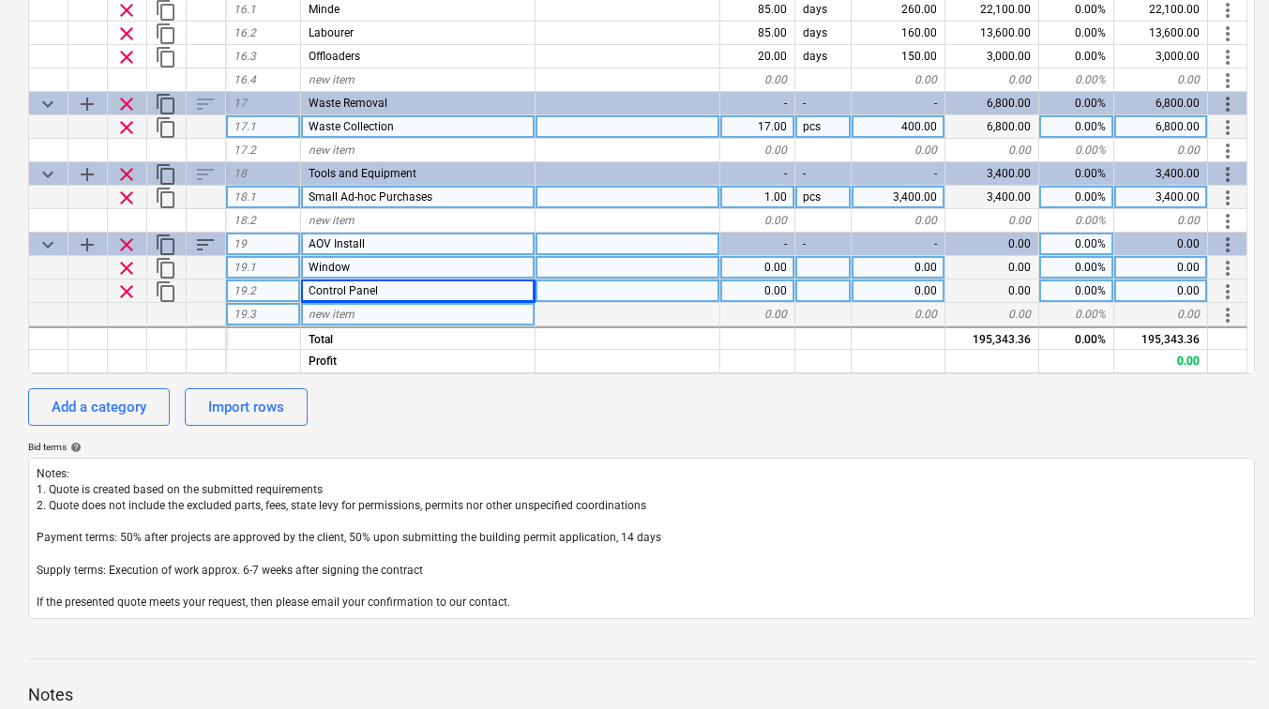
click at [373, 309] on div "new item" at bounding box center [418, 314] width 235 height 23
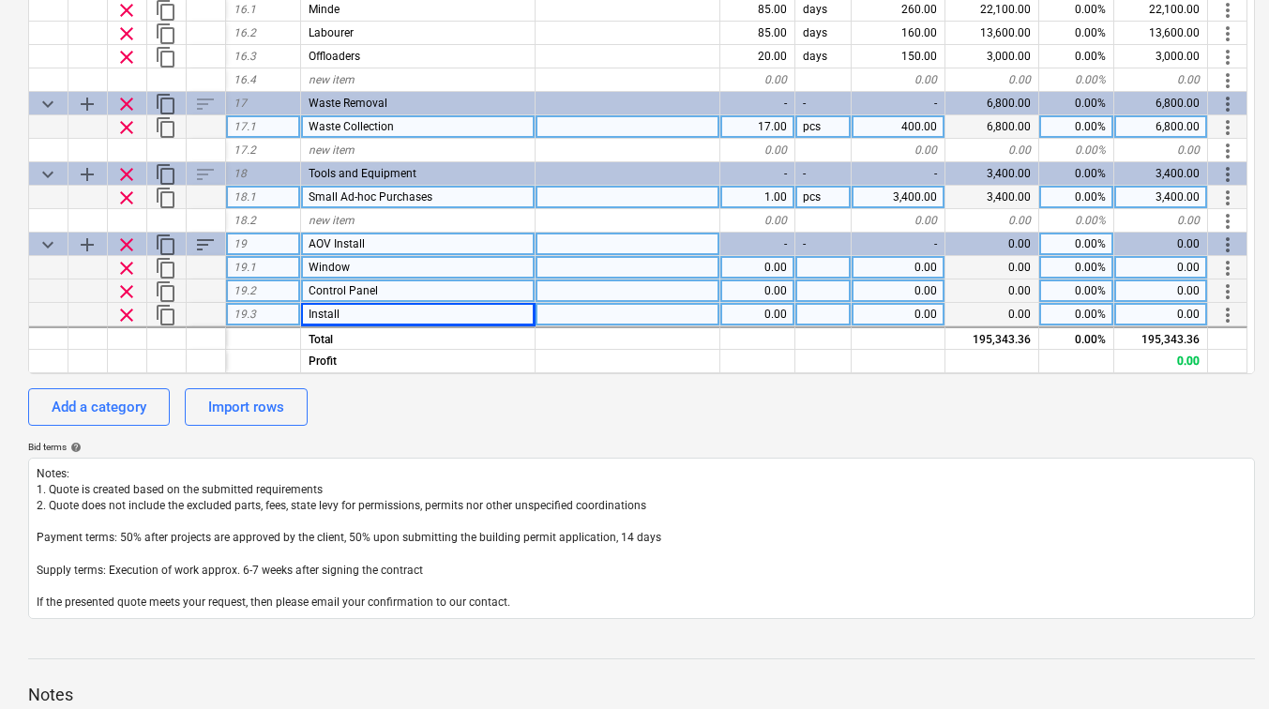
click at [903, 260] on div "0.00" at bounding box center [899, 267] width 94 height 23
click at [907, 291] on div "0.00" at bounding box center [899, 291] width 94 height 23
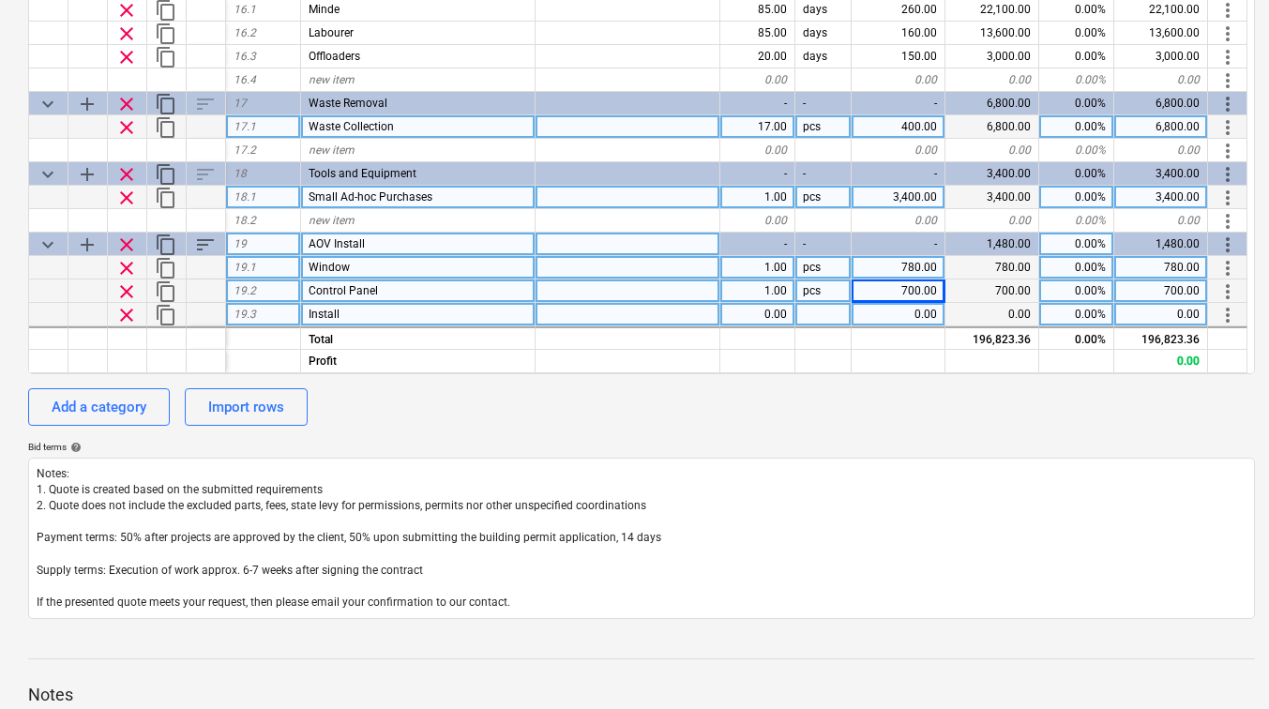
click at [927, 311] on div "0.00" at bounding box center [899, 314] width 94 height 23
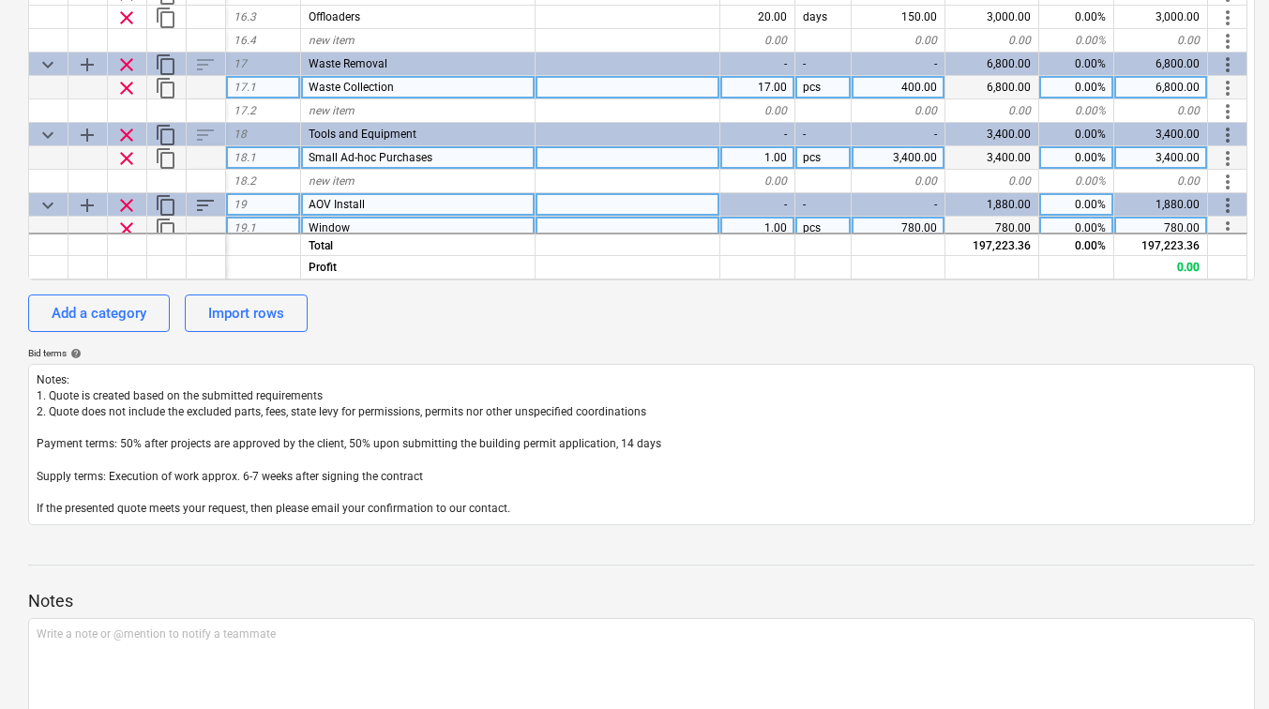
scroll to position [2061, 0]
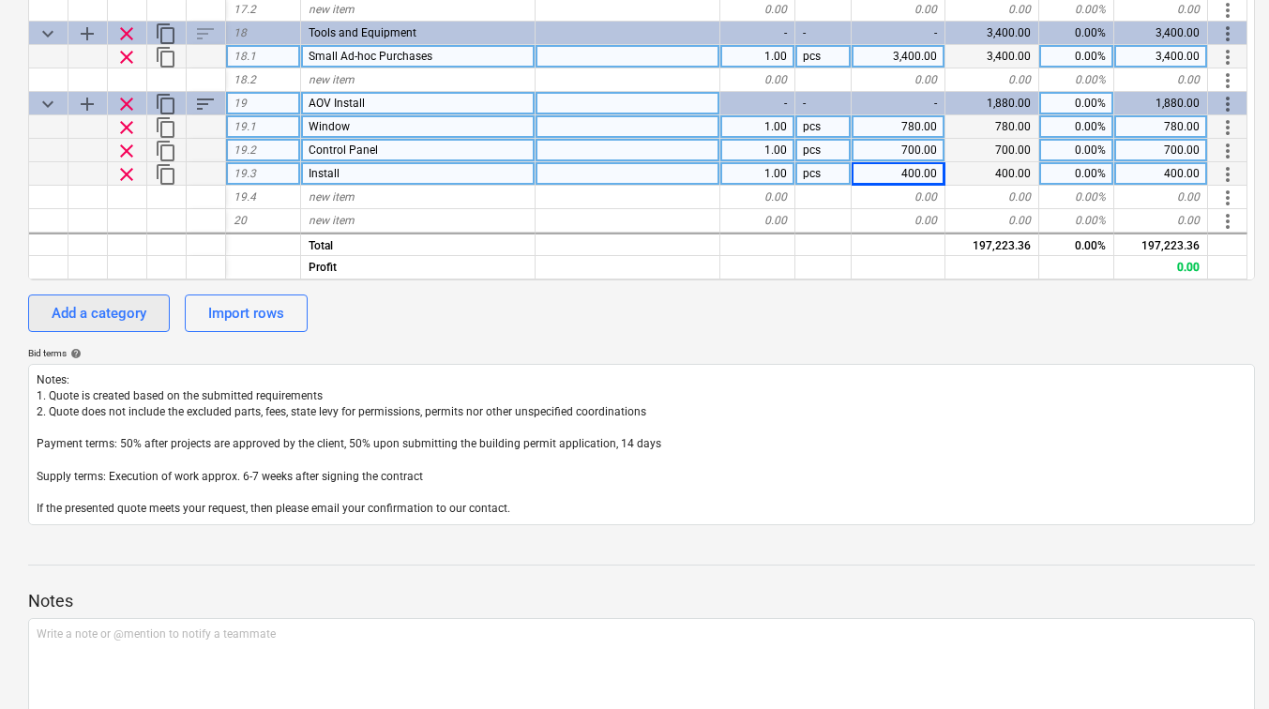
click at [110, 310] on div "Add a category" at bounding box center [99, 313] width 95 height 24
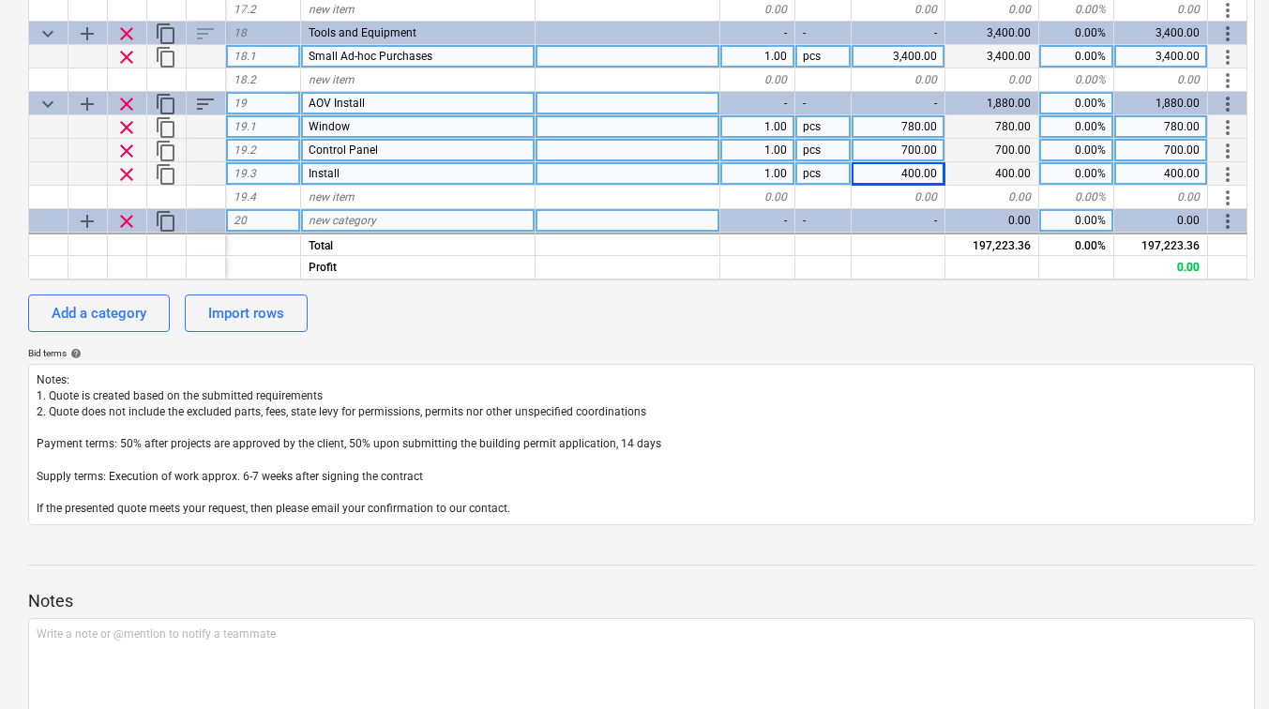
click at [355, 215] on span "new category" at bounding box center [343, 220] width 68 height 13
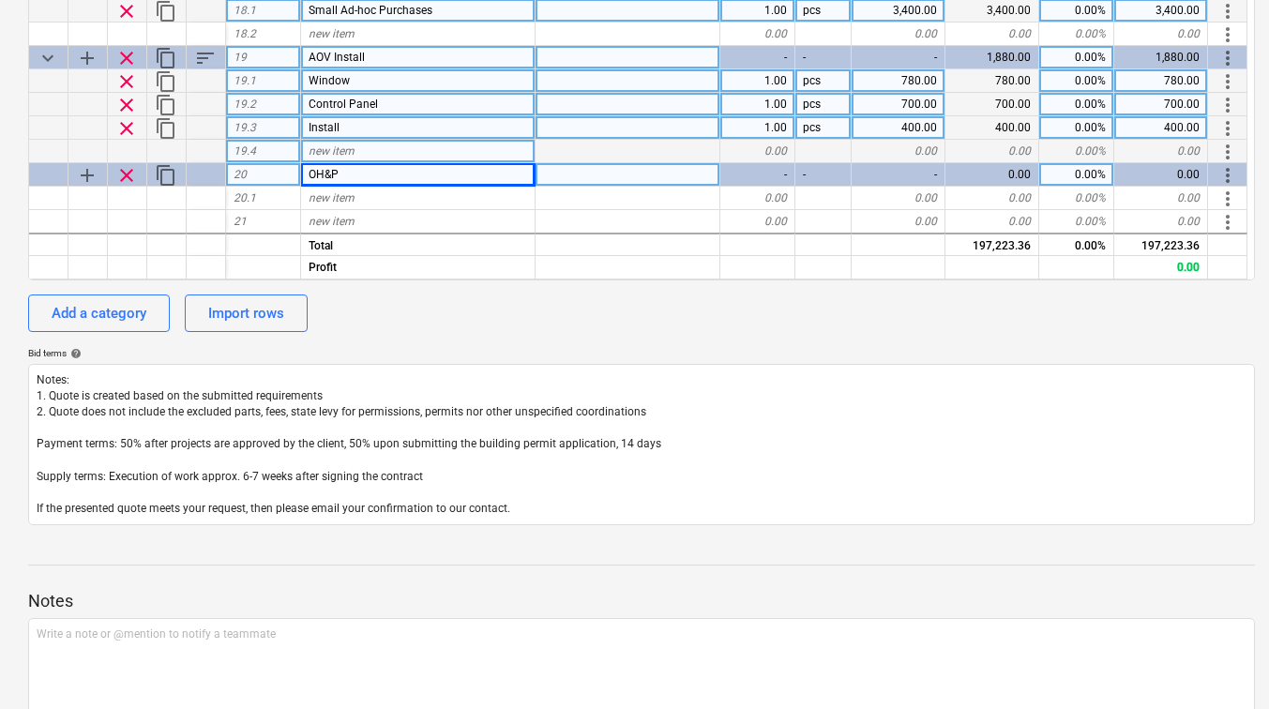
scroll to position [2108, 0]
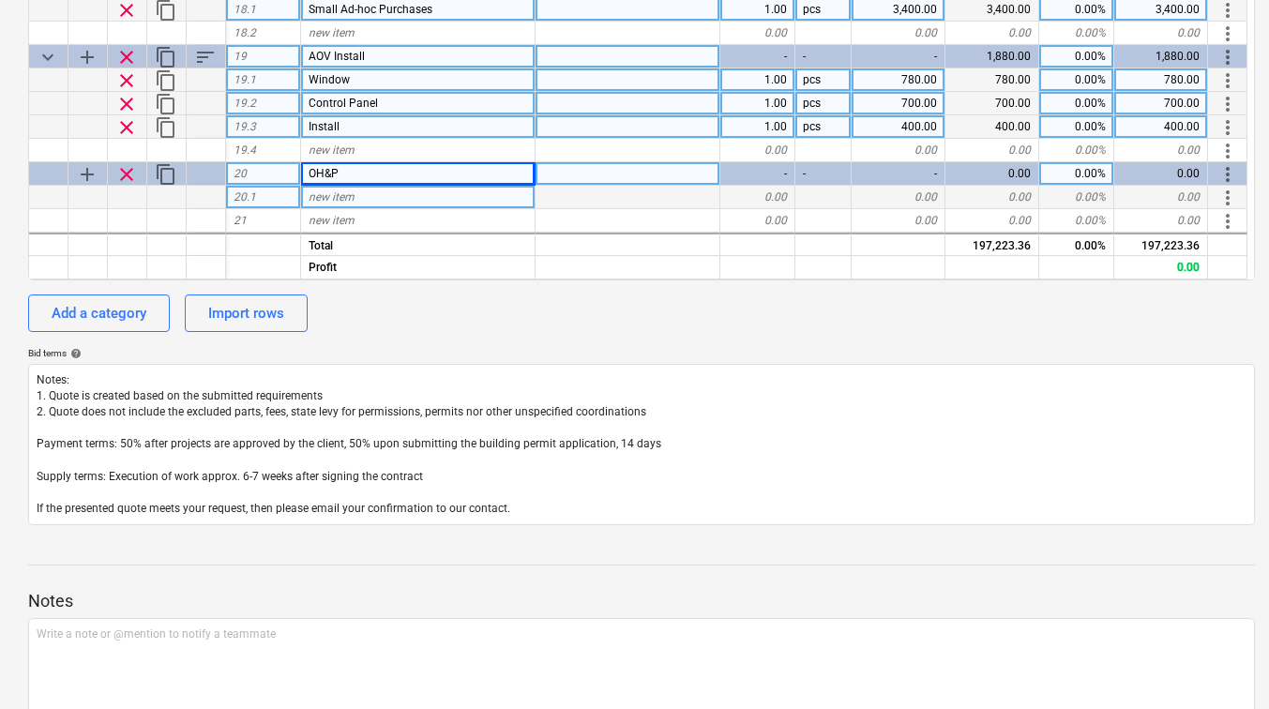
click at [350, 193] on span "new item" at bounding box center [332, 196] width 46 height 13
click at [922, 192] on div "0.00" at bounding box center [899, 197] width 94 height 23
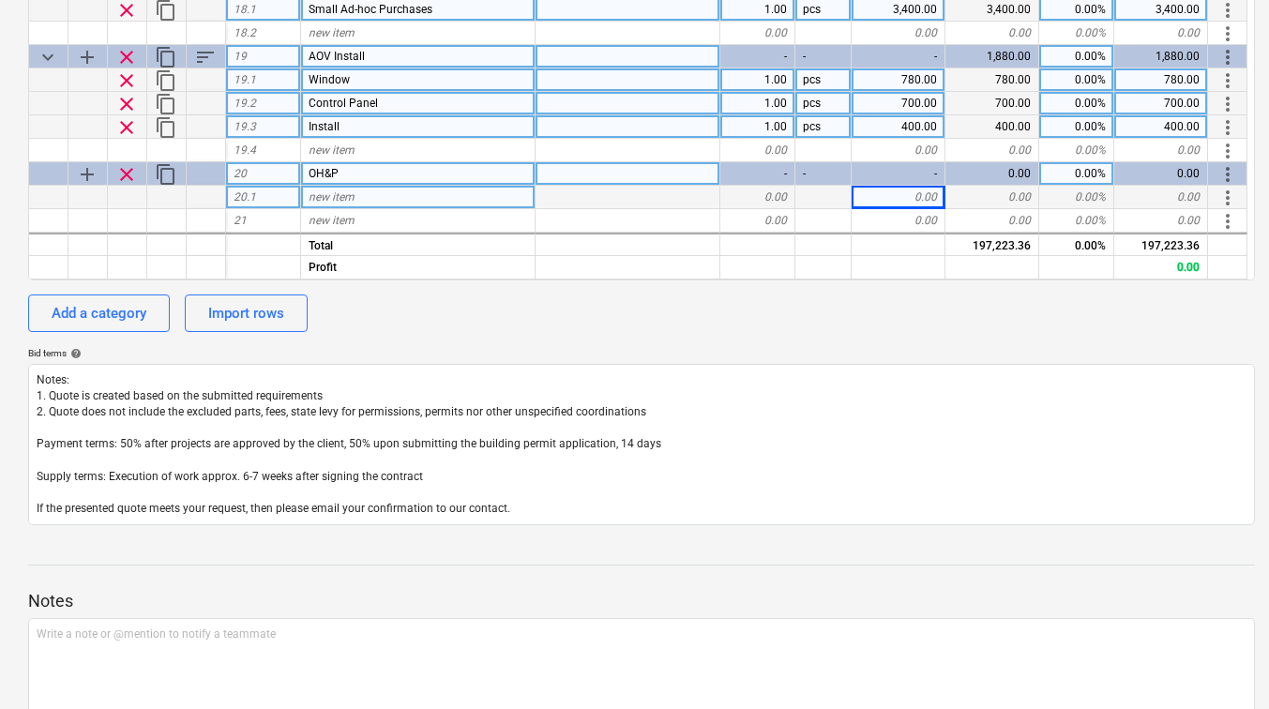
click at [925, 192] on div "0.00" at bounding box center [899, 197] width 94 height 23
click at [397, 201] on div "new item" at bounding box center [418, 197] width 235 height 23
click at [903, 191] on div "0.00" at bounding box center [899, 197] width 94 height 23
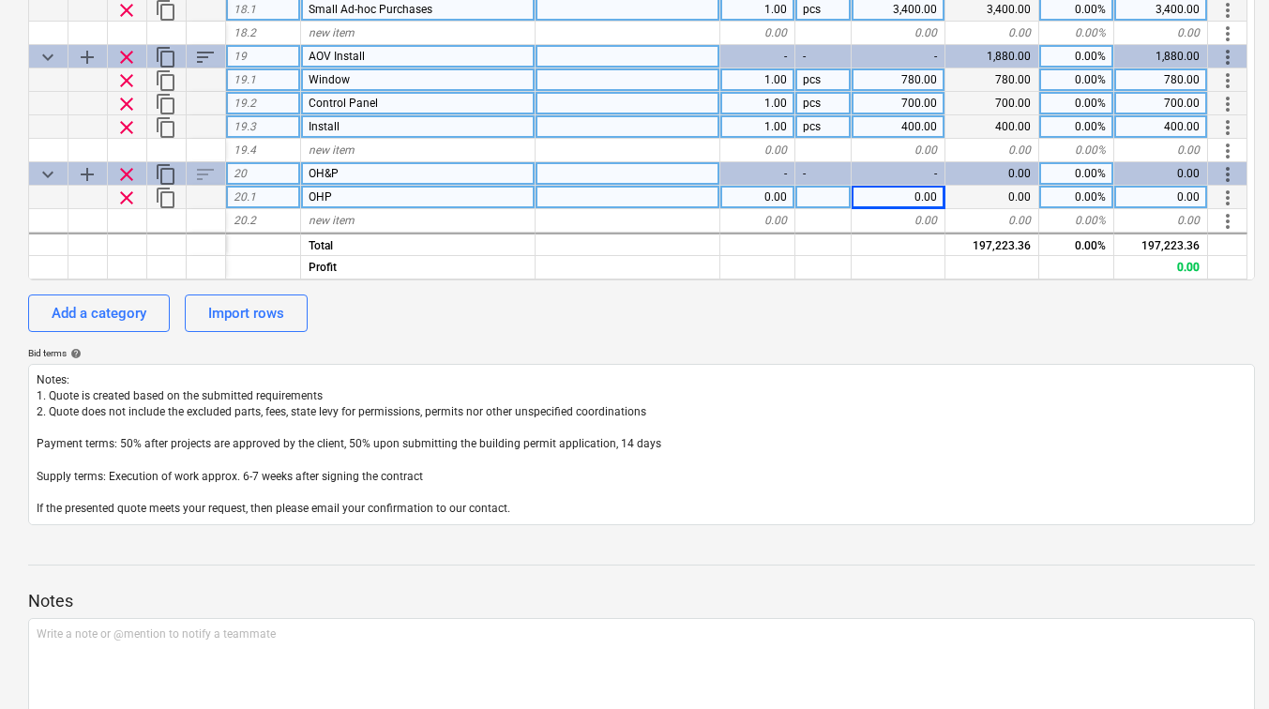
click at [909, 193] on div "0.00" at bounding box center [899, 197] width 94 height 23
click at [918, 192] on div "18,261.14" at bounding box center [899, 197] width 94 height 23
click at [918, 192] on input "18261.14" at bounding box center [898, 197] width 93 height 23
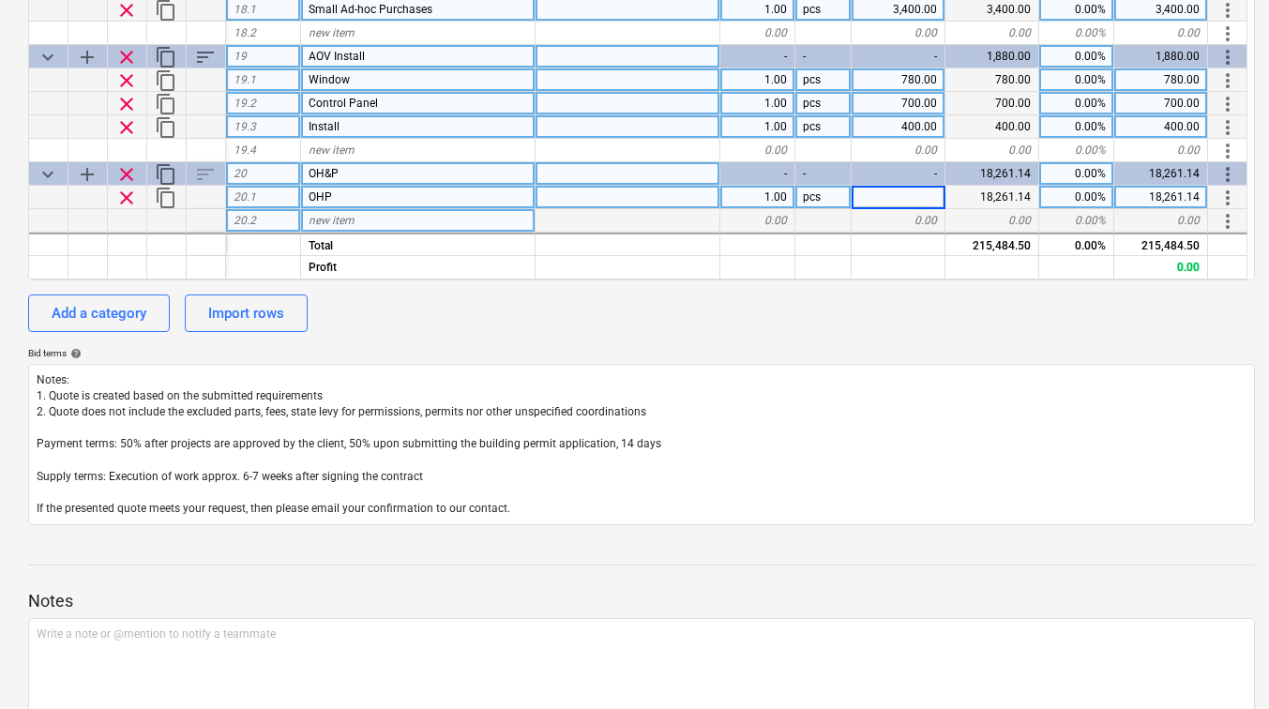
click at [788, 214] on div "0.00" at bounding box center [757, 220] width 75 height 23
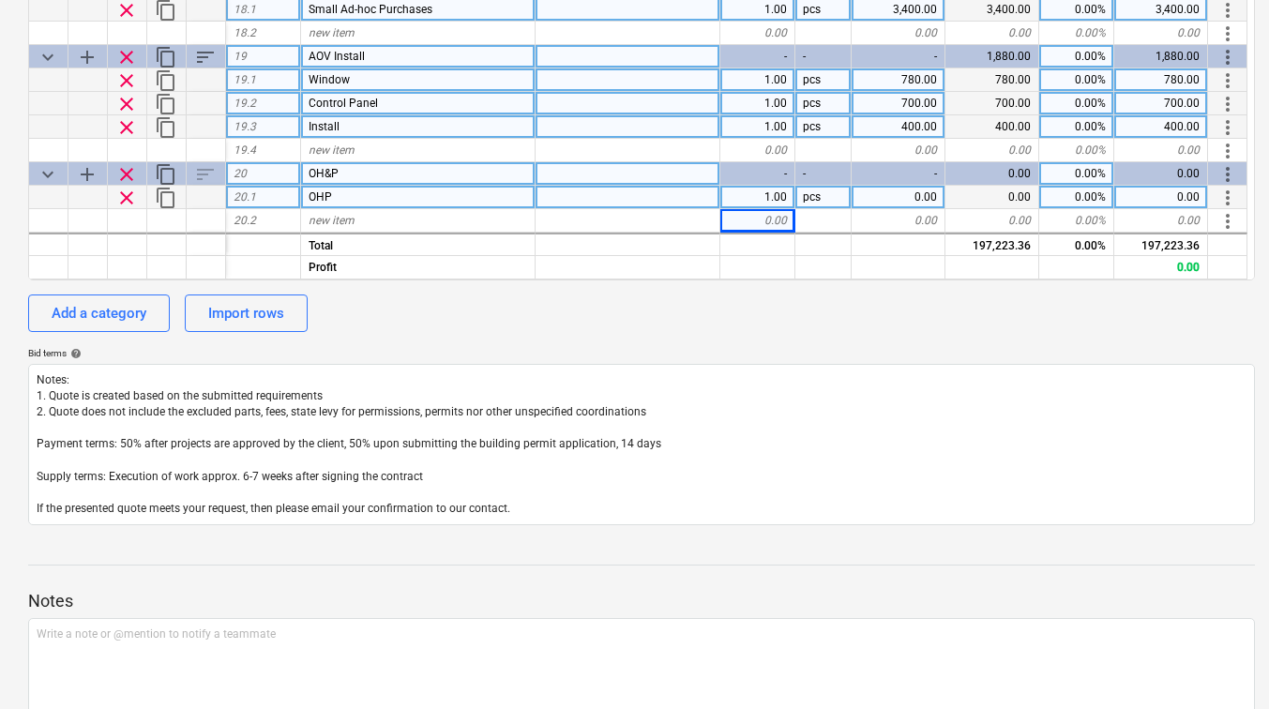
click at [889, 192] on div "0.00" at bounding box center [899, 197] width 94 height 23
click at [904, 199] on div "0.00" at bounding box center [899, 197] width 94 height 23
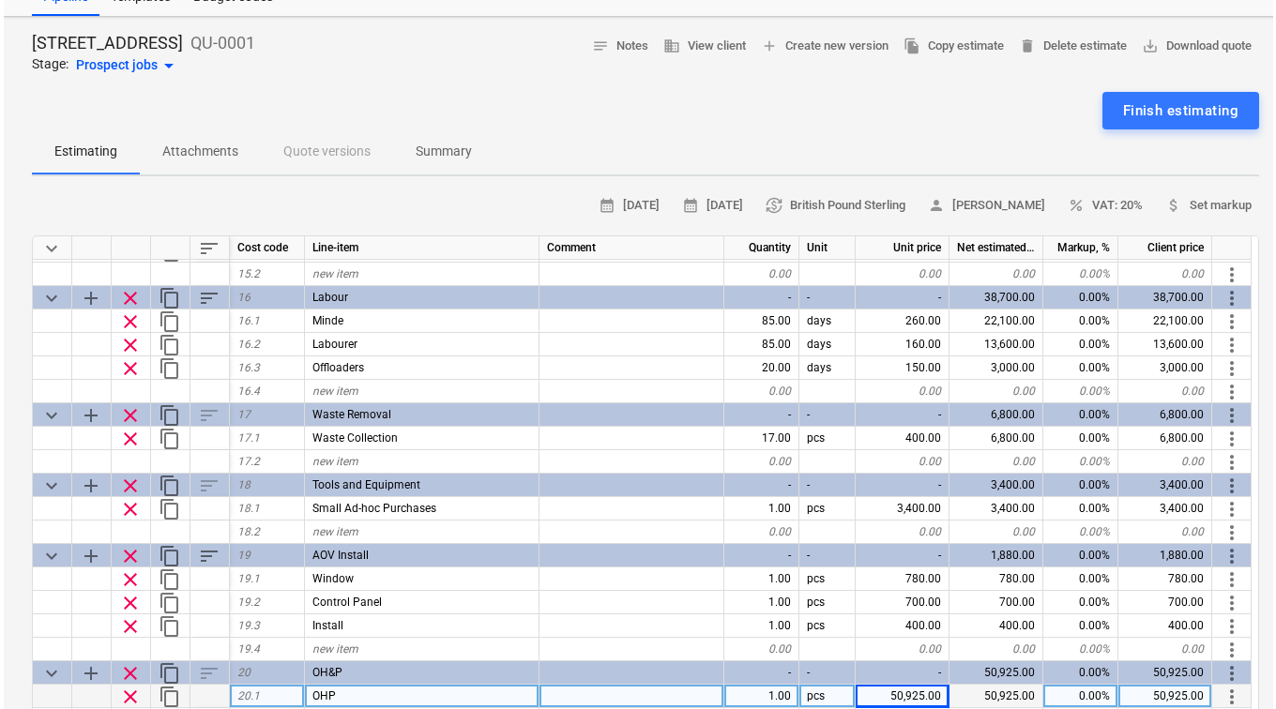
scroll to position [0, 0]
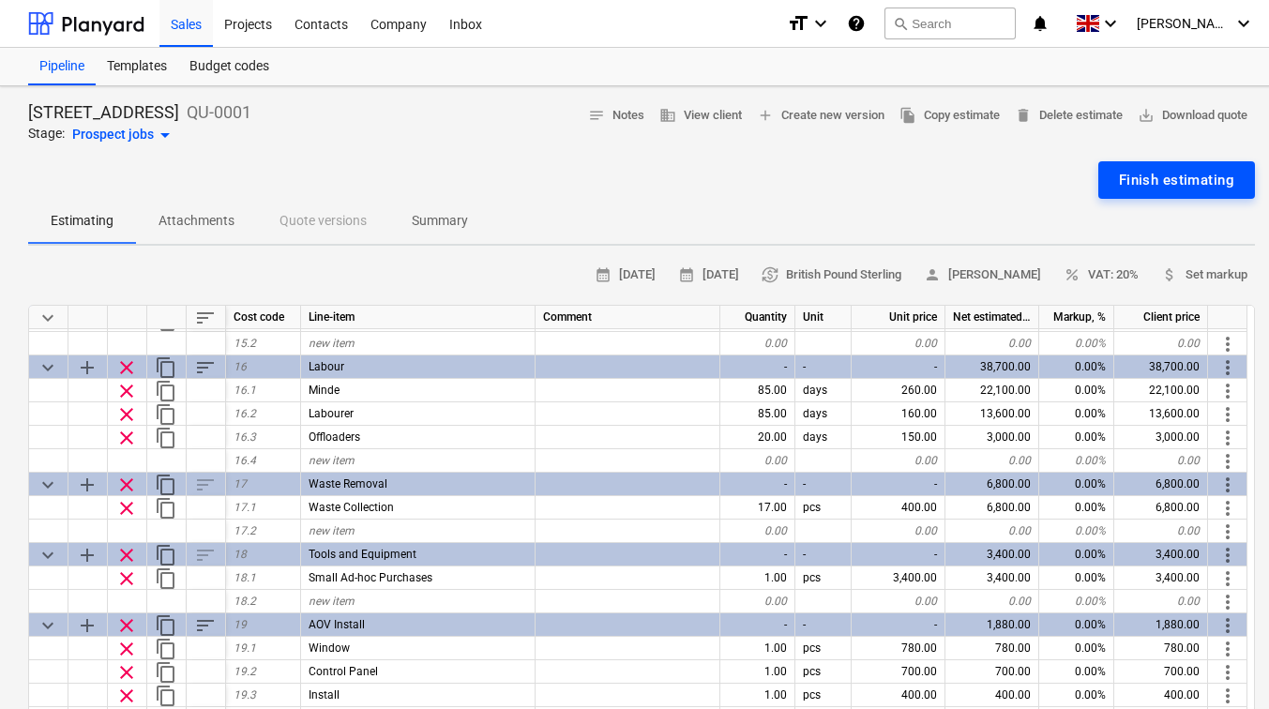
click at [1162, 166] on button "Finish estimating" at bounding box center [1177, 180] width 157 height 38
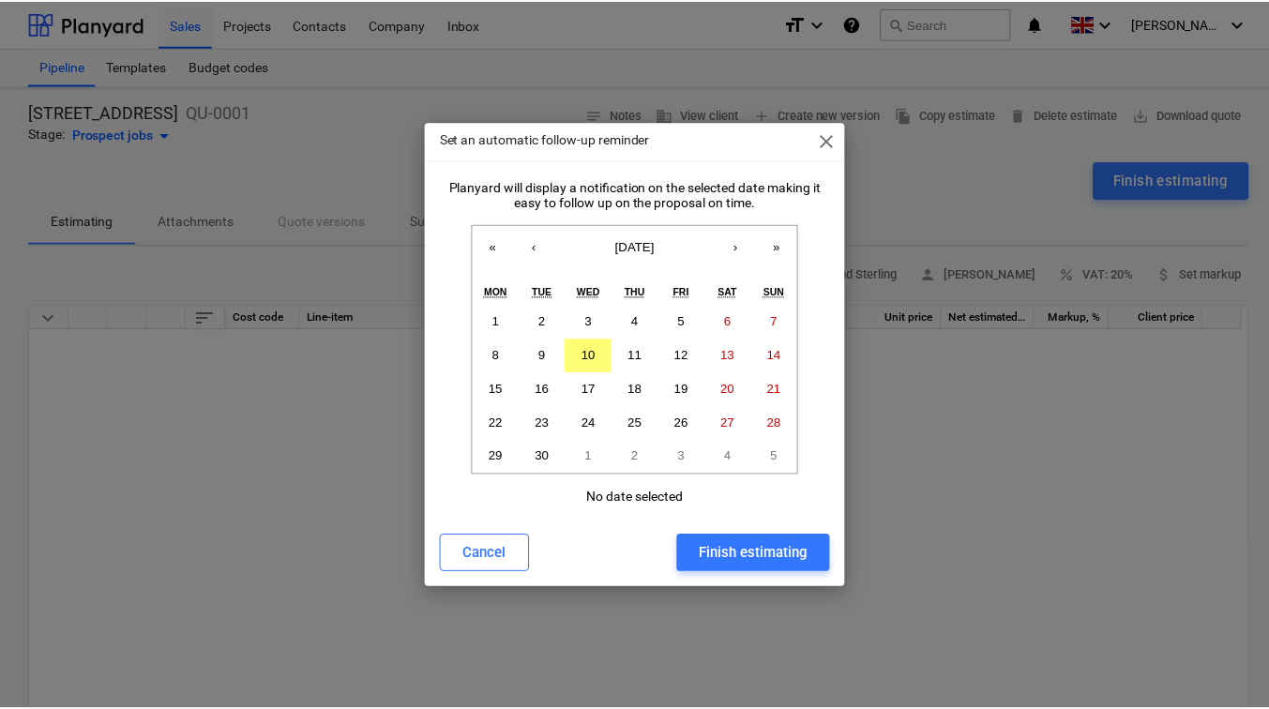
scroll to position [2131, 0]
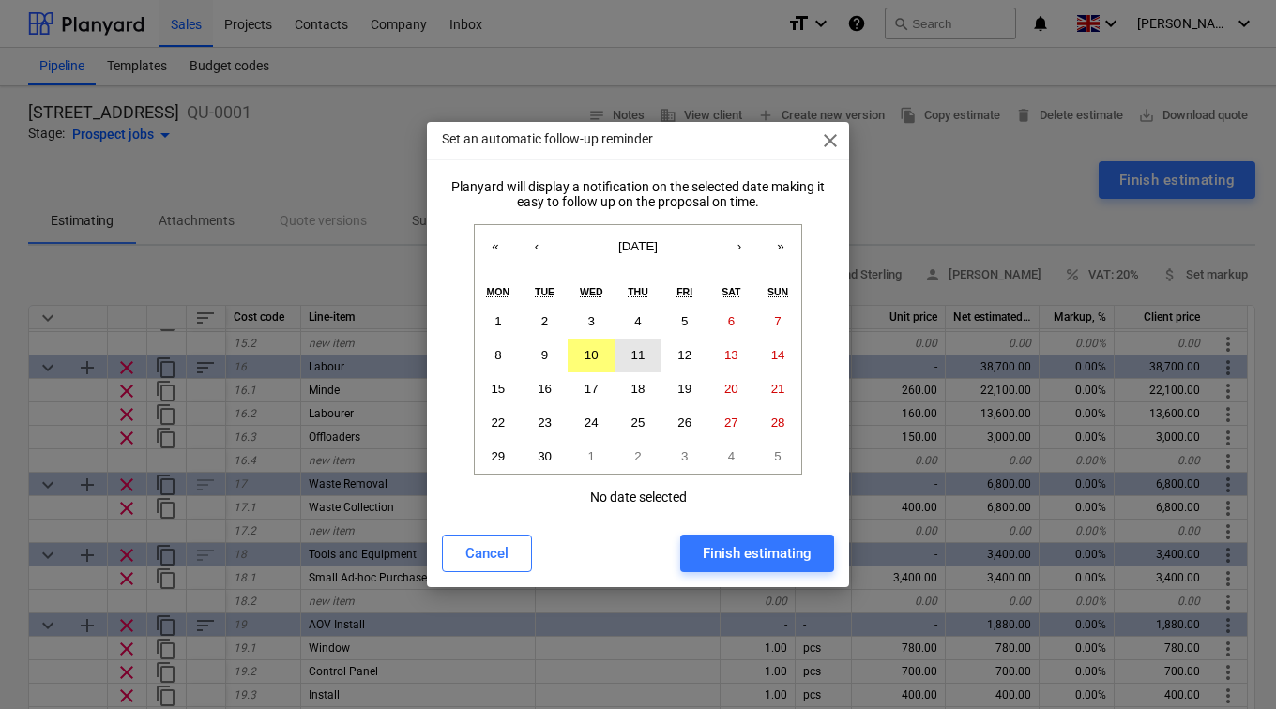
click at [631, 347] on button "11" at bounding box center [637, 356] width 47 height 34
click at [757, 551] on div "Finish estimating" at bounding box center [757, 553] width 109 height 24
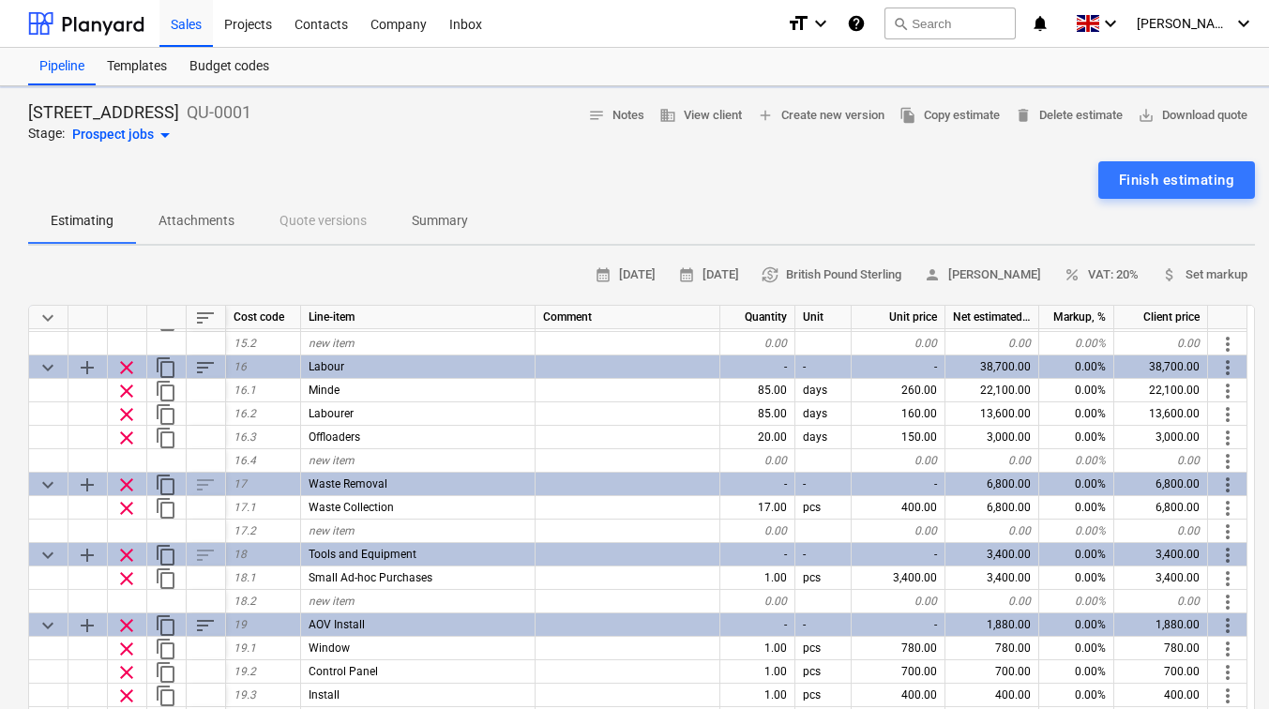
type textarea "x"
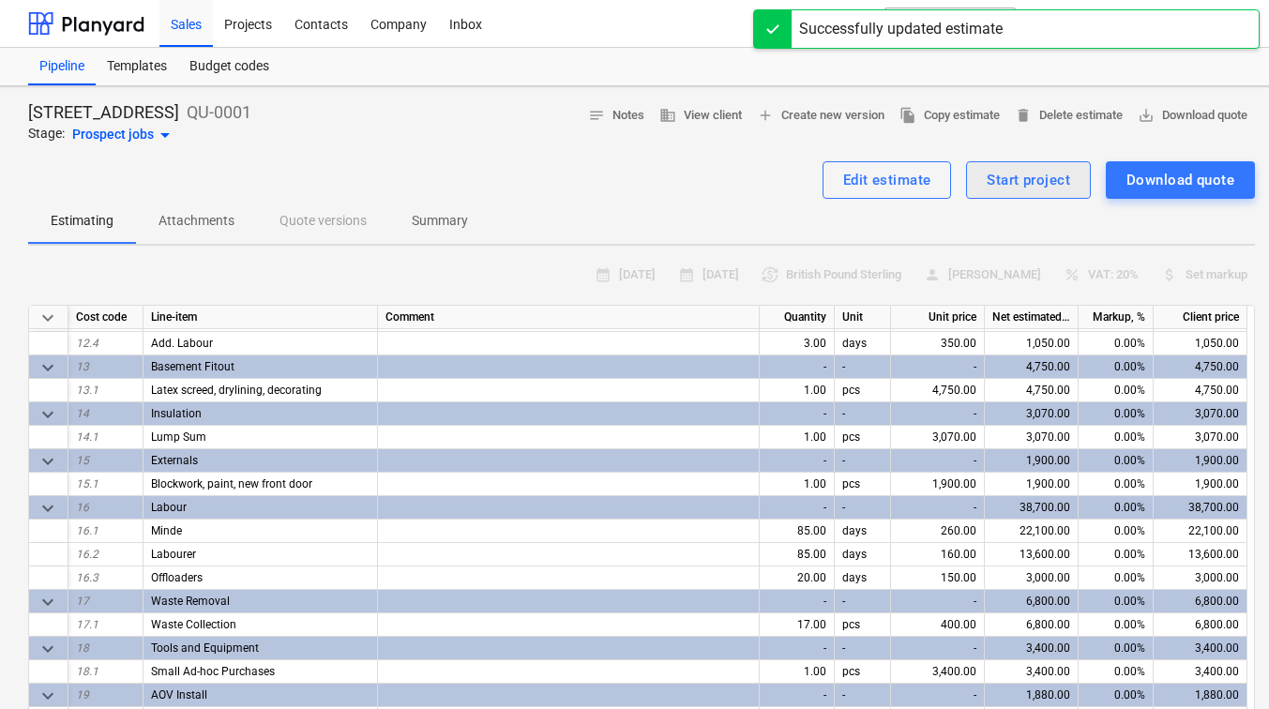
click at [1008, 185] on div "Start project" at bounding box center [1028, 180] width 83 height 24
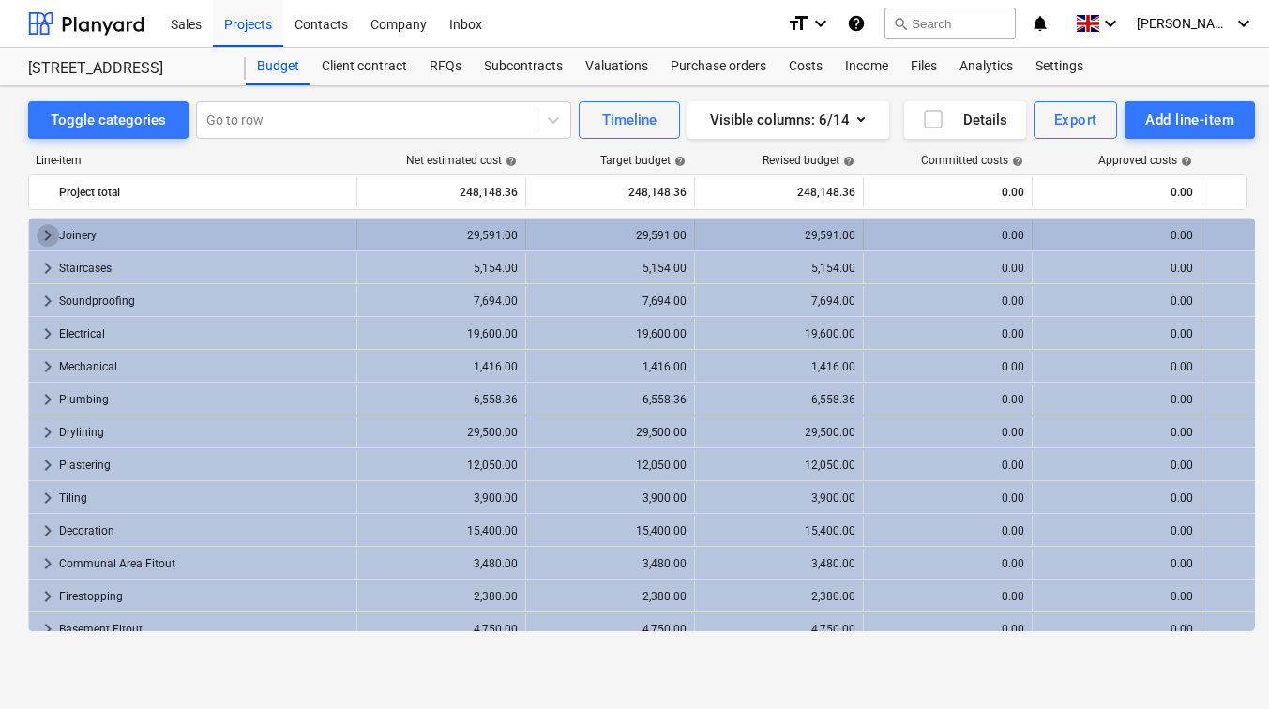
click at [51, 226] on span "keyboard_arrow_right" at bounding box center [48, 235] width 23 height 23
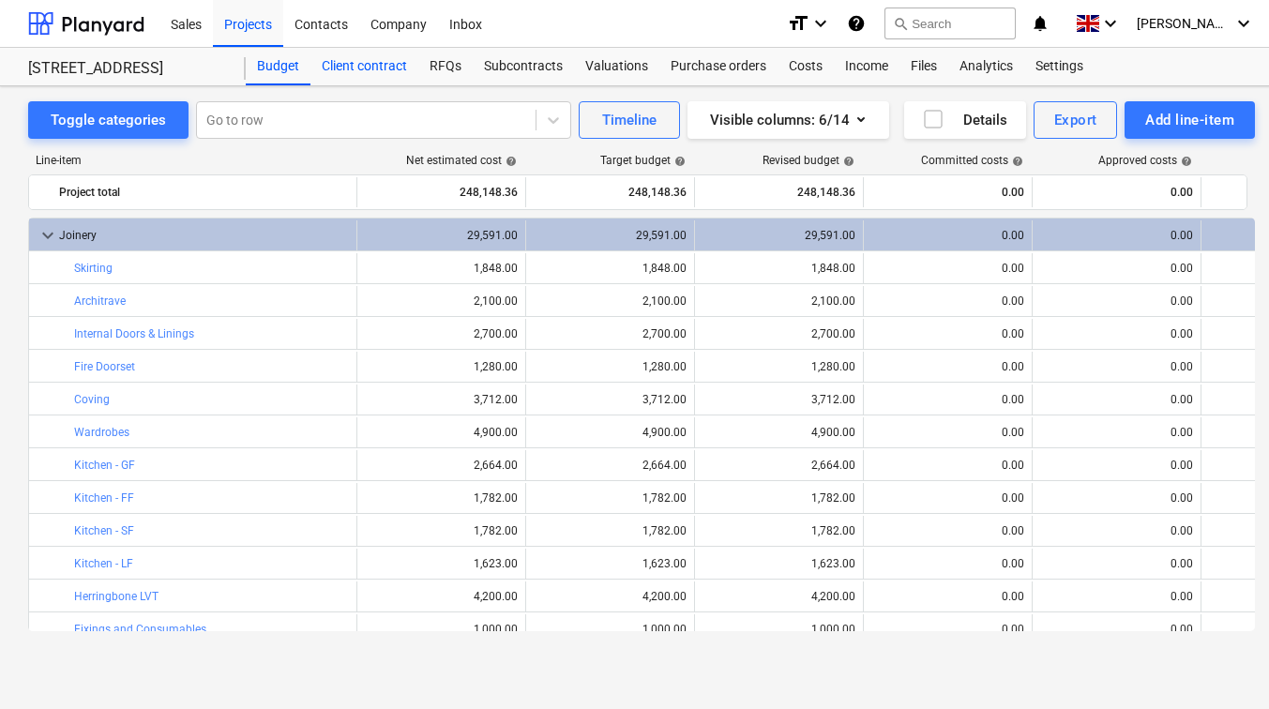
click at [396, 76] on div "Client contract" at bounding box center [365, 67] width 108 height 38
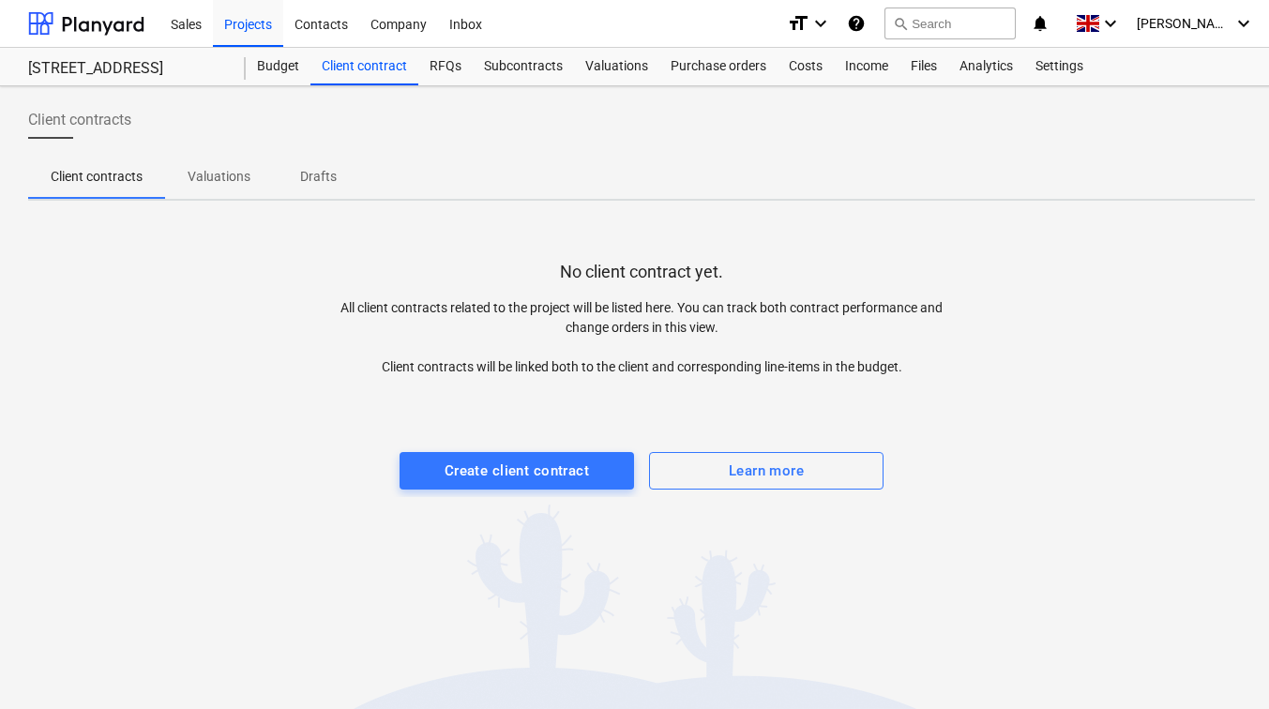
click at [246, 179] on p "Valuations" at bounding box center [219, 177] width 63 height 20
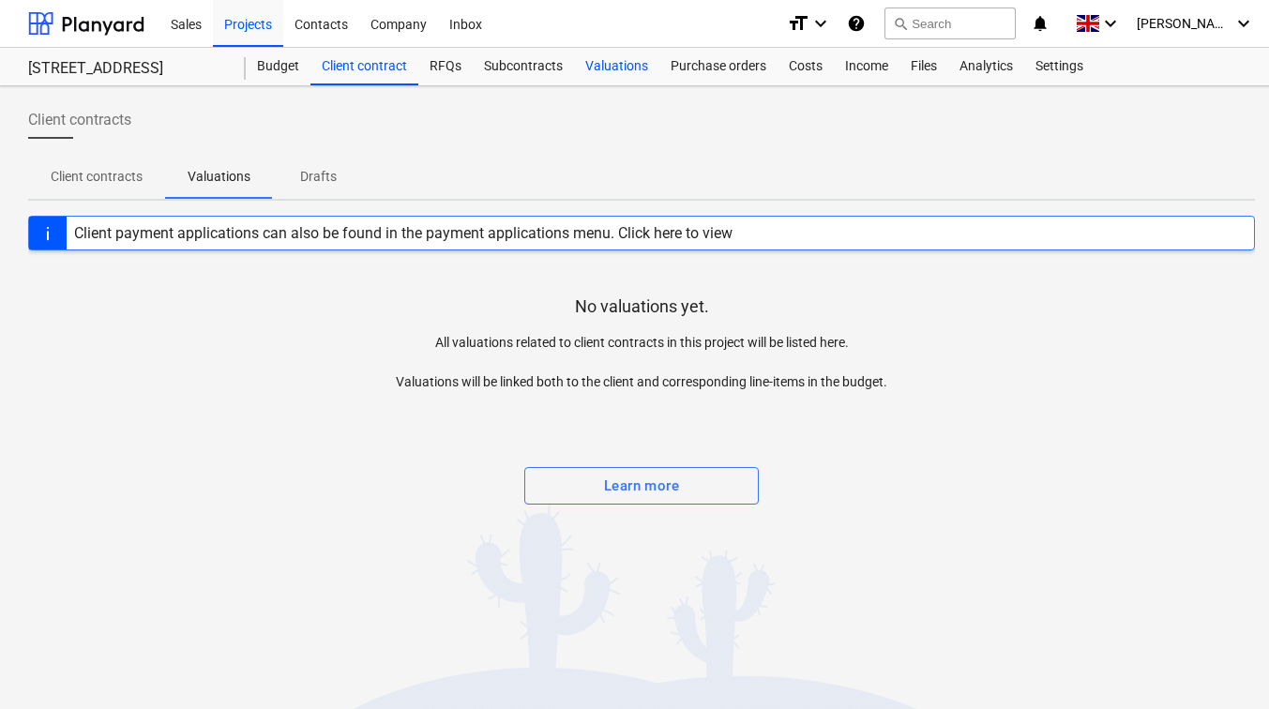
click at [614, 59] on div "Valuations" at bounding box center [616, 67] width 85 height 38
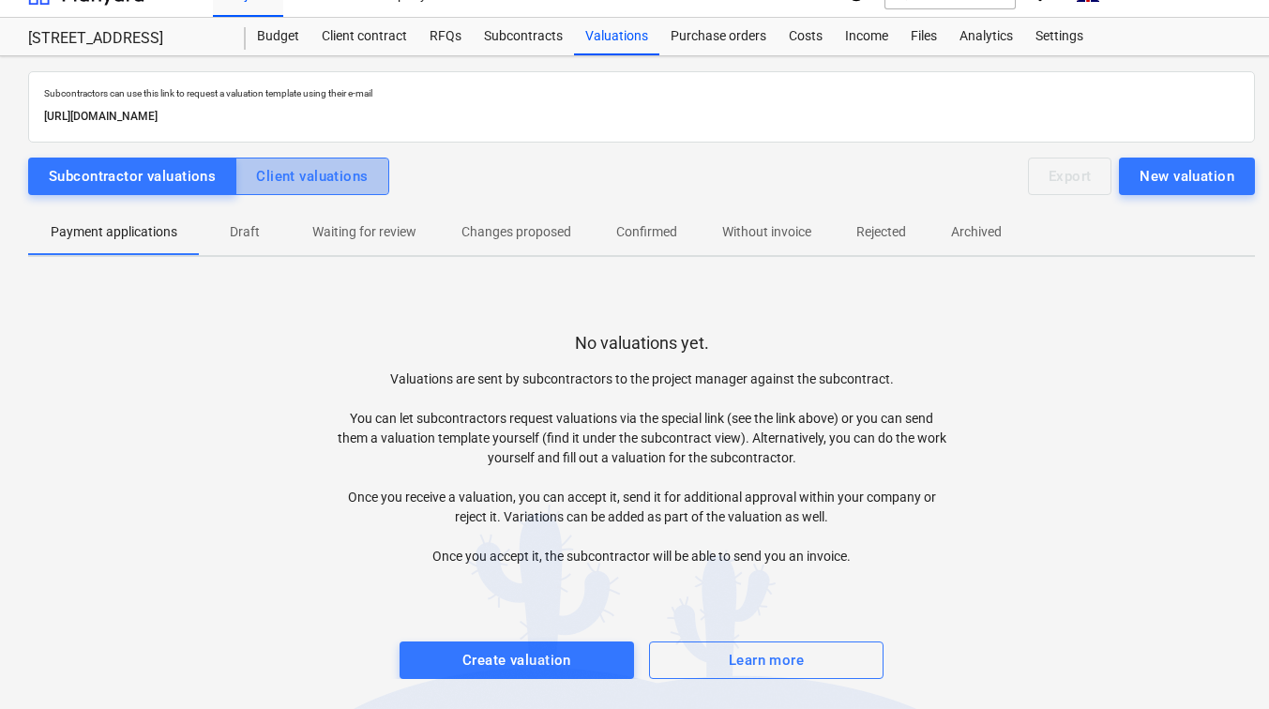
click at [309, 178] on div "Client valuations" at bounding box center [312, 176] width 112 height 24
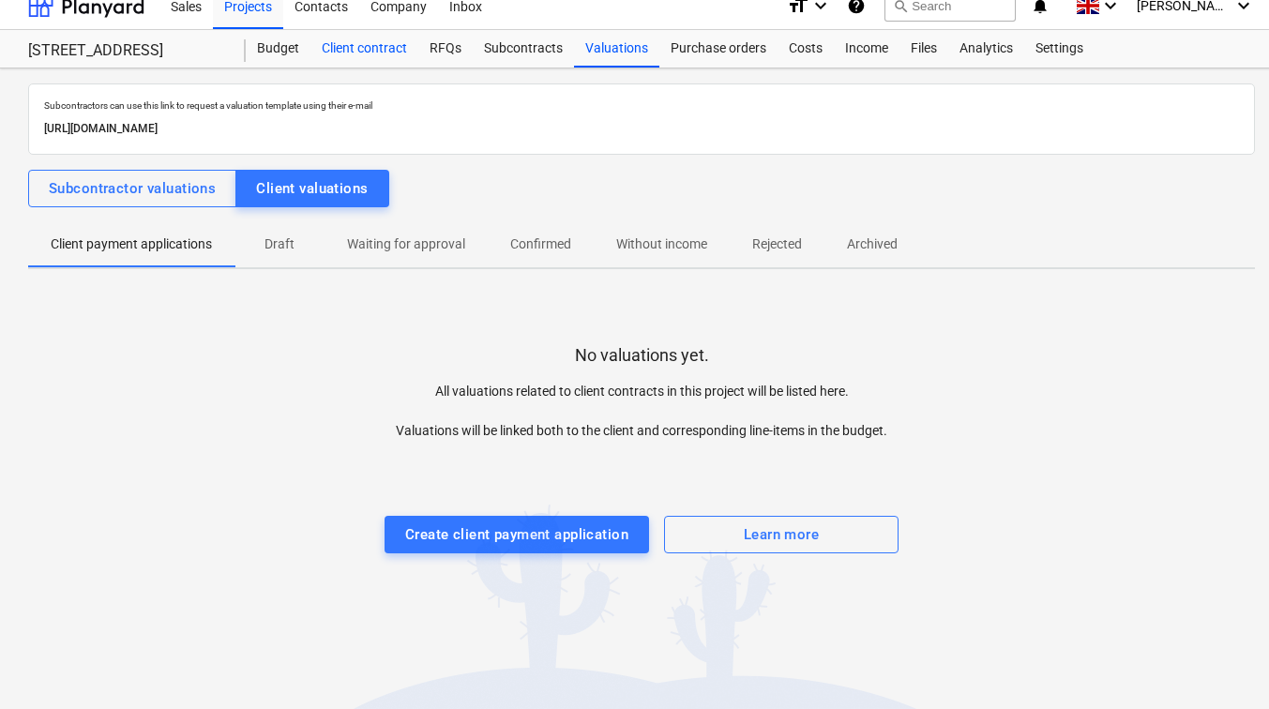
click at [362, 52] on div "Client contract" at bounding box center [365, 49] width 108 height 38
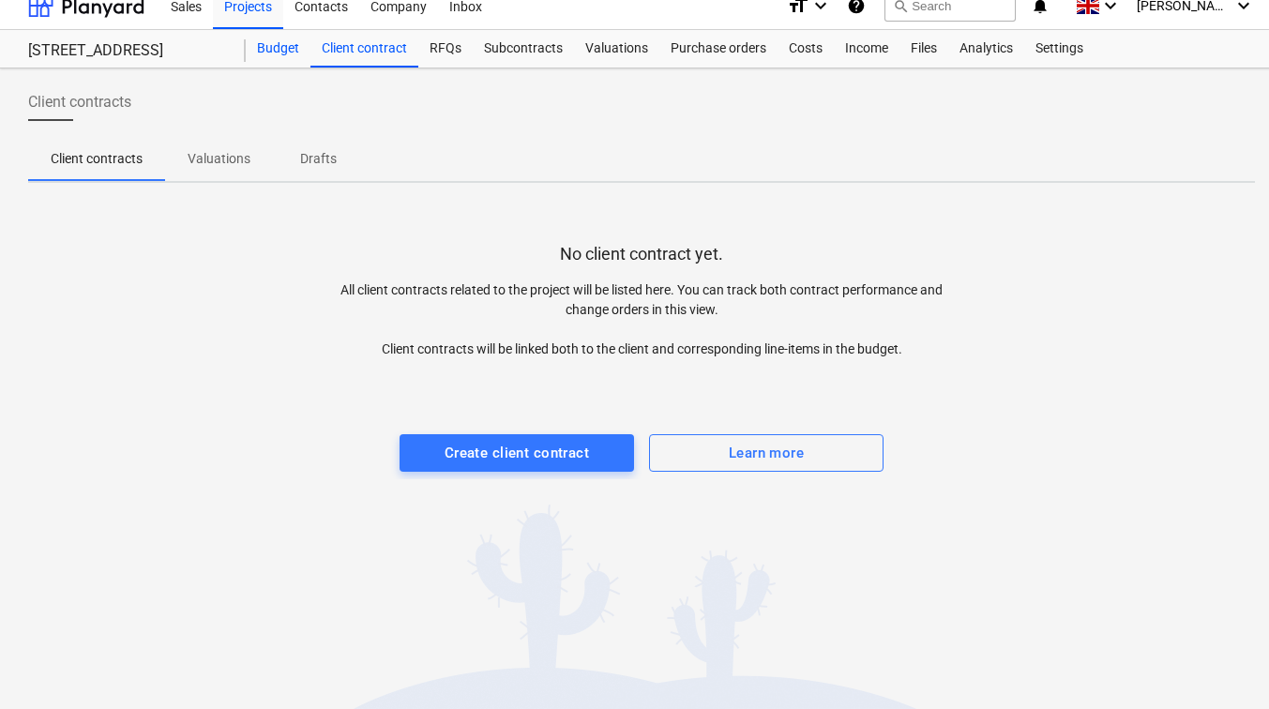
click at [282, 52] on div "Budget" at bounding box center [278, 49] width 65 height 38
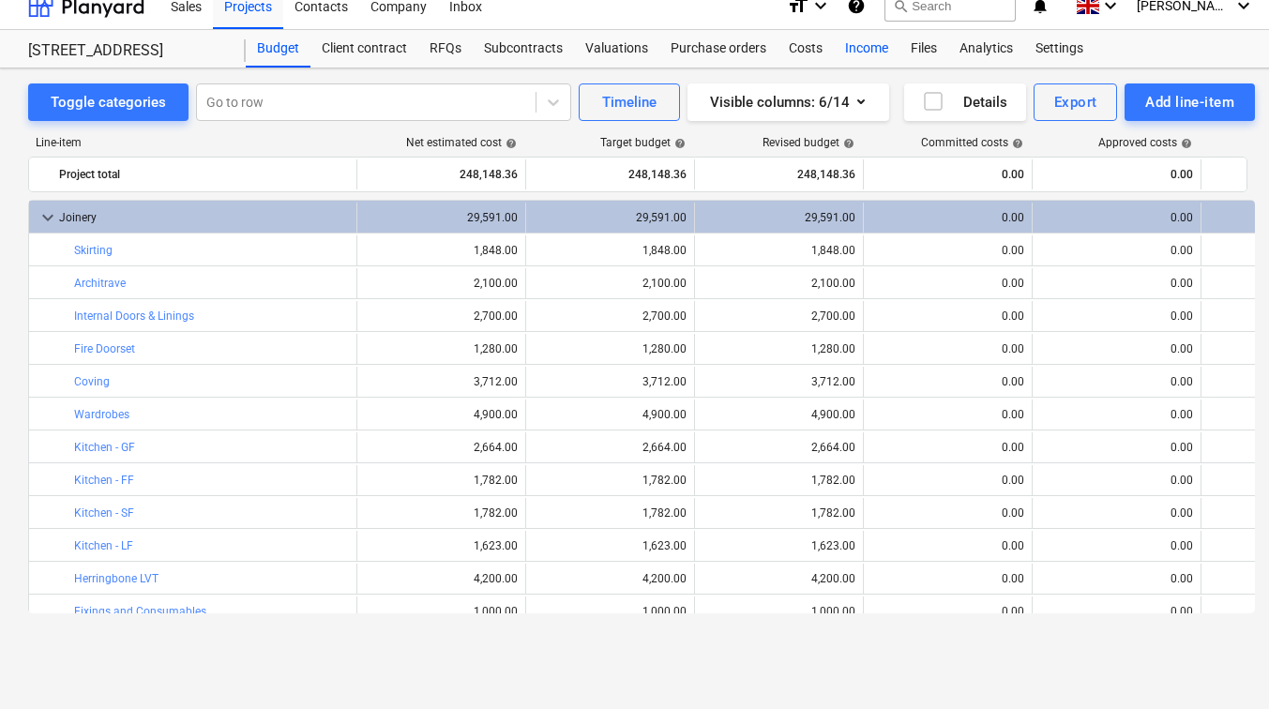
click at [877, 46] on div "Income" at bounding box center [867, 49] width 66 height 38
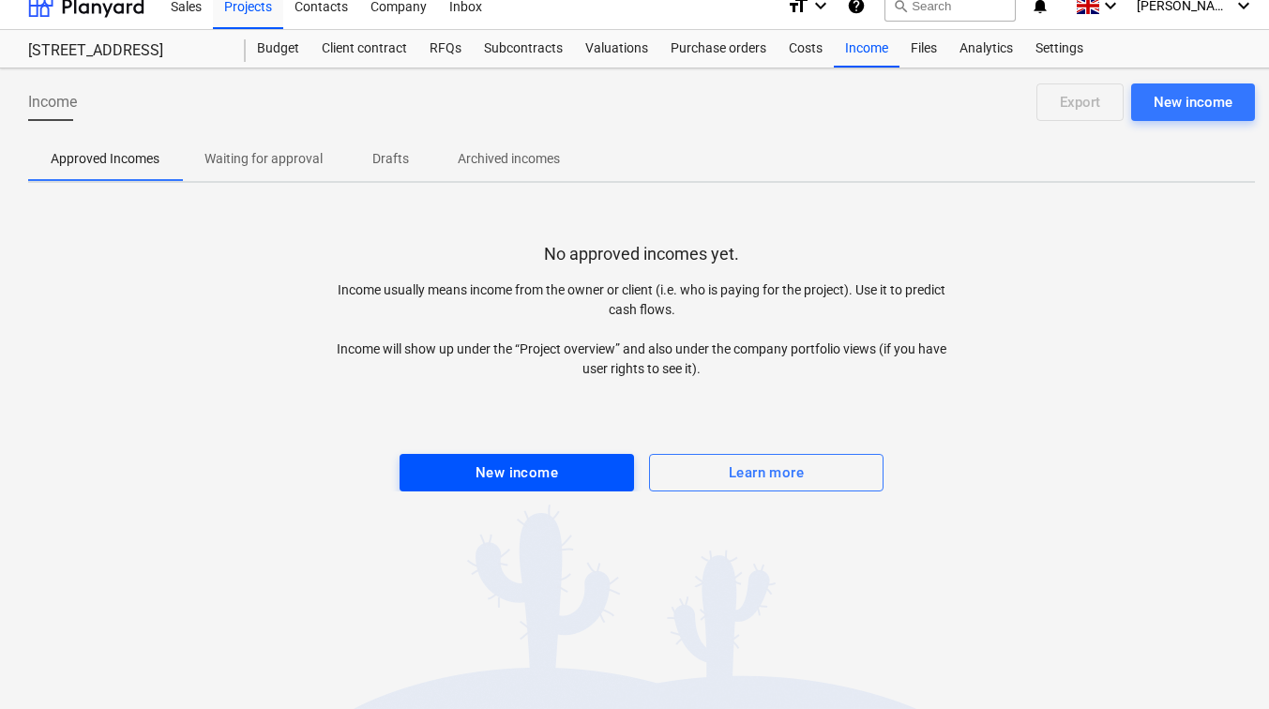
click at [447, 461] on span "New income" at bounding box center [516, 473] width 193 height 24
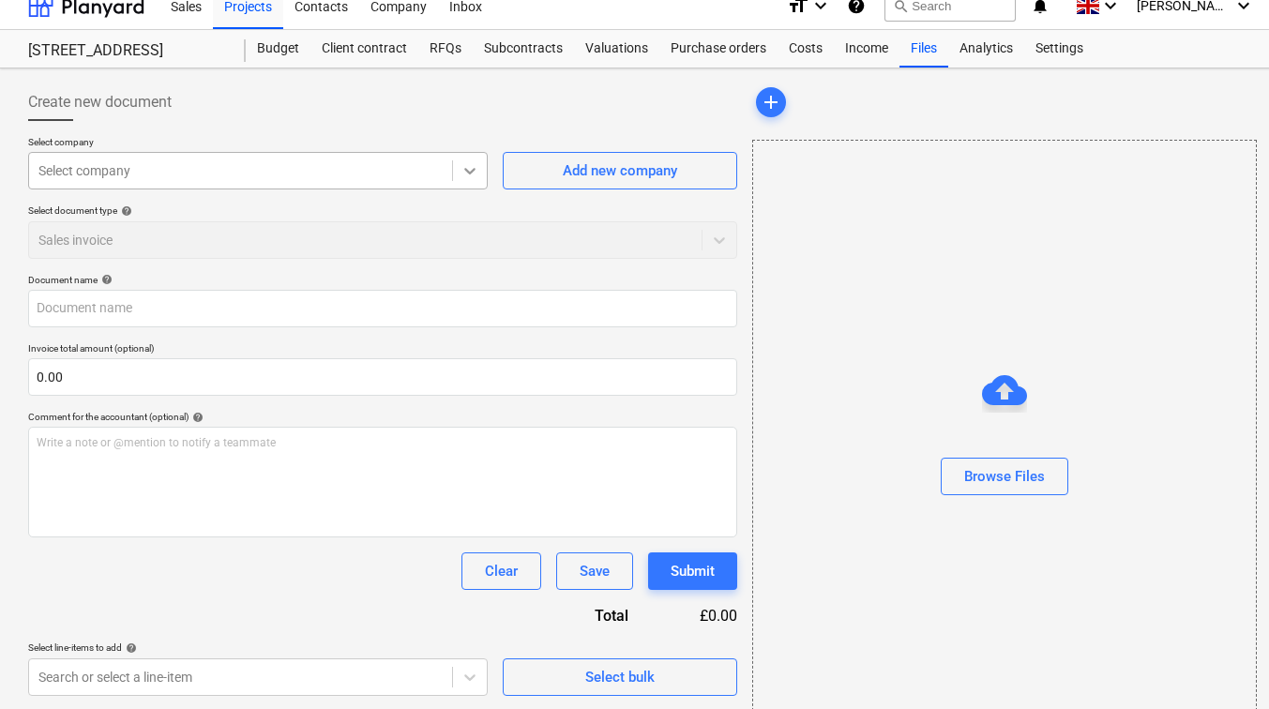
click at [476, 174] on icon at bounding box center [470, 170] width 19 height 19
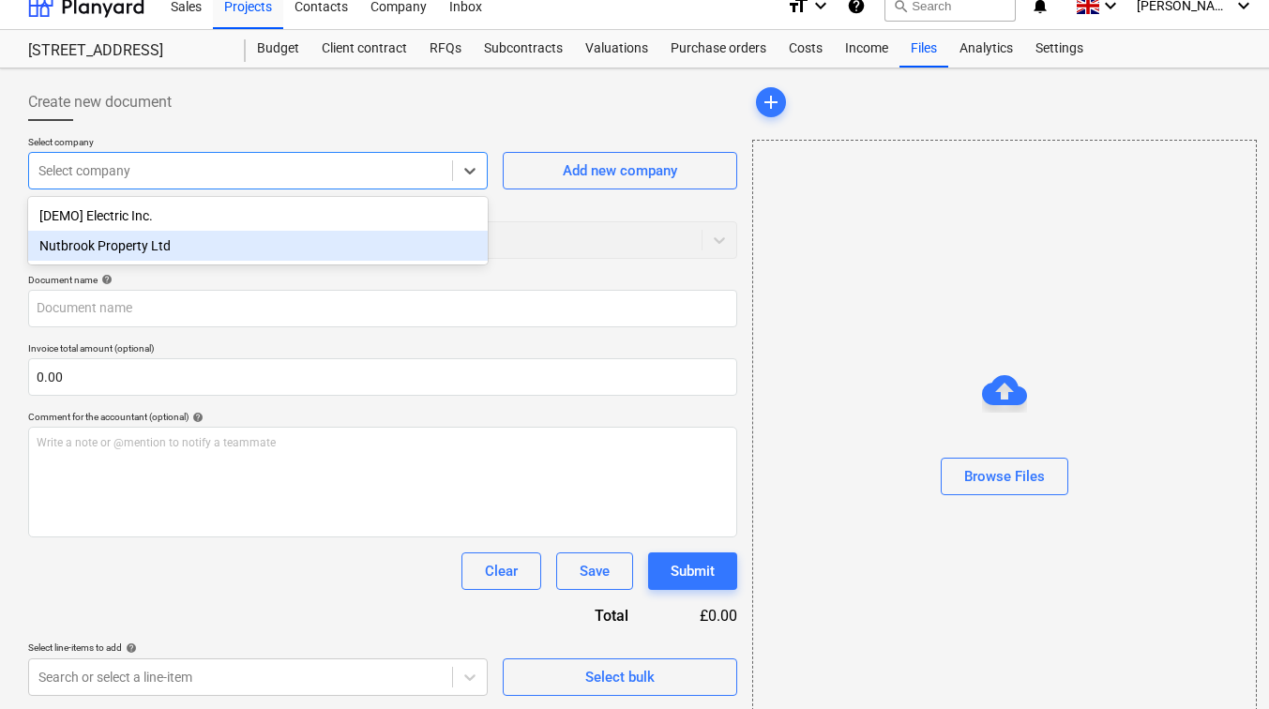
click at [337, 248] on div "Nutbrook Property Ltd" at bounding box center [258, 246] width 460 height 30
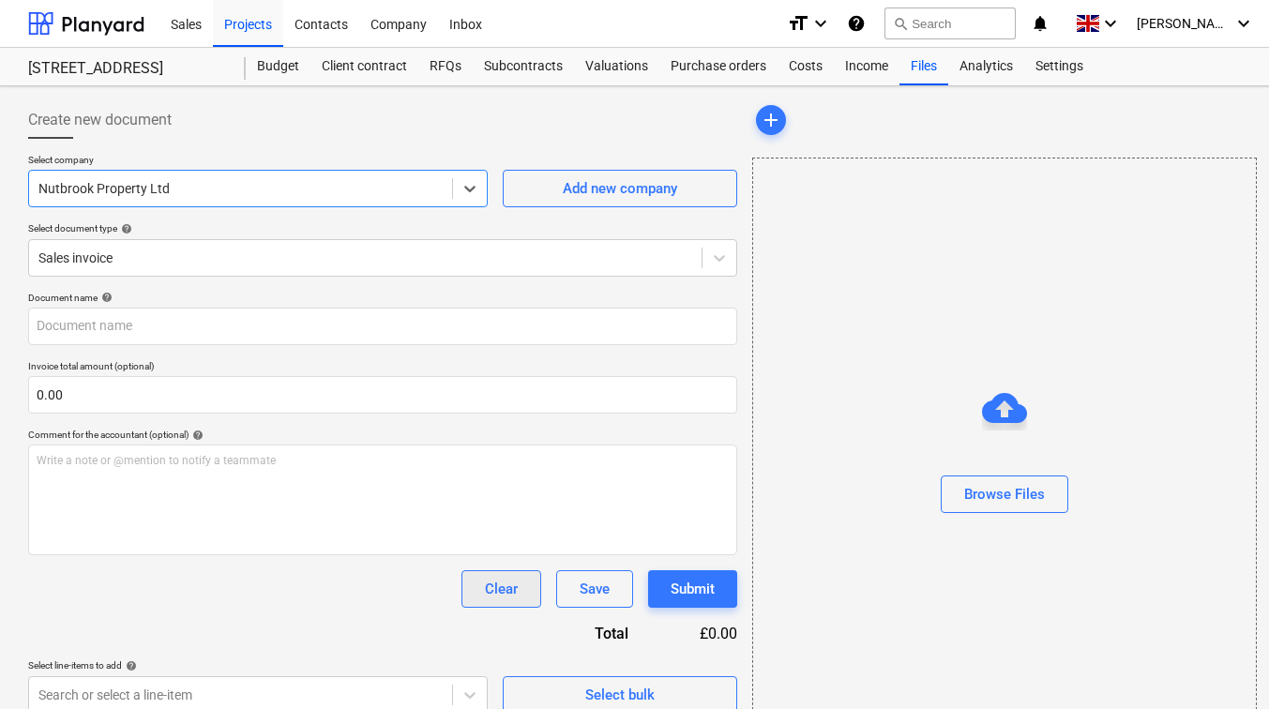
click at [511, 584] on div "Clear" at bounding box center [501, 589] width 33 height 24
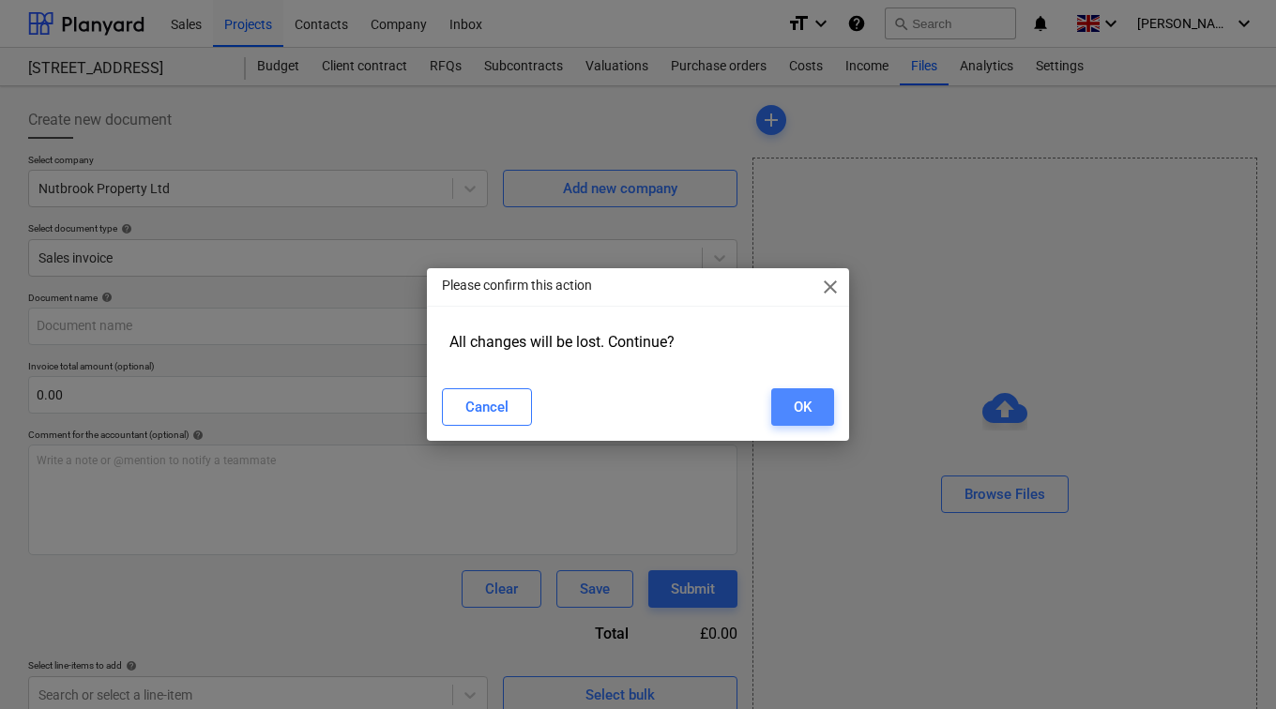
click at [813, 404] on button "OK" at bounding box center [802, 407] width 63 height 38
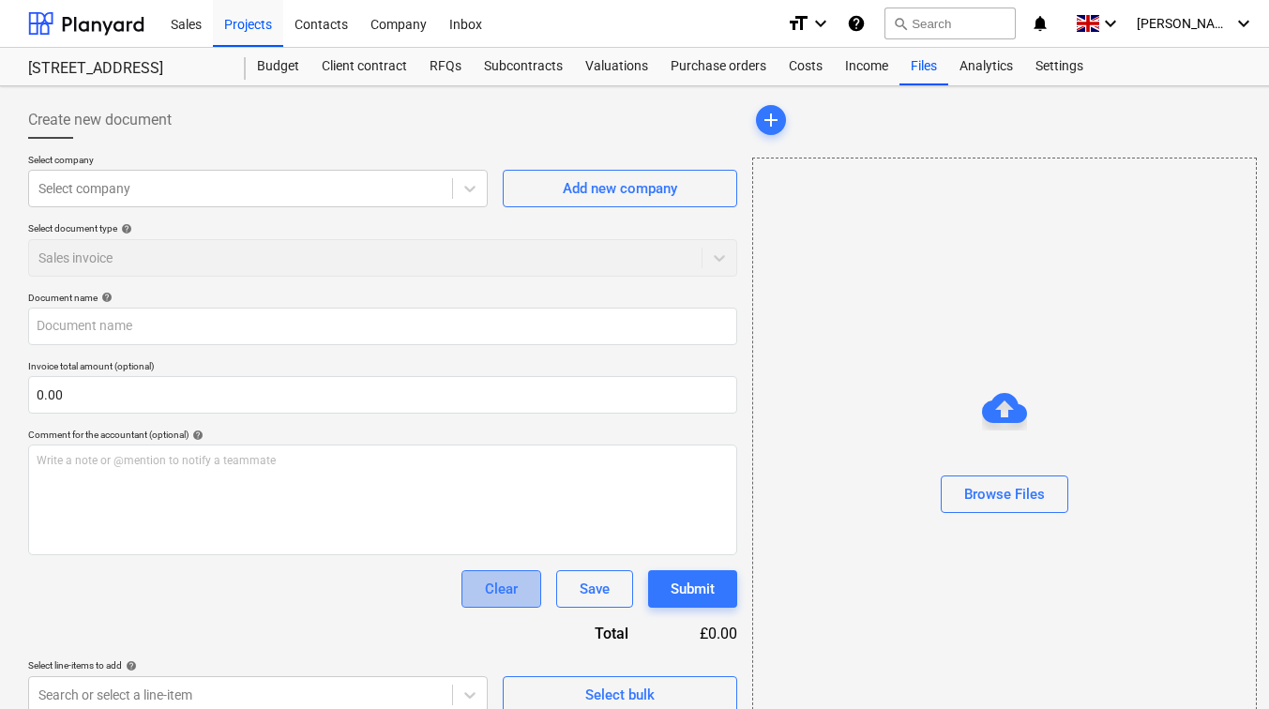
click at [488, 586] on div "Clear" at bounding box center [501, 589] width 33 height 24
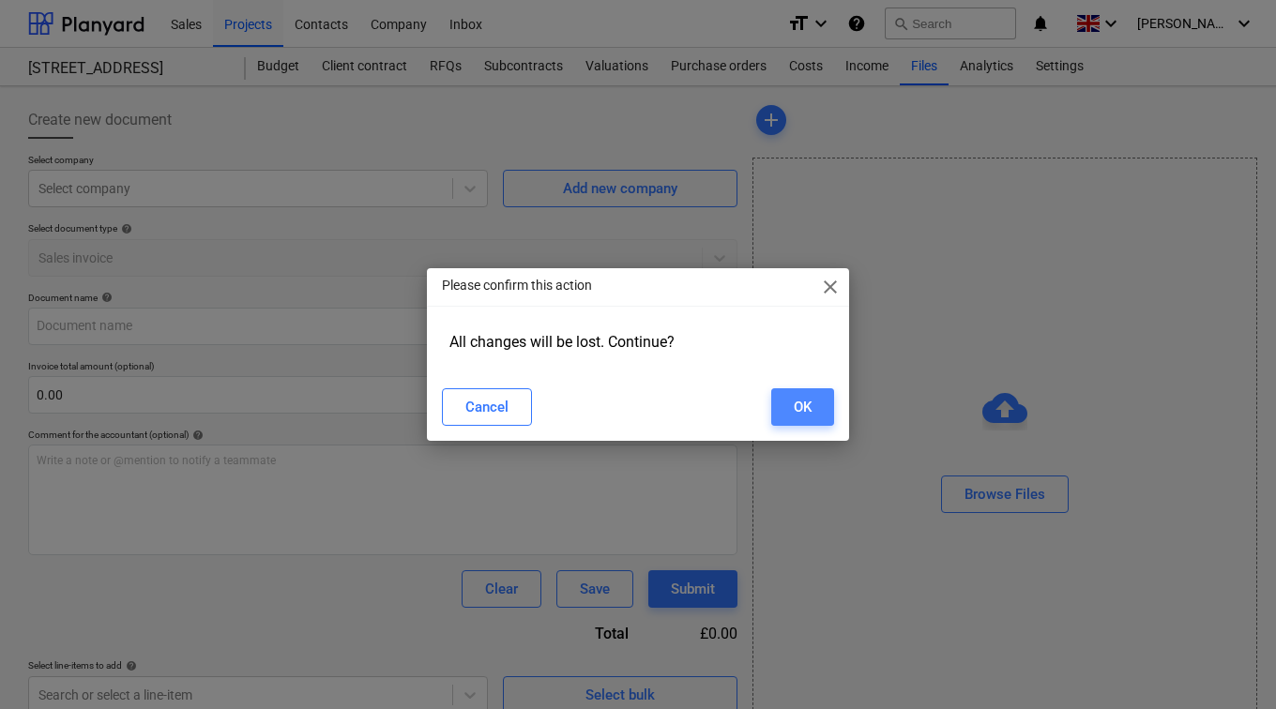
click at [794, 407] on div "OK" at bounding box center [803, 407] width 18 height 24
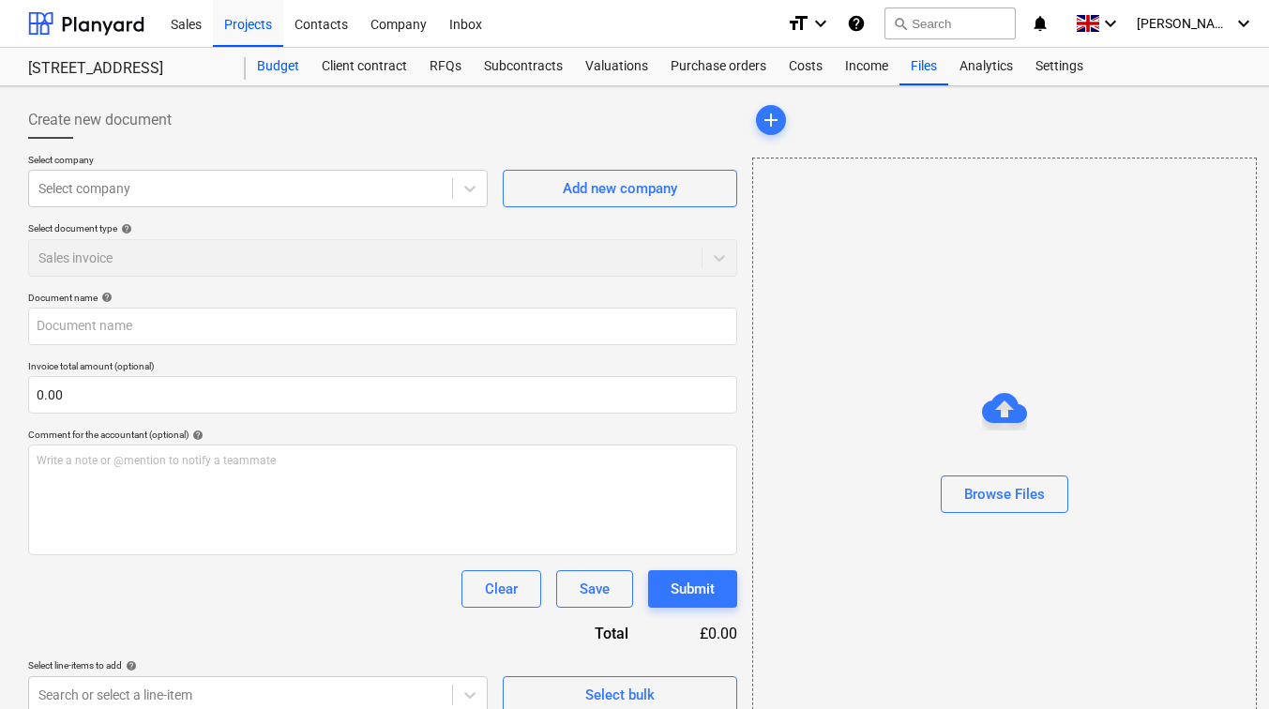
click at [281, 63] on div "Budget" at bounding box center [278, 67] width 65 height 38
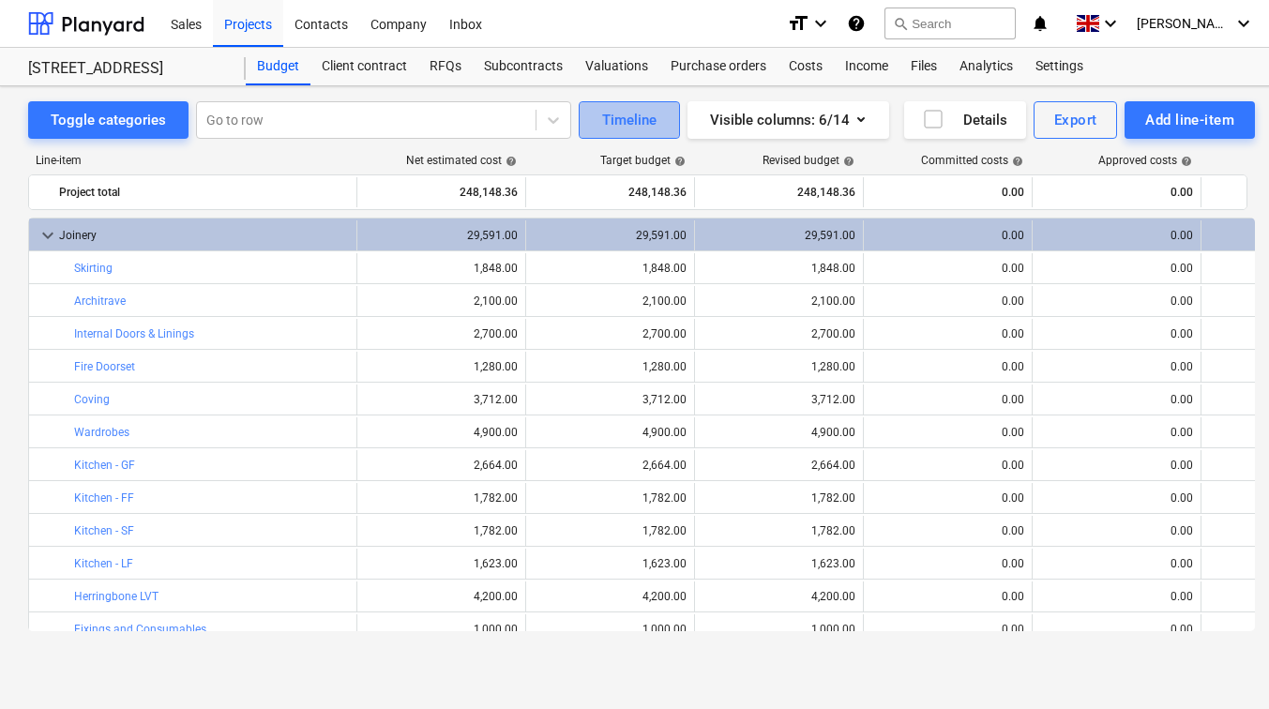
click at [635, 108] on div "Timeline" at bounding box center [629, 120] width 54 height 24
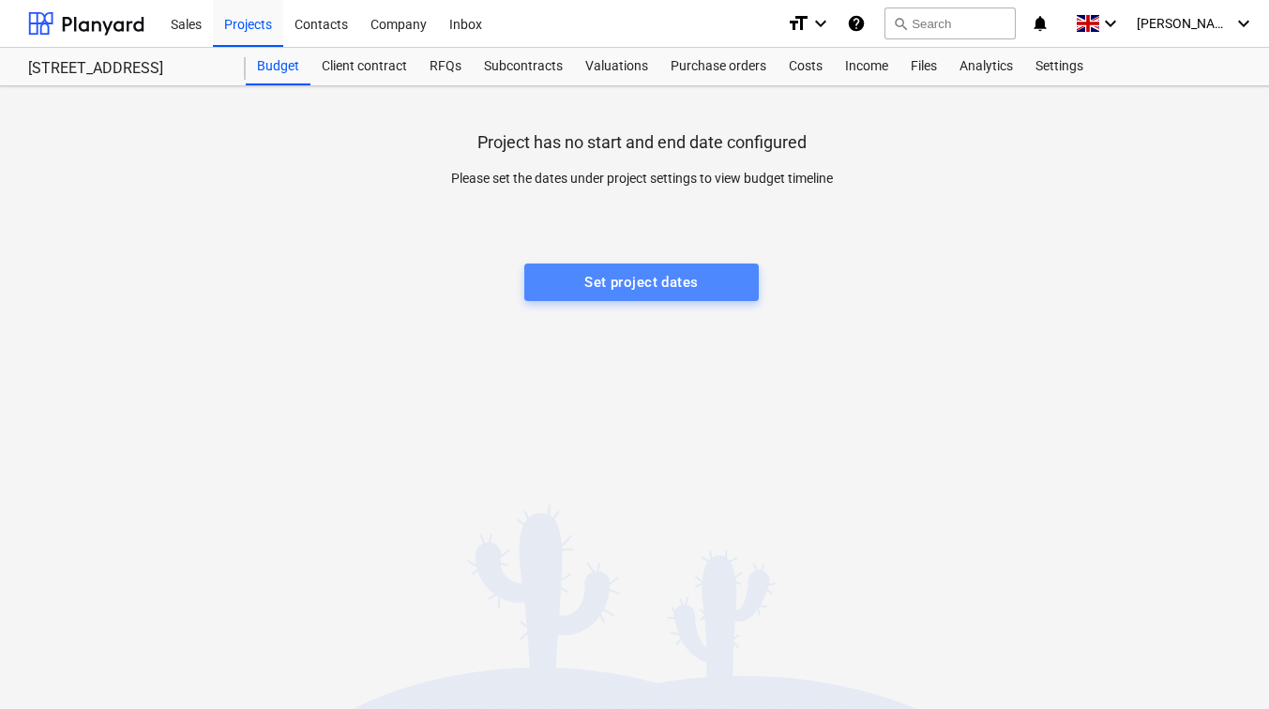
click at [615, 290] on div "Set project dates" at bounding box center [641, 282] width 114 height 24
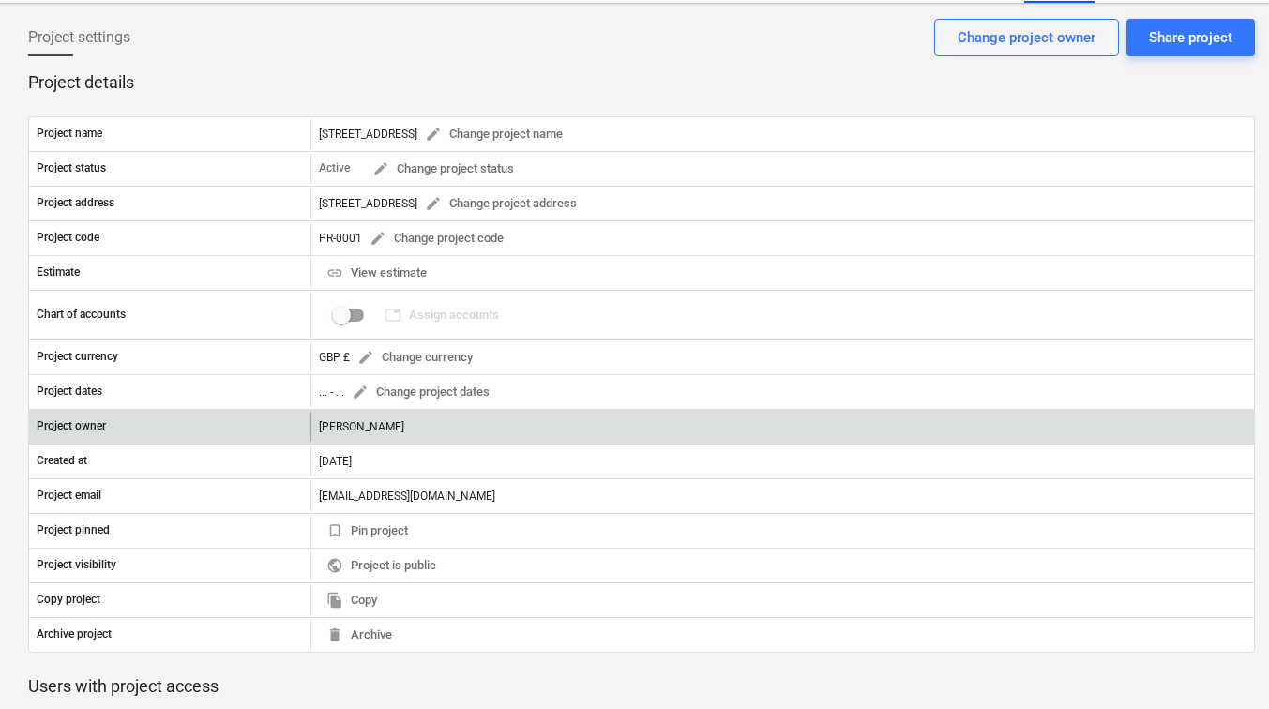
scroll to position [188, 0]
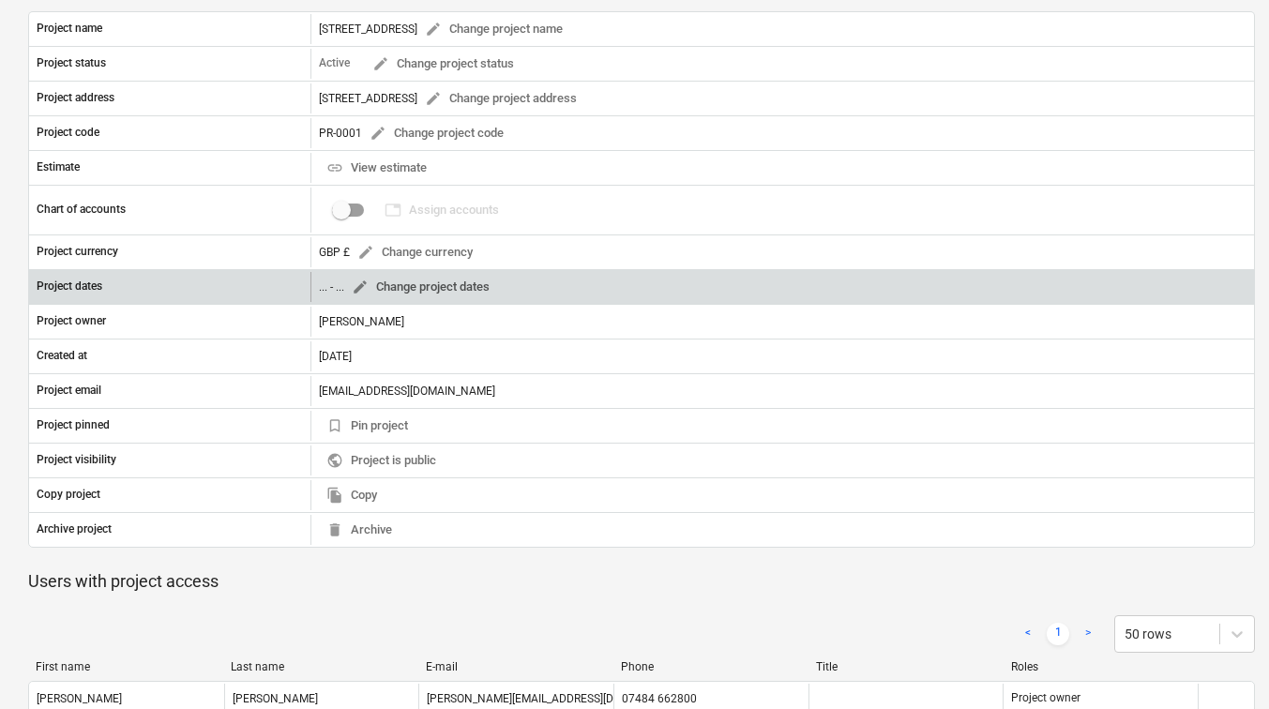
click at [456, 286] on span "edit Change project dates" at bounding box center [421, 288] width 138 height 22
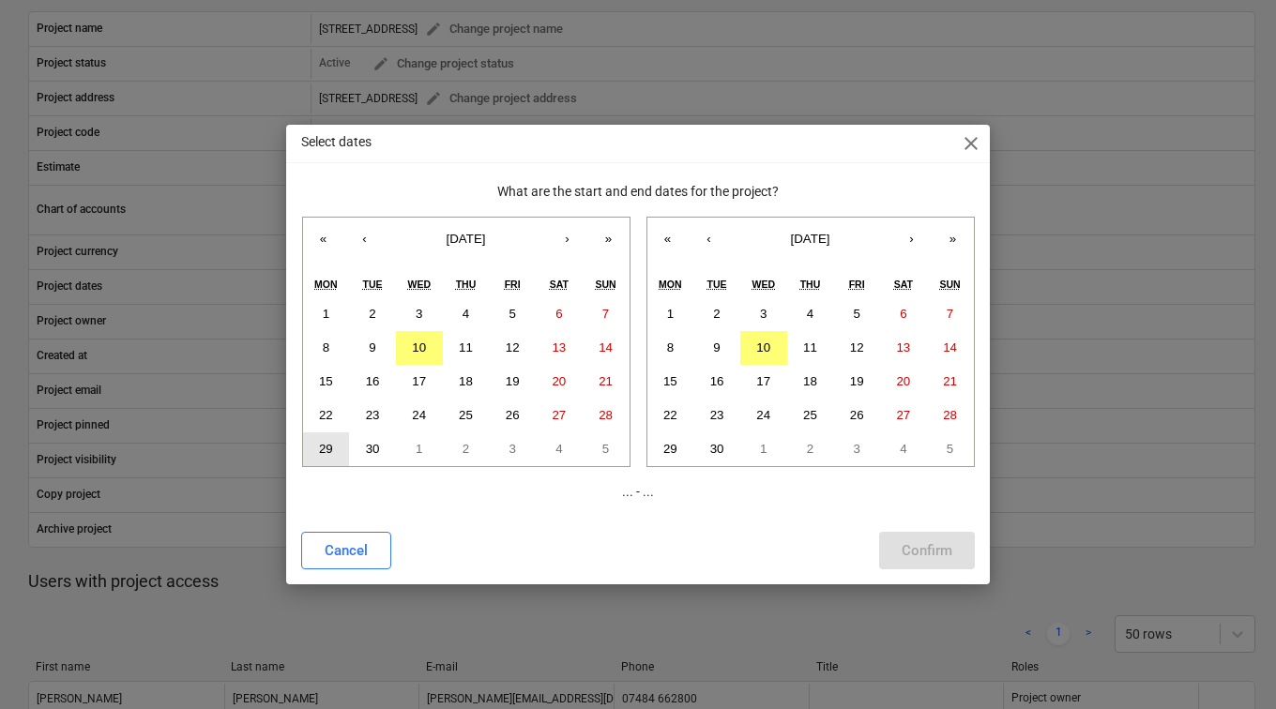
click at [319, 441] on button "29" at bounding box center [326, 449] width 47 height 34
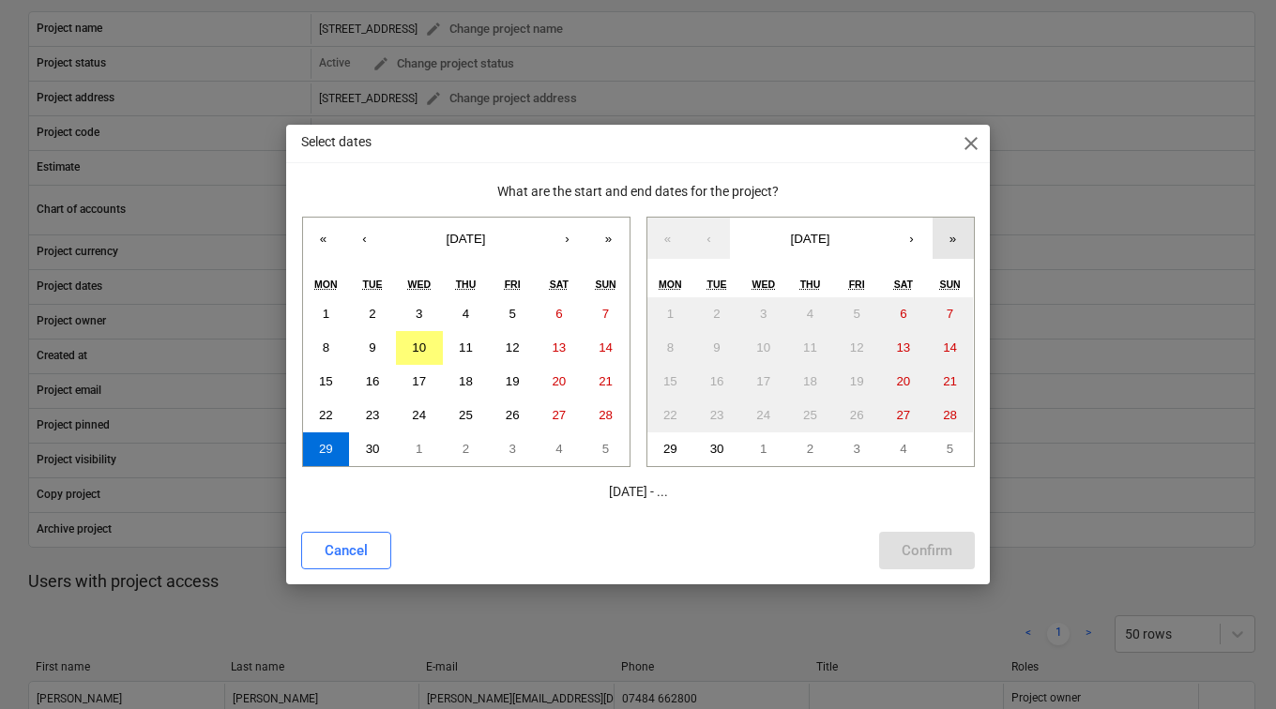
click at [945, 241] on button "»" at bounding box center [953, 238] width 41 height 41
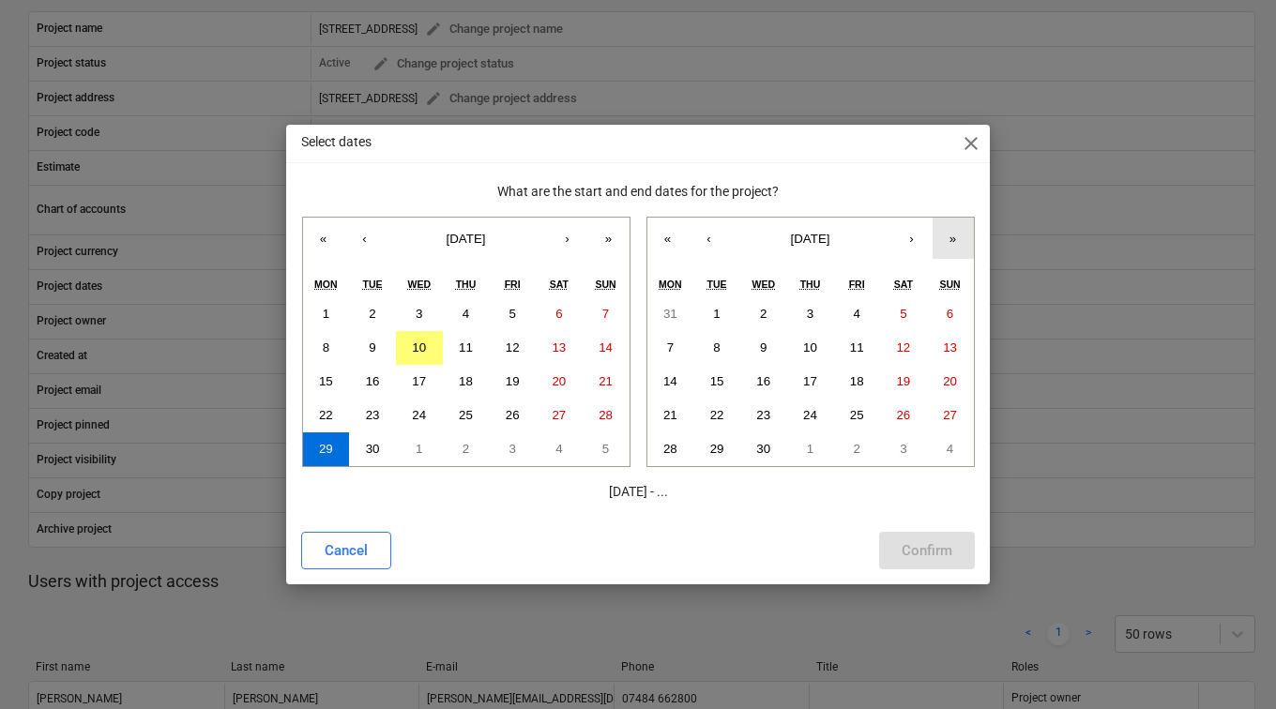
click at [945, 241] on button "»" at bounding box center [953, 238] width 41 height 41
click at [946, 242] on button "»" at bounding box center [953, 238] width 41 height 41
click at [679, 229] on button "«" at bounding box center [667, 238] width 41 height 41
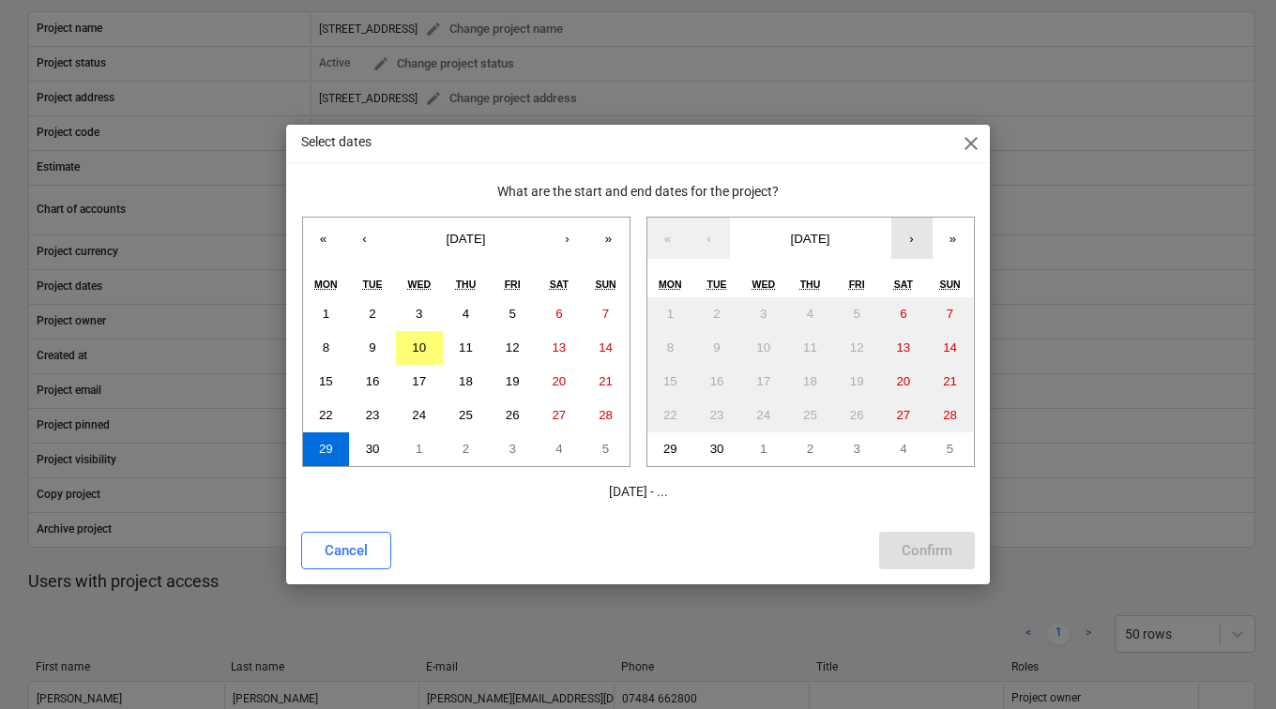
click at [904, 242] on button "›" at bounding box center [911, 238] width 41 height 41
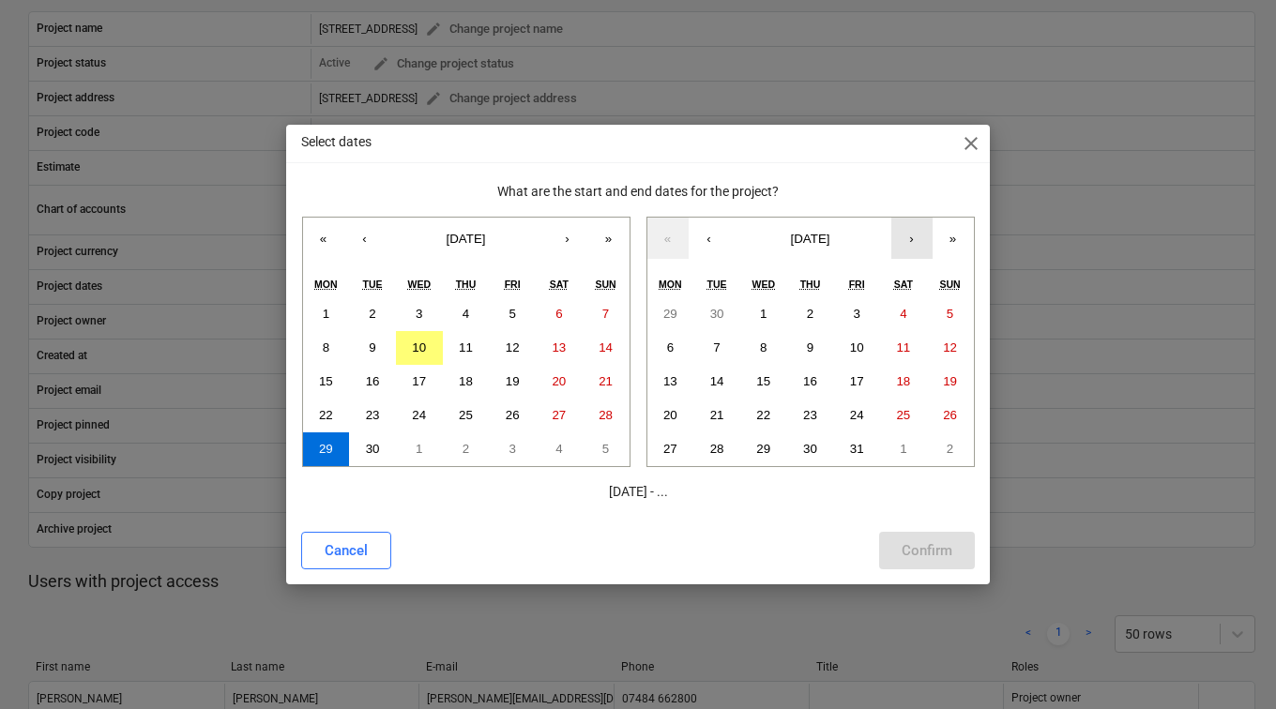
click at [904, 242] on button "›" at bounding box center [911, 238] width 41 height 41
click at [851, 440] on button "30" at bounding box center [856, 449] width 47 height 34
click at [947, 546] on div "Confirm" at bounding box center [927, 550] width 51 height 24
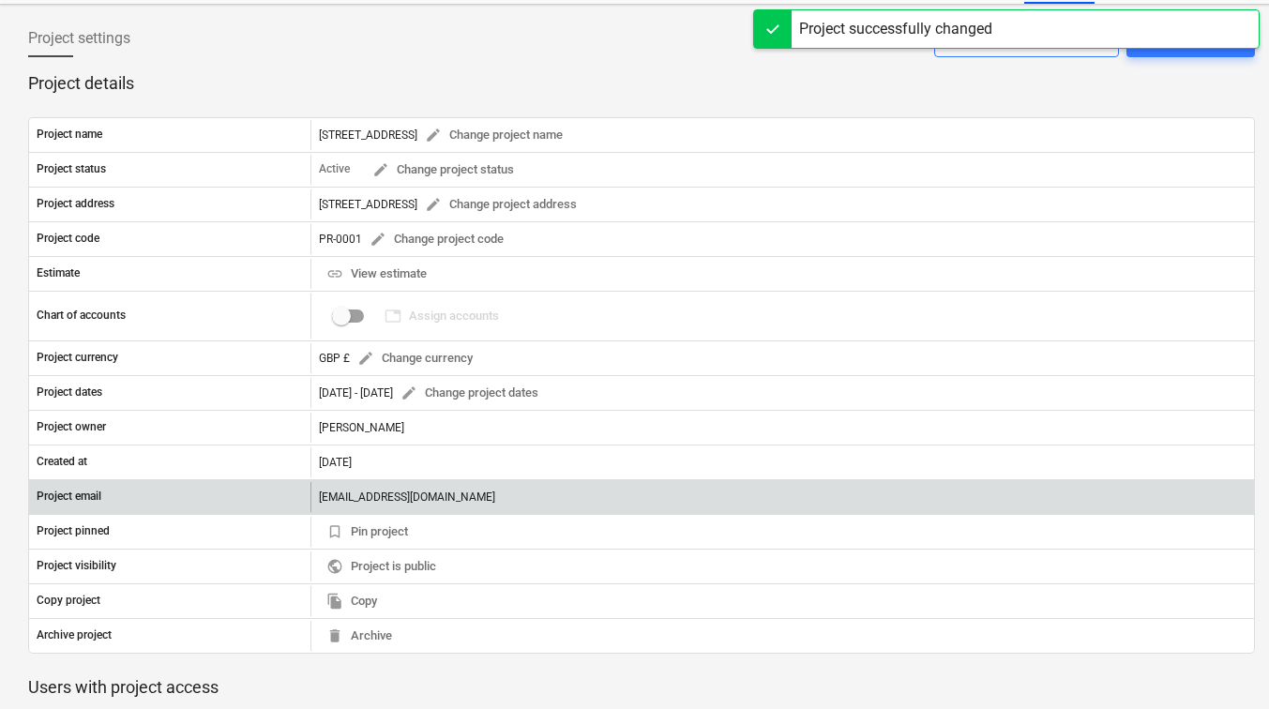
scroll to position [0, 0]
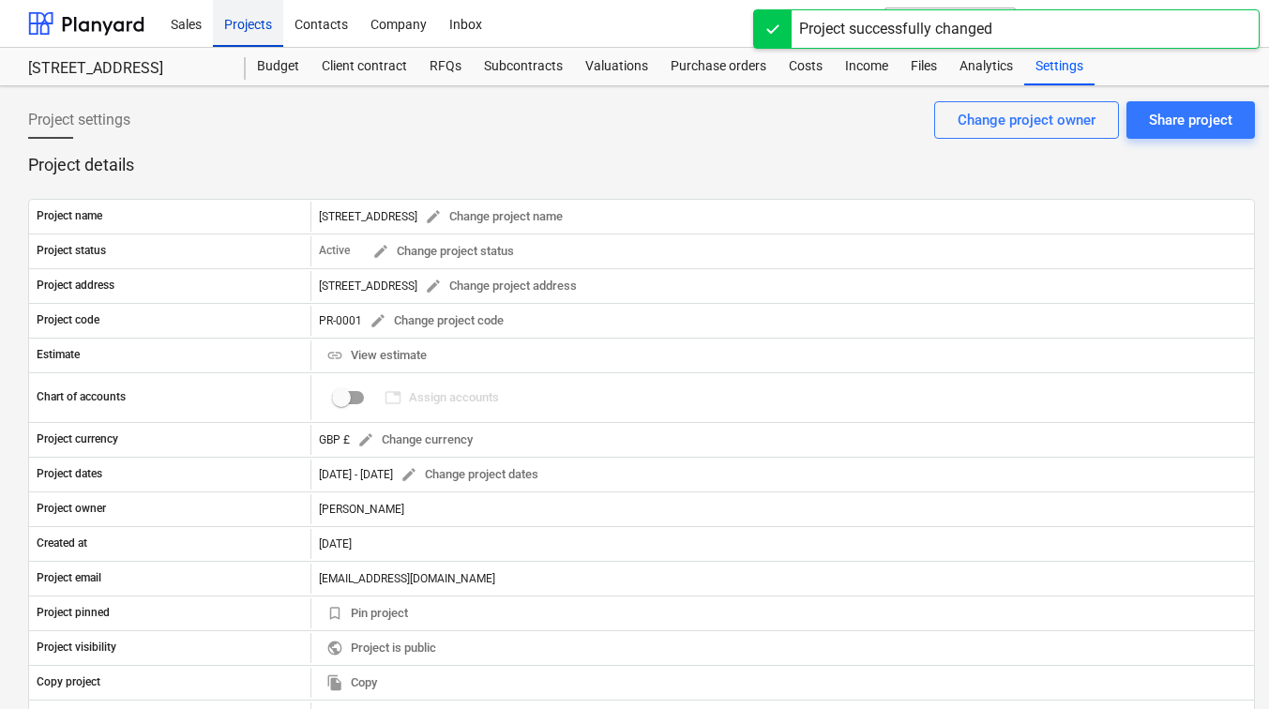
click at [258, 28] on div "Projects" at bounding box center [248, 23] width 70 height 48
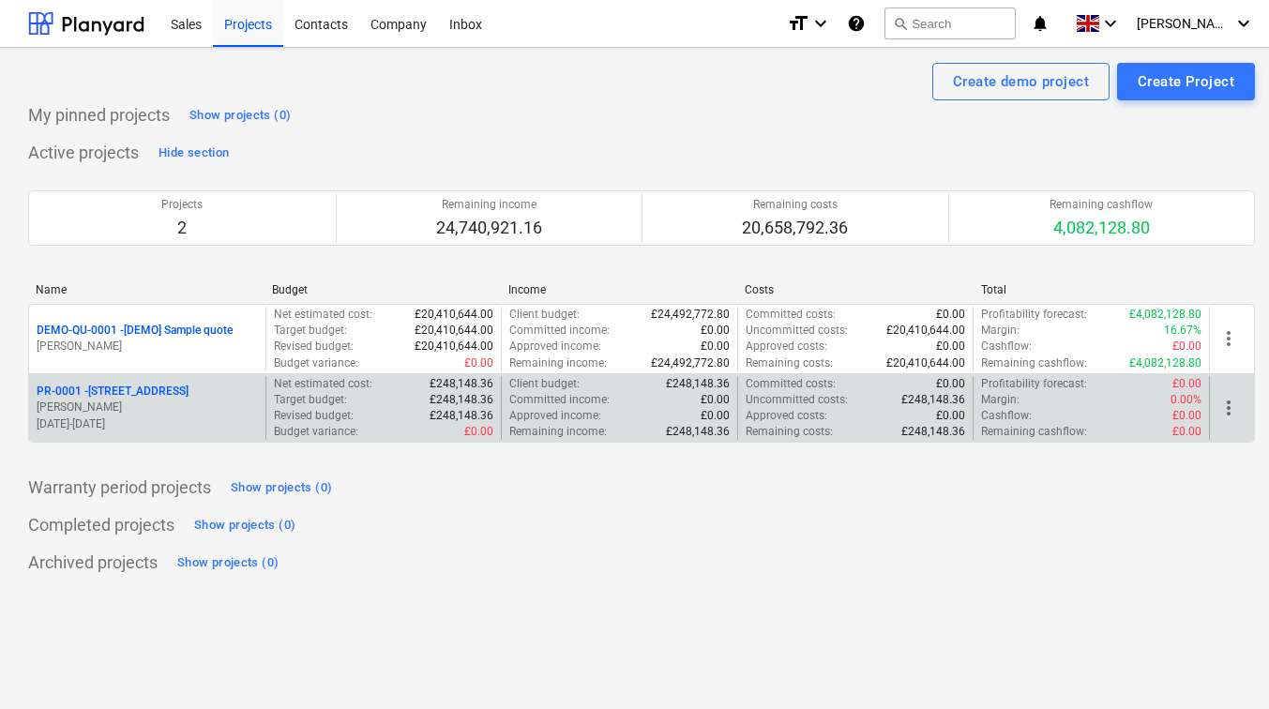
click at [176, 389] on p "PR-0001 - 129 Lower Richmond Rd" at bounding box center [113, 392] width 152 height 16
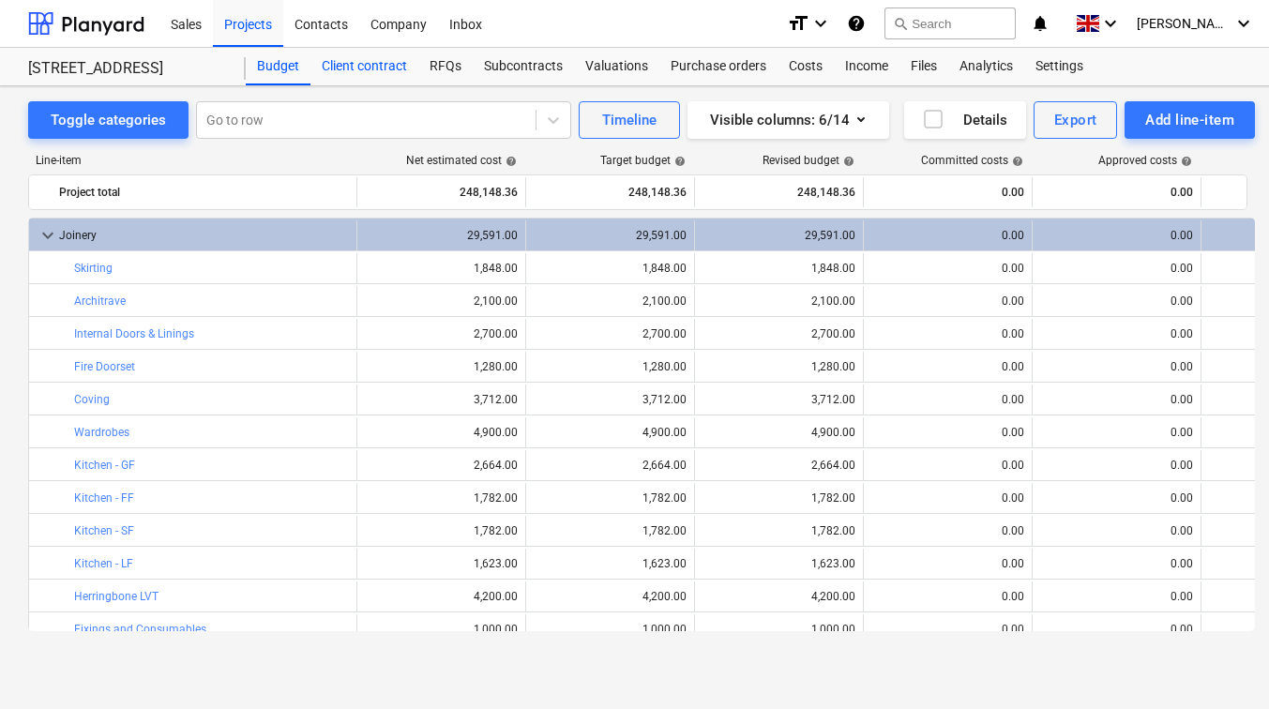
click at [380, 67] on div "Client contract" at bounding box center [365, 67] width 108 height 38
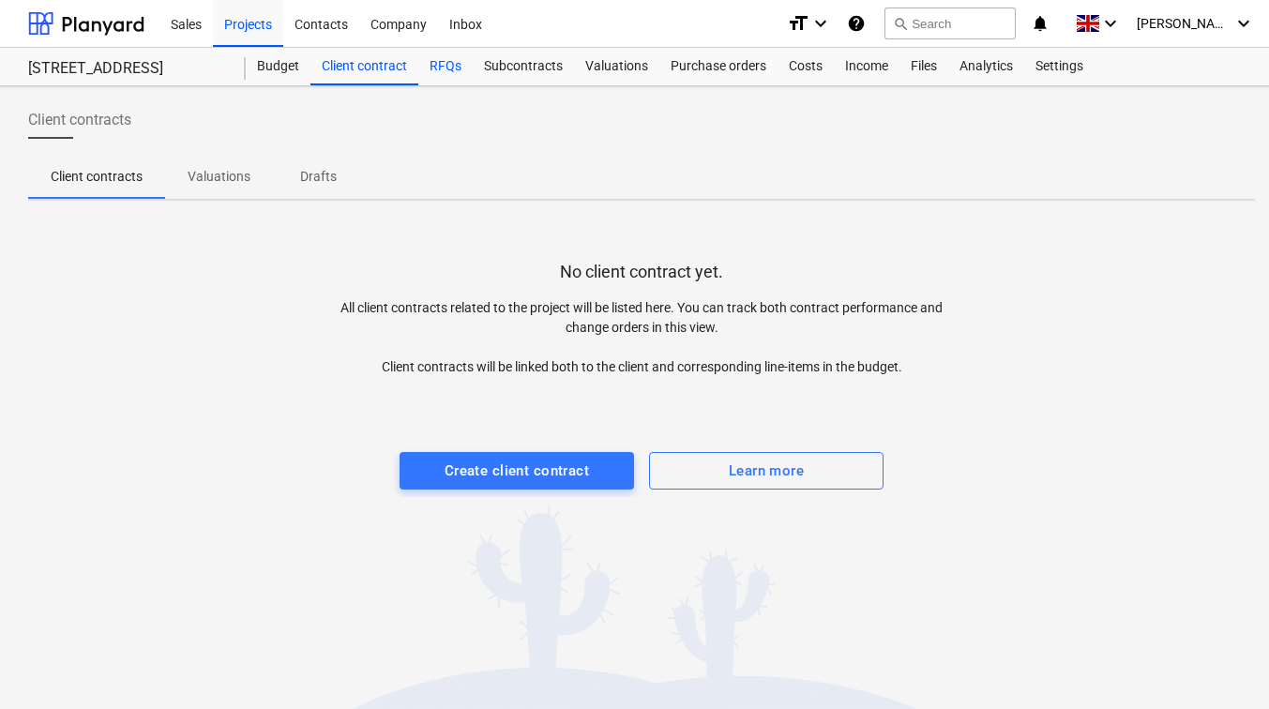
click at [448, 64] on div "RFQs" at bounding box center [445, 67] width 54 height 38
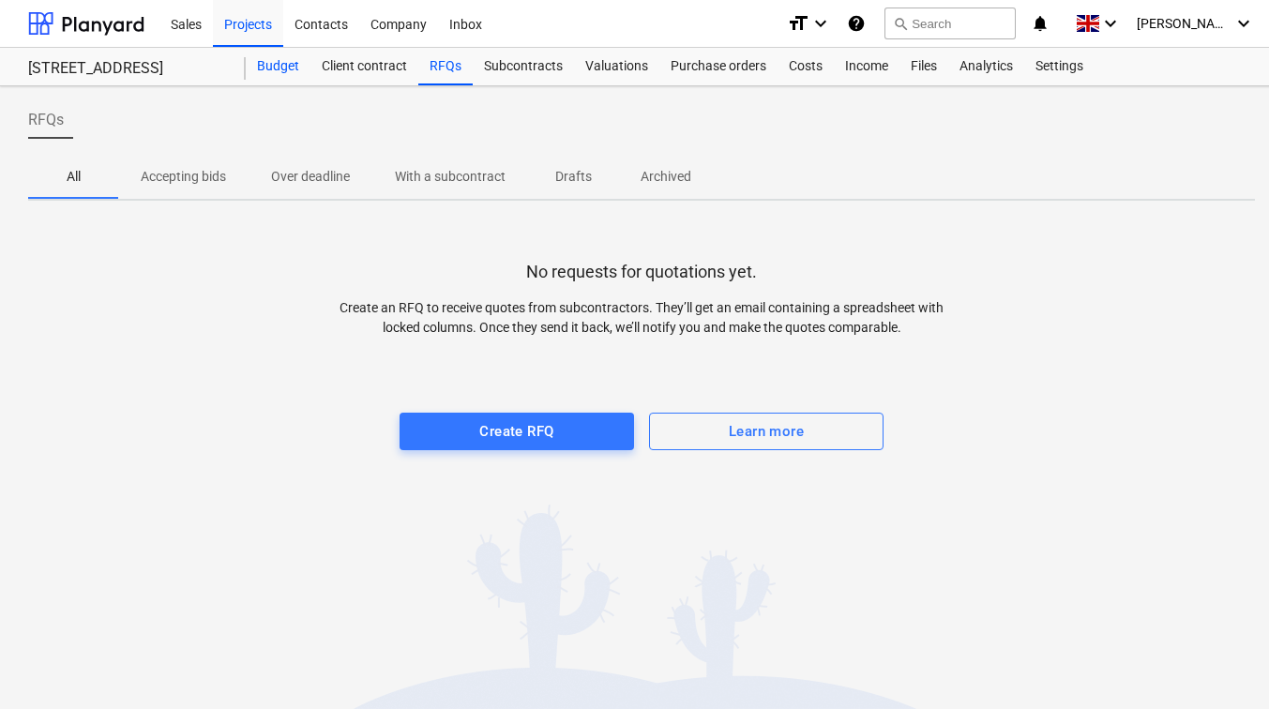
click at [273, 60] on div "Budget" at bounding box center [278, 67] width 65 height 38
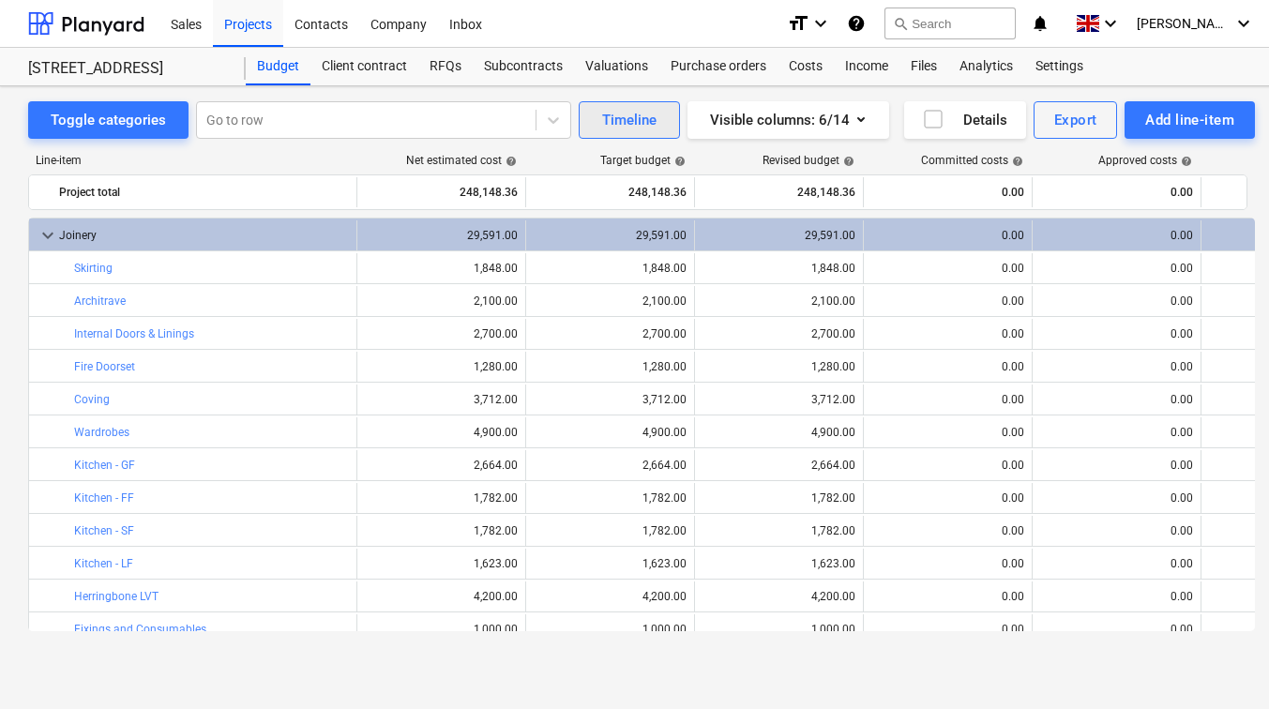
click at [657, 119] on button "Timeline" at bounding box center [629, 120] width 101 height 38
